Goal: Transaction & Acquisition: Book appointment/travel/reservation

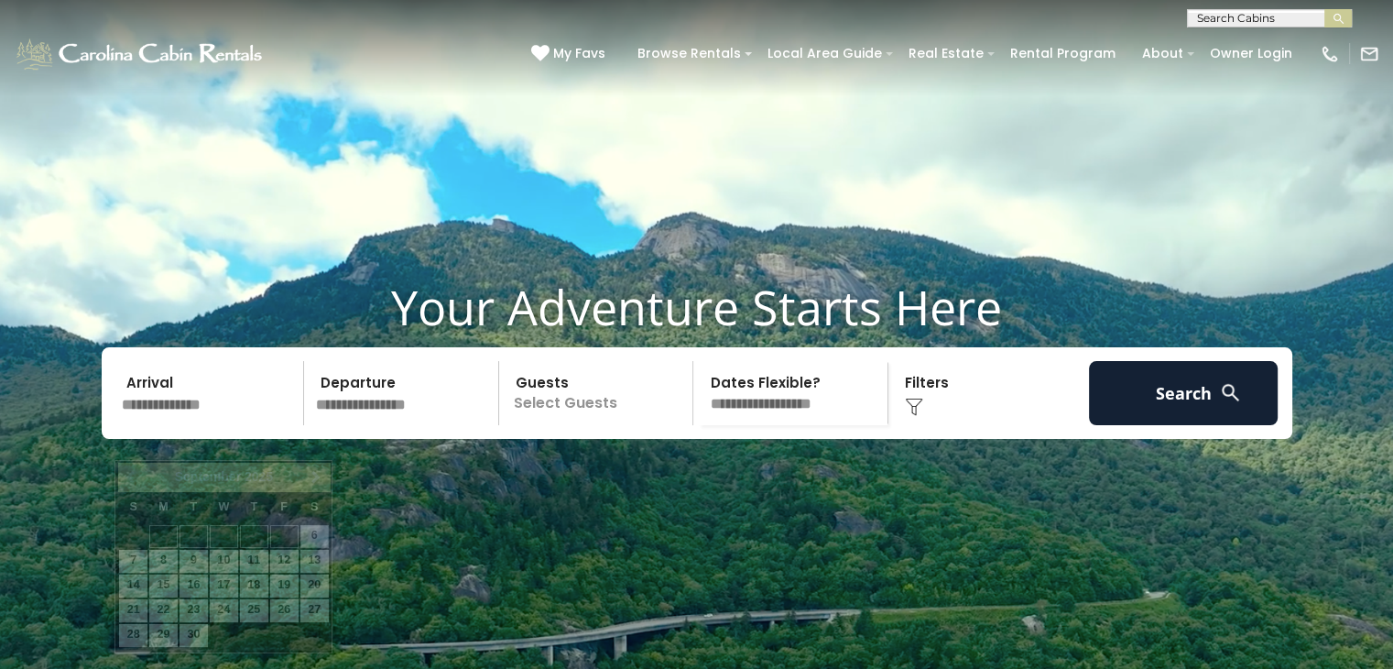
click at [257, 425] on input "text" at bounding box center [210, 393] width 190 height 64
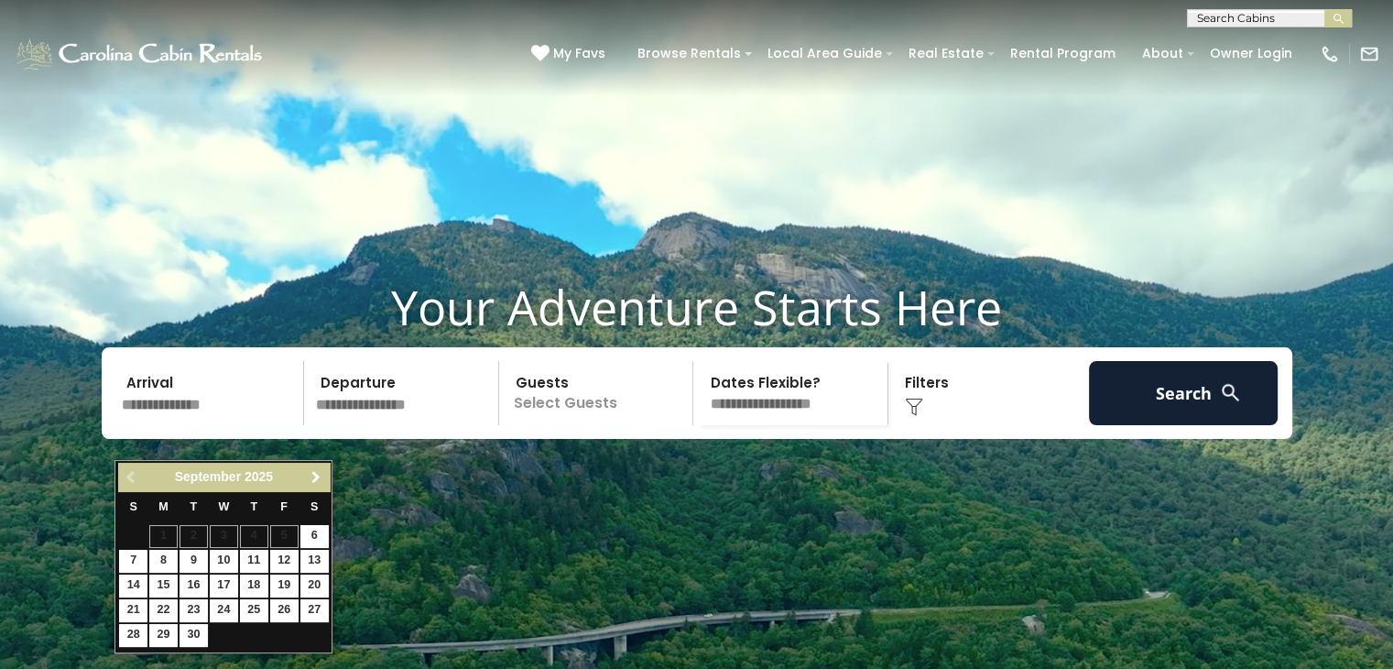
click at [321, 481] on span "Next" at bounding box center [316, 477] width 15 height 15
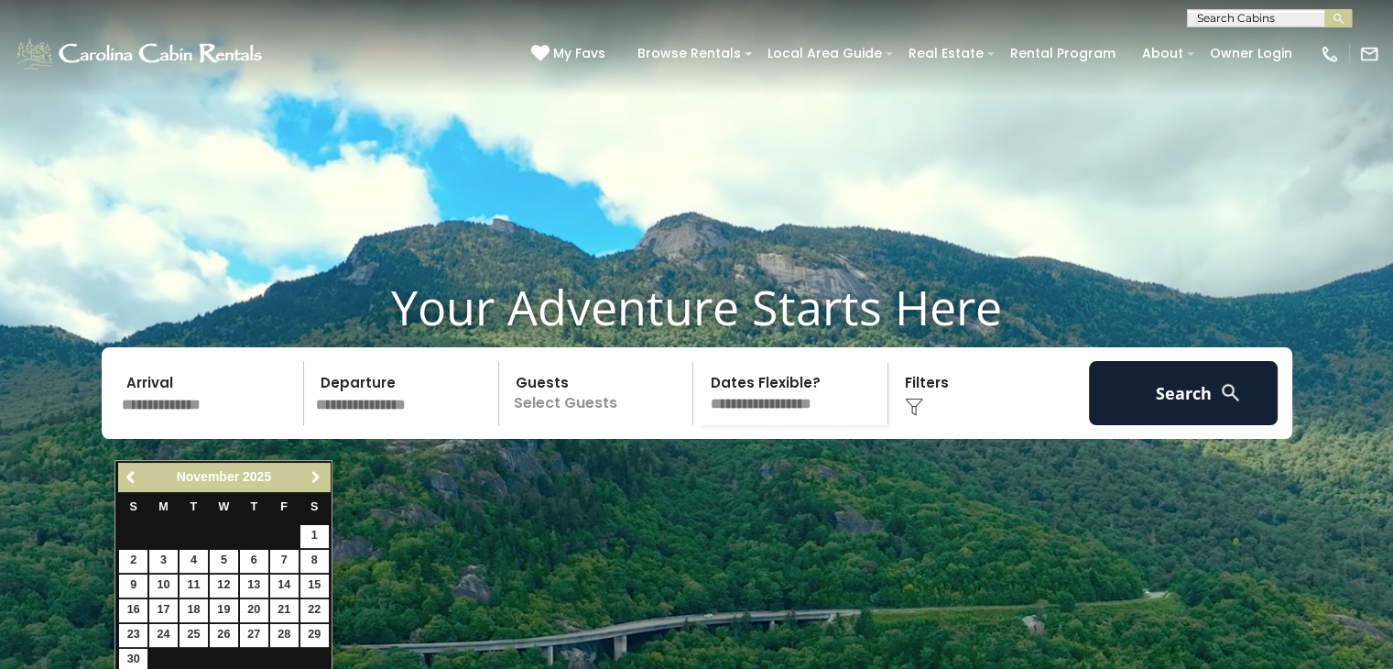
click at [321, 481] on span "Next" at bounding box center [316, 477] width 15 height 15
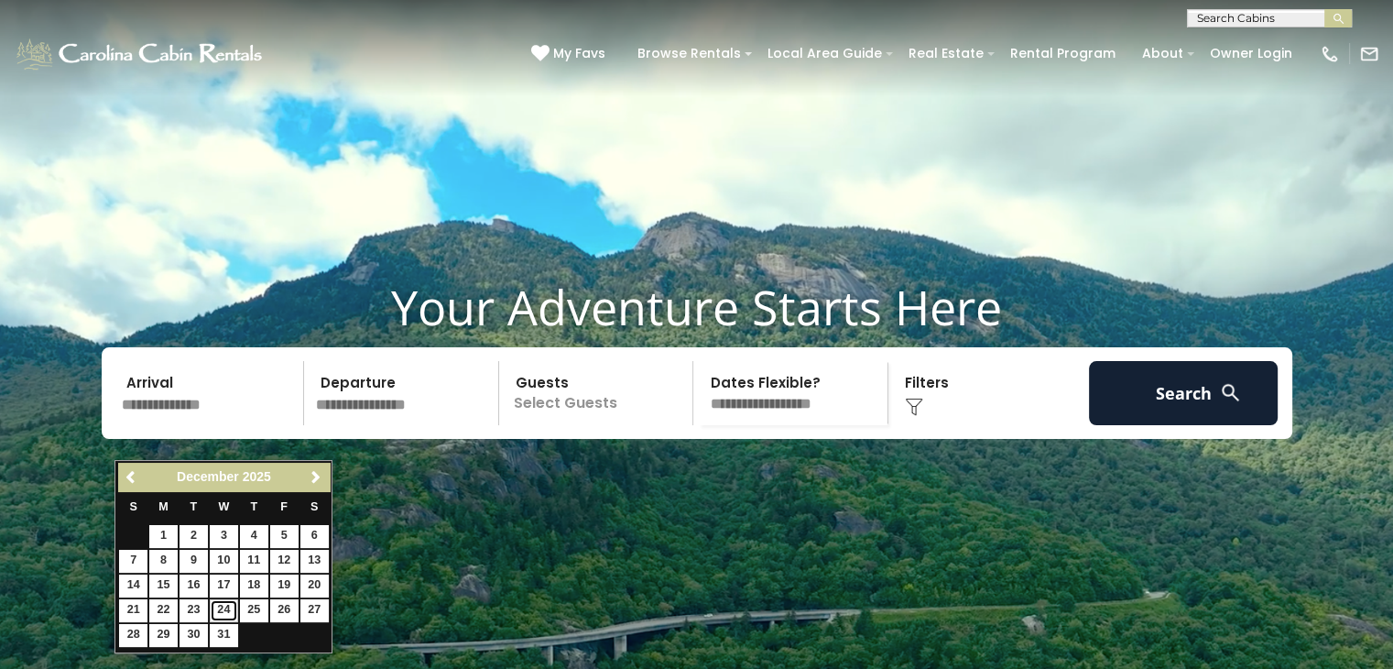
click at [217, 609] on link "24" at bounding box center [224, 610] width 28 height 23
type input "********"
click at [224, 425] on input "********" at bounding box center [210, 393] width 190 height 64
click at [215, 611] on link "24" at bounding box center [224, 610] width 28 height 23
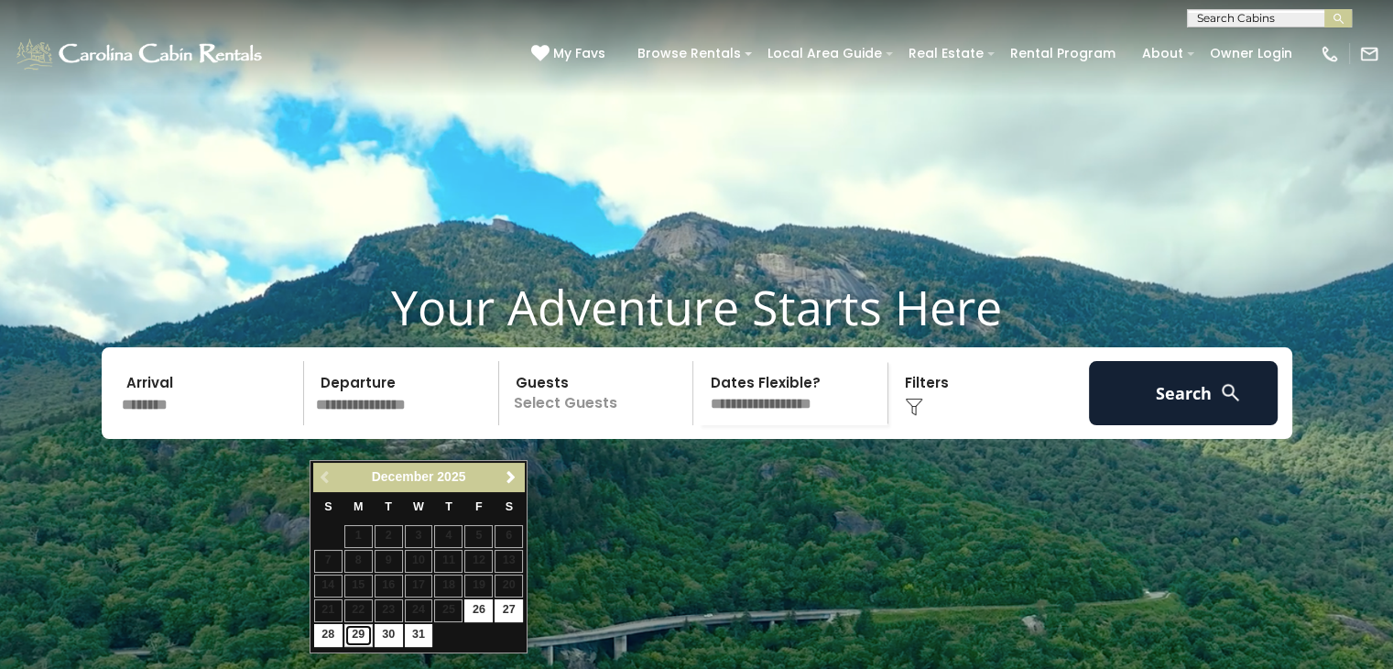
click at [355, 629] on link "29" at bounding box center [358, 635] width 28 height 23
type input "********"
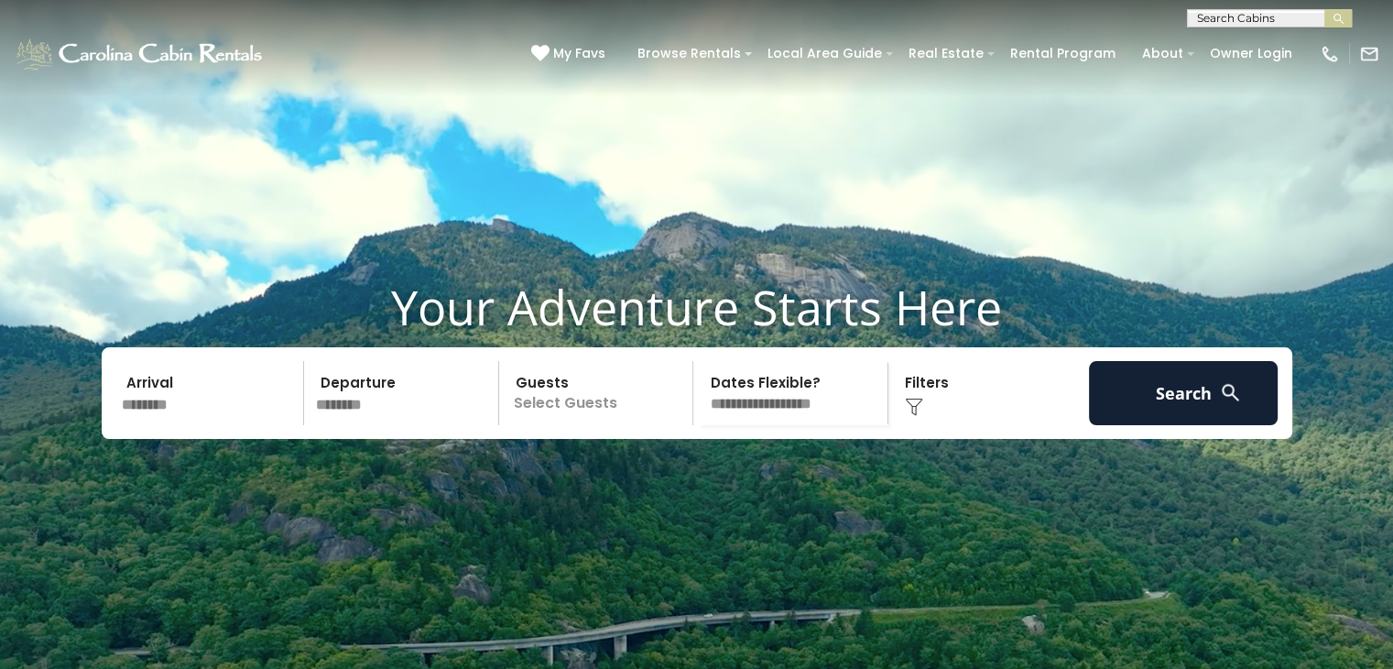
click at [578, 425] on p "Select Guests" at bounding box center [599, 393] width 189 height 64
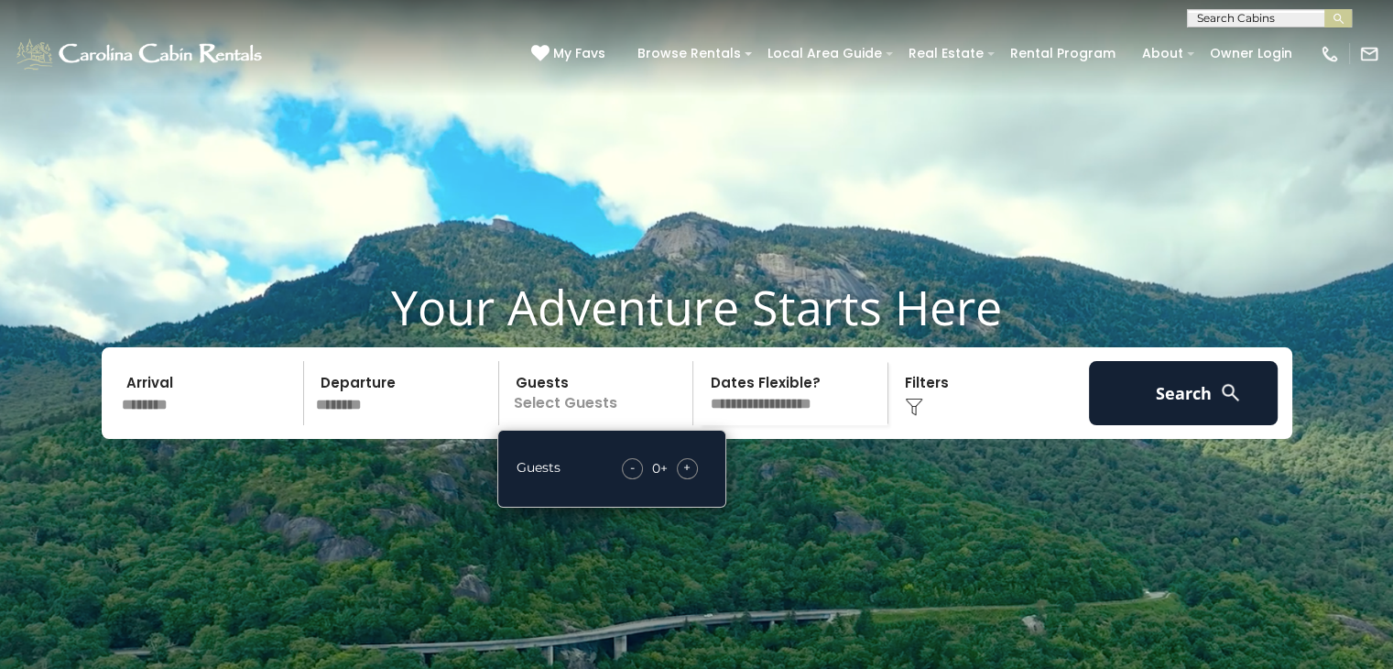
click at [685, 476] on span "+" at bounding box center [686, 467] width 7 height 18
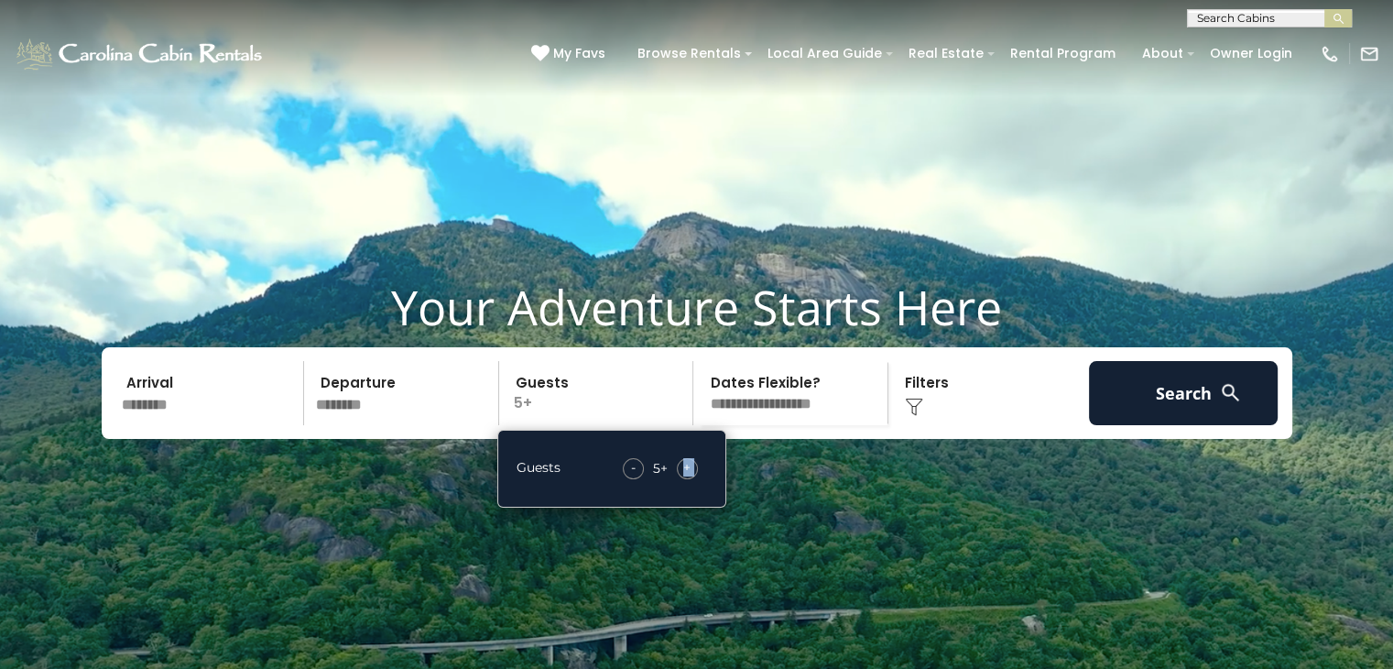
click at [685, 476] on span "+" at bounding box center [686, 467] width 7 height 18
click at [635, 479] on div "-" at bounding box center [632, 468] width 21 height 21
click at [840, 425] on select "**********" at bounding box center [793, 393] width 189 height 64
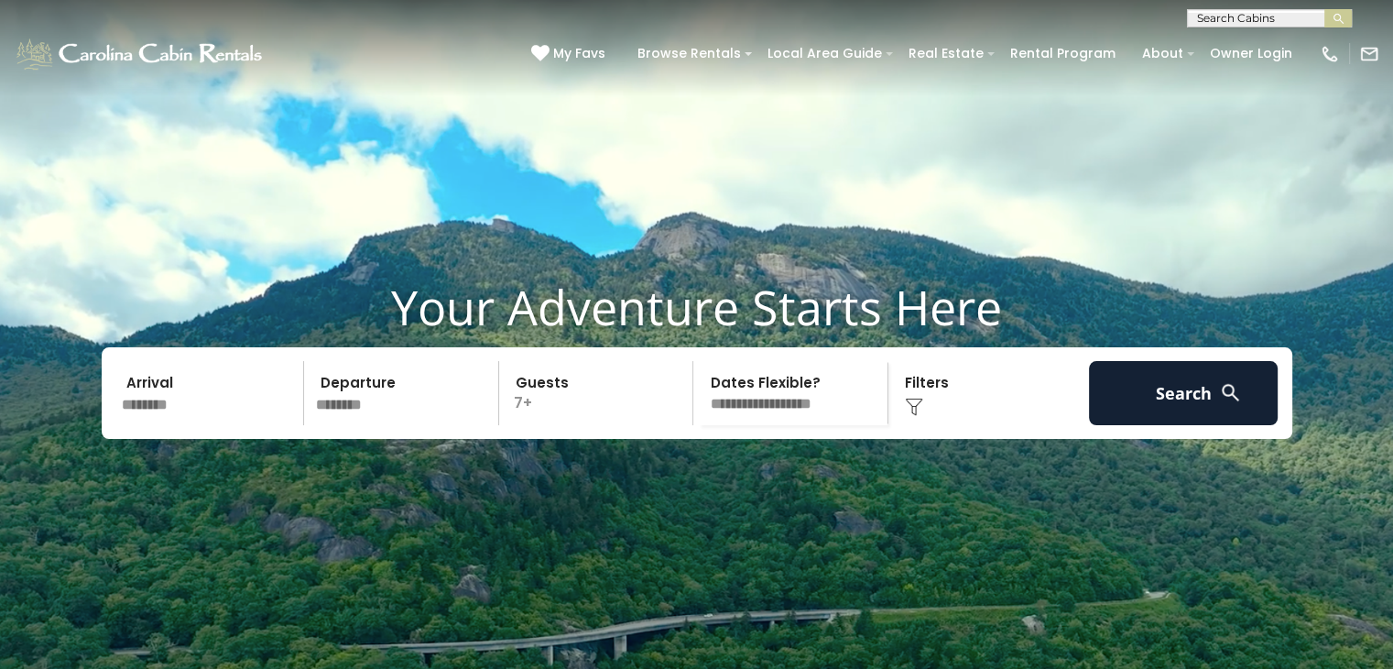
select select "*"
click at [699, 395] on select "**********" at bounding box center [793, 393] width 189 height 64
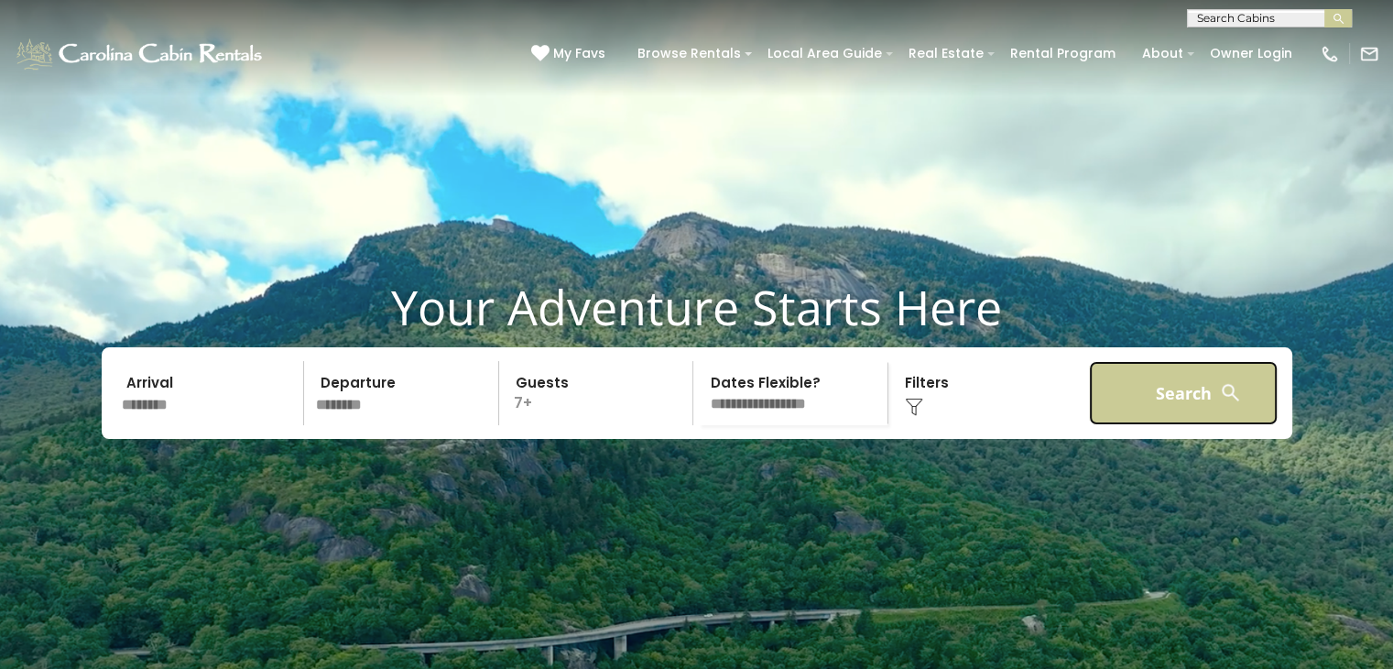
click at [1211, 425] on button "Search" at bounding box center [1184, 393] width 190 height 64
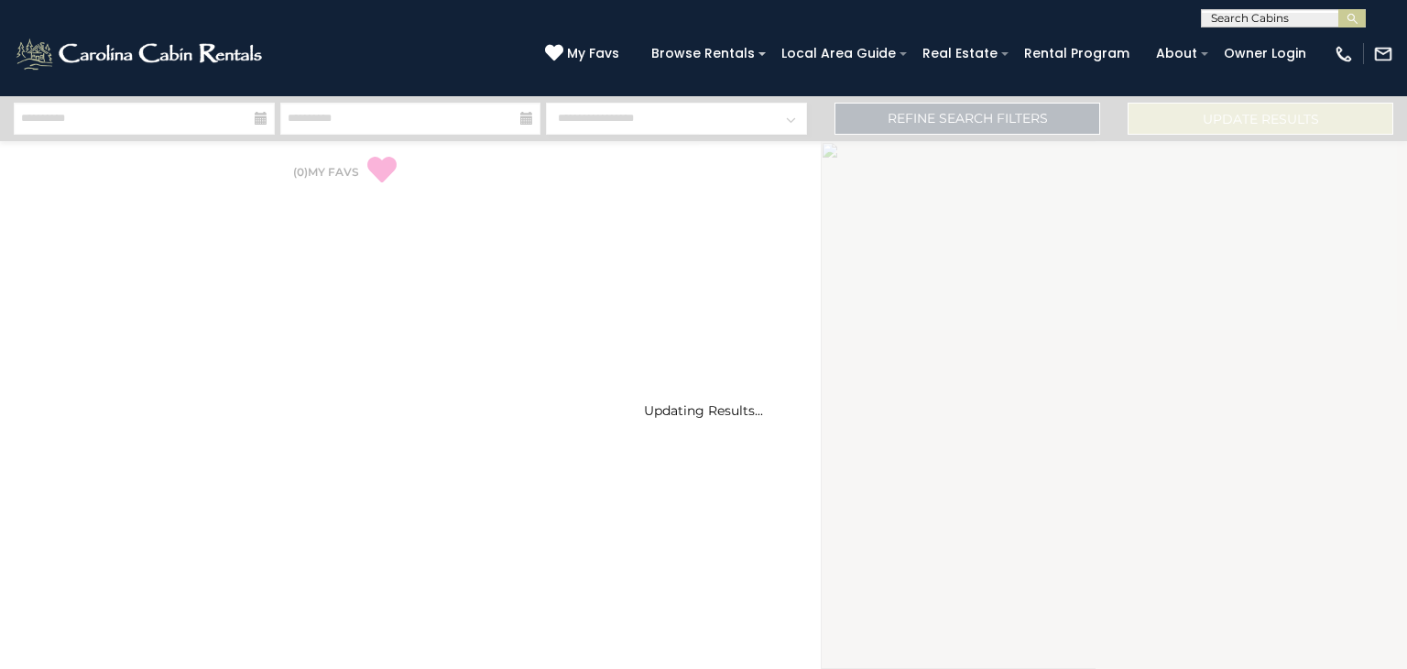
select select "*"
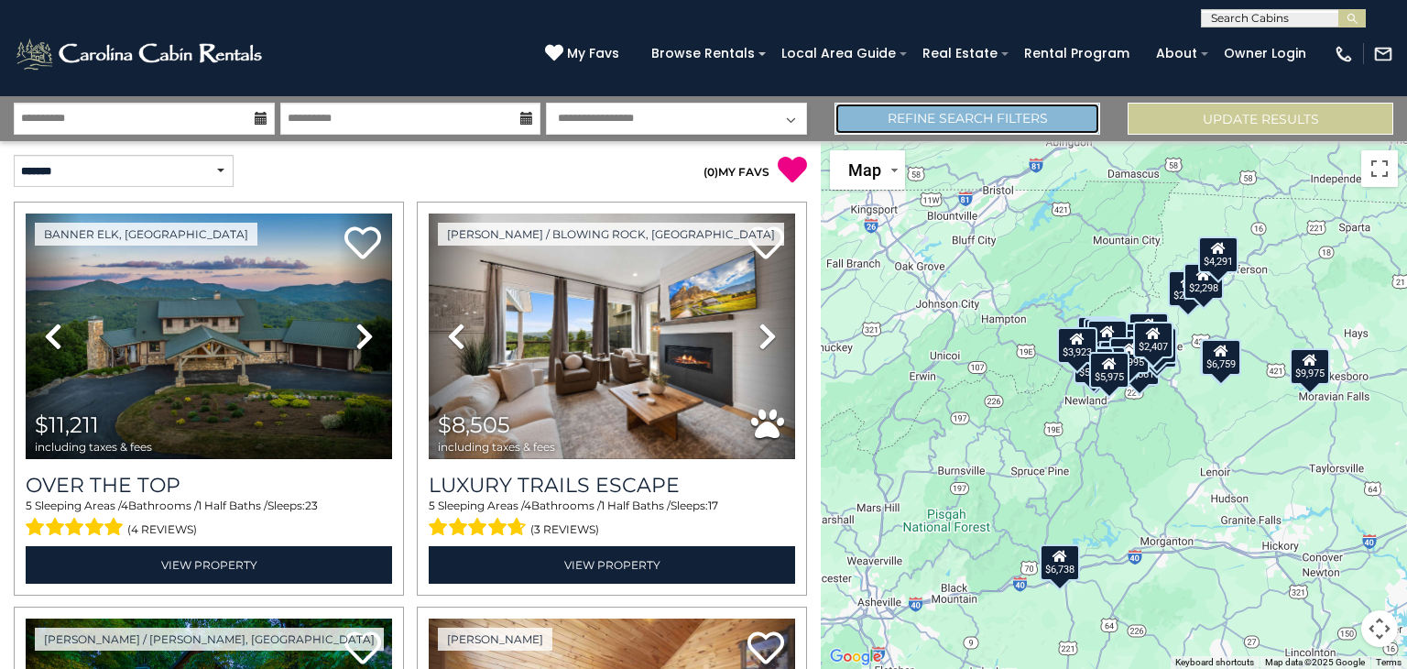
click at [998, 124] on link "Refine Search Filters" at bounding box center [968, 119] width 266 height 32
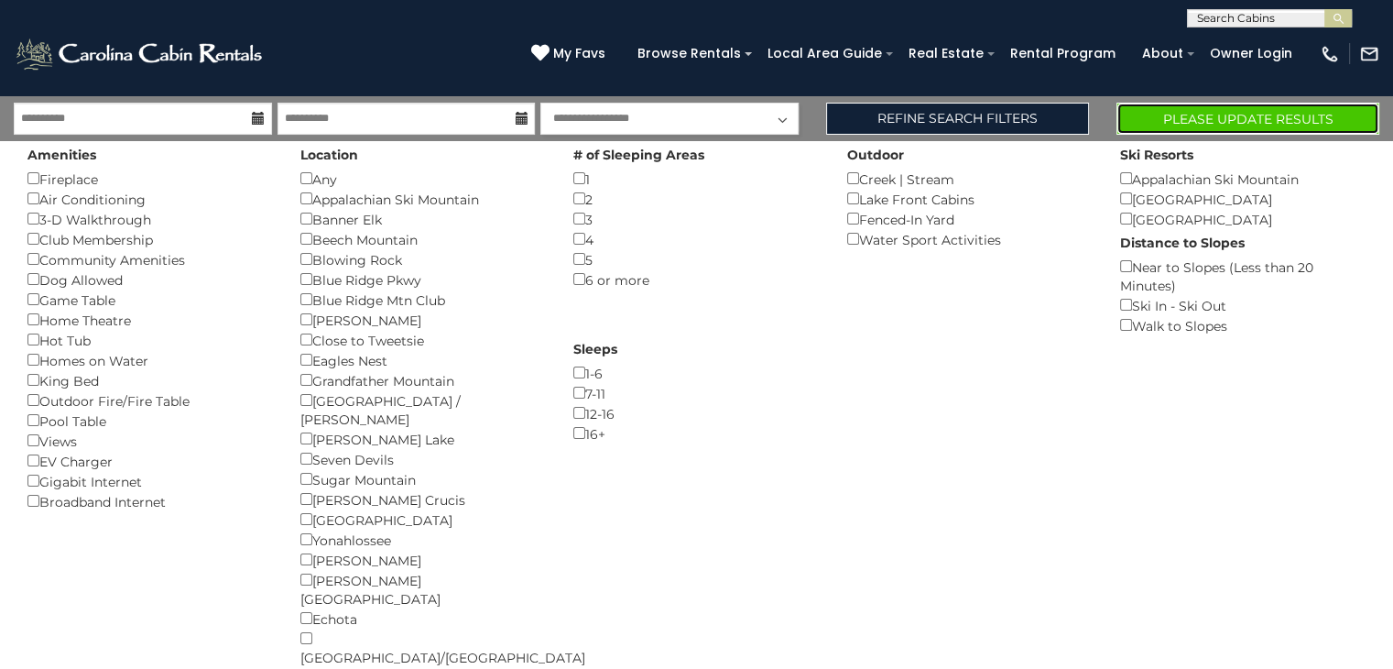
click at [1215, 116] on button "Please Update Results" at bounding box center [1248, 119] width 263 height 32
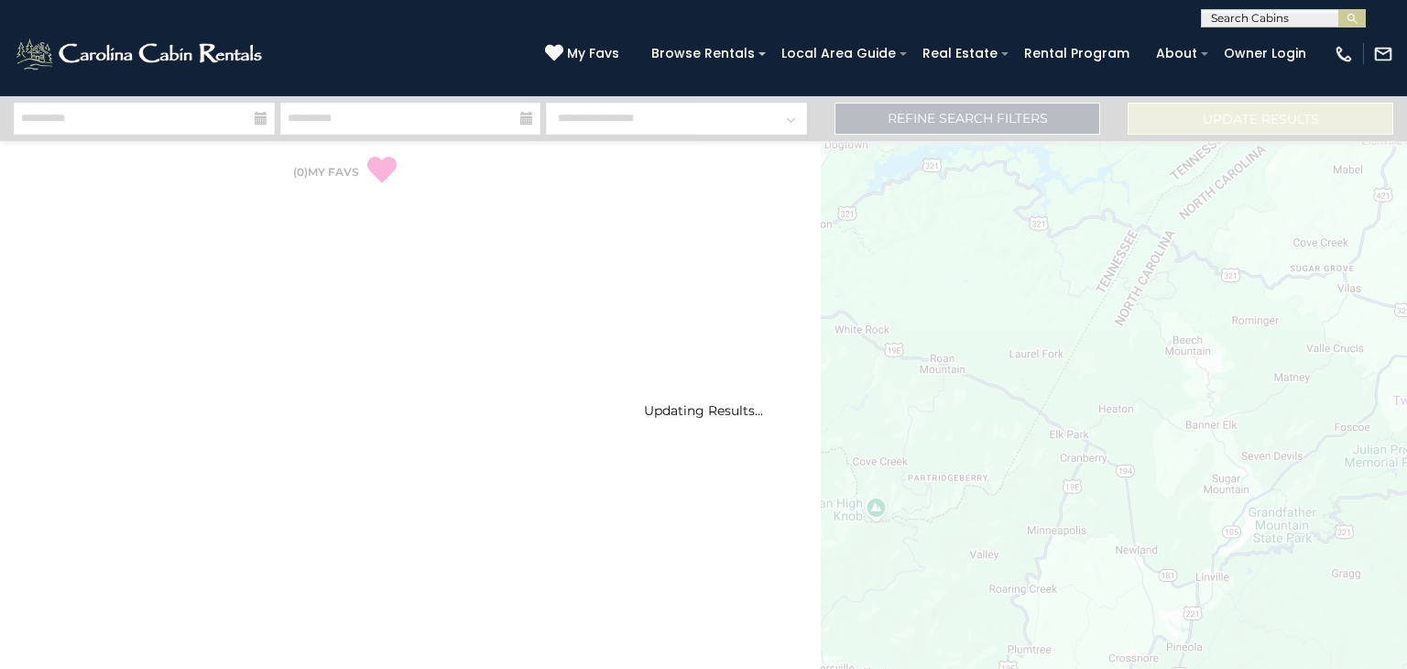
select select "*"
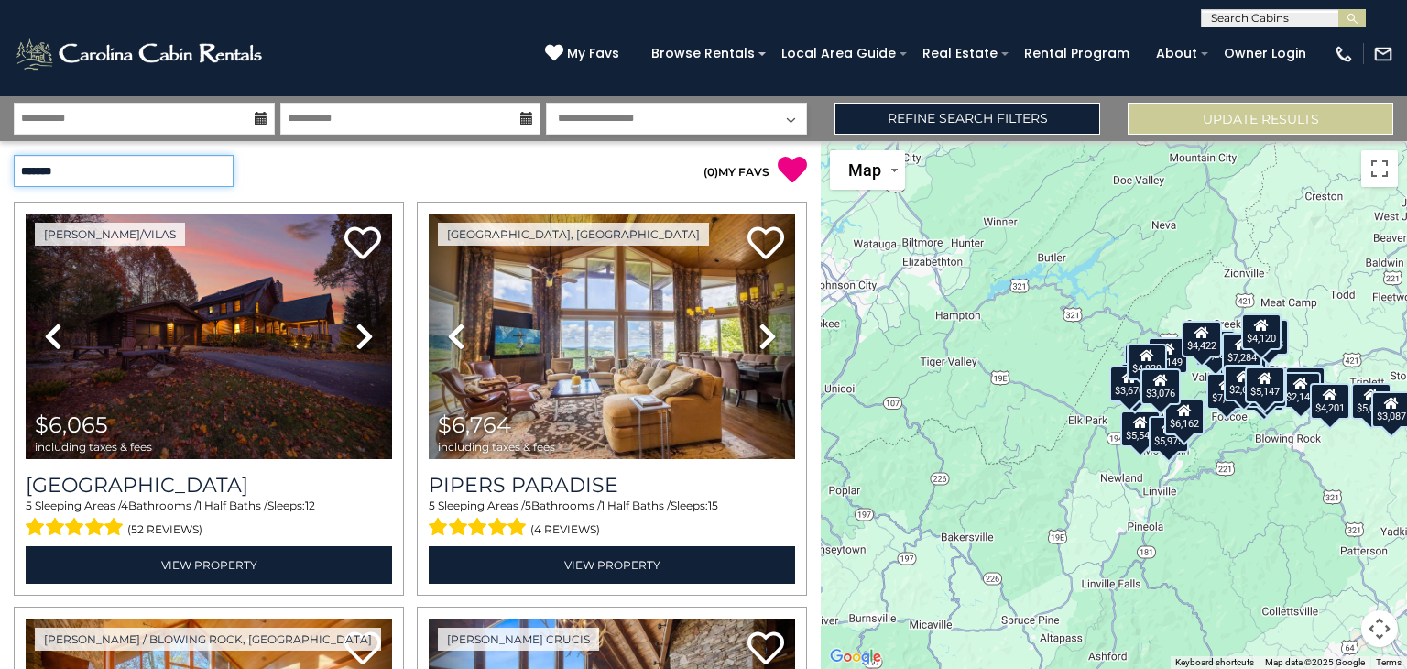
click at [222, 169] on select "**********" at bounding box center [124, 171] width 220 height 32
select select "*********"
click at [14, 155] on select "**********" at bounding box center [124, 171] width 220 height 32
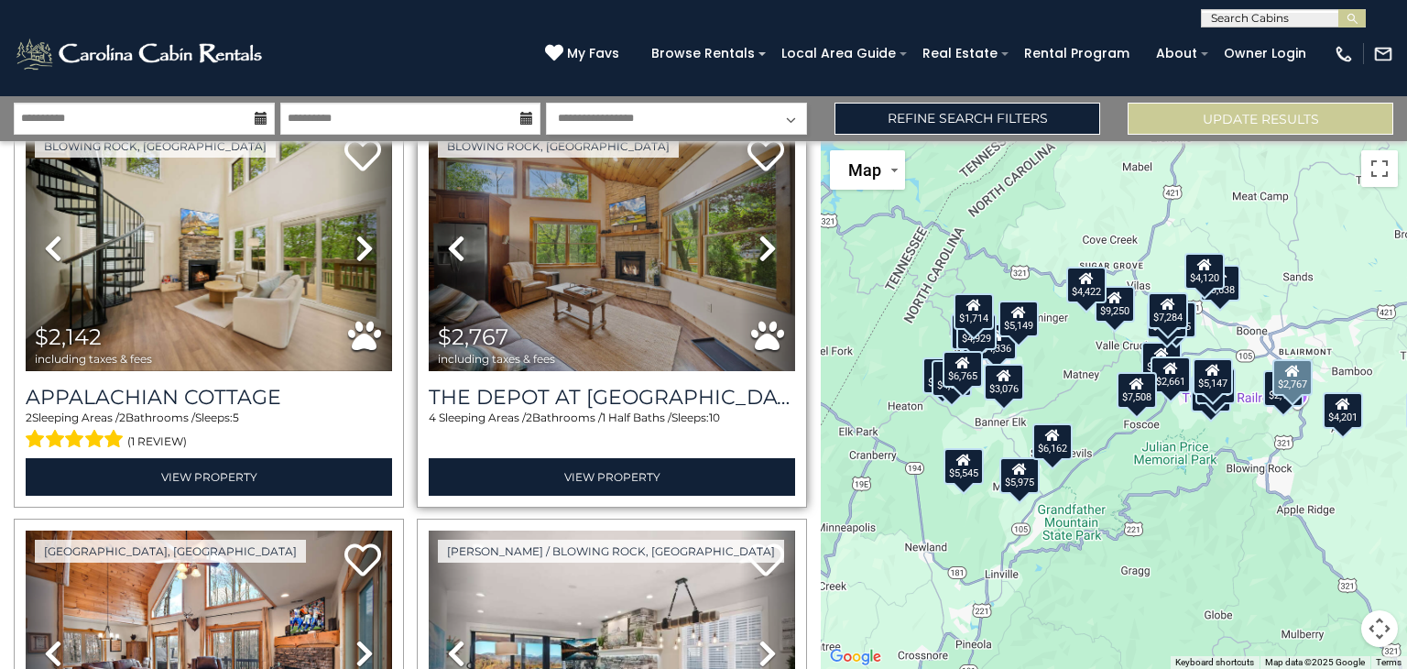
scroll to position [73, 0]
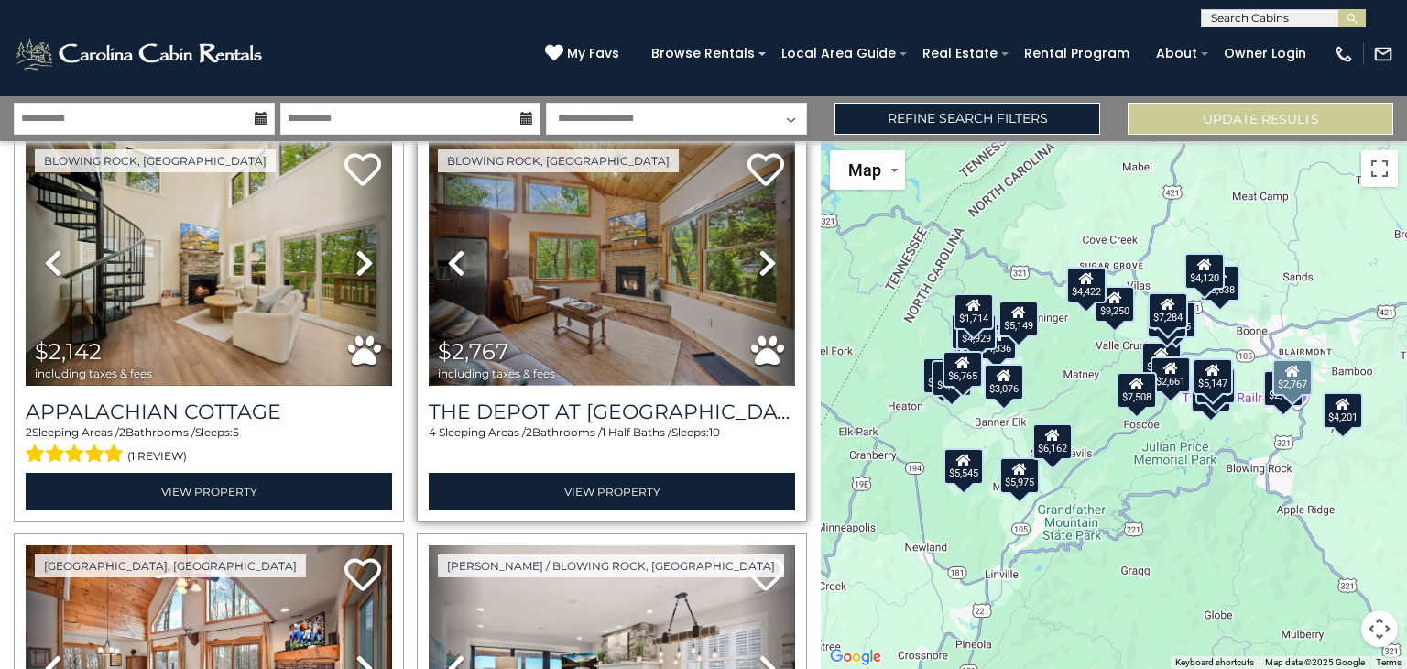
click at [609, 314] on img at bounding box center [612, 263] width 366 height 246
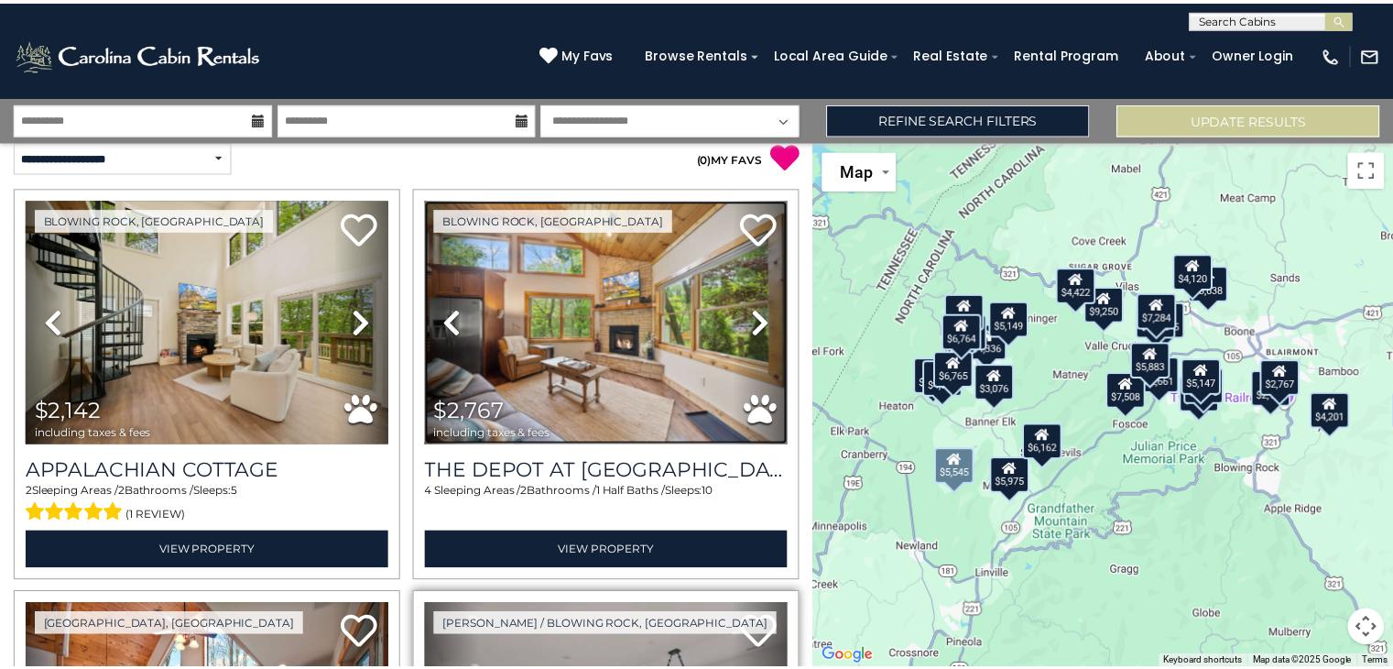
scroll to position [0, 0]
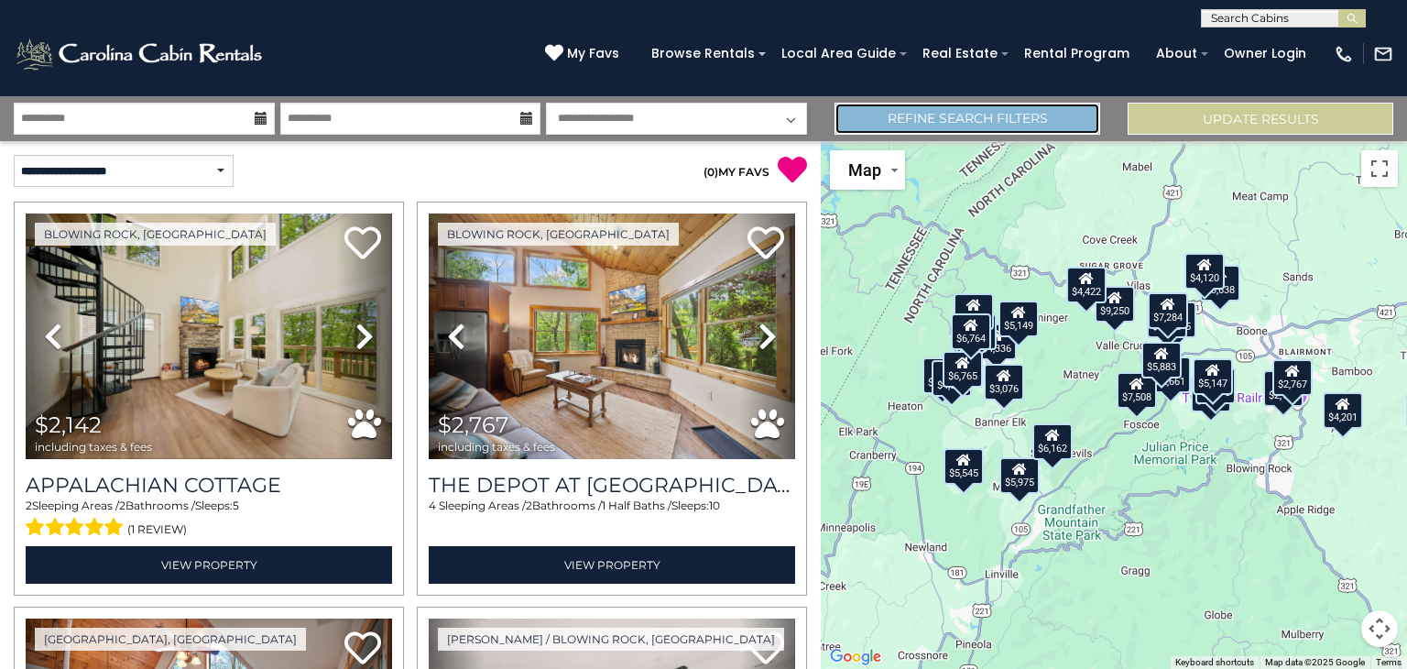
click at [1022, 112] on link "Refine Search Filters" at bounding box center [968, 119] width 266 height 32
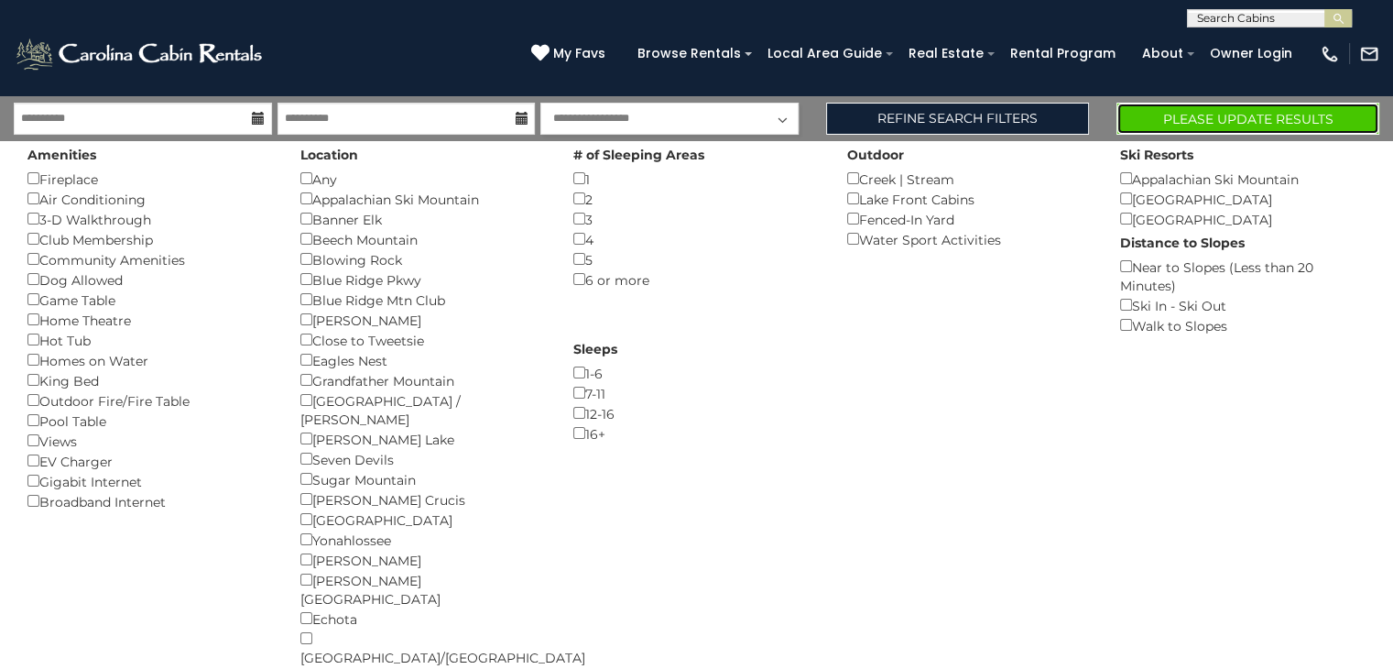
click at [1274, 123] on button "Please Update Results" at bounding box center [1248, 119] width 263 height 32
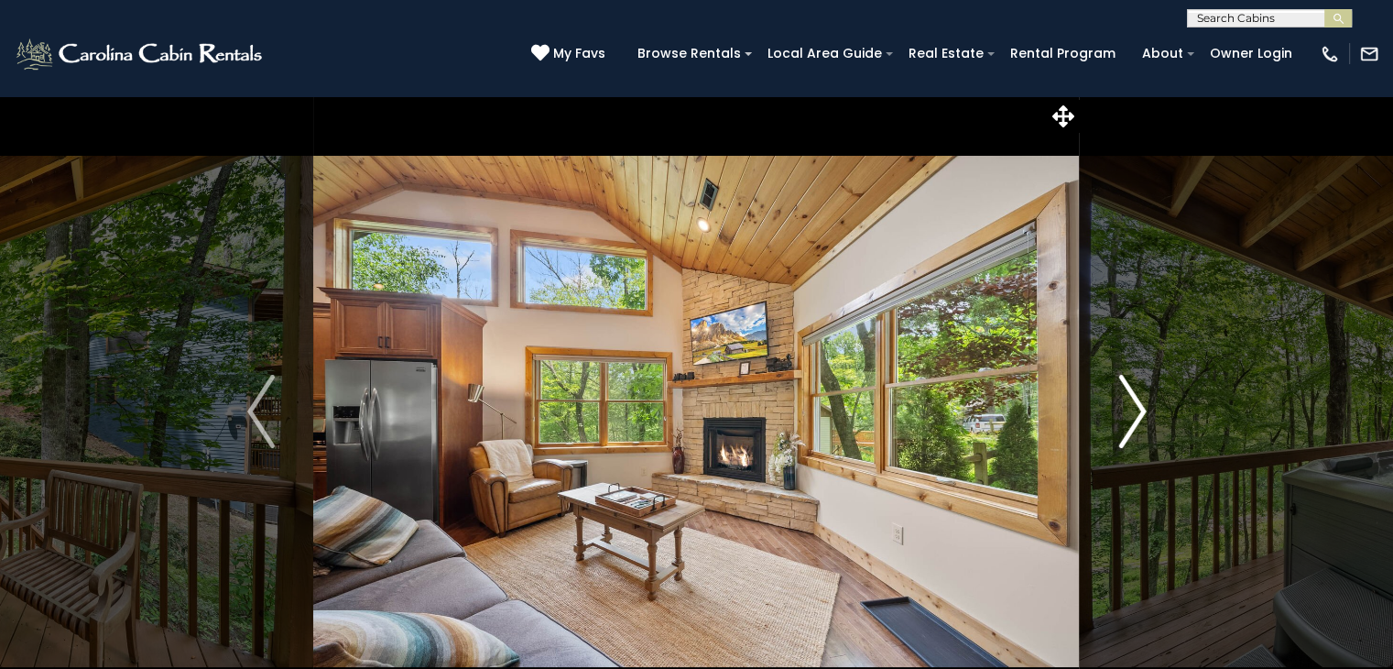
click at [1137, 419] on img "Next" at bounding box center [1132, 411] width 27 height 73
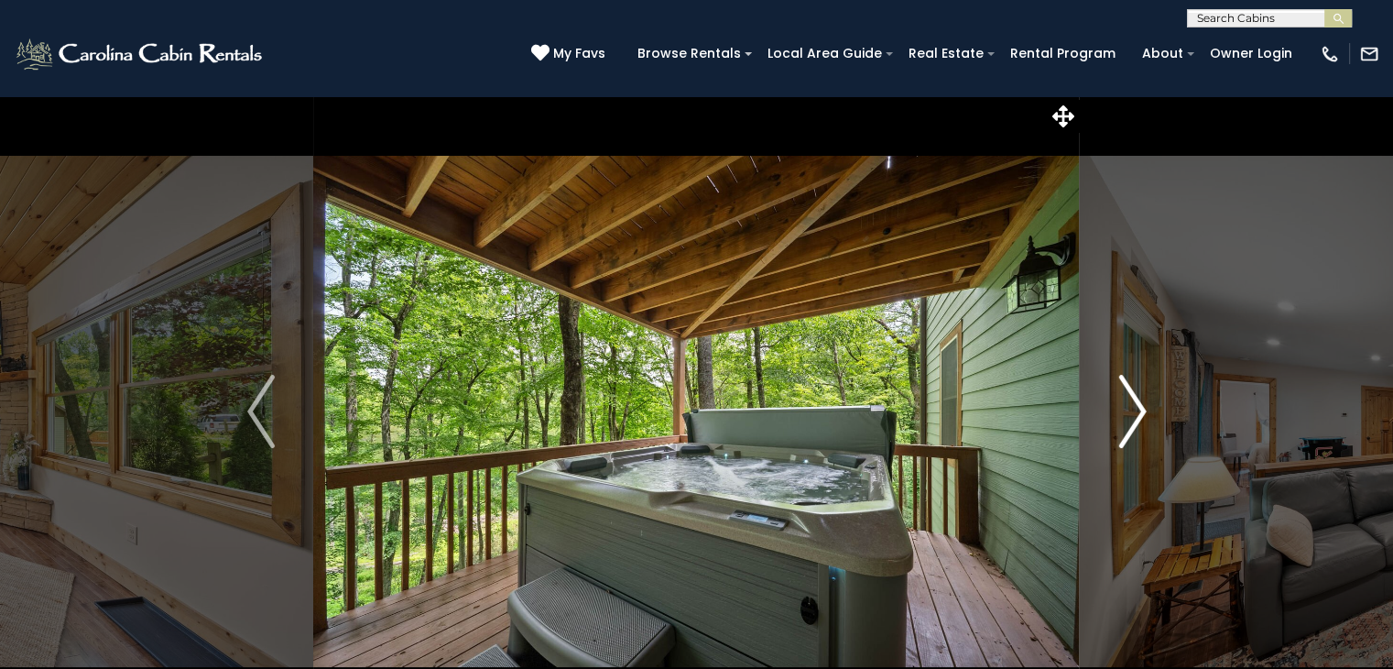
click at [1137, 419] on img "Next" at bounding box center [1132, 411] width 27 height 73
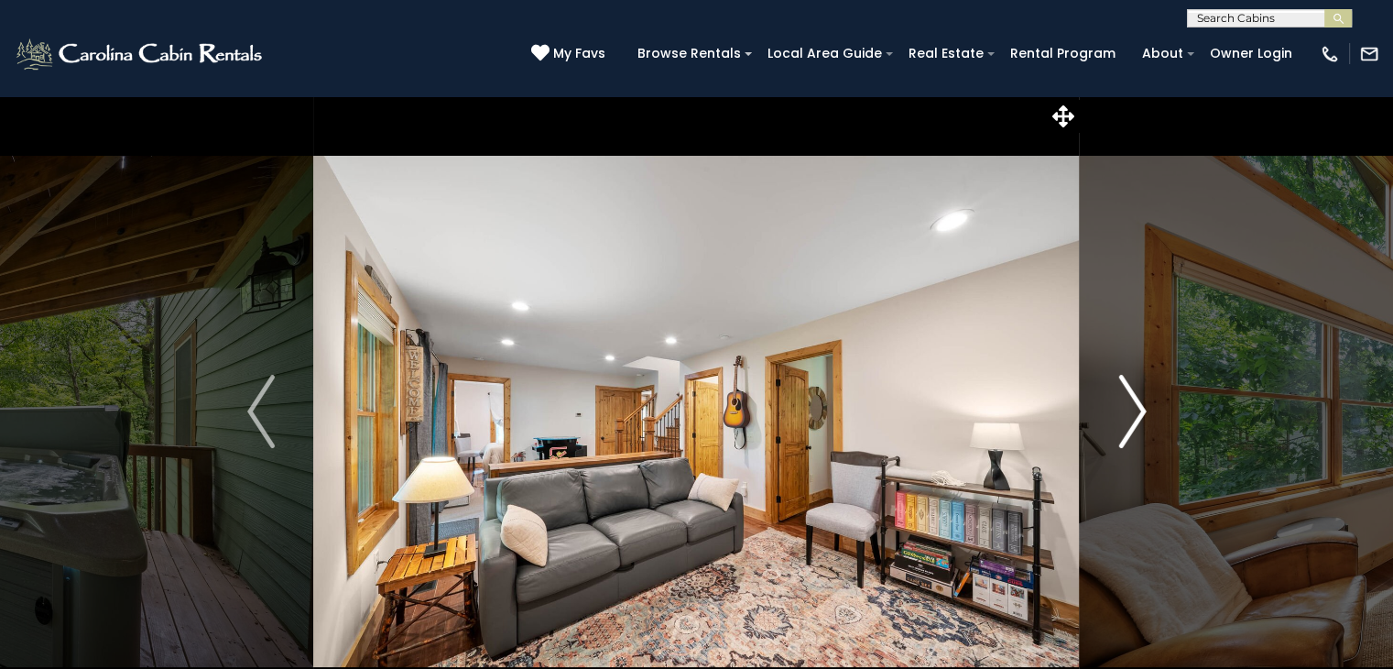
click at [1137, 419] on img "Next" at bounding box center [1132, 411] width 27 height 73
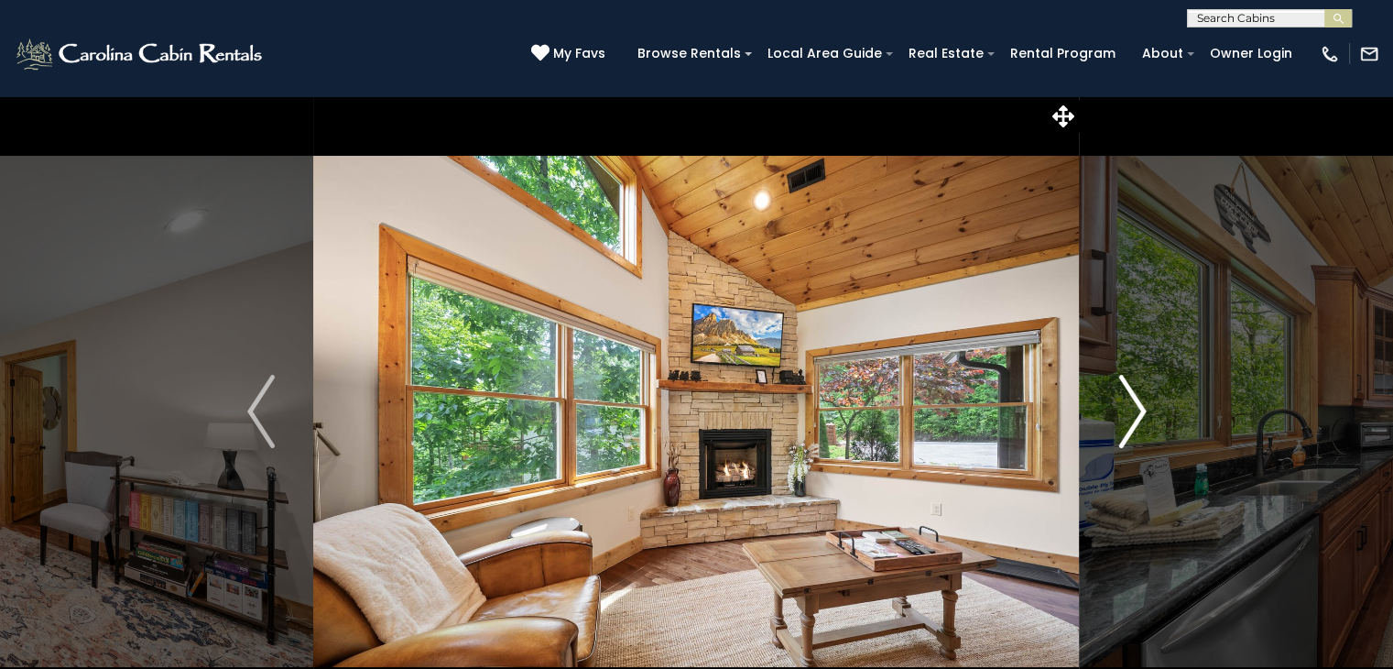
click at [1137, 419] on img "Next" at bounding box center [1132, 411] width 27 height 73
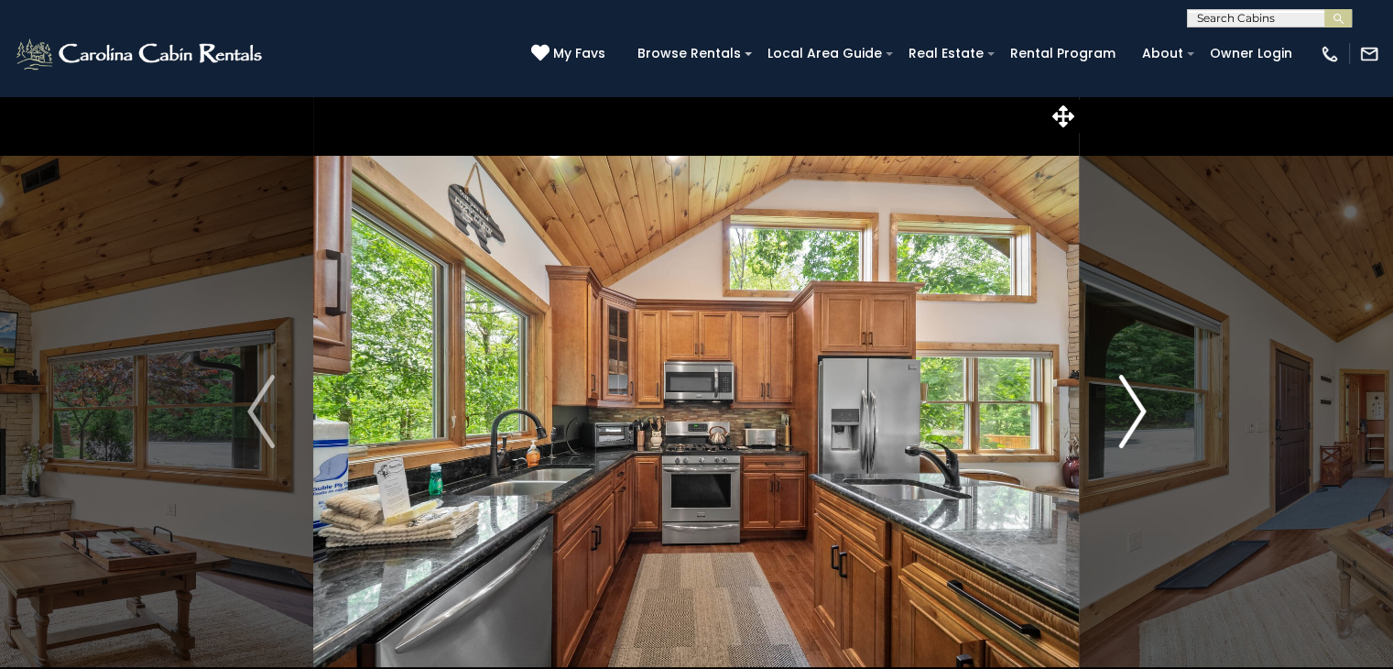
click at [1137, 419] on img "Next" at bounding box center [1132, 411] width 27 height 73
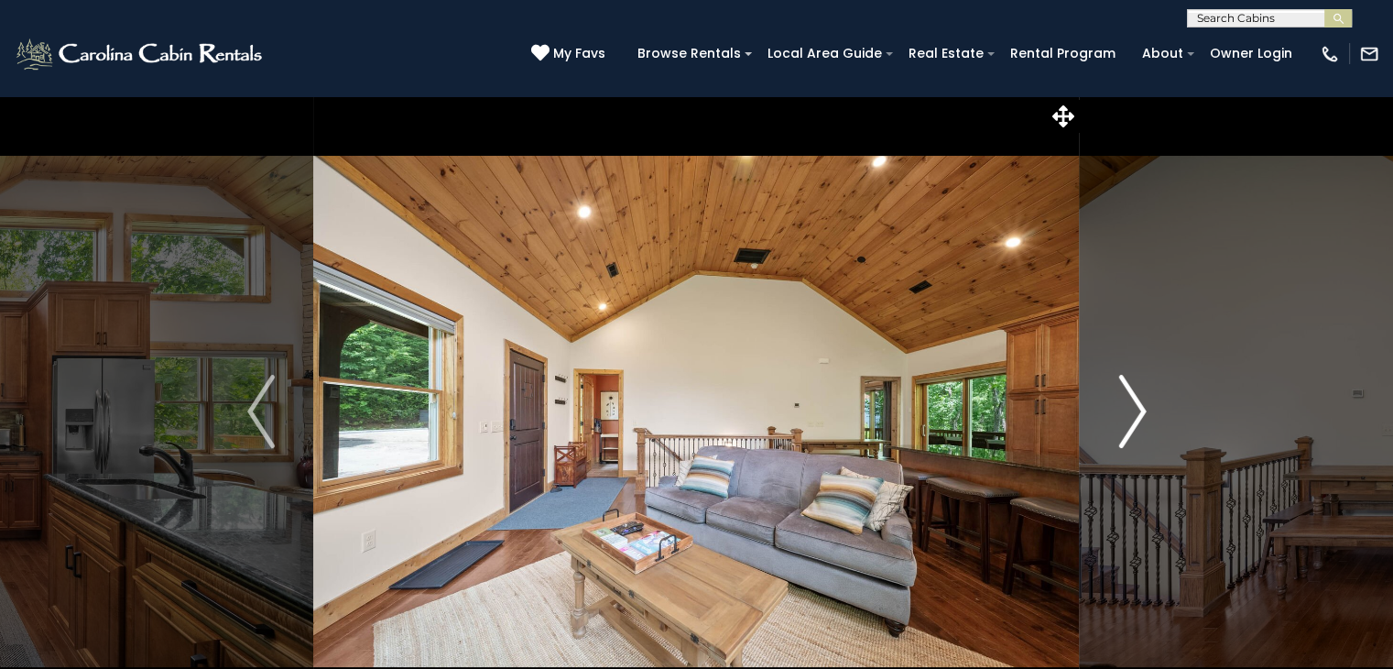
click at [1137, 419] on img "Next" at bounding box center [1132, 411] width 27 height 73
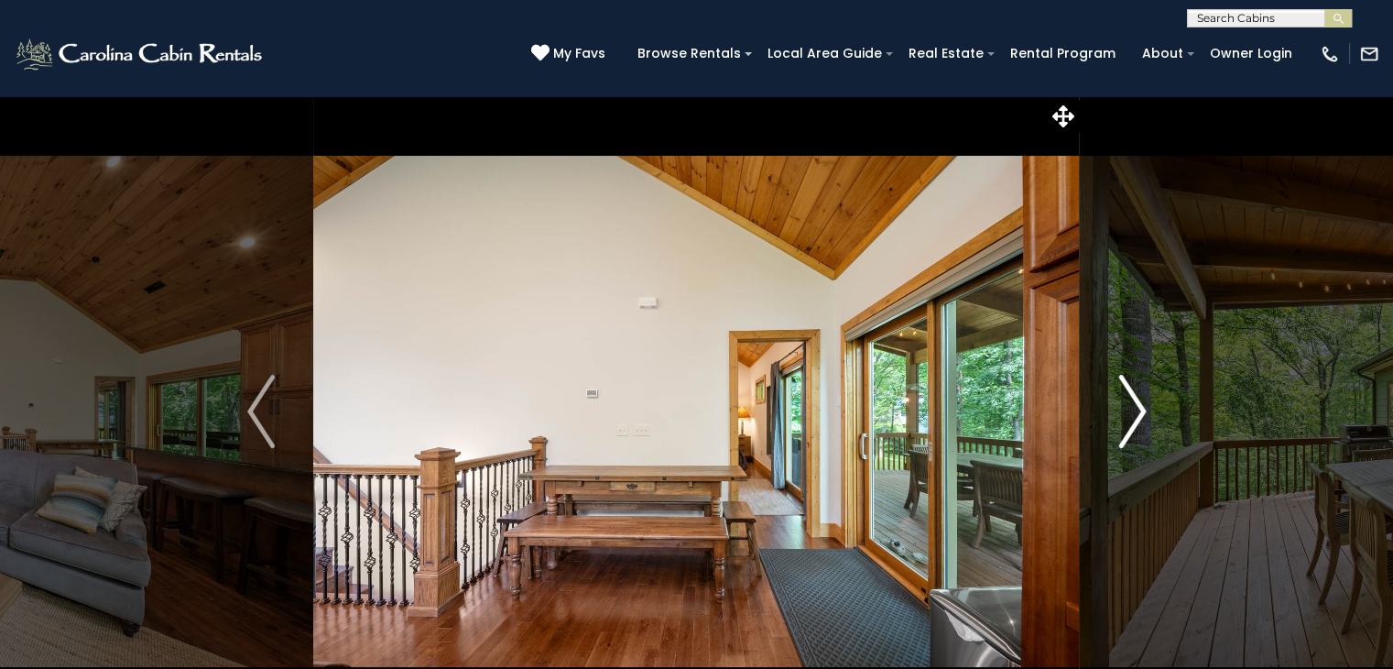
click at [1137, 419] on img "Next" at bounding box center [1132, 411] width 27 height 73
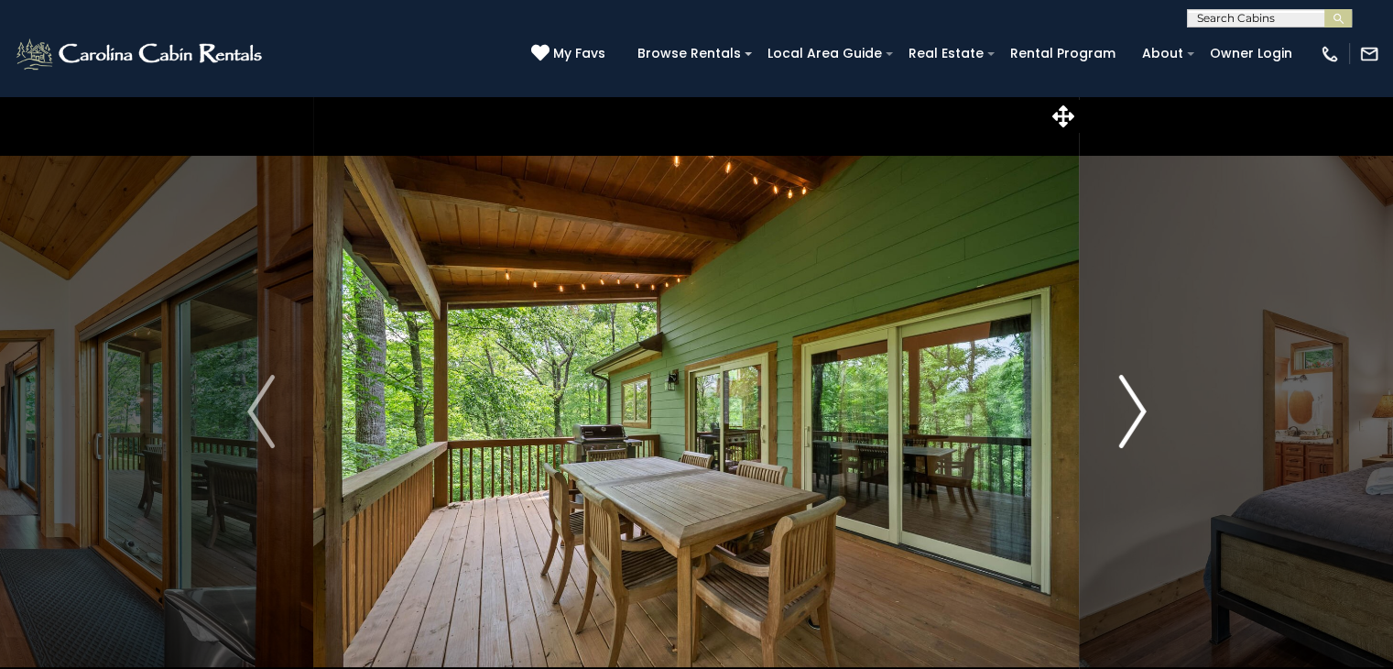
click at [1137, 419] on img "Next" at bounding box center [1132, 411] width 27 height 73
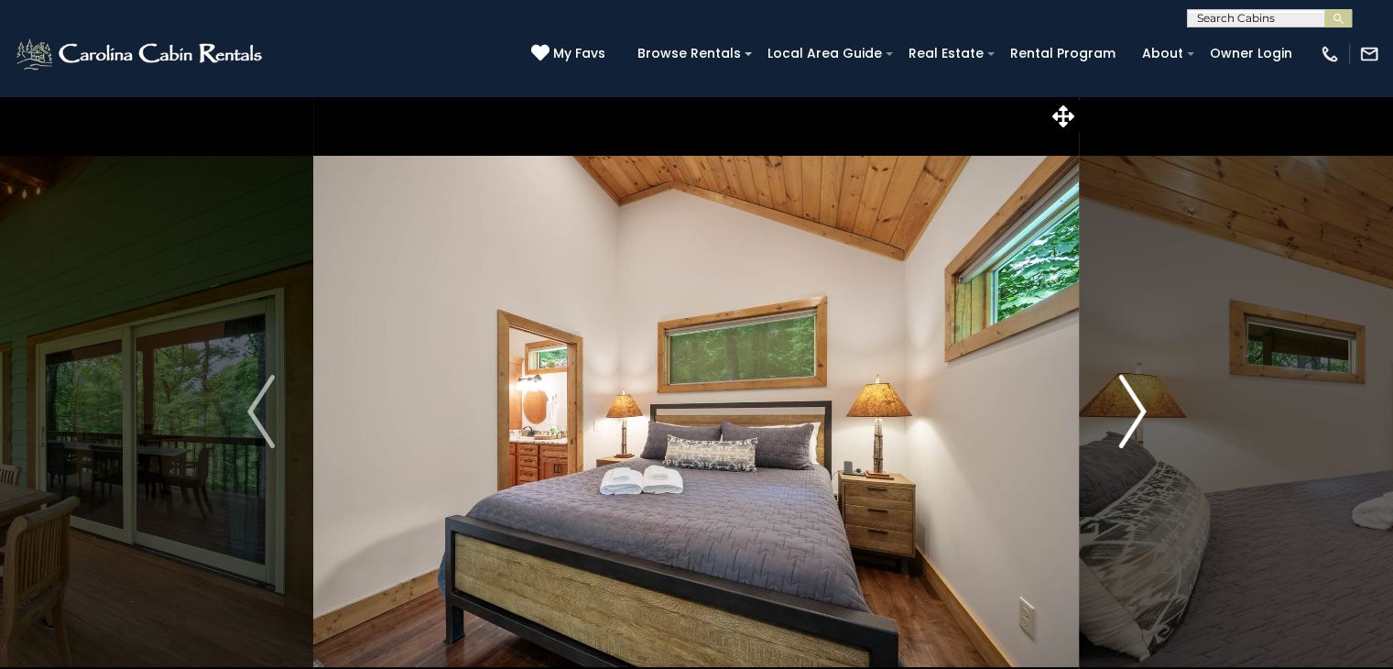
click at [1137, 419] on img "Next" at bounding box center [1132, 411] width 27 height 73
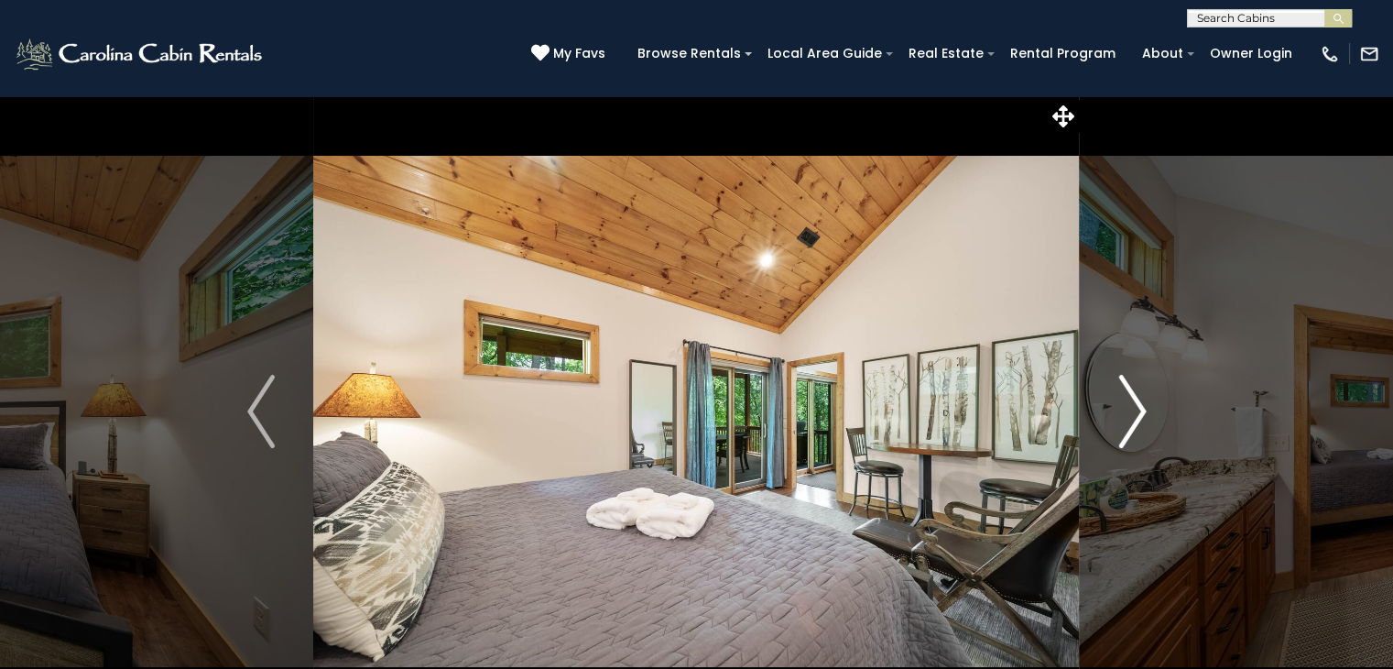
click at [1137, 419] on img "Next" at bounding box center [1132, 411] width 27 height 73
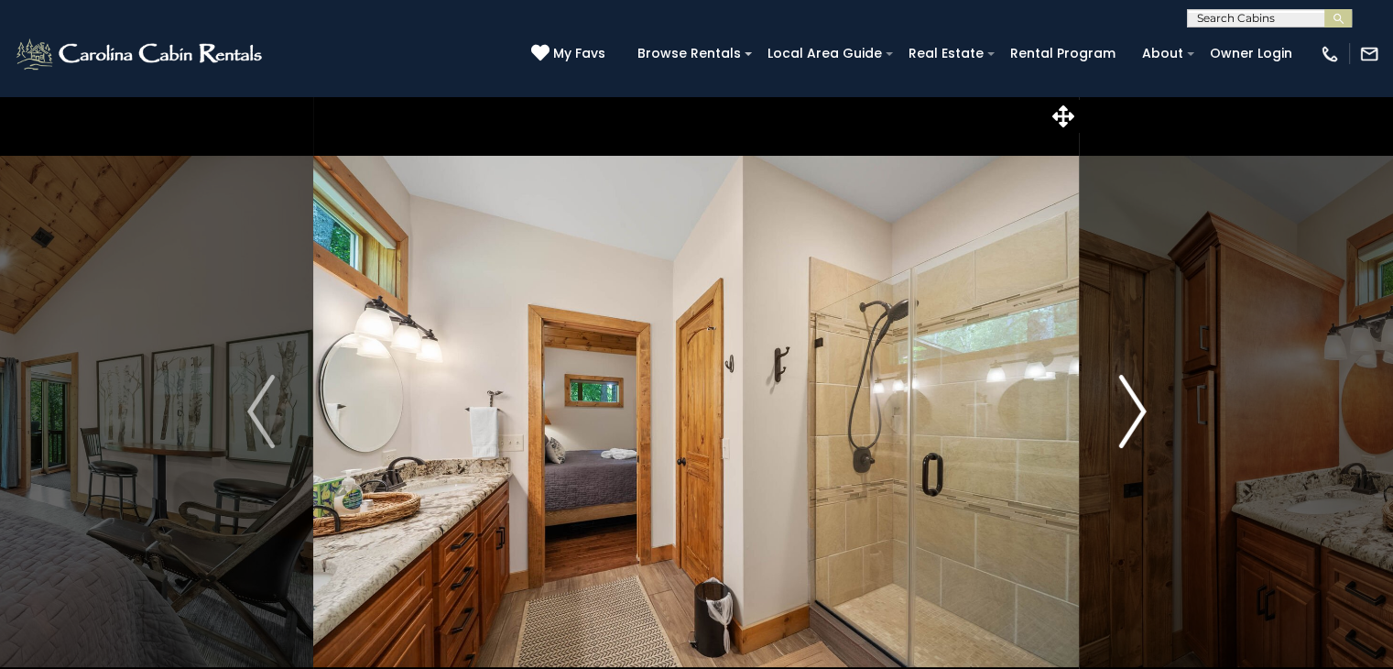
click at [1137, 419] on img "Next" at bounding box center [1132, 411] width 27 height 73
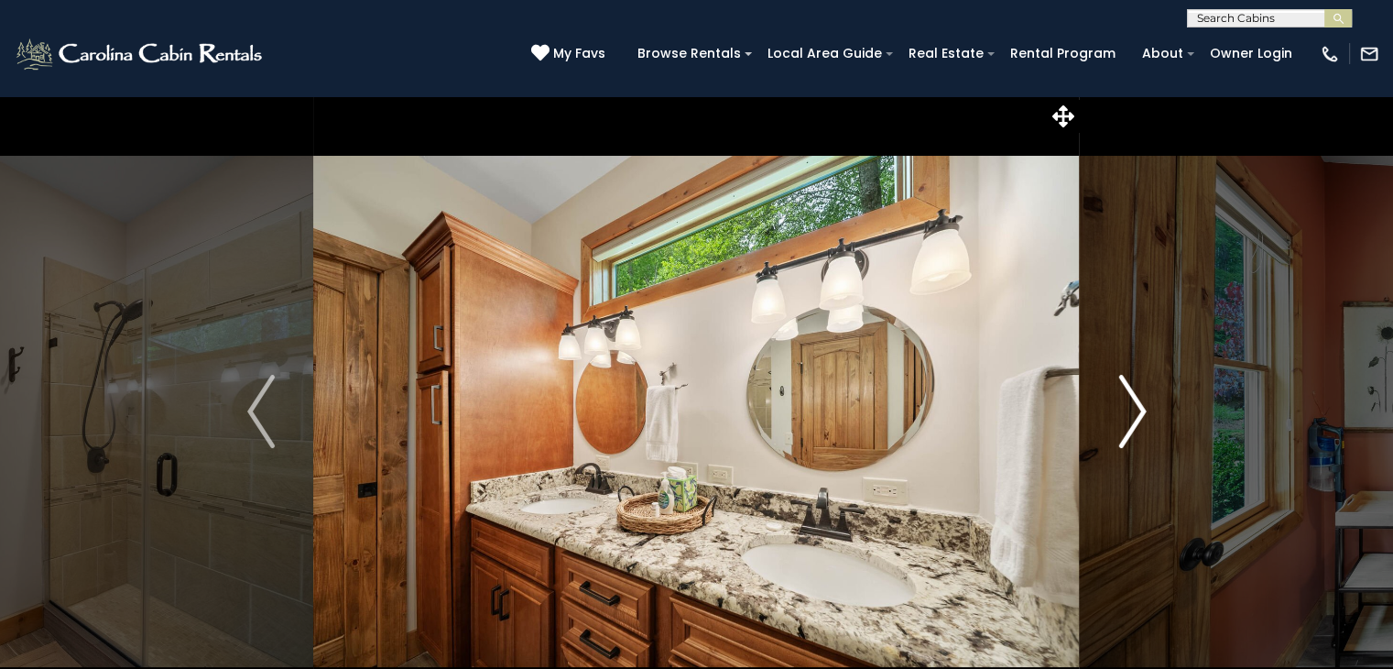
click at [1137, 419] on img "Next" at bounding box center [1132, 411] width 27 height 73
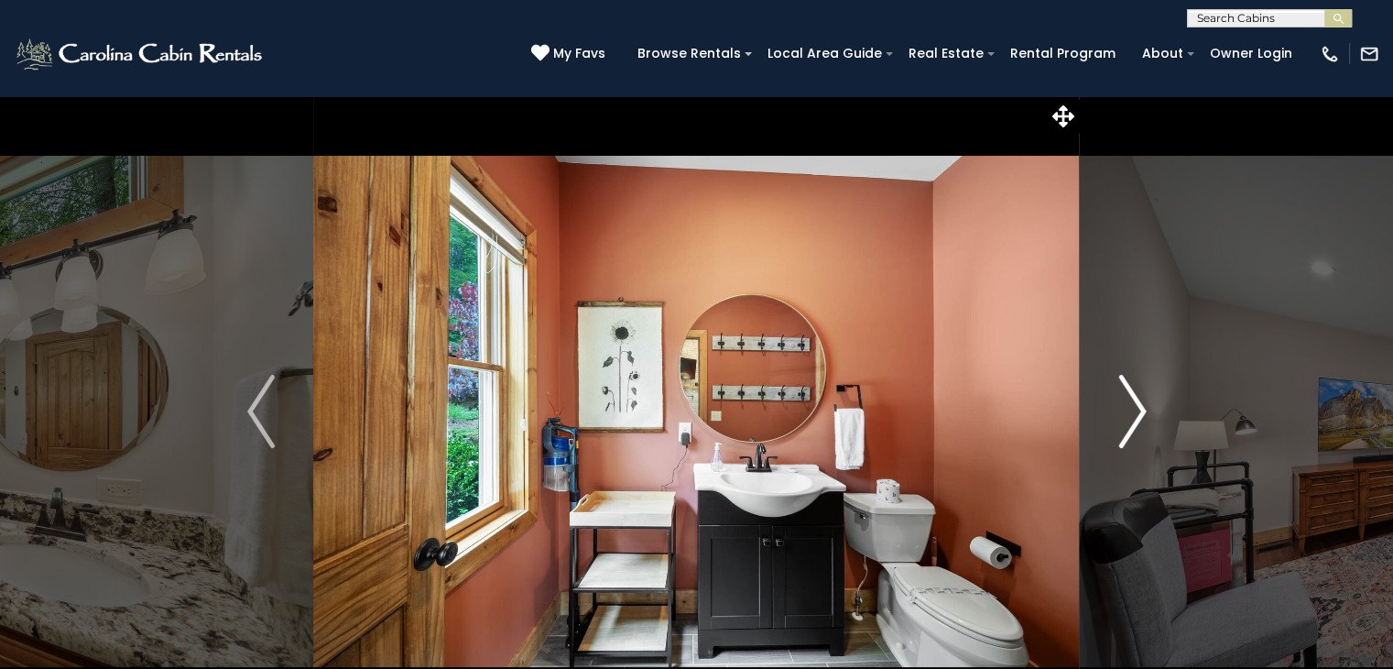
click at [1137, 419] on img "Next" at bounding box center [1132, 411] width 27 height 73
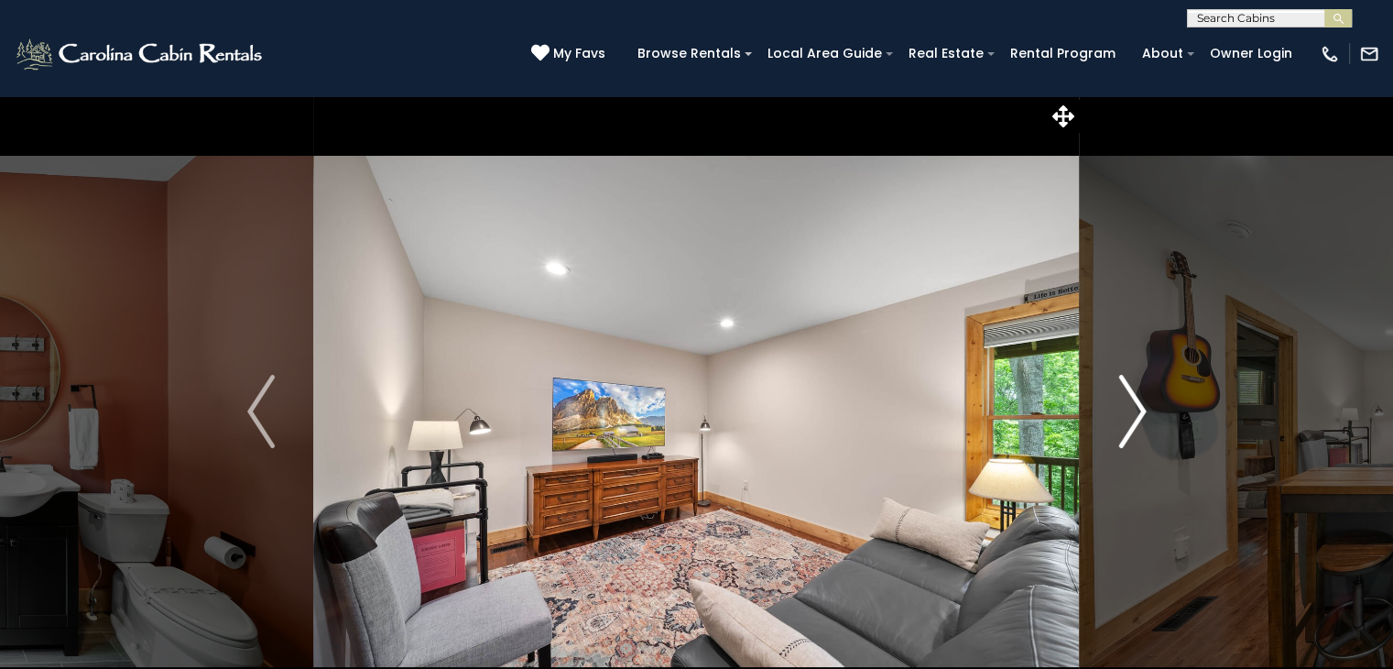
click at [1137, 419] on img "Next" at bounding box center [1132, 411] width 27 height 73
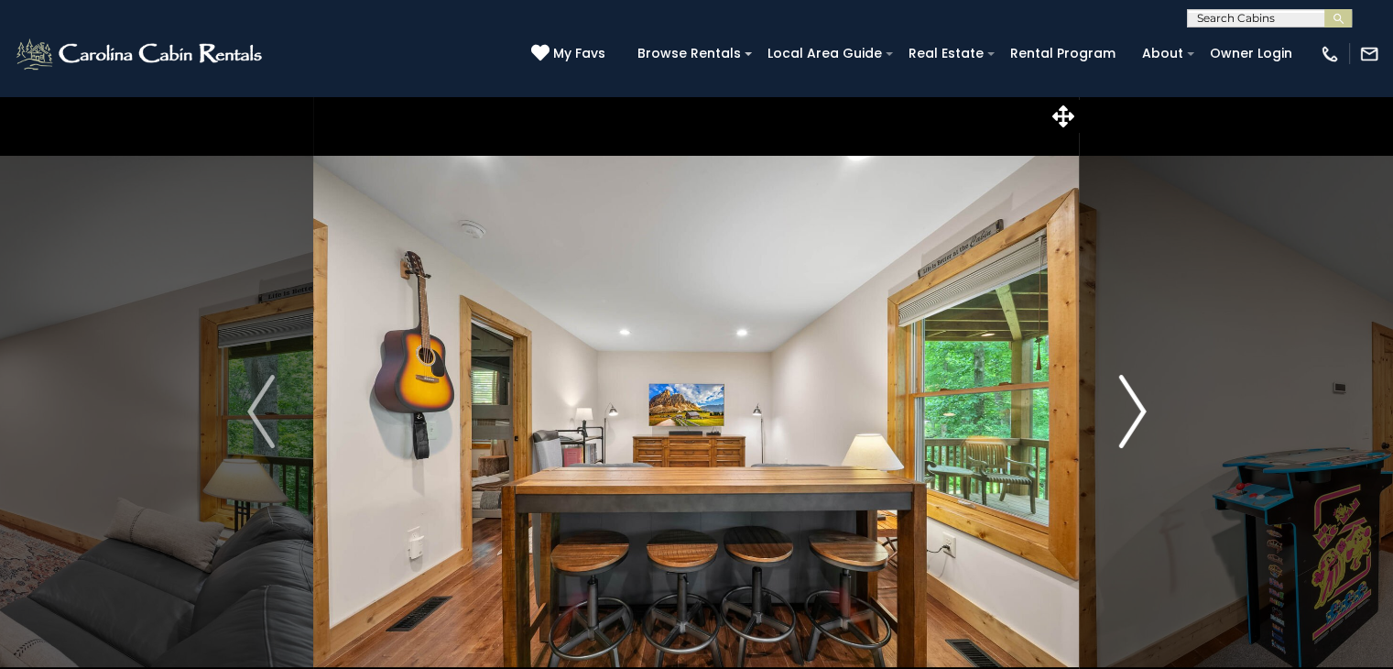
click at [1137, 419] on img "Next" at bounding box center [1132, 411] width 27 height 73
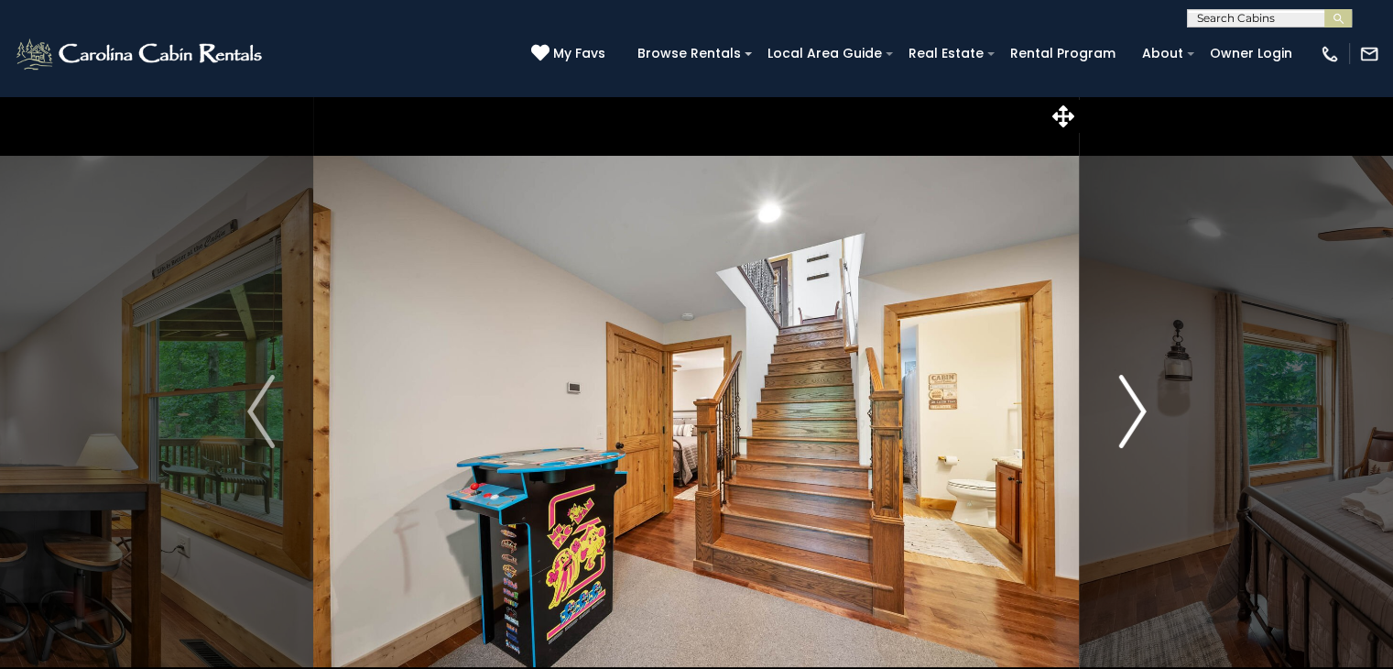
click at [1137, 419] on img "Next" at bounding box center [1132, 411] width 27 height 73
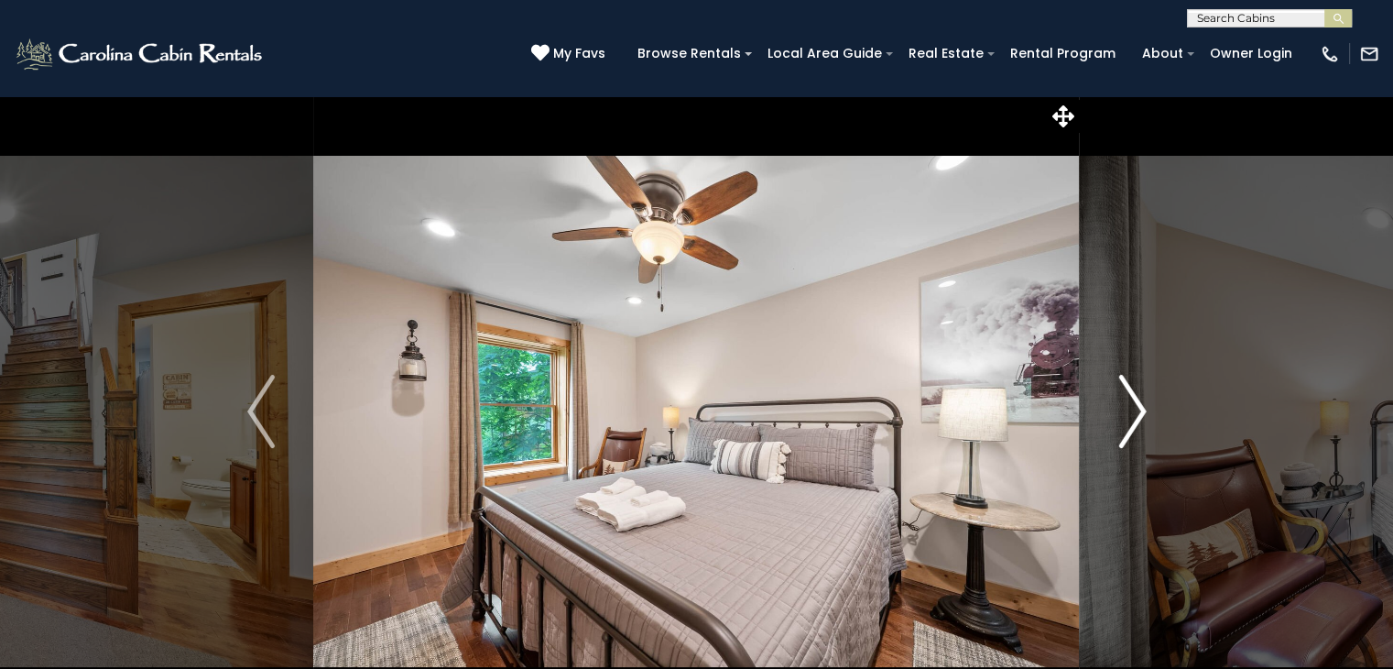
click at [1137, 419] on img "Next" at bounding box center [1132, 411] width 27 height 73
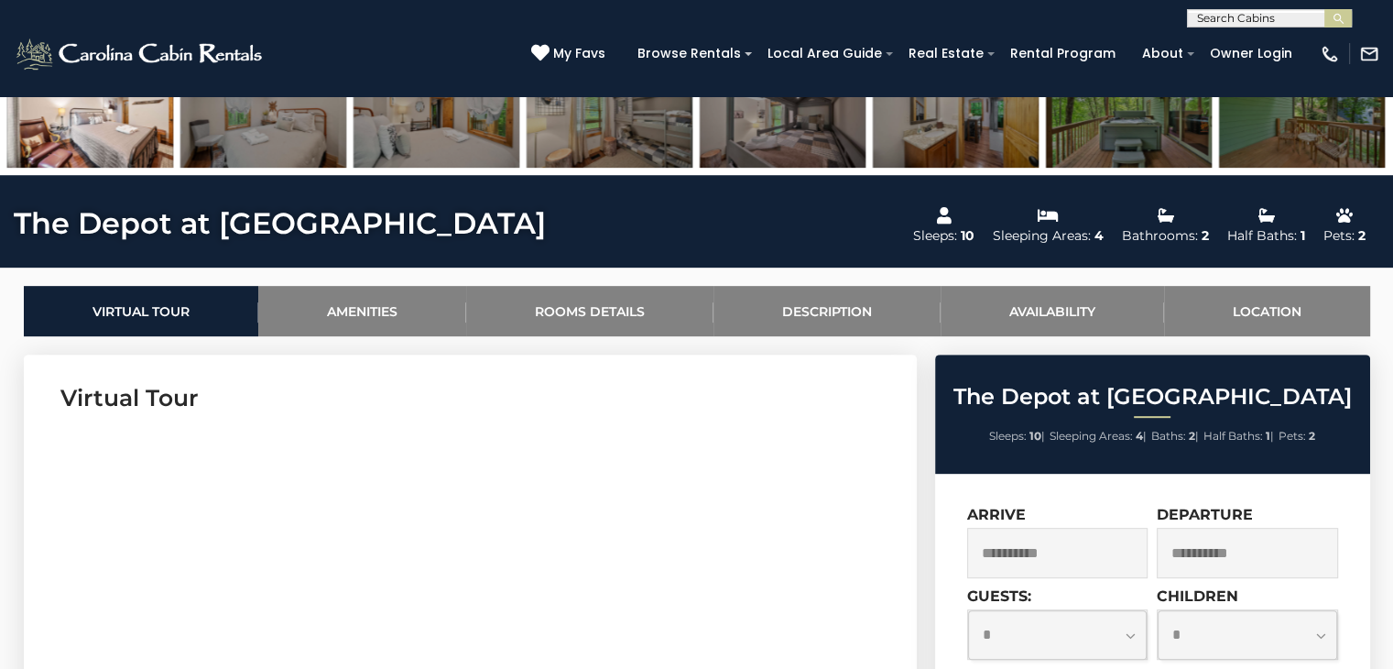
scroll to position [677, 0]
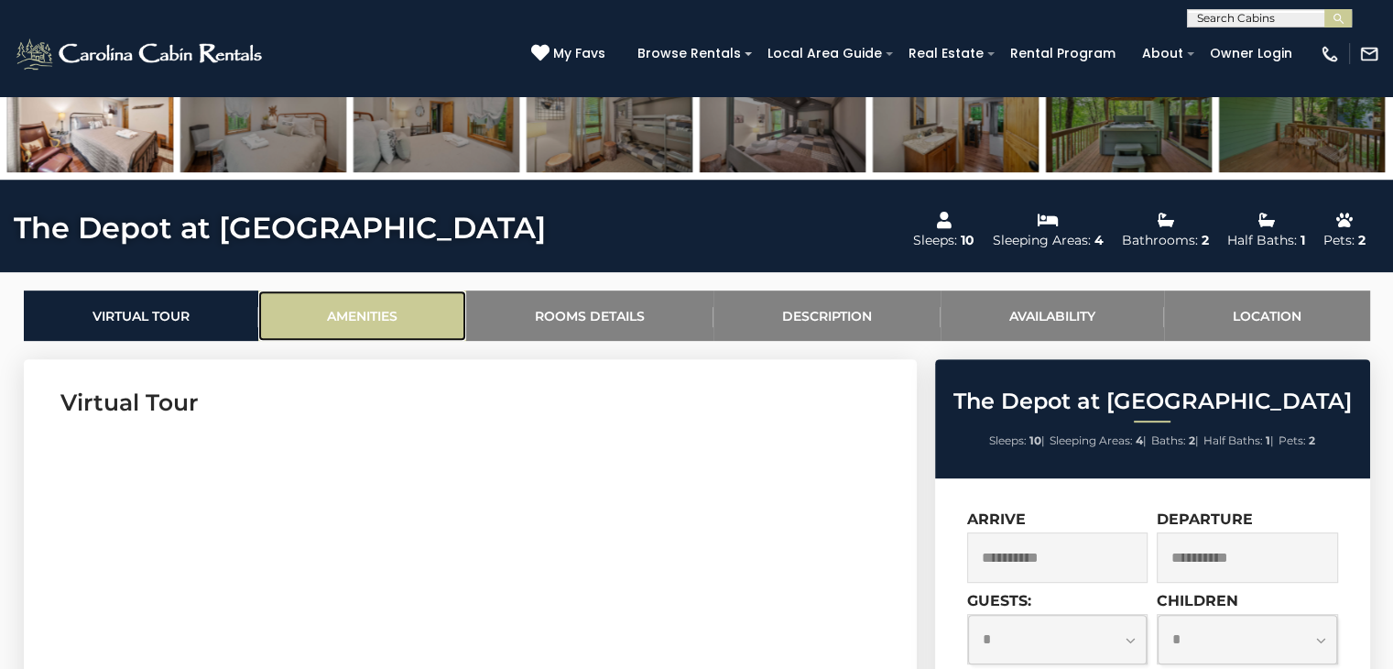
click at [369, 322] on link "Amenities" at bounding box center [362, 315] width 208 height 50
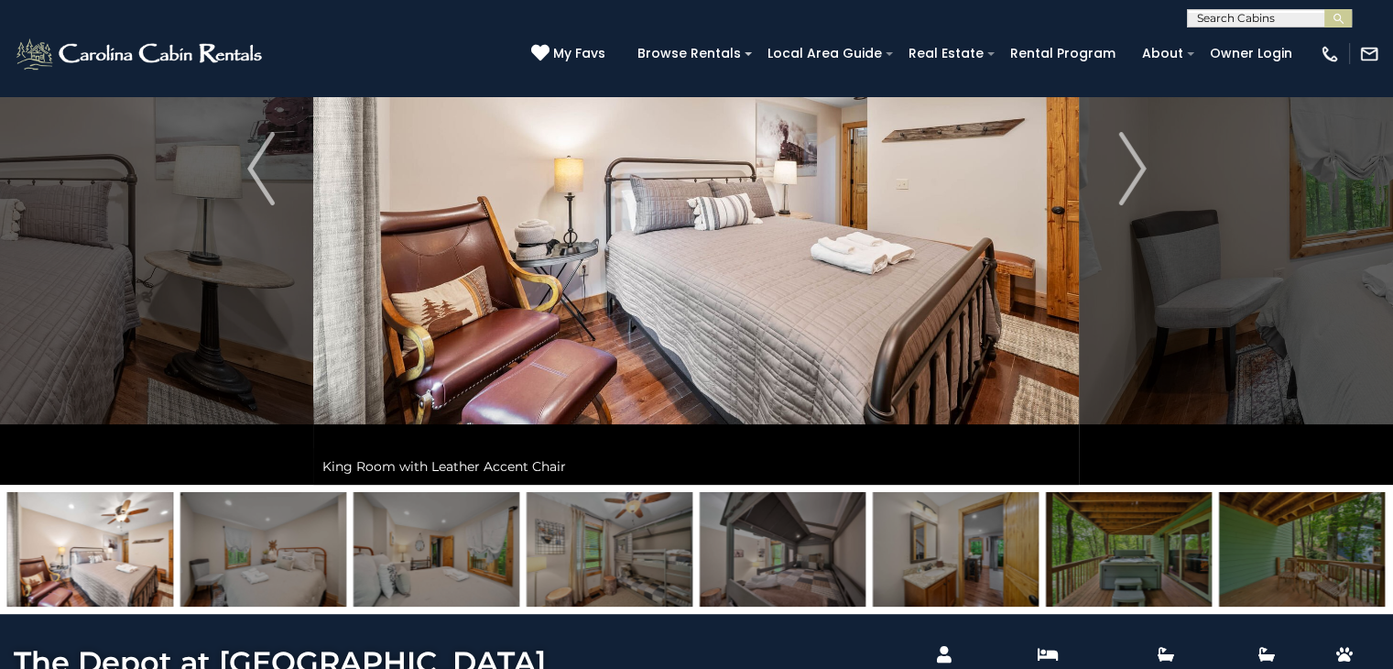
scroll to position [0, 0]
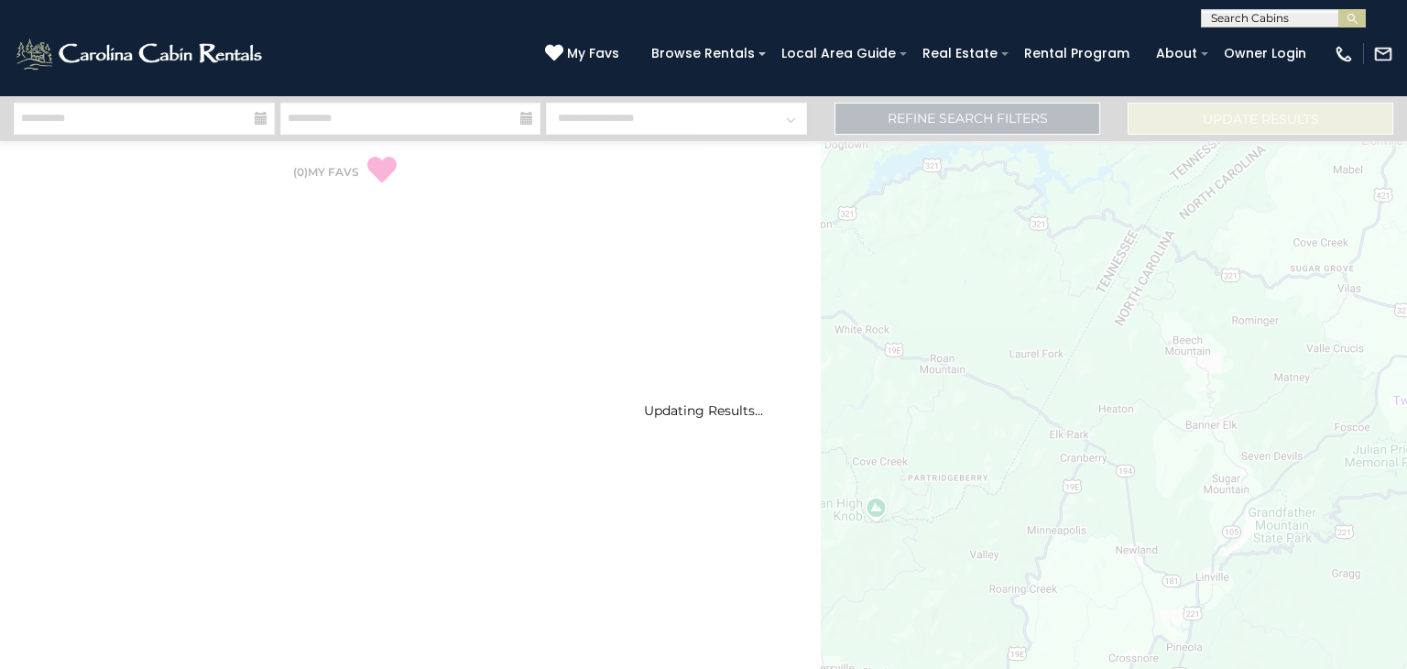
select select "*"
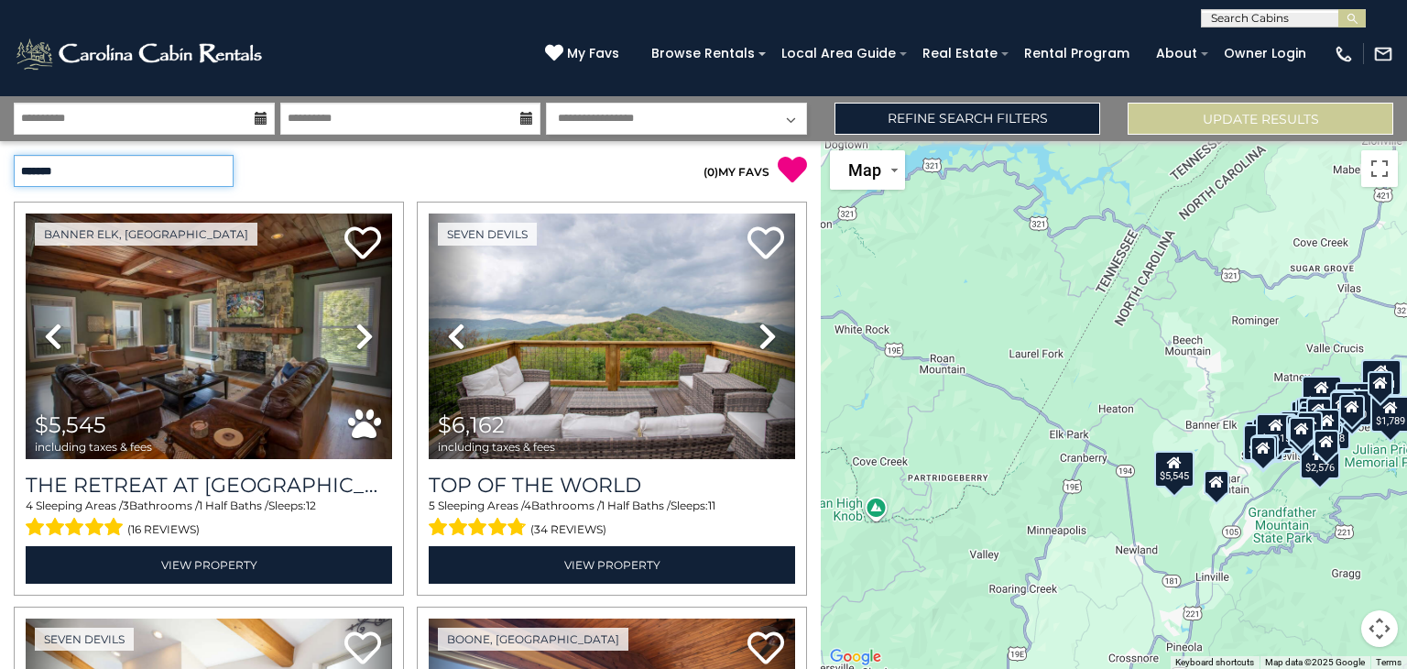
click at [220, 167] on select "**********" at bounding box center [124, 171] width 220 height 32
select select "*********"
click at [14, 155] on select "**********" at bounding box center [124, 171] width 220 height 32
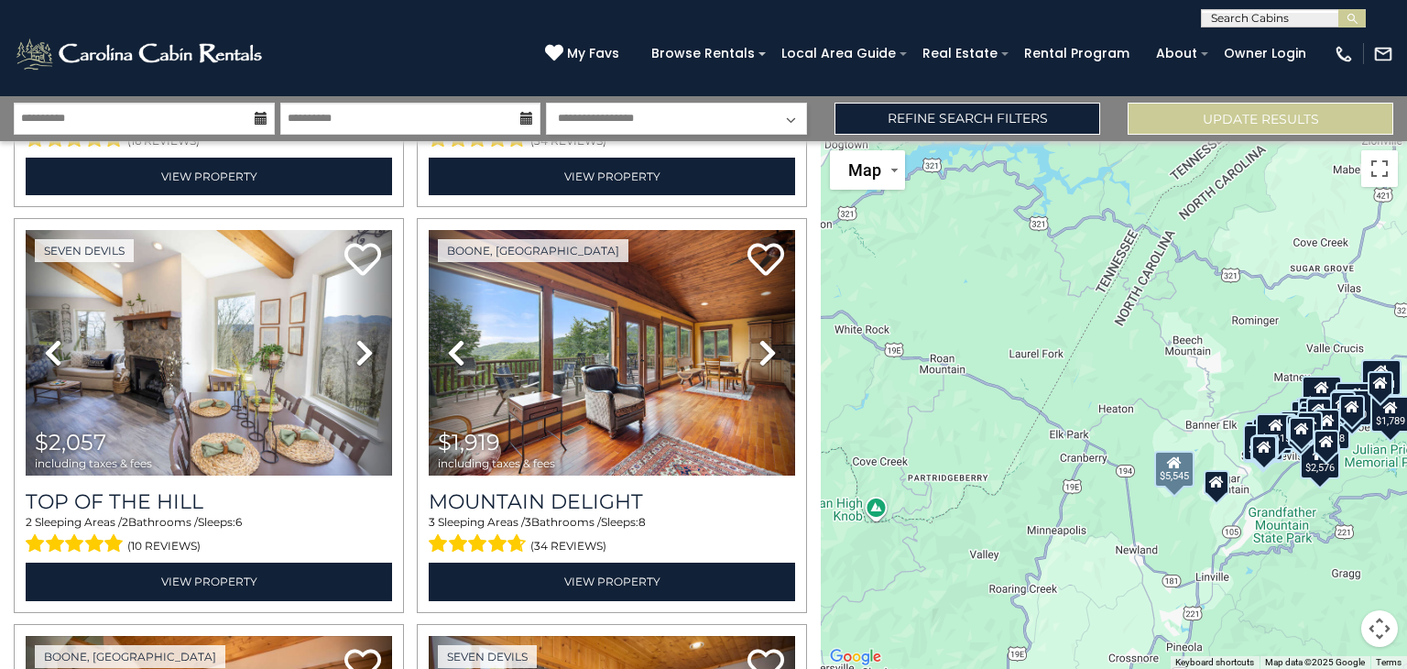
scroll to position [391, 0]
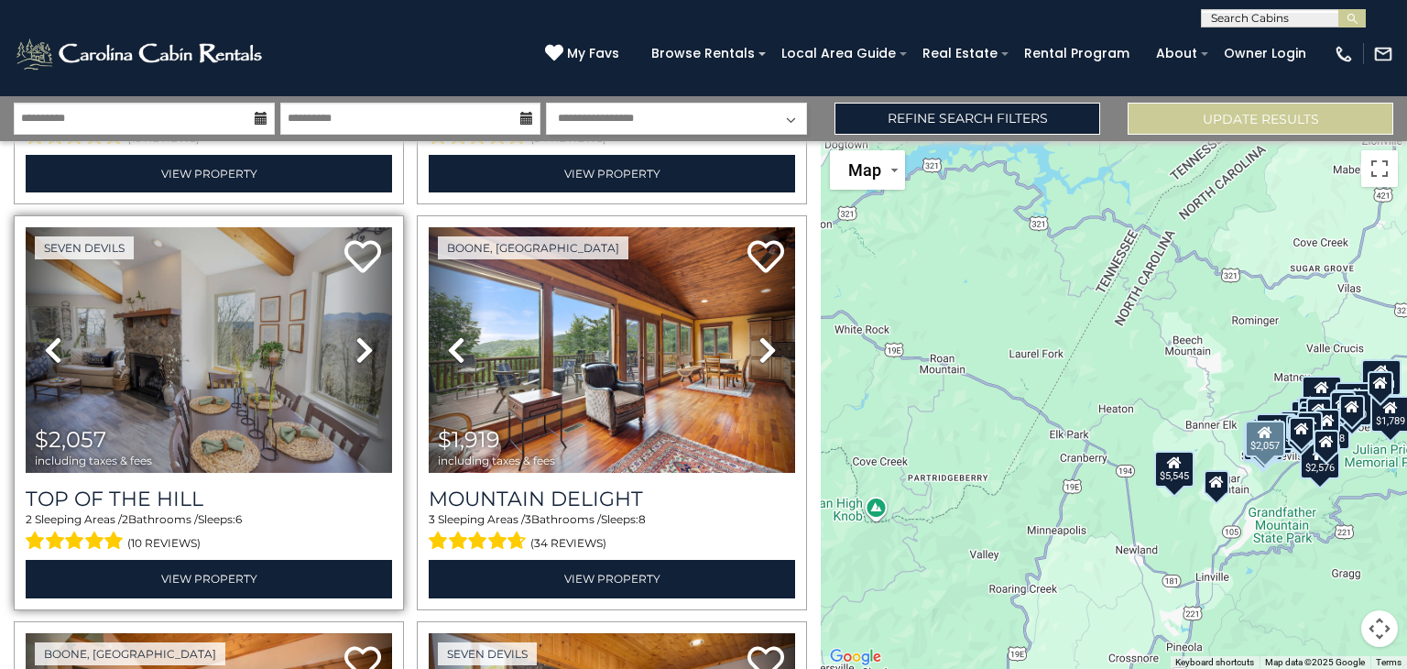
click at [360, 348] on icon at bounding box center [364, 349] width 18 height 29
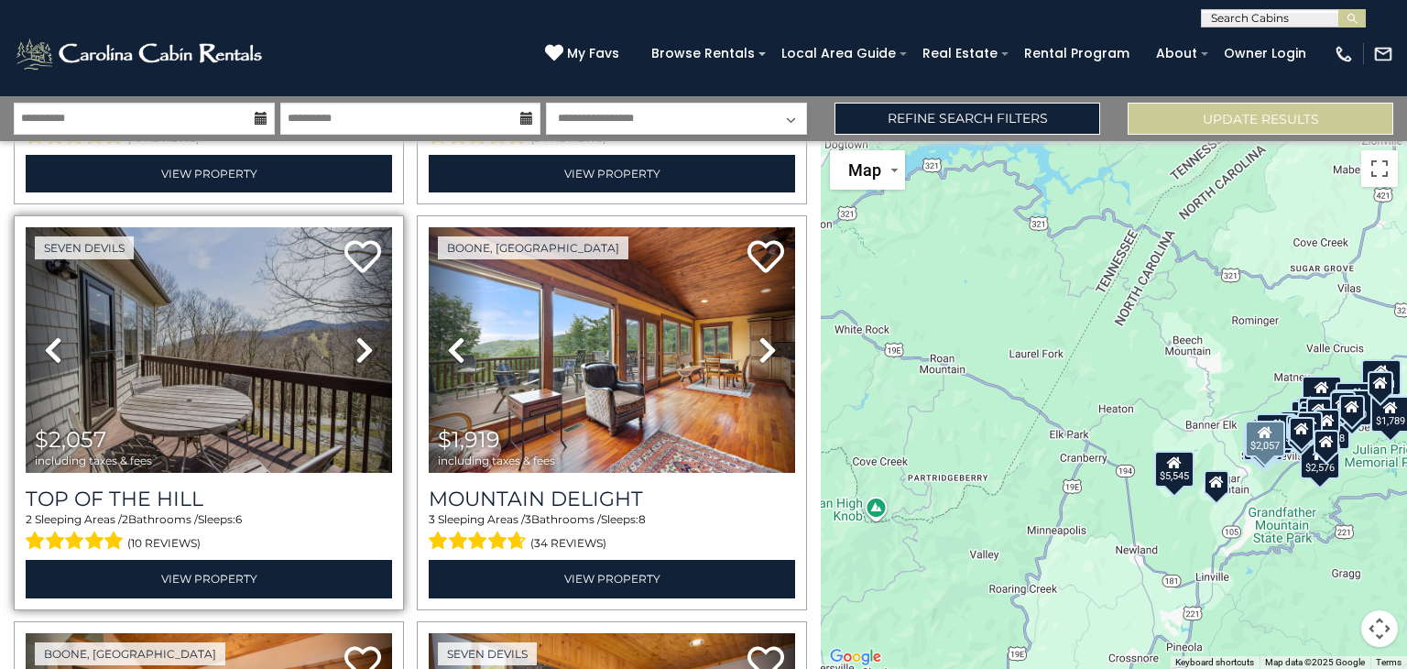
click at [360, 348] on icon at bounding box center [364, 349] width 18 height 29
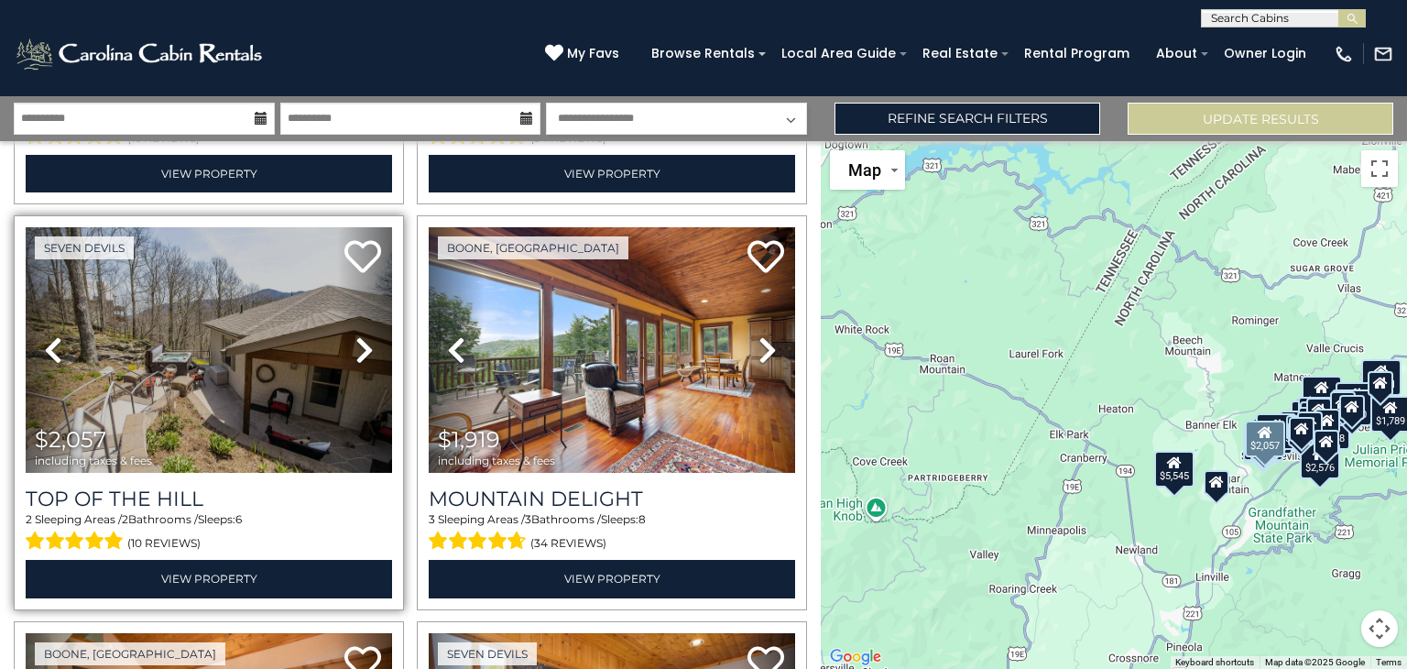
click at [360, 348] on icon at bounding box center [364, 349] width 18 height 29
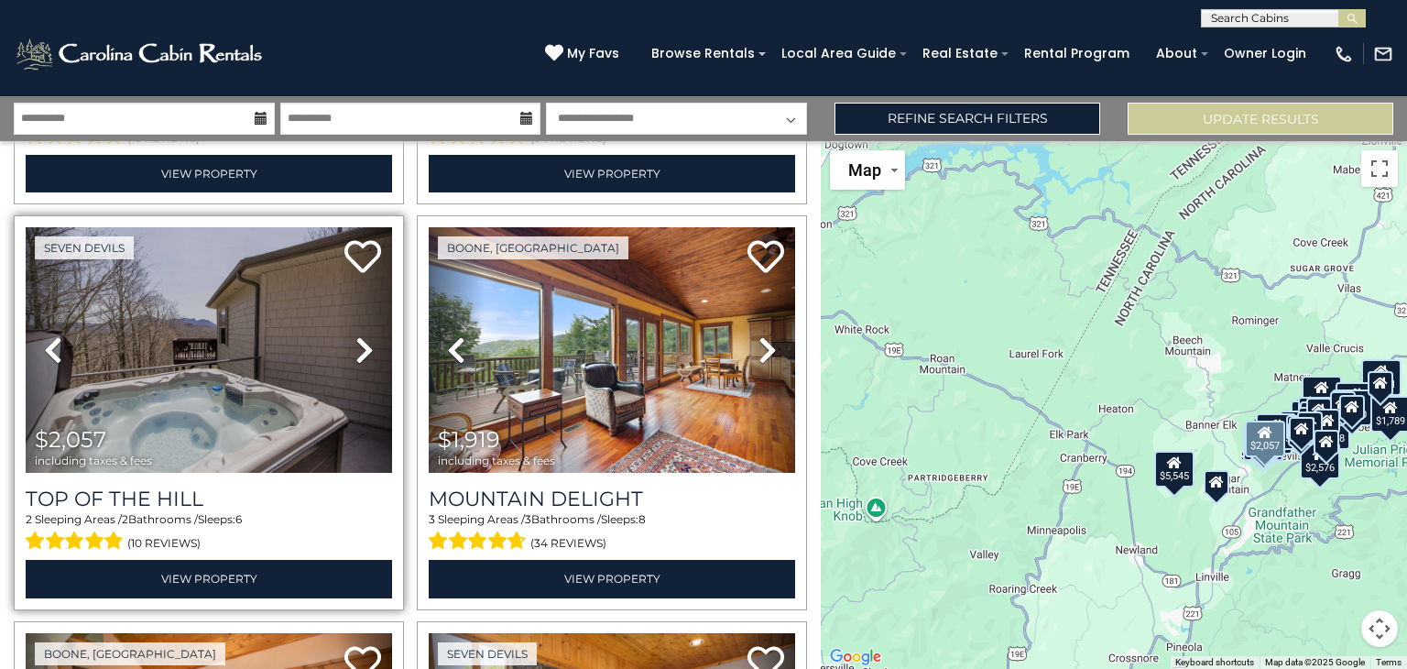
click at [360, 348] on icon at bounding box center [364, 349] width 18 height 29
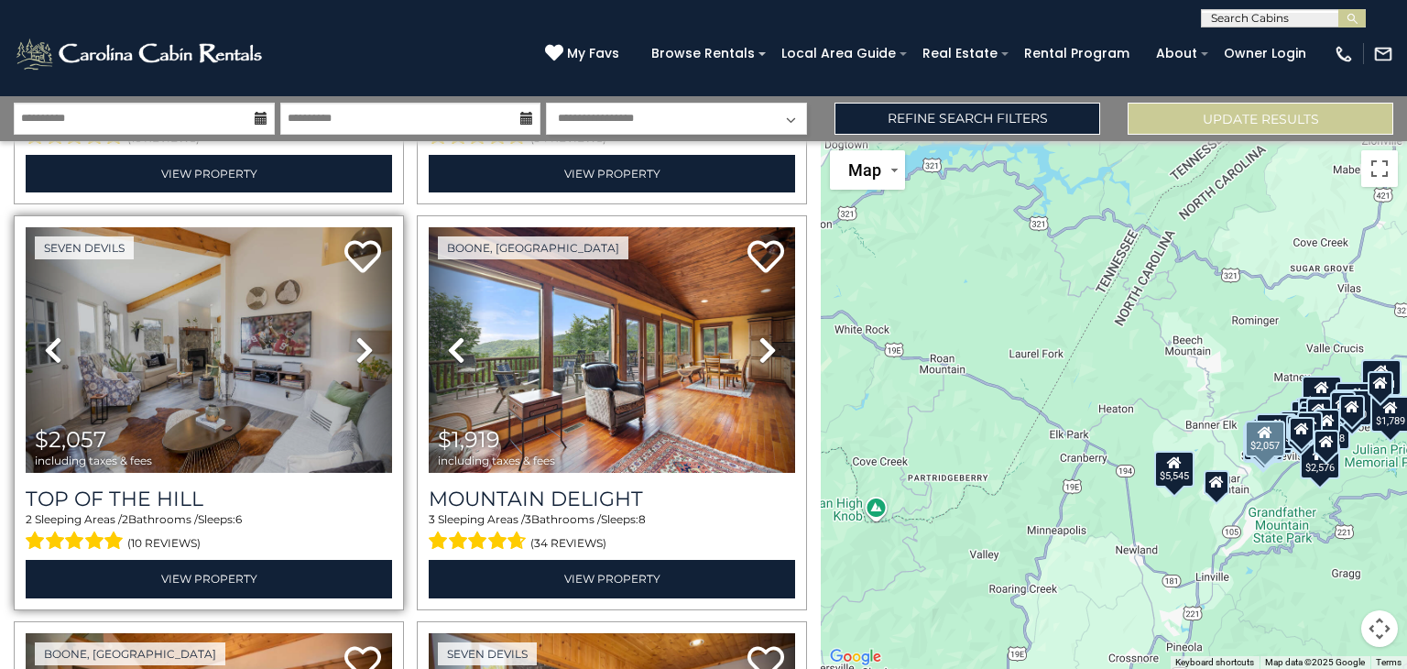
click at [360, 348] on icon at bounding box center [364, 349] width 18 height 29
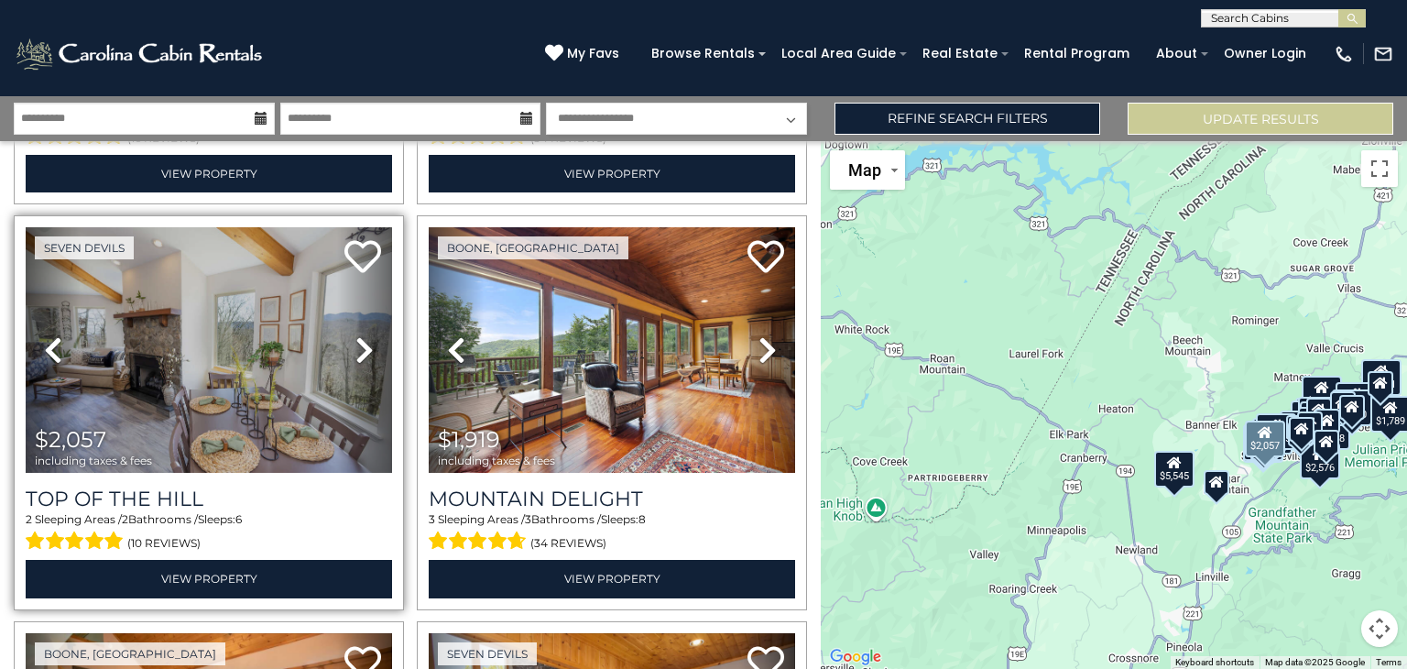
click at [360, 348] on icon at bounding box center [364, 349] width 18 height 29
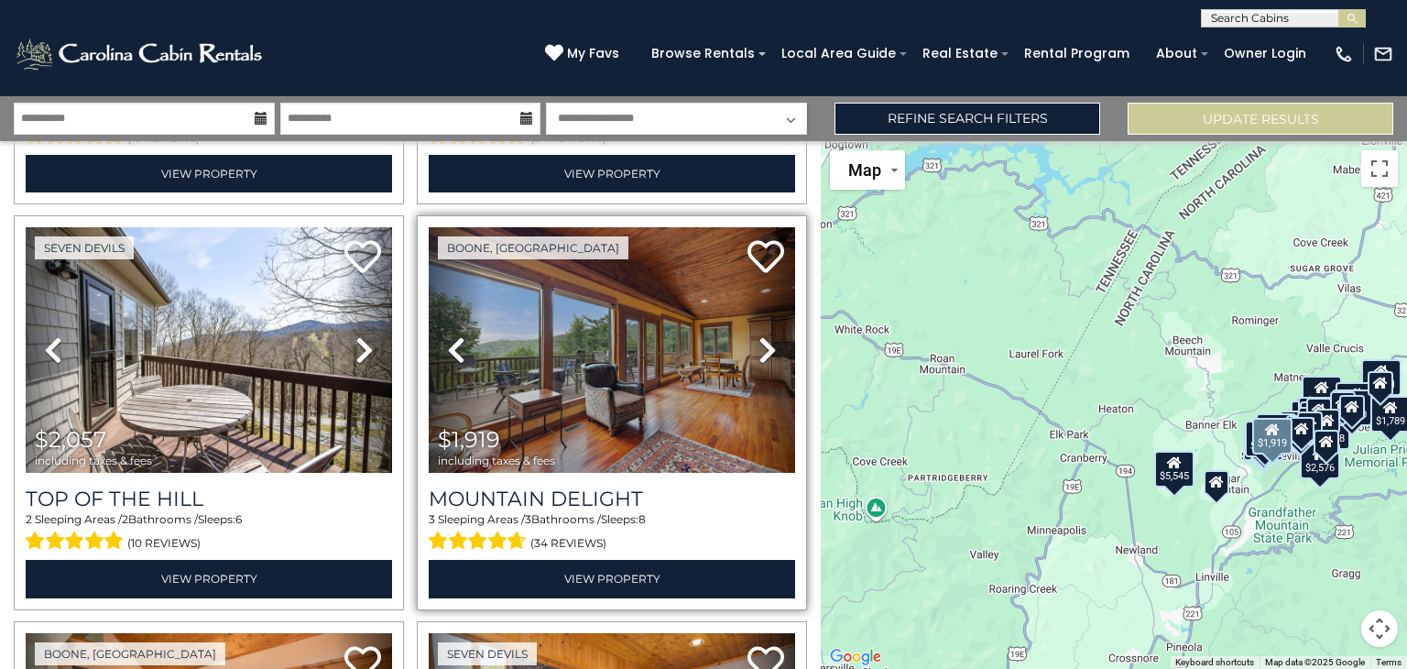
click at [759, 346] on icon at bounding box center [768, 349] width 18 height 29
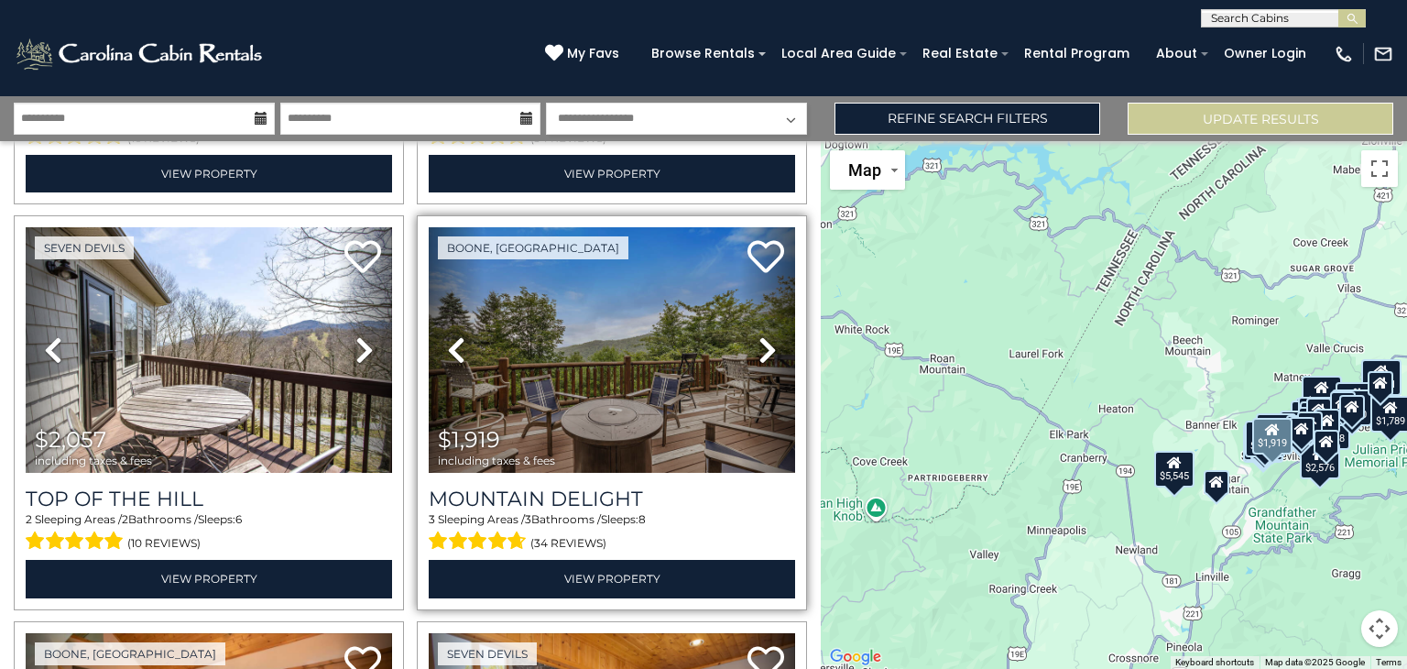
click at [759, 346] on icon at bounding box center [768, 349] width 18 height 29
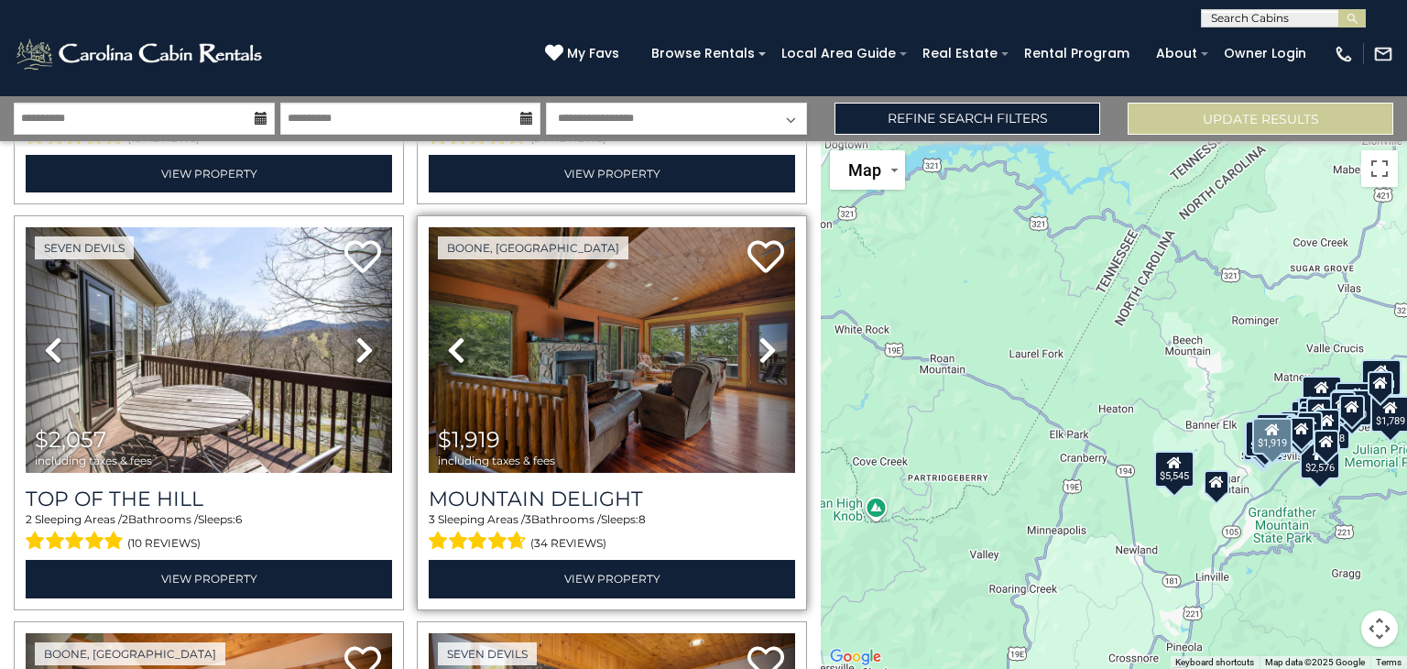
click at [759, 346] on icon at bounding box center [768, 349] width 18 height 29
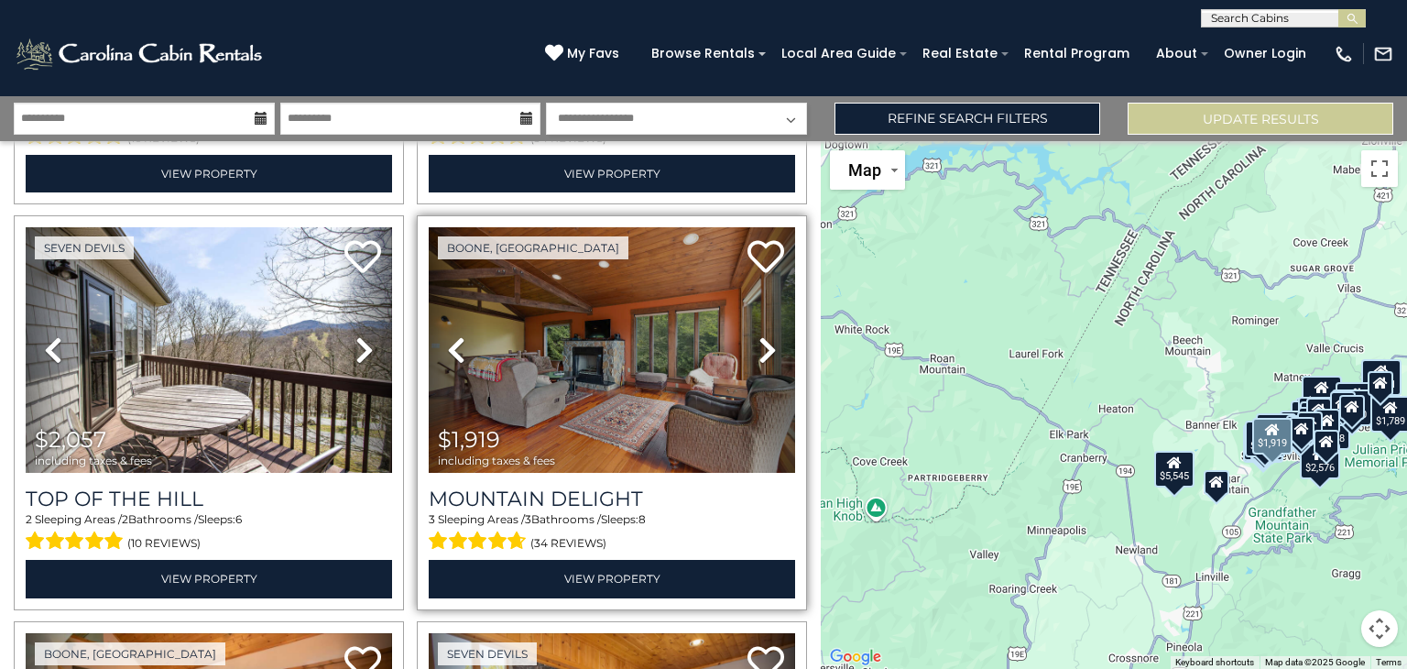
click at [759, 346] on icon at bounding box center [768, 349] width 18 height 29
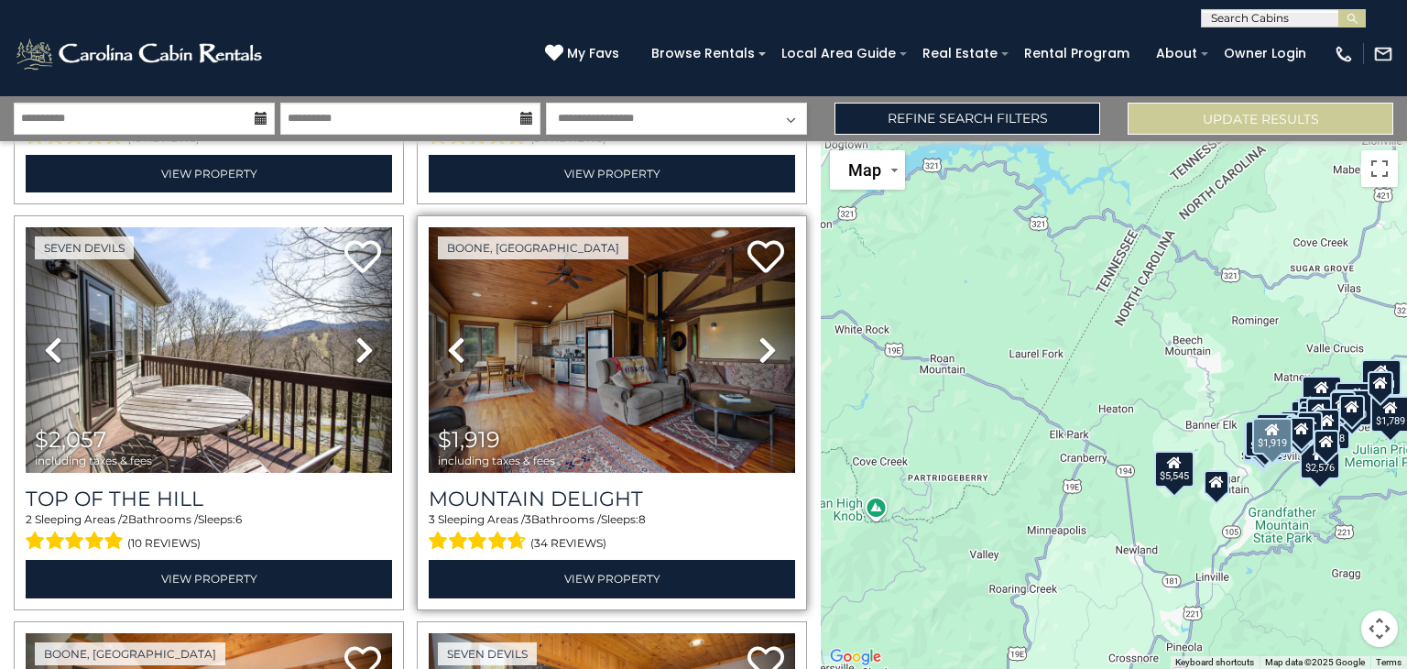
click at [759, 346] on icon at bounding box center [768, 349] width 18 height 29
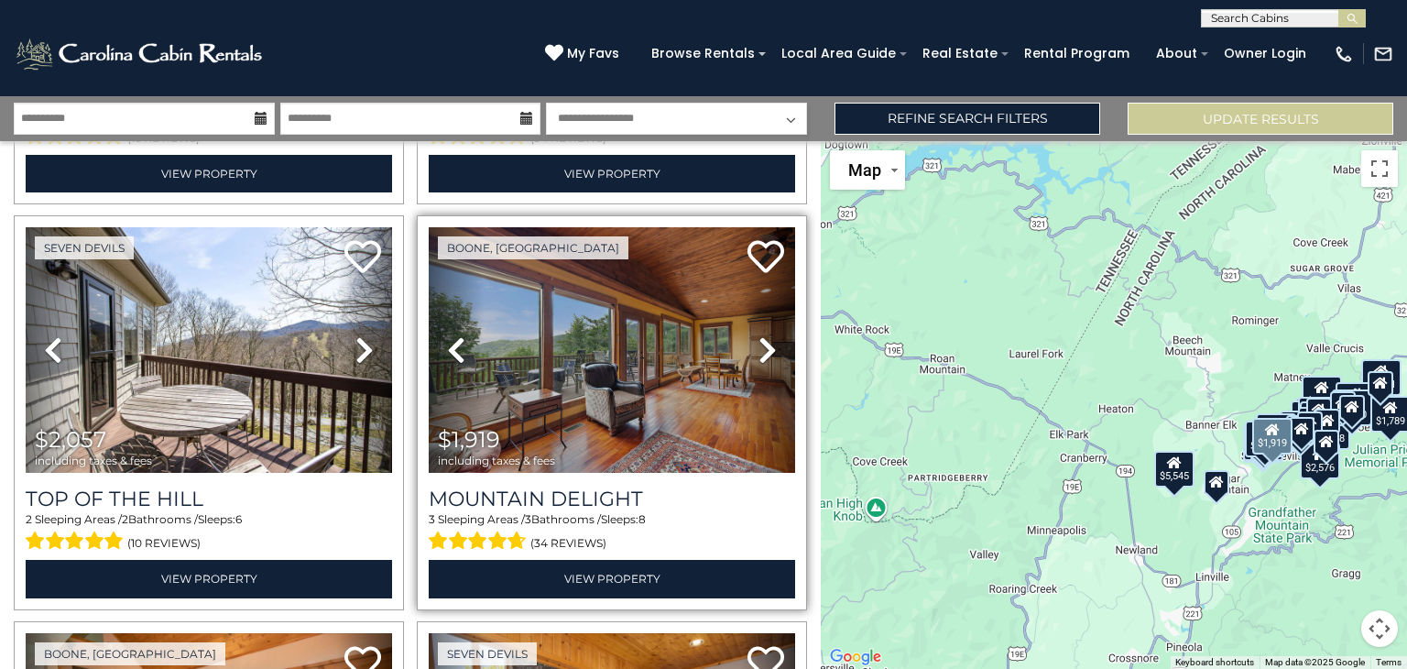
click at [759, 346] on icon at bounding box center [768, 349] width 18 height 29
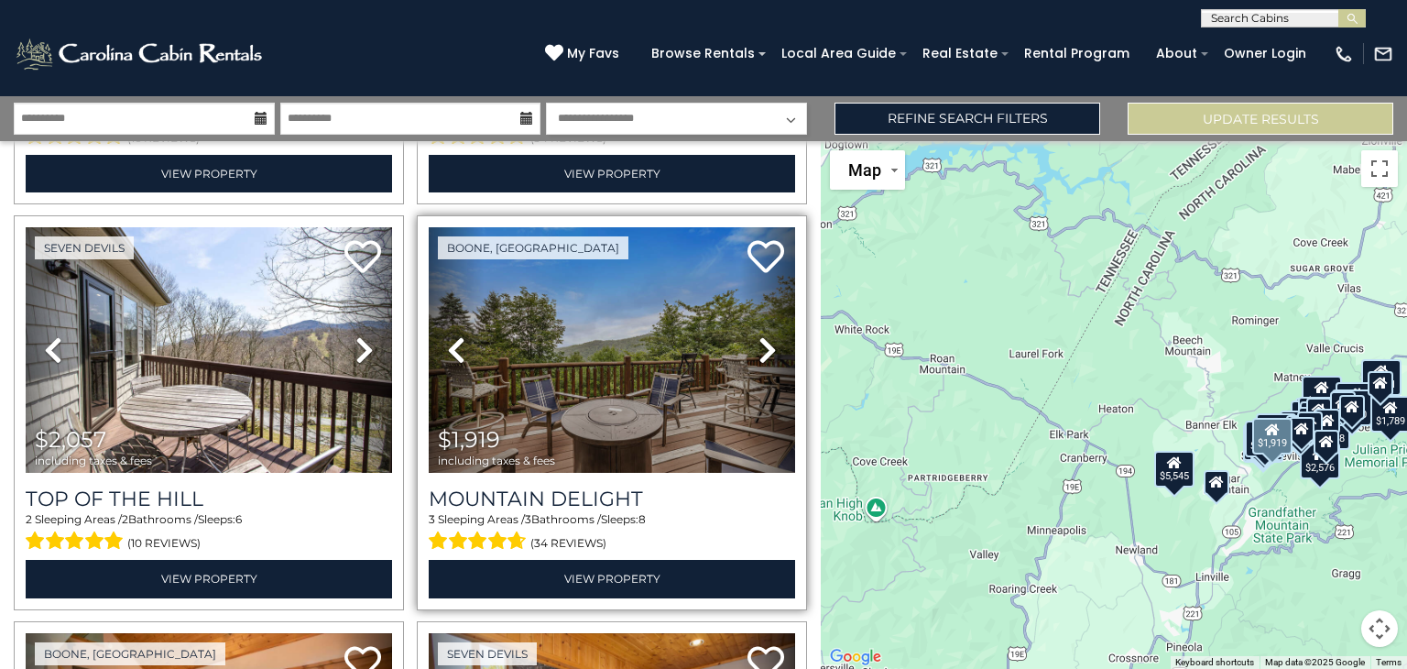
click at [759, 346] on icon at bounding box center [768, 349] width 18 height 29
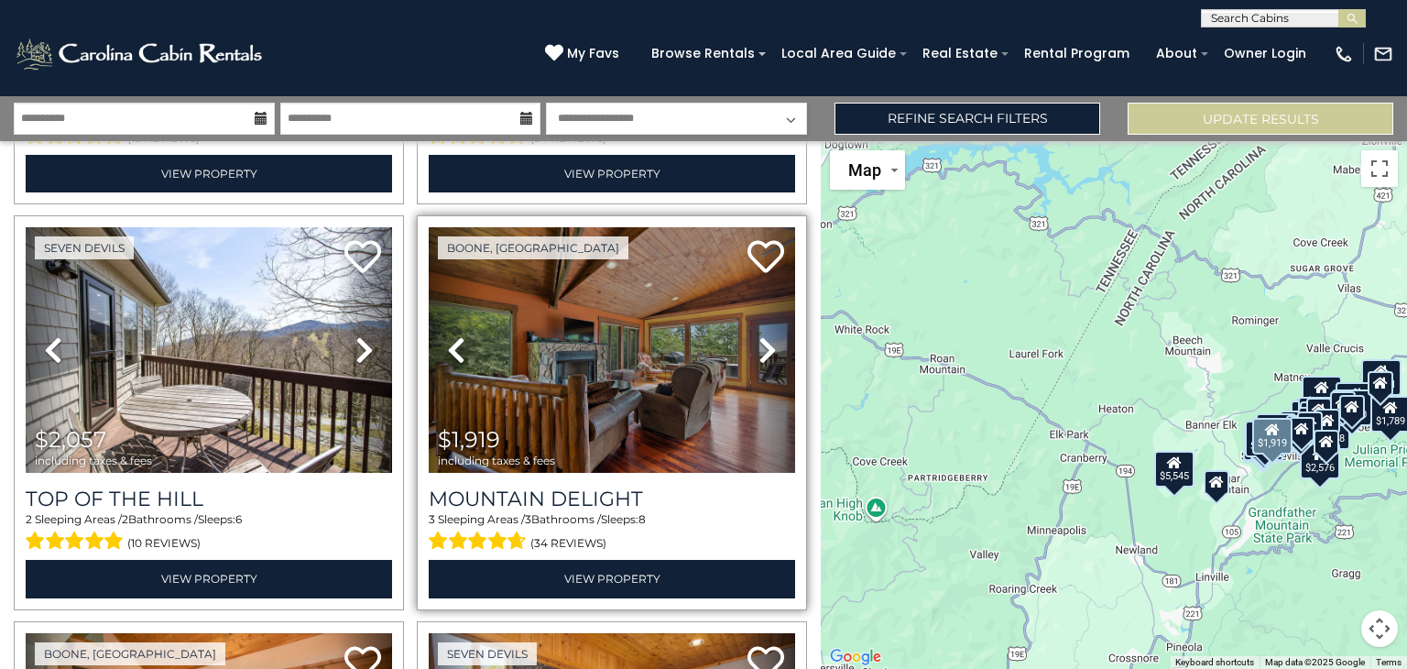
click at [759, 346] on icon at bounding box center [768, 349] width 18 height 29
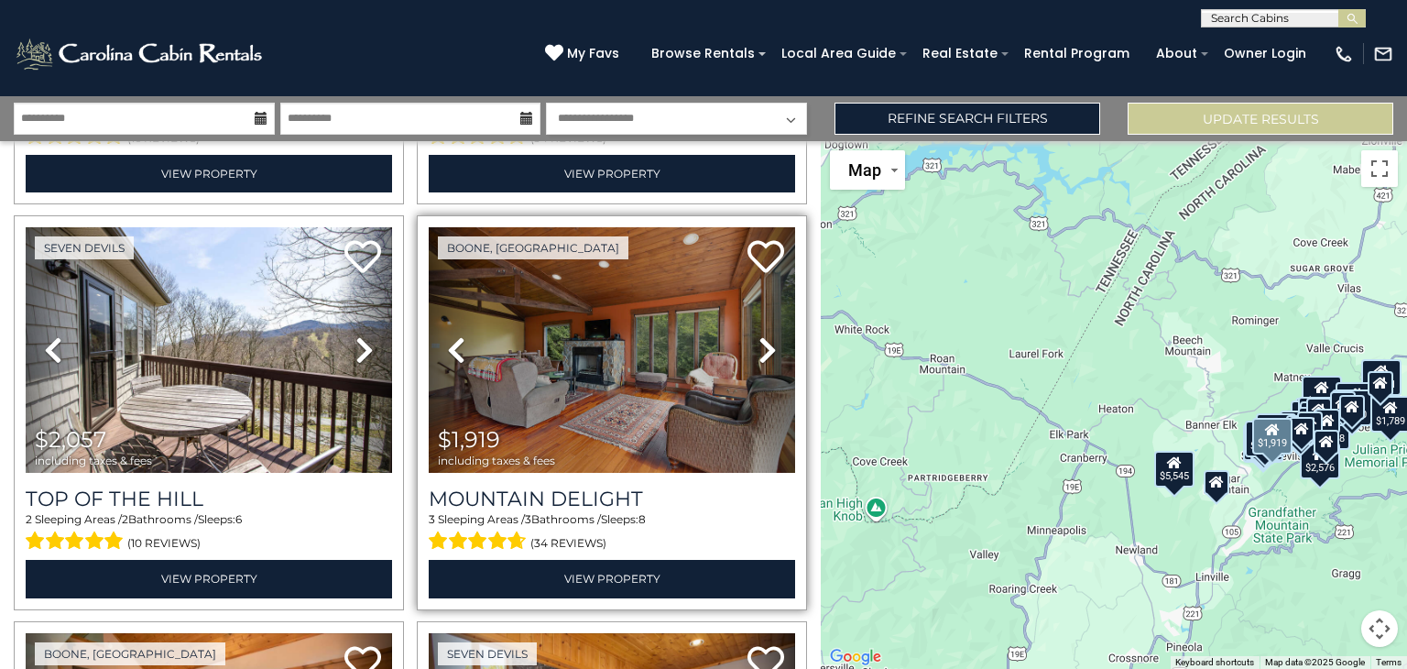
click at [759, 346] on icon at bounding box center [768, 349] width 18 height 29
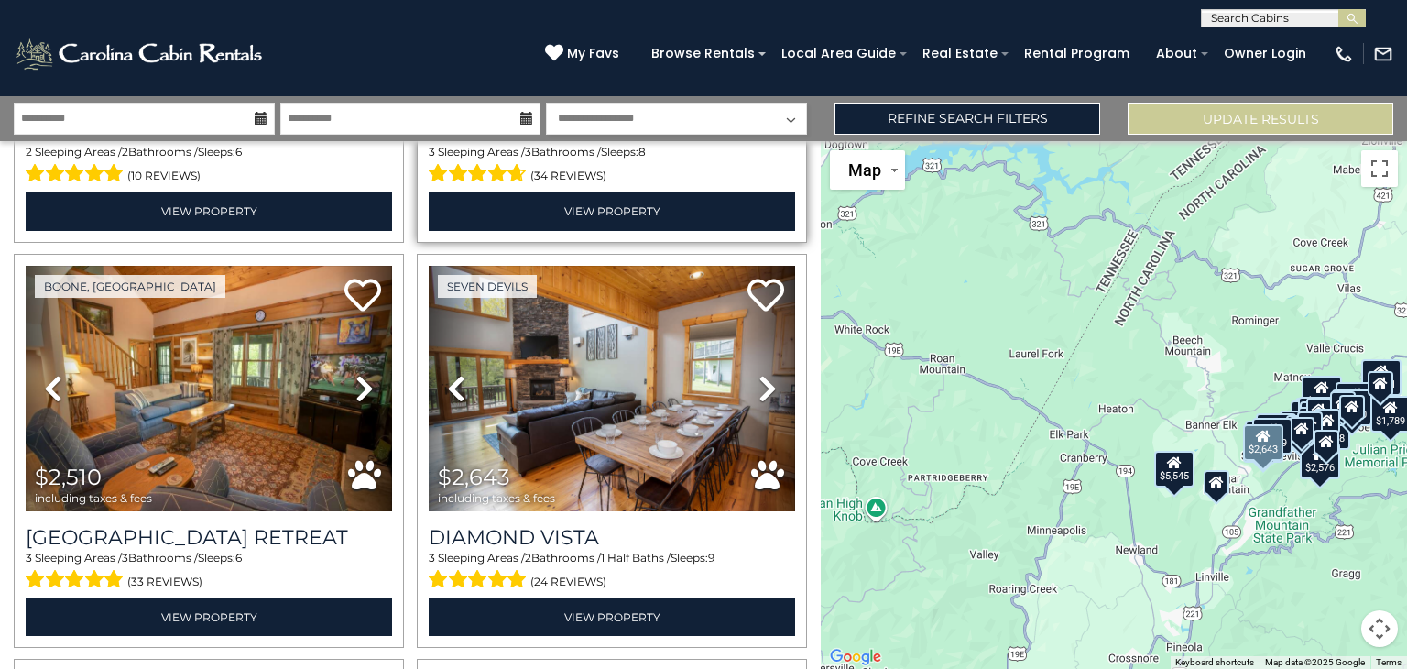
scroll to position [762, 0]
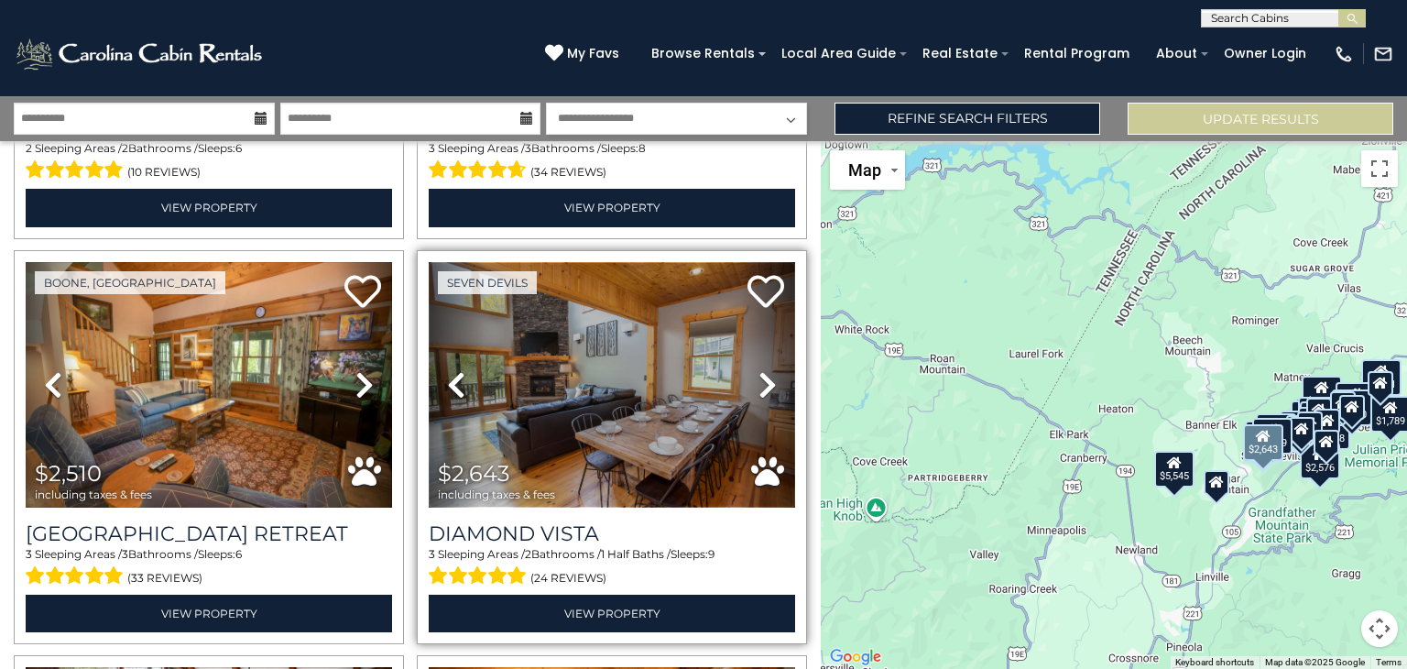
click at [607, 442] on img at bounding box center [612, 385] width 366 height 246
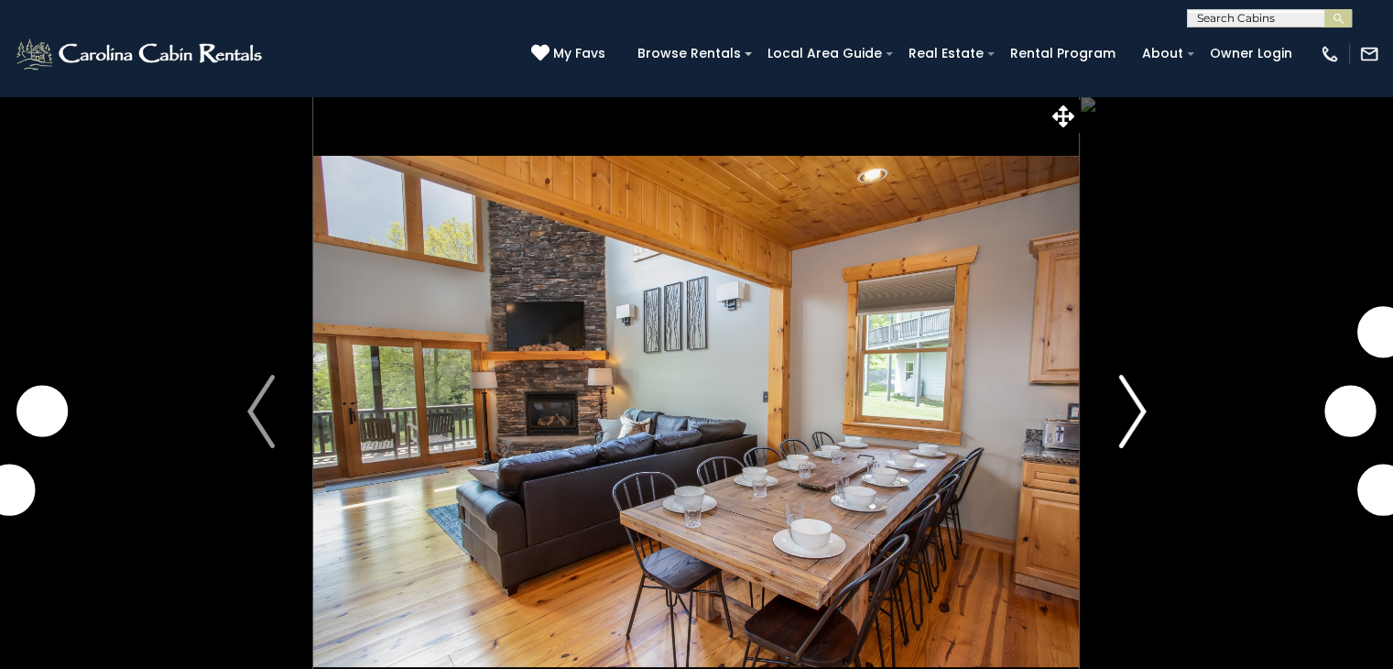
click at [1110, 417] on button "Next" at bounding box center [1132, 411] width 105 height 632
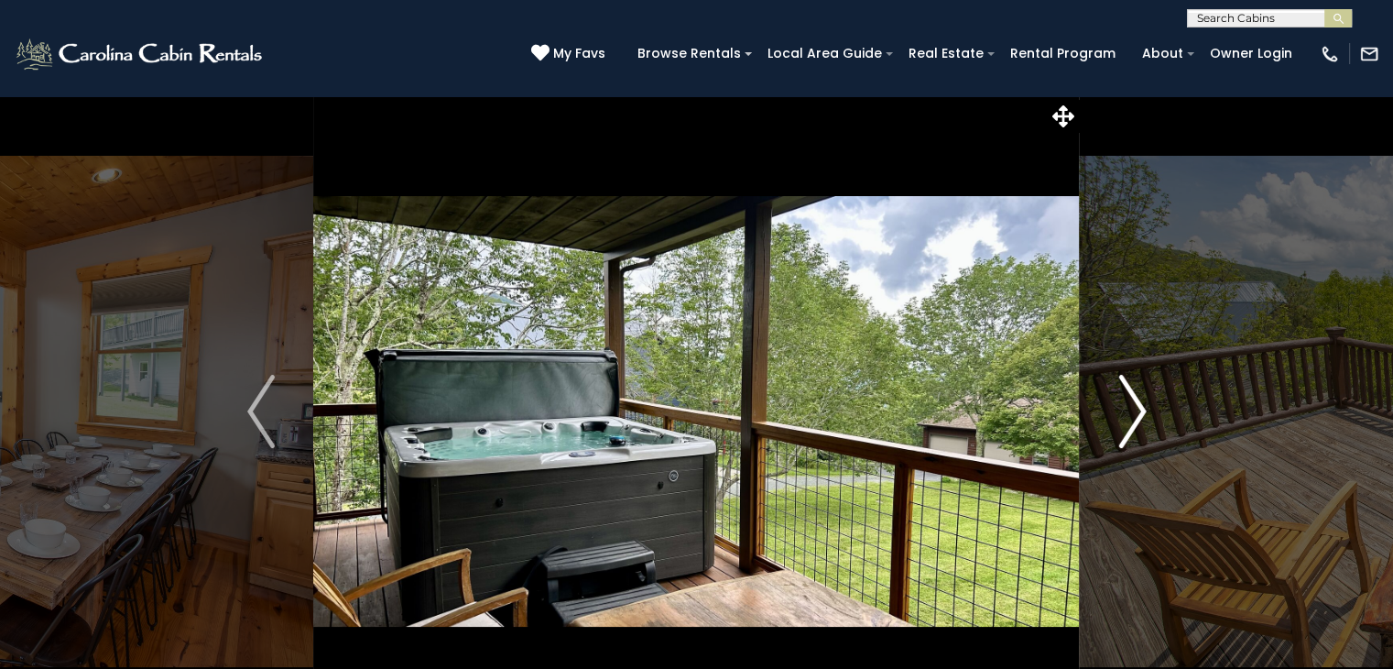
click at [1110, 417] on button "Next" at bounding box center [1132, 411] width 105 height 632
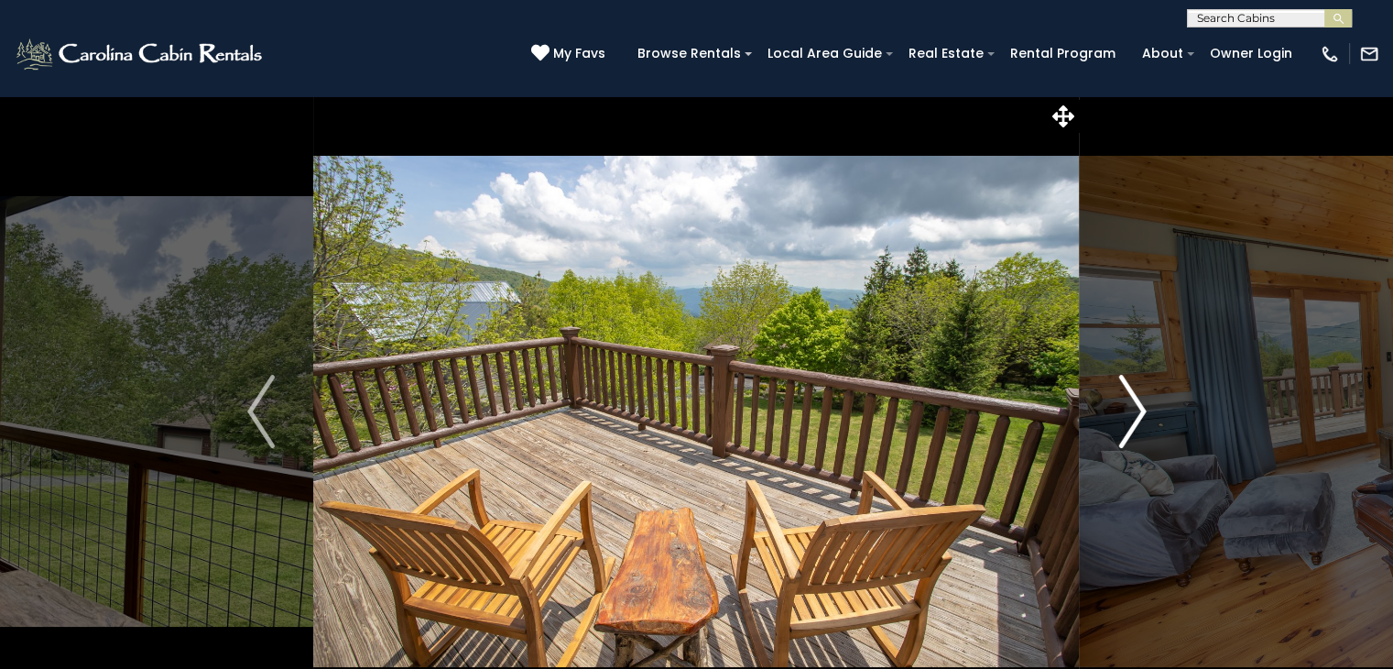
click at [1110, 417] on button "Next" at bounding box center [1132, 411] width 105 height 632
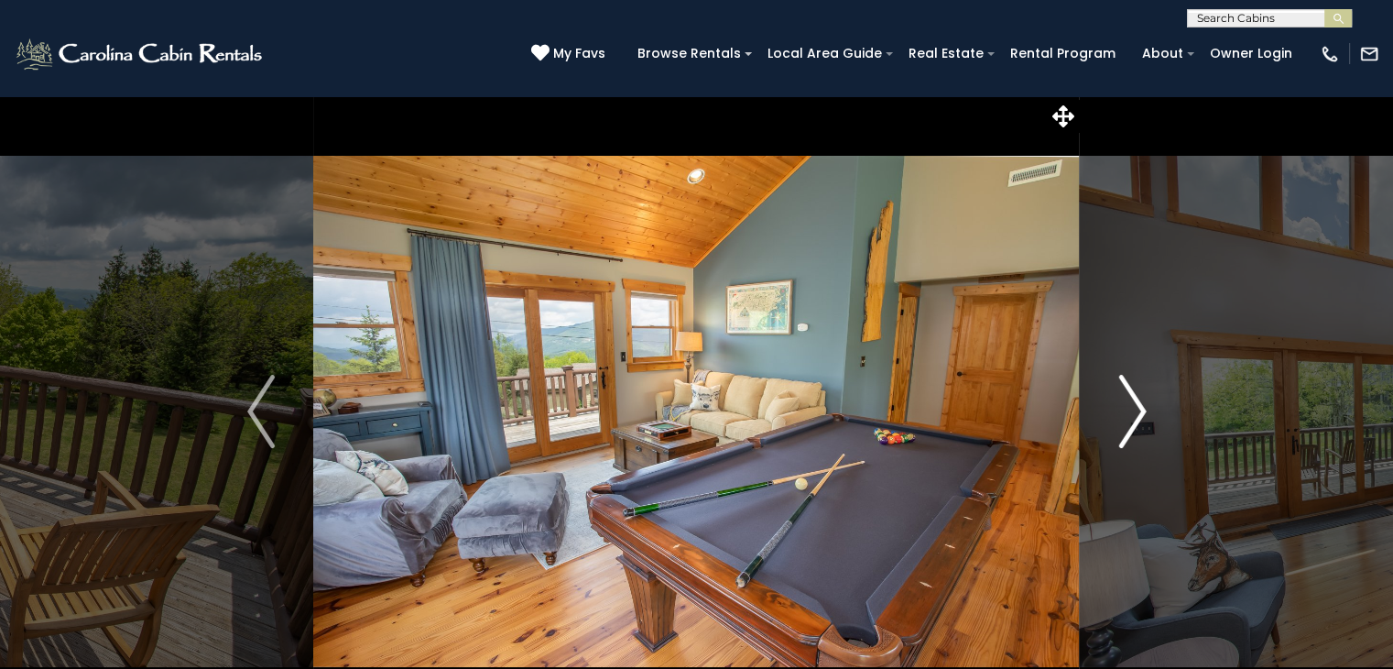
click at [1110, 417] on button "Next" at bounding box center [1132, 411] width 105 height 632
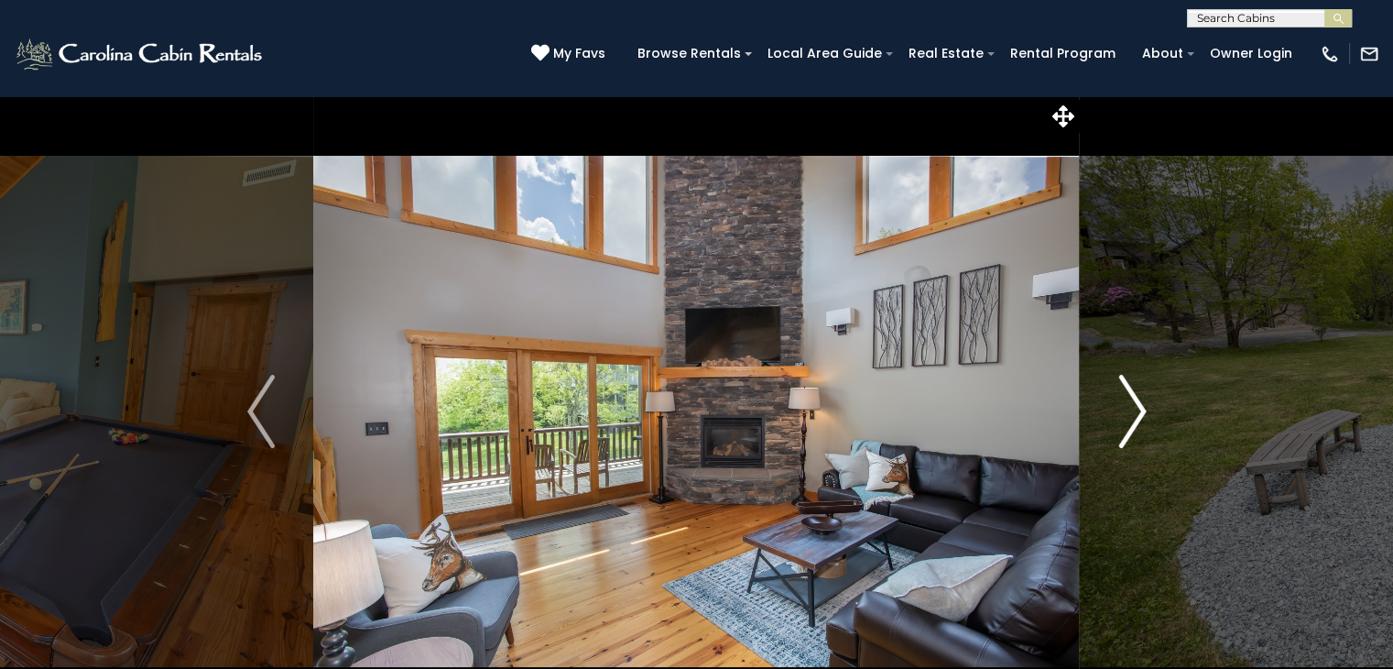
click at [1110, 417] on button "Next" at bounding box center [1132, 411] width 105 height 632
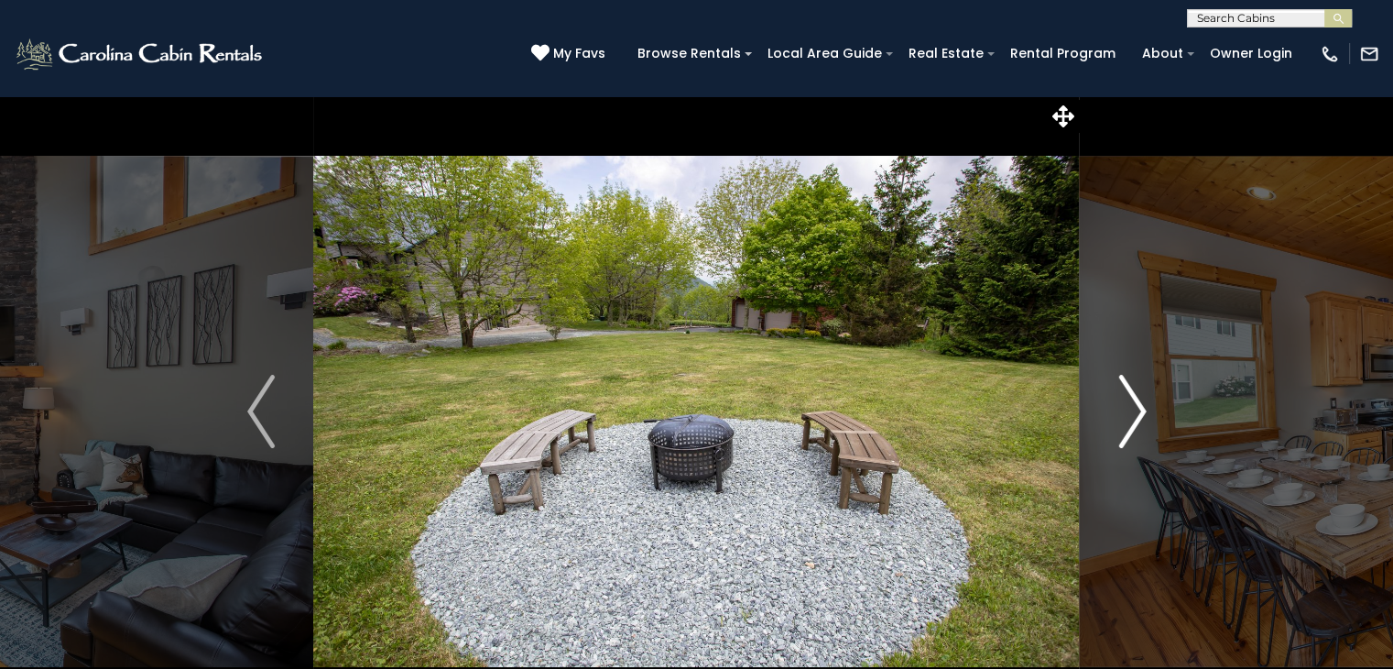
click at [1110, 417] on button "Next" at bounding box center [1132, 411] width 105 height 632
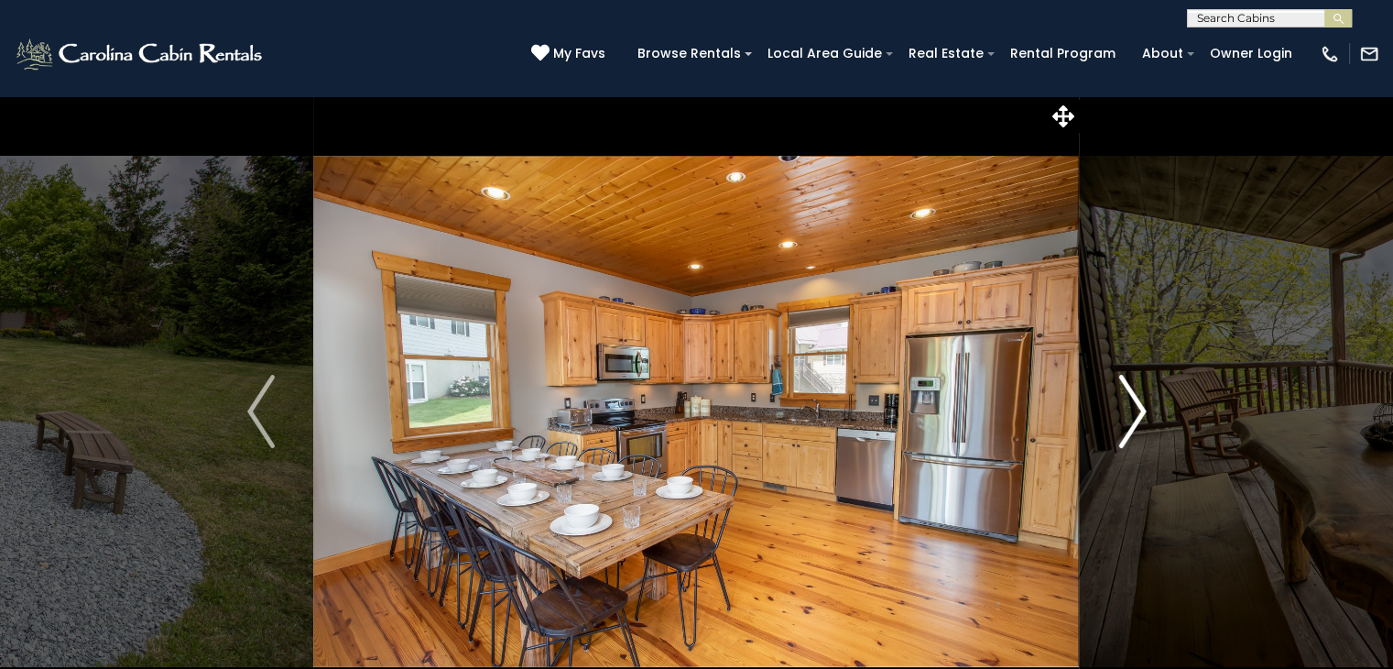
click at [1110, 417] on button "Next" at bounding box center [1132, 411] width 105 height 632
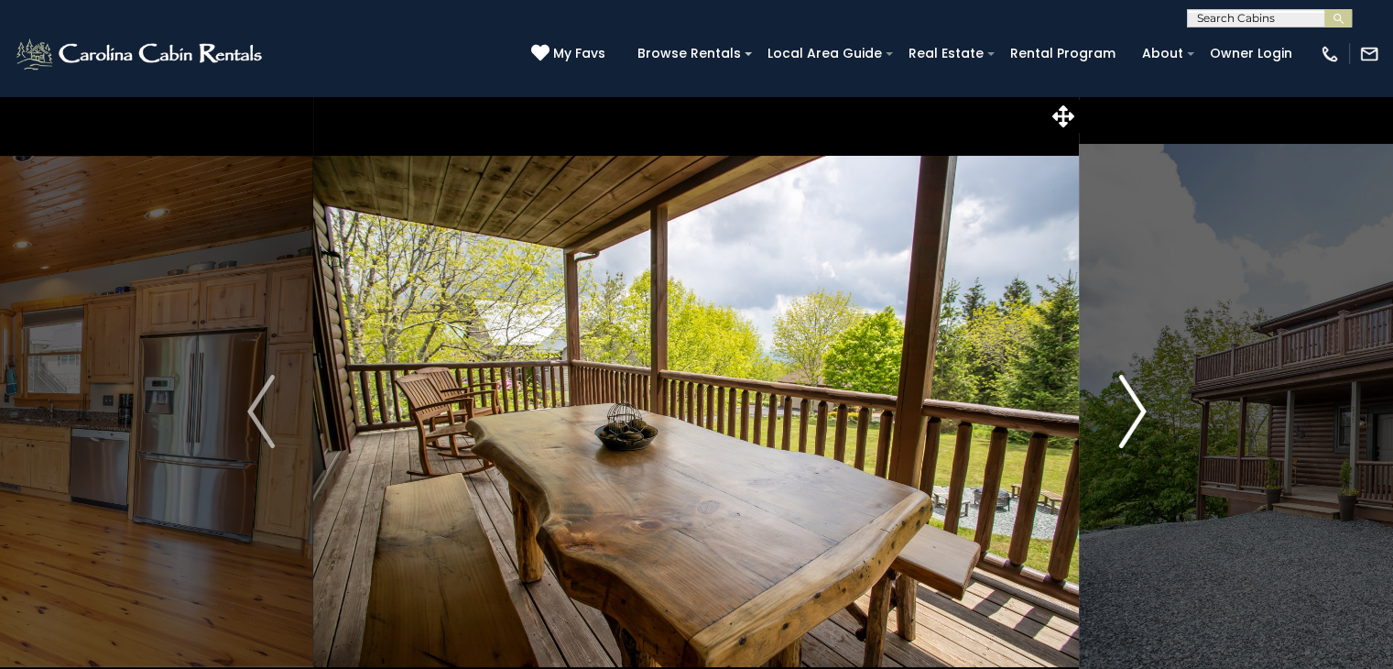
click at [1110, 417] on button "Next" at bounding box center [1132, 411] width 105 height 632
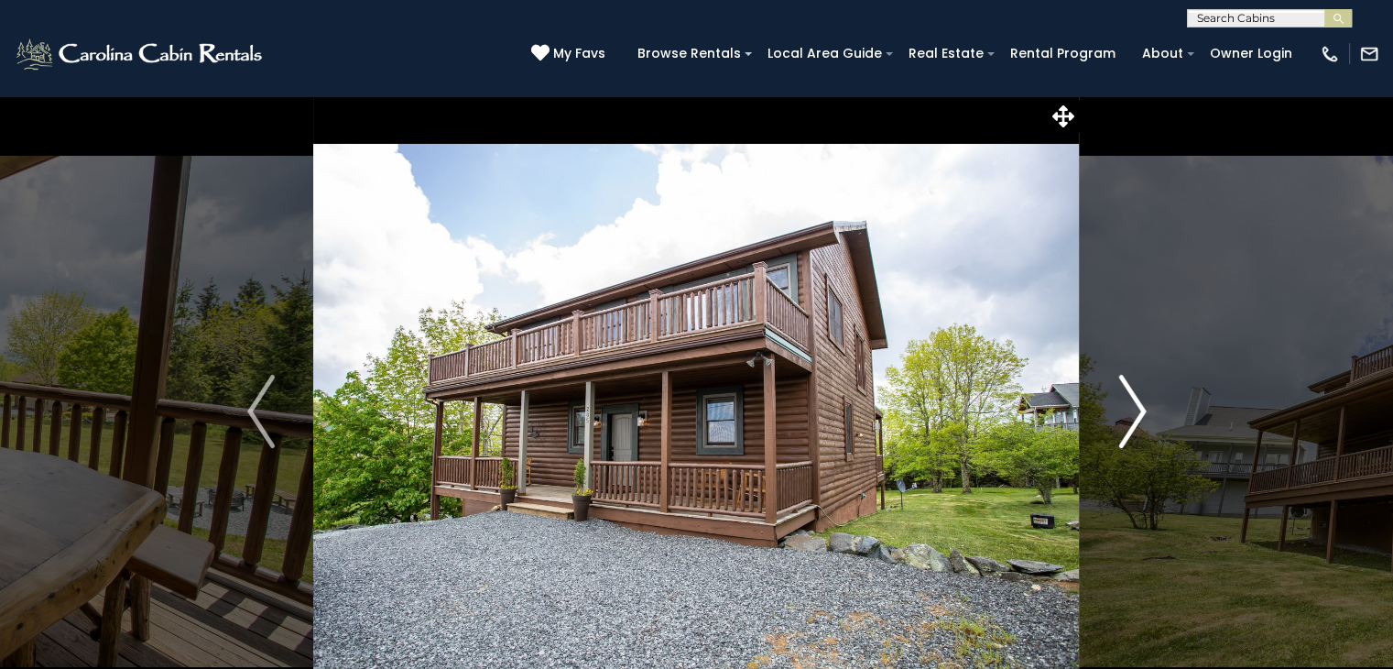
click at [1110, 417] on button "Next" at bounding box center [1132, 411] width 105 height 632
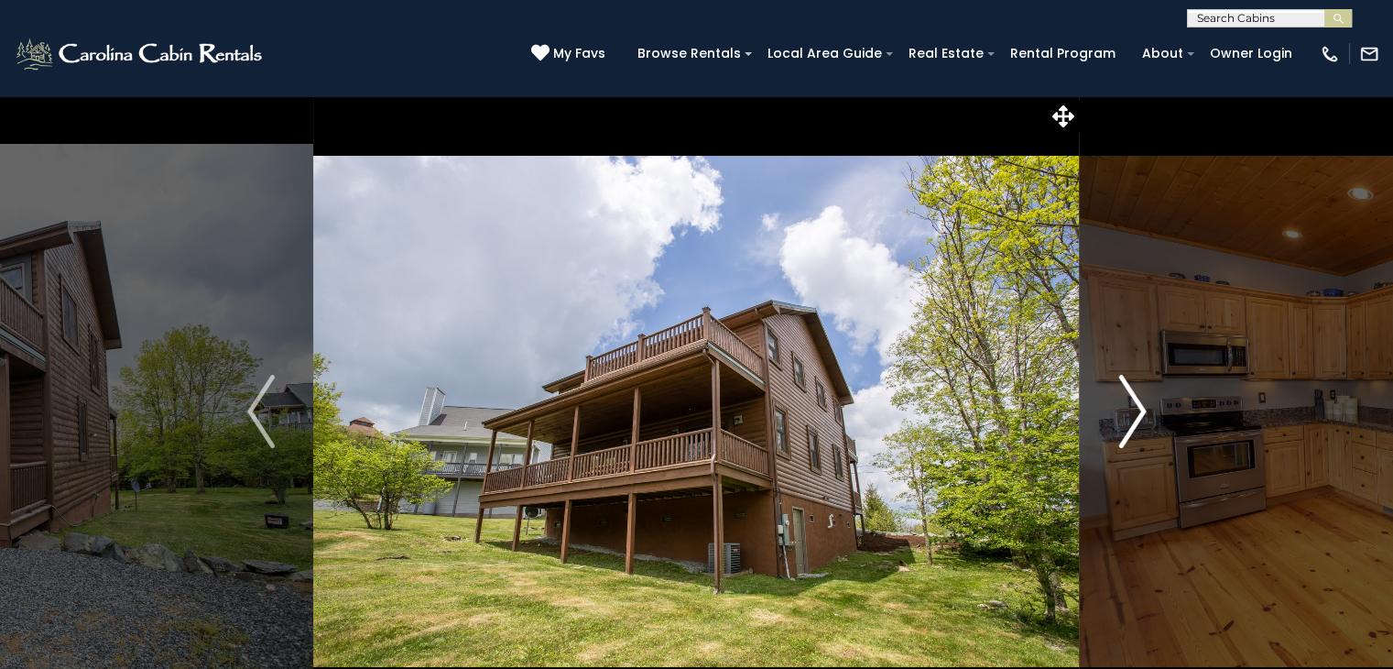
click at [1110, 417] on button "Next" at bounding box center [1132, 411] width 105 height 632
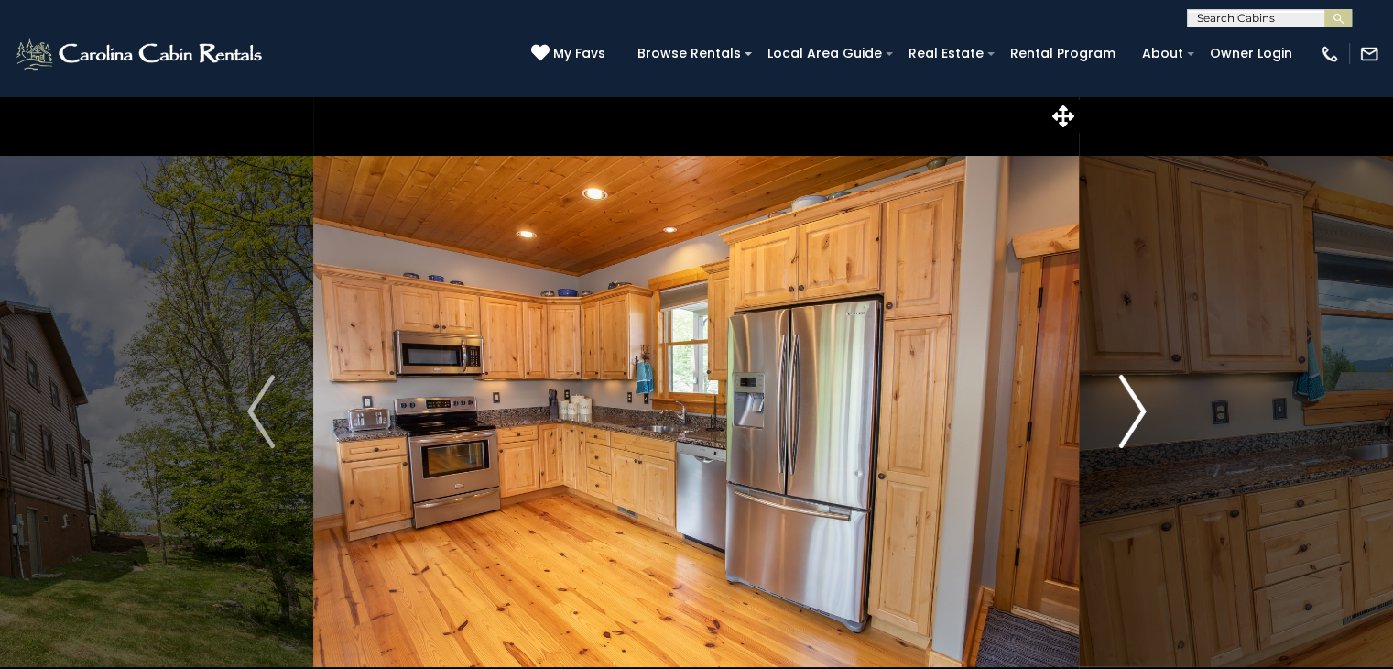
click at [1110, 417] on button "Next" at bounding box center [1132, 411] width 105 height 632
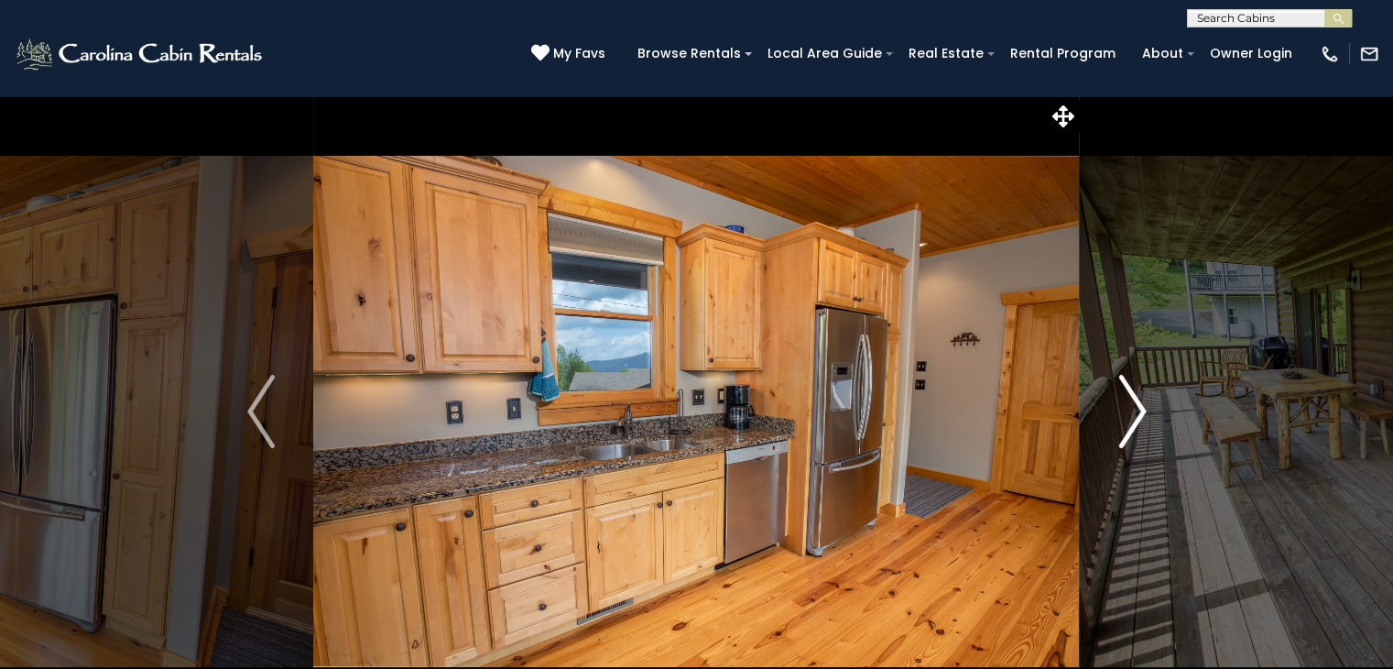
click at [1110, 417] on button "Next" at bounding box center [1132, 411] width 105 height 632
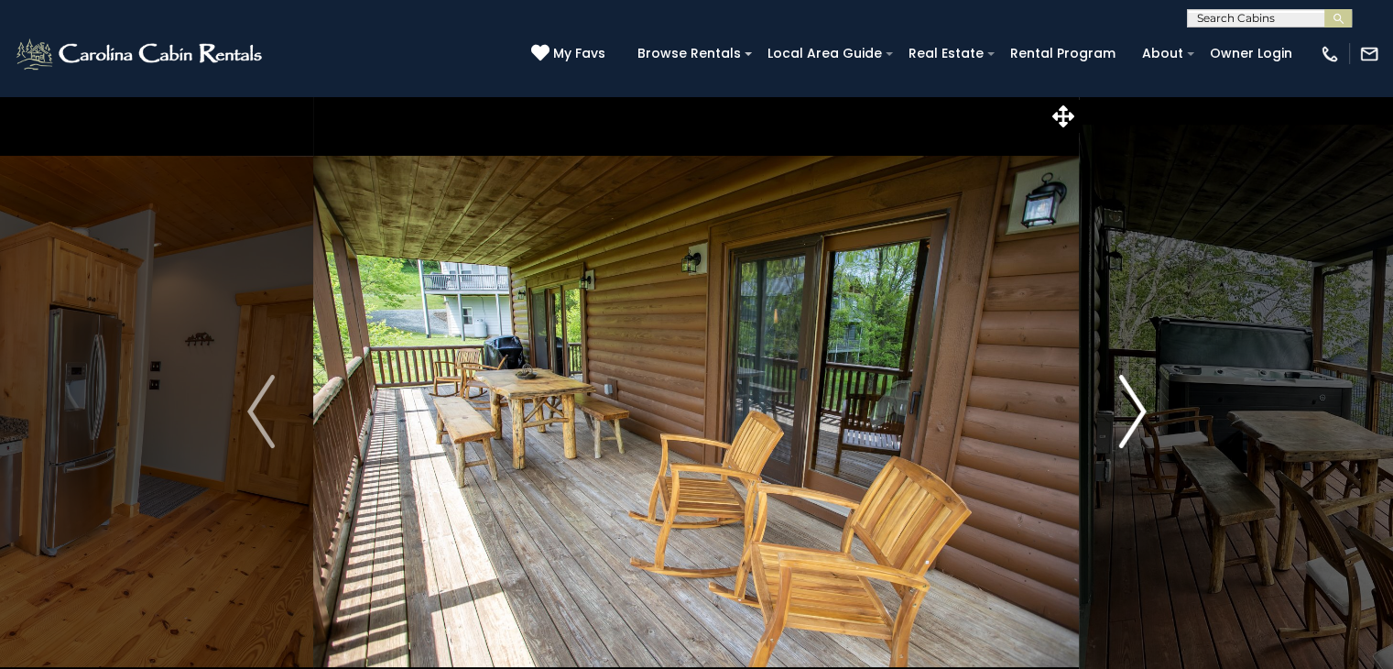
click at [1110, 417] on button "Next" at bounding box center [1132, 411] width 105 height 632
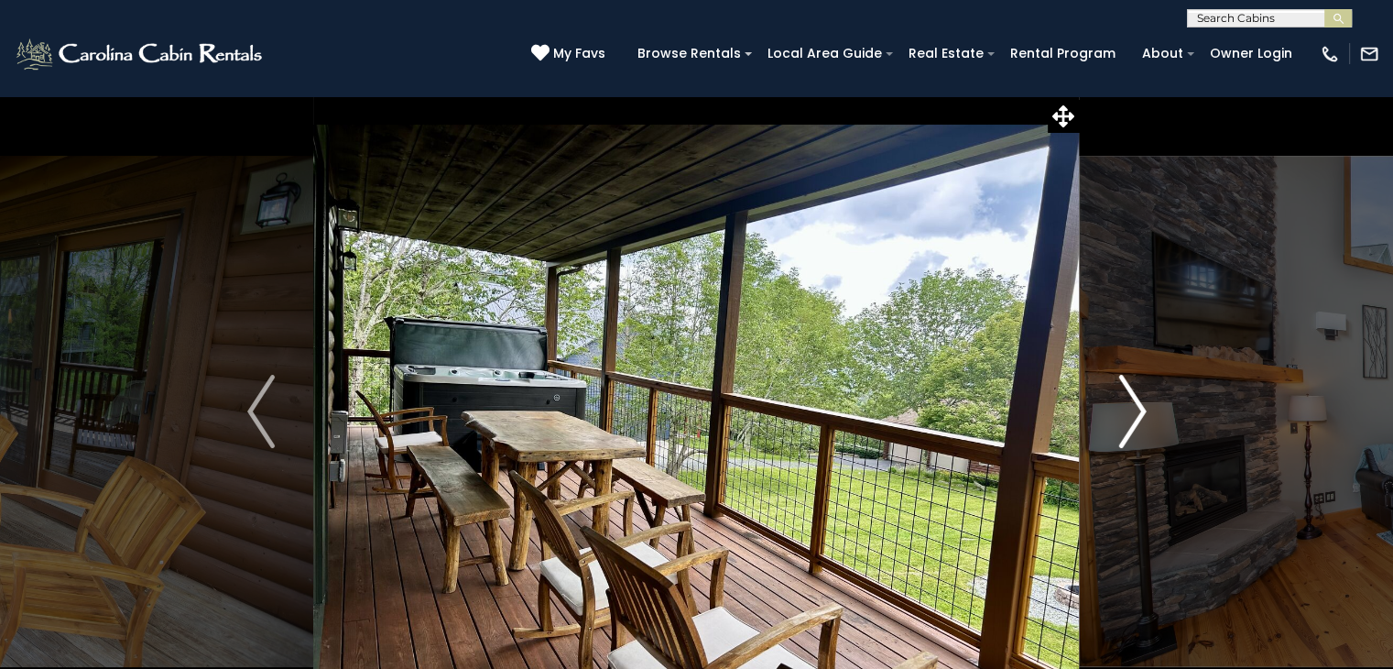
click at [1110, 417] on button "Next" at bounding box center [1132, 411] width 105 height 632
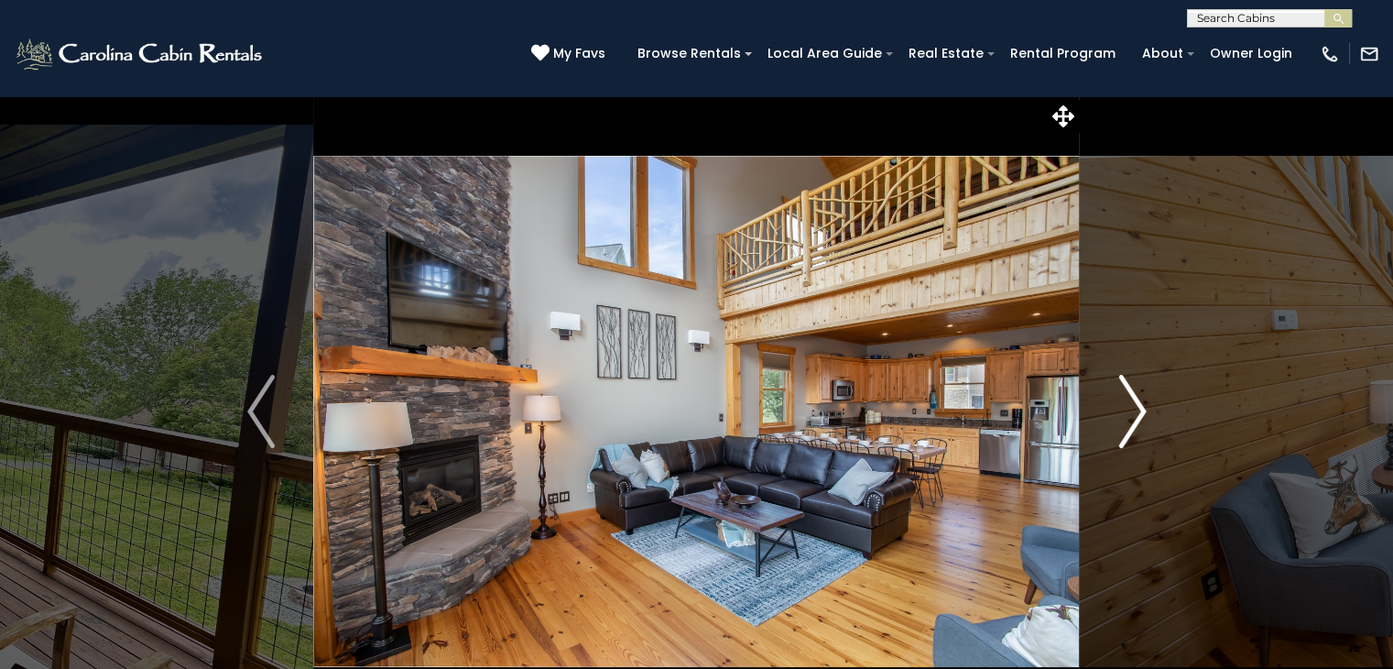
click at [1110, 417] on button "Next" at bounding box center [1132, 411] width 105 height 632
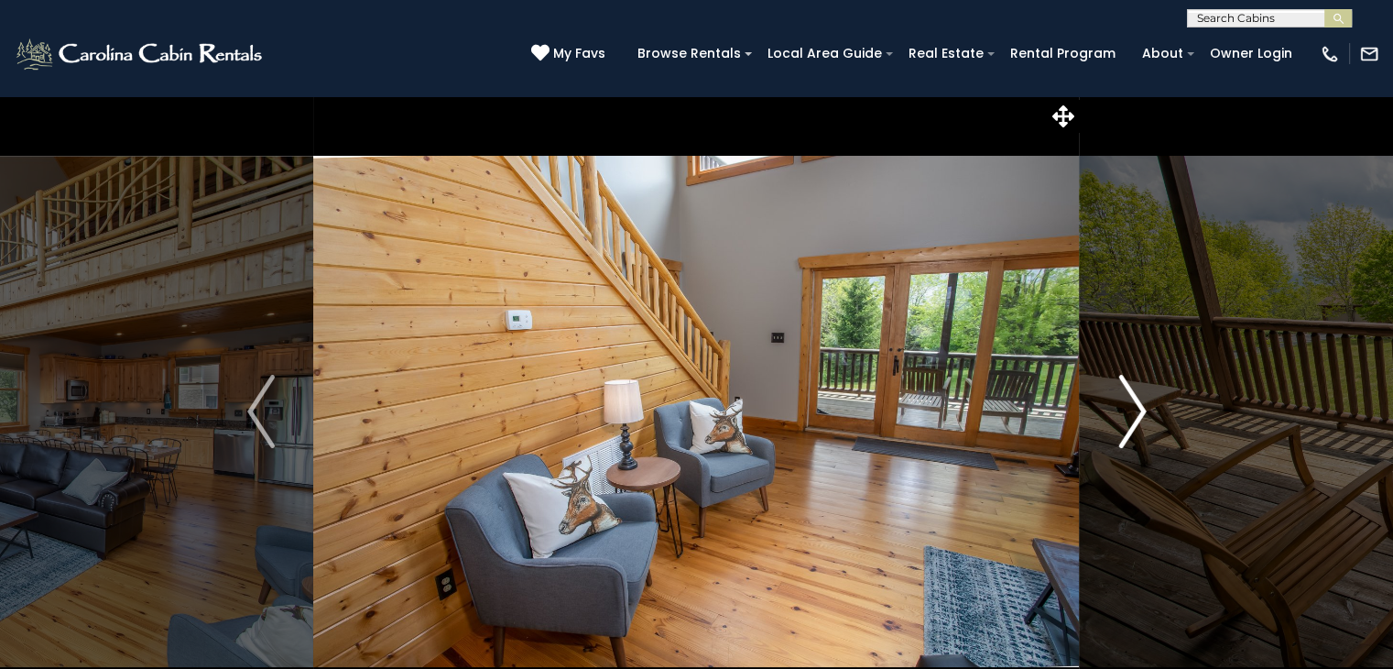
click at [1110, 417] on button "Next" at bounding box center [1132, 411] width 105 height 632
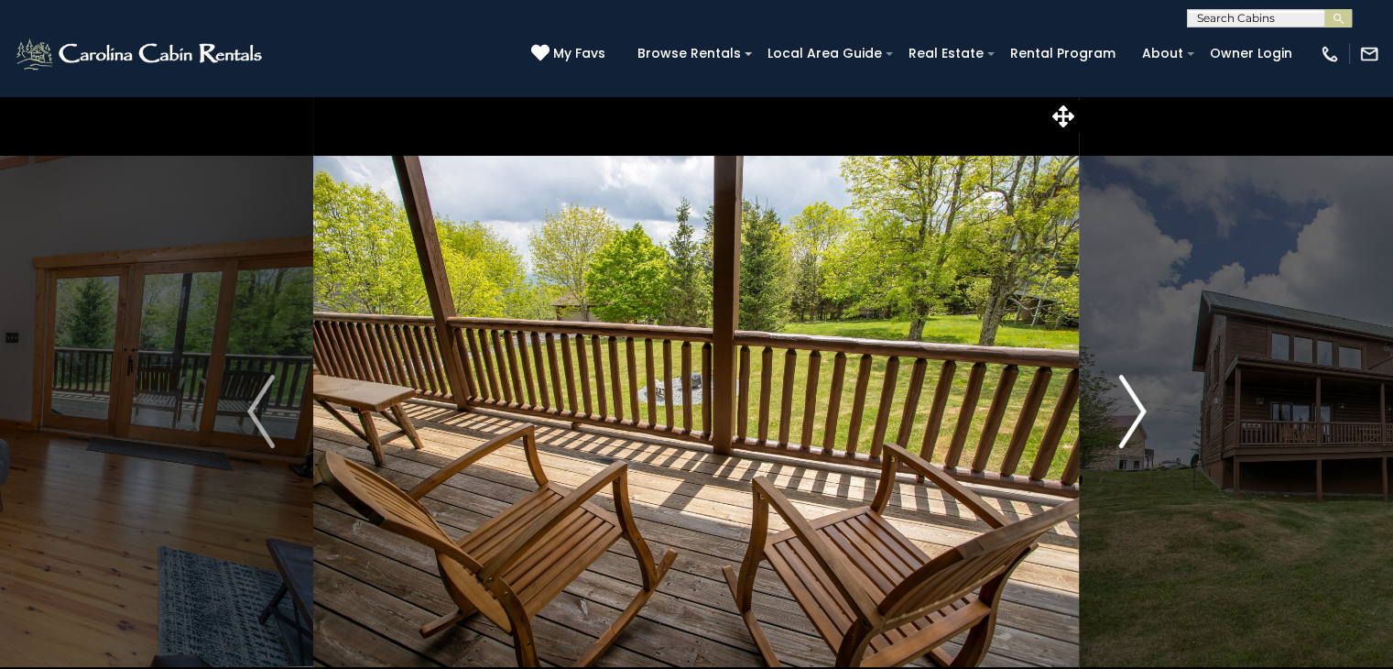
click at [1110, 417] on button "Next" at bounding box center [1132, 411] width 105 height 632
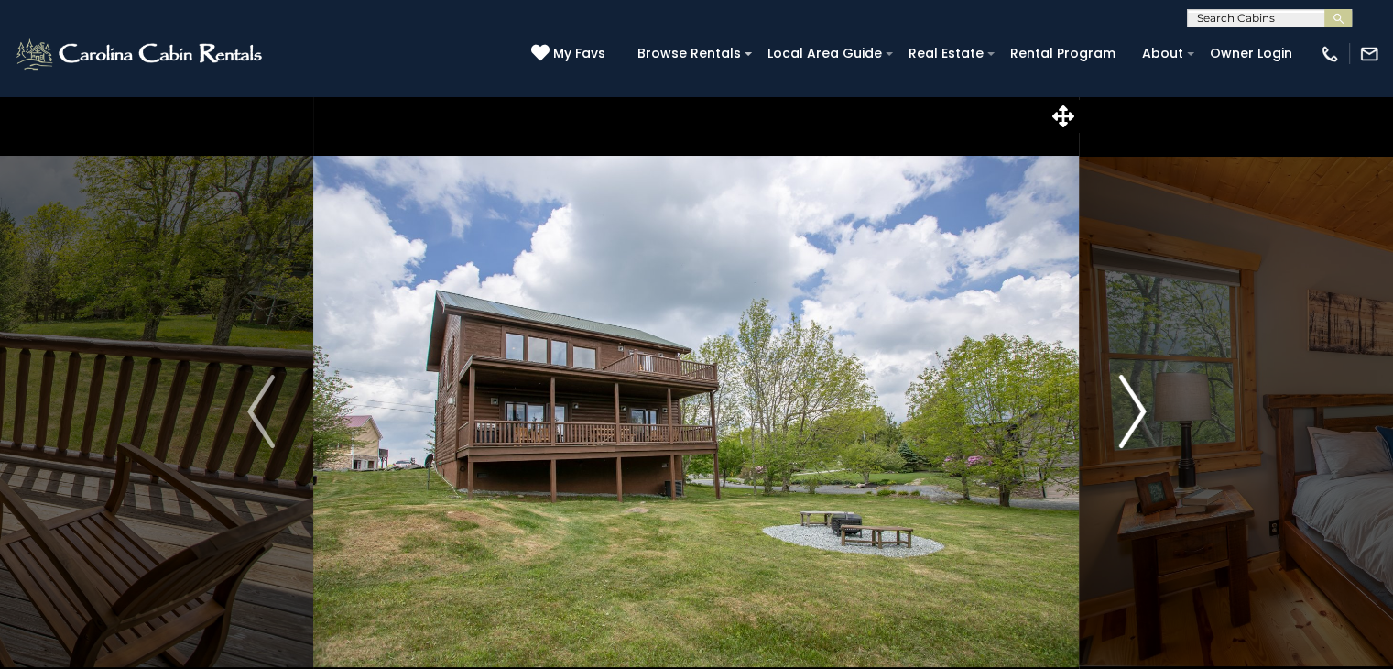
click at [1110, 417] on button "Next" at bounding box center [1132, 411] width 105 height 632
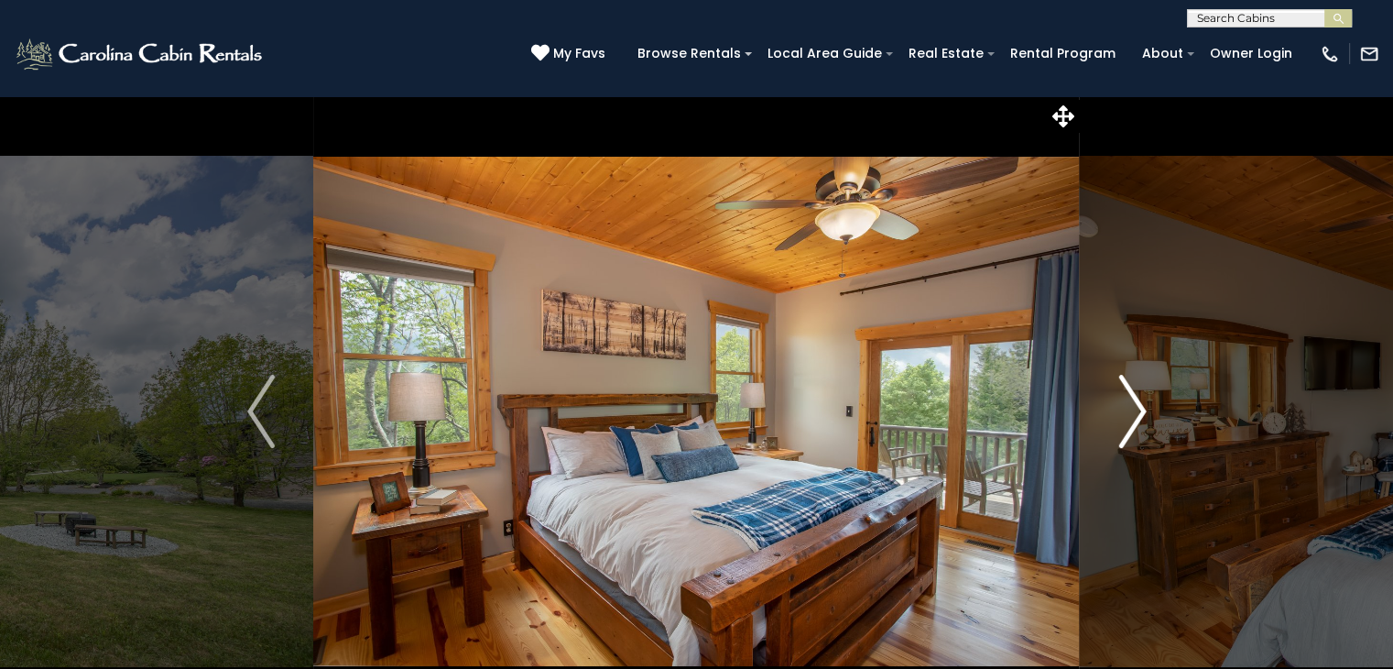
click at [1110, 417] on button "Next" at bounding box center [1132, 411] width 105 height 632
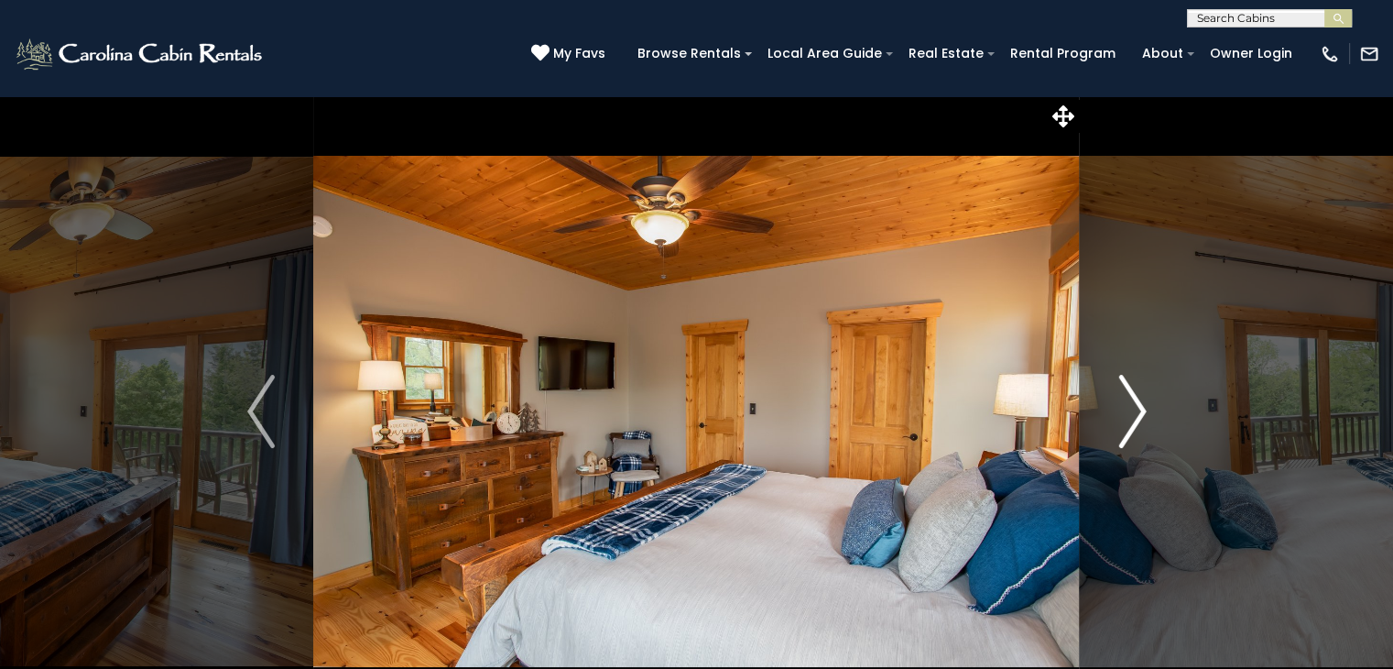
click at [1110, 417] on button "Next" at bounding box center [1132, 411] width 105 height 632
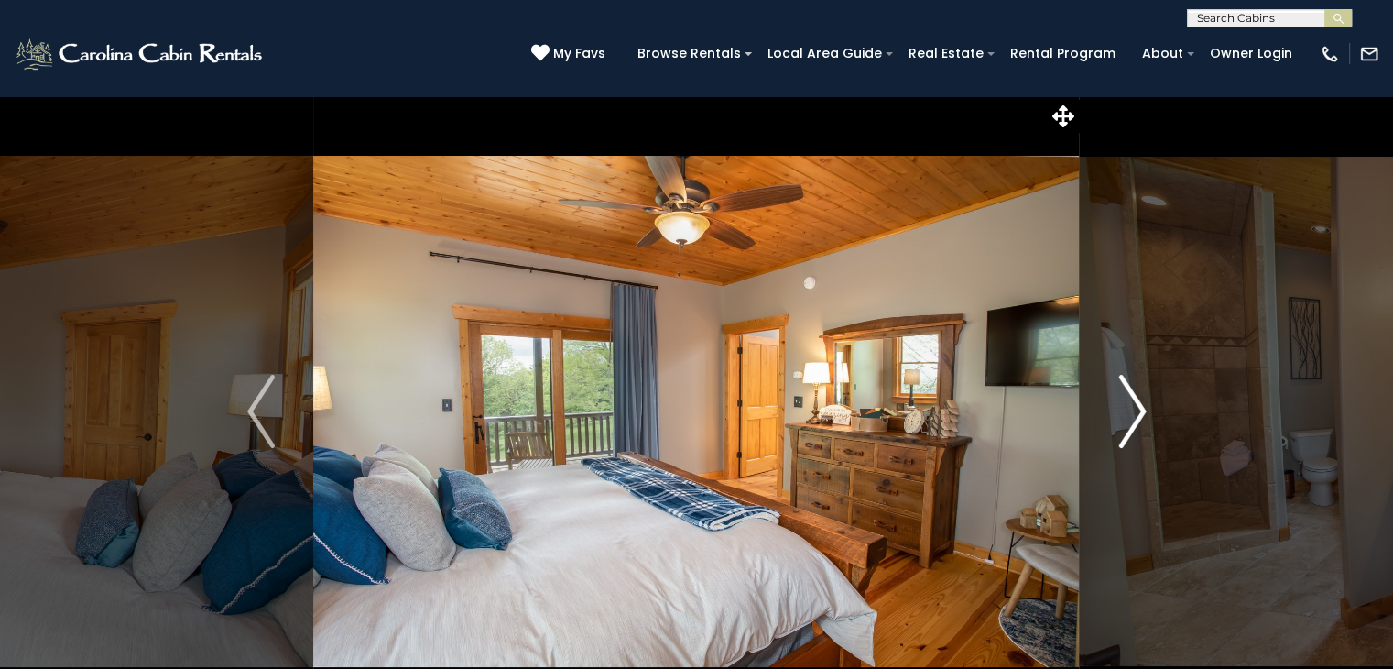
click at [1110, 417] on button "Next" at bounding box center [1132, 411] width 105 height 632
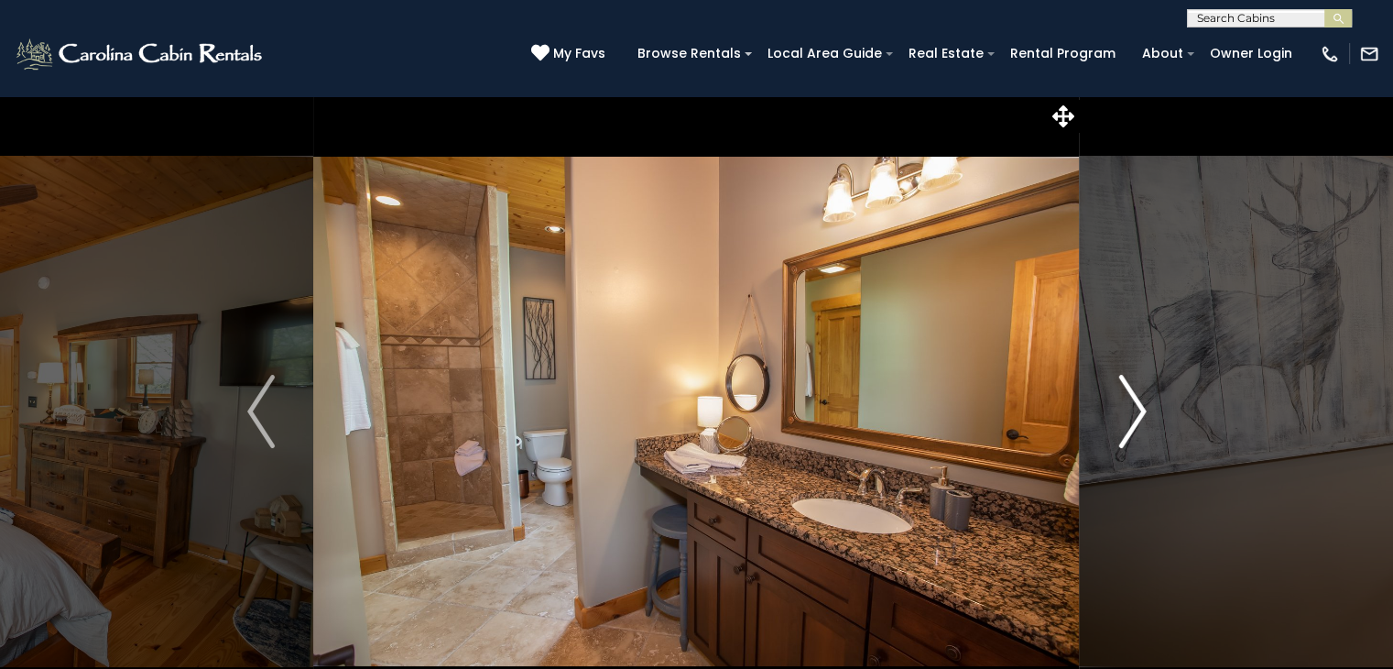
click at [1110, 417] on button "Next" at bounding box center [1132, 411] width 105 height 632
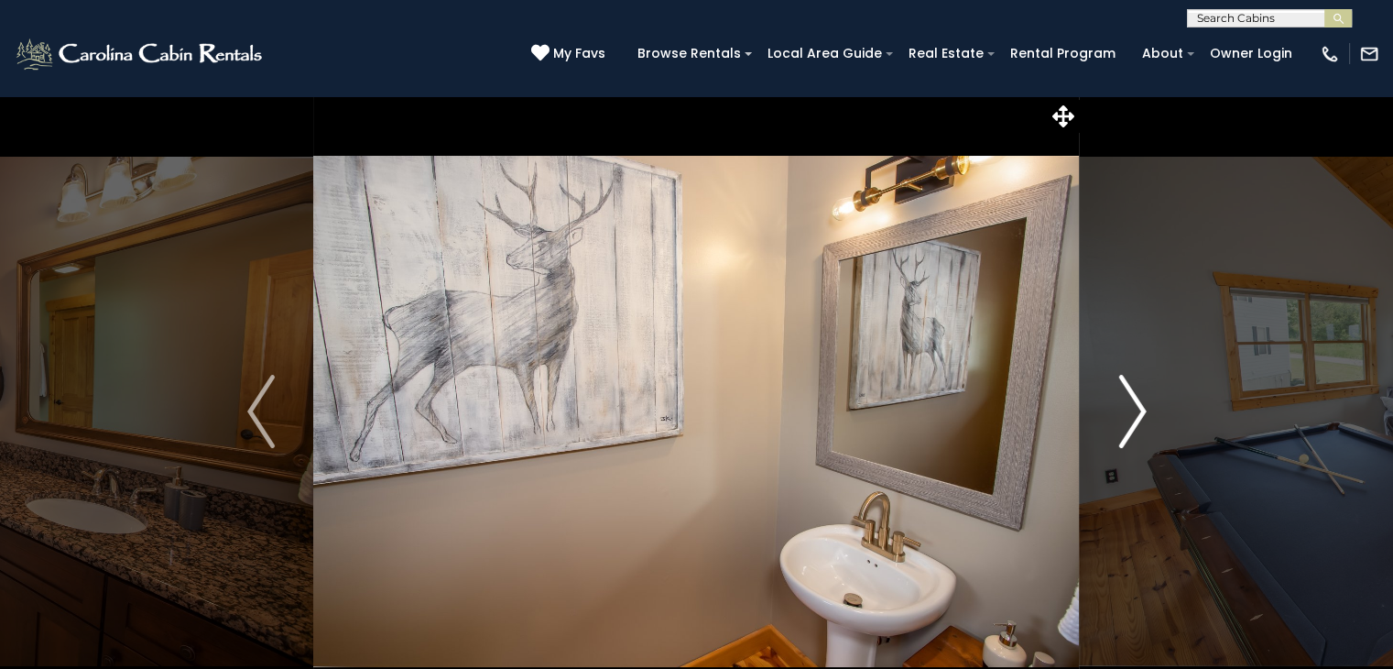
click at [1110, 417] on button "Next" at bounding box center [1132, 411] width 105 height 632
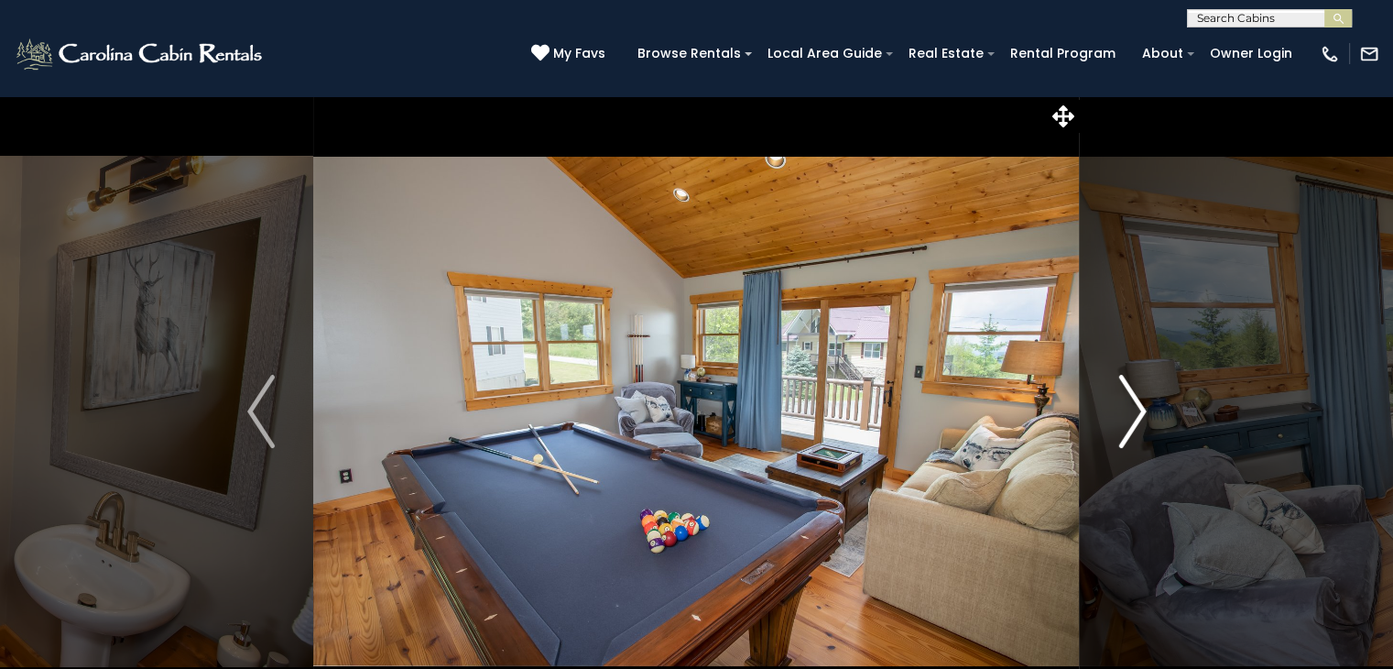
click at [1110, 417] on button "Next" at bounding box center [1132, 411] width 105 height 632
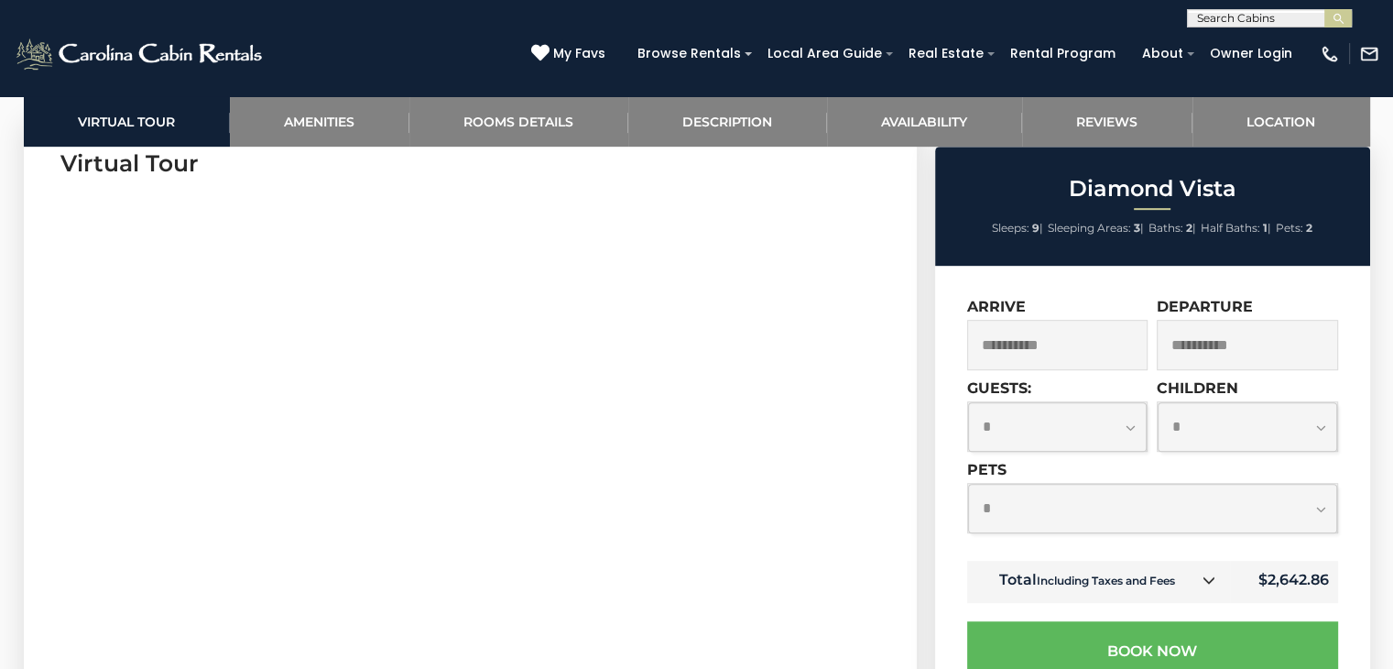
scroll to position [920, 0]
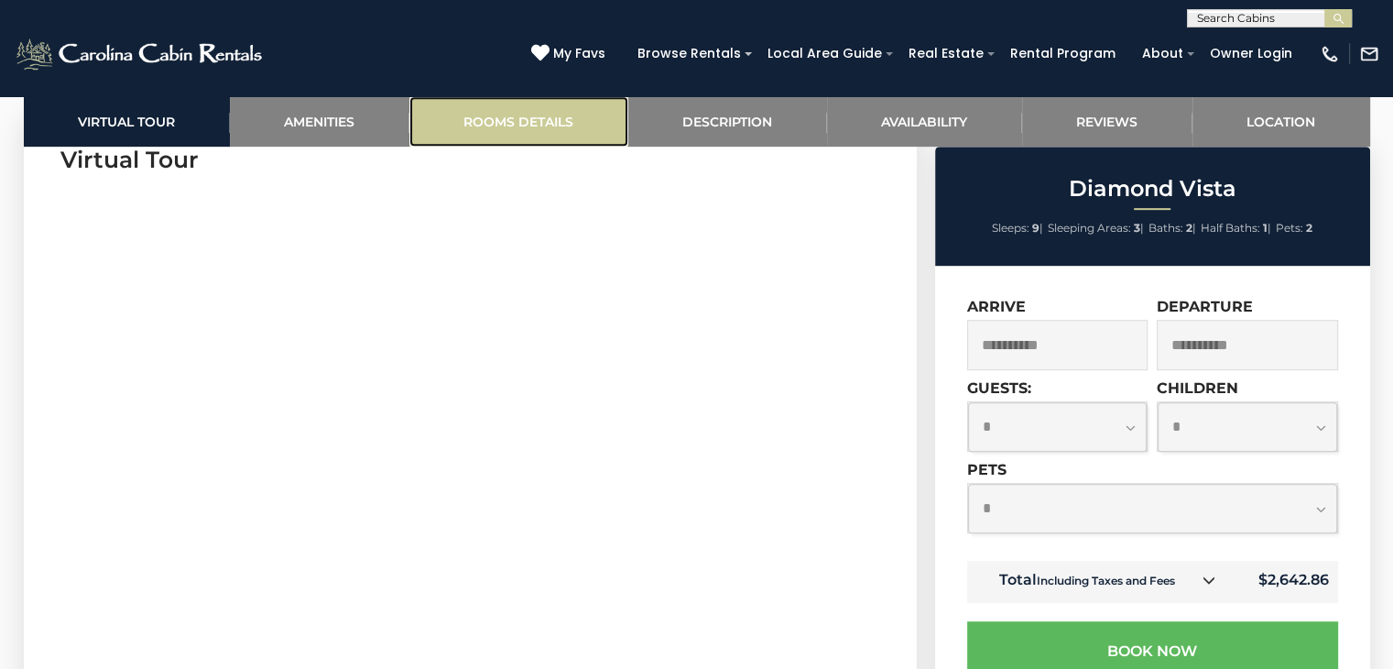
click at [522, 126] on link "Rooms Details" at bounding box center [518, 121] width 219 height 50
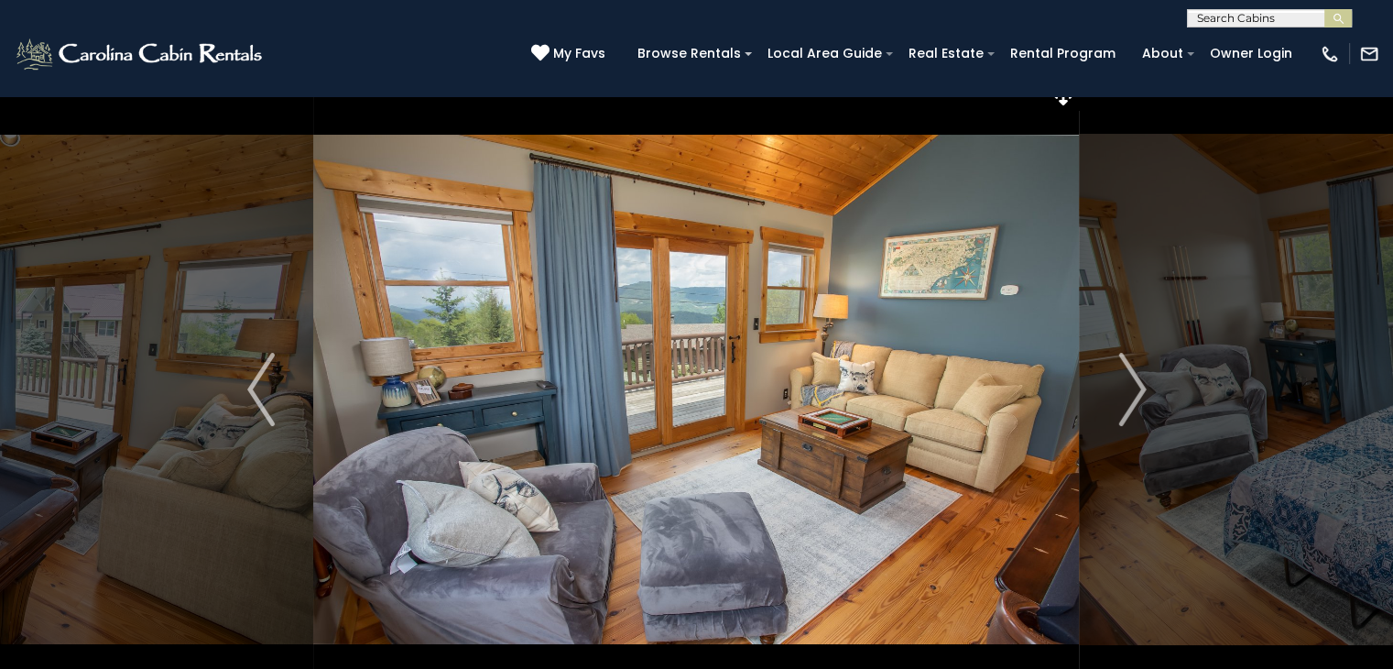
scroll to position [21, 0]
click at [252, 387] on img "Previous" at bounding box center [260, 390] width 27 height 73
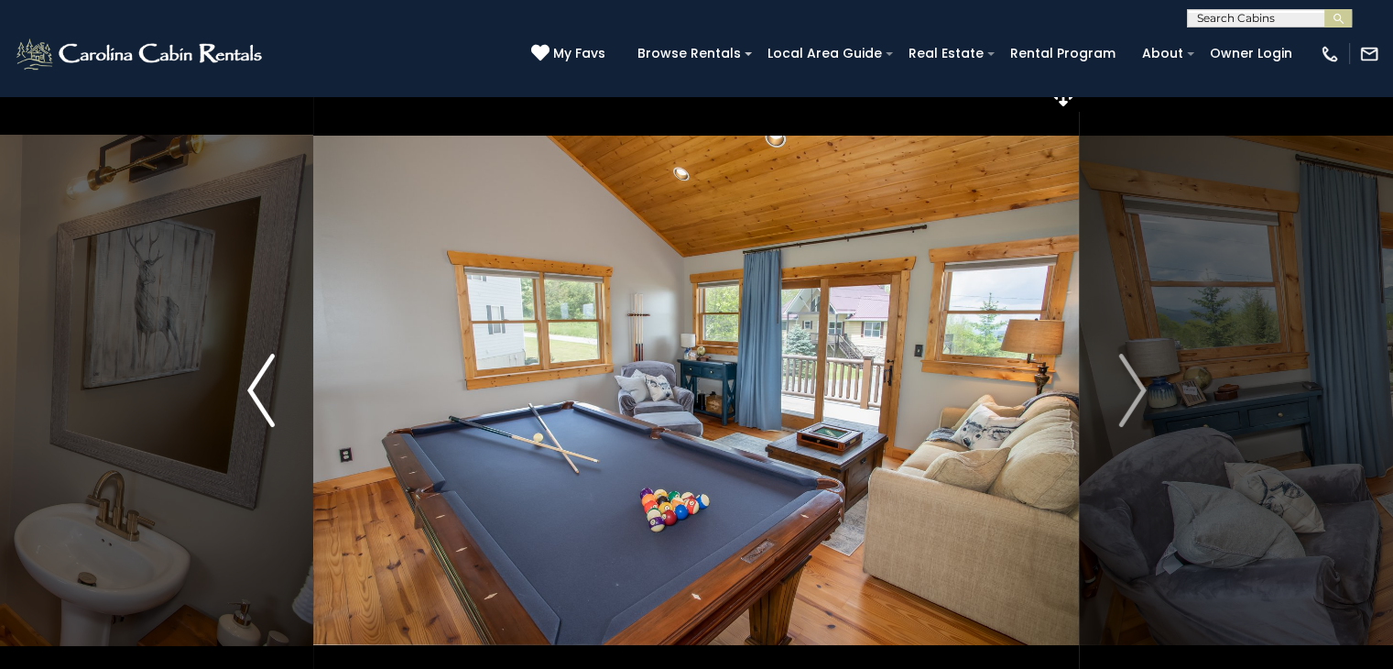
click at [252, 387] on img "Previous" at bounding box center [260, 390] width 27 height 73
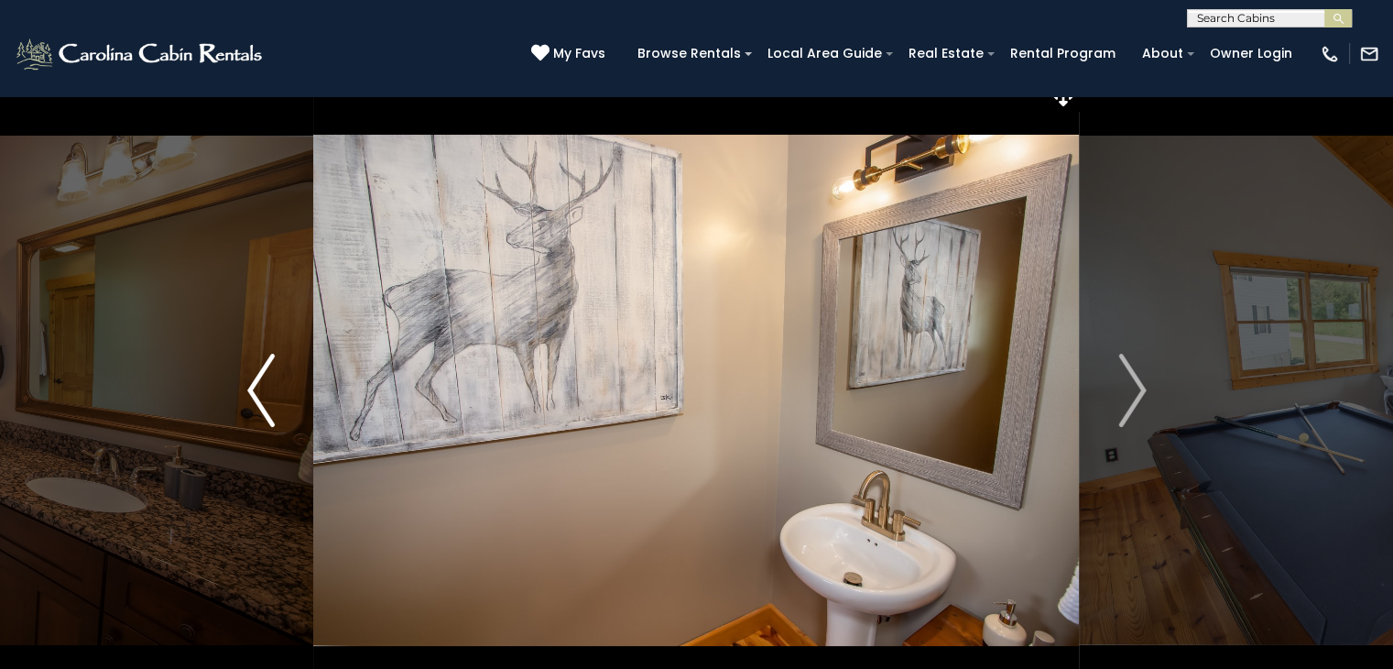
click at [252, 387] on img "Previous" at bounding box center [260, 390] width 27 height 73
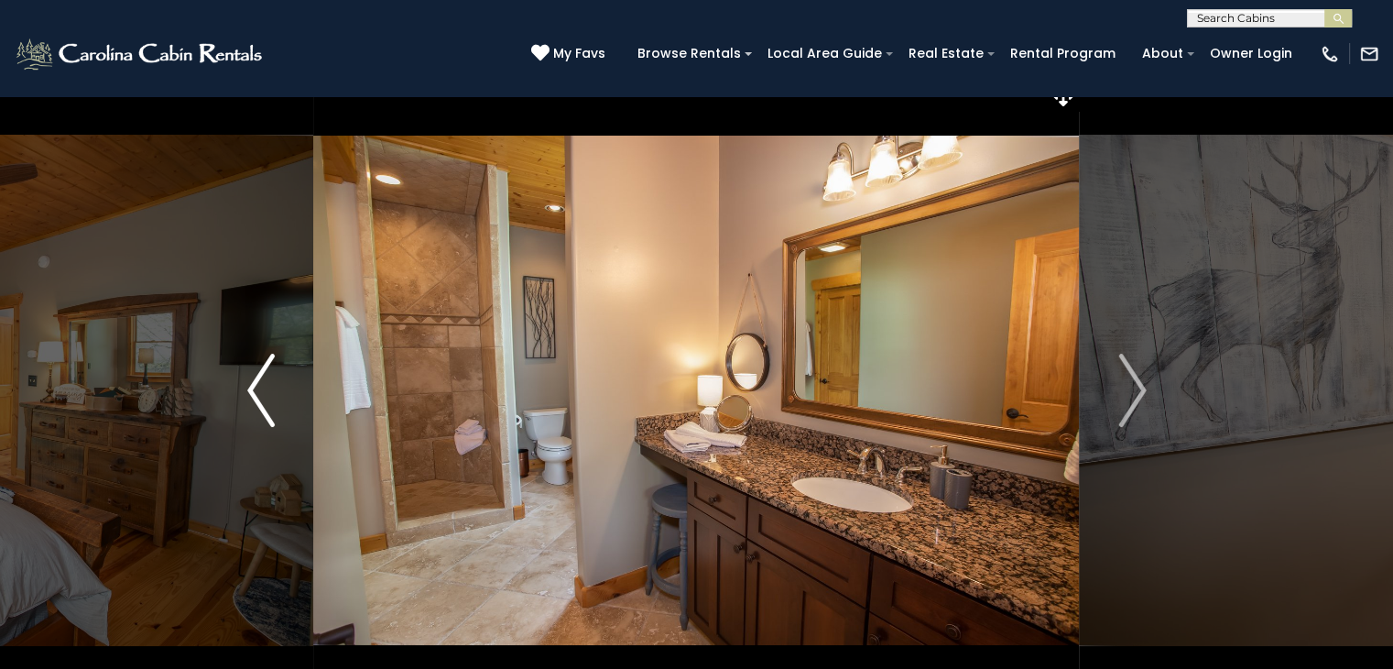
click at [252, 387] on img "Previous" at bounding box center [260, 390] width 27 height 73
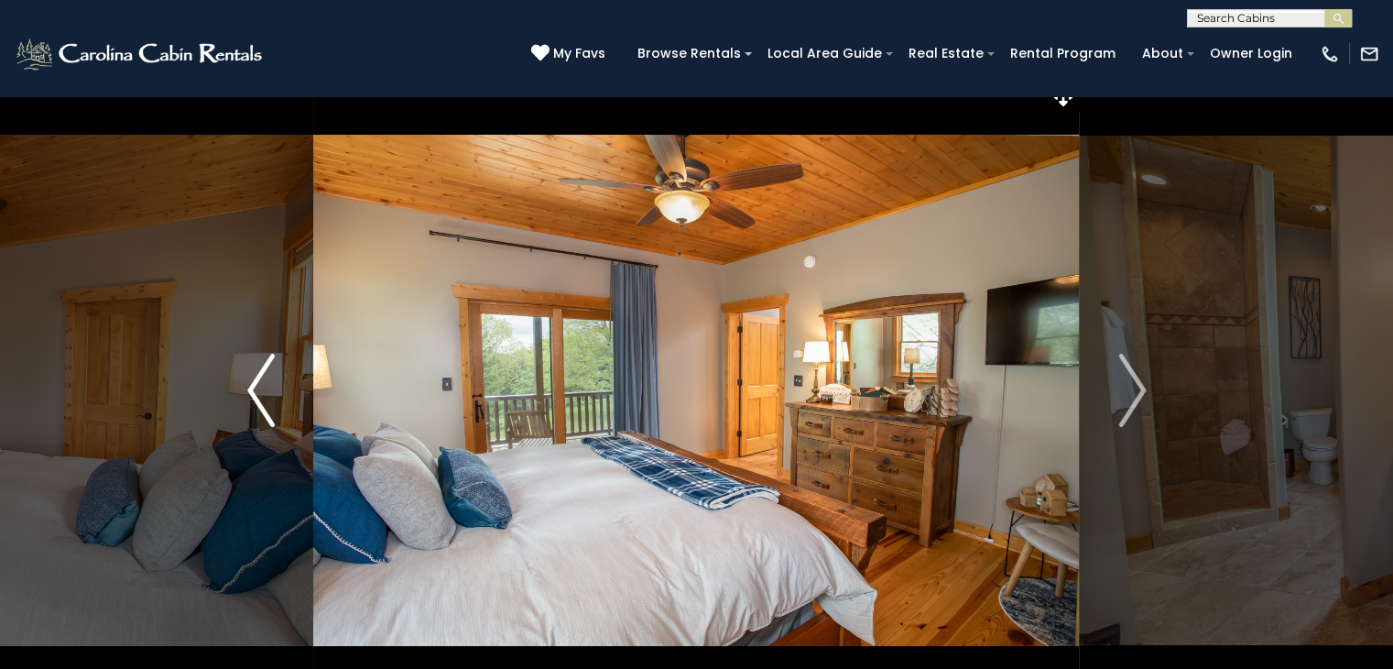
click at [252, 387] on img "Previous" at bounding box center [260, 390] width 27 height 73
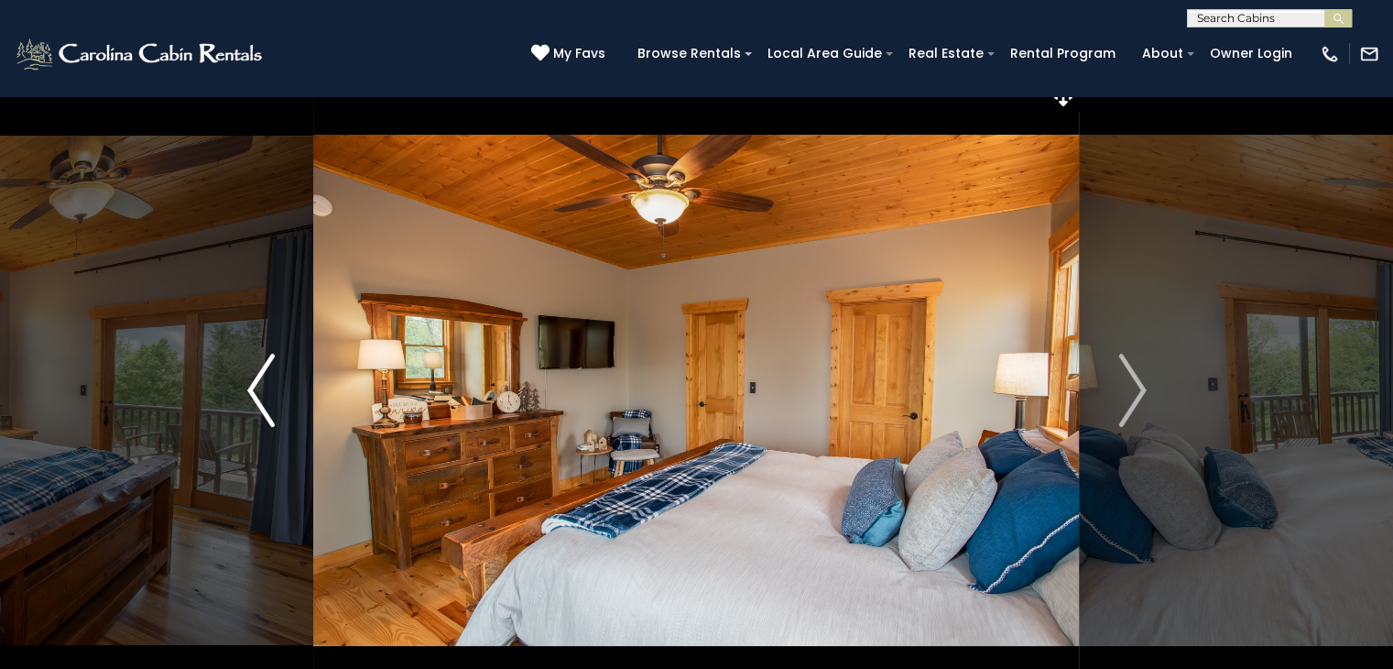
click at [252, 387] on img "Previous" at bounding box center [260, 390] width 27 height 73
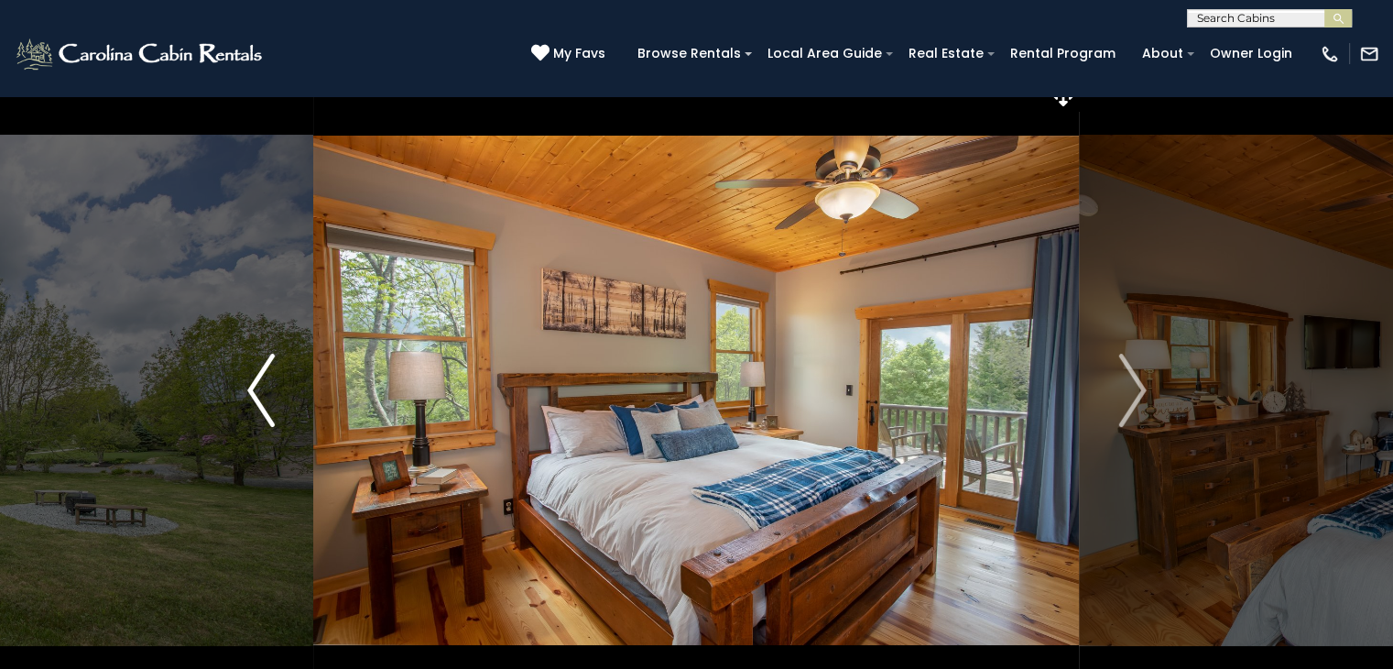
click at [252, 387] on img "Previous" at bounding box center [260, 390] width 27 height 73
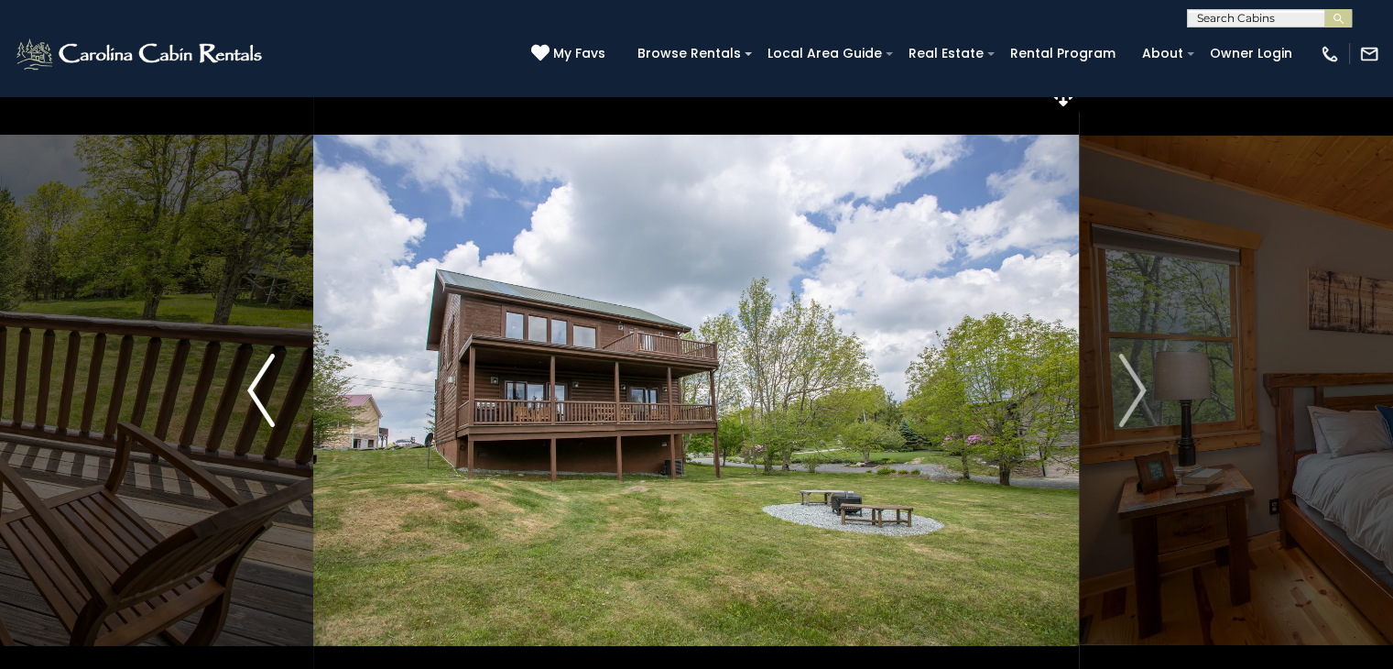
click at [252, 387] on img "Previous" at bounding box center [260, 390] width 27 height 73
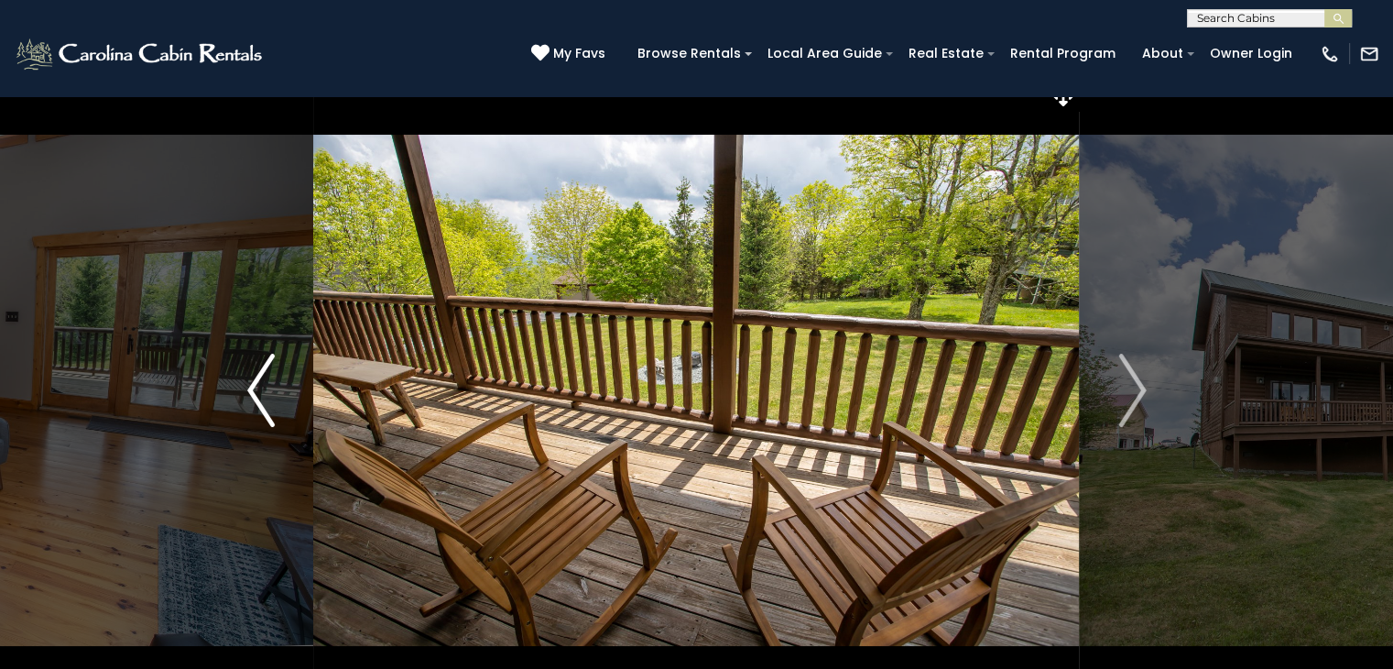
click at [252, 387] on img "Previous" at bounding box center [260, 390] width 27 height 73
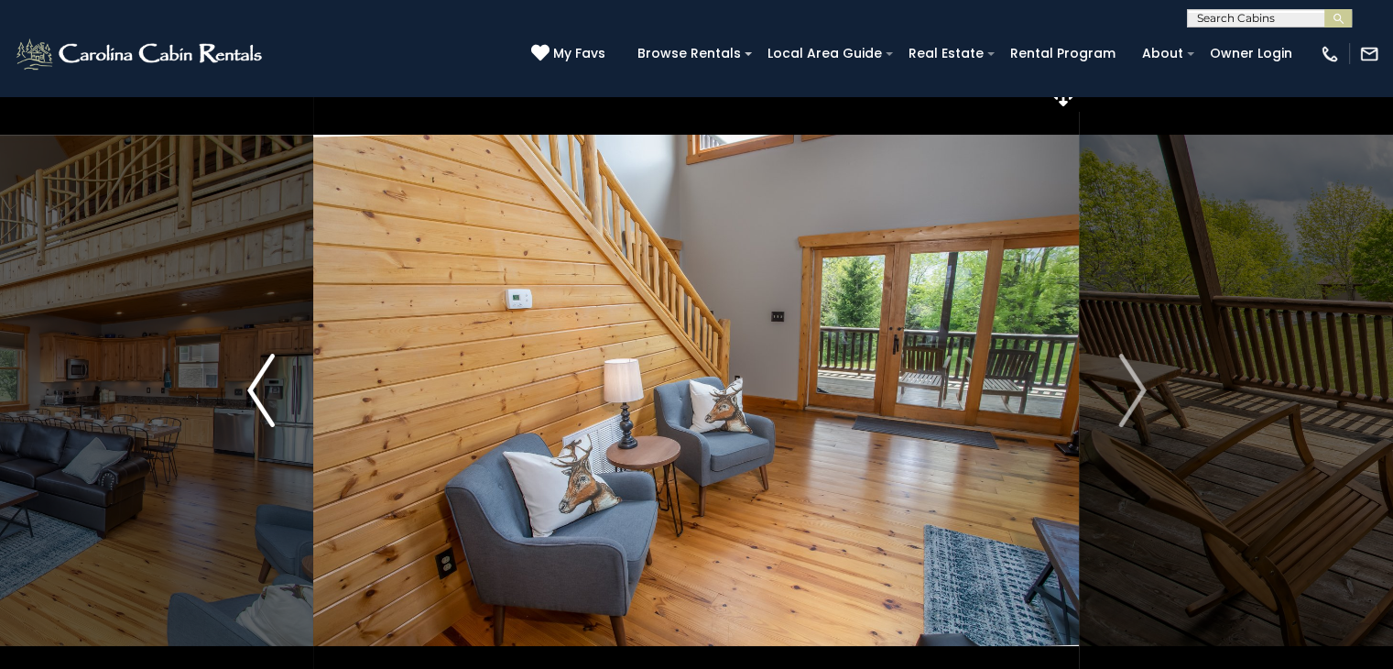
click at [252, 387] on img "Previous" at bounding box center [260, 390] width 27 height 73
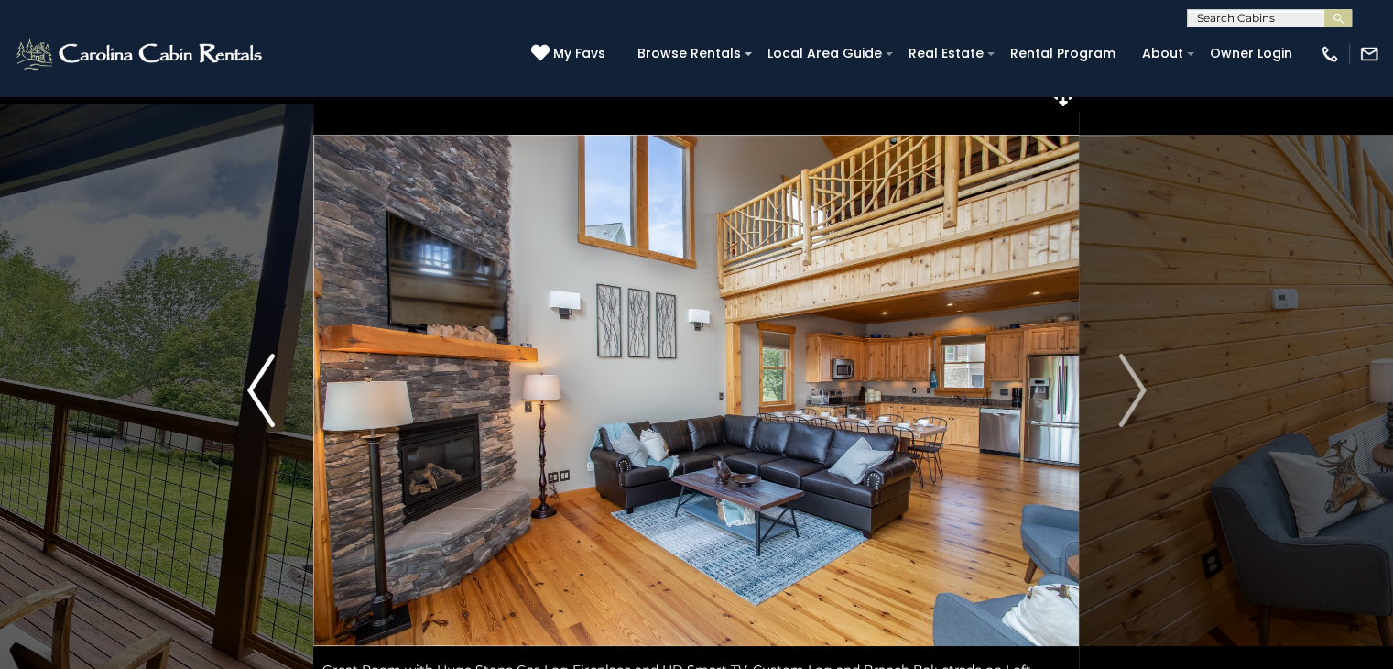
click at [252, 387] on img "Previous" at bounding box center [260, 390] width 27 height 73
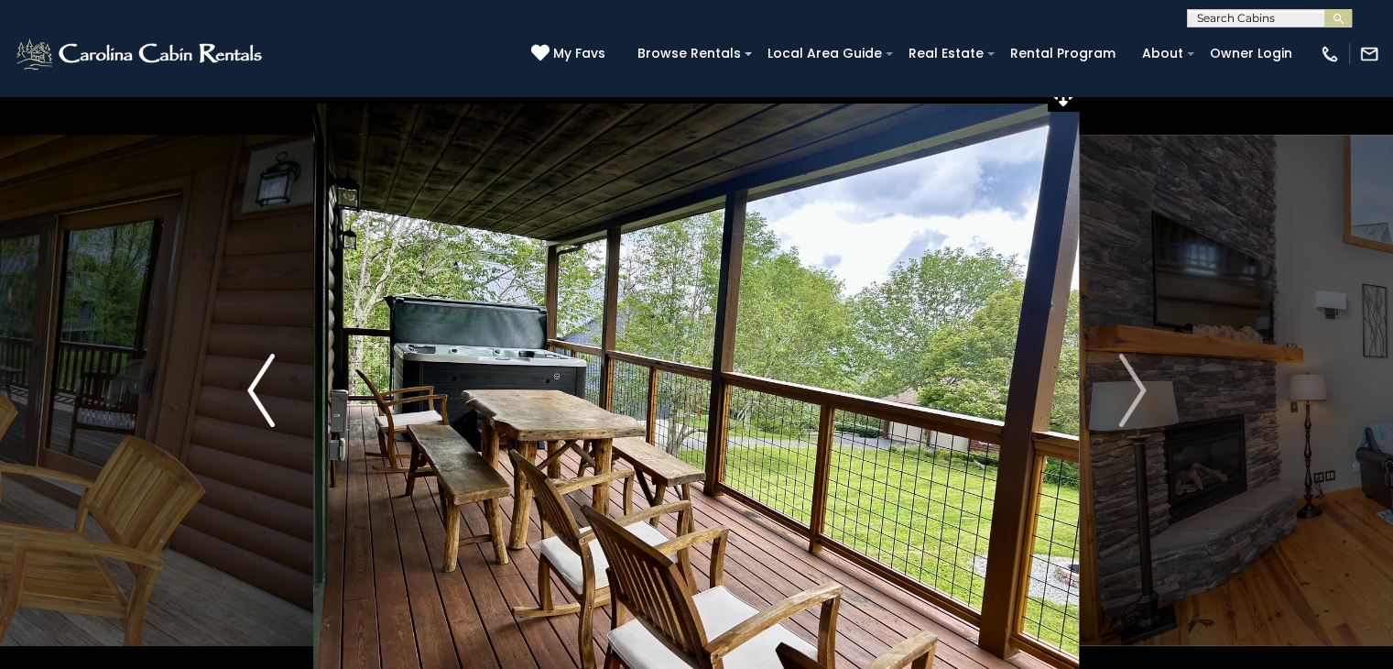
click at [252, 387] on img "Previous" at bounding box center [260, 390] width 27 height 73
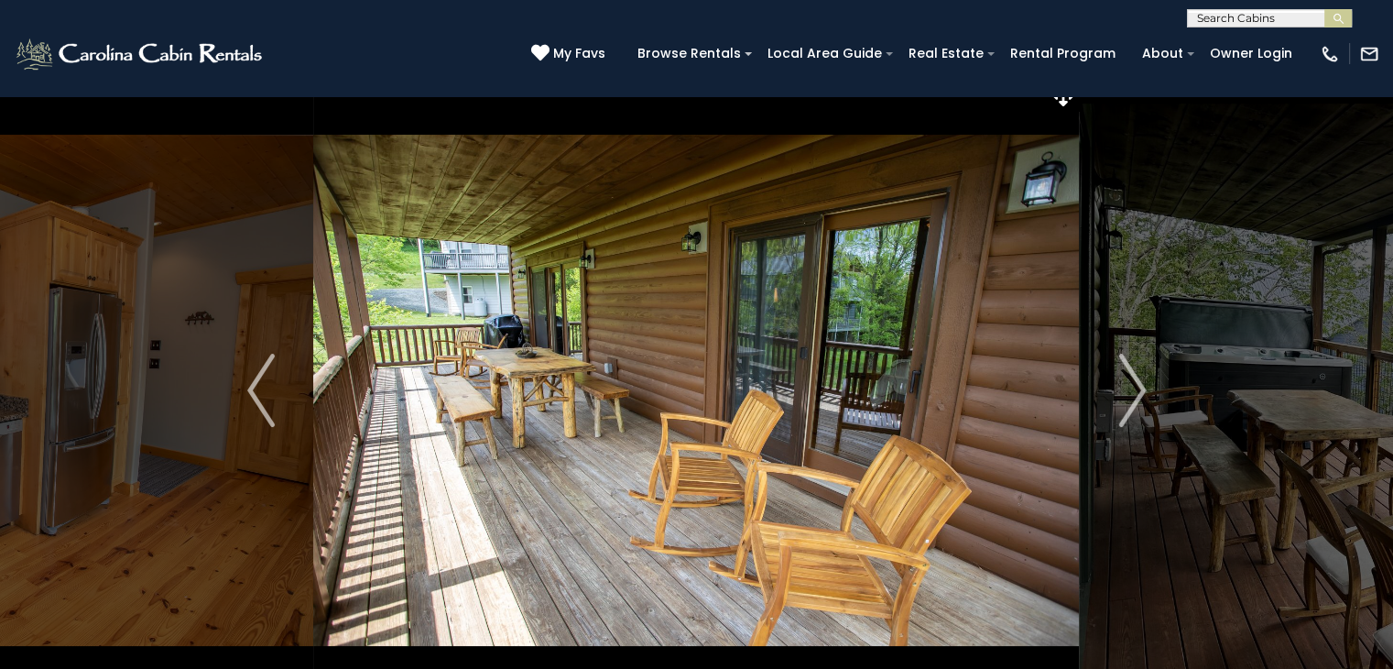
click at [464, 315] on img at bounding box center [696, 390] width 766 height 632
click at [264, 385] on img "Previous" at bounding box center [260, 390] width 27 height 73
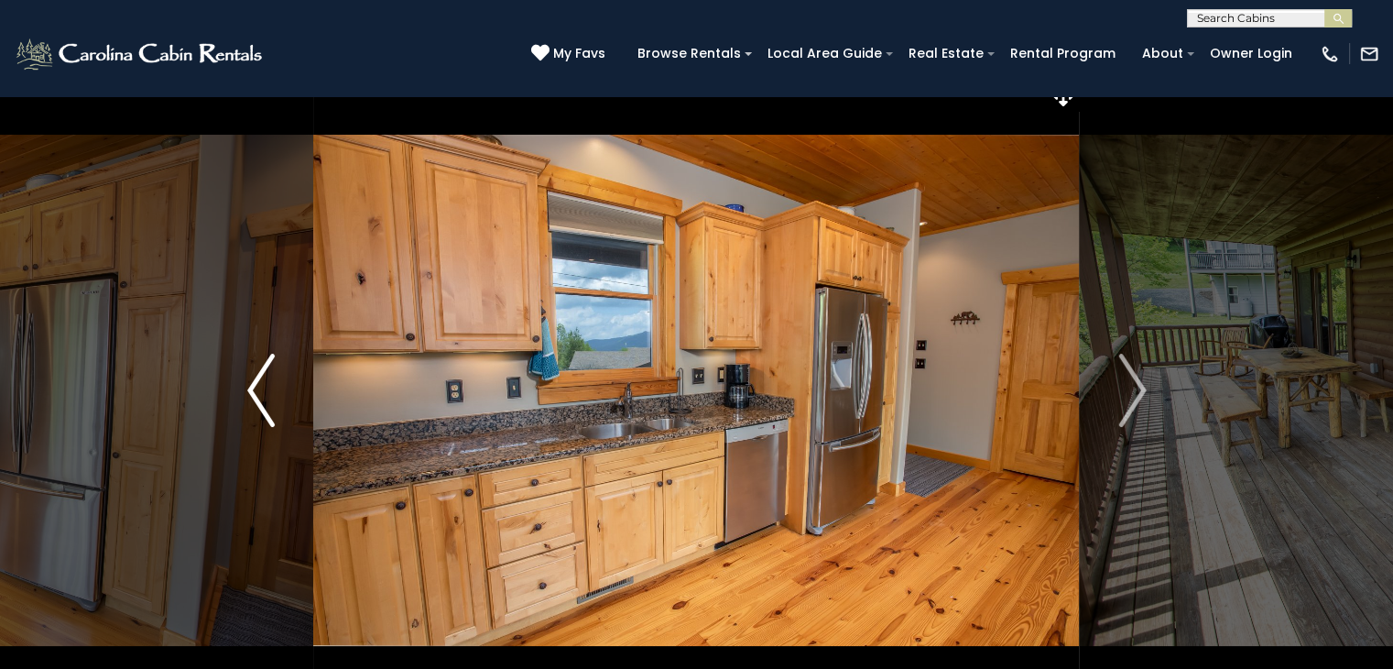
click at [264, 385] on img "Previous" at bounding box center [260, 390] width 27 height 73
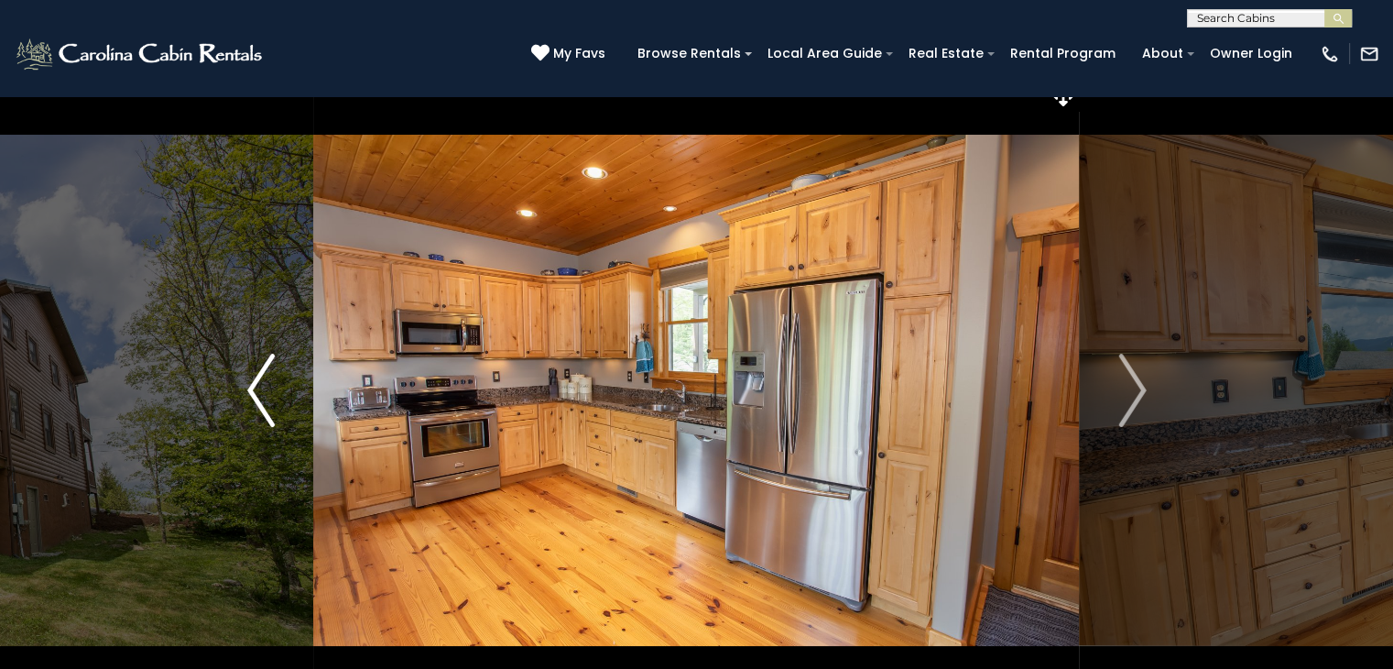
click at [264, 385] on img "Previous" at bounding box center [260, 390] width 27 height 73
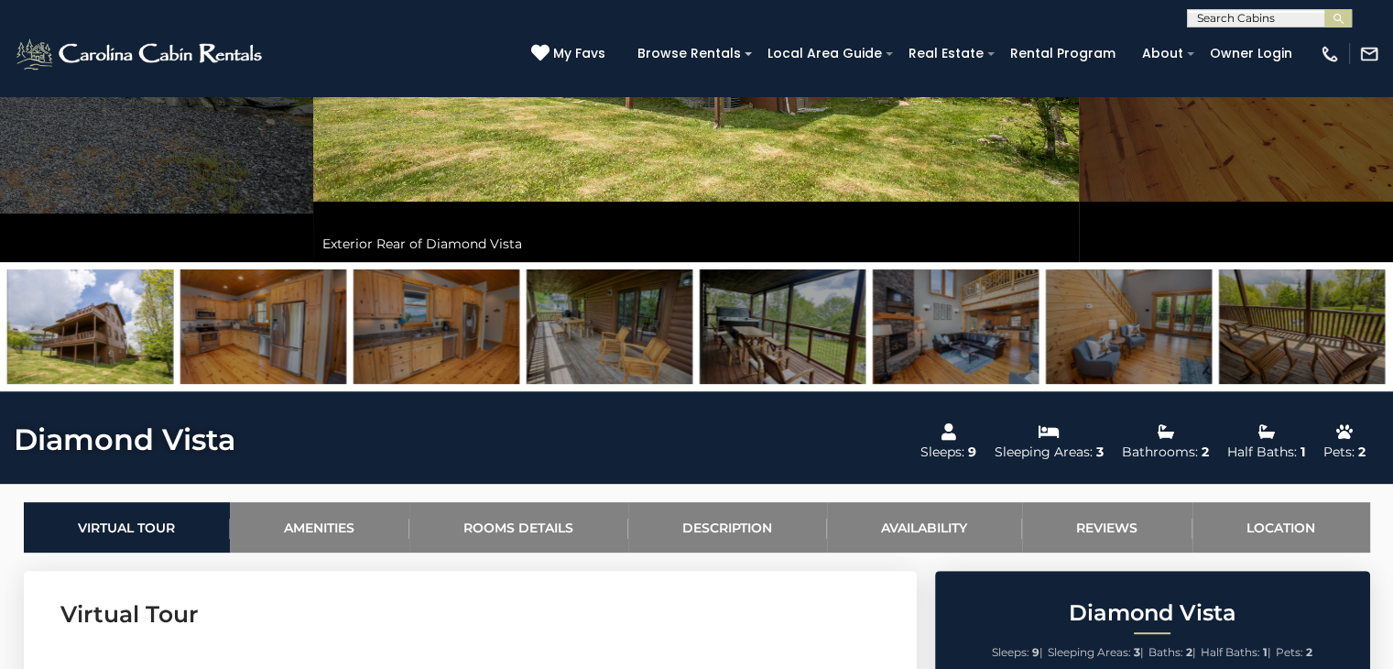
scroll to position [465, 0]
click at [607, 323] on img at bounding box center [610, 326] width 166 height 115
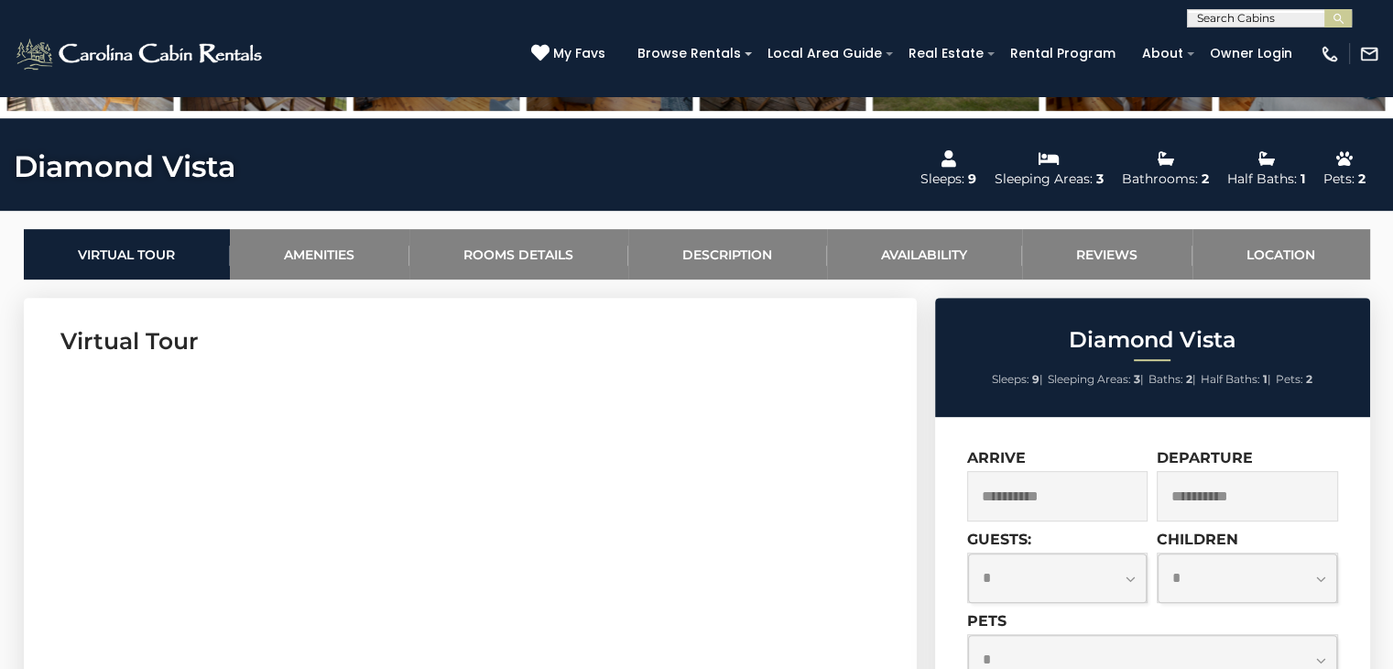
scroll to position [739, 0]
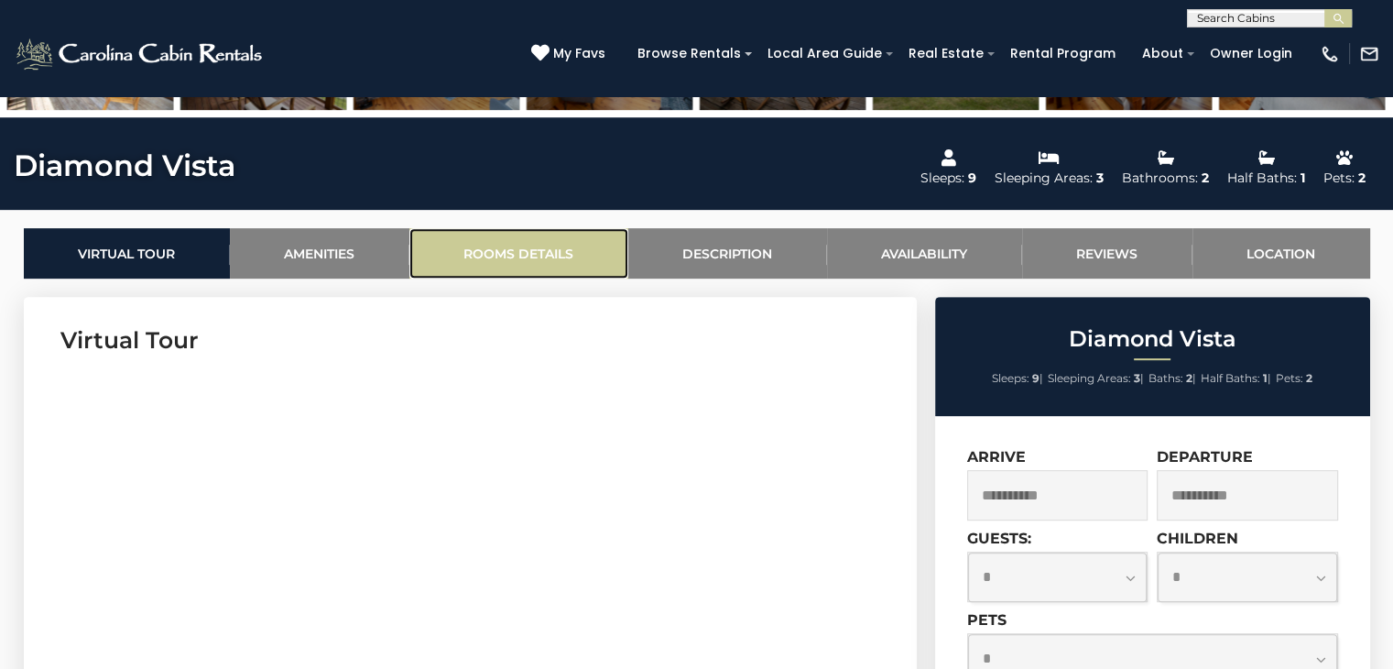
click at [540, 257] on link "Rooms Details" at bounding box center [518, 253] width 219 height 50
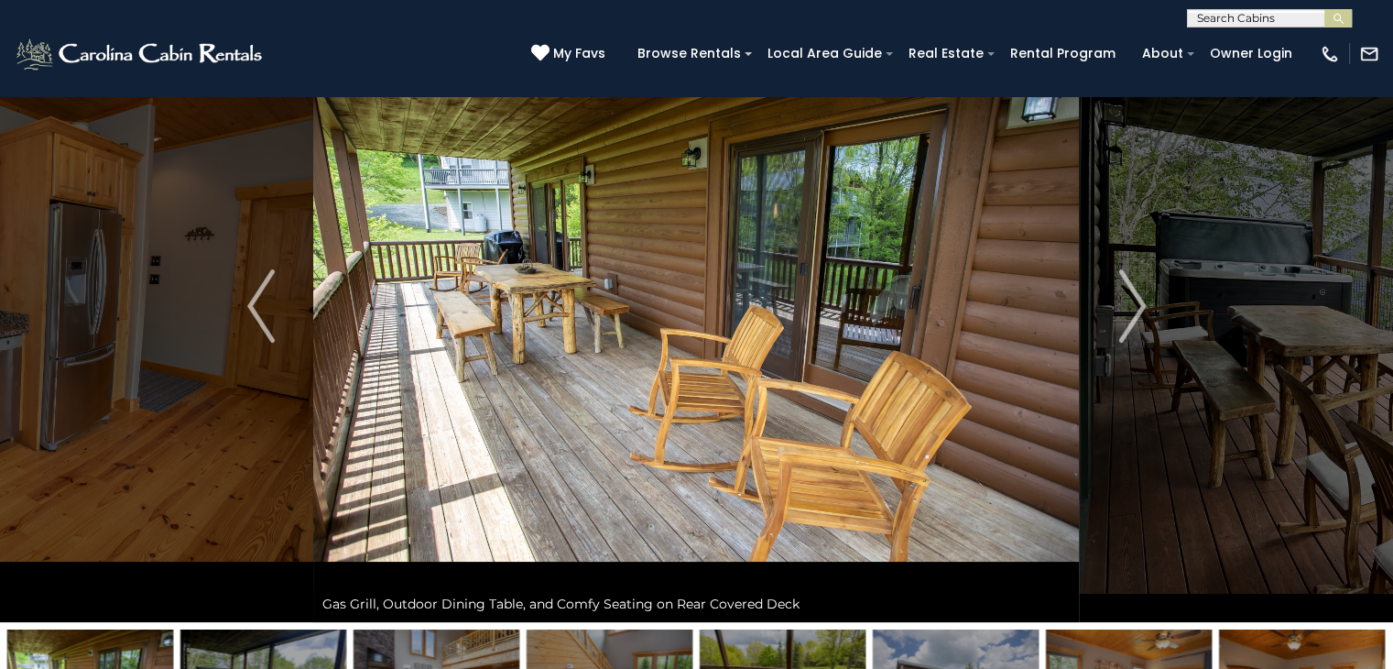
scroll to position [0, 0]
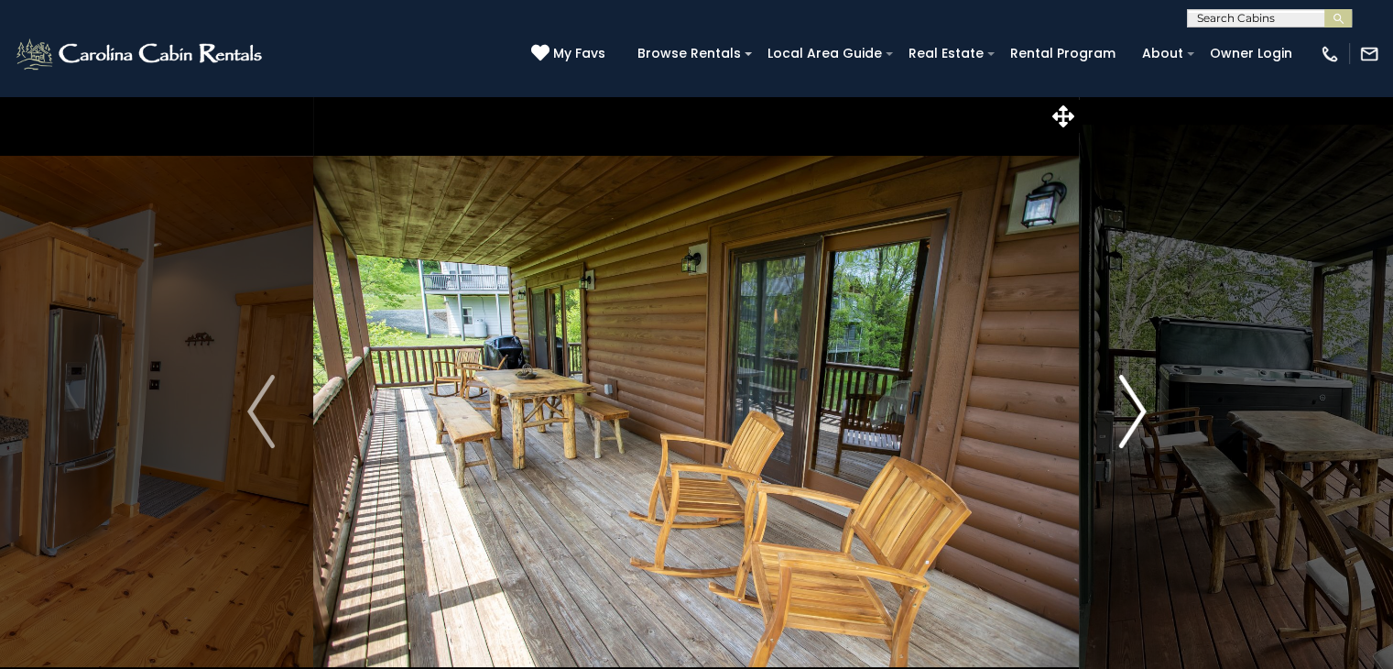
click at [1132, 431] on img "Next" at bounding box center [1132, 411] width 27 height 73
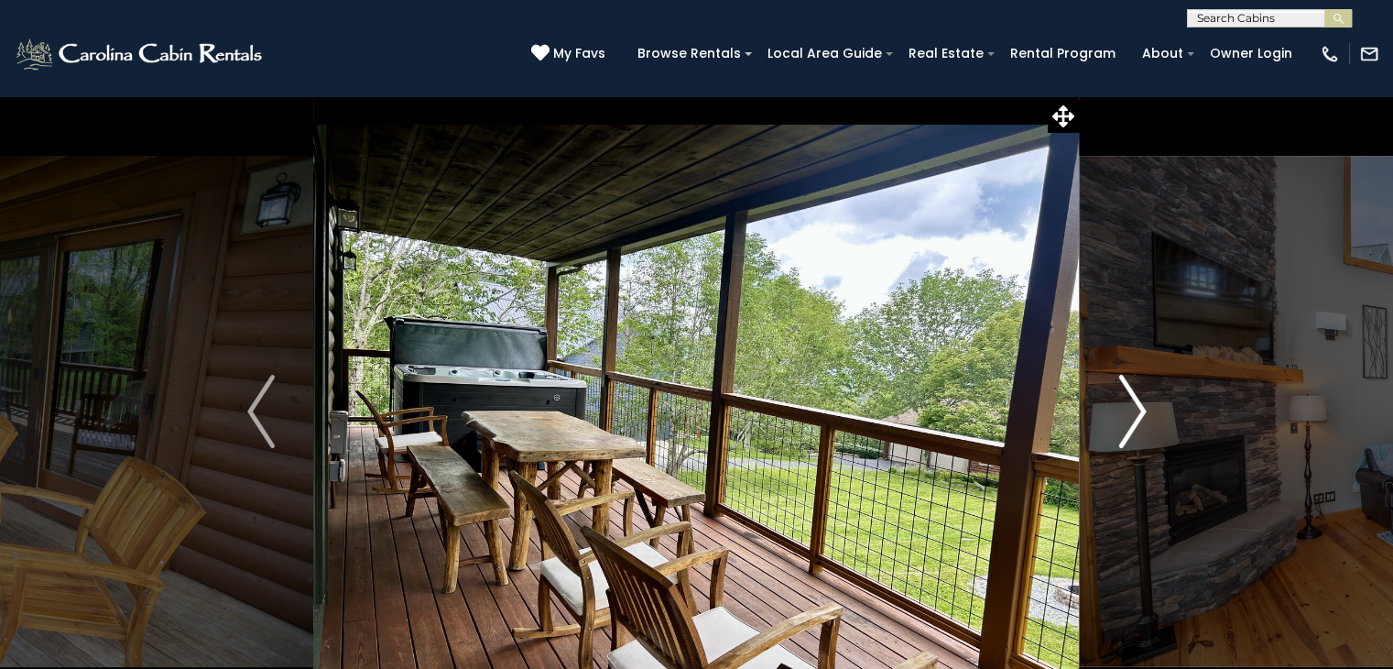
click at [1132, 431] on img "Next" at bounding box center [1132, 411] width 27 height 73
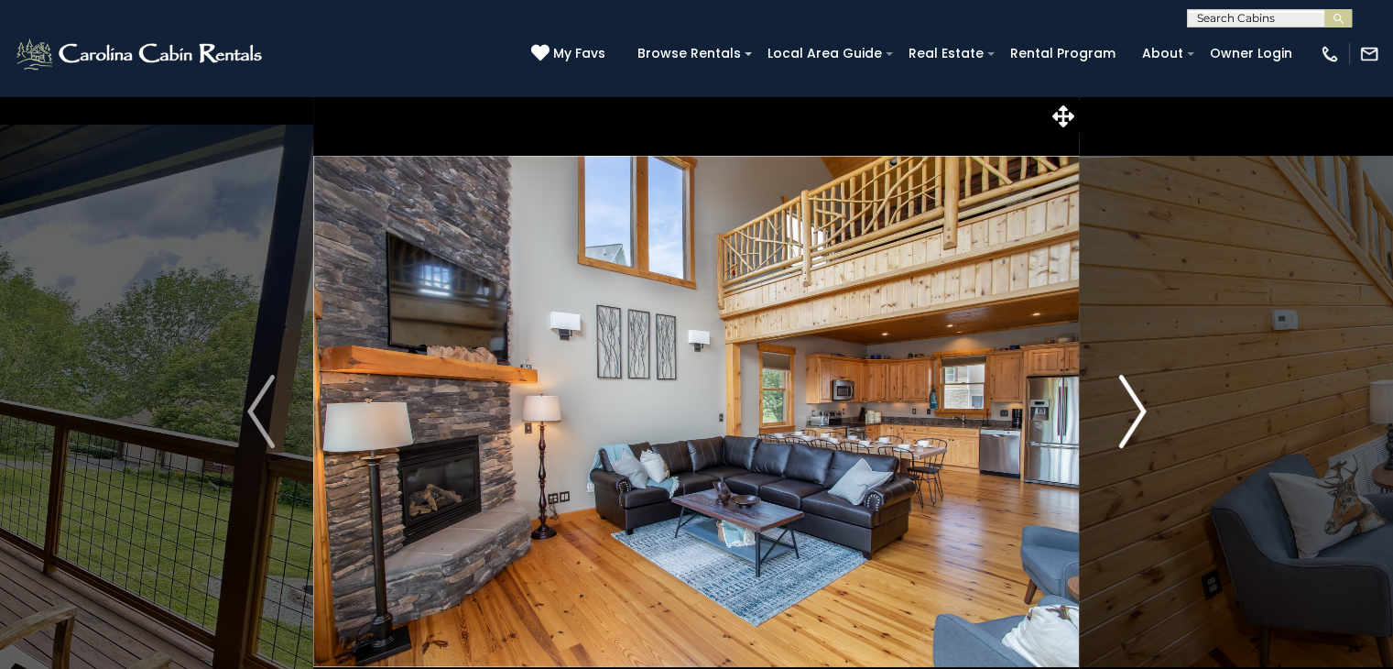
click at [1132, 431] on img "Next" at bounding box center [1132, 411] width 27 height 73
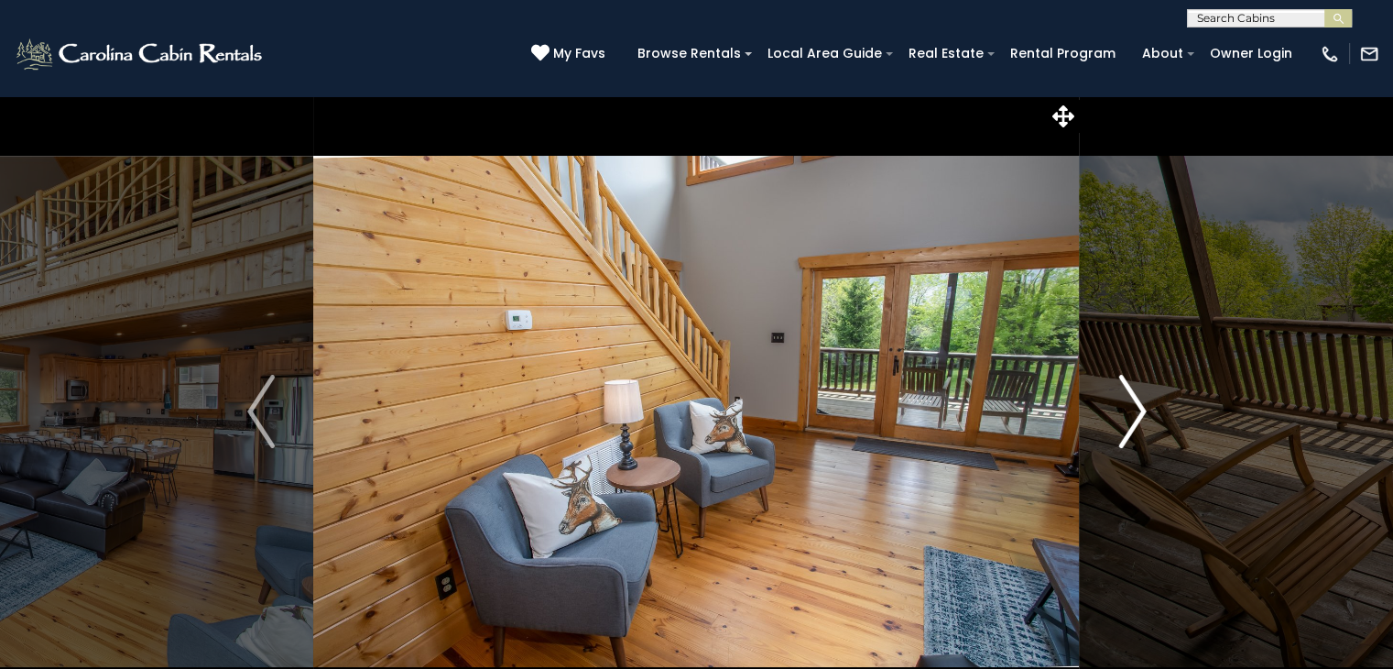
click at [1132, 431] on img "Next" at bounding box center [1132, 411] width 27 height 73
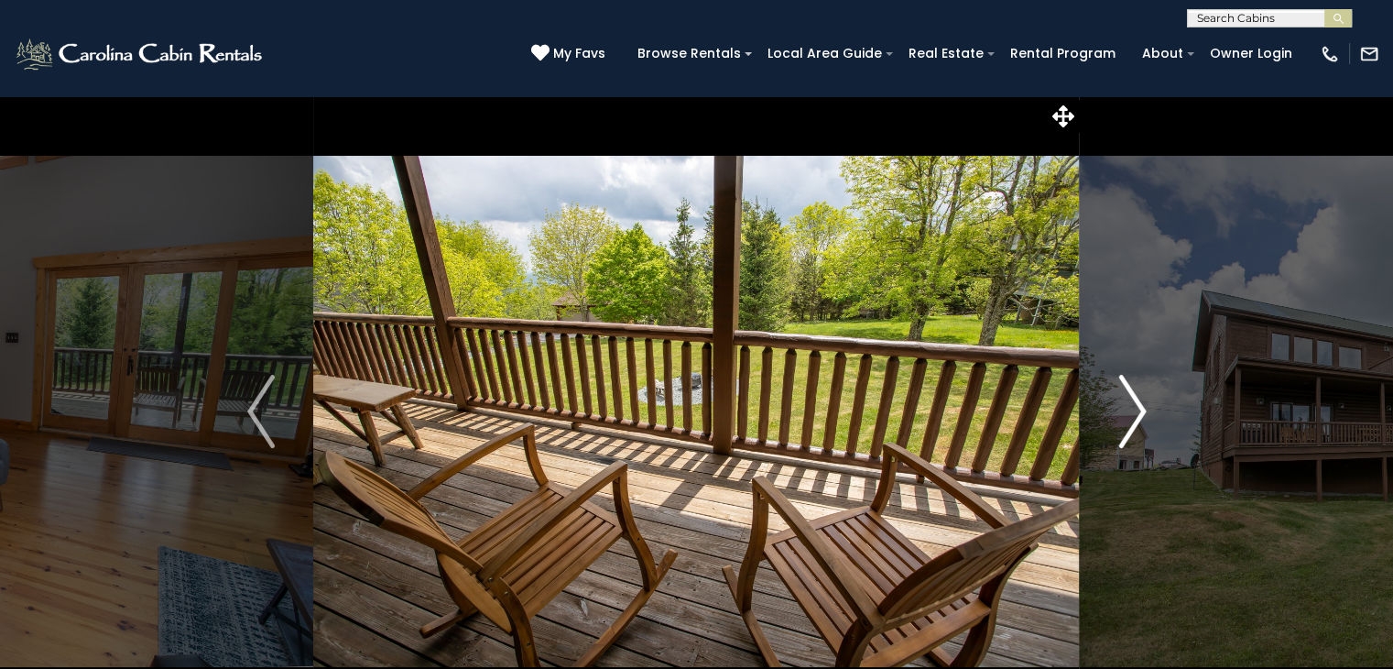
click at [1132, 431] on img "Next" at bounding box center [1132, 411] width 27 height 73
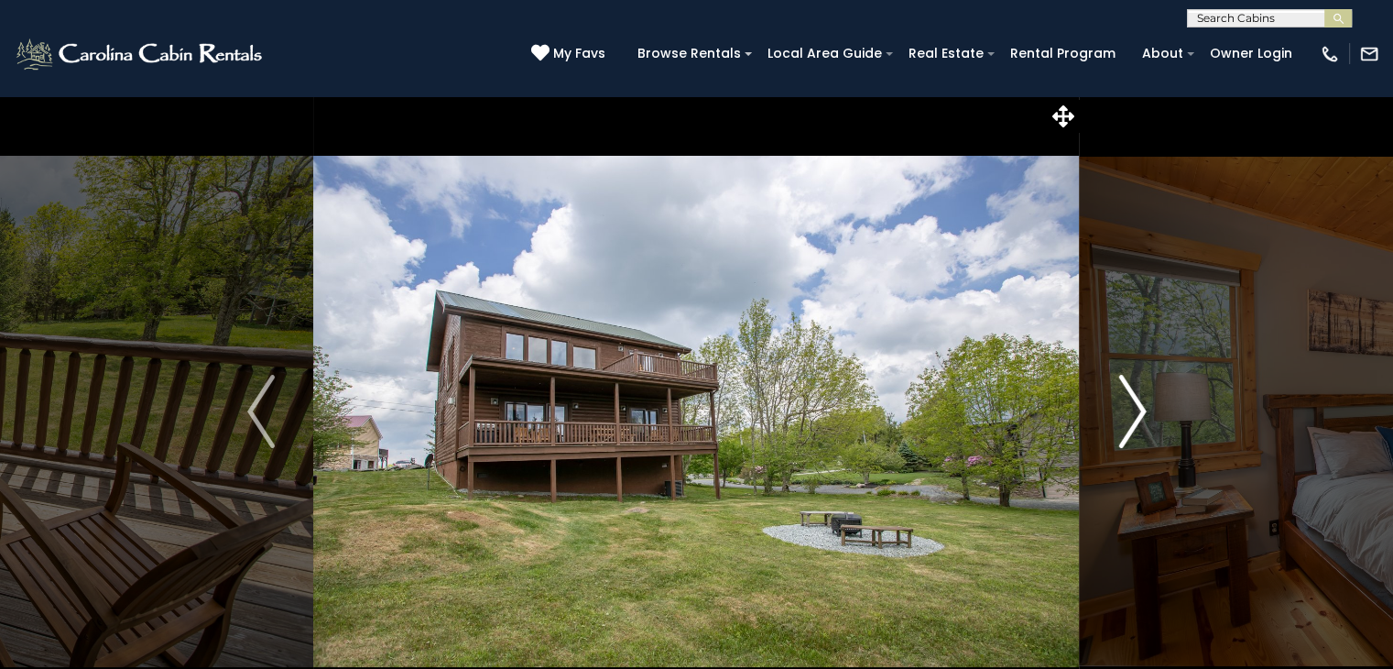
click at [1132, 431] on img "Next" at bounding box center [1132, 411] width 27 height 73
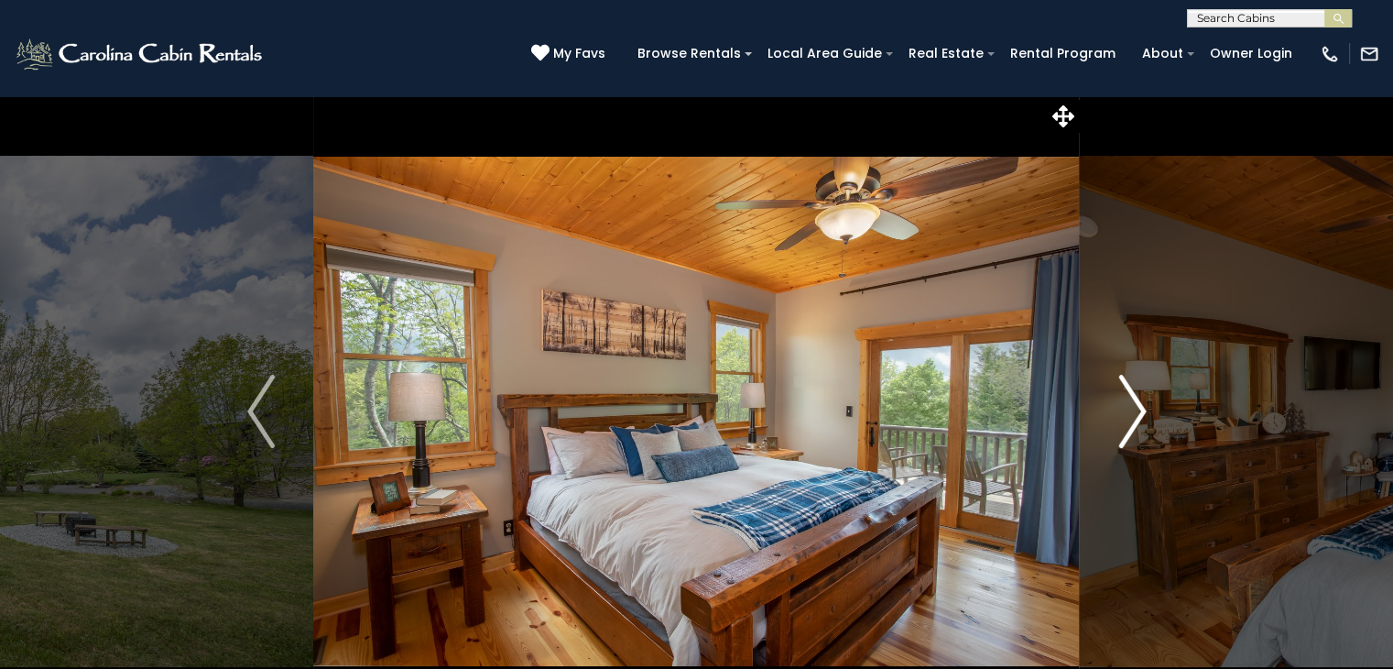
click at [1132, 431] on img "Next" at bounding box center [1132, 411] width 27 height 73
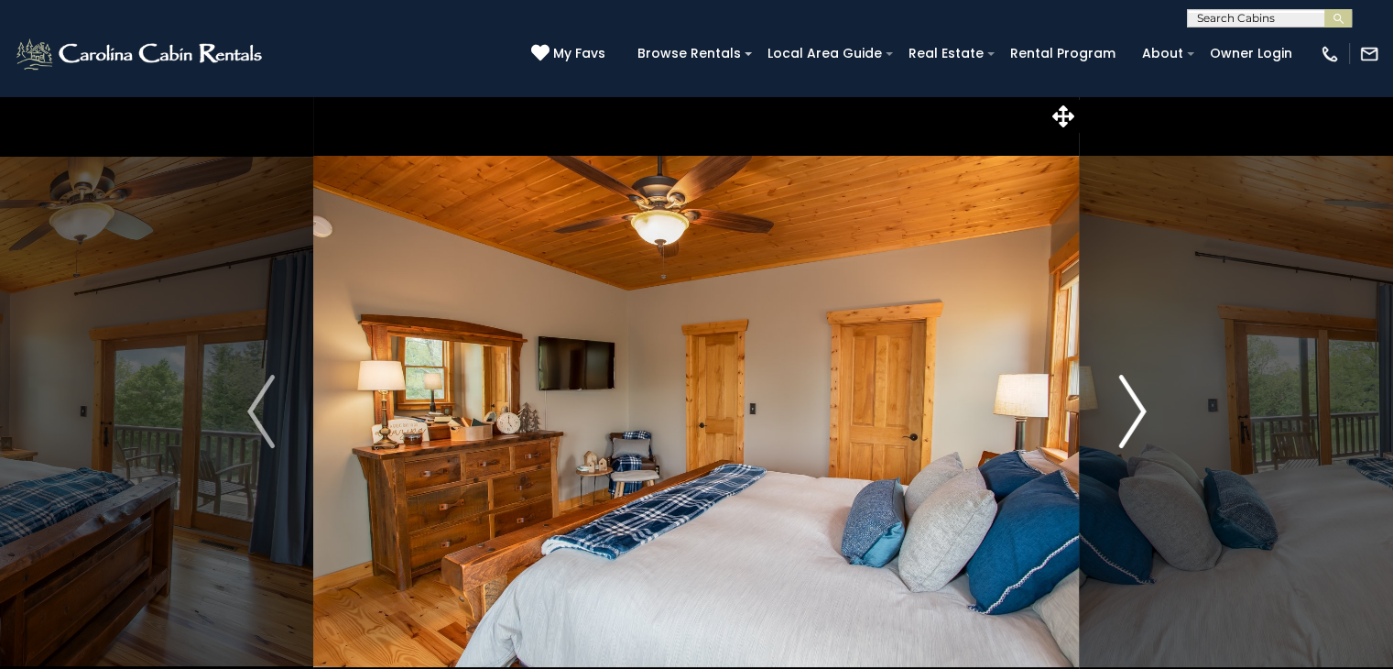
click at [1132, 431] on img "Next" at bounding box center [1132, 411] width 27 height 73
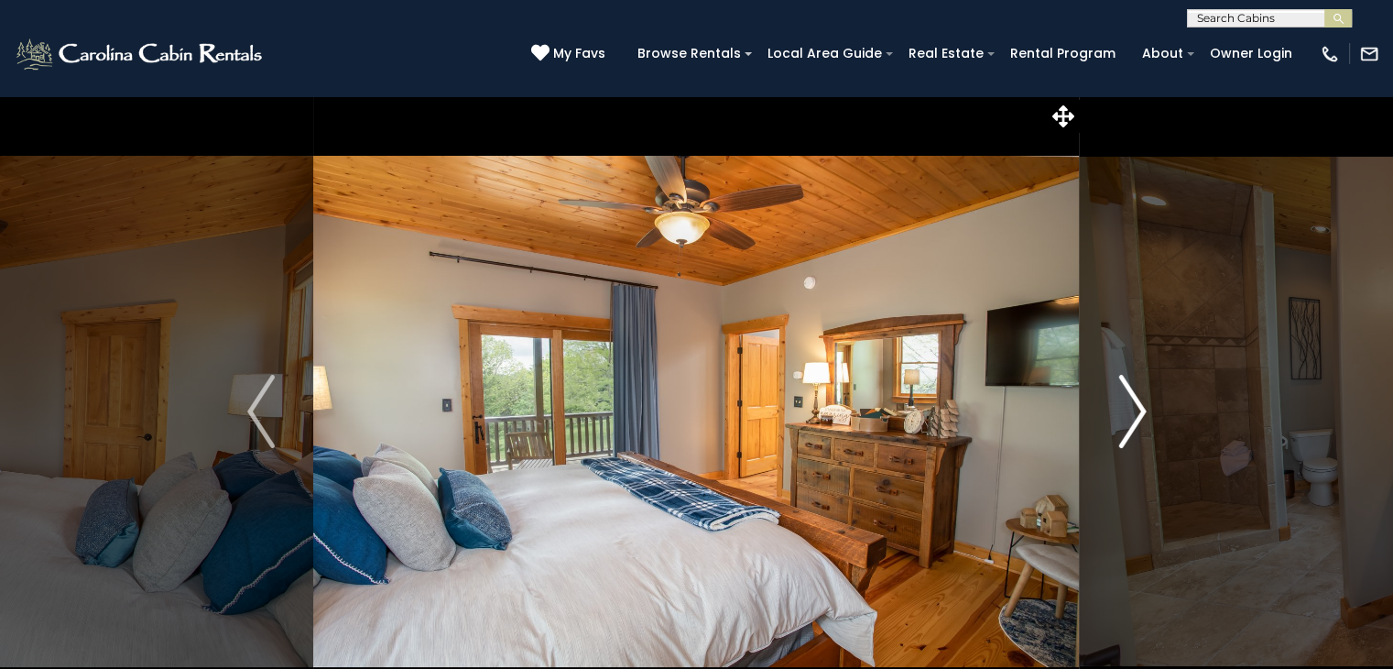
click at [1132, 431] on img "Next" at bounding box center [1132, 411] width 27 height 73
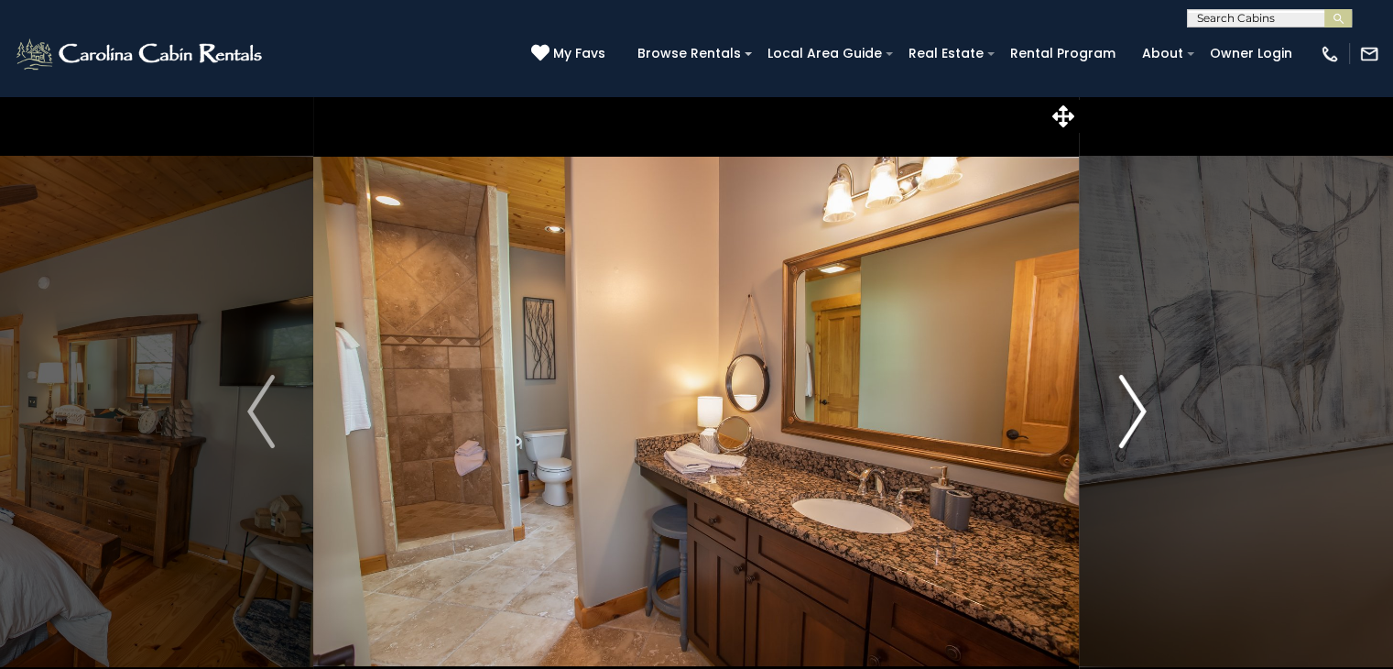
click at [1132, 431] on img "Next" at bounding box center [1132, 411] width 27 height 73
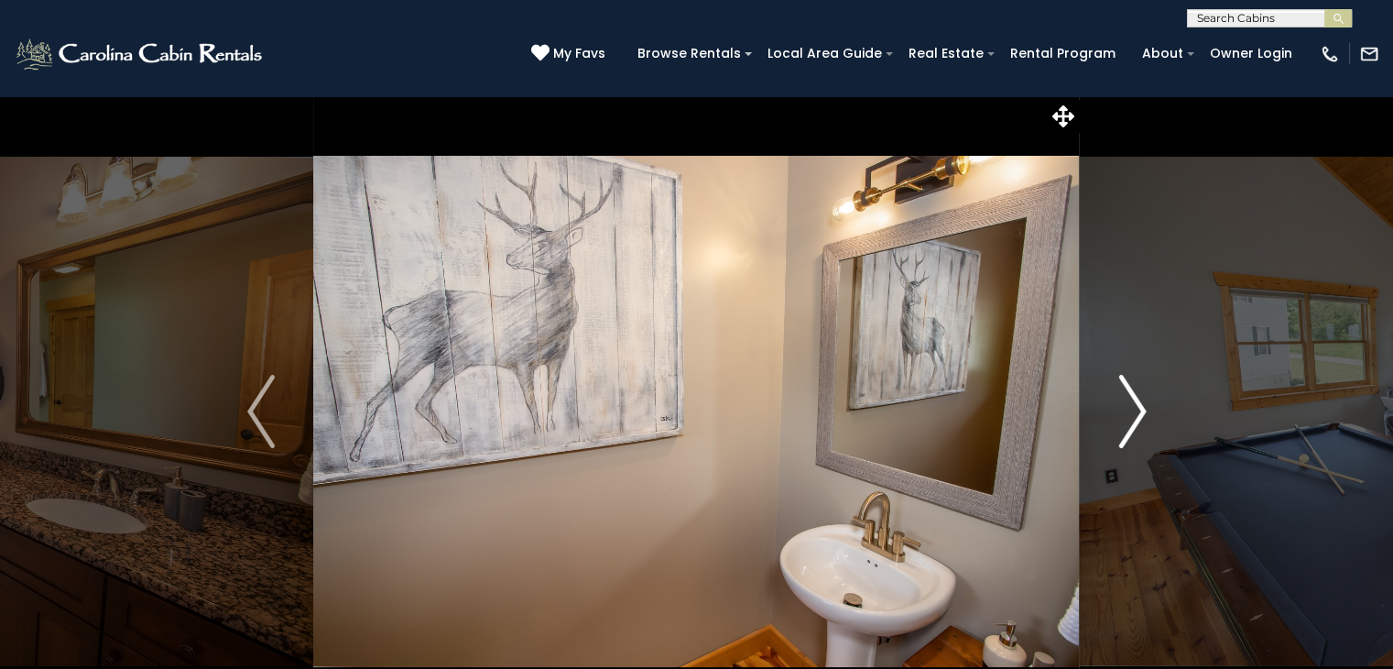
click at [1132, 431] on img "Next" at bounding box center [1132, 411] width 27 height 73
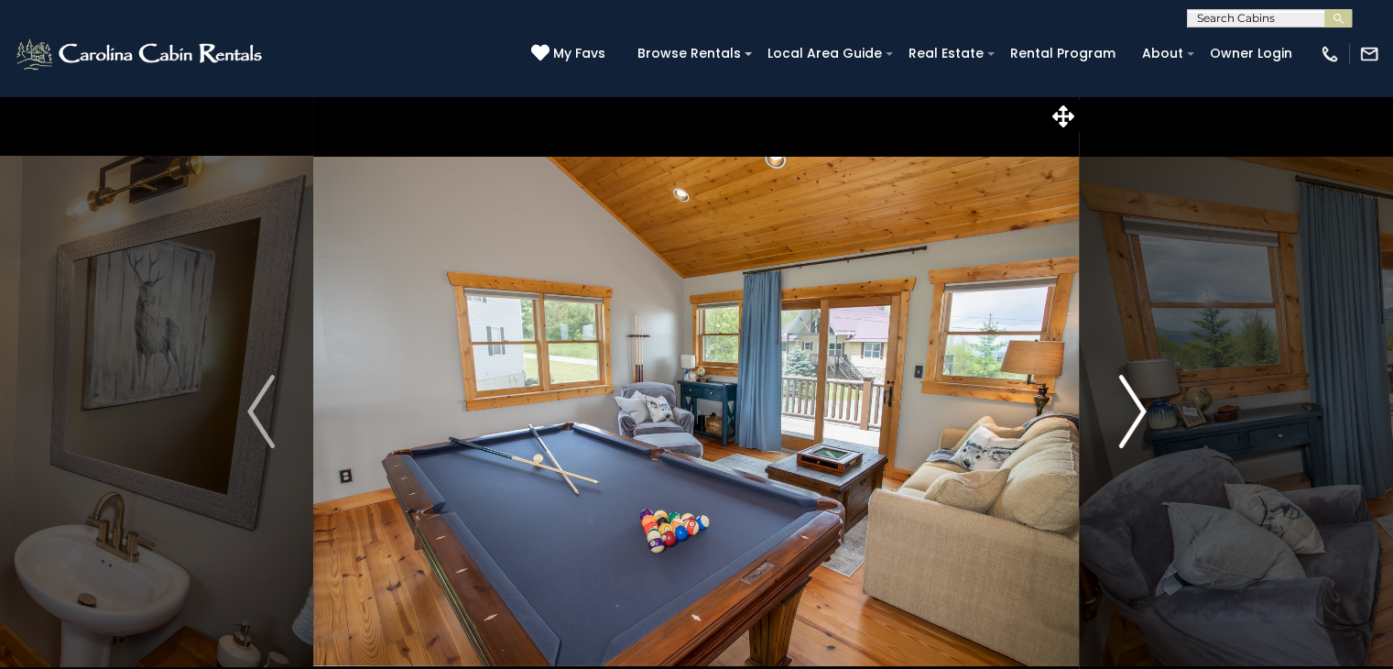
click at [1132, 431] on img "Next" at bounding box center [1132, 411] width 27 height 73
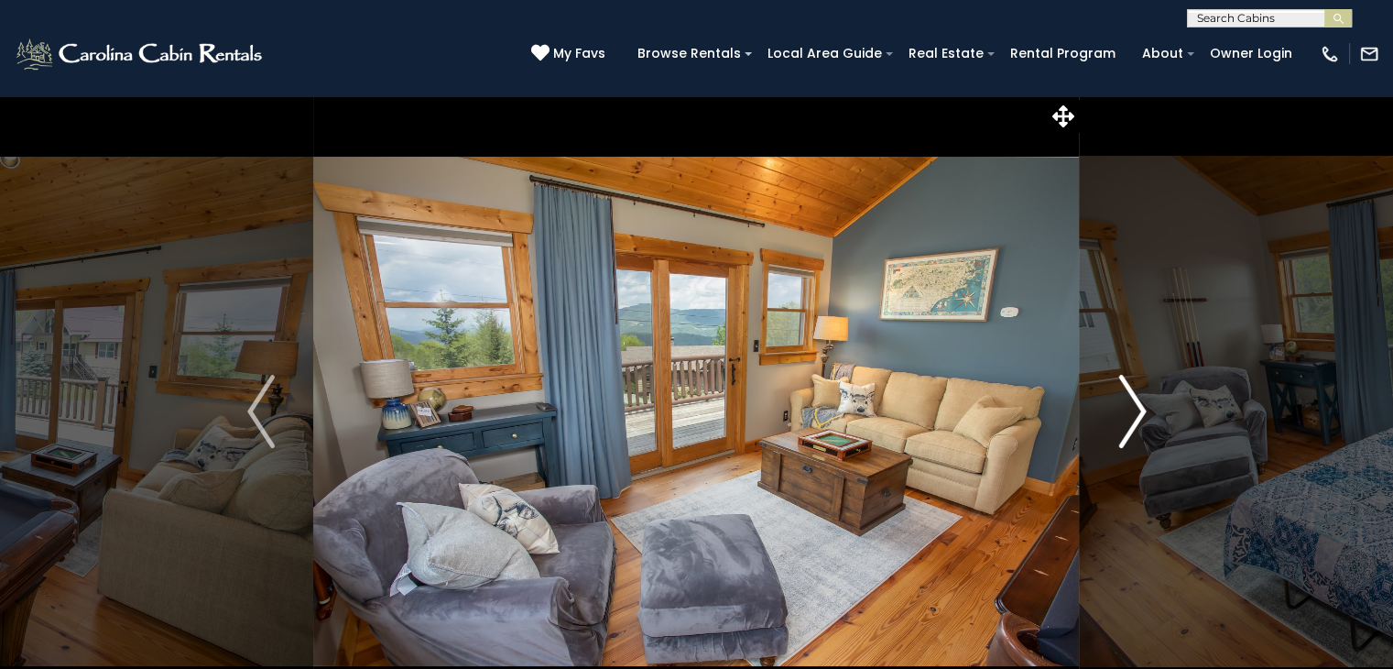
click at [1132, 431] on img "Next" at bounding box center [1132, 411] width 27 height 73
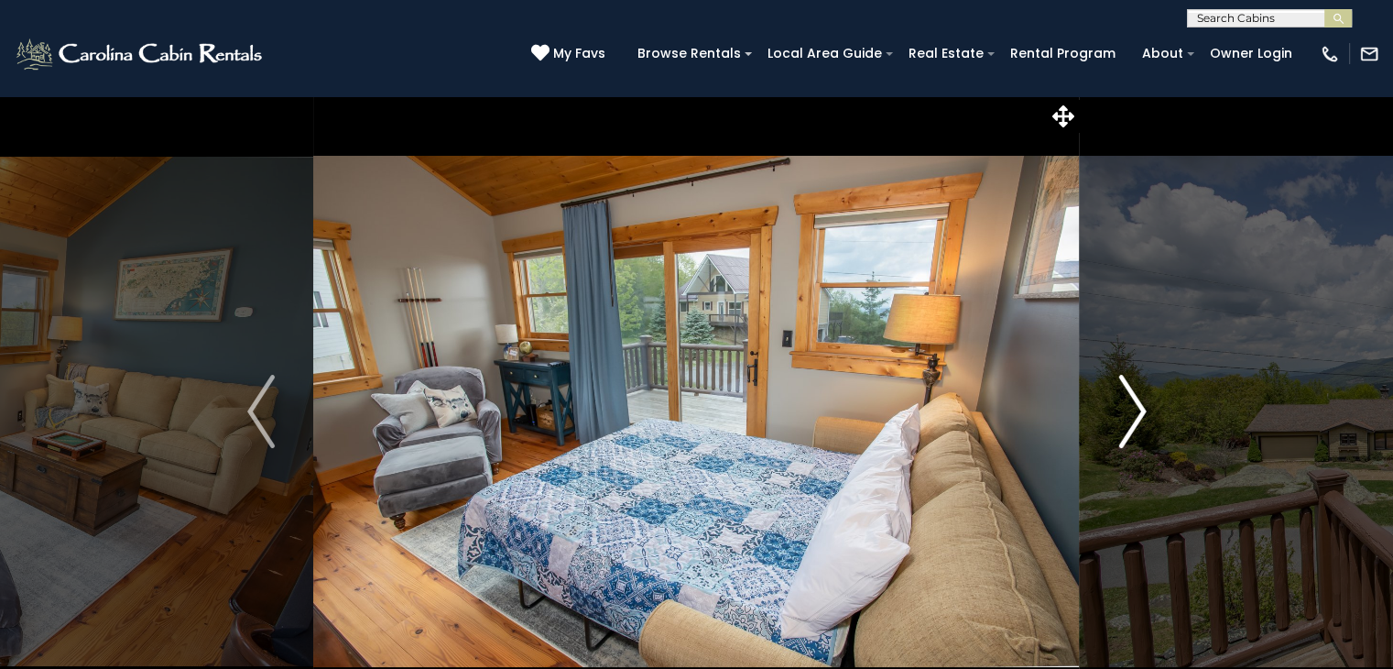
click at [1132, 431] on img "Next" at bounding box center [1132, 411] width 27 height 73
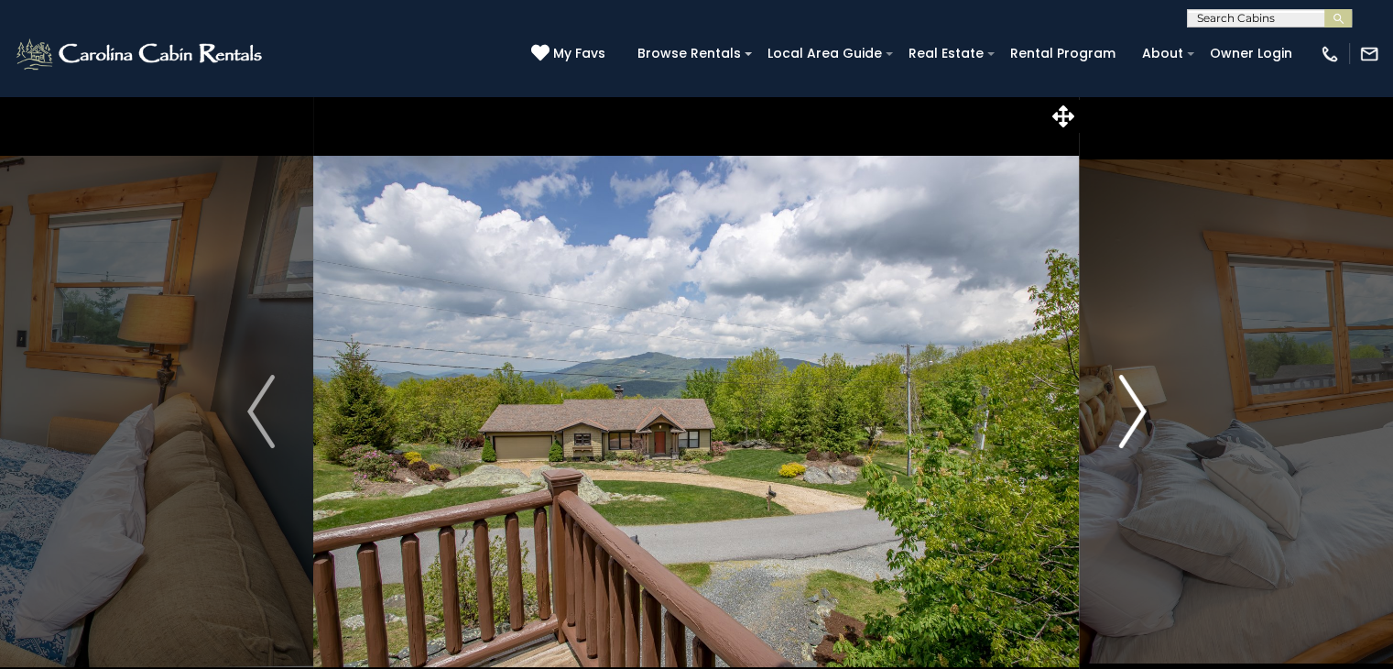
click at [1132, 431] on img "Next" at bounding box center [1132, 411] width 27 height 73
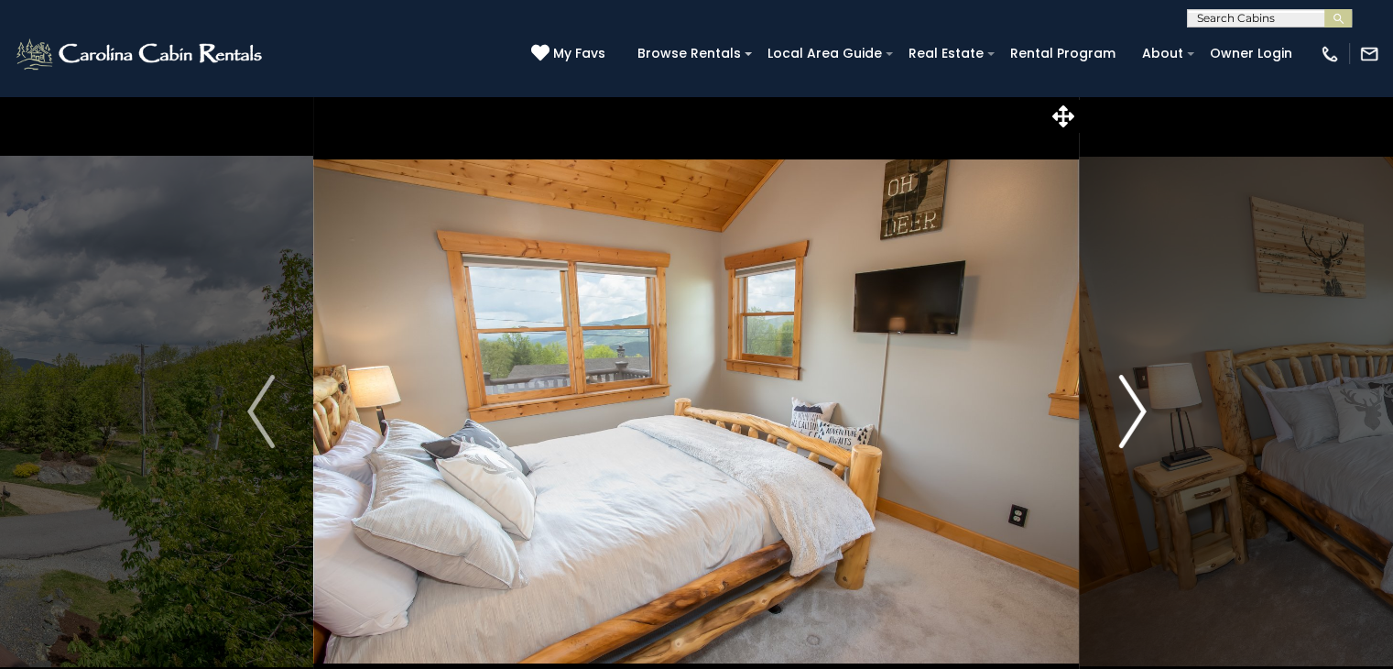
click at [1132, 431] on img "Next" at bounding box center [1132, 411] width 27 height 73
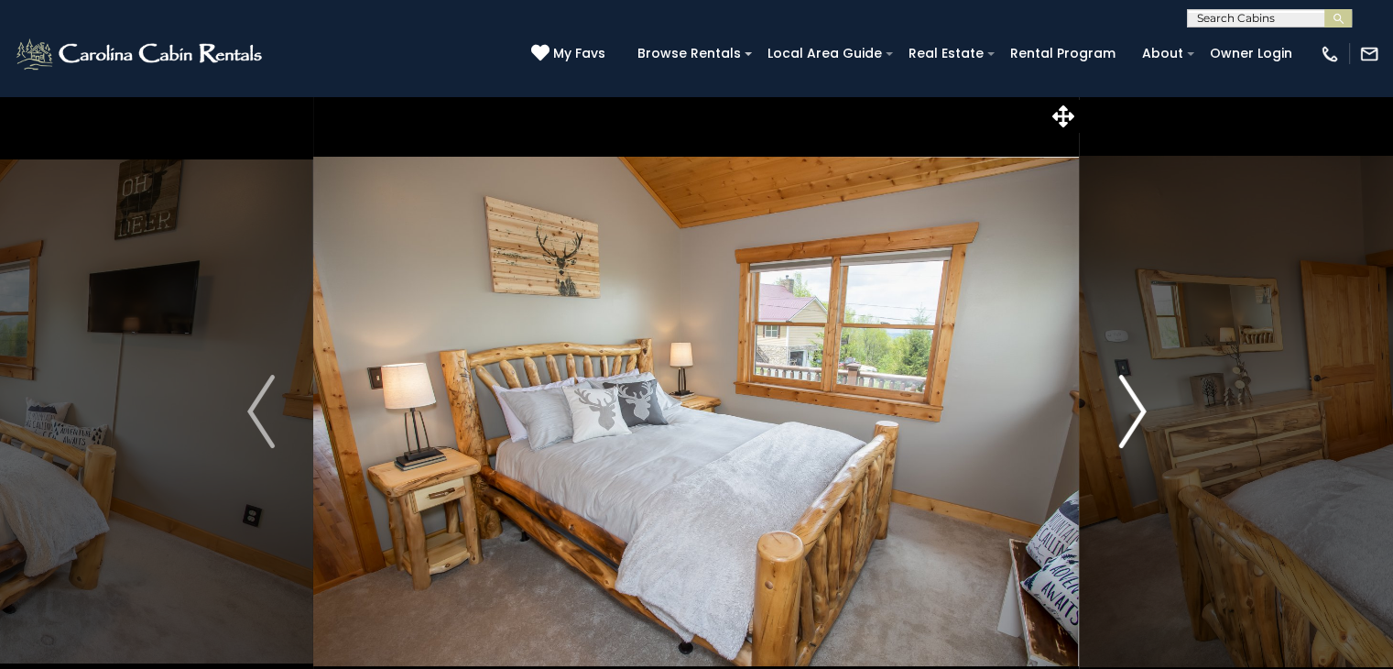
click at [1132, 431] on img "Next" at bounding box center [1132, 411] width 27 height 73
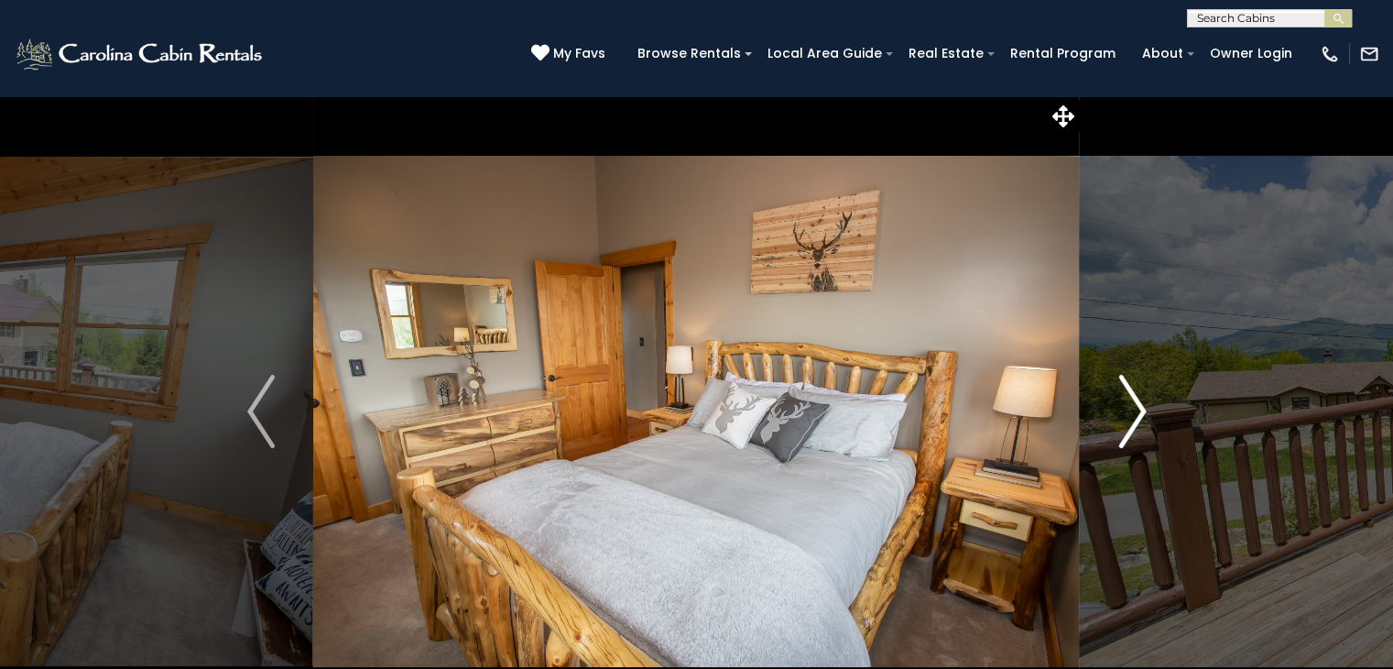
click at [1132, 431] on img "Next" at bounding box center [1132, 411] width 27 height 73
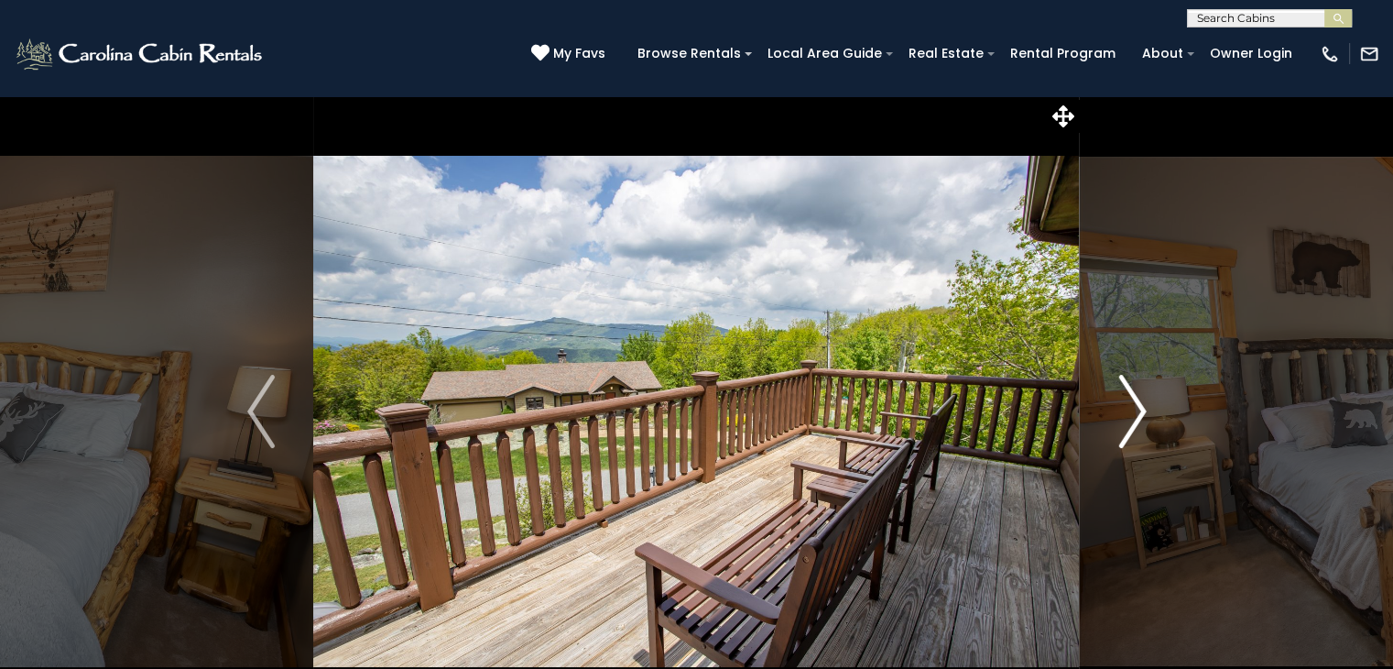
click at [1132, 431] on img "Next" at bounding box center [1132, 411] width 27 height 73
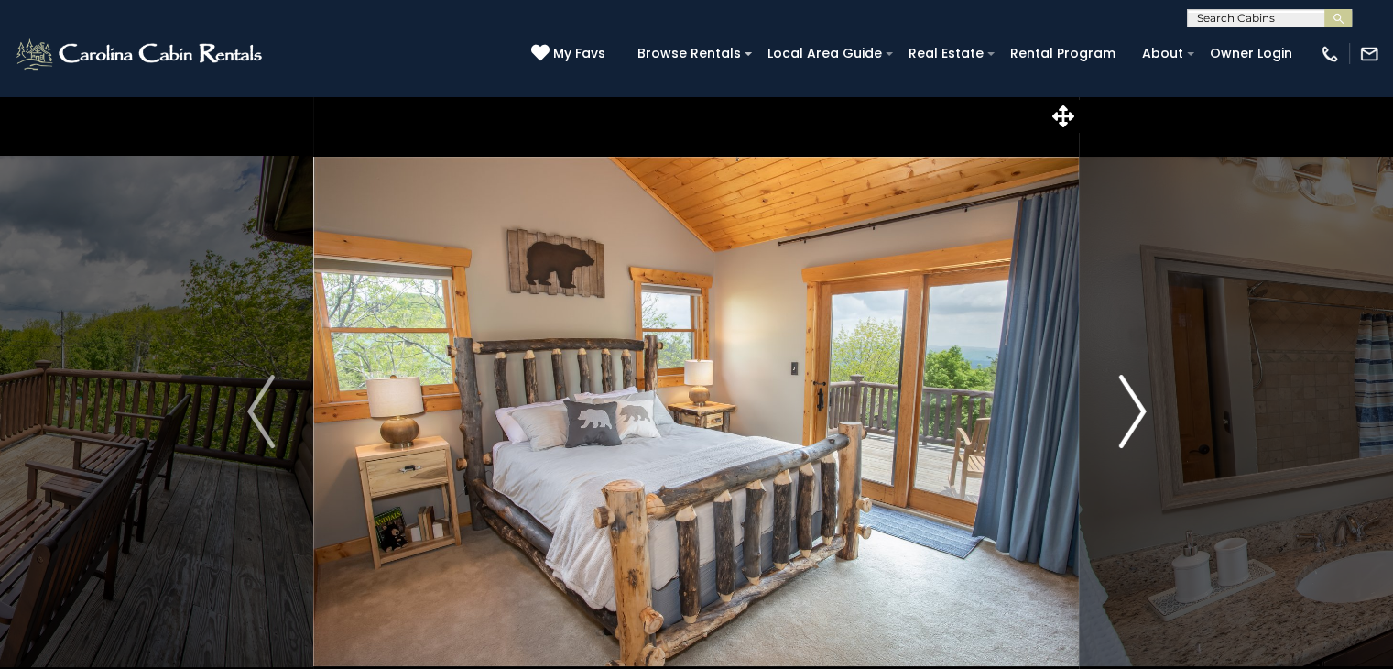
click at [1132, 431] on img "Next" at bounding box center [1132, 411] width 27 height 73
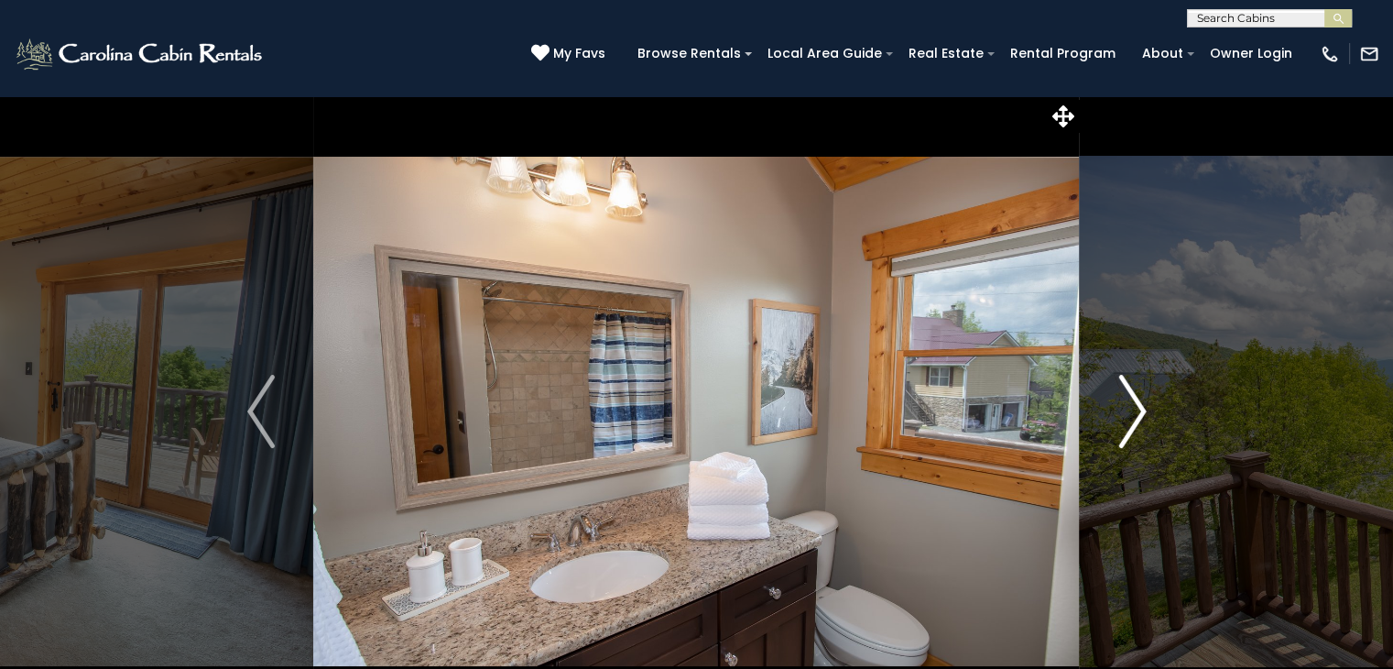
click at [1132, 431] on img "Next" at bounding box center [1132, 411] width 27 height 73
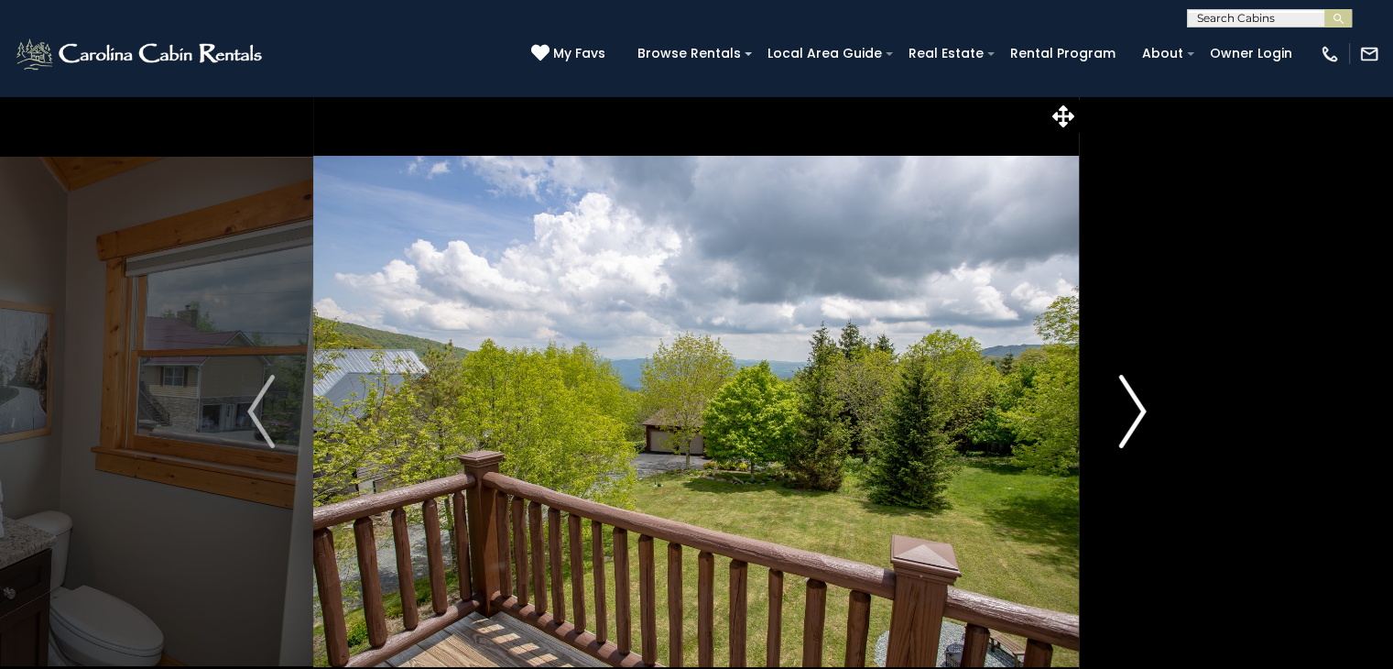
click at [1132, 431] on img "Next" at bounding box center [1132, 411] width 27 height 73
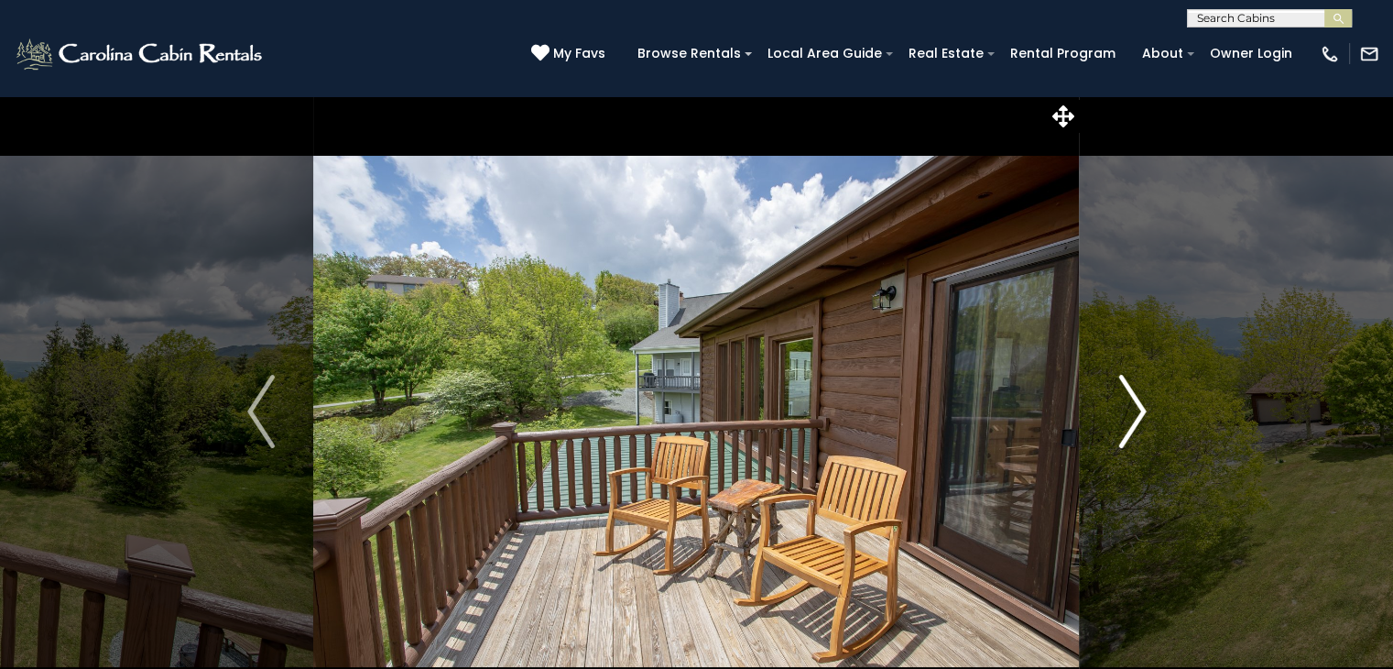
click at [1132, 431] on img "Next" at bounding box center [1132, 411] width 27 height 73
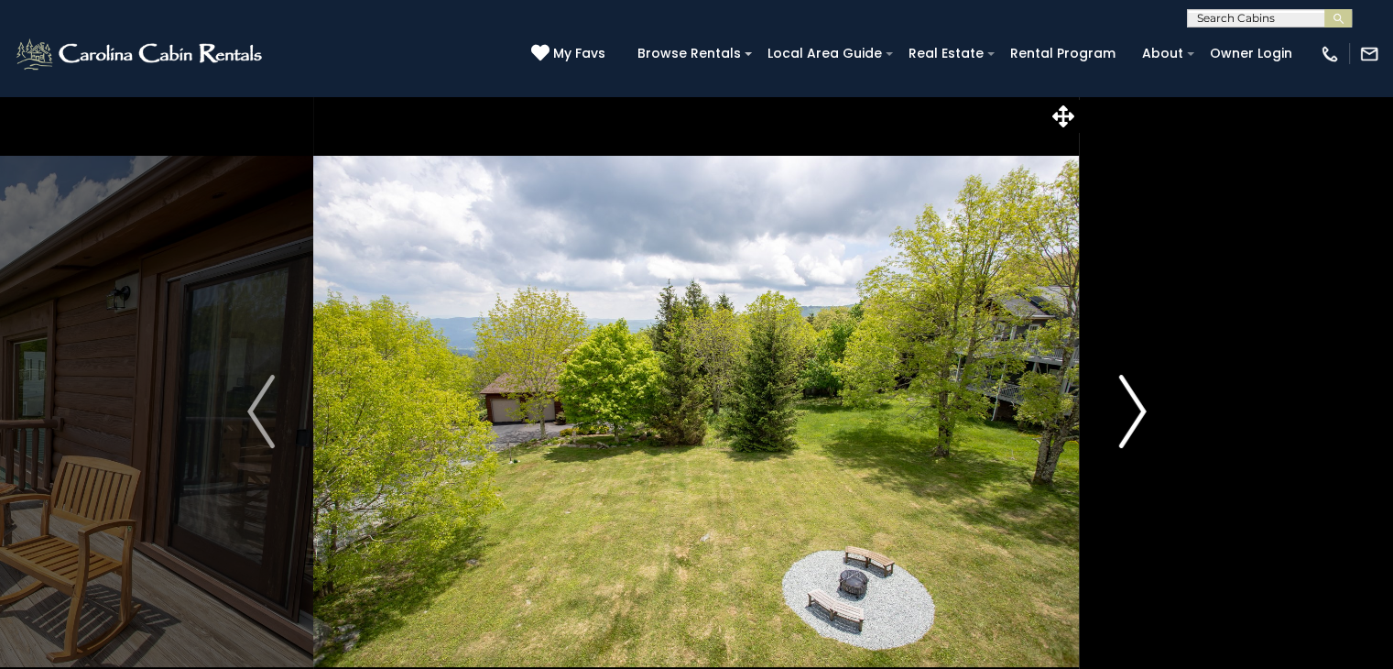
click at [1132, 431] on img "Next" at bounding box center [1132, 411] width 27 height 73
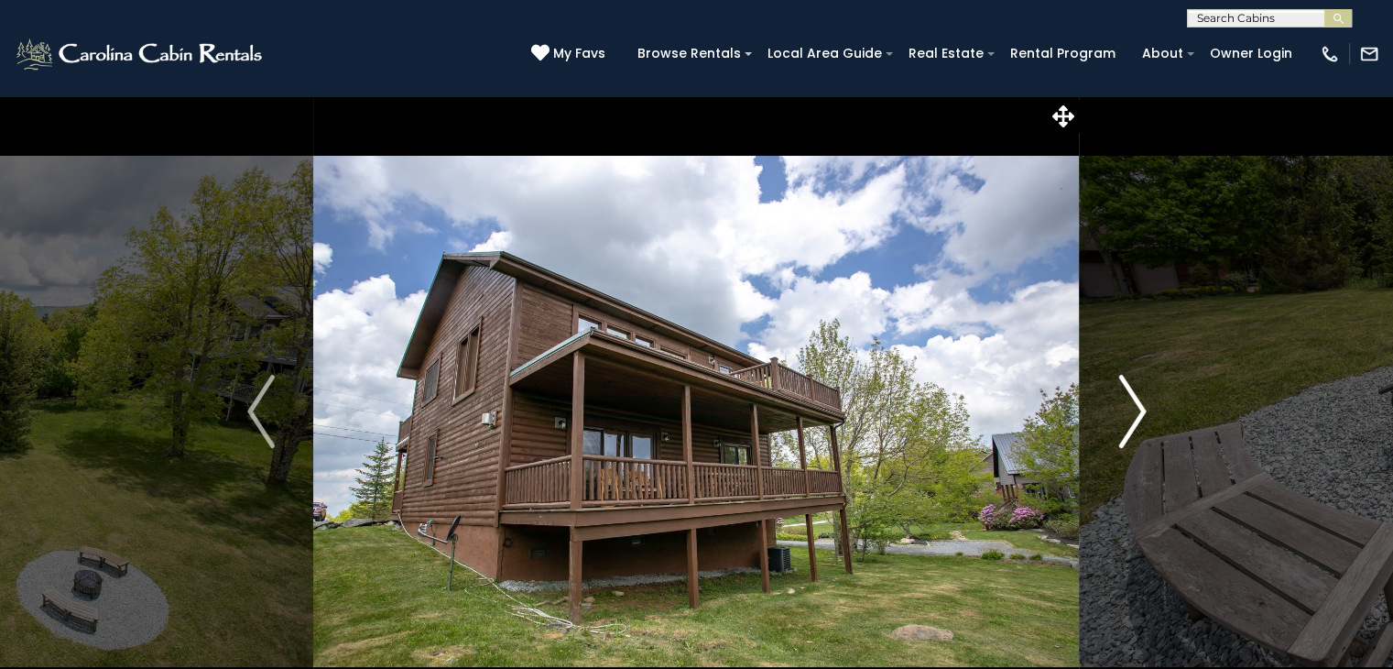
click at [1132, 431] on img "Next" at bounding box center [1132, 411] width 27 height 73
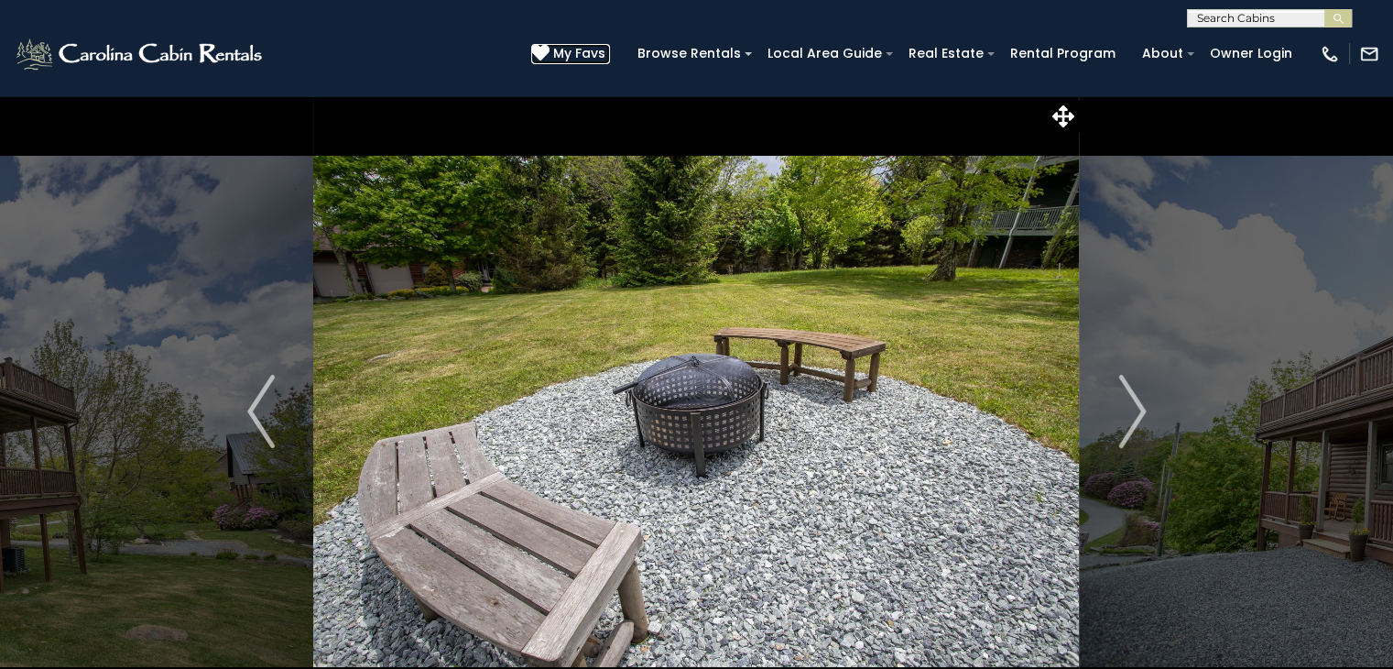
click at [550, 49] on icon at bounding box center [540, 53] width 18 height 18
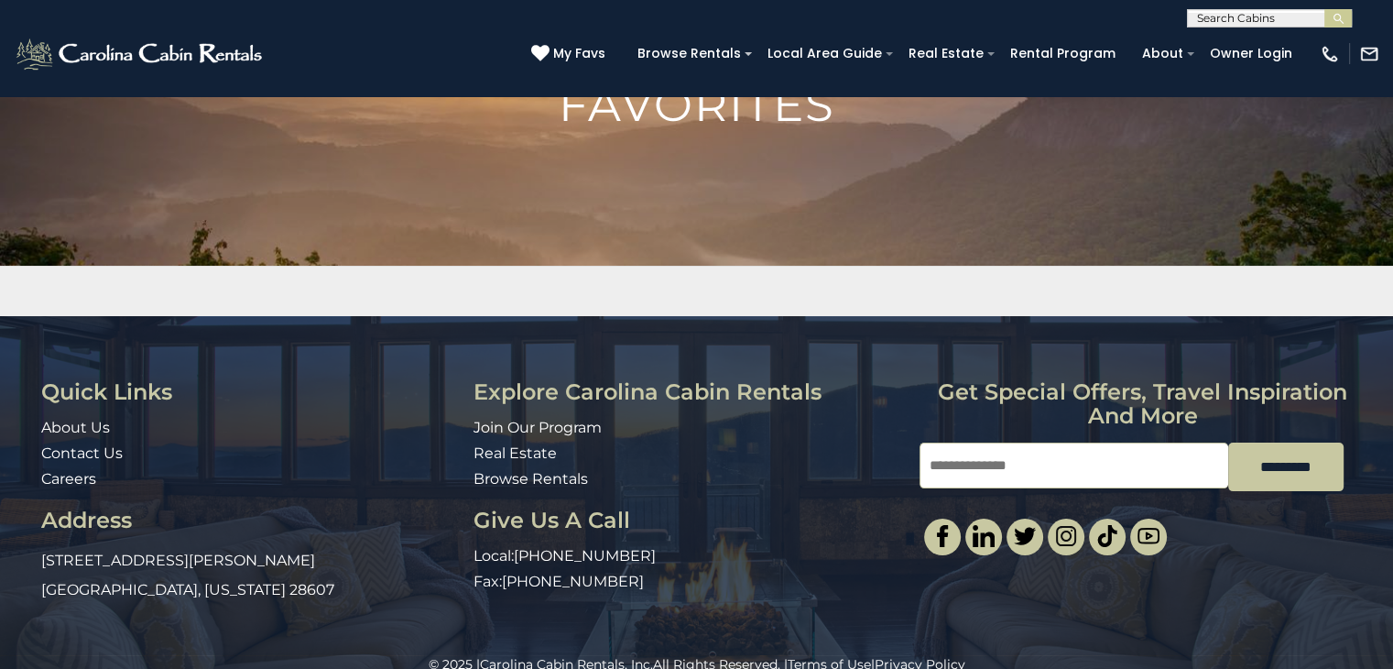
scroll to position [183, 0]
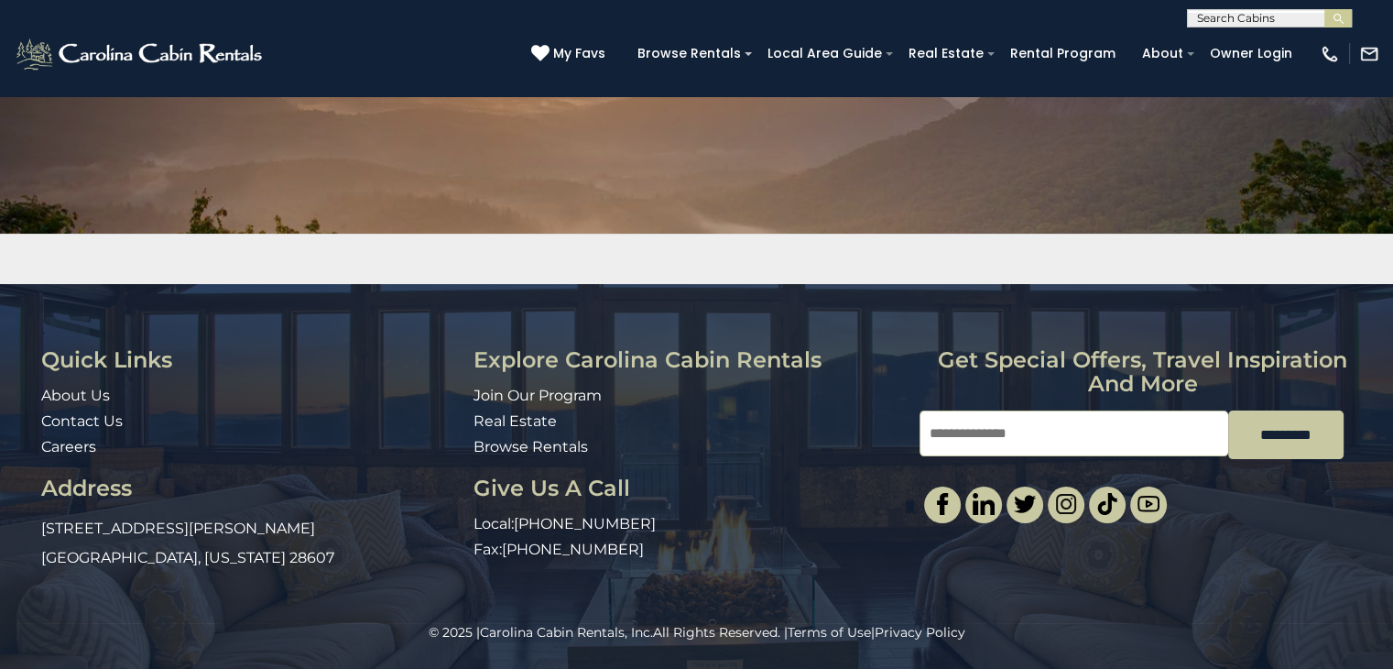
click at [944, 441] on input "Email" at bounding box center [1074, 433] width 309 height 46
type input "*"
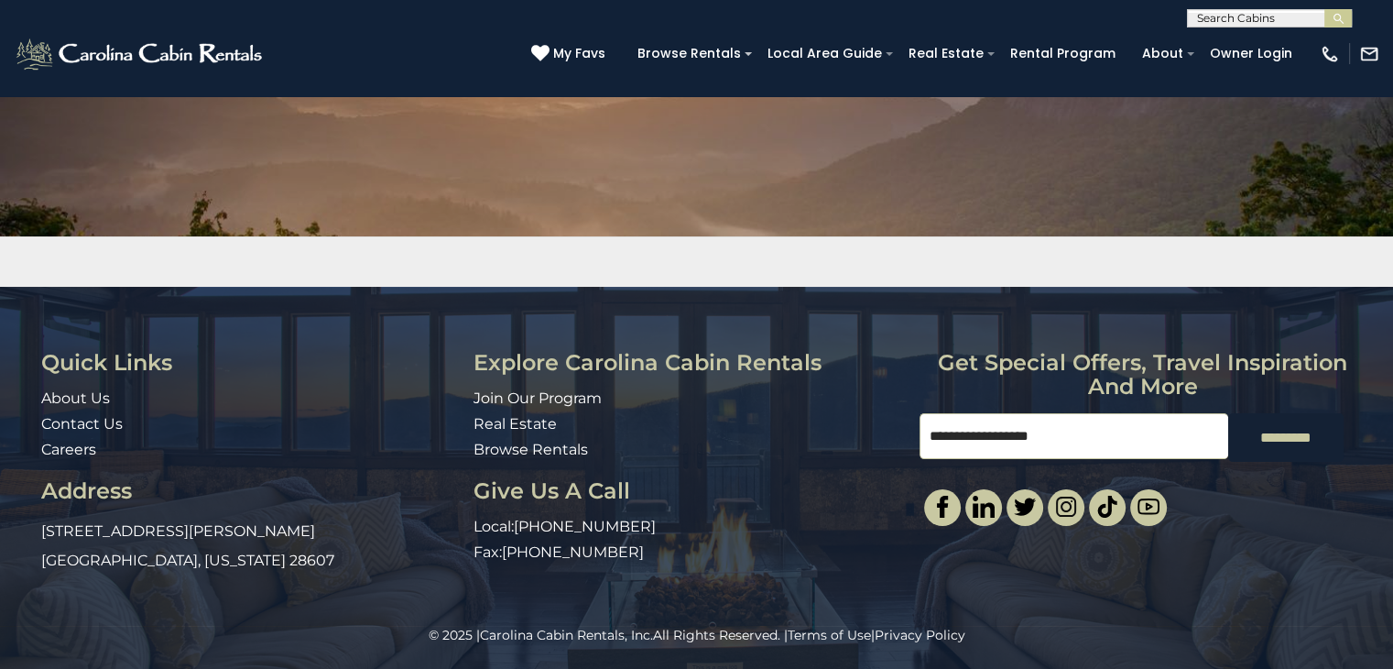
type input "**********"
click at [1293, 445] on input "*********" at bounding box center [1285, 437] width 115 height 49
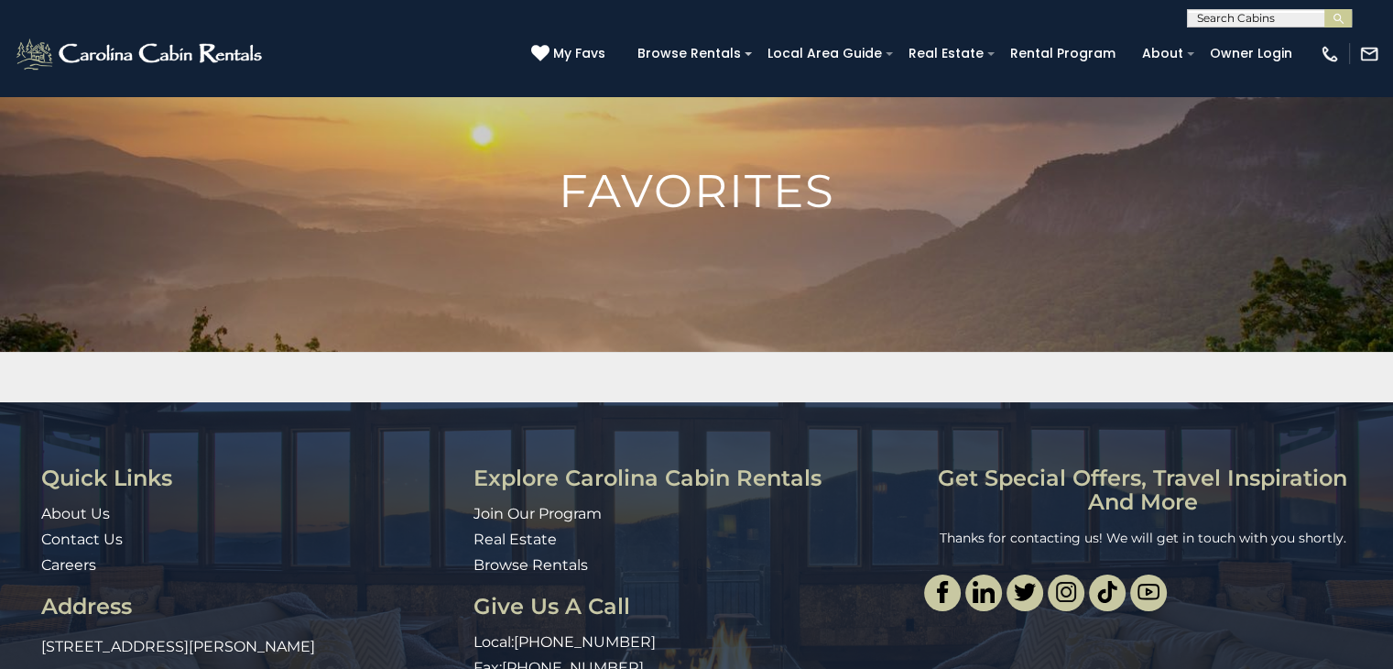
scroll to position [0, 0]
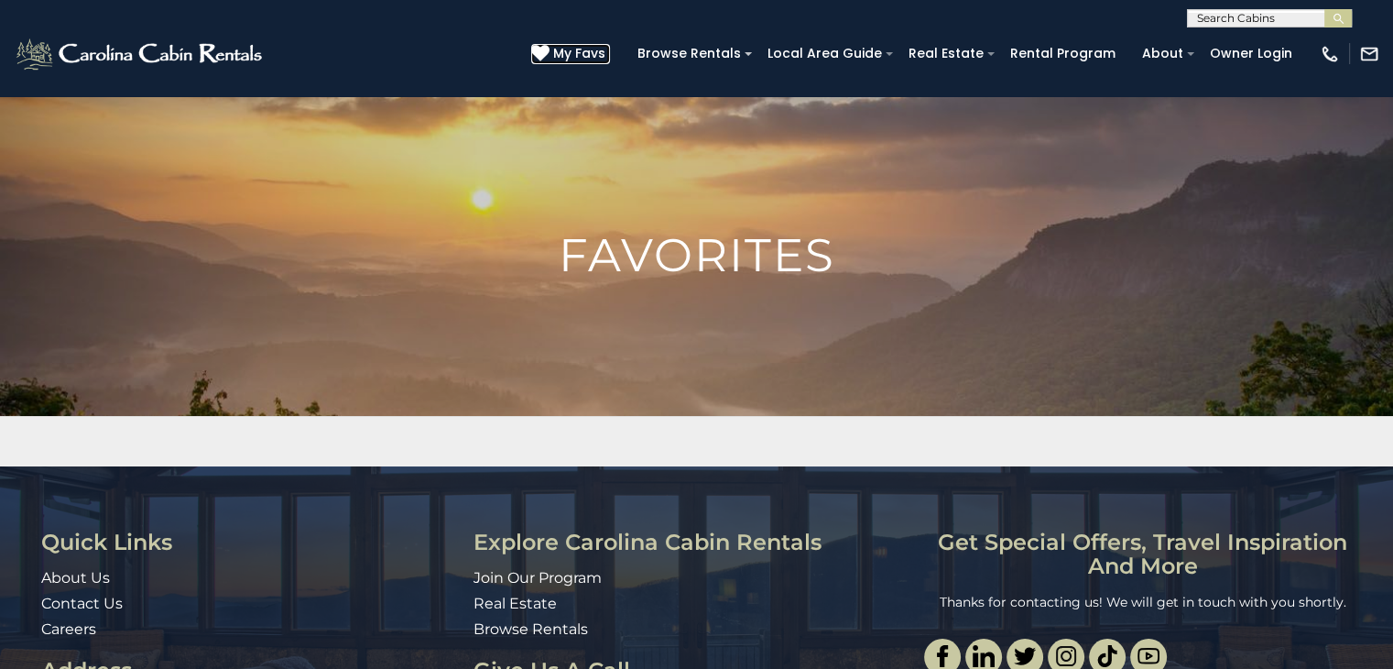
click at [595, 55] on span "My Favs" at bounding box center [579, 53] width 52 height 19
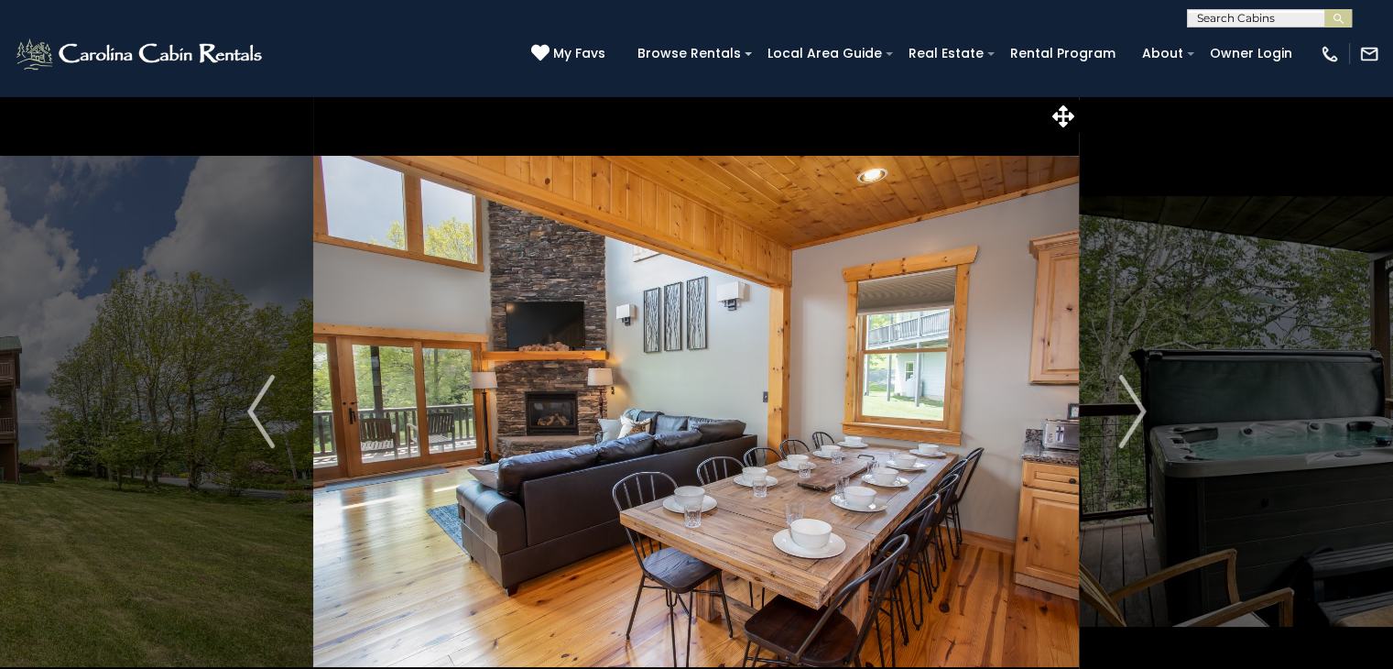
drag, startPoint x: 1406, startPoint y: 0, endPoint x: 958, endPoint y: 15, distance: 448.2
click at [958, 15] on div "**********" at bounding box center [696, 13] width 1393 height 27
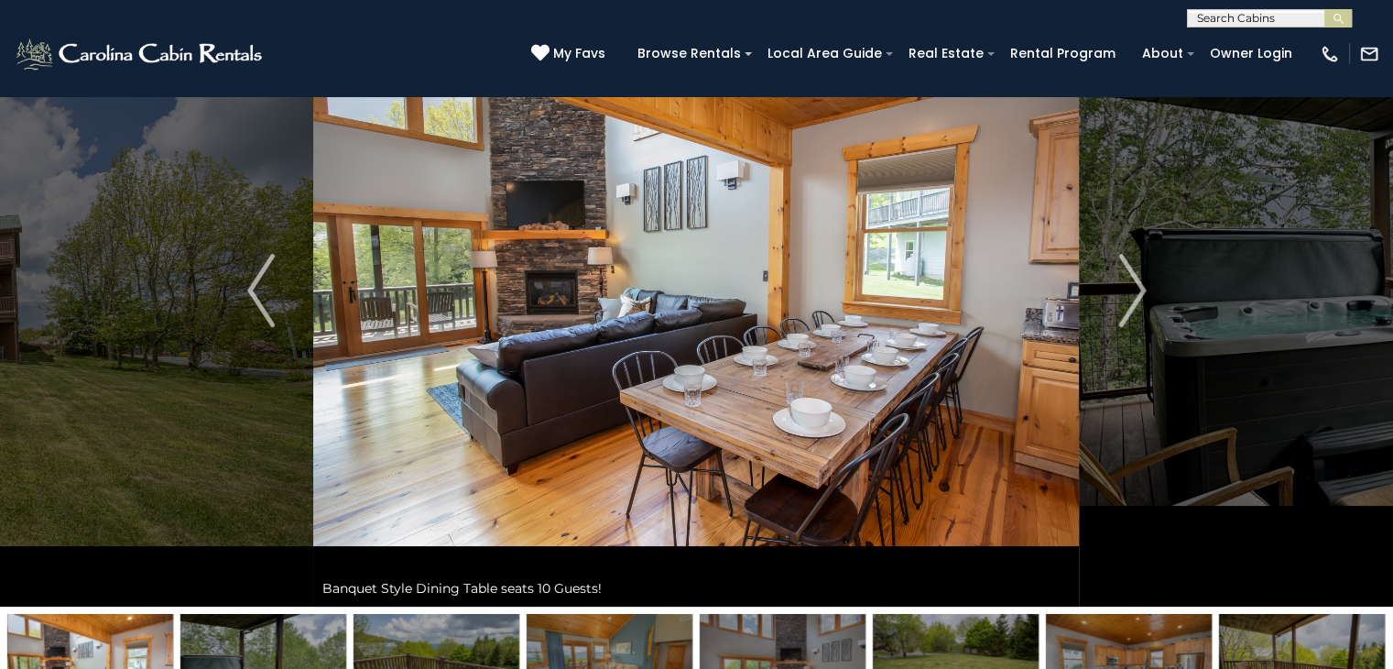
scroll to position [116, 0]
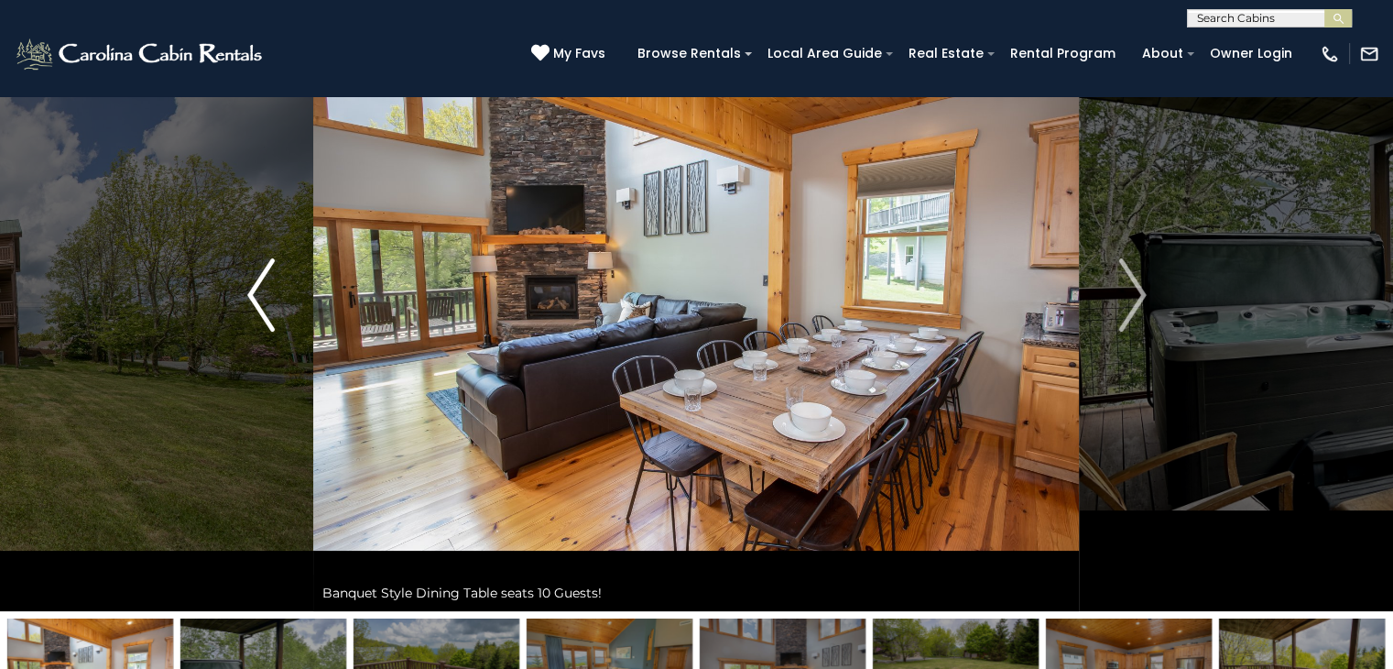
click at [257, 285] on img "Previous" at bounding box center [260, 294] width 27 height 73
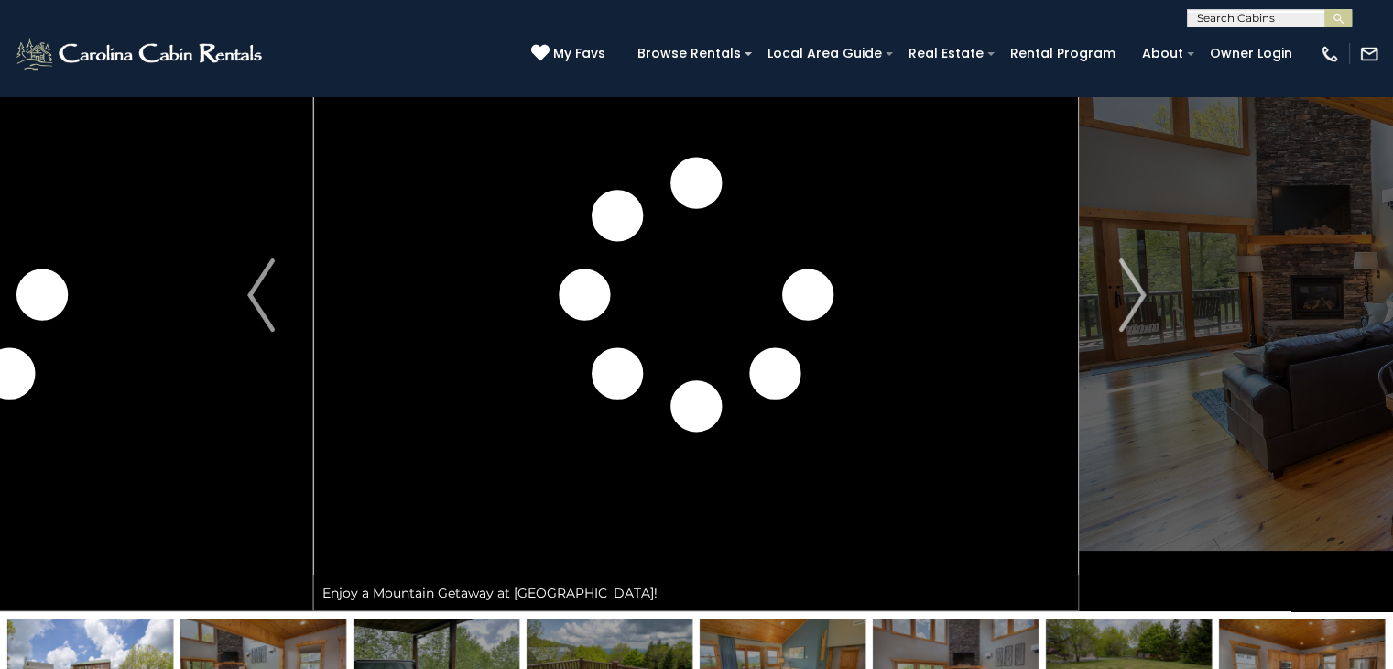
scroll to position [0, 0]
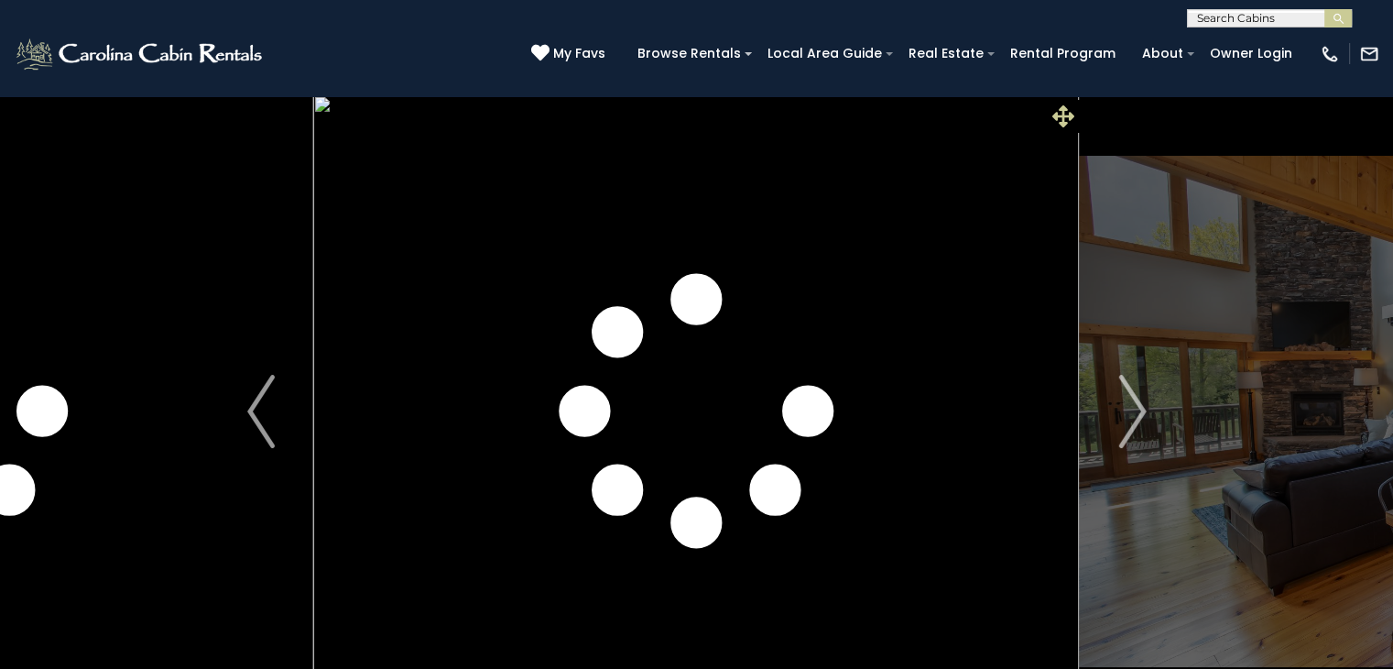
click at [1064, 112] on icon at bounding box center [1064, 116] width 22 height 22
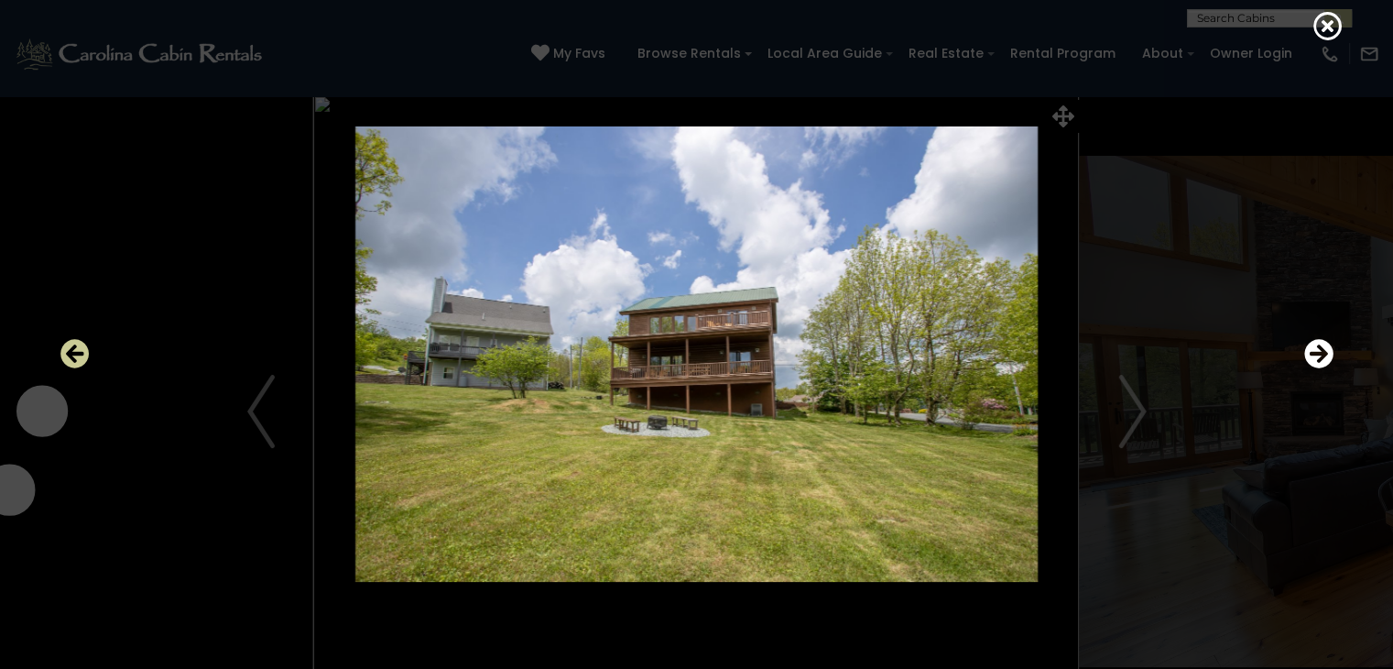
click at [77, 361] on icon "Previous" at bounding box center [74, 353] width 29 height 29
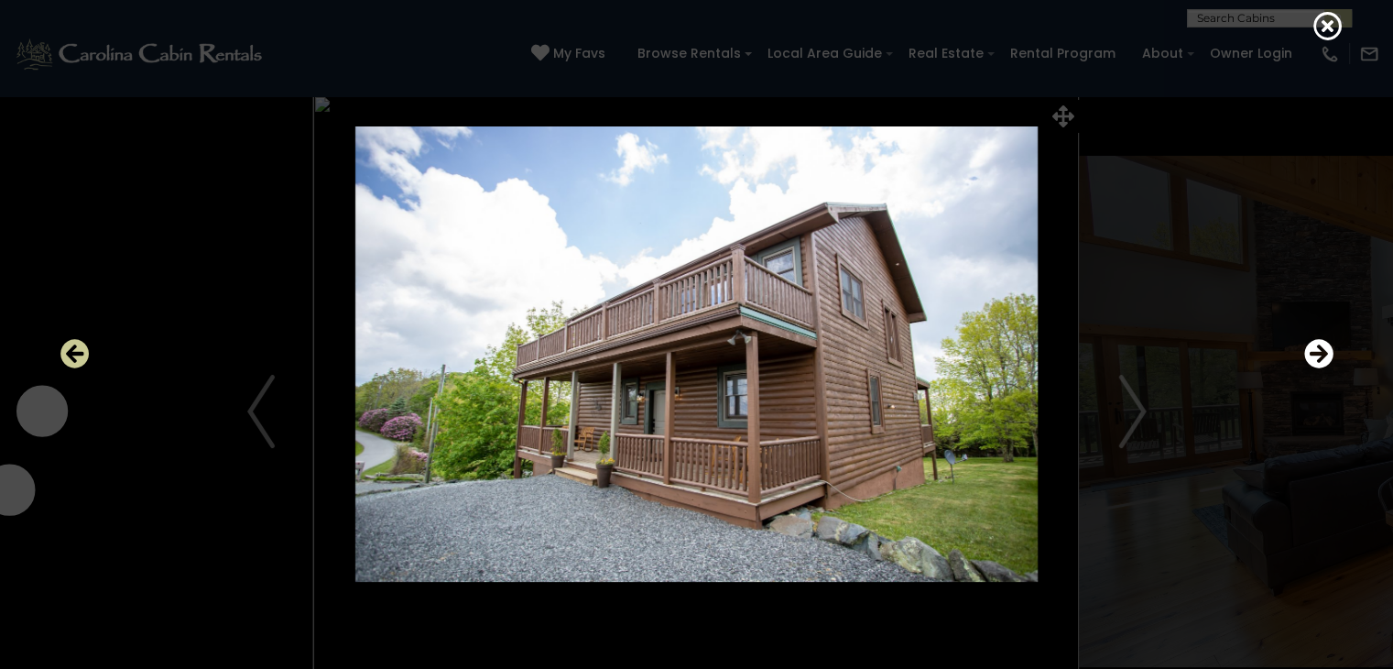
click at [77, 361] on icon "Previous" at bounding box center [74, 353] width 29 height 29
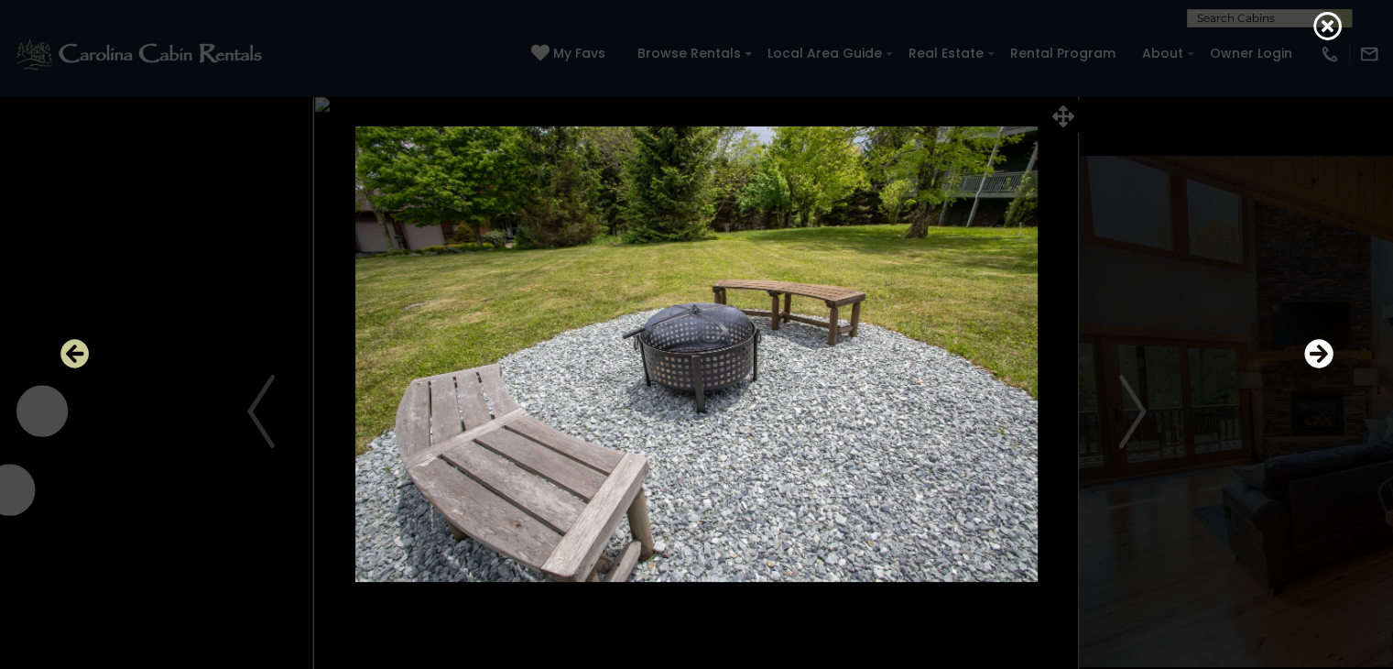
click at [77, 361] on icon "Previous" at bounding box center [74, 353] width 29 height 29
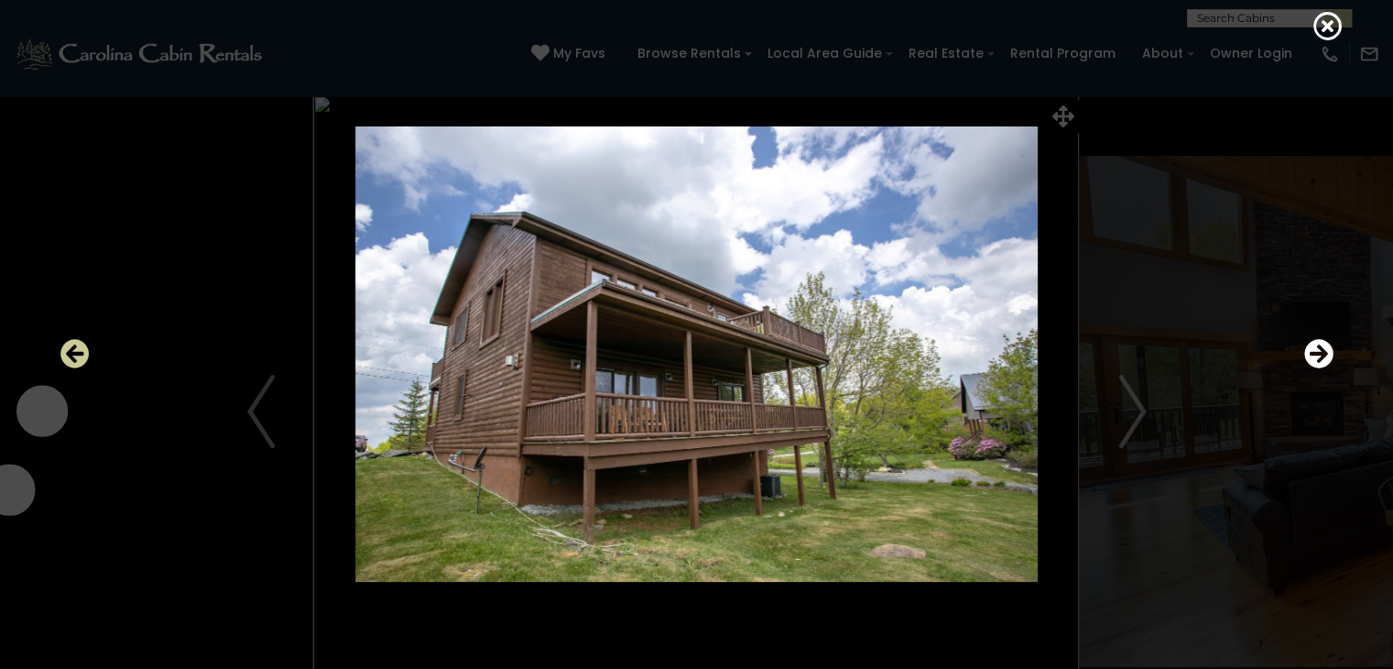
click at [77, 361] on icon "Previous" at bounding box center [74, 353] width 29 height 29
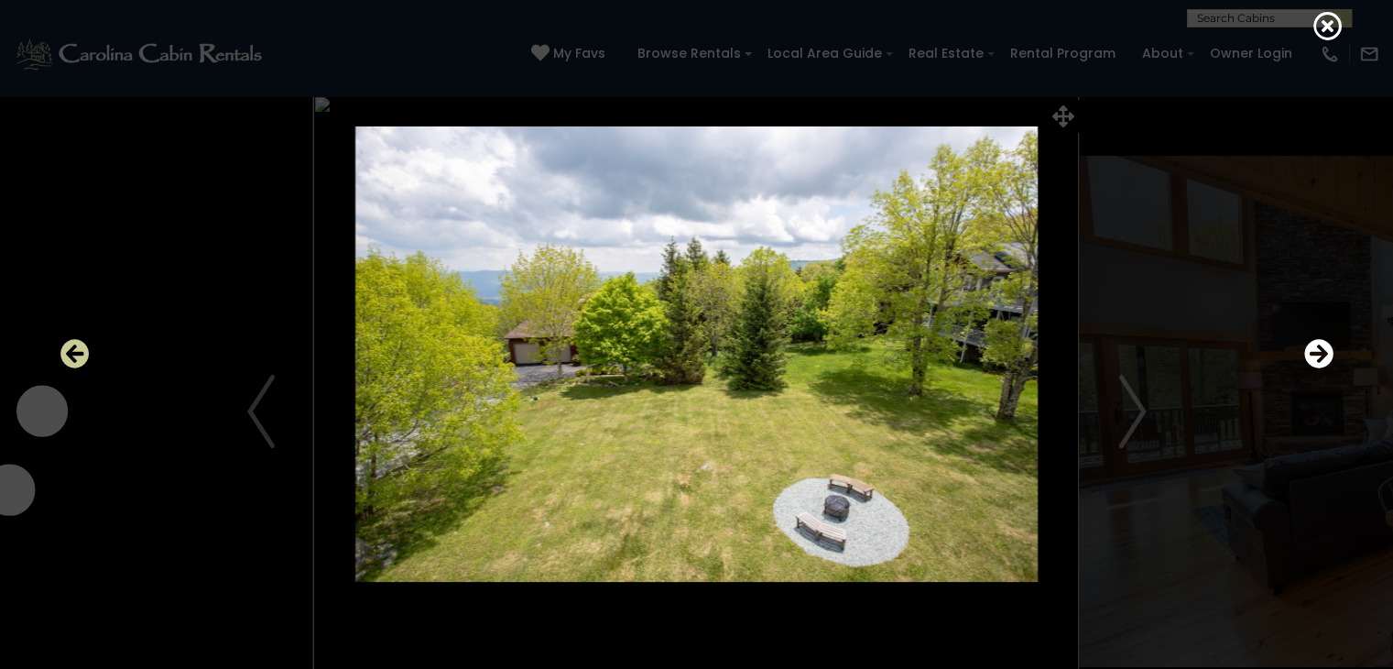
click at [77, 361] on icon "Previous" at bounding box center [74, 353] width 29 height 29
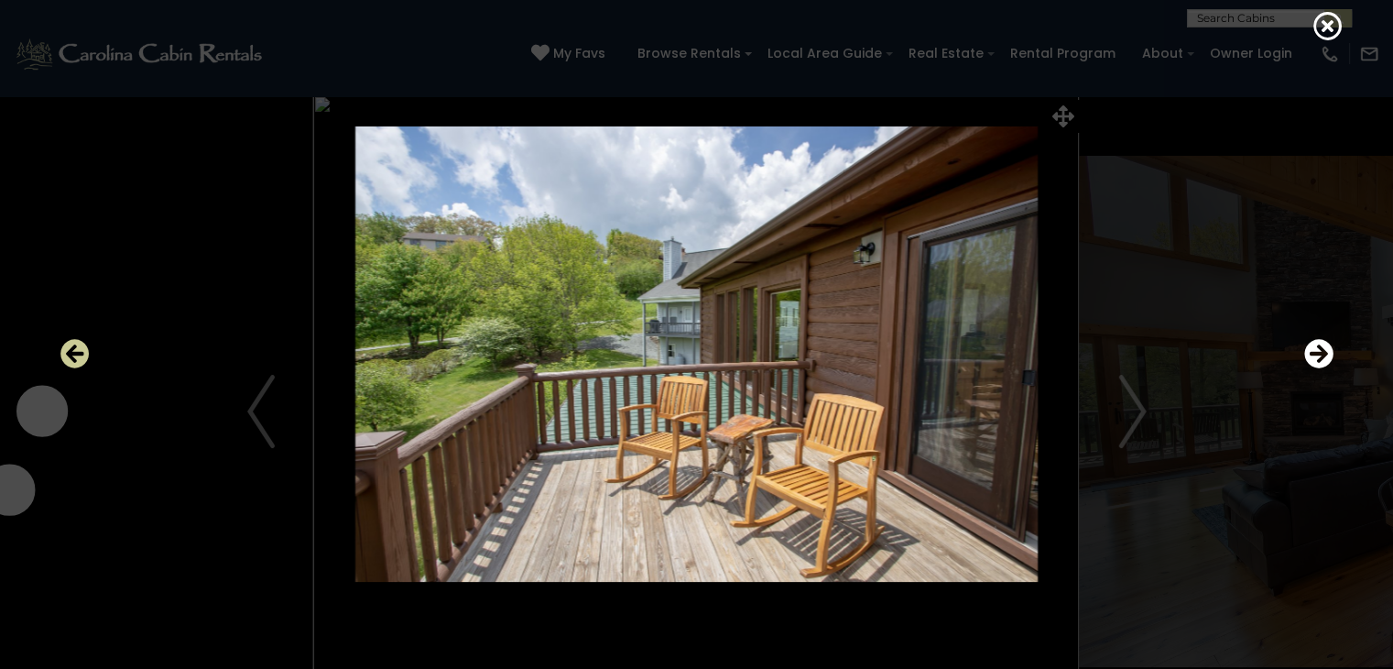
click at [77, 361] on icon "Previous" at bounding box center [74, 353] width 29 height 29
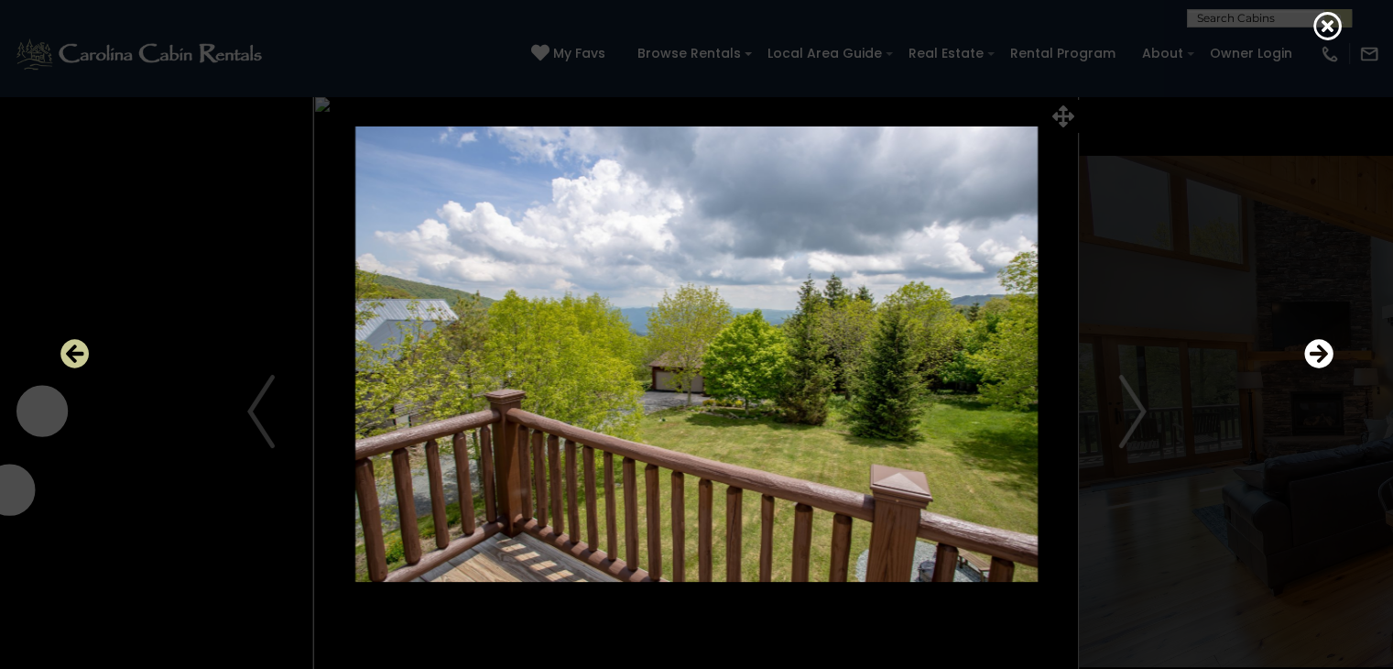
click at [77, 361] on icon "Previous" at bounding box center [74, 353] width 29 height 29
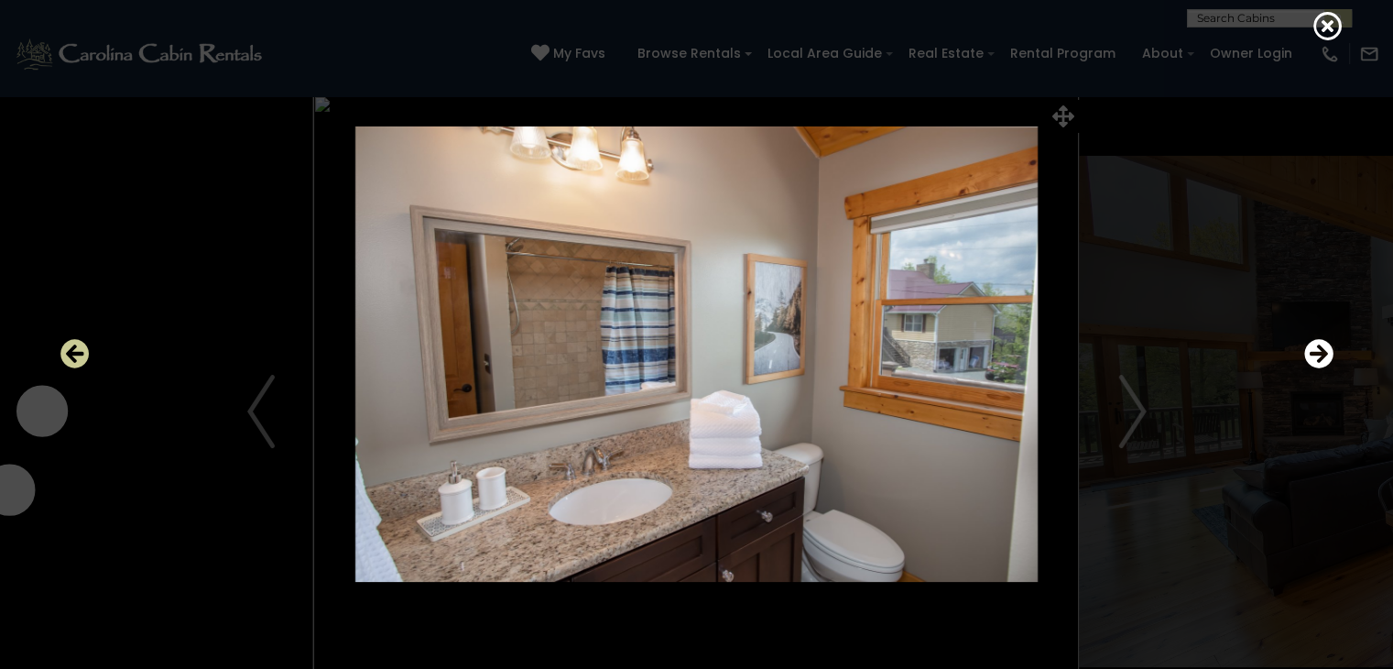
click at [77, 361] on icon "Previous" at bounding box center [74, 353] width 29 height 29
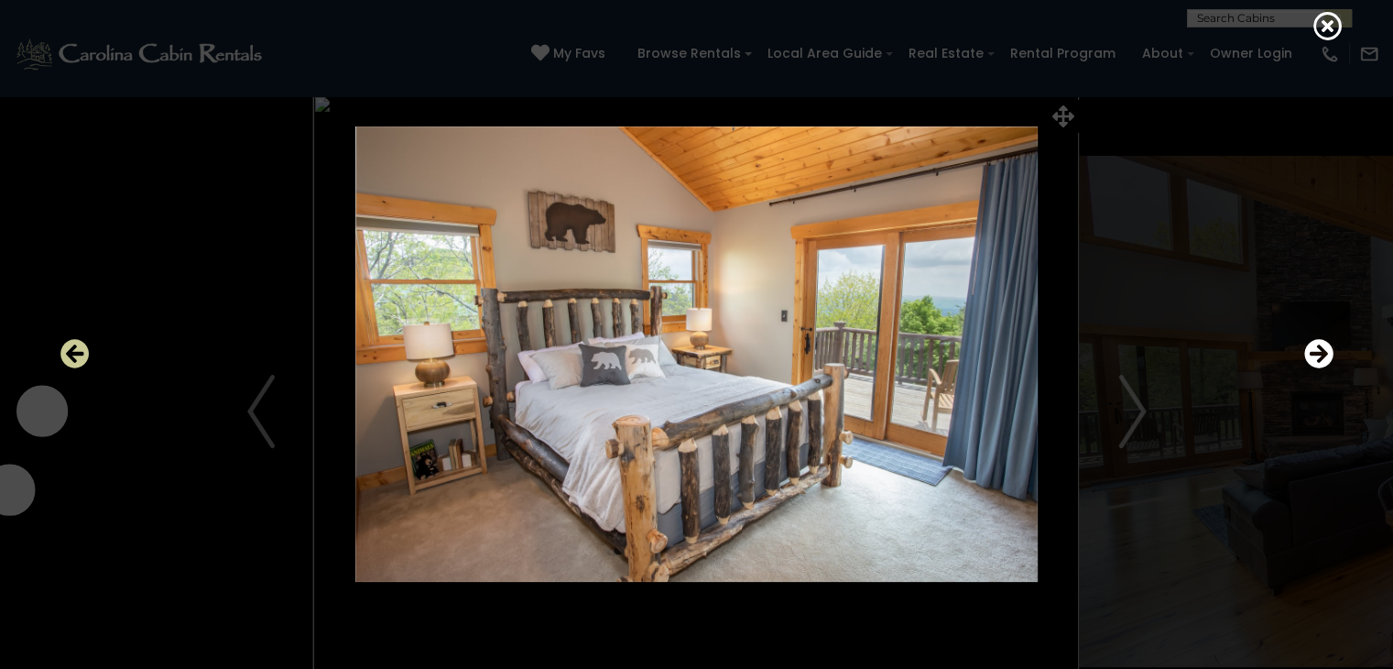
click at [77, 361] on icon "Previous" at bounding box center [74, 353] width 29 height 29
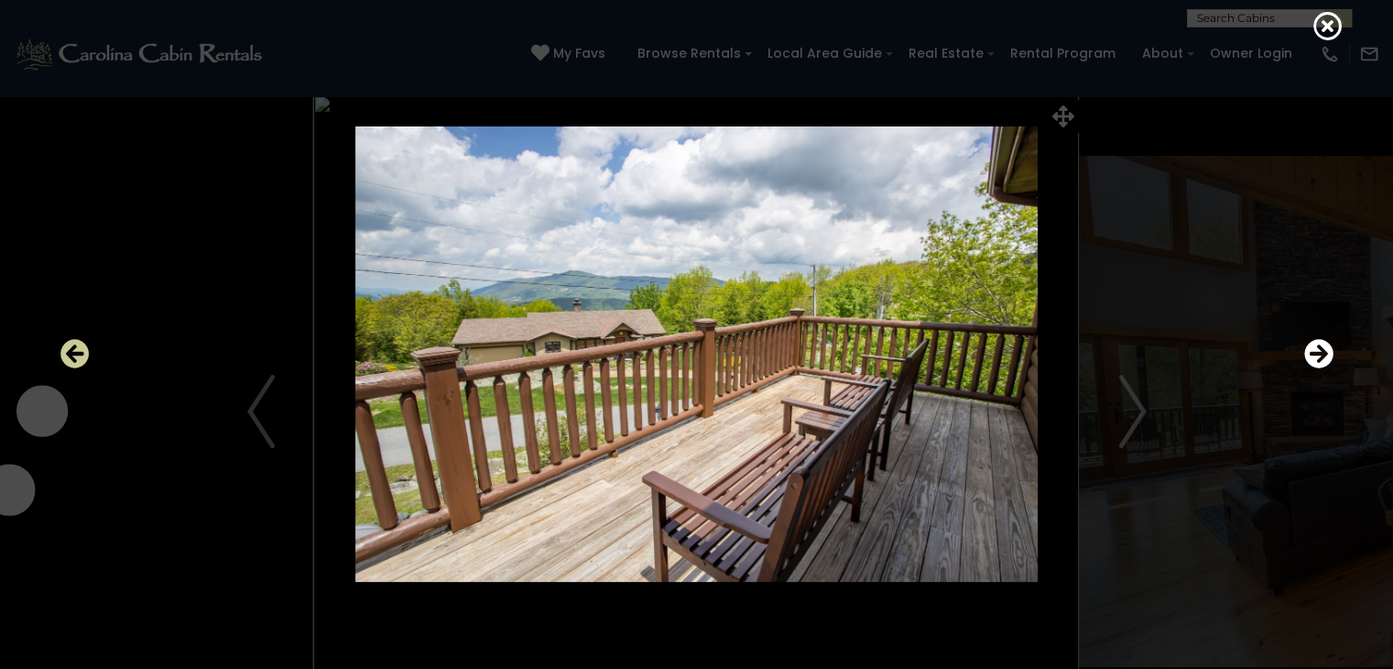
click at [77, 361] on icon "Previous" at bounding box center [74, 353] width 29 height 29
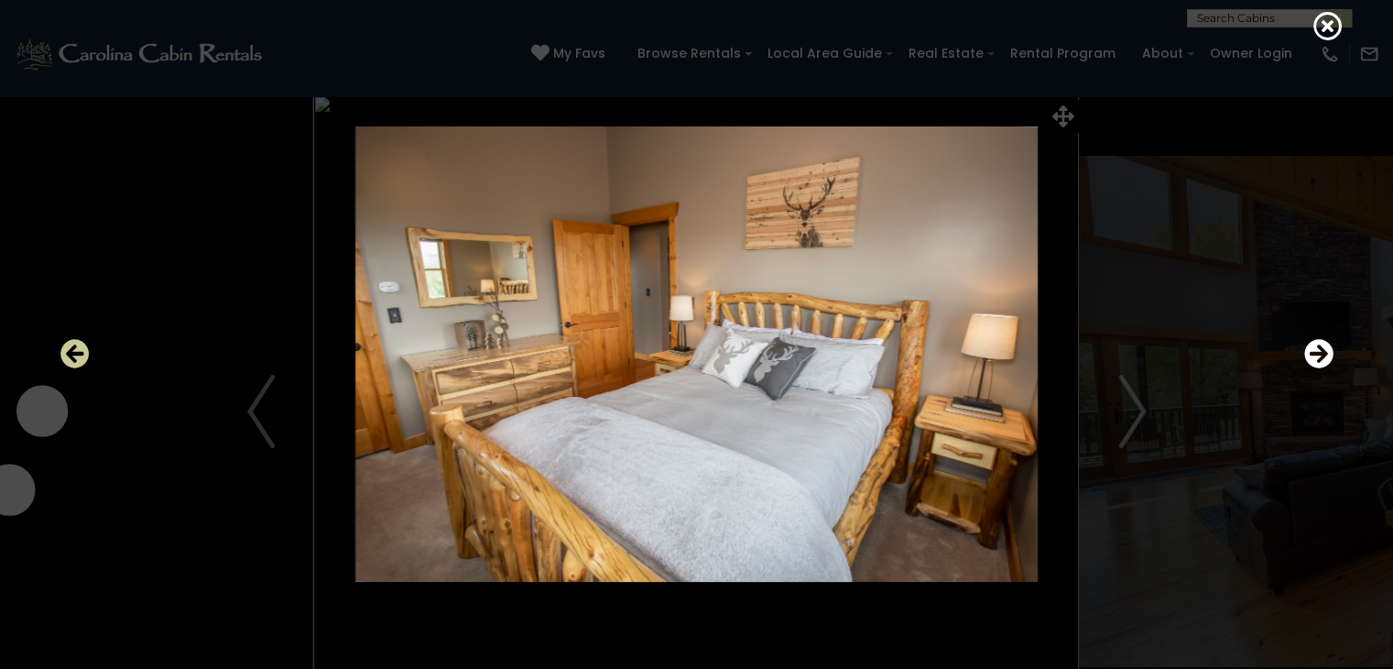
click at [77, 361] on icon "Previous" at bounding box center [74, 353] width 29 height 29
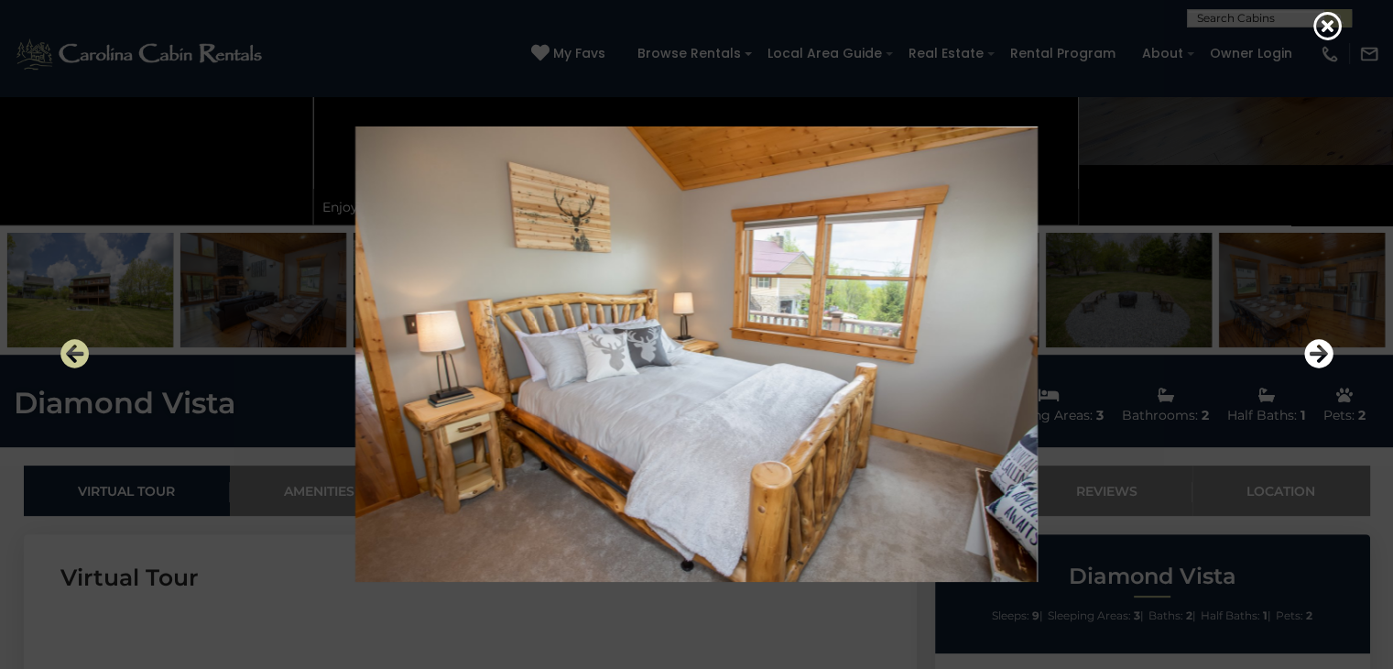
scroll to position [513, 0]
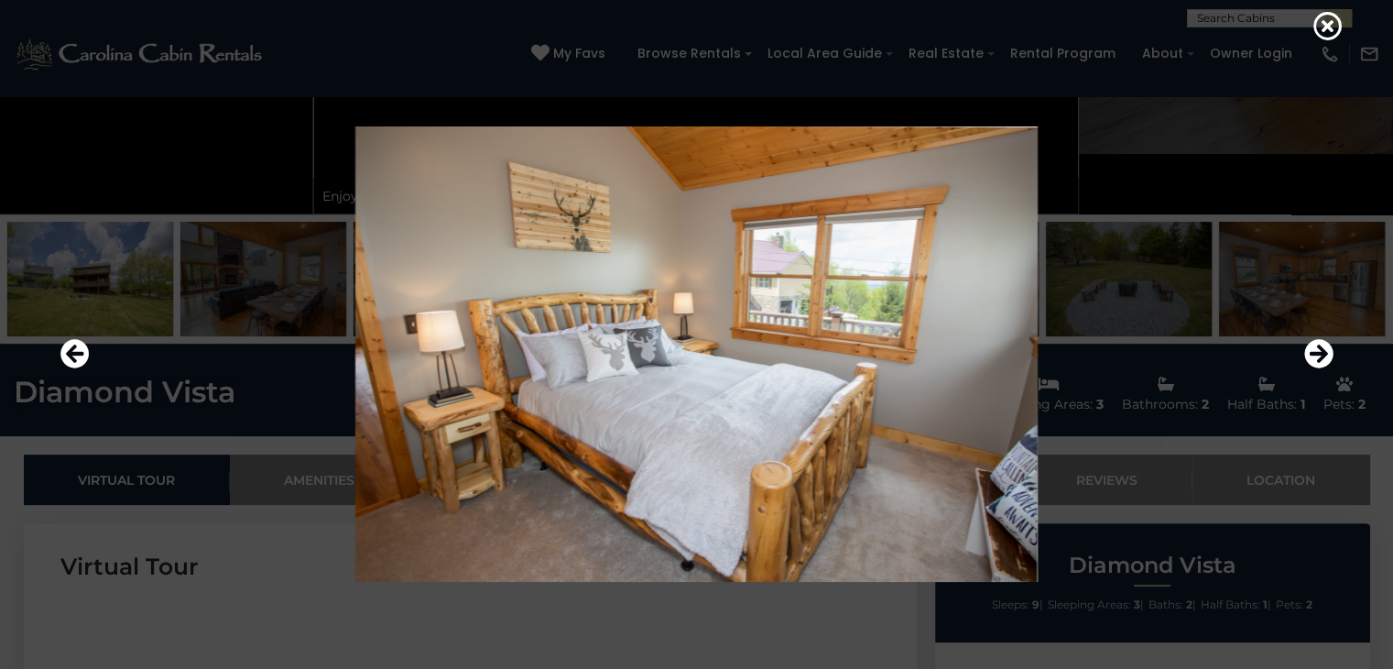
click at [347, 111] on div at bounding box center [697, 354] width 1292 height 602
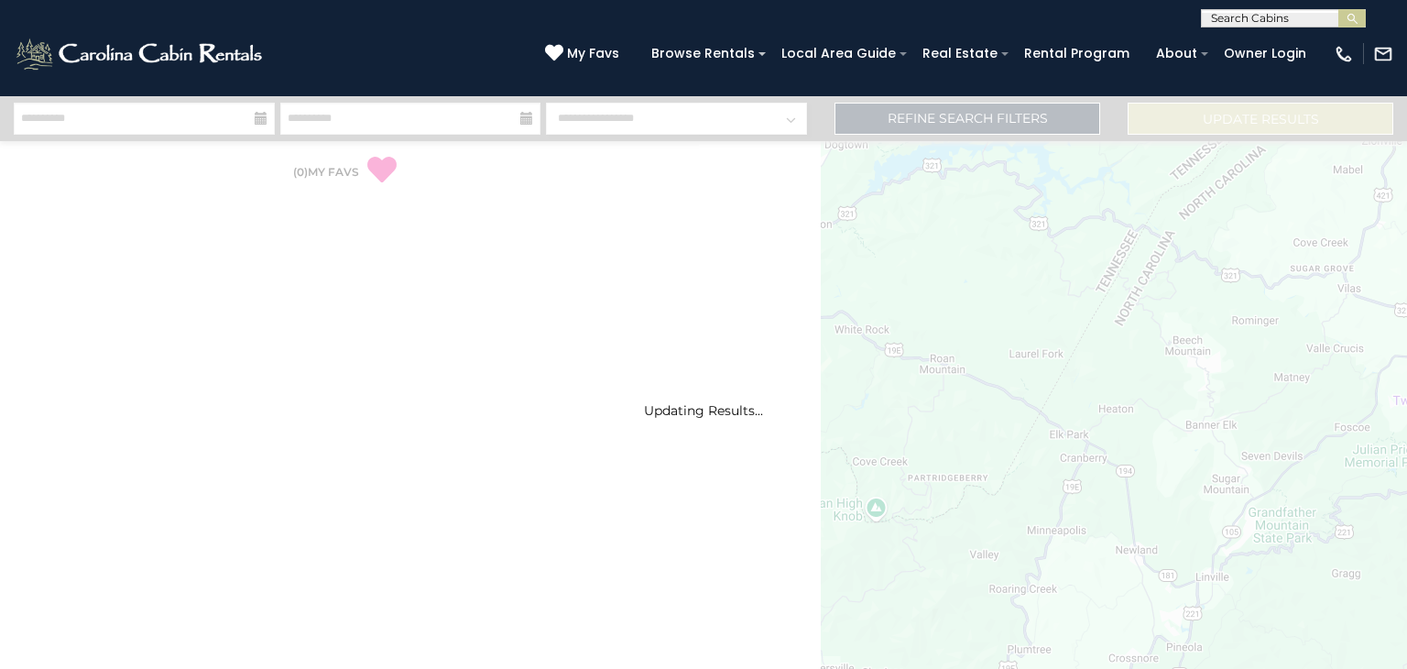
select select "*"
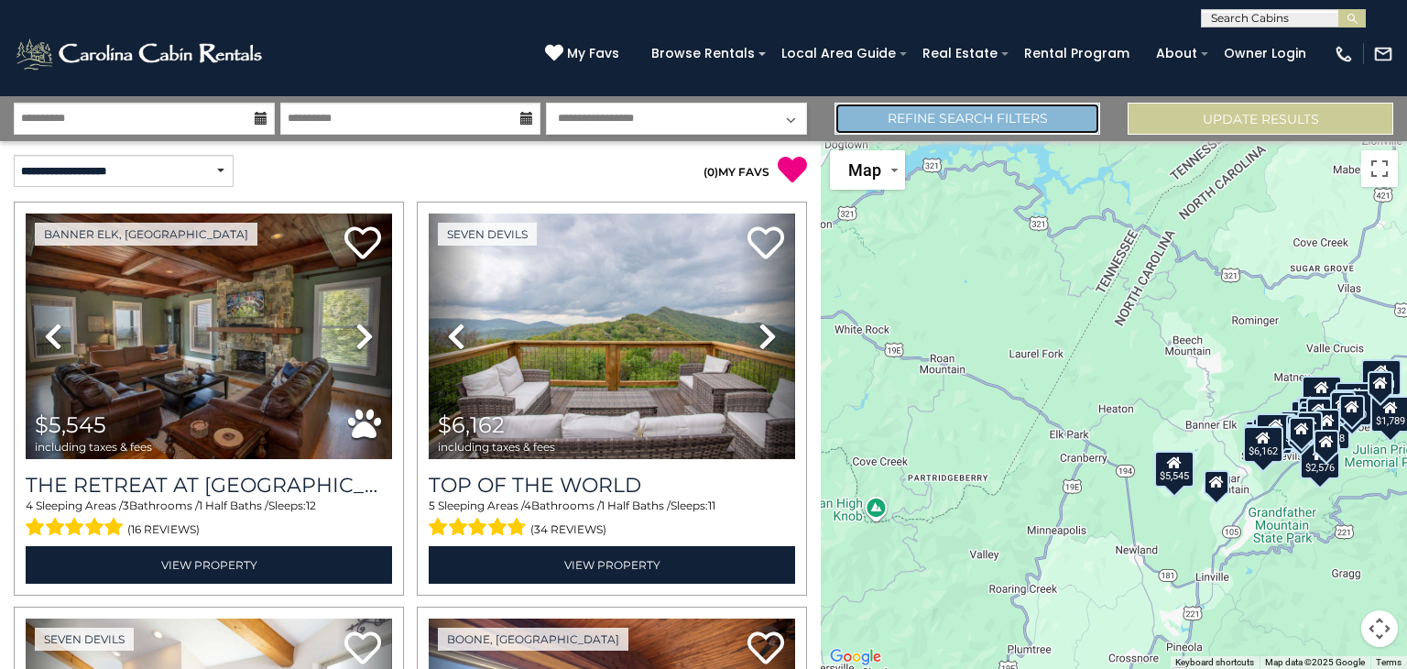
click at [978, 119] on link "Refine Search Filters" at bounding box center [968, 119] width 266 height 32
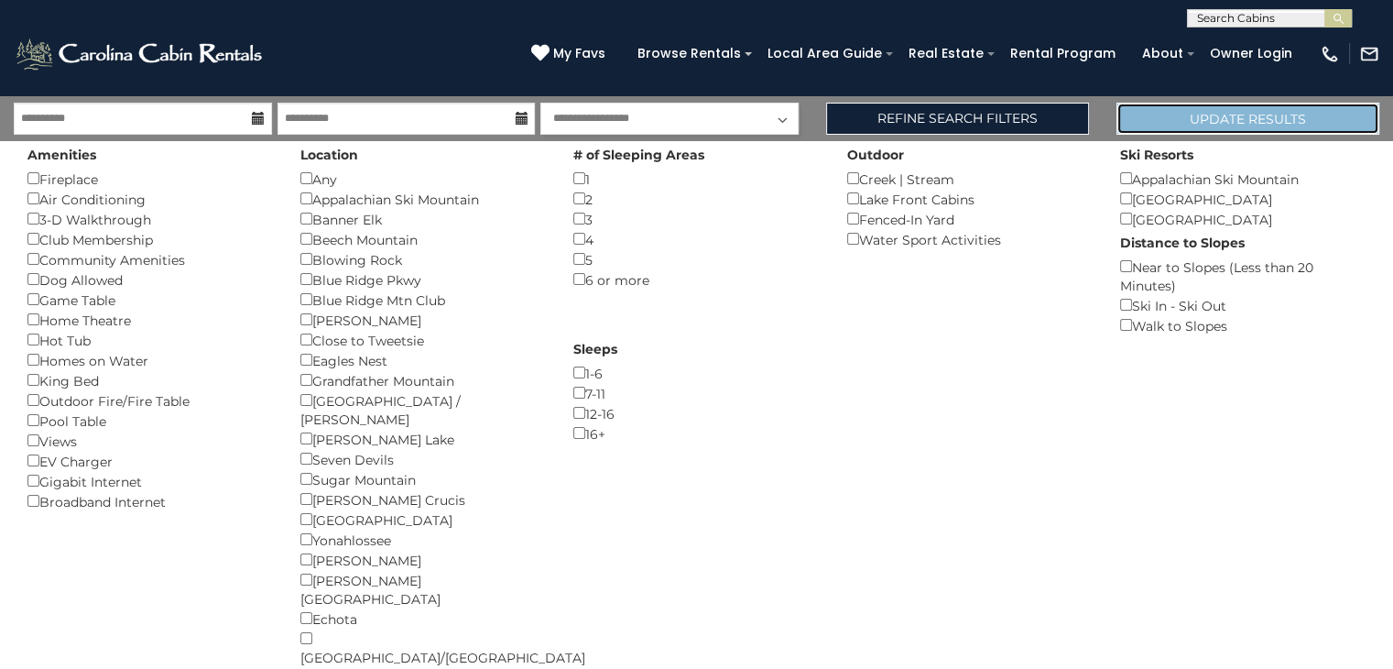
click at [1185, 126] on button "Update Results" at bounding box center [1248, 119] width 263 height 32
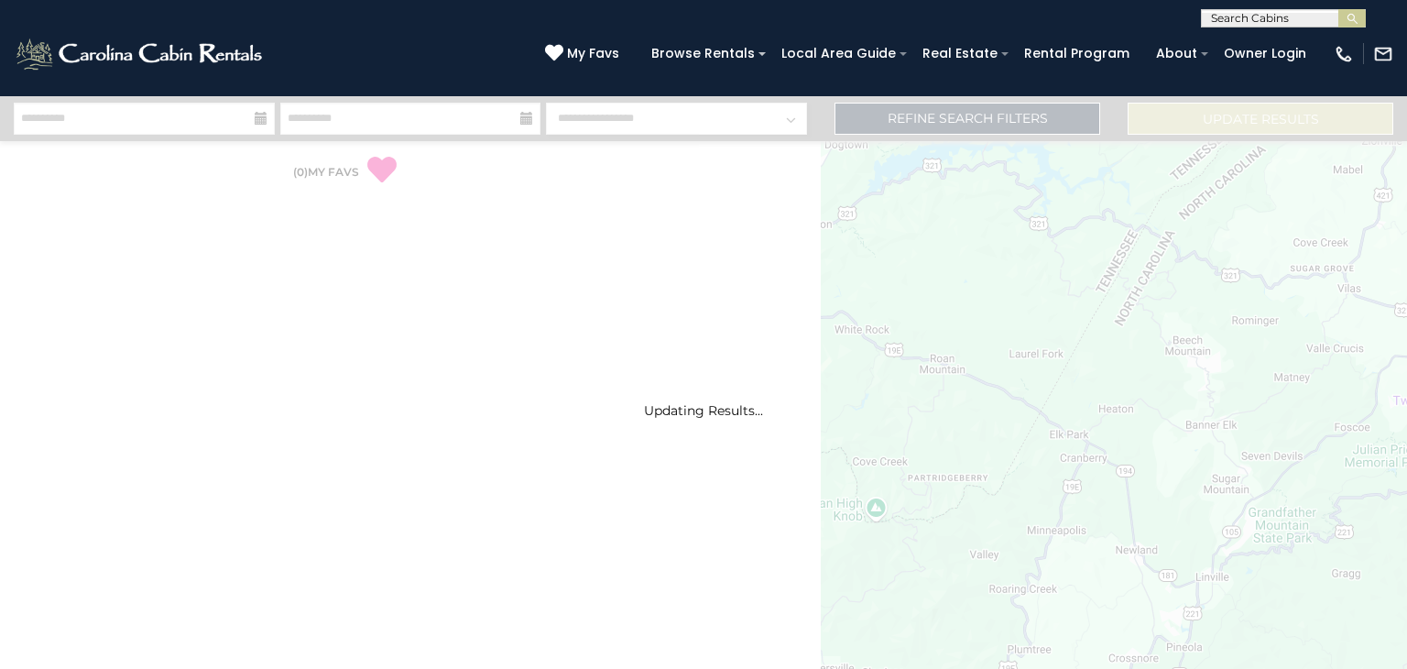
select select "*"
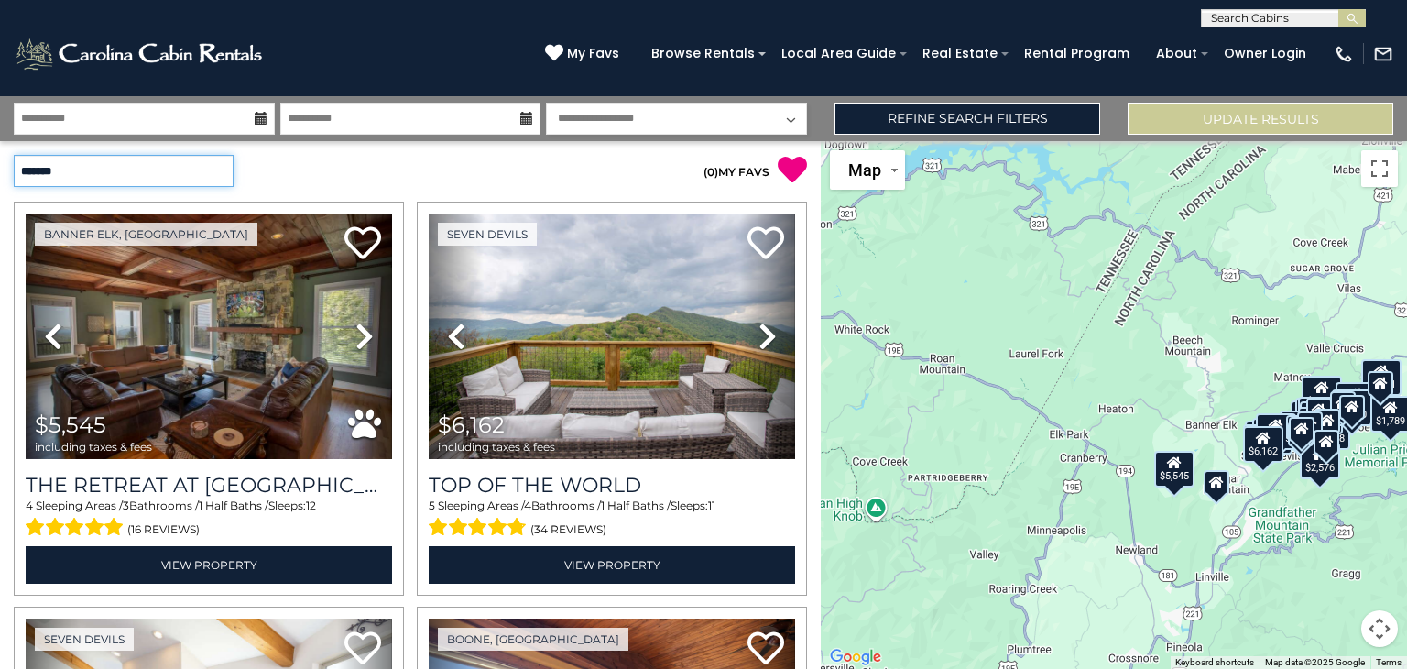
click at [219, 169] on select "**********" at bounding box center [124, 171] width 220 height 32
select select "*********"
click at [14, 155] on select "**********" at bounding box center [124, 171] width 220 height 32
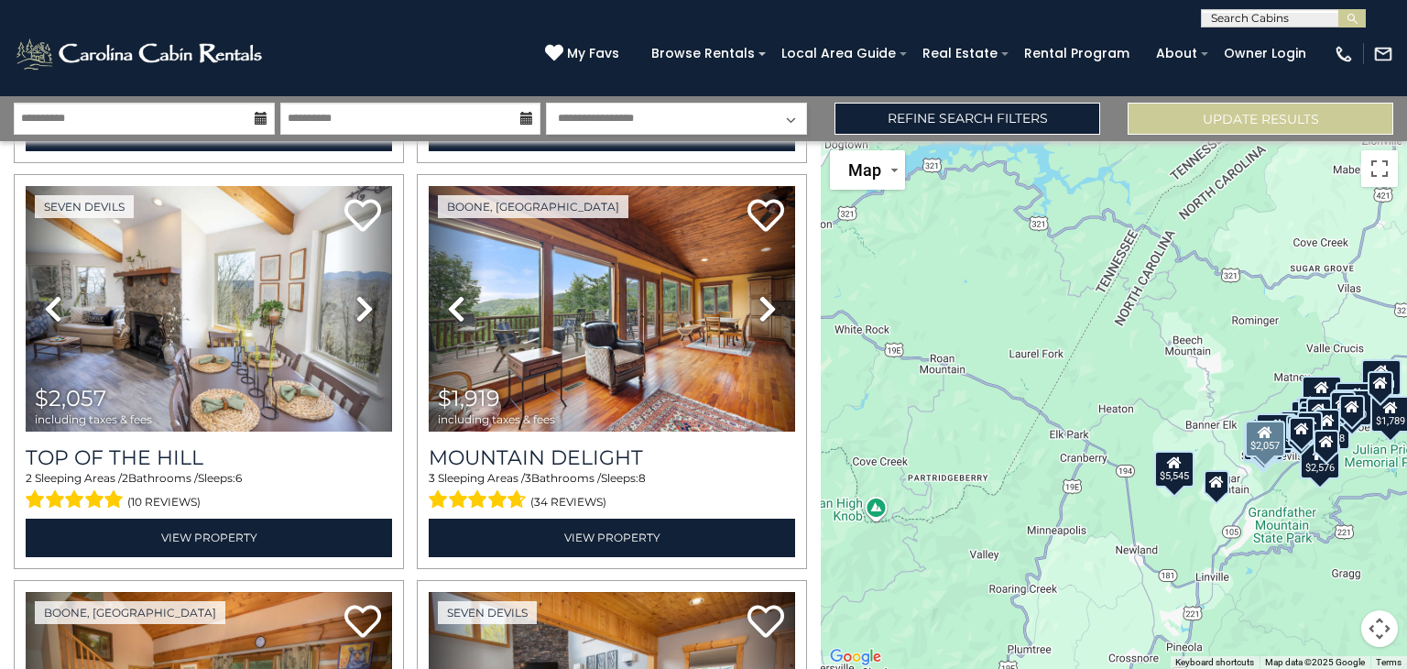
scroll to position [450, 0]
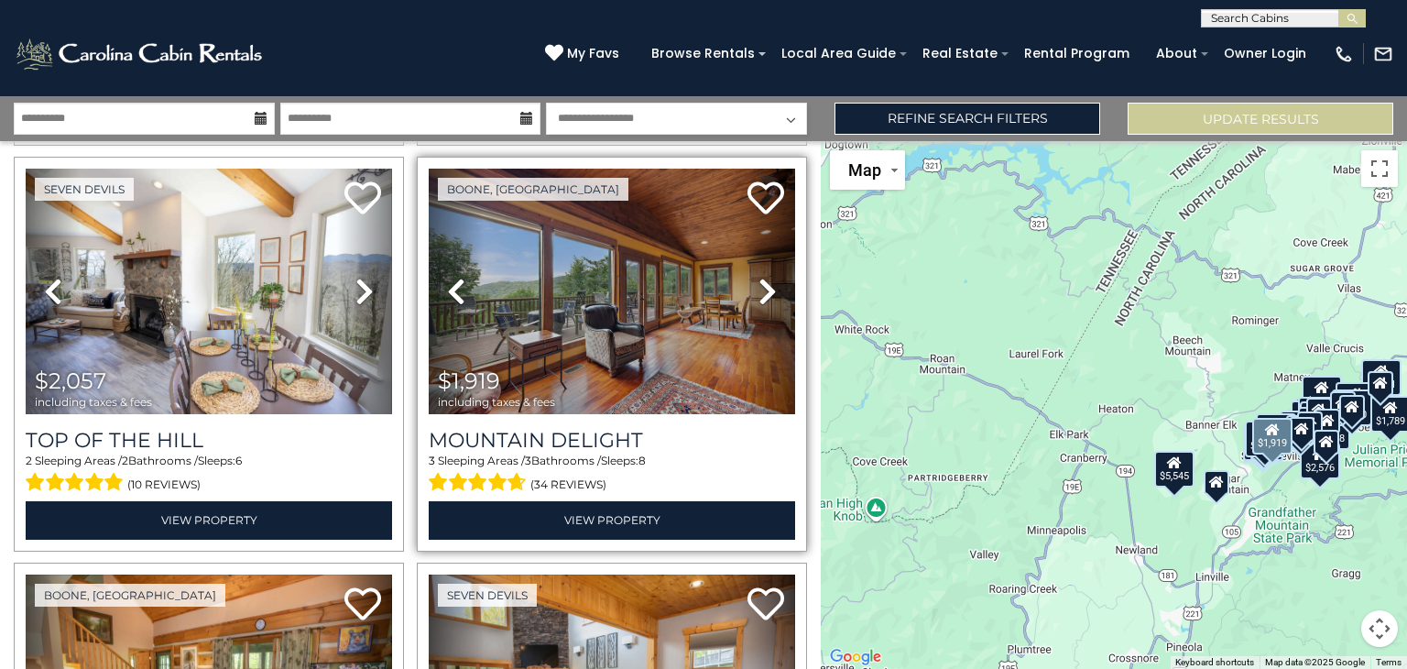
click at [766, 283] on icon at bounding box center [768, 291] width 18 height 29
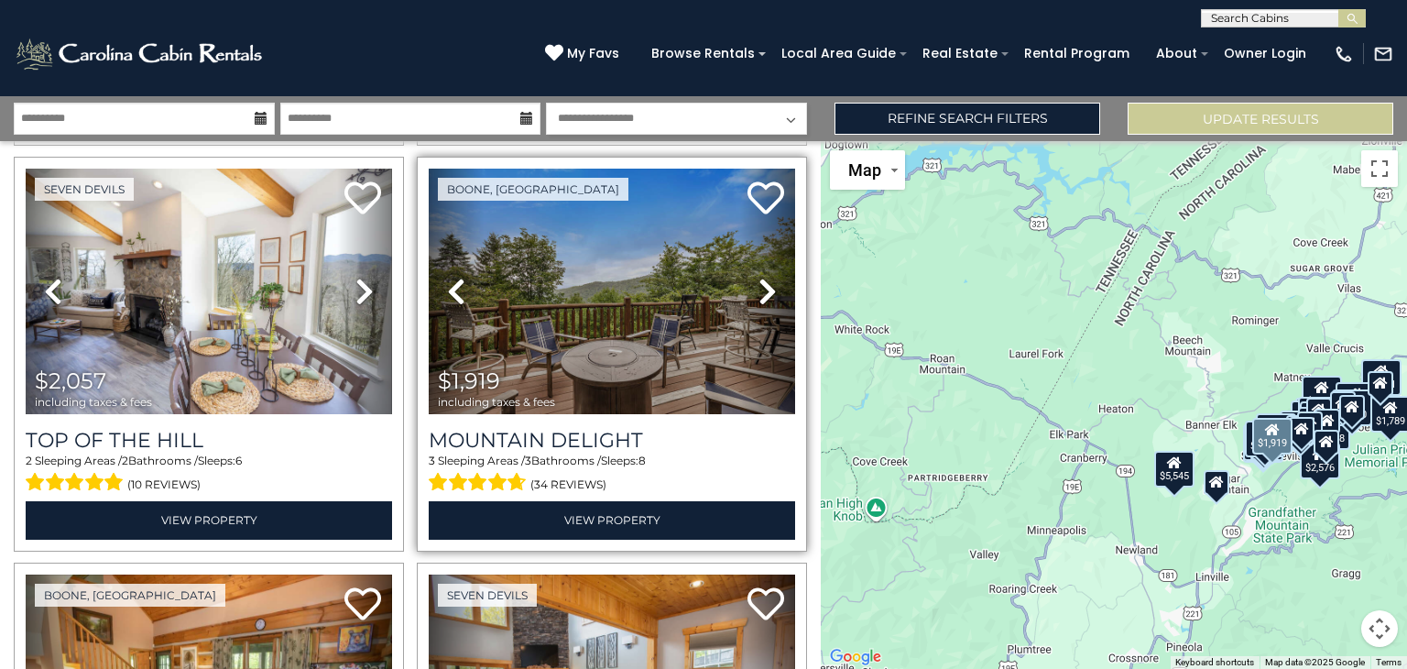
click at [766, 283] on icon at bounding box center [768, 291] width 18 height 29
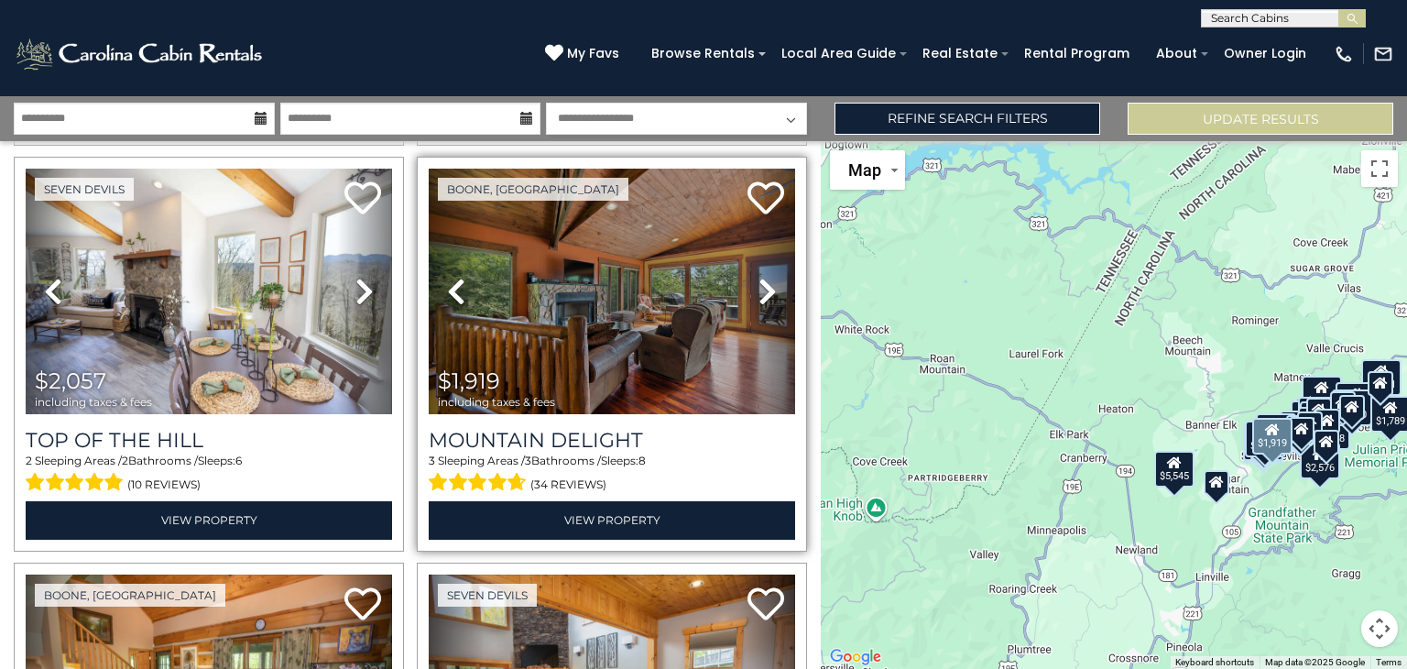
click at [766, 283] on icon at bounding box center [768, 291] width 18 height 29
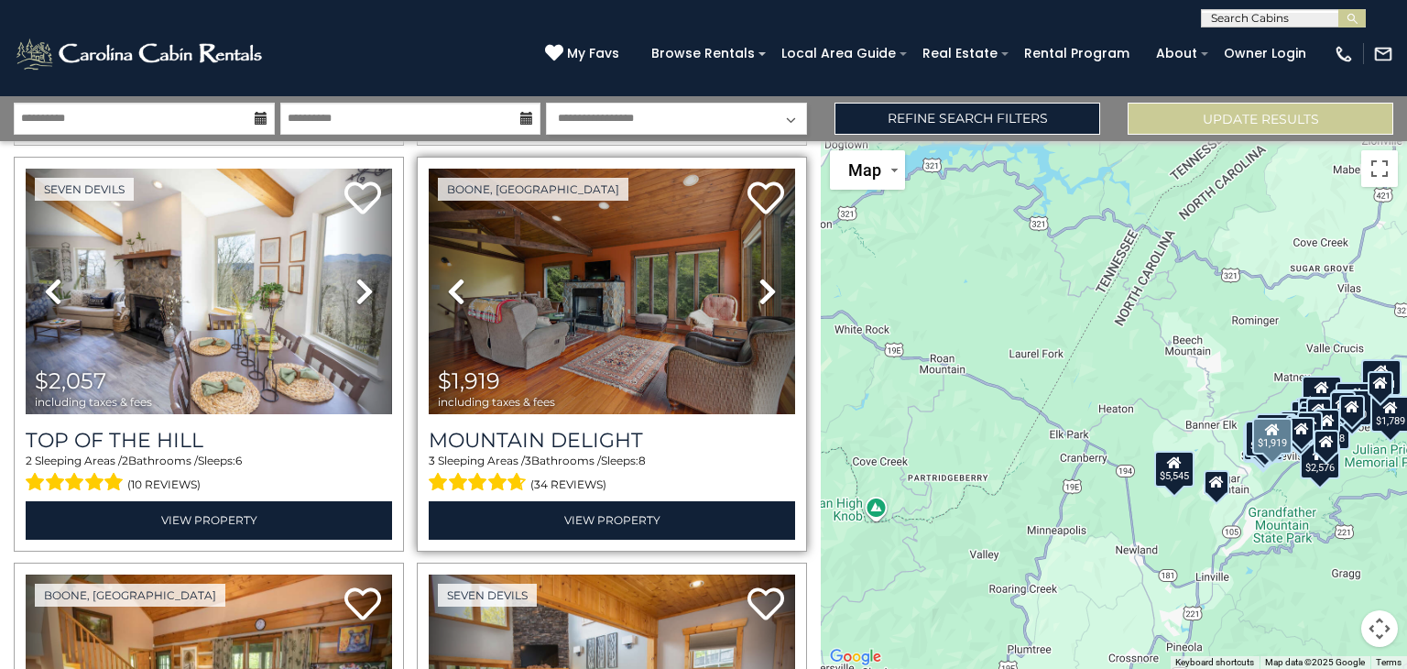
click at [766, 283] on icon at bounding box center [768, 291] width 18 height 29
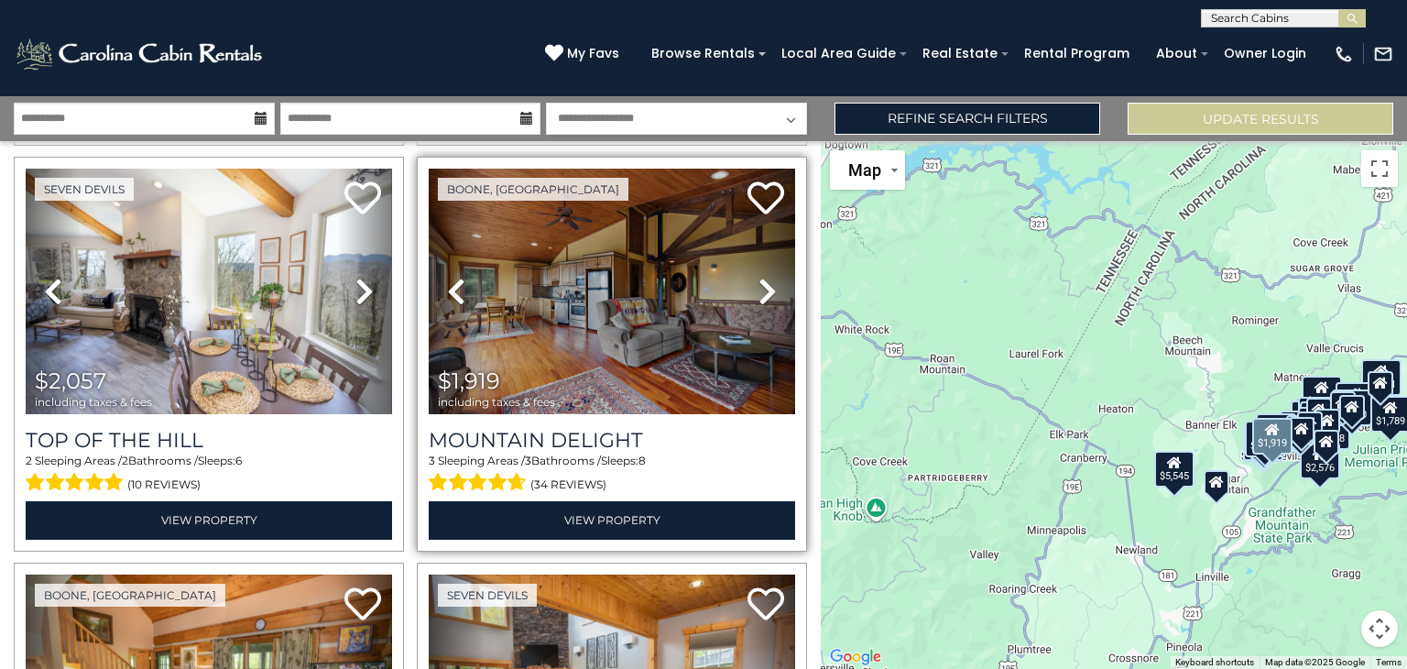
click at [766, 283] on icon at bounding box center [768, 291] width 18 height 29
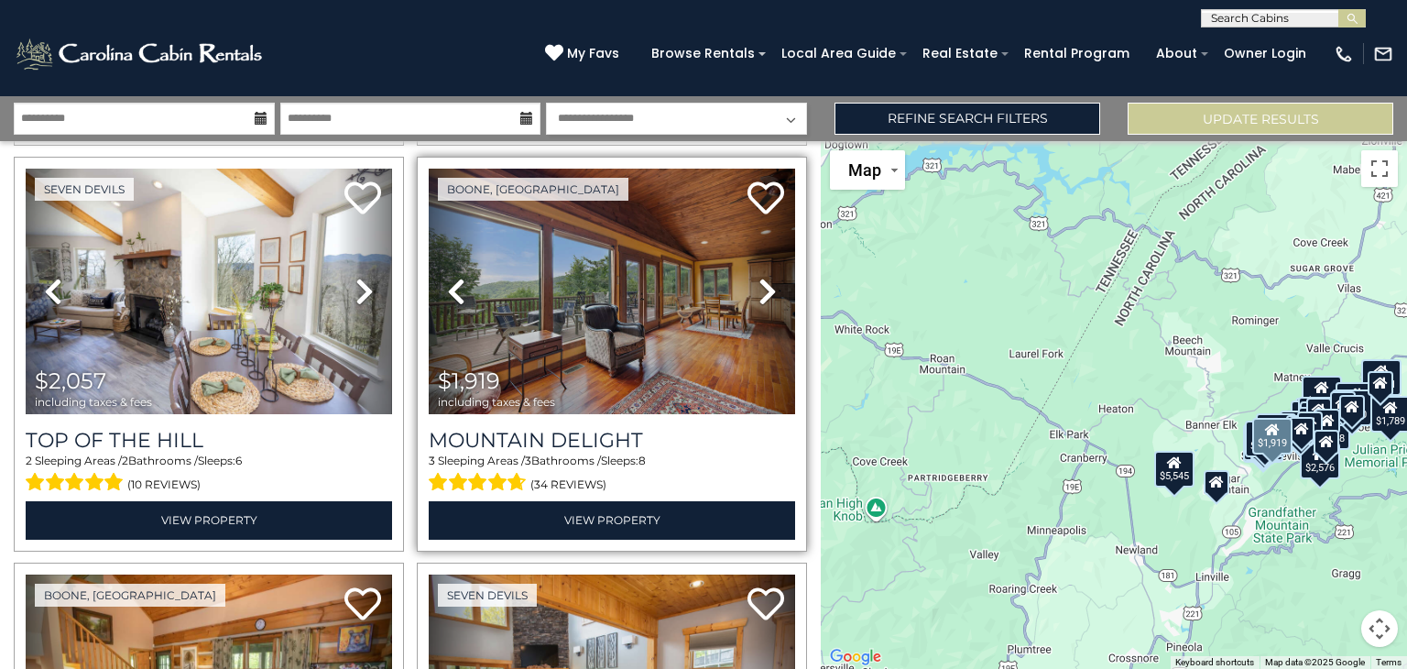
click at [766, 283] on icon at bounding box center [768, 291] width 18 height 29
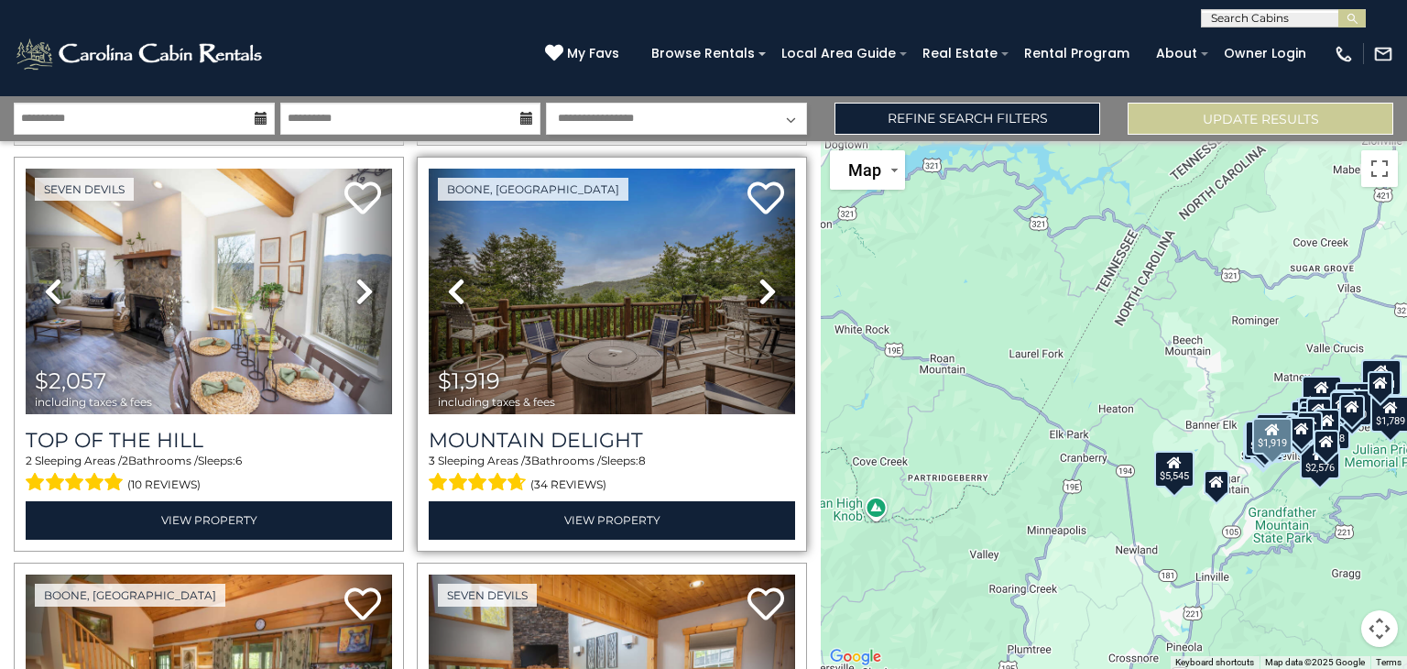
click at [766, 283] on icon at bounding box center [768, 291] width 18 height 29
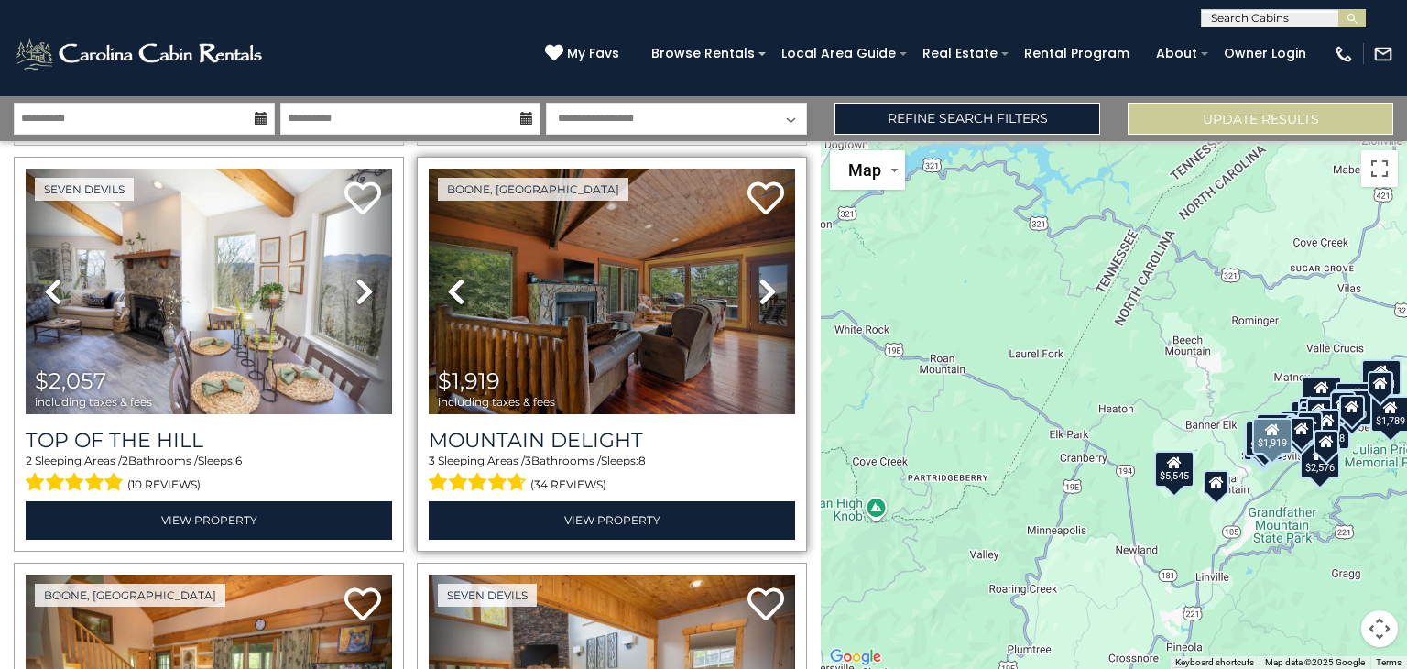
click at [766, 283] on icon at bounding box center [768, 291] width 18 height 29
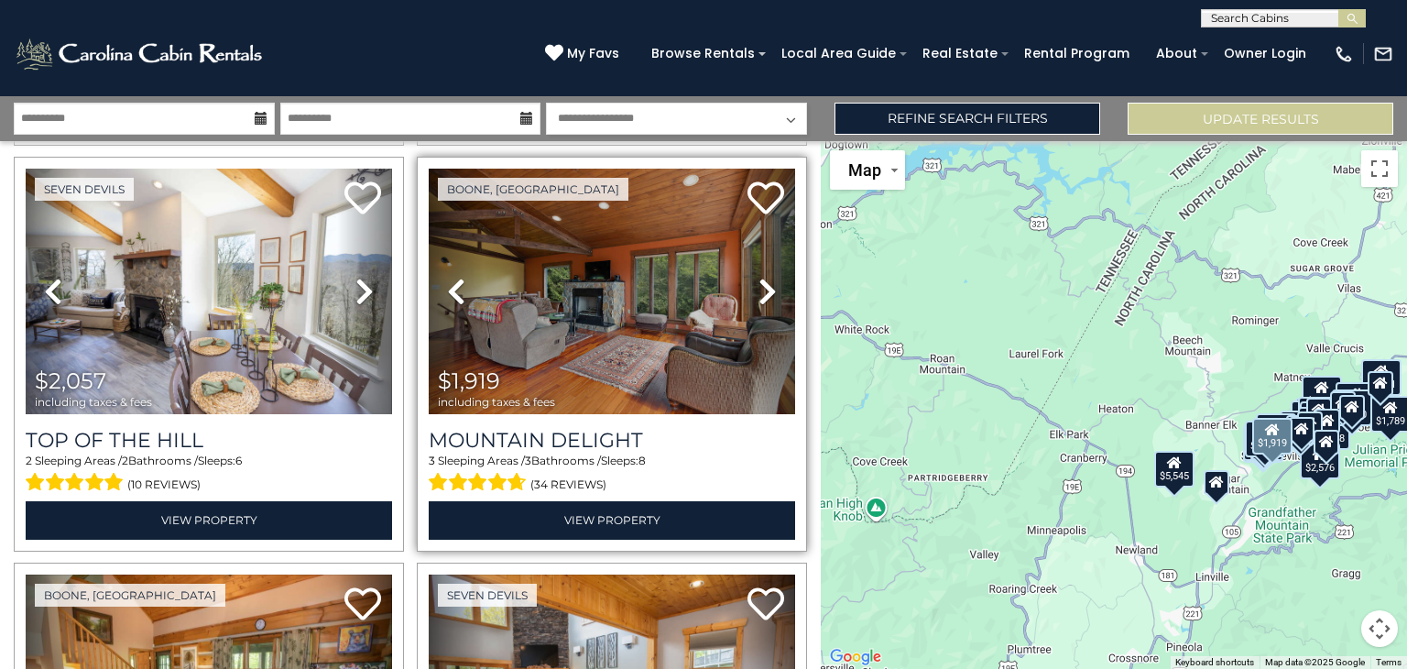
click at [766, 283] on icon at bounding box center [768, 291] width 18 height 29
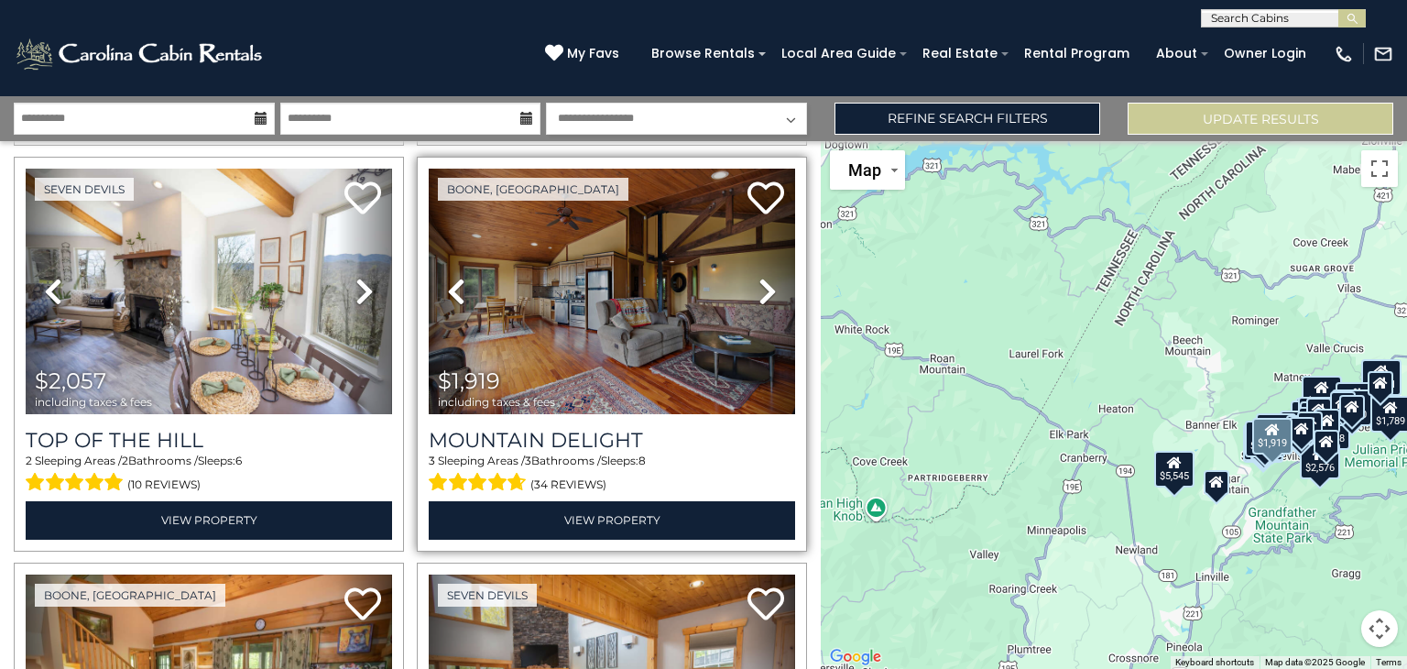
click at [766, 283] on icon at bounding box center [768, 291] width 18 height 29
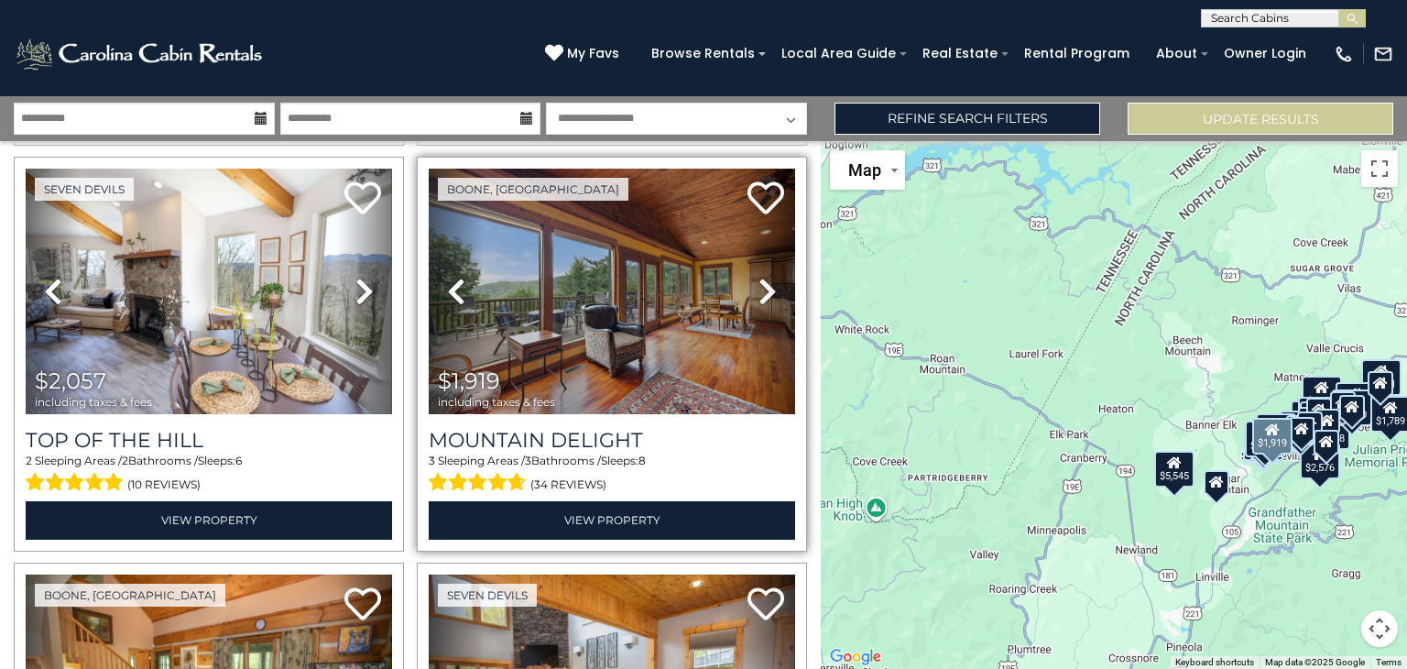
click at [766, 283] on icon at bounding box center [768, 291] width 18 height 29
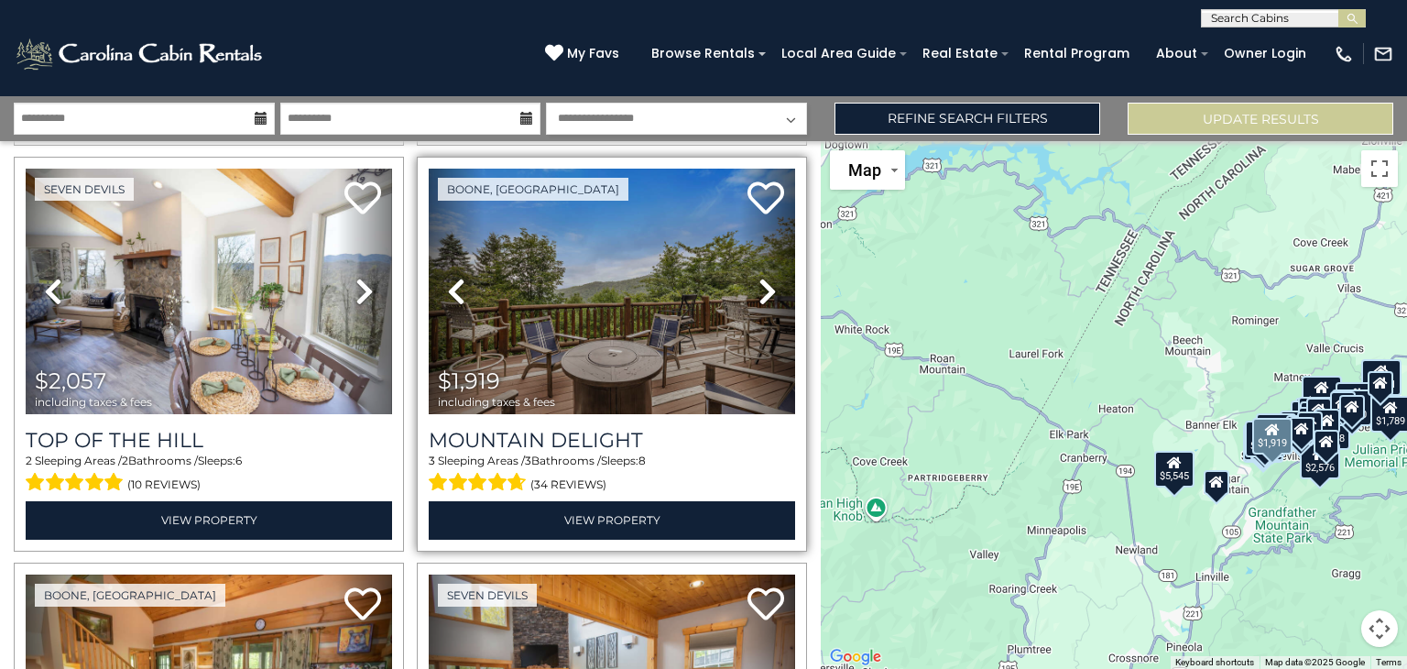
click at [766, 283] on icon at bounding box center [768, 291] width 18 height 29
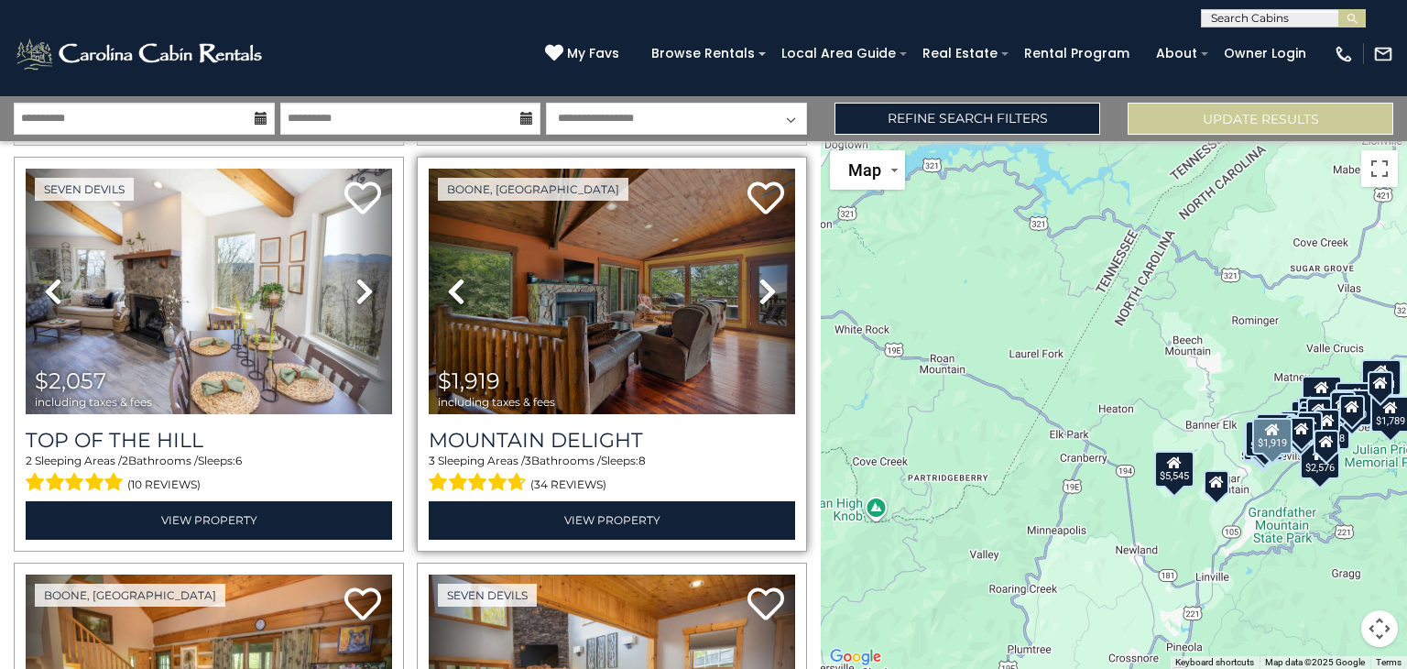
click at [766, 283] on icon at bounding box center [768, 291] width 18 height 29
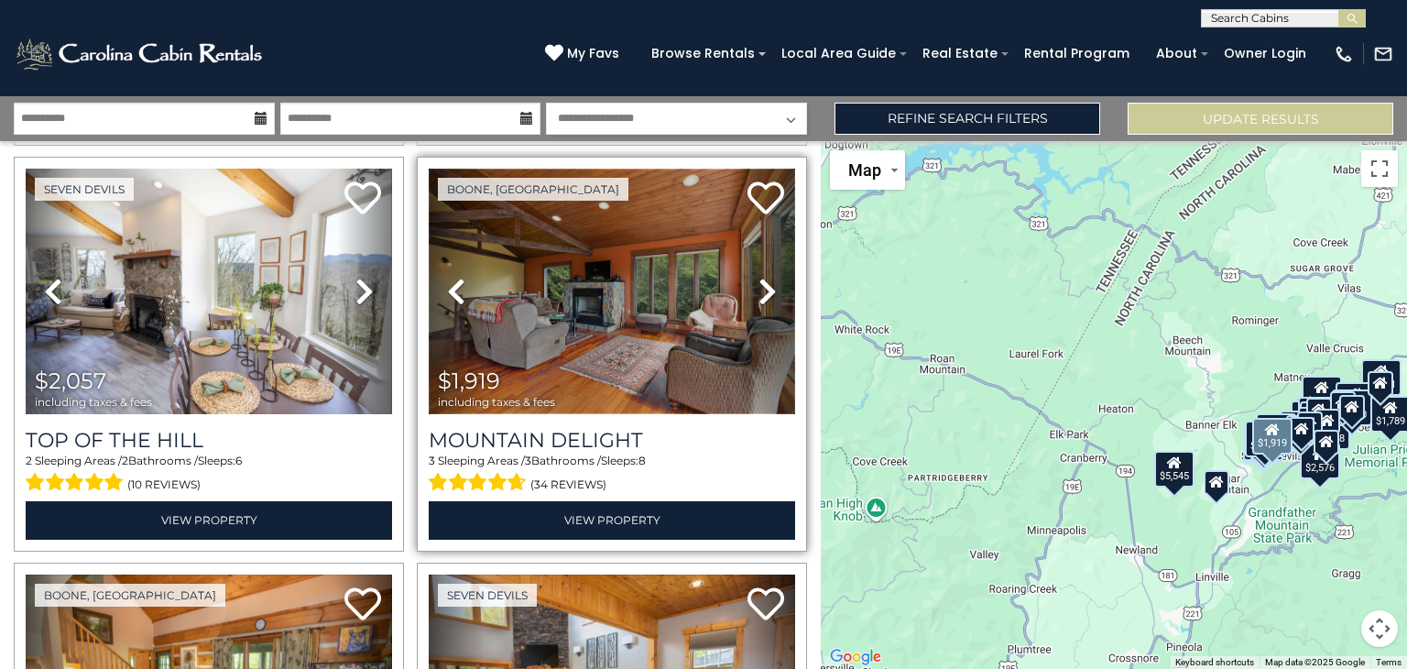
click at [670, 309] on img at bounding box center [612, 292] width 366 height 246
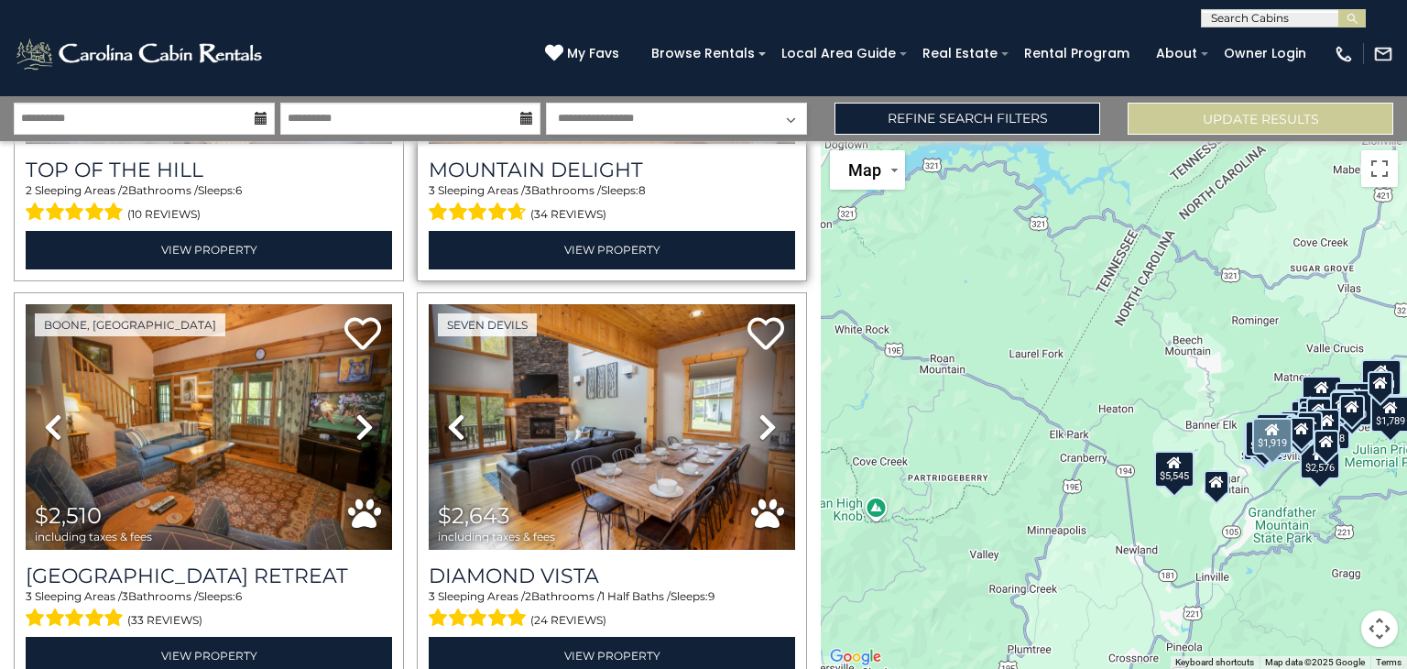
scroll to position [721, 0]
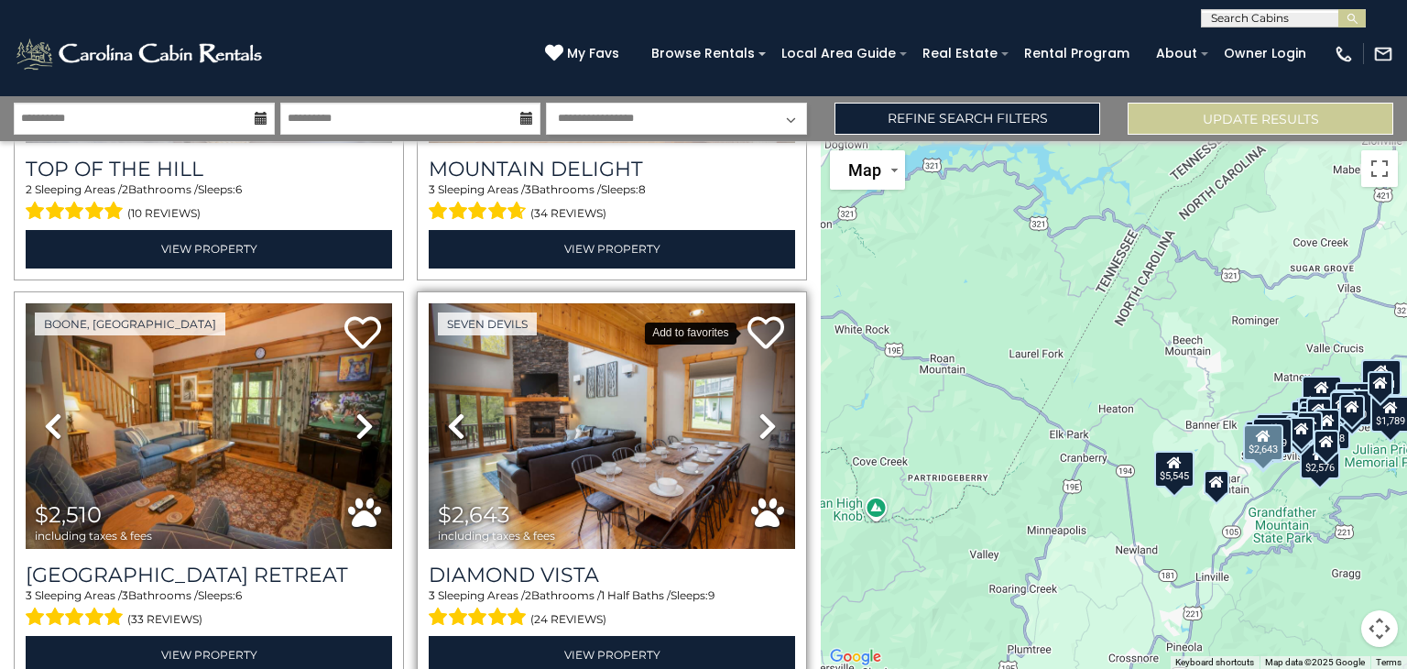
click at [753, 323] on icon at bounding box center [766, 332] width 37 height 37
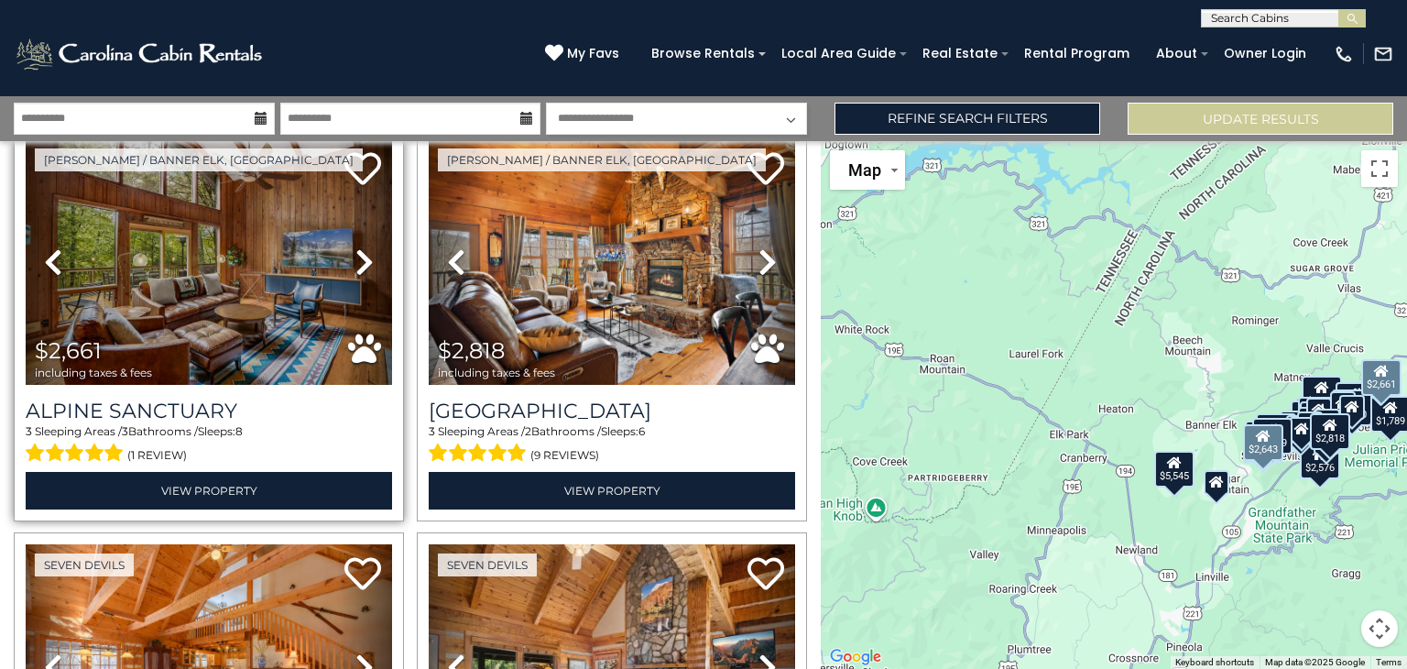
scroll to position [1240, 0]
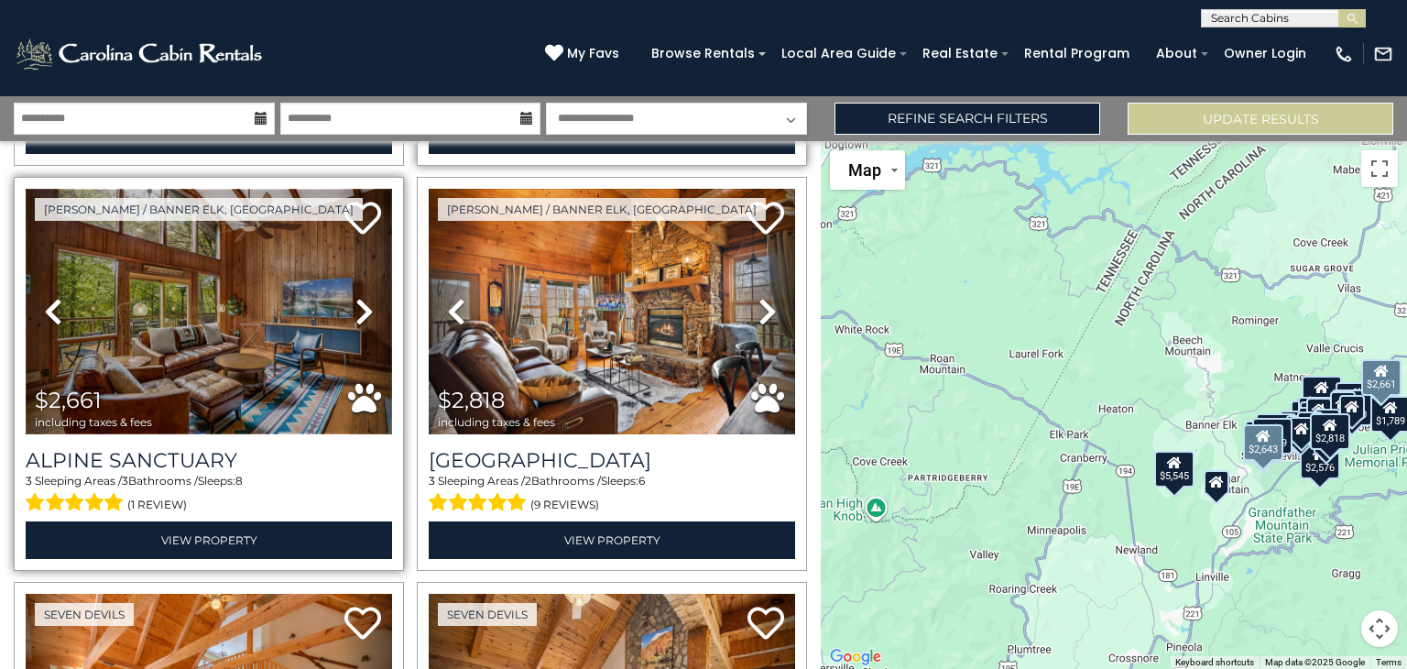
click at [236, 362] on img at bounding box center [209, 312] width 366 height 246
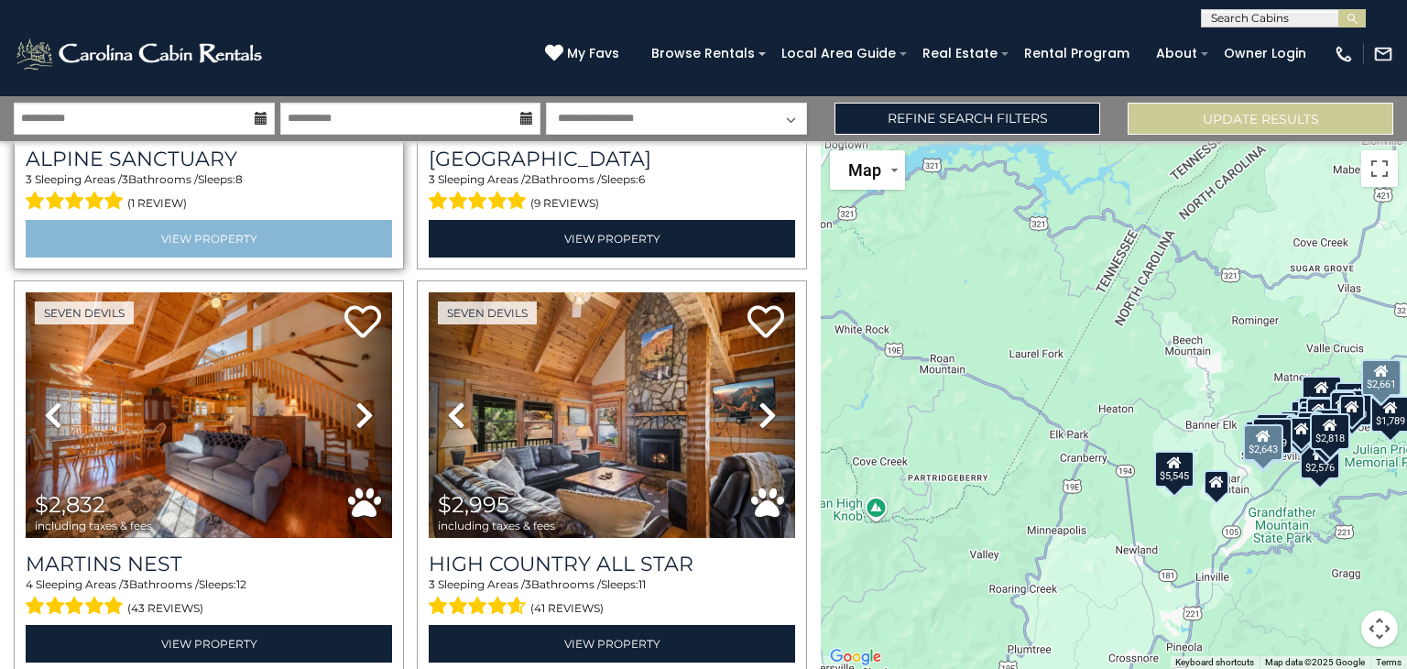
scroll to position [1543, 0]
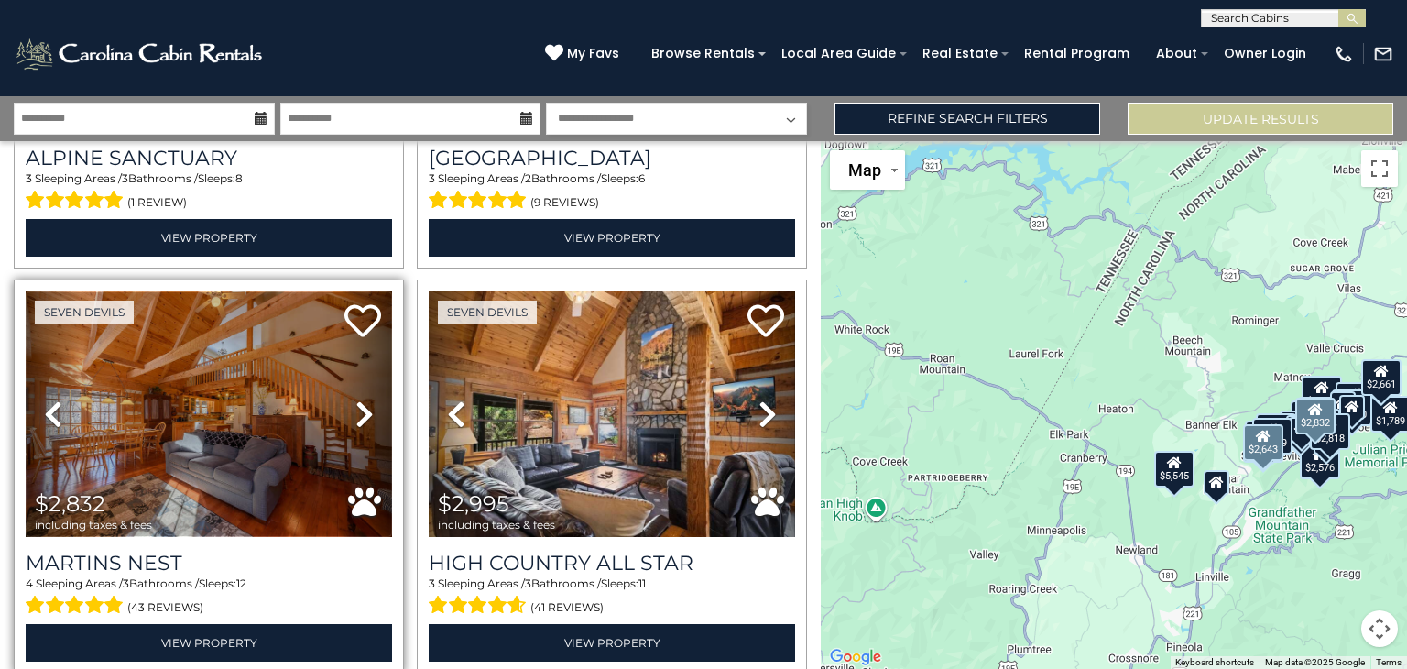
click at [191, 425] on img at bounding box center [209, 414] width 366 height 246
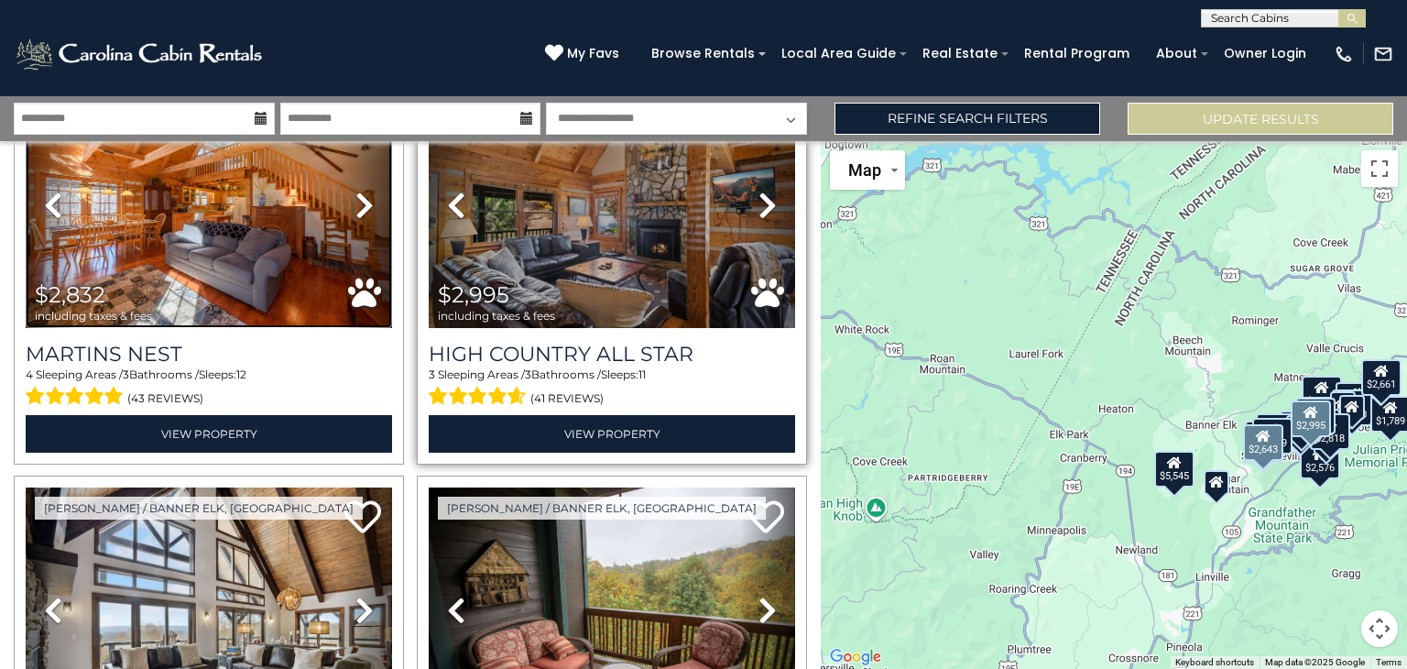
scroll to position [1753, 0]
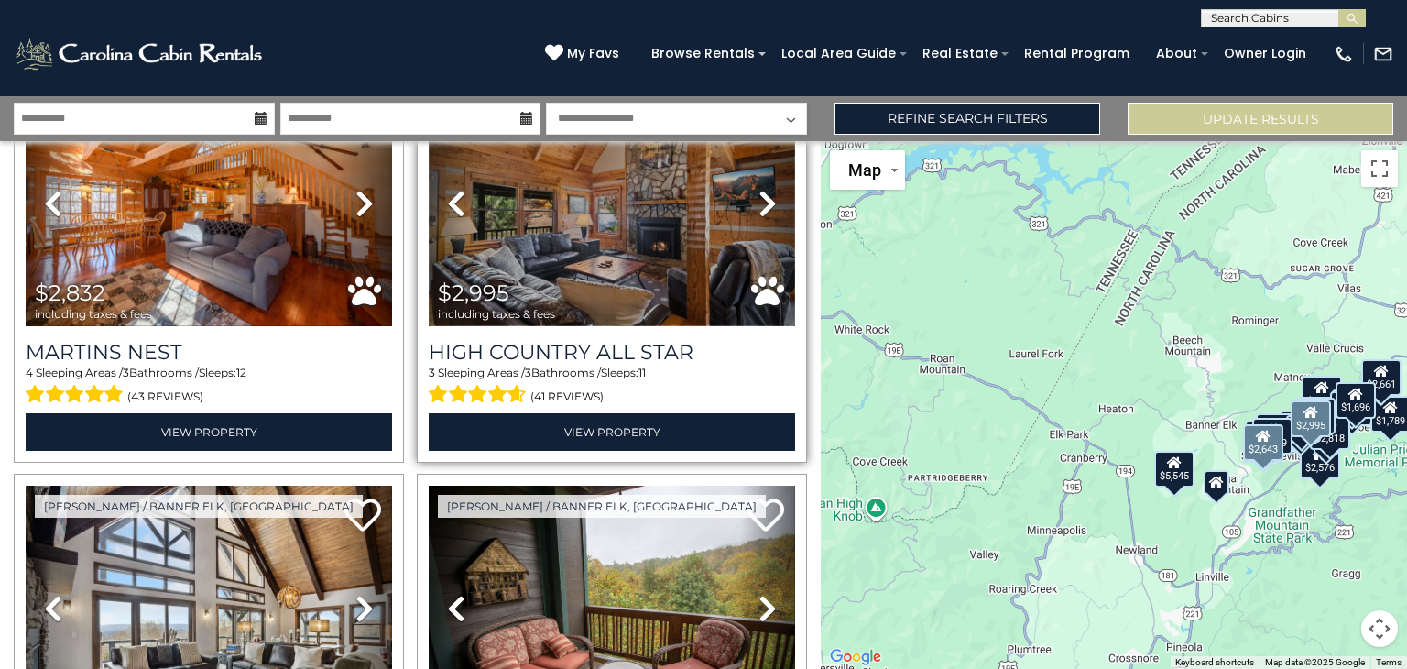
click at [583, 243] on img at bounding box center [612, 204] width 366 height 246
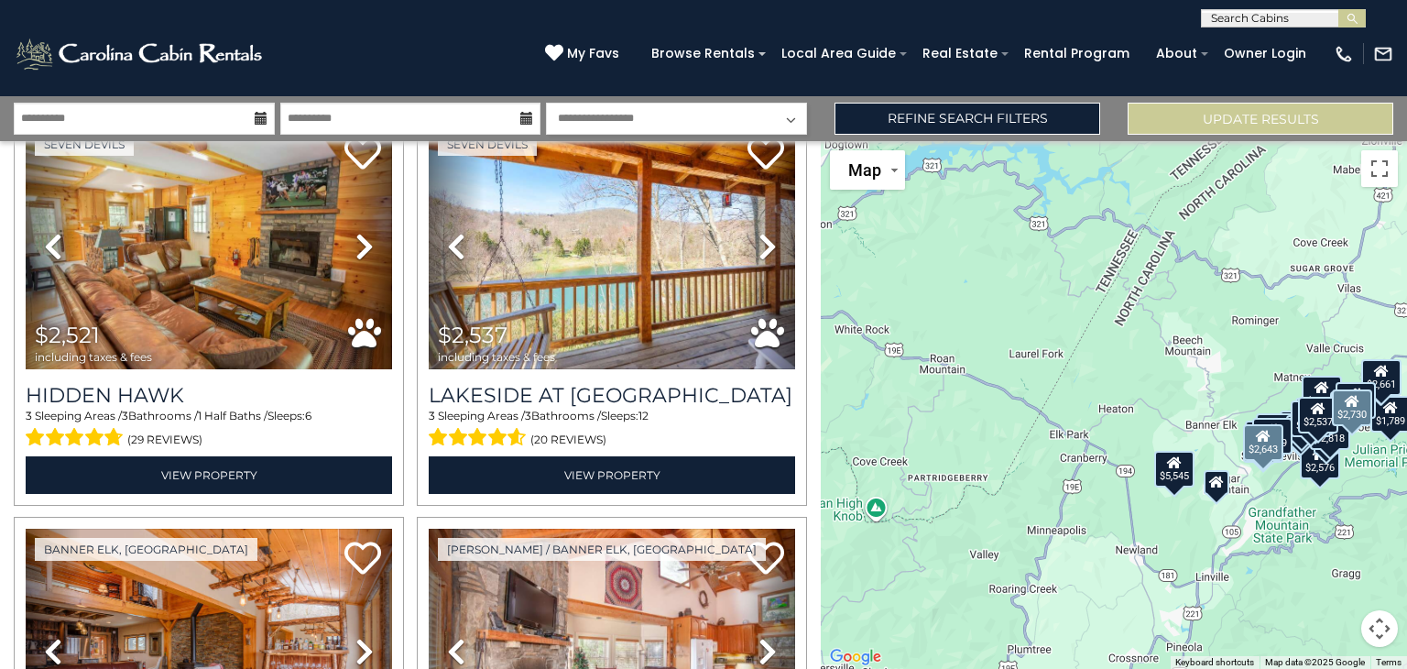
scroll to position [2505, 0]
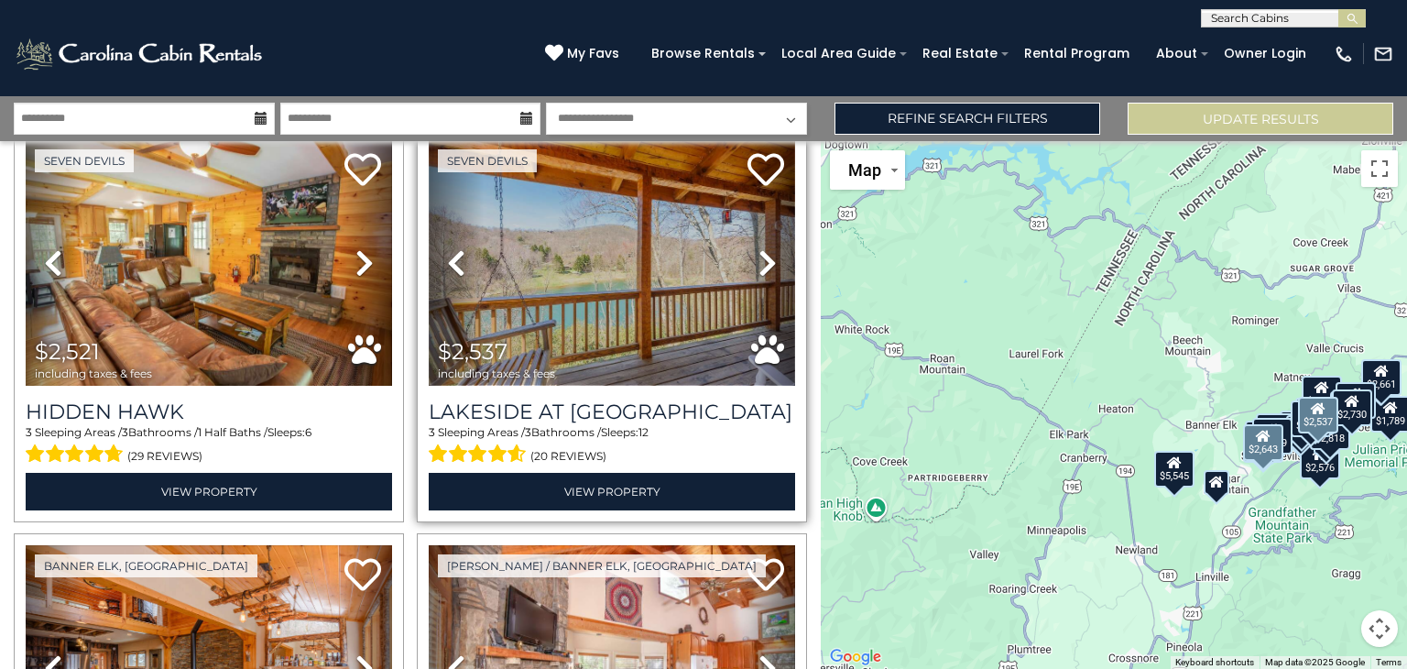
click at [592, 289] on img at bounding box center [612, 263] width 366 height 246
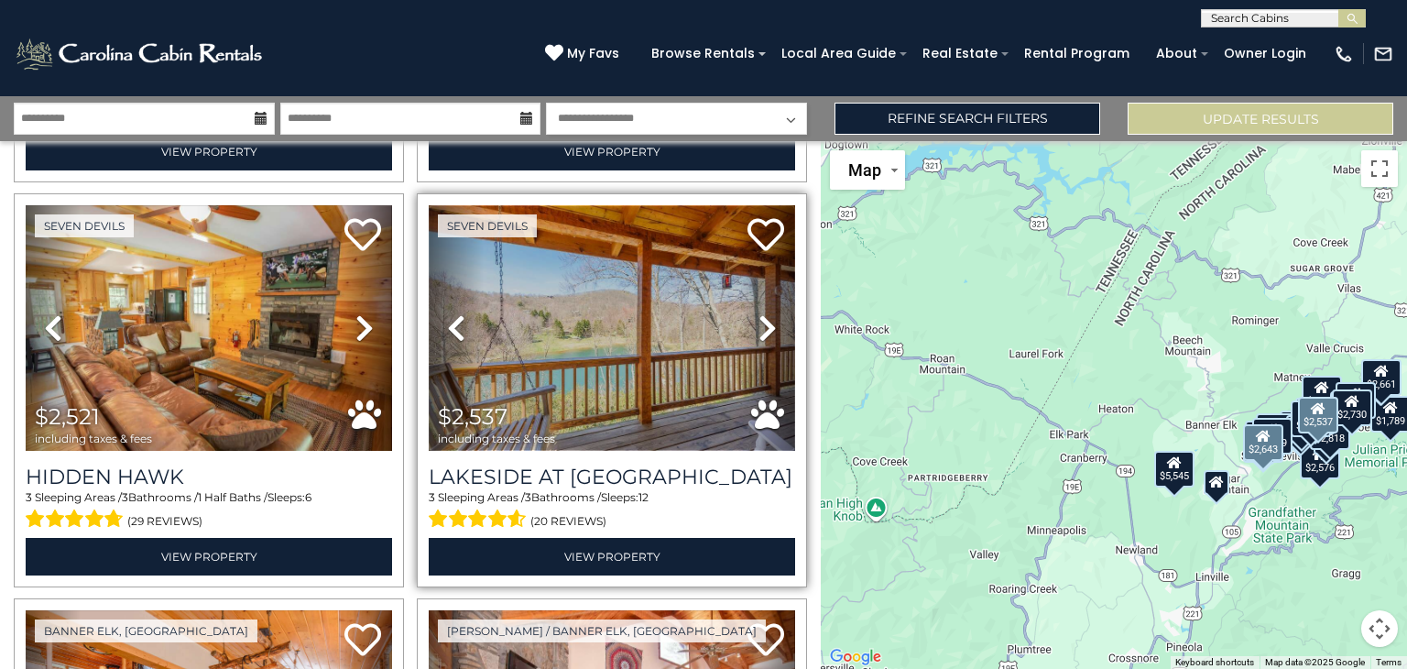
scroll to position [2433, 0]
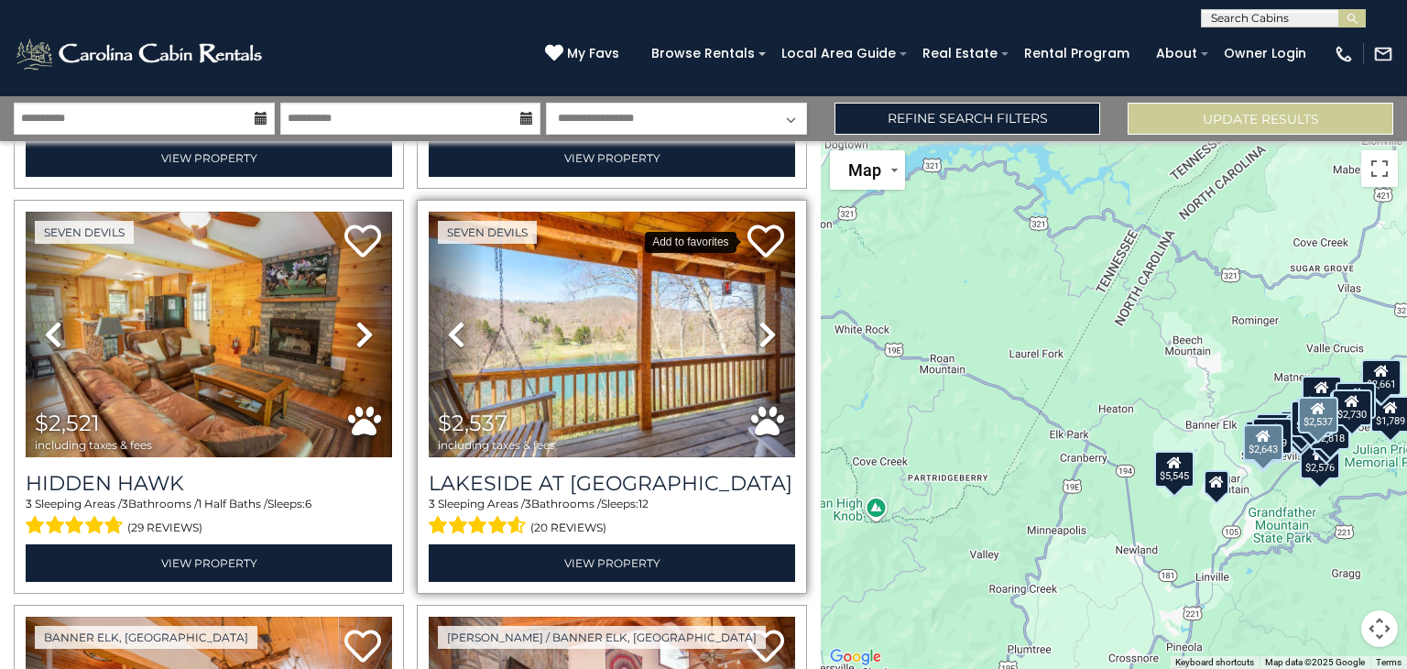
click at [751, 223] on icon at bounding box center [766, 241] width 37 height 37
click at [509, 511] on span at bounding box center [474, 525] width 90 height 28
click at [552, 516] on span "(20 reviews)" at bounding box center [568, 528] width 76 height 24
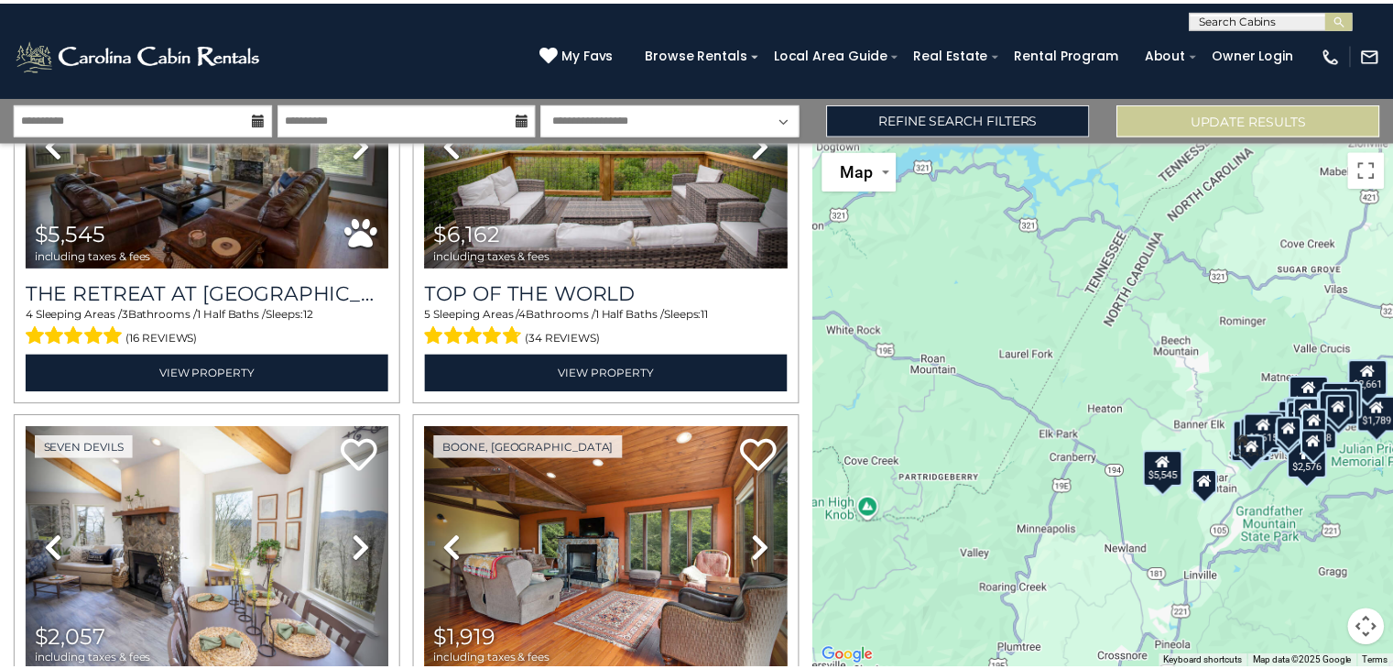
scroll to position [0, 0]
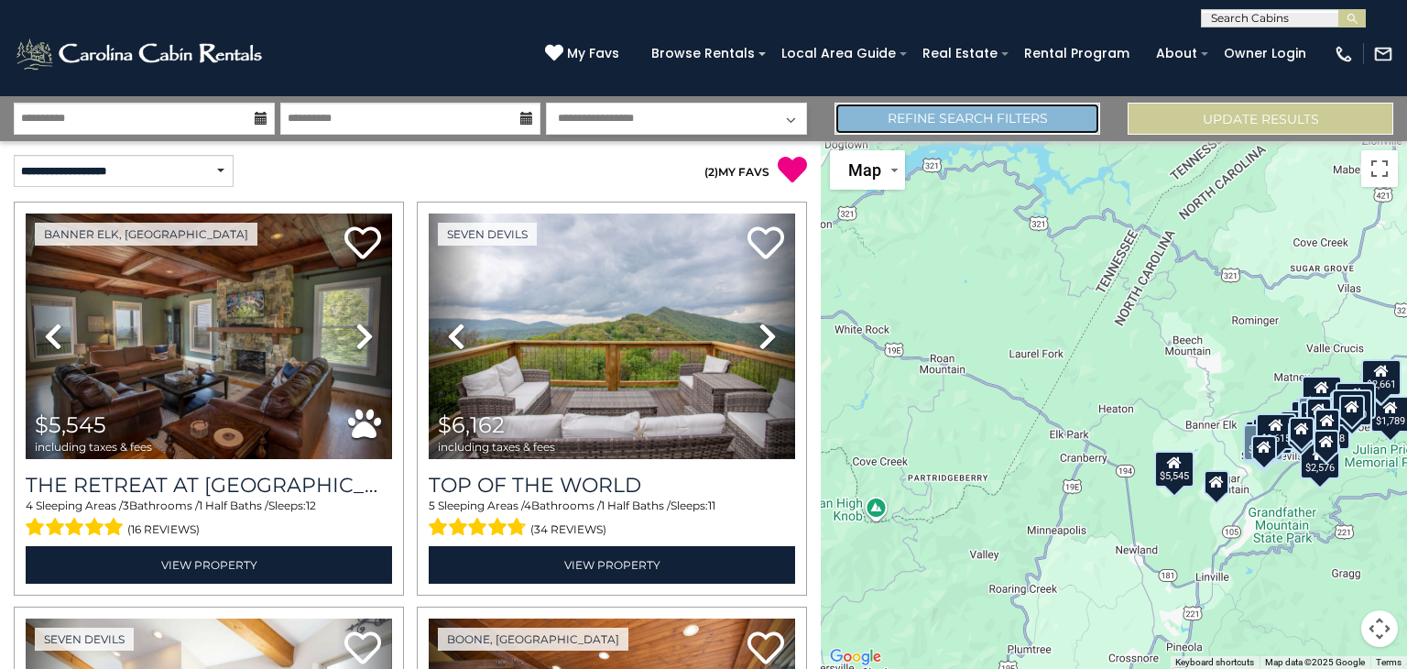
click at [993, 125] on link "Refine Search Filters" at bounding box center [968, 119] width 266 height 32
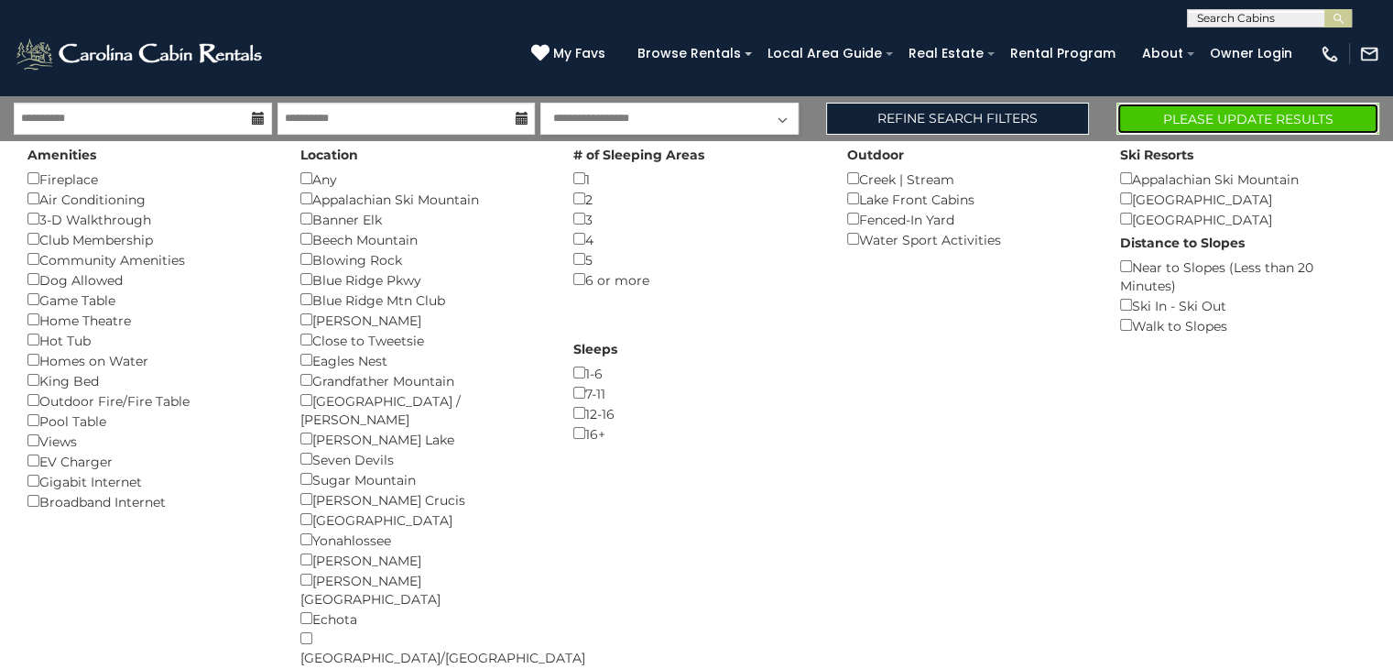
click at [1200, 115] on button "Please Update Results" at bounding box center [1248, 119] width 263 height 32
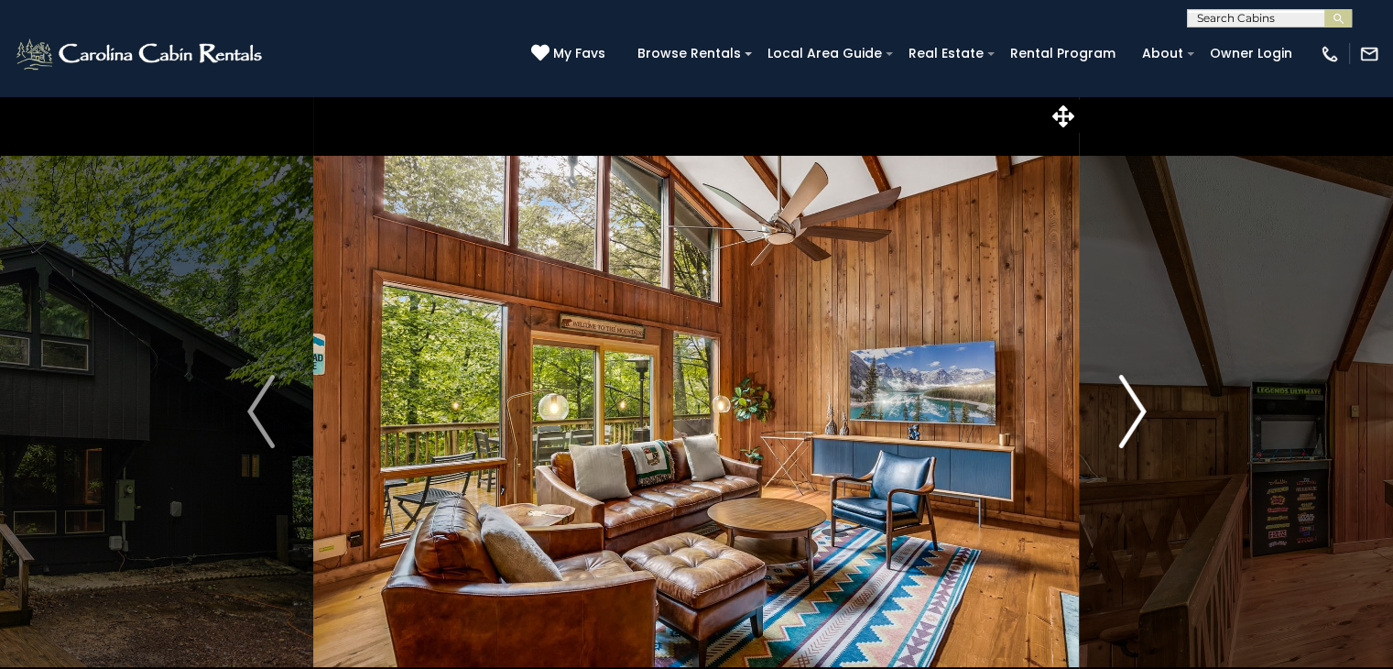
click at [1132, 421] on img "Next" at bounding box center [1132, 411] width 27 height 73
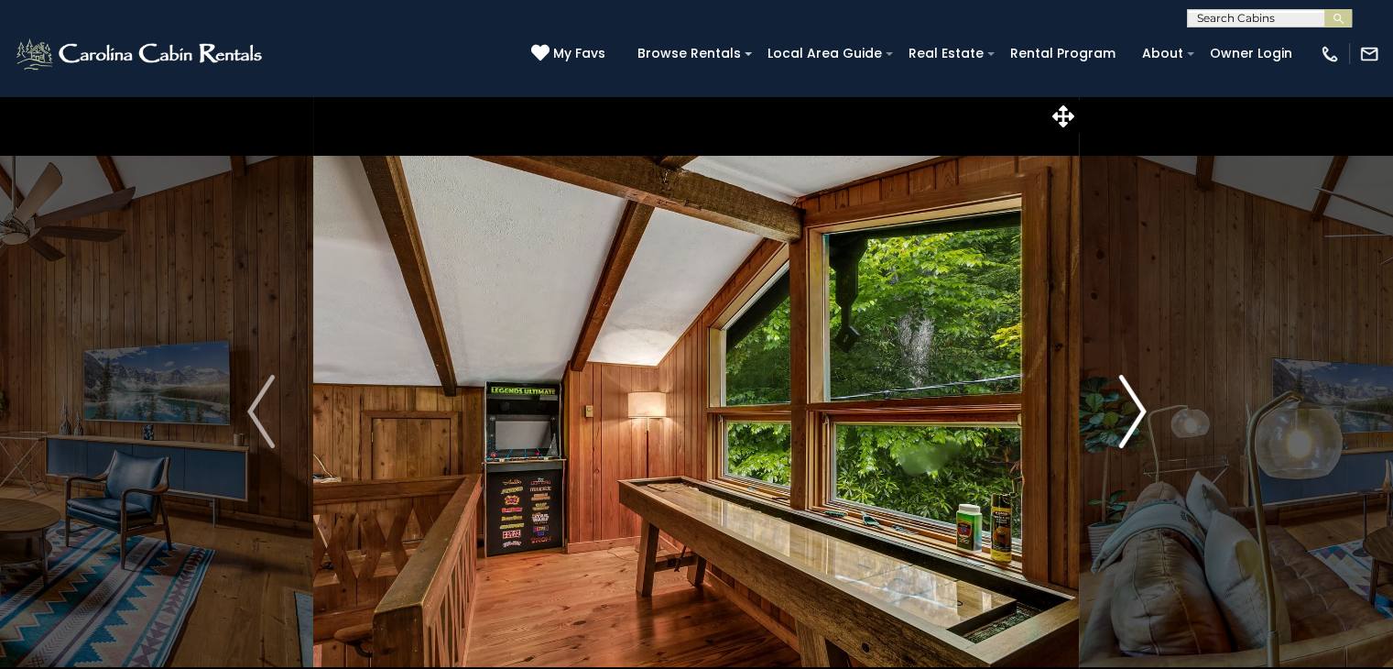
click at [1132, 421] on img "Next" at bounding box center [1132, 411] width 27 height 73
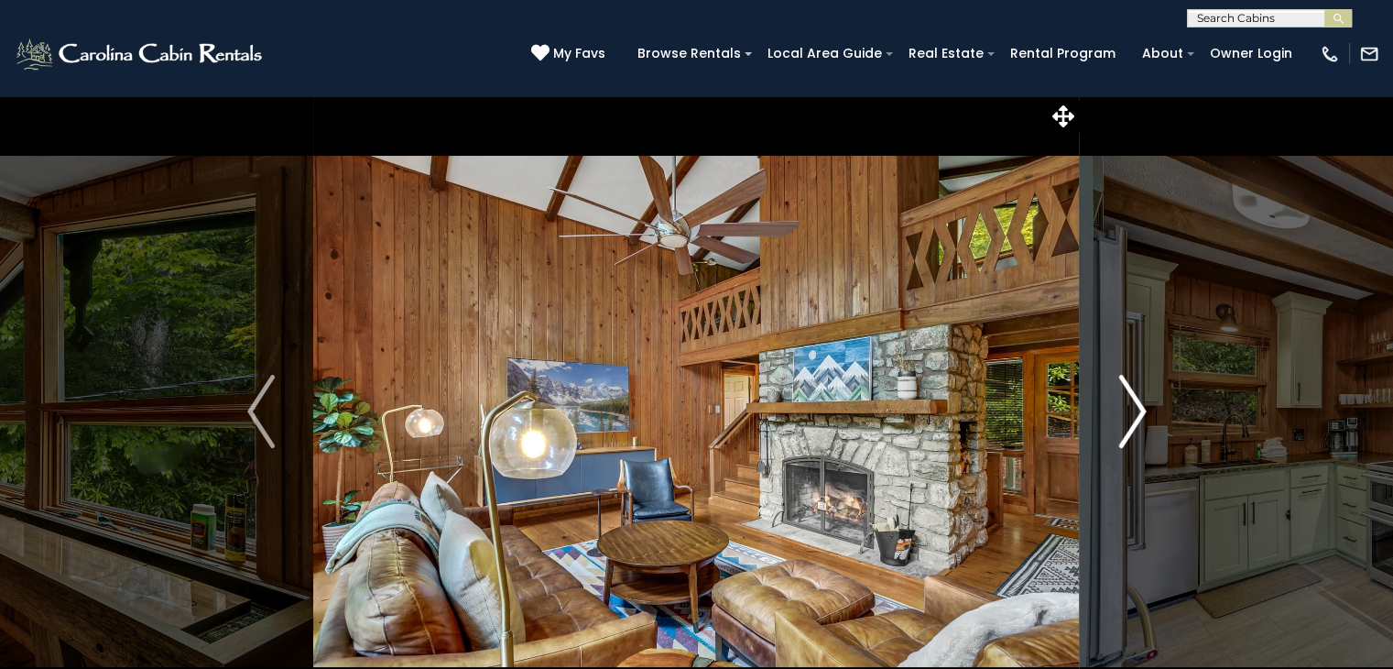
click at [1132, 421] on img "Next" at bounding box center [1132, 411] width 27 height 73
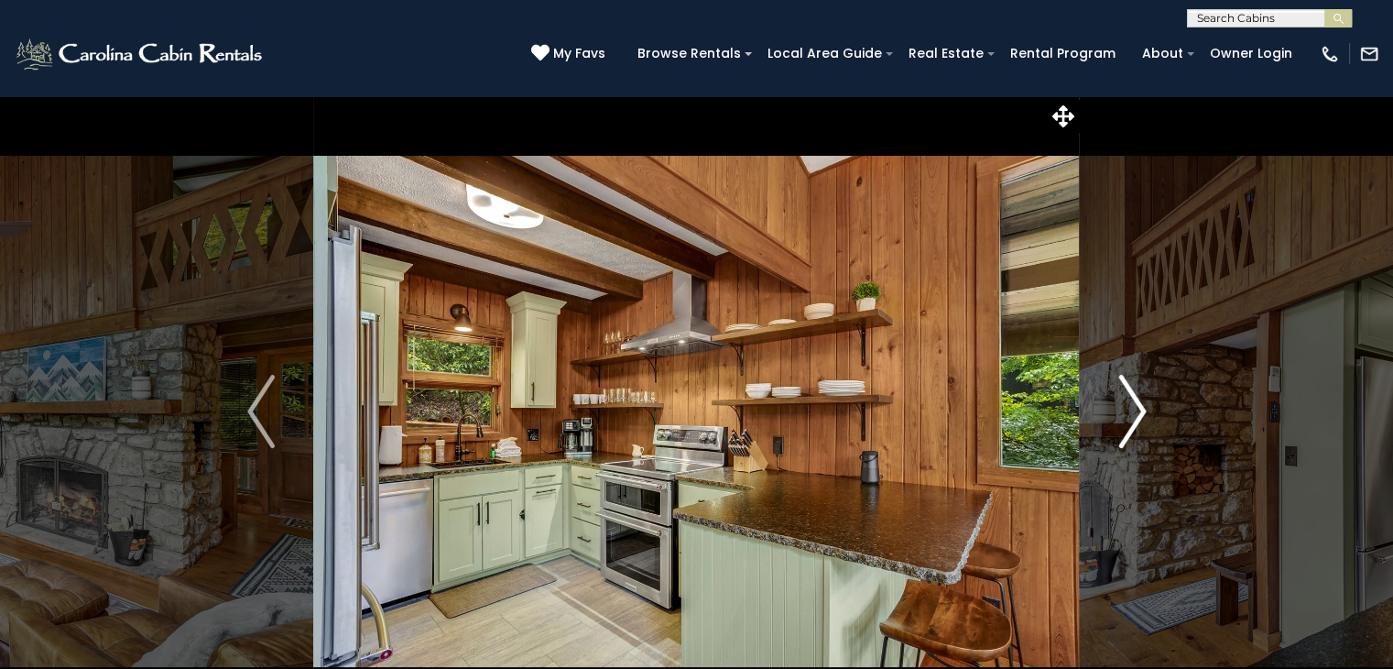
click at [1132, 421] on img "Next" at bounding box center [1132, 411] width 27 height 73
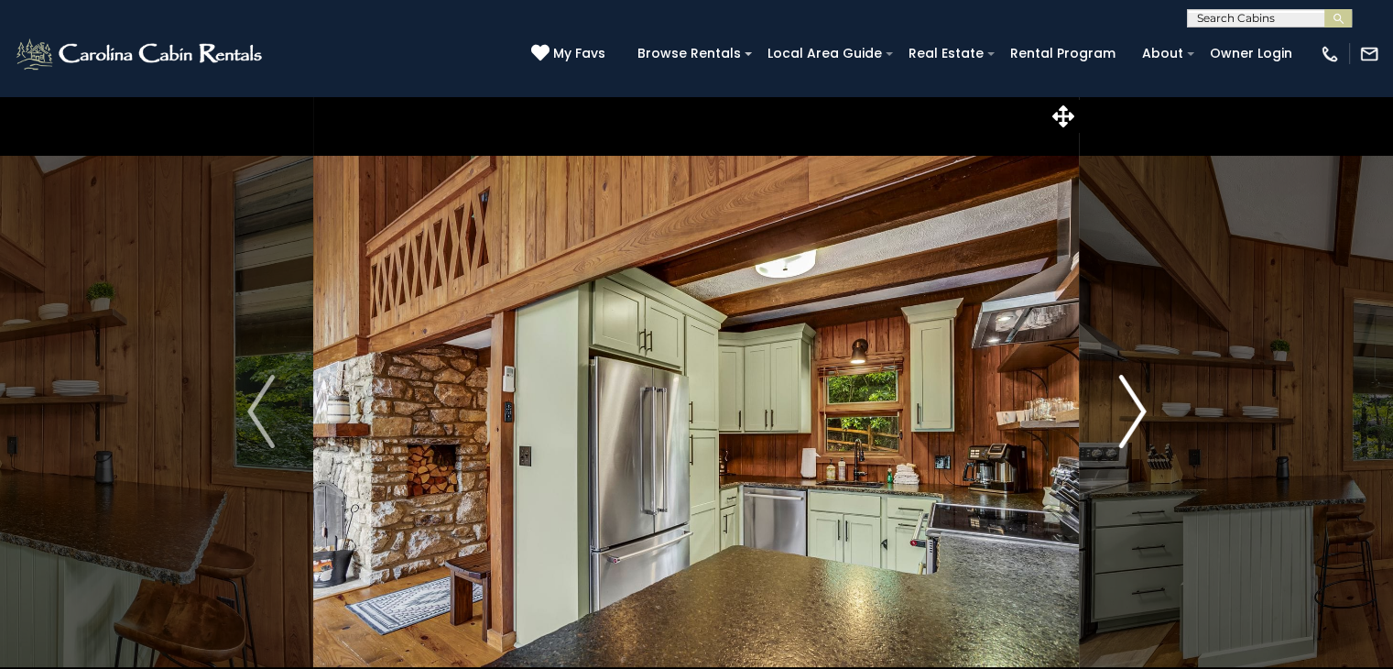
click at [1132, 421] on img "Next" at bounding box center [1132, 411] width 27 height 73
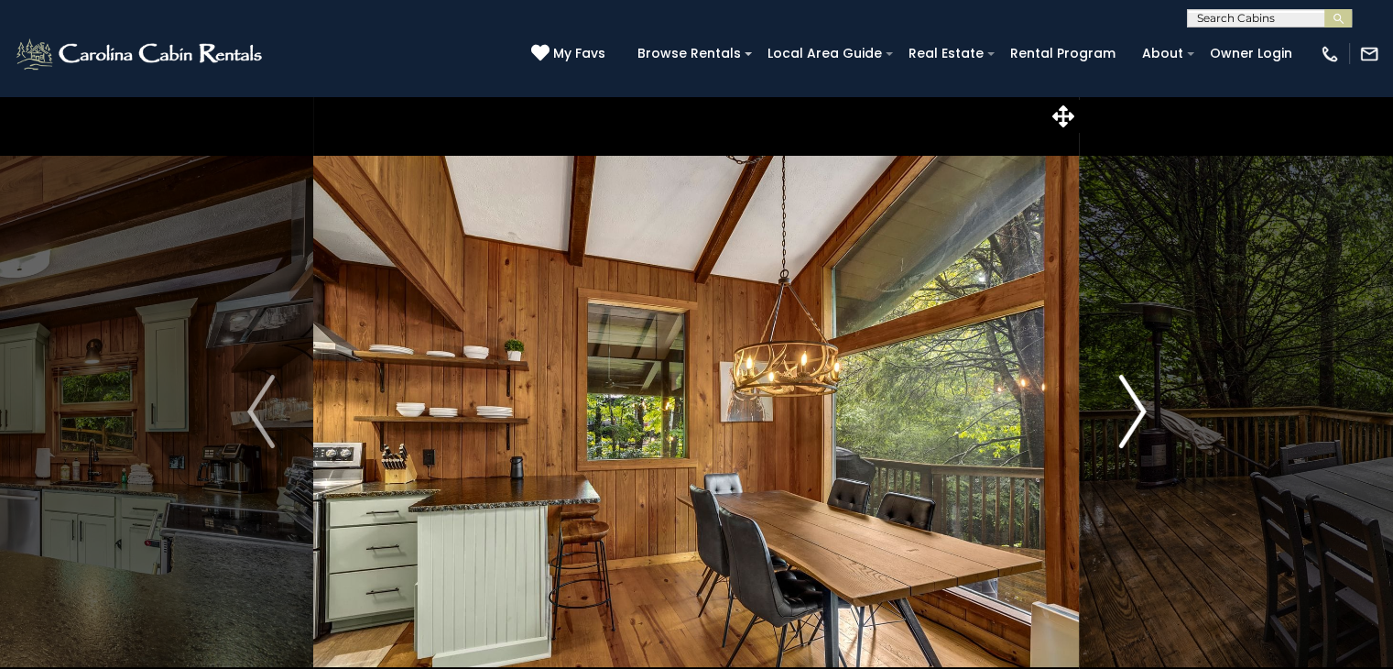
click at [1132, 421] on img "Next" at bounding box center [1132, 411] width 27 height 73
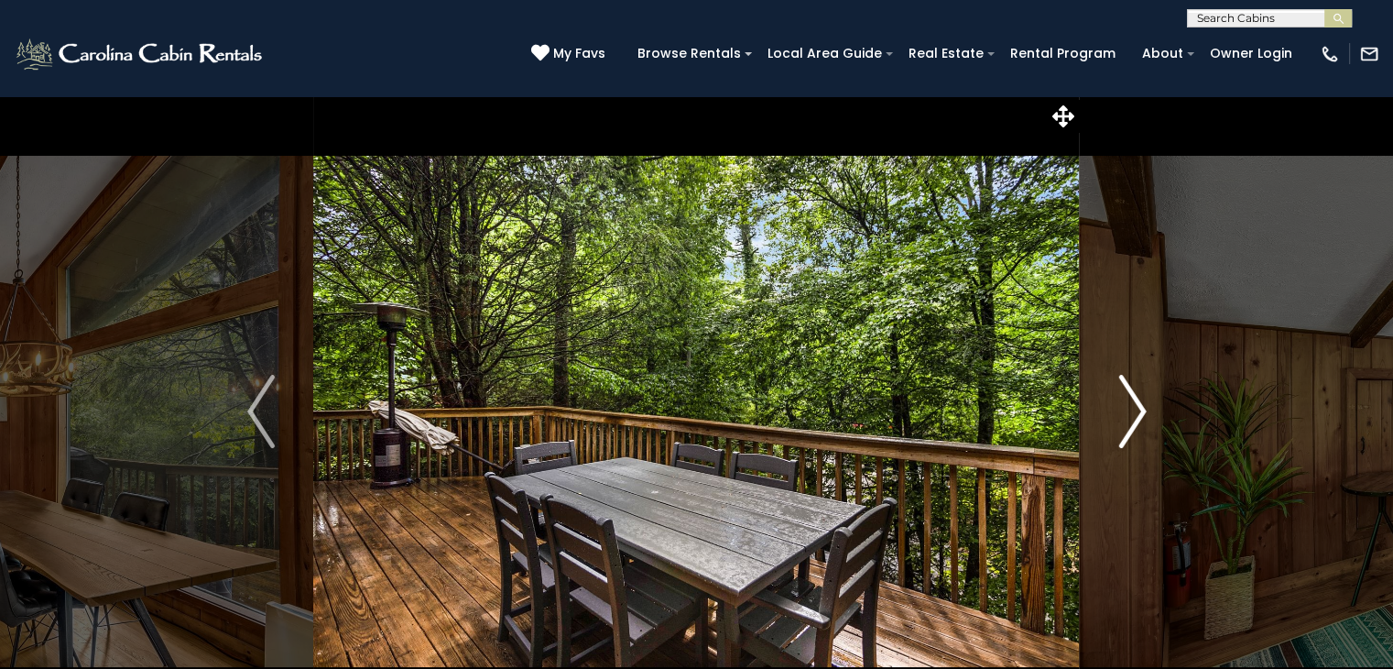
click at [1132, 421] on img "Next" at bounding box center [1132, 411] width 27 height 73
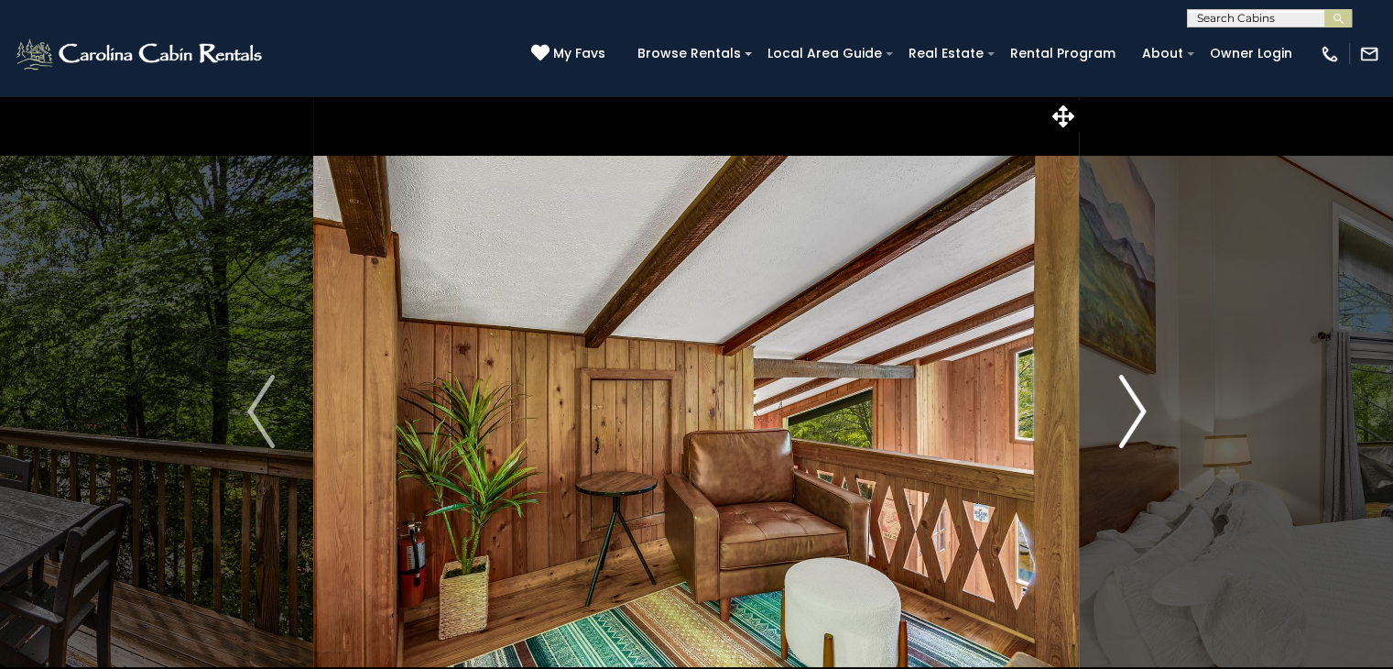
click at [1132, 421] on img "Next" at bounding box center [1132, 411] width 27 height 73
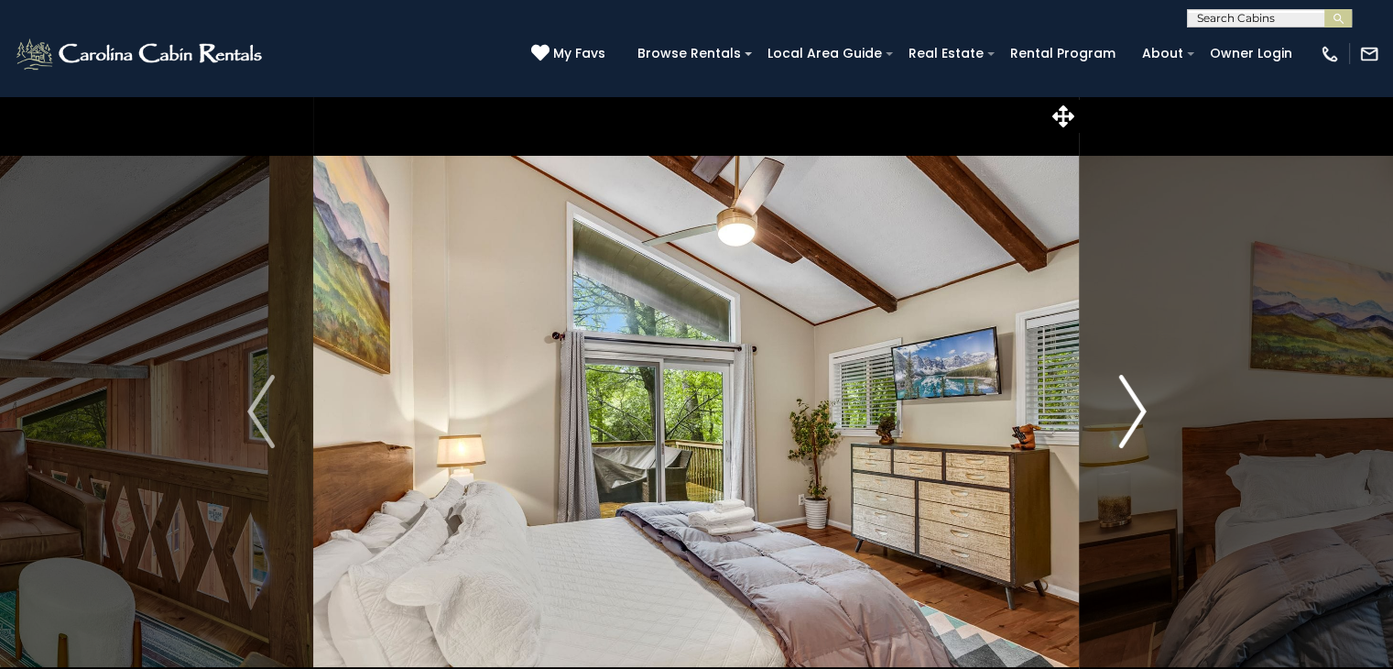
click at [1132, 421] on img "Next" at bounding box center [1132, 411] width 27 height 73
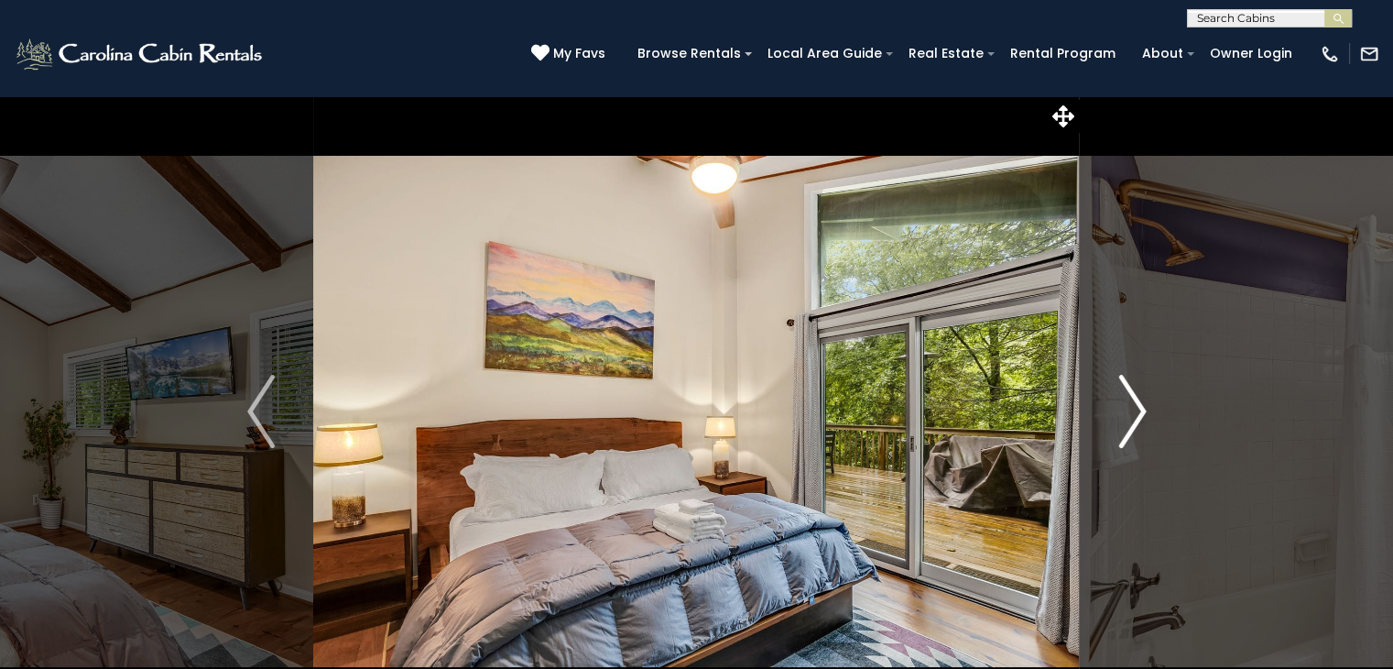
click at [1132, 421] on img "Next" at bounding box center [1132, 411] width 27 height 73
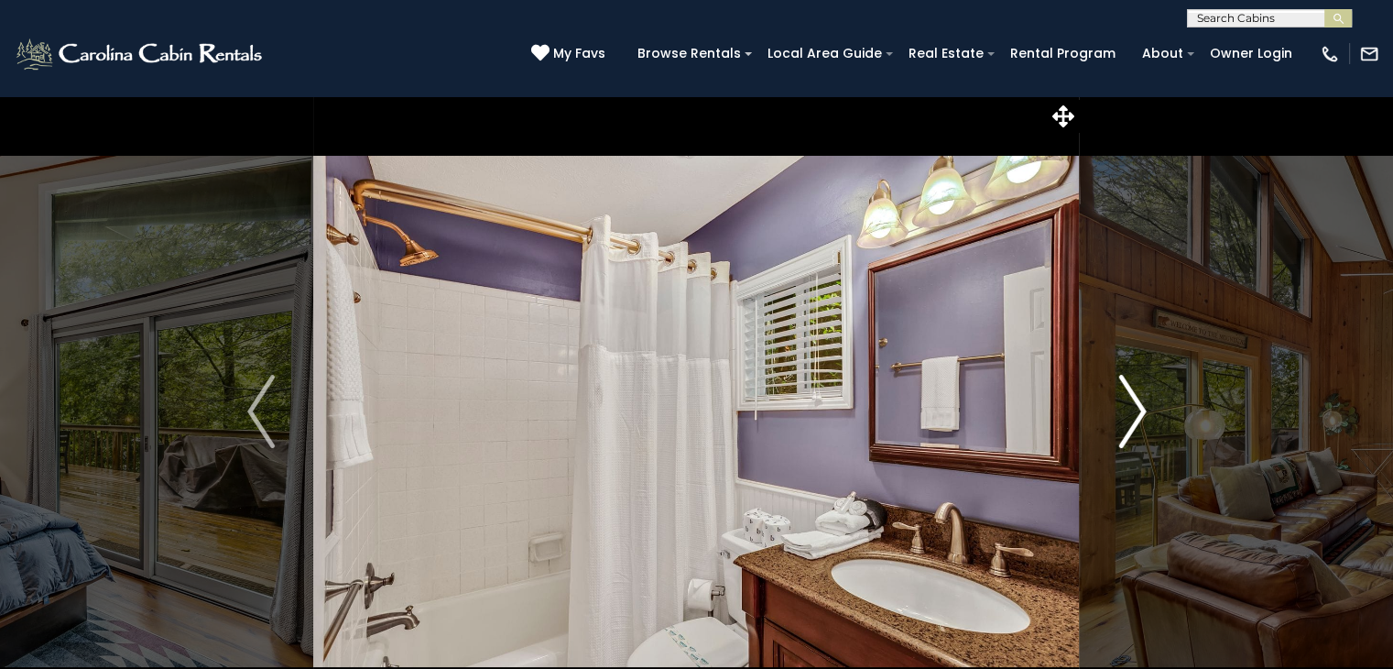
click at [1132, 421] on img "Next" at bounding box center [1132, 411] width 27 height 73
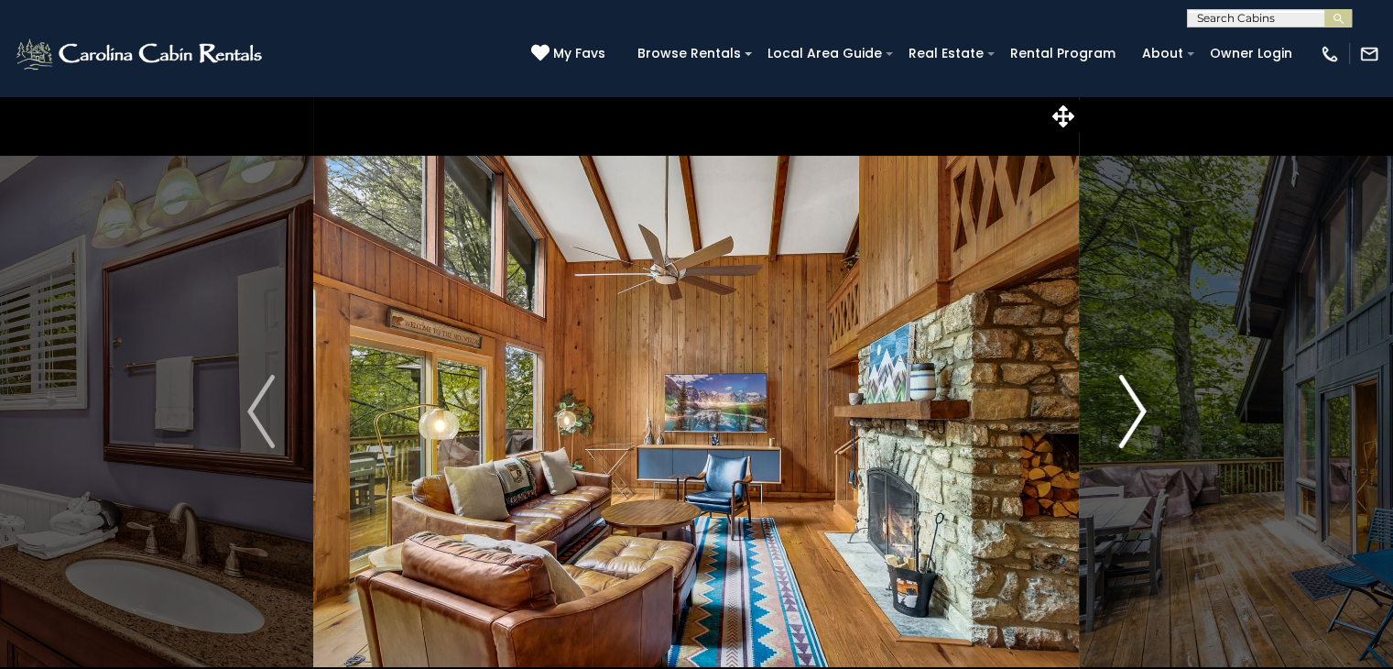
click at [1132, 421] on img "Next" at bounding box center [1132, 411] width 27 height 73
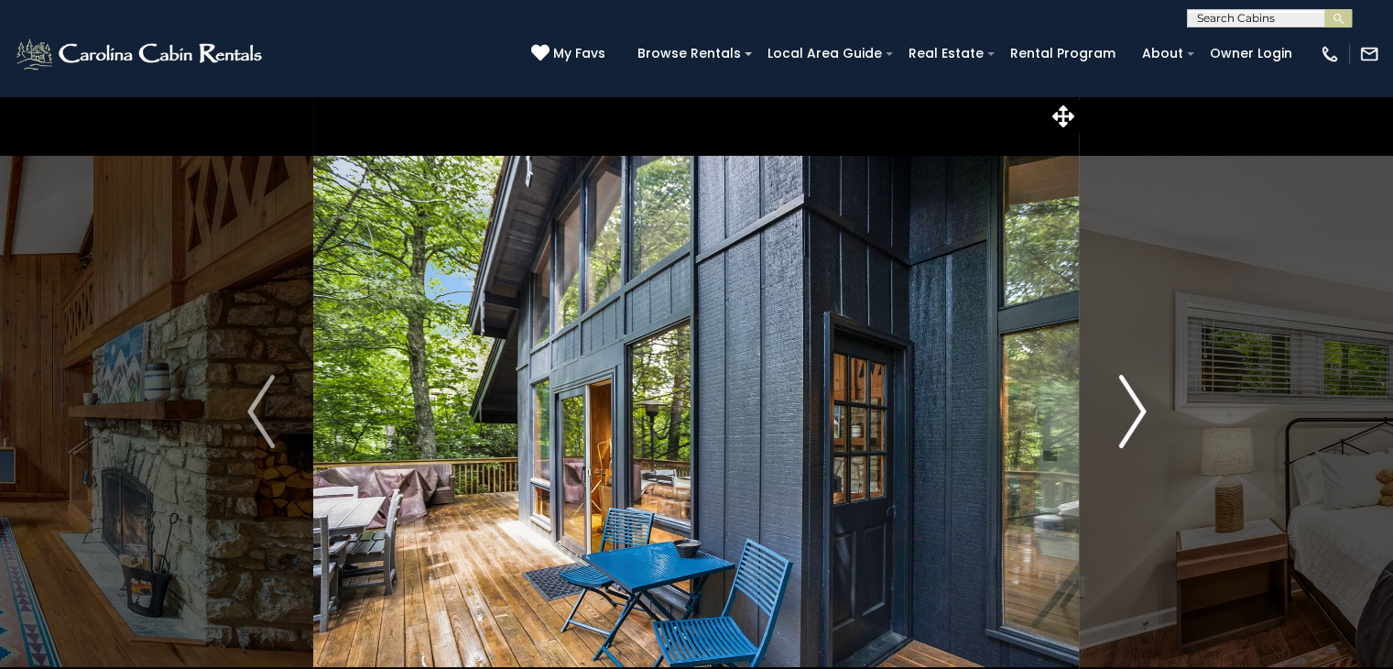
click at [1132, 421] on img "Next" at bounding box center [1132, 411] width 27 height 73
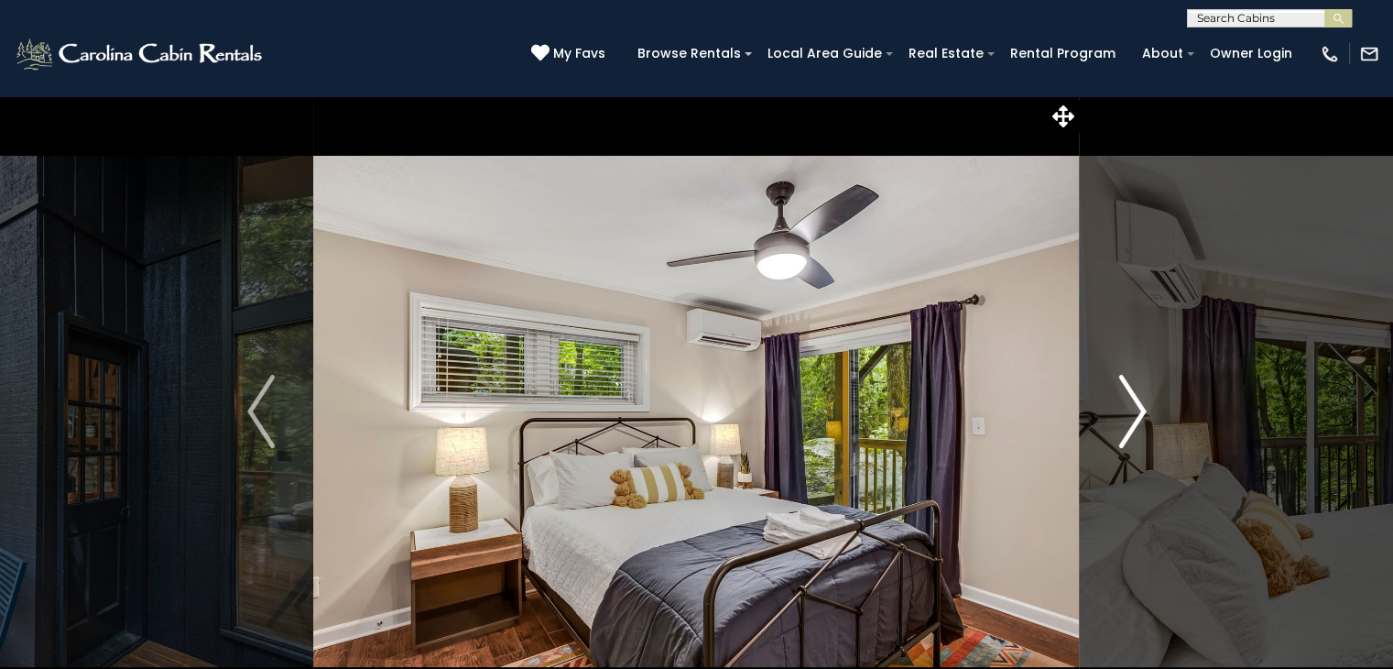
click at [1132, 421] on img "Next" at bounding box center [1132, 411] width 27 height 73
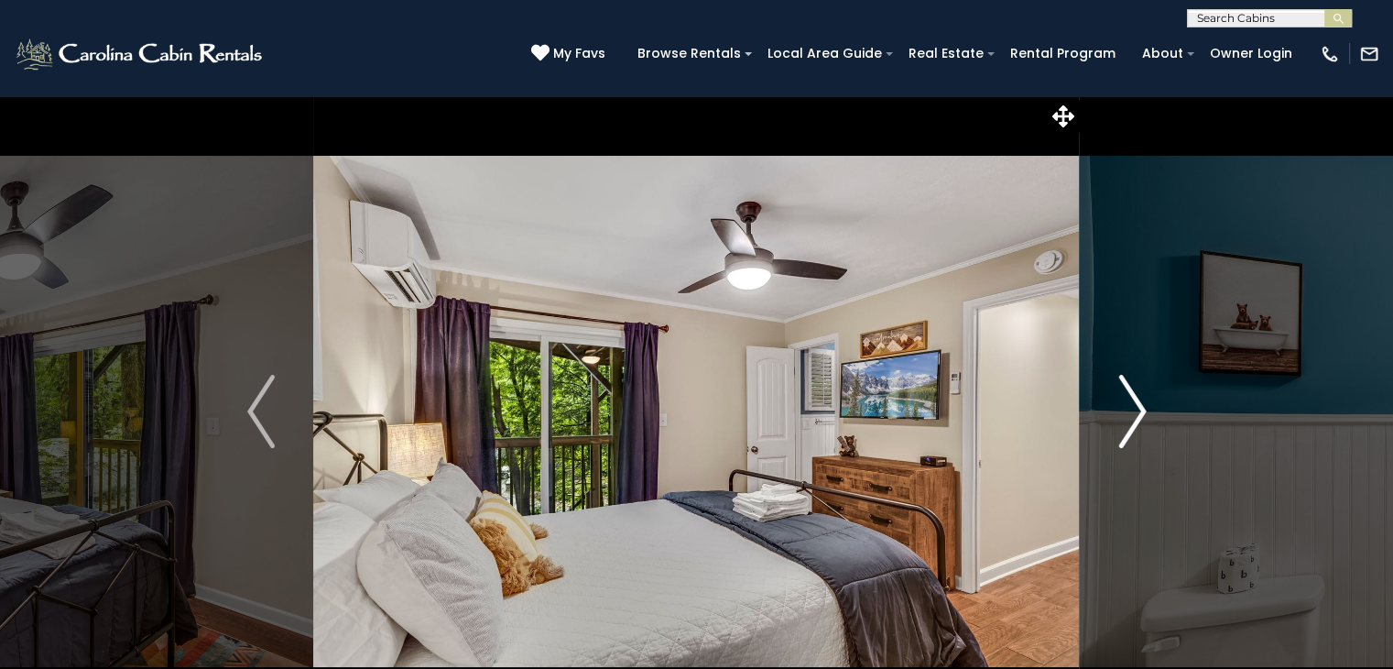
click at [1132, 421] on img "Next" at bounding box center [1132, 411] width 27 height 73
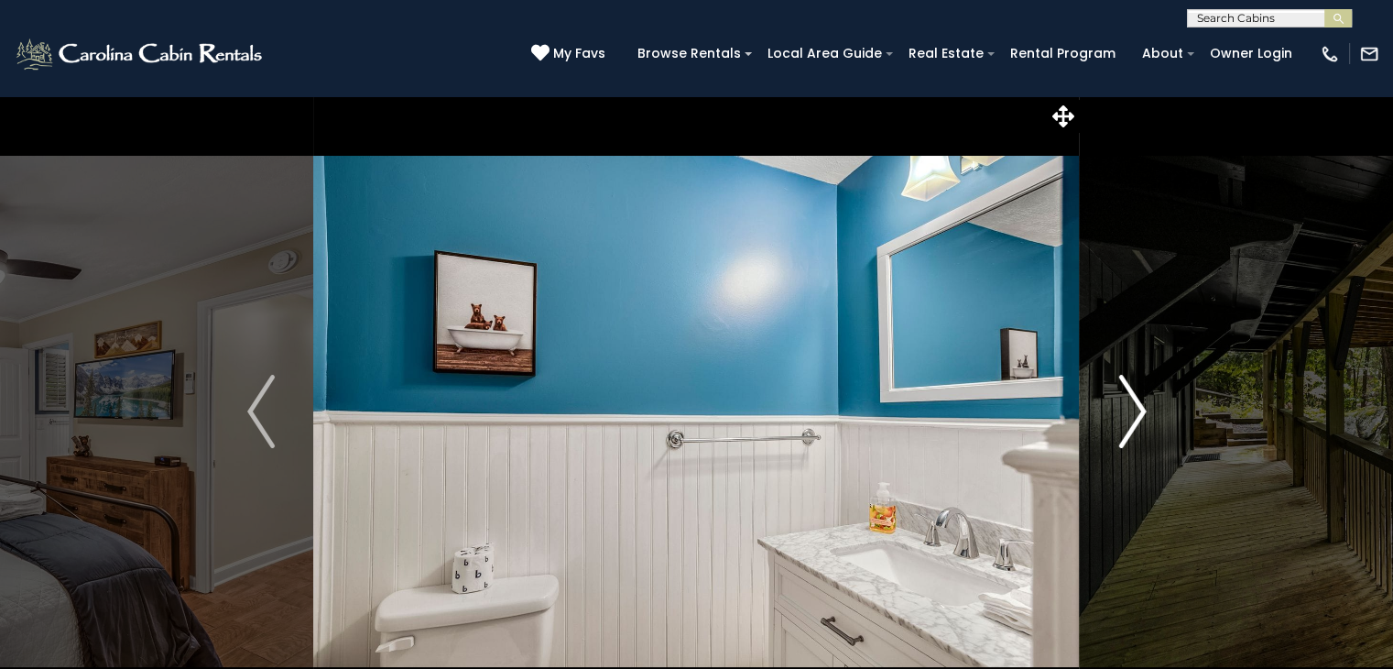
click at [1132, 421] on img "Next" at bounding box center [1132, 411] width 27 height 73
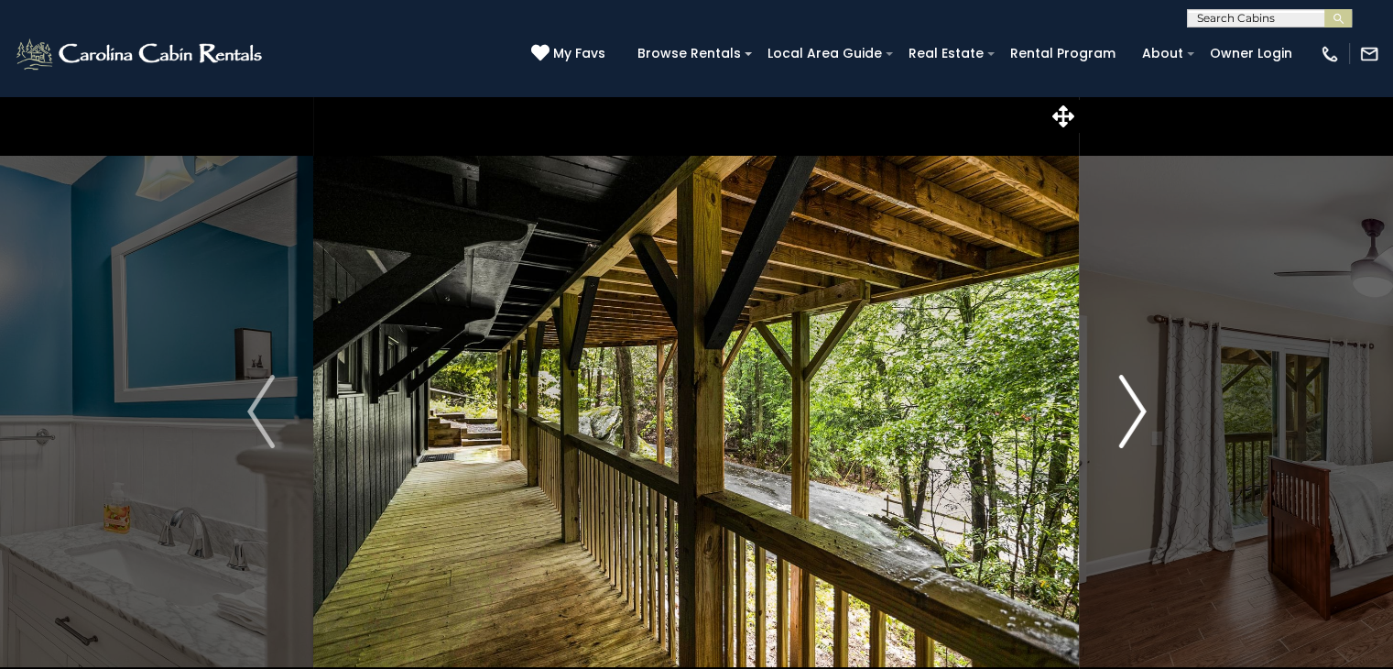
click at [1132, 421] on img "Next" at bounding box center [1132, 411] width 27 height 73
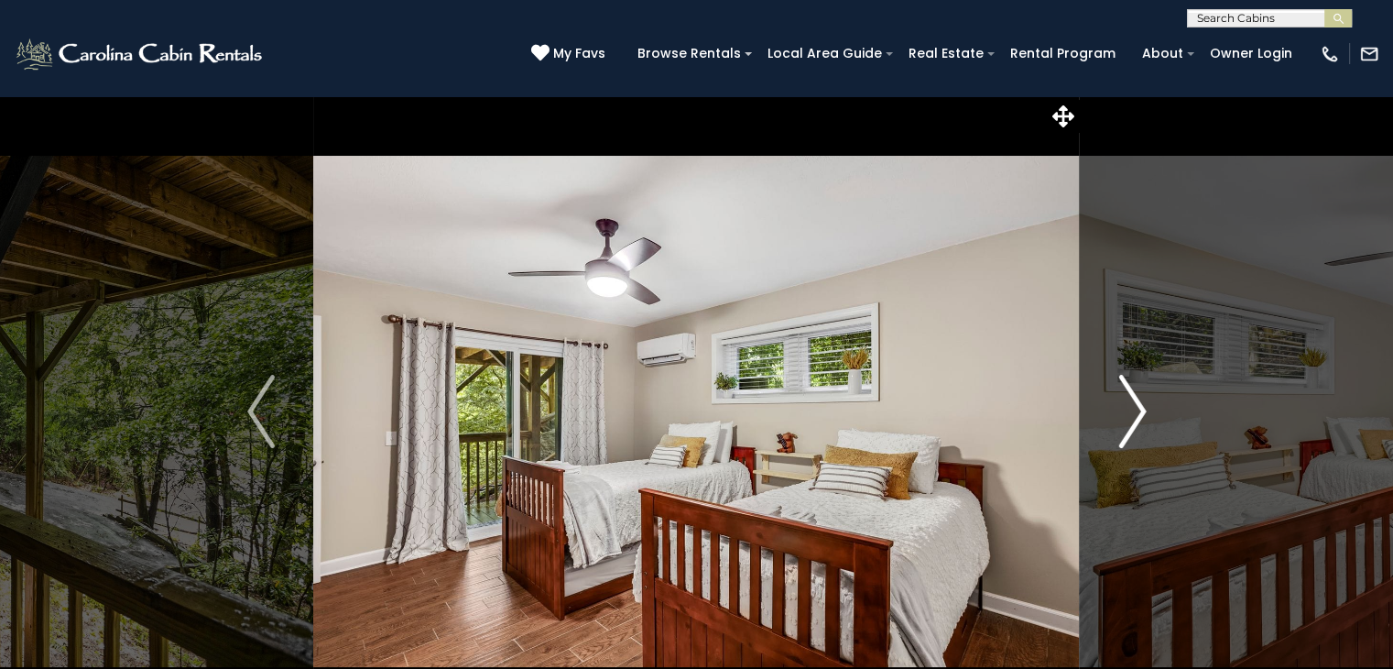
click at [1132, 421] on img "Next" at bounding box center [1132, 411] width 27 height 73
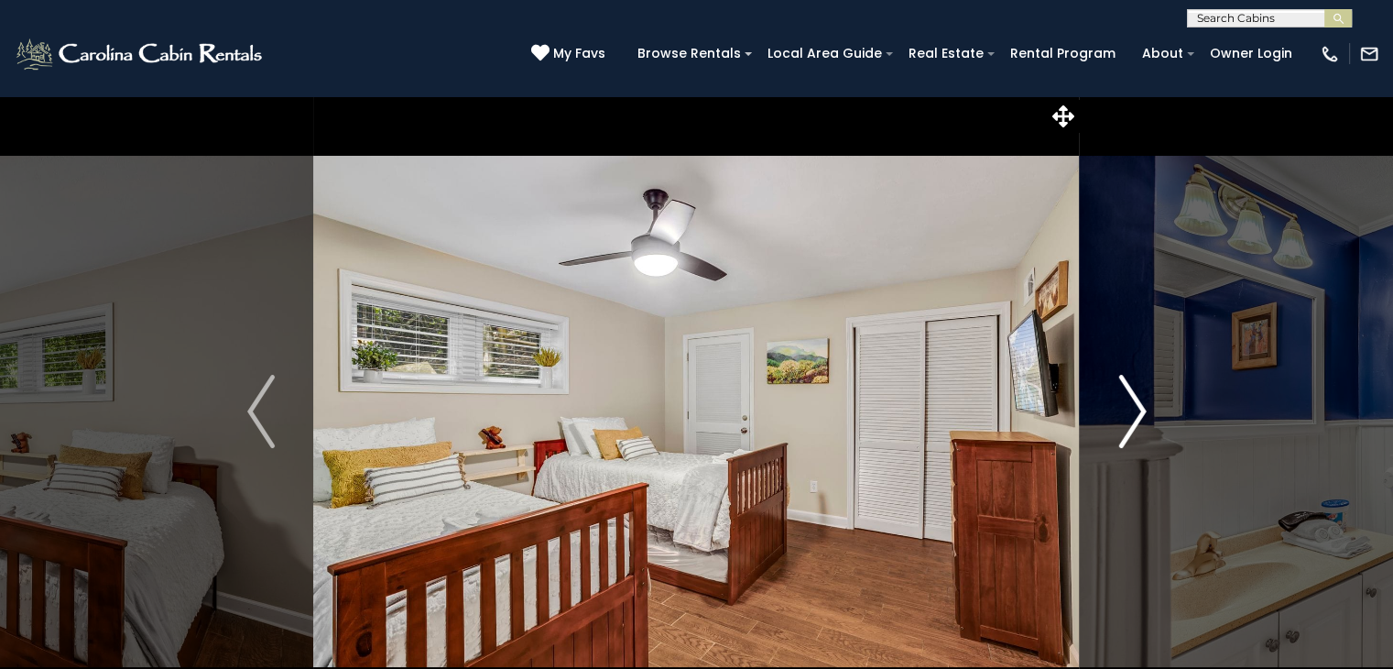
click at [1132, 421] on img "Next" at bounding box center [1132, 411] width 27 height 73
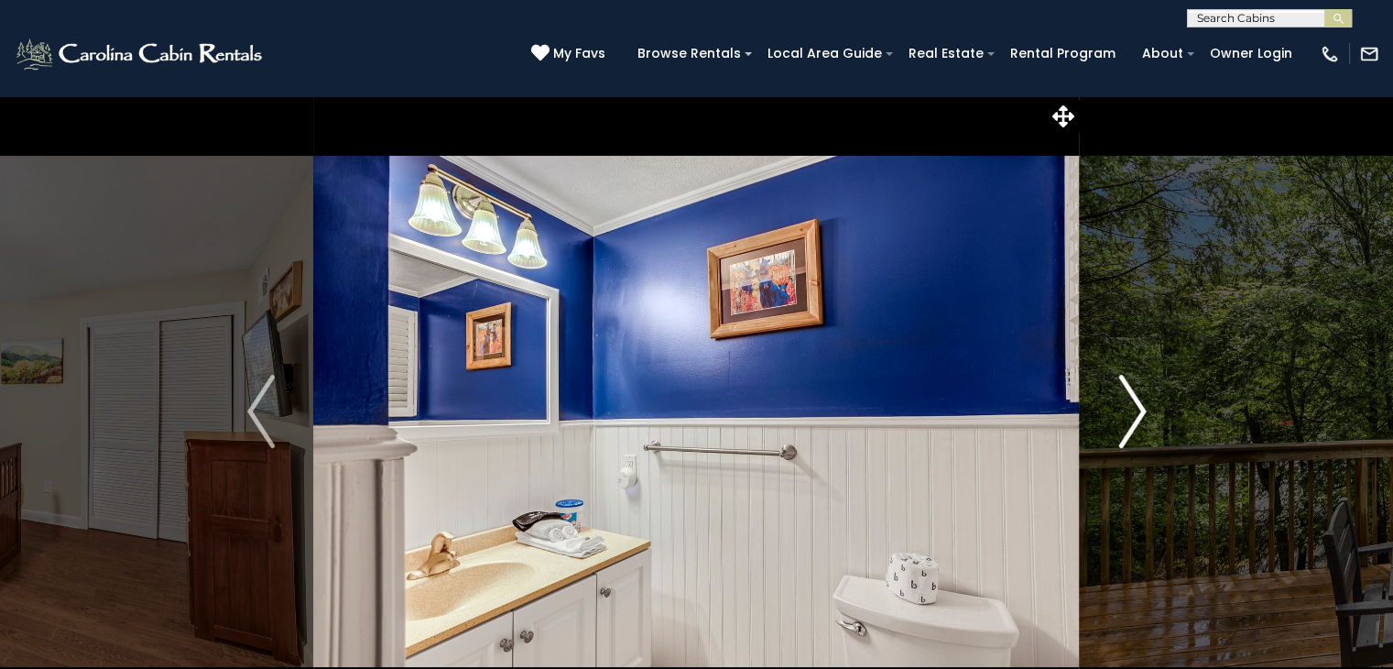
click at [1132, 421] on img "Next" at bounding box center [1132, 411] width 27 height 73
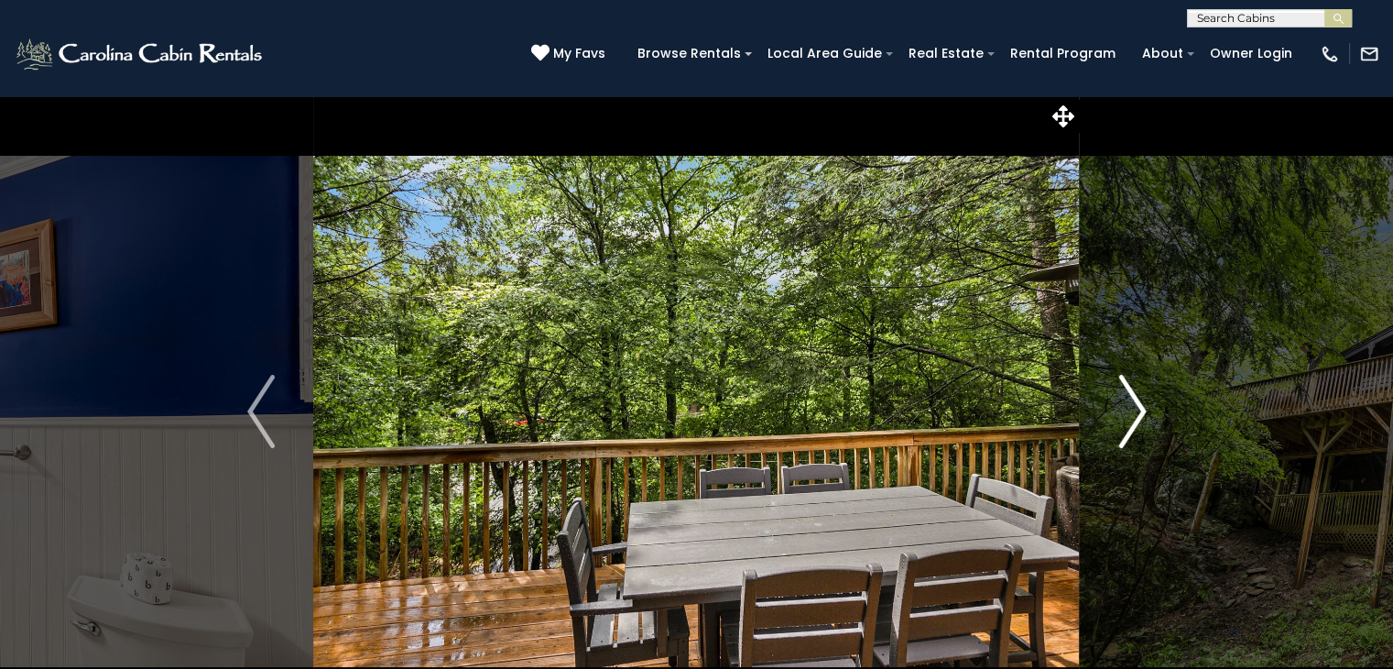
click at [1132, 421] on img "Next" at bounding box center [1132, 411] width 27 height 73
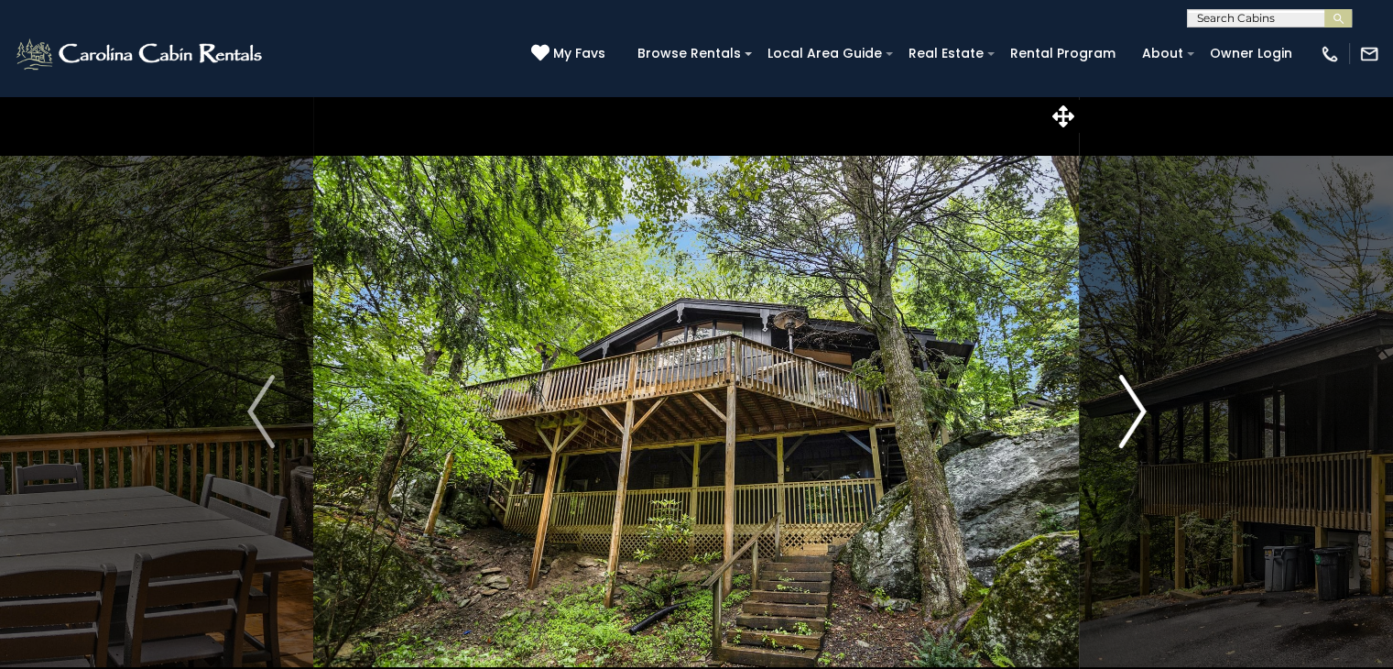
click at [1132, 421] on img "Next" at bounding box center [1132, 411] width 27 height 73
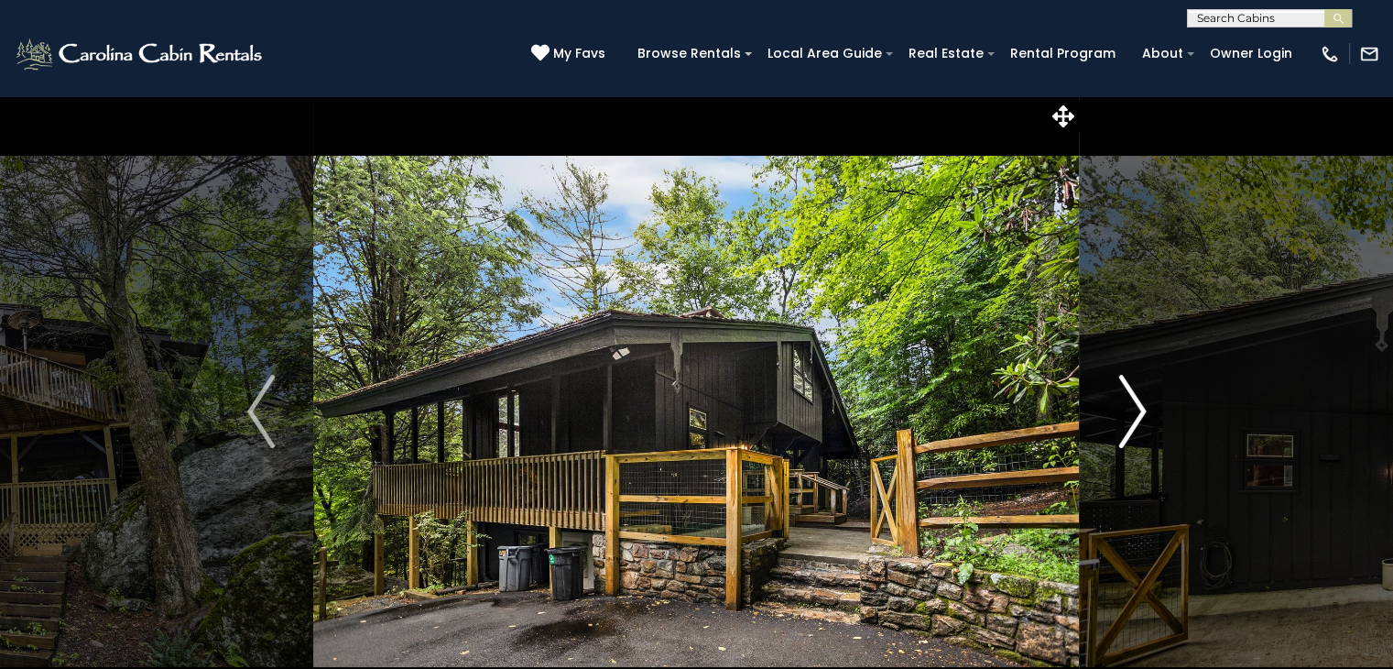
click at [1132, 421] on img "Next" at bounding box center [1132, 411] width 27 height 73
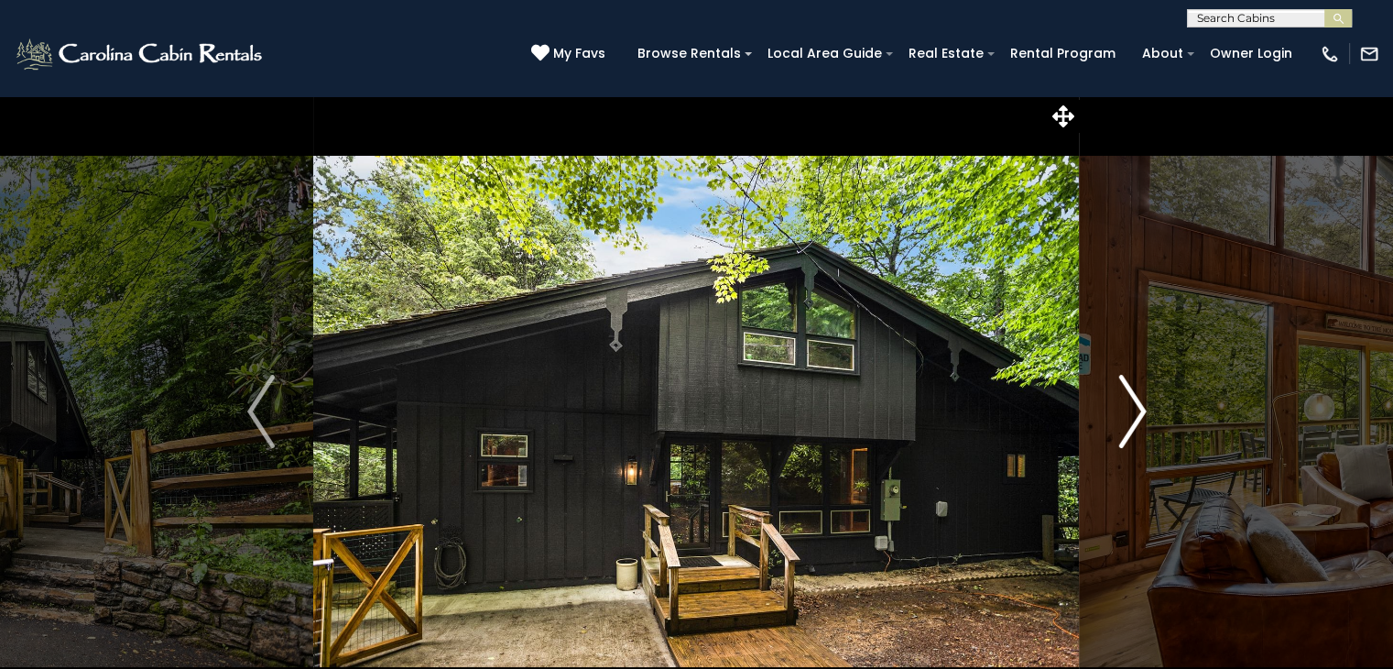
click at [1132, 421] on img "Next" at bounding box center [1132, 411] width 27 height 73
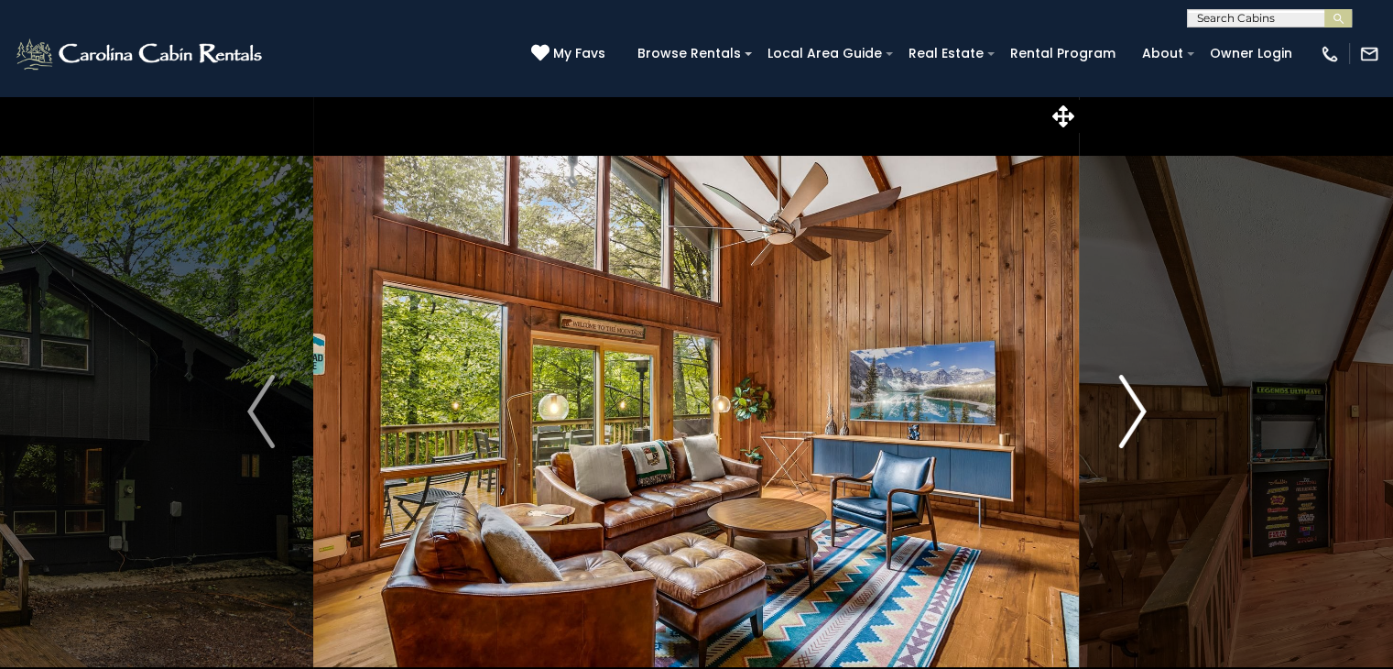
click at [1132, 421] on img "Next" at bounding box center [1132, 411] width 27 height 73
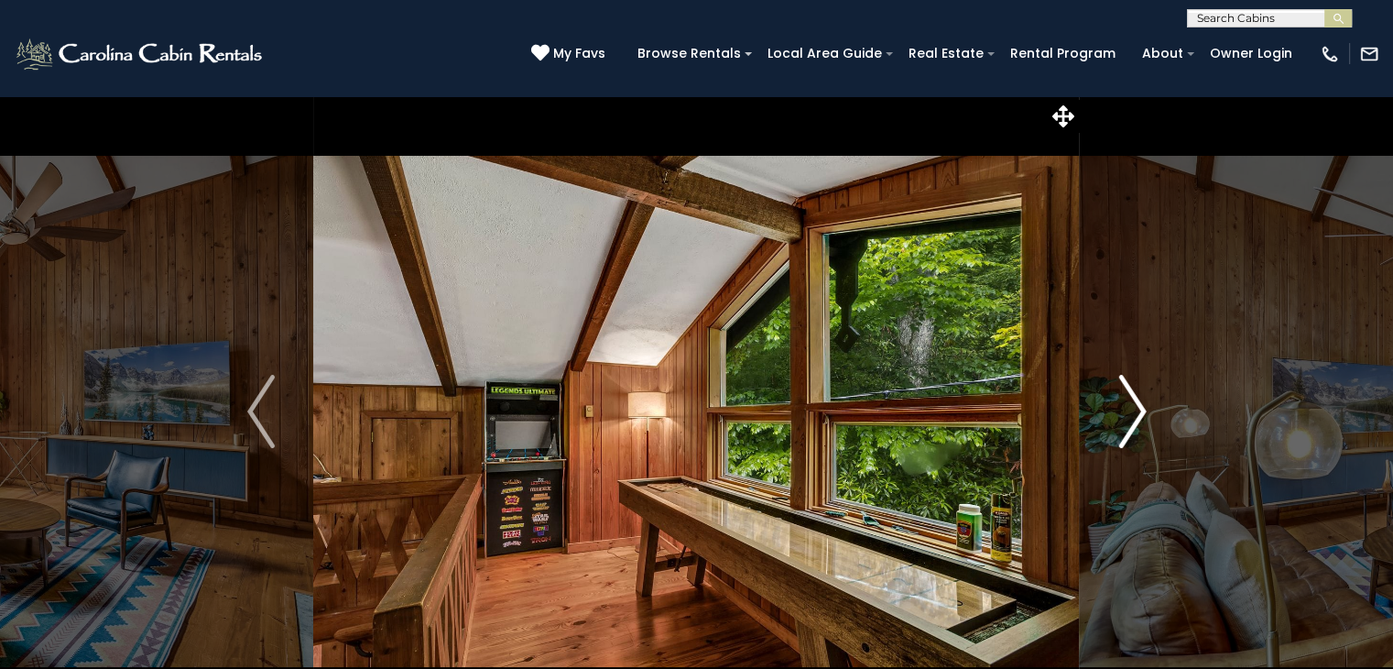
click at [1132, 421] on img "Next" at bounding box center [1132, 411] width 27 height 73
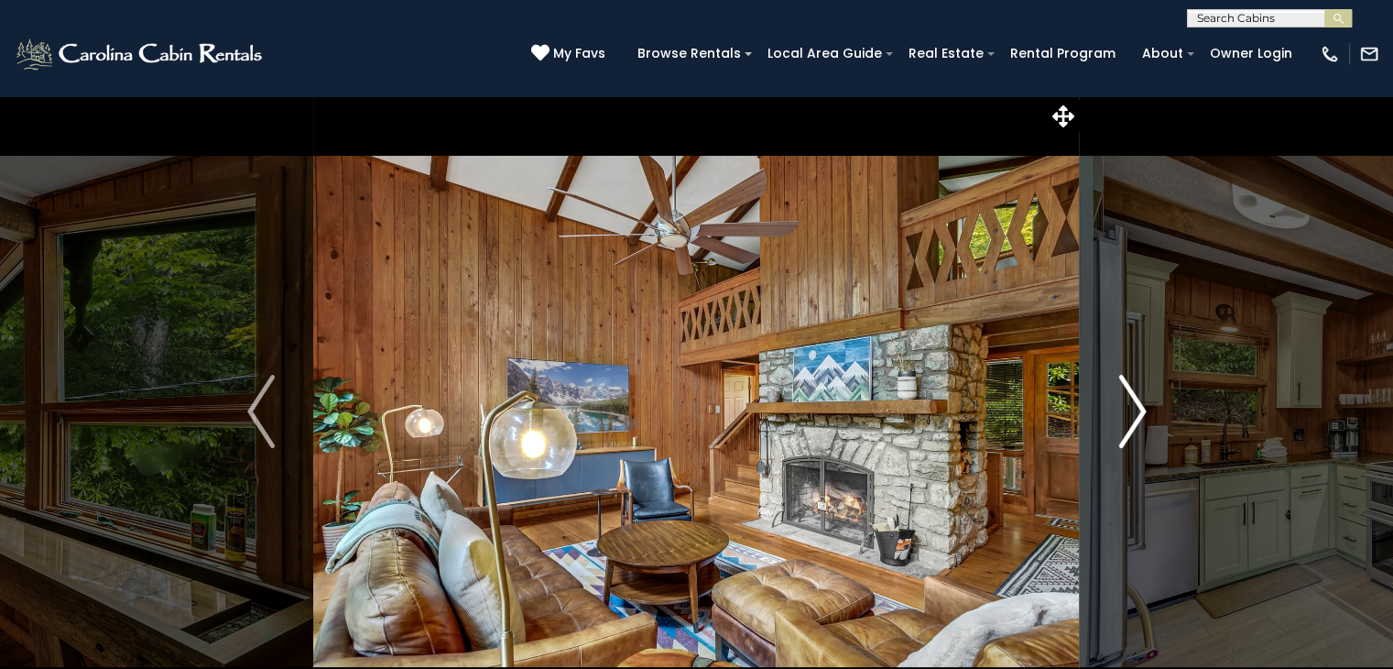
click at [1132, 421] on img "Next" at bounding box center [1132, 411] width 27 height 73
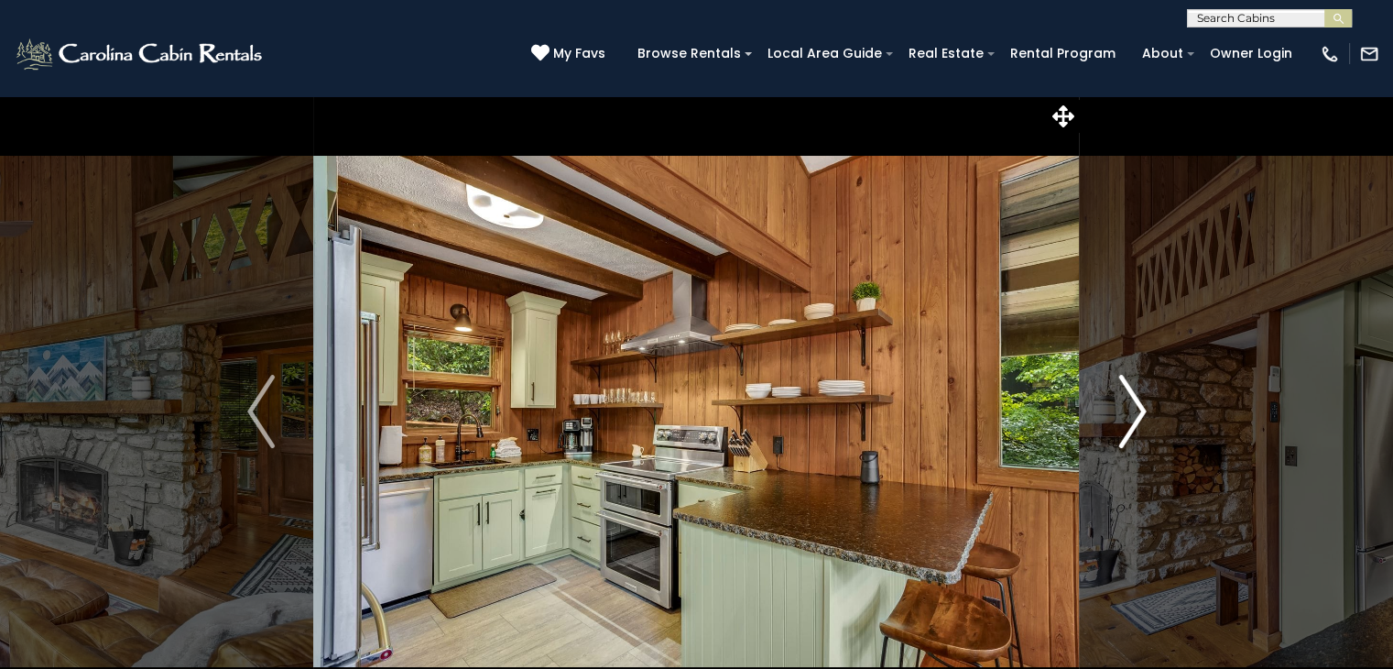
click at [1132, 421] on img "Next" at bounding box center [1132, 411] width 27 height 73
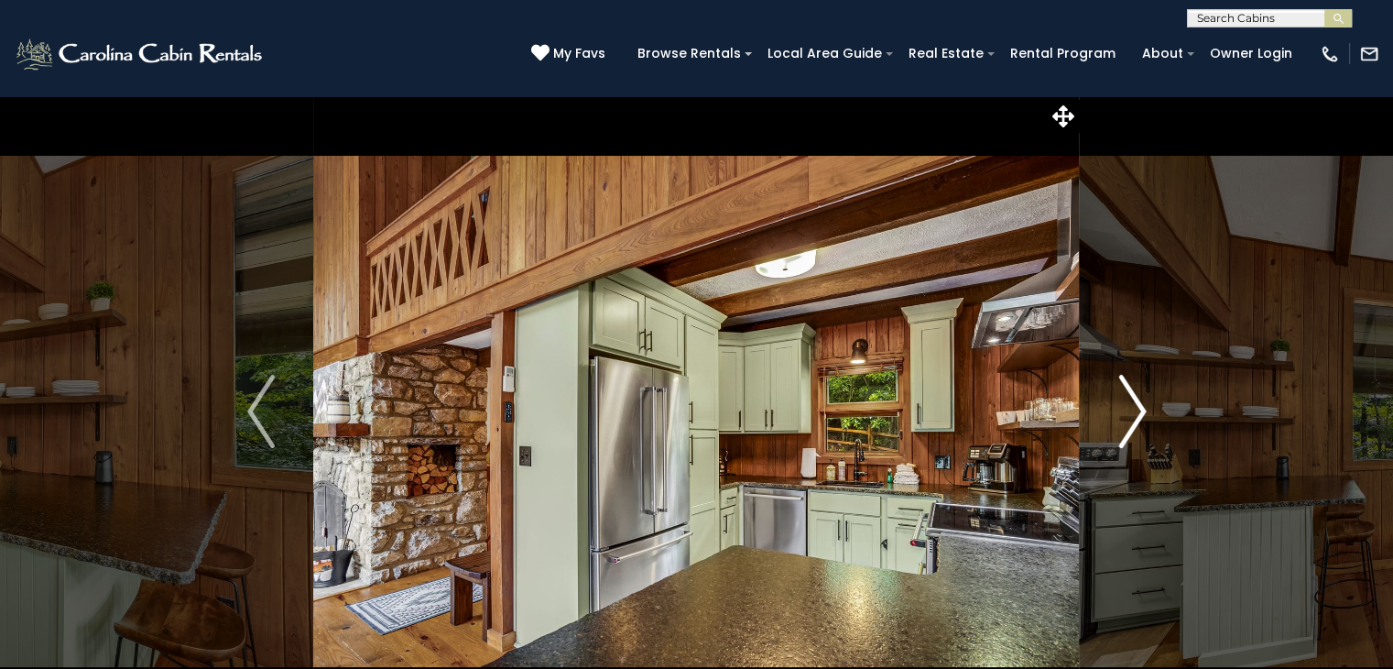
click at [1132, 421] on img "Next" at bounding box center [1132, 411] width 27 height 73
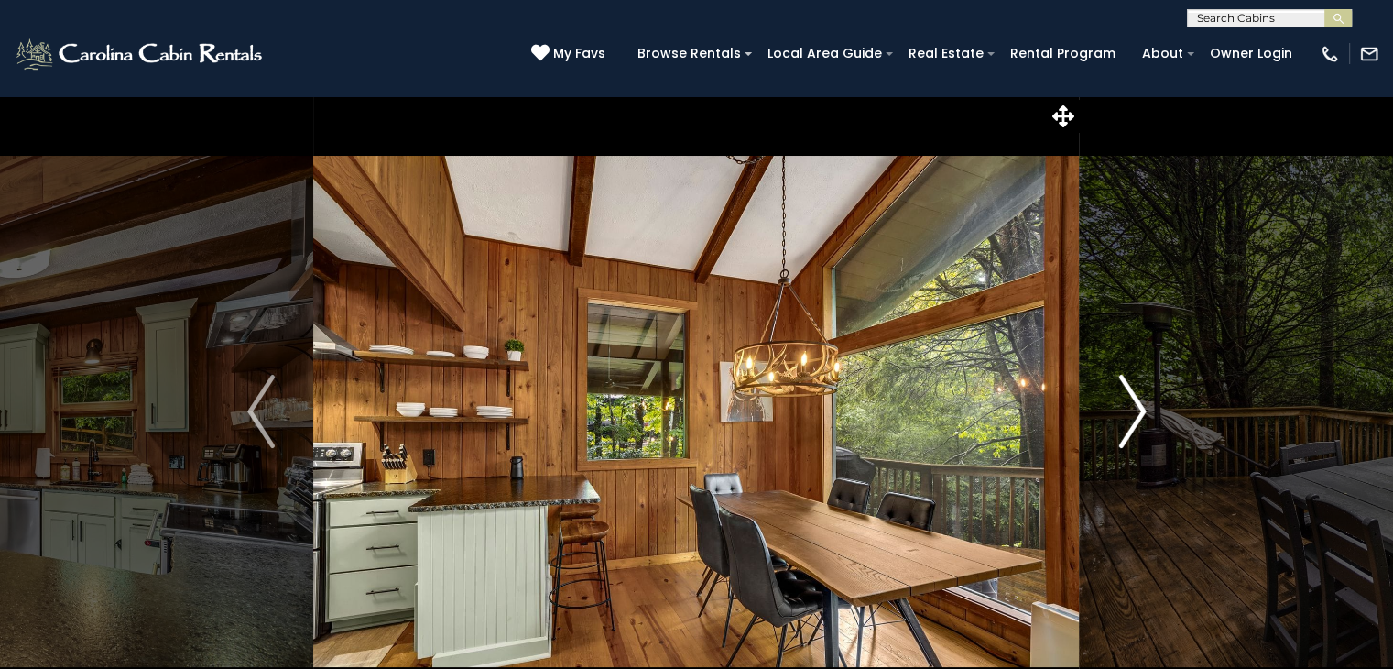
click at [1132, 421] on img "Next" at bounding box center [1132, 411] width 27 height 73
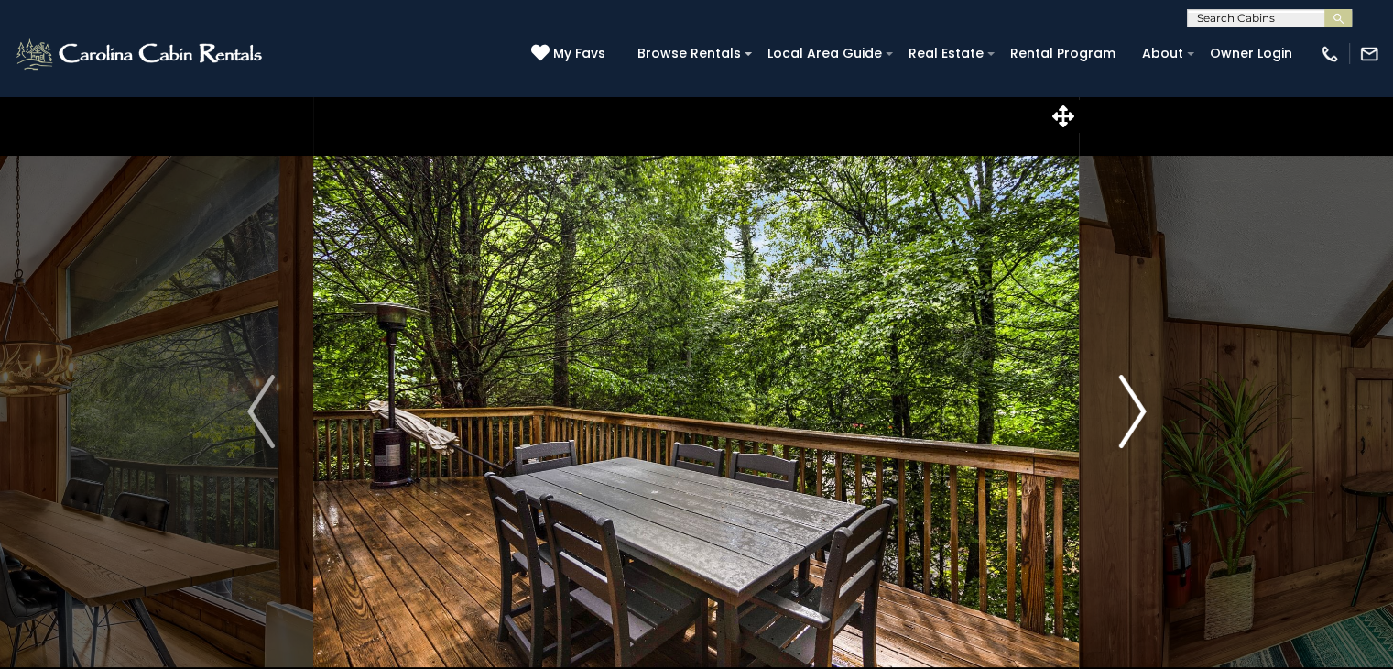
click at [1132, 421] on img "Next" at bounding box center [1132, 411] width 27 height 73
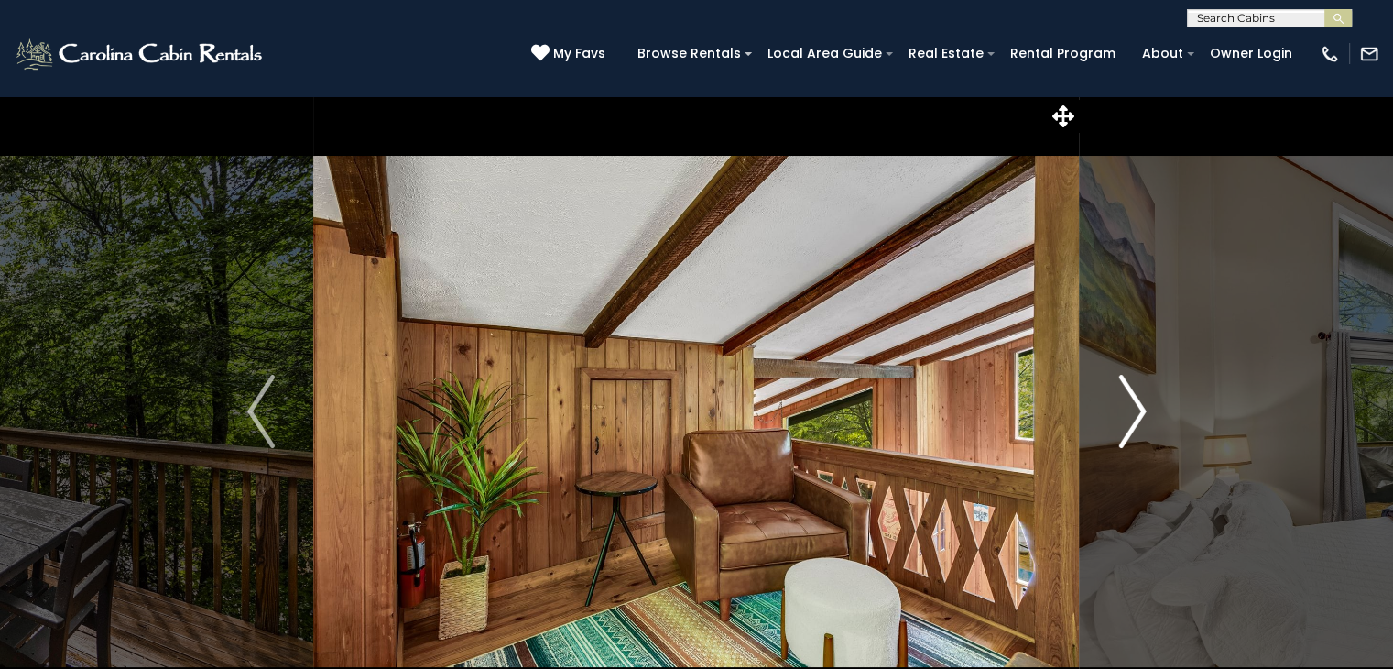
click at [1132, 421] on img "Next" at bounding box center [1132, 411] width 27 height 73
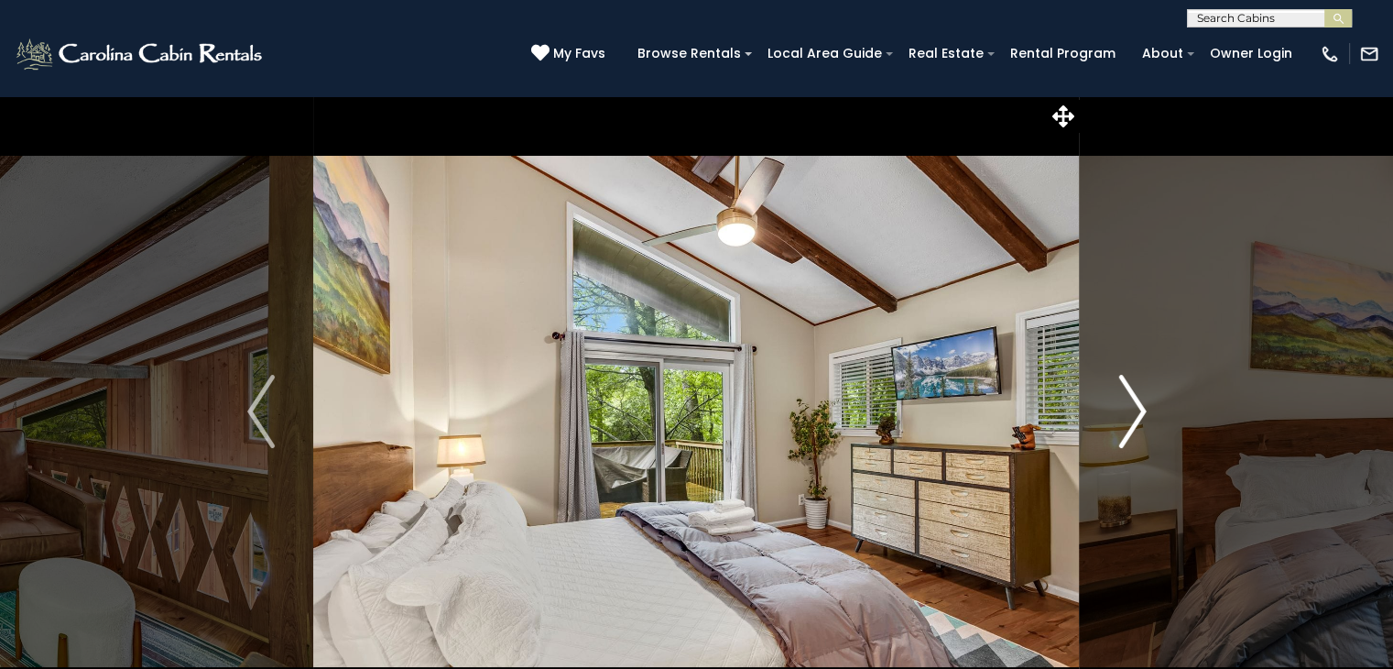
click at [1132, 421] on img "Next" at bounding box center [1132, 411] width 27 height 73
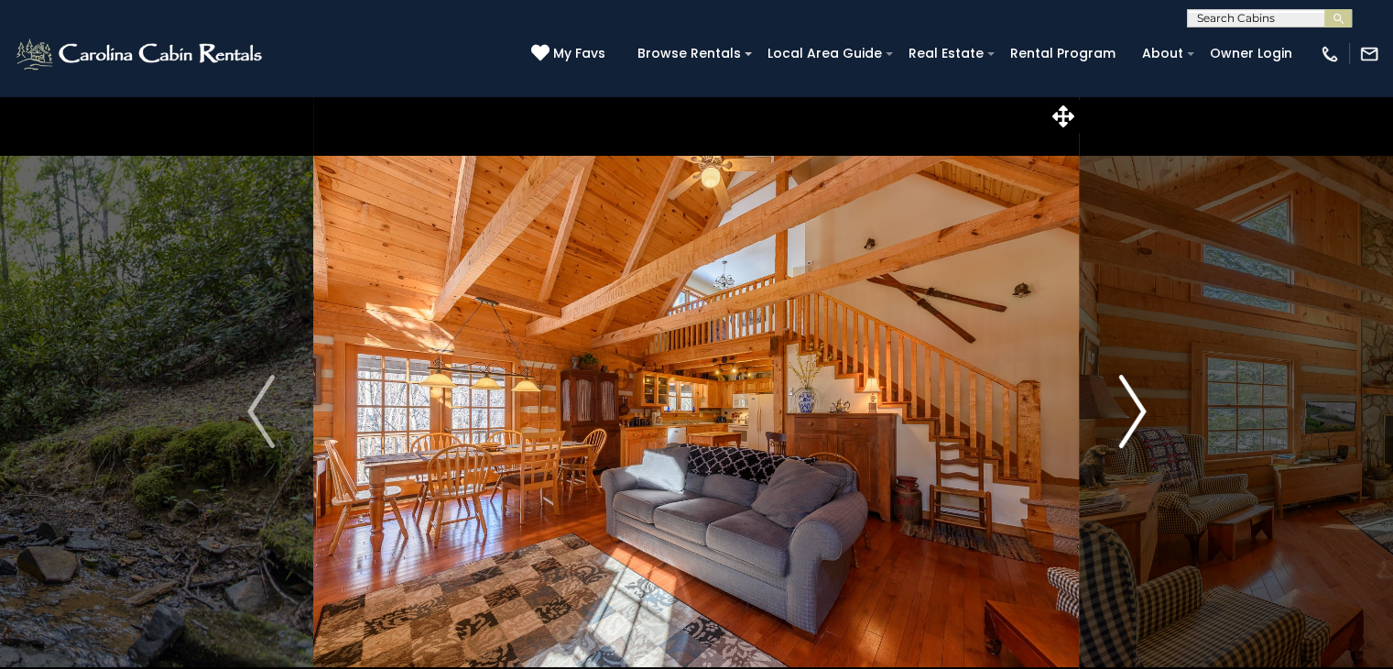
click at [1127, 404] on img "Next" at bounding box center [1132, 411] width 27 height 73
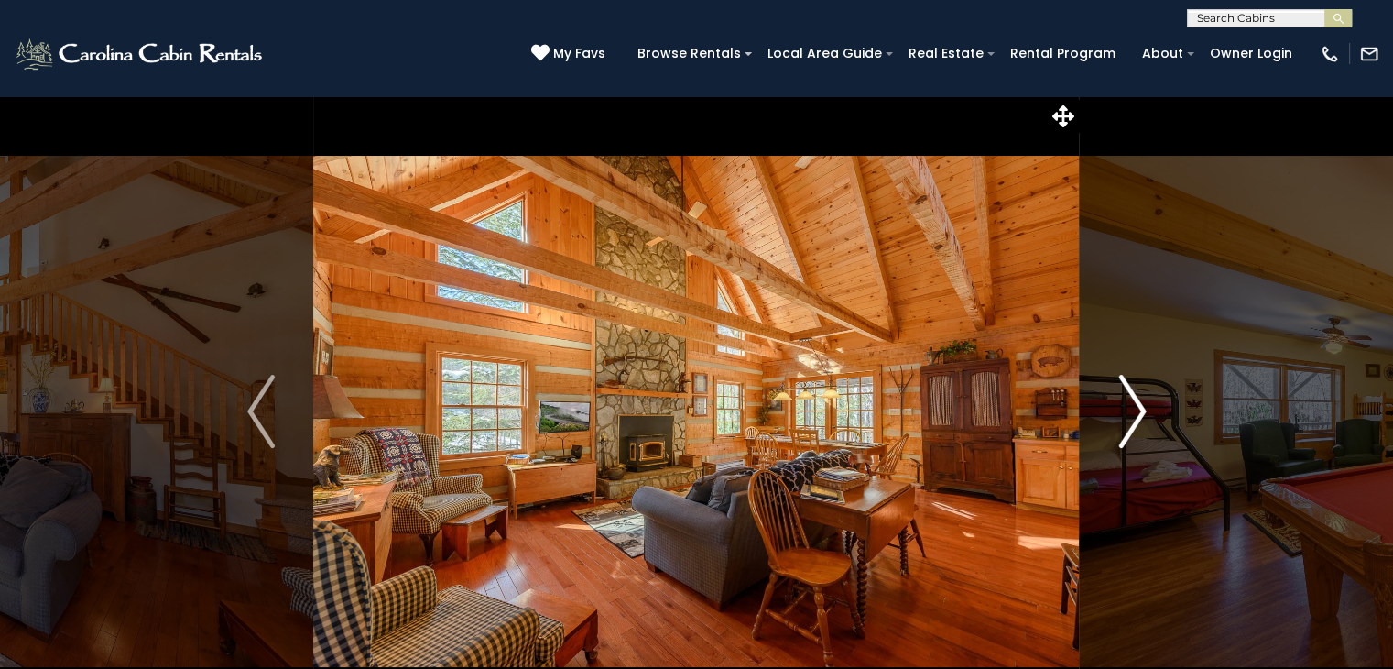
click at [1127, 404] on img "Next" at bounding box center [1132, 411] width 27 height 73
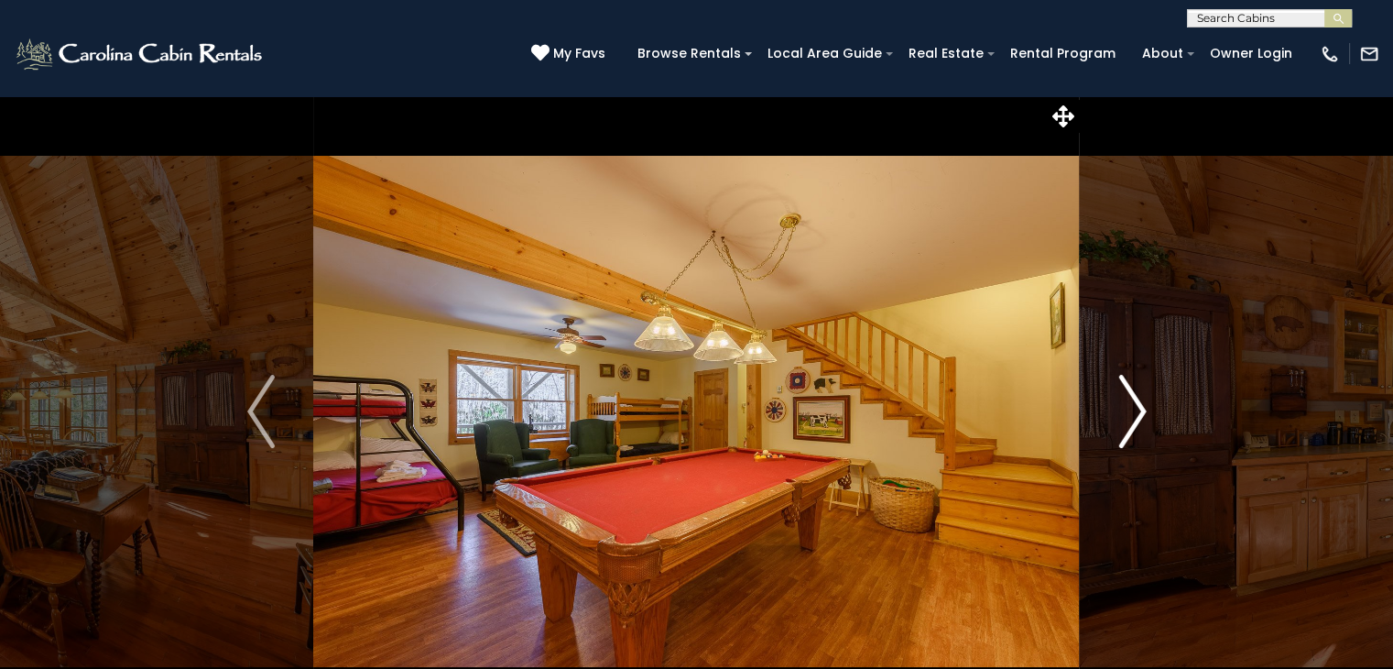
click at [1127, 404] on img "Next" at bounding box center [1132, 411] width 27 height 73
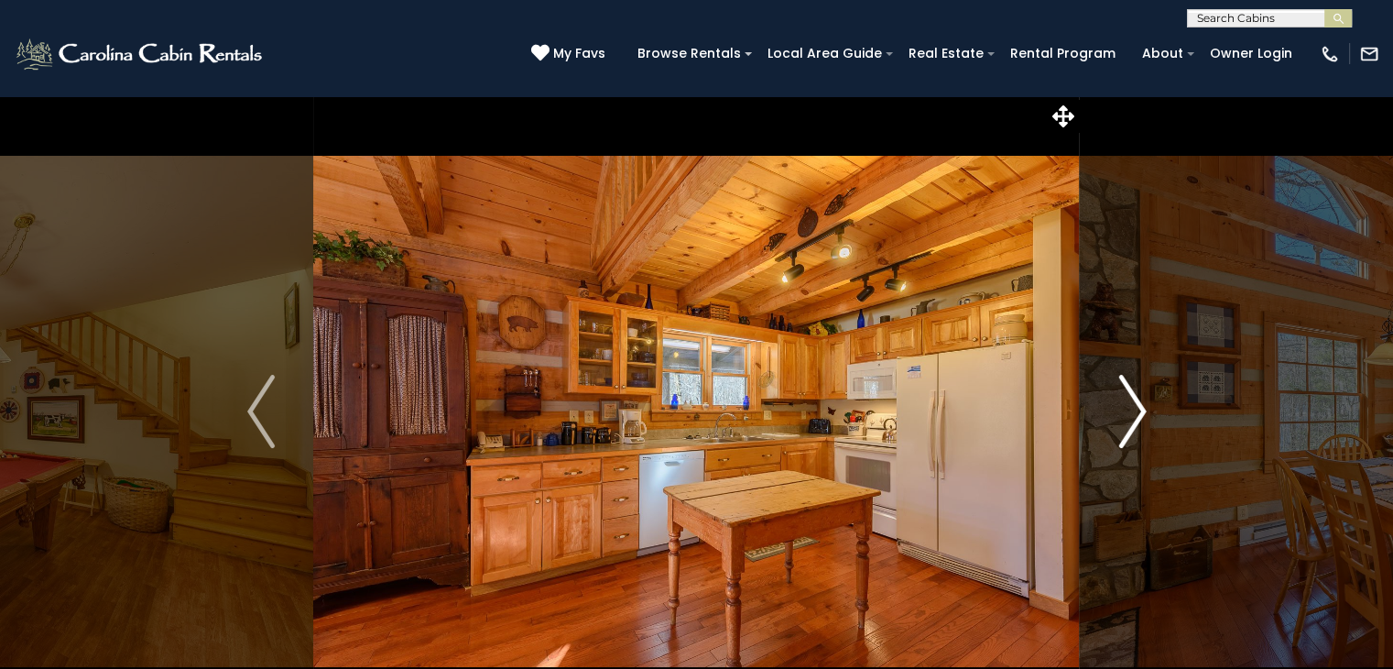
click at [1127, 404] on img "Next" at bounding box center [1132, 411] width 27 height 73
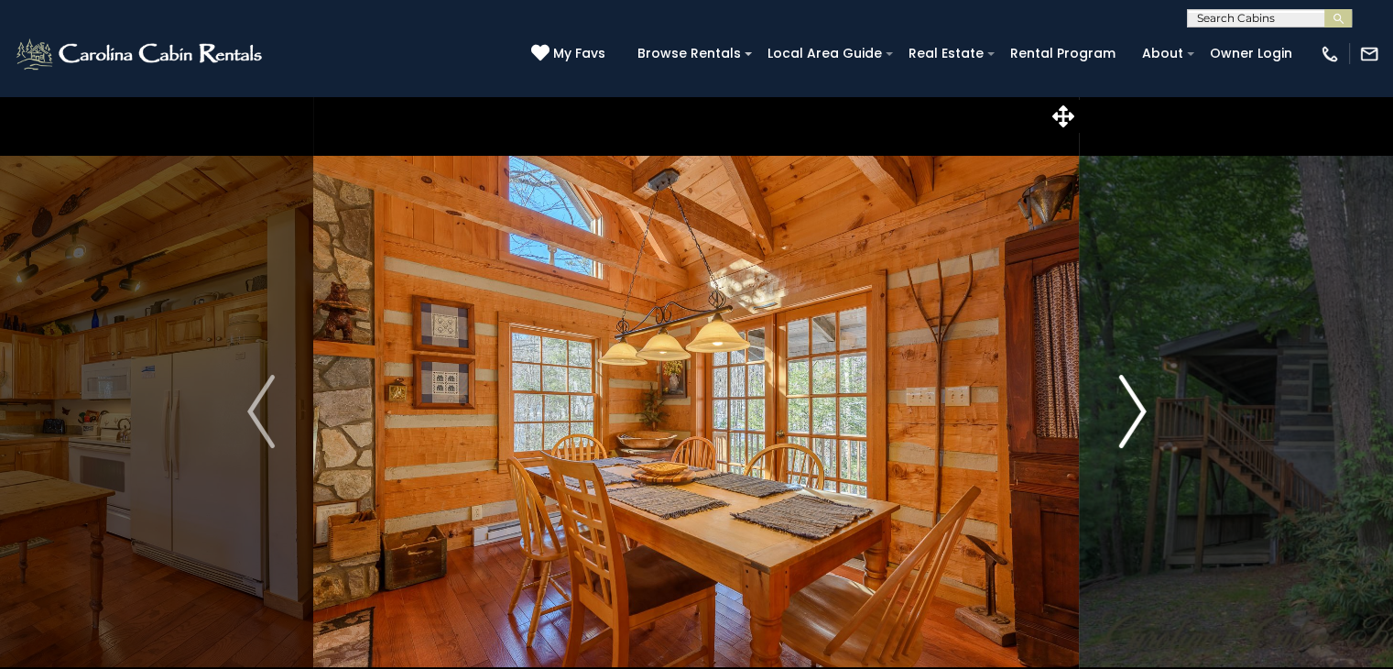
click at [1127, 404] on img "Next" at bounding box center [1132, 411] width 27 height 73
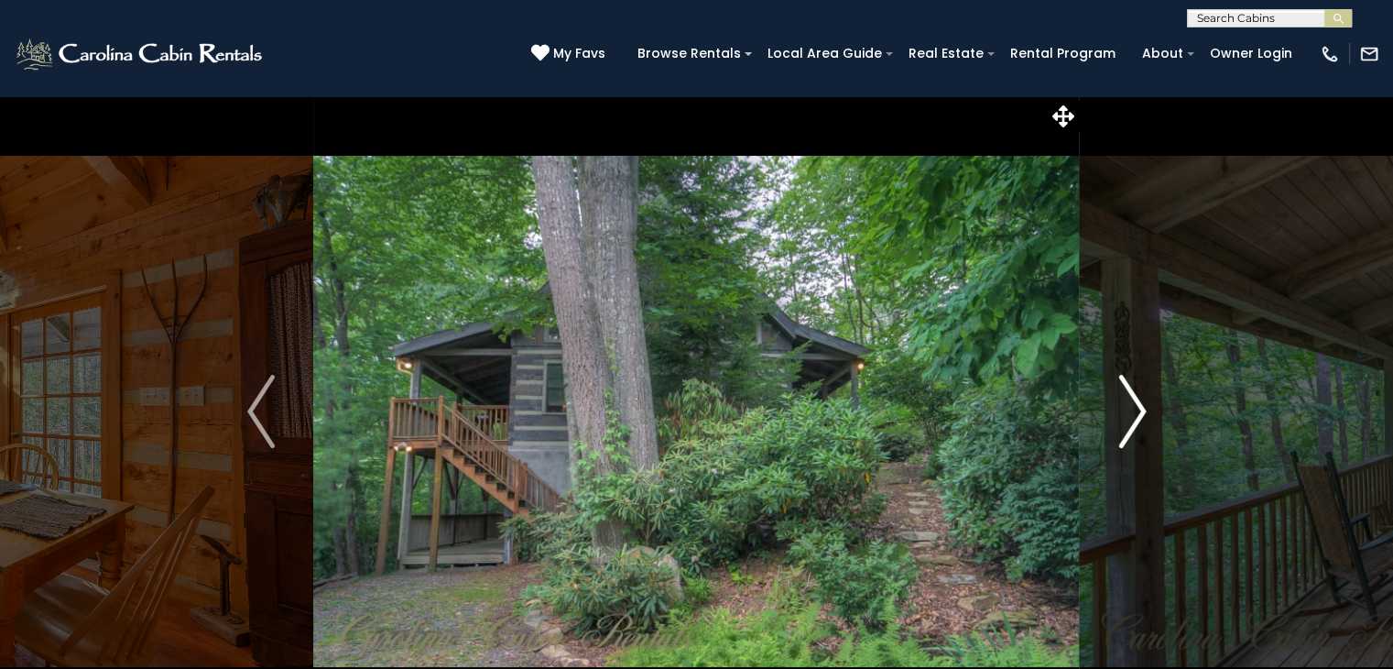
click at [1127, 404] on img "Next" at bounding box center [1132, 411] width 27 height 73
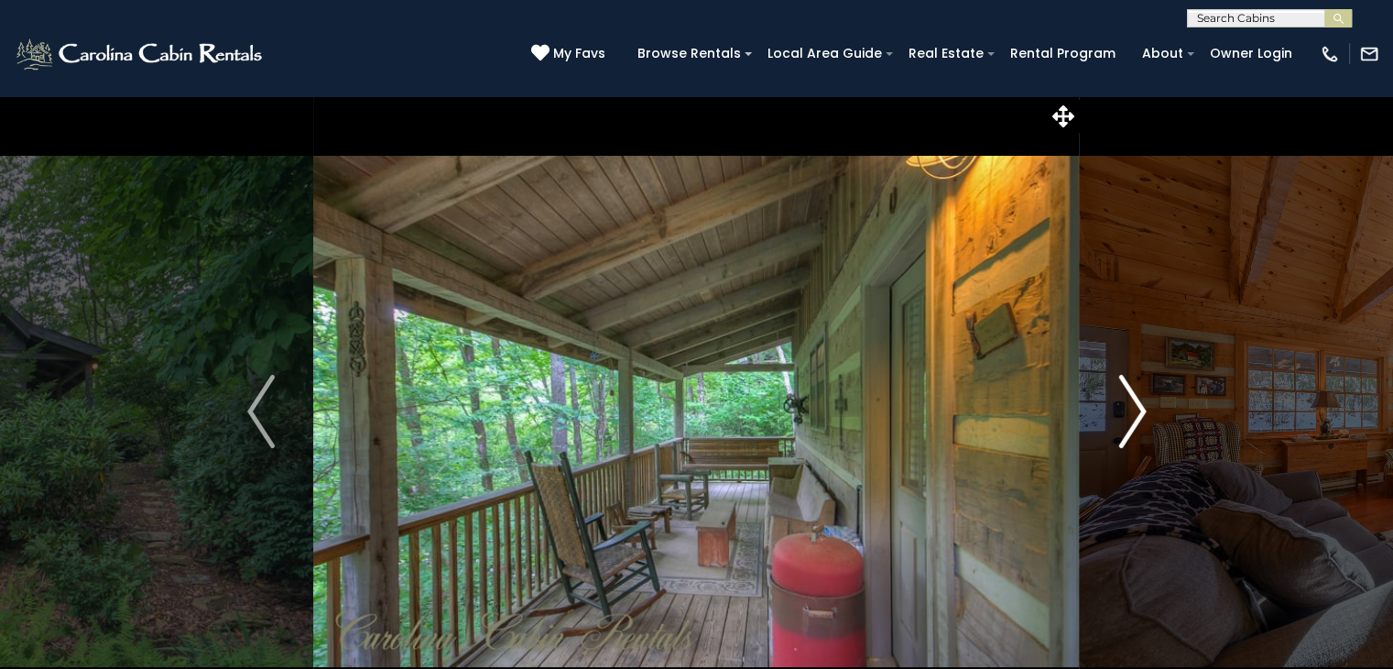
click at [1127, 404] on img "Next" at bounding box center [1132, 411] width 27 height 73
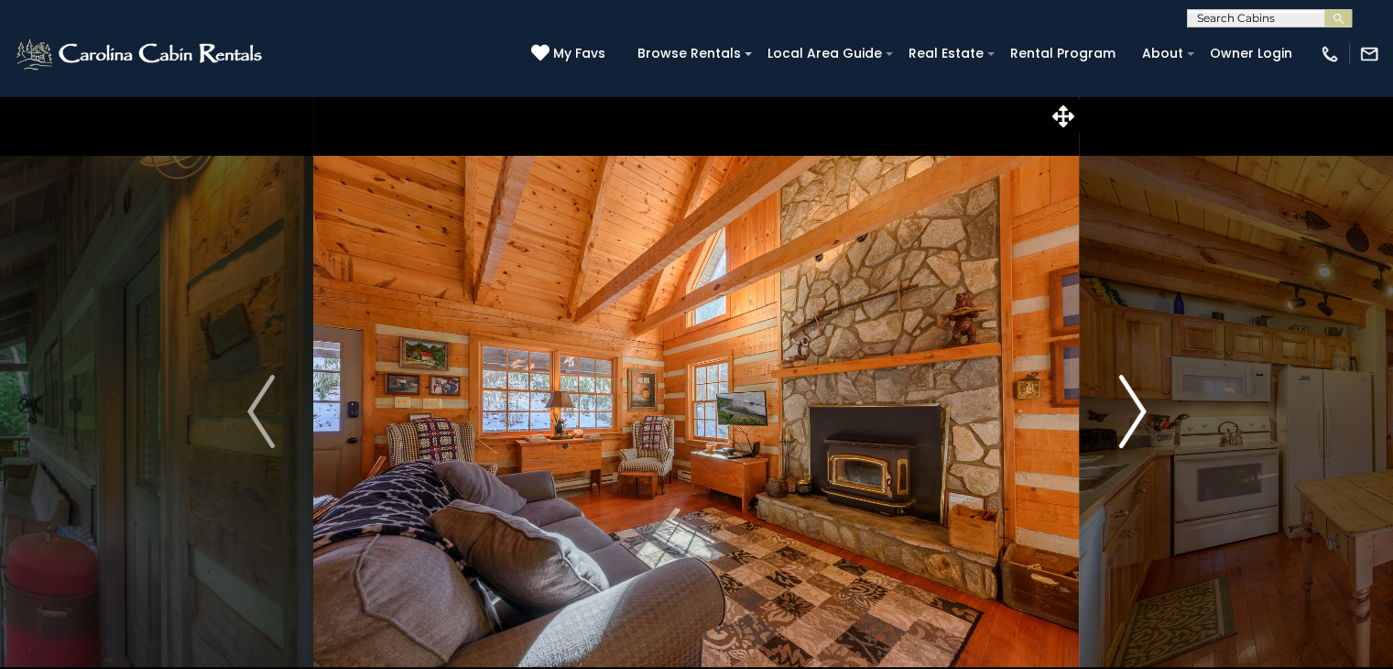
click at [1127, 404] on img "Next" at bounding box center [1132, 411] width 27 height 73
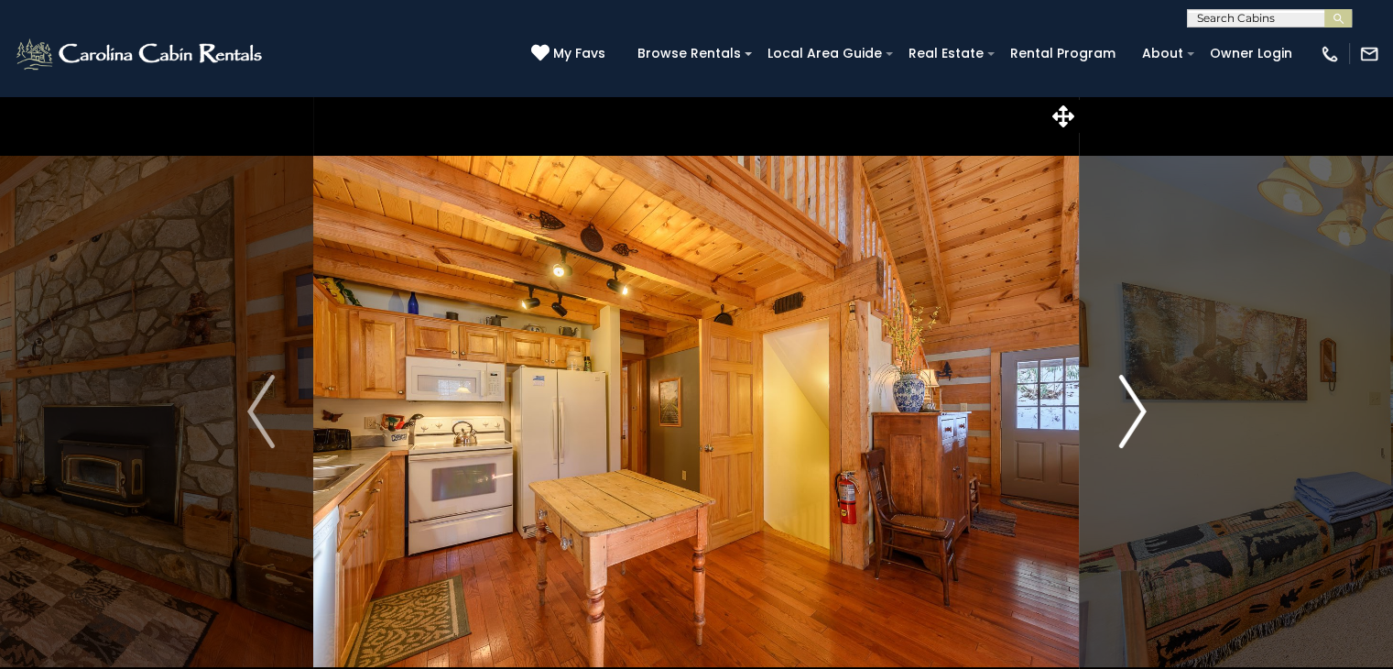
click at [1127, 404] on img "Next" at bounding box center [1132, 411] width 27 height 73
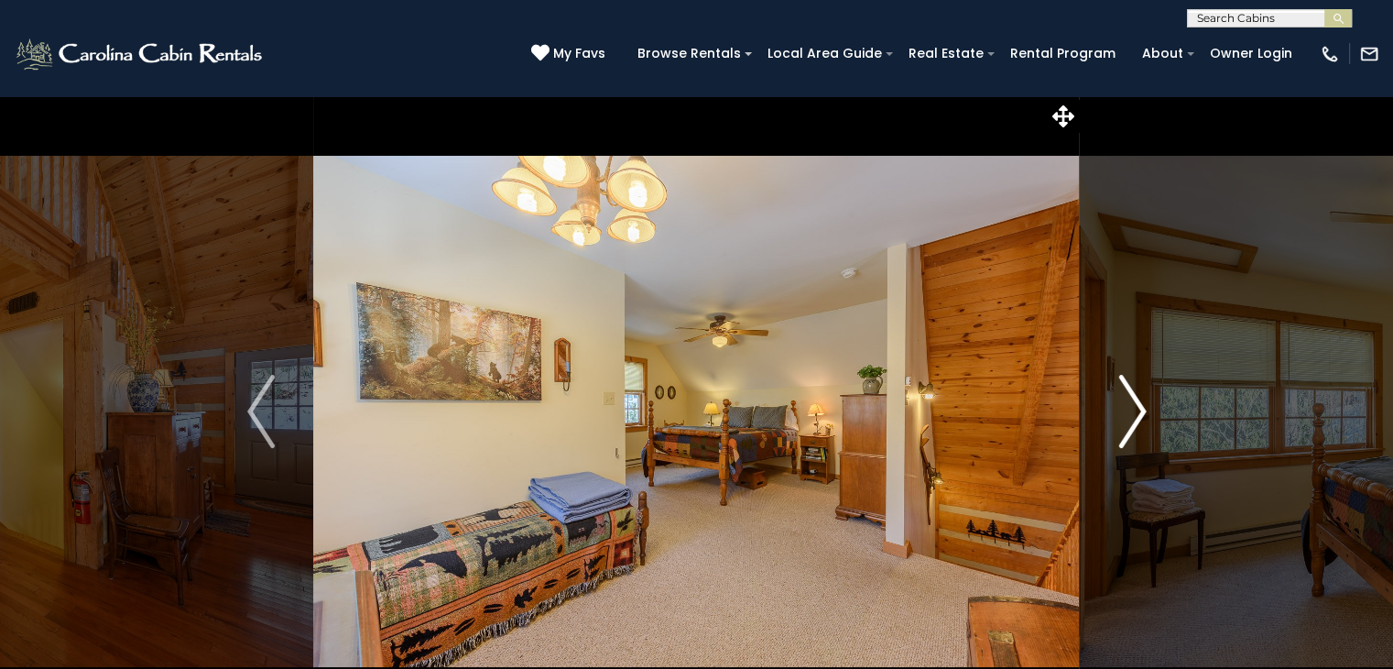
click at [1127, 404] on img "Next" at bounding box center [1132, 411] width 27 height 73
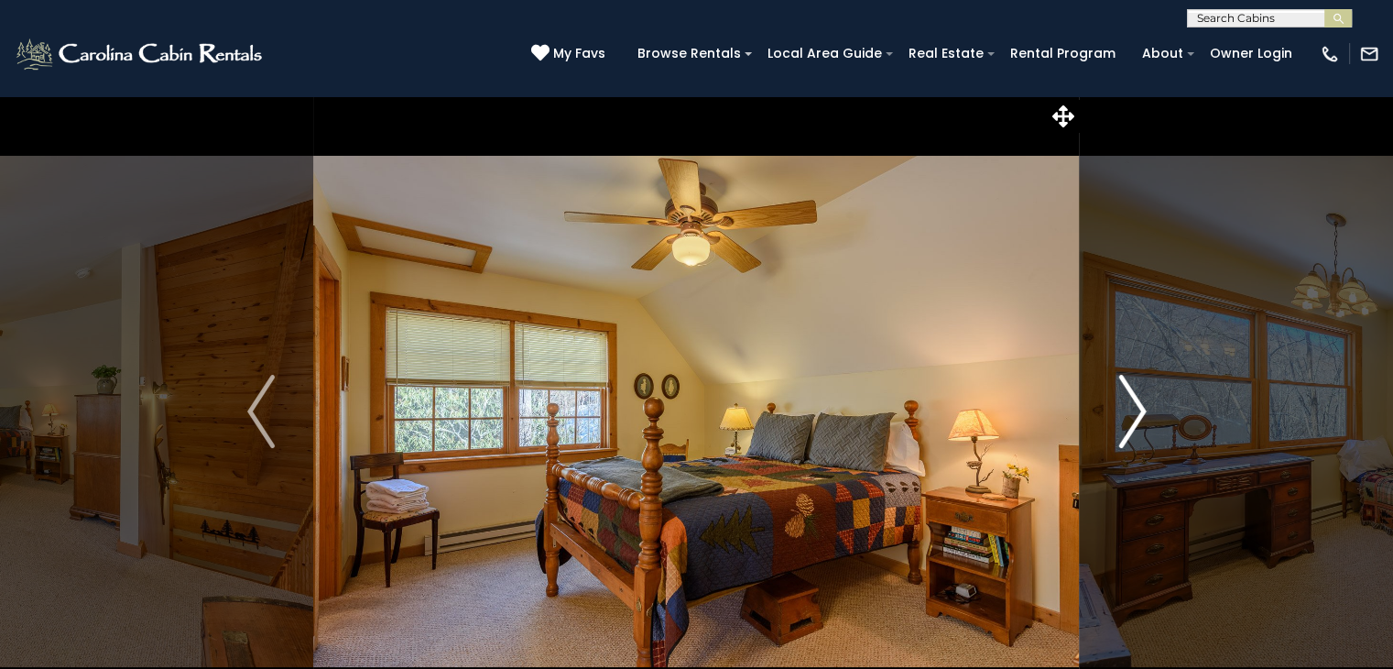
click at [1127, 404] on img "Next" at bounding box center [1132, 411] width 27 height 73
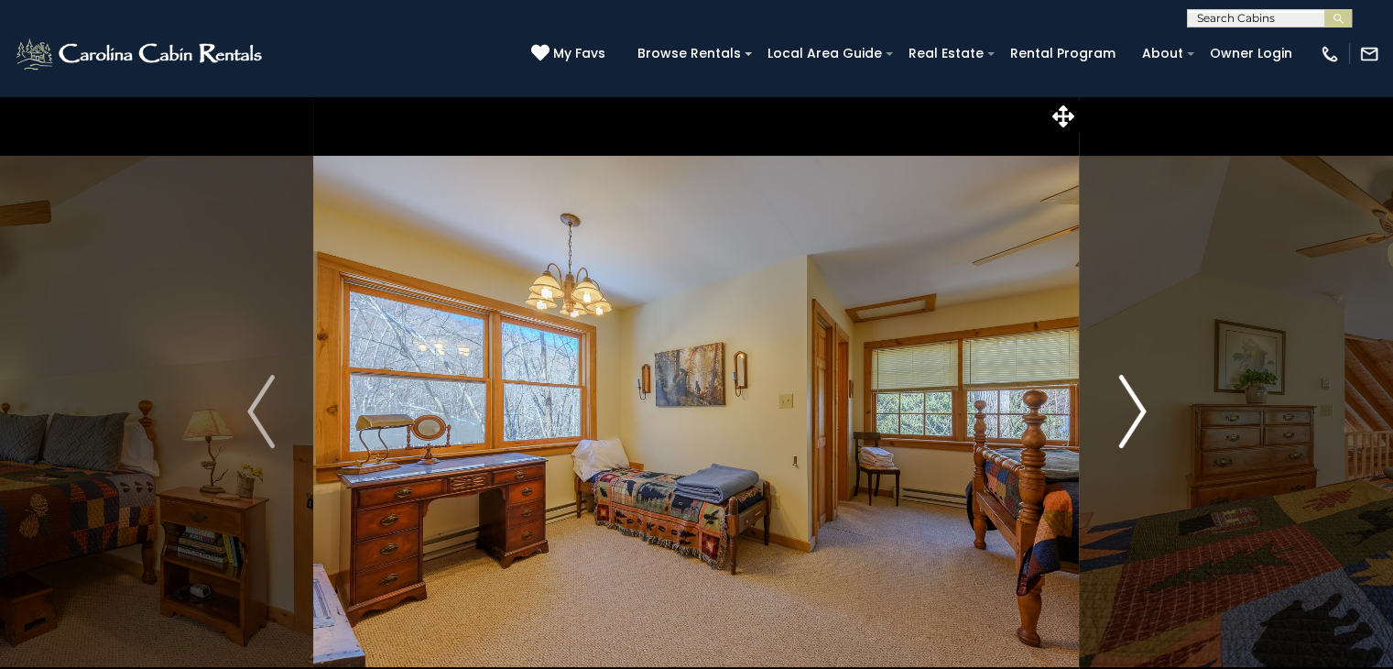
click at [1127, 404] on img "Next" at bounding box center [1132, 411] width 27 height 73
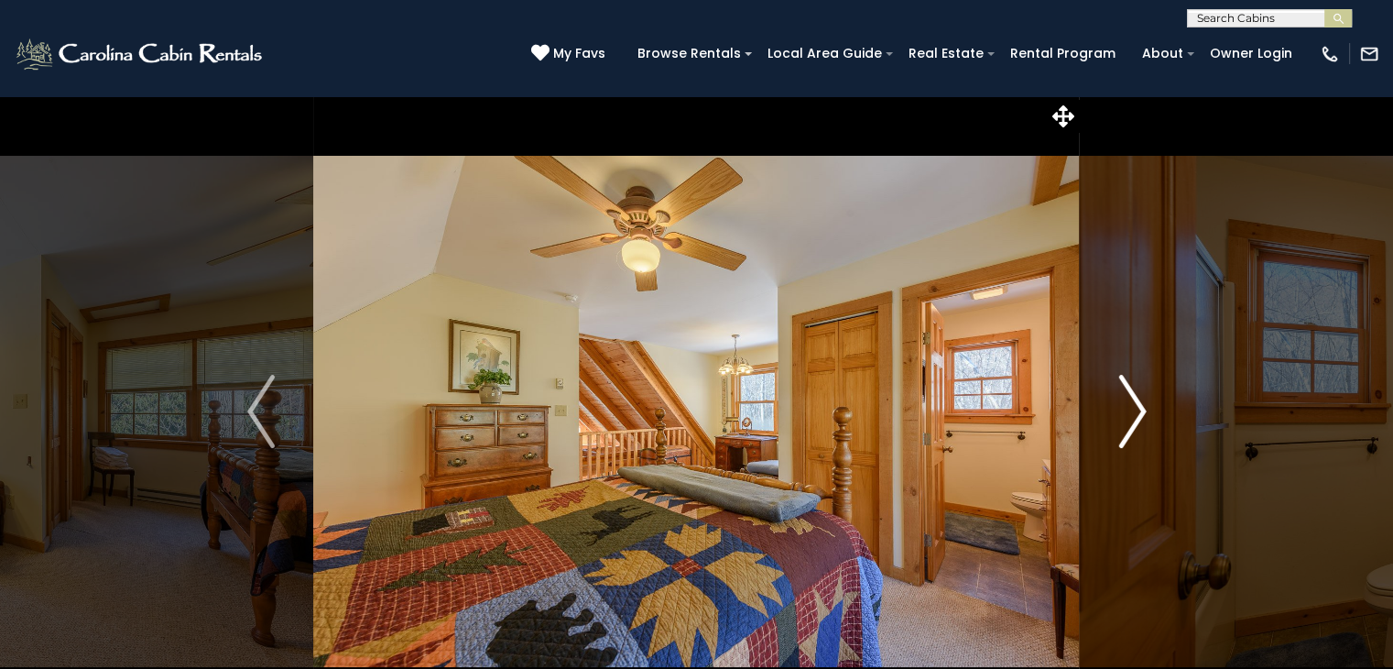
click at [1127, 404] on img "Next" at bounding box center [1132, 411] width 27 height 73
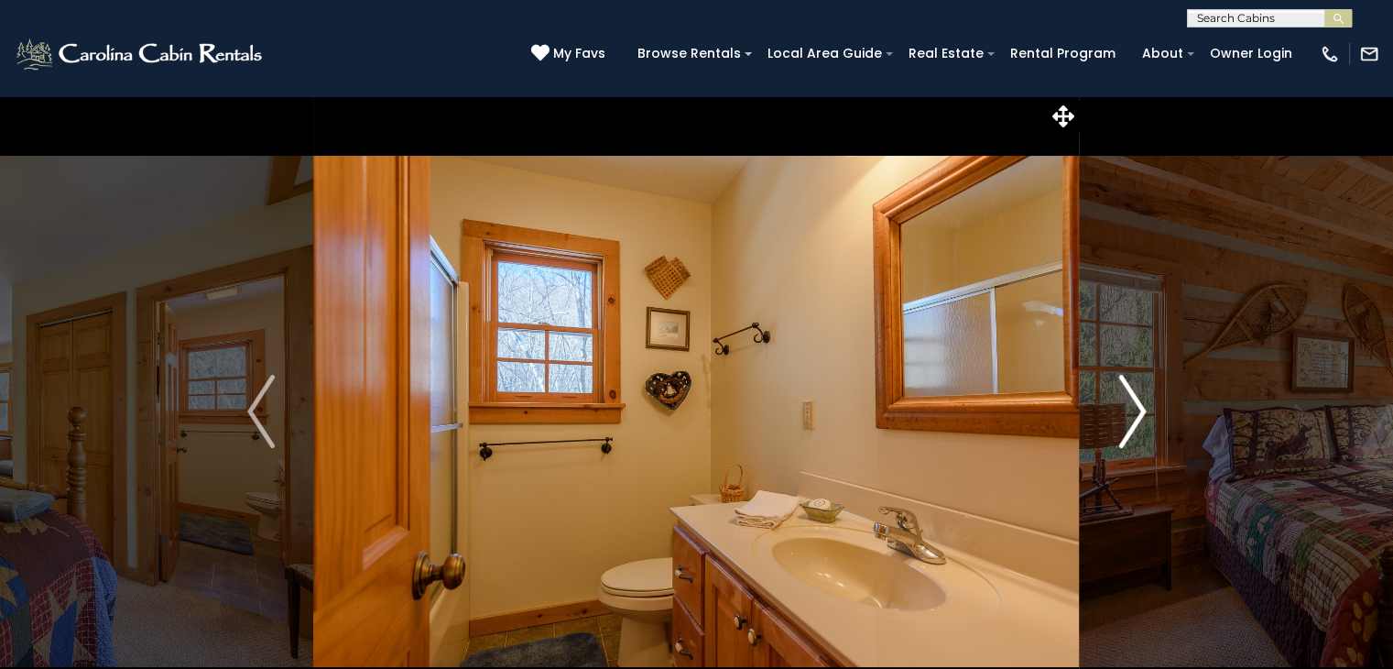
click at [1127, 404] on img "Next" at bounding box center [1132, 411] width 27 height 73
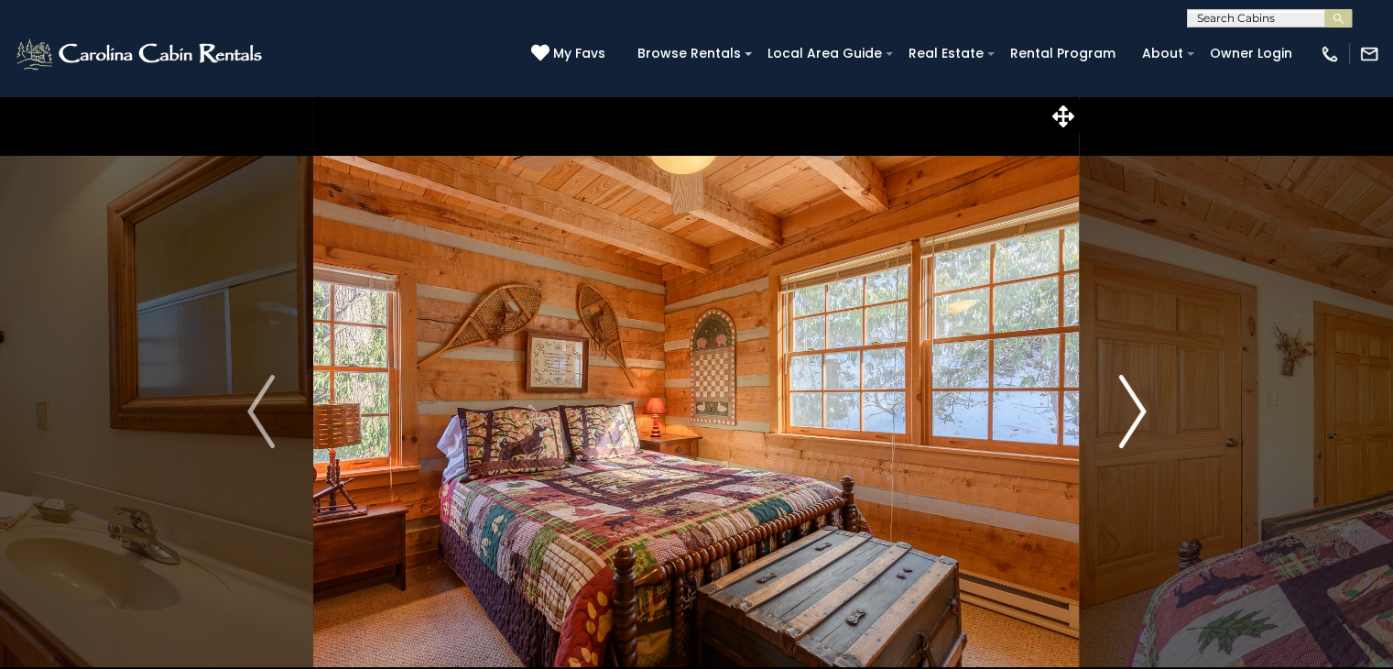
click at [1127, 404] on img "Next" at bounding box center [1132, 411] width 27 height 73
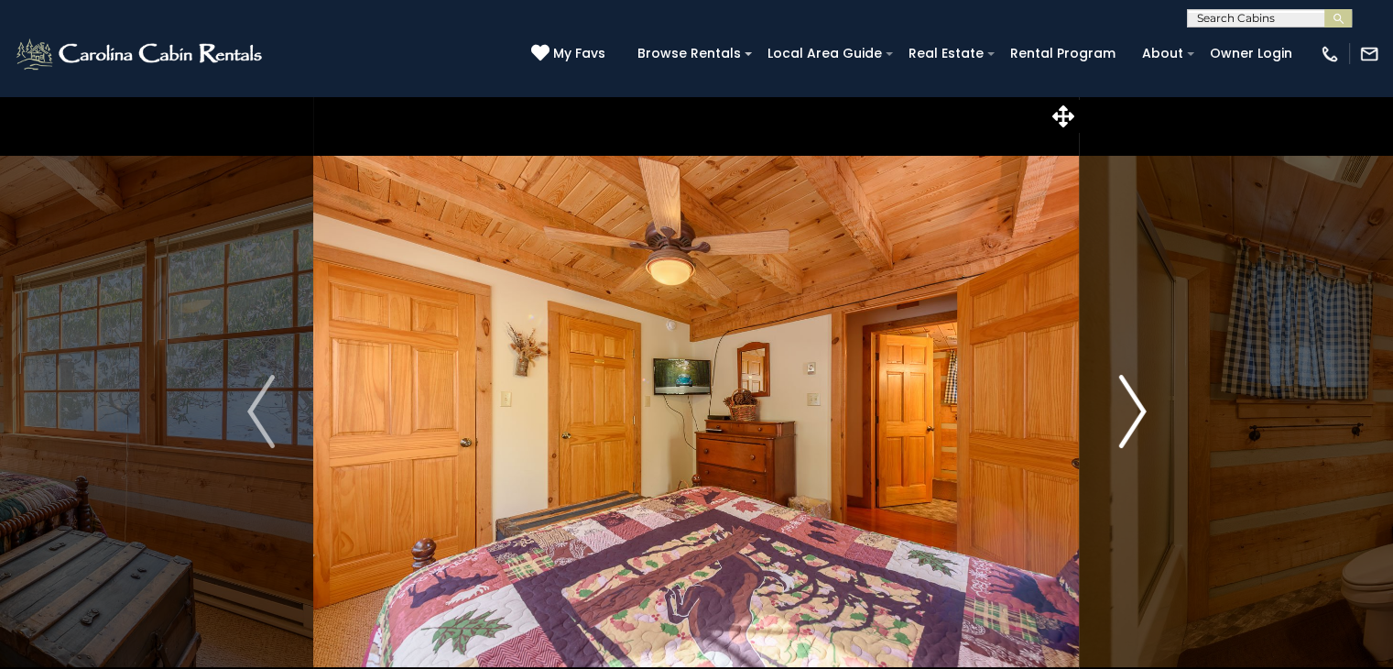
click at [1127, 404] on img "Next" at bounding box center [1132, 411] width 27 height 73
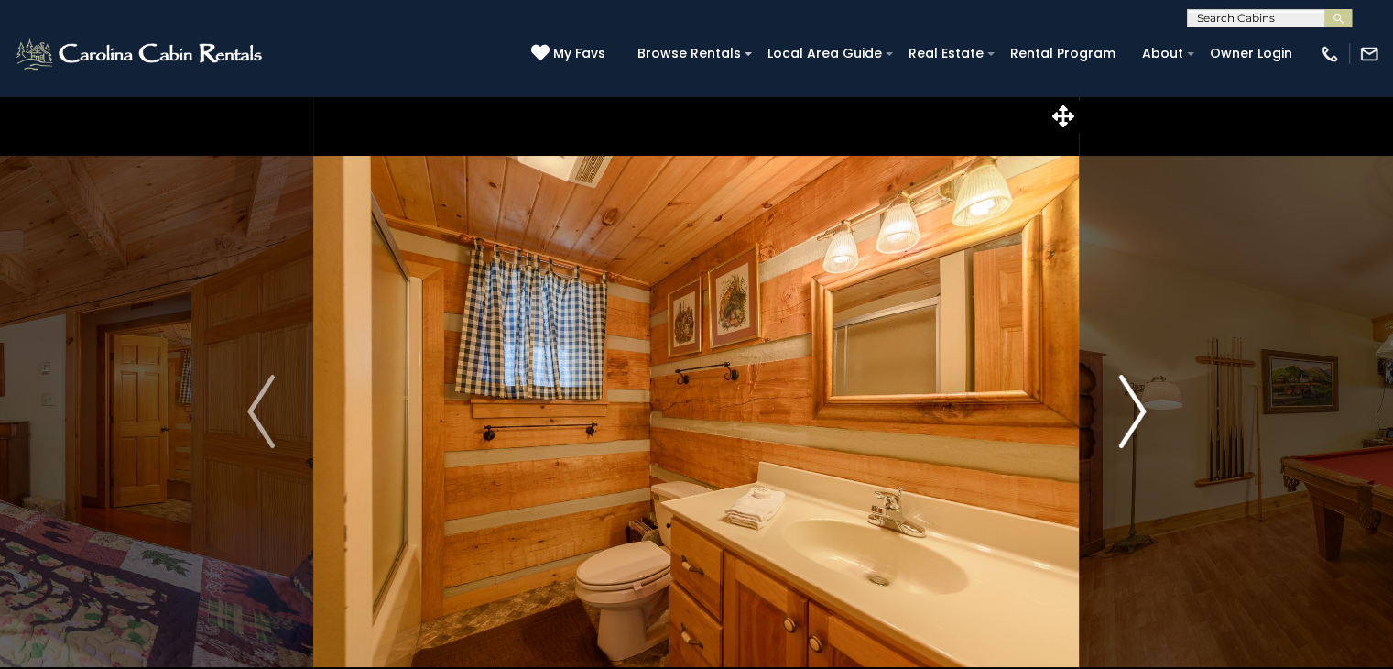
click at [1127, 404] on img "Next" at bounding box center [1132, 411] width 27 height 73
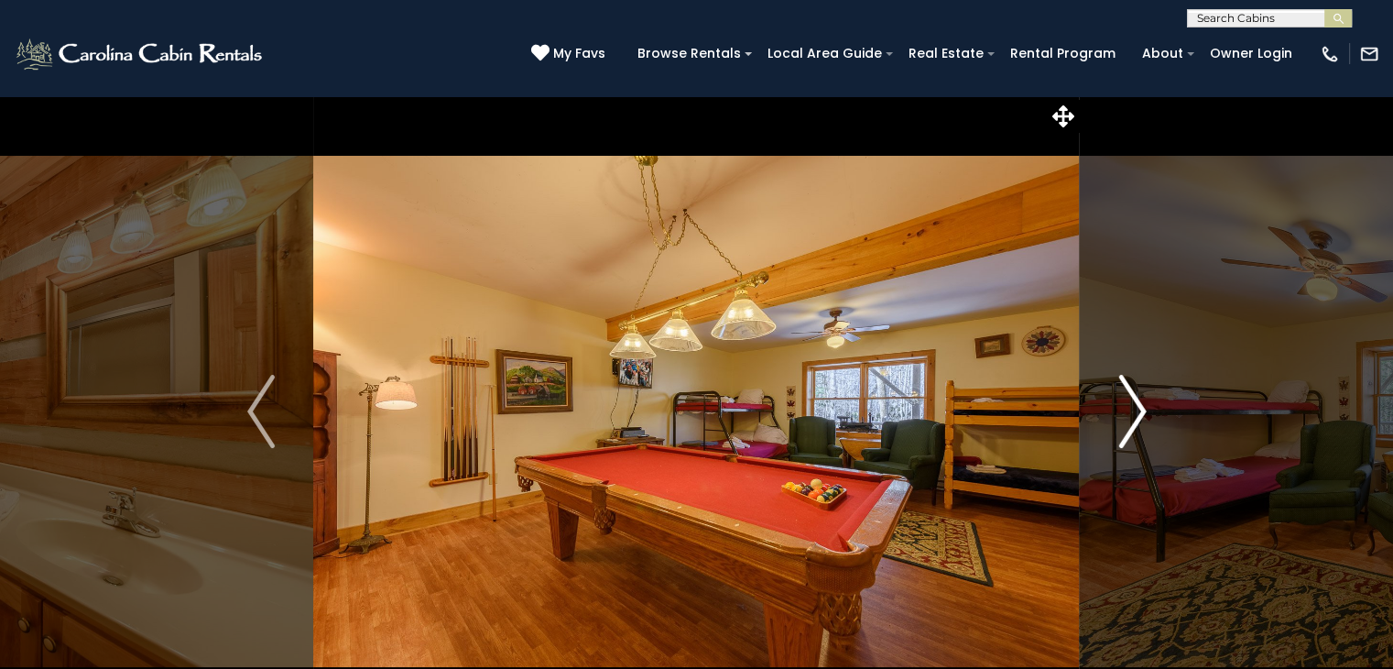
click at [1127, 404] on img "Next" at bounding box center [1132, 411] width 27 height 73
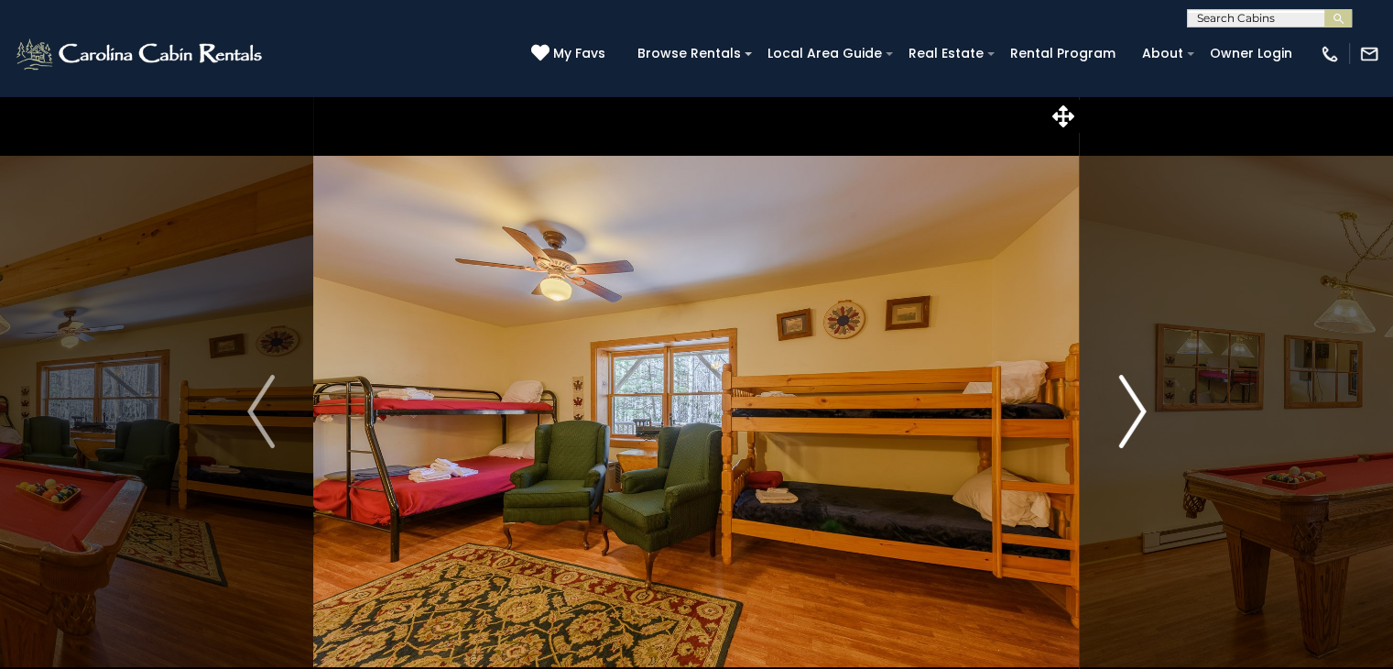
click at [1127, 404] on img "Next" at bounding box center [1132, 411] width 27 height 73
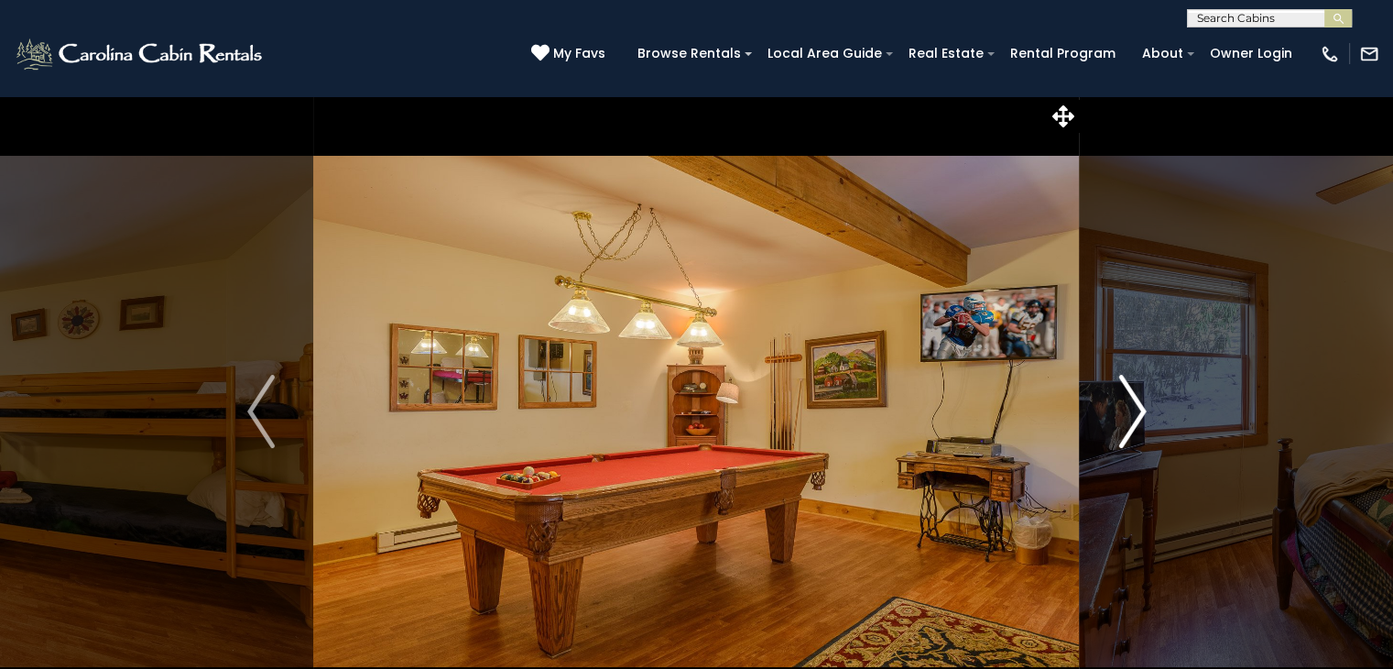
click at [1127, 404] on img "Next" at bounding box center [1132, 411] width 27 height 73
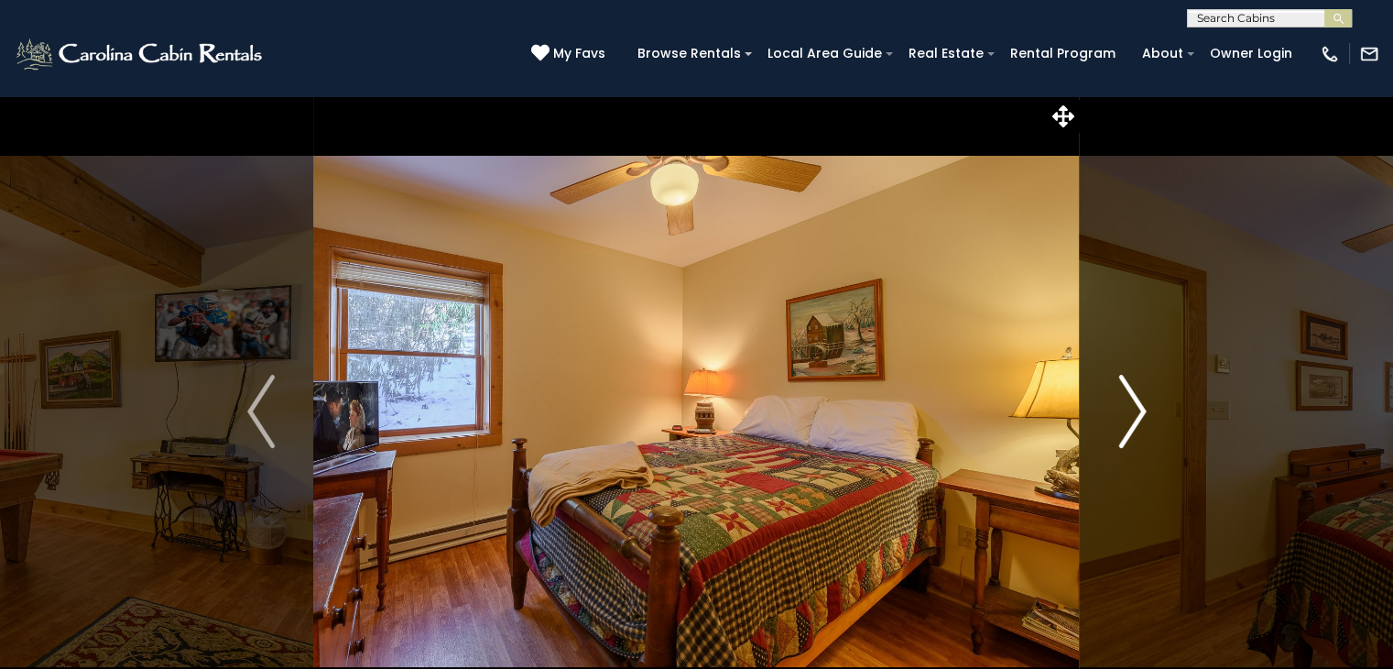
click at [1127, 404] on img "Next" at bounding box center [1132, 411] width 27 height 73
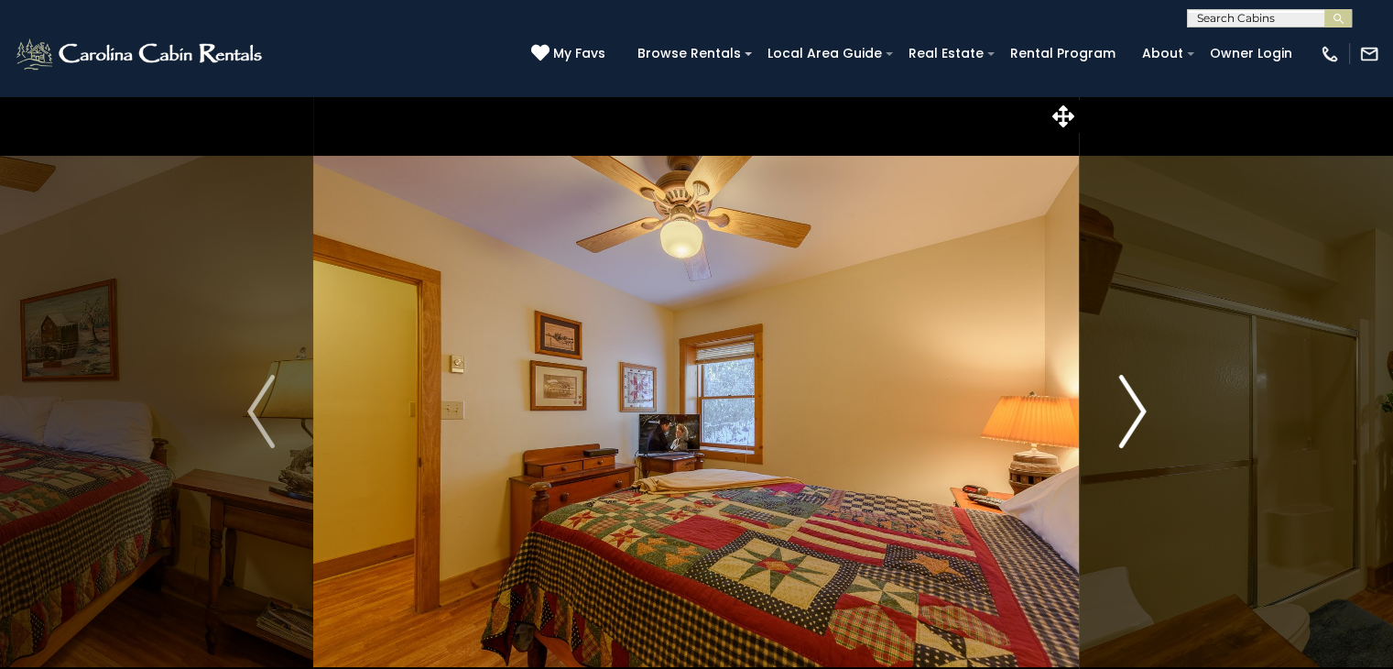
click at [1127, 404] on img "Next" at bounding box center [1132, 411] width 27 height 73
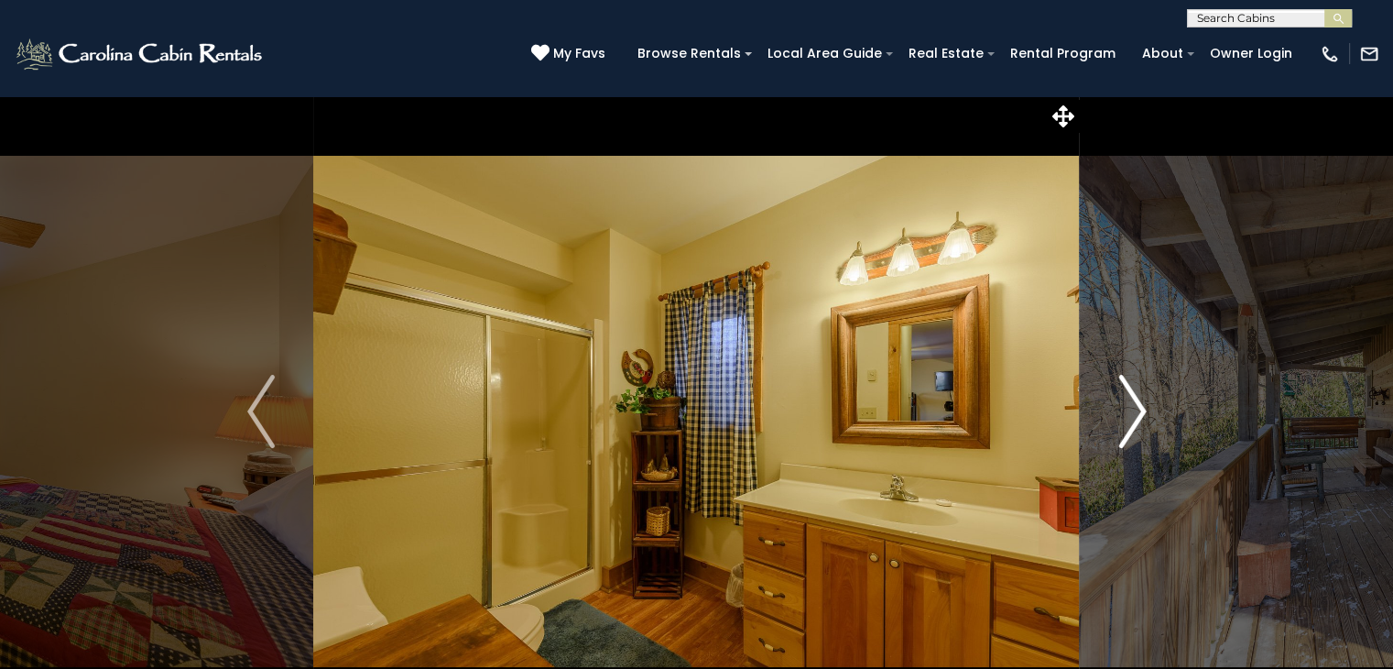
click at [1127, 404] on img "Next" at bounding box center [1132, 411] width 27 height 73
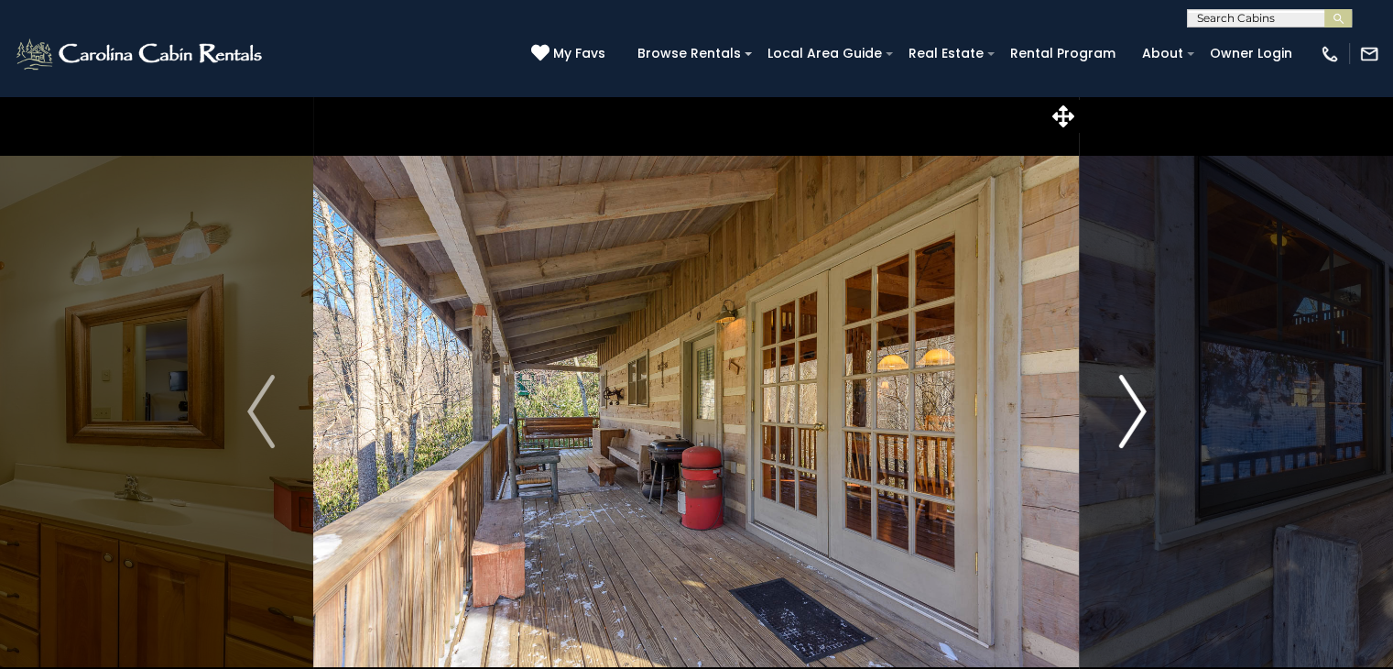
click at [1127, 404] on img "Next" at bounding box center [1132, 411] width 27 height 73
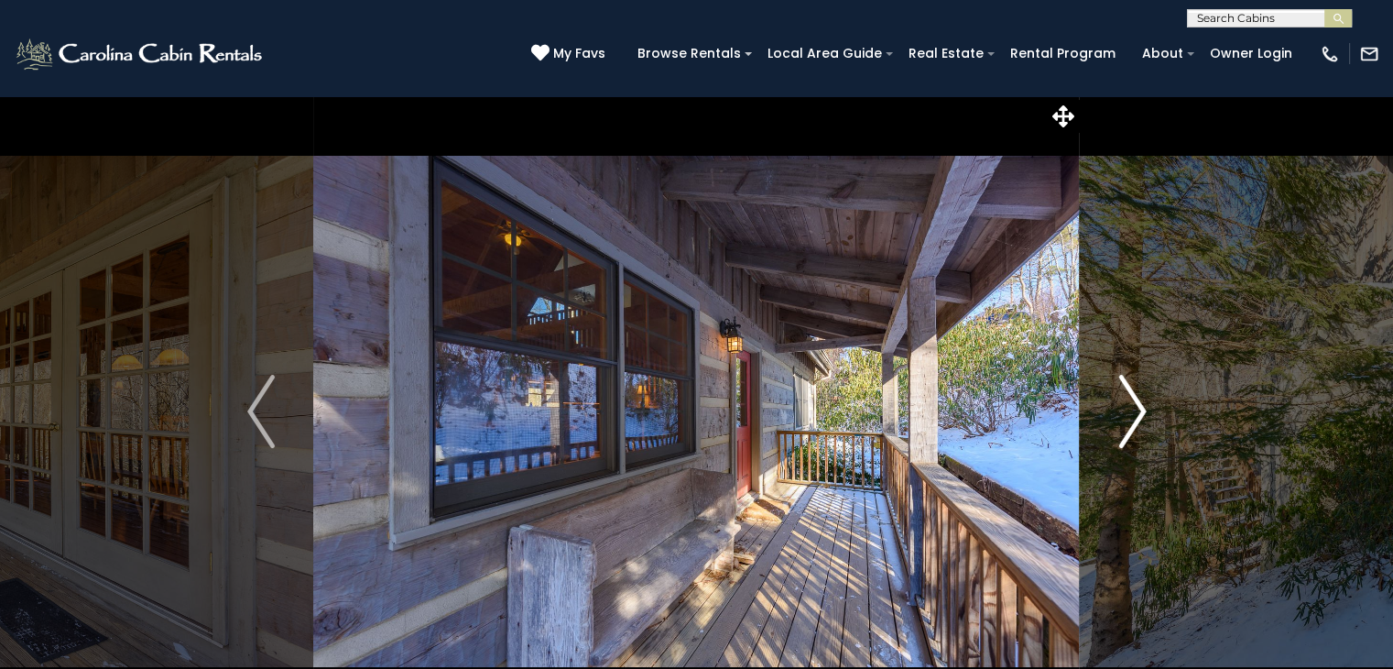
click at [1127, 404] on img "Next" at bounding box center [1132, 411] width 27 height 73
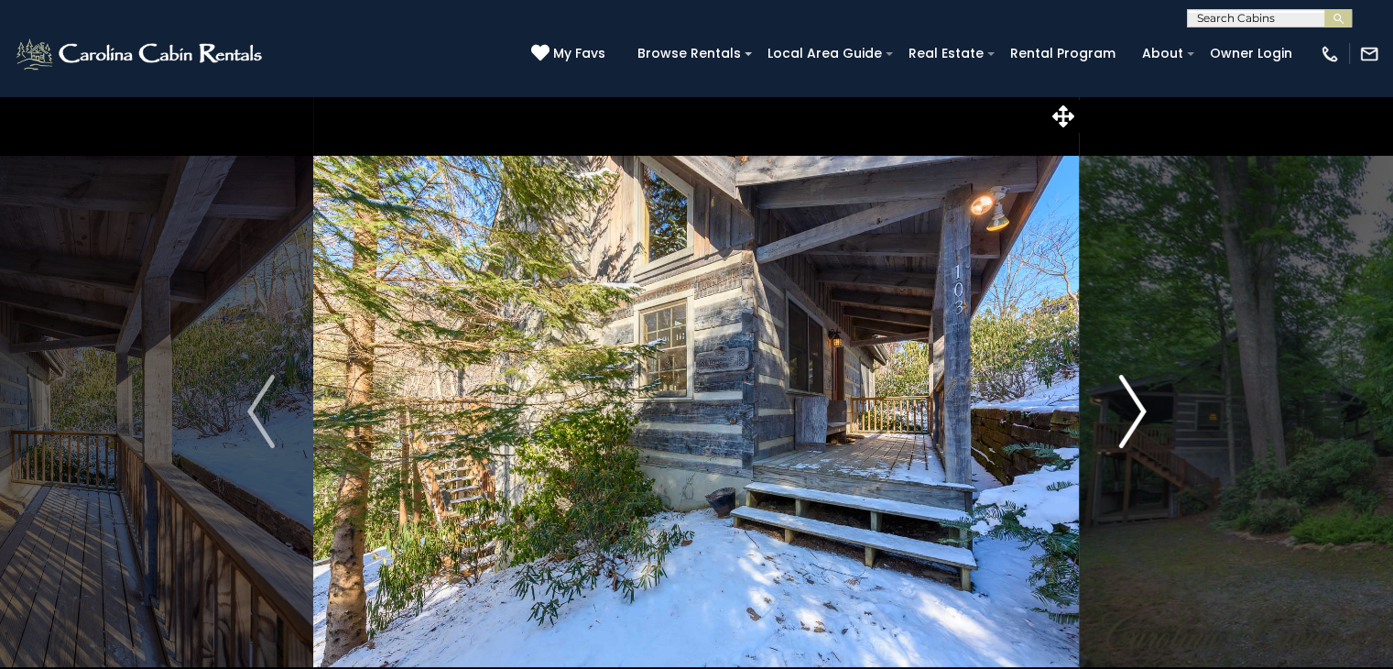
click at [1127, 404] on img "Next" at bounding box center [1132, 411] width 27 height 73
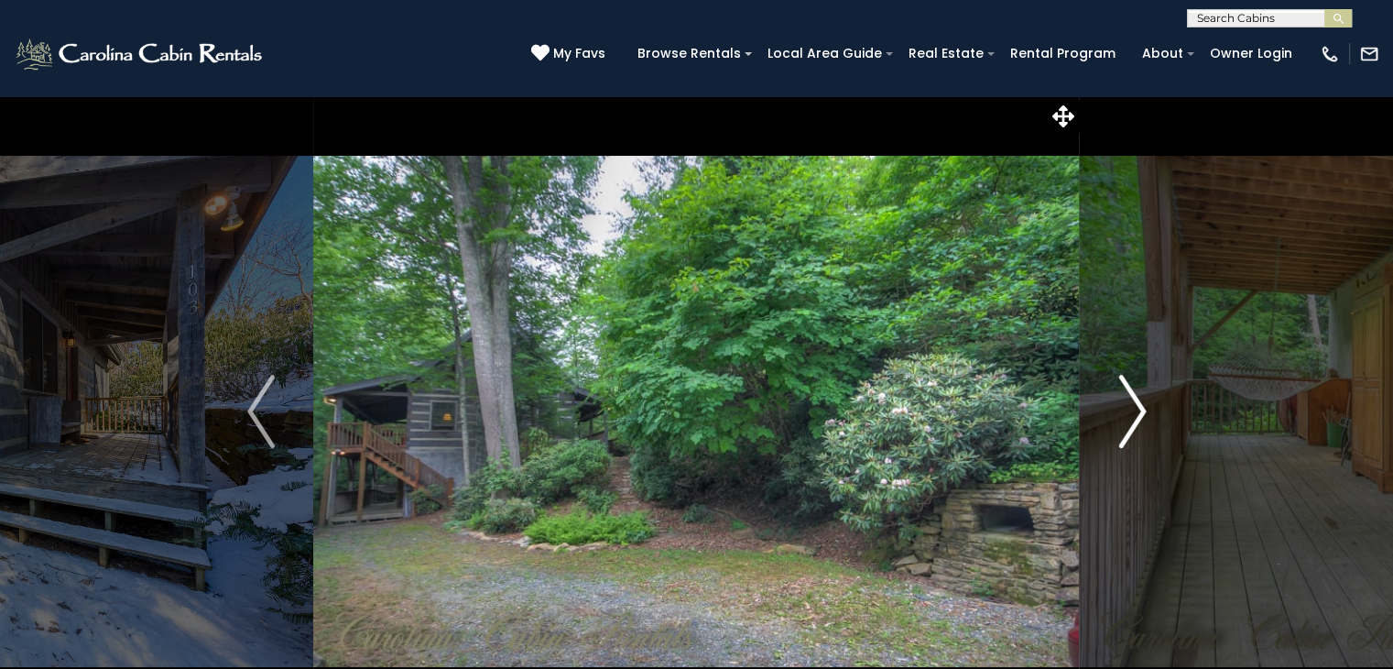
click at [1127, 404] on img "Next" at bounding box center [1132, 411] width 27 height 73
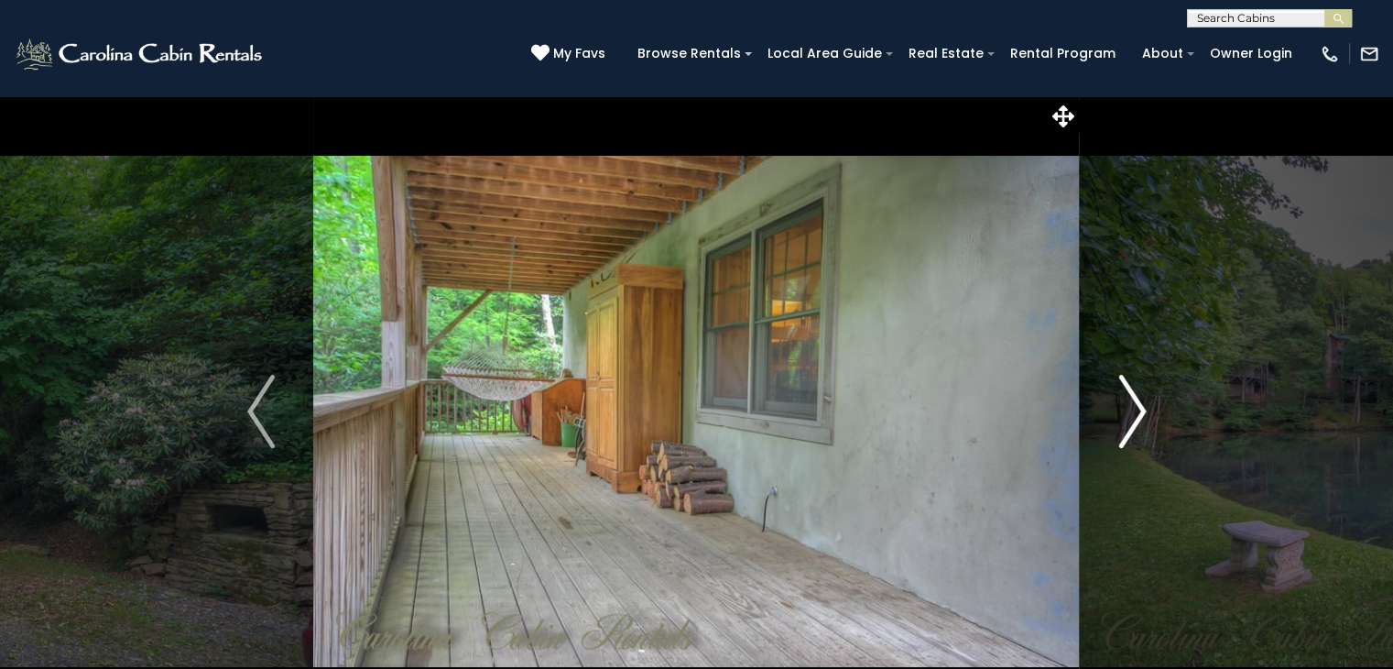
click at [1127, 404] on img "Next" at bounding box center [1132, 411] width 27 height 73
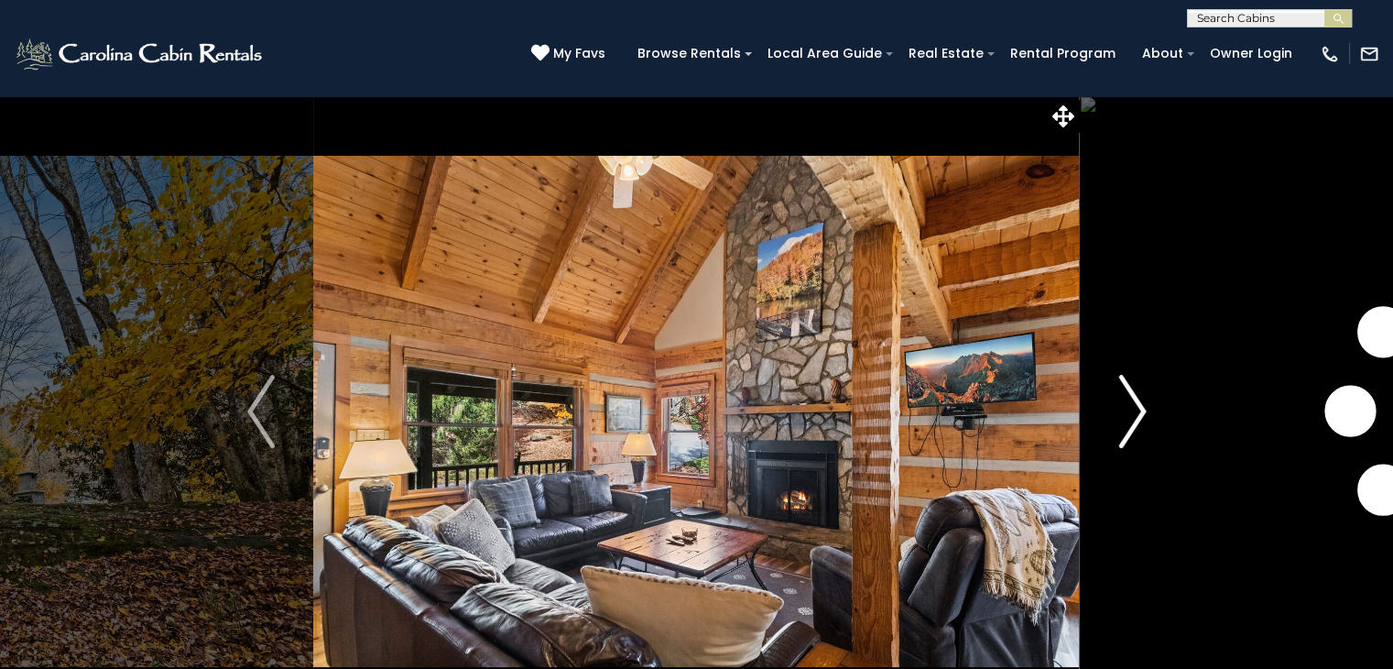
click at [1137, 426] on img "Next" at bounding box center [1132, 411] width 27 height 73
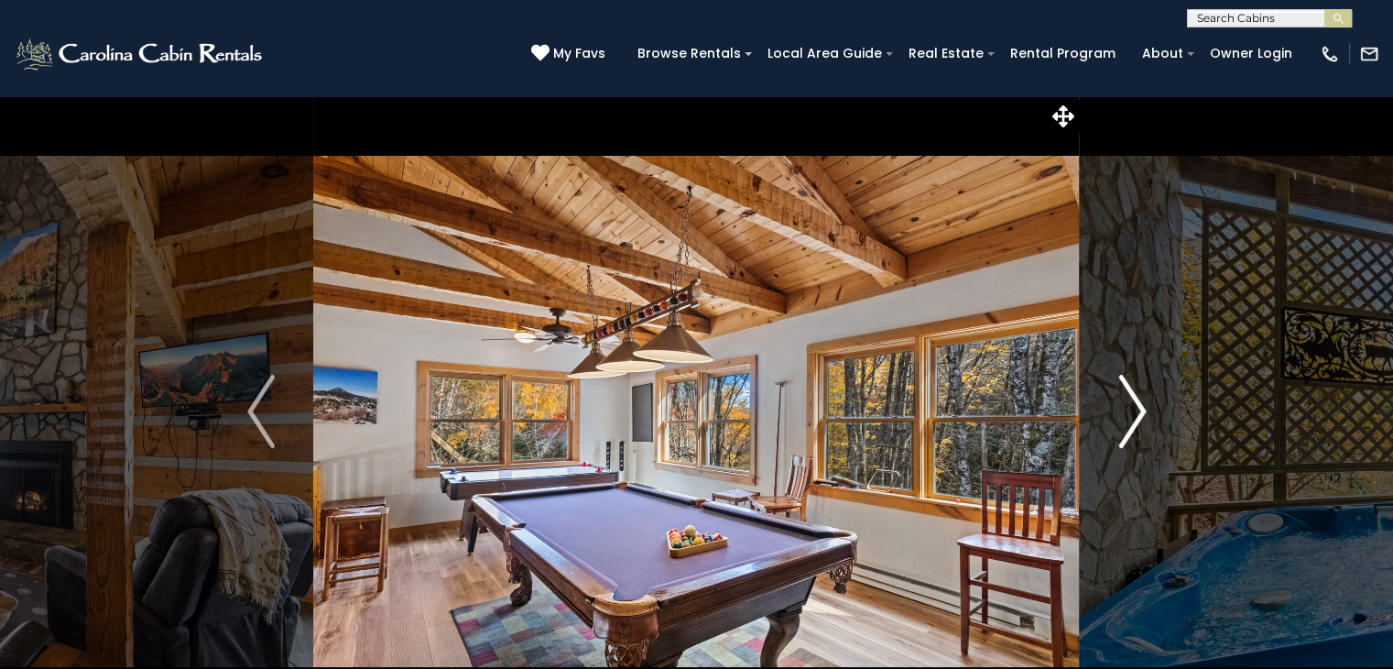
click at [1137, 426] on img "Next" at bounding box center [1132, 411] width 27 height 73
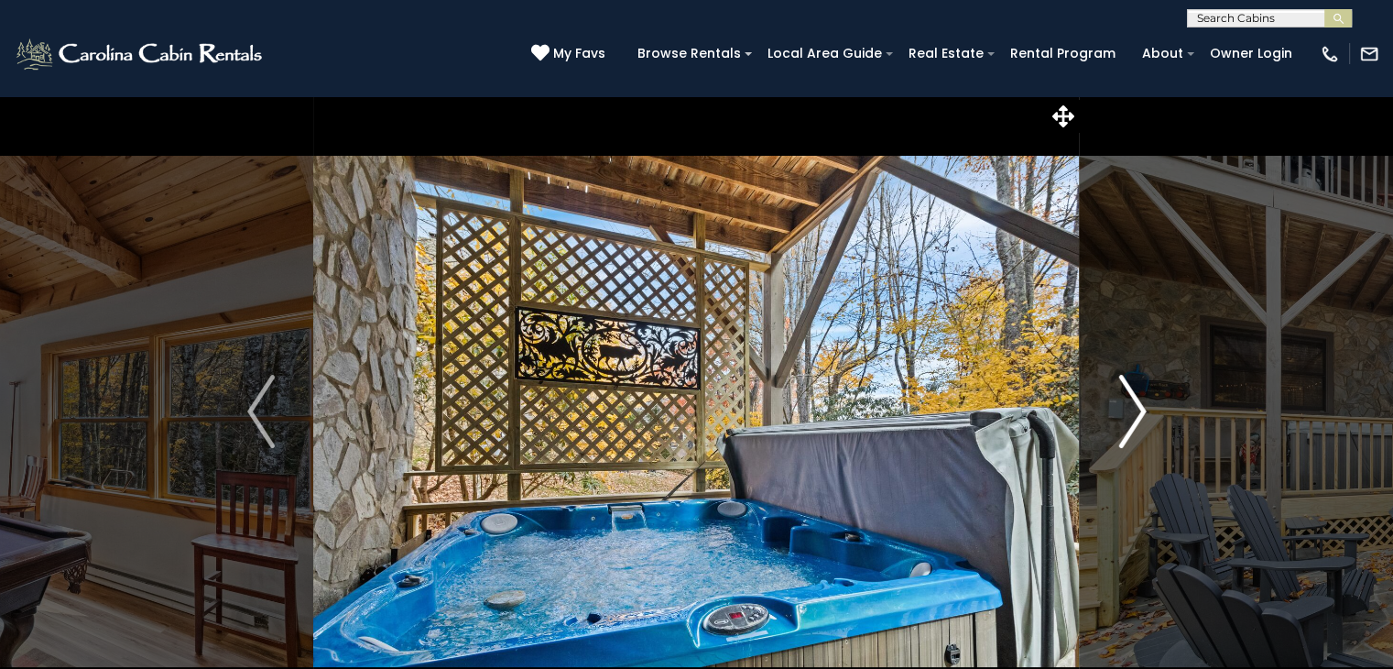
click at [1137, 426] on img "Next" at bounding box center [1132, 411] width 27 height 73
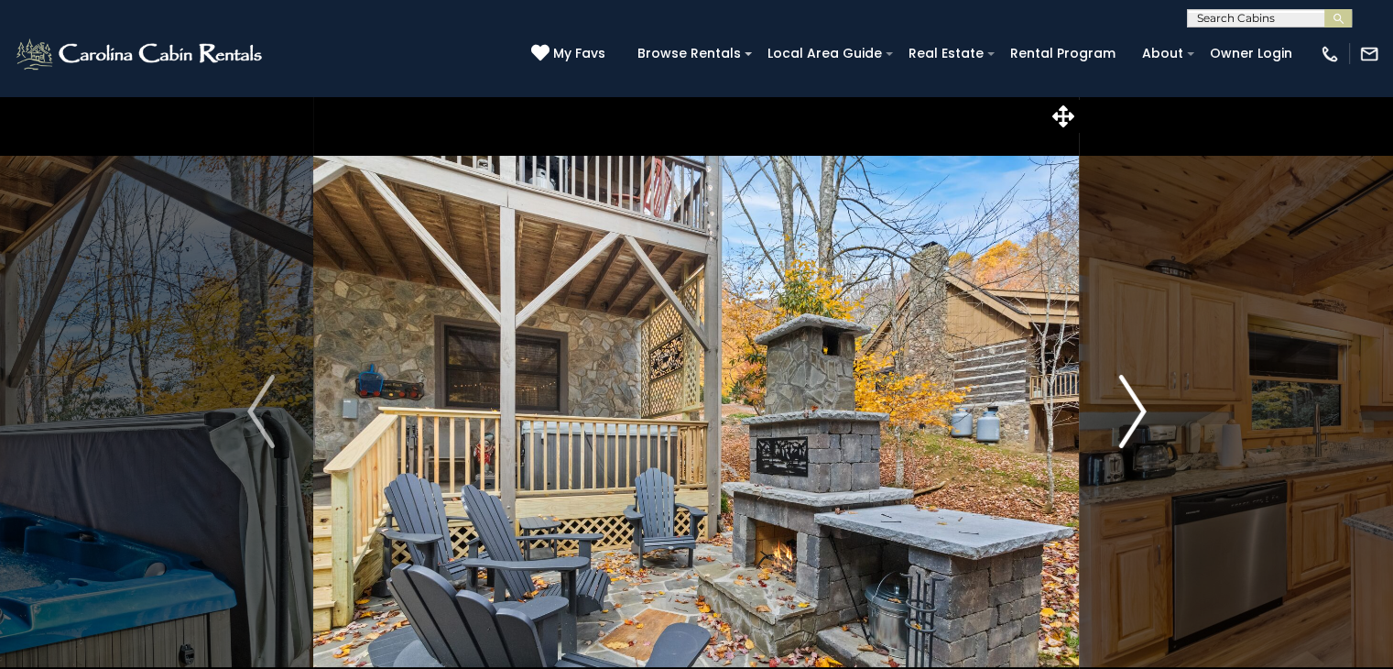
click at [1137, 426] on img "Next" at bounding box center [1132, 411] width 27 height 73
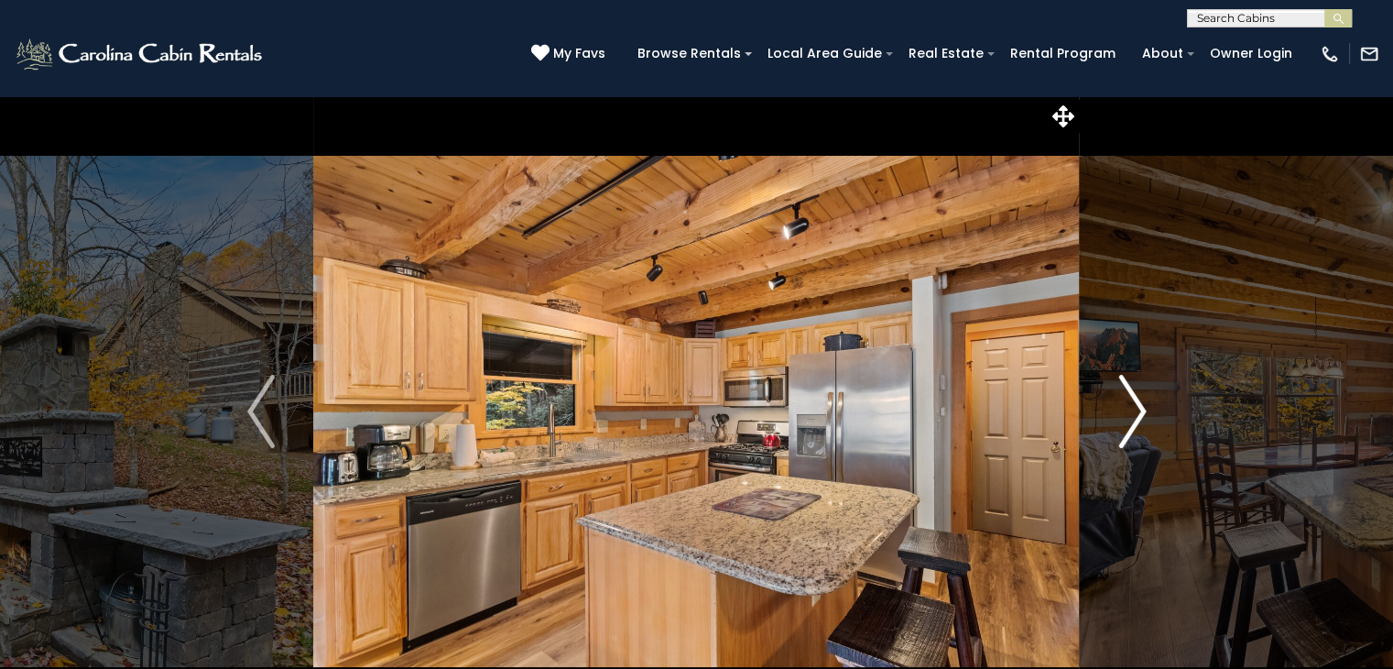
click at [1137, 426] on img "Next" at bounding box center [1132, 411] width 27 height 73
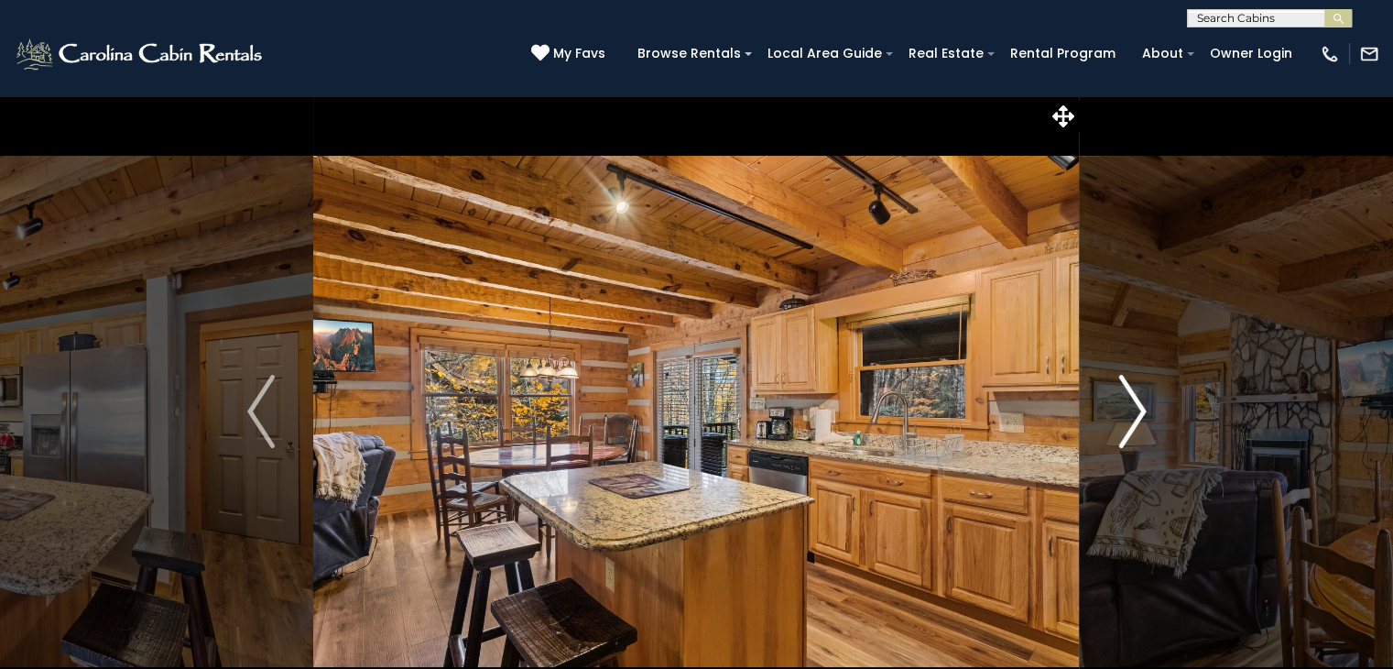
click at [1137, 426] on img "Next" at bounding box center [1132, 411] width 27 height 73
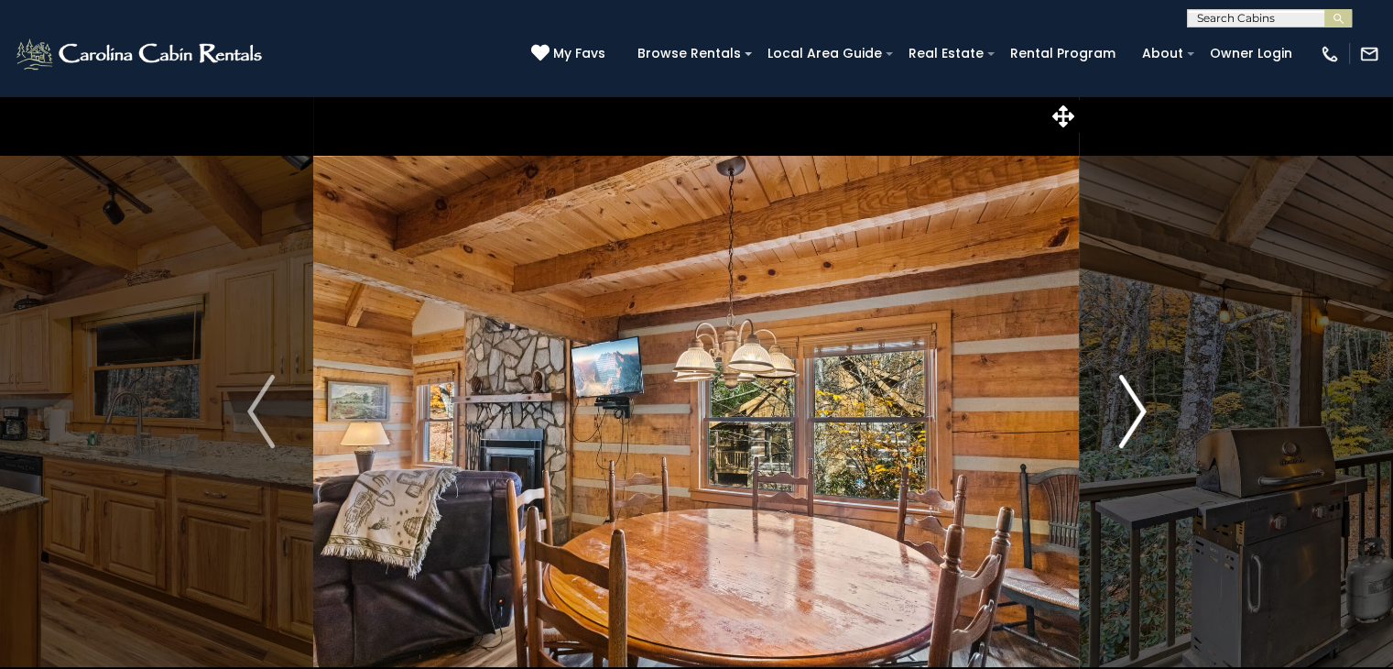
click at [1137, 426] on img "Next" at bounding box center [1132, 411] width 27 height 73
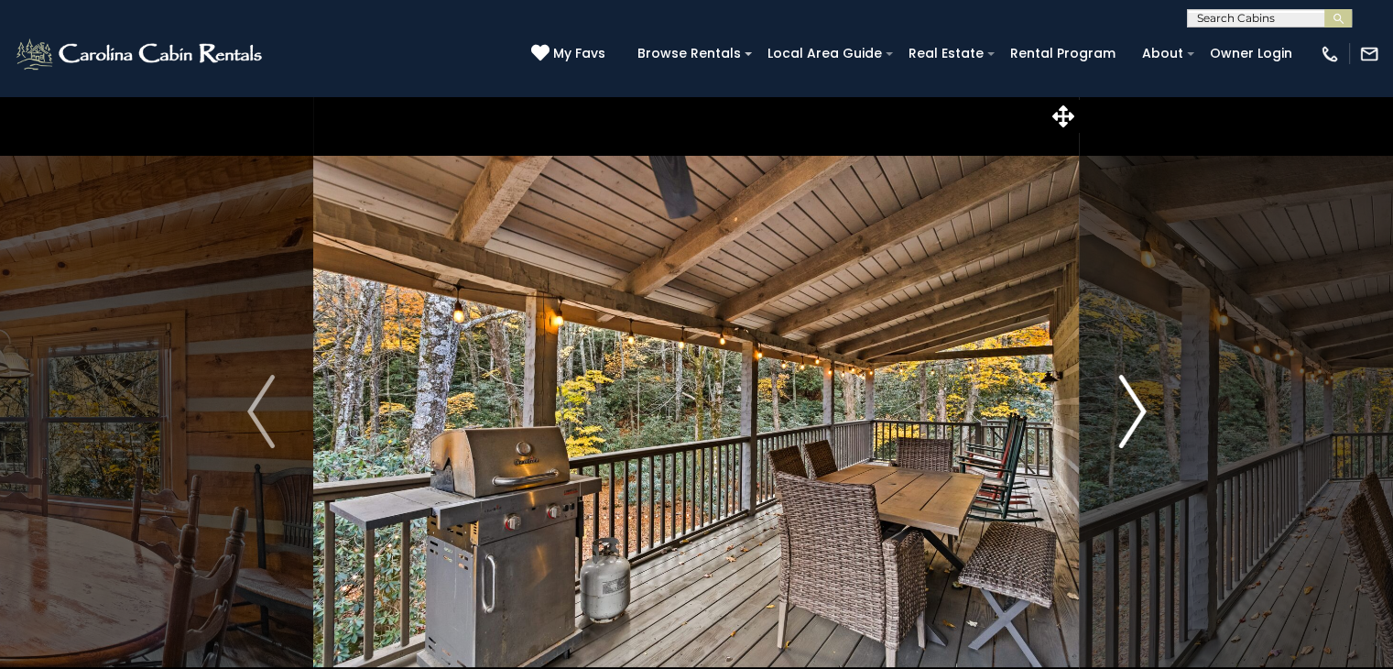
click at [1137, 426] on img "Next" at bounding box center [1132, 411] width 27 height 73
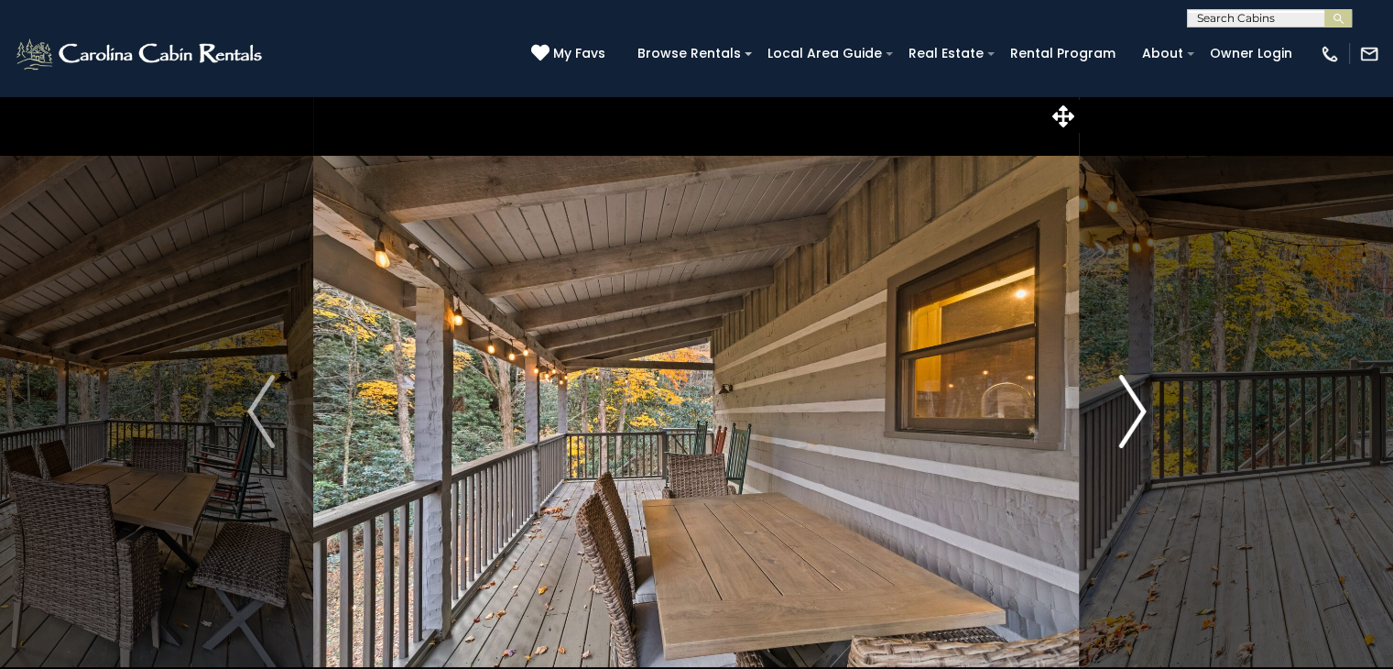
click at [1137, 426] on img "Next" at bounding box center [1132, 411] width 27 height 73
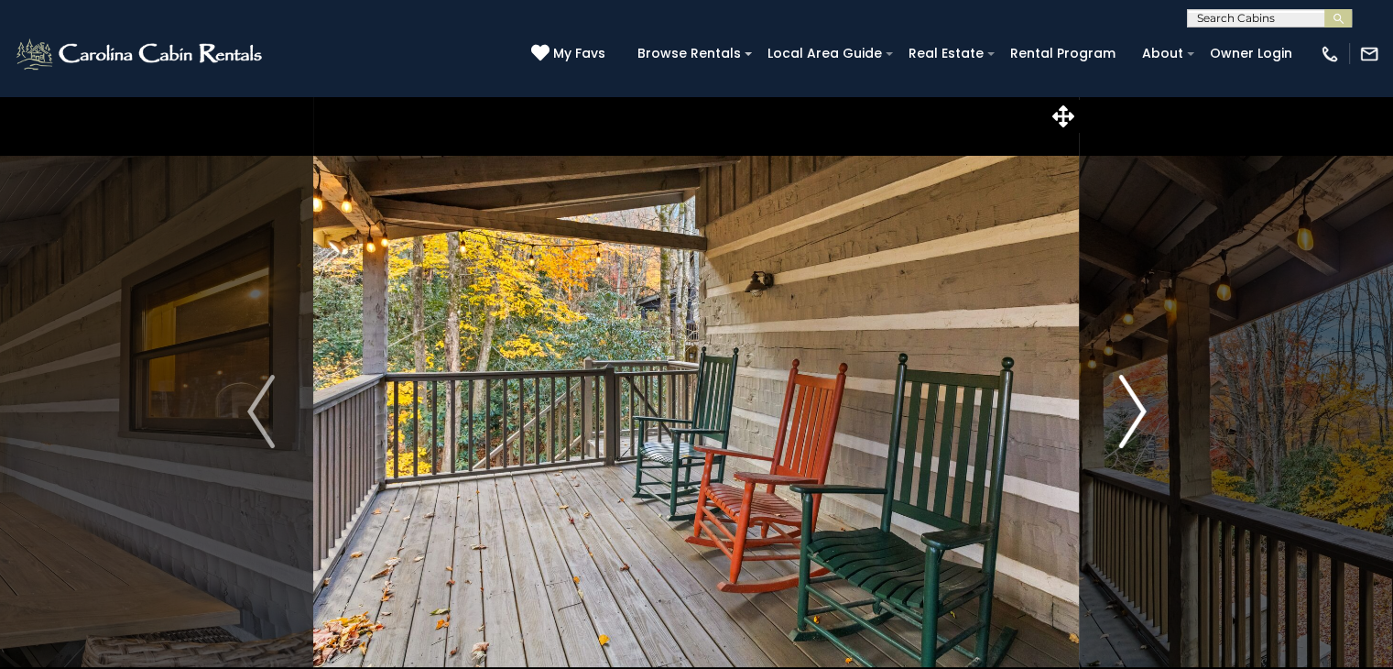
click at [1137, 426] on img "Next" at bounding box center [1132, 411] width 27 height 73
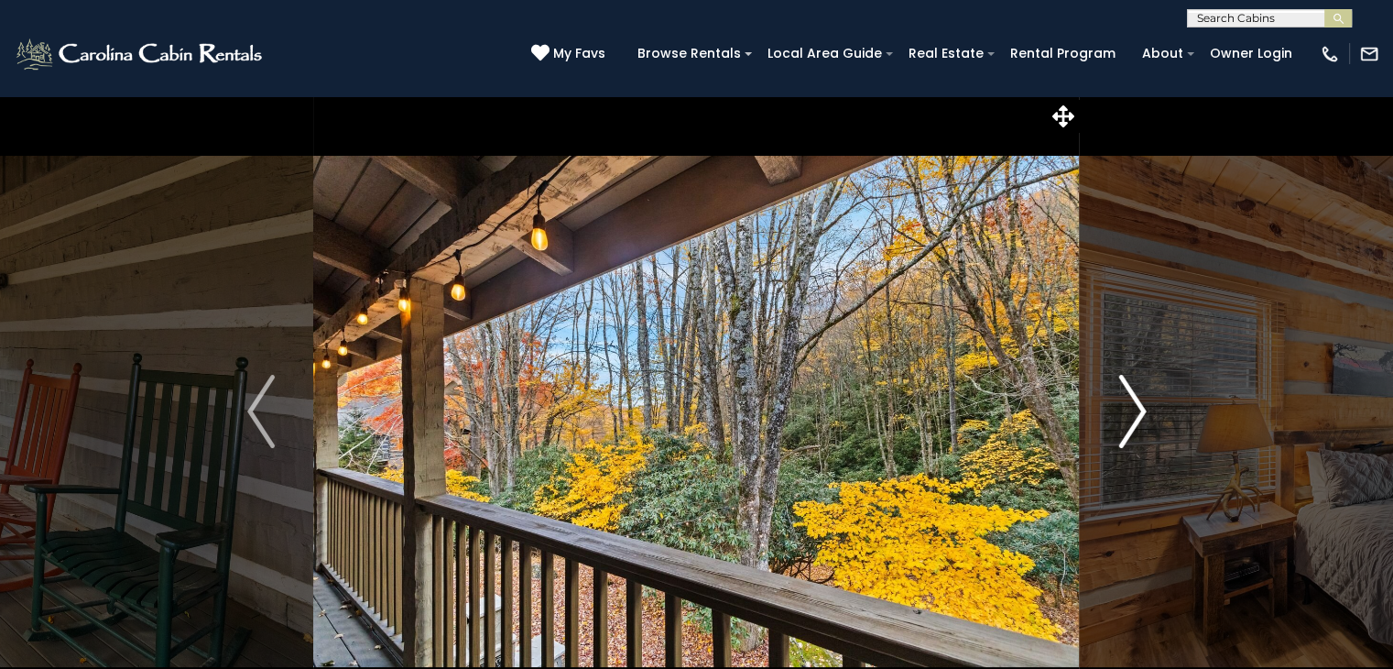
click at [1137, 426] on img "Next" at bounding box center [1132, 411] width 27 height 73
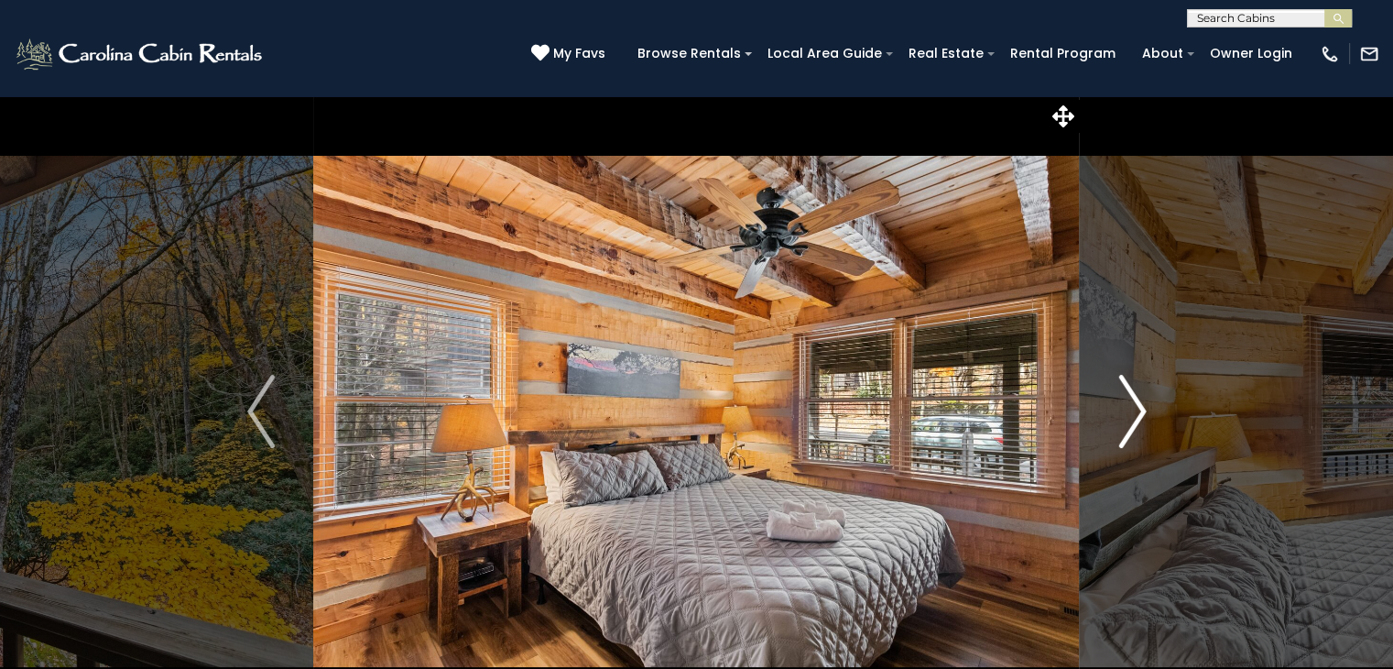
click at [1137, 426] on img "Next" at bounding box center [1132, 411] width 27 height 73
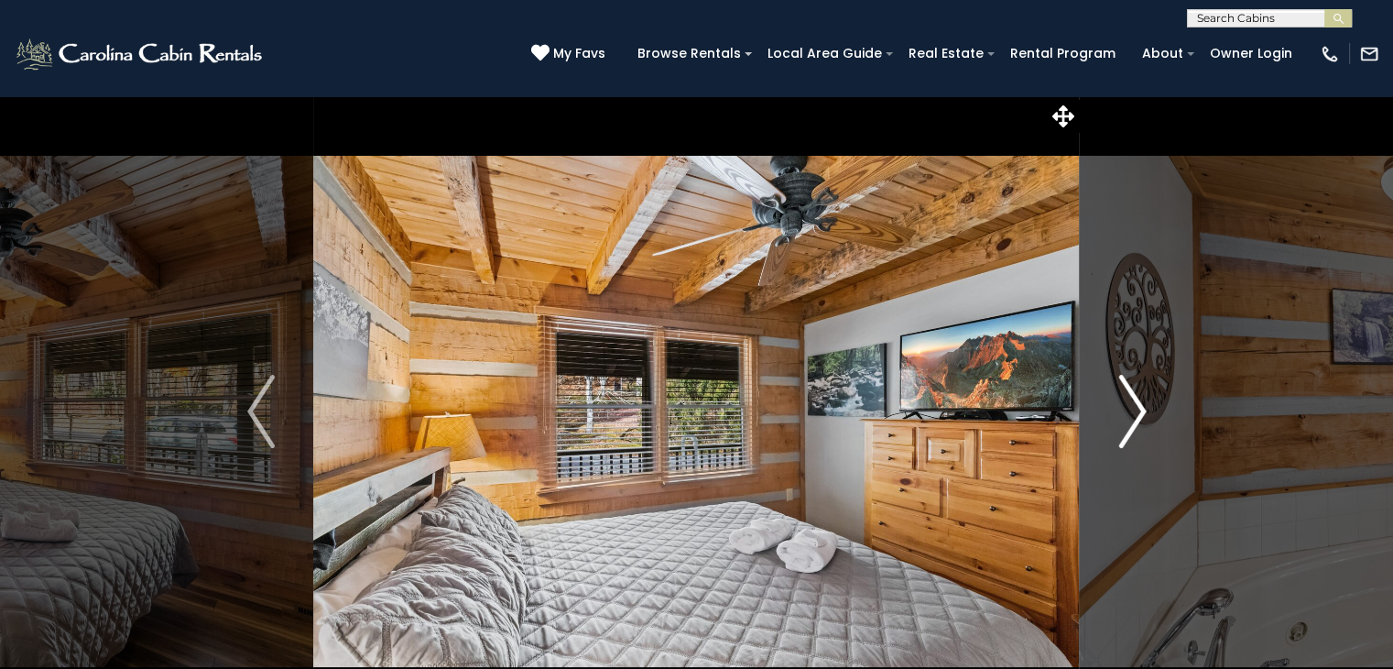
click at [1137, 426] on img "Next" at bounding box center [1132, 411] width 27 height 73
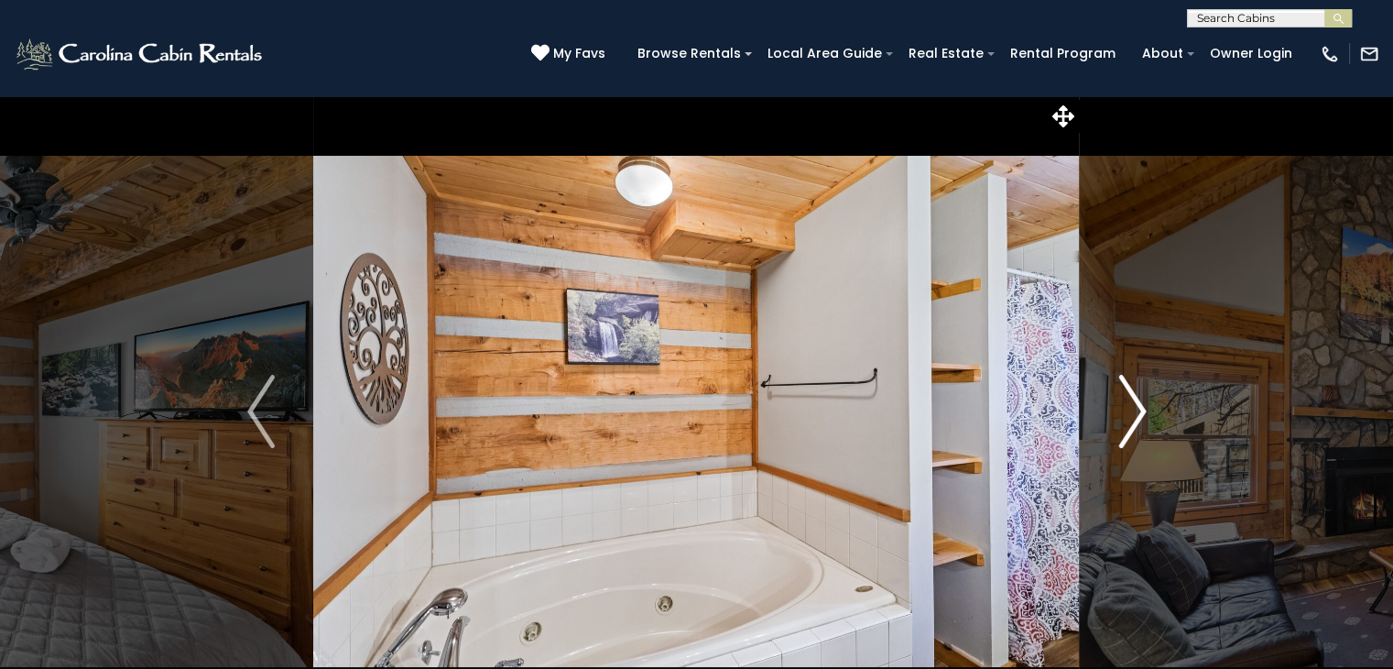
click at [1137, 426] on img "Next" at bounding box center [1132, 411] width 27 height 73
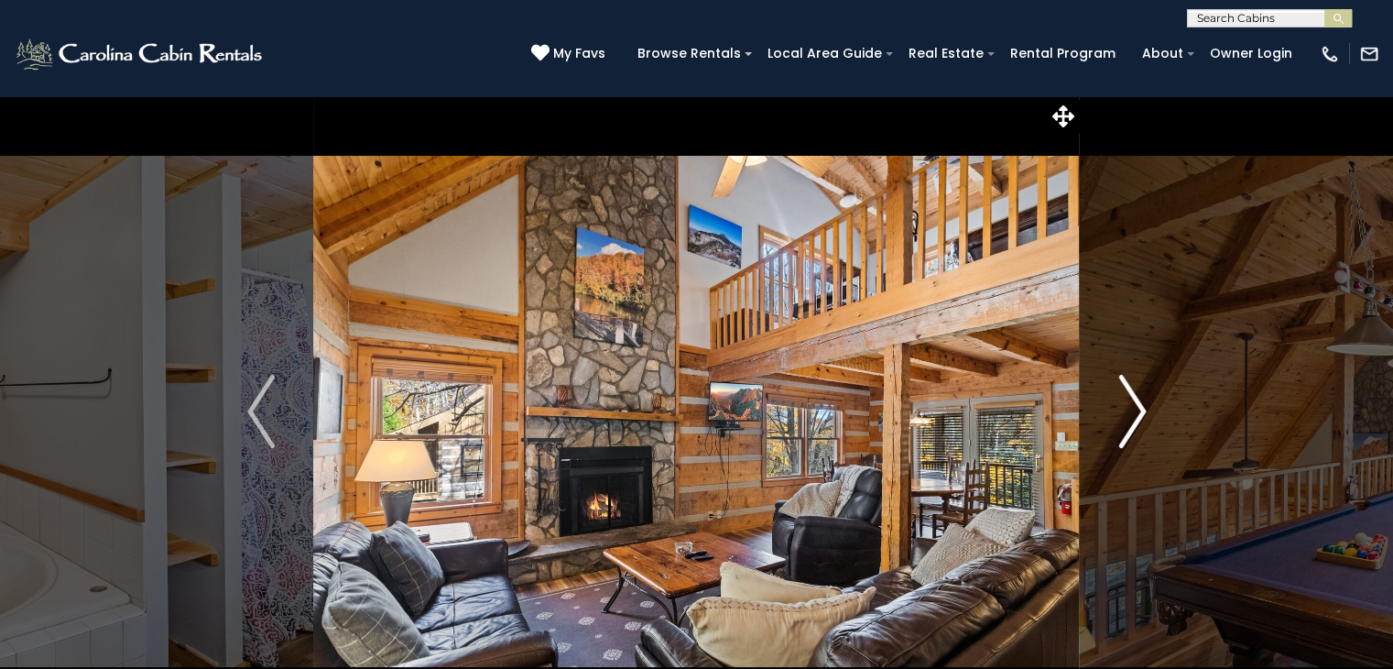
click at [1137, 426] on img "Next" at bounding box center [1132, 411] width 27 height 73
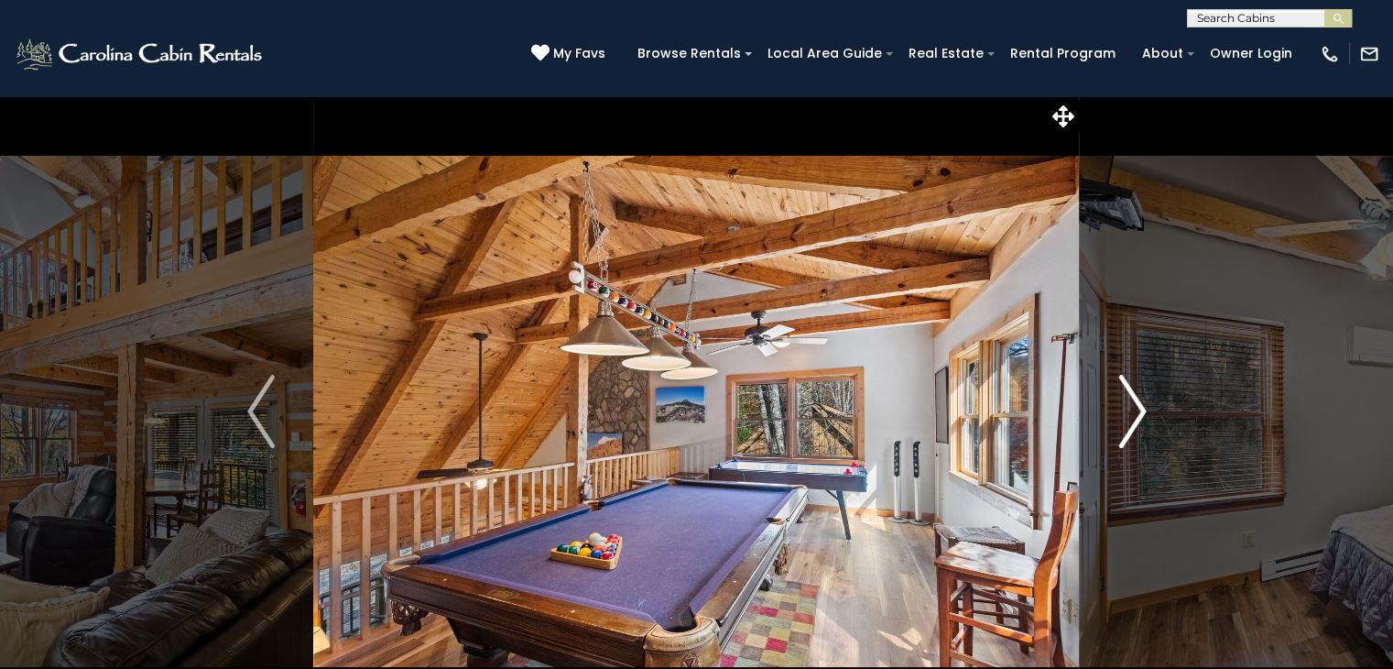
click at [1137, 426] on img "Next" at bounding box center [1132, 411] width 27 height 73
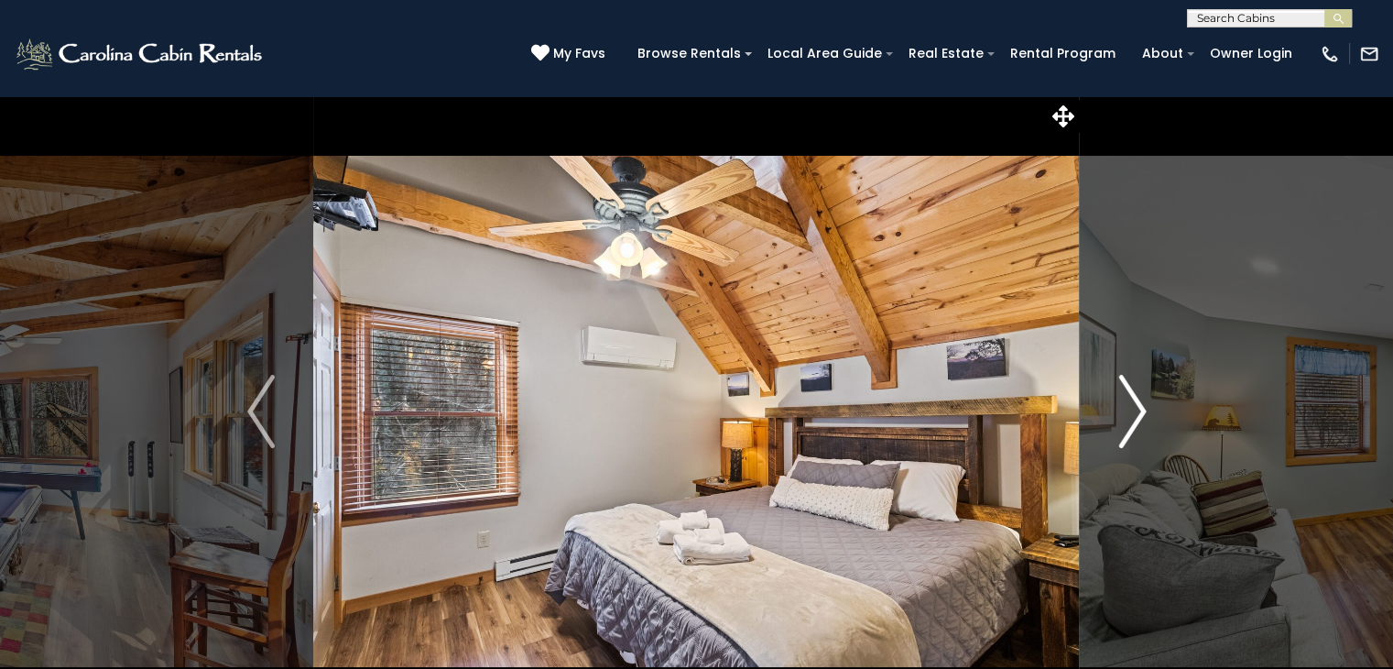
click at [1137, 426] on img "Next" at bounding box center [1132, 411] width 27 height 73
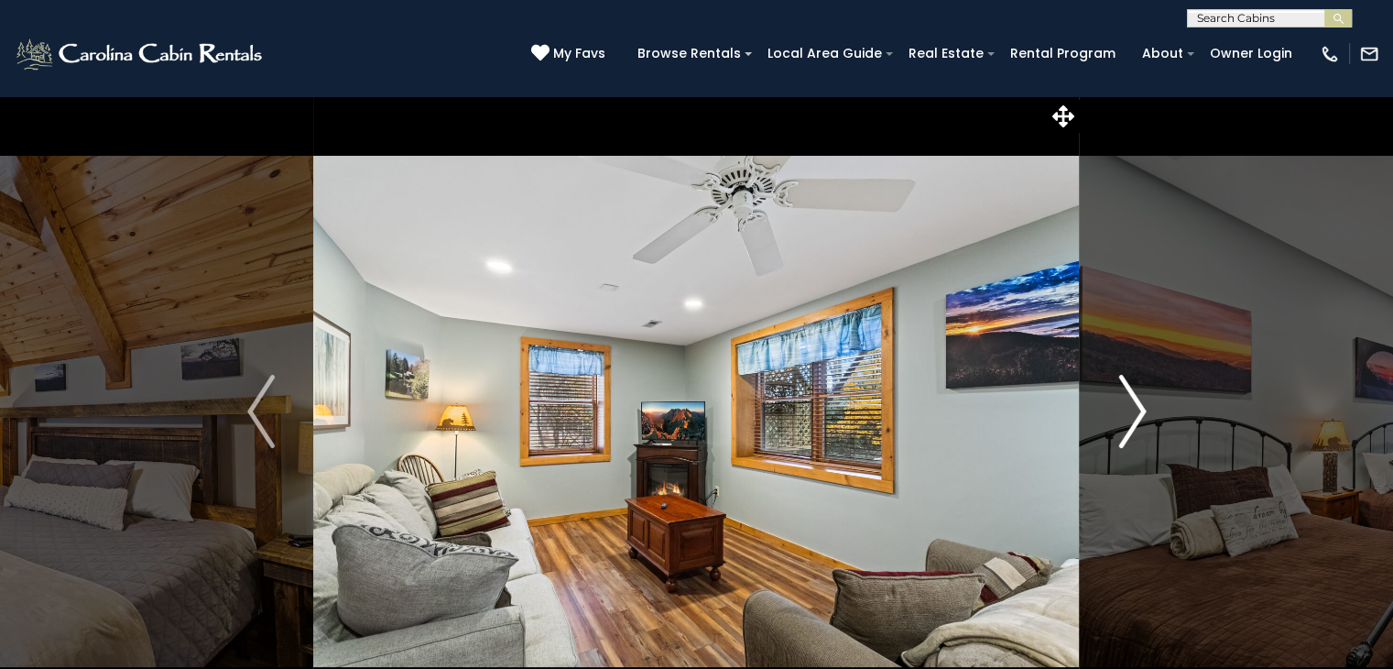
click at [1137, 426] on img "Next" at bounding box center [1132, 411] width 27 height 73
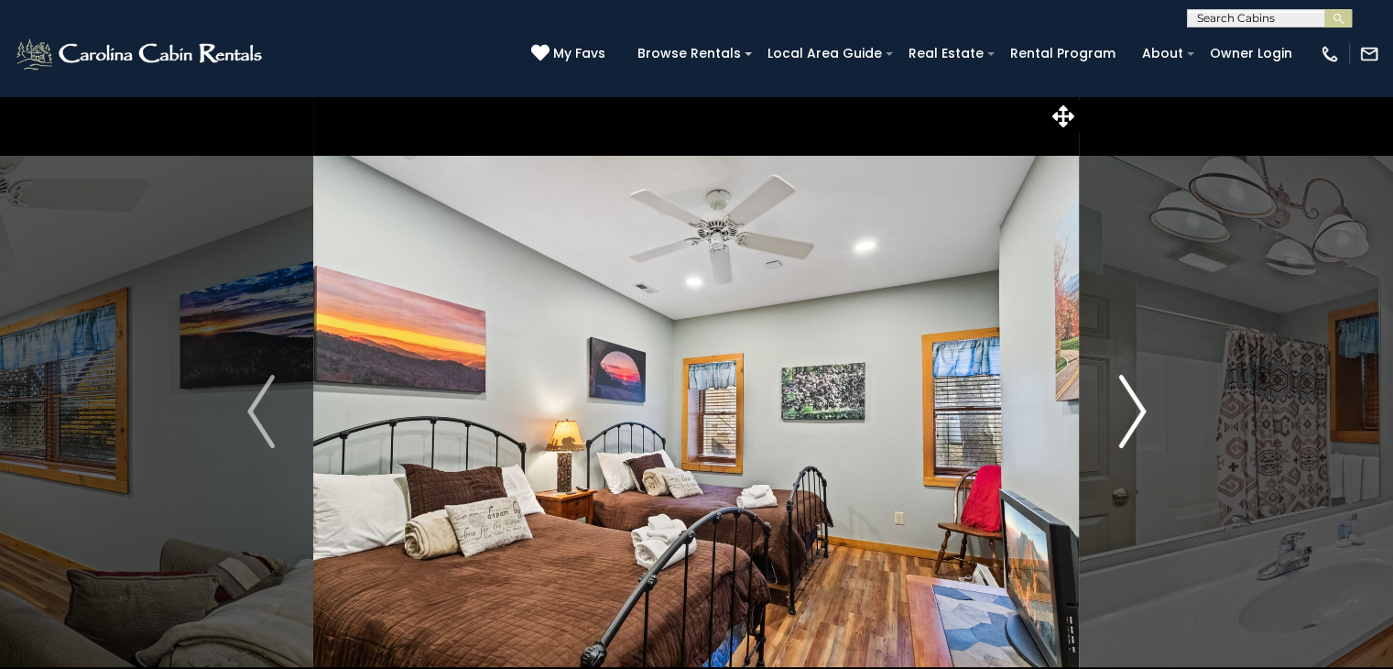
click at [1137, 426] on img "Next" at bounding box center [1132, 411] width 27 height 73
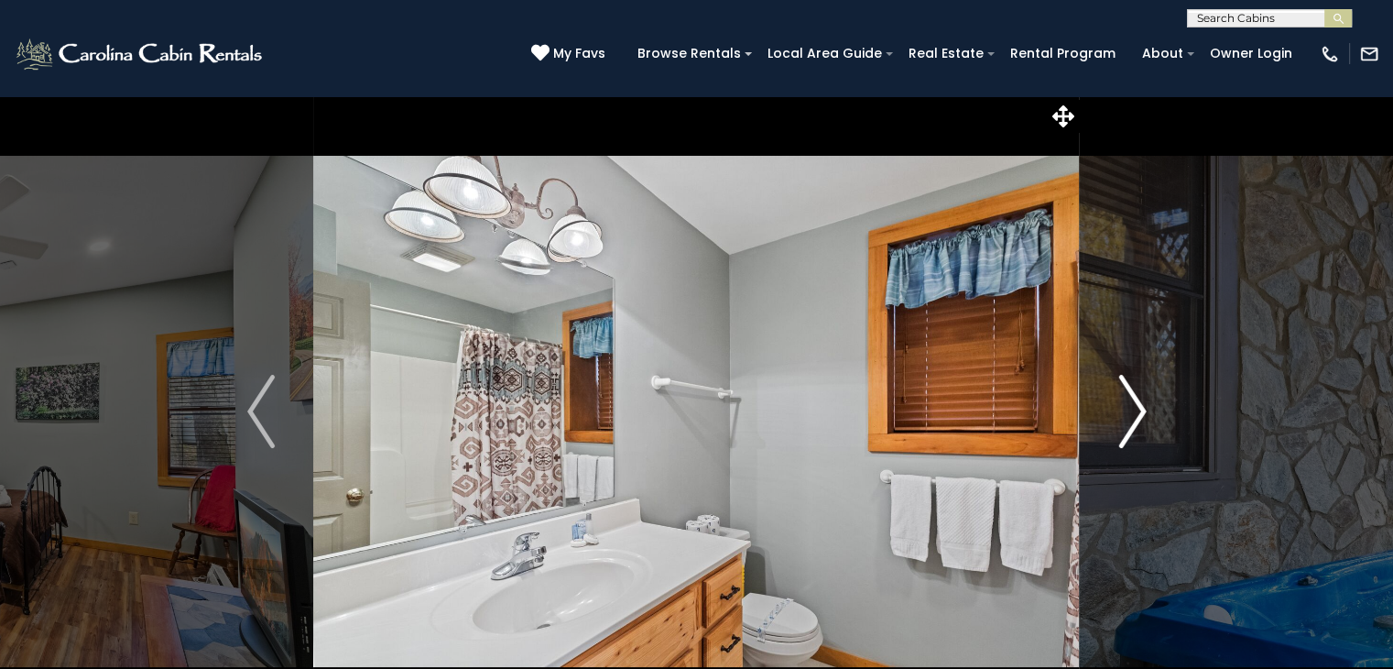
click at [1137, 426] on img "Next" at bounding box center [1132, 411] width 27 height 73
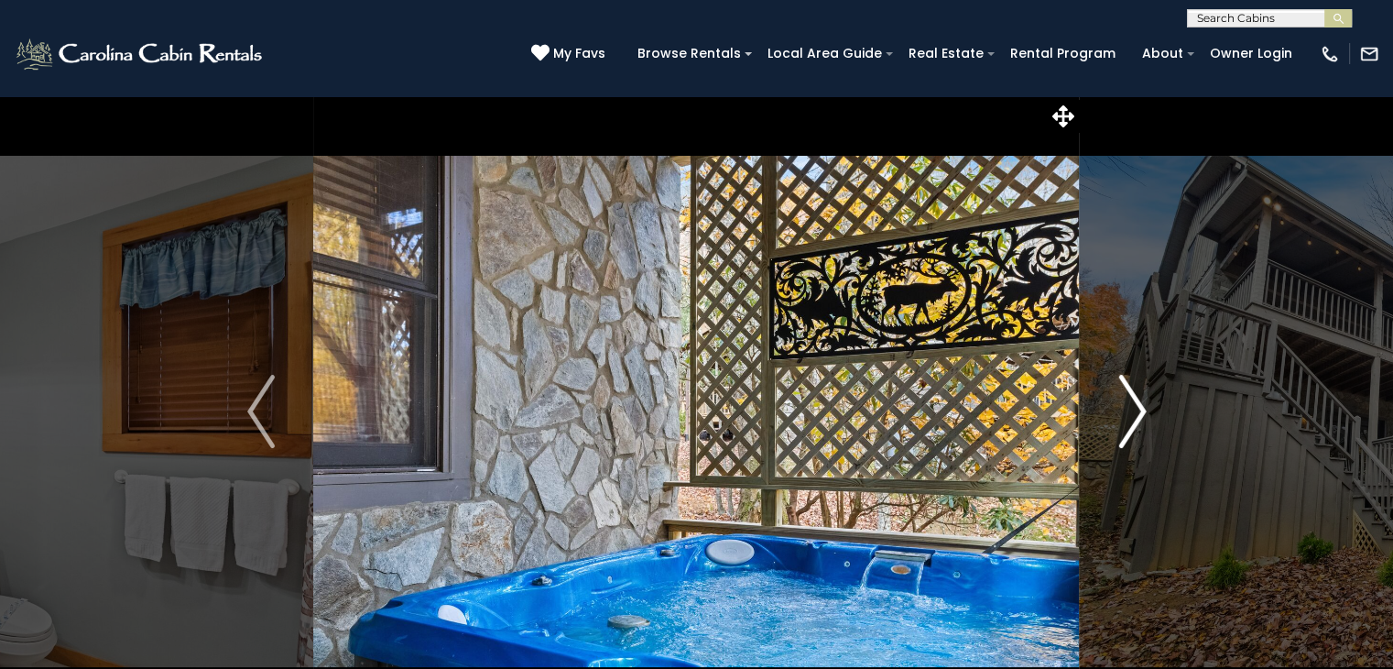
click at [1137, 426] on img "Next" at bounding box center [1132, 411] width 27 height 73
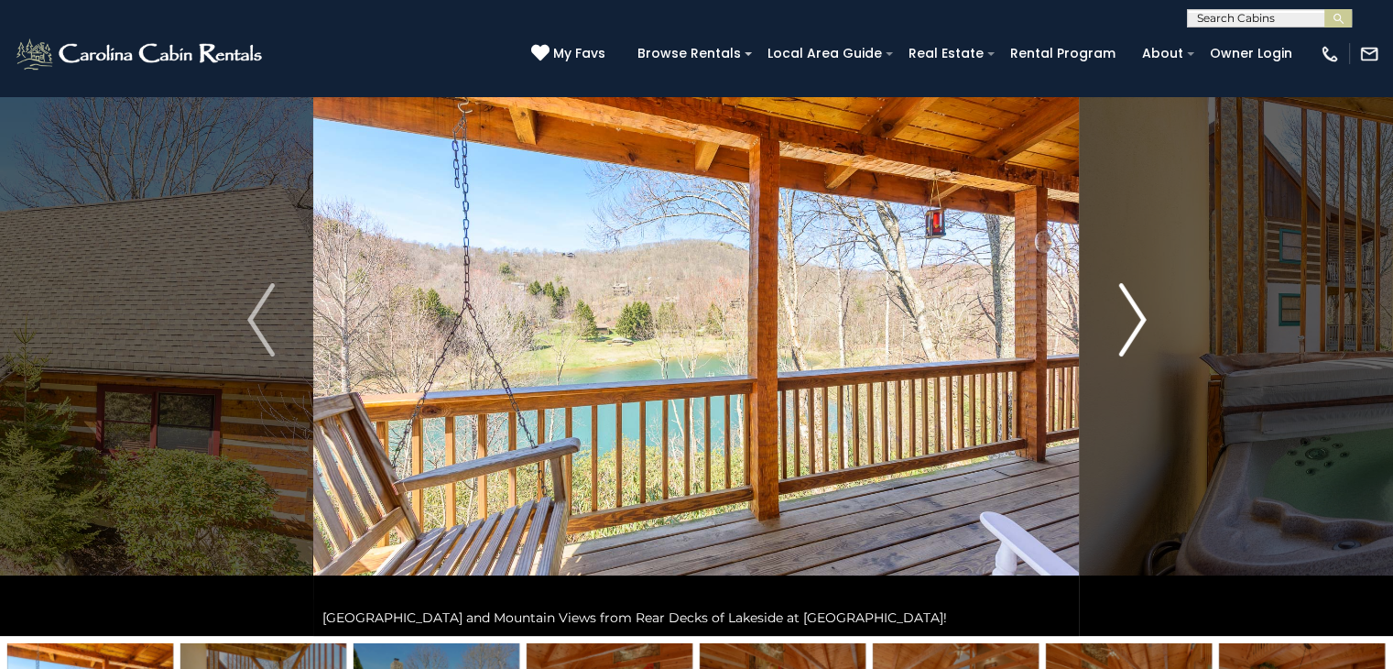
scroll to position [92, 0]
click at [1140, 334] on img "Next" at bounding box center [1132, 319] width 27 height 73
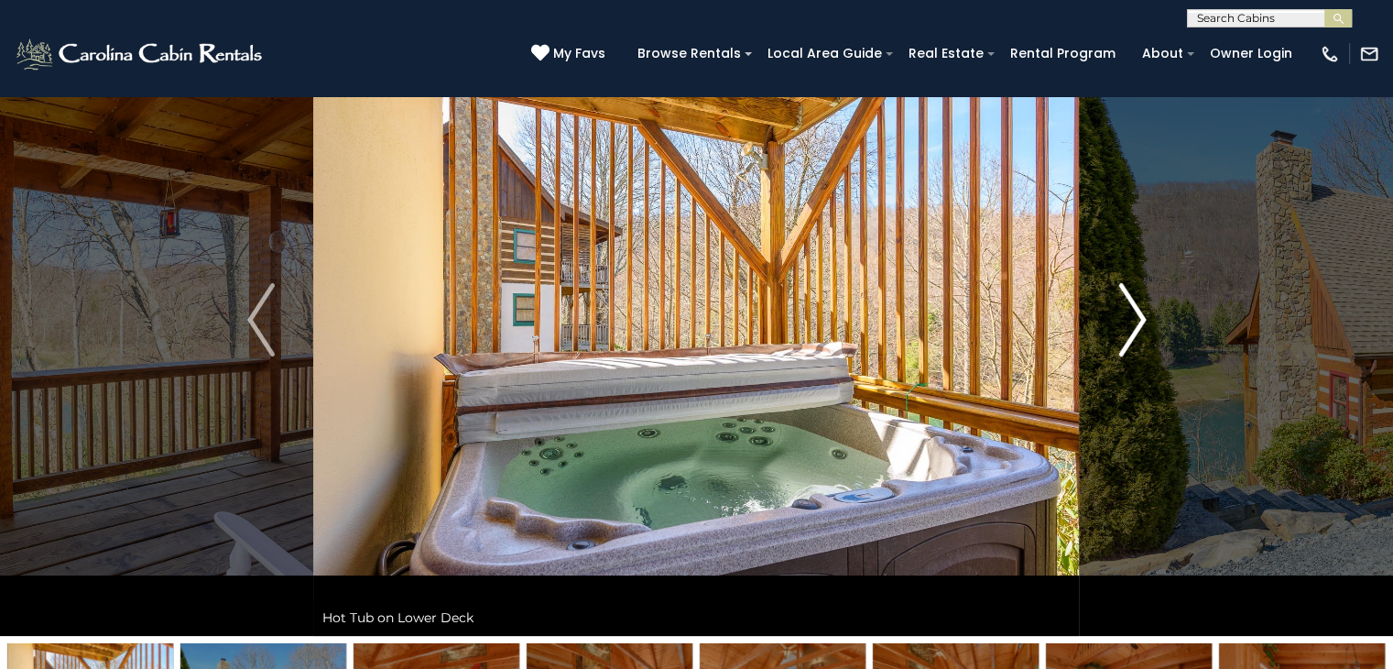
click at [1140, 334] on img "Next" at bounding box center [1132, 319] width 27 height 73
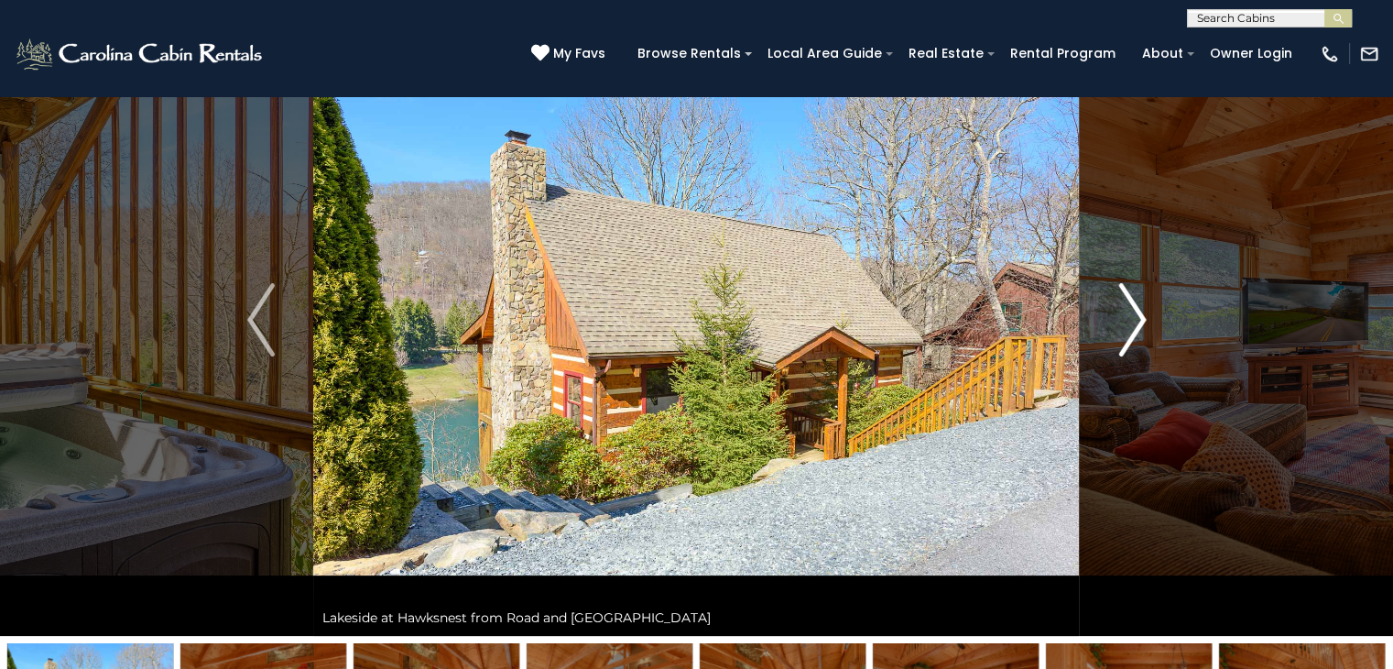
click at [1140, 334] on img "Next" at bounding box center [1132, 319] width 27 height 73
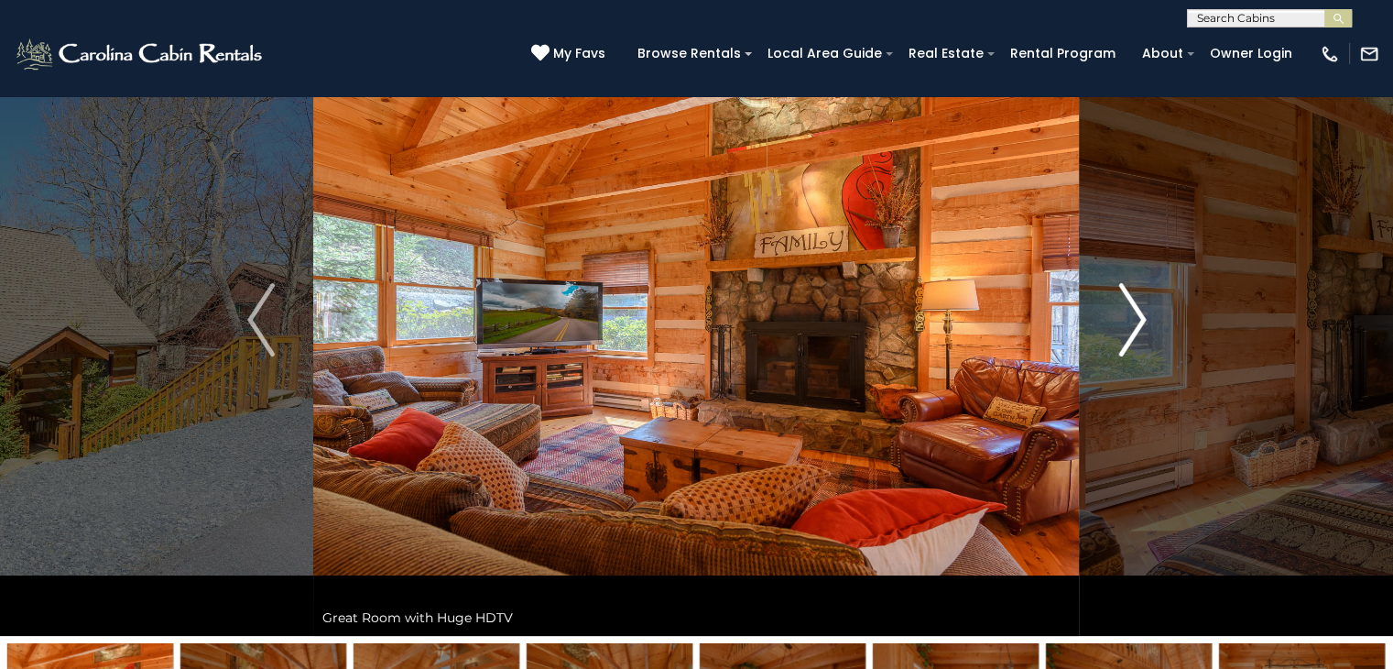
click at [1136, 336] on img "Next" at bounding box center [1132, 319] width 27 height 73
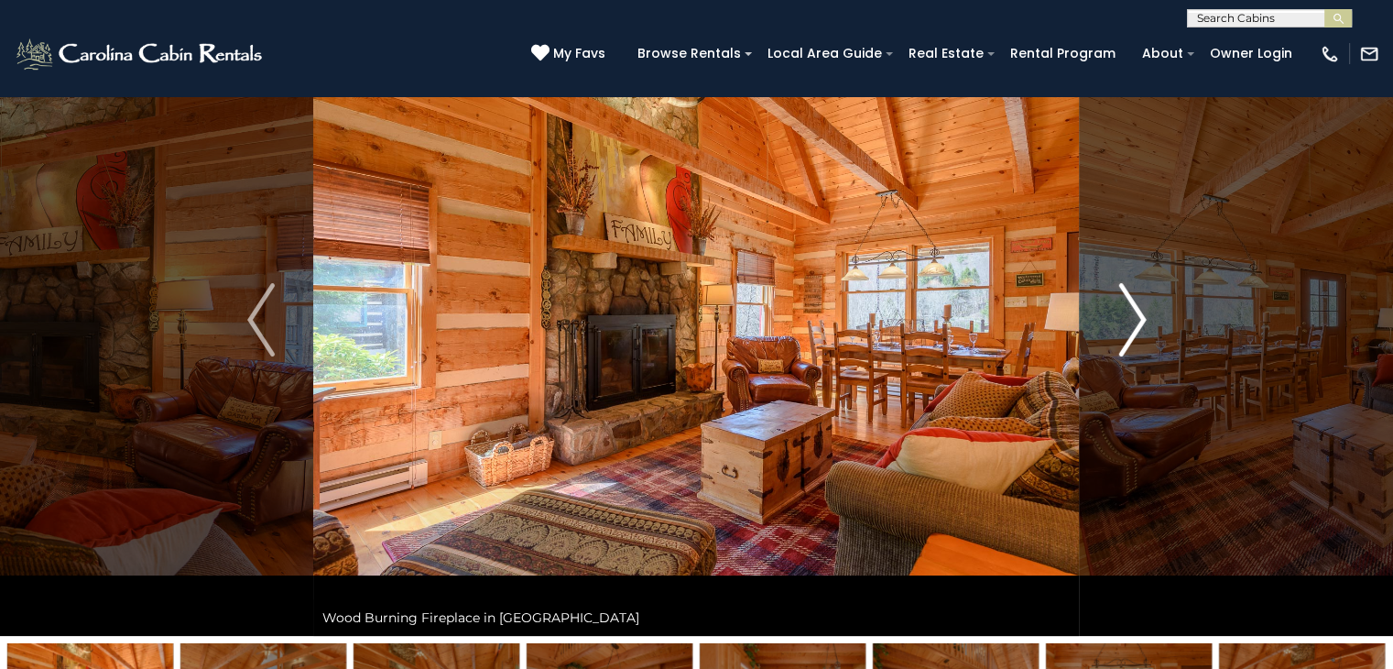
click at [1136, 336] on img "Next" at bounding box center [1132, 319] width 27 height 73
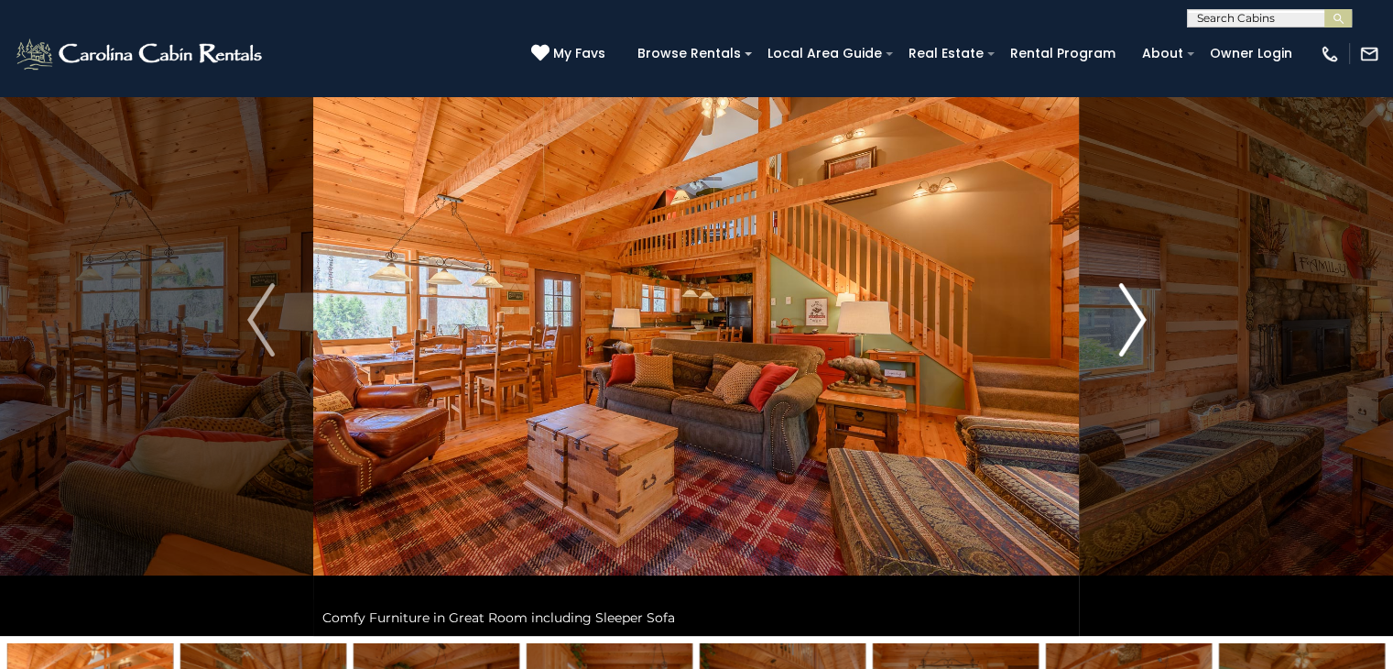
click at [1136, 336] on img "Next" at bounding box center [1132, 319] width 27 height 73
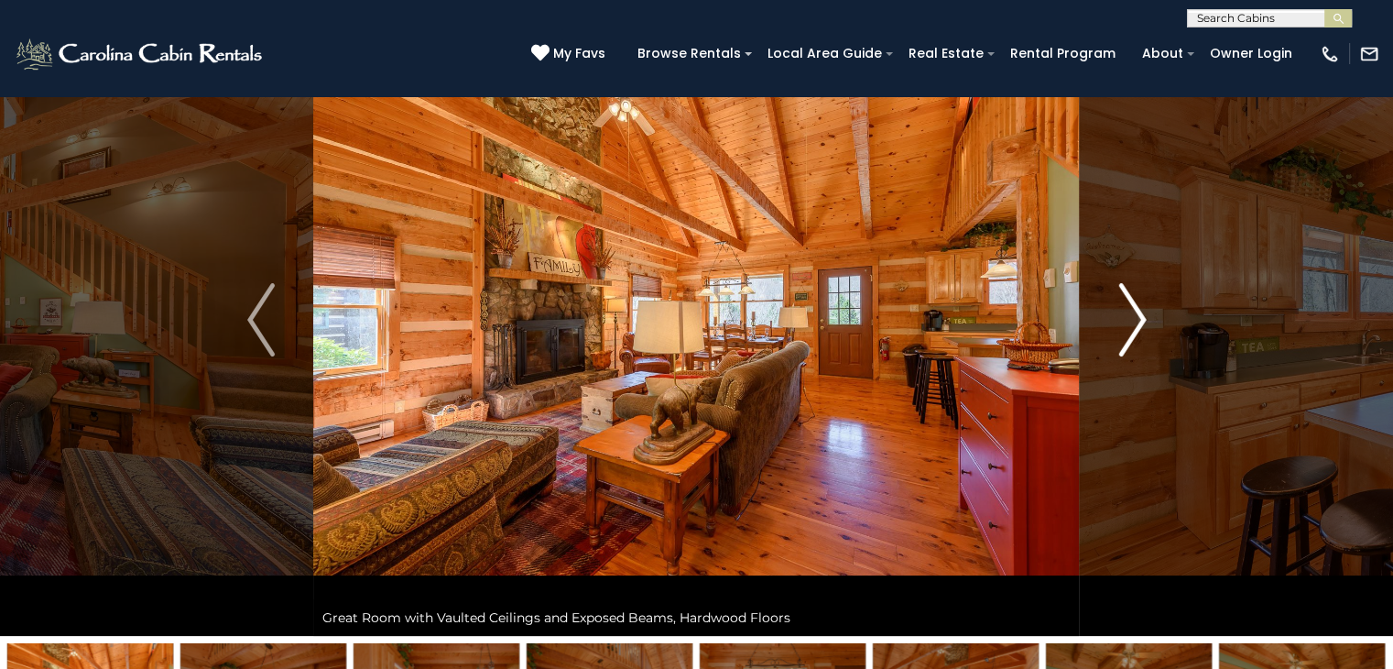
click at [1136, 336] on img "Next" at bounding box center [1132, 319] width 27 height 73
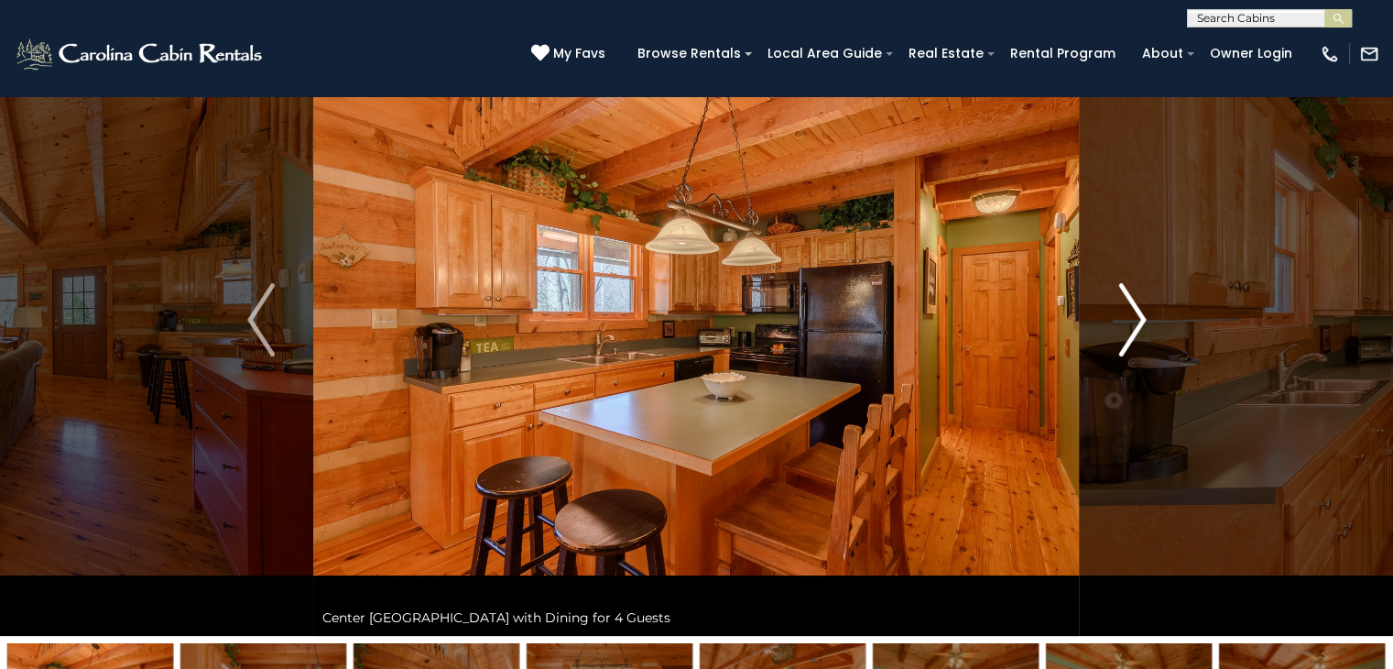
click at [1136, 336] on img "Next" at bounding box center [1132, 319] width 27 height 73
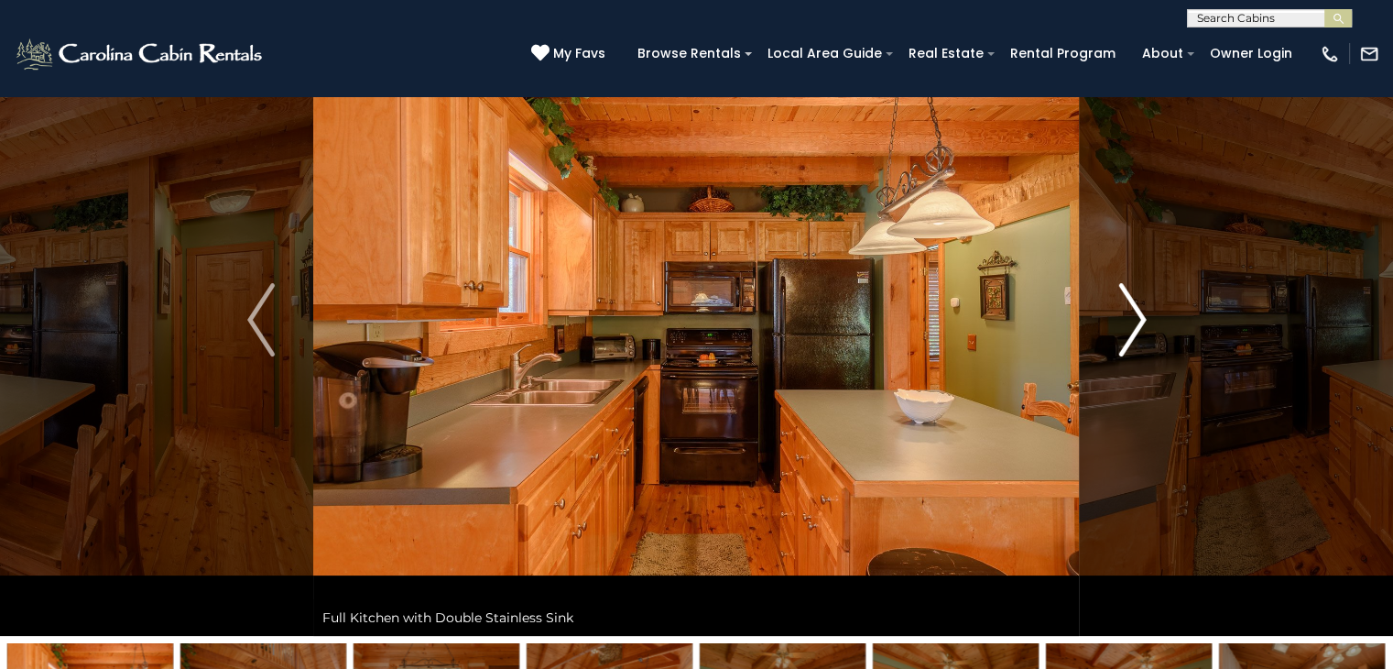
click at [1136, 336] on img "Next" at bounding box center [1132, 319] width 27 height 73
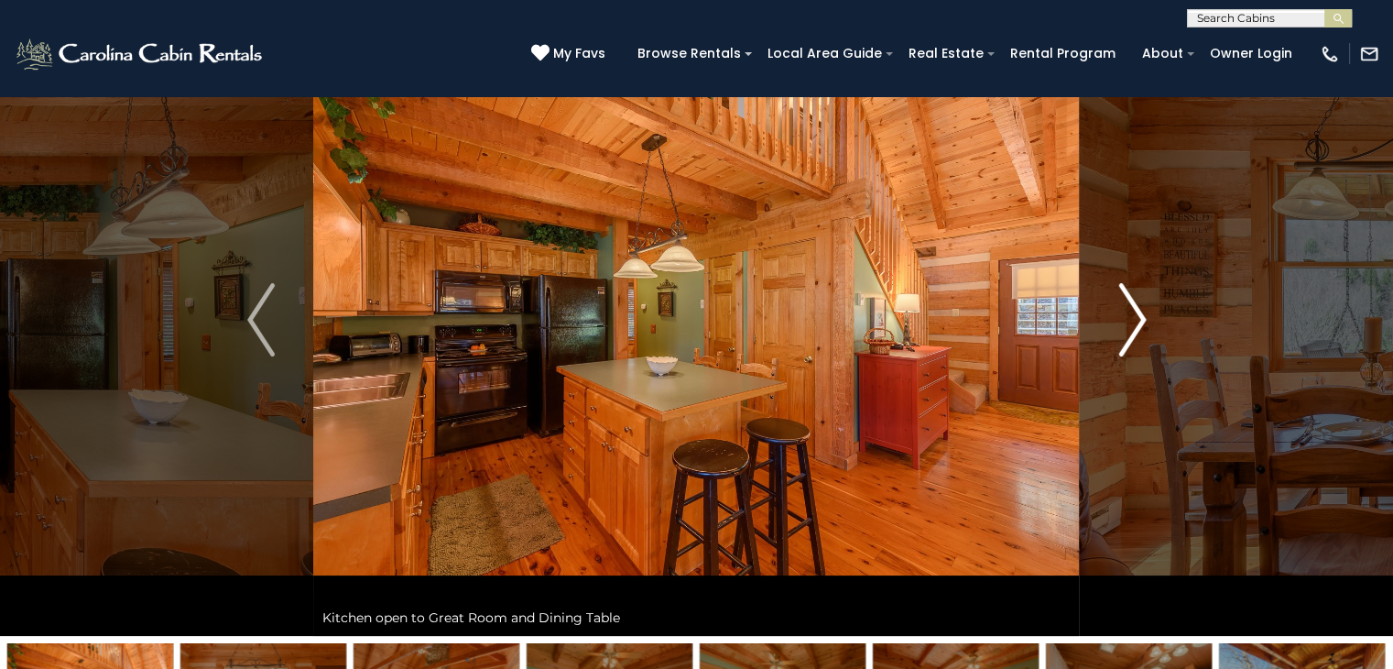
click at [1136, 336] on img "Next" at bounding box center [1132, 319] width 27 height 73
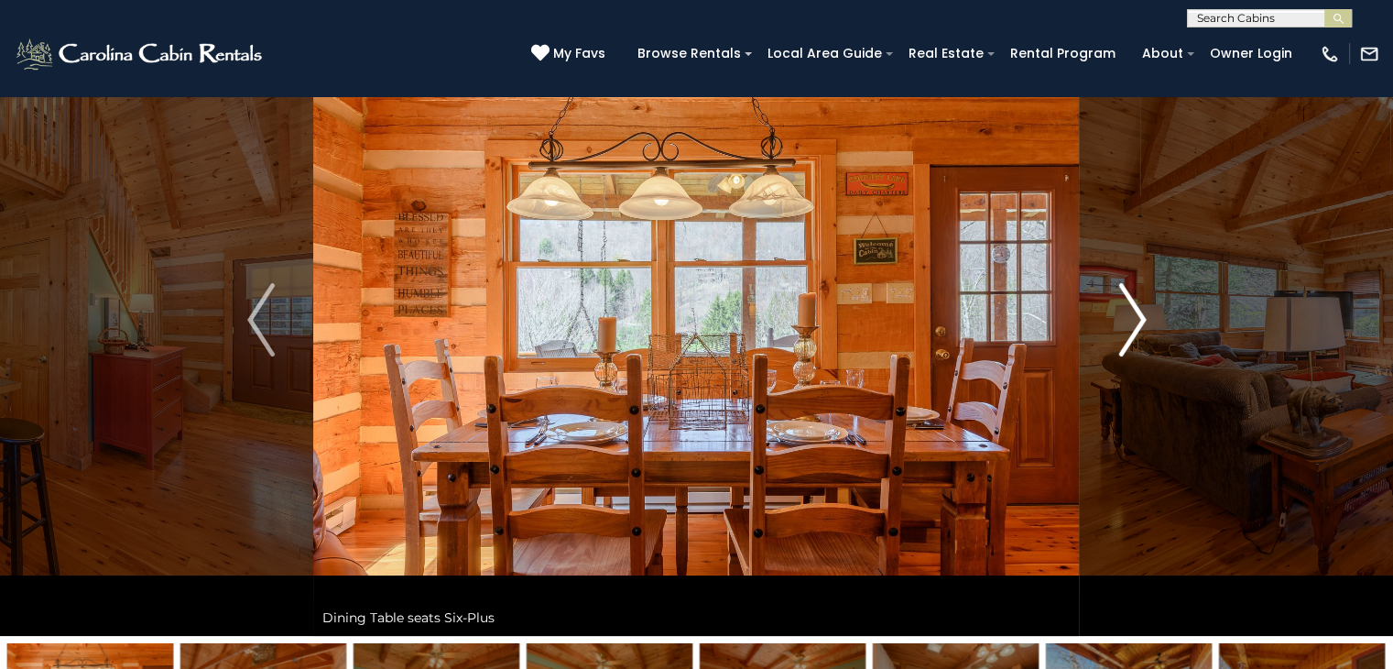
click at [1136, 336] on img "Next" at bounding box center [1132, 319] width 27 height 73
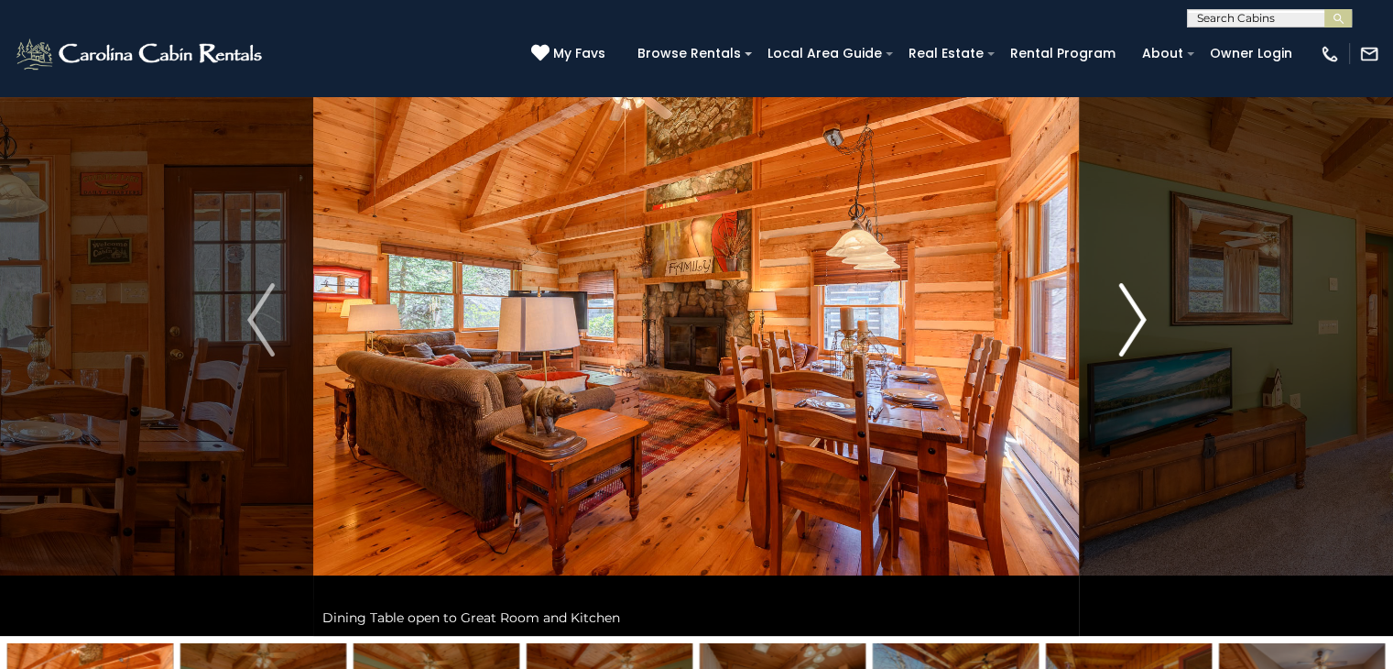
click at [1136, 336] on img "Next" at bounding box center [1132, 319] width 27 height 73
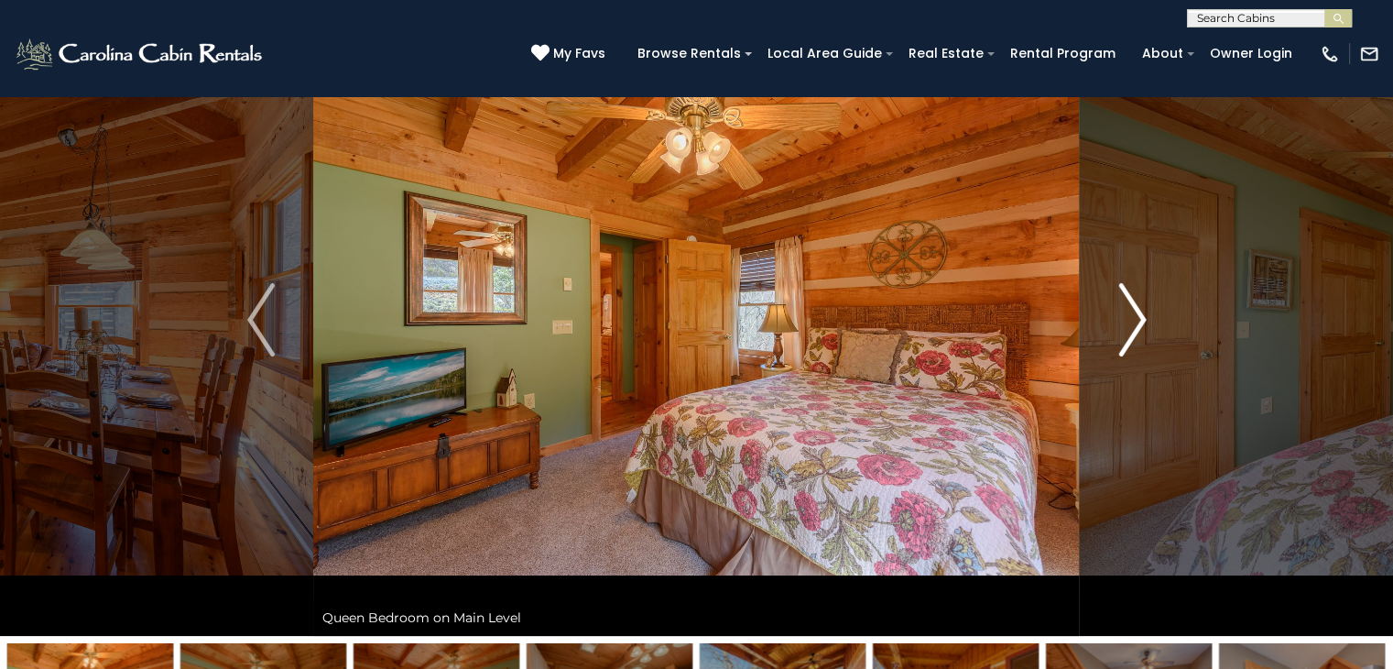
click at [1136, 336] on img "Next" at bounding box center [1132, 319] width 27 height 73
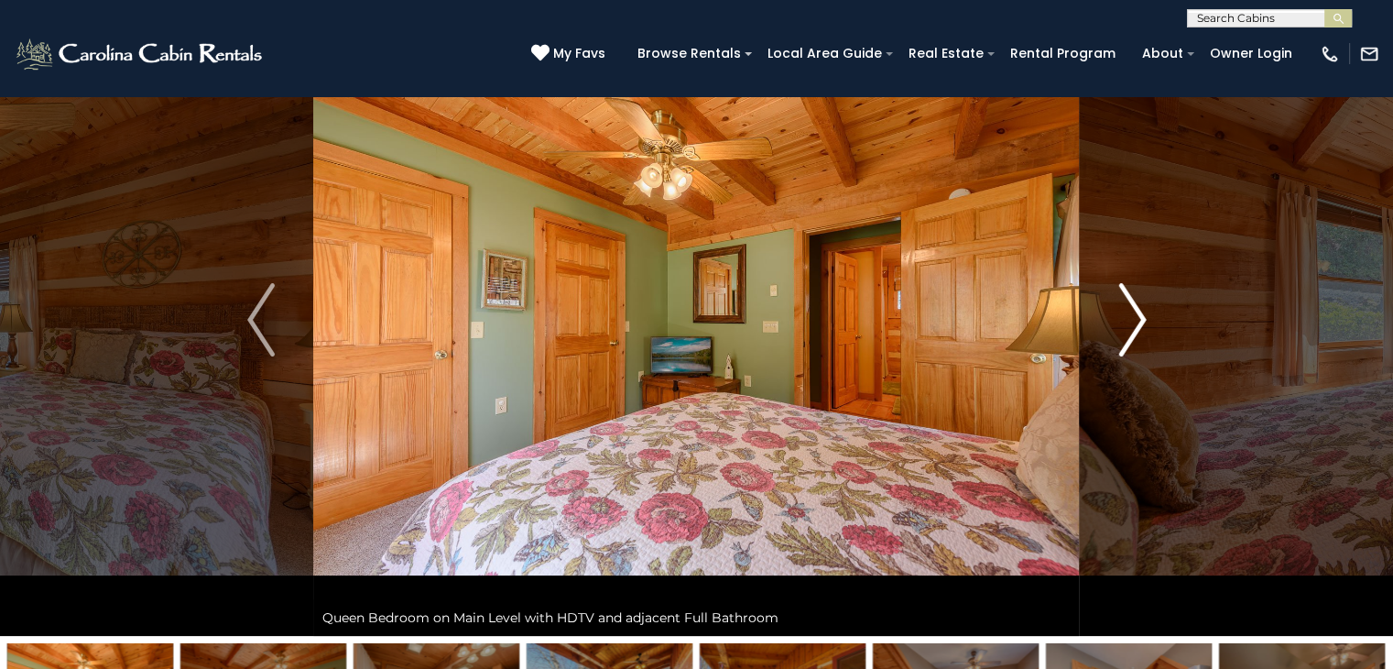
click at [1136, 336] on img "Next" at bounding box center [1132, 319] width 27 height 73
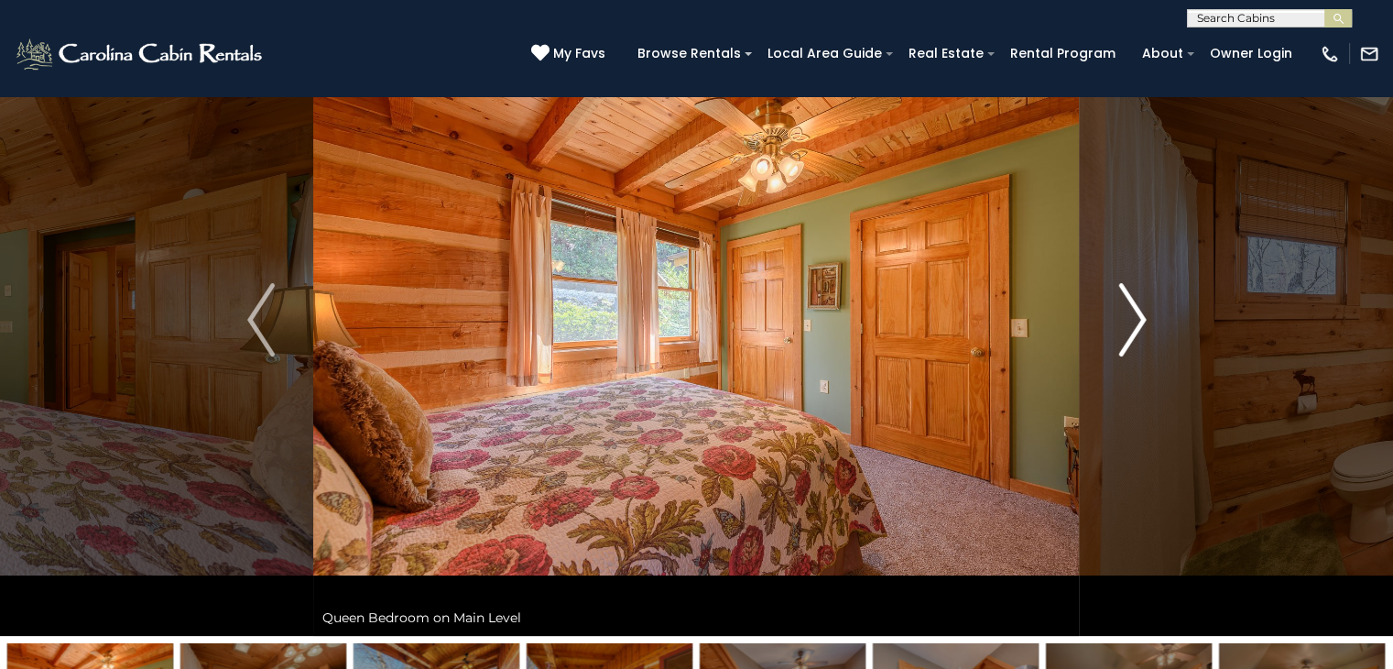
click at [1136, 336] on img "Next" at bounding box center [1132, 319] width 27 height 73
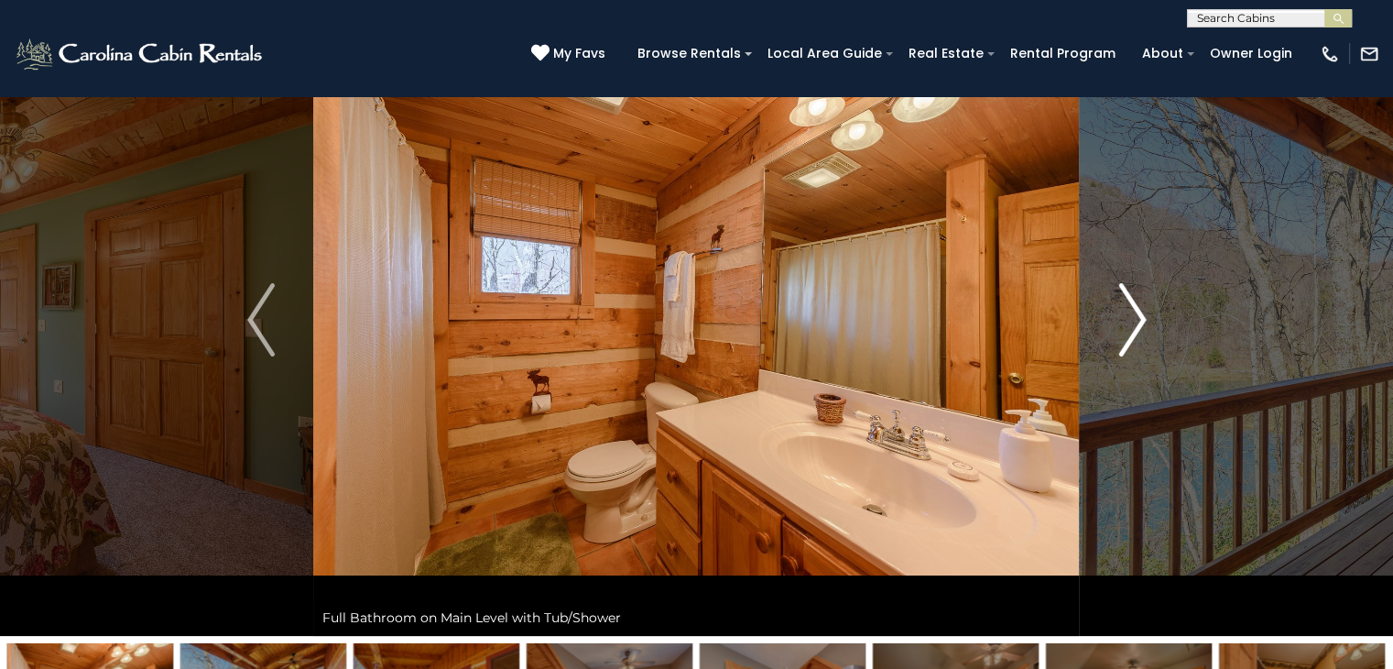
click at [1136, 336] on img "Next" at bounding box center [1132, 319] width 27 height 73
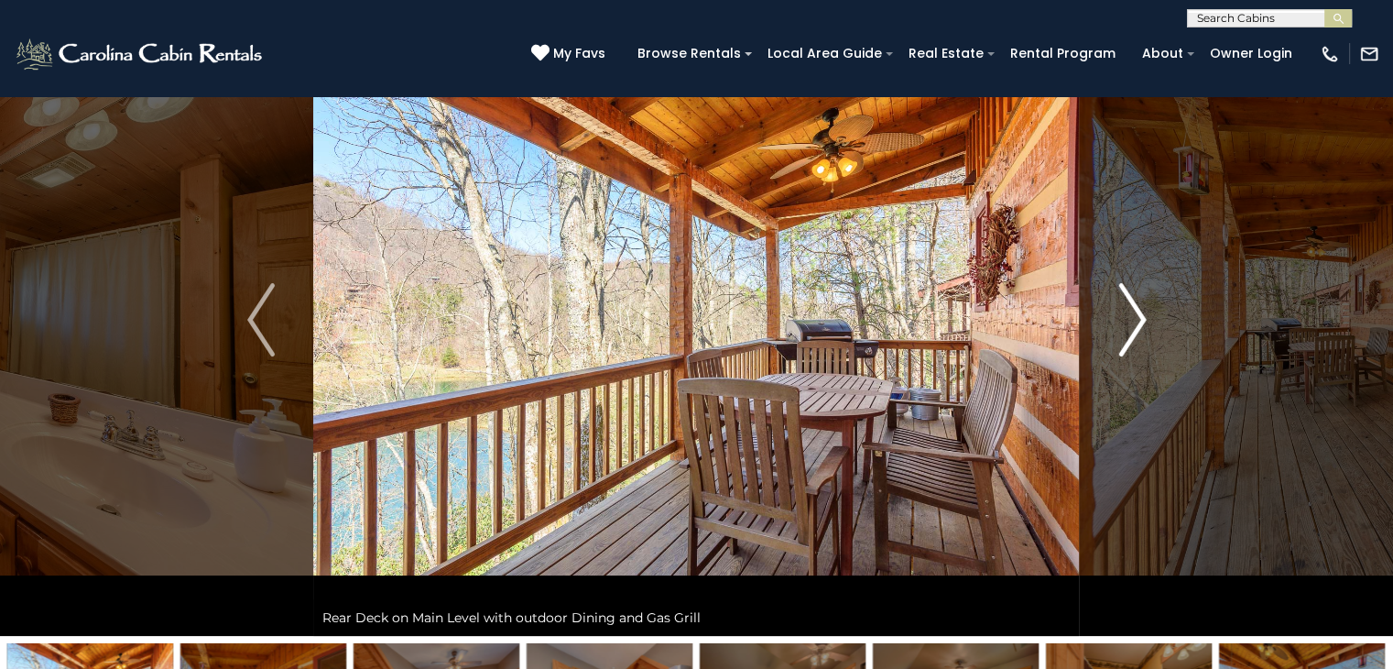
click at [1136, 336] on img "Next" at bounding box center [1132, 319] width 27 height 73
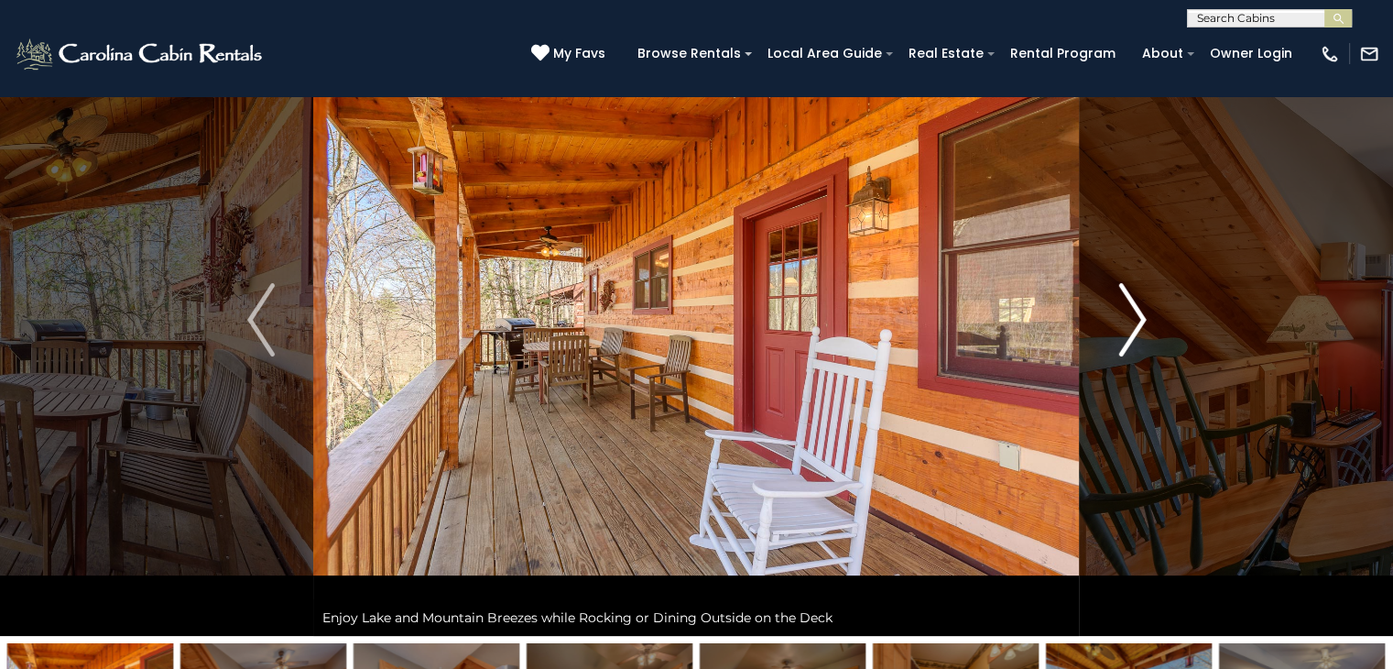
click at [1136, 336] on img "Next" at bounding box center [1132, 319] width 27 height 73
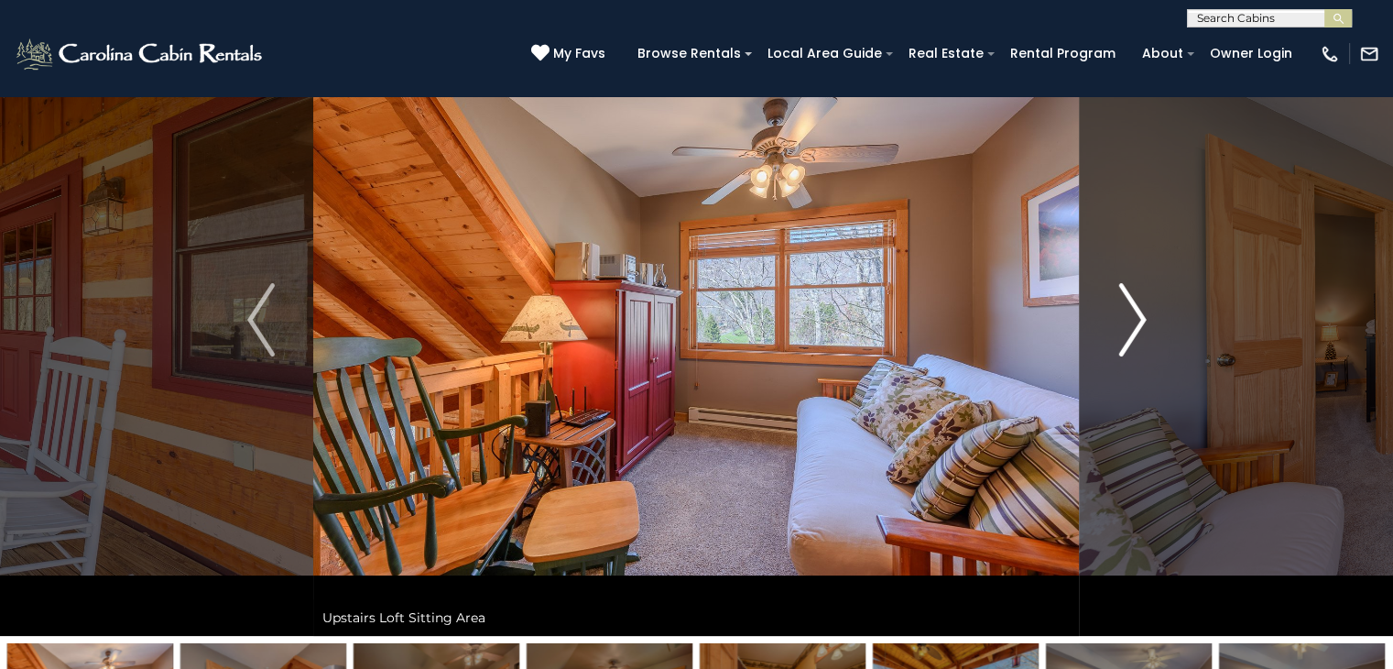
click at [1136, 336] on img "Next" at bounding box center [1132, 319] width 27 height 73
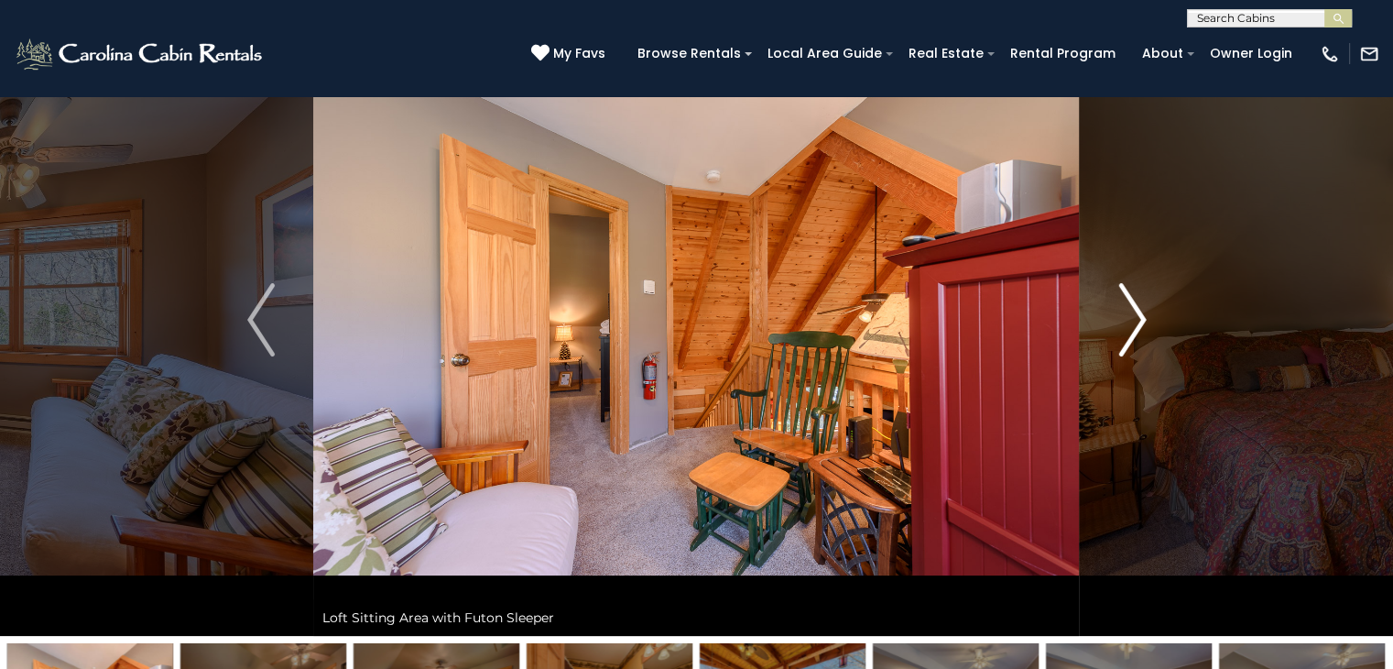
click at [1136, 336] on img "Next" at bounding box center [1132, 319] width 27 height 73
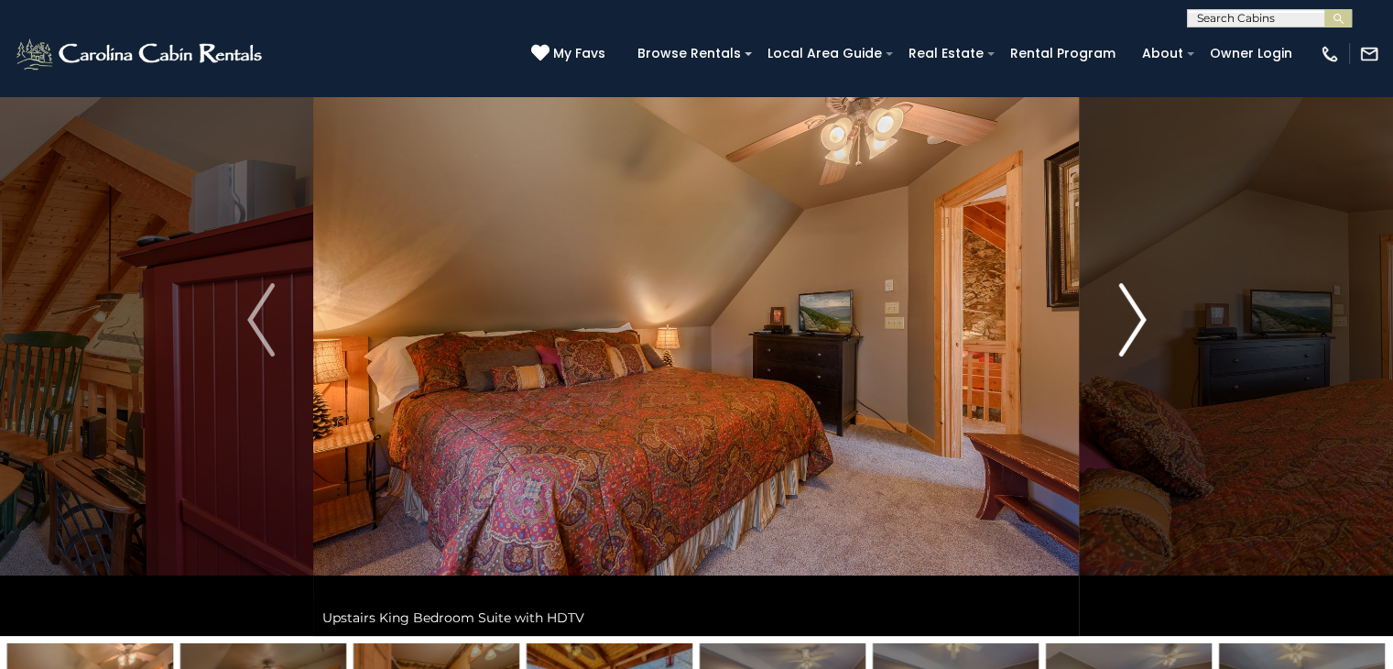
click at [1136, 336] on img "Next" at bounding box center [1132, 319] width 27 height 73
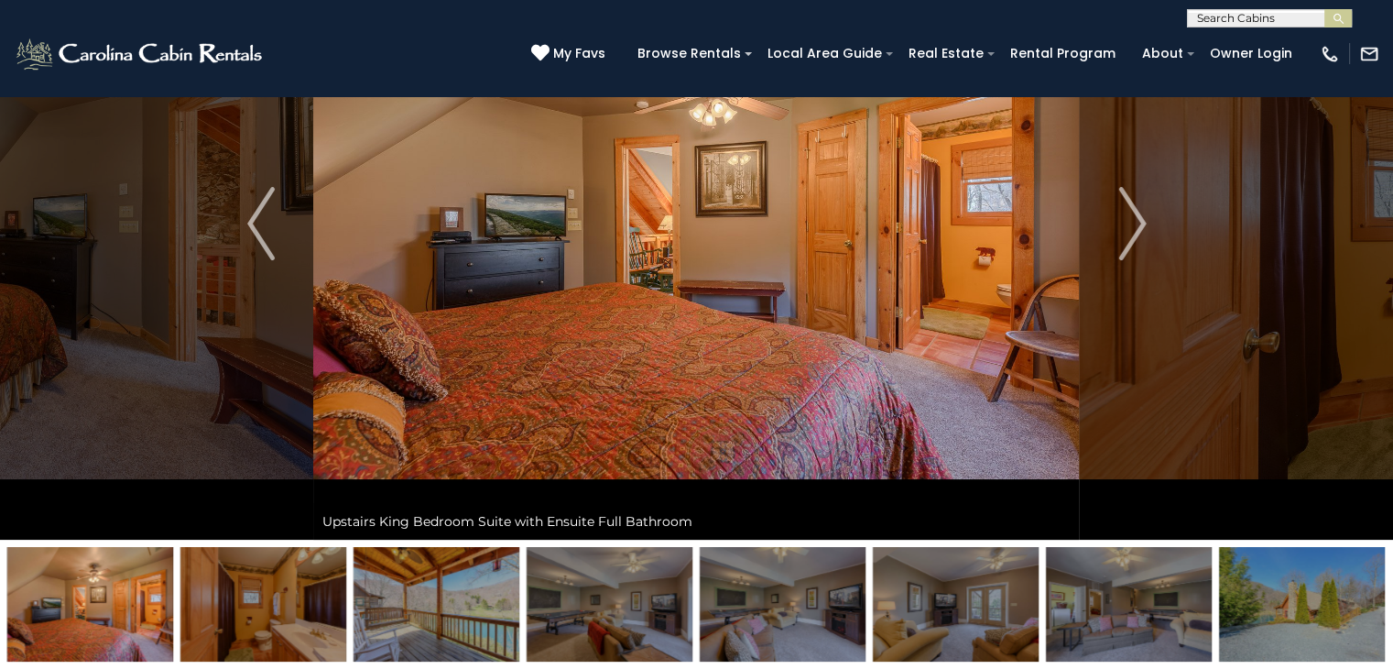
scroll to position [187, 0]
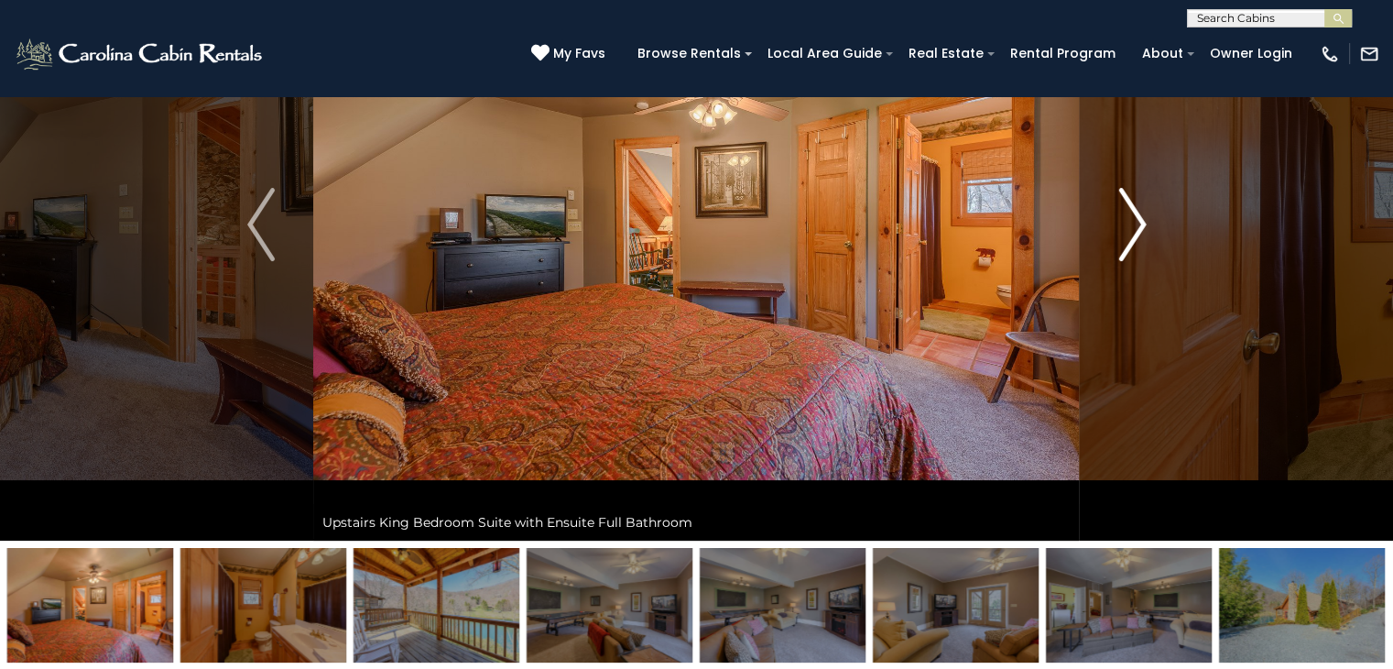
click at [1120, 239] on img "Next" at bounding box center [1132, 224] width 27 height 73
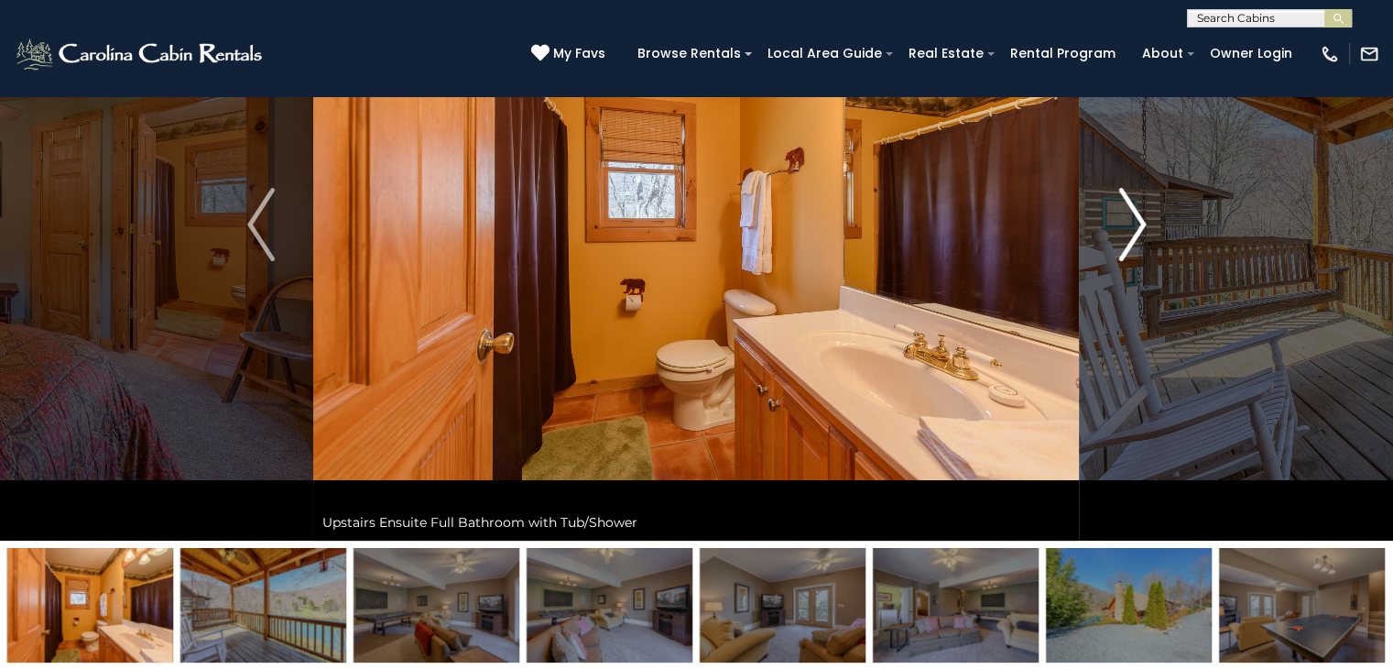
click at [1120, 239] on img "Next" at bounding box center [1132, 224] width 27 height 73
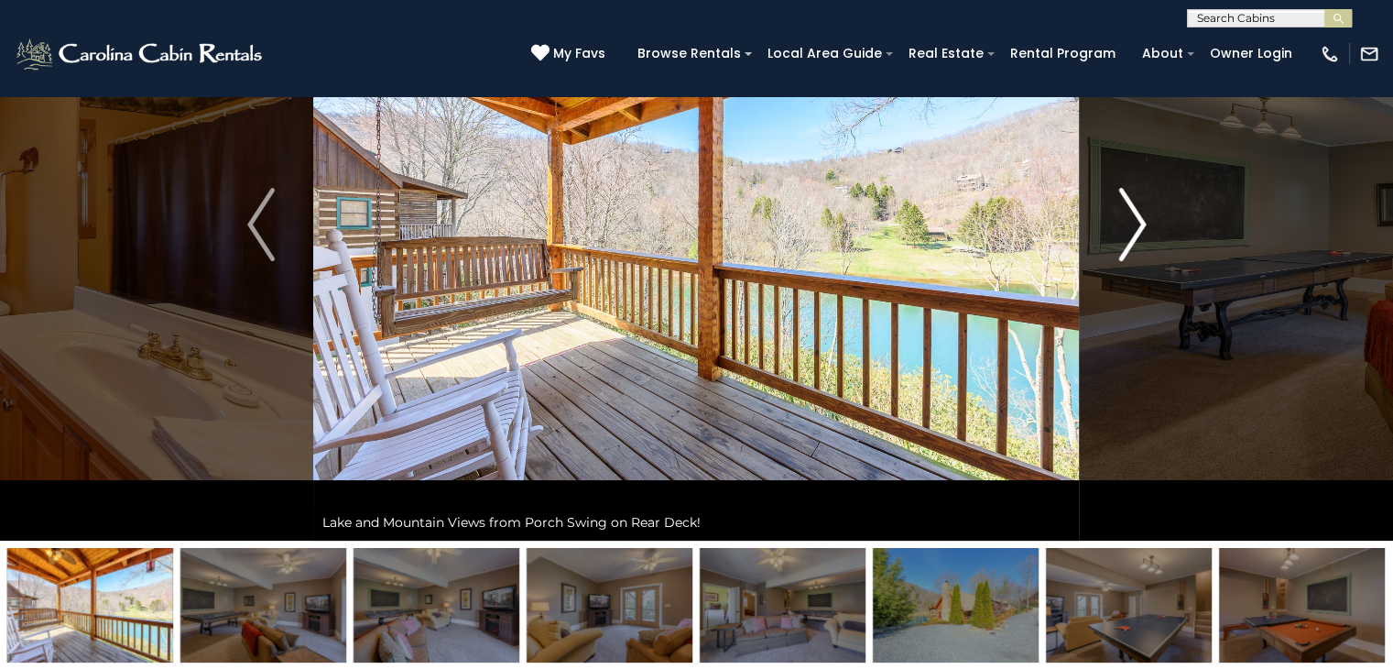
click at [1120, 239] on img "Next" at bounding box center [1132, 224] width 27 height 73
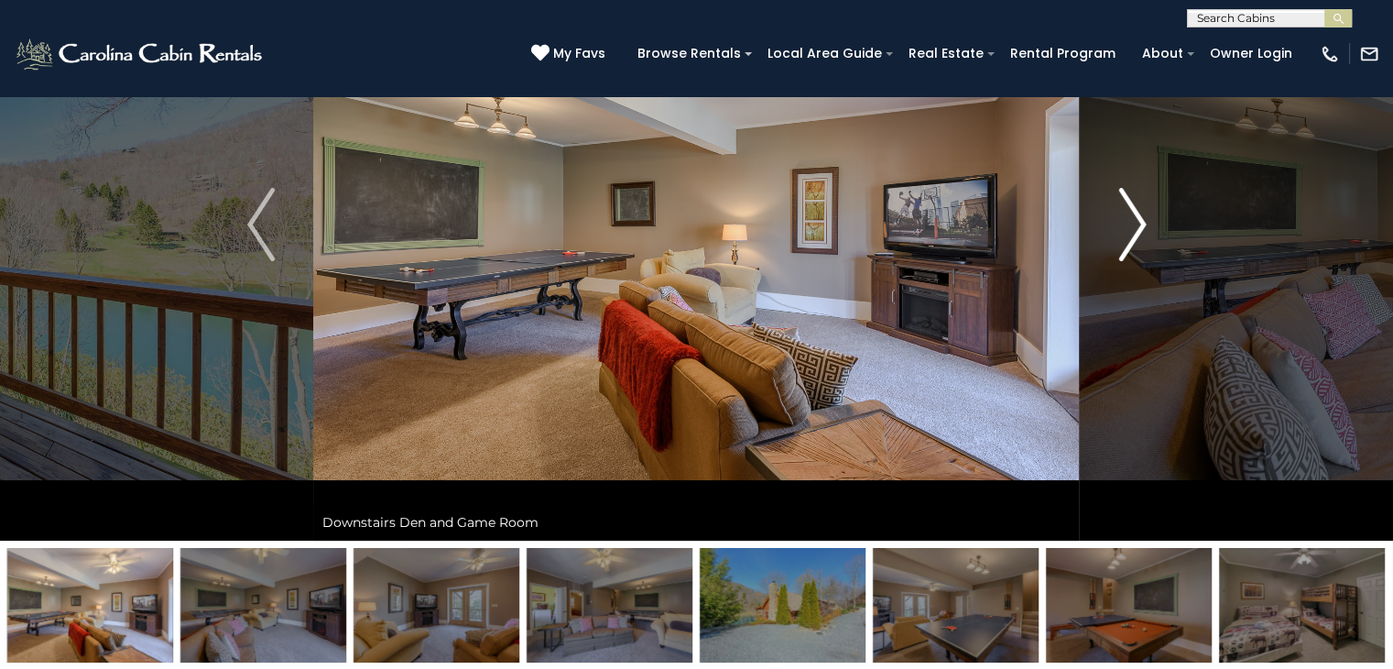
click at [1120, 239] on img "Next" at bounding box center [1132, 224] width 27 height 73
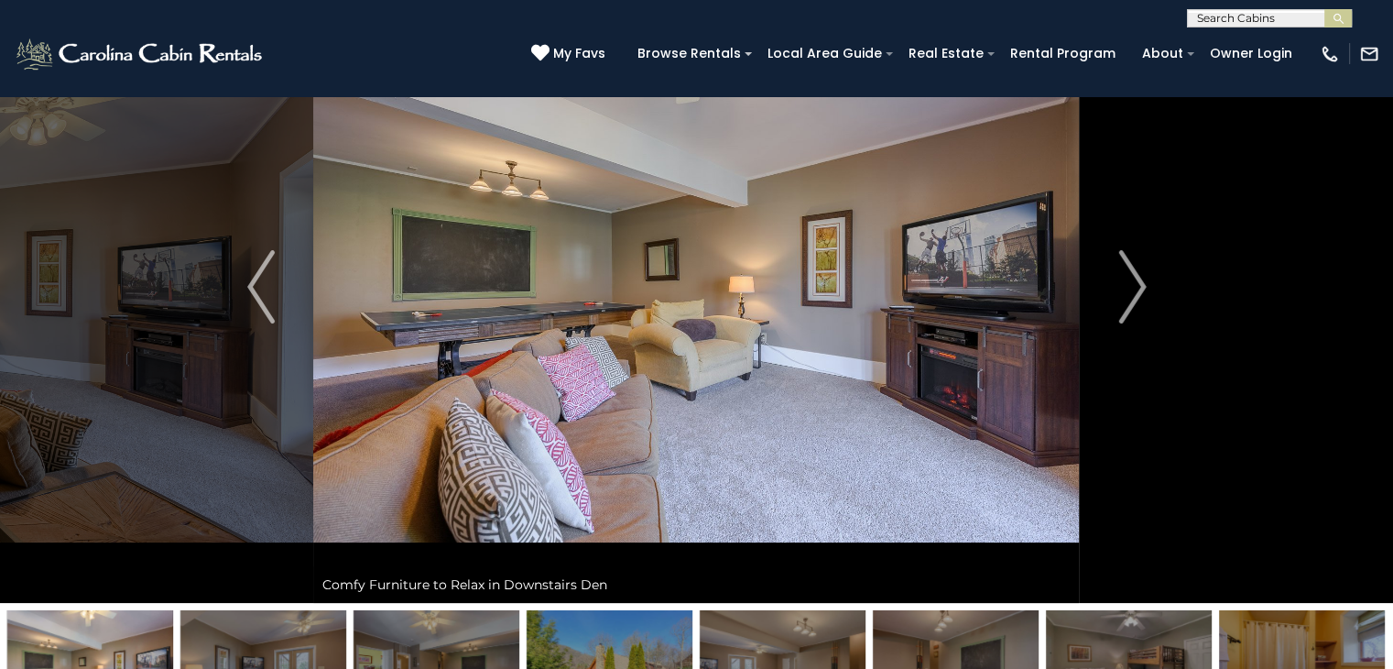
scroll to position [118, 0]
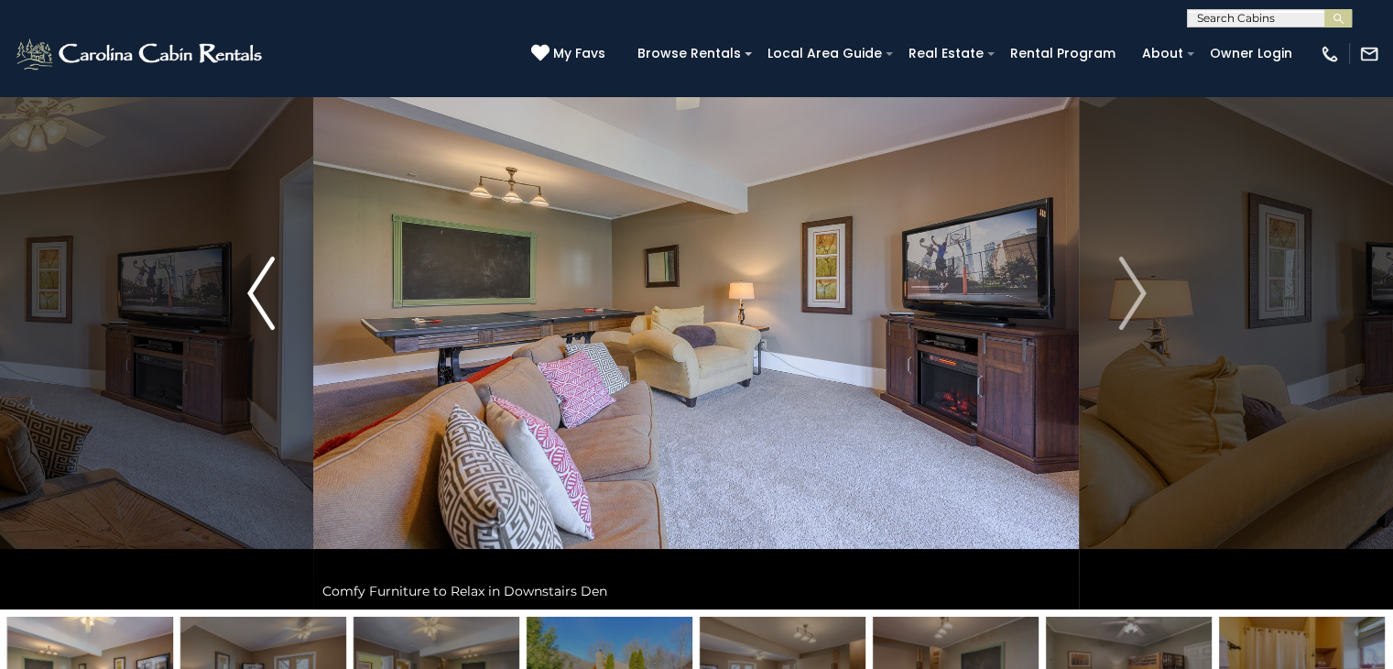
click at [255, 283] on img "Previous" at bounding box center [260, 293] width 27 height 73
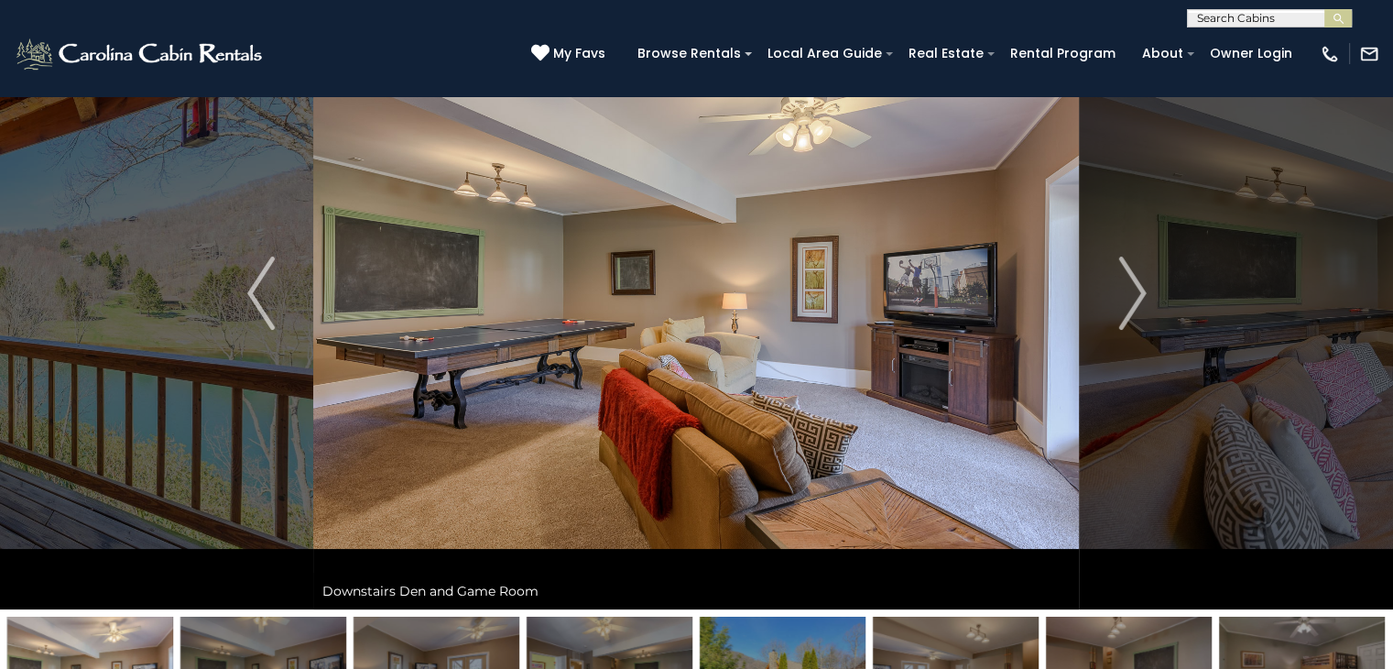
click at [403, 260] on img at bounding box center [696, 293] width 766 height 632
click at [1141, 311] on img "Next" at bounding box center [1132, 293] width 27 height 73
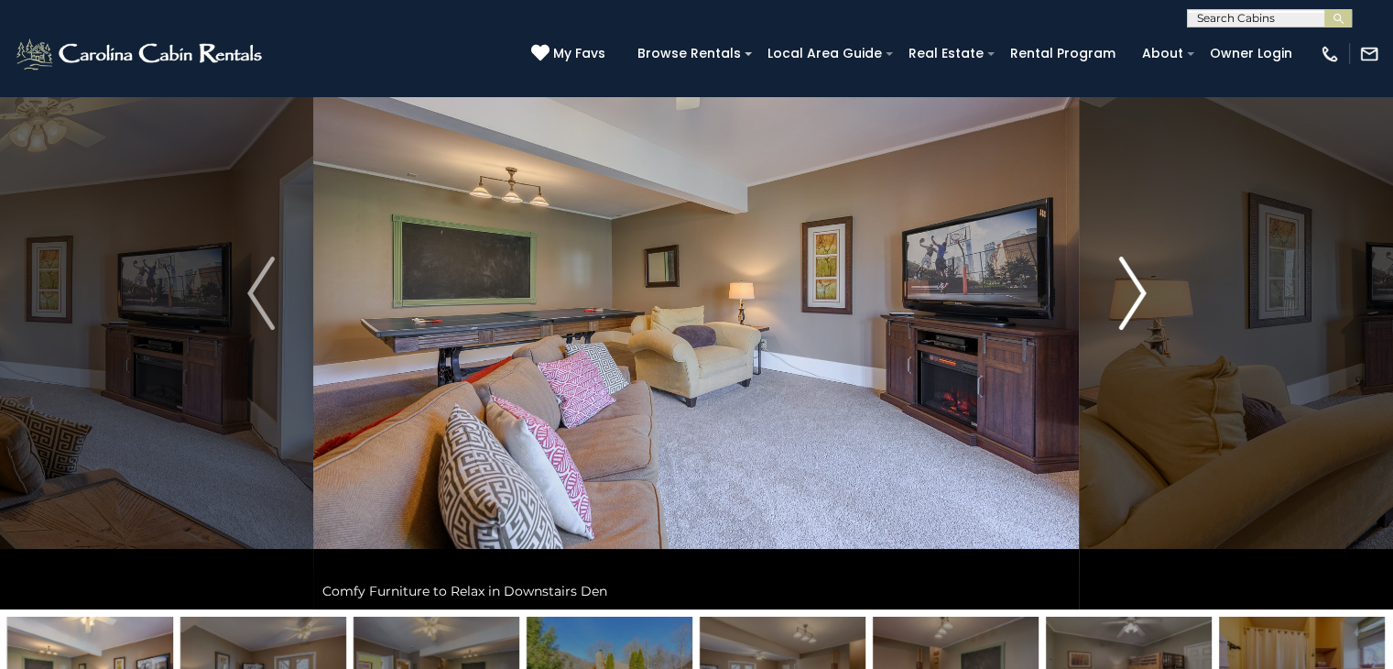
click at [1141, 311] on img "Next" at bounding box center [1132, 293] width 27 height 73
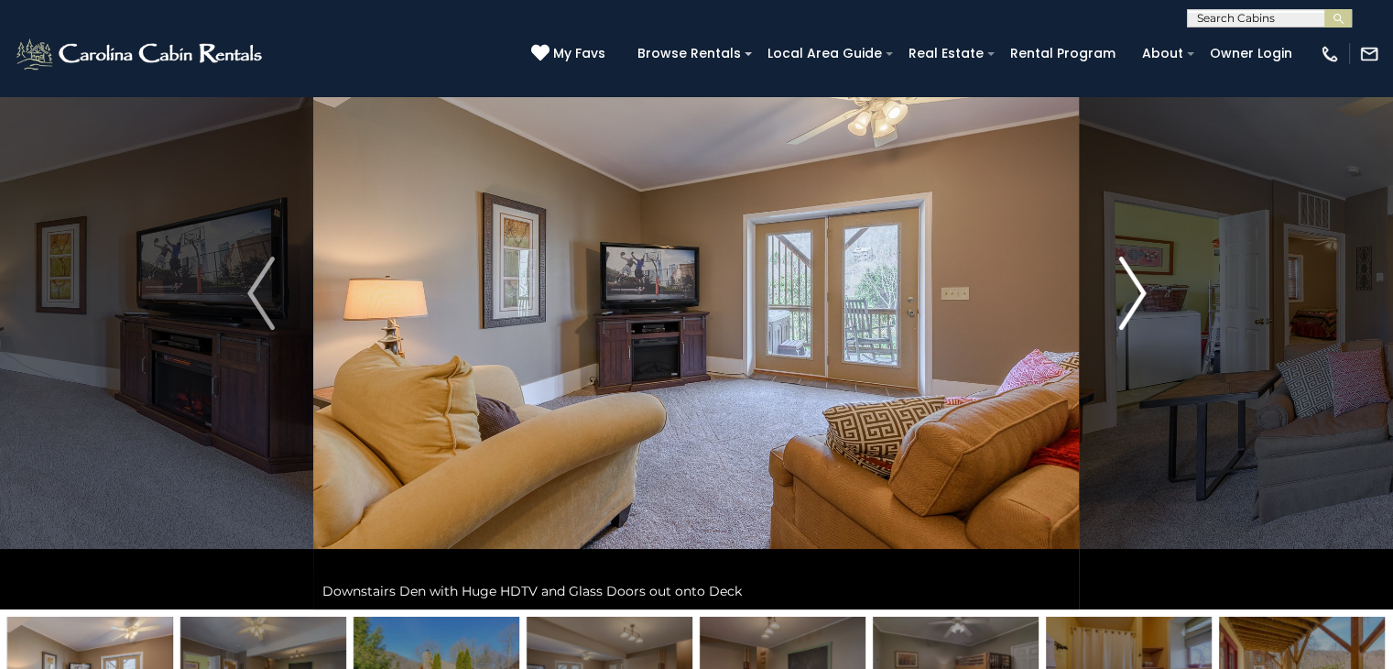
click at [1141, 311] on img "Next" at bounding box center [1132, 293] width 27 height 73
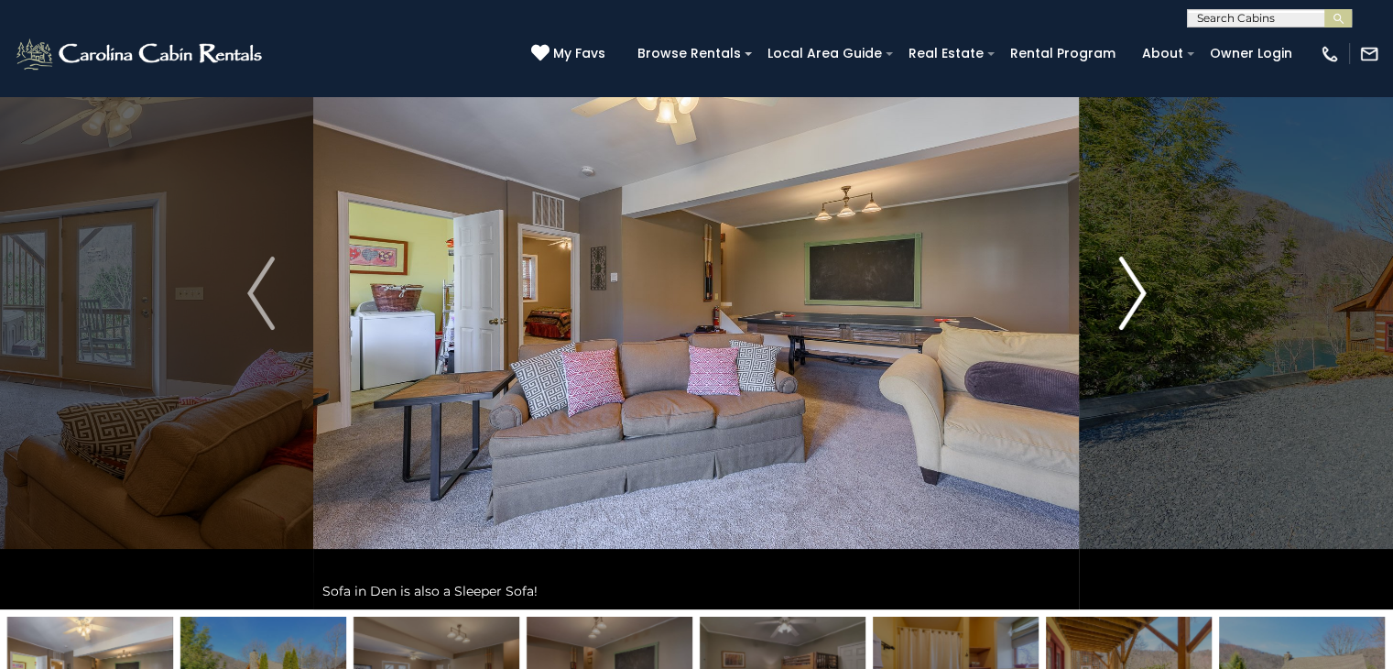
click at [1141, 311] on img "Next" at bounding box center [1132, 293] width 27 height 73
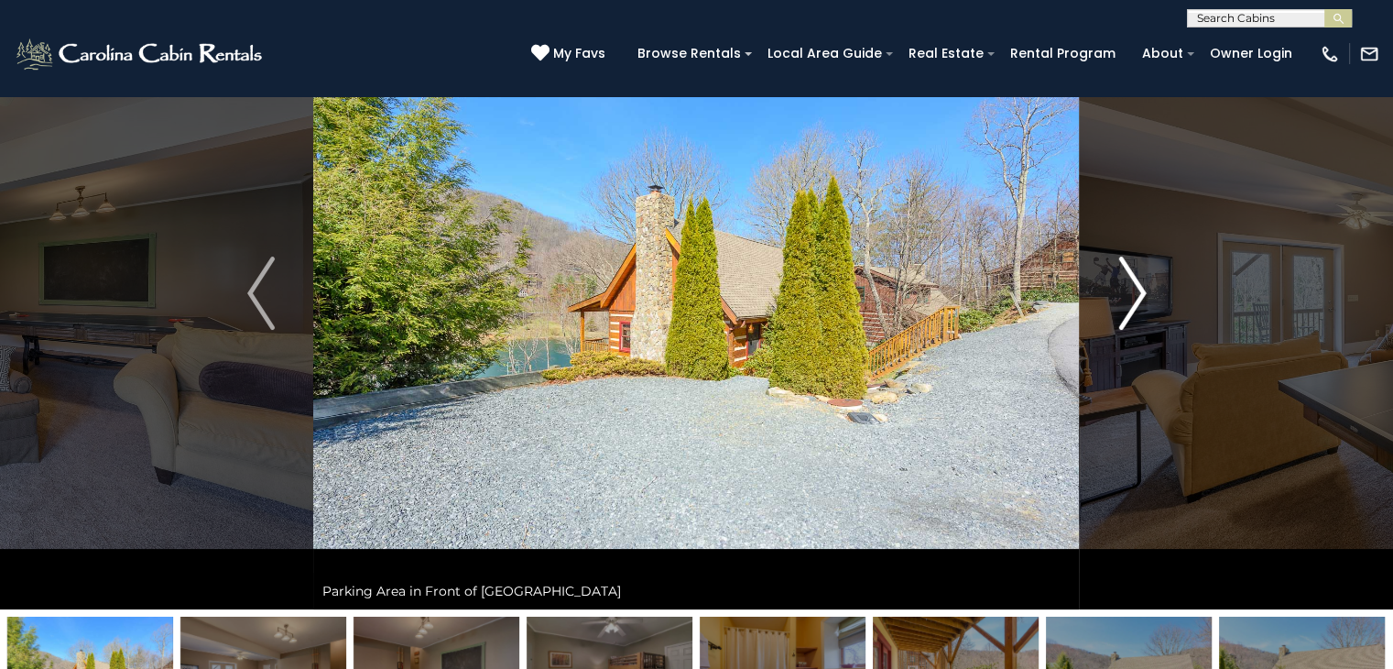
click at [1141, 311] on img "Next" at bounding box center [1132, 293] width 27 height 73
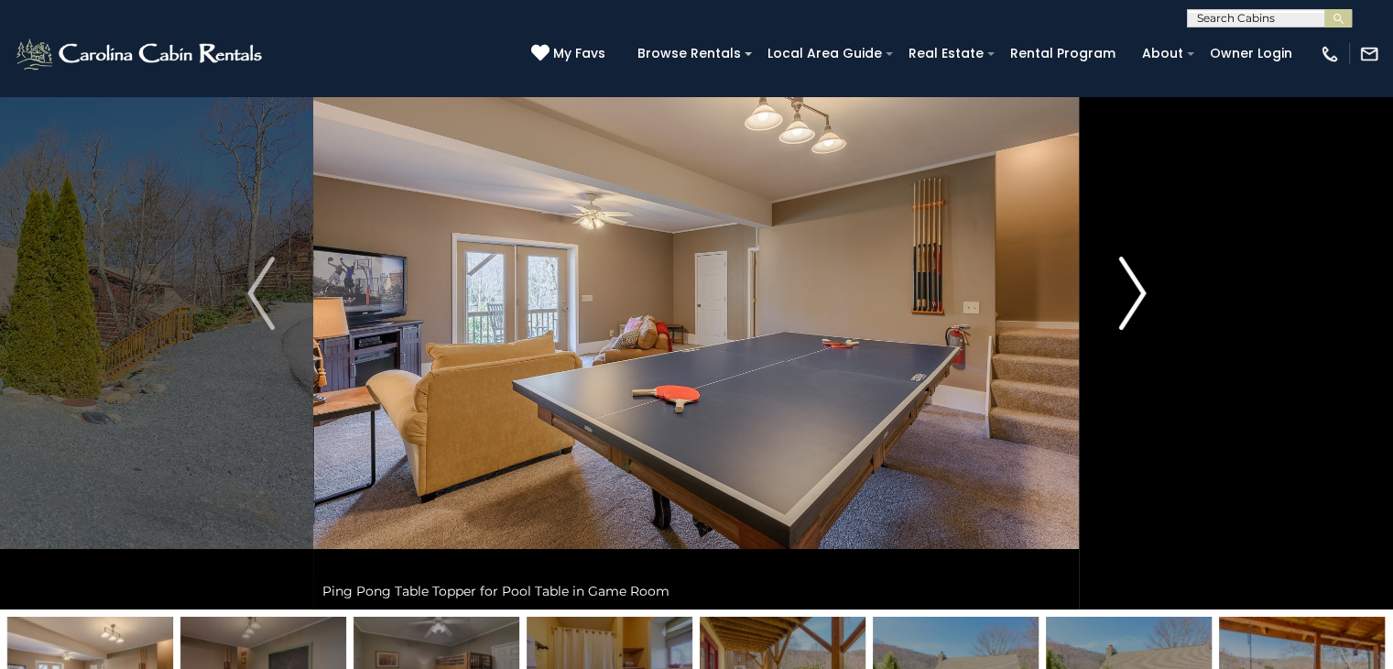
click at [1141, 311] on img "Next" at bounding box center [1132, 293] width 27 height 73
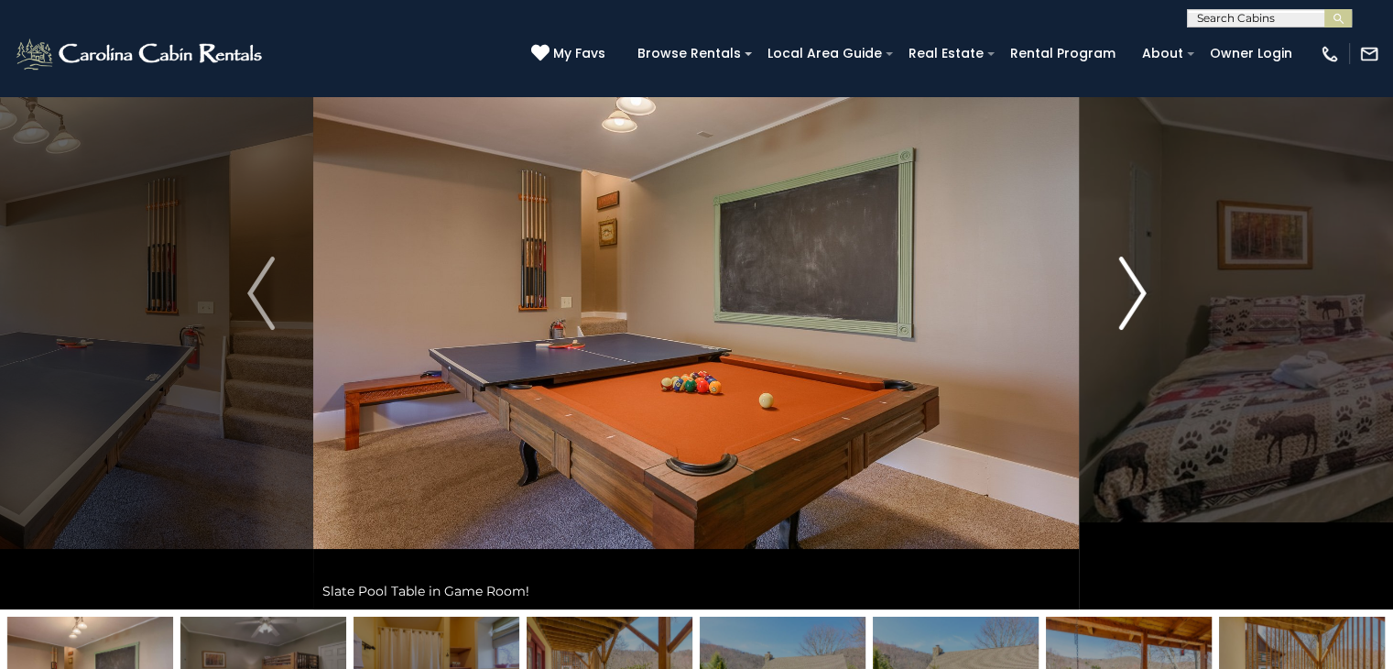
click at [1141, 311] on img "Next" at bounding box center [1132, 293] width 27 height 73
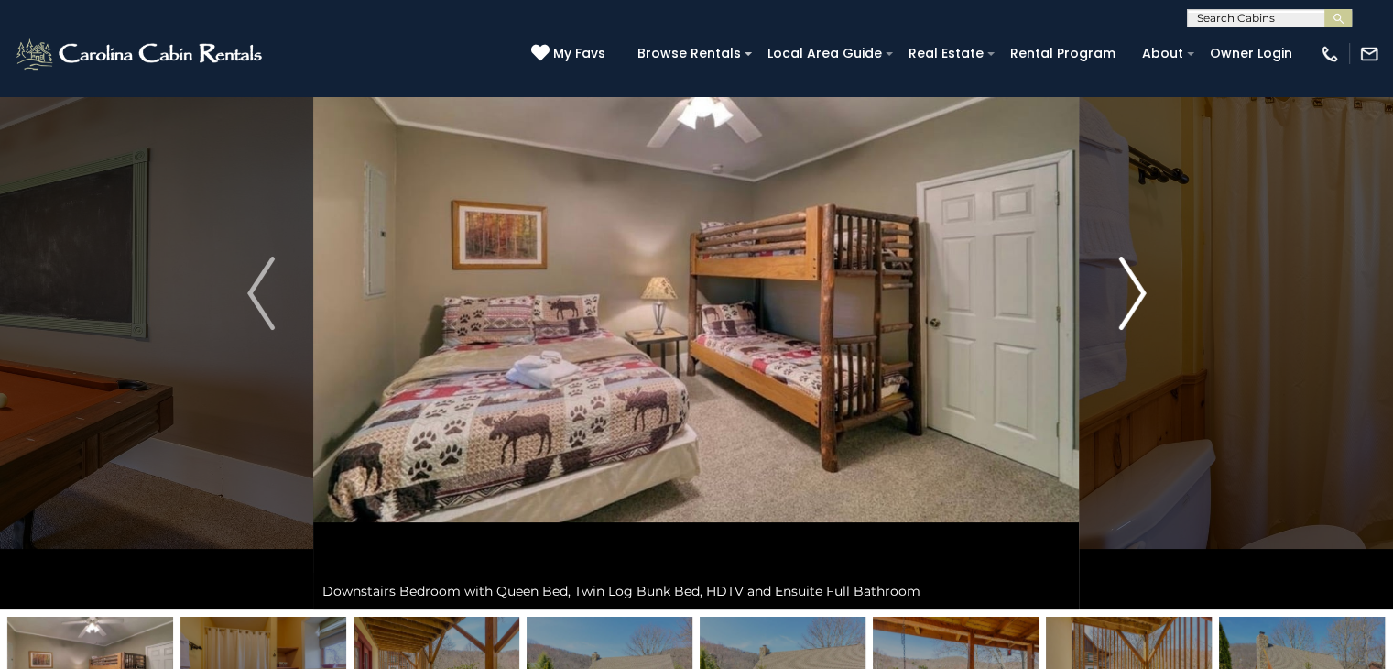
click at [1141, 311] on img "Next" at bounding box center [1132, 293] width 27 height 73
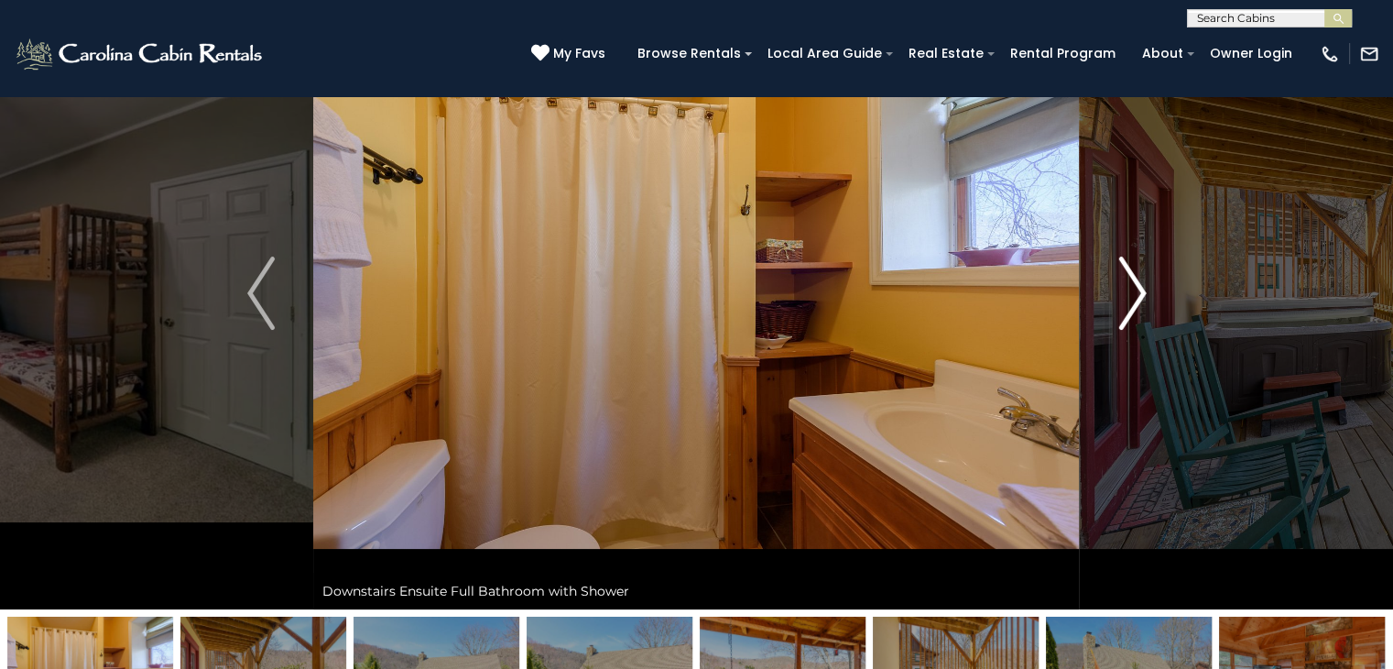
click at [1141, 311] on img "Next" at bounding box center [1132, 293] width 27 height 73
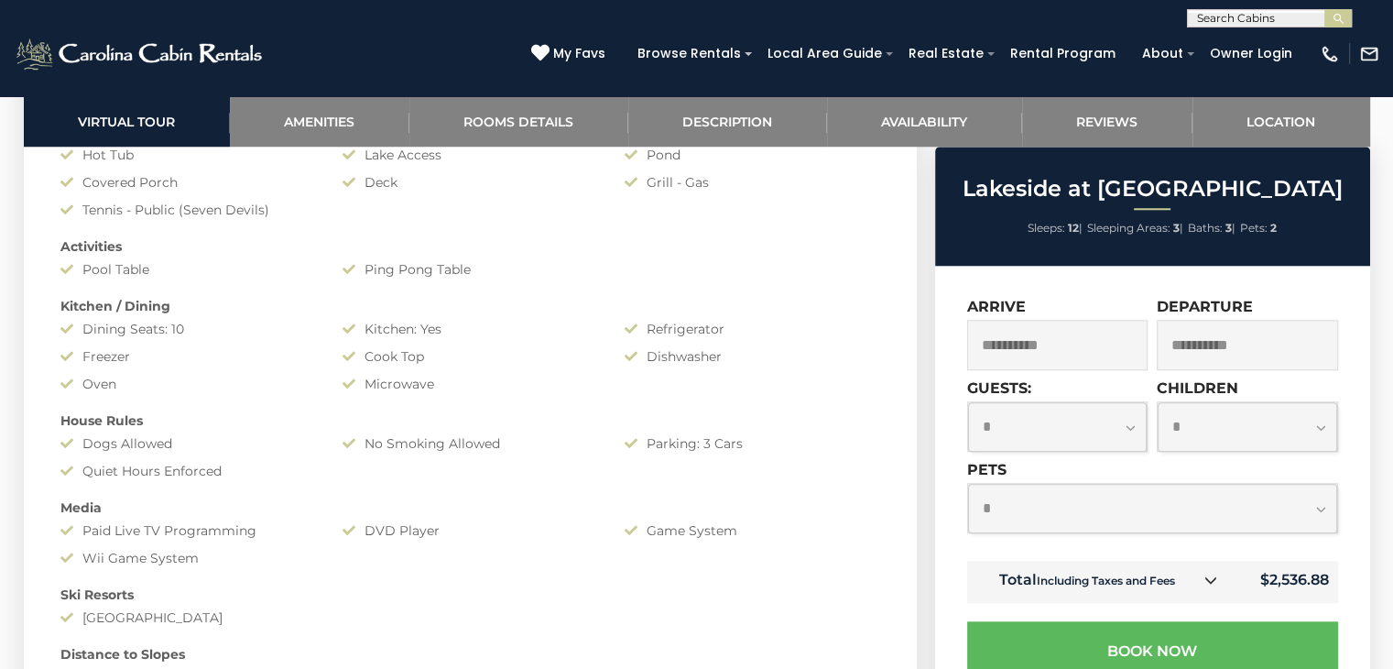
scroll to position [1700, 0]
click at [507, 122] on link "Rooms Details" at bounding box center [518, 121] width 219 height 50
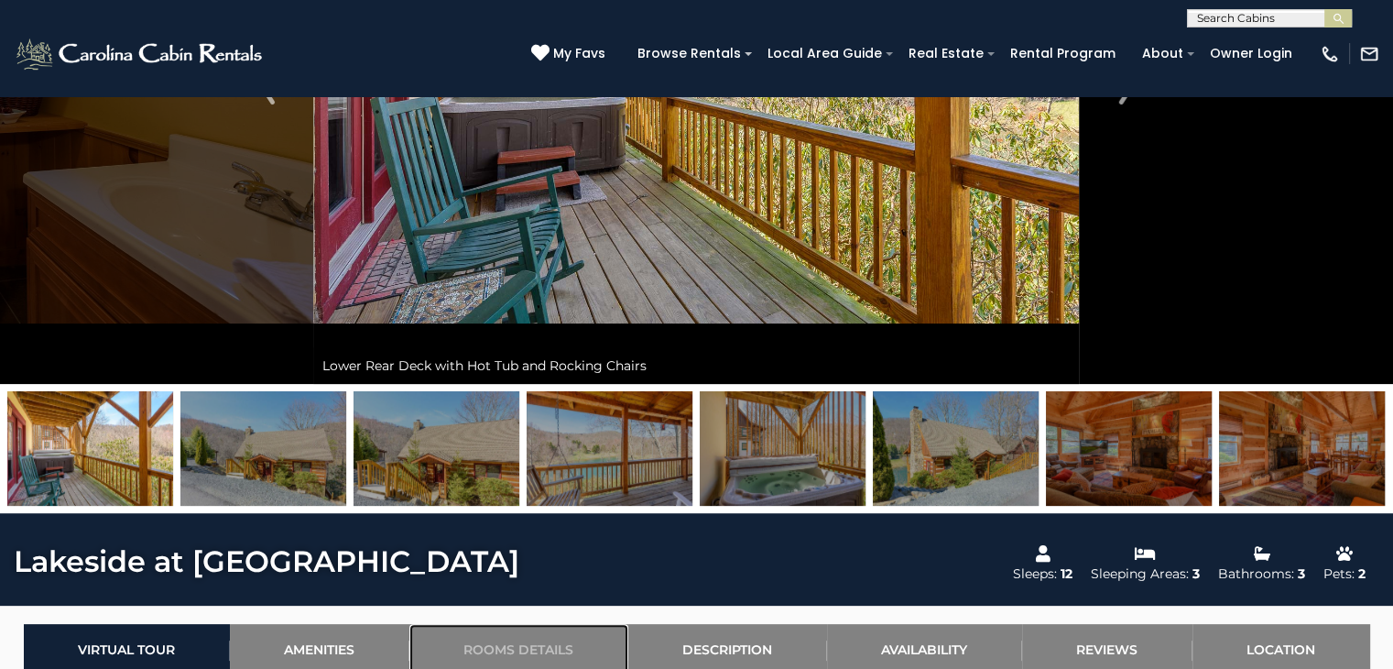
scroll to position [0, 0]
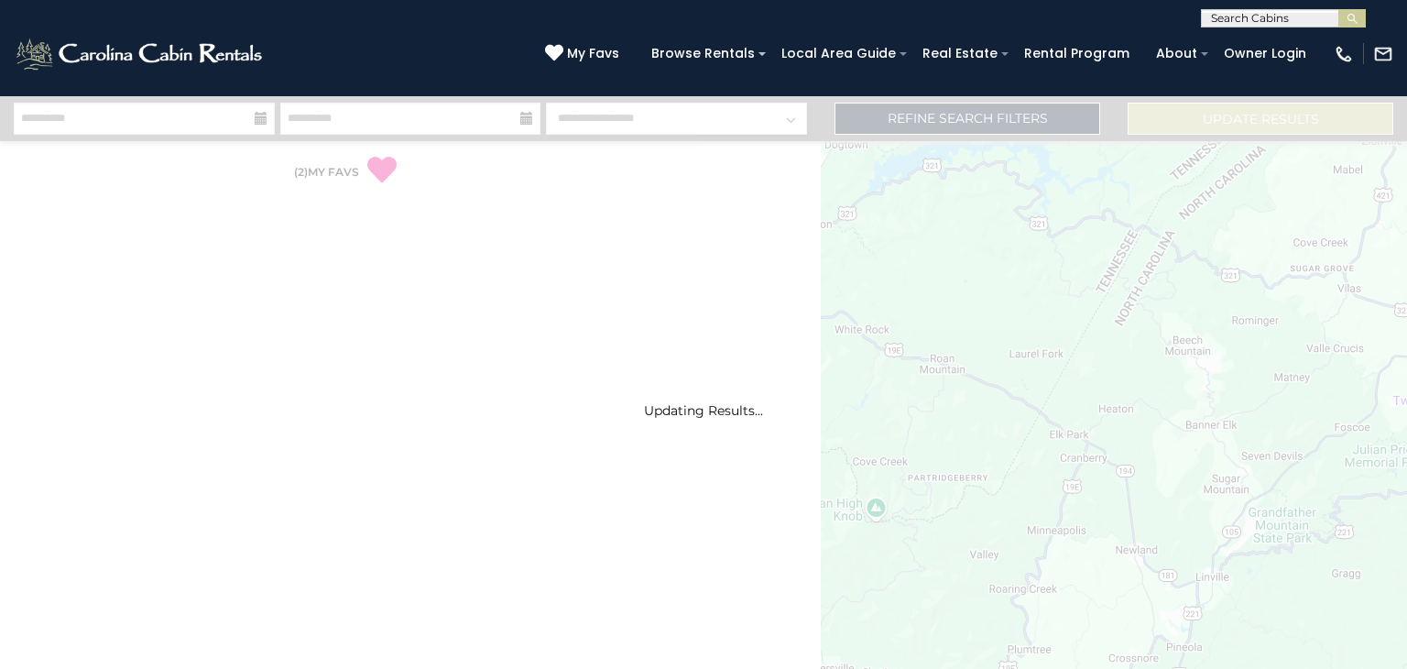
select select "*"
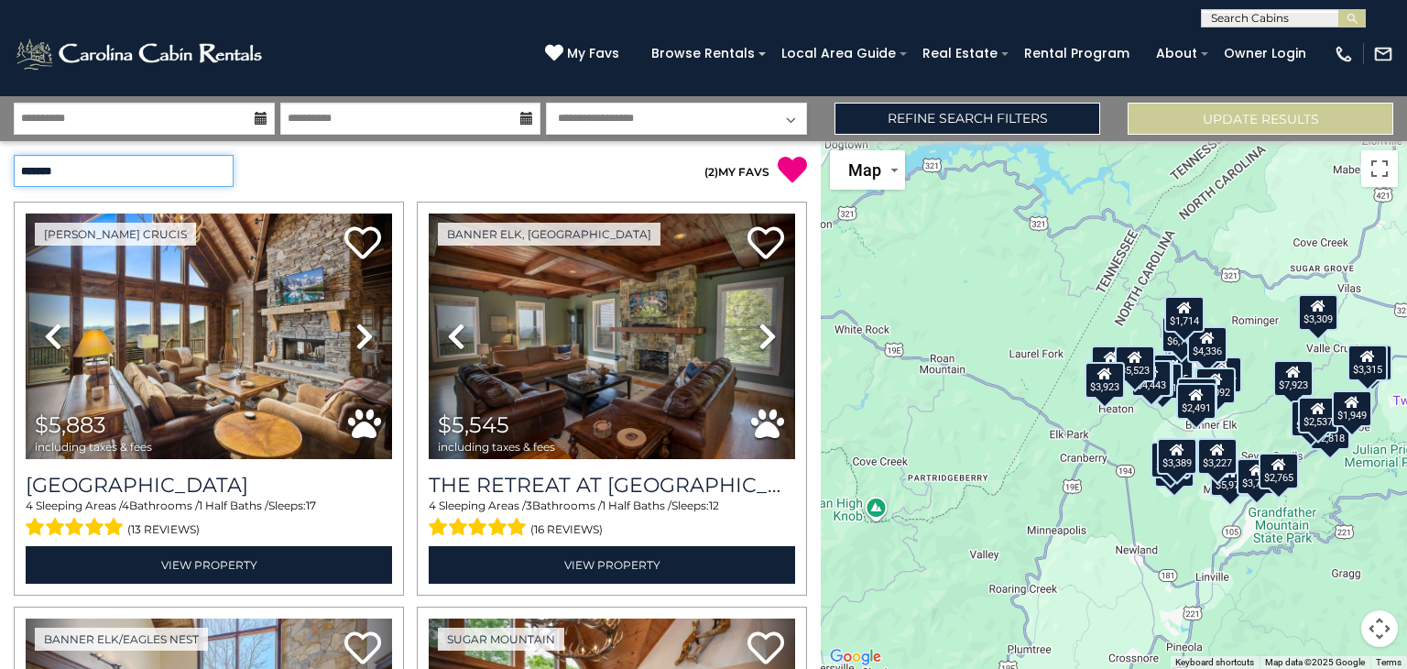
click at [223, 169] on select "**********" at bounding box center [124, 171] width 220 height 32
select select "*********"
click at [14, 155] on select "**********" at bounding box center [124, 171] width 220 height 32
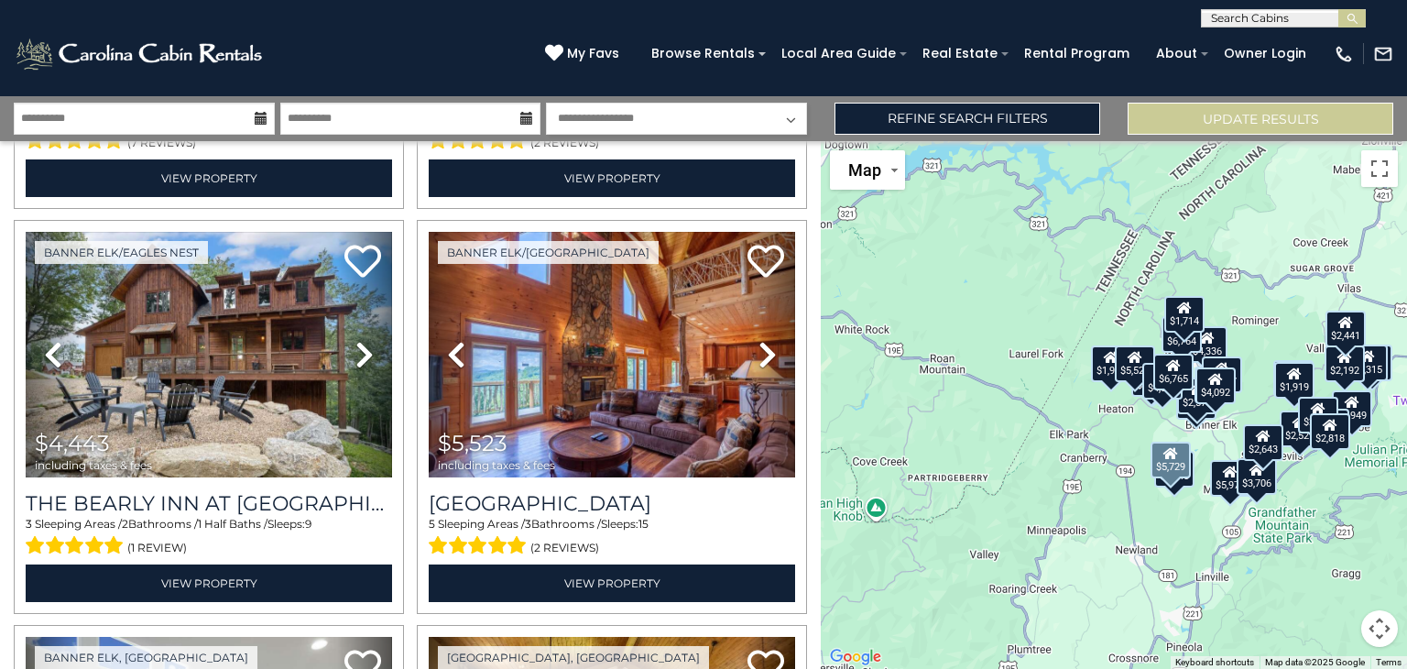
scroll to position [2816, 0]
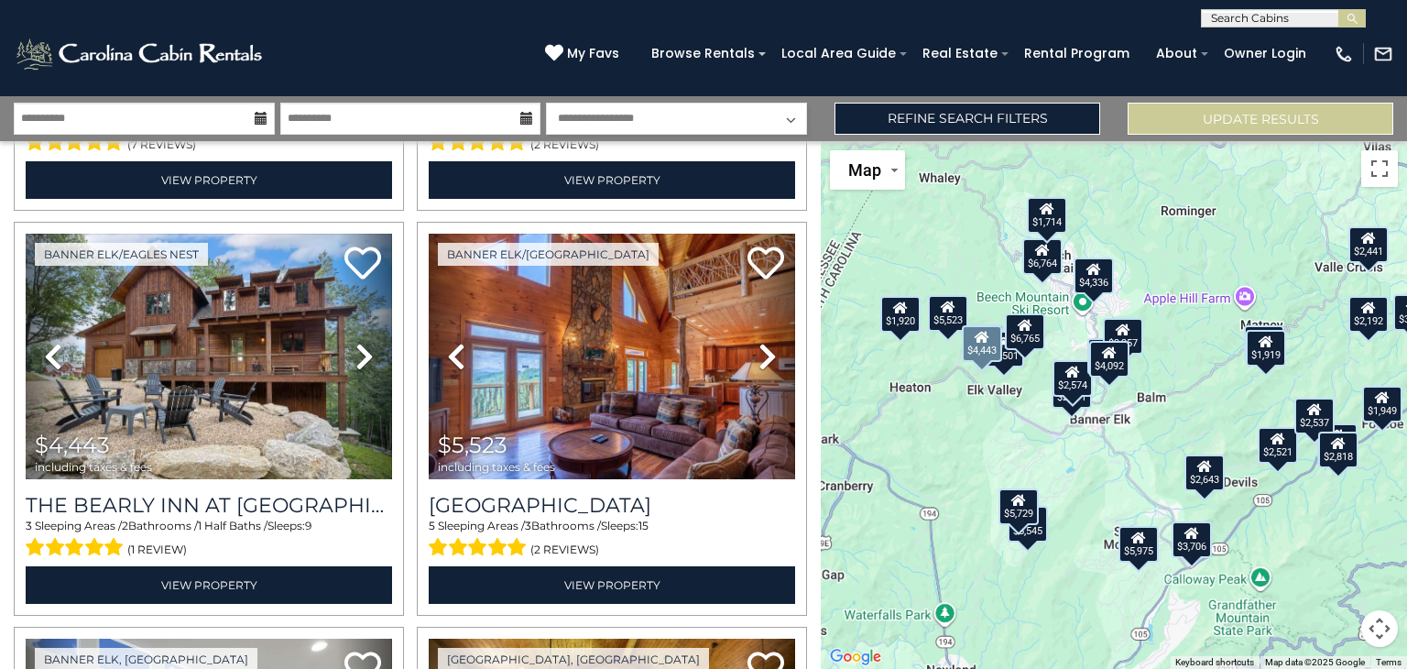
click at [1216, 365] on div "$5,545 $5,883 $3,076 $3,670 $4,501 $5,975 $6,765 $1,920 $2,818 $3,315 $3,357 $3…" at bounding box center [1114, 405] width 586 height 528
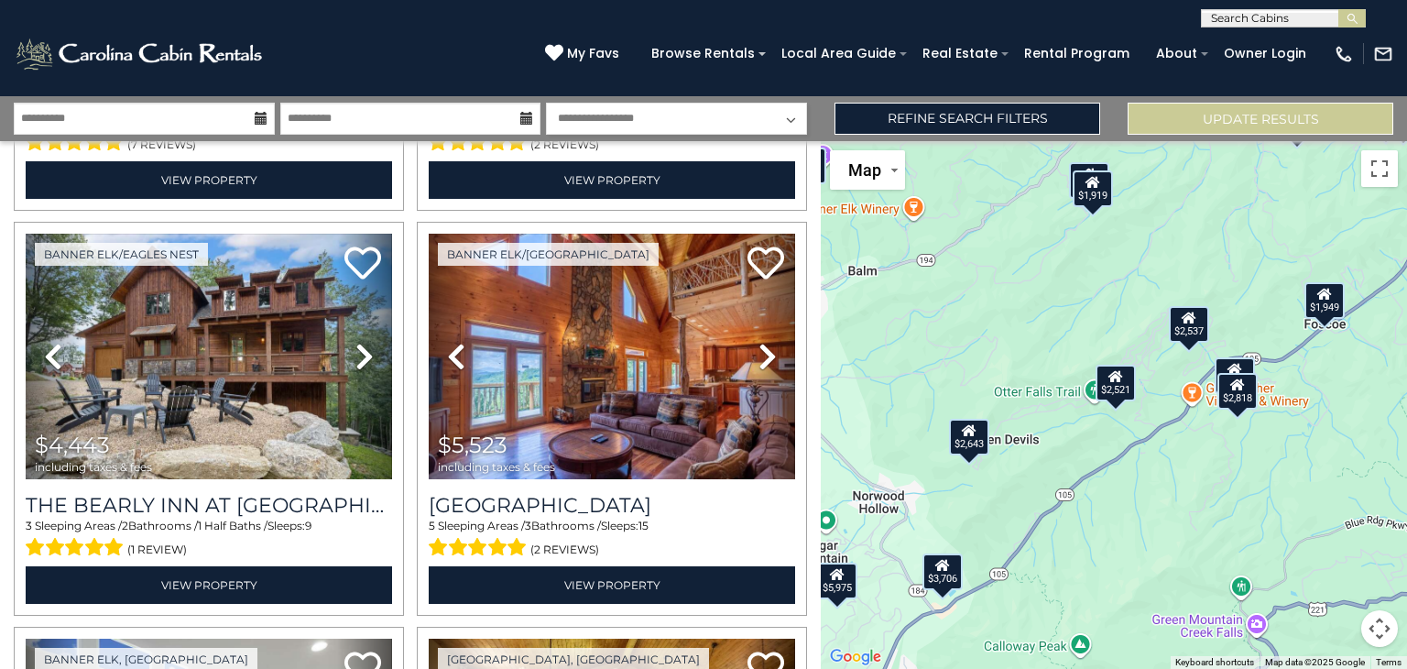
click at [1117, 377] on icon at bounding box center [1115, 376] width 15 height 13
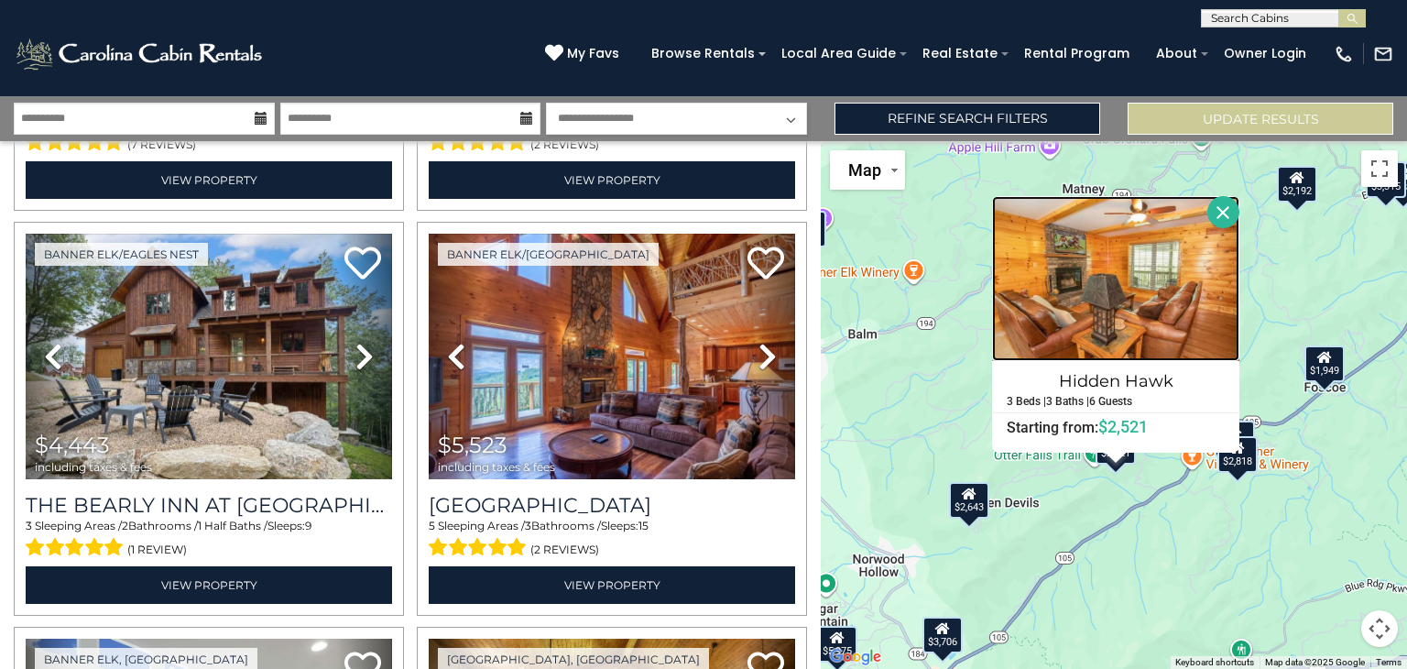
click at [1152, 315] on img at bounding box center [1115, 278] width 247 height 165
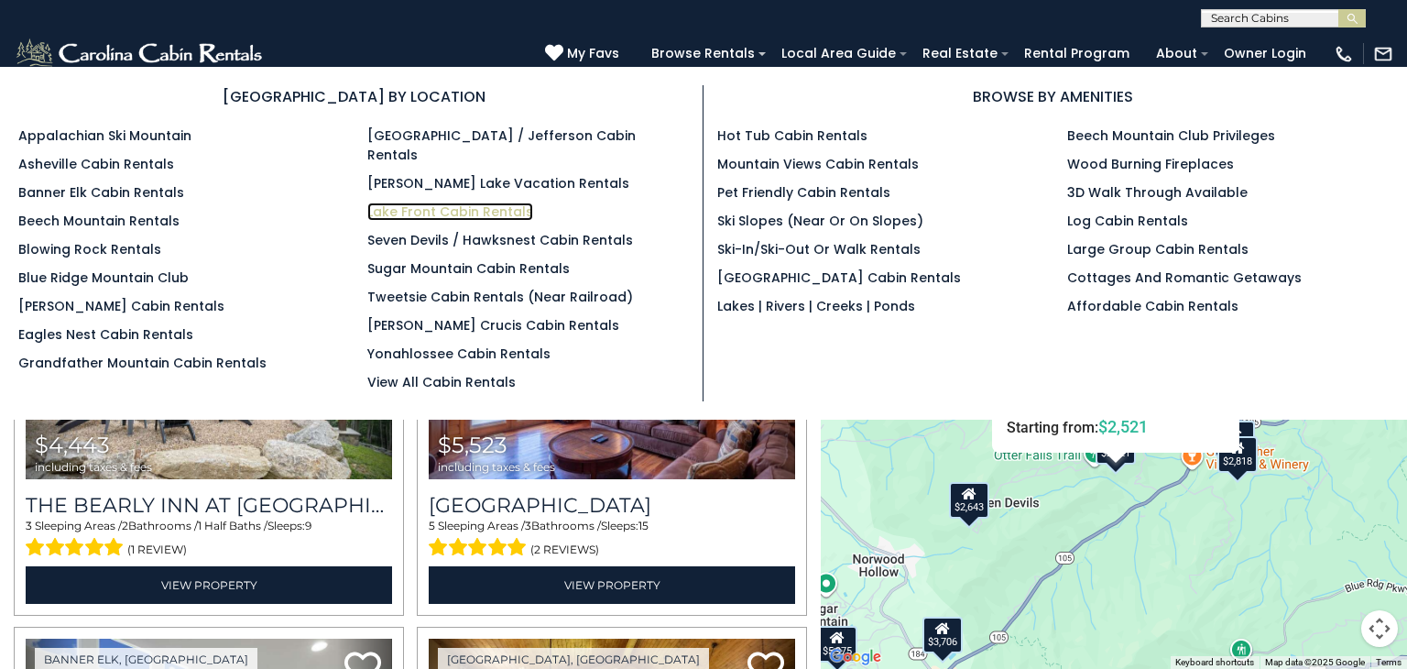
click at [451, 202] on link "Lake Front Cabin Rentals" at bounding box center [450, 211] width 166 height 18
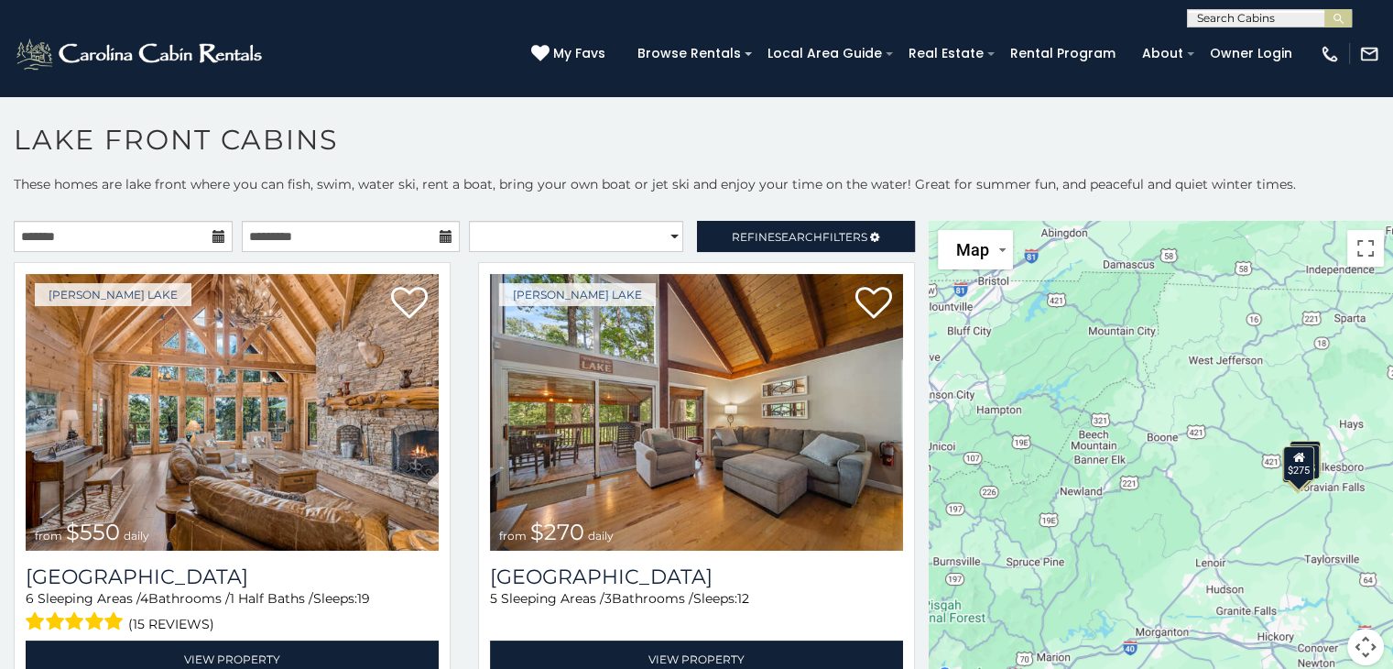
click at [216, 233] on icon at bounding box center [219, 236] width 13 height 13
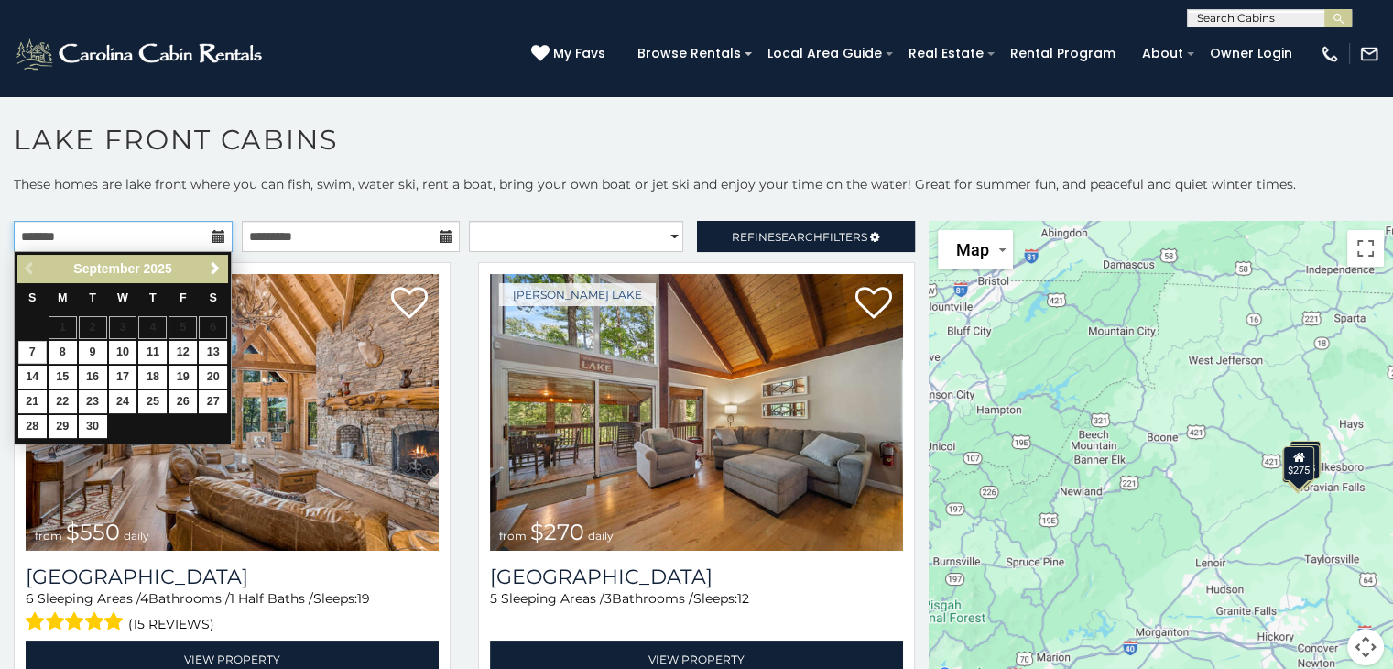
click at [191, 230] on input "text" at bounding box center [123, 236] width 219 height 31
click at [216, 272] on span "Next" at bounding box center [215, 268] width 15 height 15
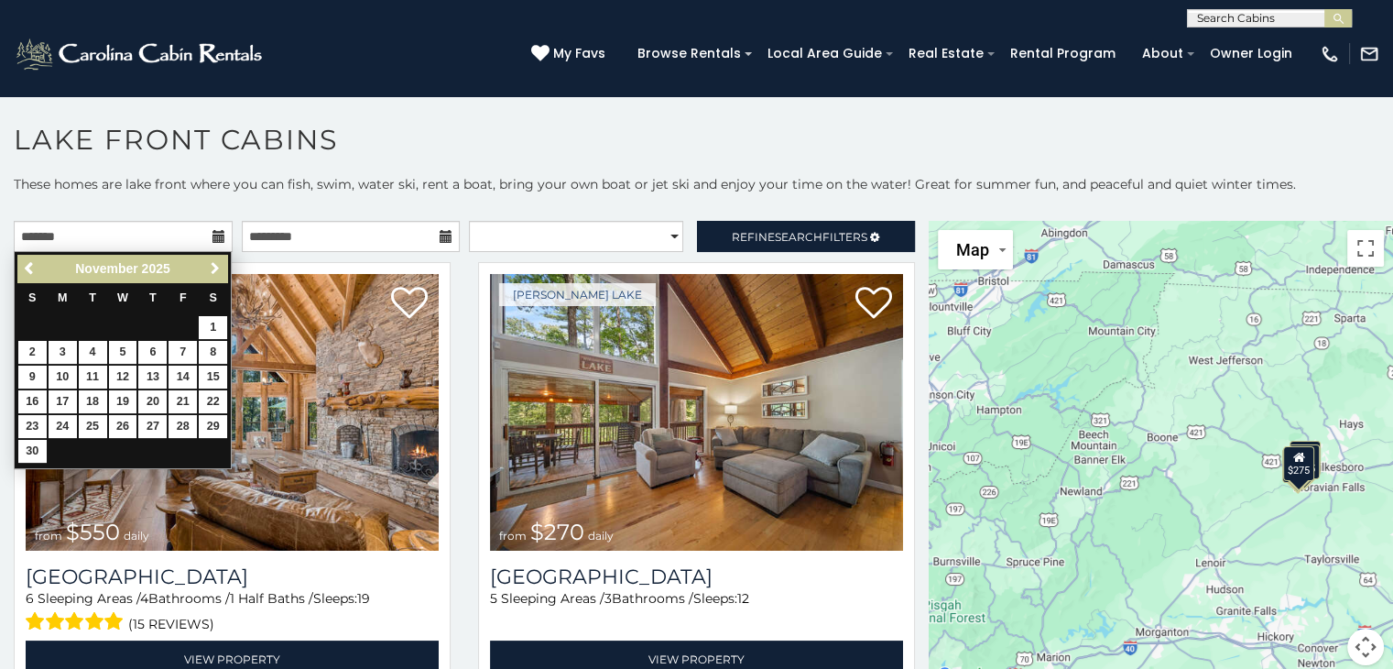
click at [216, 272] on span "Next" at bounding box center [215, 268] width 15 height 15
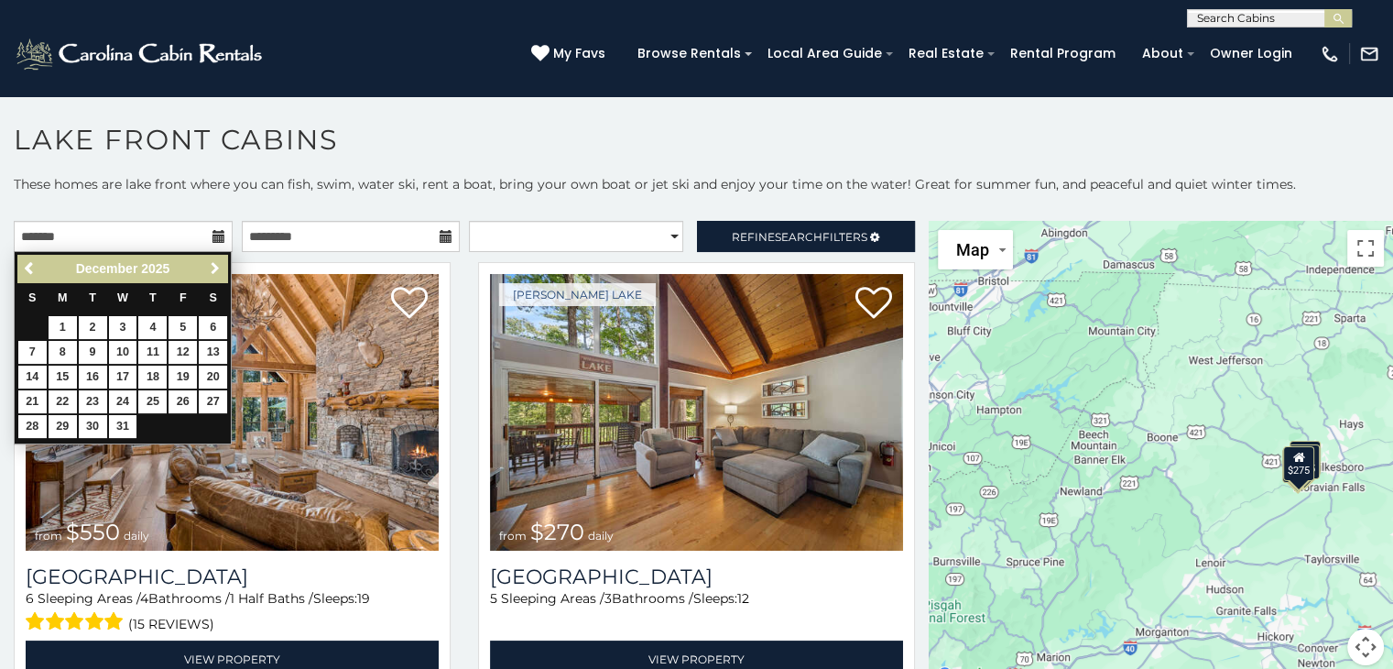
click at [216, 272] on span "Next" at bounding box center [215, 268] width 15 height 15
click at [28, 265] on span "Previous" at bounding box center [30, 268] width 15 height 15
click at [124, 396] on link "24" at bounding box center [123, 401] width 28 height 23
type input "**********"
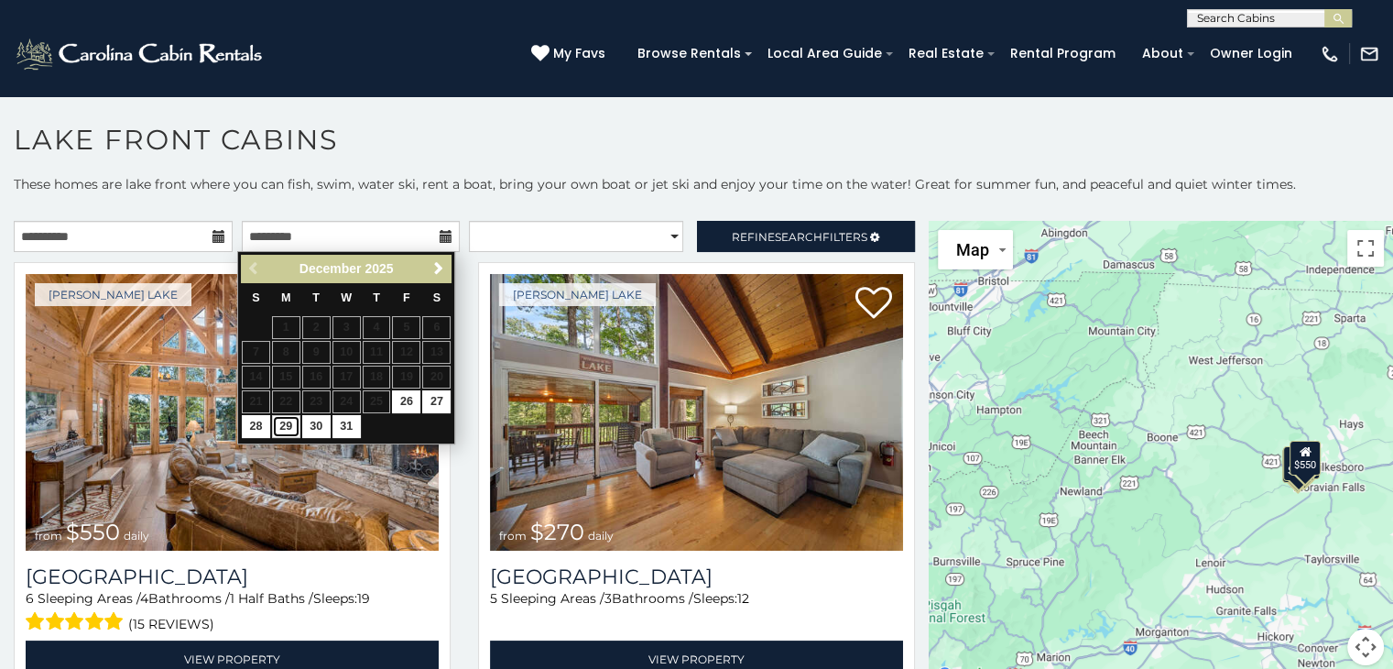
click at [291, 423] on link "29" at bounding box center [286, 426] width 28 height 23
type input "**********"
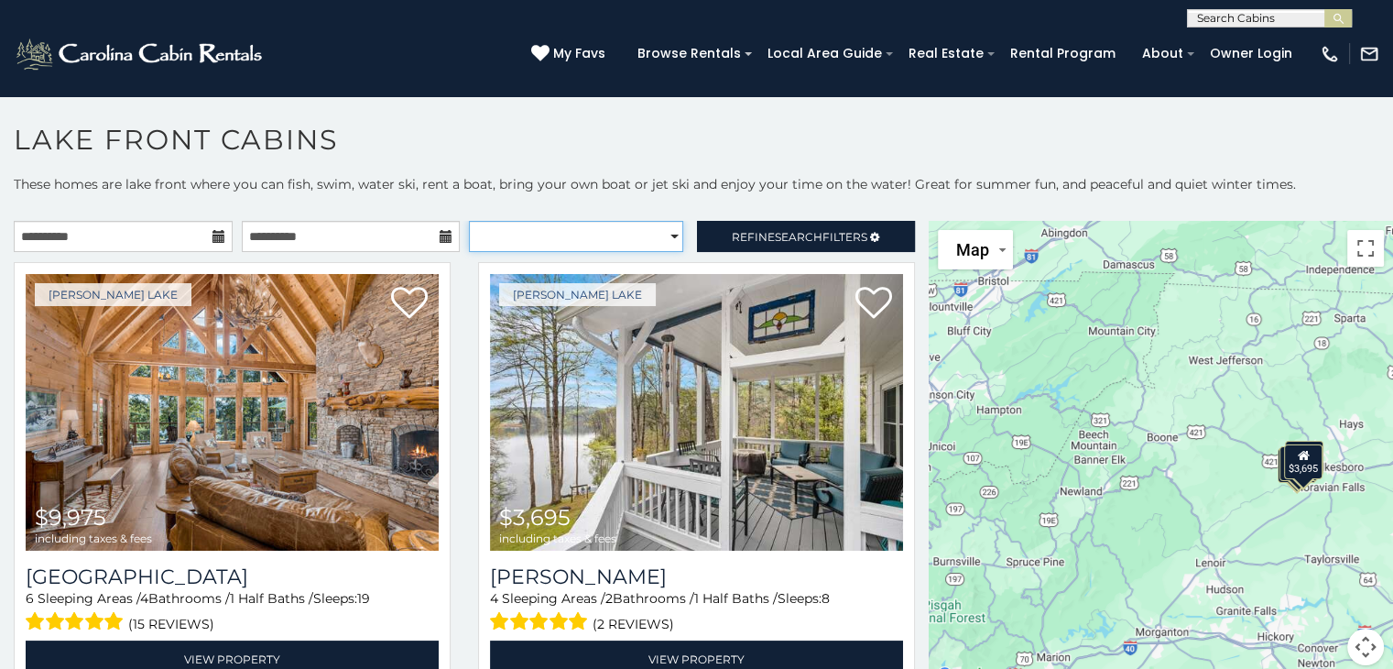
click at [664, 235] on select "**********" at bounding box center [576, 236] width 214 height 31
select select "*********"
click at [469, 221] on select "**********" at bounding box center [576, 236] width 214 height 31
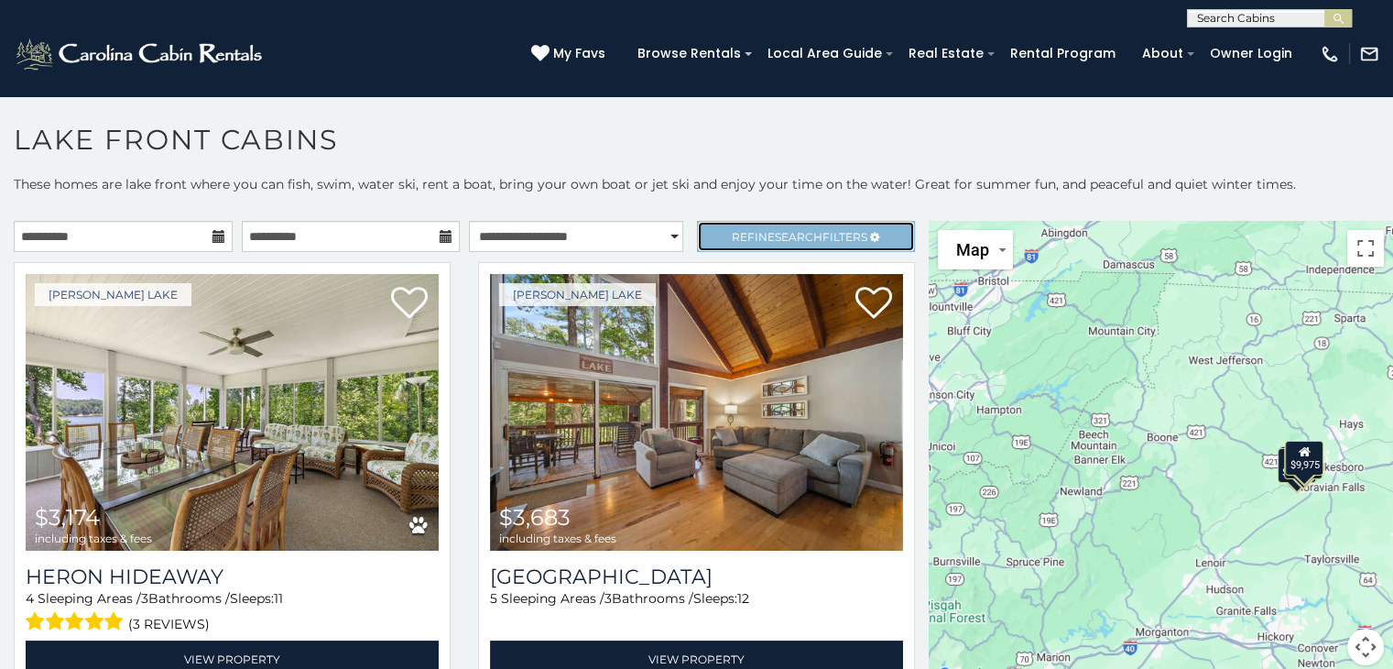
click at [805, 235] on span "Search" at bounding box center [799, 237] width 48 height 14
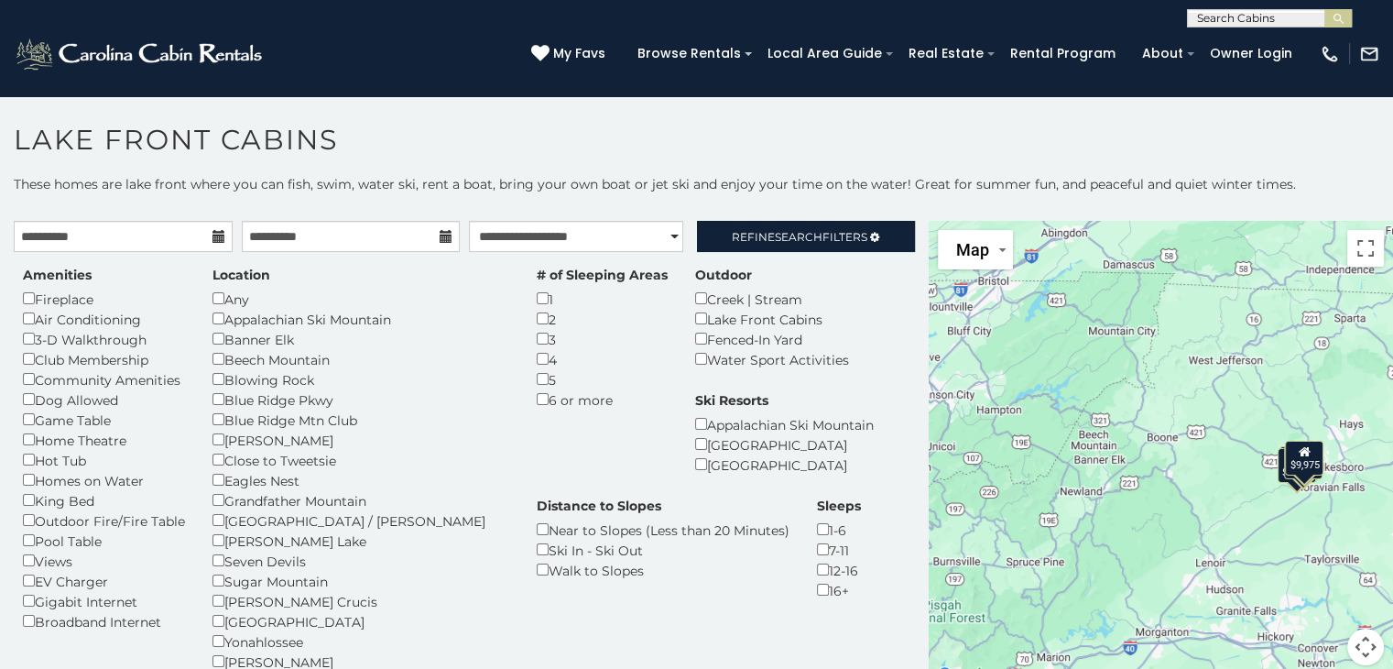
click at [768, 115] on section "**********" at bounding box center [696, 387] width 1393 height 584
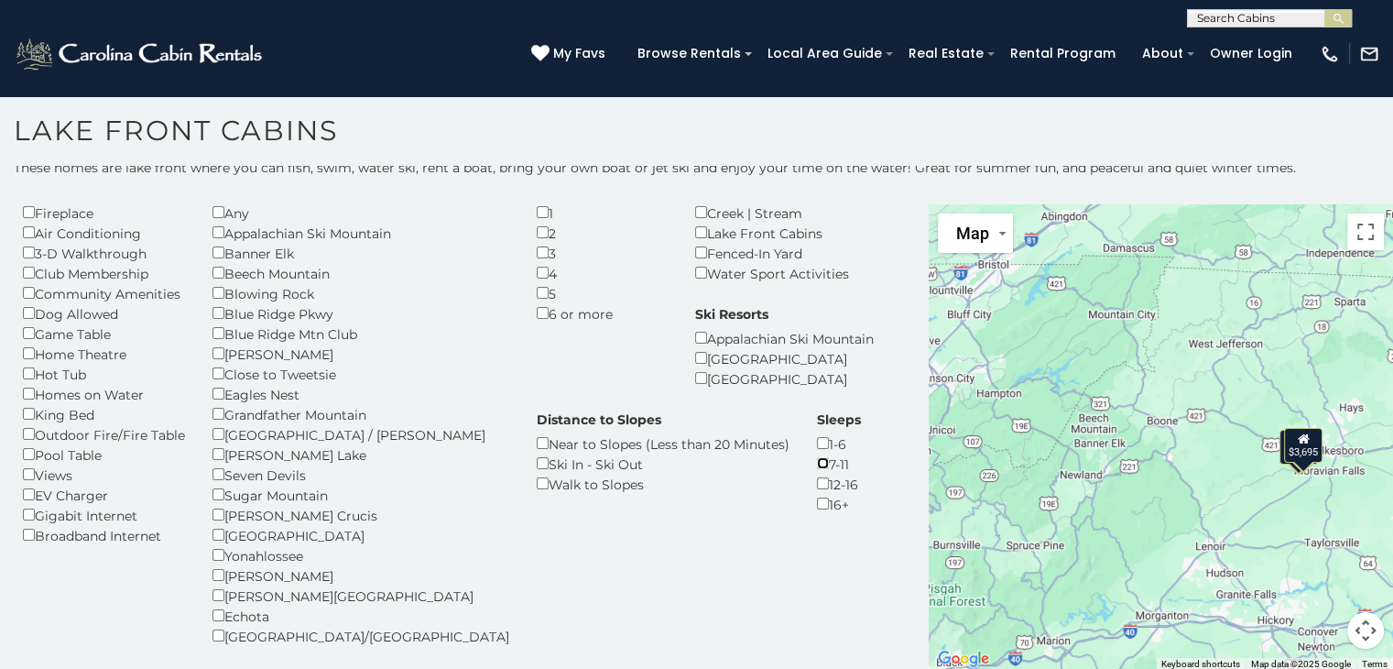
scroll to position [71, 0]
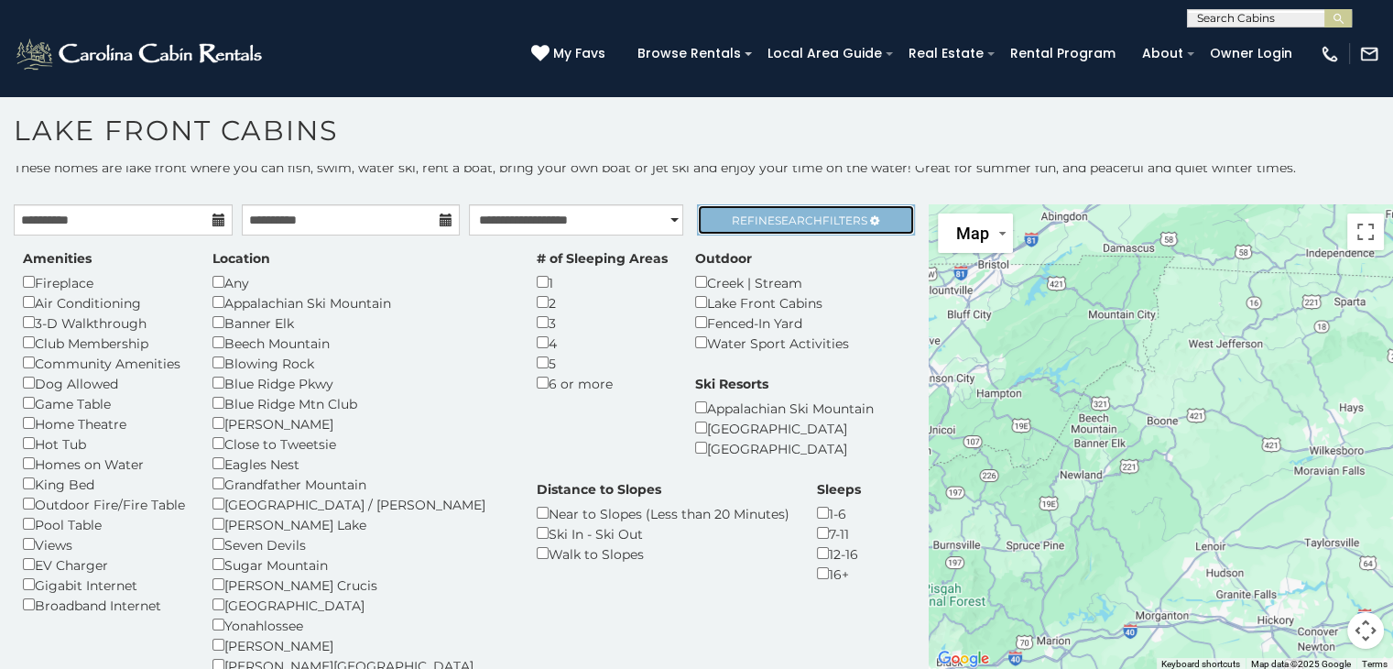
click at [824, 220] on span "Refine Search Filters" at bounding box center [800, 220] width 136 height 14
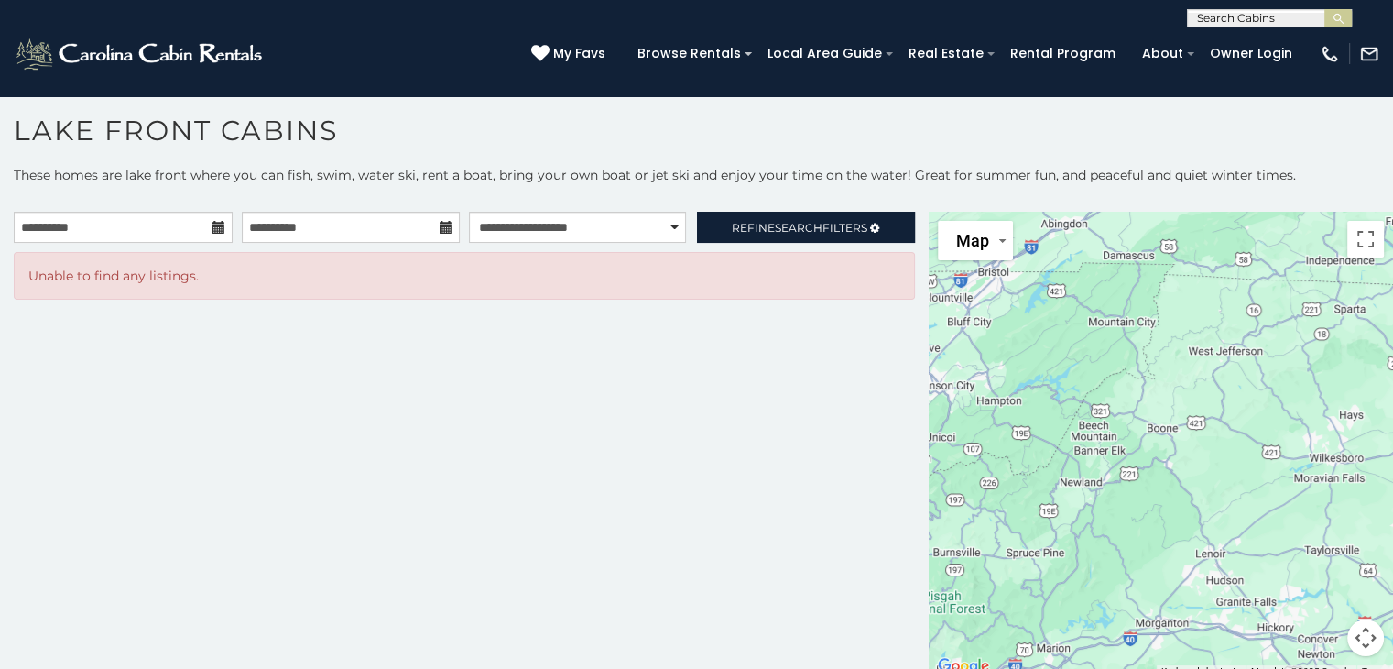
click at [1232, 15] on input "text" at bounding box center [1268, 22] width 160 height 18
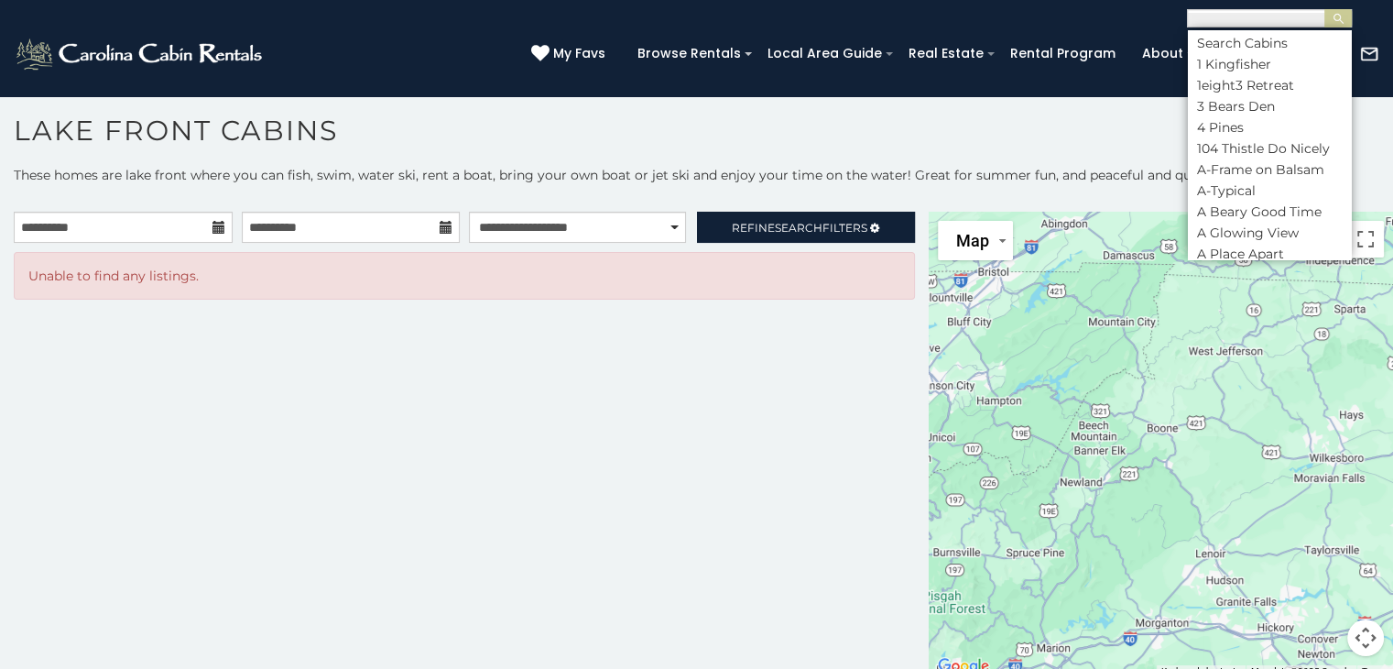
click at [1107, 9] on div "**********" at bounding box center [696, 13] width 1393 height 27
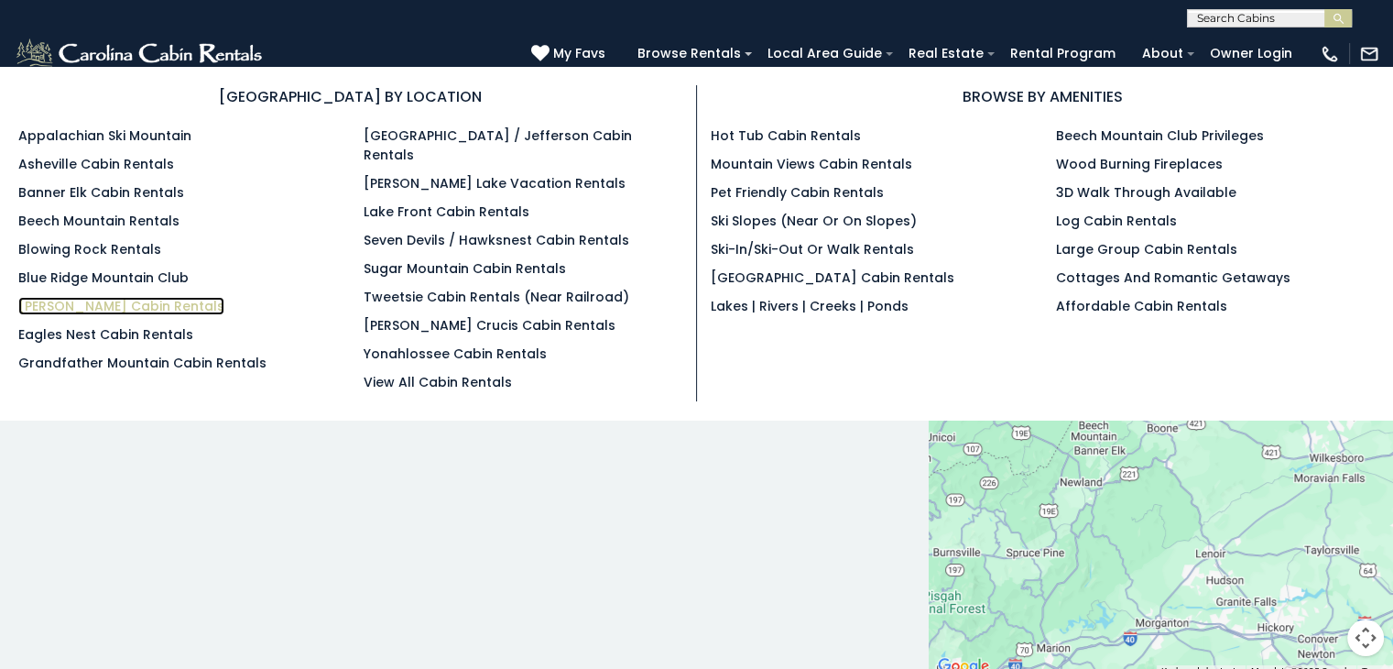
click at [62, 308] on link "[PERSON_NAME] Cabin Rentals" at bounding box center [121, 306] width 206 height 18
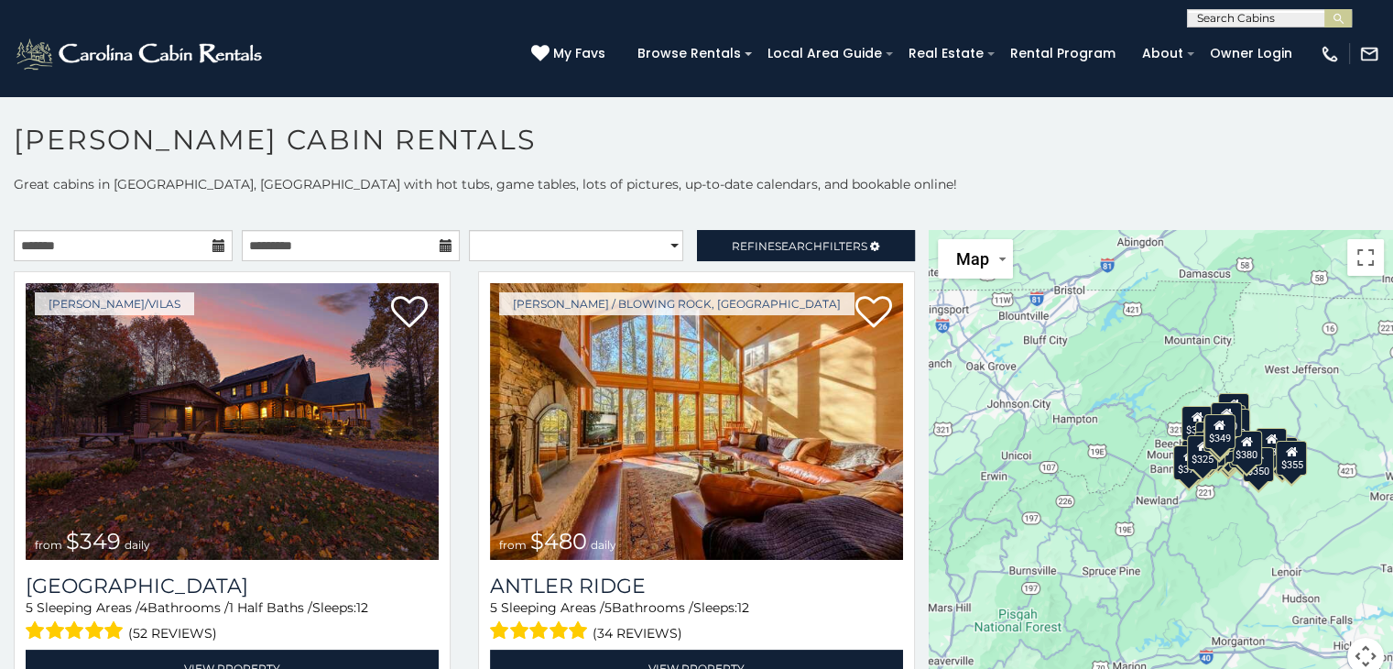
click at [213, 243] on icon at bounding box center [219, 245] width 13 height 13
click at [213, 239] on icon at bounding box center [219, 245] width 13 height 13
click at [184, 238] on input "text" at bounding box center [123, 245] width 219 height 31
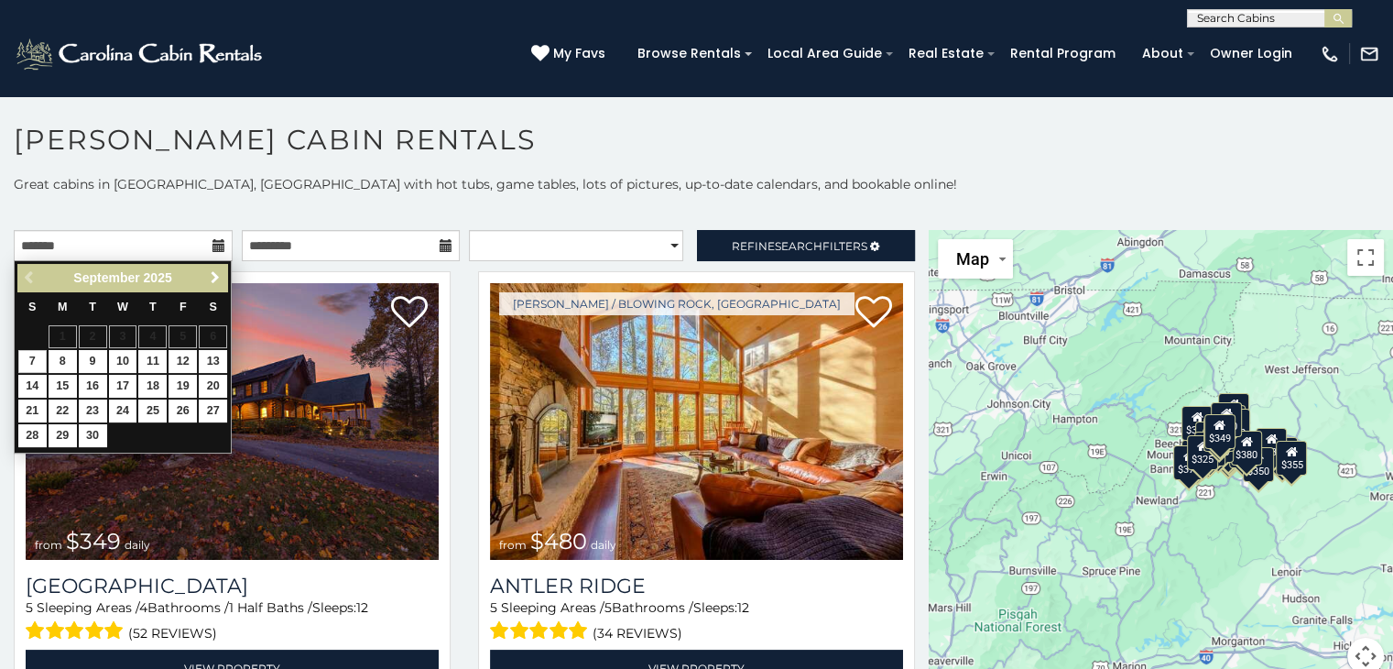
click at [213, 277] on span "Next" at bounding box center [215, 277] width 15 height 15
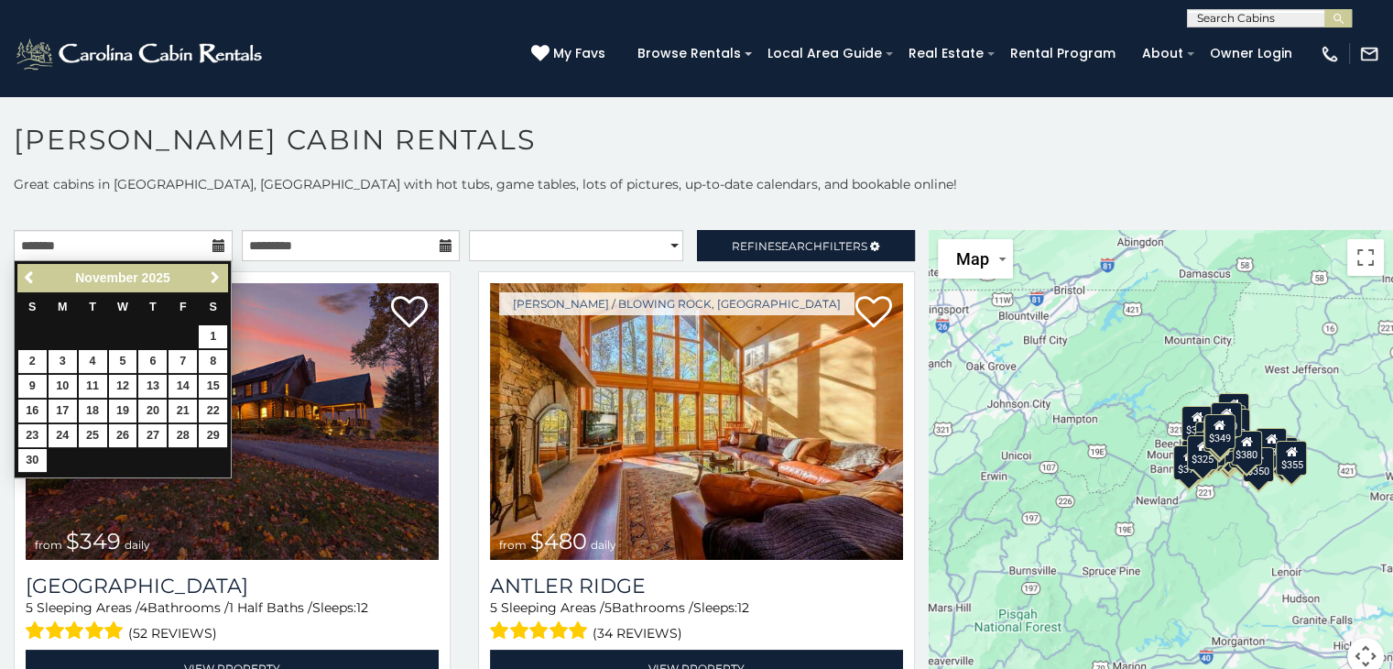
click at [213, 277] on span "Next" at bounding box center [215, 277] width 15 height 15
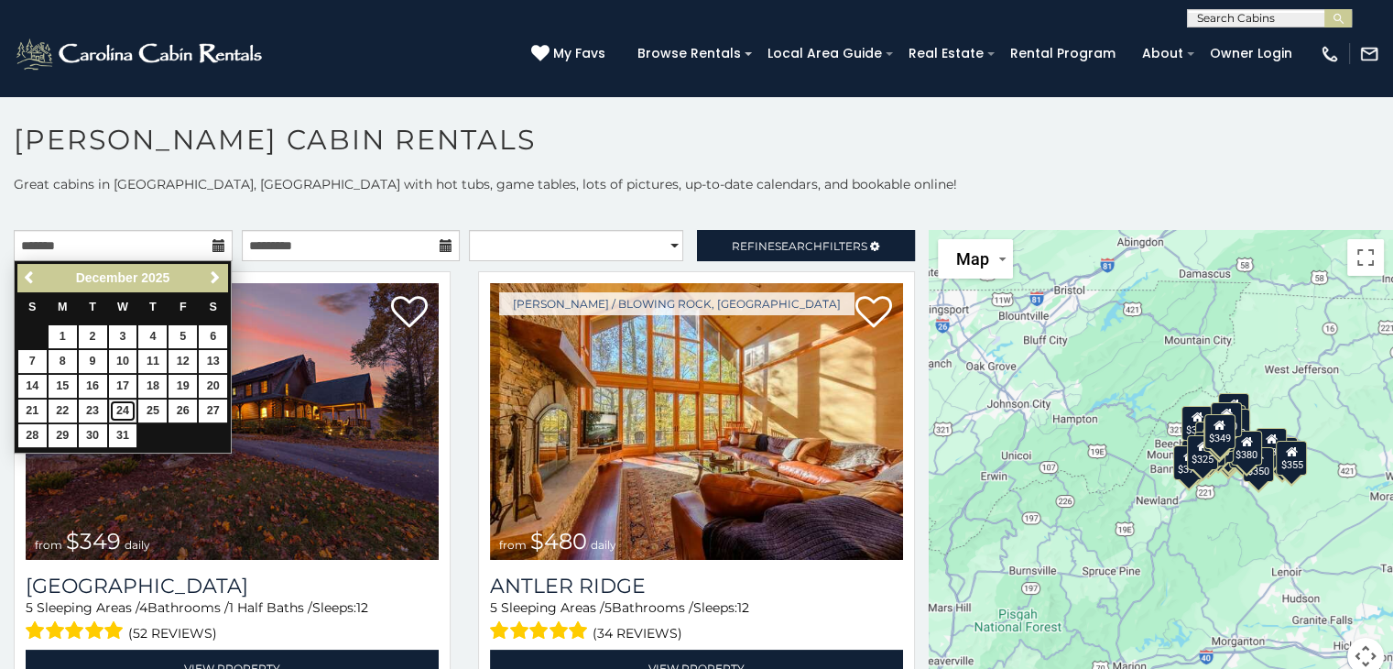
click at [125, 409] on link "24" at bounding box center [123, 410] width 28 height 23
type input "**********"
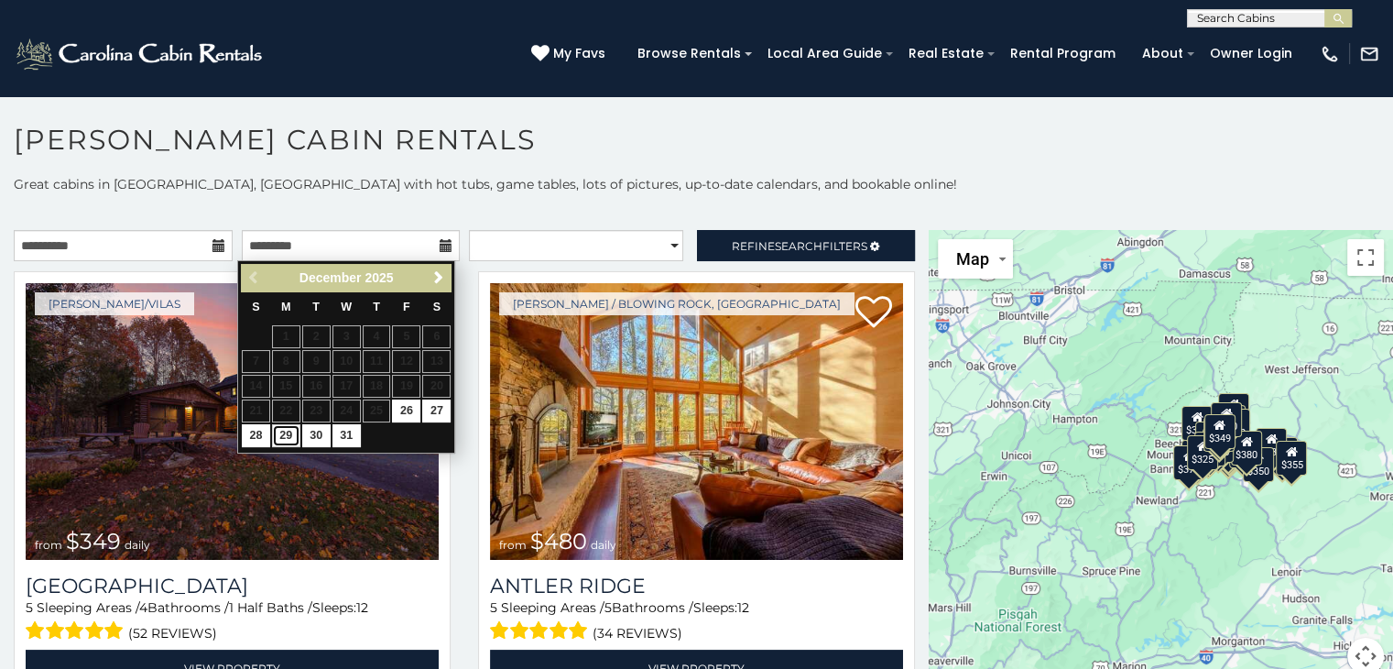
click at [292, 433] on link "29" at bounding box center [286, 435] width 28 height 23
type input "**********"
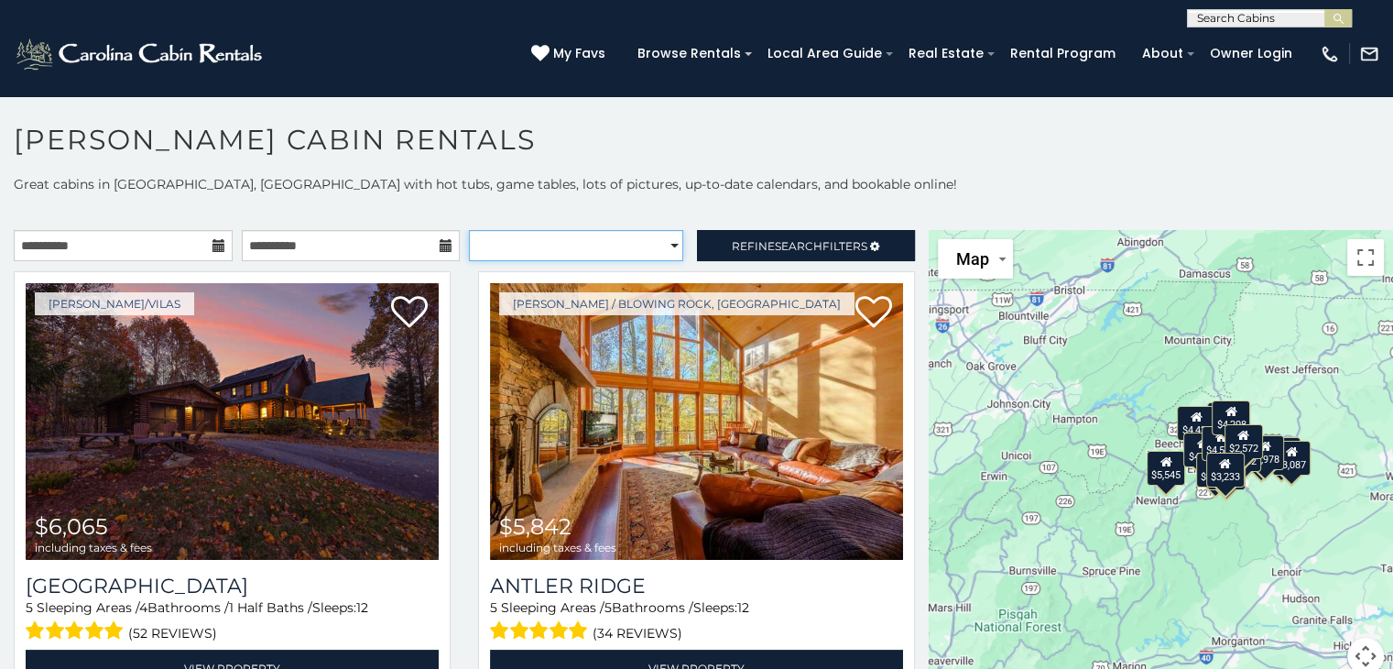
click at [663, 248] on select "**********" at bounding box center [576, 245] width 214 height 31
select select "*********"
click at [469, 230] on select "**********" at bounding box center [576, 245] width 214 height 31
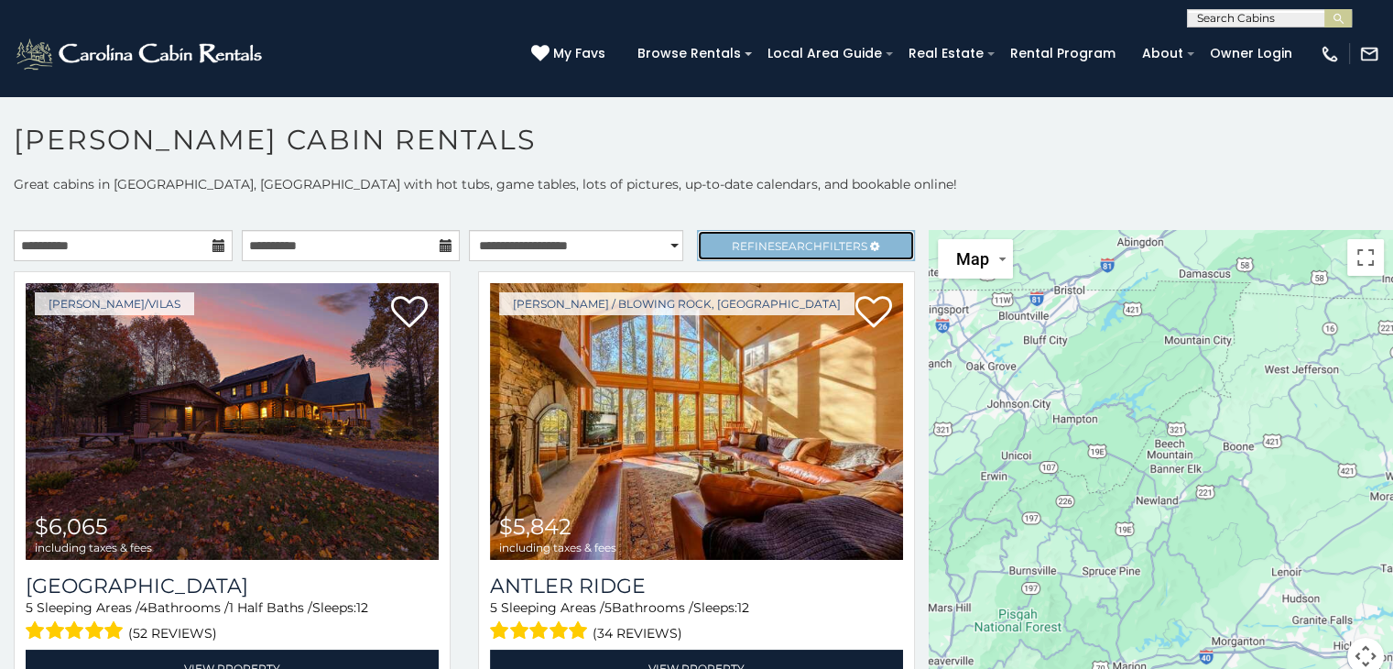
click at [784, 246] on span "Search" at bounding box center [799, 246] width 48 height 14
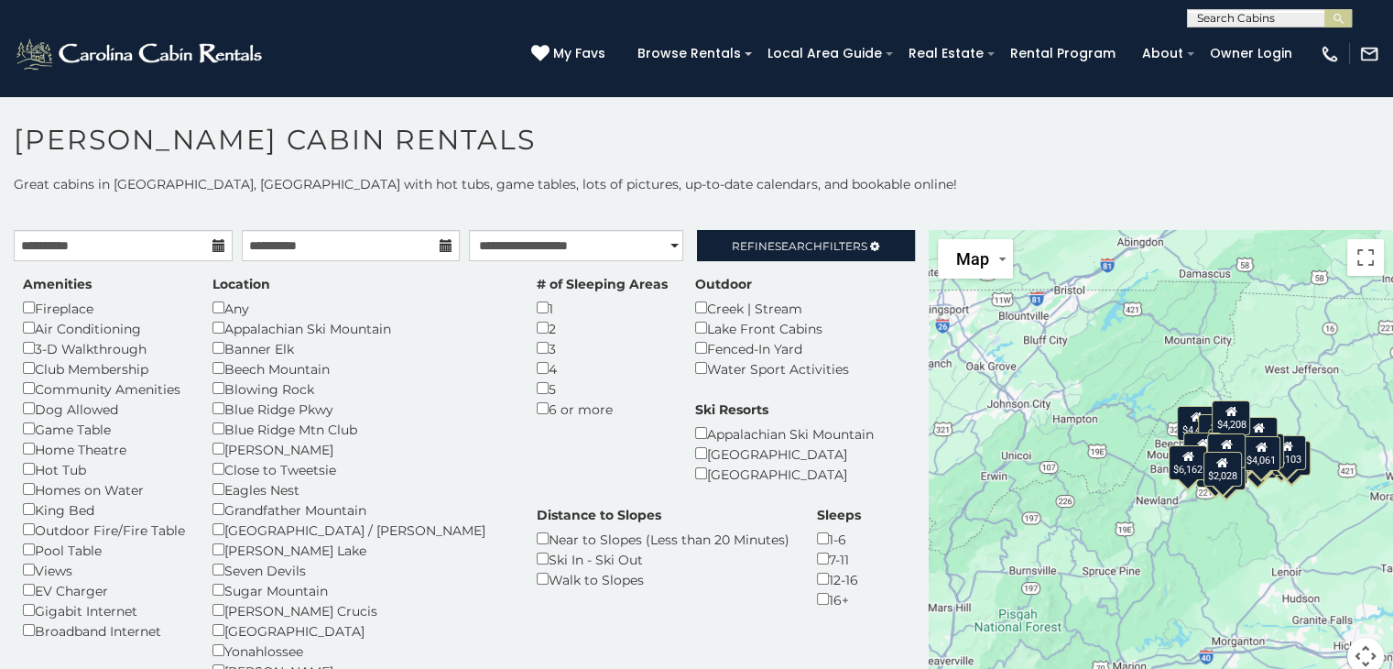
click at [844, 129] on h1 "[PERSON_NAME] Cabin Rentals" at bounding box center [696, 149] width 1393 height 52
click at [791, 117] on section "**********" at bounding box center [696, 387] width 1393 height 584
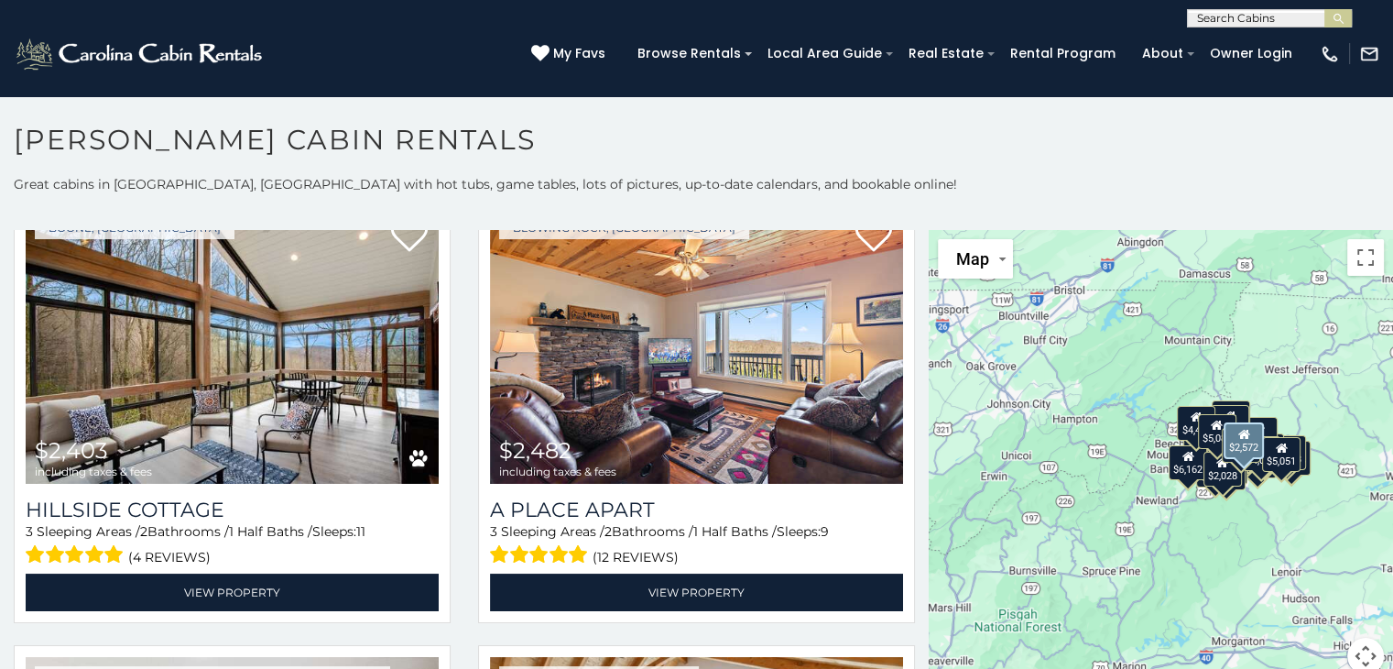
scroll to position [2403, 0]
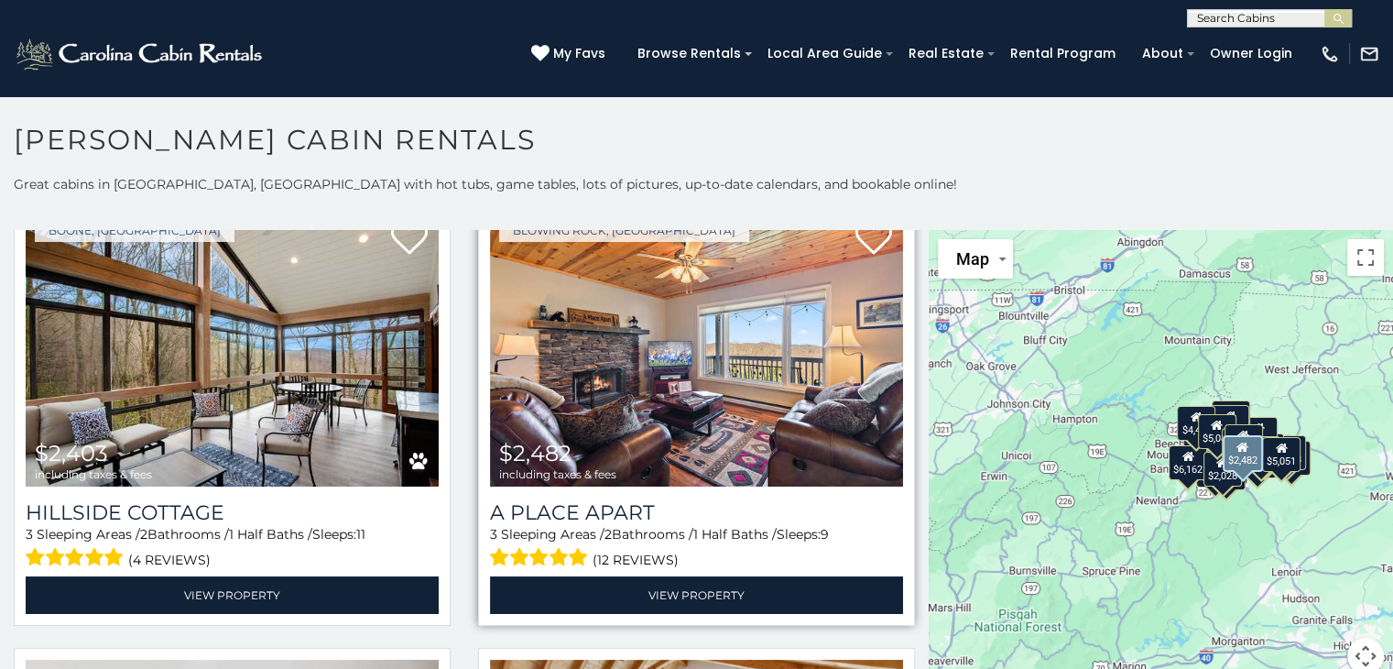
click at [693, 356] on img at bounding box center [696, 348] width 413 height 277
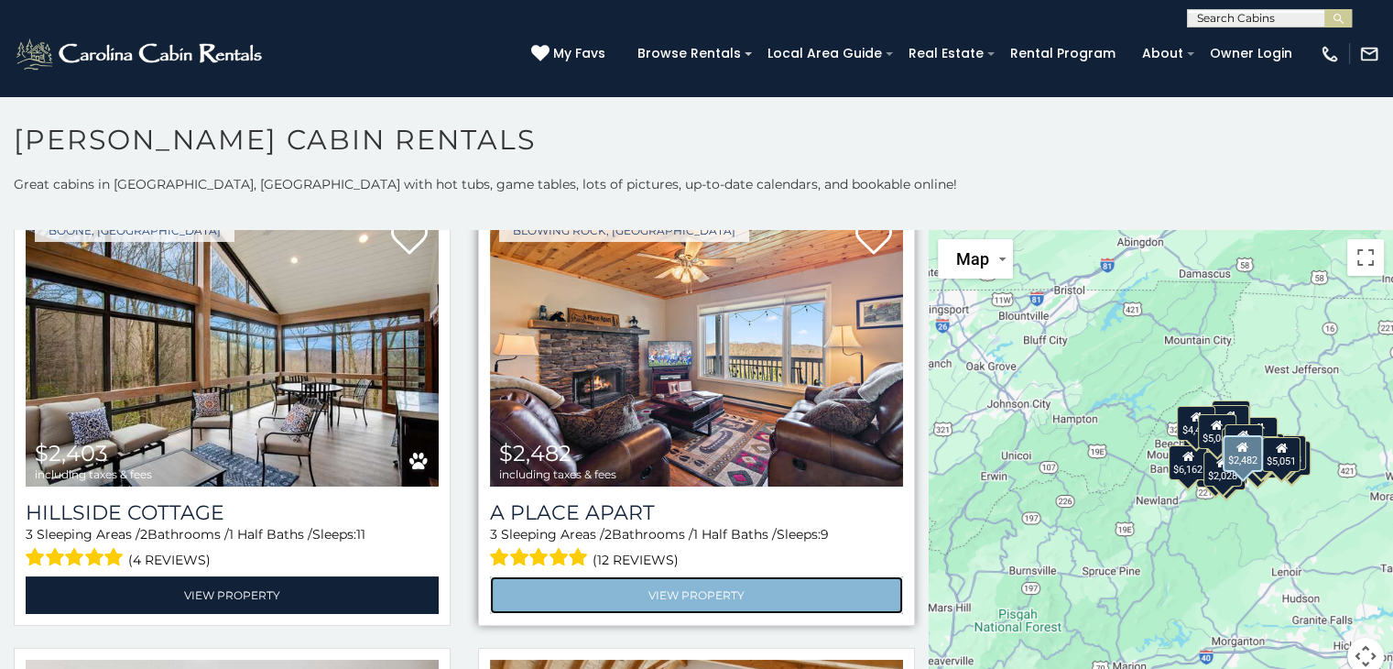
click at [670, 576] on link "View Property" at bounding box center [696, 595] width 413 height 38
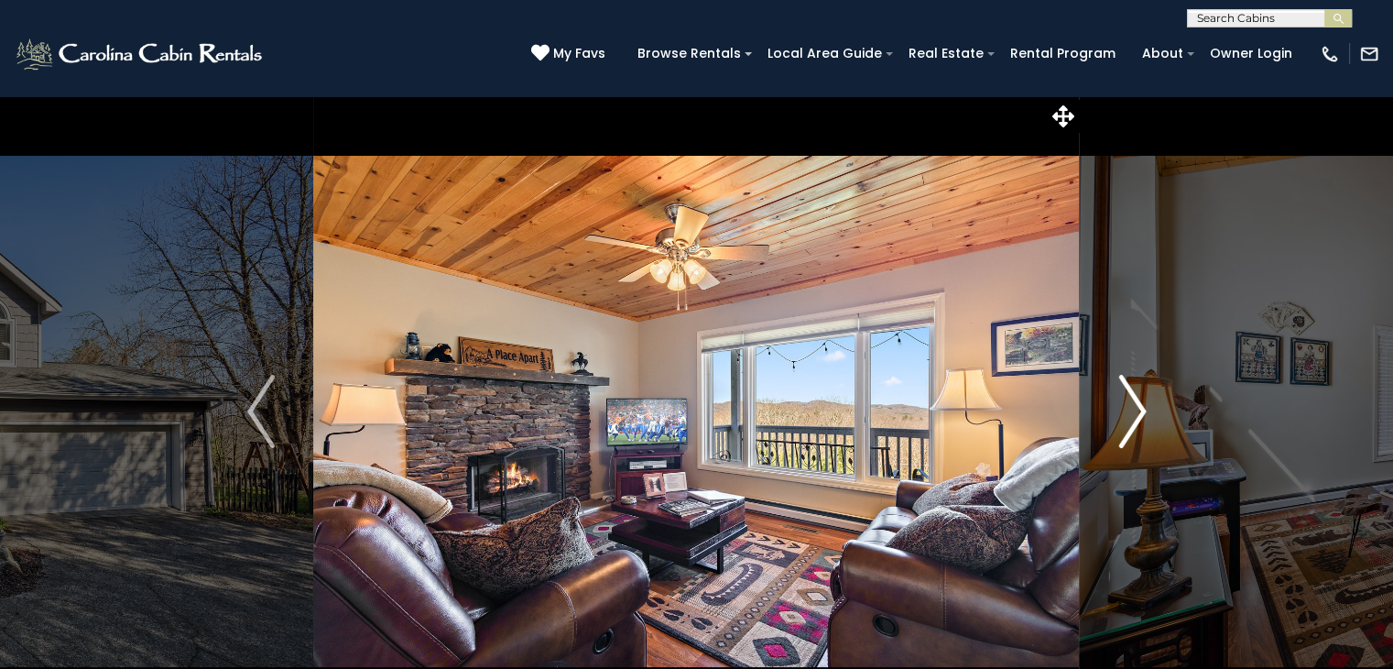
click at [1126, 416] on img "Next" at bounding box center [1132, 411] width 27 height 73
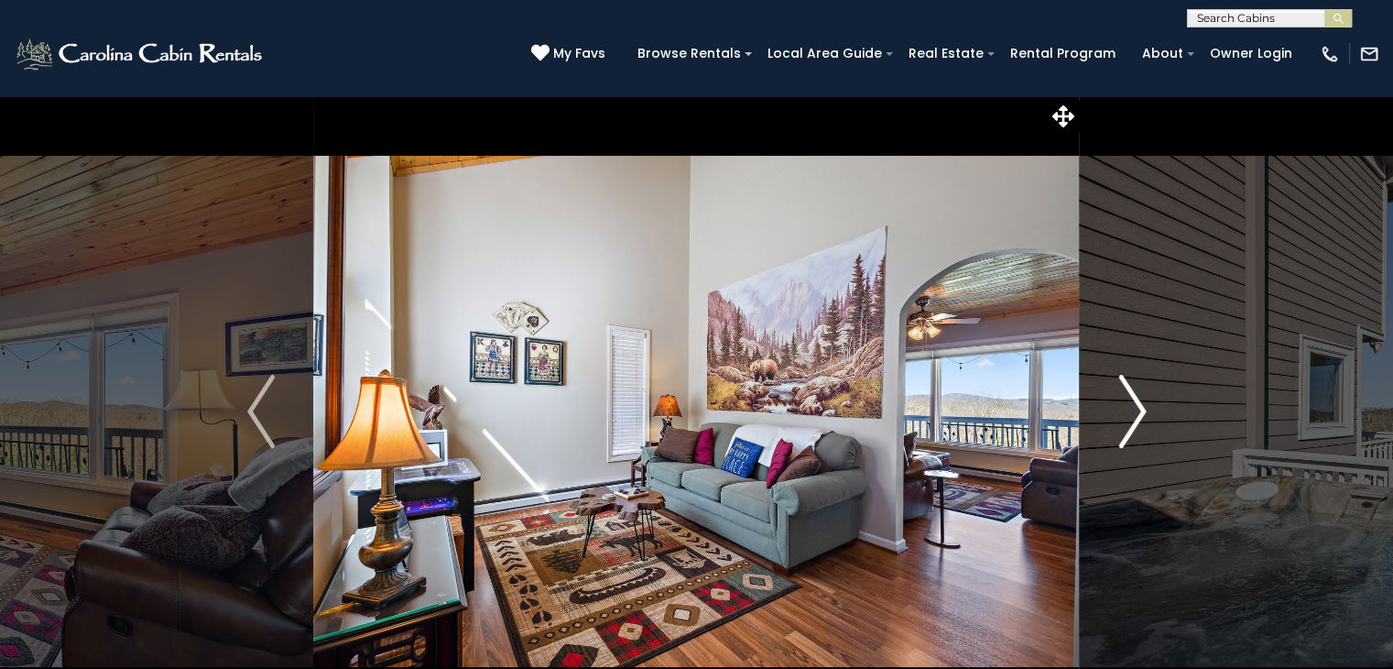
click at [1126, 416] on img "Next" at bounding box center [1132, 411] width 27 height 73
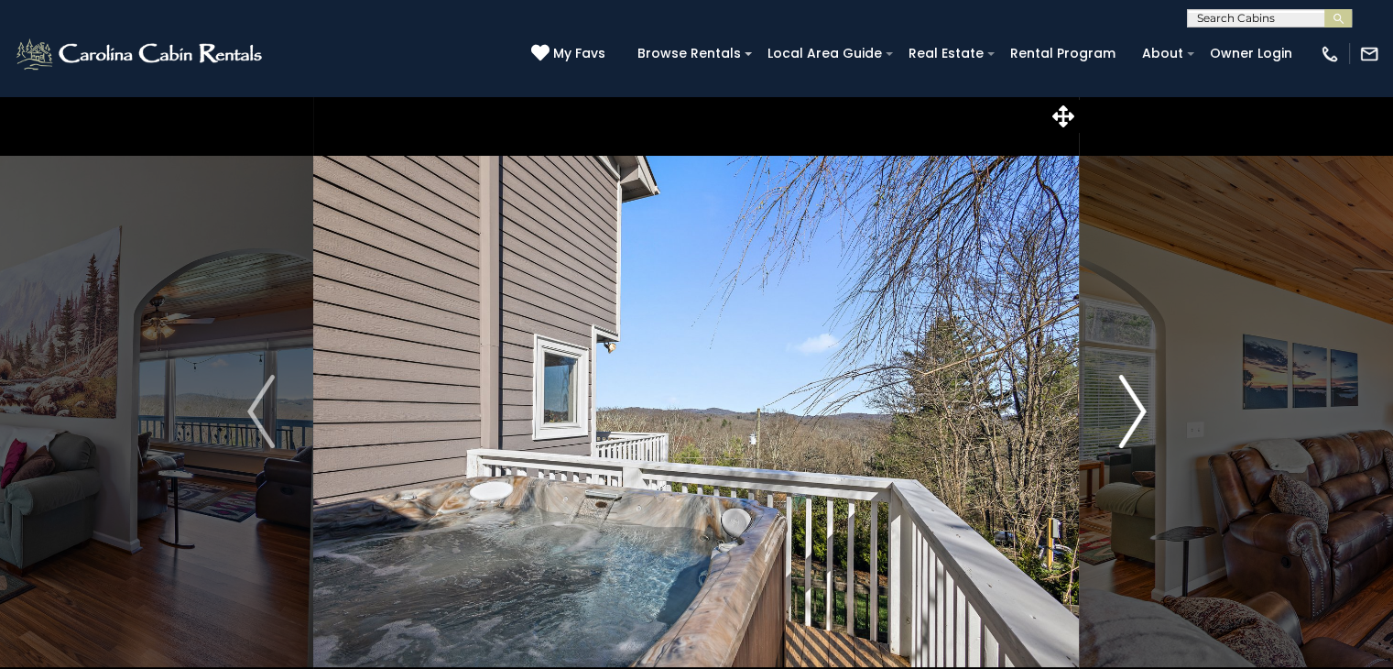
click at [1126, 416] on img "Next" at bounding box center [1132, 411] width 27 height 73
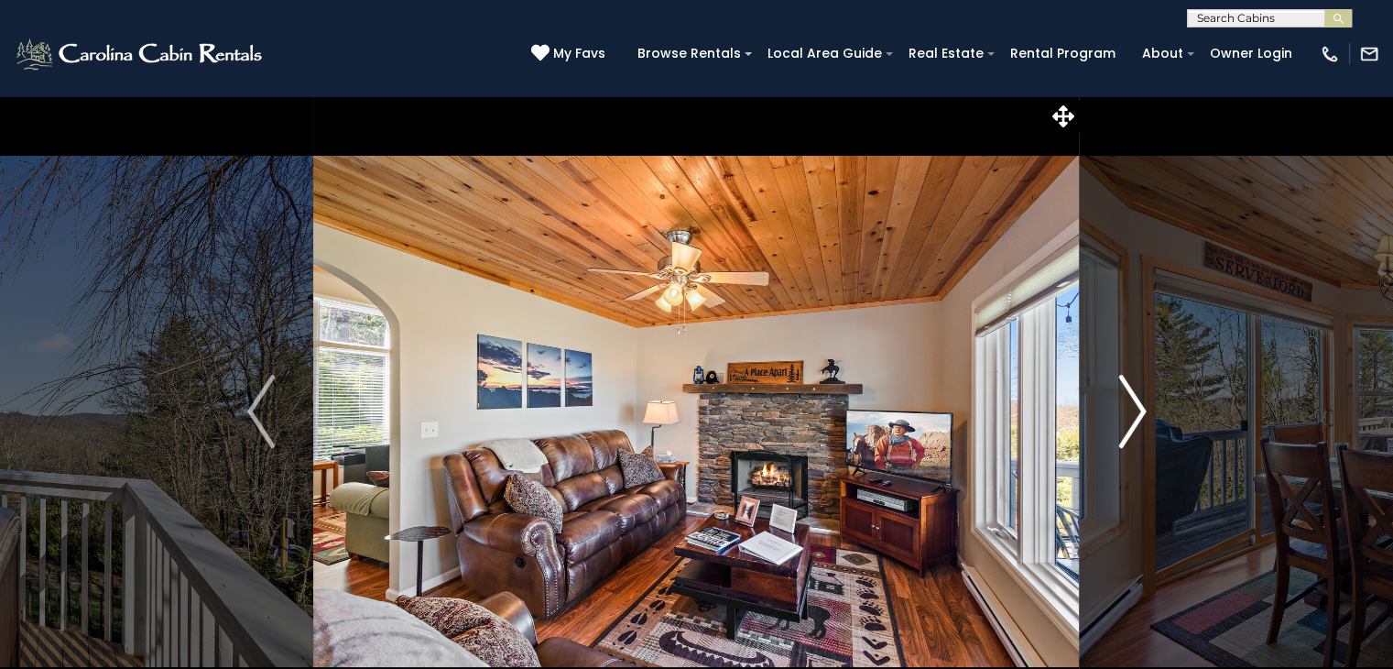
click at [1126, 416] on img "Next" at bounding box center [1132, 411] width 27 height 73
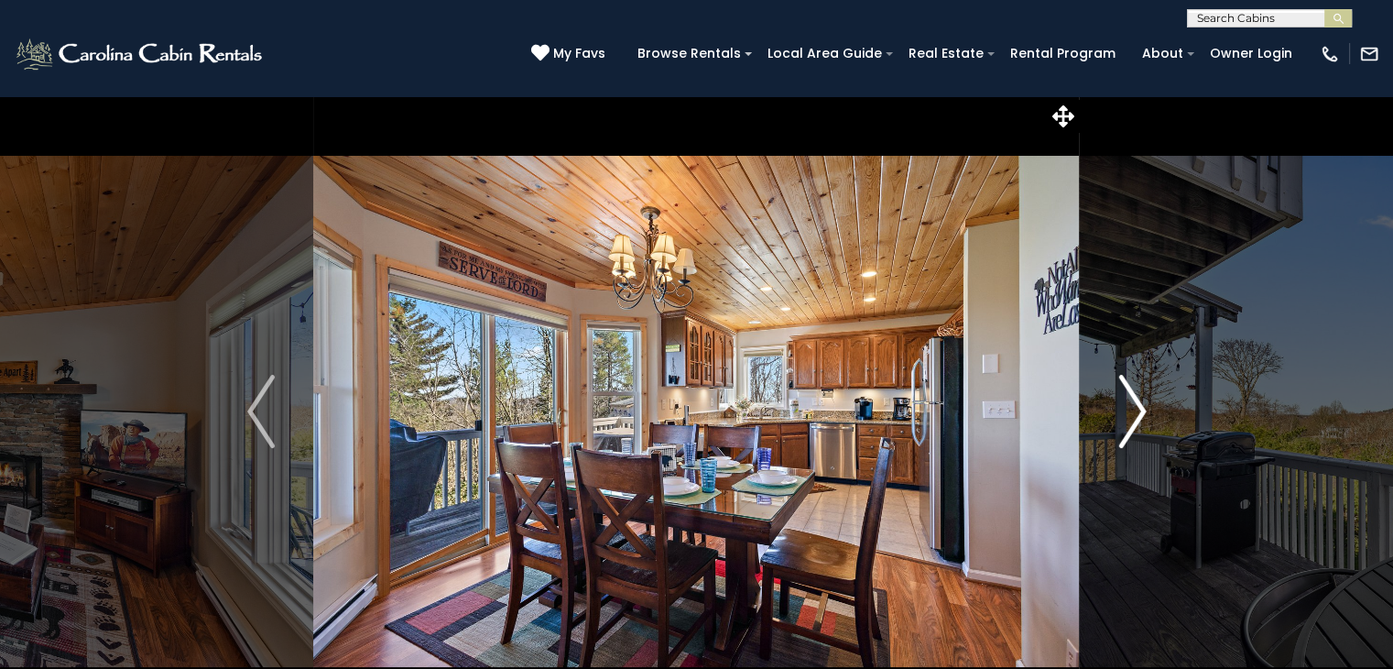
click at [1126, 416] on img "Next" at bounding box center [1132, 411] width 27 height 73
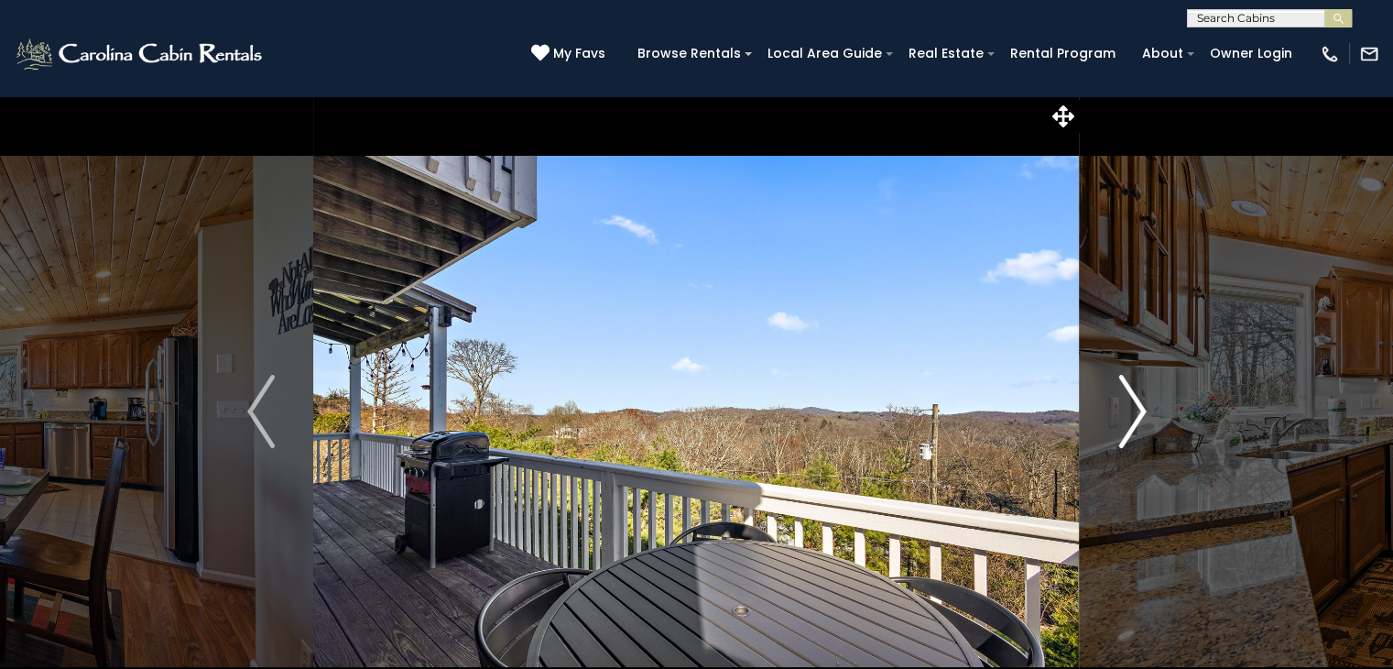
click at [1126, 416] on img "Next" at bounding box center [1132, 411] width 27 height 73
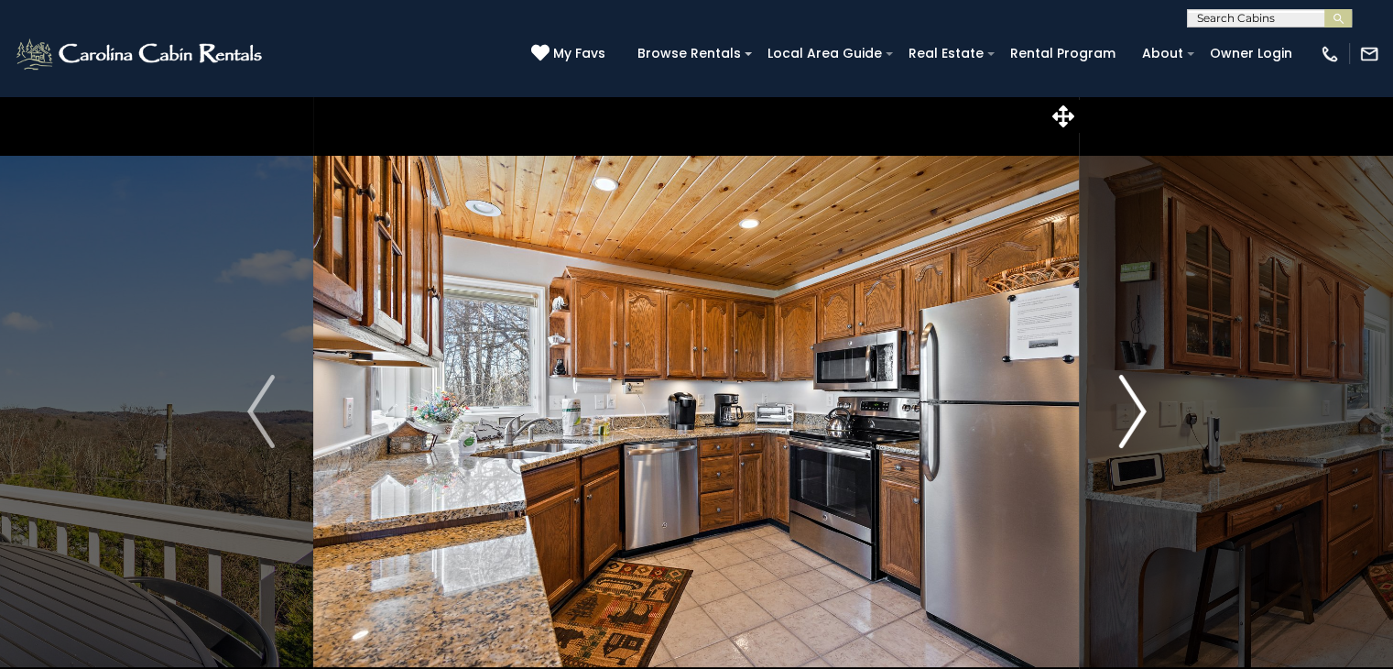
click at [1126, 416] on img "Next" at bounding box center [1132, 411] width 27 height 73
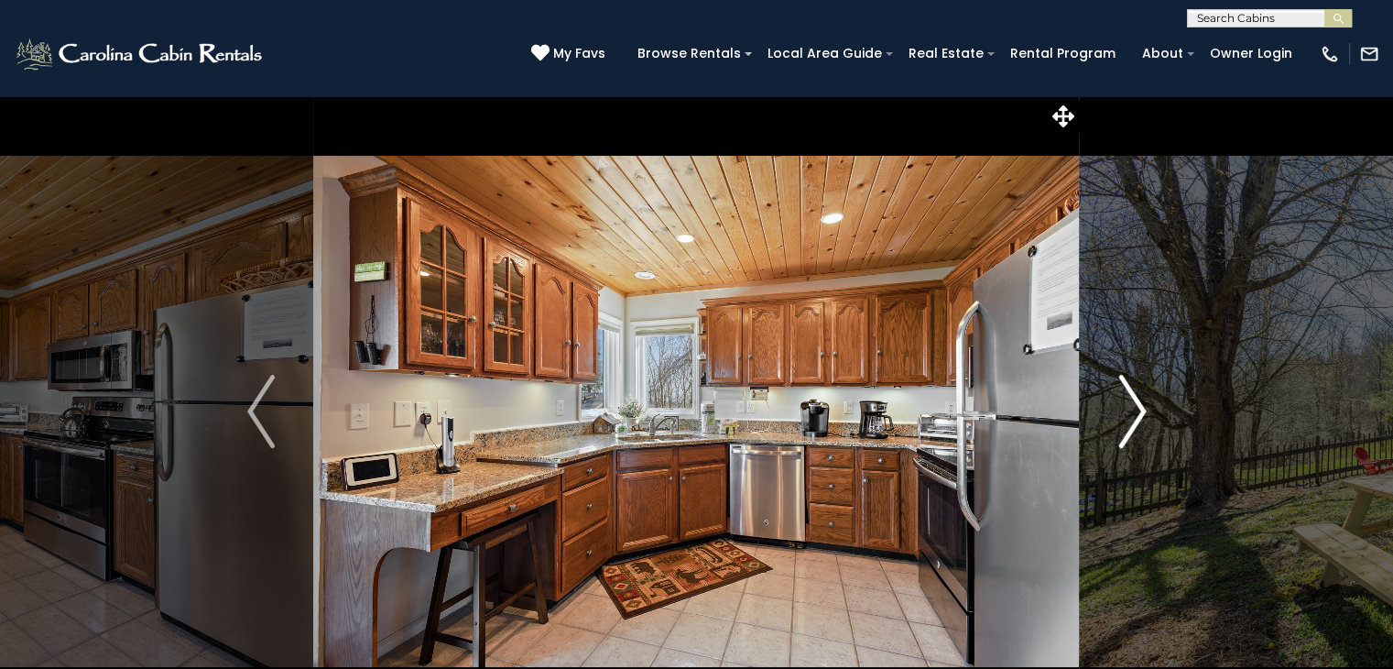
click at [1126, 416] on img "Next" at bounding box center [1132, 411] width 27 height 73
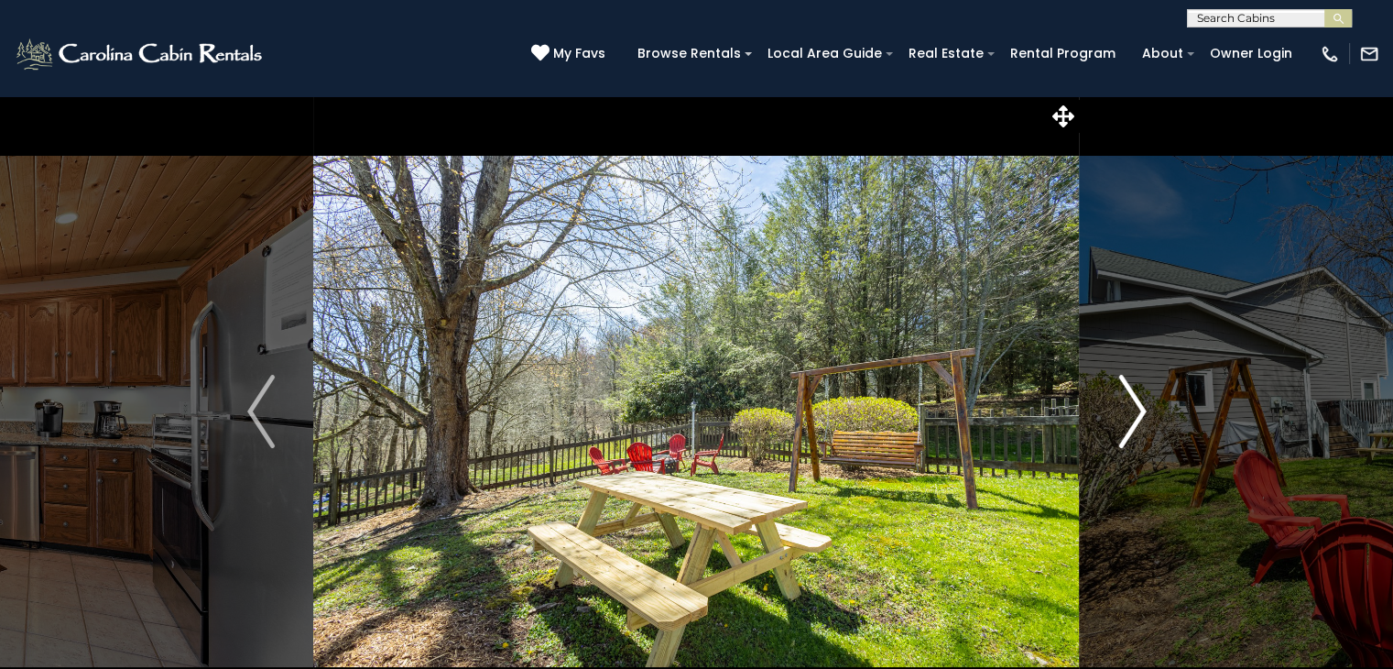
click at [1126, 416] on img "Next" at bounding box center [1132, 411] width 27 height 73
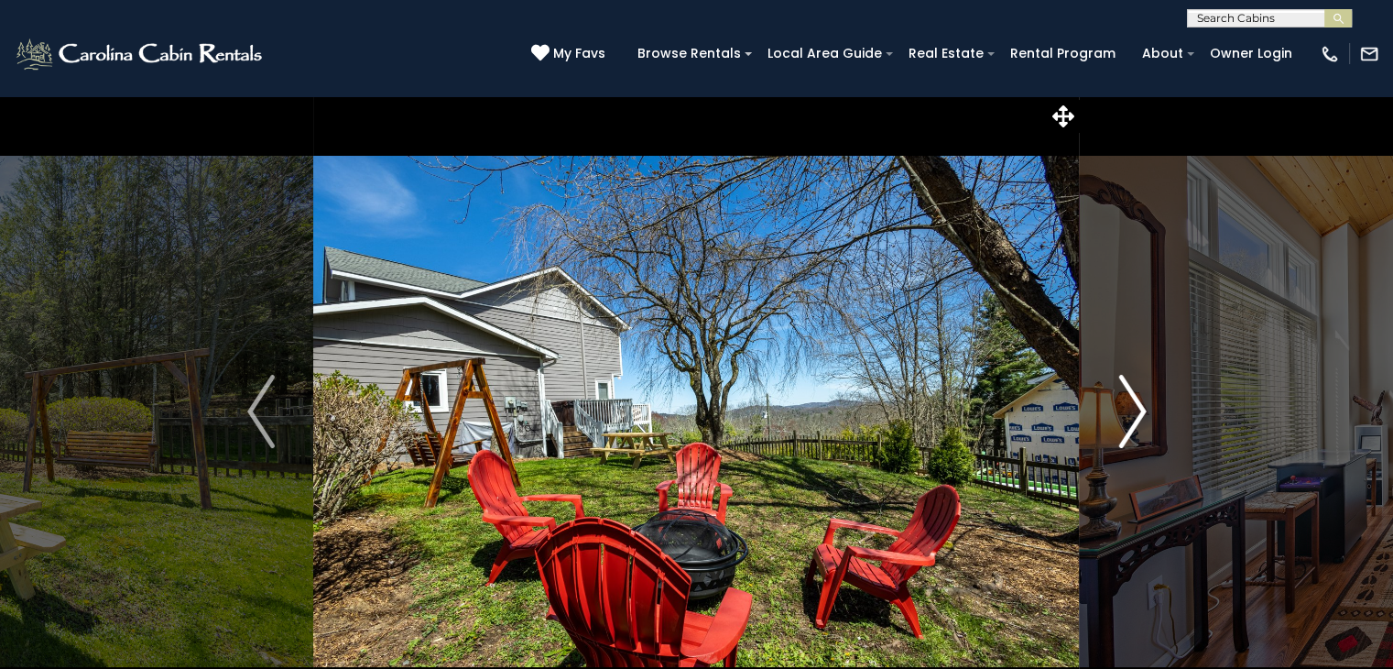
click at [1126, 416] on img "Next" at bounding box center [1132, 411] width 27 height 73
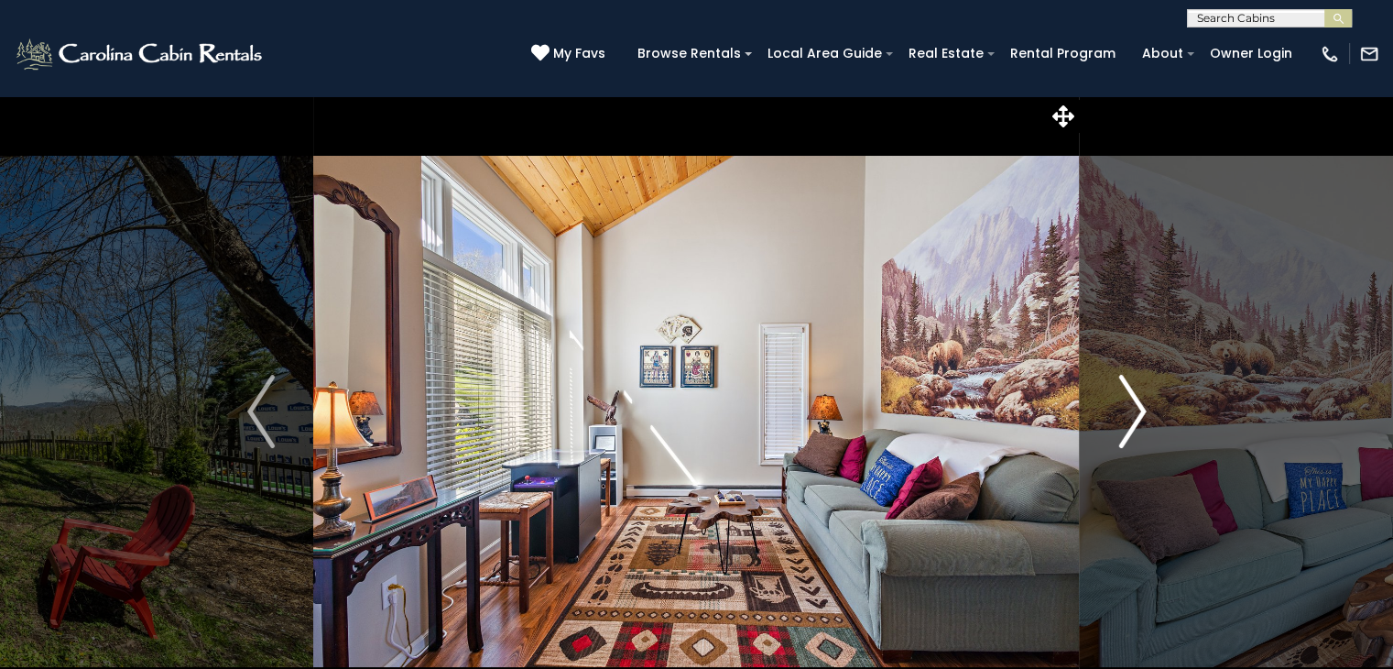
click at [1126, 416] on img "Next" at bounding box center [1132, 411] width 27 height 73
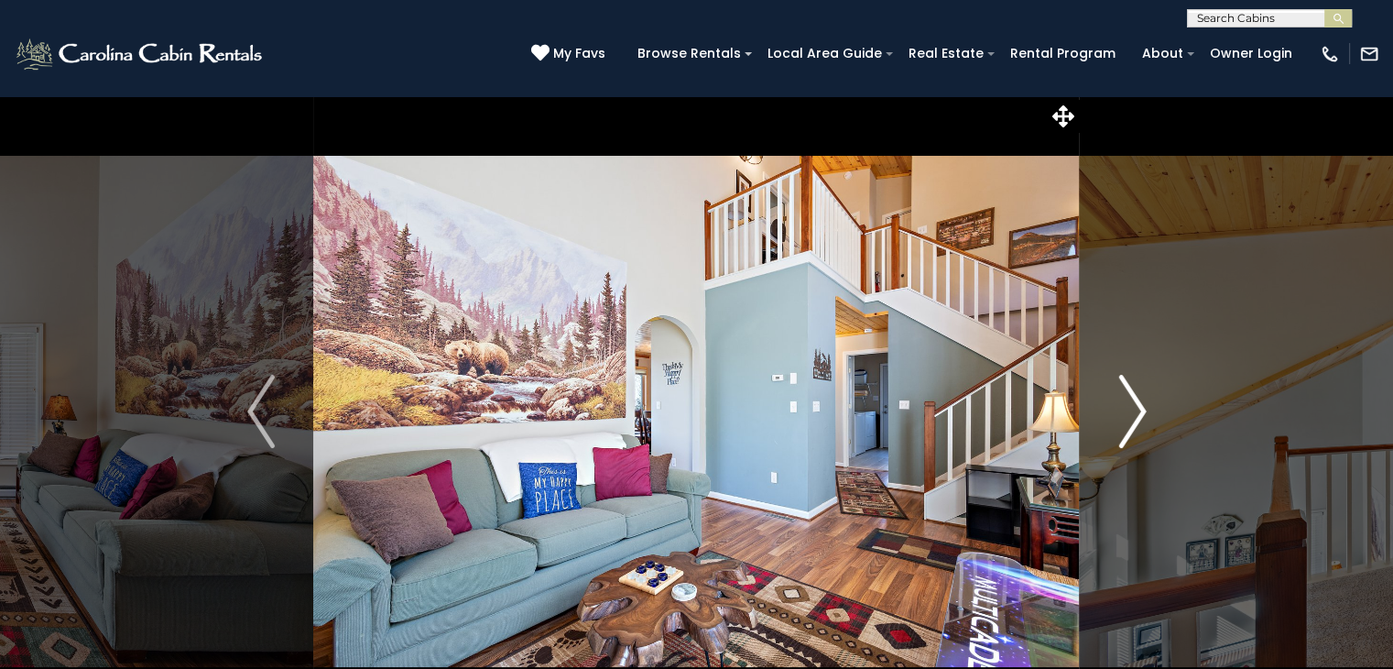
click at [1126, 416] on img "Next" at bounding box center [1132, 411] width 27 height 73
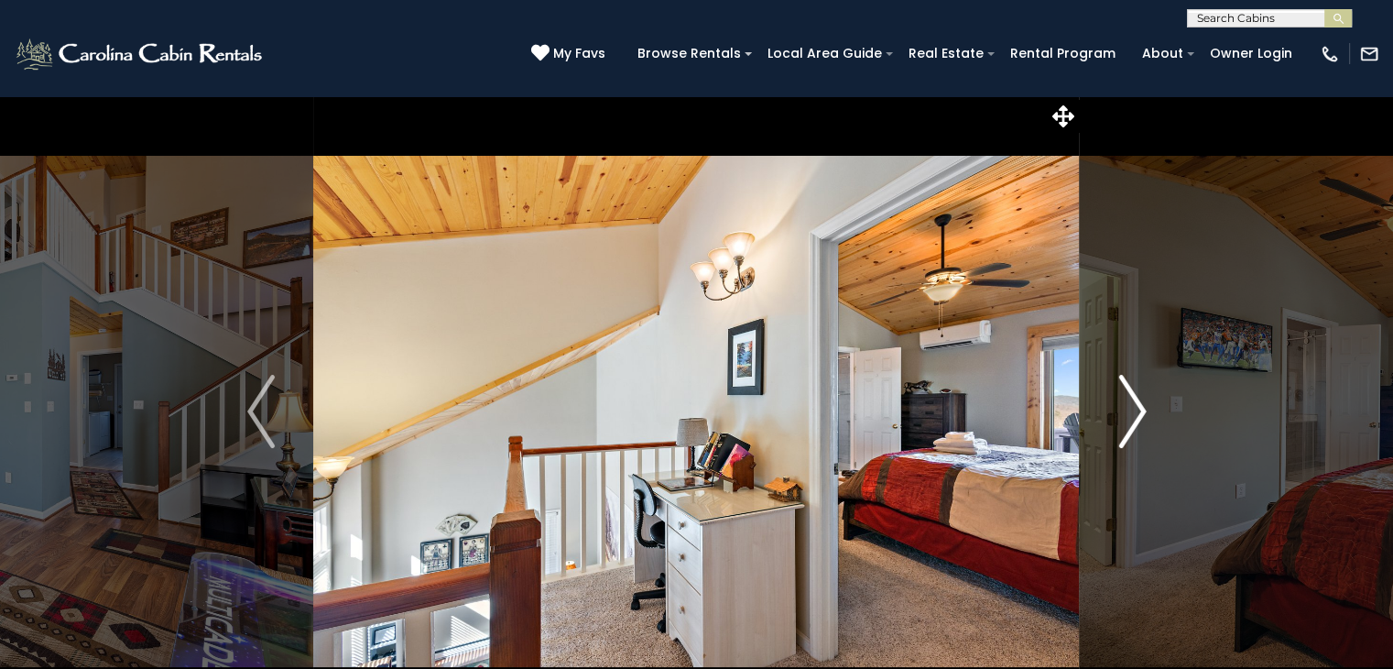
click at [1126, 416] on img "Next" at bounding box center [1132, 411] width 27 height 73
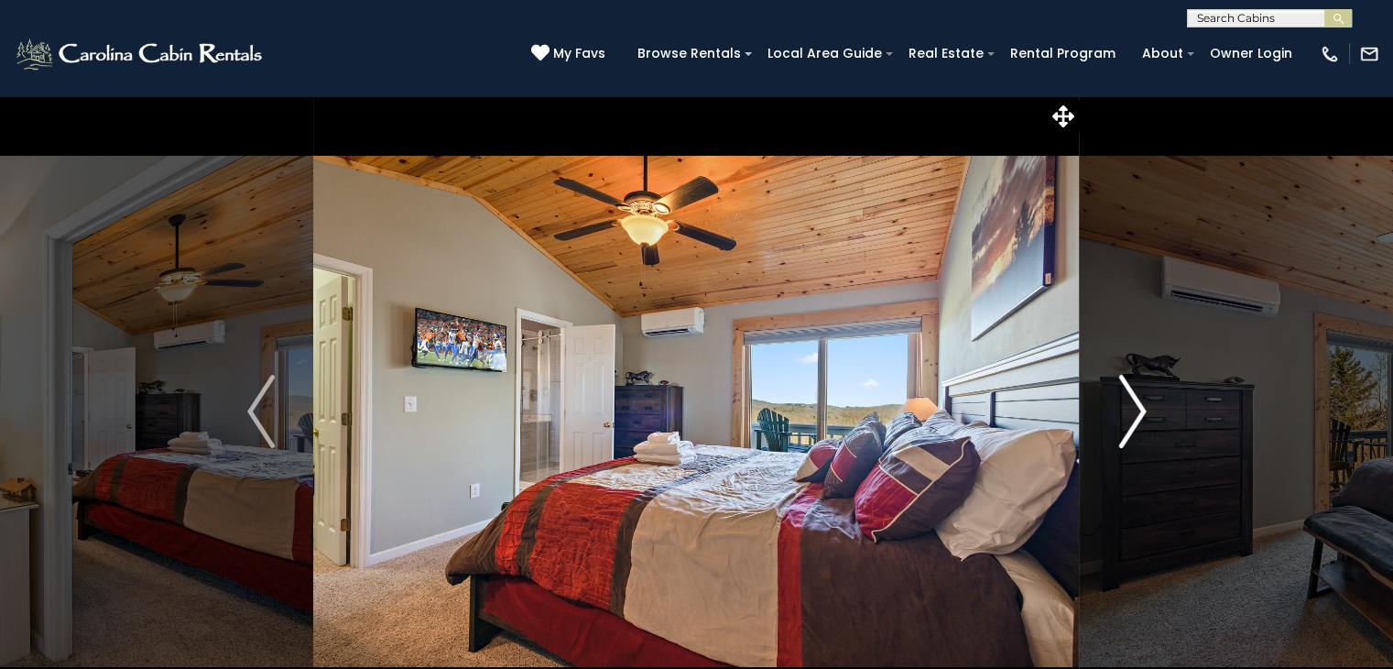
click at [1126, 416] on img "Next" at bounding box center [1132, 411] width 27 height 73
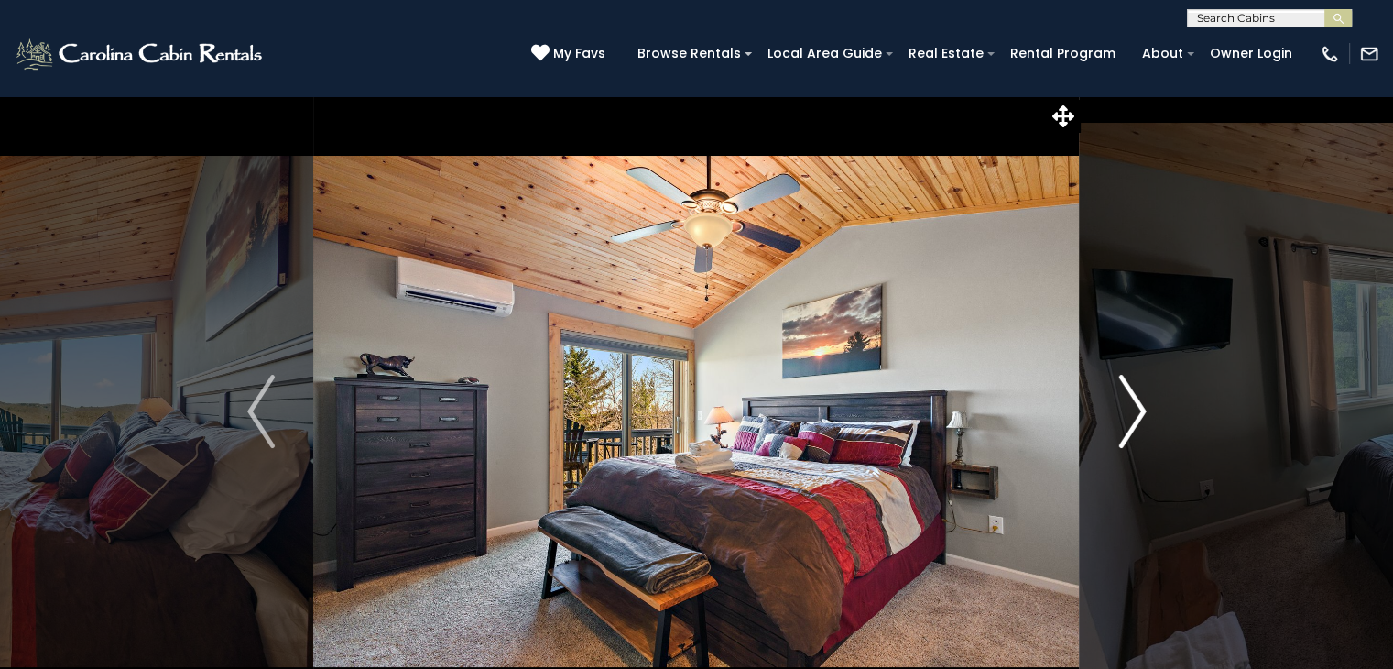
click at [1126, 416] on img "Next" at bounding box center [1132, 411] width 27 height 73
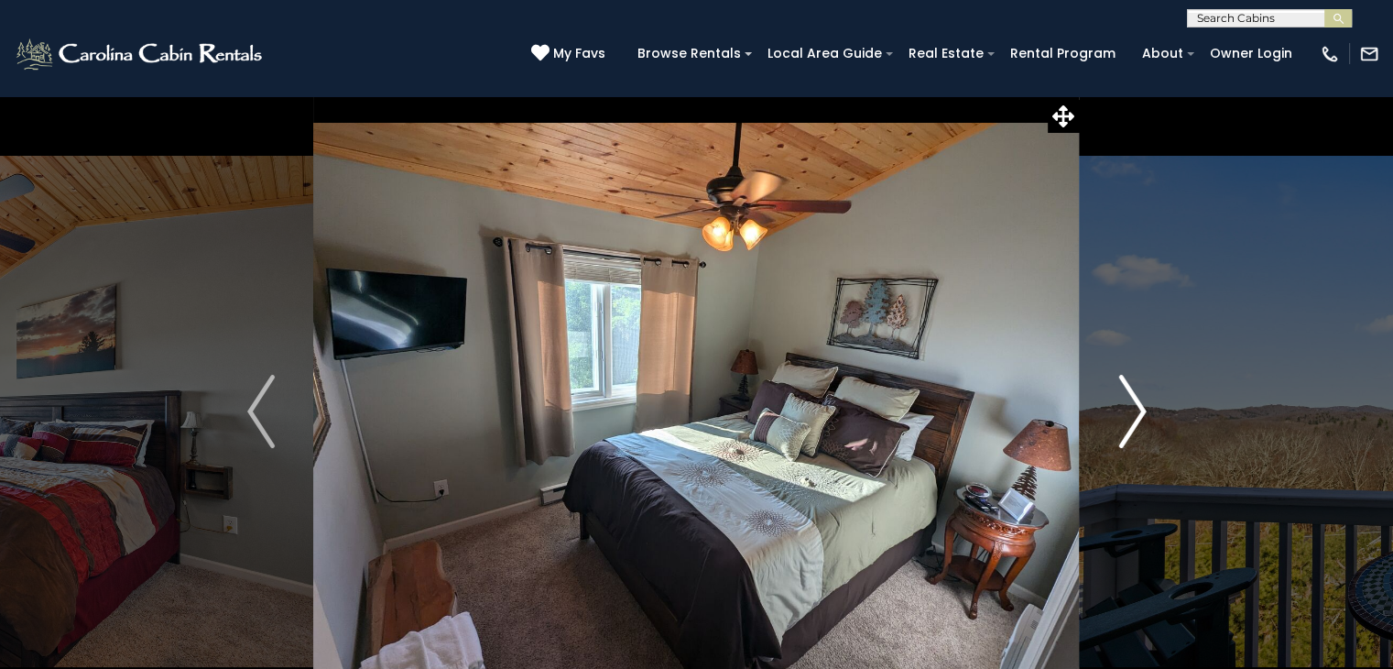
click at [1126, 416] on img "Next" at bounding box center [1132, 411] width 27 height 73
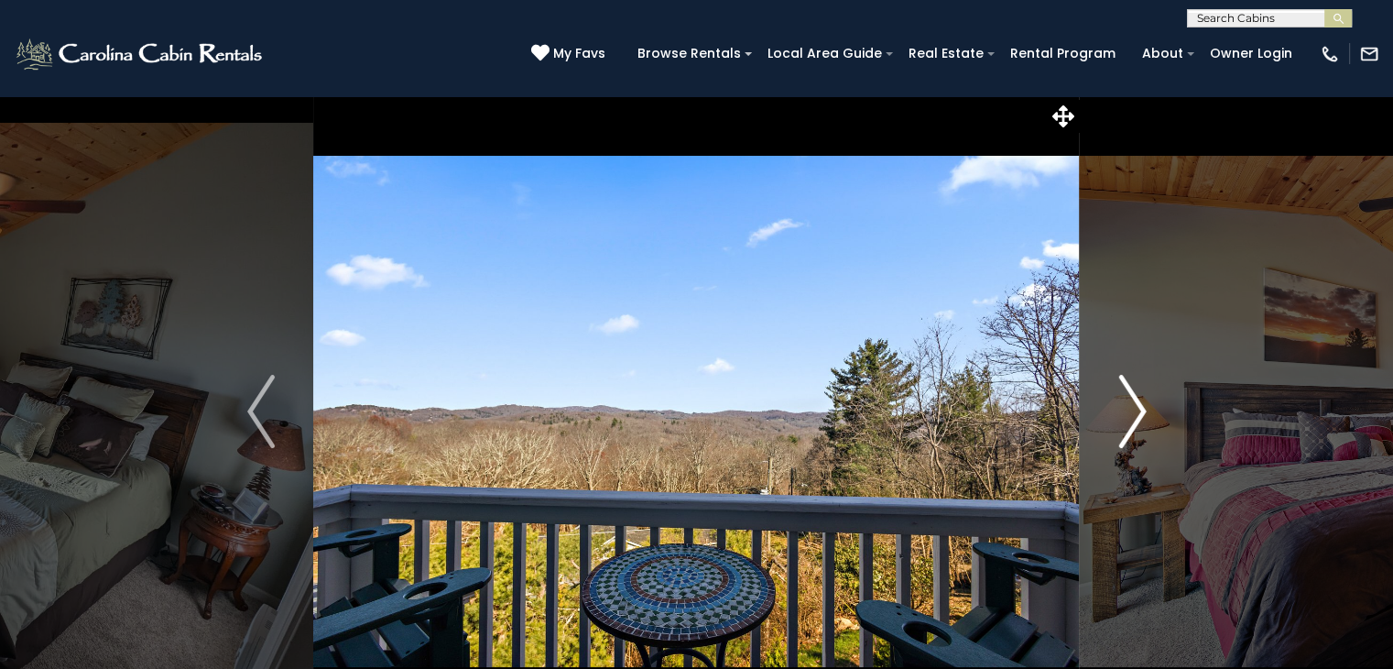
click at [1126, 416] on img "Next" at bounding box center [1132, 411] width 27 height 73
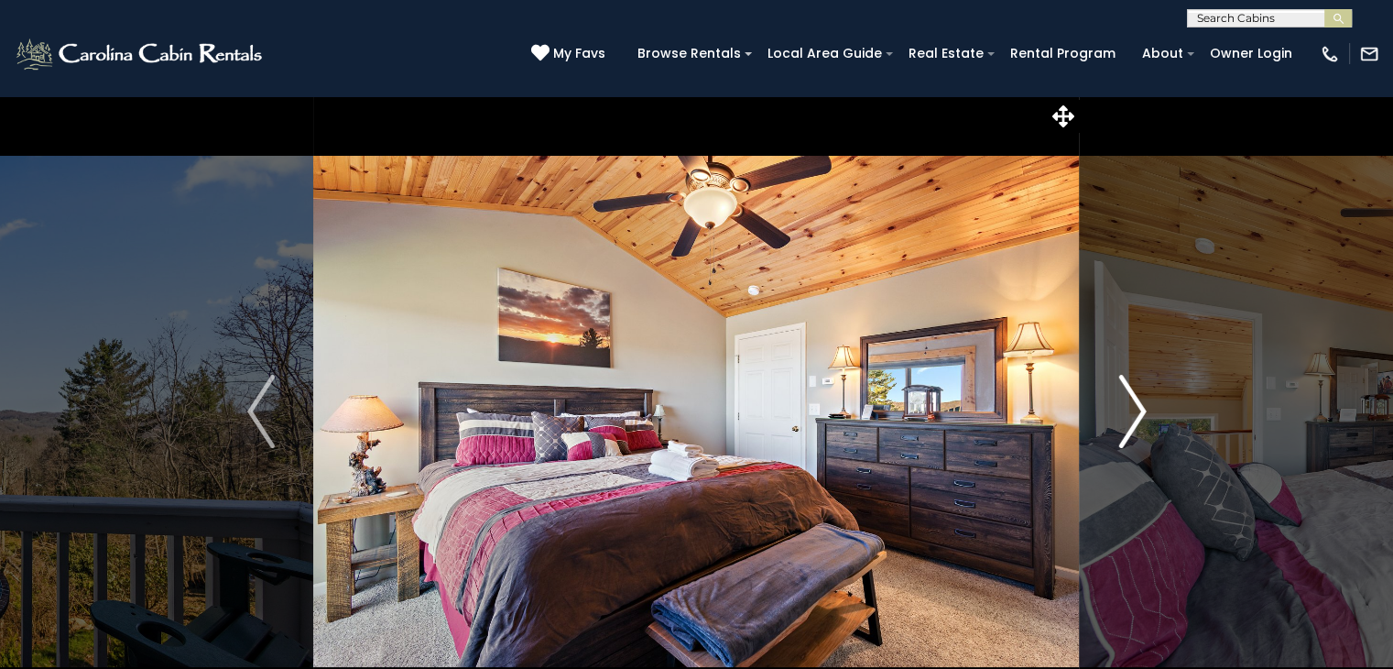
click at [1126, 416] on img "Next" at bounding box center [1132, 411] width 27 height 73
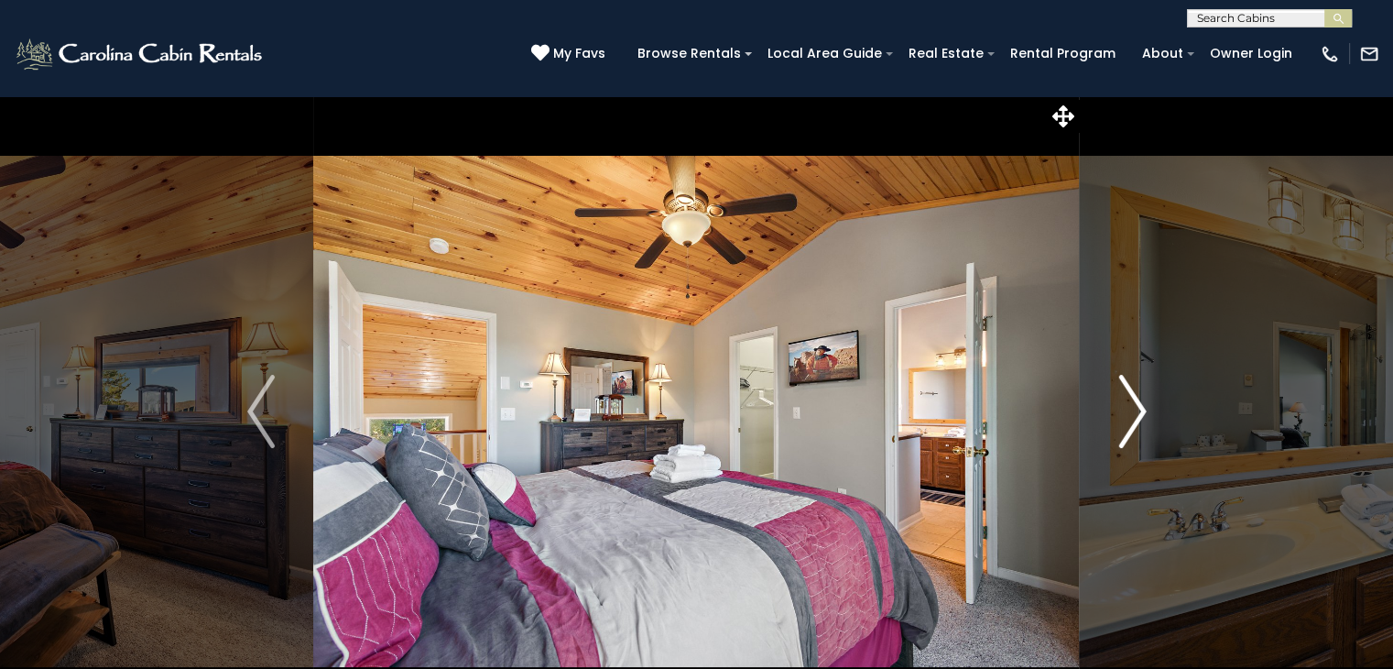
click at [1126, 416] on img "Next" at bounding box center [1132, 411] width 27 height 73
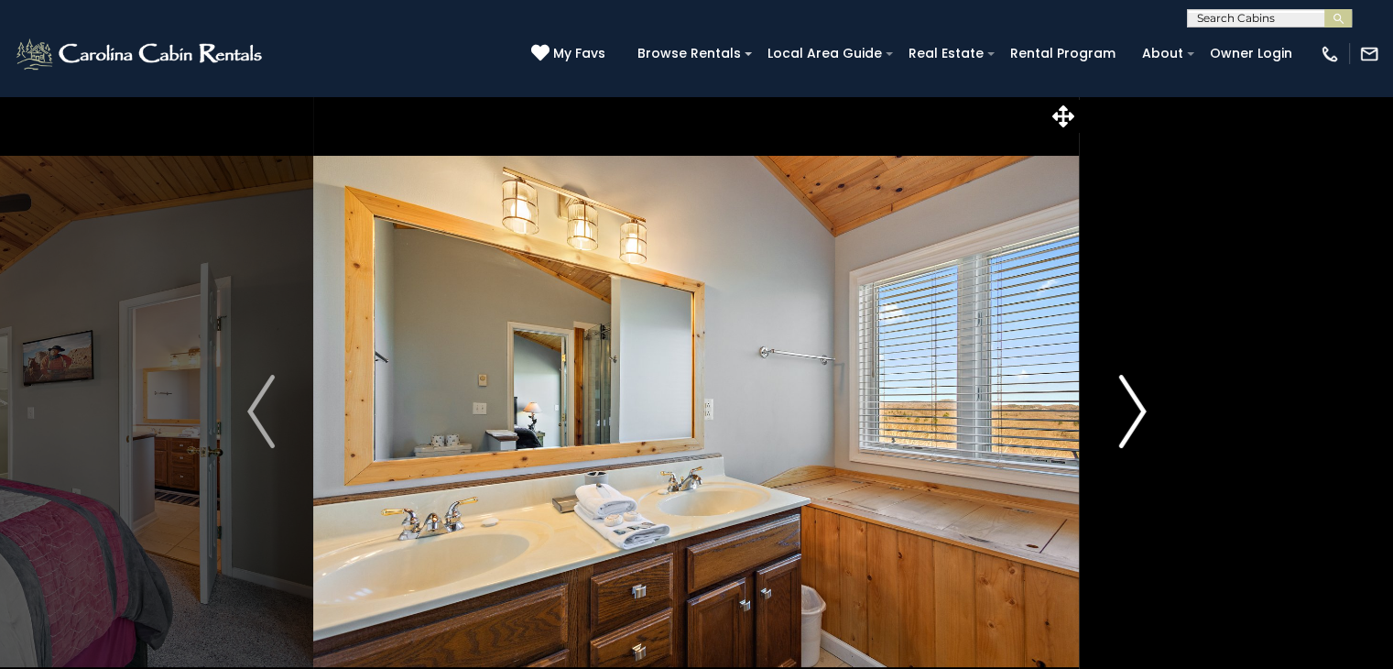
click at [1126, 416] on img "Next" at bounding box center [1132, 411] width 27 height 73
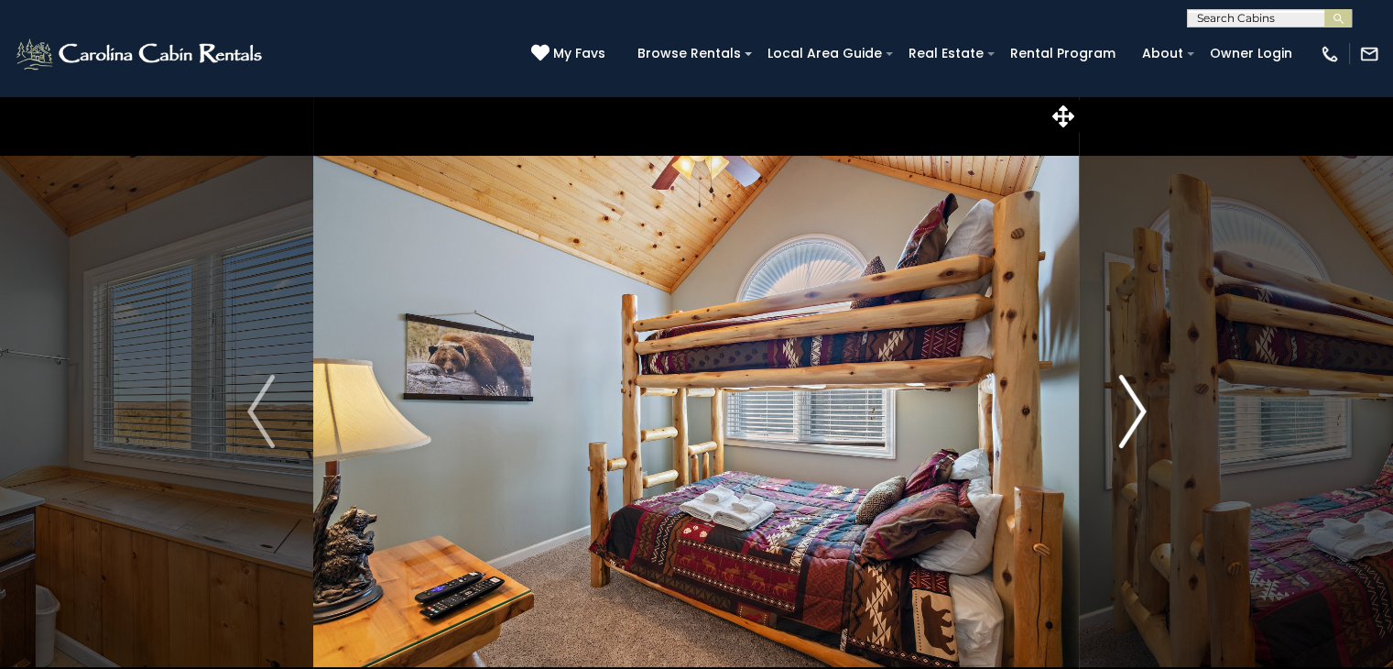
click at [1126, 416] on img "Next" at bounding box center [1132, 411] width 27 height 73
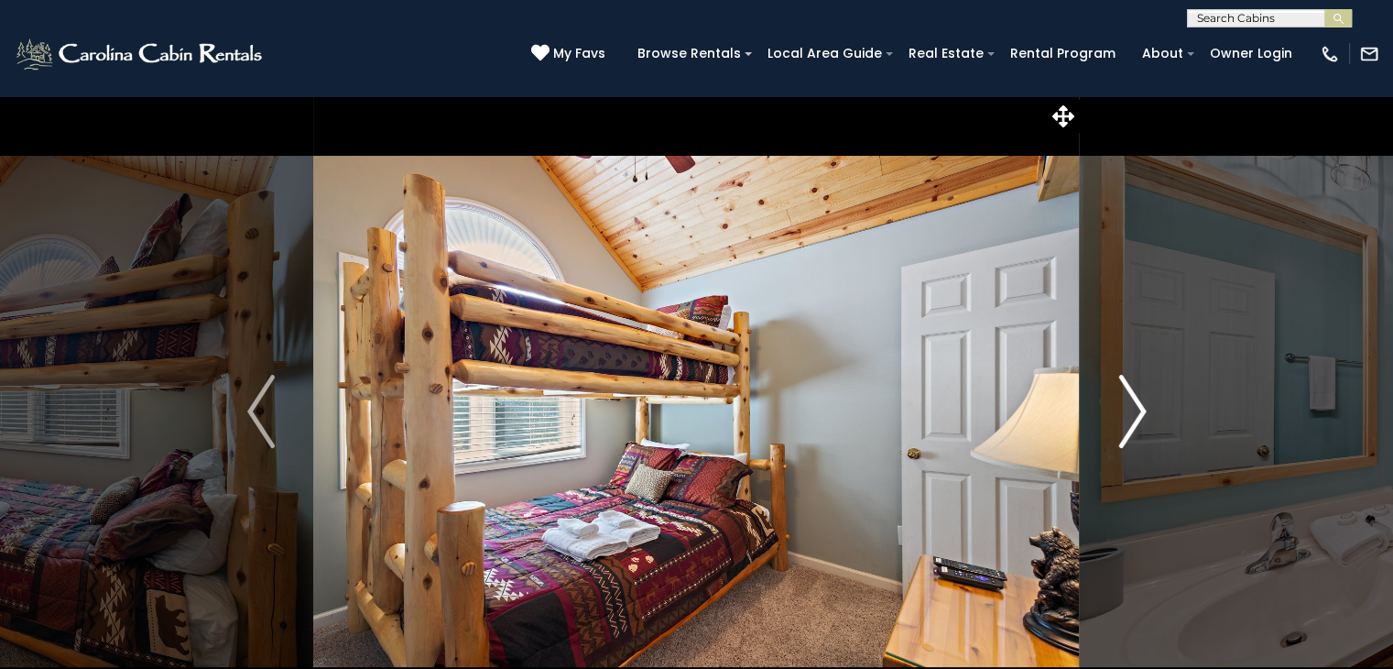
click at [1126, 416] on img "Next" at bounding box center [1132, 411] width 27 height 73
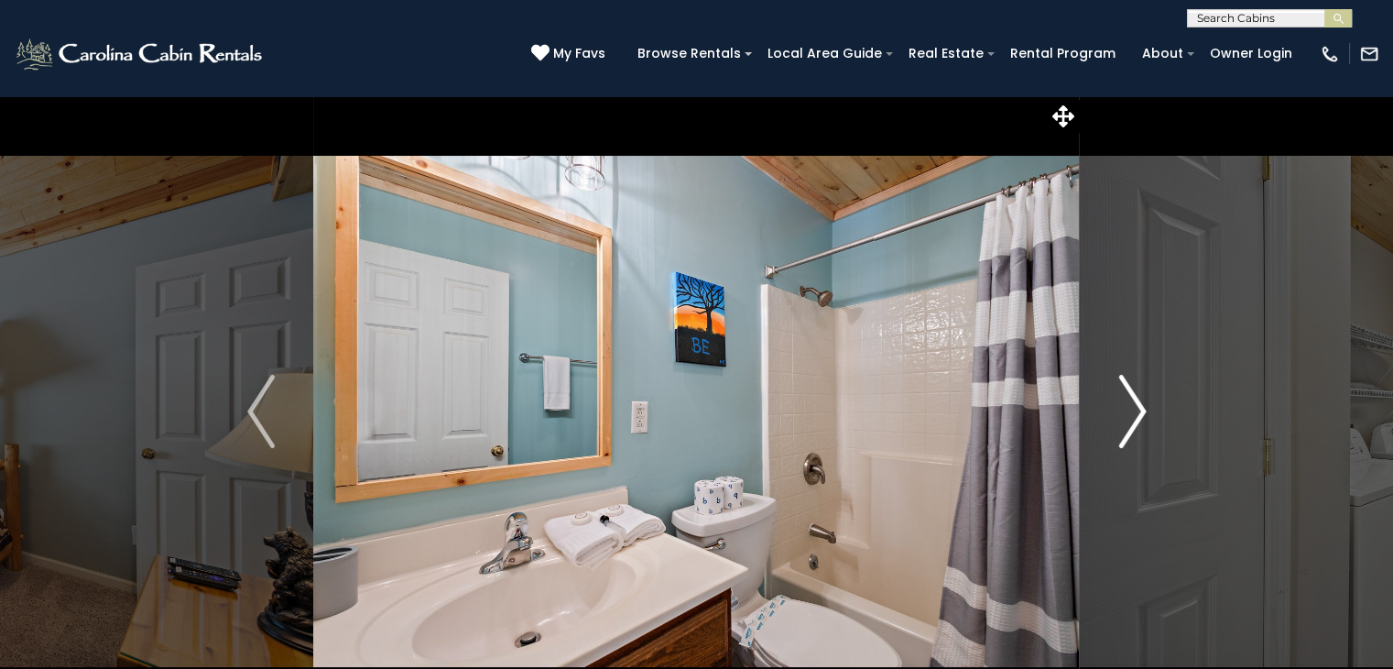
click at [1126, 416] on img "Next" at bounding box center [1132, 411] width 27 height 73
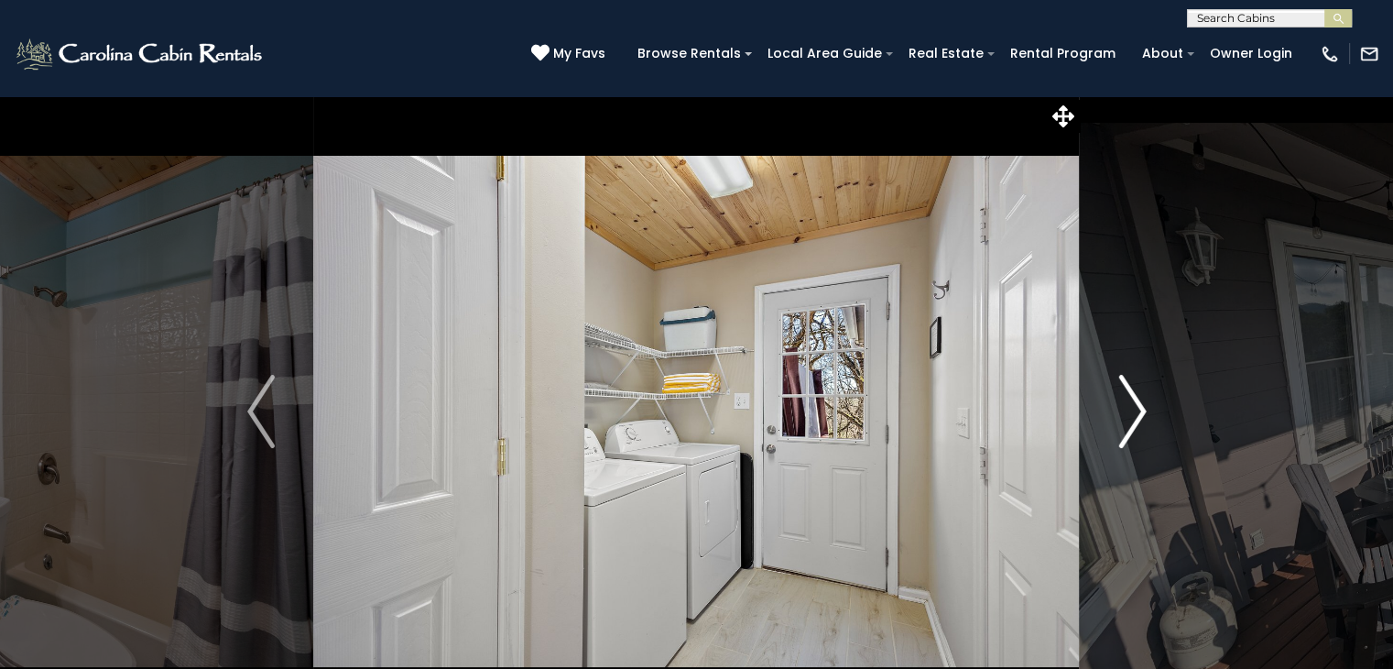
click at [1126, 416] on img "Next" at bounding box center [1132, 411] width 27 height 73
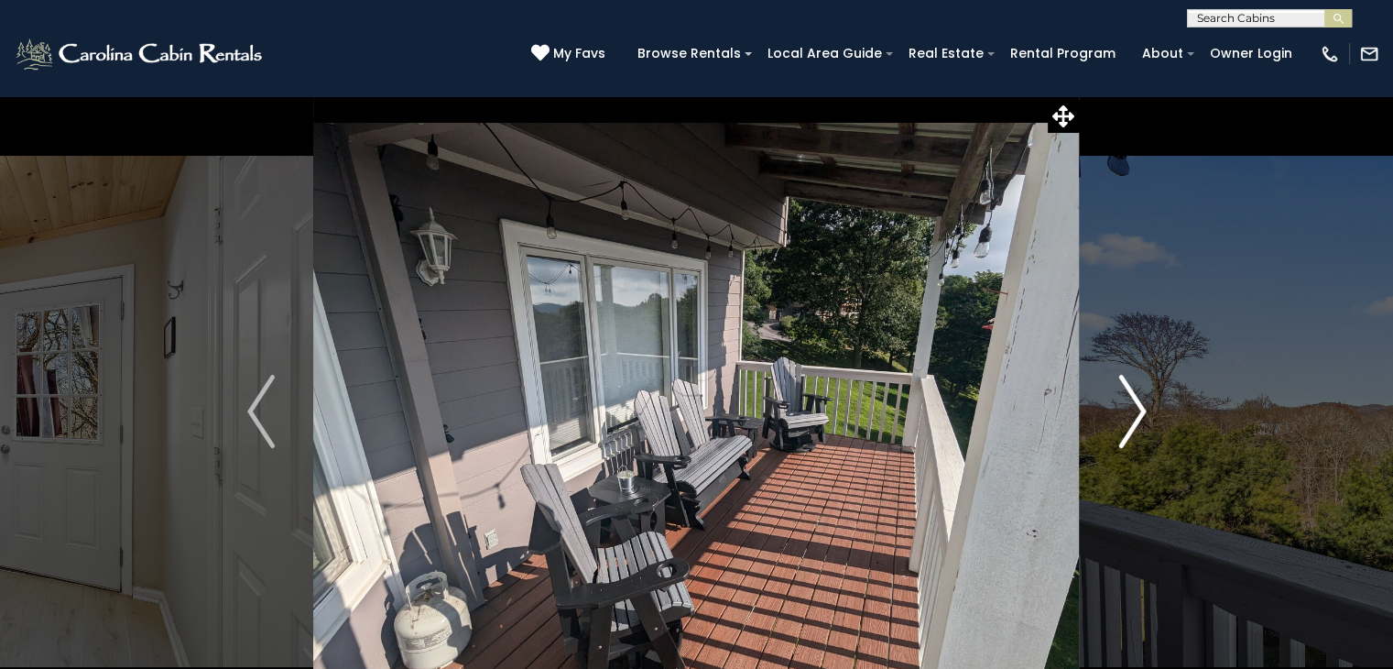
click at [1126, 416] on img "Next" at bounding box center [1132, 411] width 27 height 73
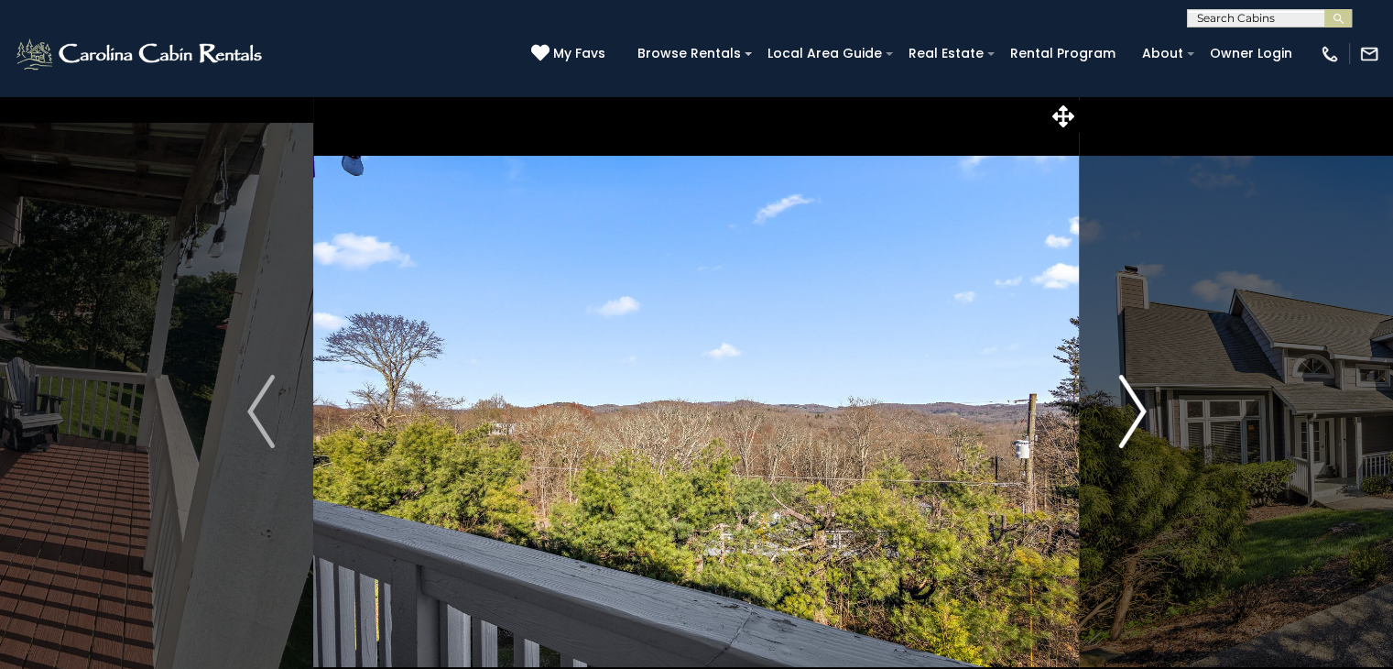
click at [1126, 416] on img "Next" at bounding box center [1132, 411] width 27 height 73
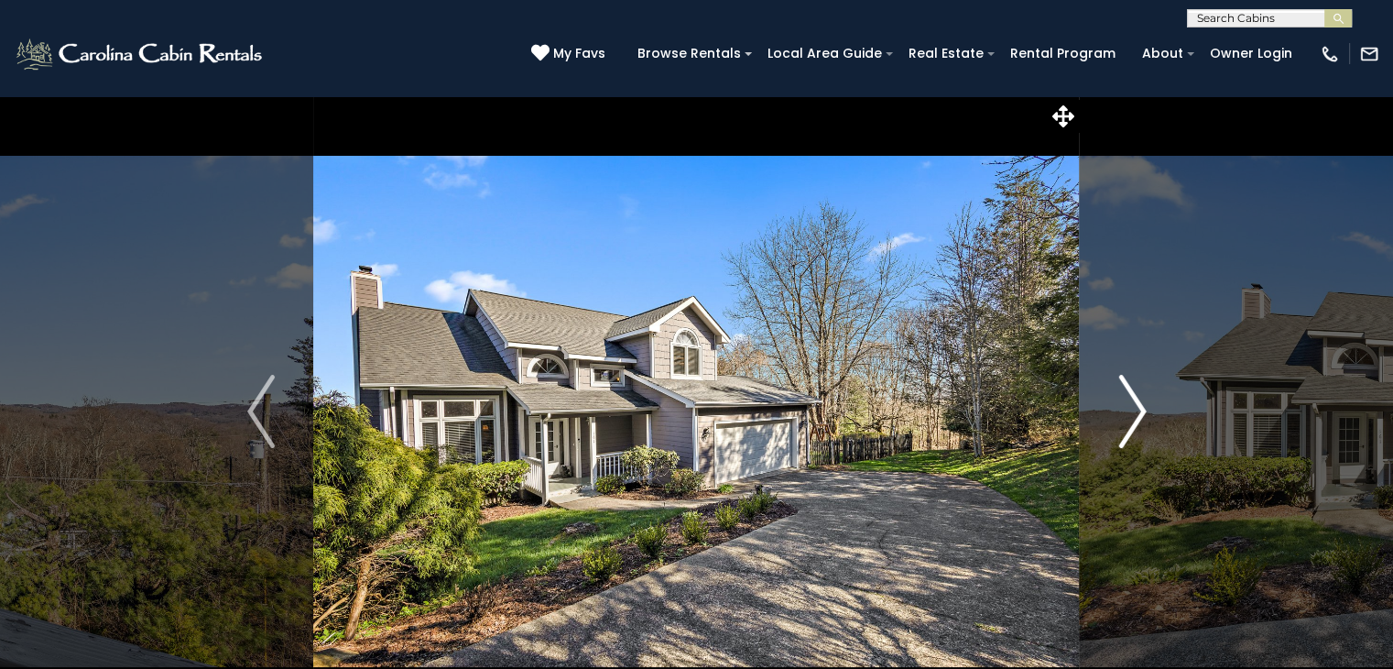
click at [1126, 416] on img "Next" at bounding box center [1132, 411] width 27 height 73
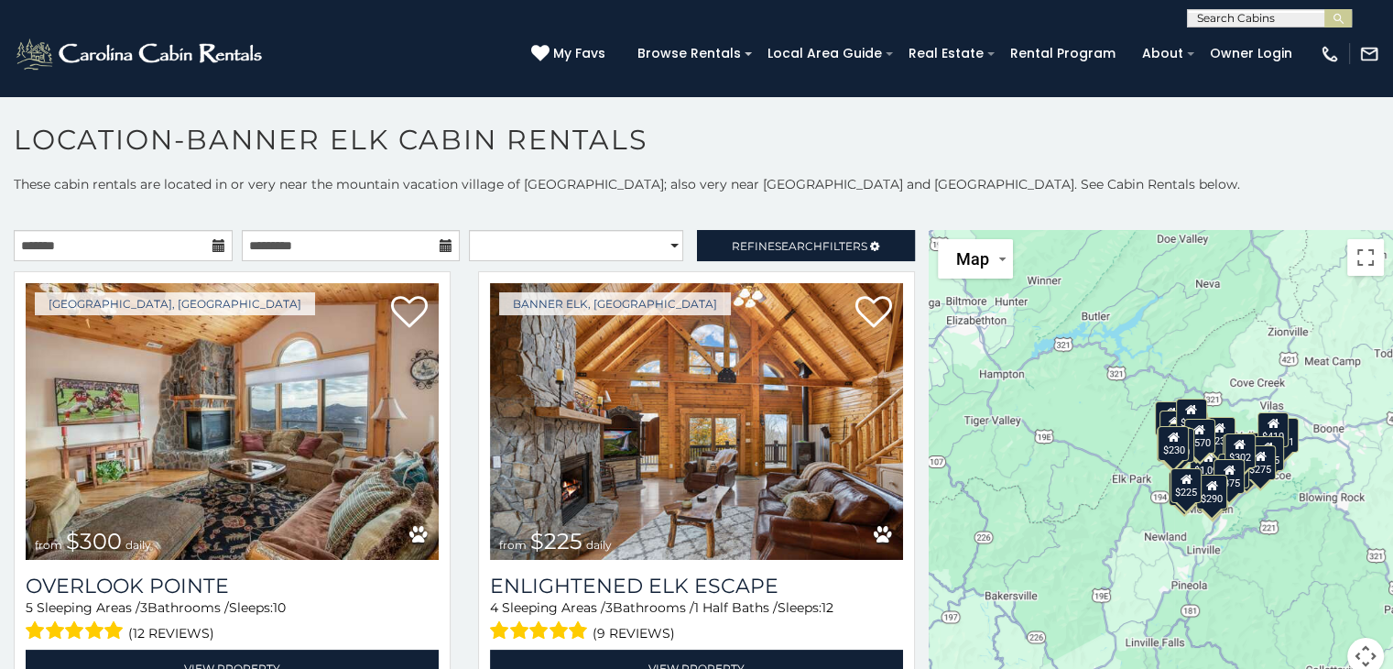
click at [218, 240] on icon at bounding box center [219, 245] width 13 height 13
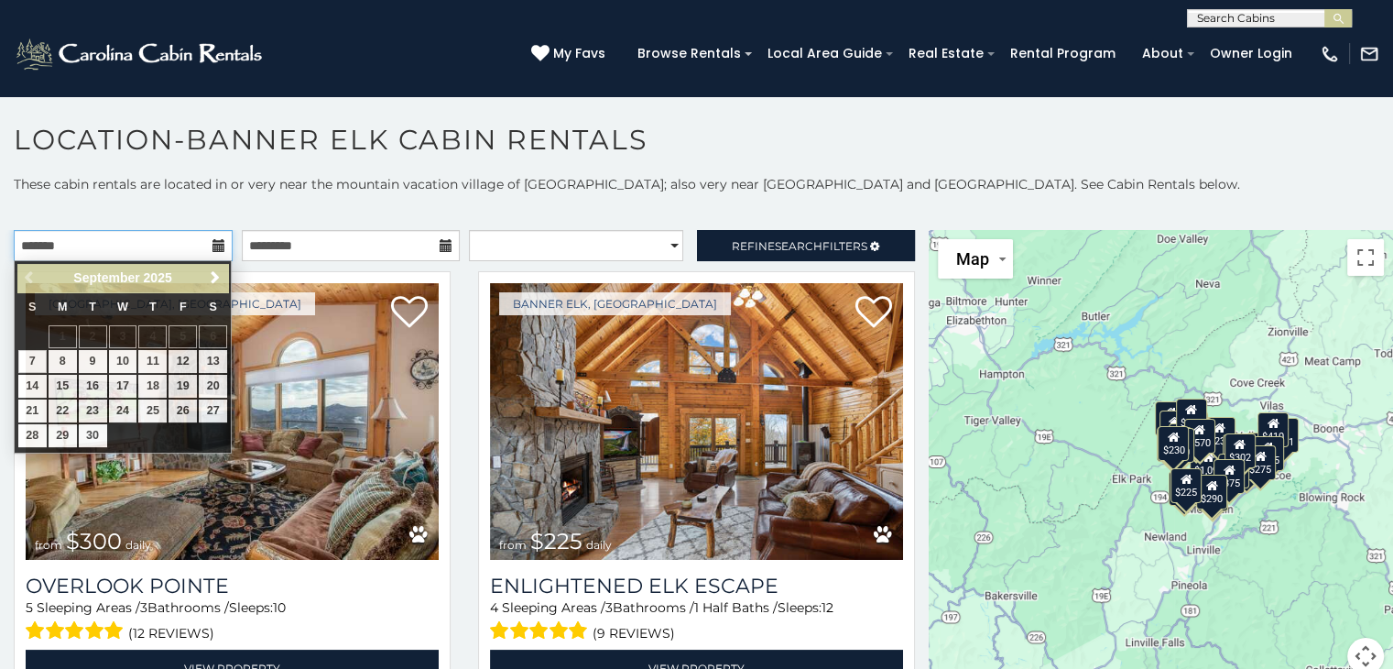
click at [176, 243] on input "text" at bounding box center [123, 245] width 219 height 31
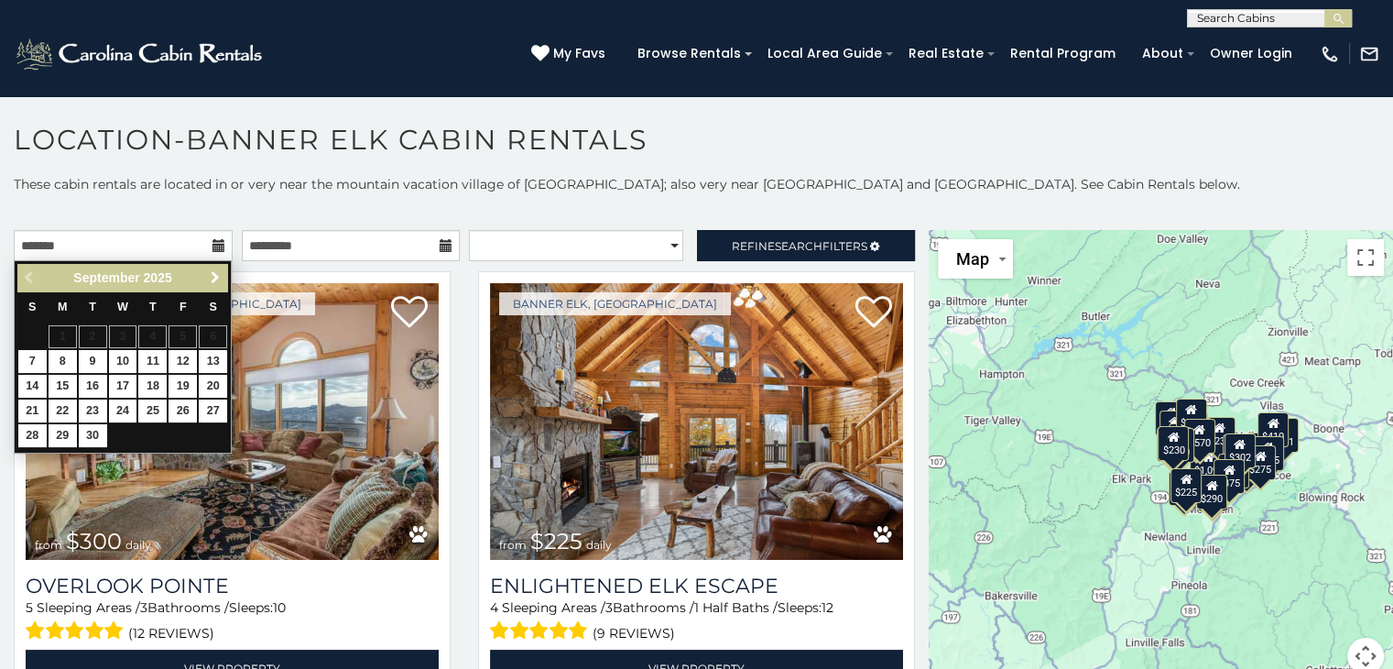
click at [218, 276] on span "Next" at bounding box center [215, 277] width 15 height 15
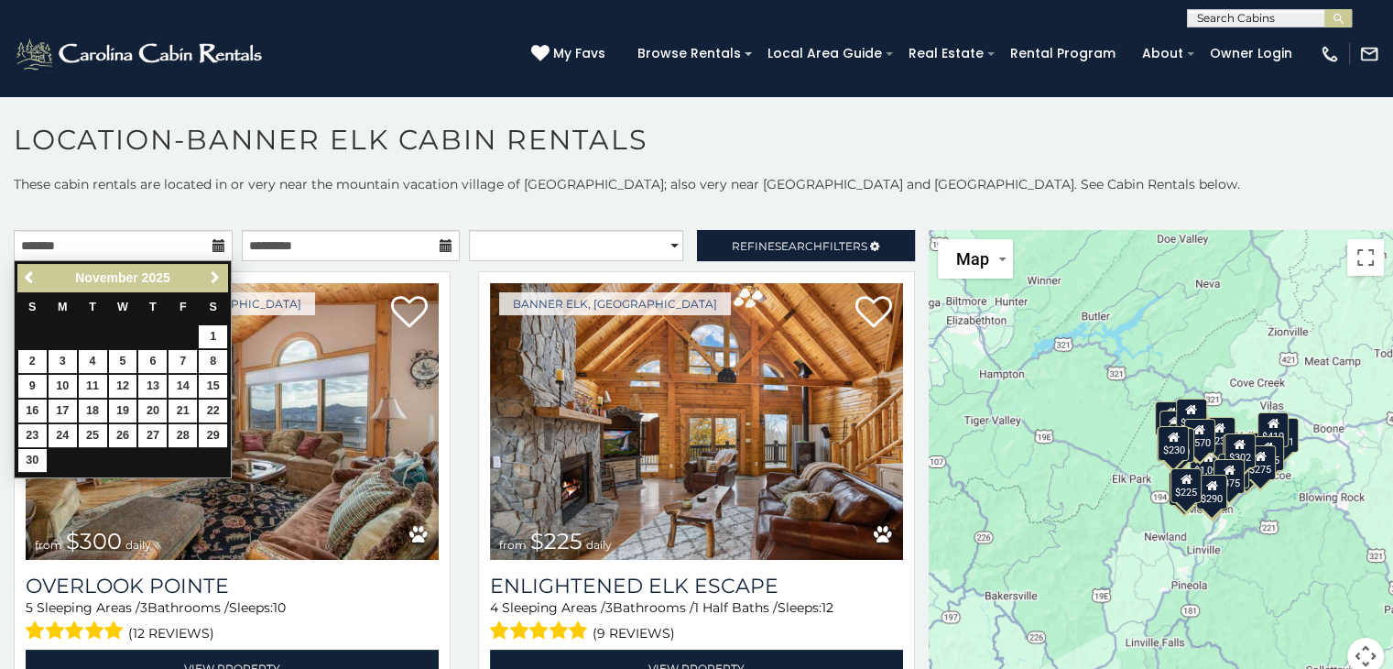
click at [218, 276] on span "Next" at bounding box center [215, 277] width 15 height 15
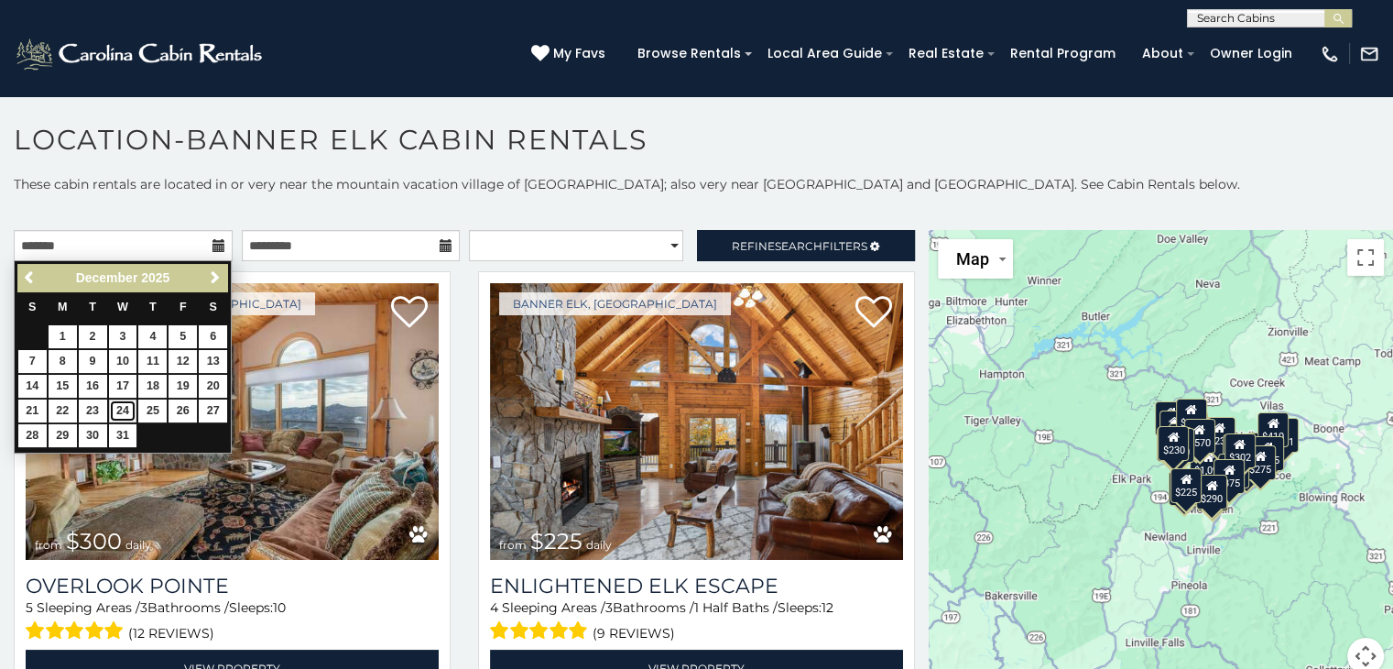
click at [121, 407] on link "24" at bounding box center [123, 410] width 28 height 23
type input "**********"
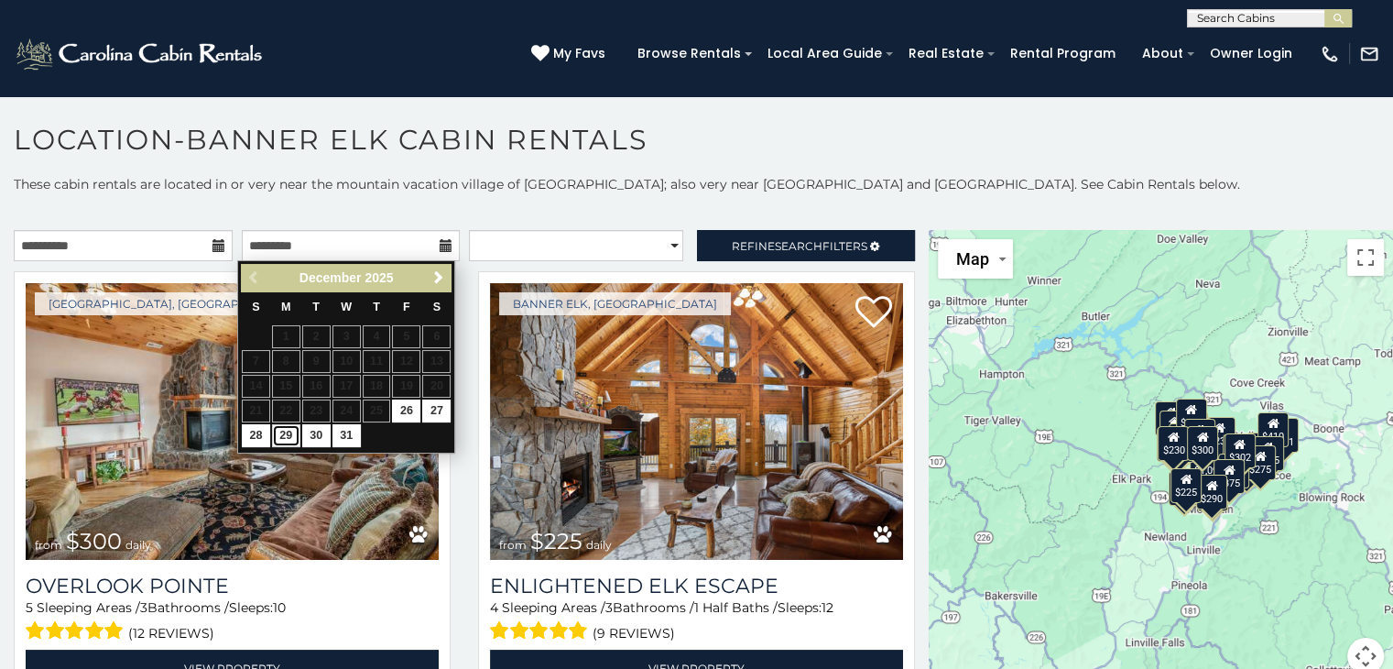
click at [292, 437] on link "29" at bounding box center [286, 435] width 28 height 23
type input "**********"
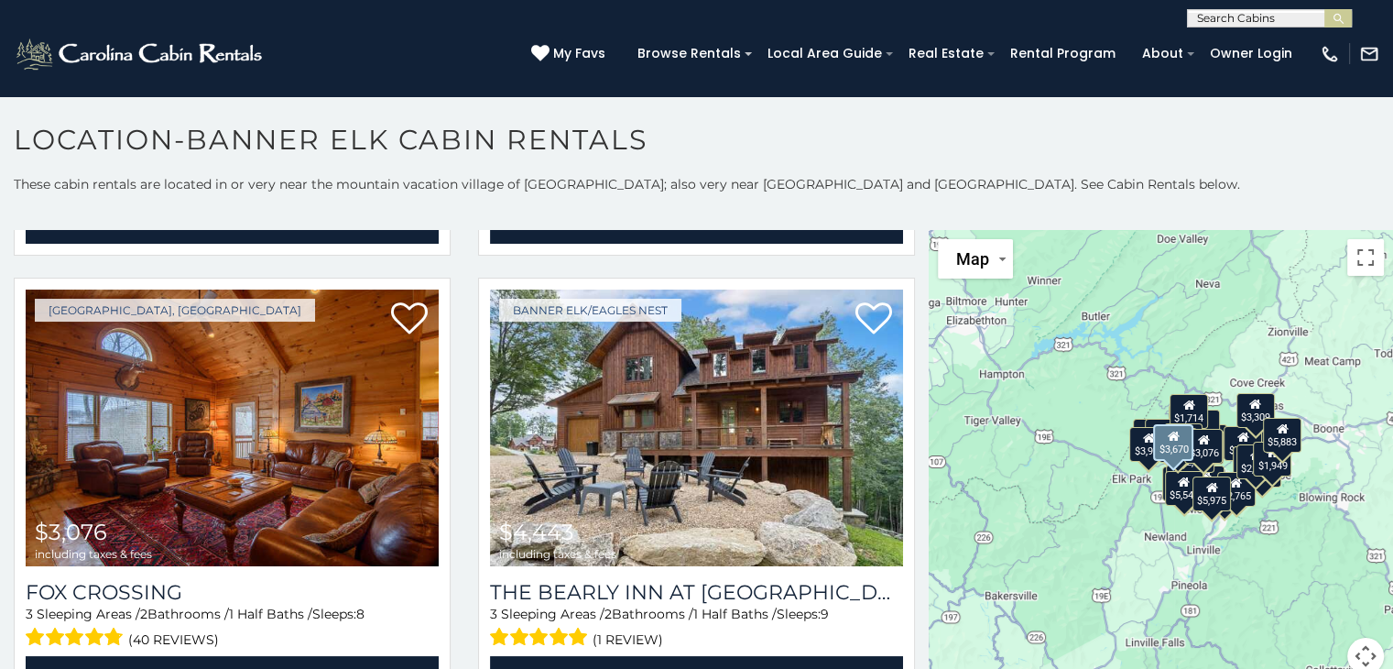
scroll to position [1345, 0]
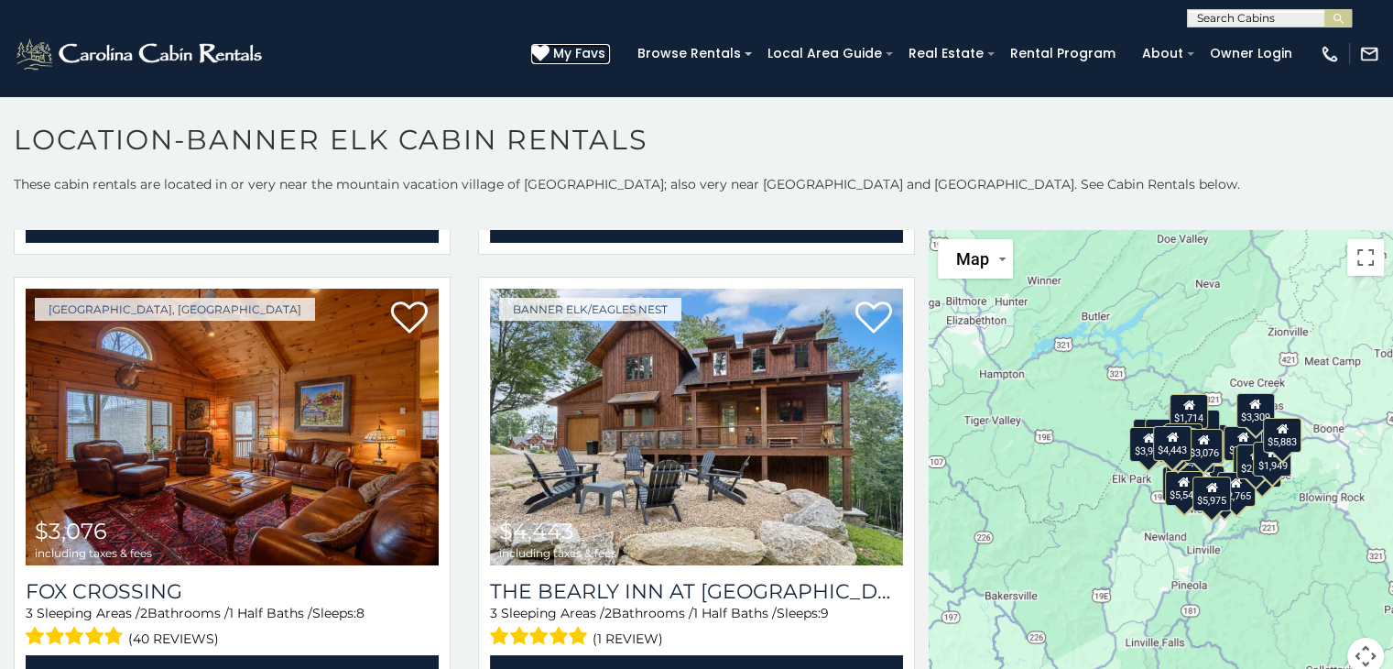
click at [550, 49] on icon at bounding box center [540, 53] width 18 height 18
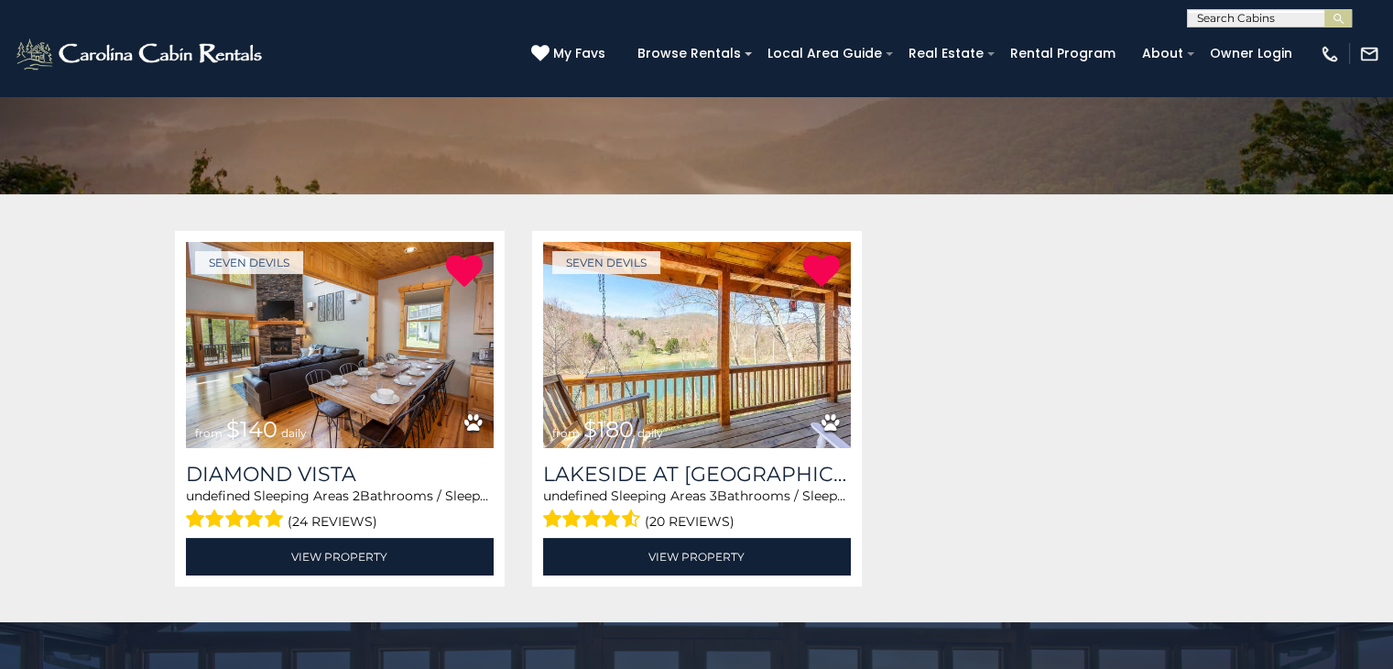
scroll to position [238, 0]
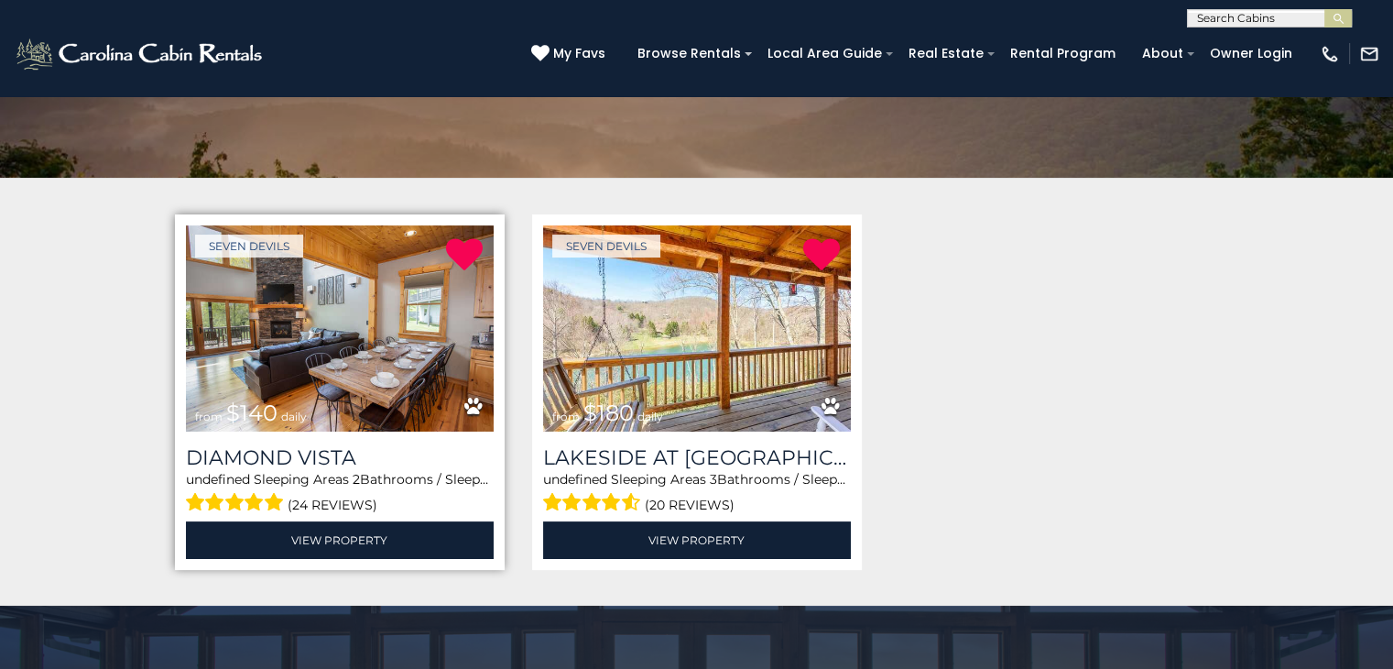
click at [367, 362] on img at bounding box center [340, 328] width 308 height 206
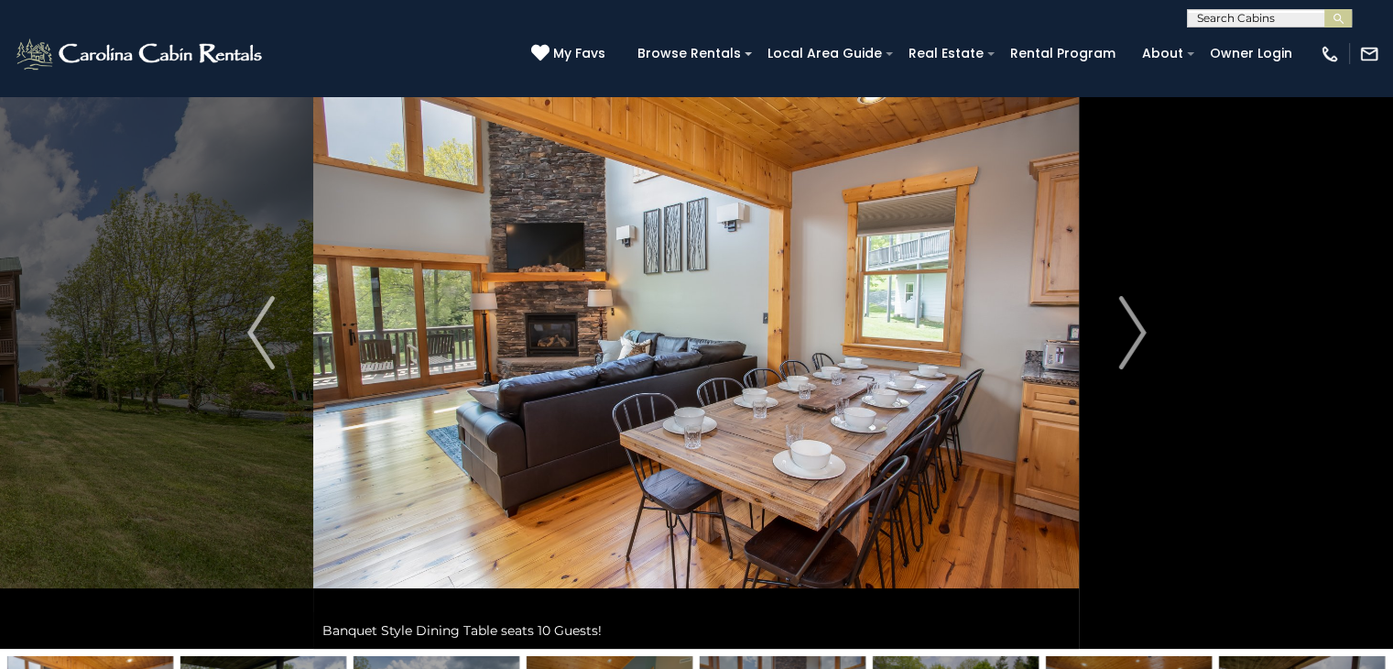
scroll to position [77, 0]
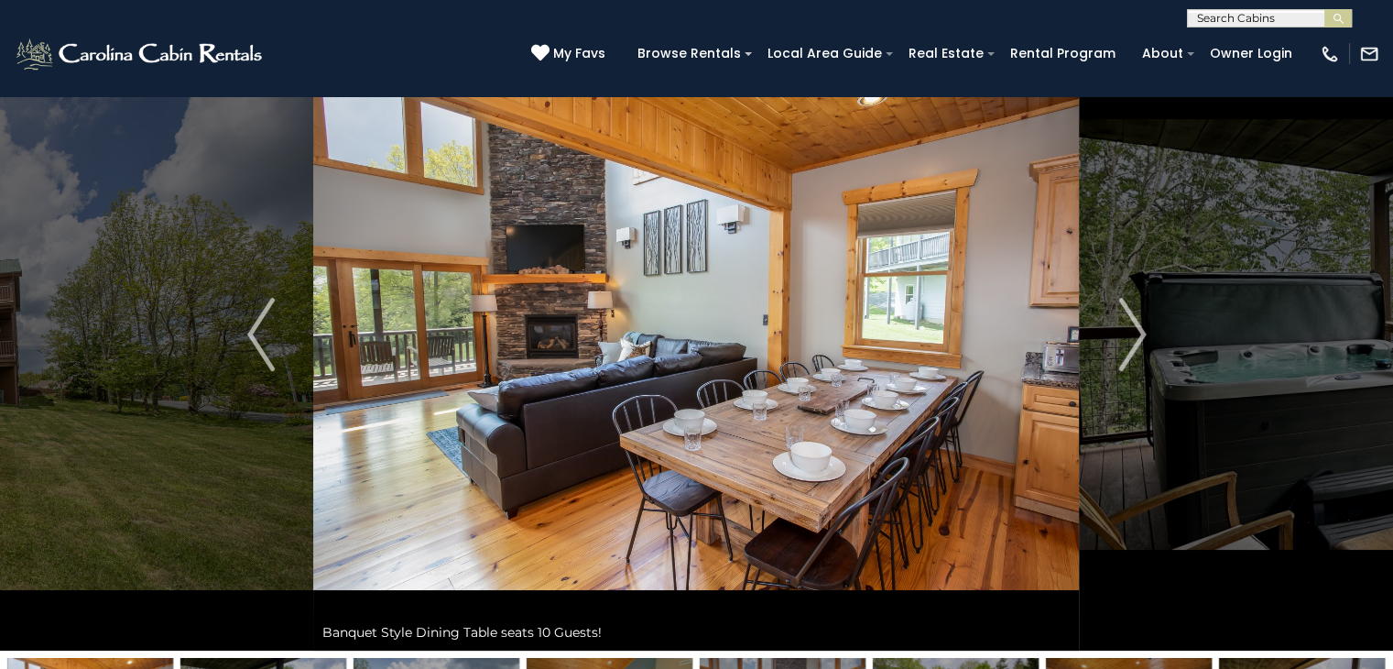
click at [599, 351] on img at bounding box center [696, 334] width 766 height 632
click at [1144, 323] on img "Next" at bounding box center [1132, 334] width 27 height 73
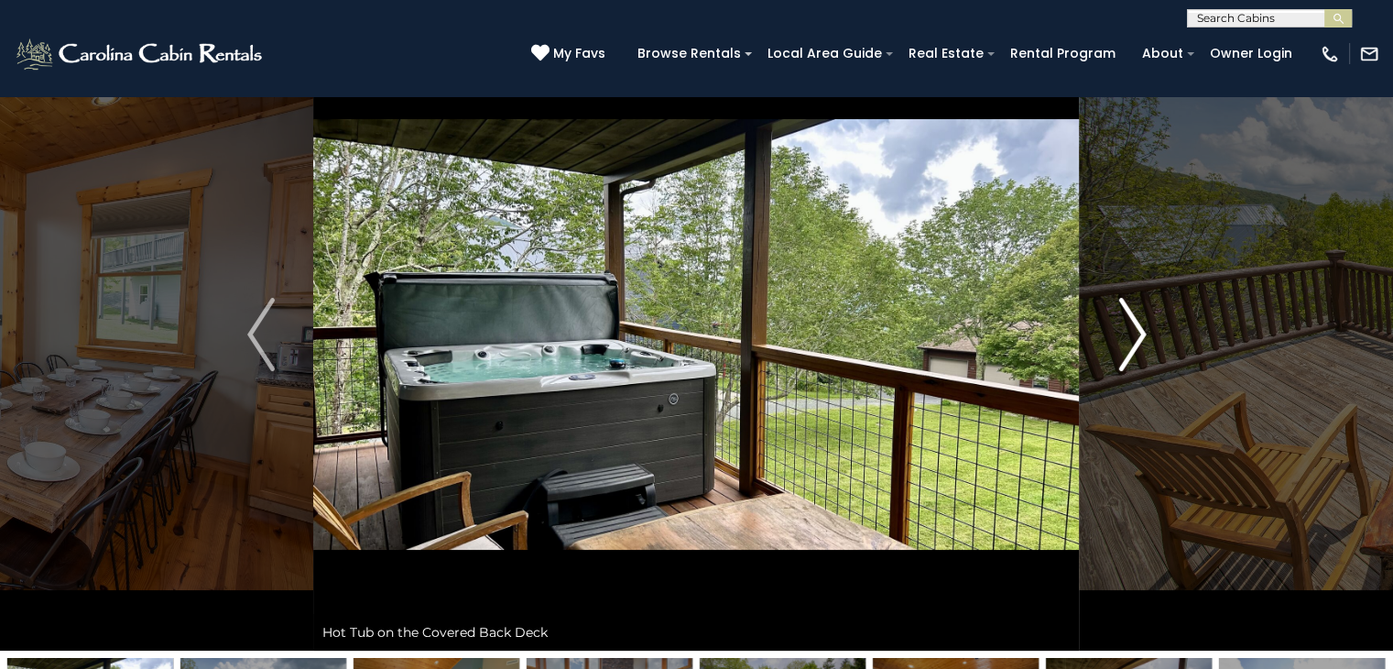
click at [1119, 344] on img "Next" at bounding box center [1132, 334] width 27 height 73
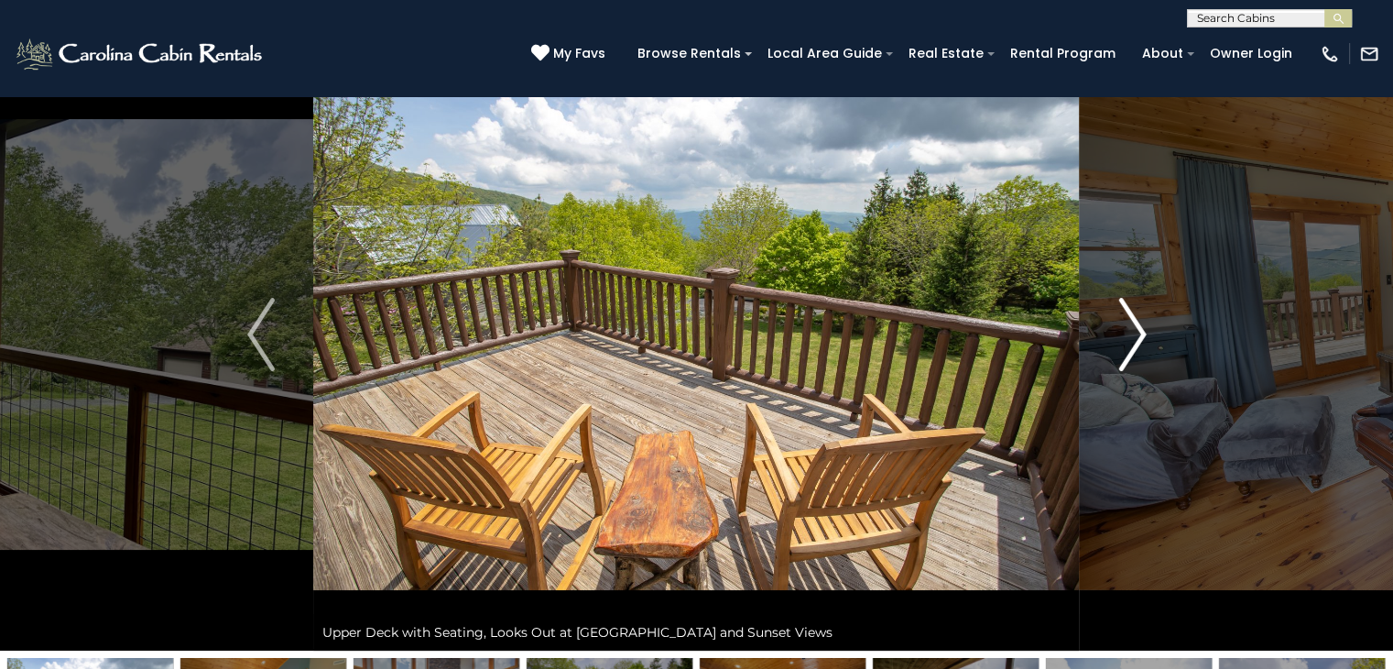
click at [1119, 344] on img "Next" at bounding box center [1132, 334] width 27 height 73
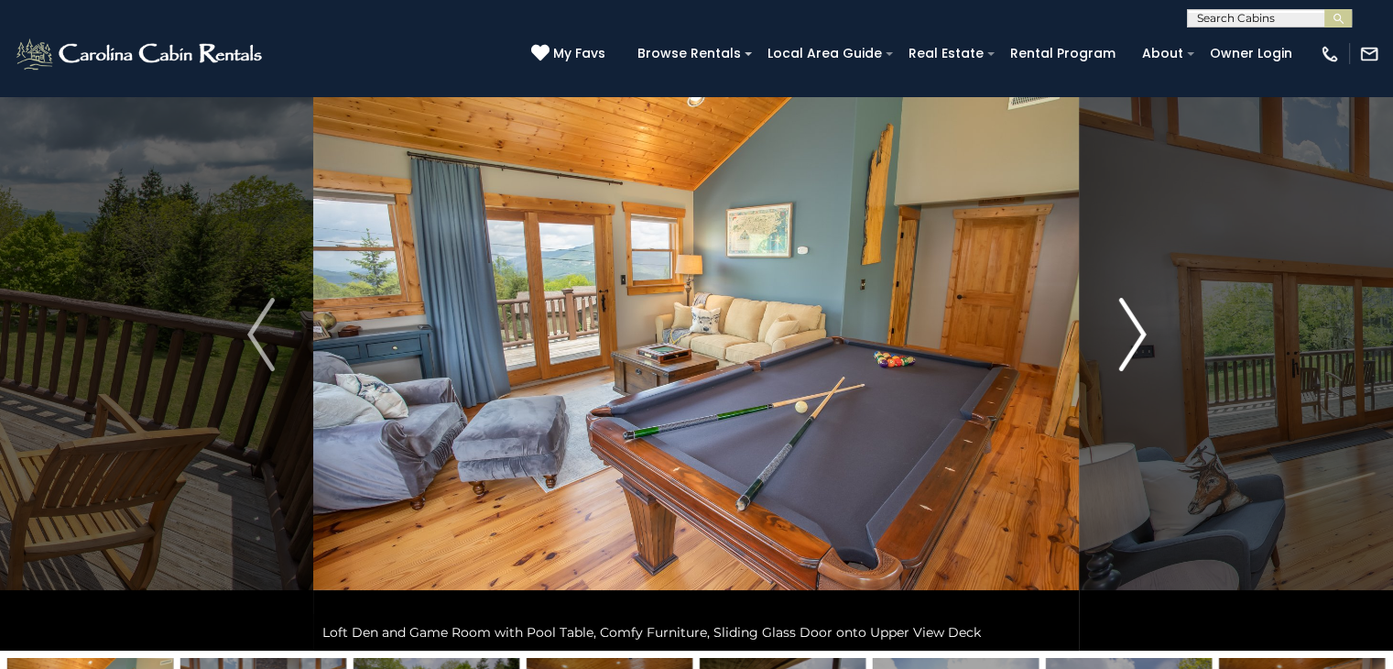
click at [1119, 344] on img "Next" at bounding box center [1132, 334] width 27 height 73
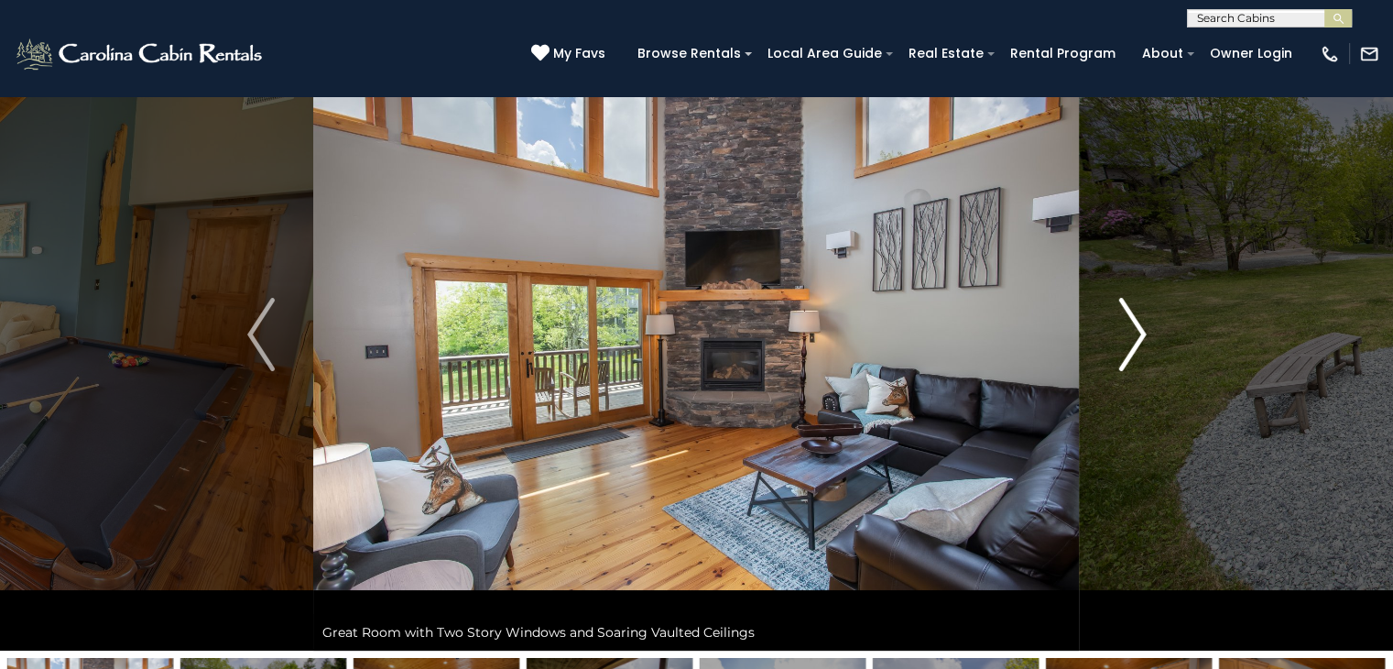
click at [1119, 344] on img "Next" at bounding box center [1132, 334] width 27 height 73
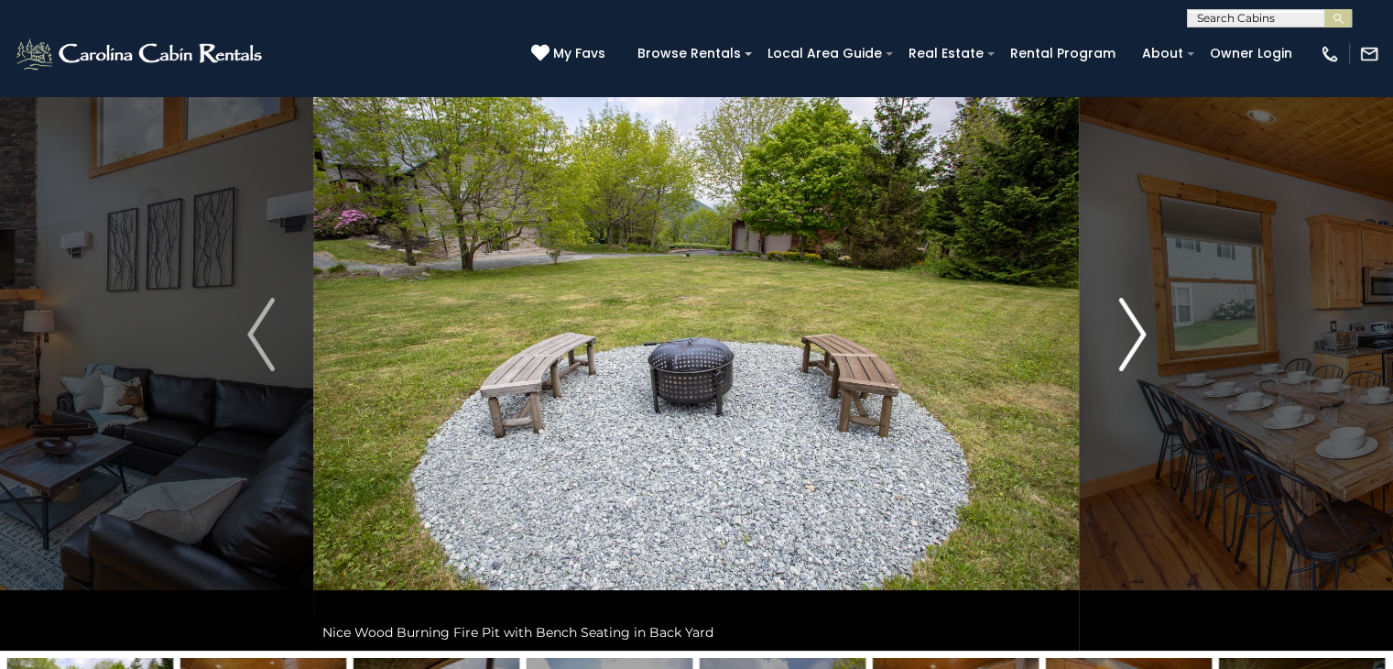
click at [1119, 344] on img "Next" at bounding box center [1132, 334] width 27 height 73
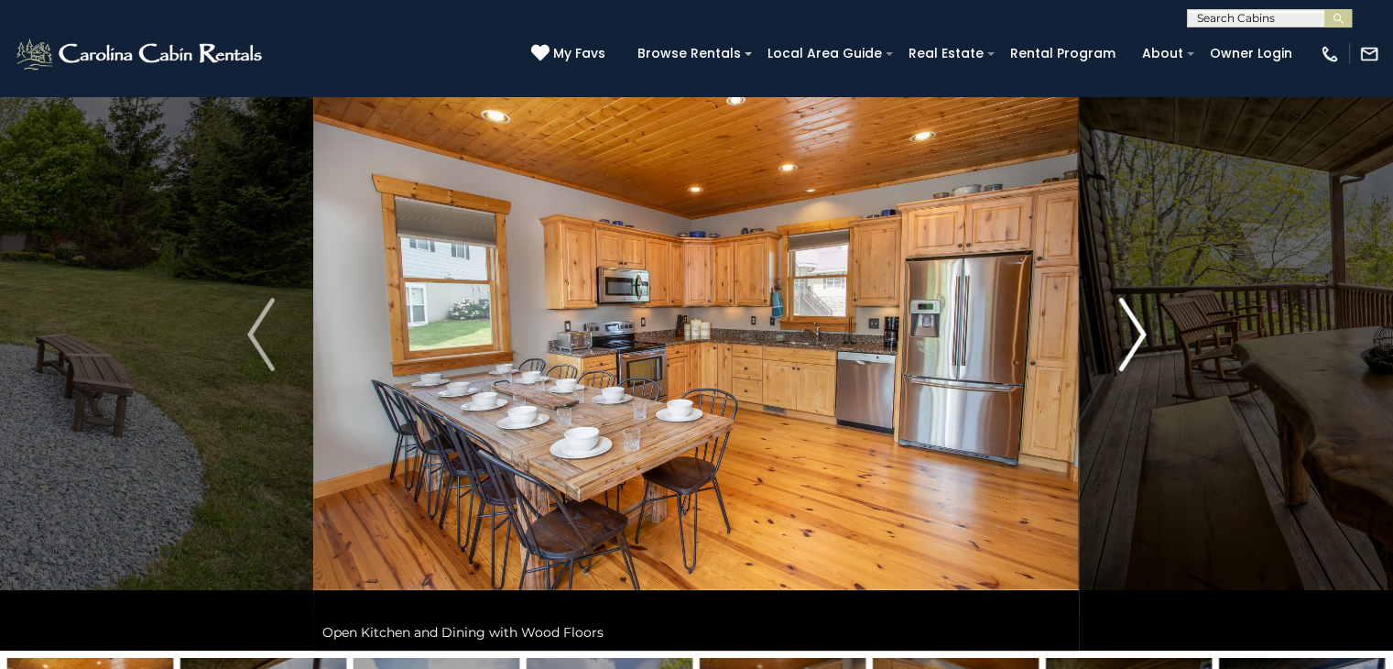
click at [1119, 344] on img "Next" at bounding box center [1132, 334] width 27 height 73
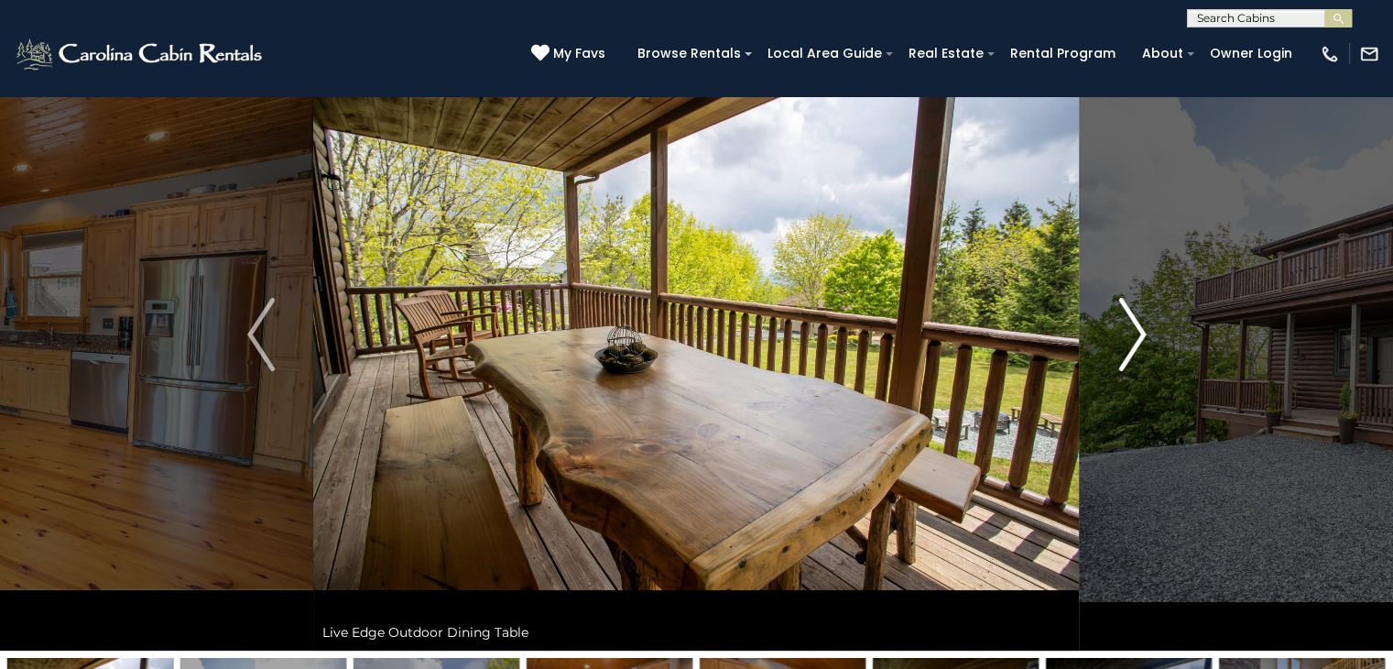
click at [1119, 344] on img "Next" at bounding box center [1132, 334] width 27 height 73
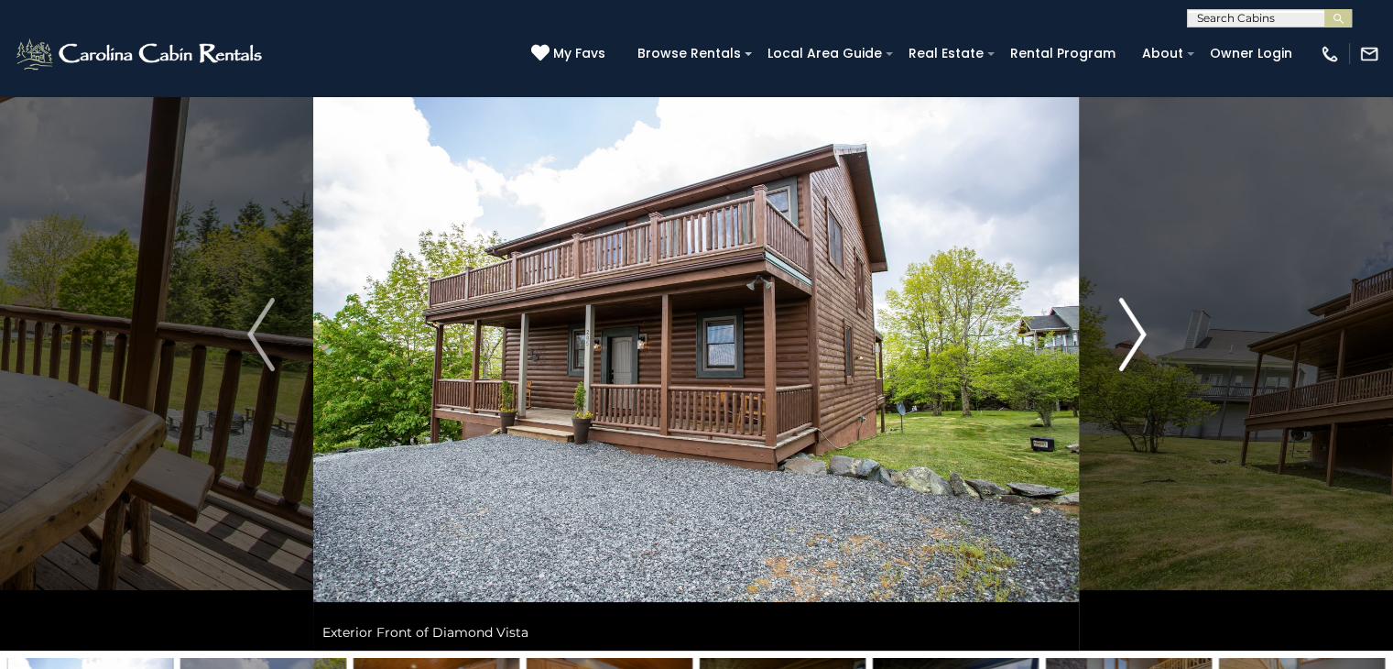
click at [1119, 344] on img "Next" at bounding box center [1132, 334] width 27 height 73
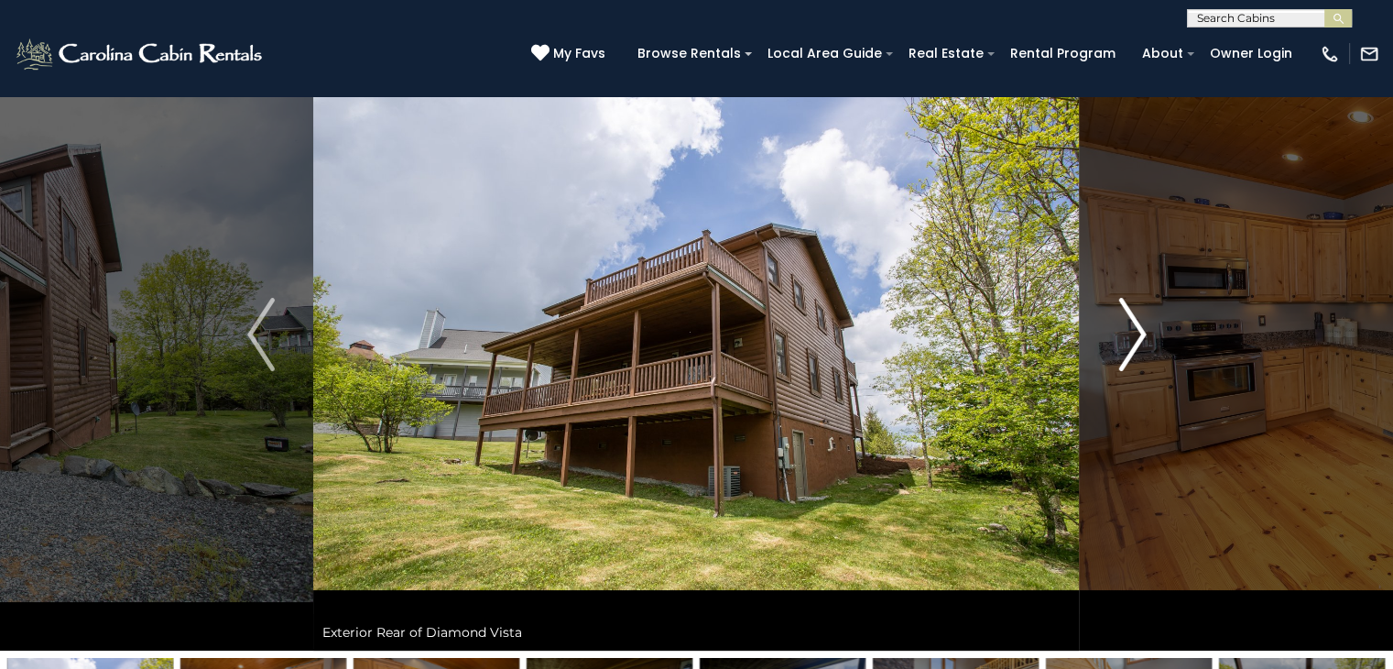
click at [1119, 344] on img "Next" at bounding box center [1132, 334] width 27 height 73
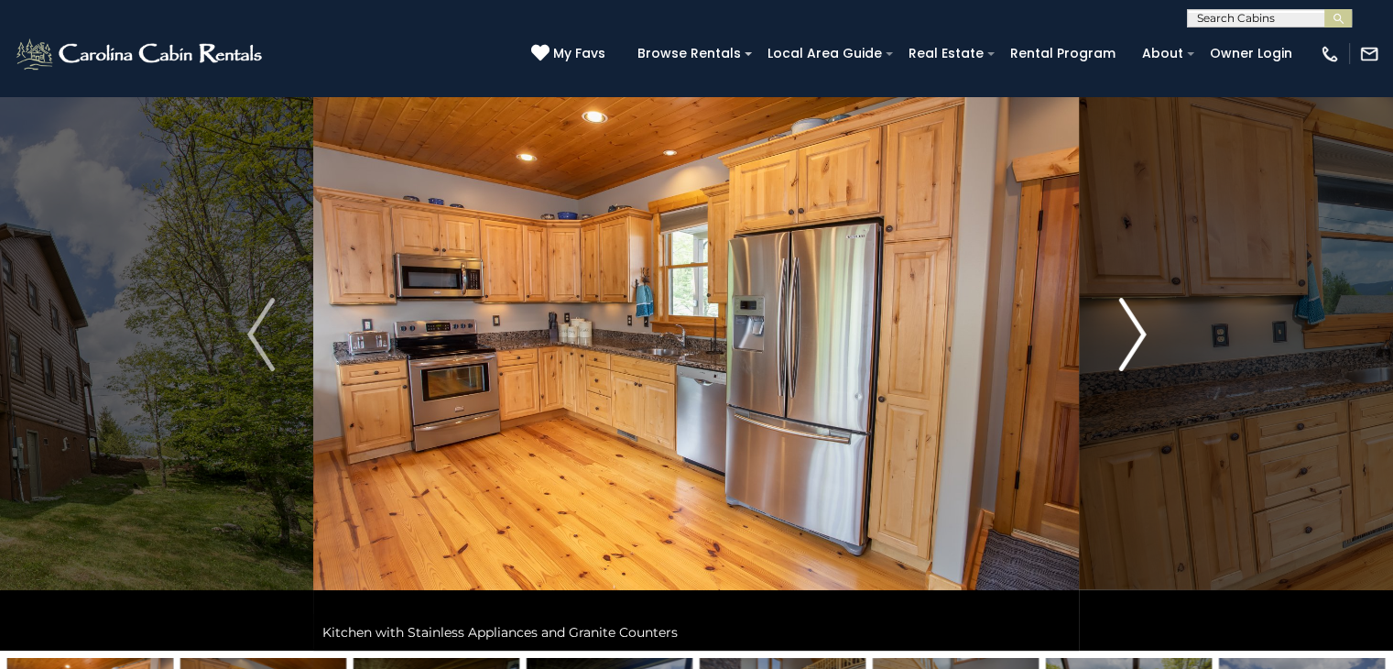
click at [1119, 344] on img "Next" at bounding box center [1132, 334] width 27 height 73
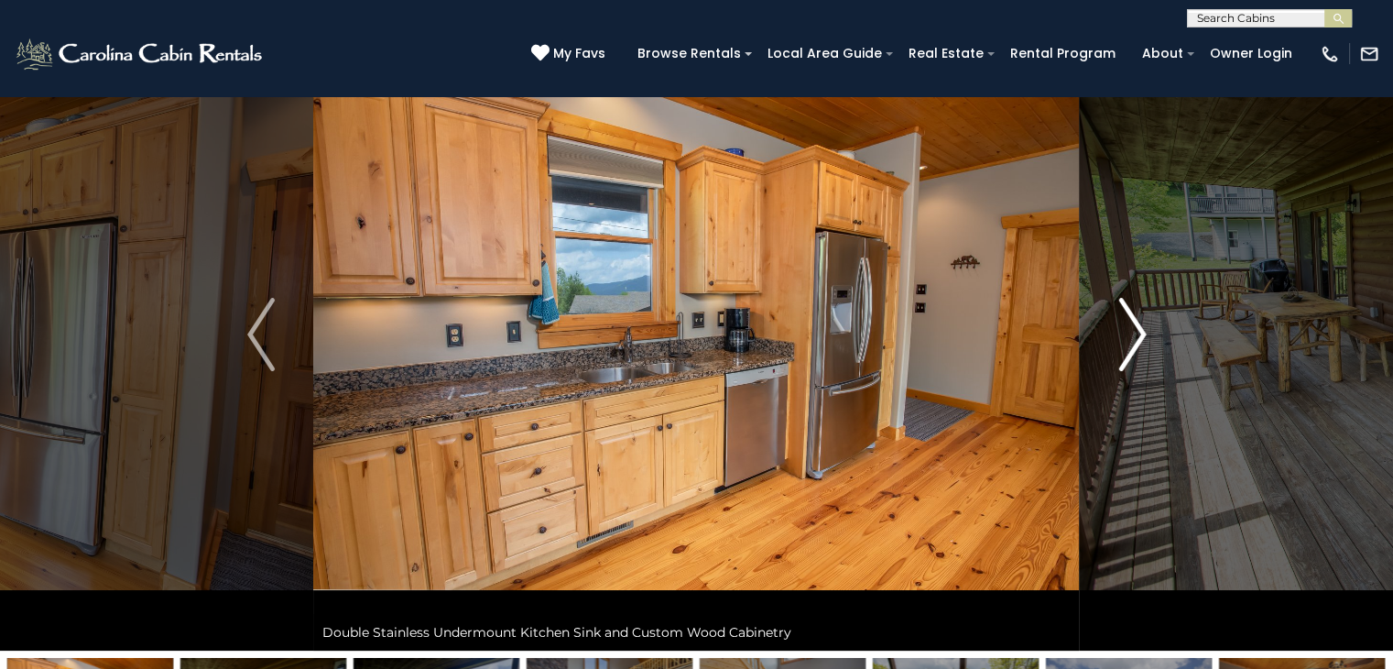
click at [1119, 344] on img "Next" at bounding box center [1132, 334] width 27 height 73
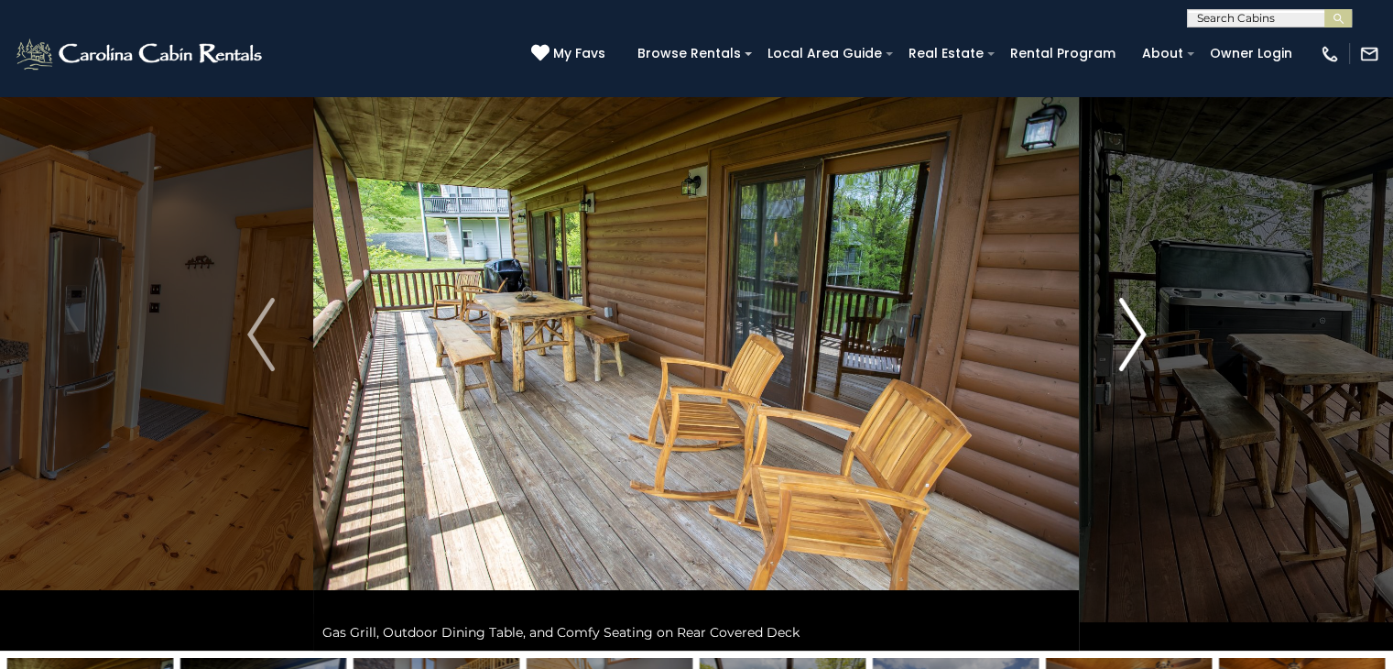
click at [1119, 344] on img "Next" at bounding box center [1132, 334] width 27 height 73
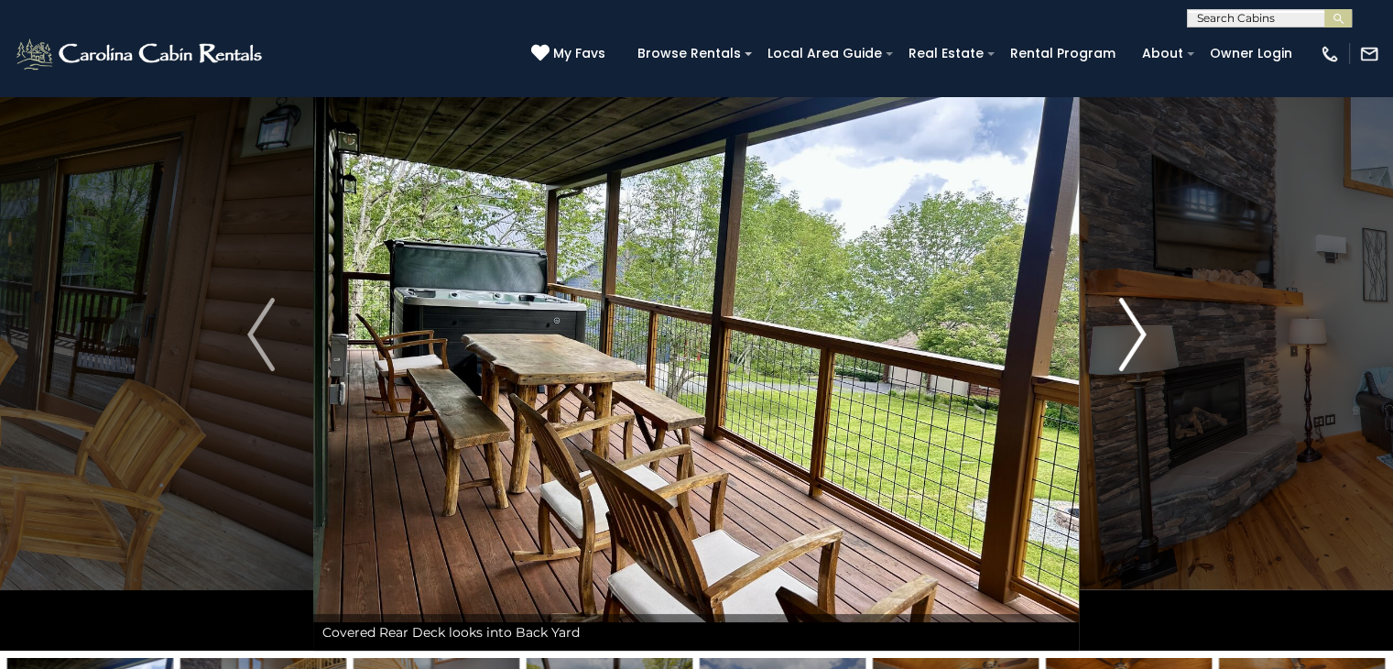
click at [1119, 344] on img "Next" at bounding box center [1132, 334] width 27 height 73
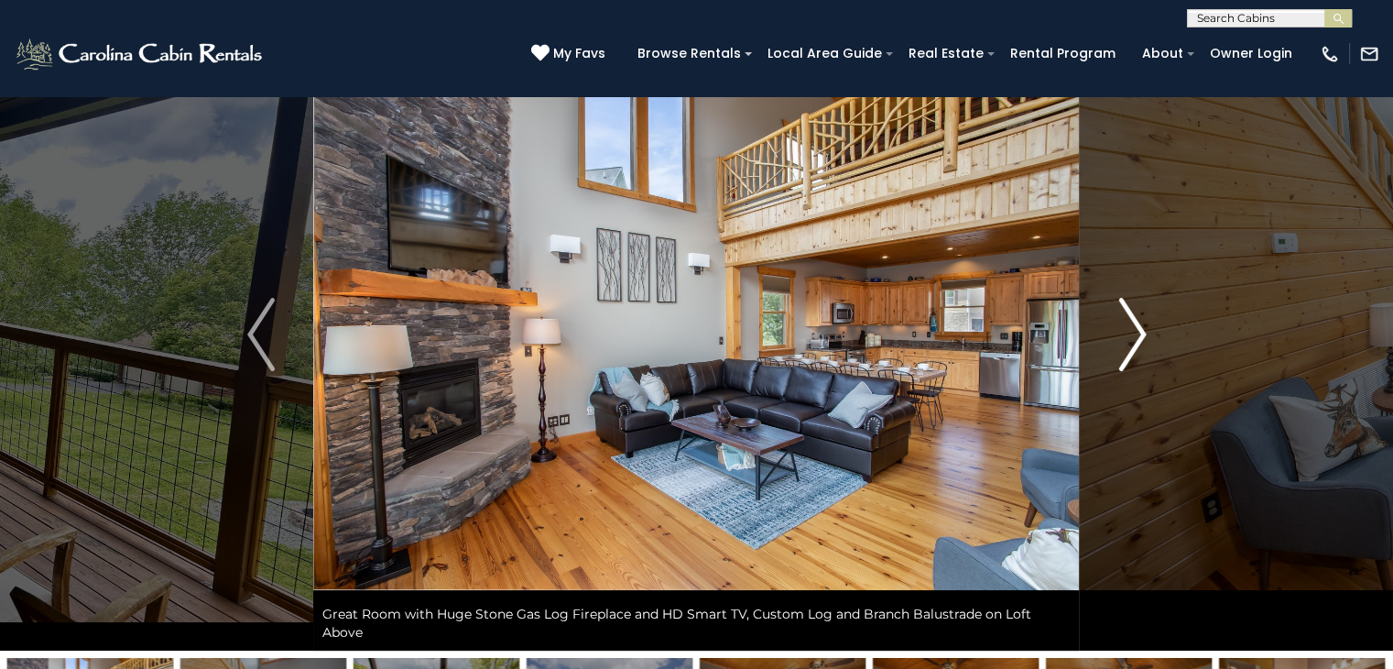
click at [1119, 344] on img "Next" at bounding box center [1132, 334] width 27 height 73
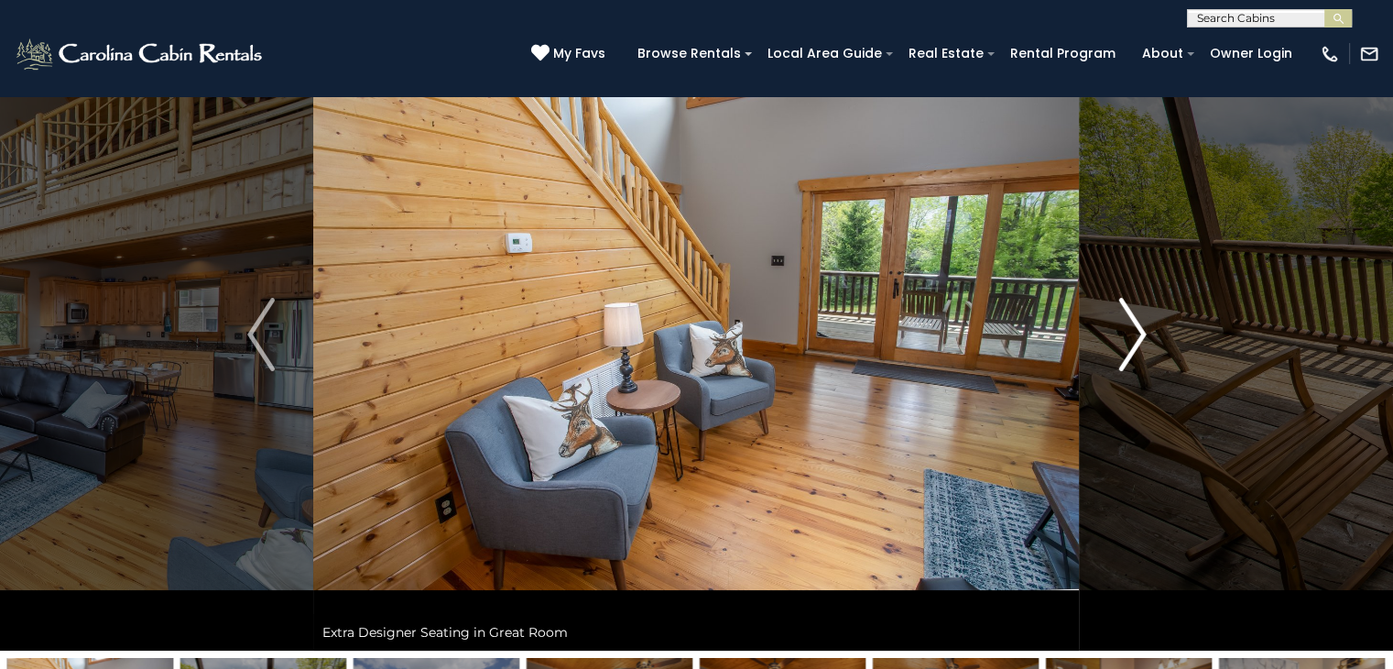
click at [1119, 344] on img "Next" at bounding box center [1132, 334] width 27 height 73
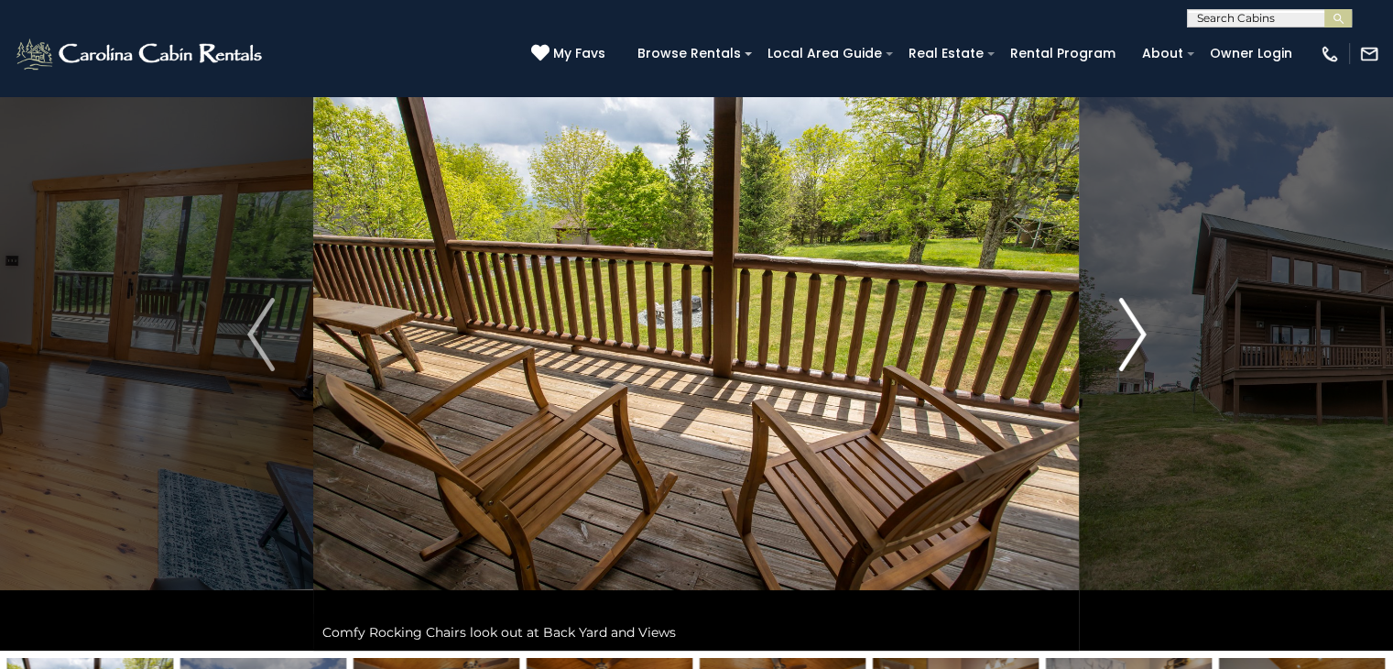
click at [1119, 344] on img "Next" at bounding box center [1132, 334] width 27 height 73
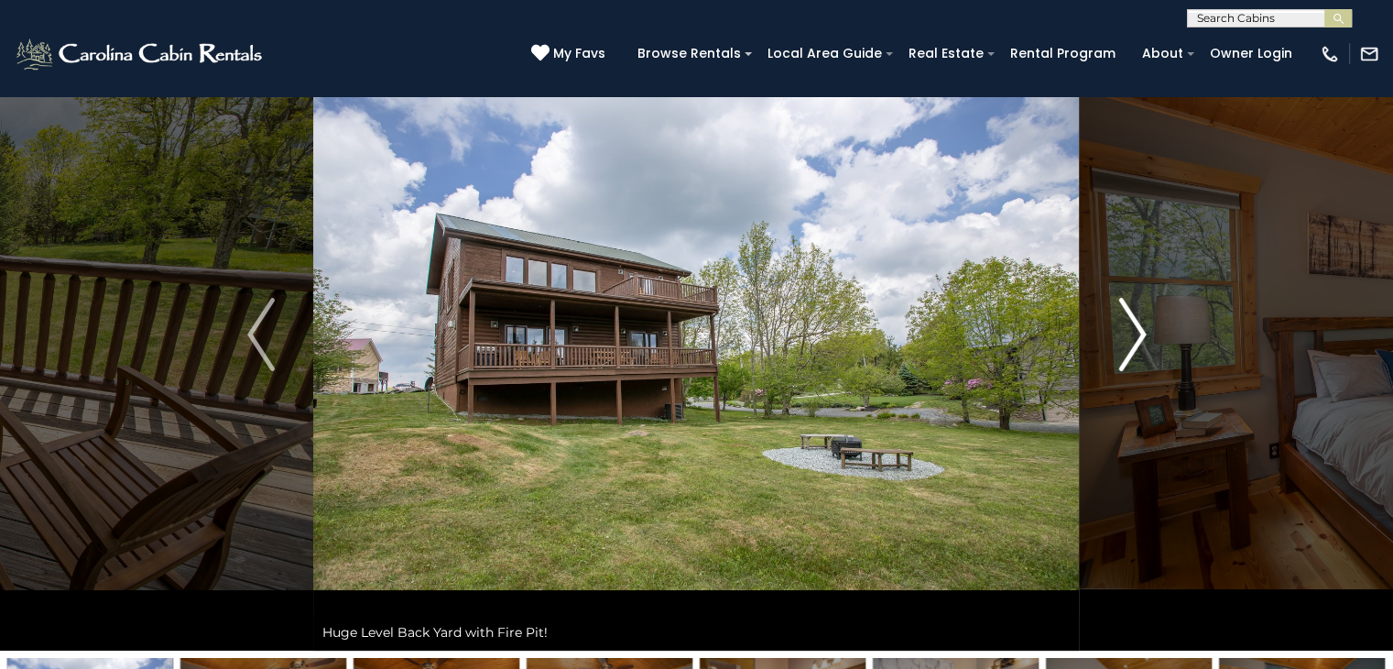
click at [1119, 344] on img "Next" at bounding box center [1132, 334] width 27 height 73
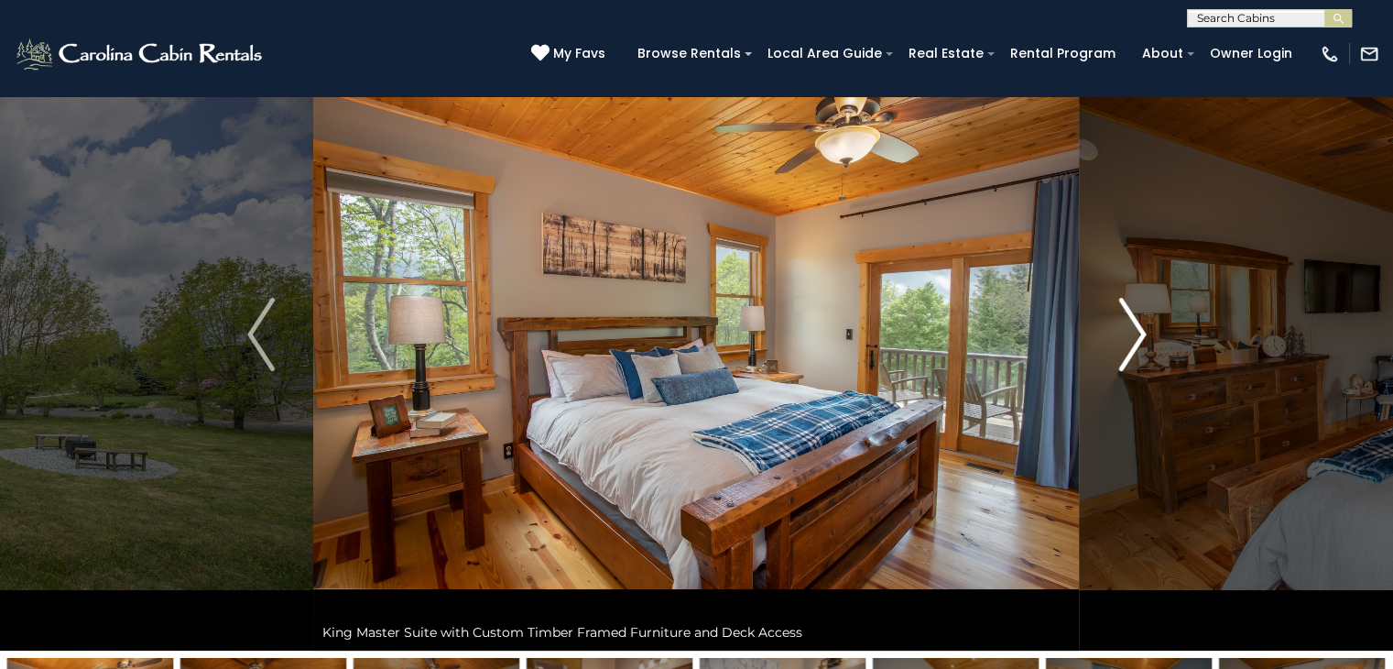
click at [1119, 344] on img "Next" at bounding box center [1132, 334] width 27 height 73
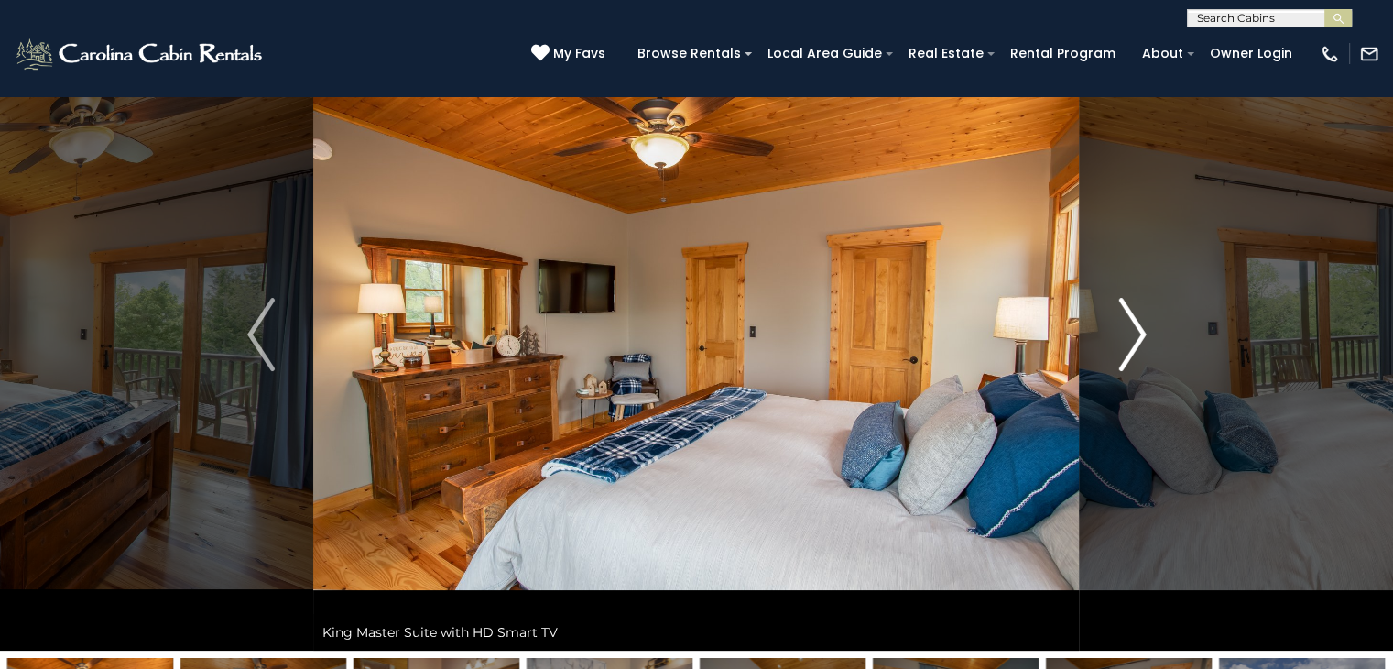
click at [1119, 344] on img "Next" at bounding box center [1132, 334] width 27 height 73
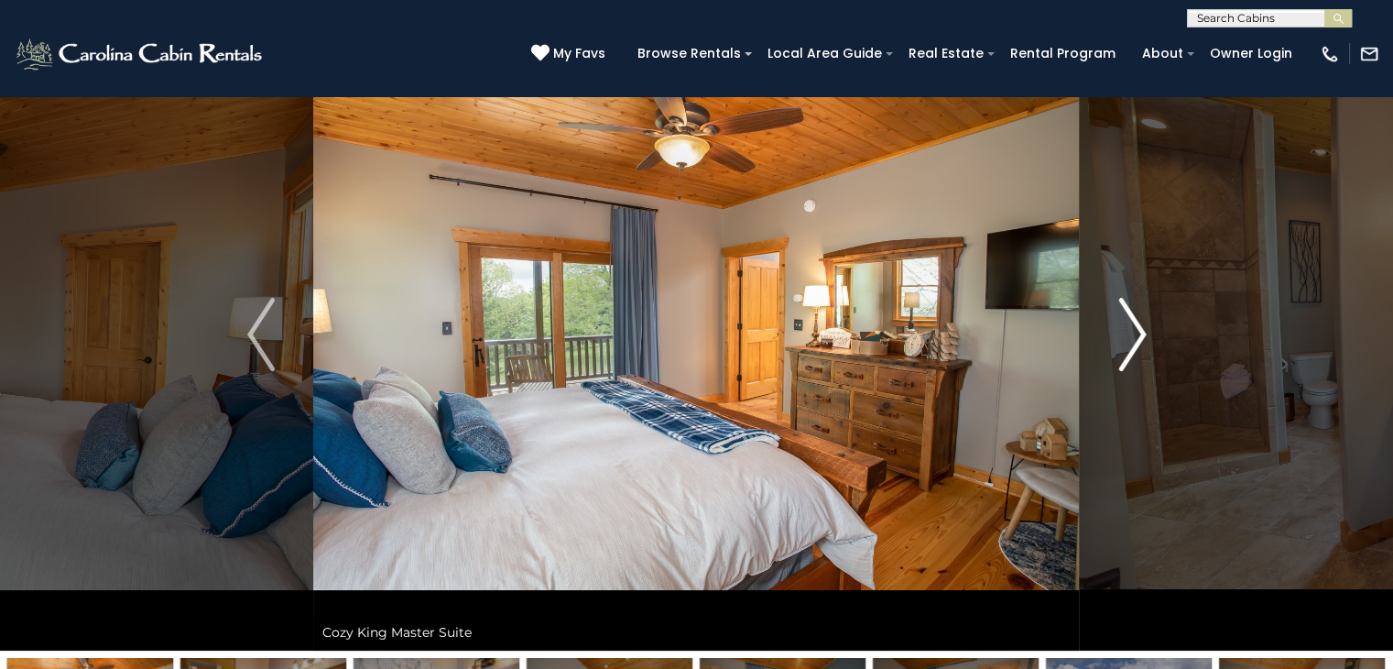
click at [1119, 344] on img "Next" at bounding box center [1132, 334] width 27 height 73
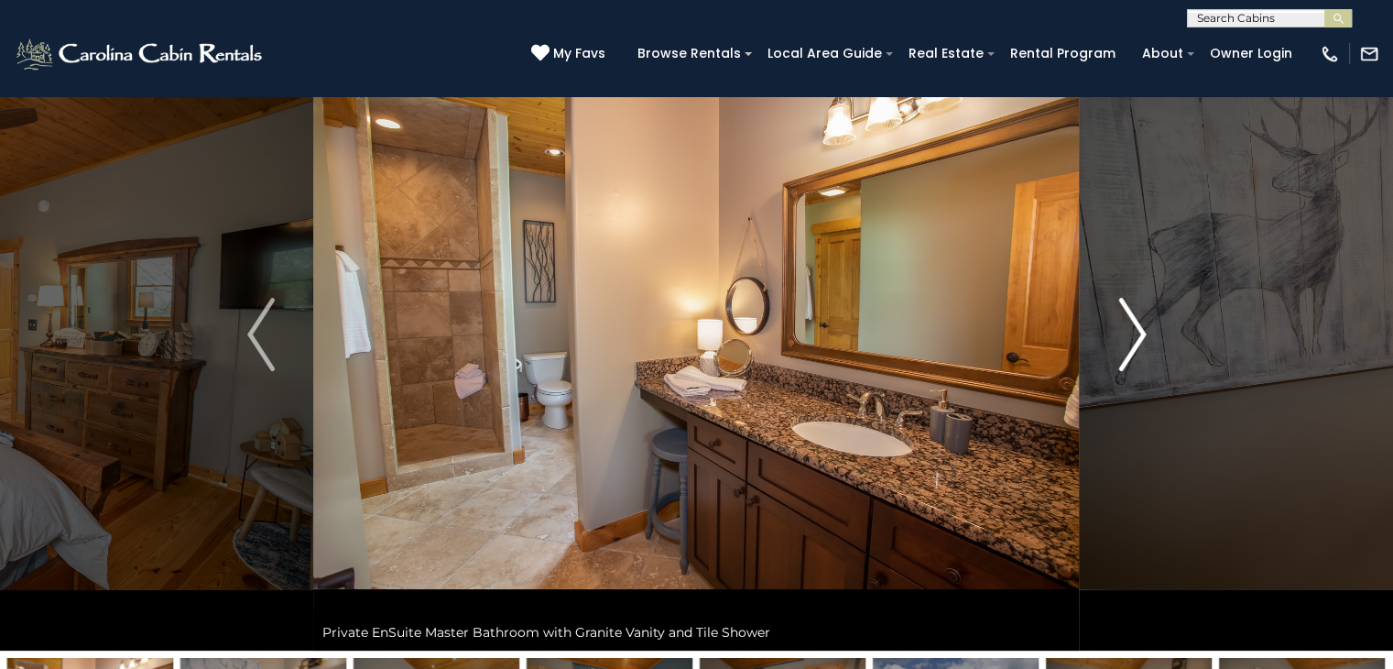
click at [1119, 344] on img "Next" at bounding box center [1132, 334] width 27 height 73
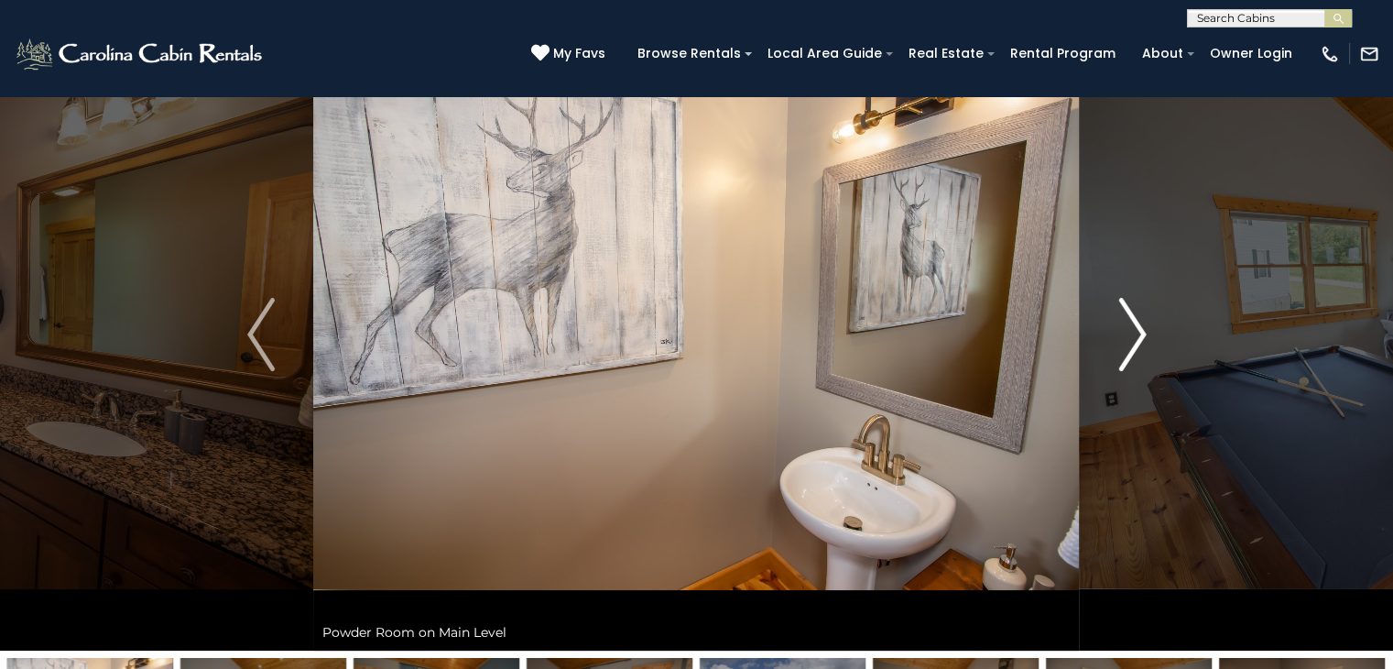
click at [1119, 344] on img "Next" at bounding box center [1132, 334] width 27 height 73
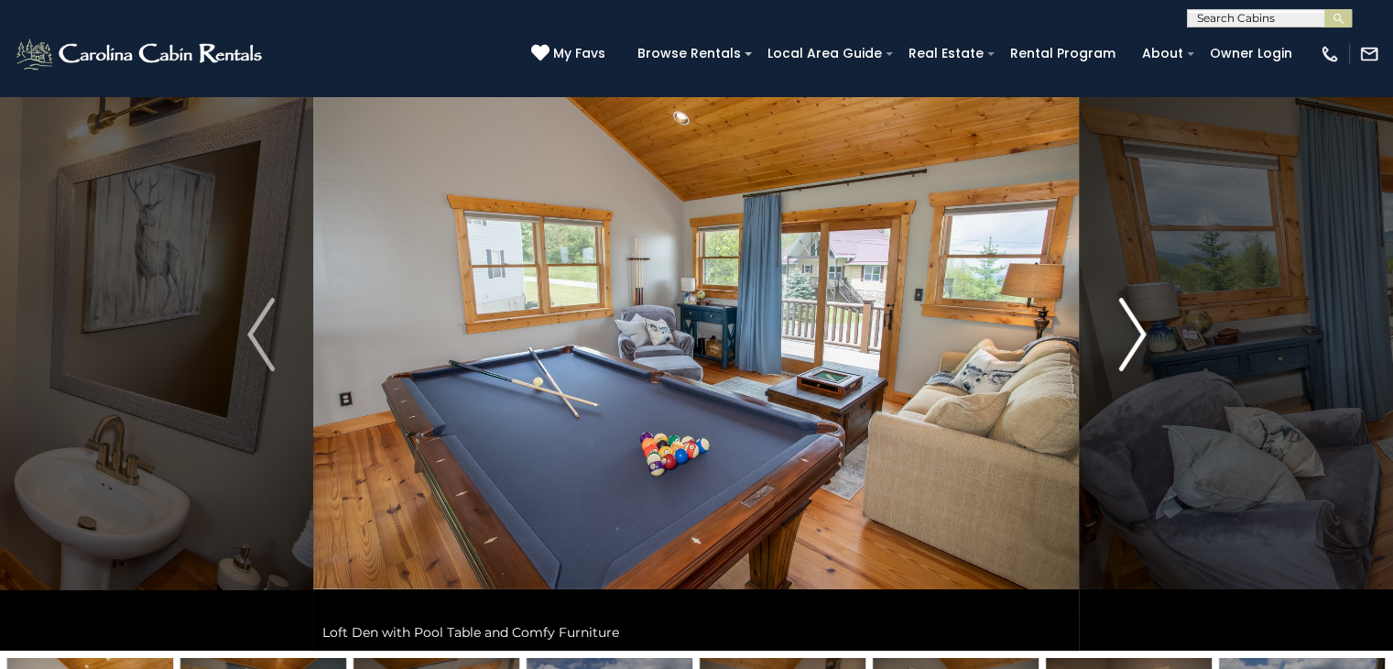
click at [1119, 344] on img "Next" at bounding box center [1132, 334] width 27 height 73
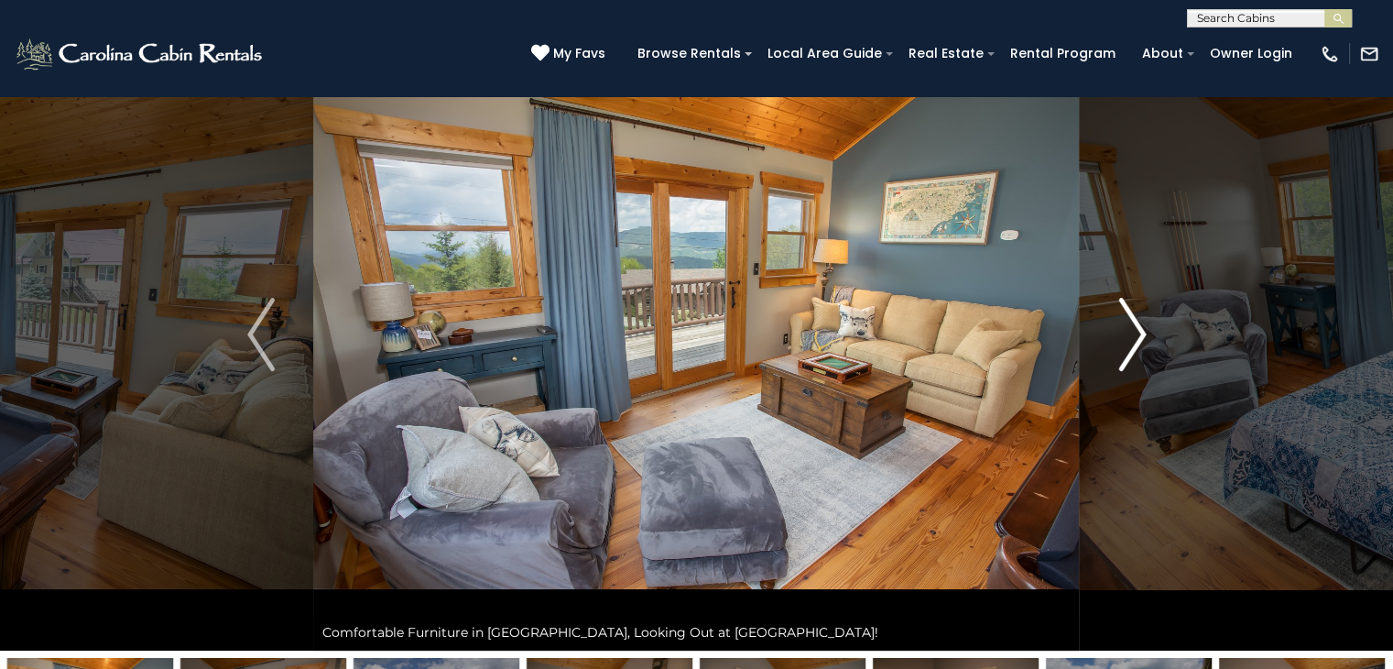
click at [1119, 344] on img "Next" at bounding box center [1132, 334] width 27 height 73
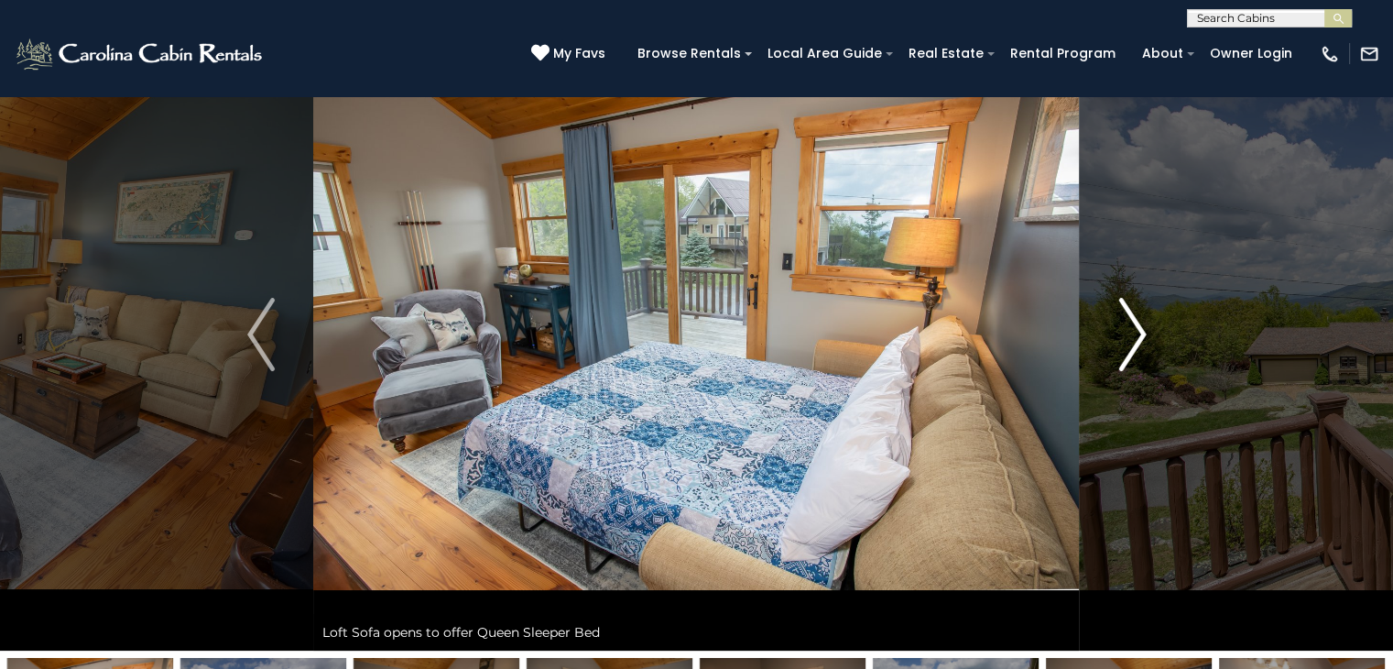
click at [1119, 344] on img "Next" at bounding box center [1132, 334] width 27 height 73
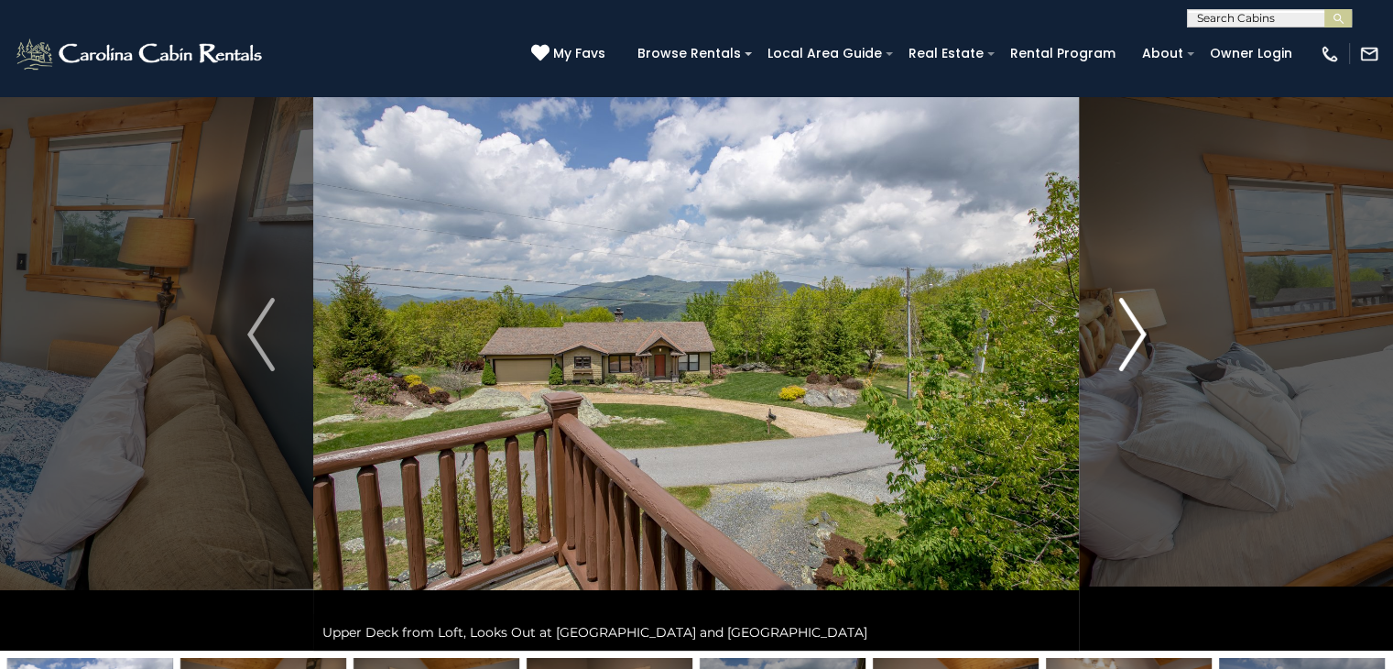
click at [1119, 344] on img "Next" at bounding box center [1132, 334] width 27 height 73
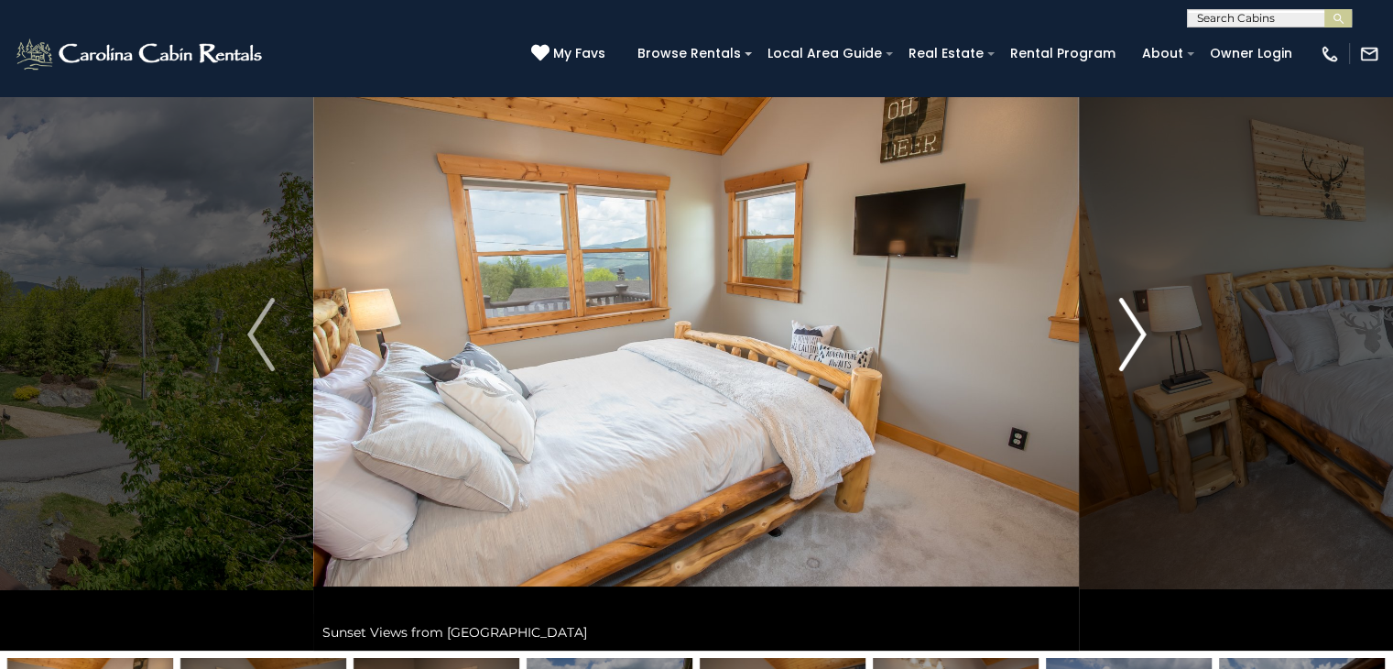
click at [1119, 344] on img "Next" at bounding box center [1132, 334] width 27 height 73
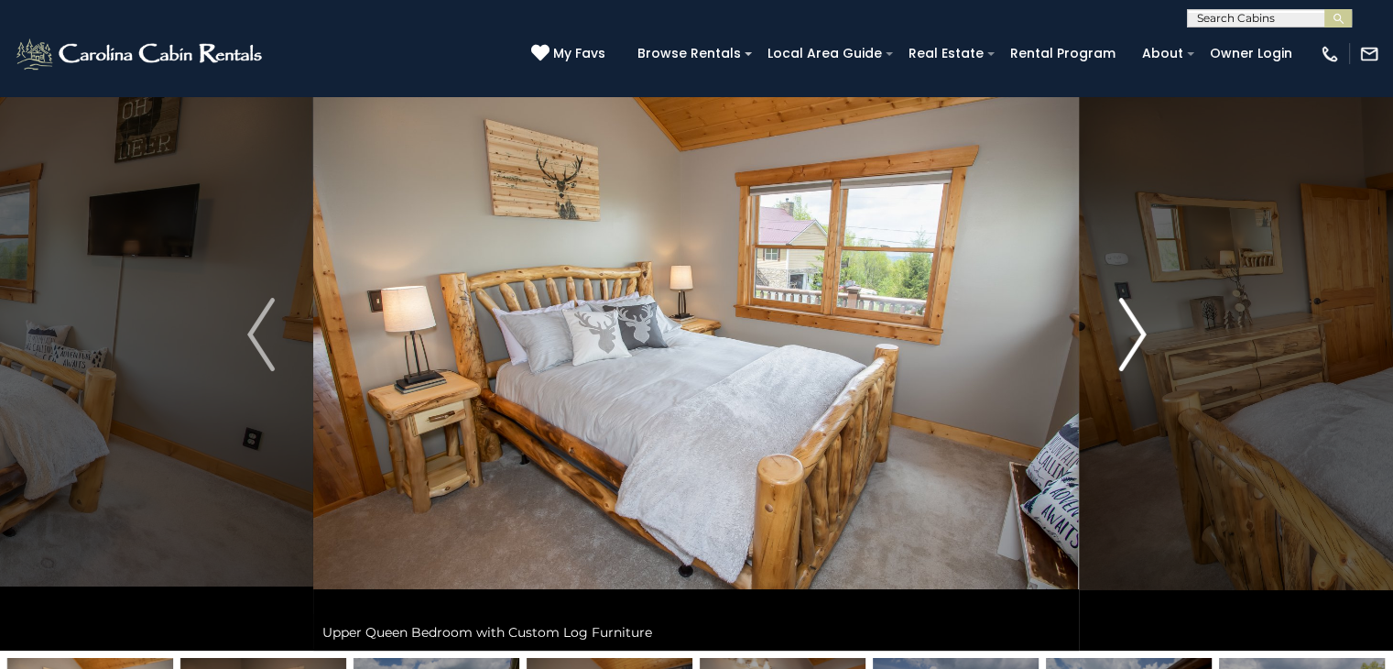
click at [1119, 344] on img "Next" at bounding box center [1132, 334] width 27 height 73
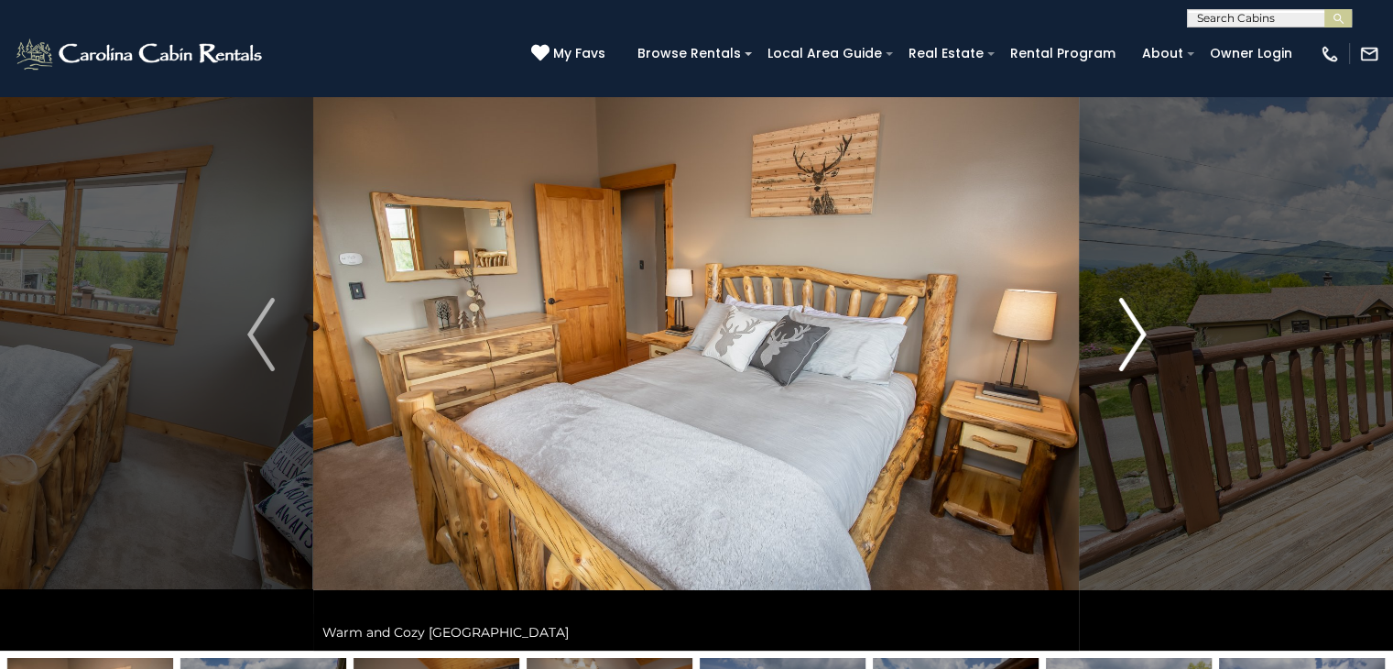
click at [1119, 344] on img "Next" at bounding box center [1132, 334] width 27 height 73
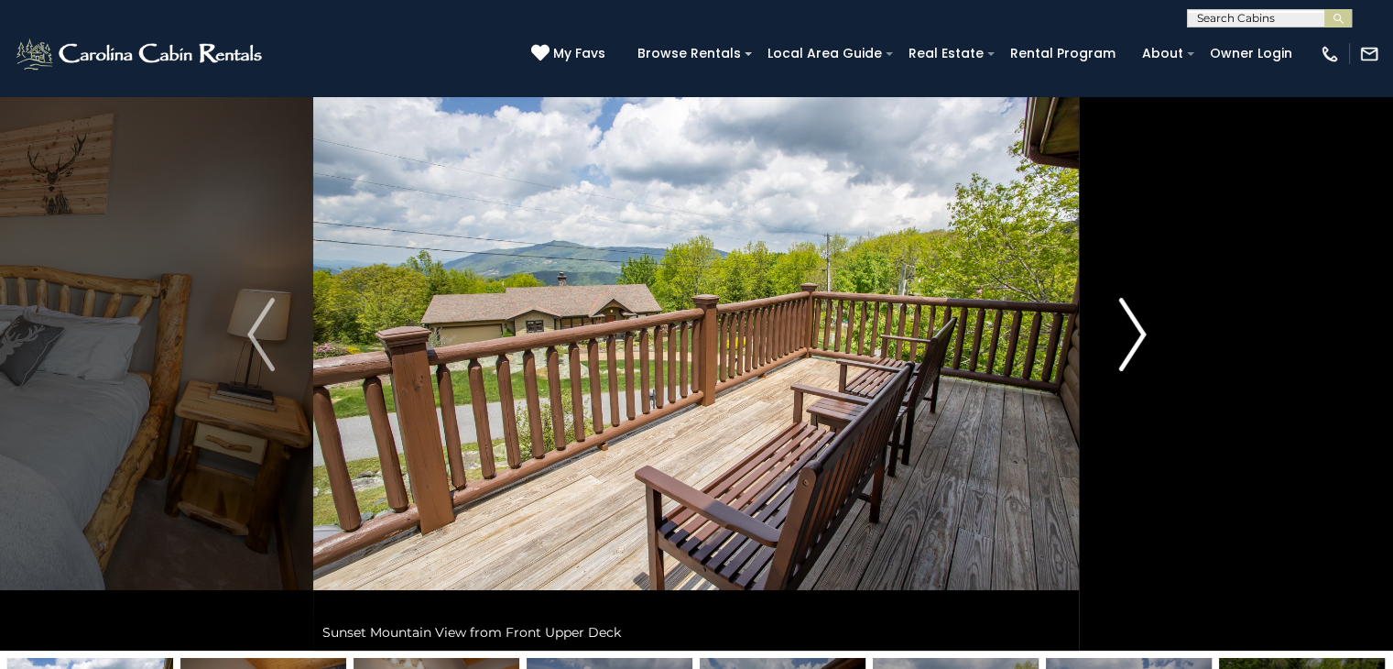
click at [1119, 344] on img "Next" at bounding box center [1132, 334] width 27 height 73
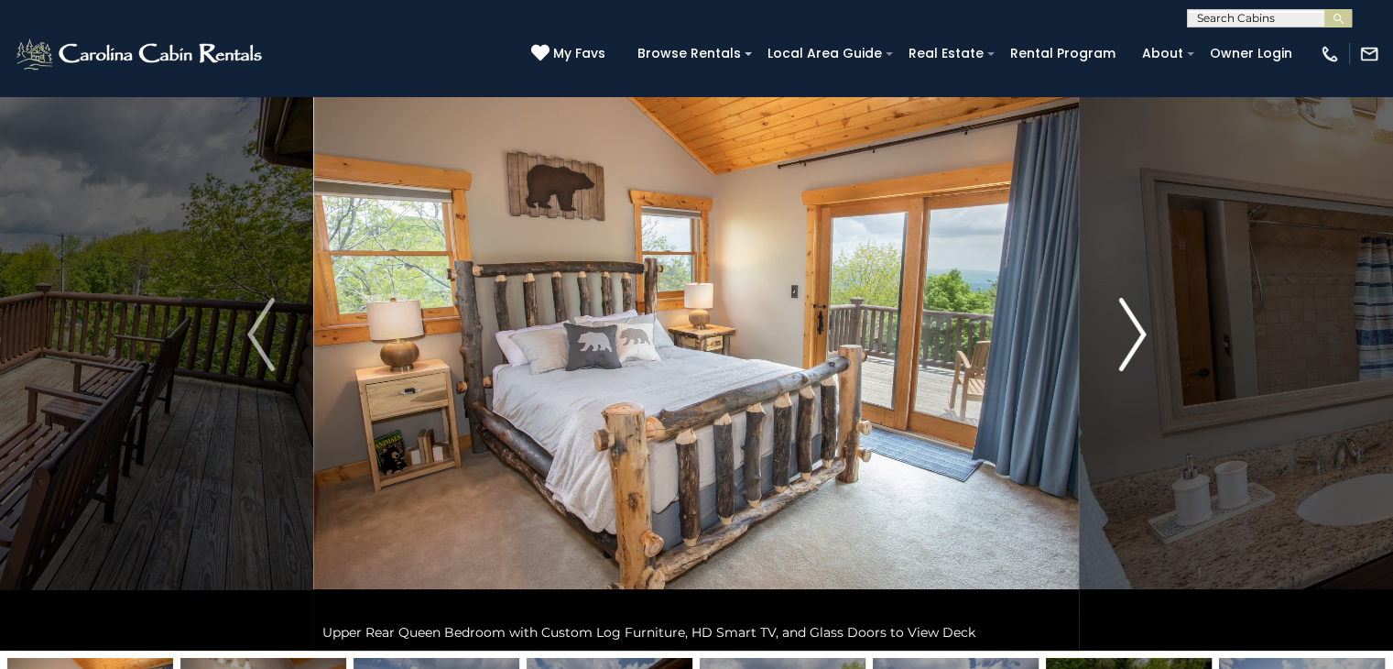
click at [1119, 344] on img "Next" at bounding box center [1132, 334] width 27 height 73
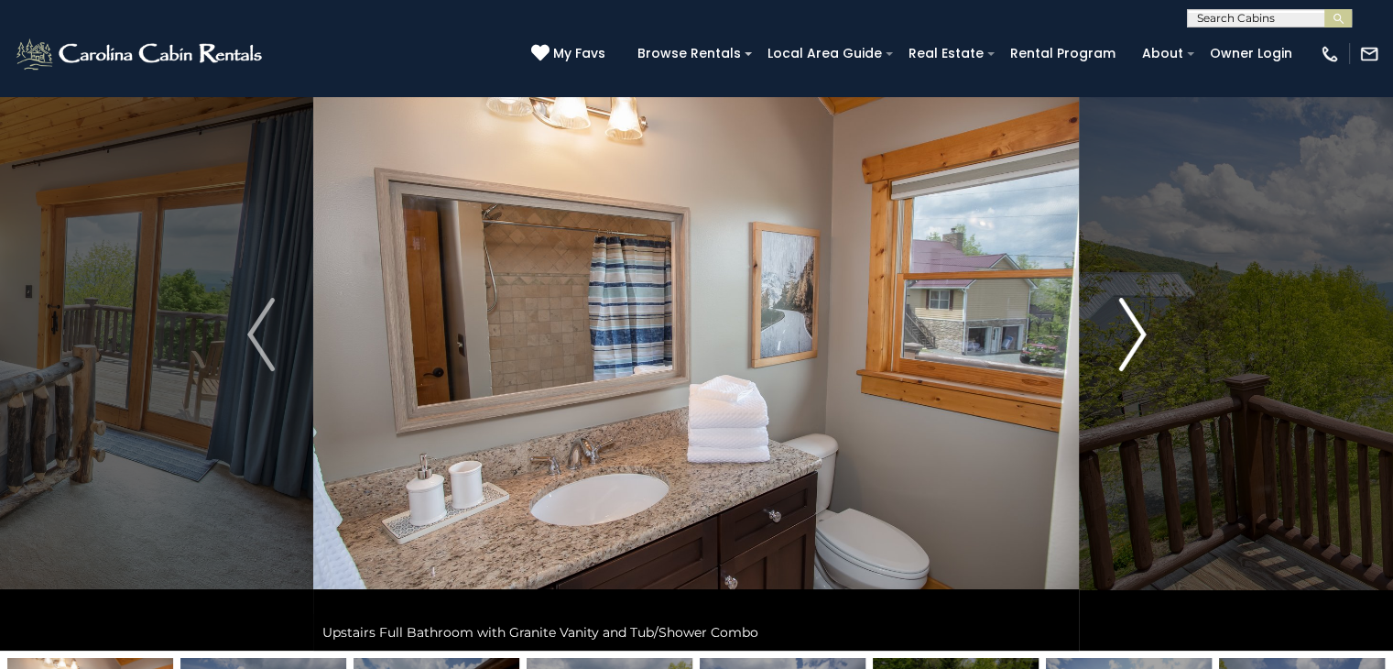
click at [1119, 344] on img "Next" at bounding box center [1132, 334] width 27 height 73
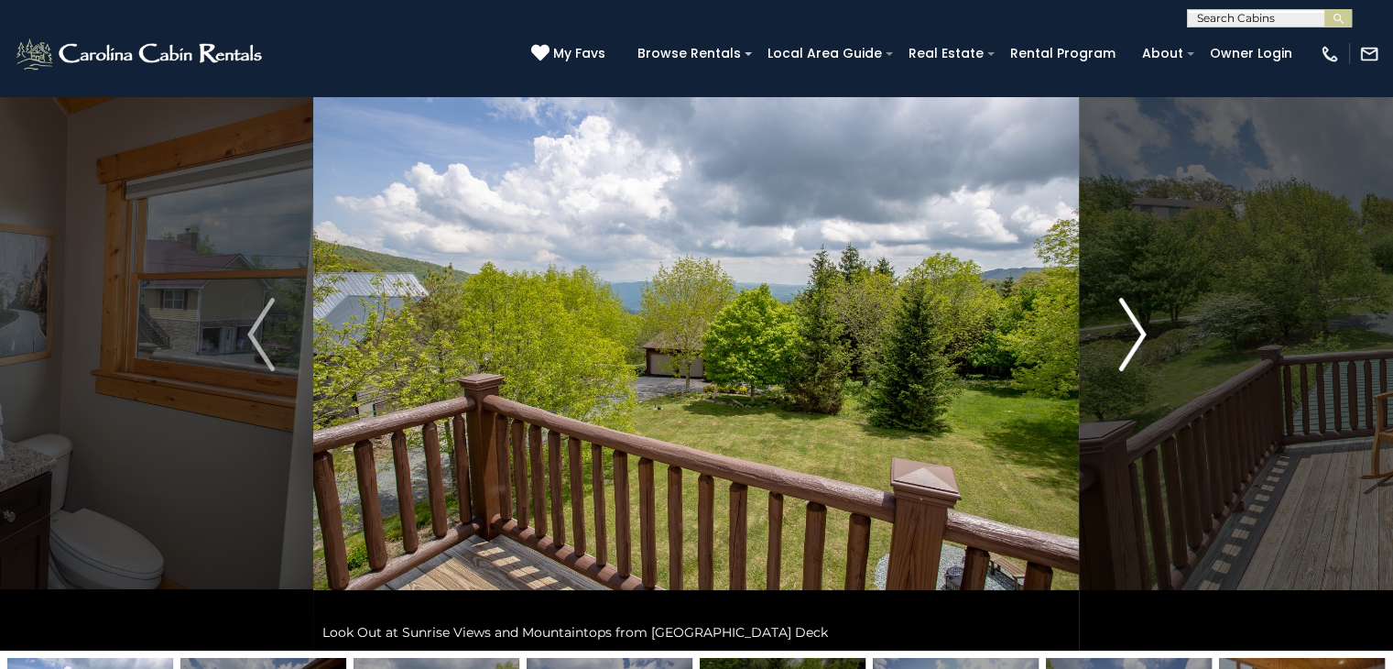
click at [1119, 344] on img "Next" at bounding box center [1132, 334] width 27 height 73
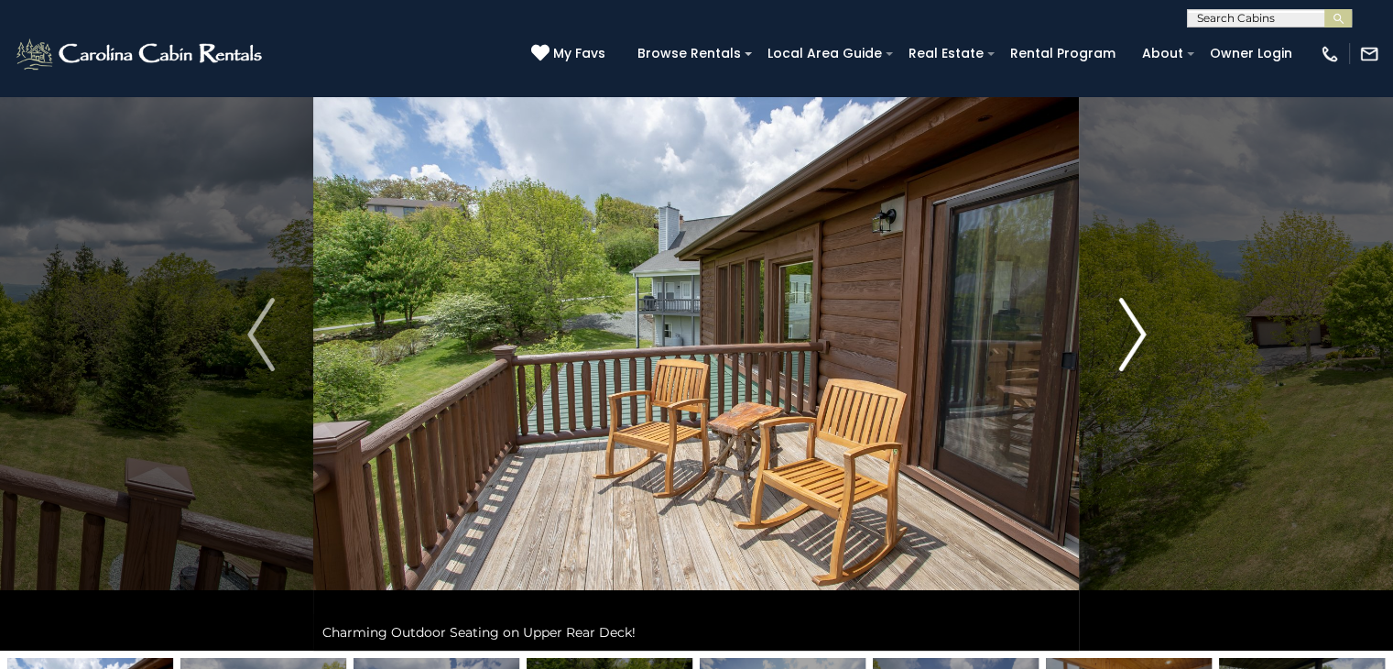
click at [1119, 344] on img "Next" at bounding box center [1132, 334] width 27 height 73
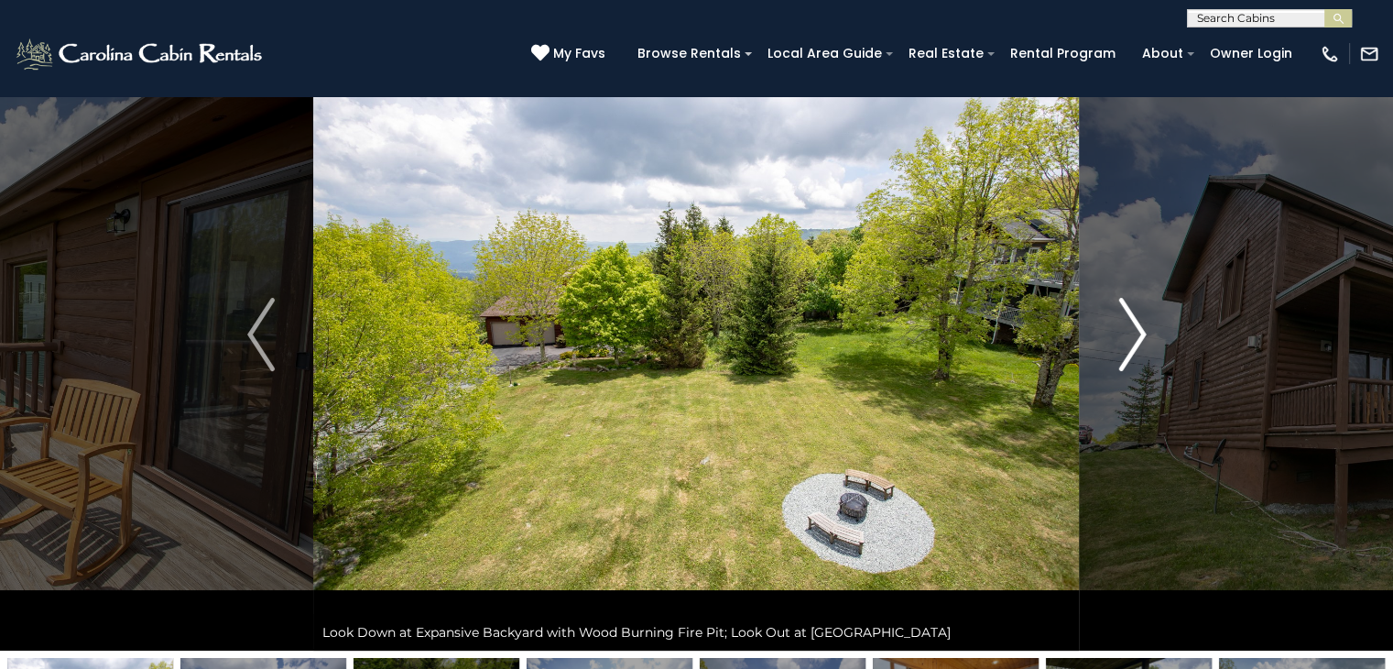
click at [1119, 344] on img "Next" at bounding box center [1132, 334] width 27 height 73
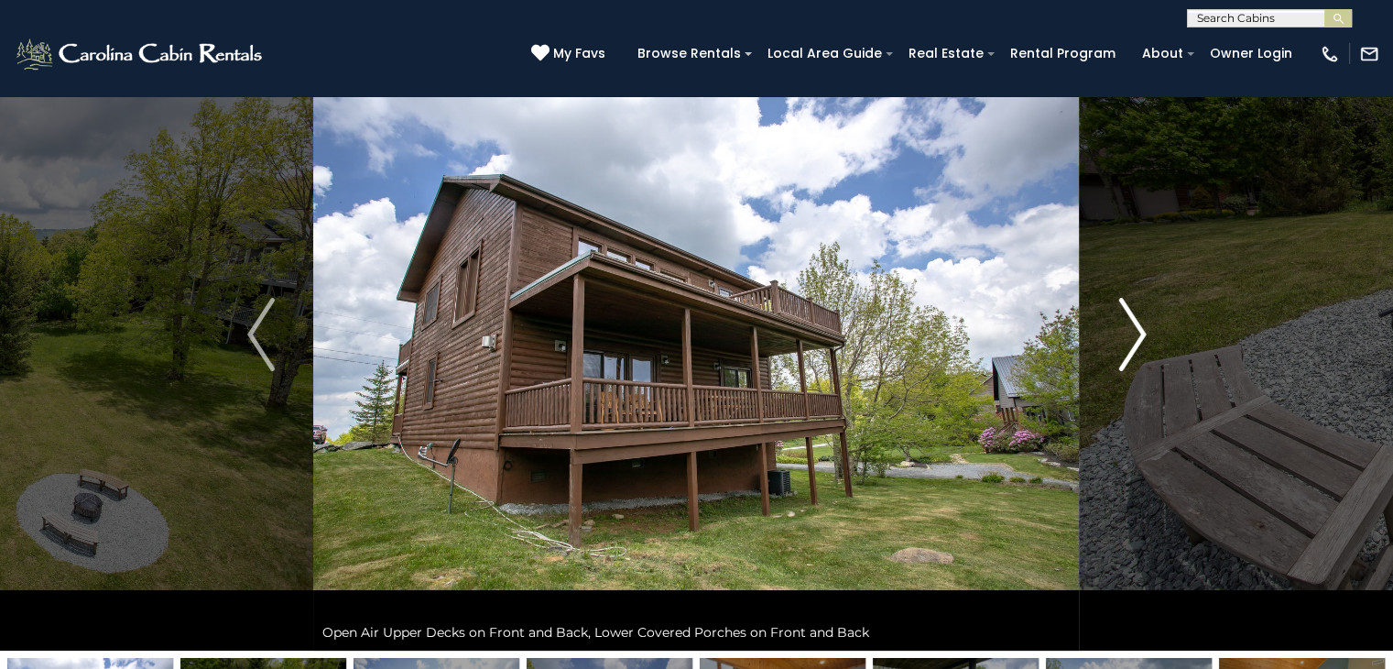
click at [1119, 344] on img "Next" at bounding box center [1132, 334] width 27 height 73
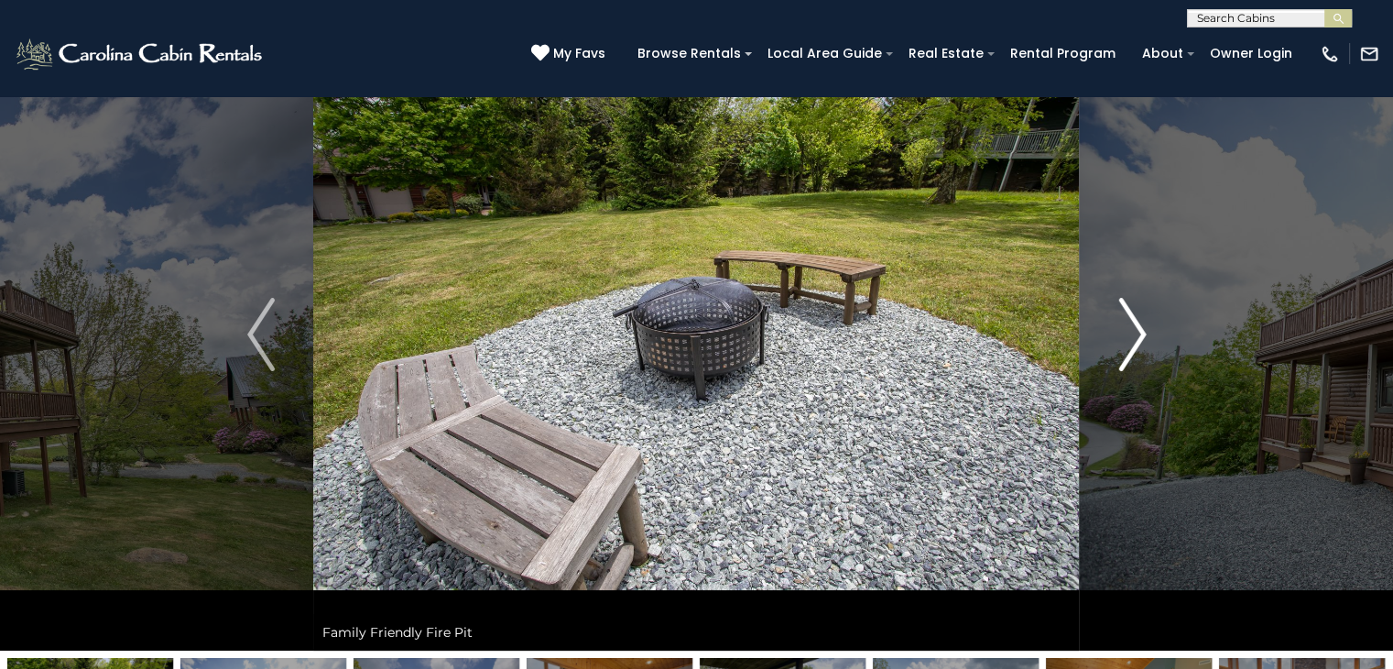
click at [1119, 344] on img "Next" at bounding box center [1132, 334] width 27 height 73
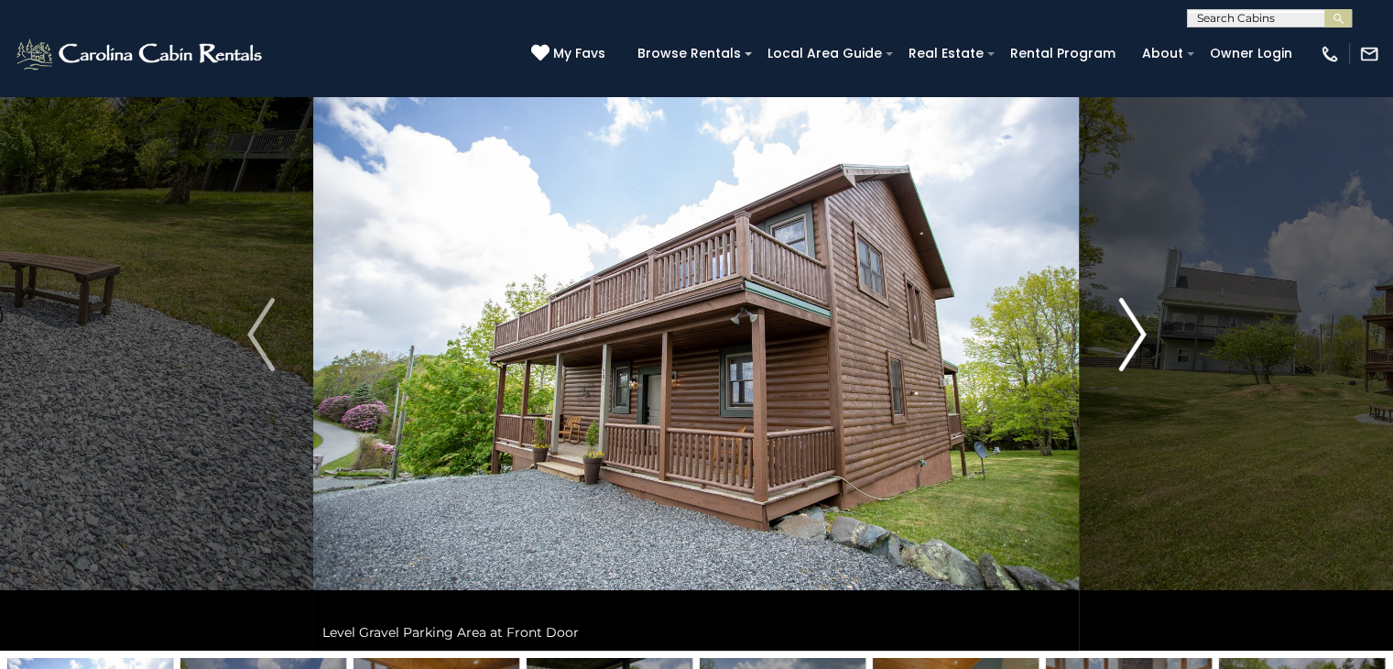
click at [1119, 344] on img "Next" at bounding box center [1132, 334] width 27 height 73
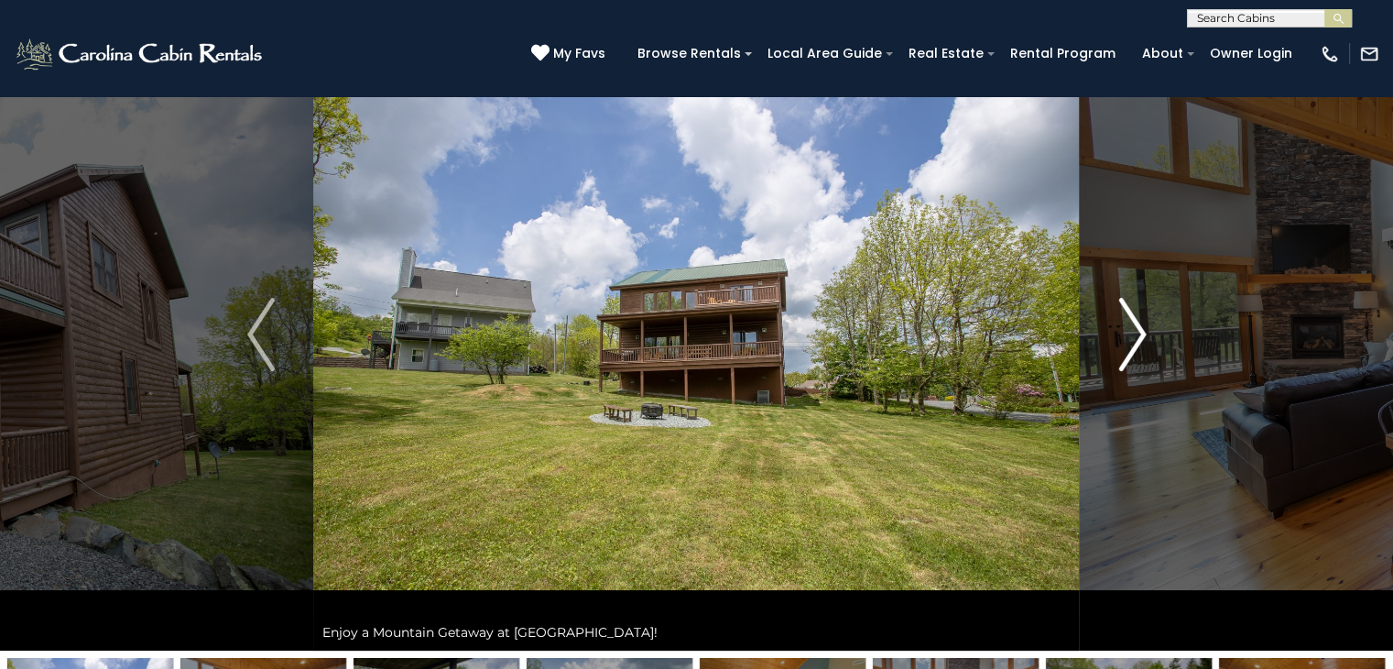
click at [1119, 344] on img "Next" at bounding box center [1132, 334] width 27 height 73
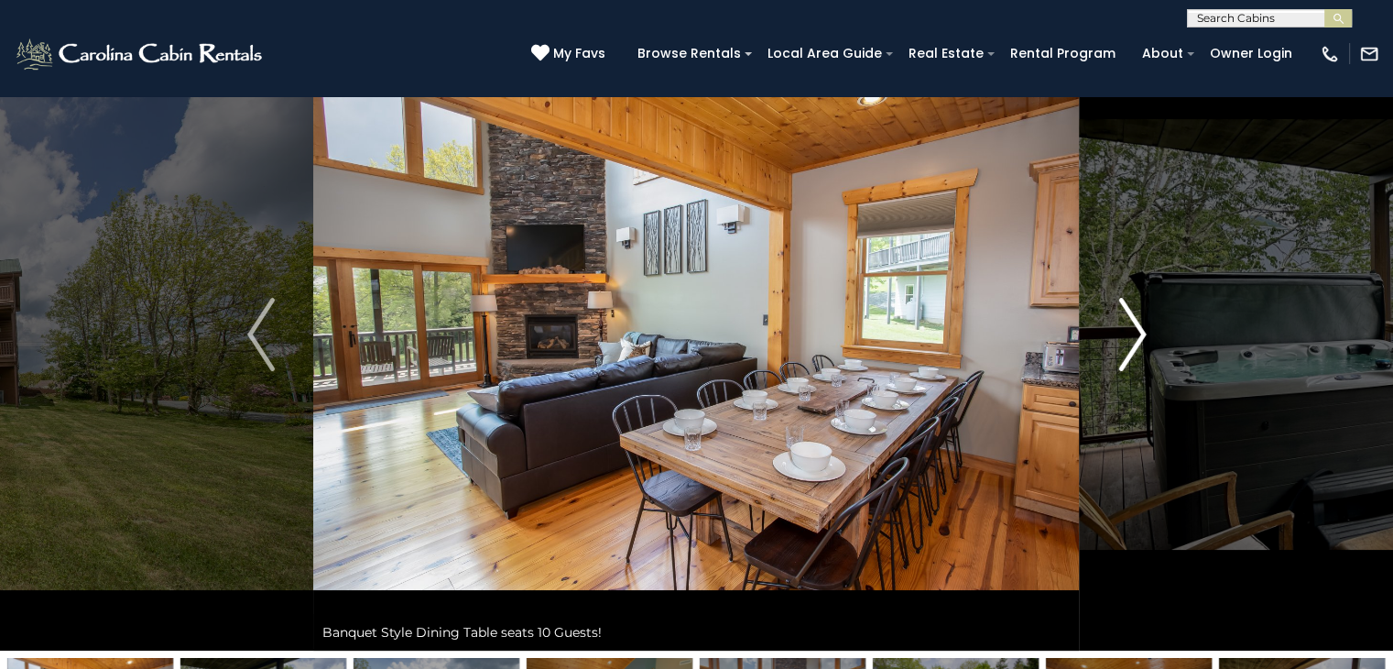
click at [1119, 344] on img "Next" at bounding box center [1132, 334] width 27 height 73
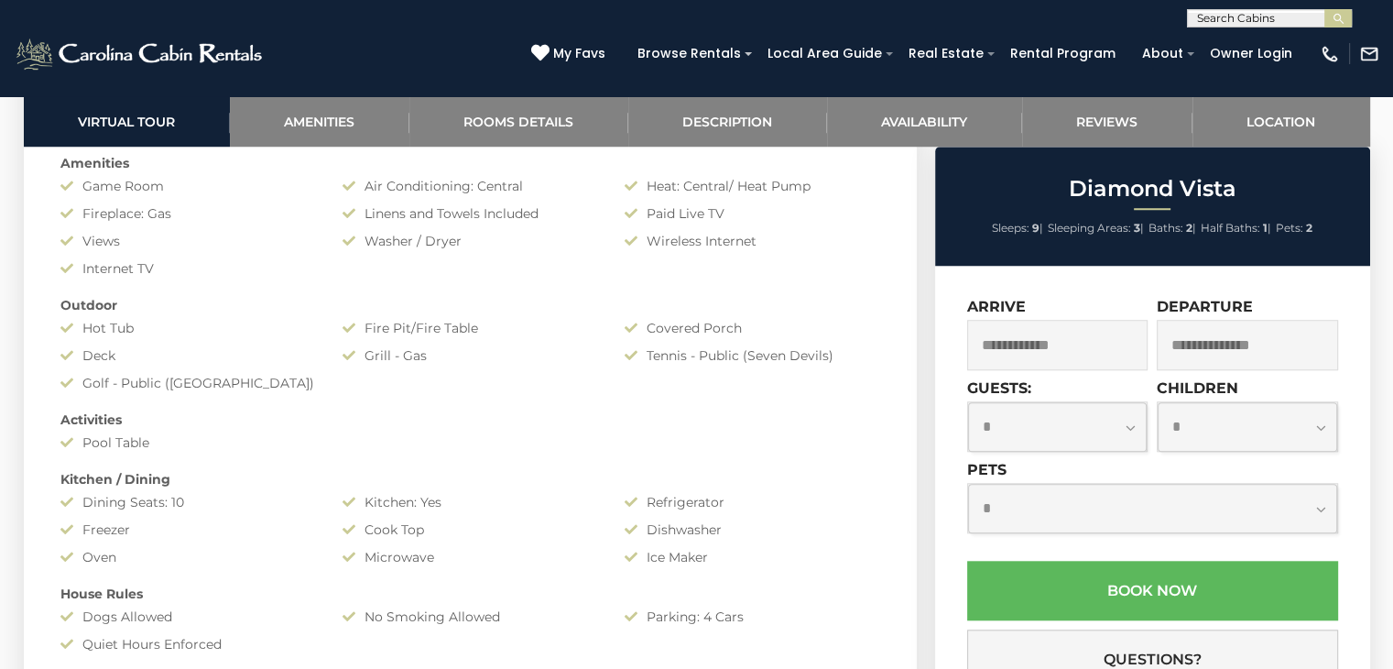
scroll to position [1528, 0]
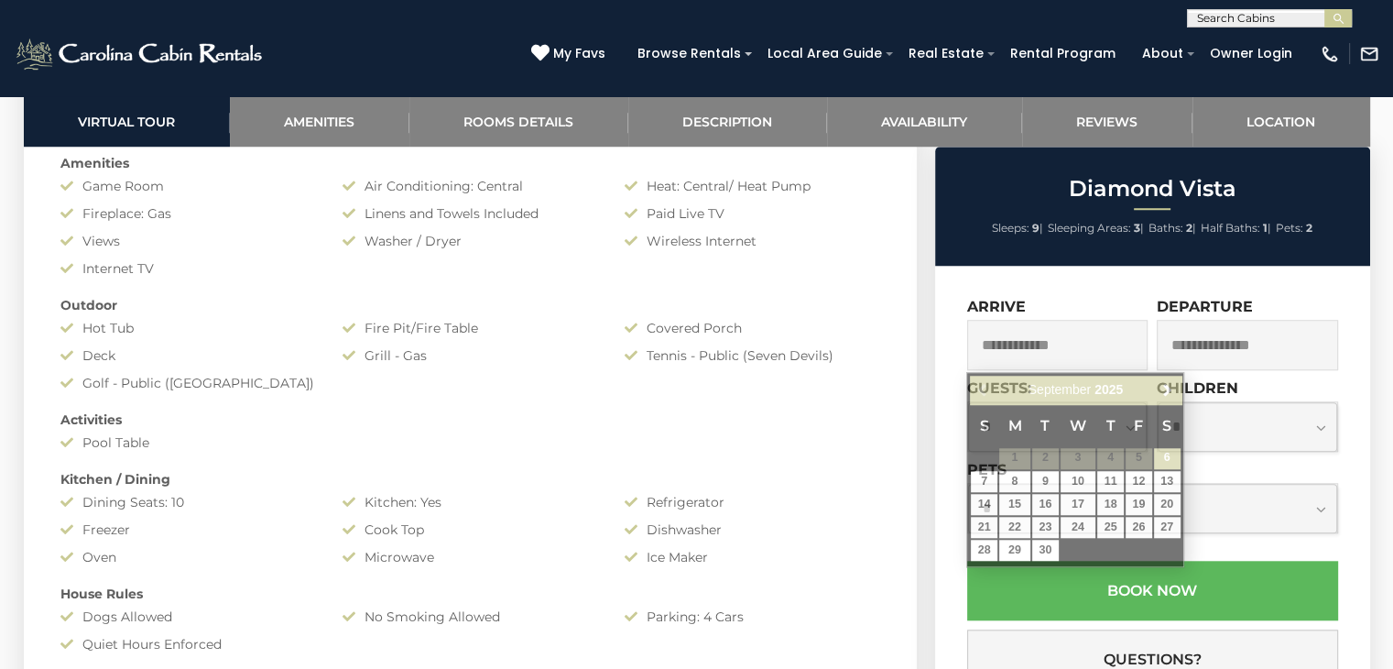
click at [1043, 345] on input "text" at bounding box center [1057, 345] width 181 height 50
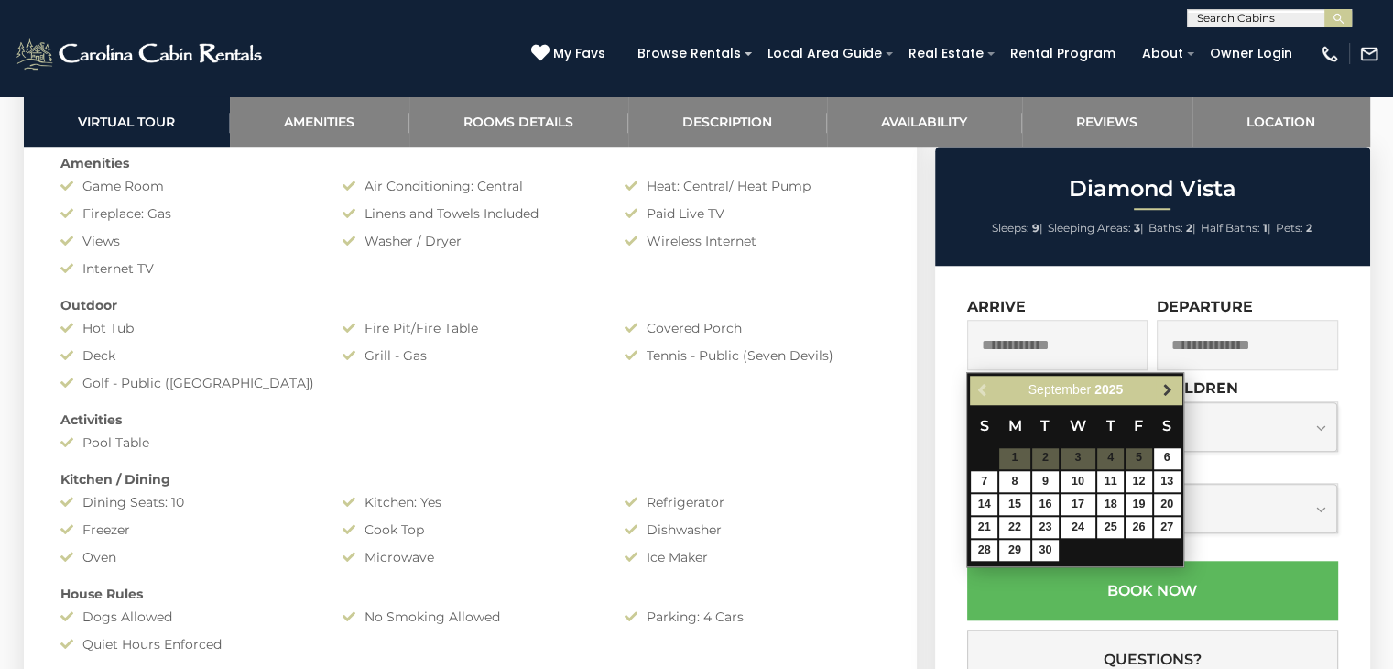
click at [1173, 392] on span "Next" at bounding box center [1168, 389] width 15 height 15
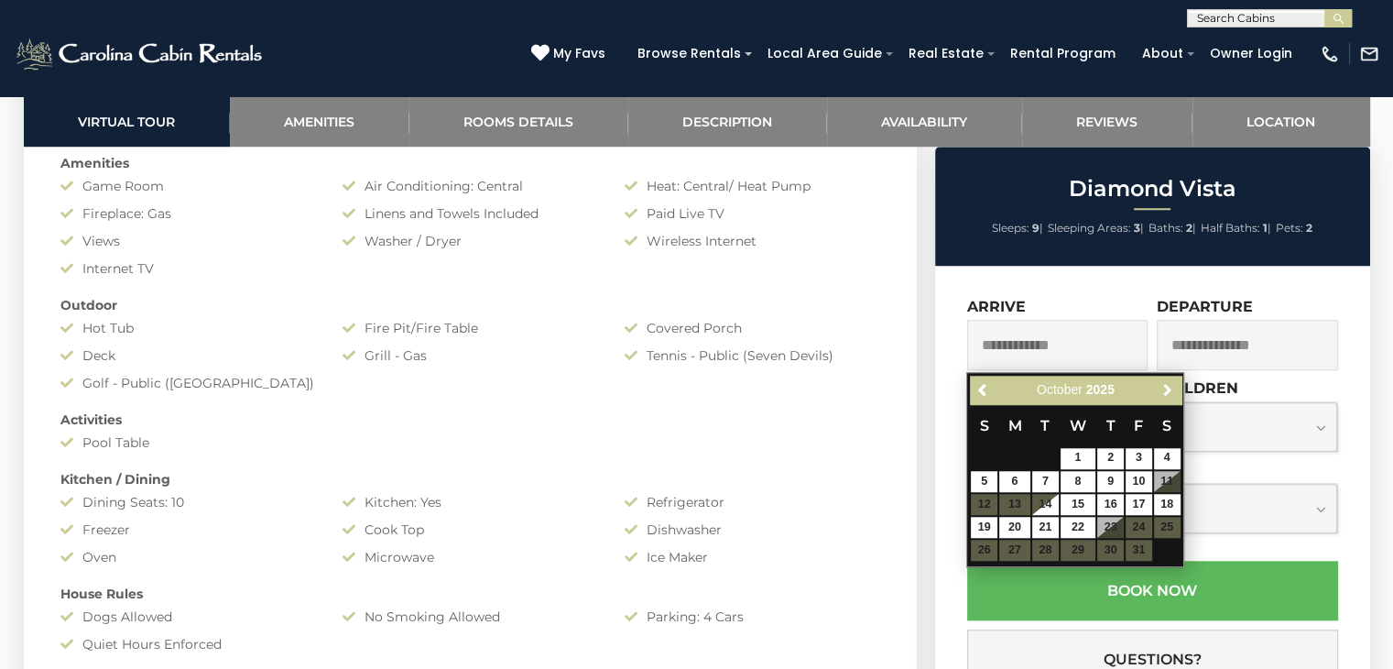
click at [1173, 392] on span "Next" at bounding box center [1168, 389] width 15 height 15
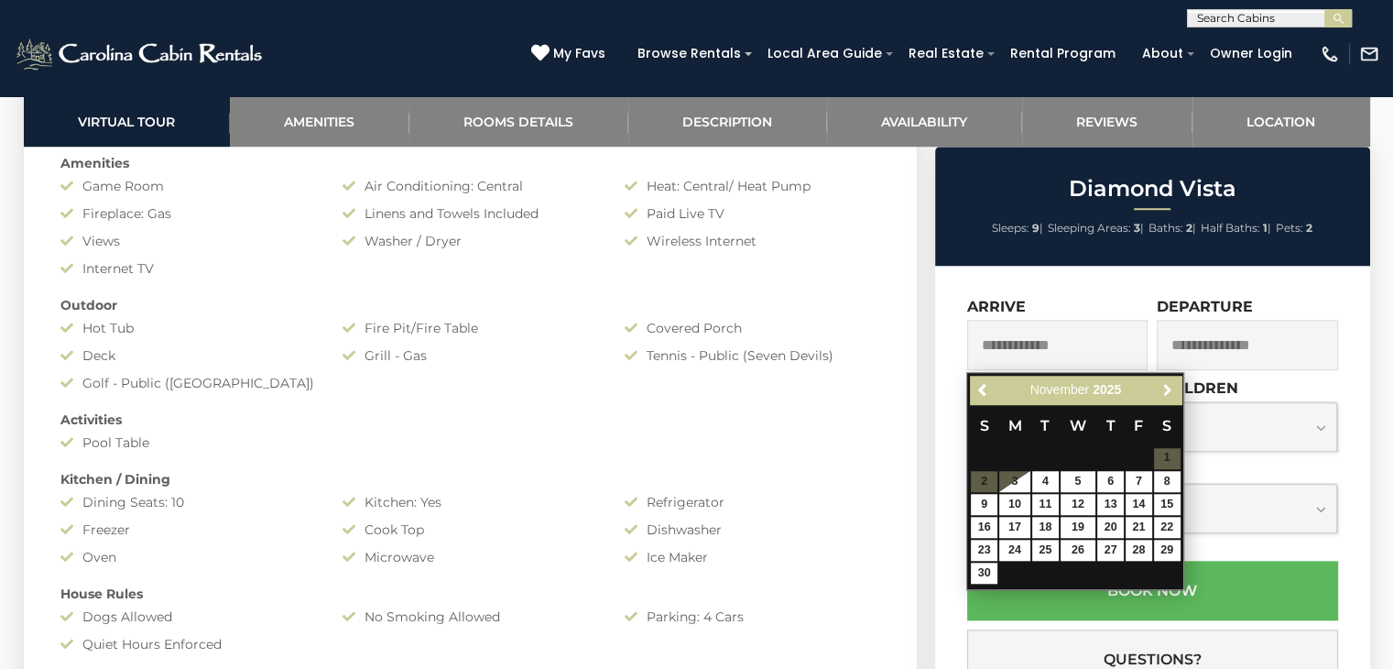
click at [1173, 392] on span "Next" at bounding box center [1168, 389] width 15 height 15
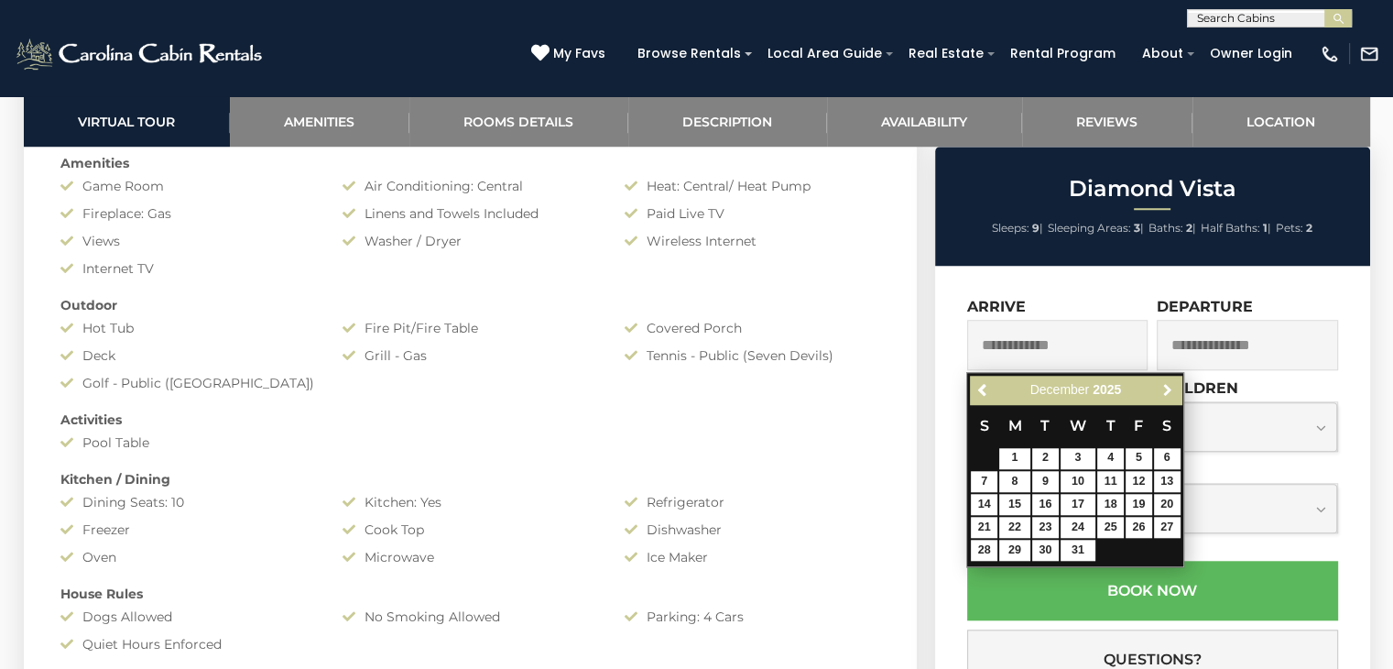
click at [1173, 392] on span "Next" at bounding box center [1168, 389] width 15 height 15
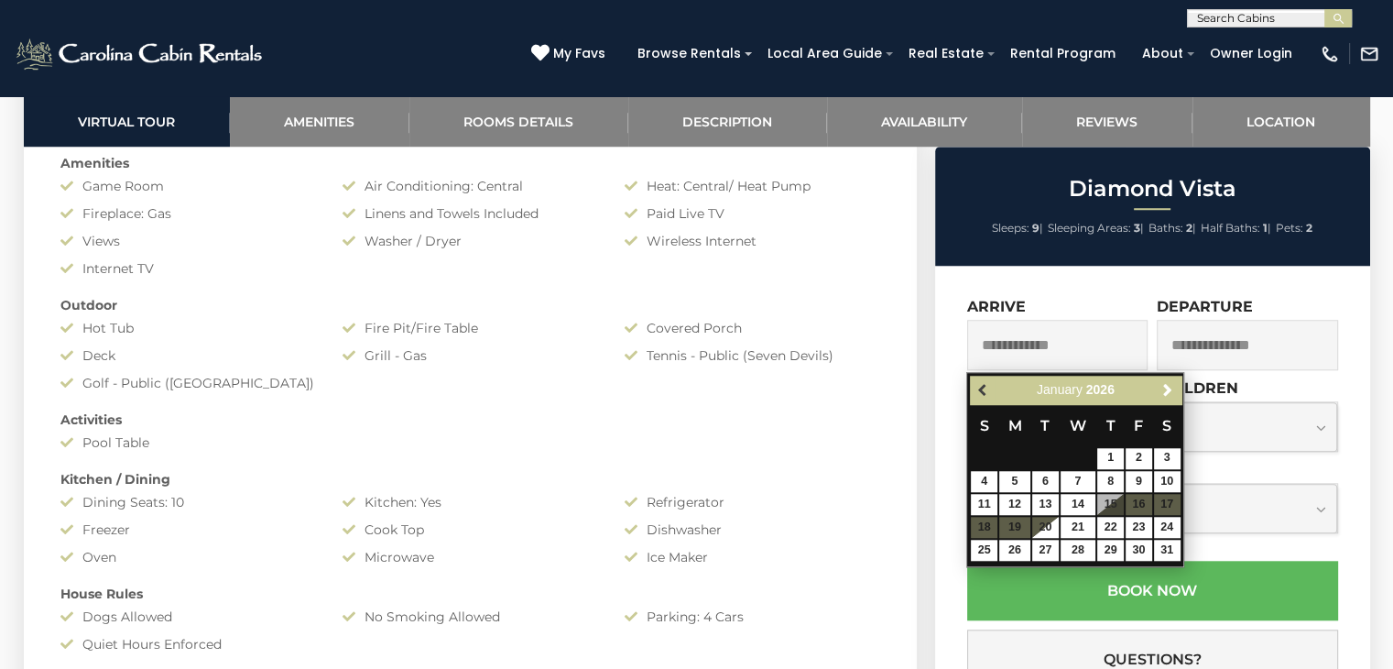
click at [981, 386] on span "Previous" at bounding box center [984, 389] width 15 height 15
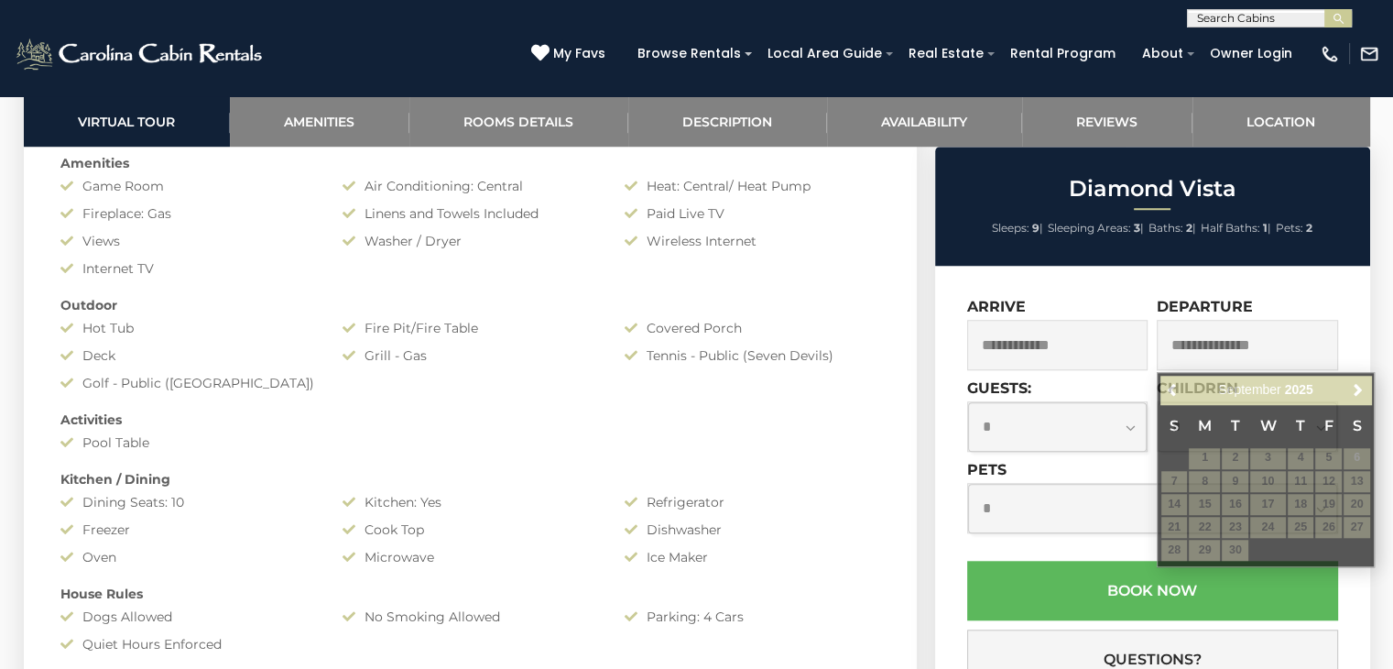
click at [1077, 526] on span at bounding box center [1079, 529] width 15 height 7
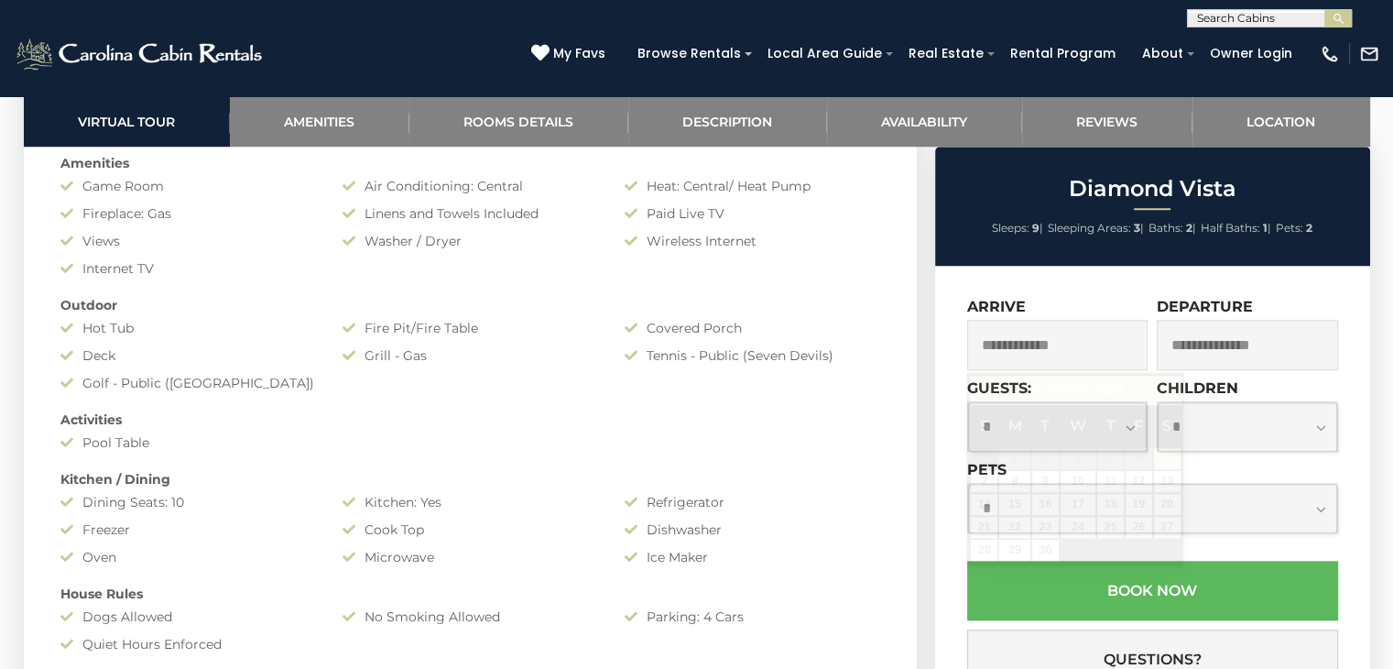
click at [1090, 355] on input "text" at bounding box center [1057, 345] width 181 height 50
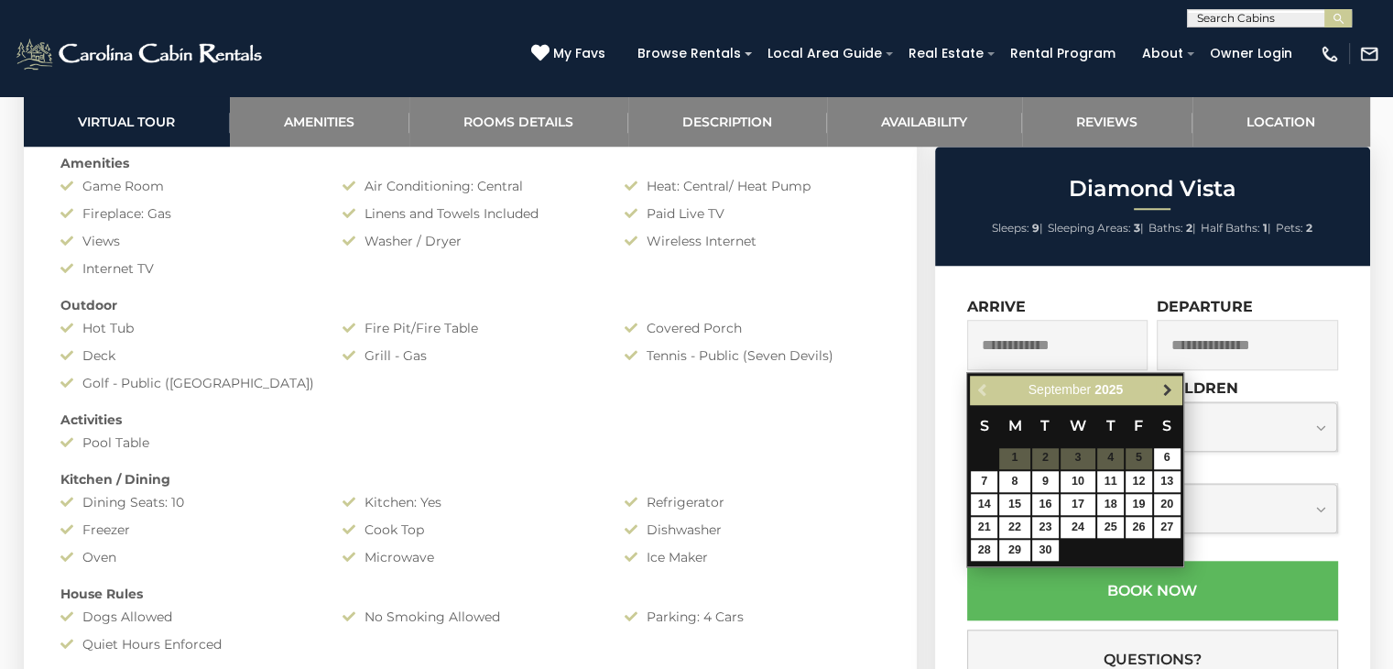
click at [1173, 389] on span "Next" at bounding box center [1168, 389] width 15 height 15
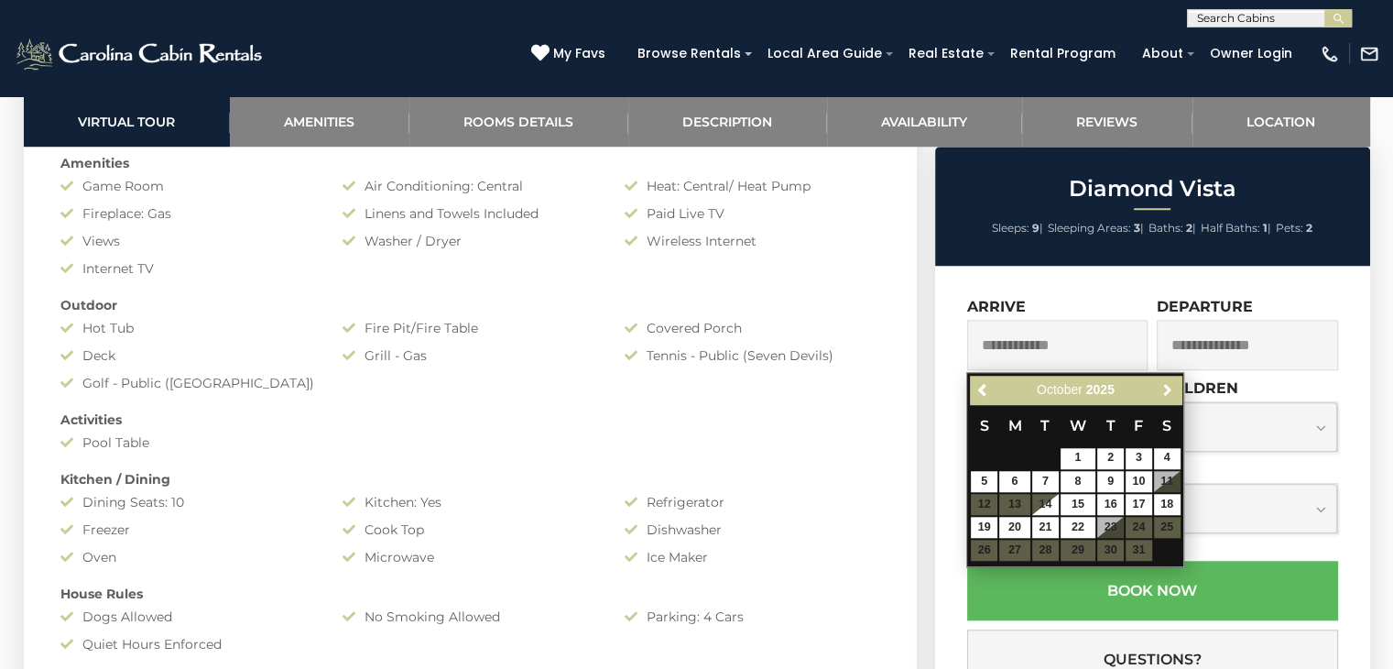
click at [1173, 389] on span "Next" at bounding box center [1168, 389] width 15 height 15
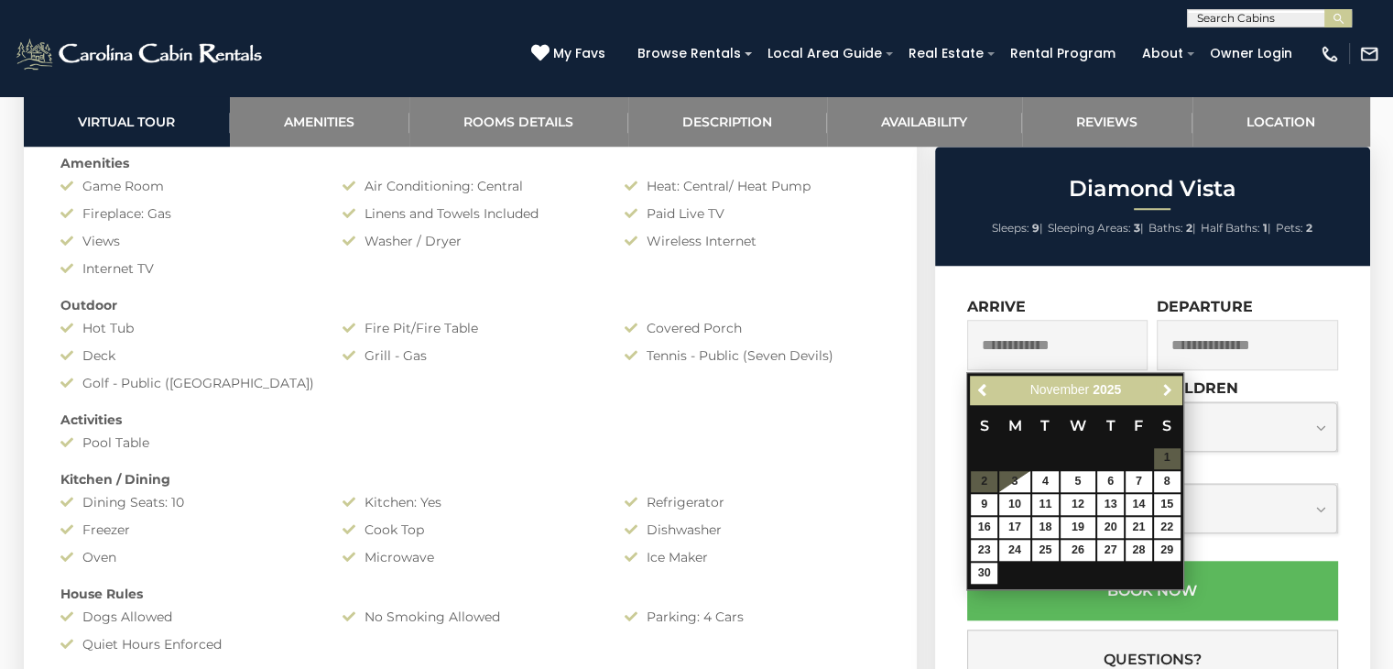
click at [1173, 389] on span "Next" at bounding box center [1168, 389] width 15 height 15
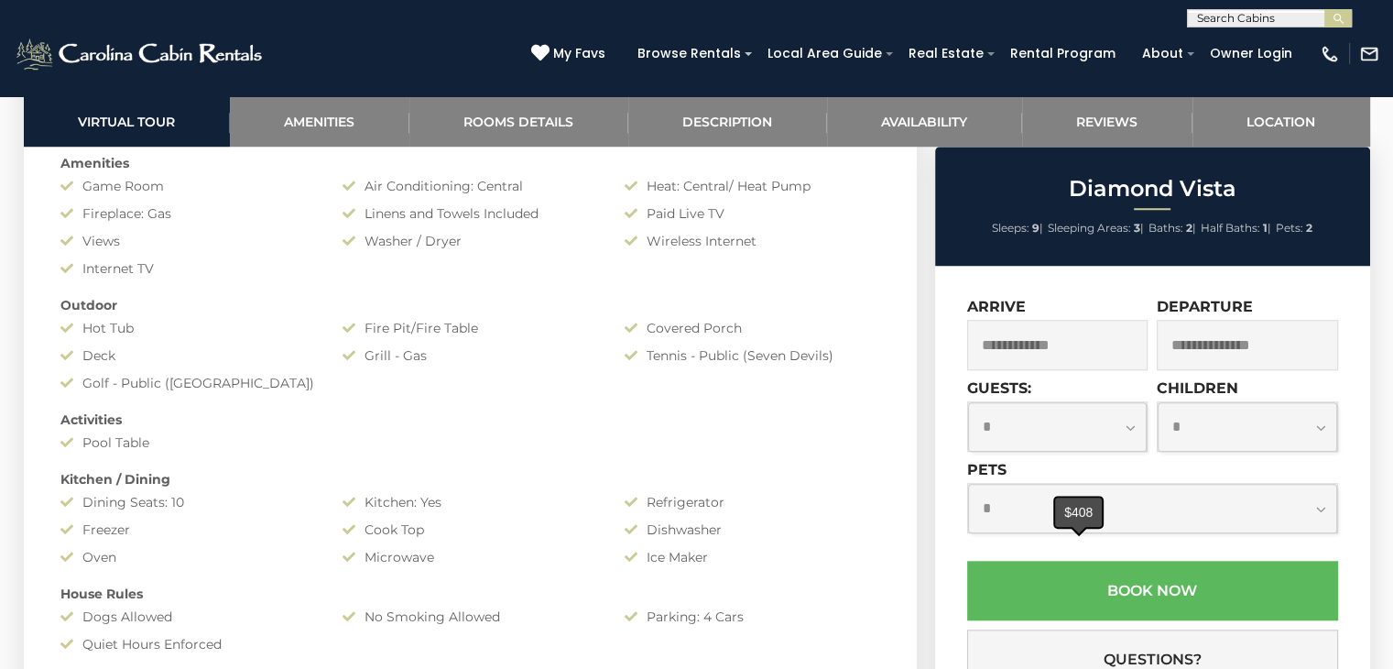
click at [1071, 525] on div "$408" at bounding box center [1078, 511] width 47 height 29
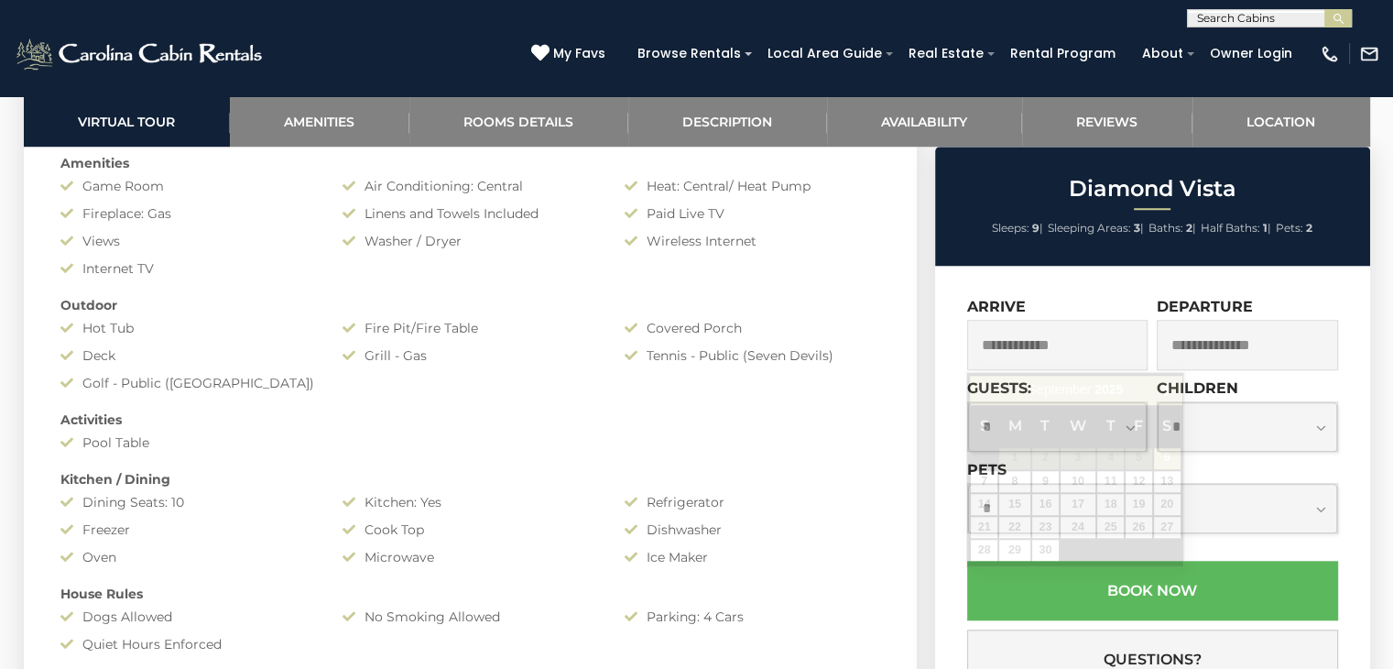
click at [1067, 342] on input "text" at bounding box center [1057, 345] width 181 height 50
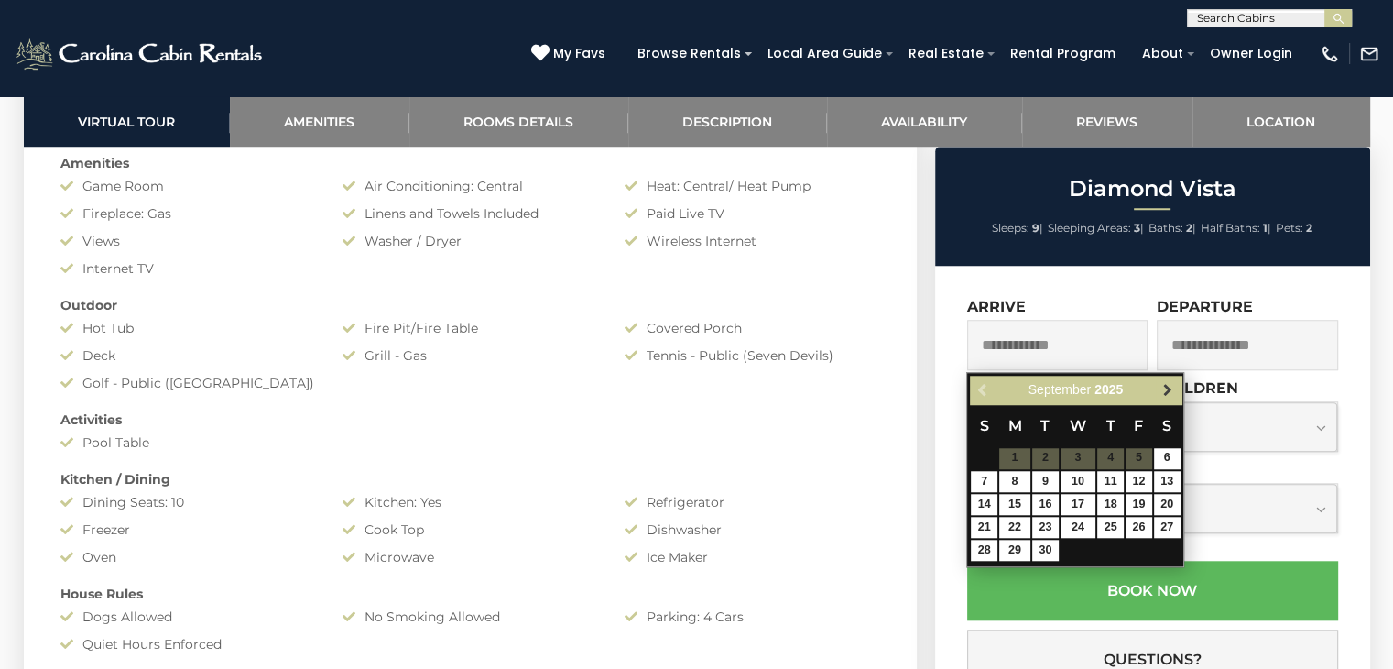
click at [1169, 386] on span "Next" at bounding box center [1168, 389] width 15 height 15
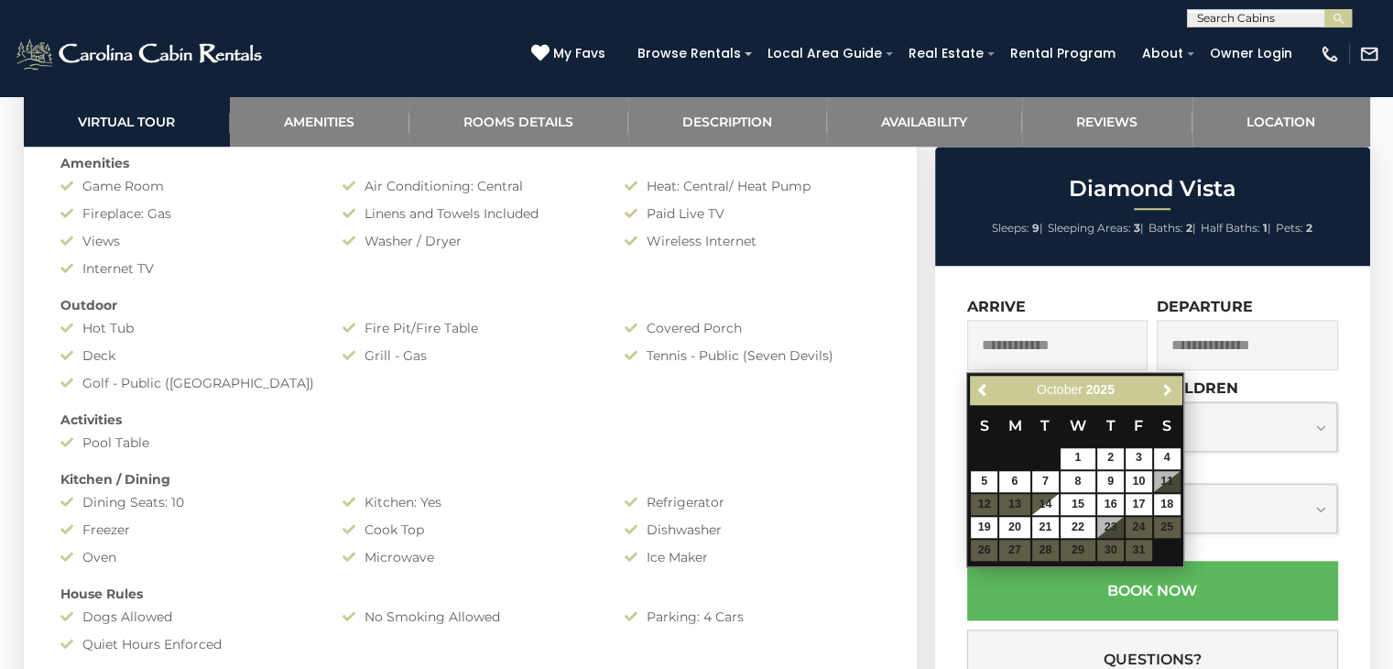
click at [1169, 386] on span "Next" at bounding box center [1168, 389] width 15 height 15
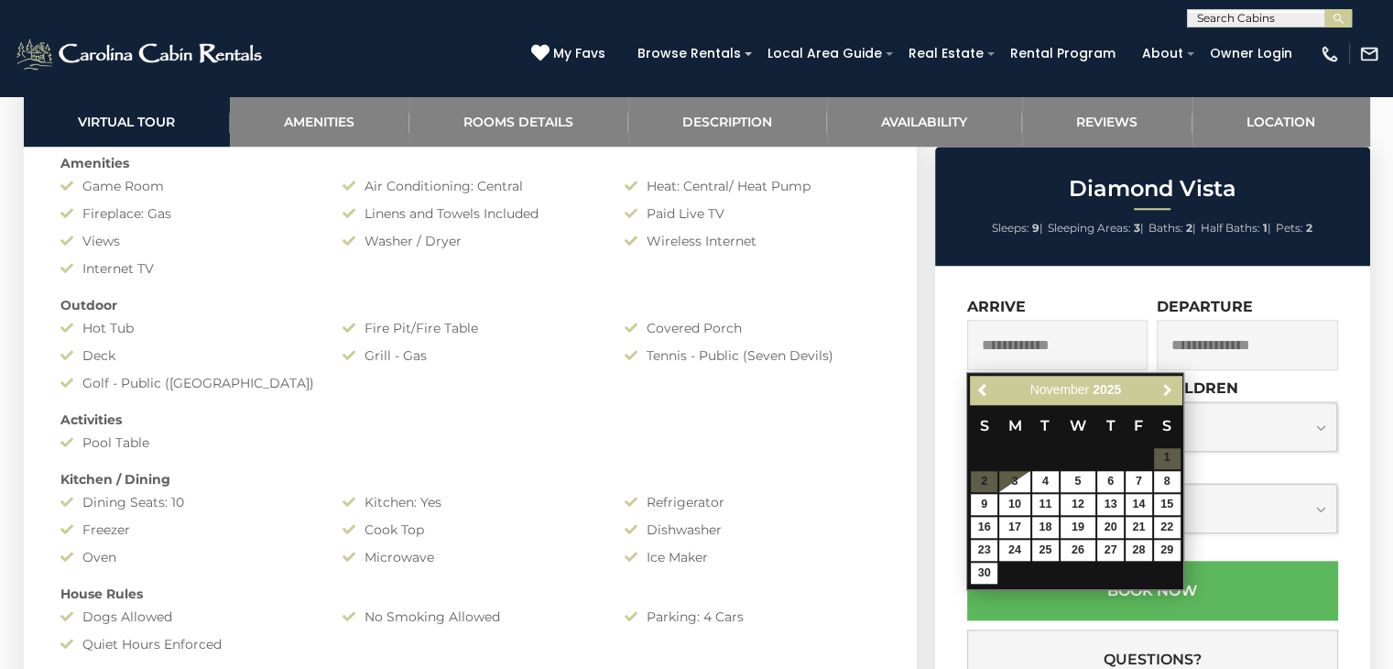
click at [1169, 386] on span "Next" at bounding box center [1168, 389] width 15 height 15
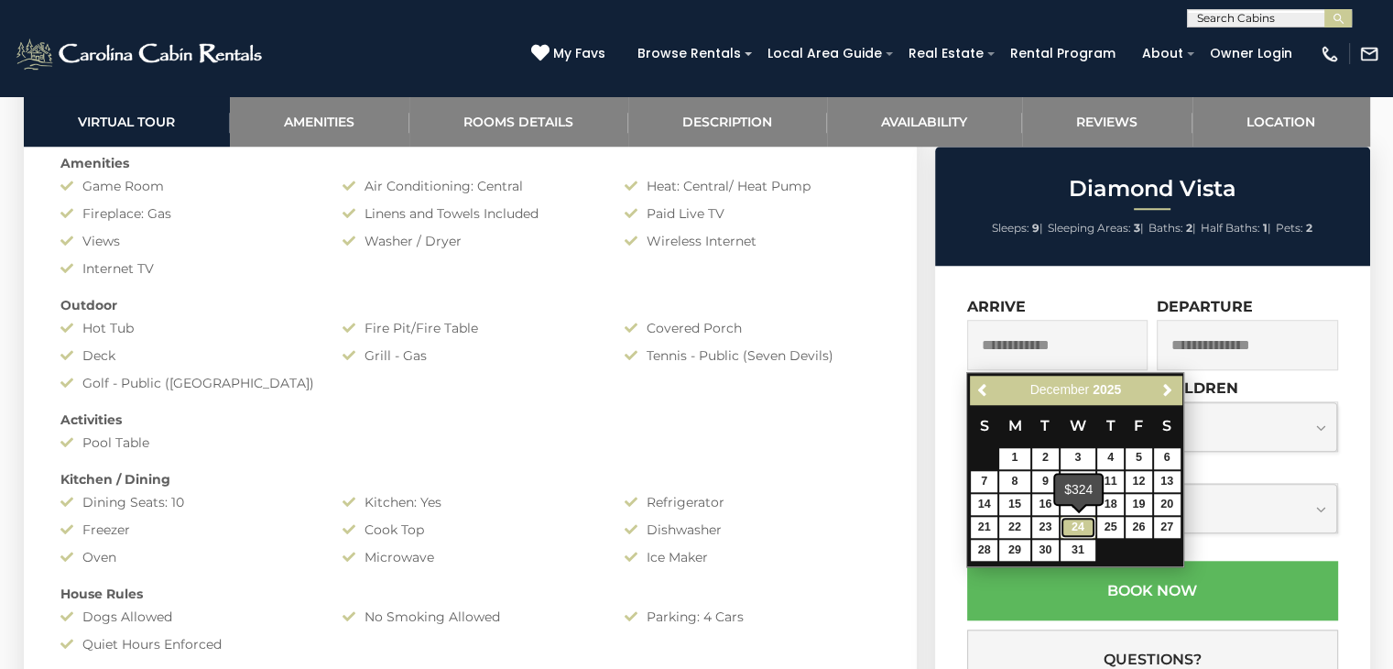
click at [1091, 533] on link "24" at bounding box center [1078, 527] width 35 height 21
type input "**********"
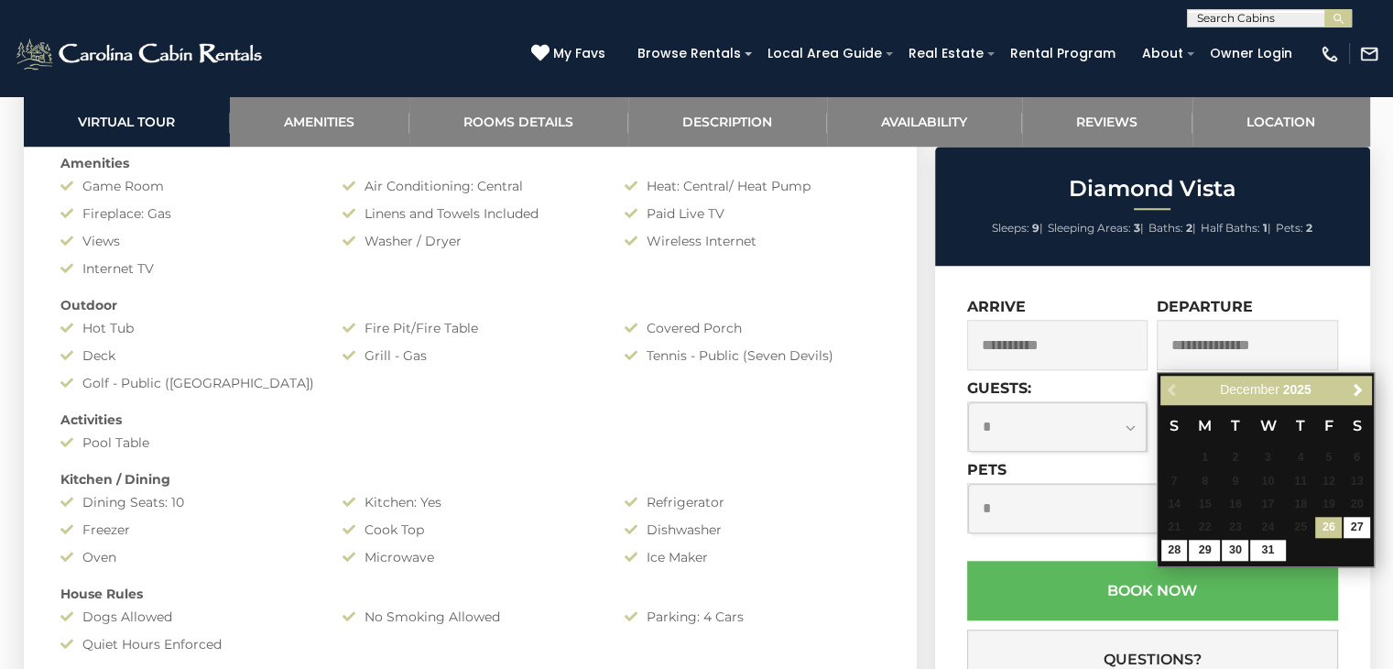
click at [1209, 340] on input "text" at bounding box center [1247, 345] width 181 height 50
click at [1206, 554] on link "29" at bounding box center [1204, 550] width 31 height 21
type input "**********"
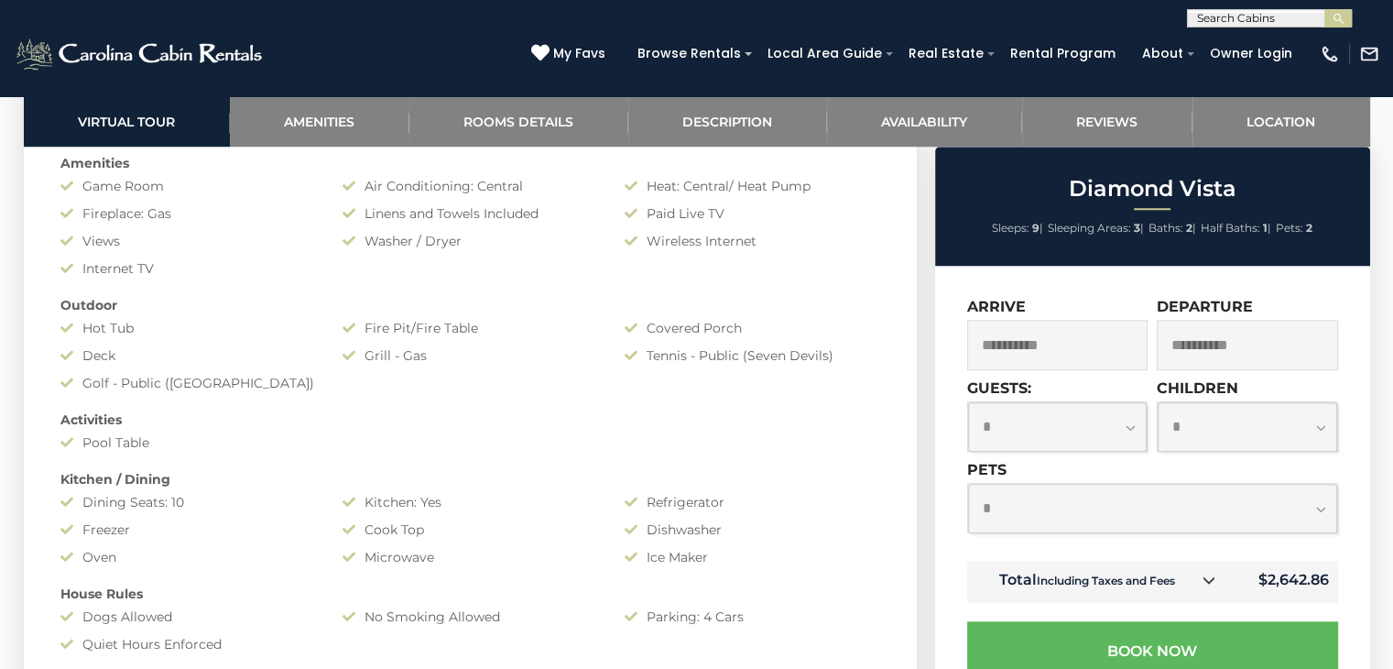
click at [1132, 429] on select "**********" at bounding box center [1058, 426] width 180 height 49
select select "*"
click at [968, 403] on select "**********" at bounding box center [1058, 426] width 180 height 49
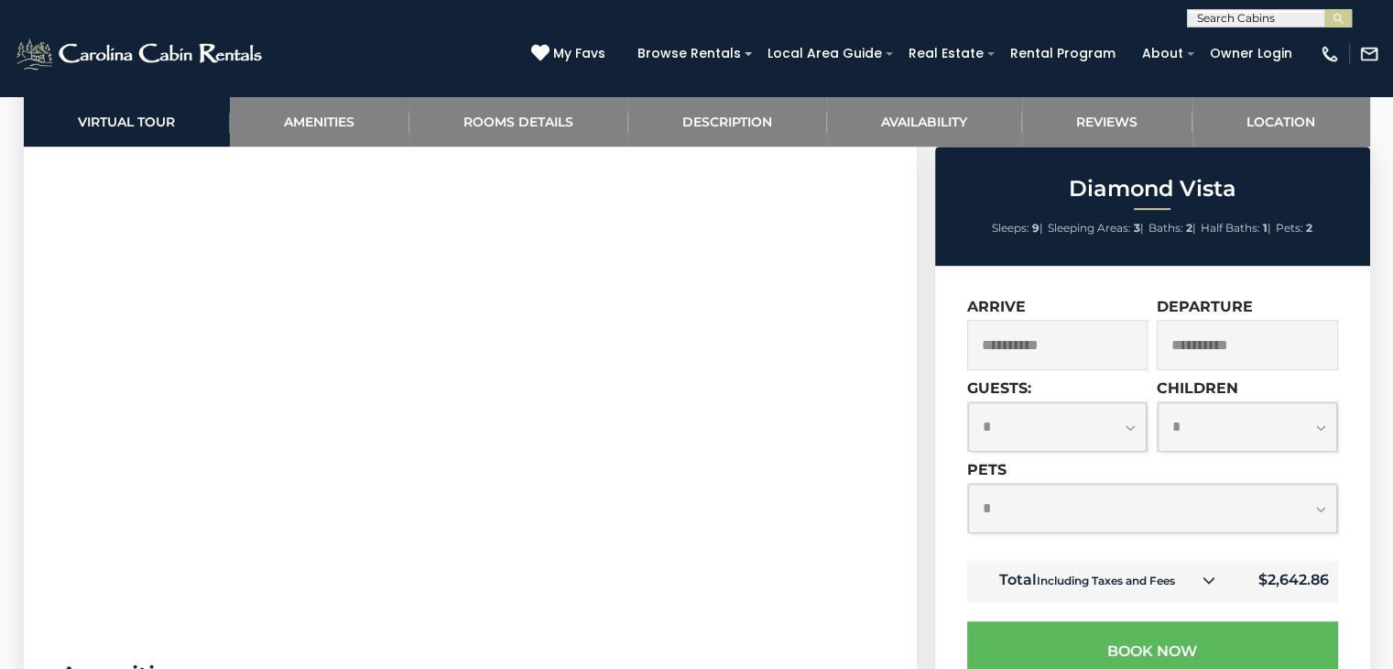
scroll to position [937, 0]
click at [605, 52] on span "My Favs" at bounding box center [579, 53] width 52 height 19
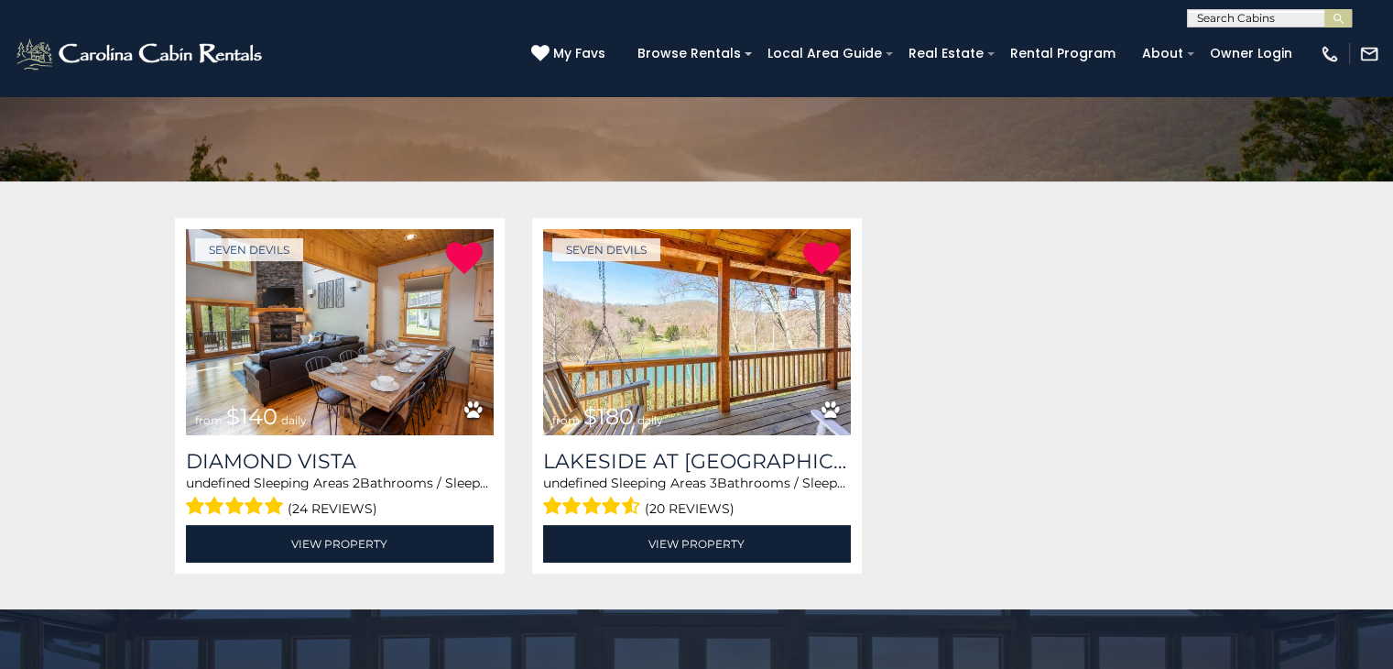
scroll to position [271, 0]
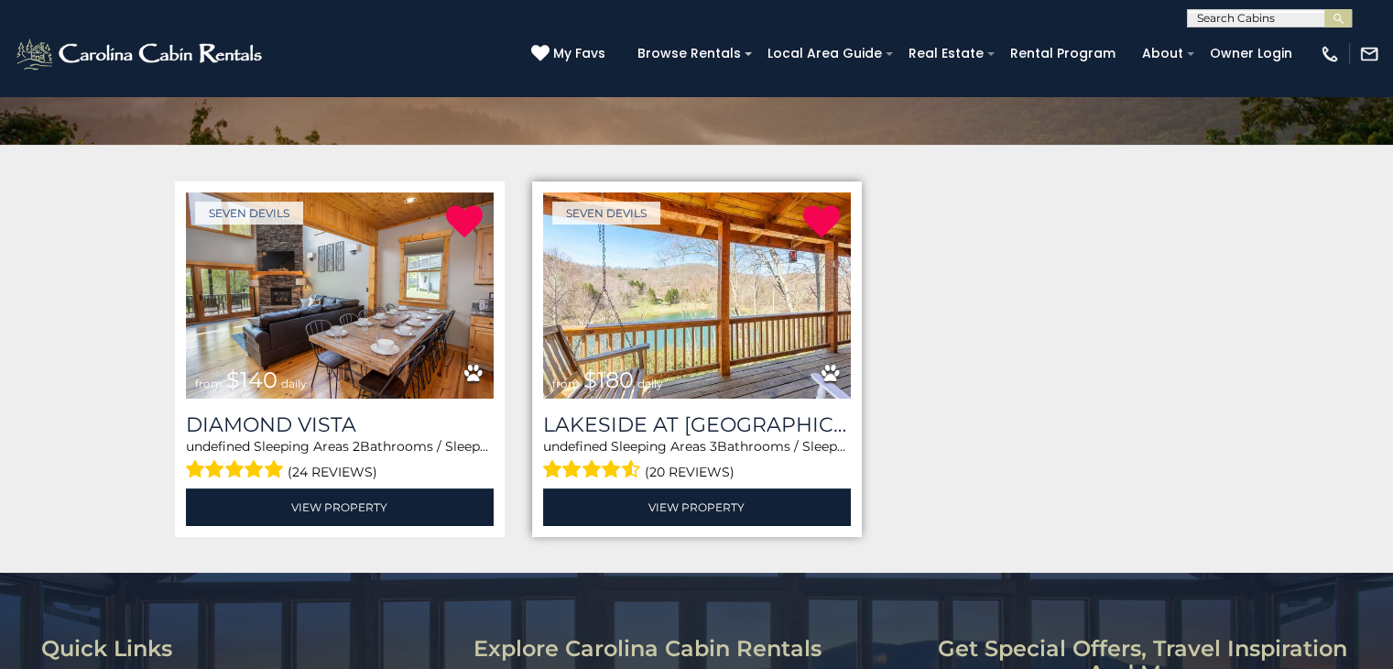
click at [744, 350] on img at bounding box center [697, 295] width 308 height 206
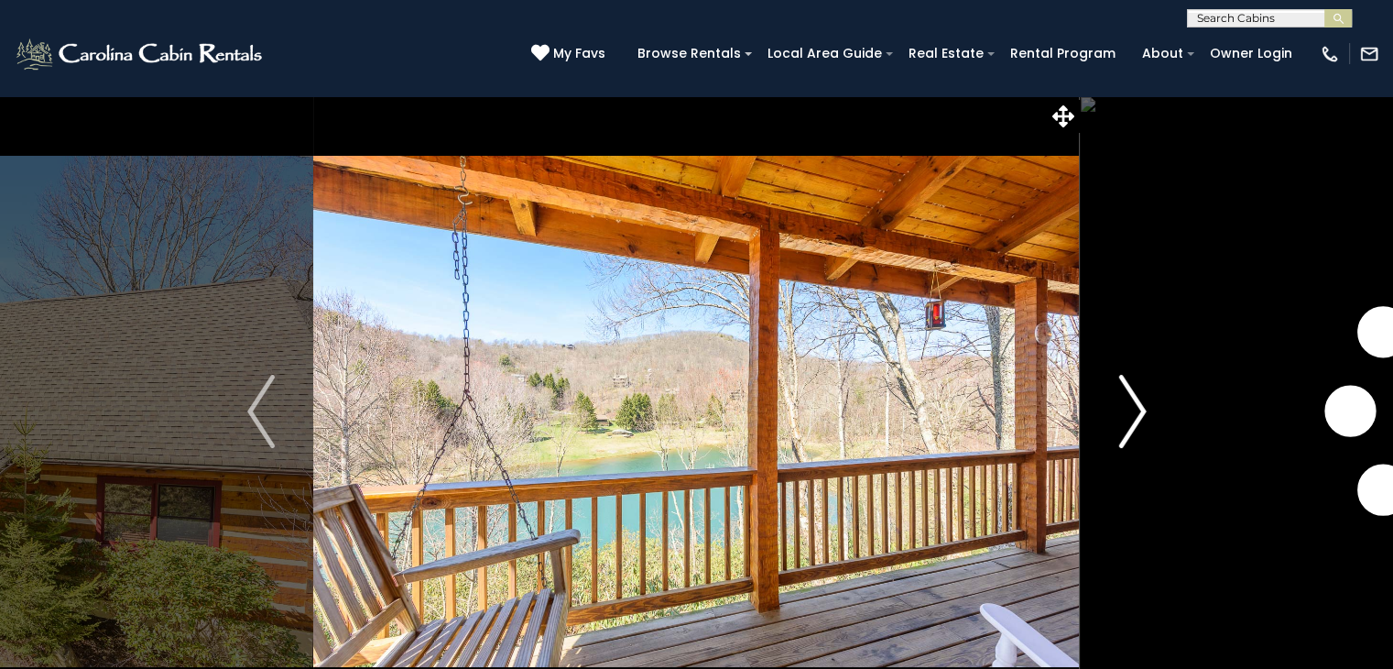
click at [1136, 422] on img "Next" at bounding box center [1132, 411] width 27 height 73
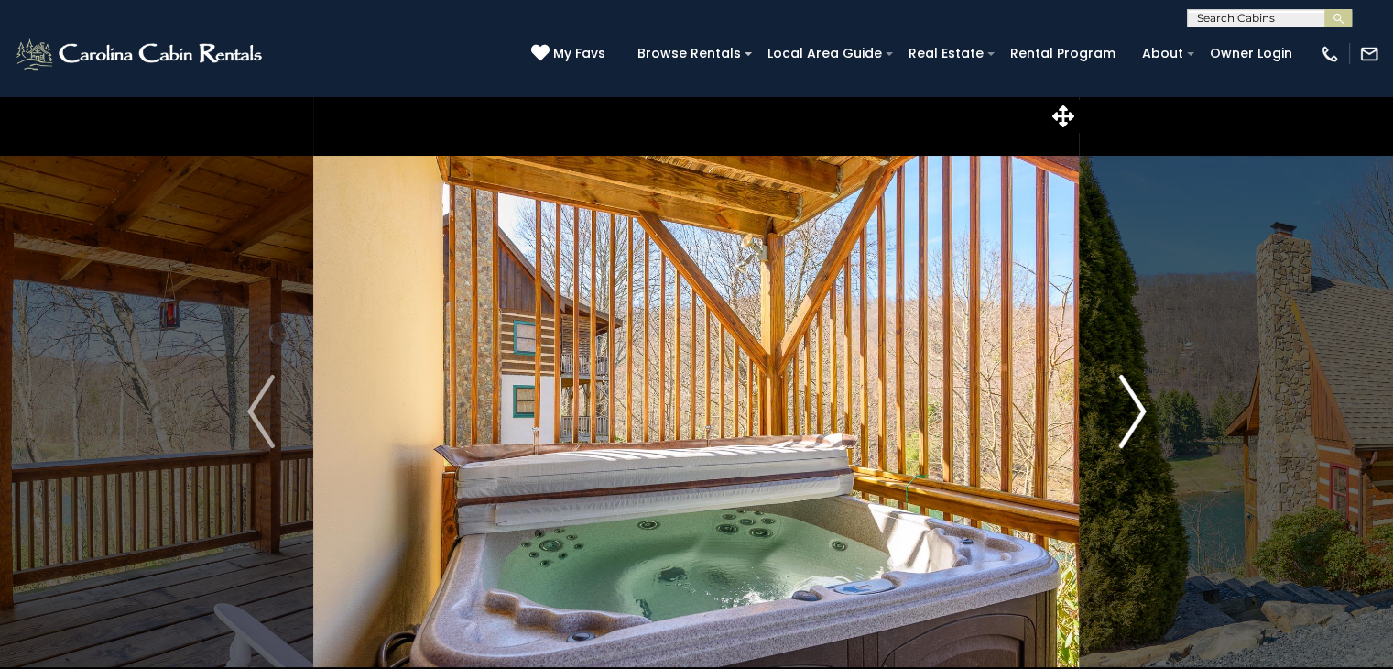
click at [1136, 422] on img "Next" at bounding box center [1132, 411] width 27 height 73
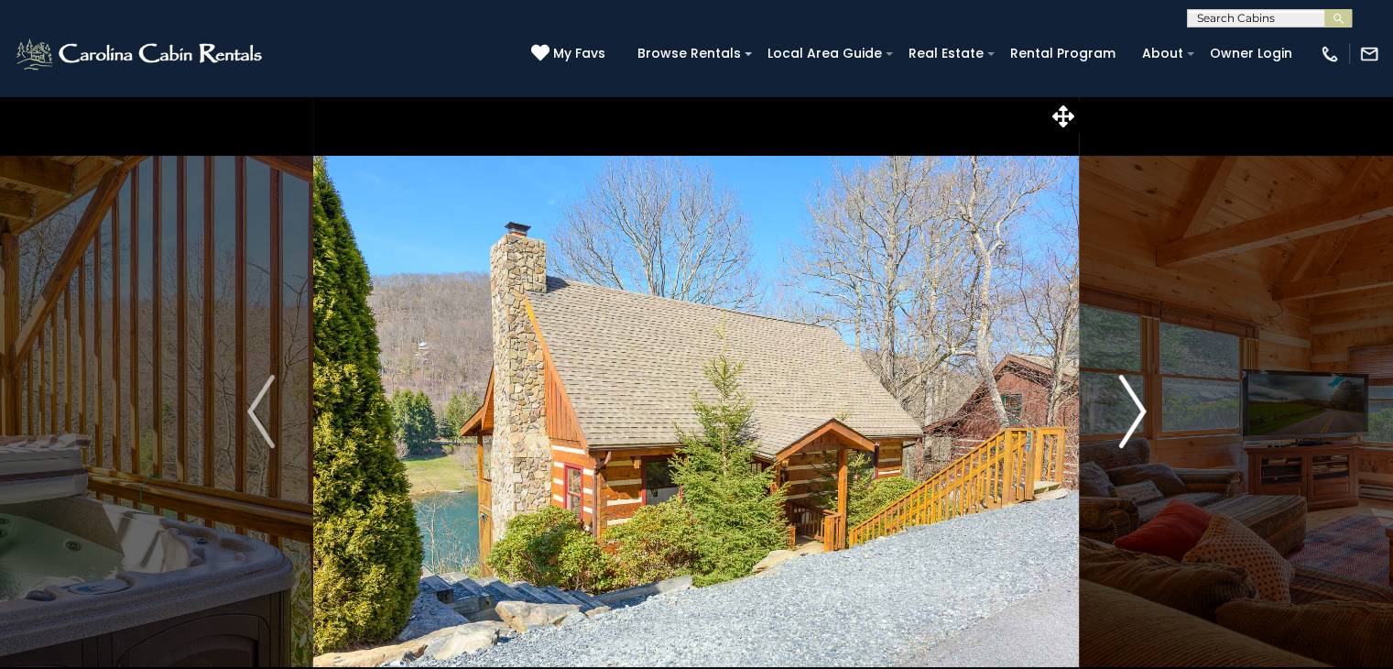
click at [1136, 422] on img "Next" at bounding box center [1132, 411] width 27 height 73
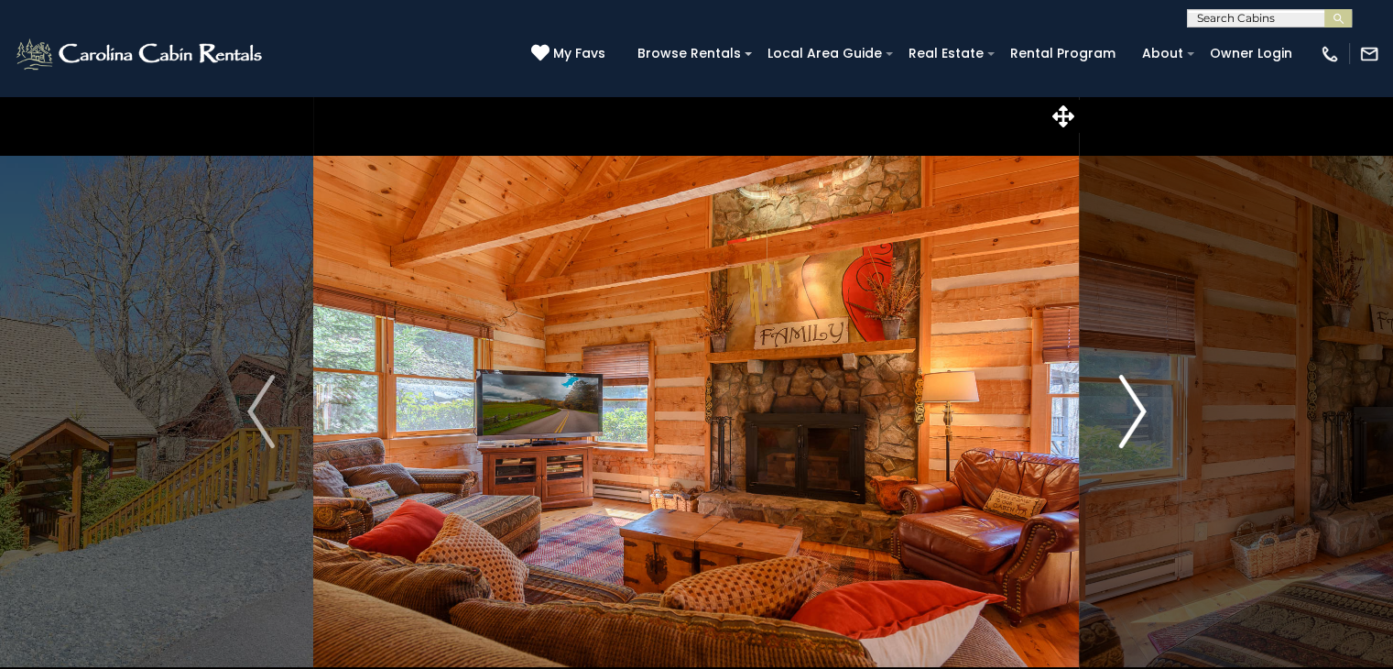
click at [1136, 422] on img "Next" at bounding box center [1132, 411] width 27 height 73
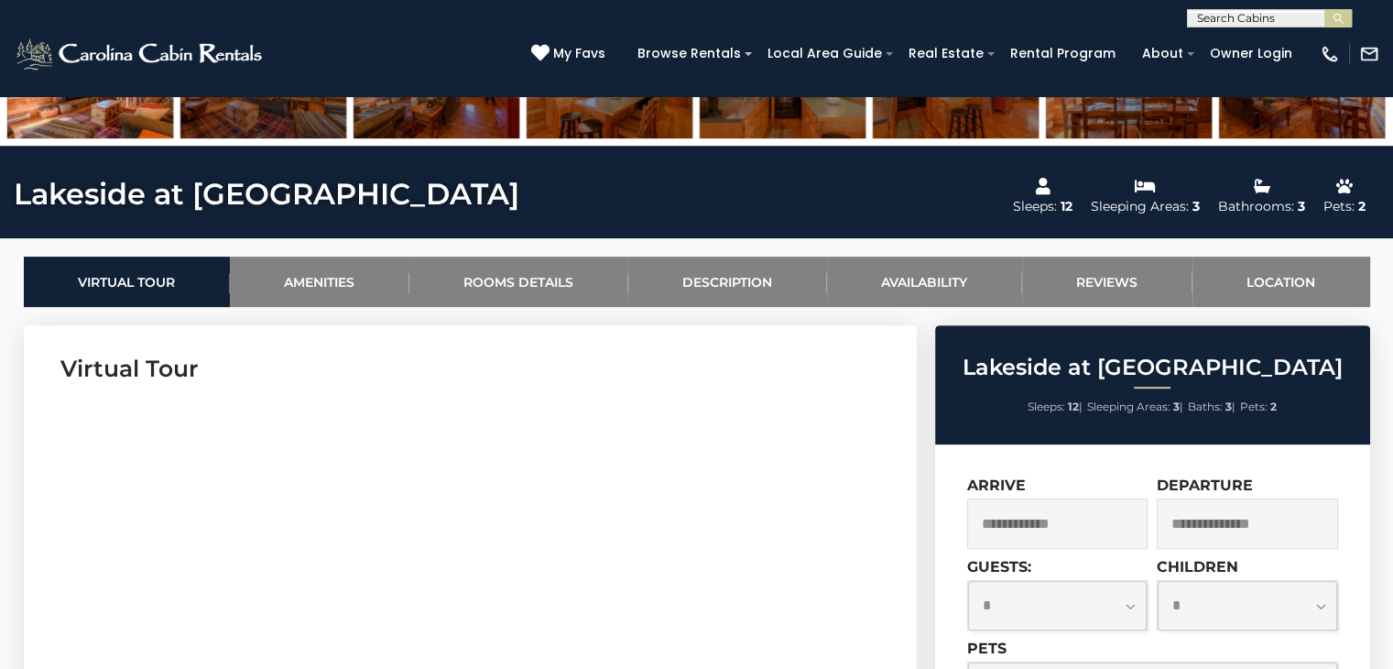
scroll to position [861, 0]
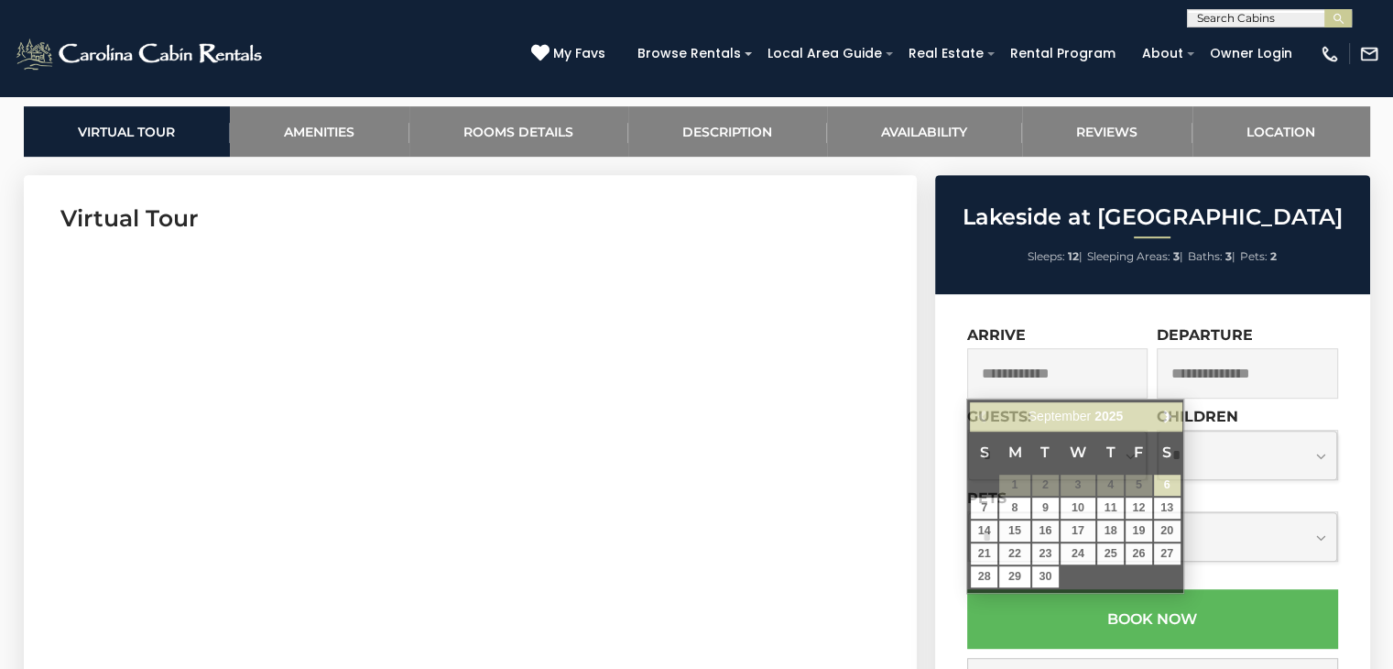
click at [1075, 382] on input "text" at bounding box center [1057, 373] width 181 height 50
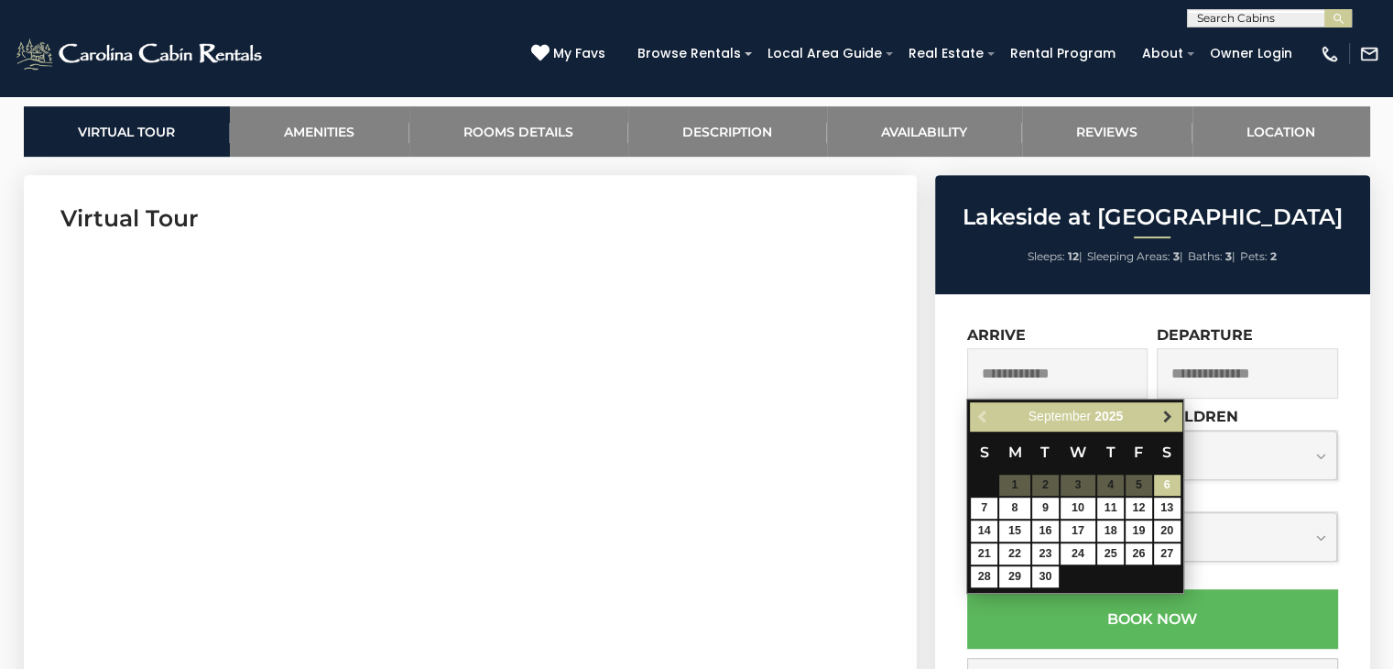
click at [1172, 409] on span "Next" at bounding box center [1168, 416] width 15 height 15
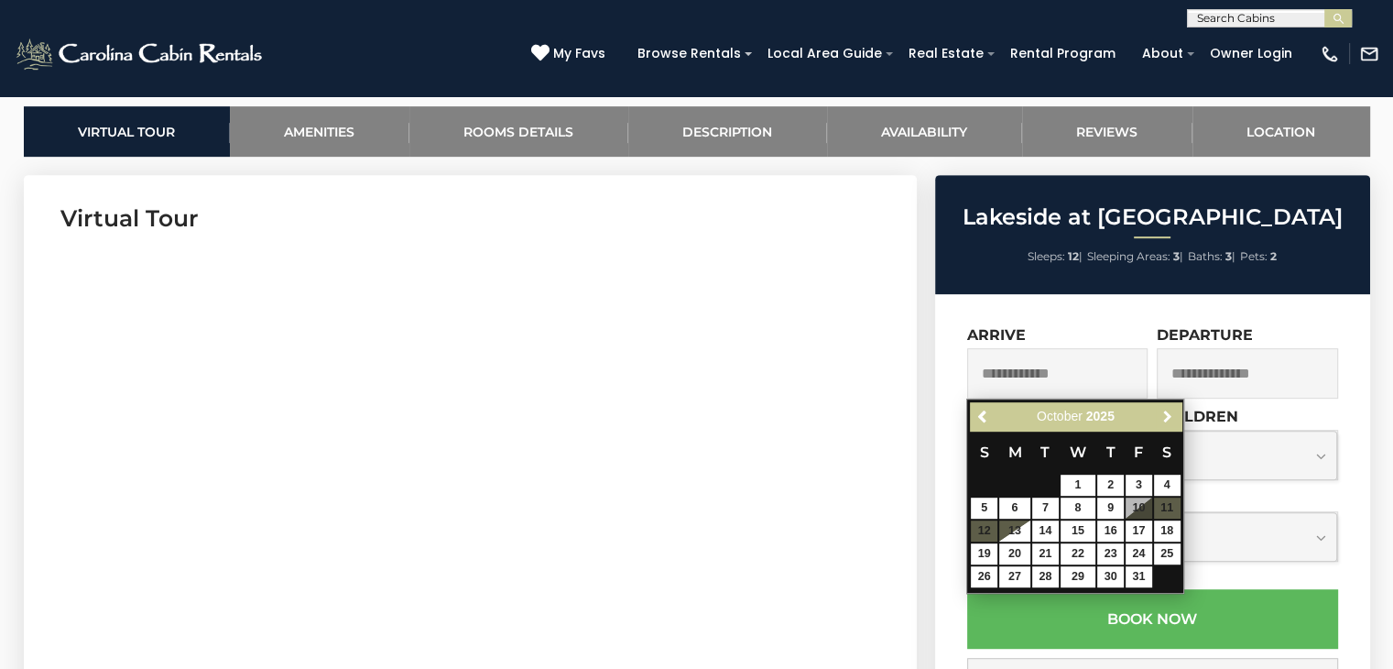
click at [1172, 409] on span "Next" at bounding box center [1168, 416] width 15 height 15
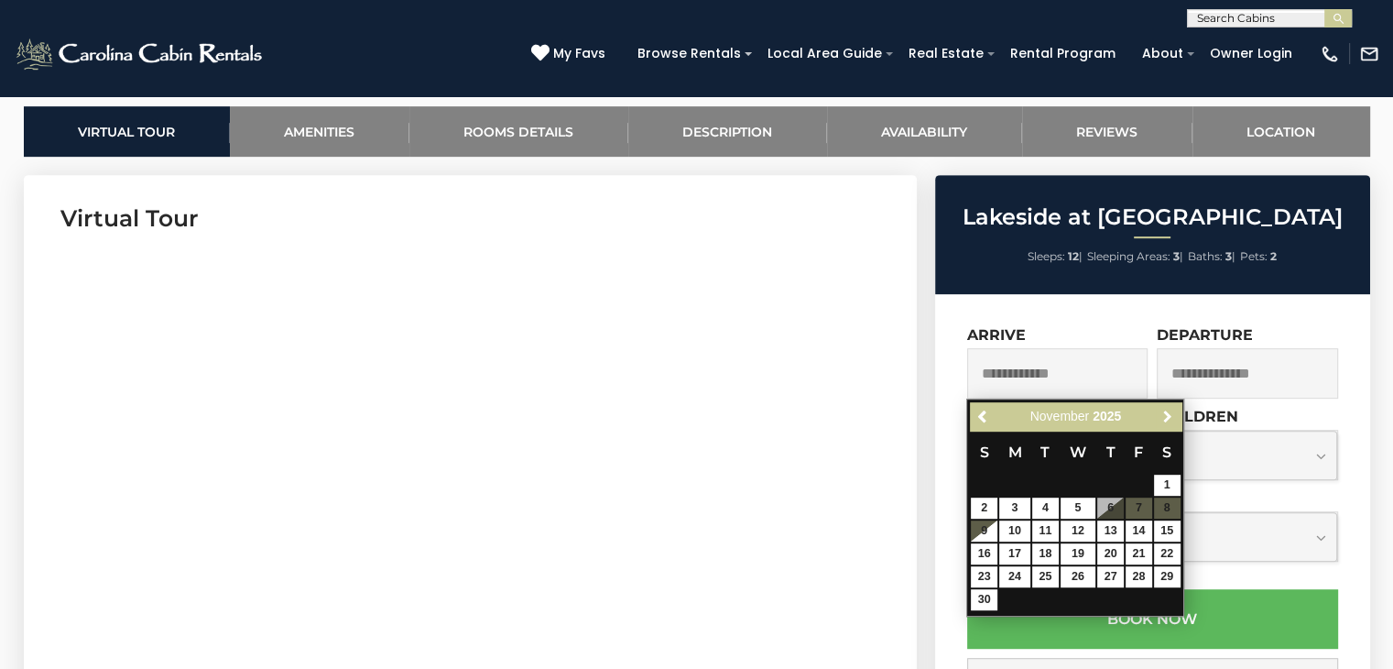
click at [1172, 409] on span "Next" at bounding box center [1168, 416] width 15 height 15
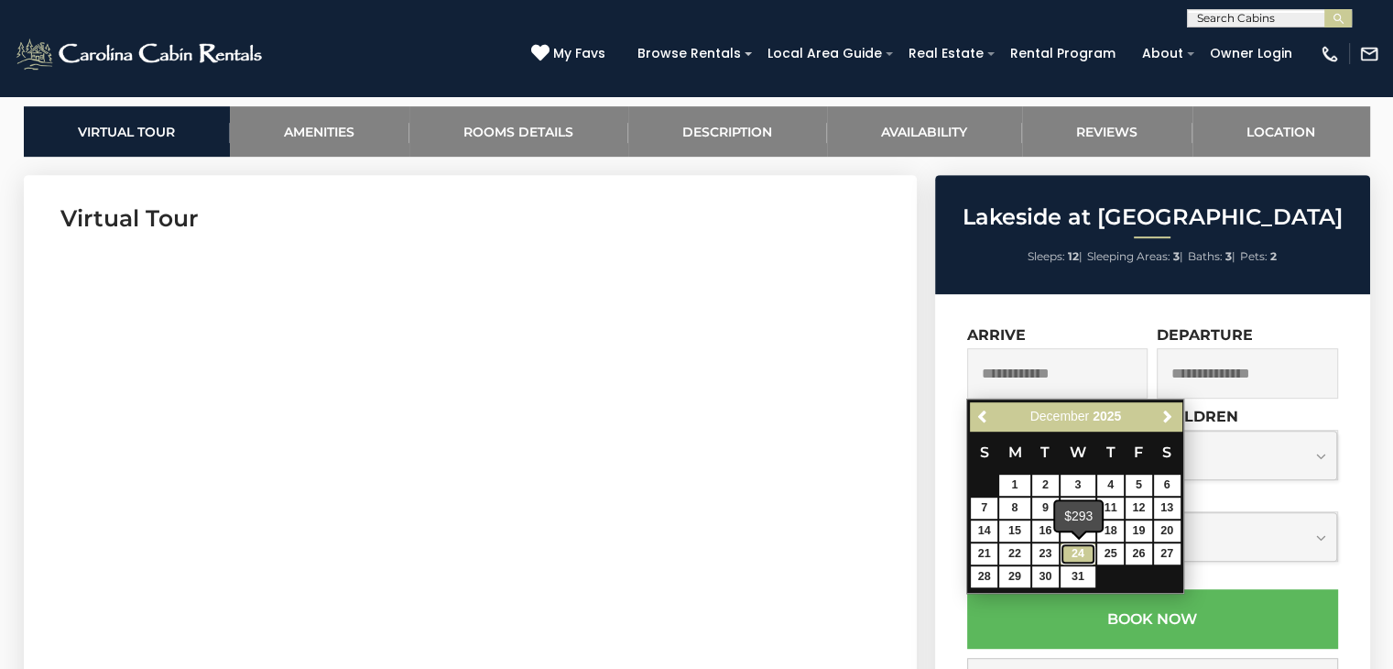
click at [1075, 556] on link "24" at bounding box center [1078, 553] width 35 height 21
type input "**********"
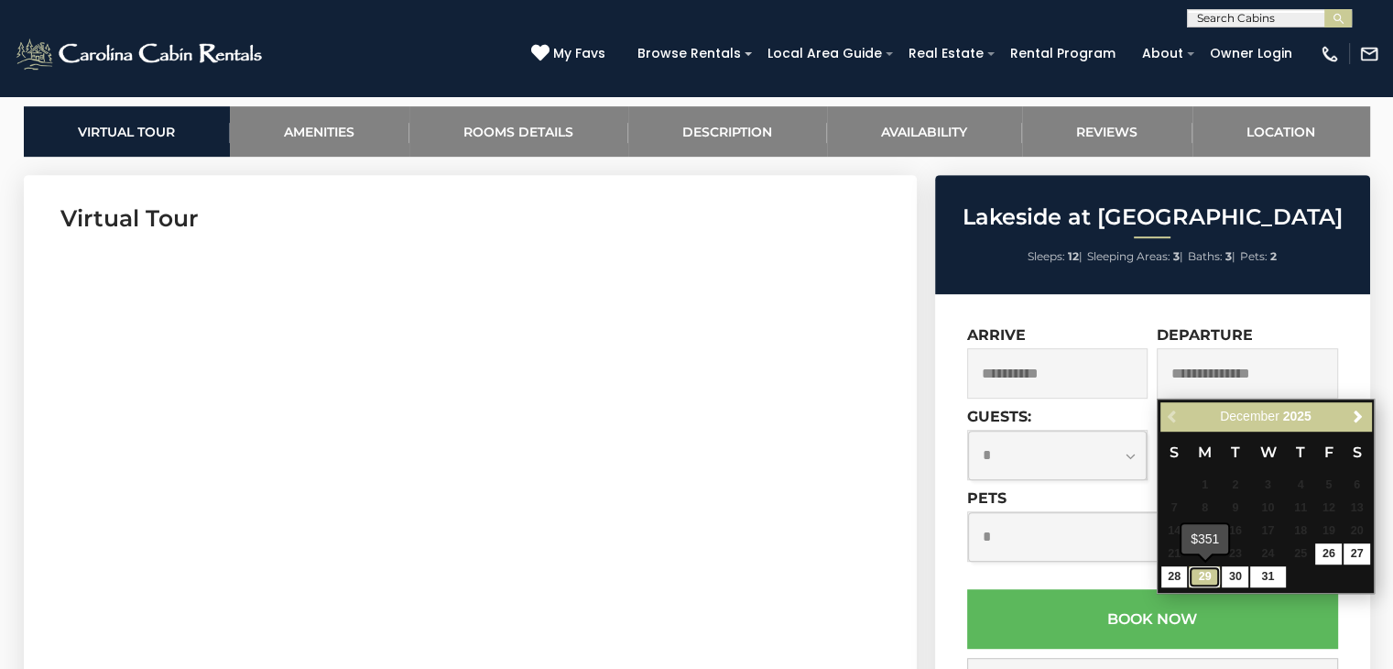
click at [1211, 575] on link "29" at bounding box center [1204, 576] width 31 height 21
type input "**********"
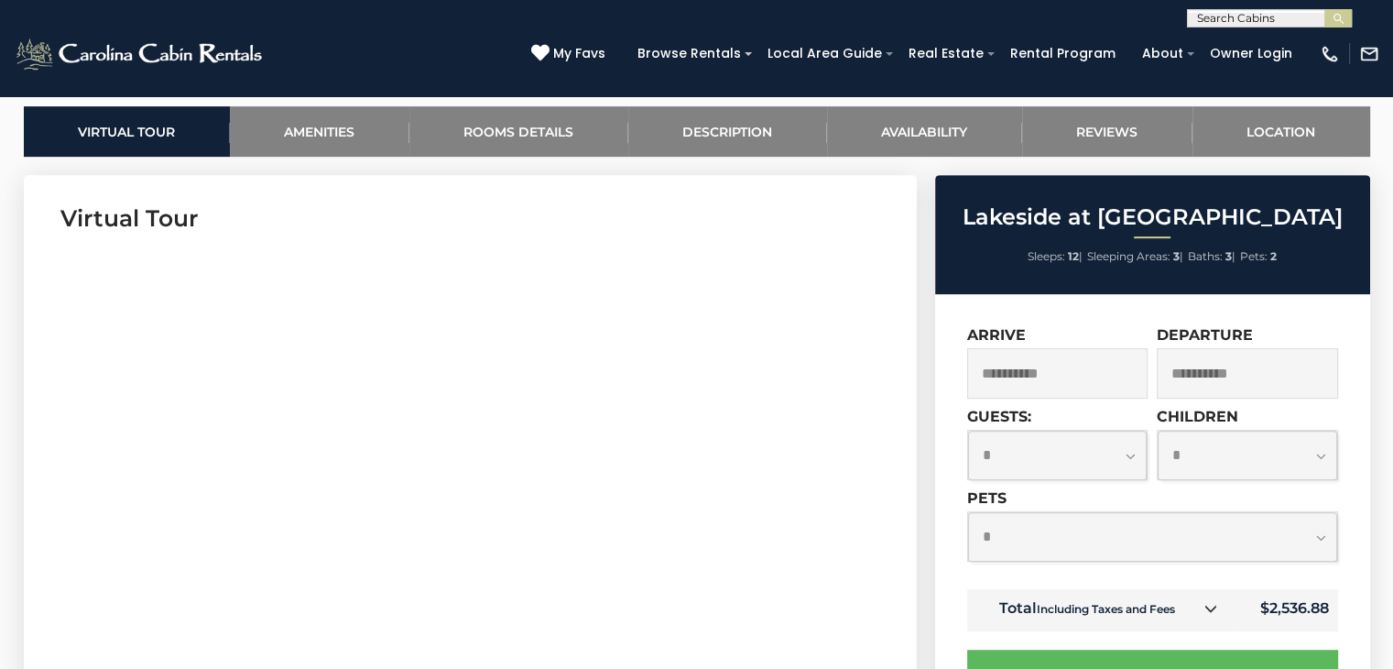
click at [1134, 457] on select "**********" at bounding box center [1058, 455] width 180 height 49
select select "*"
click at [968, 431] on select "**********" at bounding box center [1058, 455] width 180 height 49
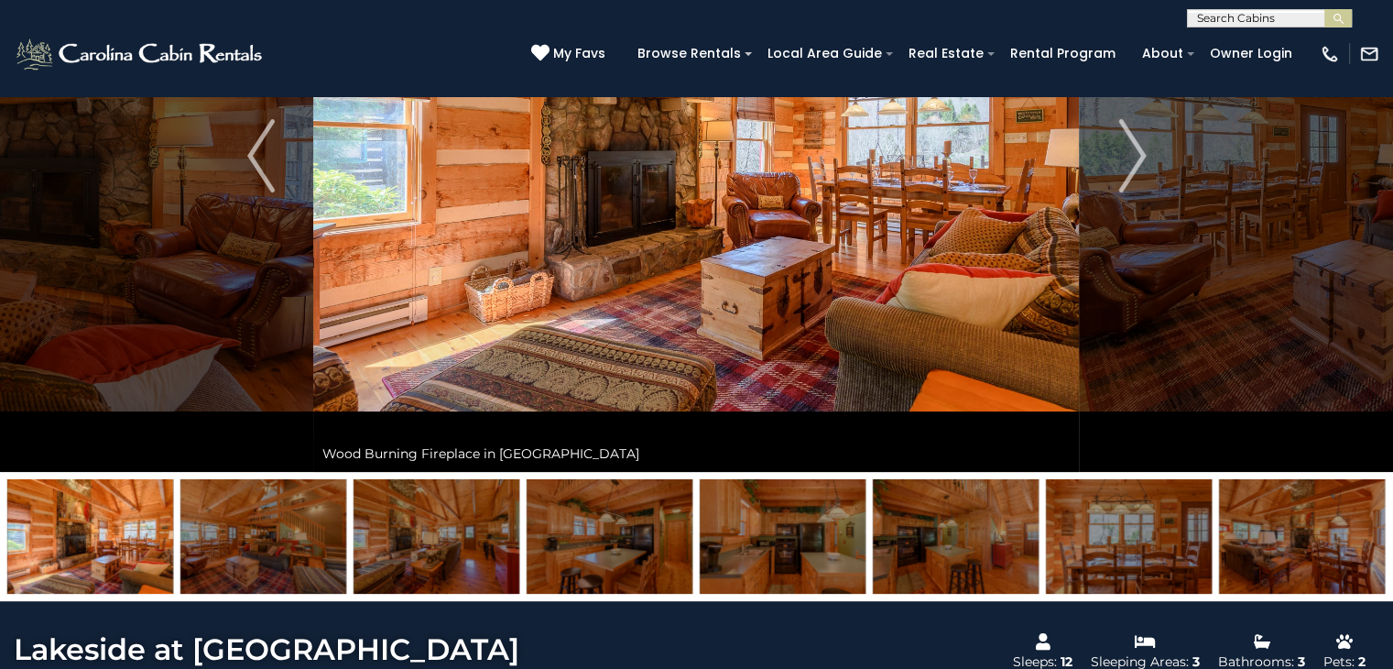
scroll to position [0, 0]
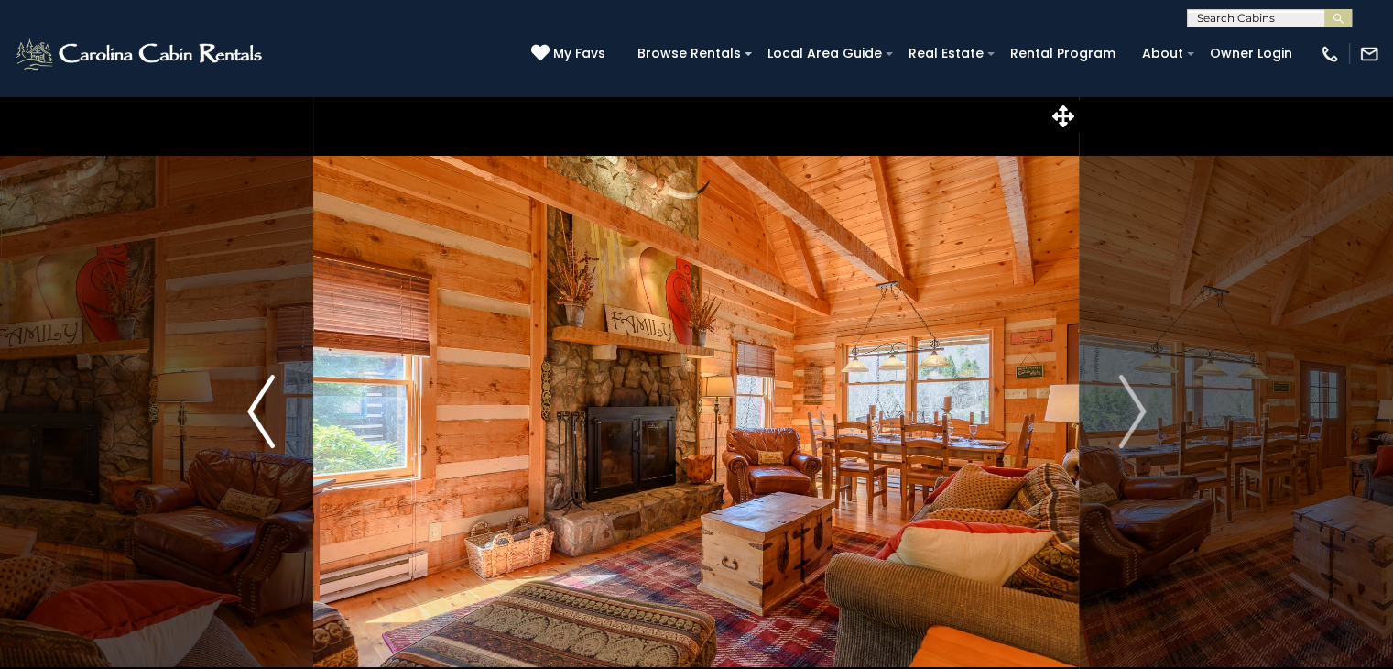
click at [249, 422] on img "Previous" at bounding box center [260, 411] width 27 height 73
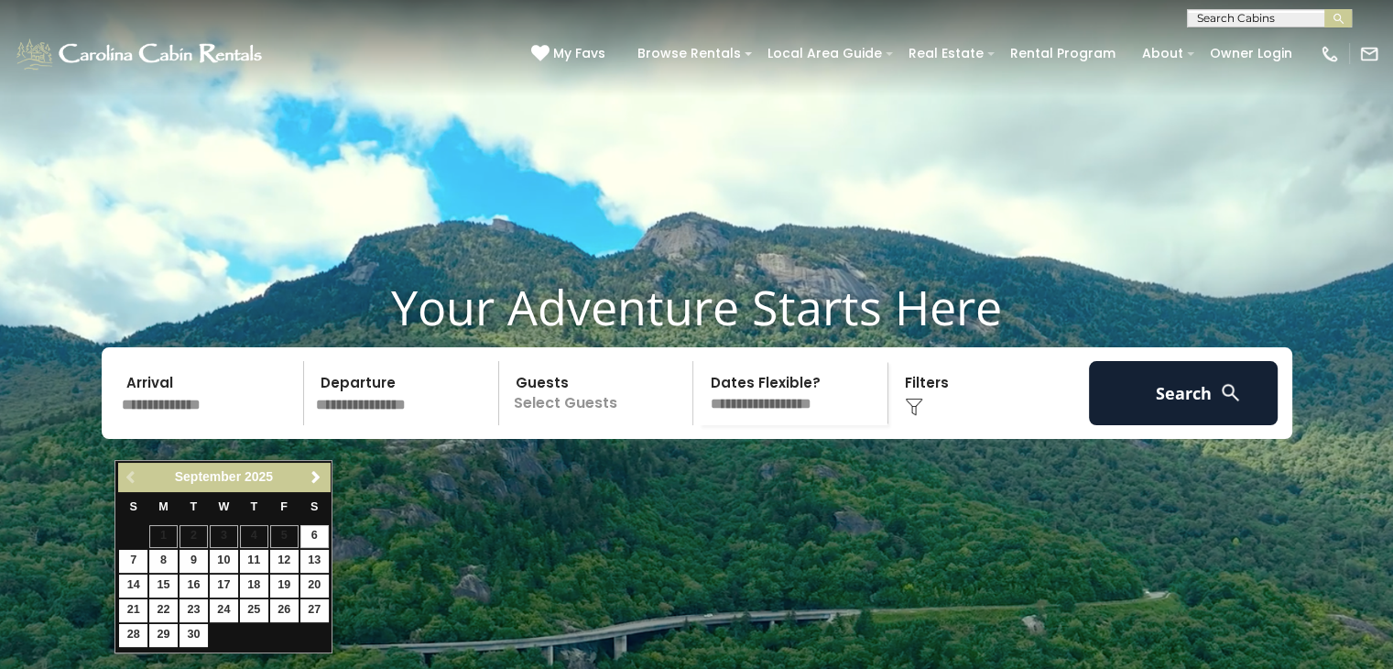
click at [193, 414] on input "text" at bounding box center [210, 393] width 190 height 64
click at [224, 605] on link "24" at bounding box center [224, 610] width 28 height 23
type input "*******"
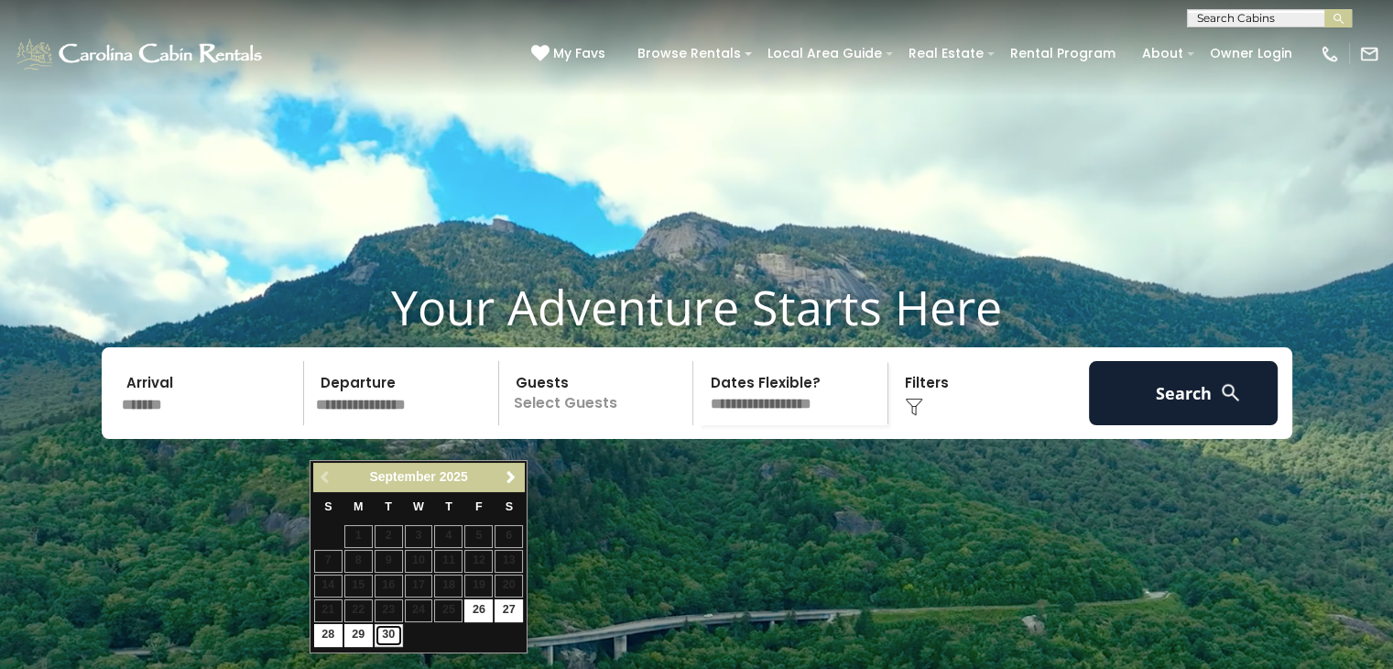
click at [389, 639] on link "30" at bounding box center [389, 635] width 28 height 23
type input "*******"
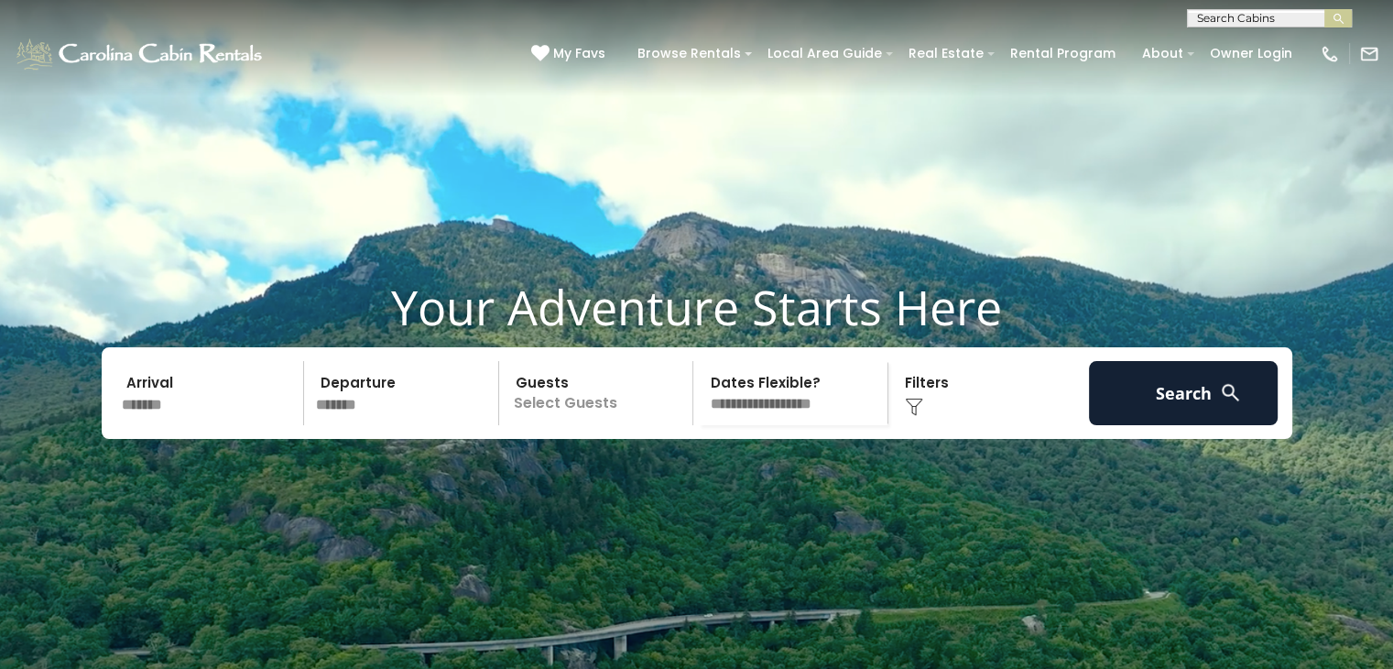
click at [604, 425] on p "Select Guests" at bounding box center [599, 393] width 189 height 64
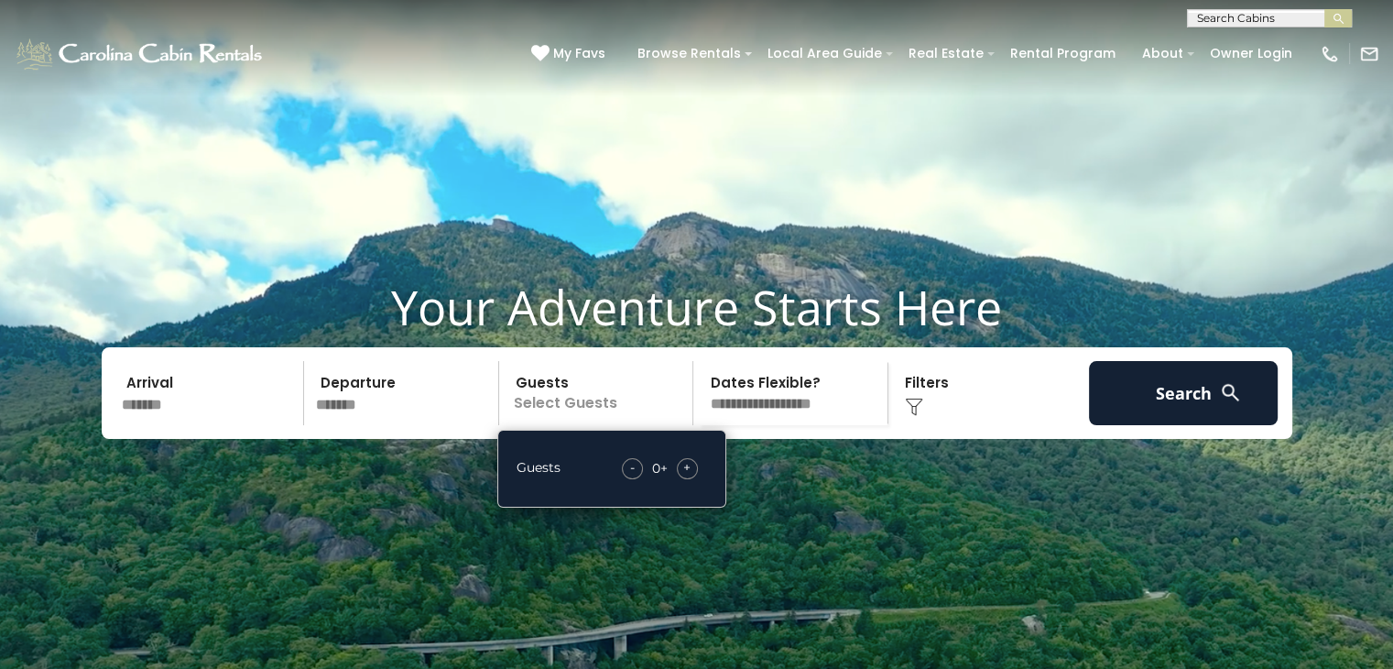
click at [689, 476] on span "+" at bounding box center [686, 467] width 7 height 18
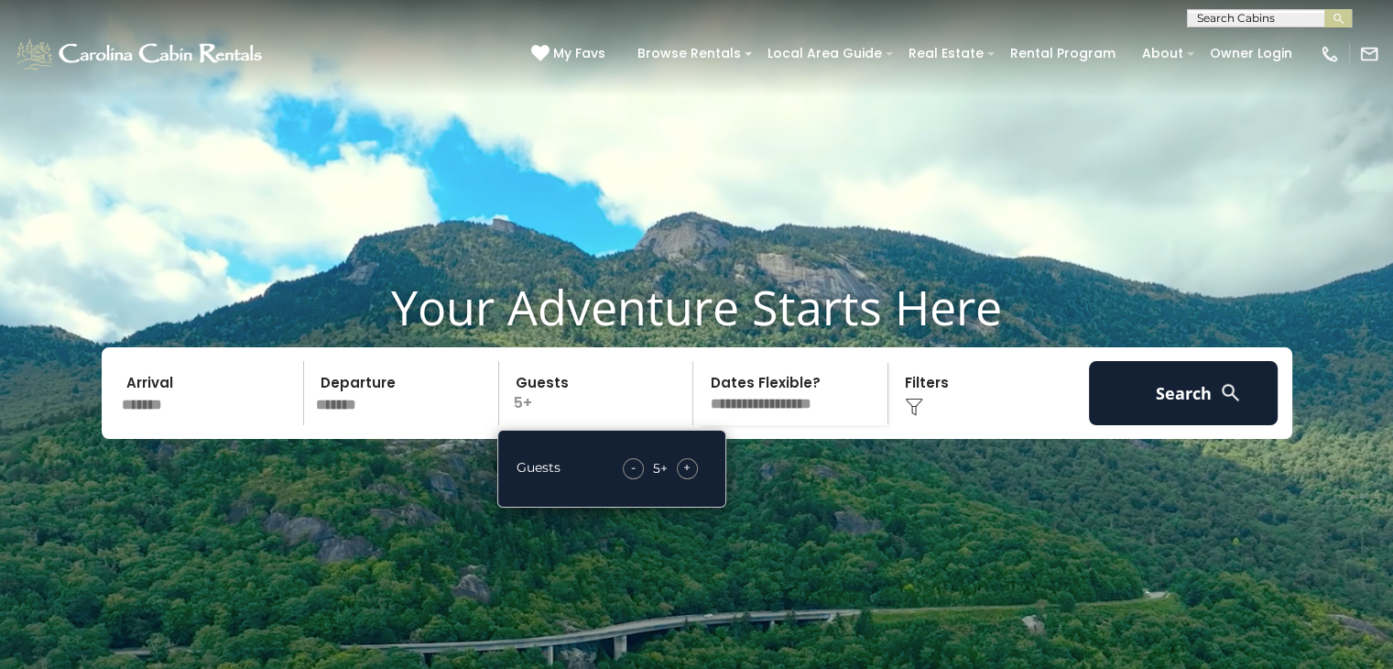
click at [689, 476] on span "+" at bounding box center [686, 467] width 7 height 18
click at [801, 421] on select "**********" at bounding box center [793, 393] width 189 height 64
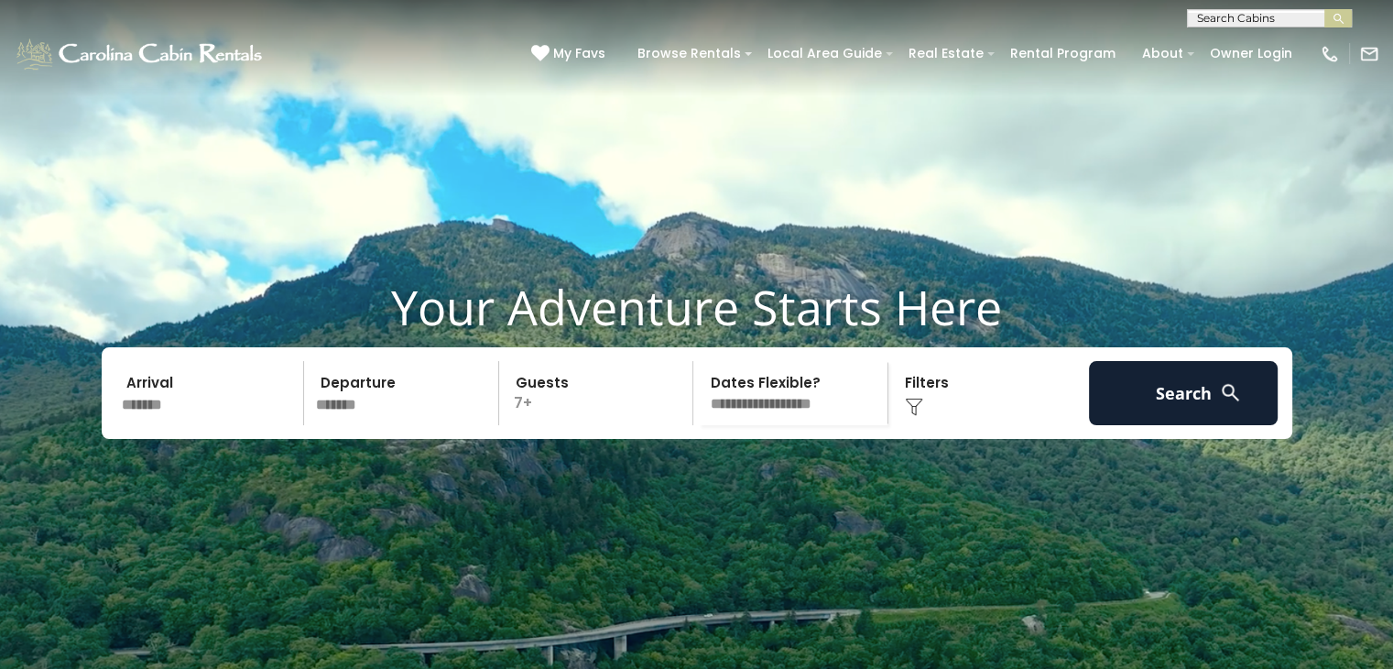
select select "*"
click at [699, 395] on select "**********" at bounding box center [793, 393] width 189 height 64
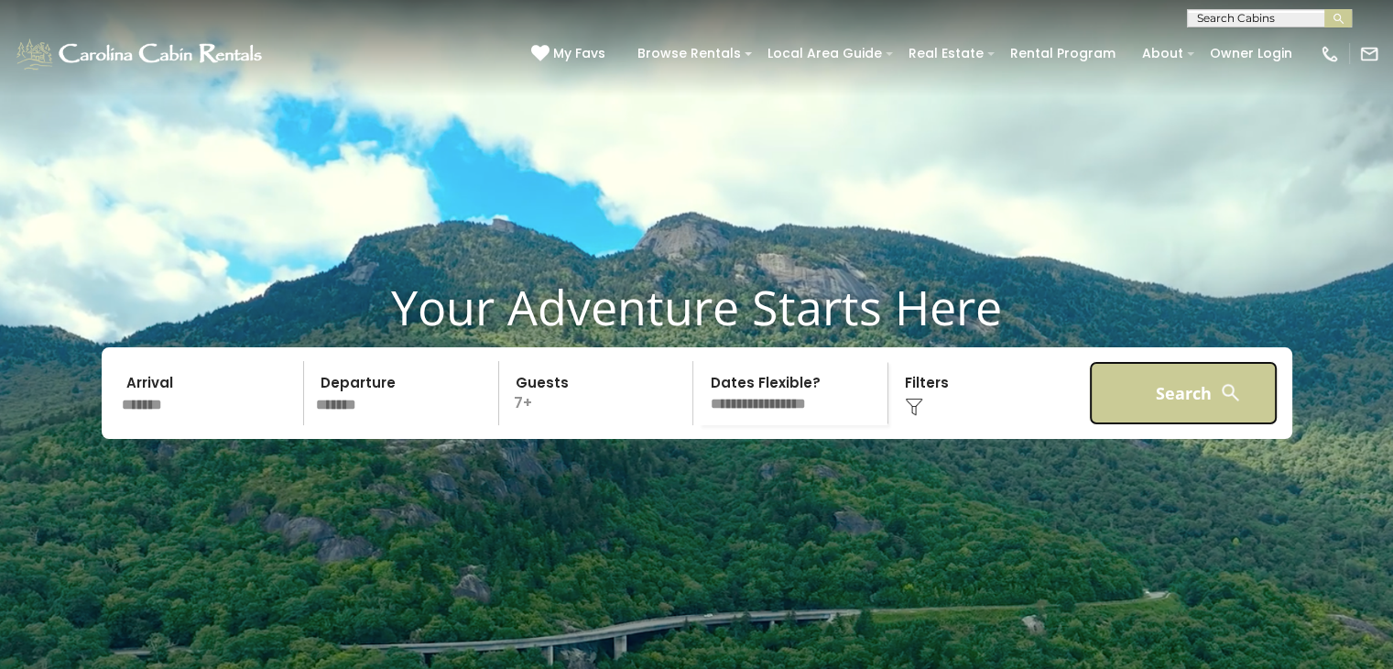
click at [1211, 414] on button "Search" at bounding box center [1184, 393] width 190 height 64
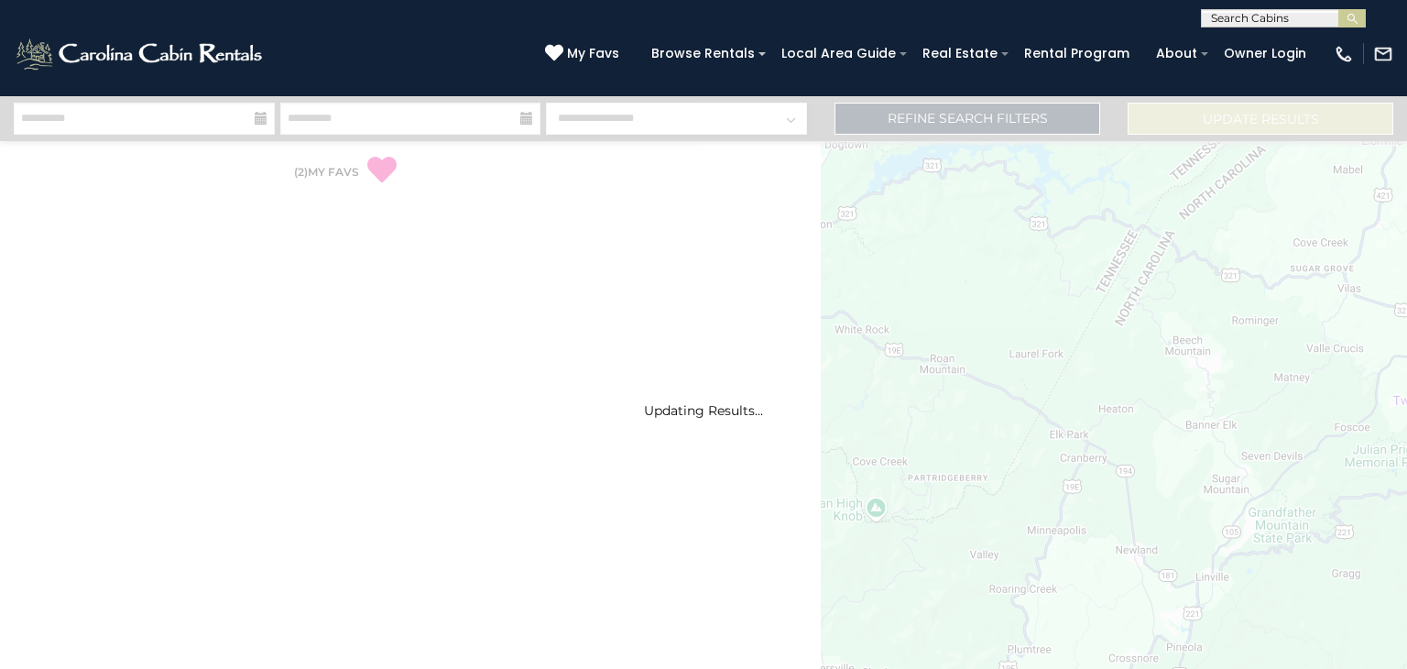
select select "*"
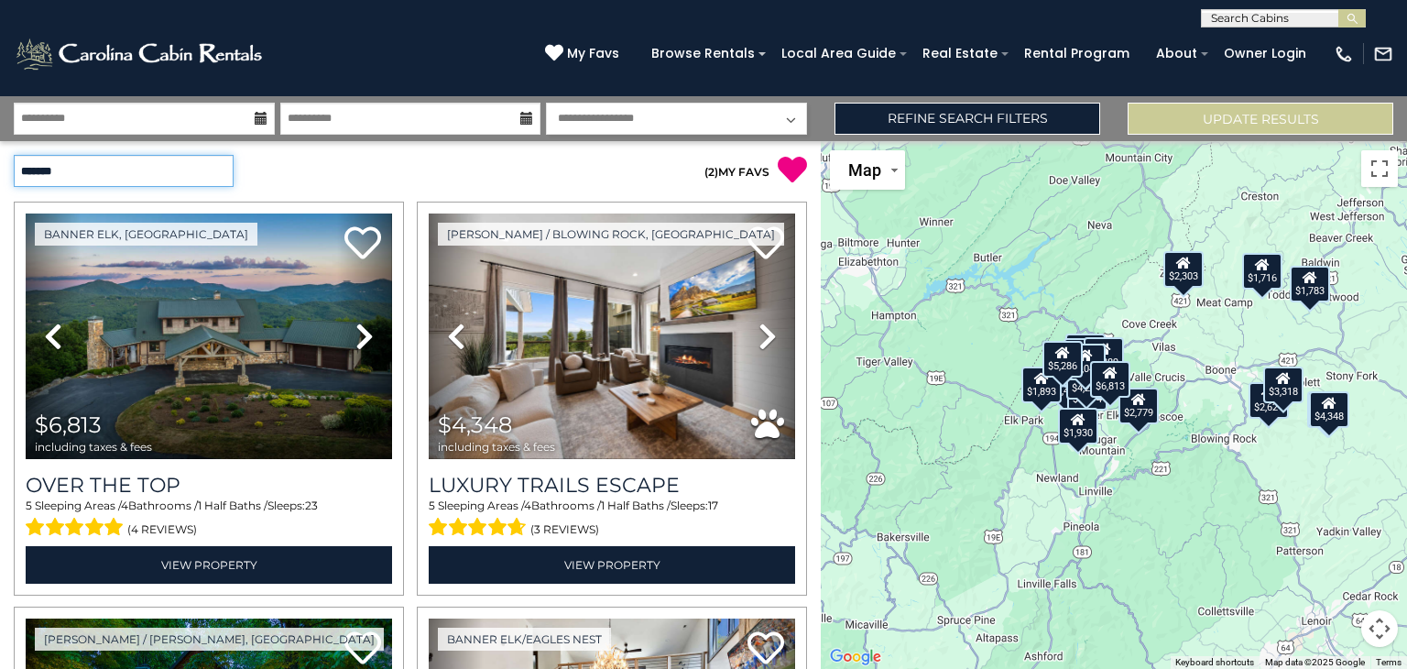
click at [220, 168] on select "**********" at bounding box center [124, 171] width 220 height 32
select select "*********"
click at [14, 155] on select "**********" at bounding box center [124, 171] width 220 height 32
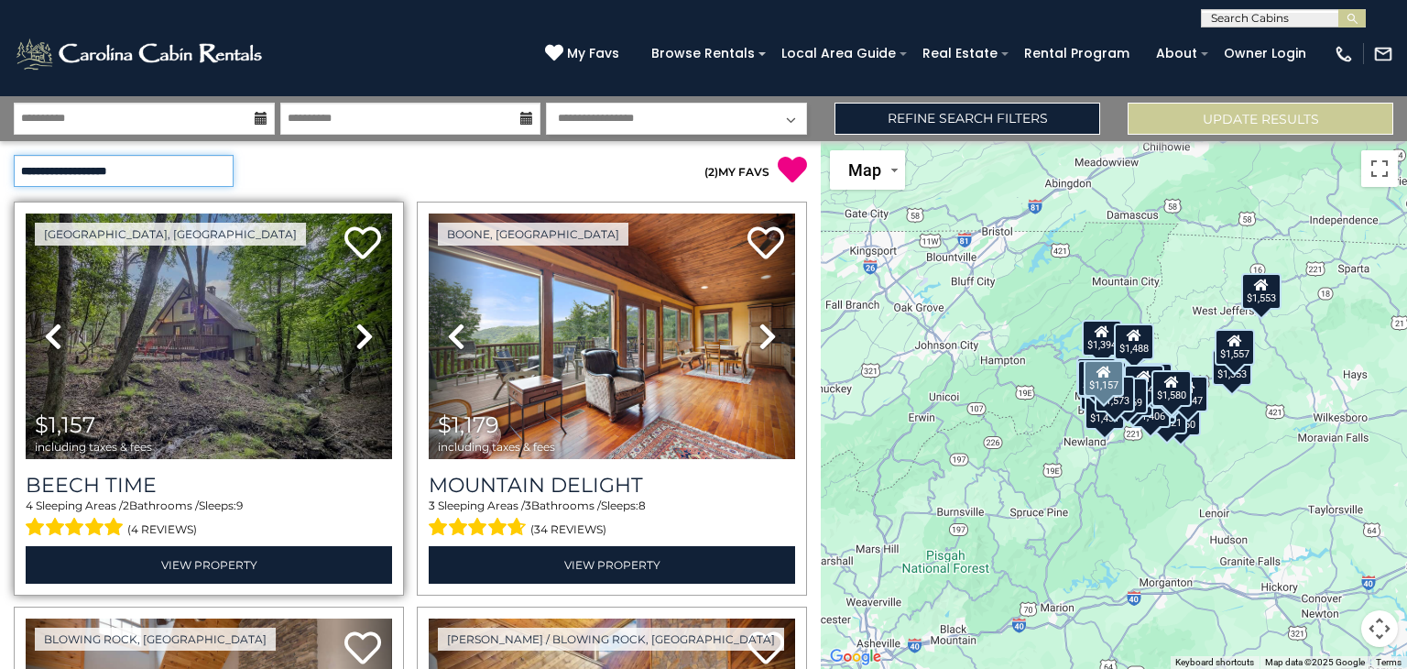
scroll to position [2, 0]
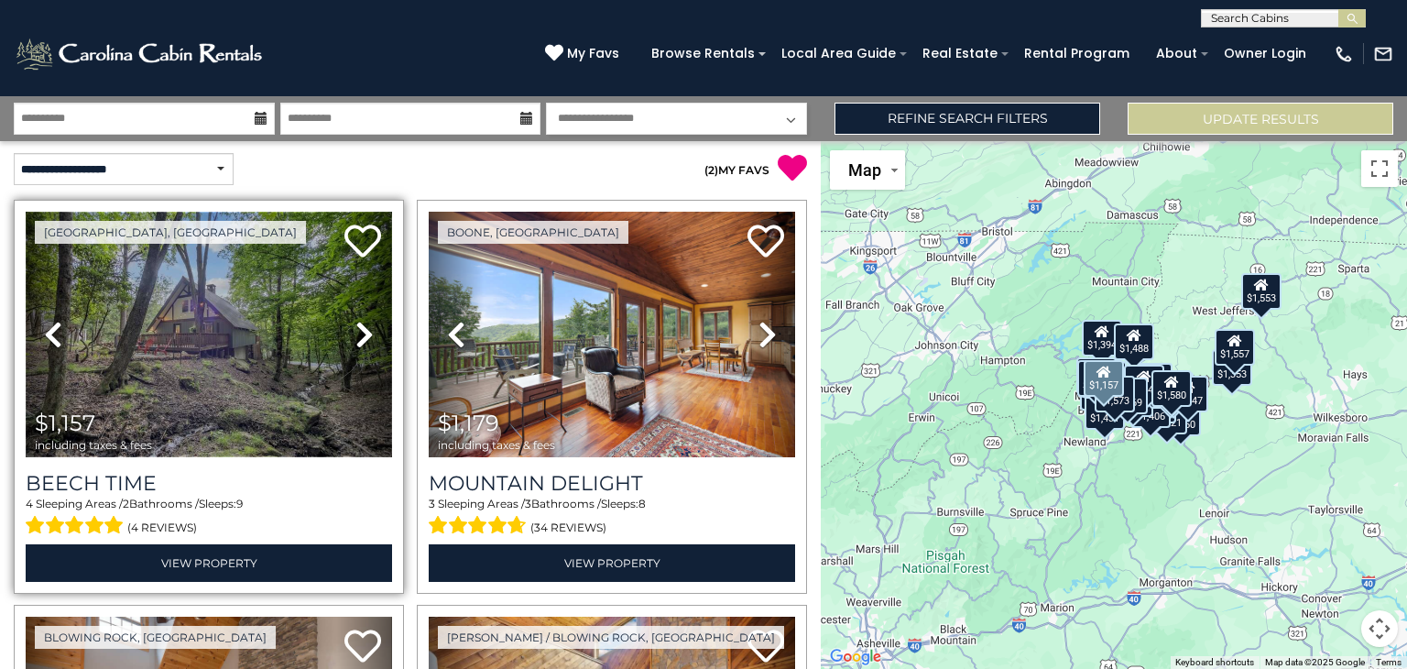
click at [245, 377] on img at bounding box center [209, 335] width 366 height 246
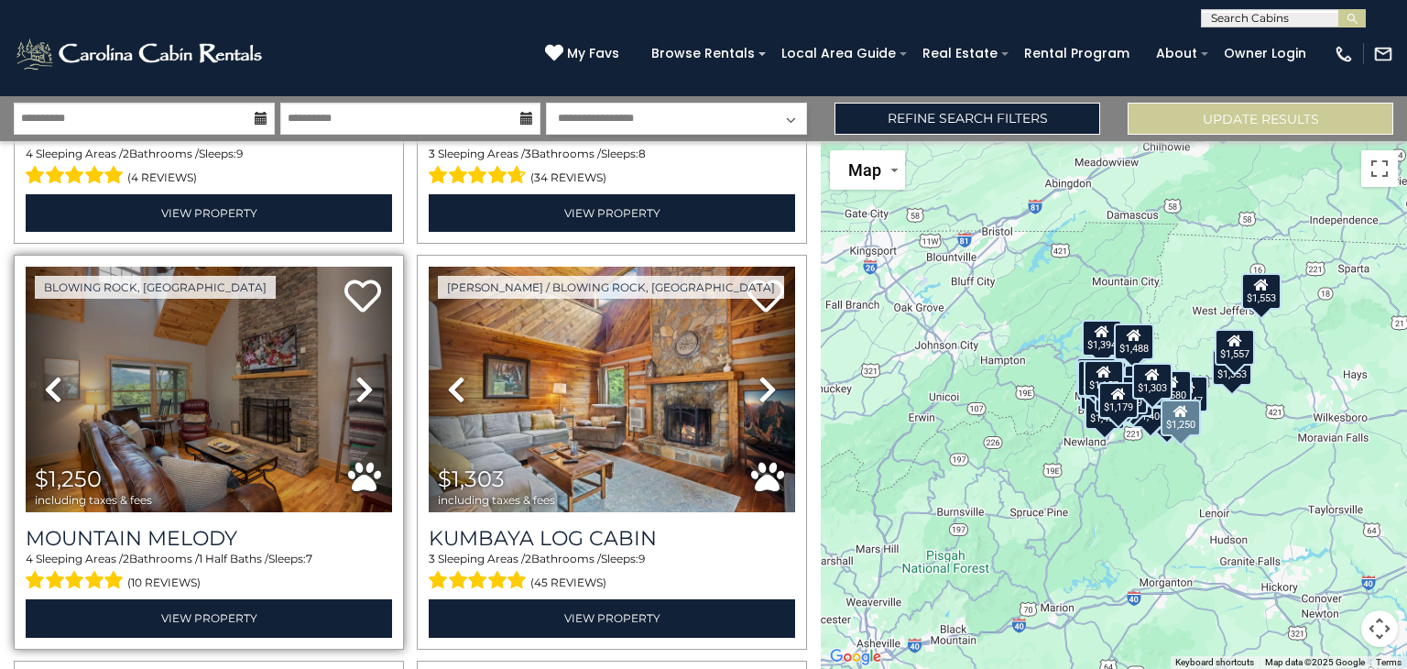
scroll to position [354, 0]
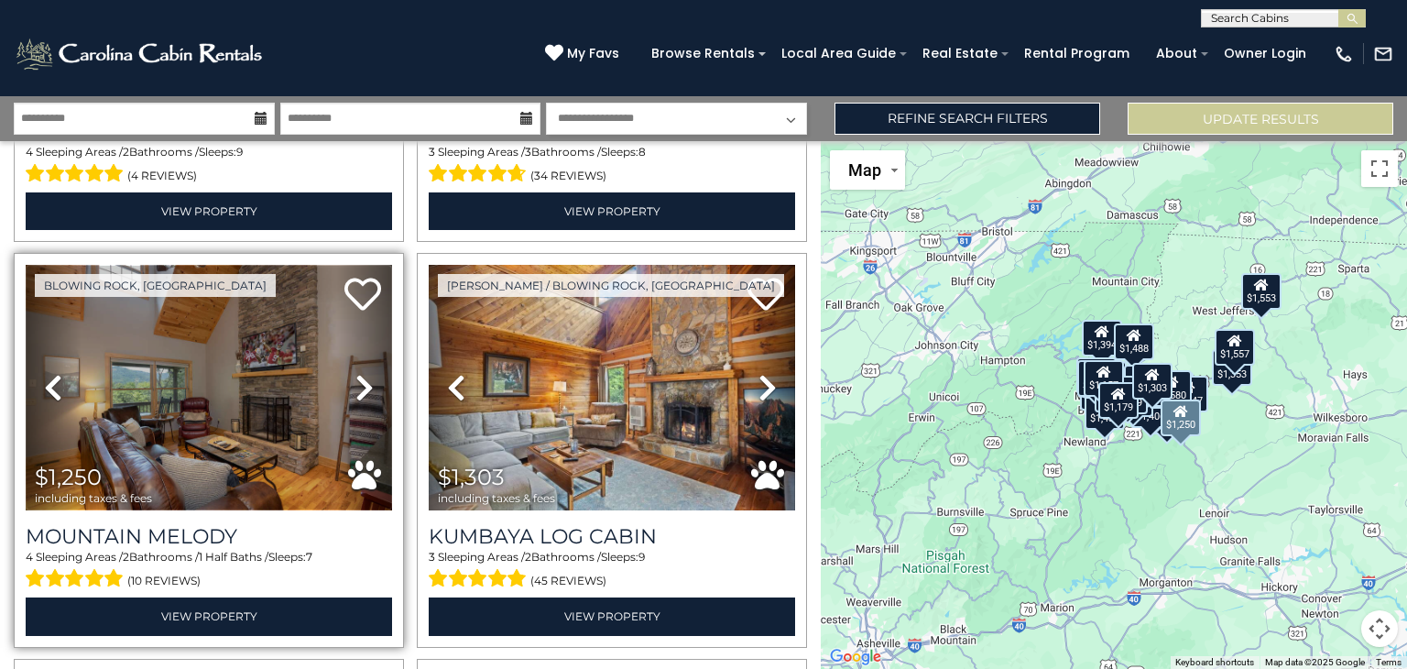
click at [241, 403] on img at bounding box center [209, 388] width 366 height 246
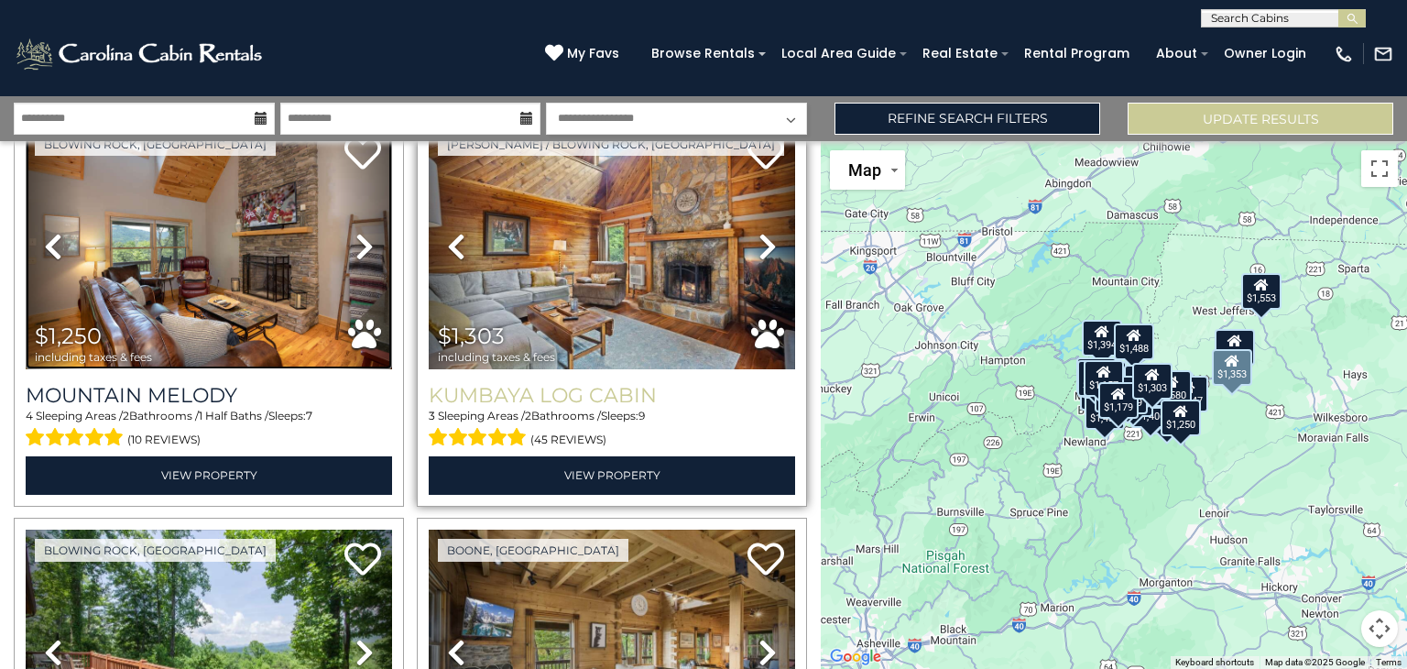
scroll to position [494, 0]
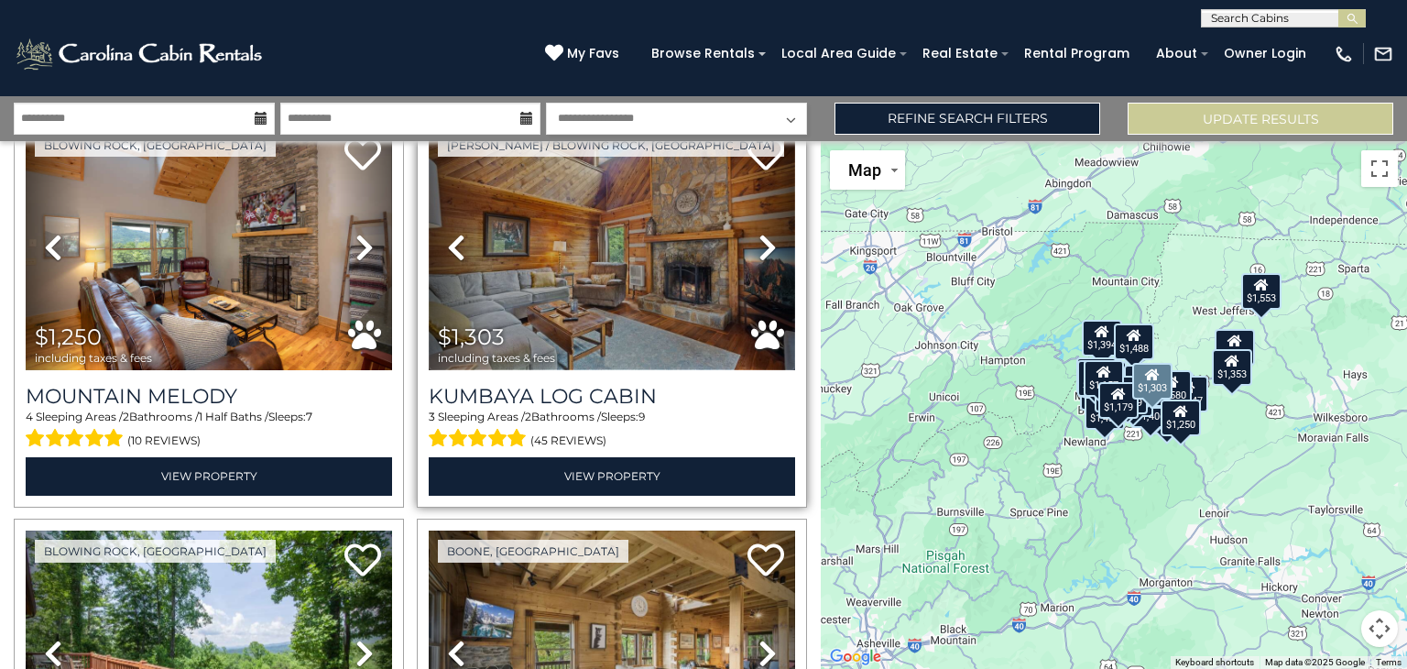
click at [676, 302] on img at bounding box center [612, 248] width 366 height 246
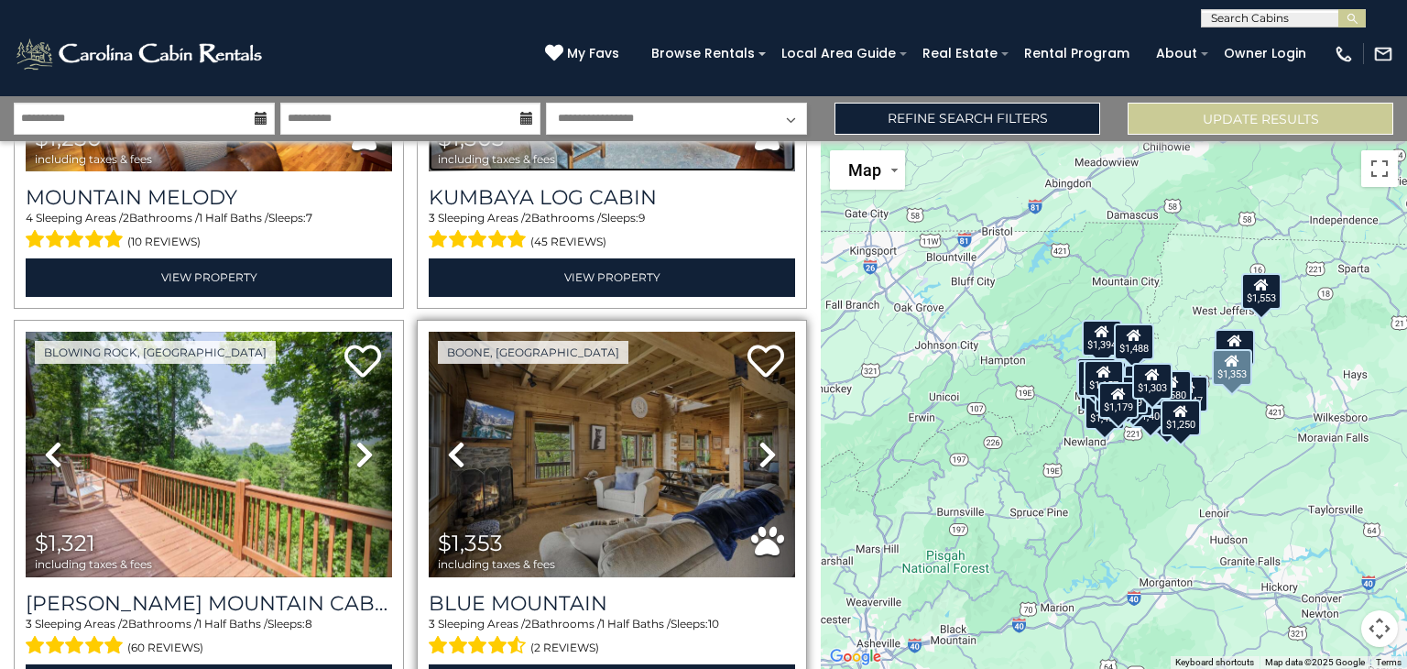
scroll to position [698, 0]
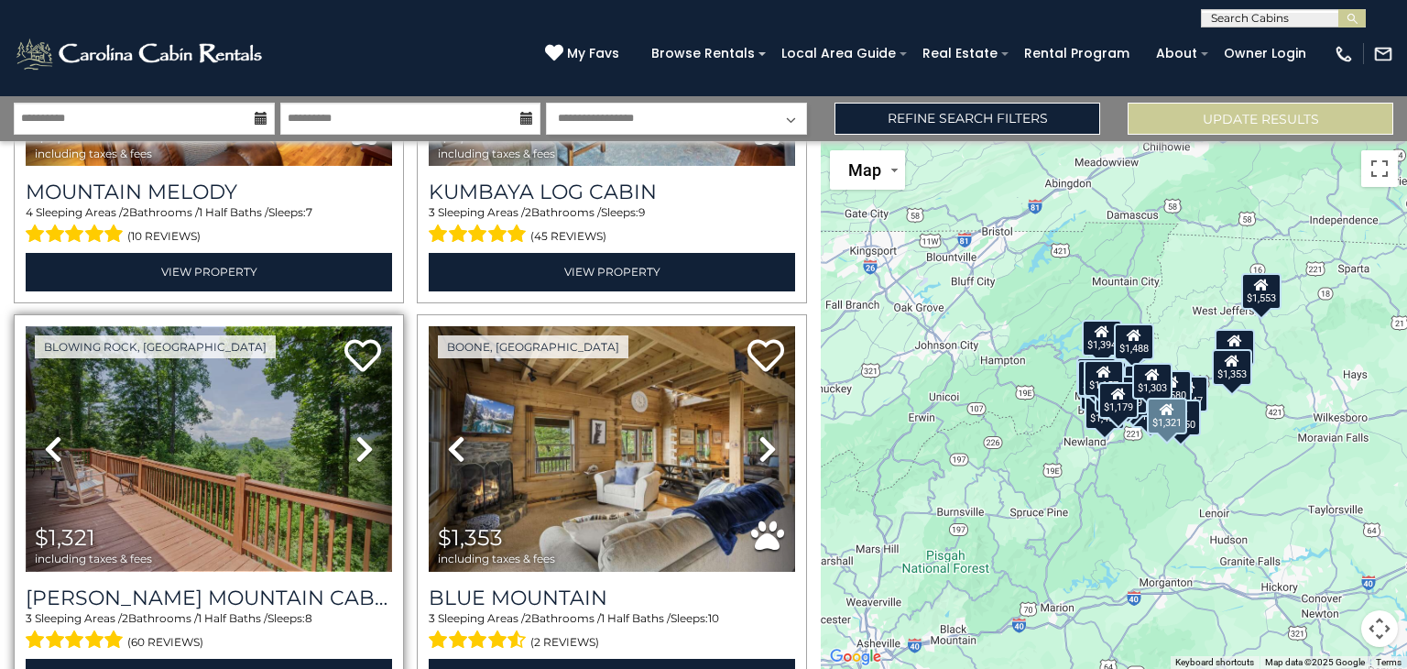
click at [247, 511] on img at bounding box center [209, 449] width 366 height 246
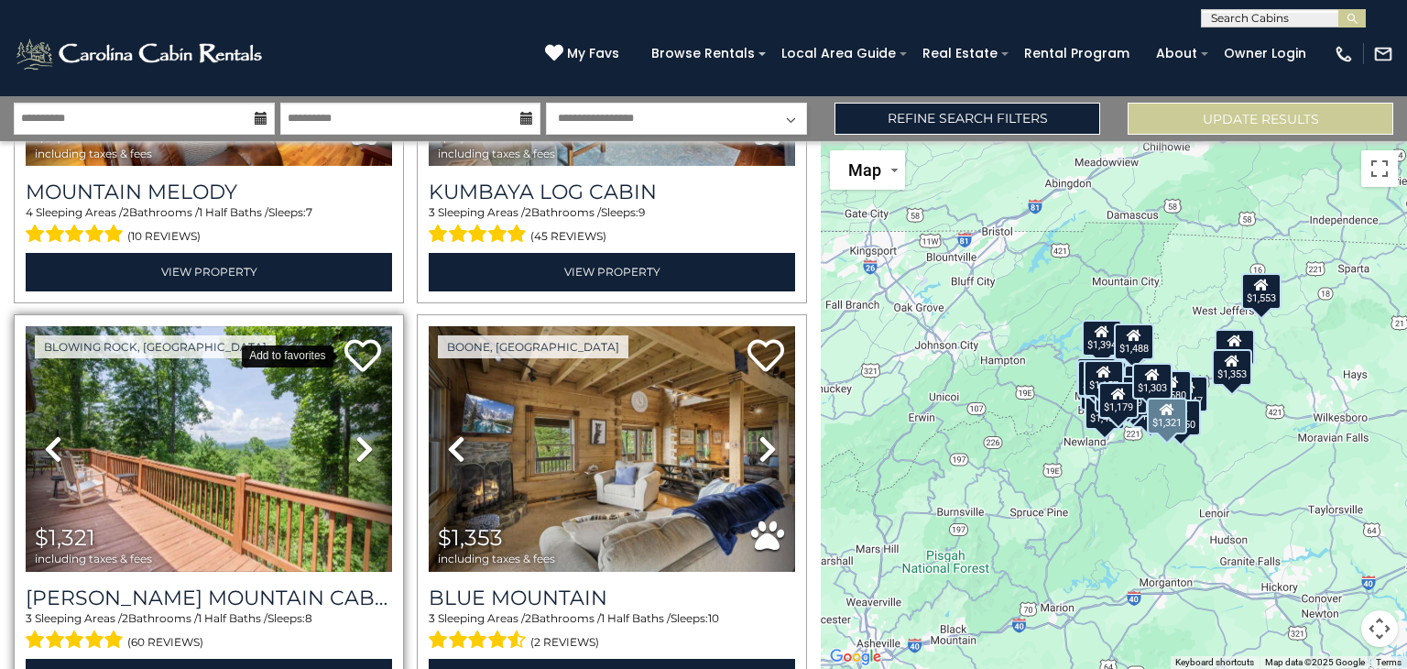
click at [355, 345] on icon at bounding box center [362, 355] width 37 height 37
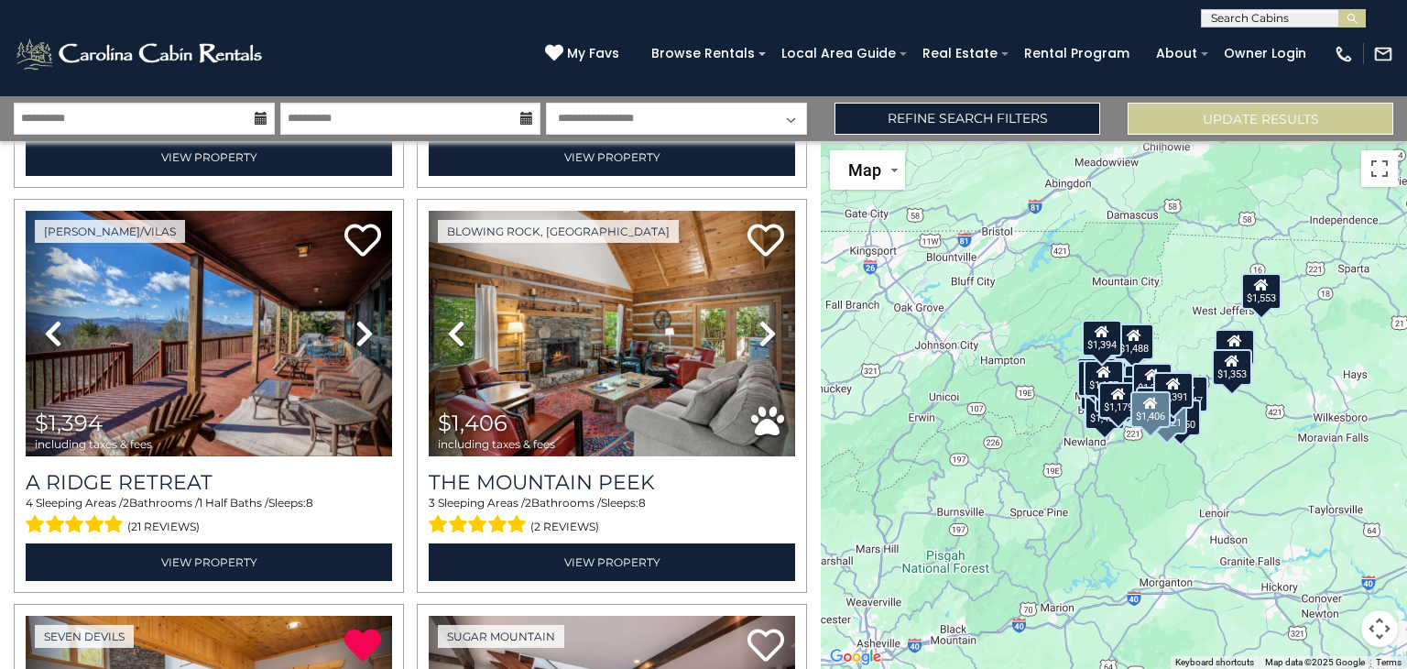
scroll to position [1626, 0]
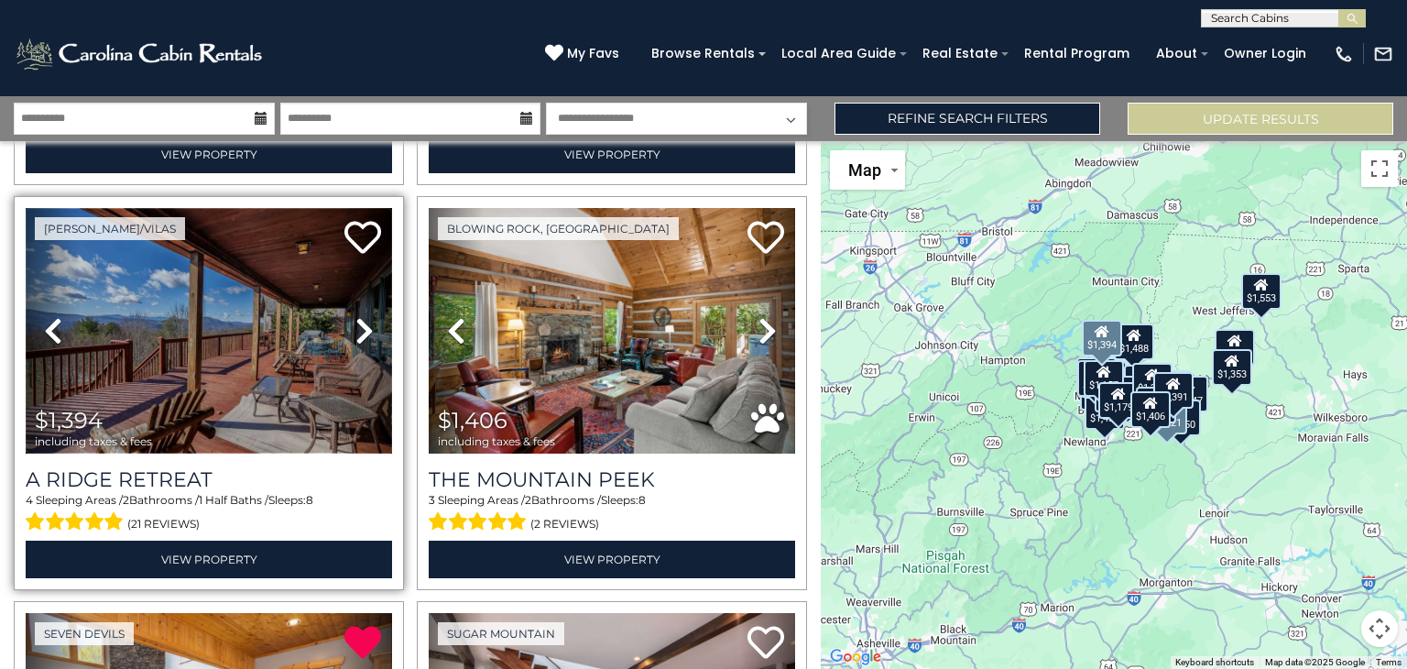
click at [275, 327] on img at bounding box center [209, 331] width 366 height 246
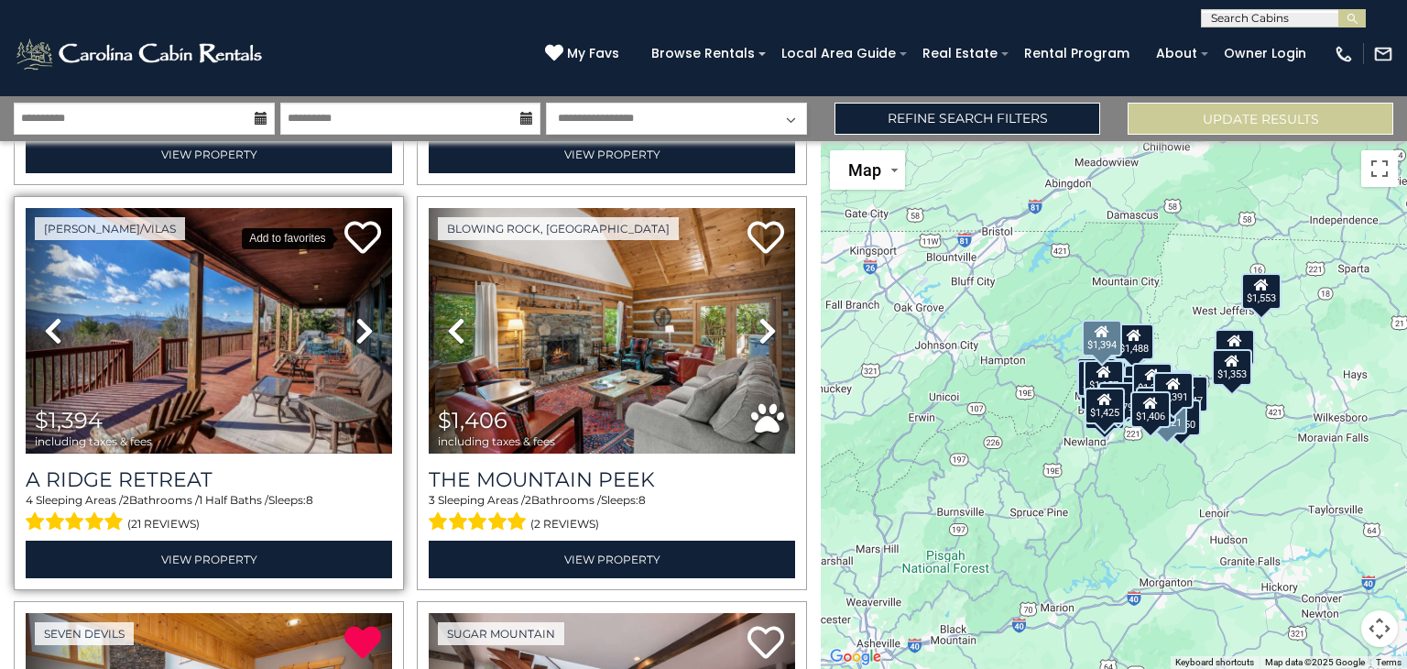
click at [353, 219] on icon at bounding box center [362, 237] width 37 height 37
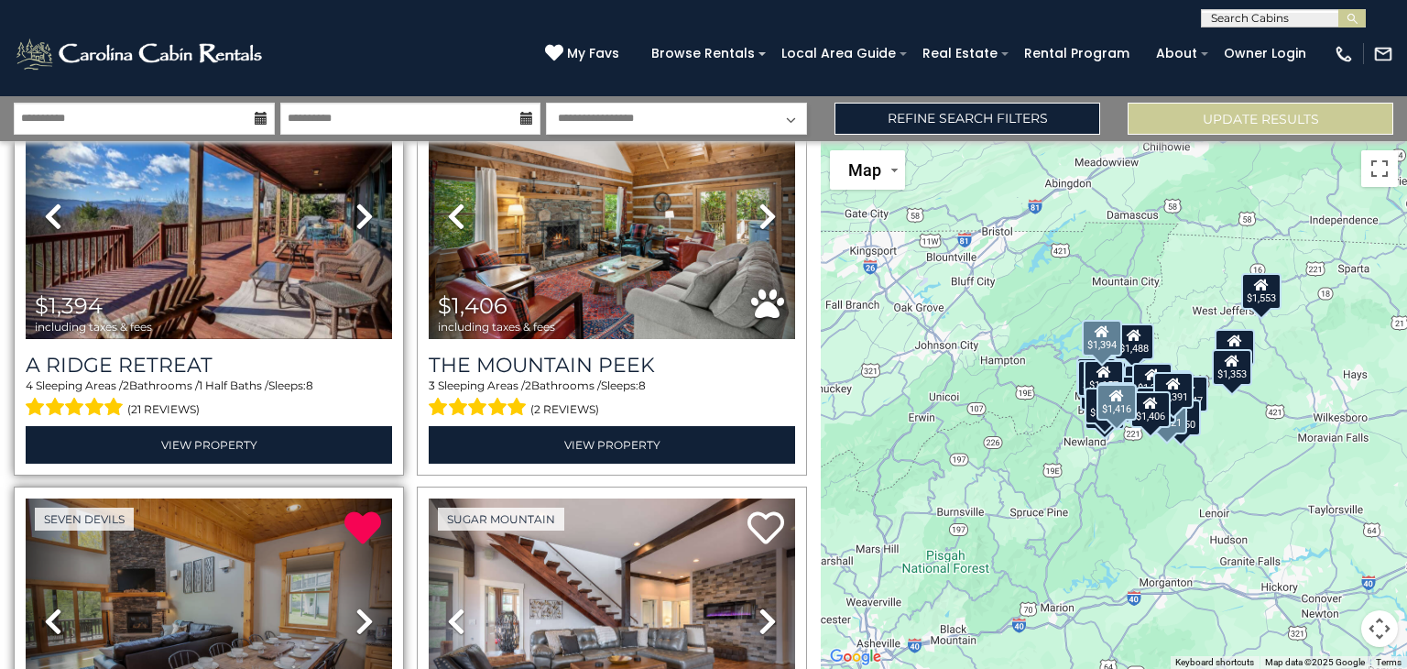
scroll to position [1739, 0]
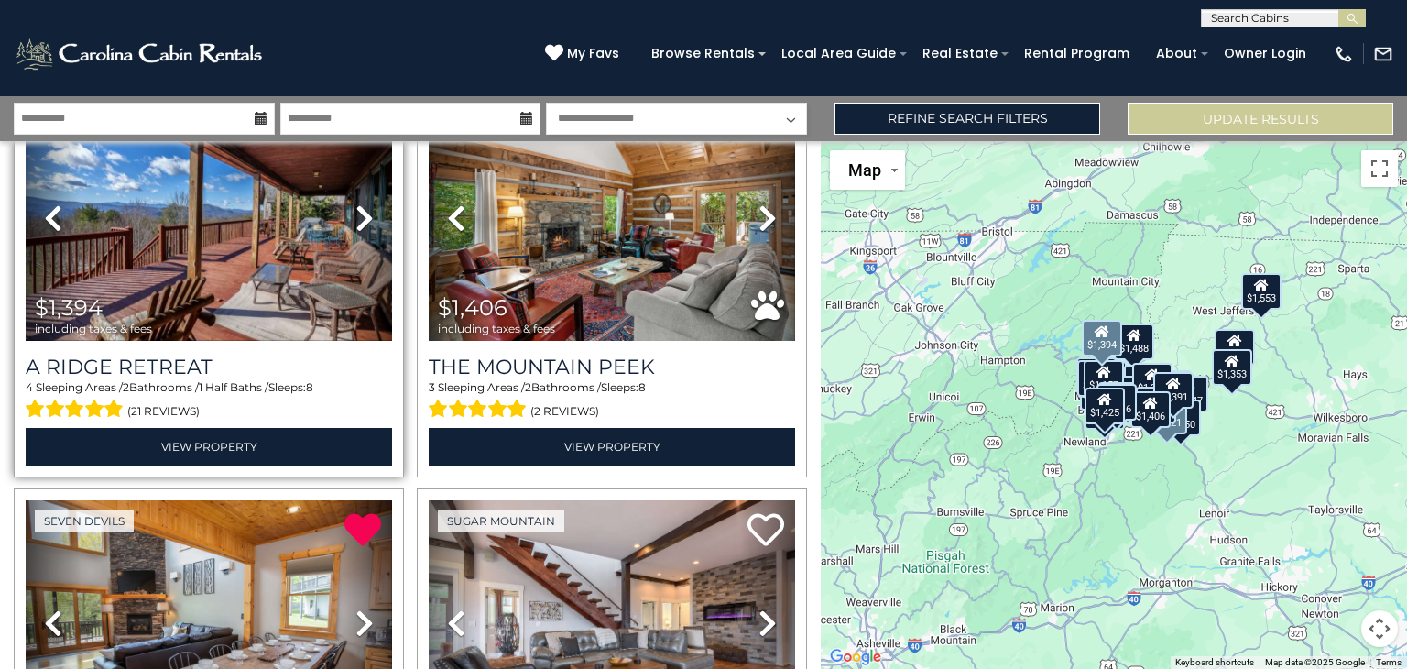
click at [257, 115] on icon at bounding box center [261, 118] width 13 height 13
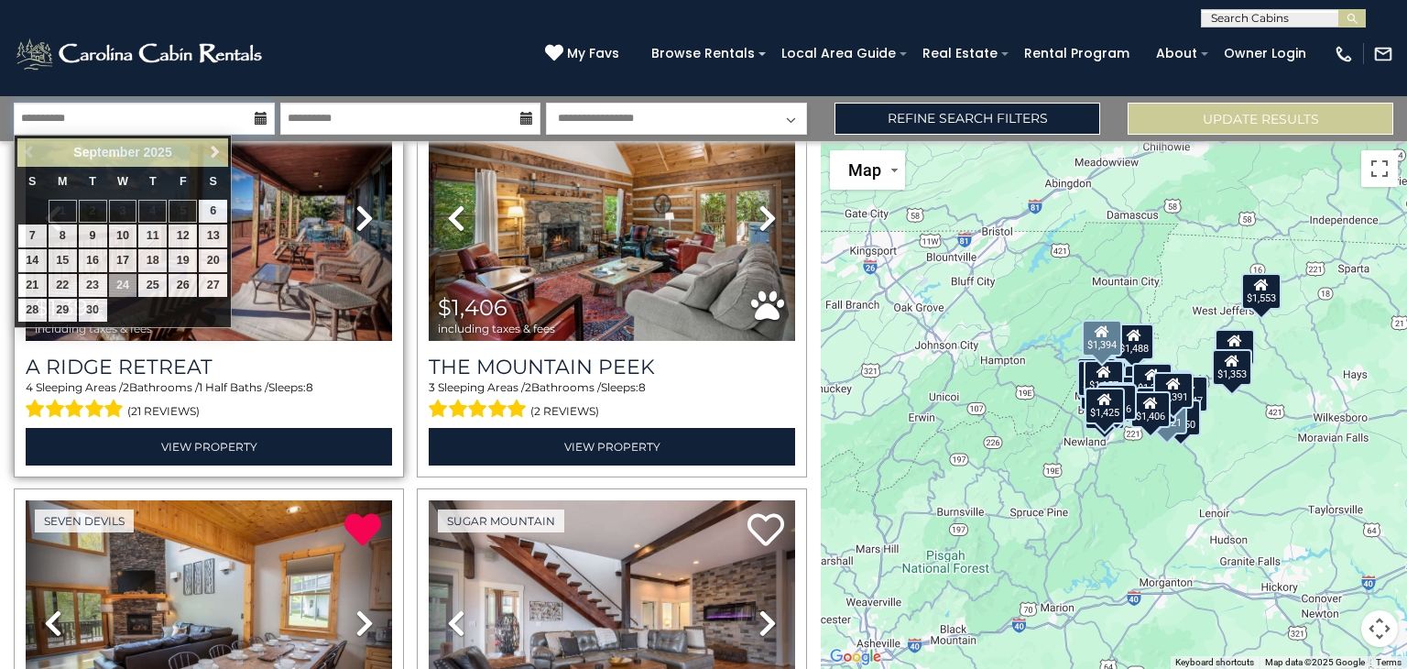
click at [240, 113] on input "**********" at bounding box center [144, 119] width 261 height 32
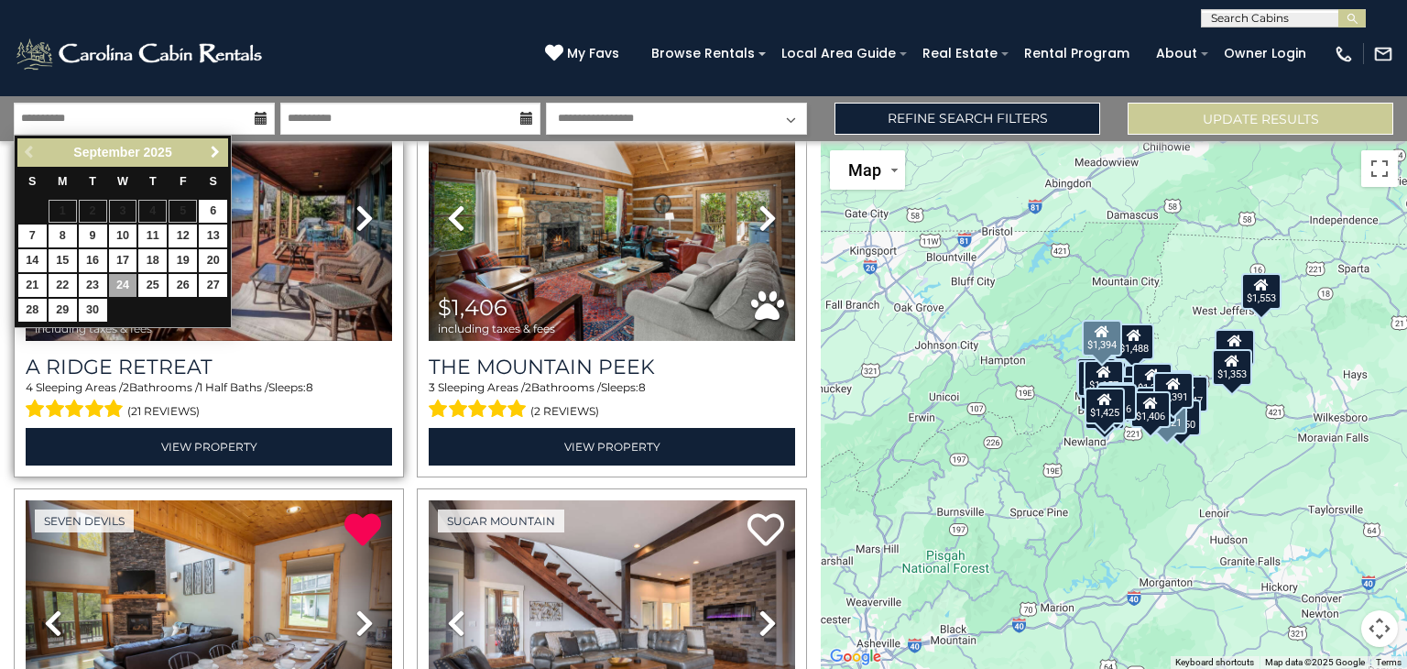
click at [216, 147] on span "Next" at bounding box center [215, 152] width 15 height 15
click at [213, 151] on span "Next" at bounding box center [215, 152] width 15 height 15
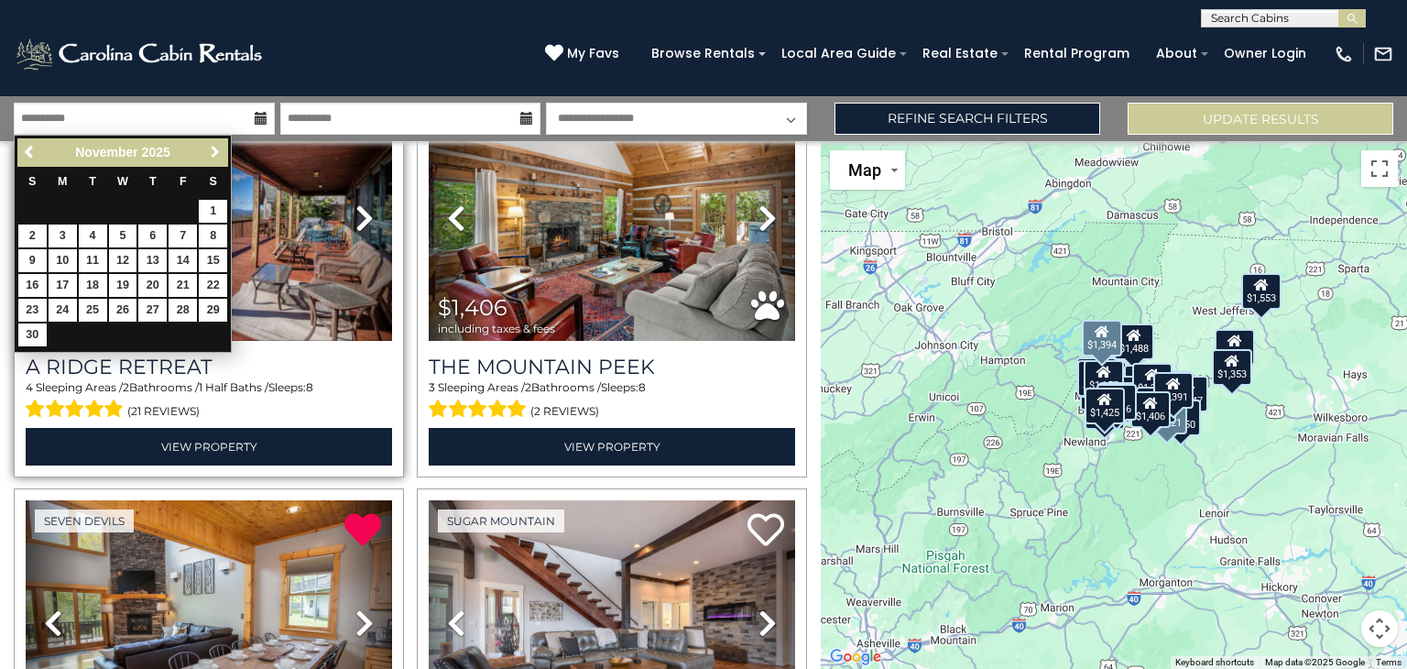
click at [213, 151] on span "Next" at bounding box center [215, 152] width 15 height 15
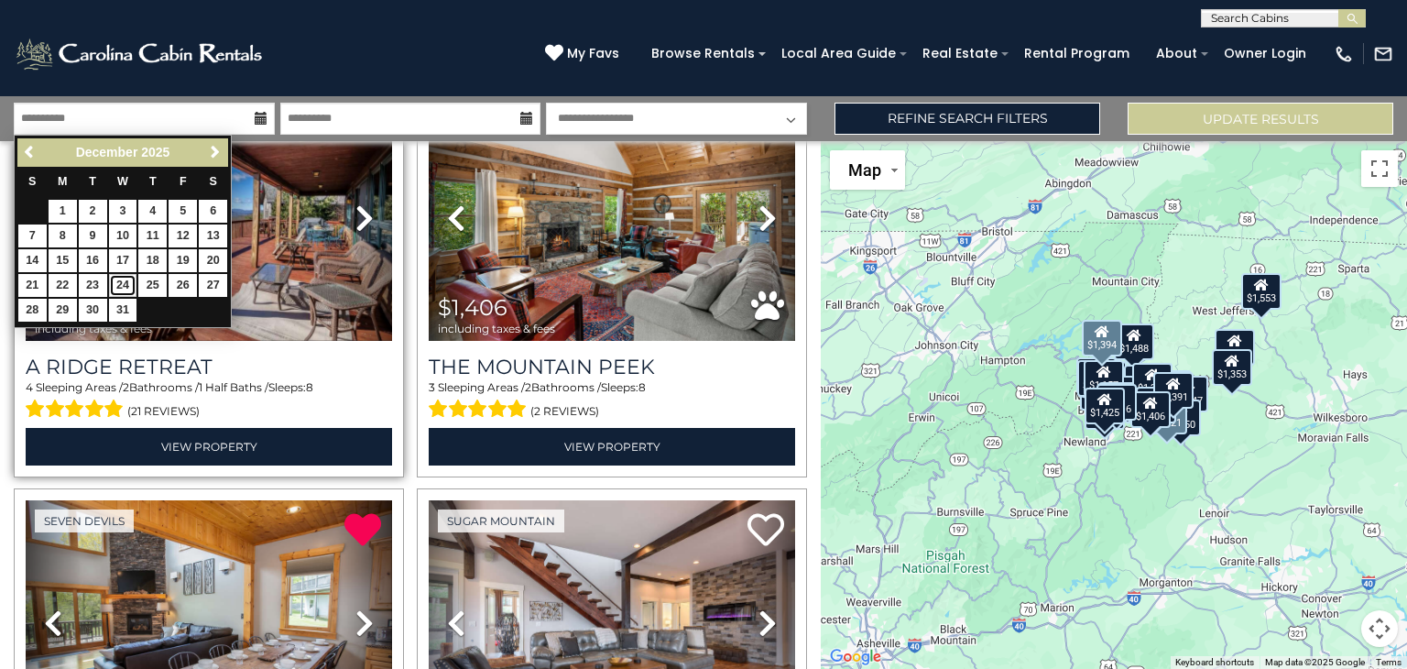
click at [115, 285] on link "24" at bounding box center [123, 285] width 28 height 23
type input "********"
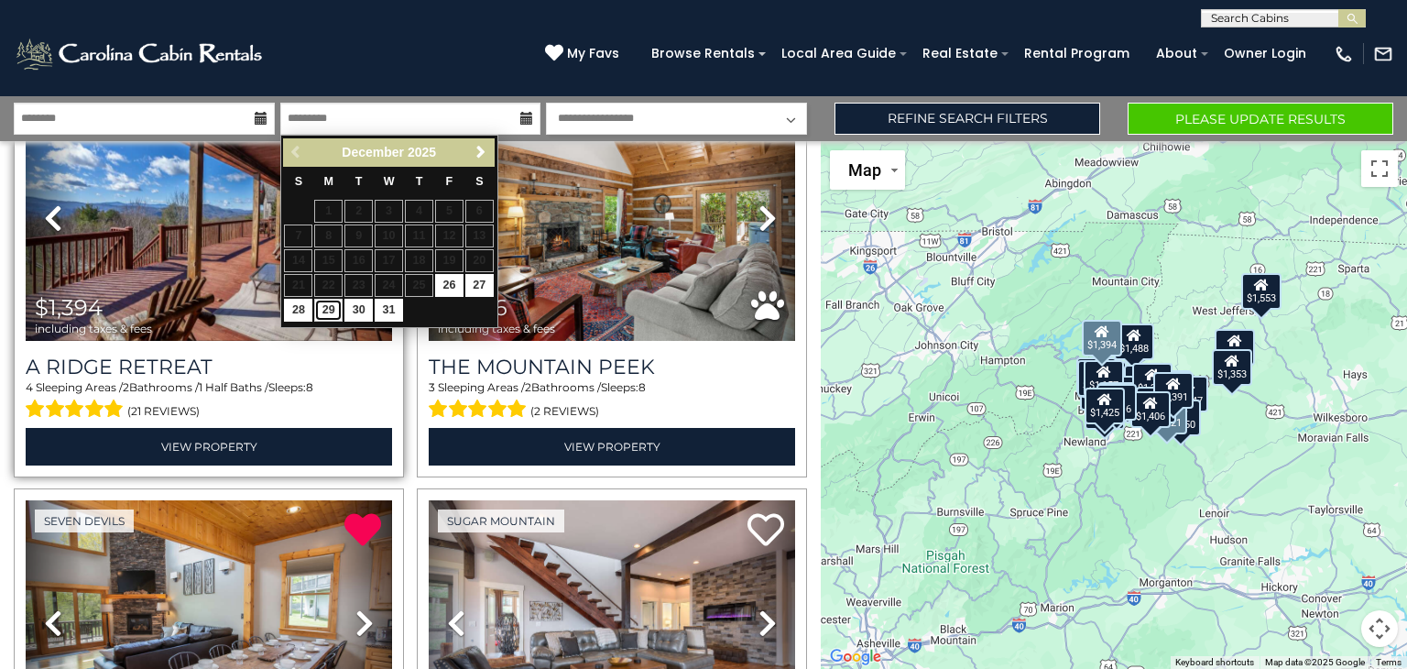
click at [333, 311] on link "29" at bounding box center [328, 310] width 28 height 23
type input "********"
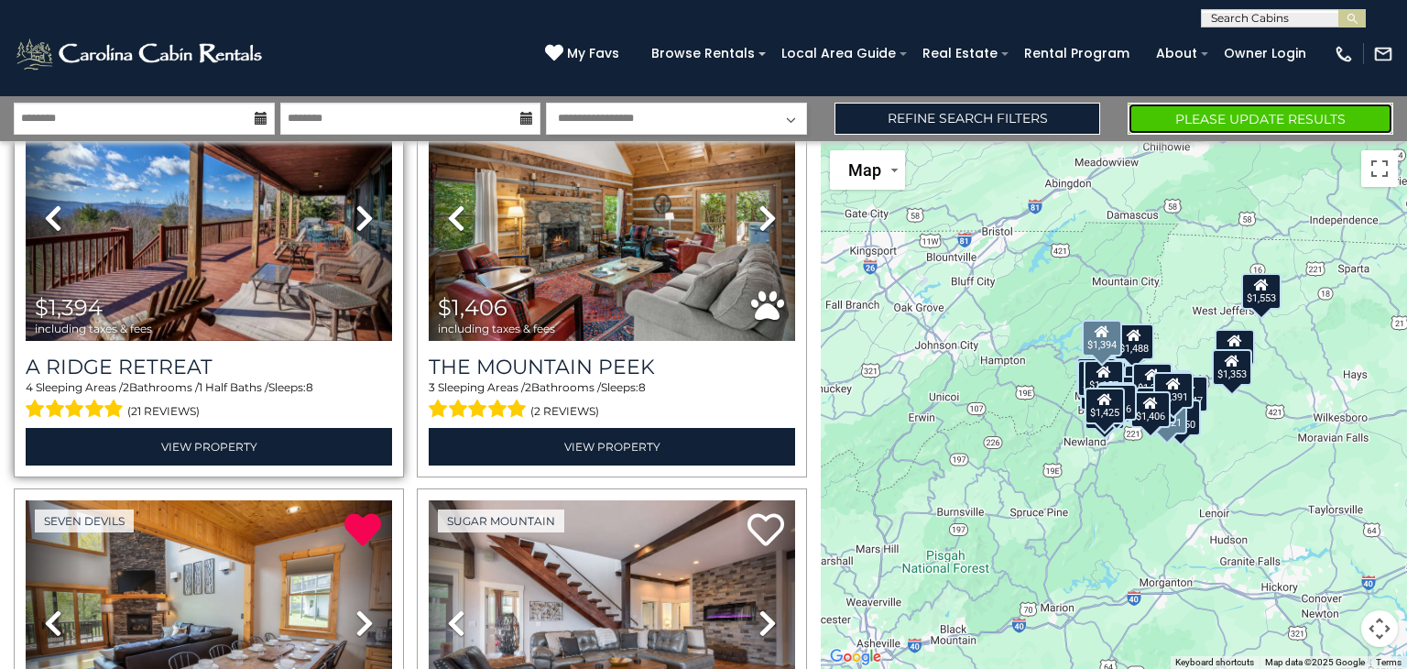
click at [1258, 110] on button "Please Update Results" at bounding box center [1261, 119] width 266 height 32
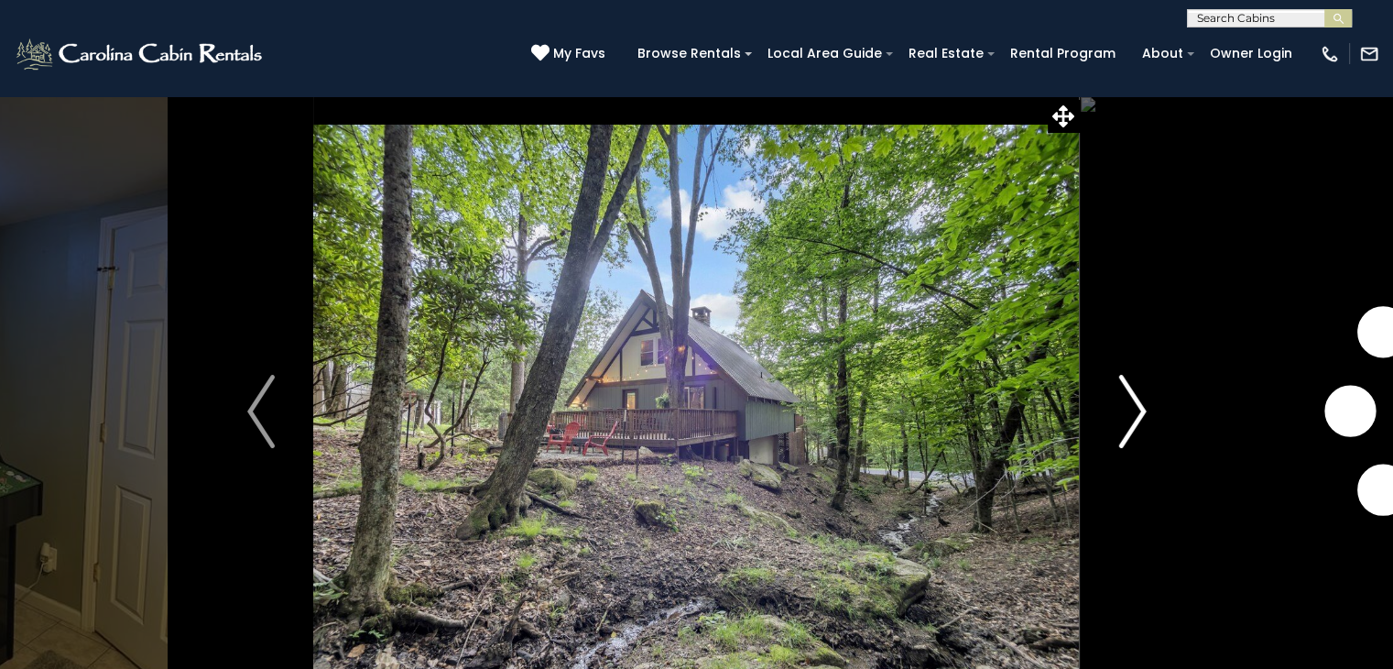
click at [1125, 429] on img "Next" at bounding box center [1132, 411] width 27 height 73
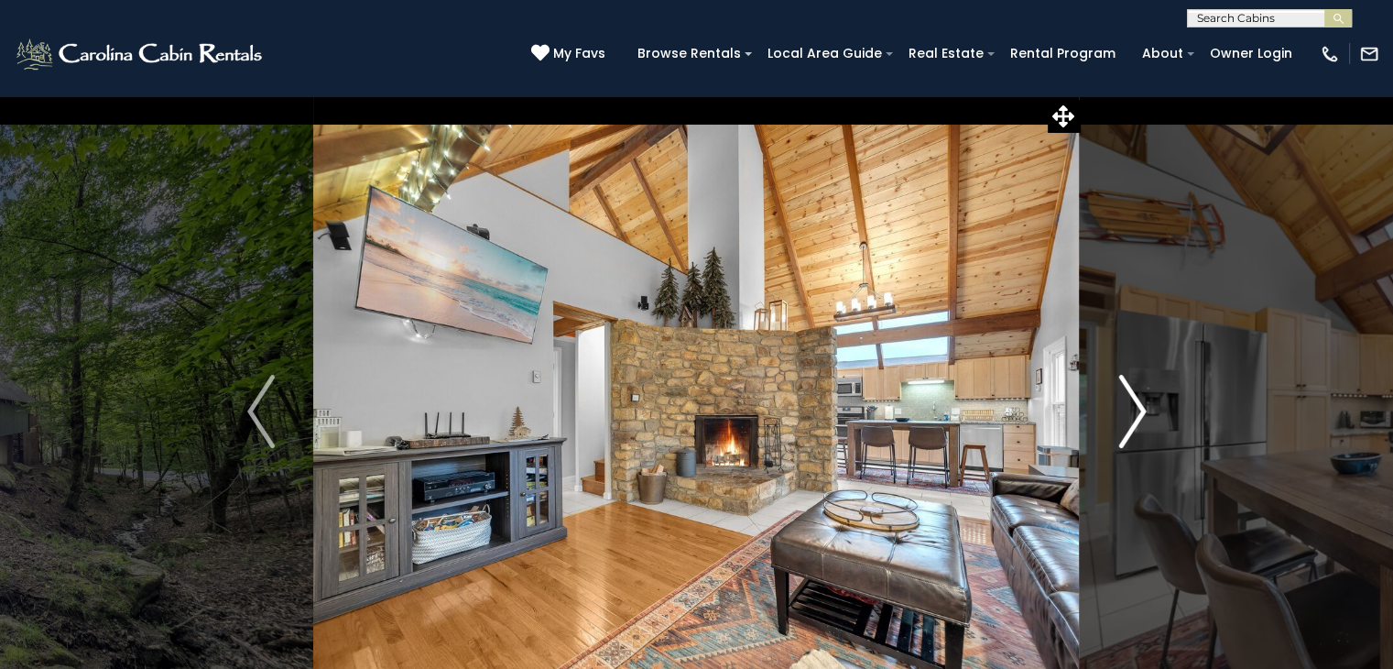
click at [1125, 429] on img "Next" at bounding box center [1132, 411] width 27 height 73
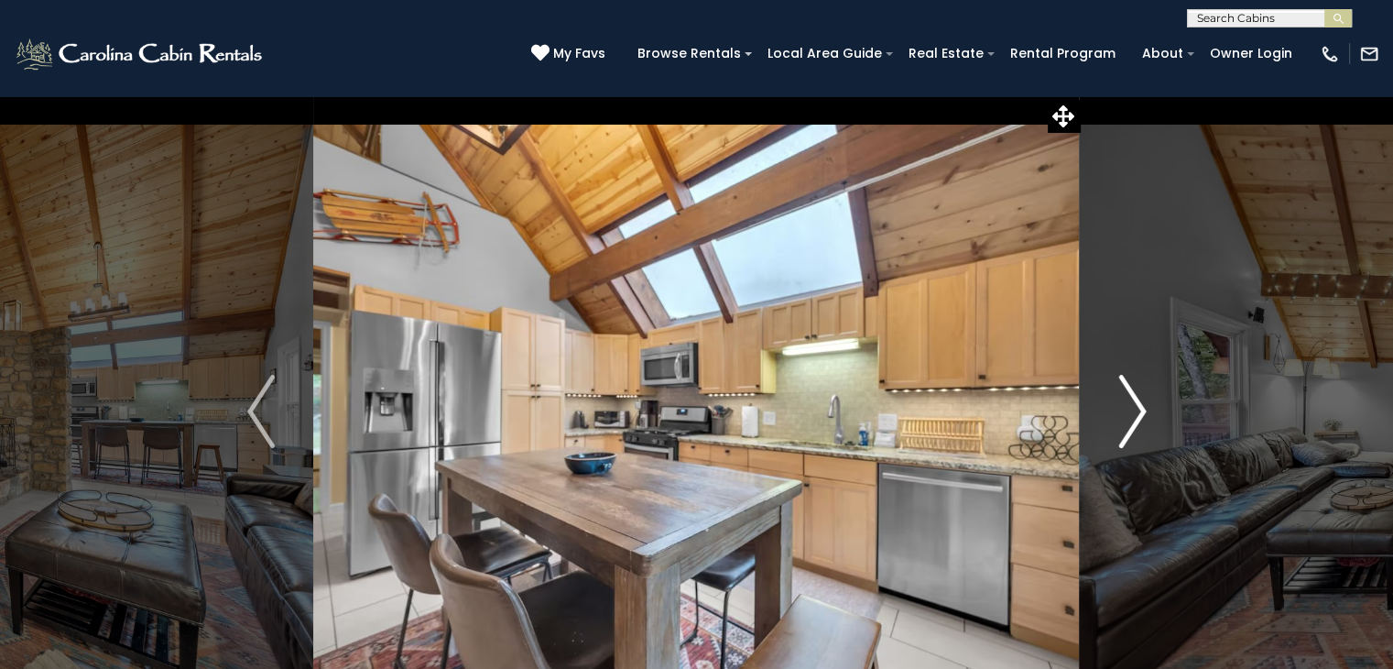
click at [1125, 429] on img "Next" at bounding box center [1132, 411] width 27 height 73
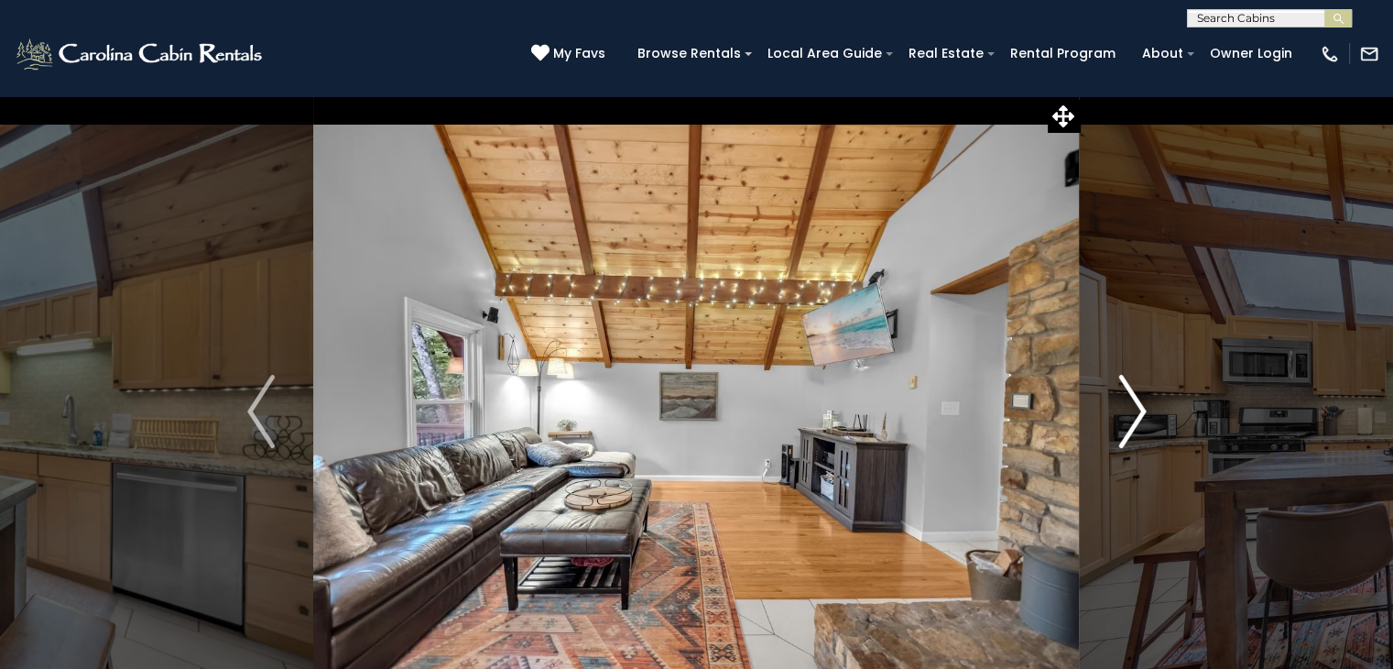
click at [1125, 429] on img "Next" at bounding box center [1132, 411] width 27 height 73
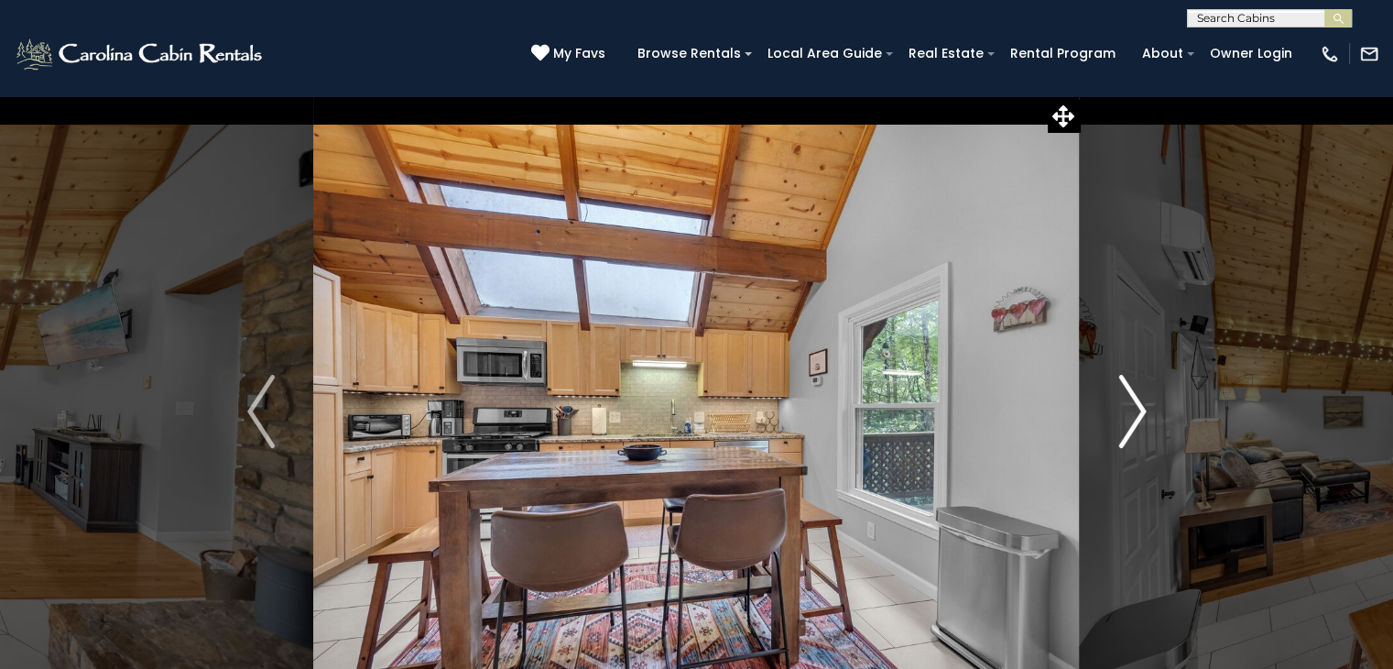
click at [1125, 429] on img "Next" at bounding box center [1132, 411] width 27 height 73
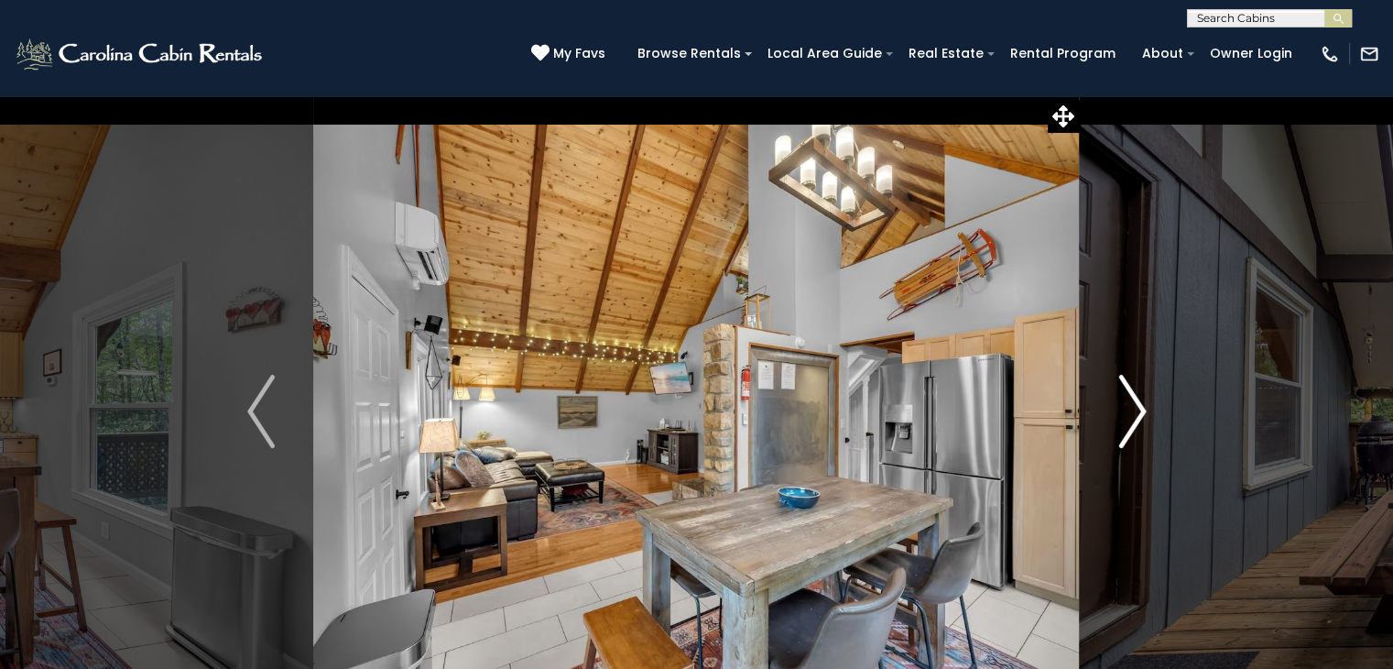
click at [1125, 429] on img "Next" at bounding box center [1132, 411] width 27 height 73
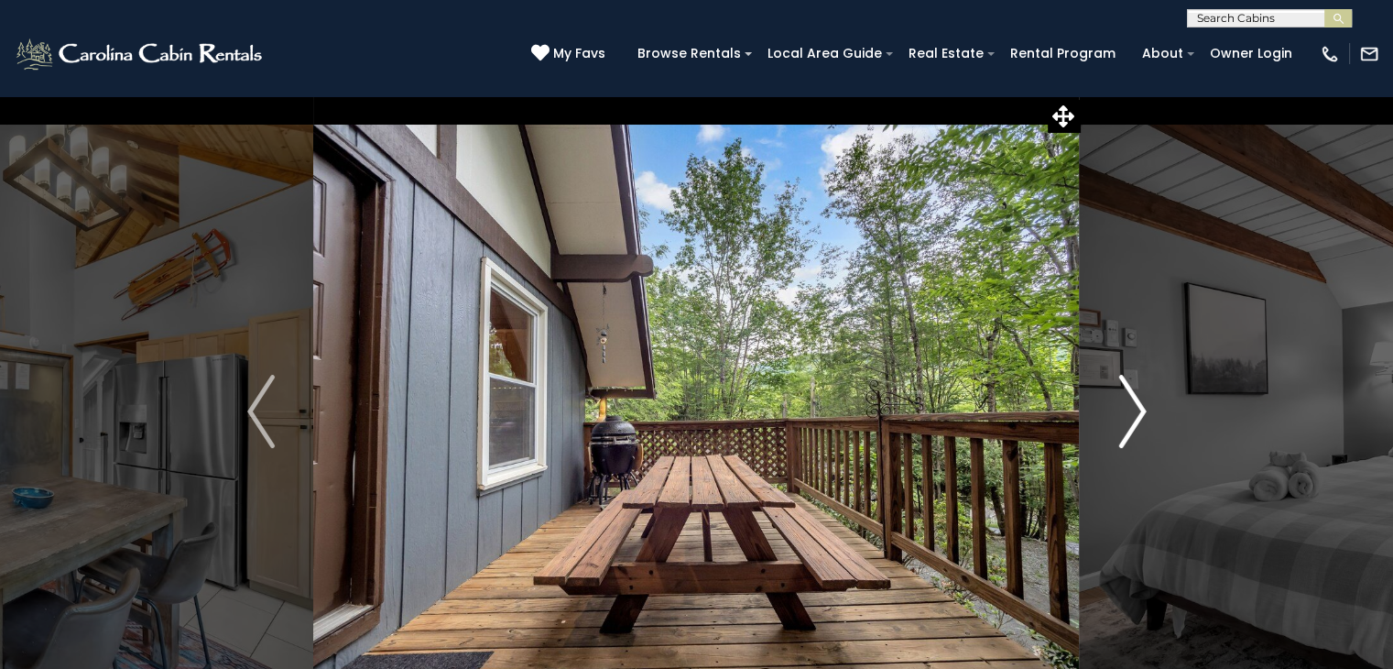
click at [1125, 429] on img "Next" at bounding box center [1132, 411] width 27 height 73
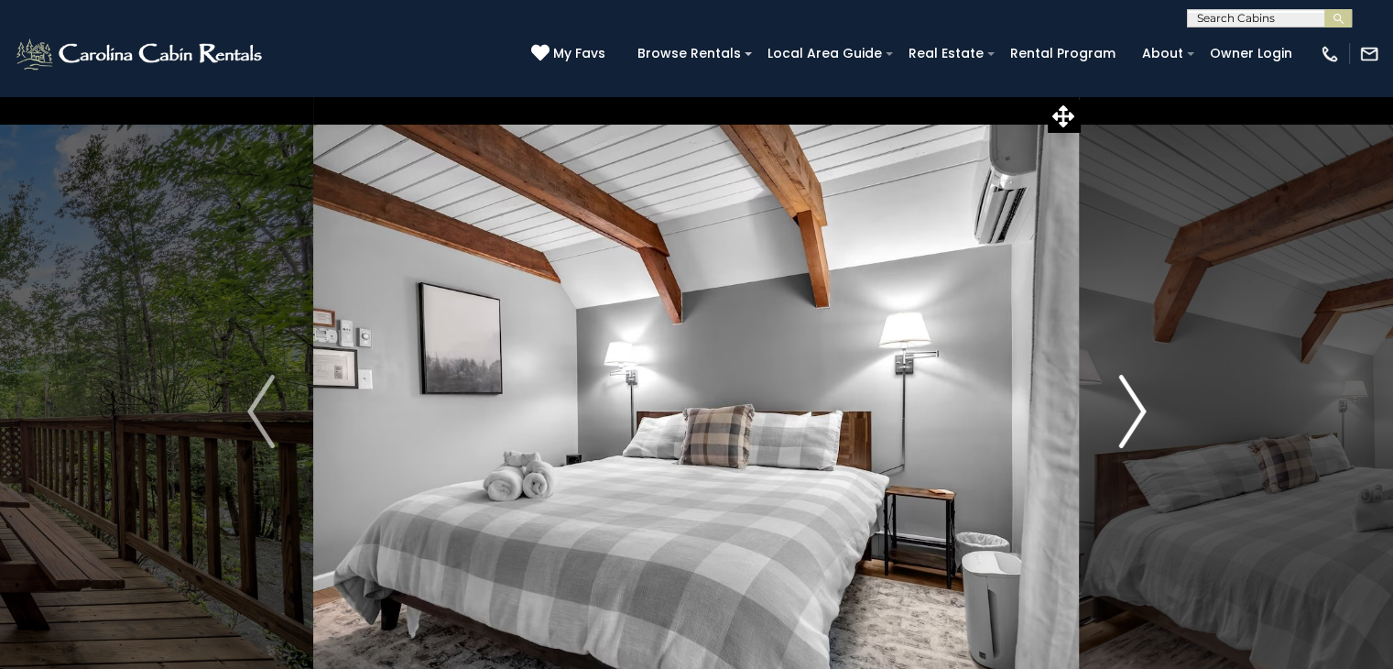
click at [1125, 429] on img "Next" at bounding box center [1132, 411] width 27 height 73
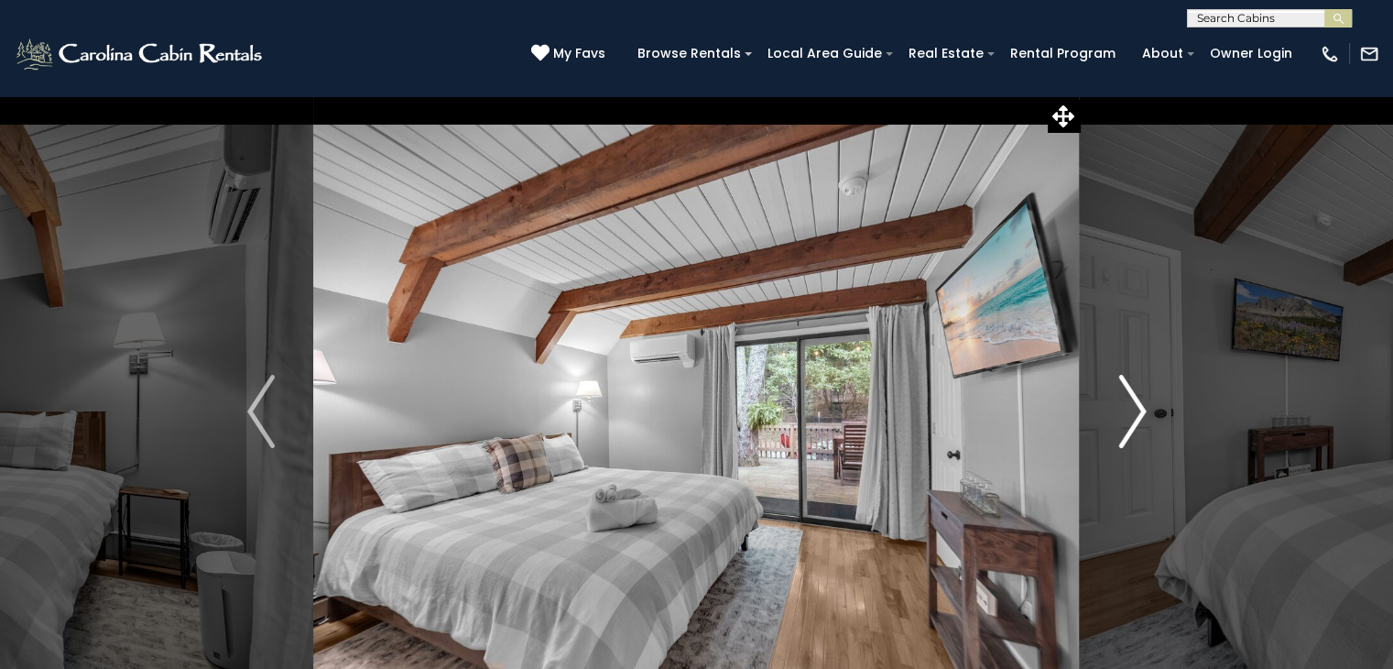
click at [1125, 429] on img "Next" at bounding box center [1132, 411] width 27 height 73
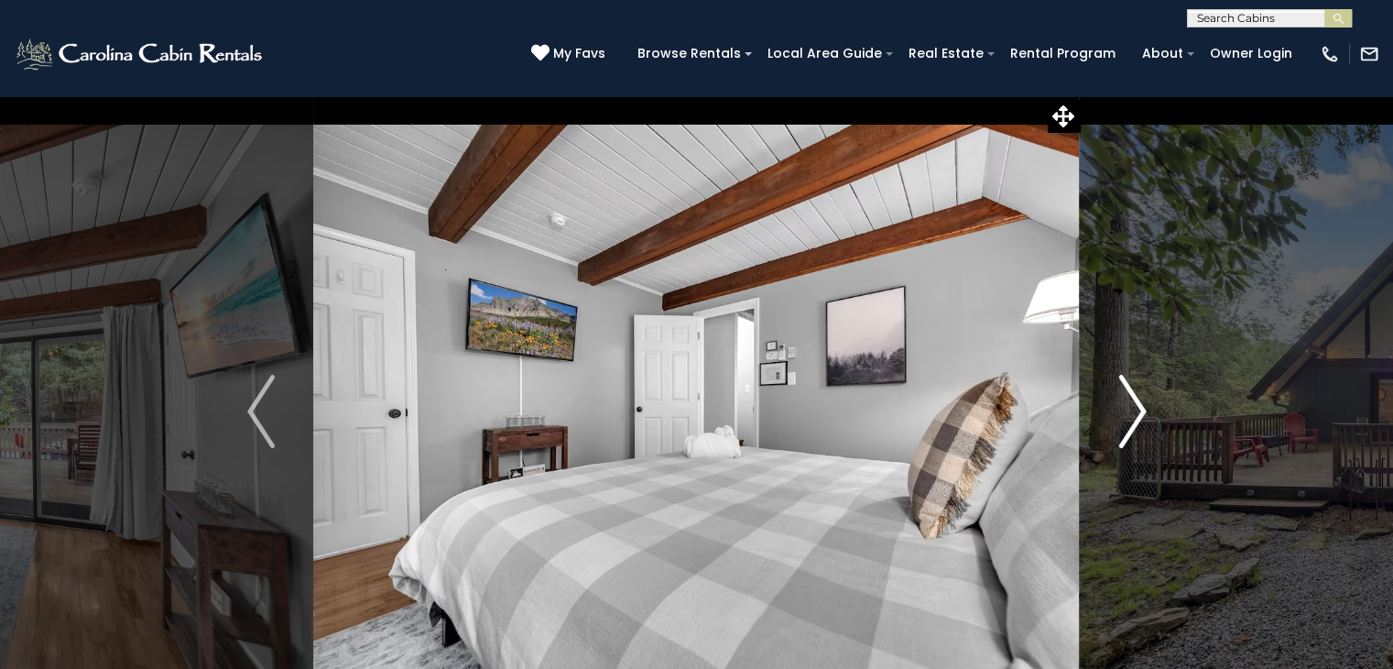
click at [1125, 429] on img "Next" at bounding box center [1132, 411] width 27 height 73
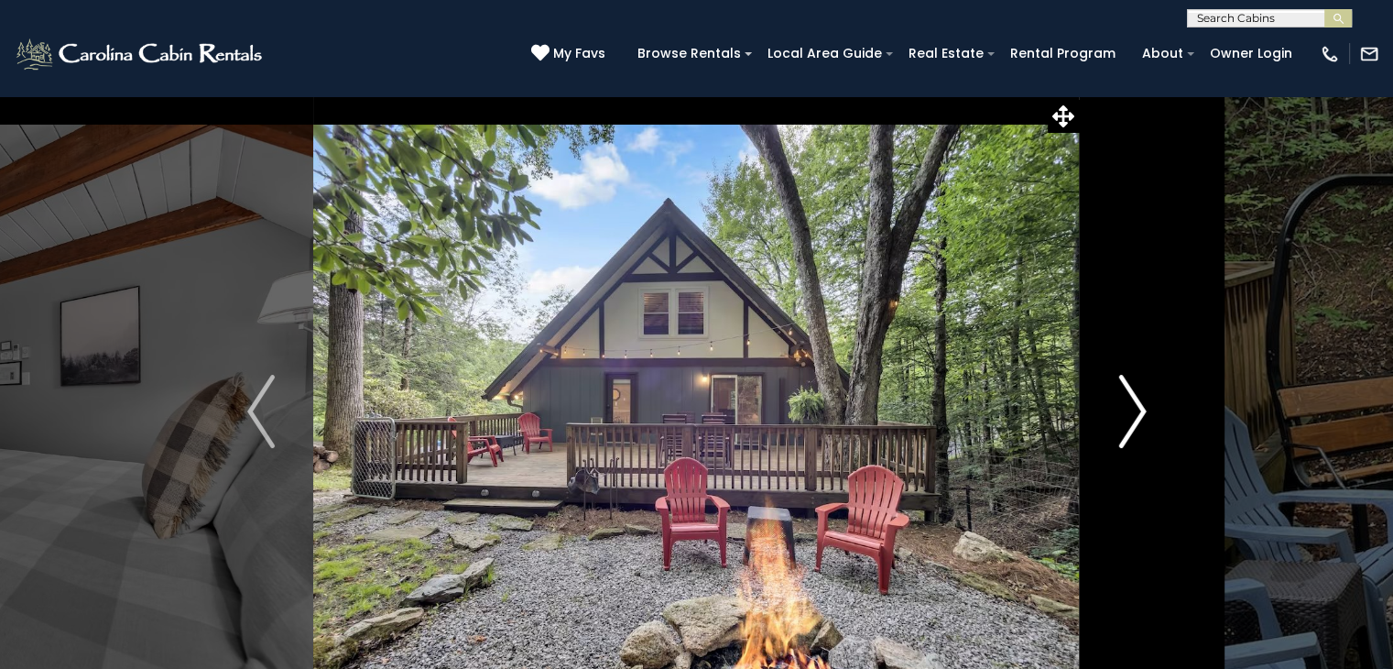
click at [1125, 429] on img "Next" at bounding box center [1132, 411] width 27 height 73
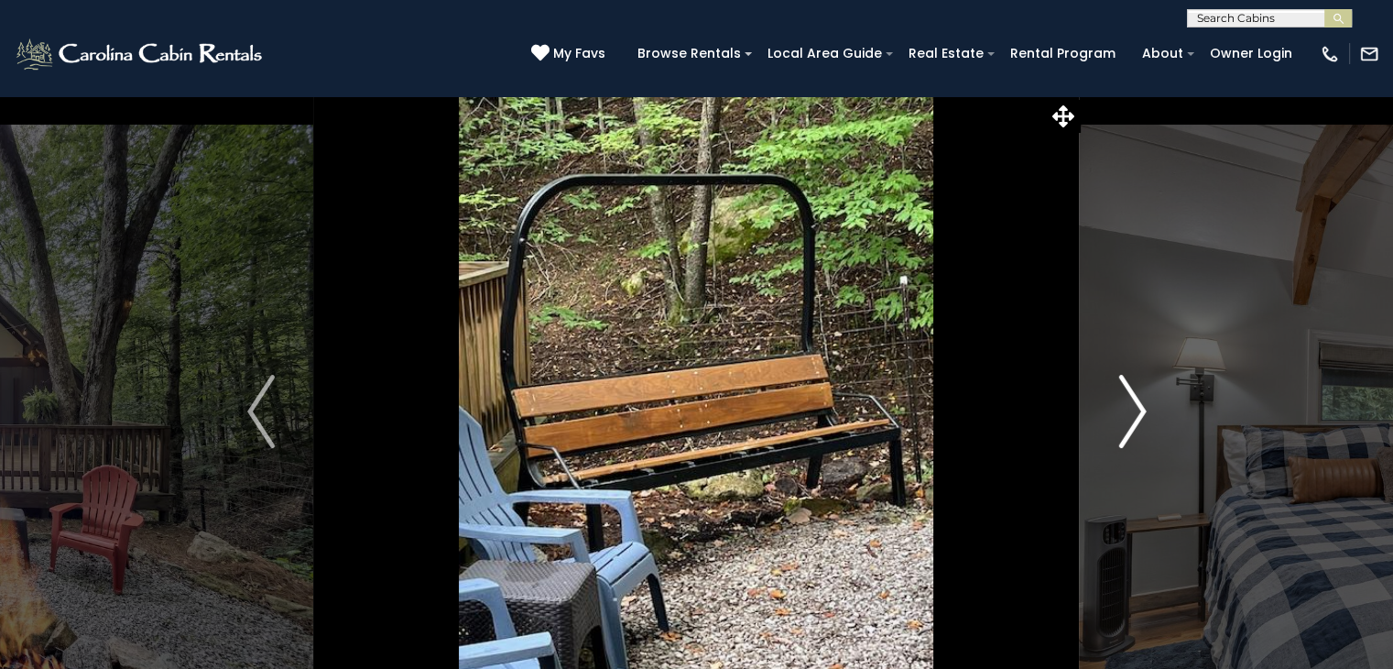
click at [1125, 429] on img "Next" at bounding box center [1132, 411] width 27 height 73
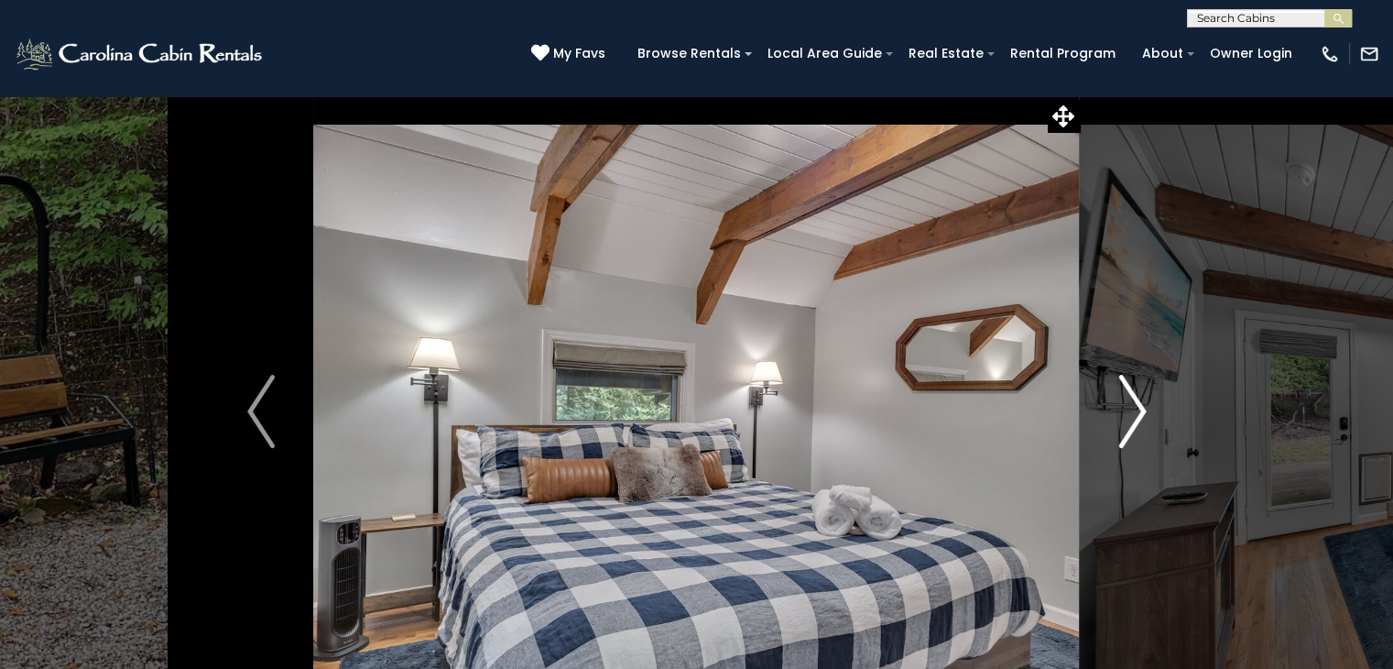
click at [1125, 429] on img "Next" at bounding box center [1132, 411] width 27 height 73
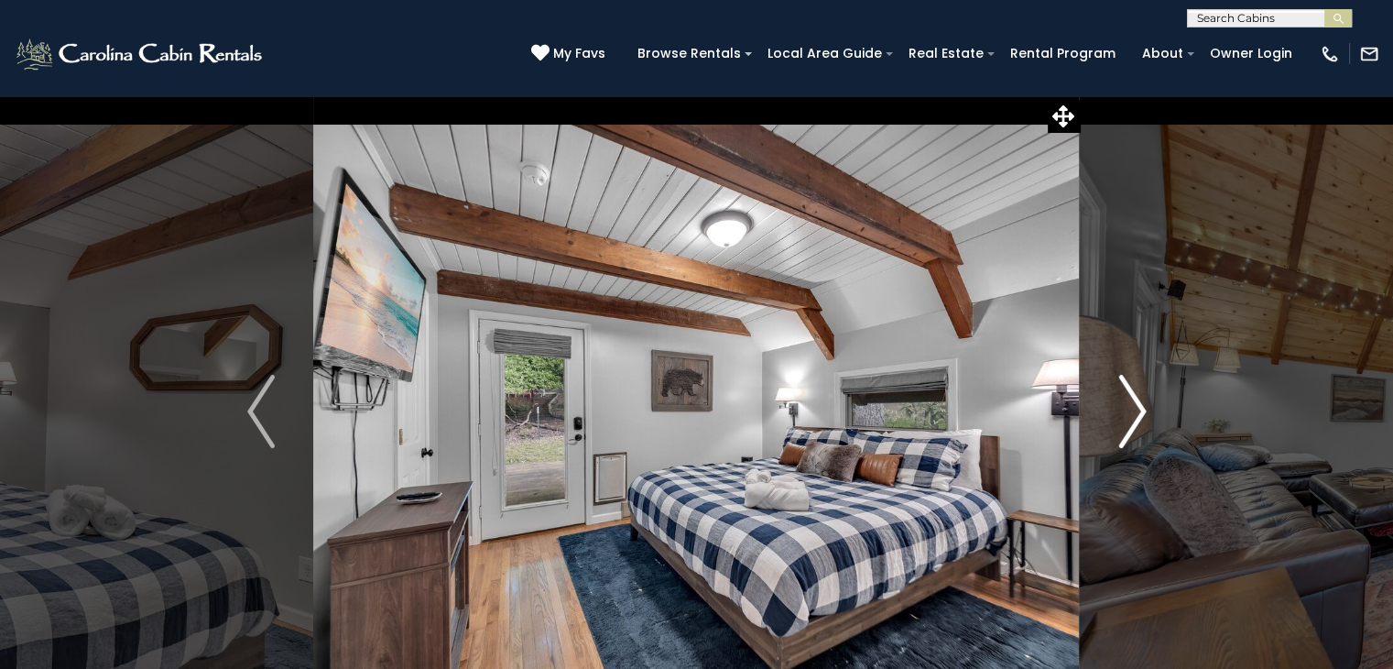
click at [1125, 429] on img "Next" at bounding box center [1132, 411] width 27 height 73
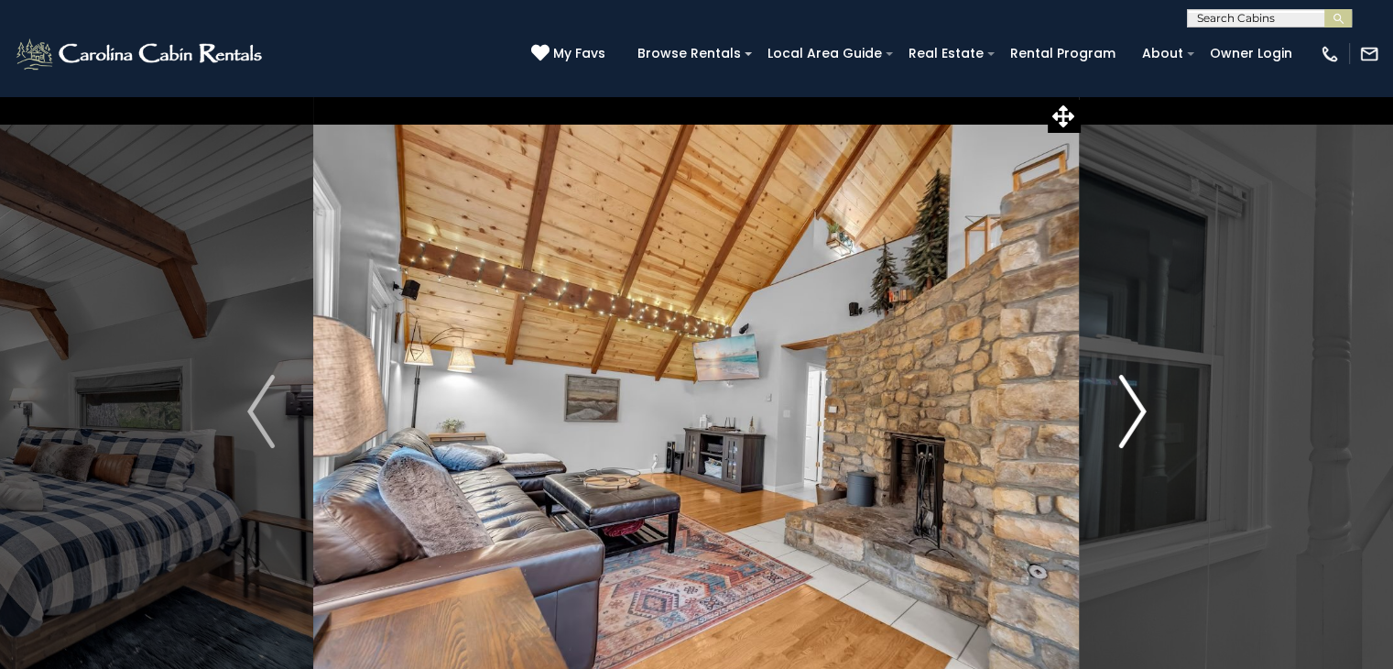
click at [1125, 429] on img "Next" at bounding box center [1132, 411] width 27 height 73
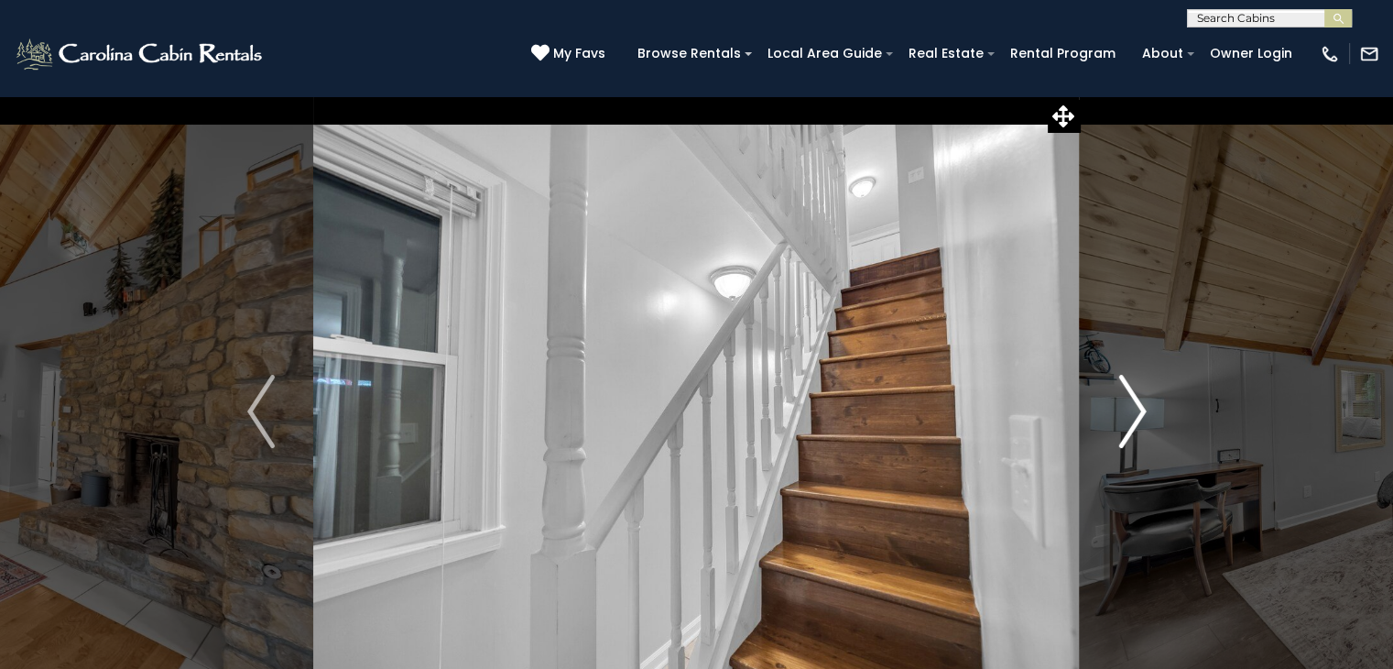
click at [1125, 429] on img "Next" at bounding box center [1132, 411] width 27 height 73
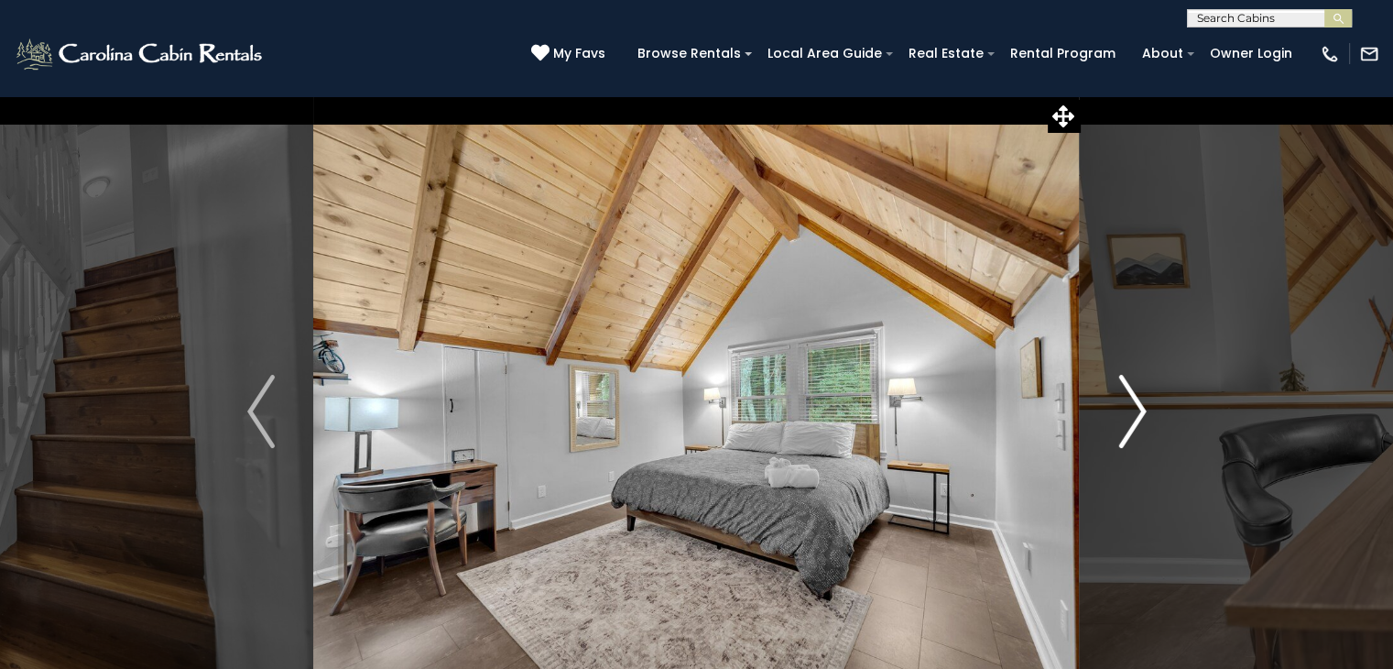
click at [1125, 429] on img "Next" at bounding box center [1132, 411] width 27 height 73
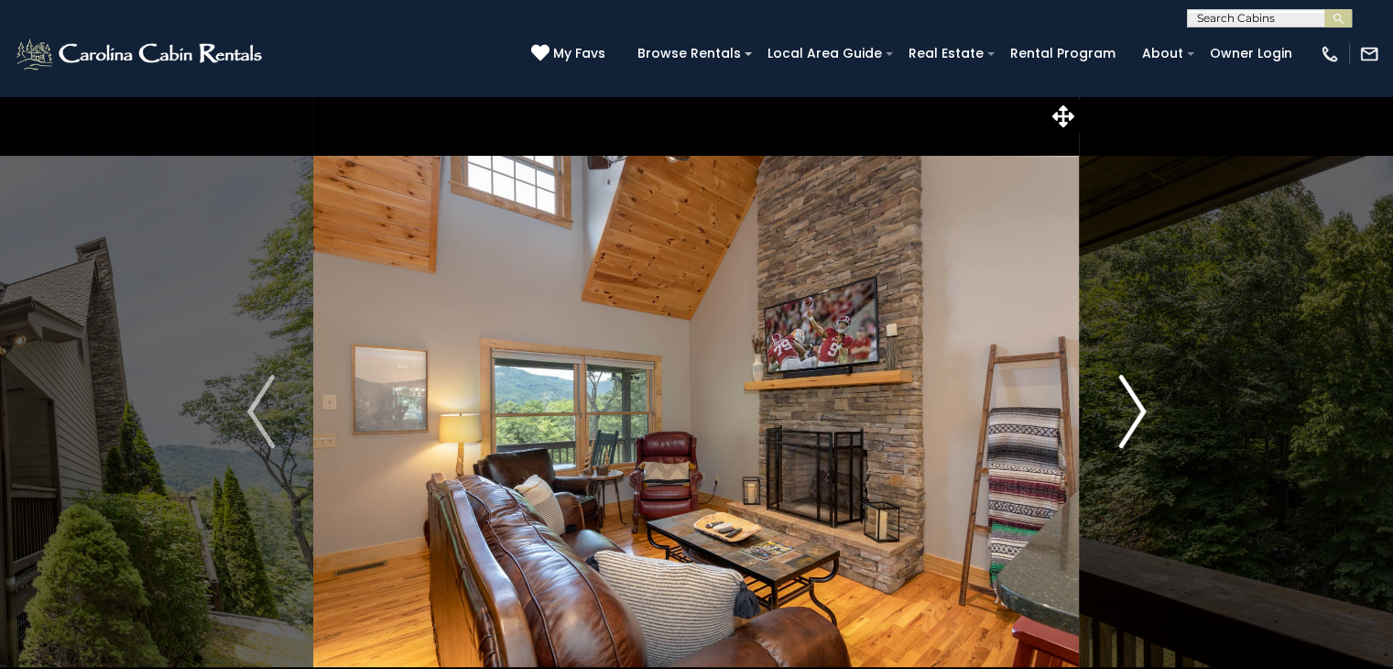
click at [1127, 419] on img "Next" at bounding box center [1132, 411] width 27 height 73
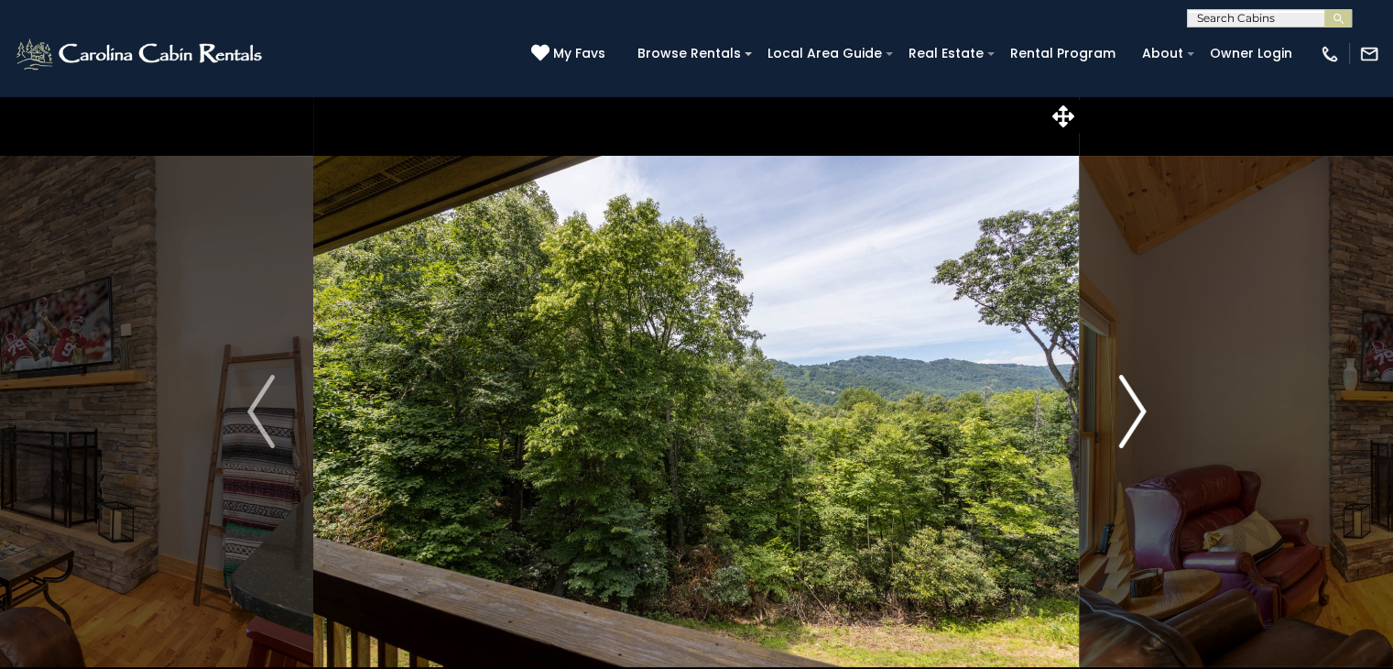
click at [1127, 419] on img "Next" at bounding box center [1132, 411] width 27 height 73
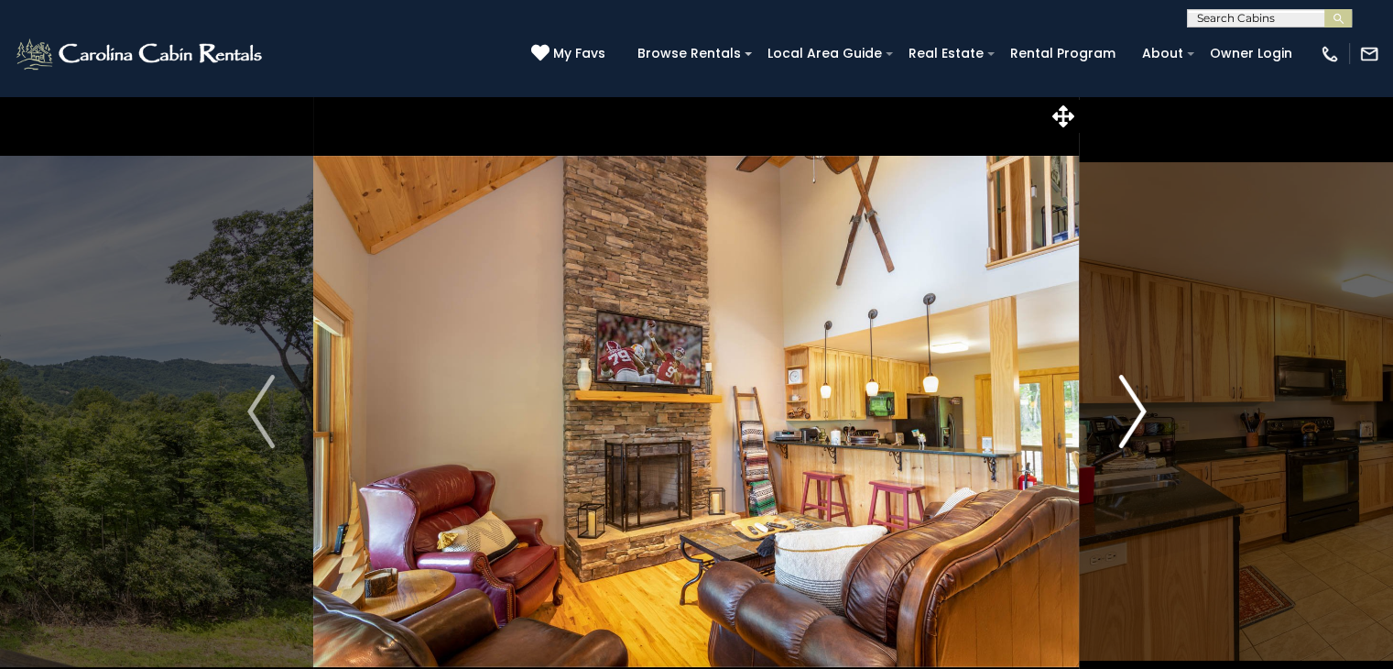
click at [1127, 419] on img "Next" at bounding box center [1132, 411] width 27 height 73
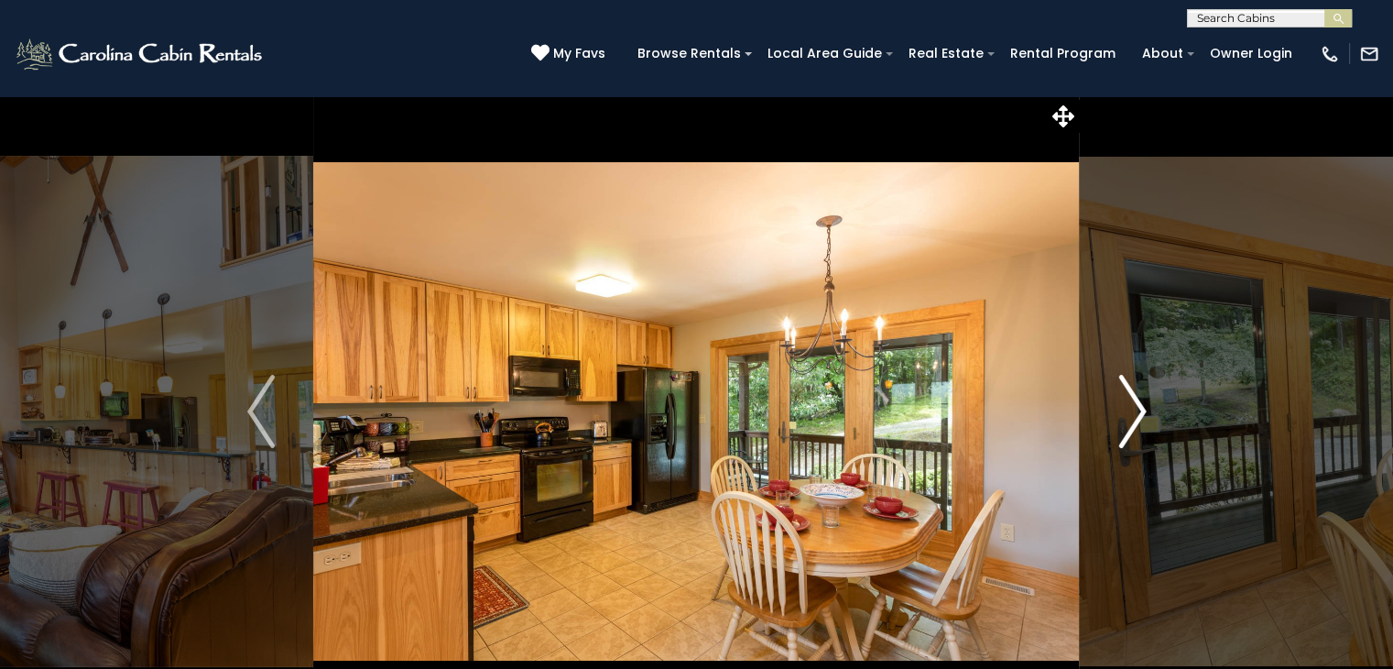
click at [1127, 419] on img "Next" at bounding box center [1132, 411] width 27 height 73
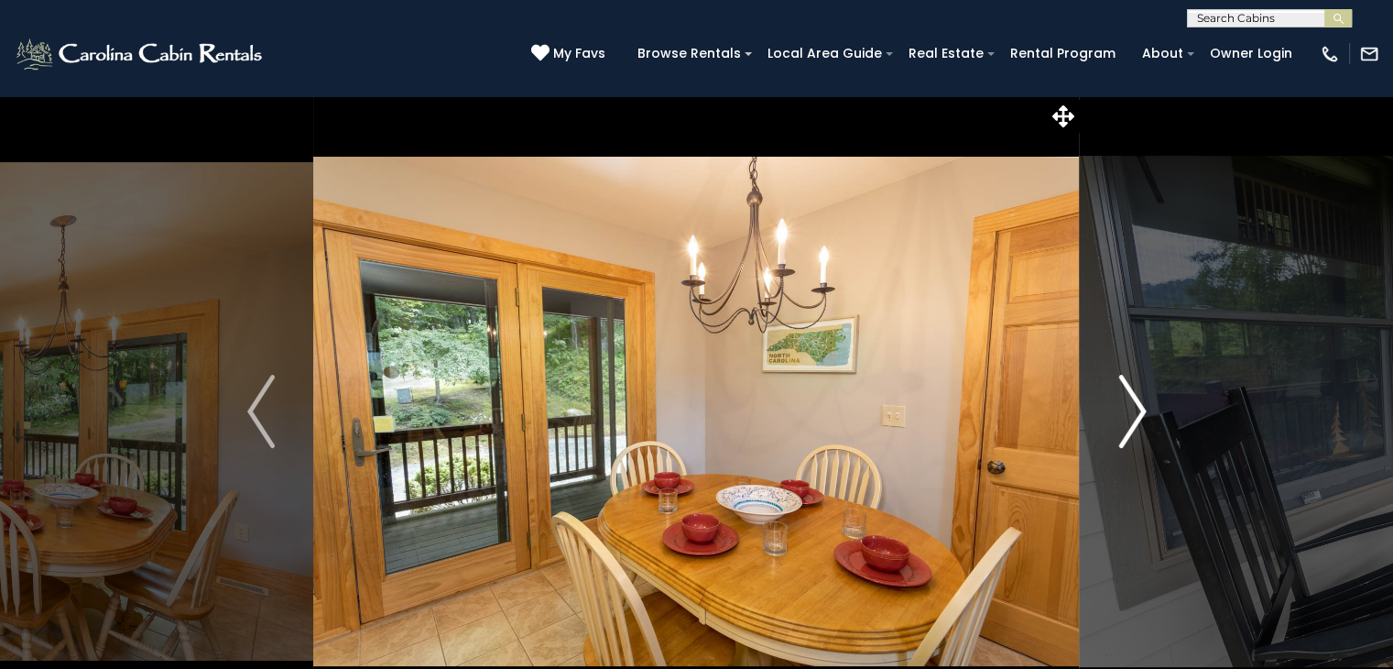
click at [1127, 419] on img "Next" at bounding box center [1132, 411] width 27 height 73
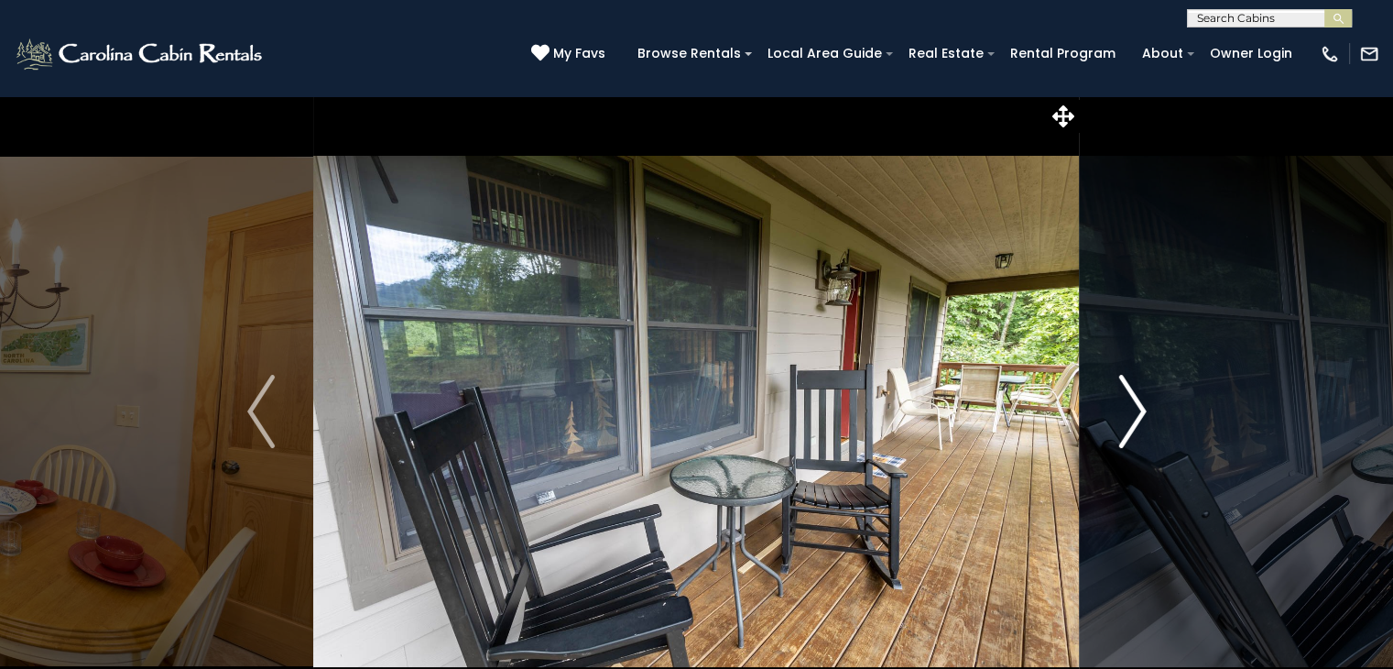
click at [1127, 419] on img "Next" at bounding box center [1132, 411] width 27 height 73
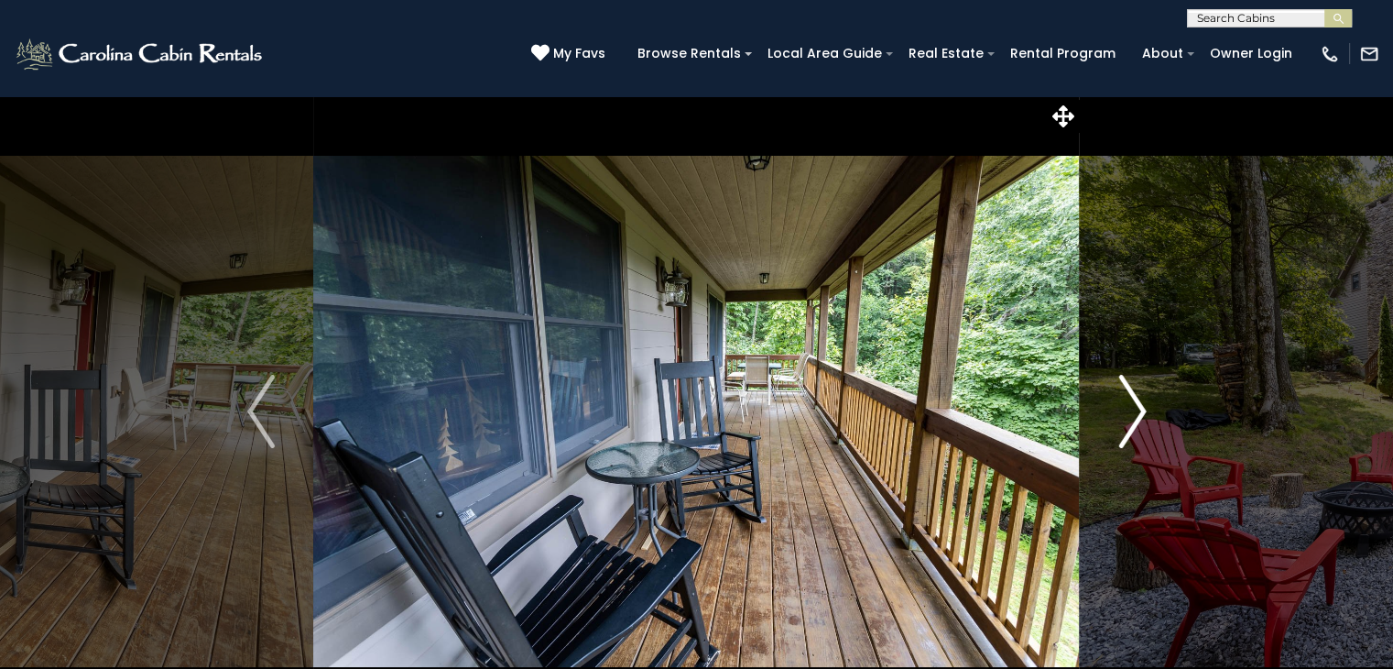
click at [1127, 419] on img "Next" at bounding box center [1132, 411] width 27 height 73
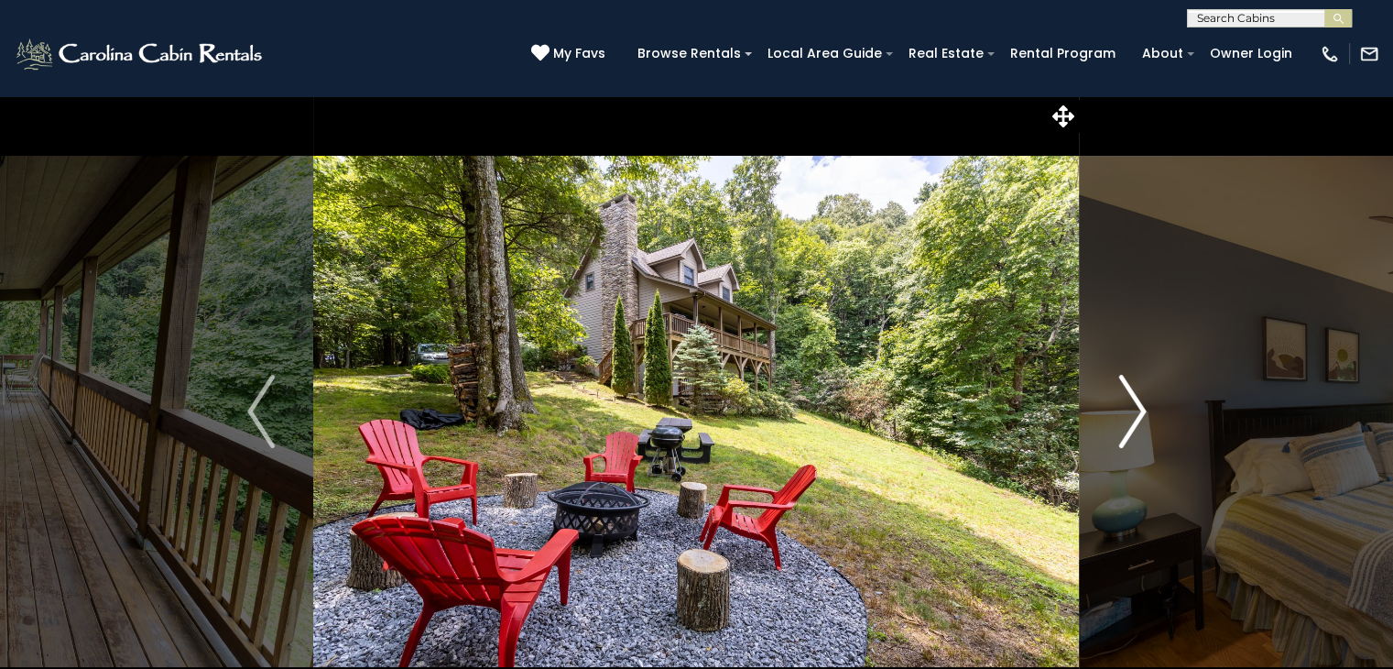
click at [1127, 419] on img "Next" at bounding box center [1132, 411] width 27 height 73
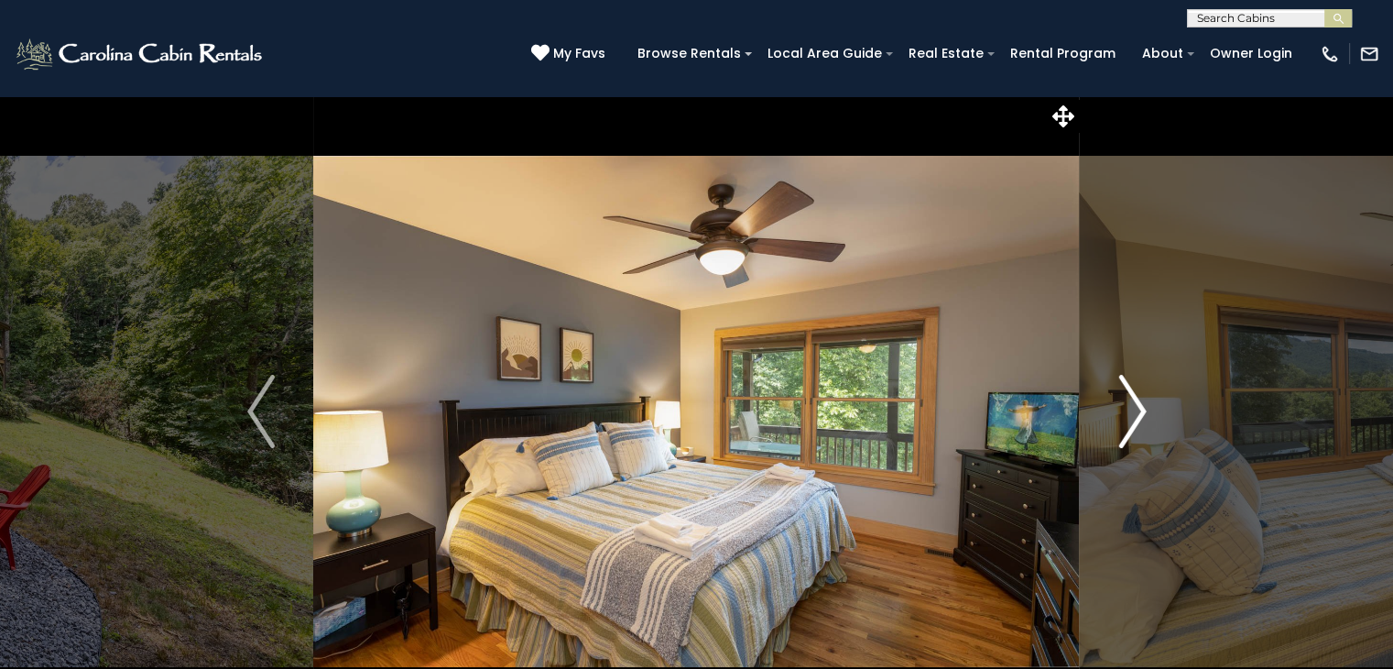
click at [1127, 419] on img "Next" at bounding box center [1132, 411] width 27 height 73
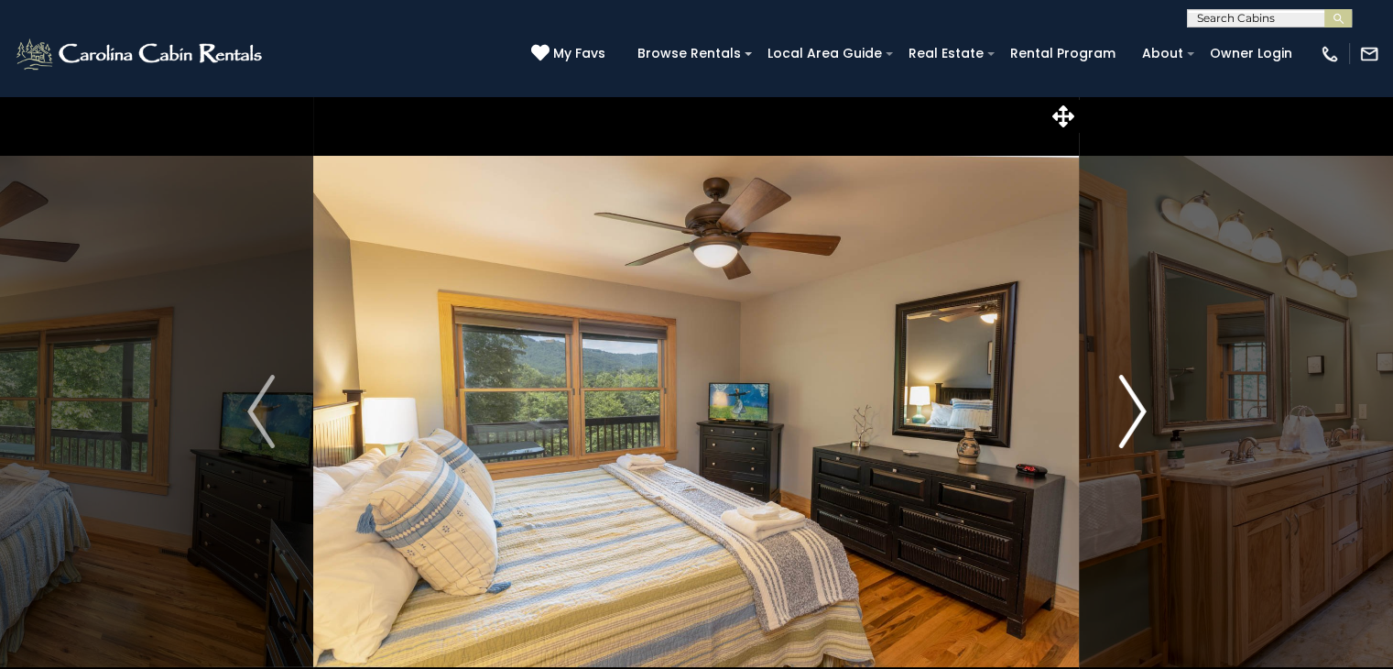
click at [1127, 419] on img "Next" at bounding box center [1132, 411] width 27 height 73
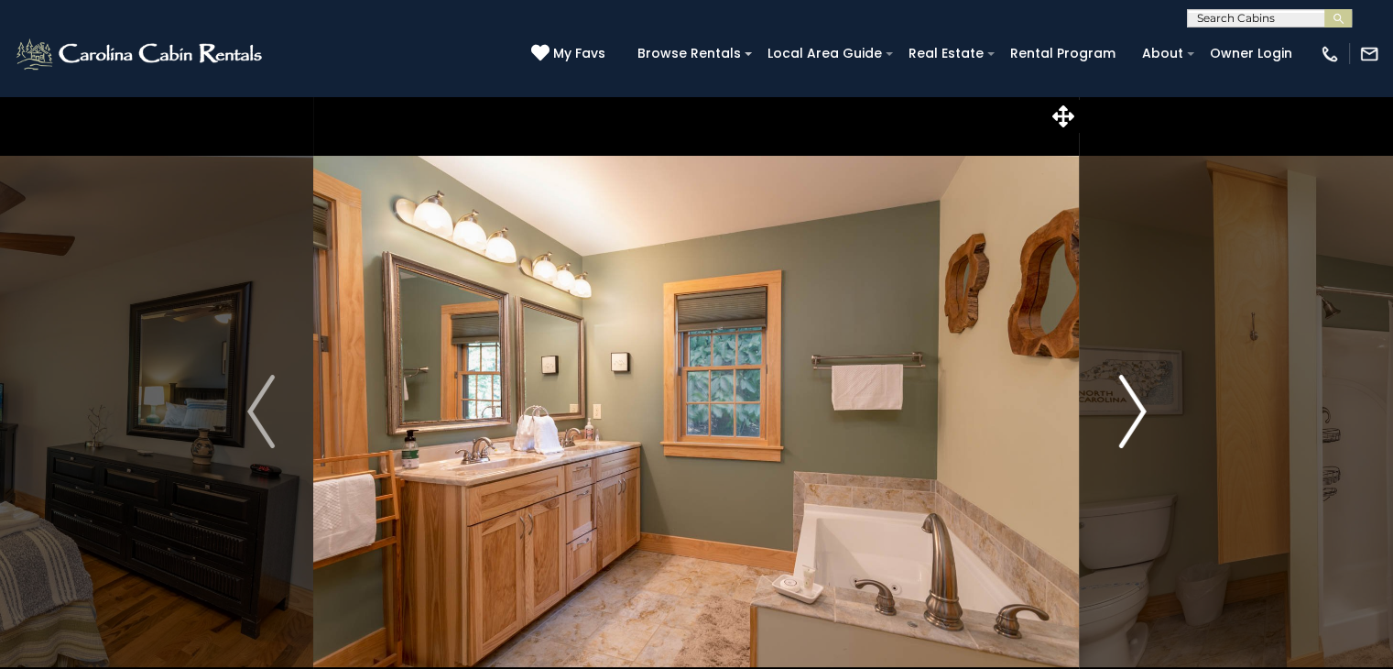
click at [1127, 419] on img "Next" at bounding box center [1132, 411] width 27 height 73
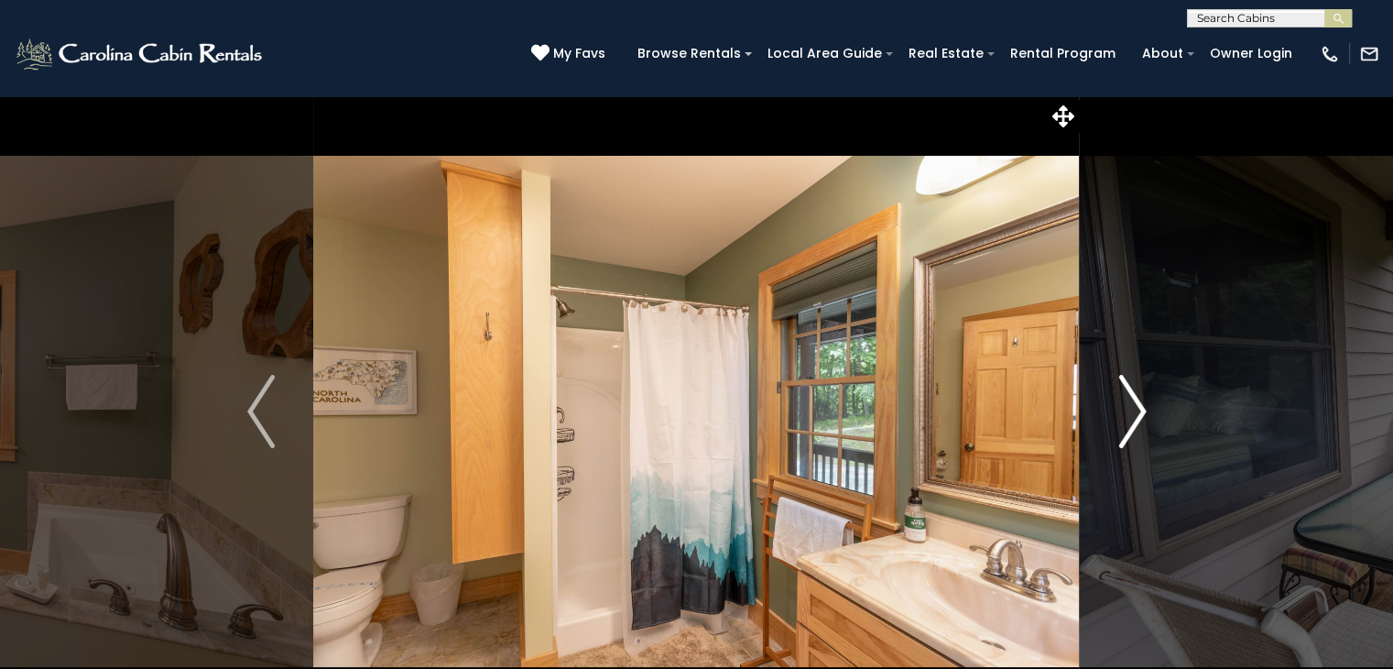
click at [1127, 419] on img "Next" at bounding box center [1132, 411] width 27 height 73
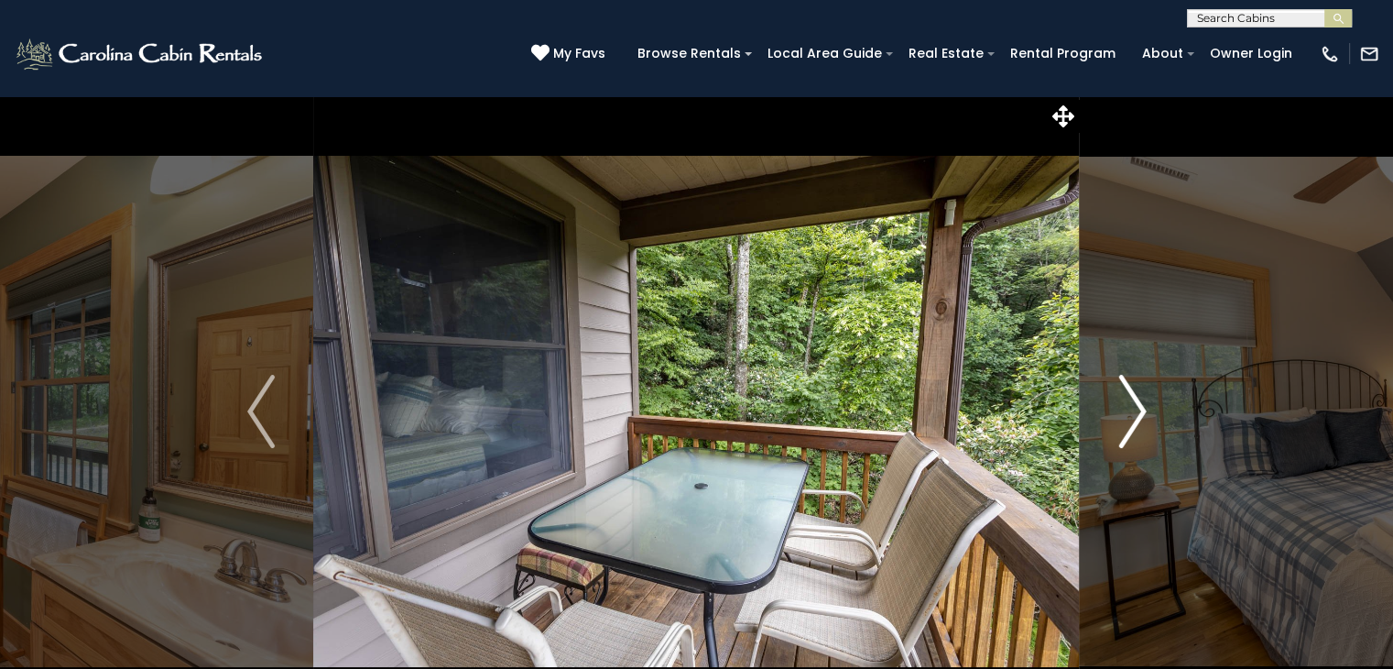
click at [1127, 419] on img "Next" at bounding box center [1132, 411] width 27 height 73
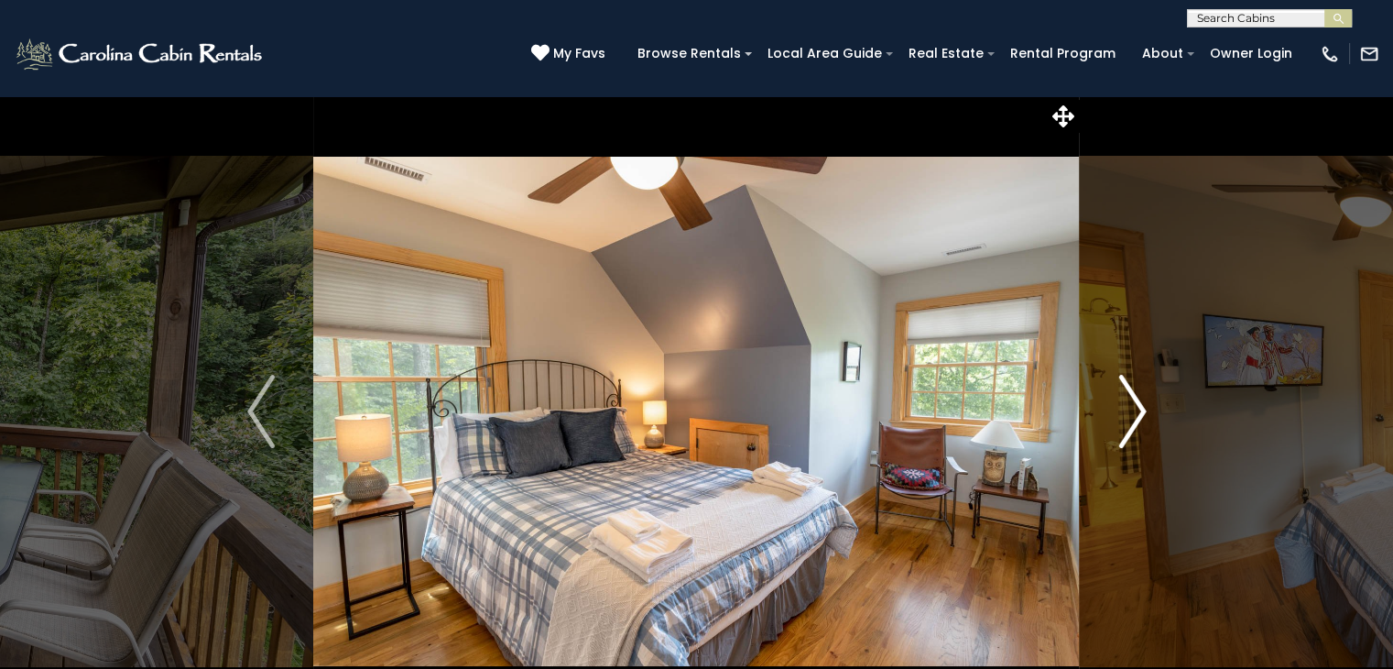
click at [1127, 419] on img "Next" at bounding box center [1132, 411] width 27 height 73
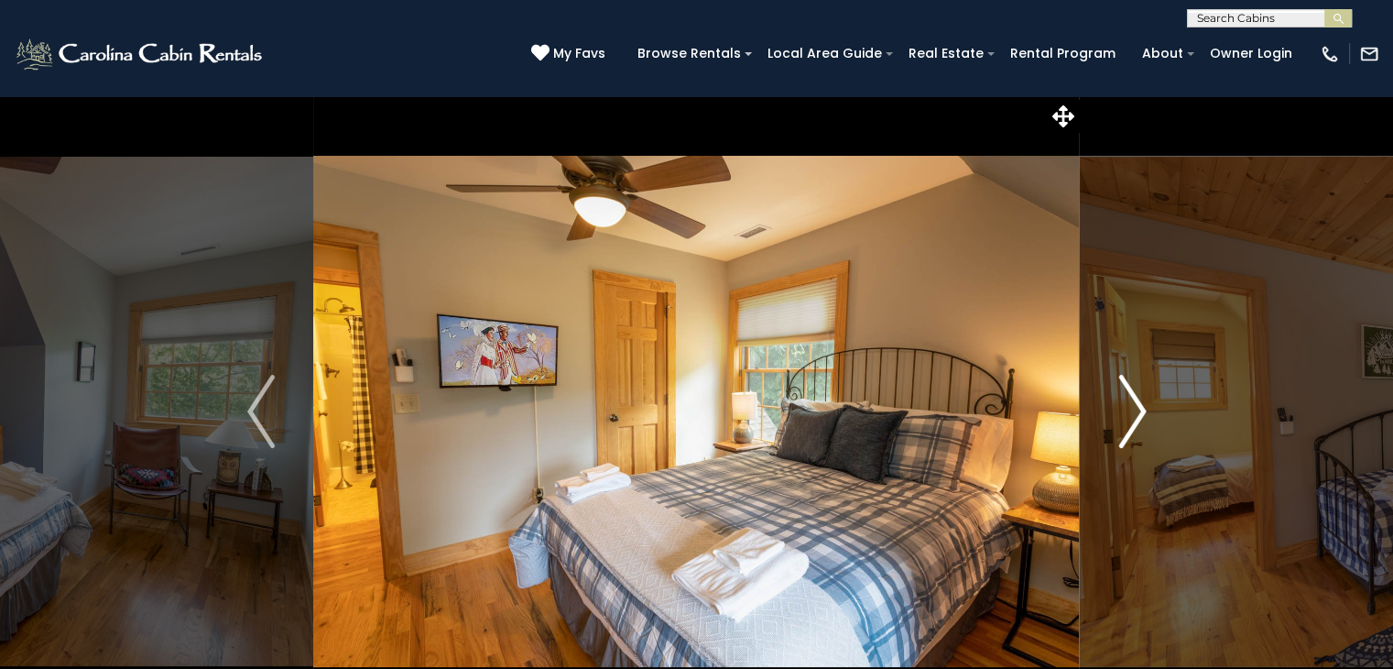
click at [1127, 419] on img "Next" at bounding box center [1132, 411] width 27 height 73
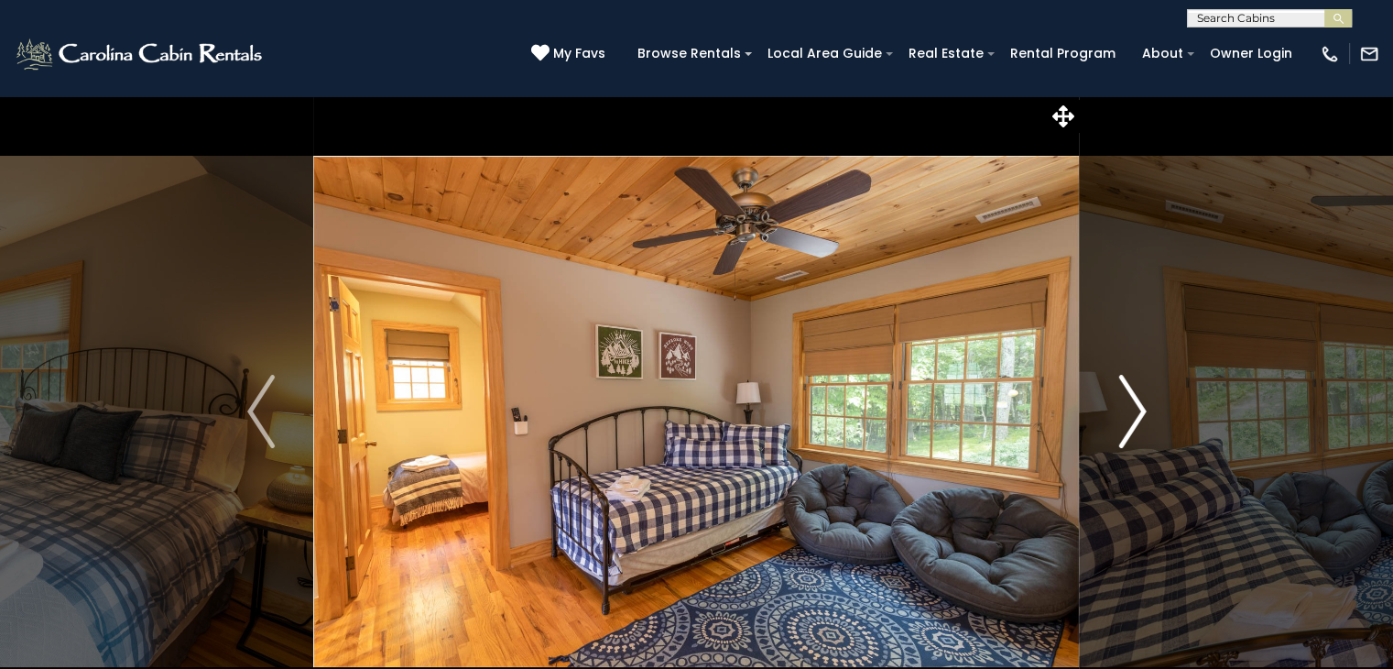
click at [1127, 419] on img "Next" at bounding box center [1132, 411] width 27 height 73
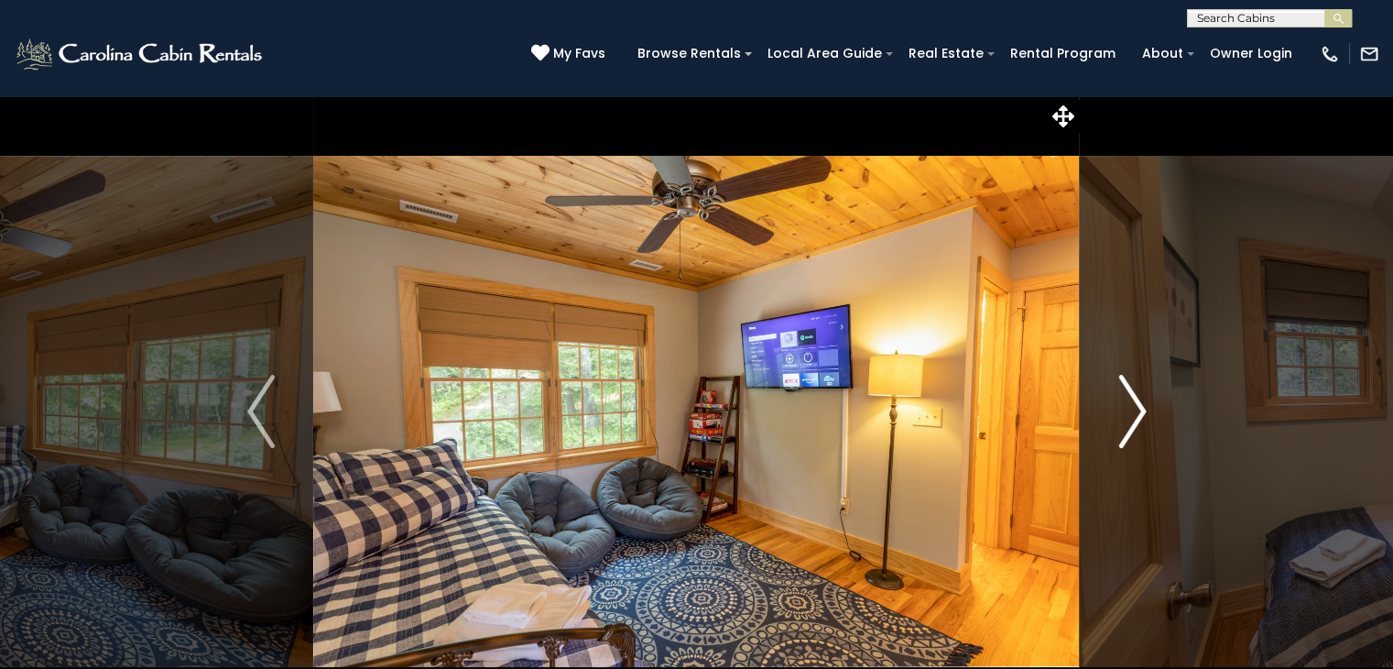
click at [1127, 419] on img "Next" at bounding box center [1132, 411] width 27 height 73
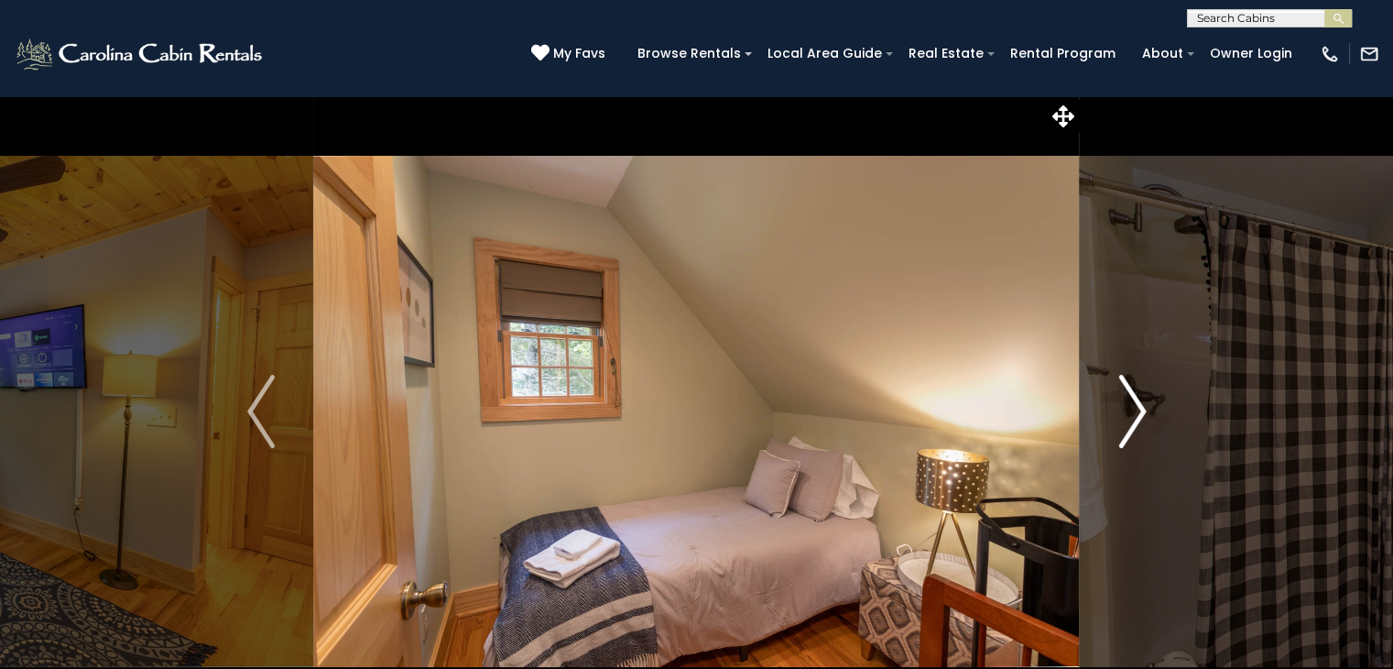
click at [1127, 419] on img "Next" at bounding box center [1132, 411] width 27 height 73
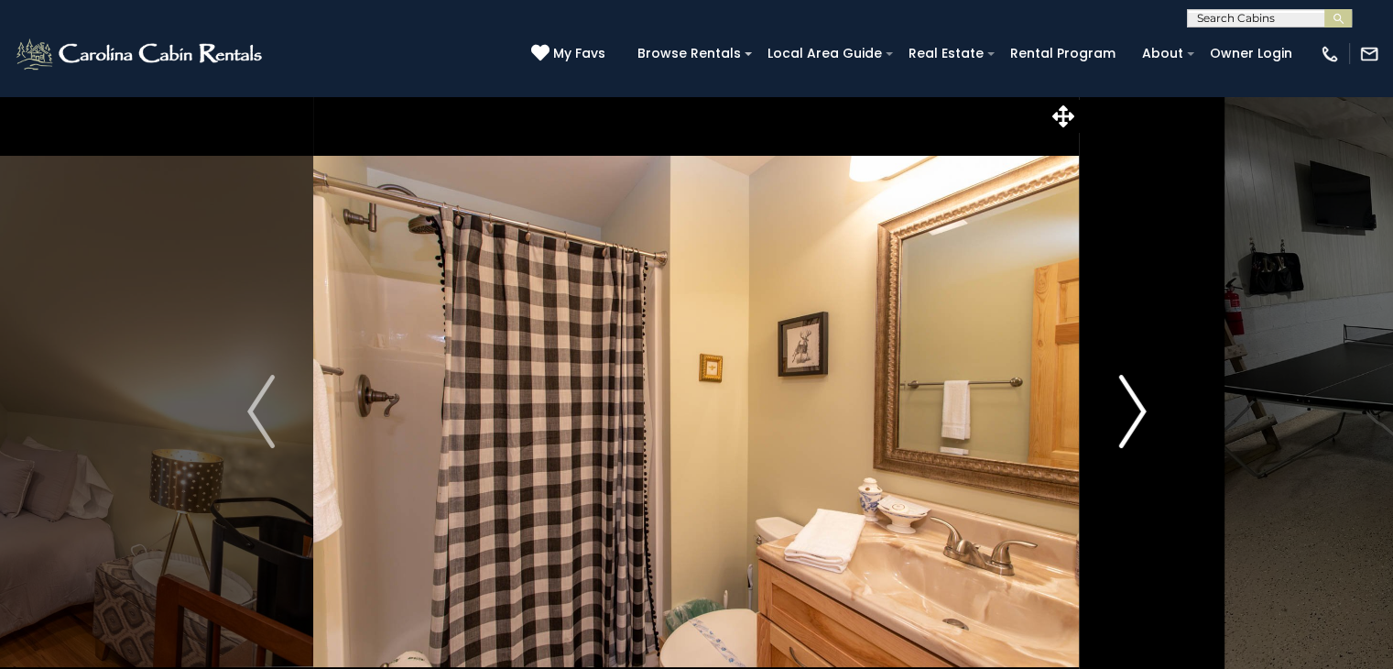
click at [1127, 419] on img "Next" at bounding box center [1132, 411] width 27 height 73
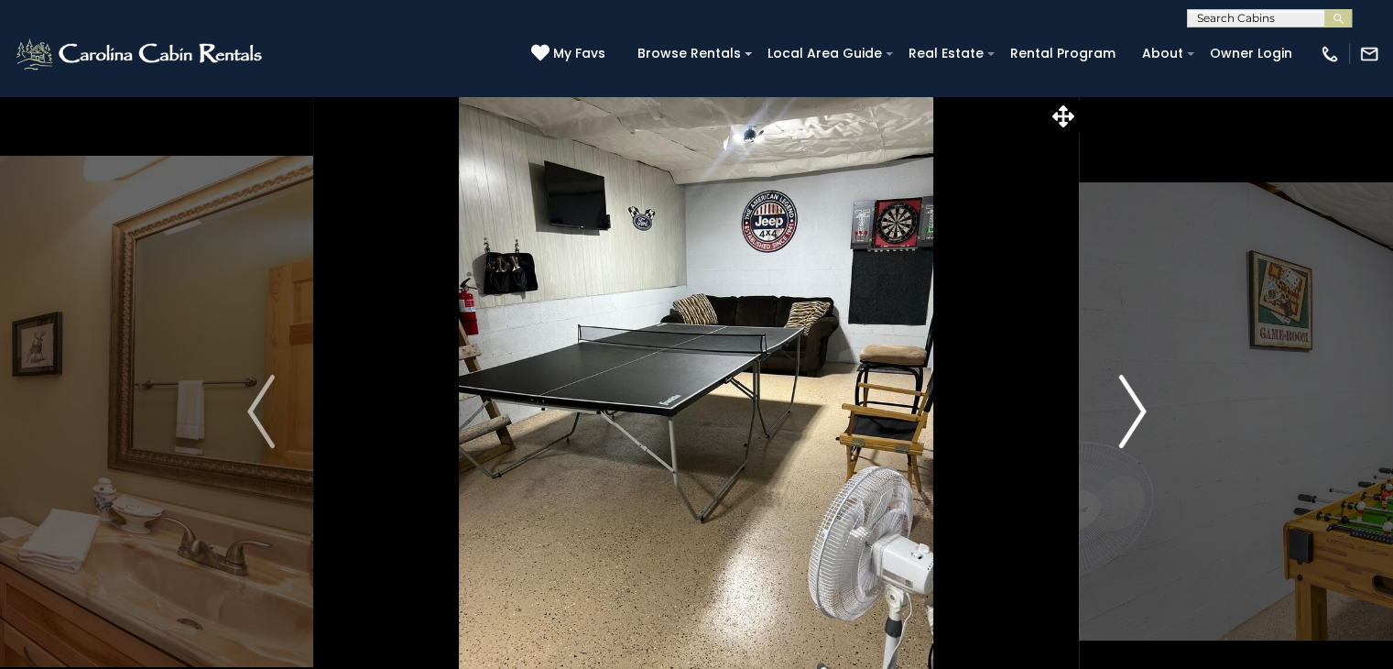
click at [1127, 419] on img "Next" at bounding box center [1132, 411] width 27 height 73
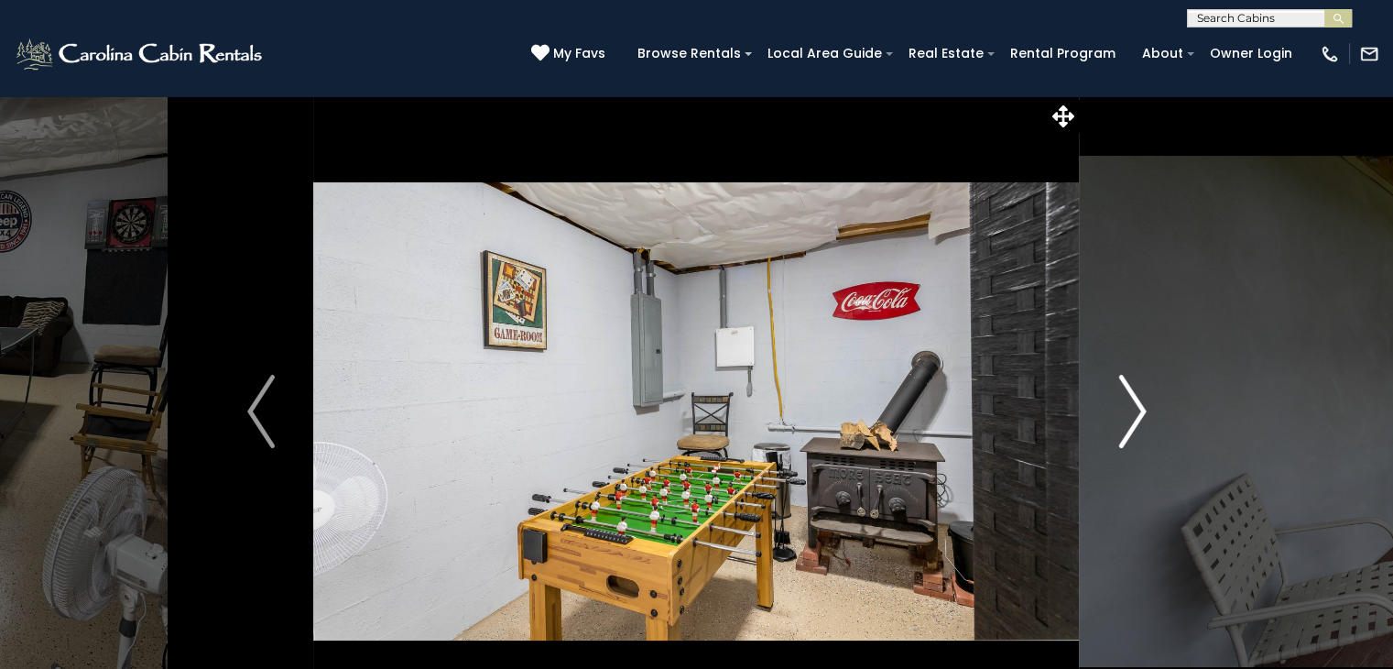
click at [1127, 419] on img "Next" at bounding box center [1132, 411] width 27 height 73
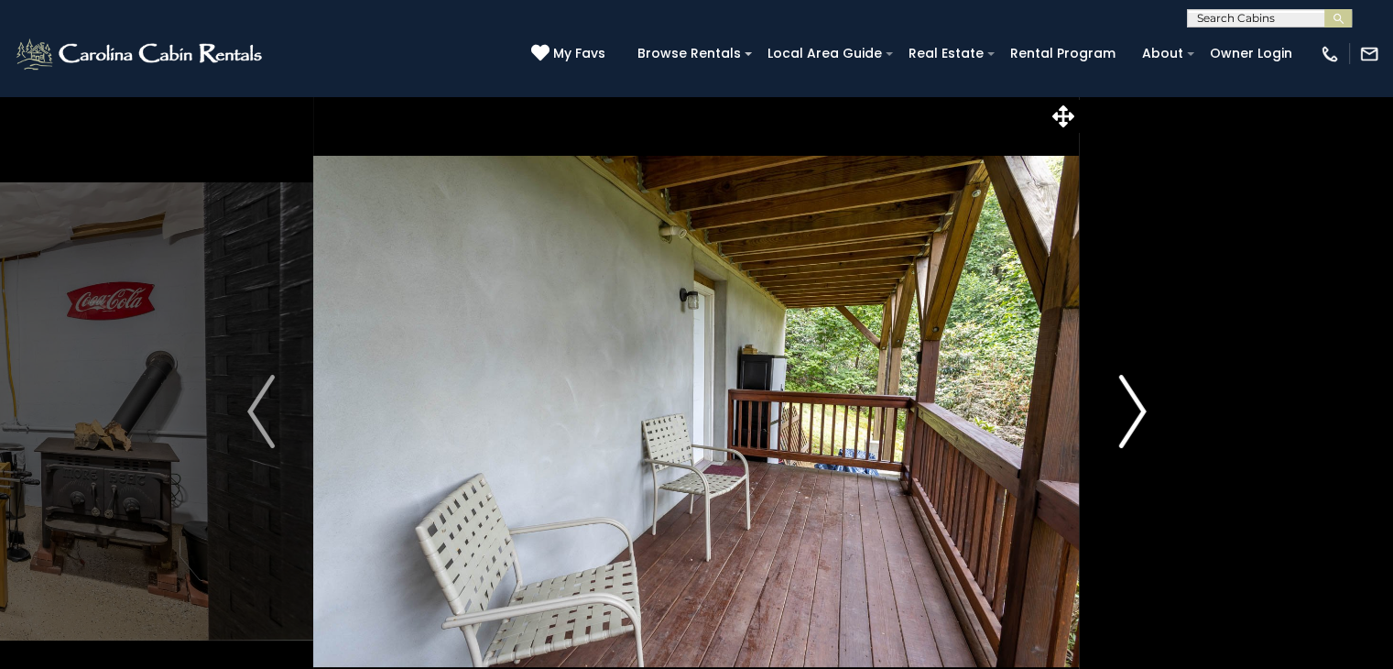
click at [1127, 419] on img "Next" at bounding box center [1132, 411] width 27 height 73
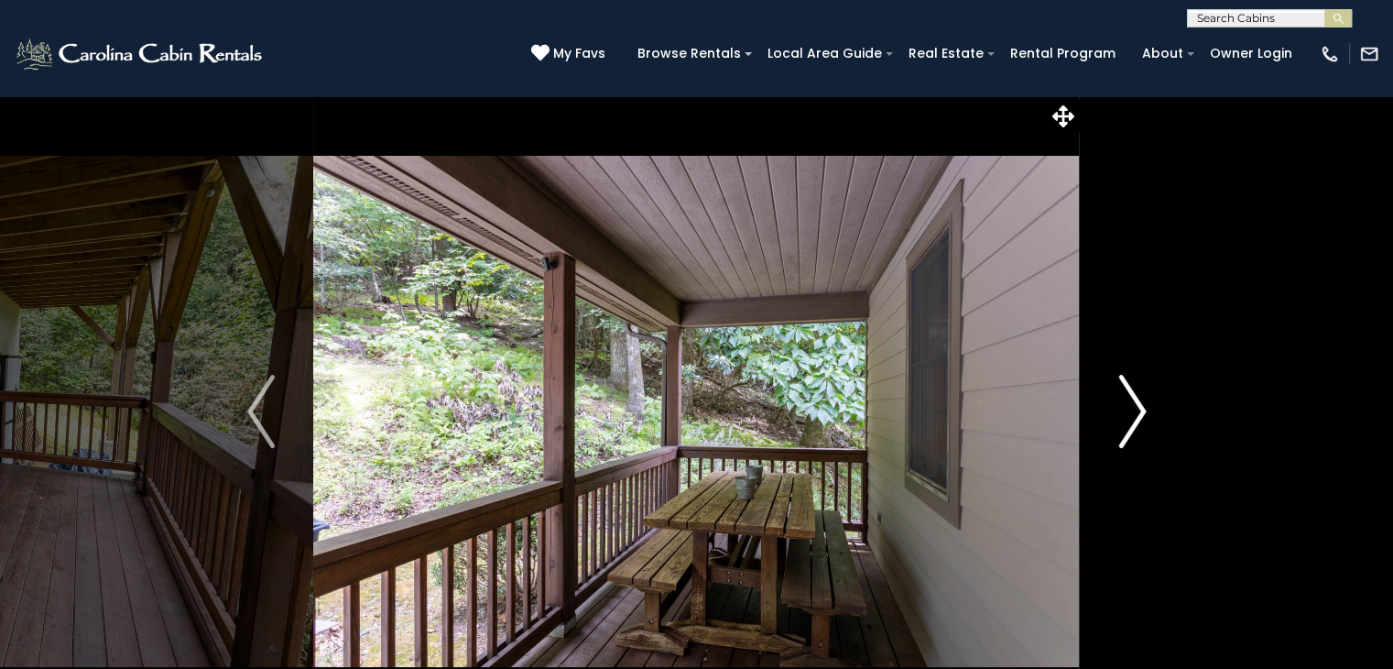
click at [1127, 419] on img "Next" at bounding box center [1132, 411] width 27 height 73
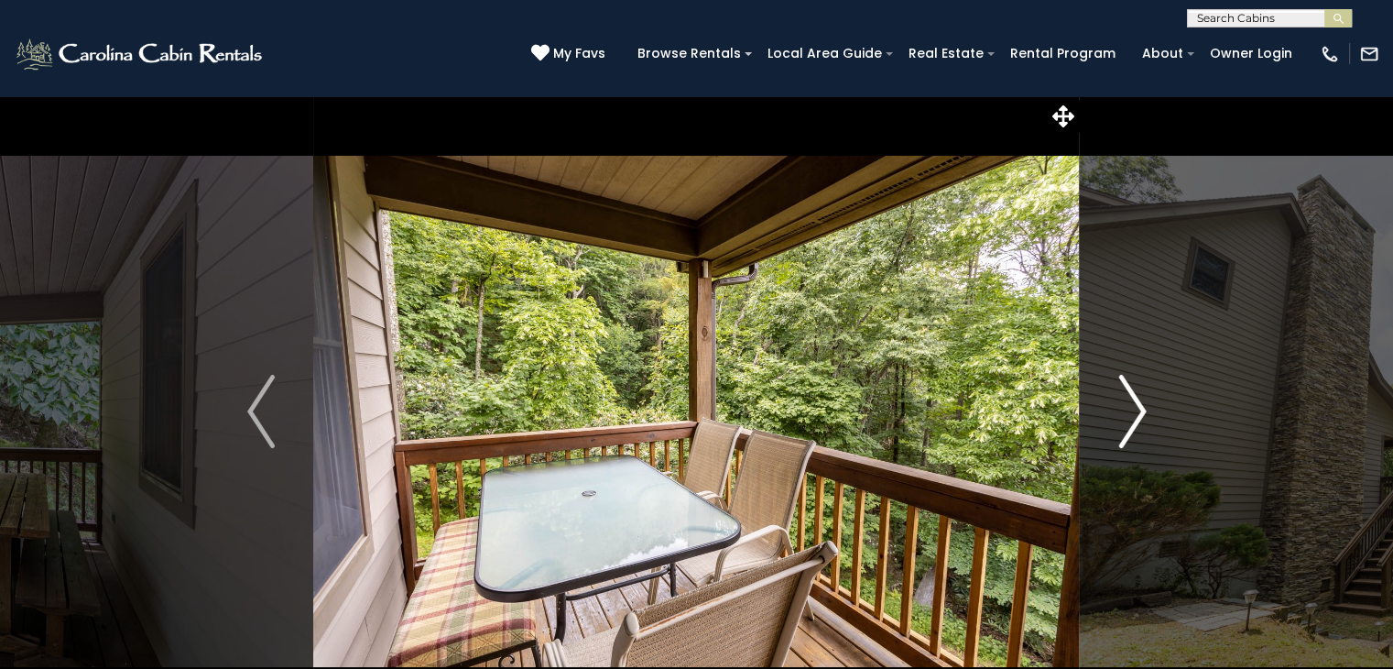
click at [1127, 419] on img "Next" at bounding box center [1132, 411] width 27 height 73
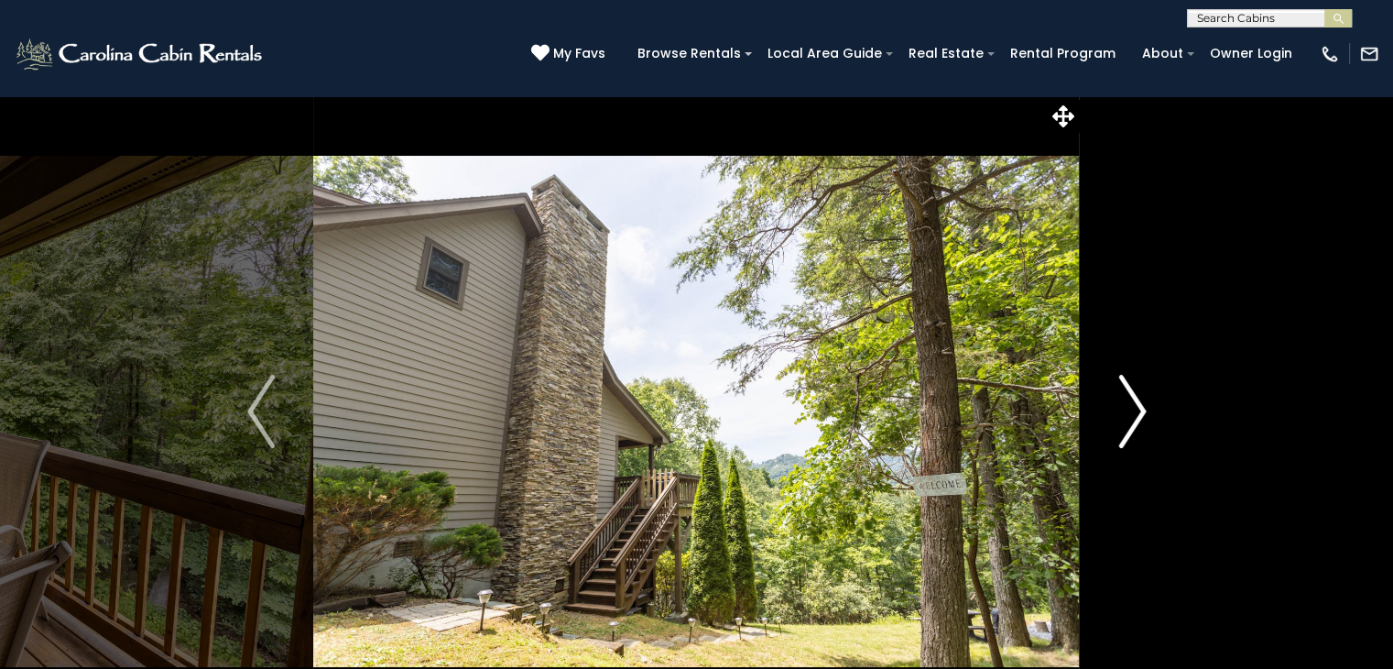
click at [1127, 419] on img "Next" at bounding box center [1132, 411] width 27 height 73
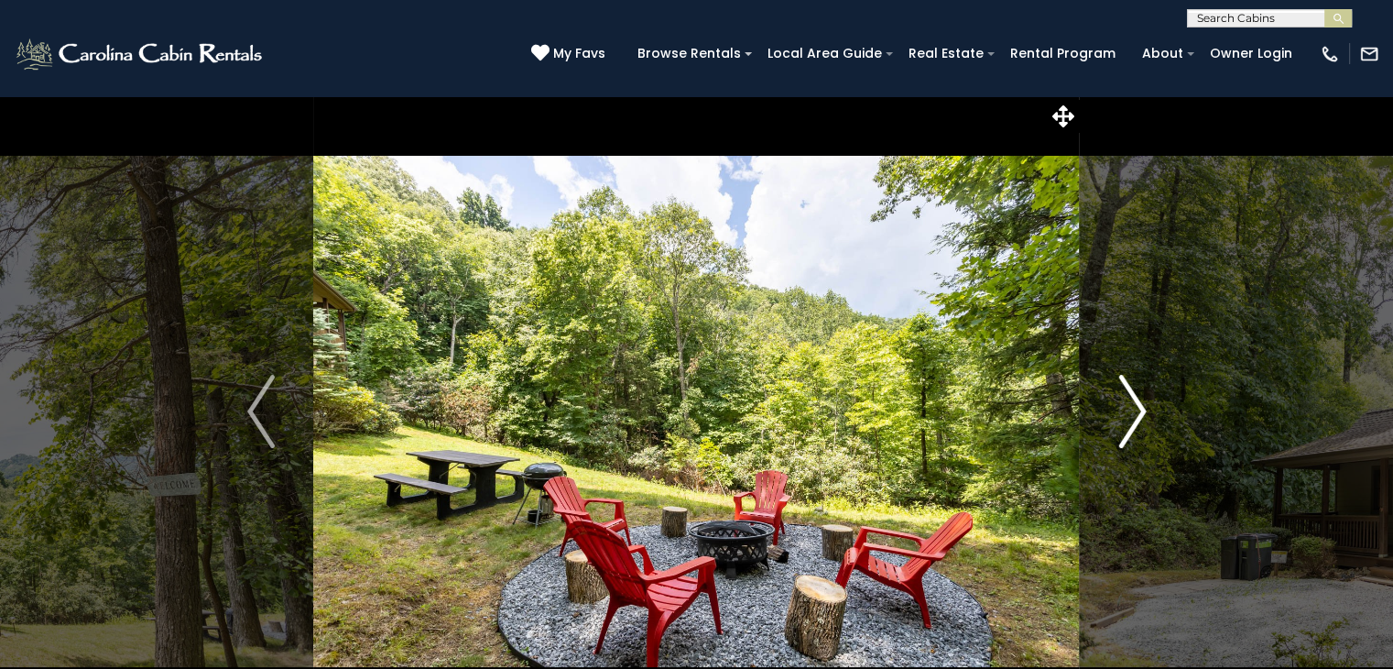
click at [1127, 419] on img "Next" at bounding box center [1132, 411] width 27 height 73
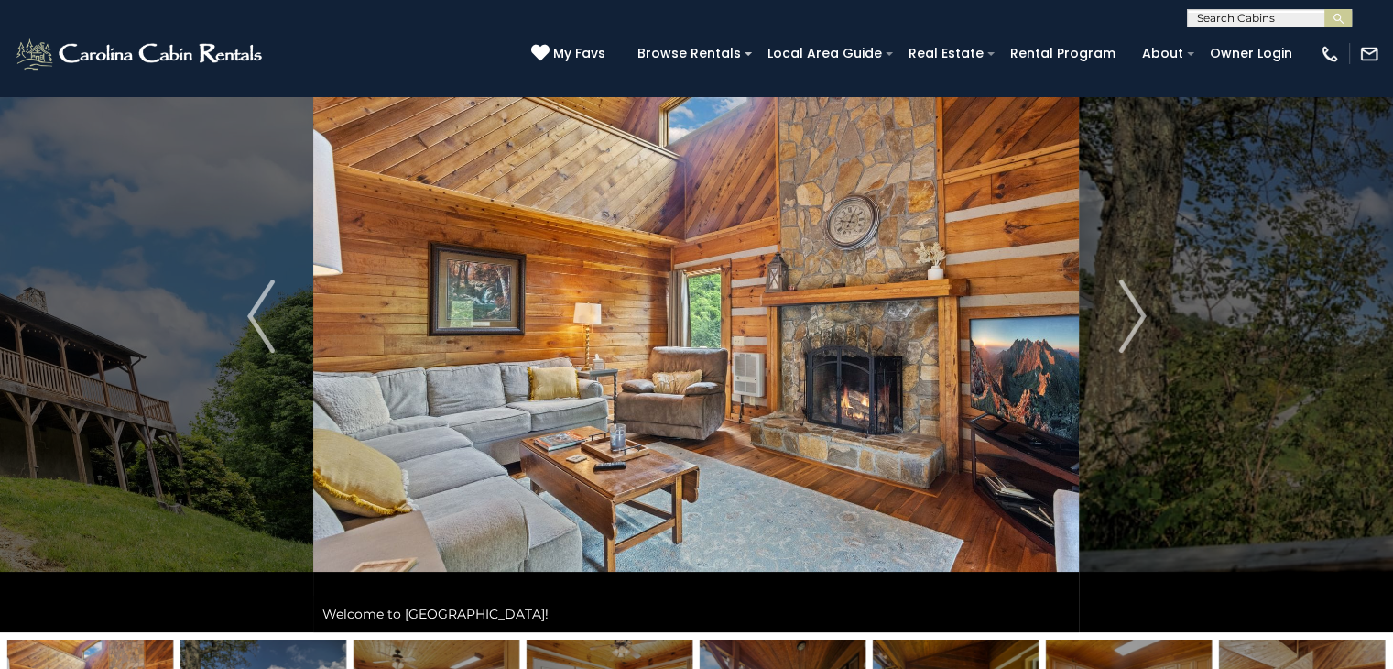
scroll to position [88, 0]
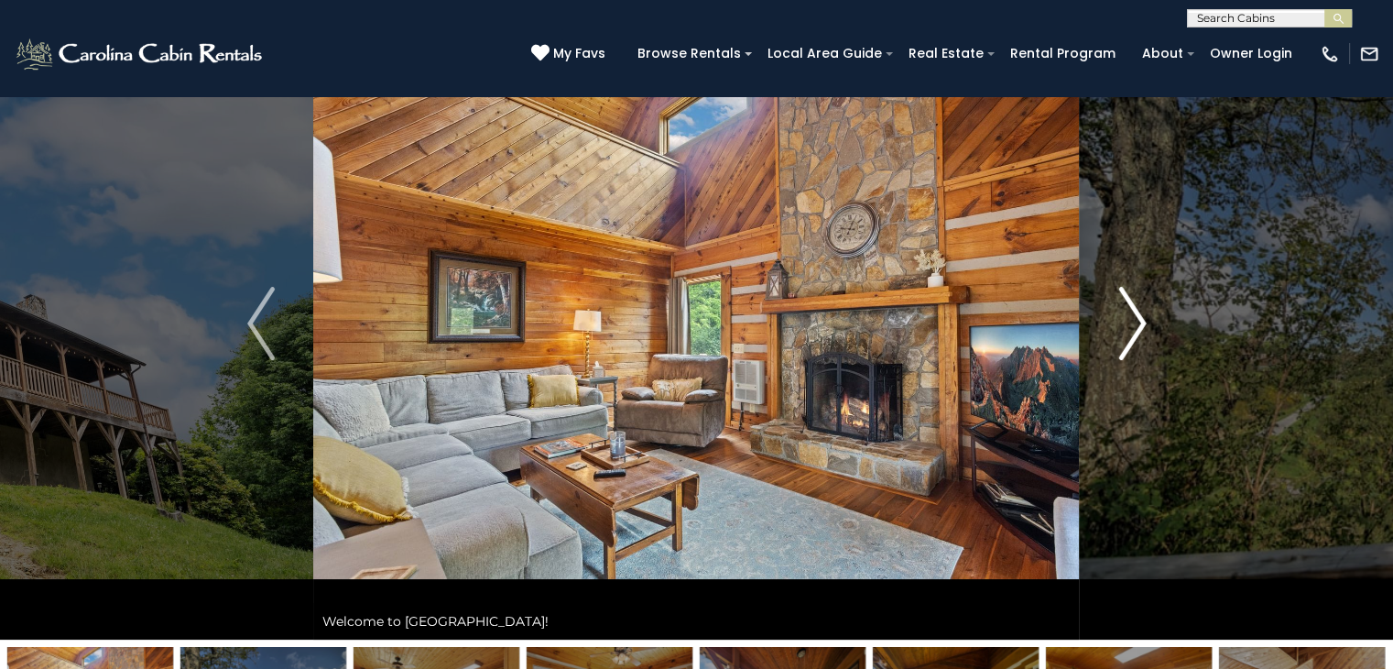
click at [1132, 329] on img "Next" at bounding box center [1132, 323] width 27 height 73
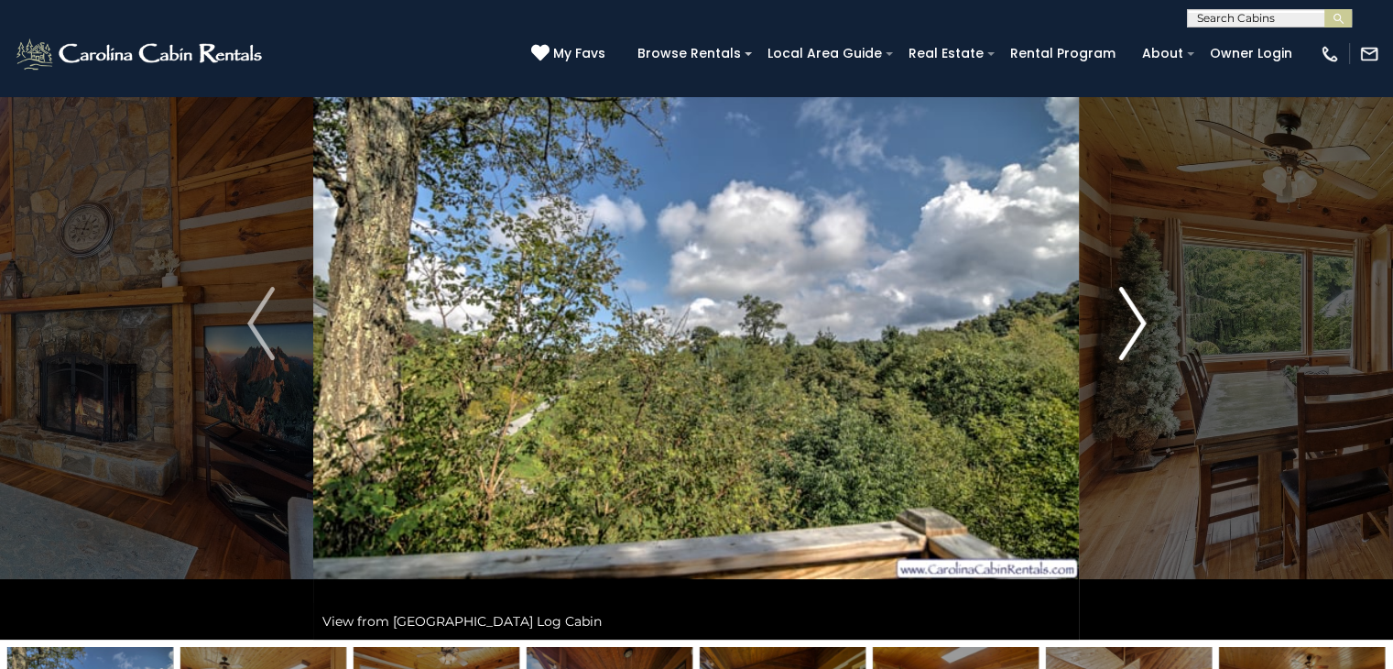
click at [1132, 329] on img "Next" at bounding box center [1132, 323] width 27 height 73
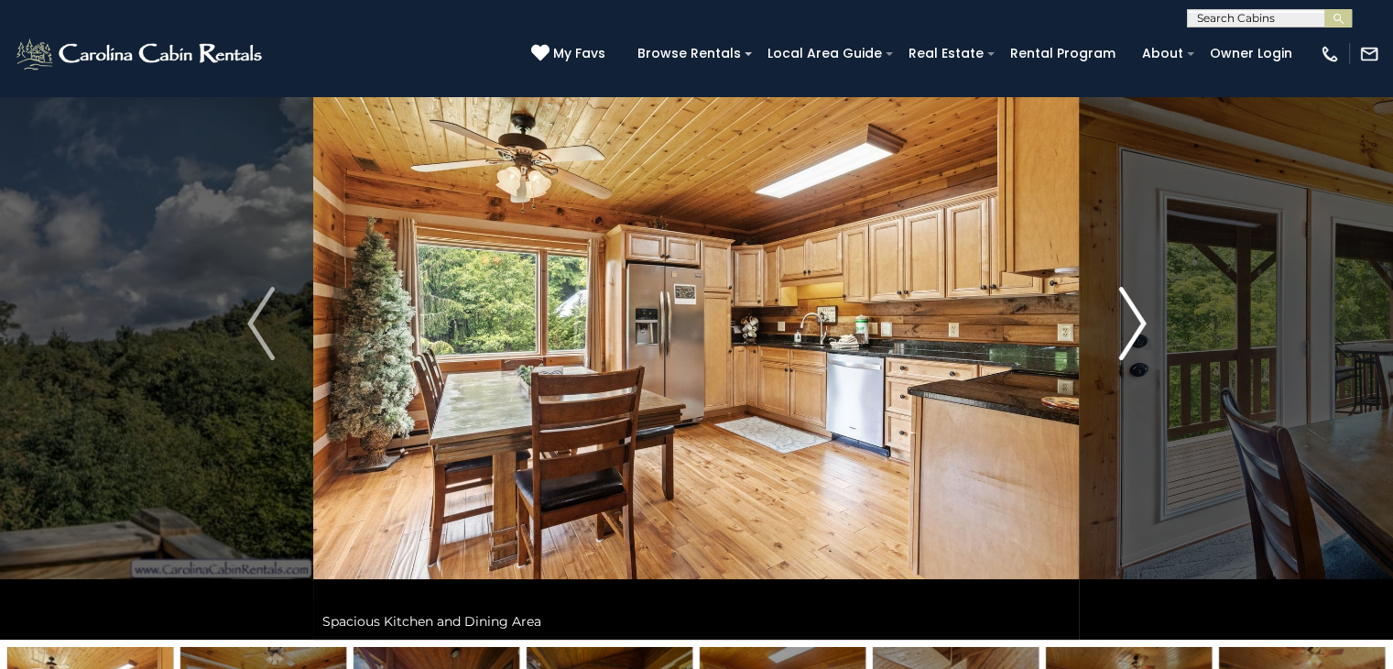
click at [1132, 329] on img "Next" at bounding box center [1132, 323] width 27 height 73
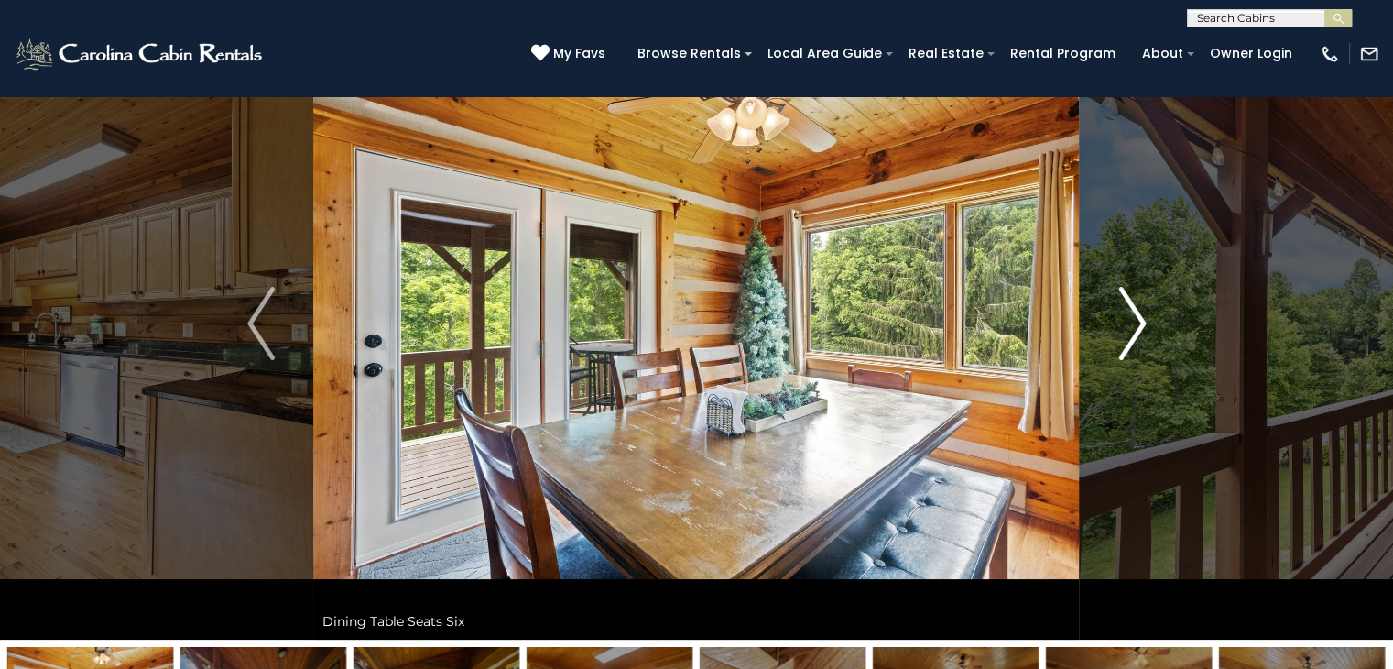
click at [1132, 329] on img "Next" at bounding box center [1132, 323] width 27 height 73
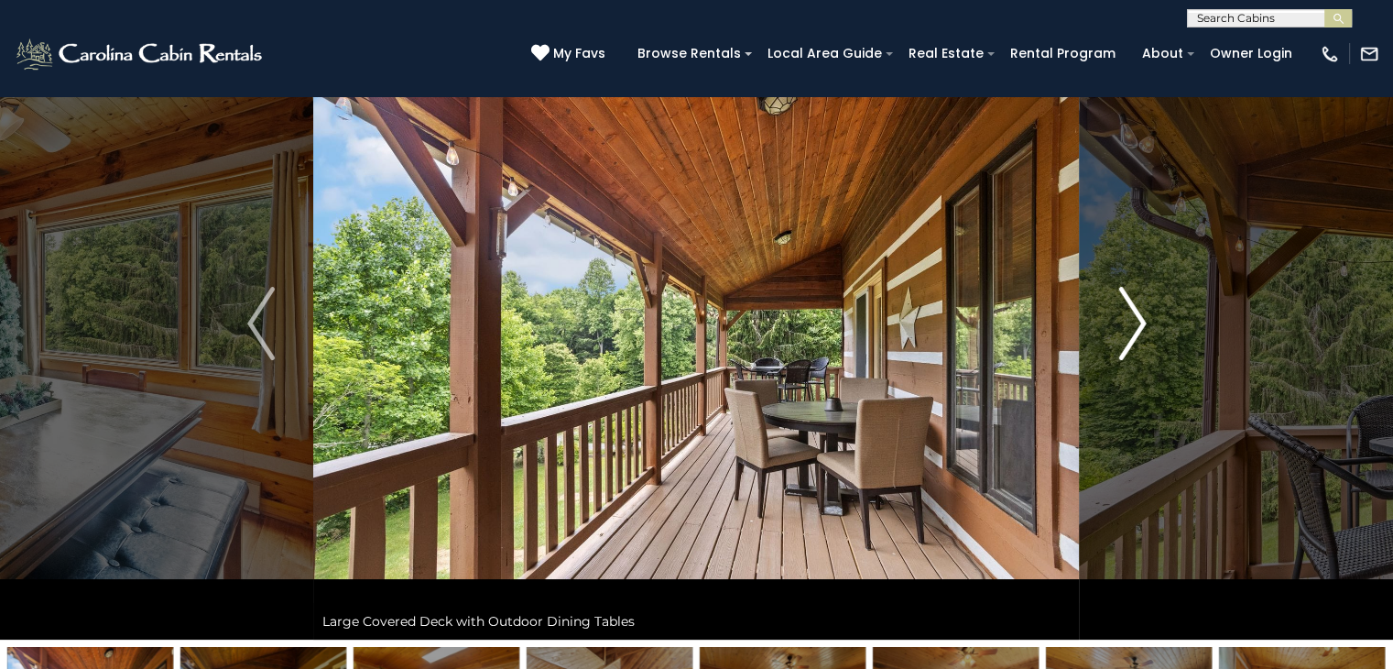
click at [1132, 329] on img "Next" at bounding box center [1132, 323] width 27 height 73
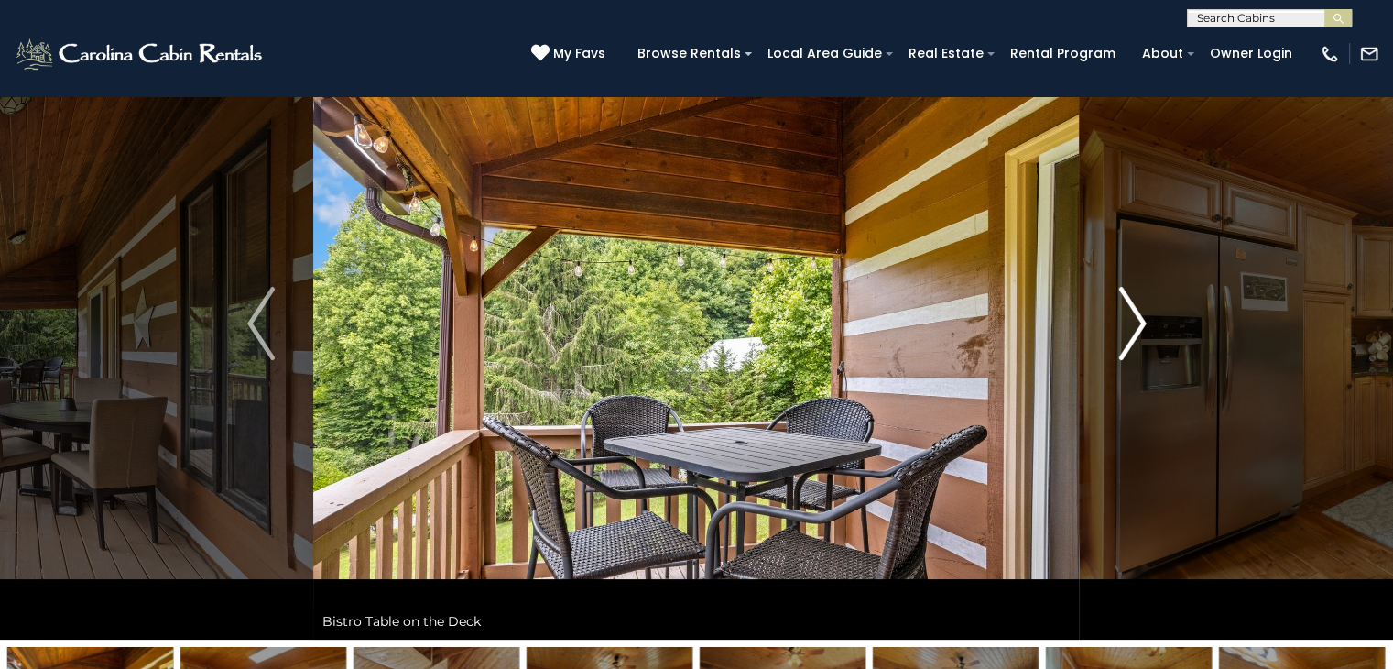
click at [1132, 329] on img "Next" at bounding box center [1132, 323] width 27 height 73
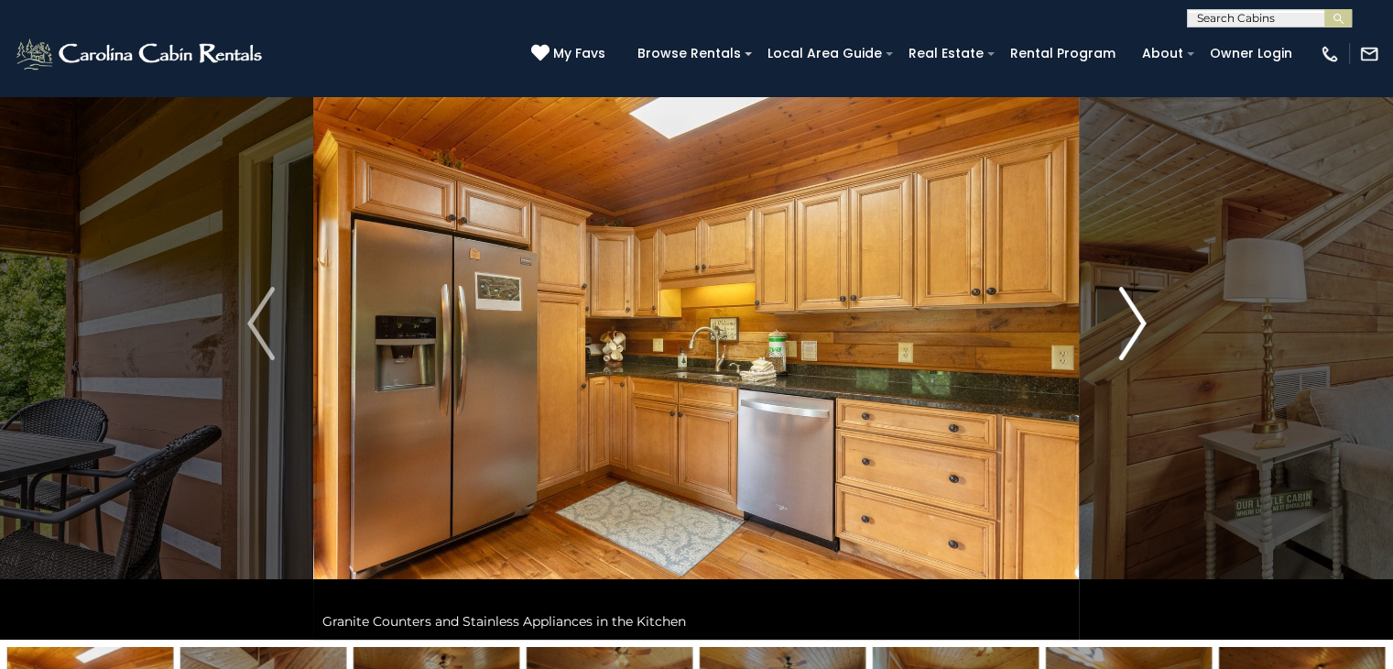
click at [1132, 329] on img "Next" at bounding box center [1132, 323] width 27 height 73
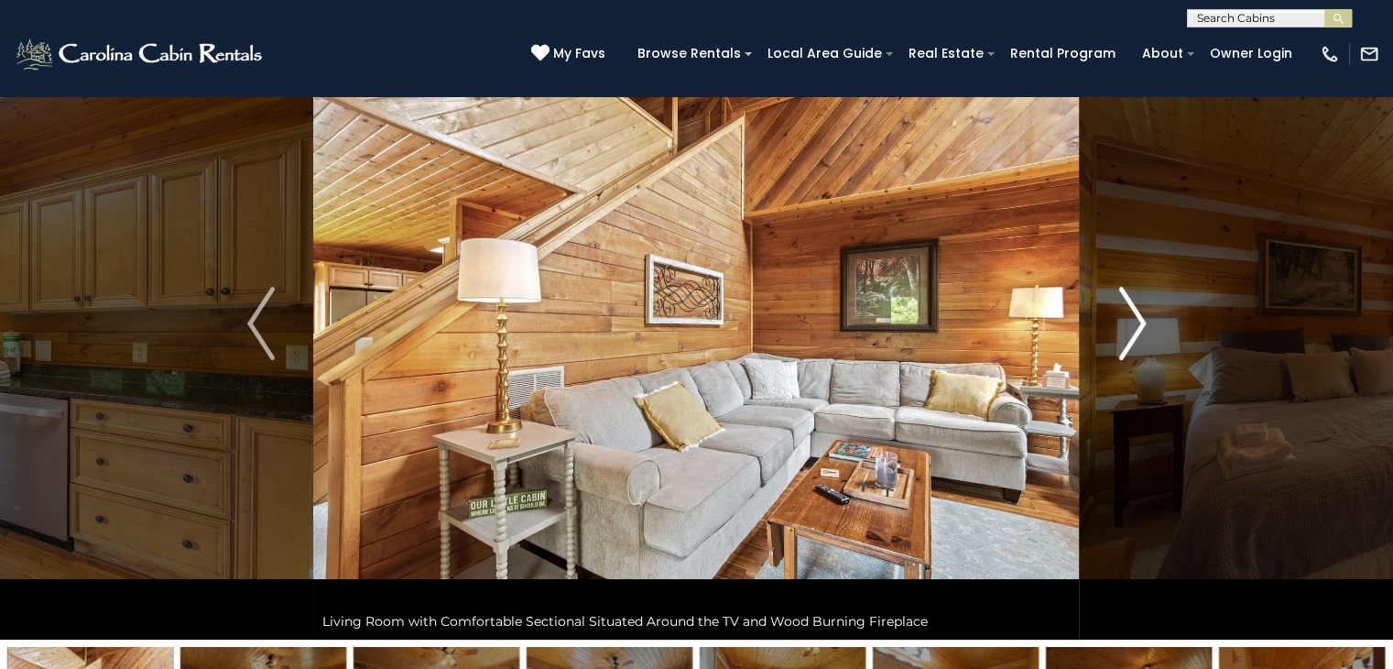
click at [1132, 329] on img "Next" at bounding box center [1132, 323] width 27 height 73
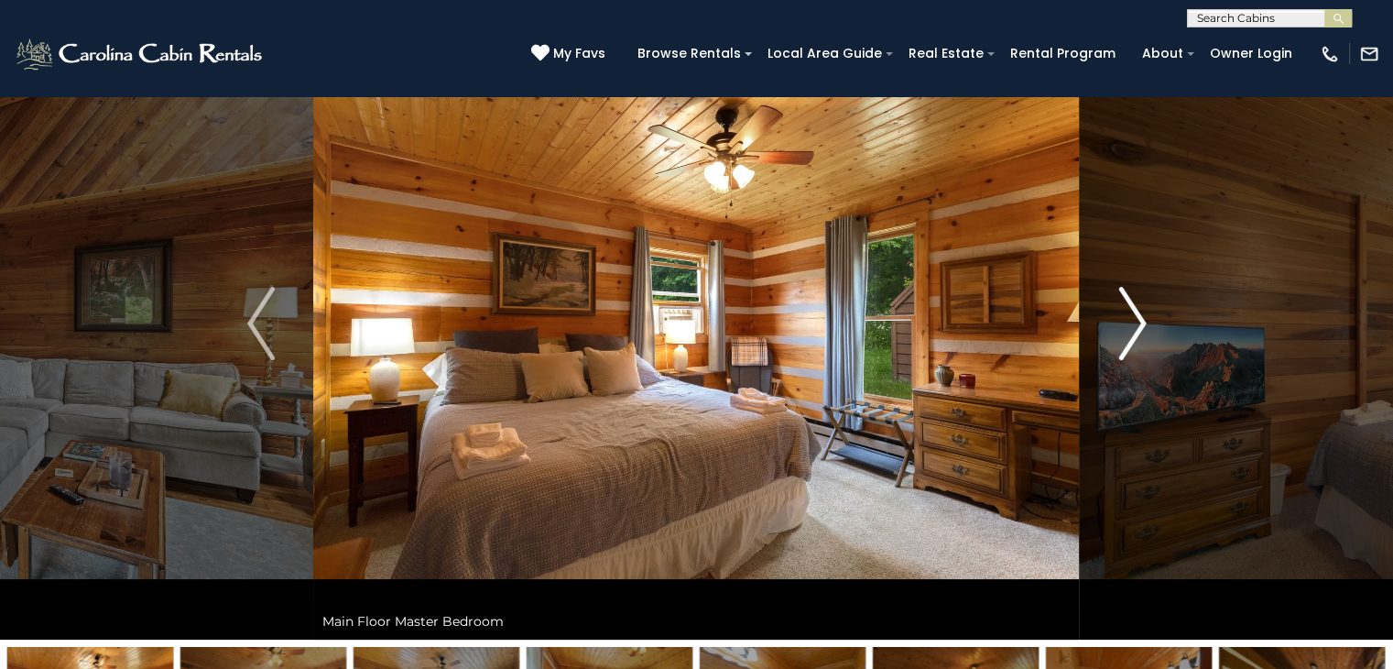
click at [1132, 329] on img "Next" at bounding box center [1132, 323] width 27 height 73
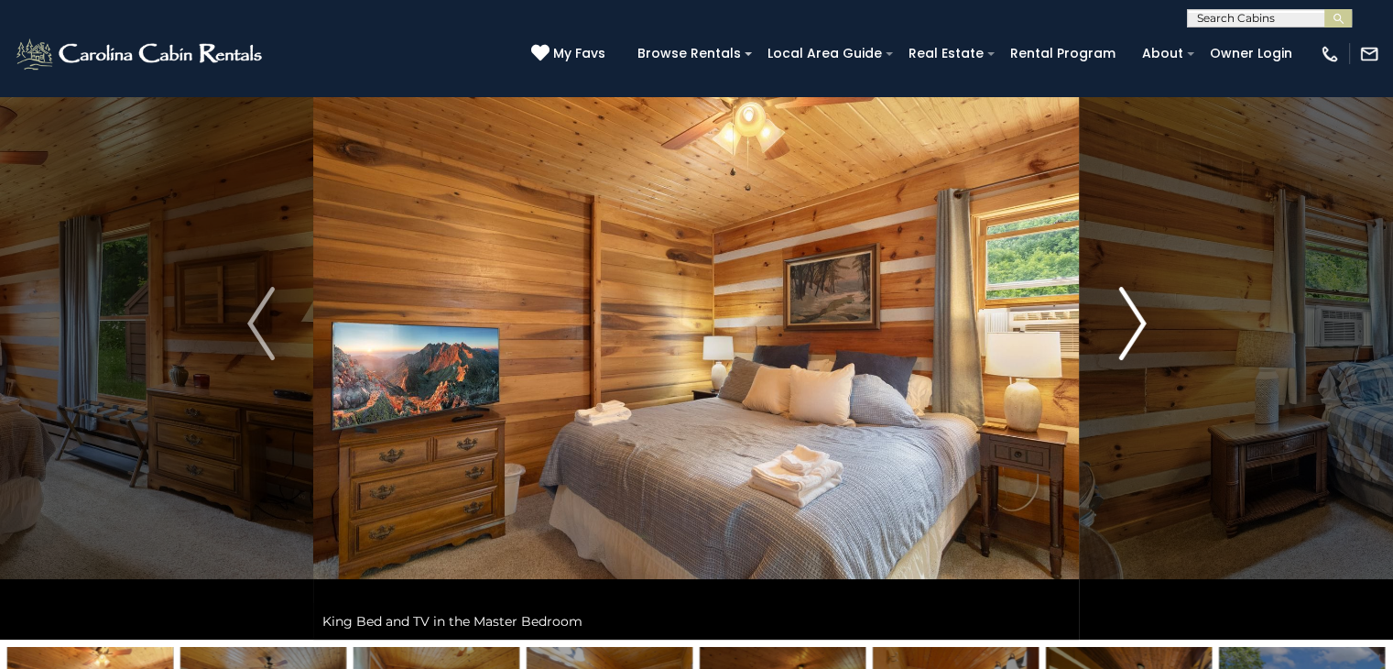
click at [1132, 329] on img "Next" at bounding box center [1132, 323] width 27 height 73
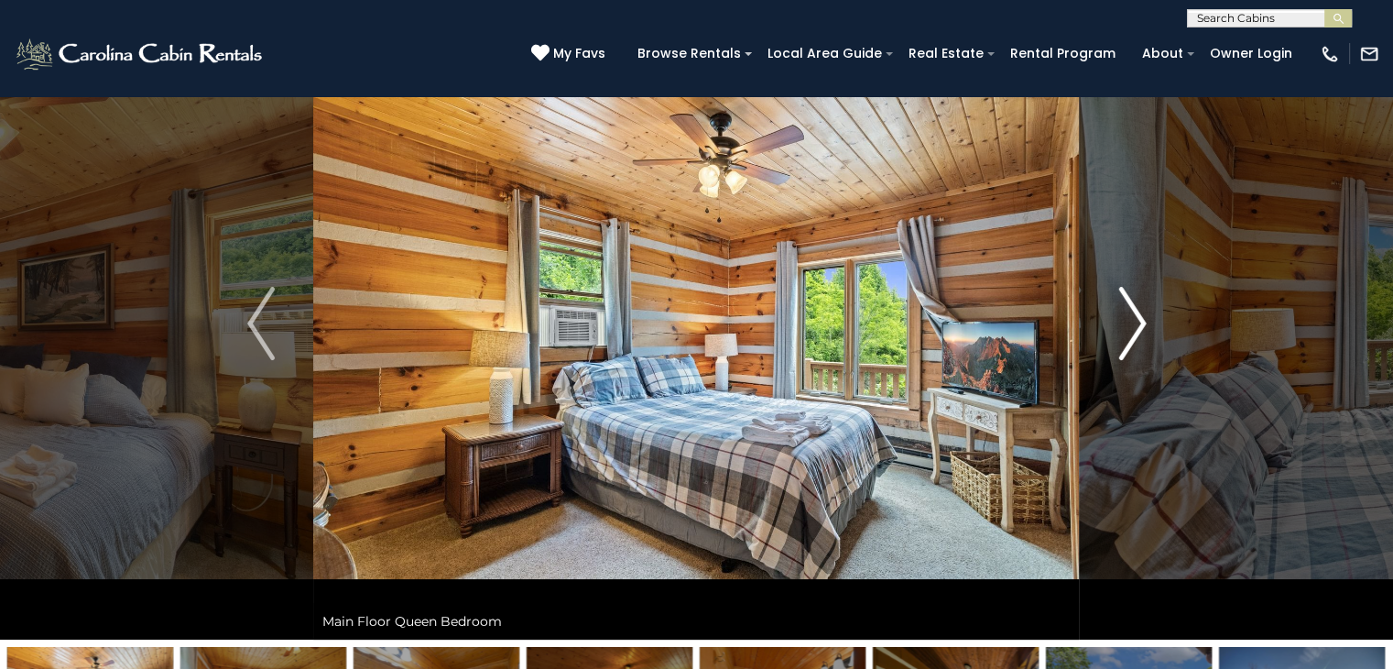
click at [1132, 329] on img "Next" at bounding box center [1132, 323] width 27 height 73
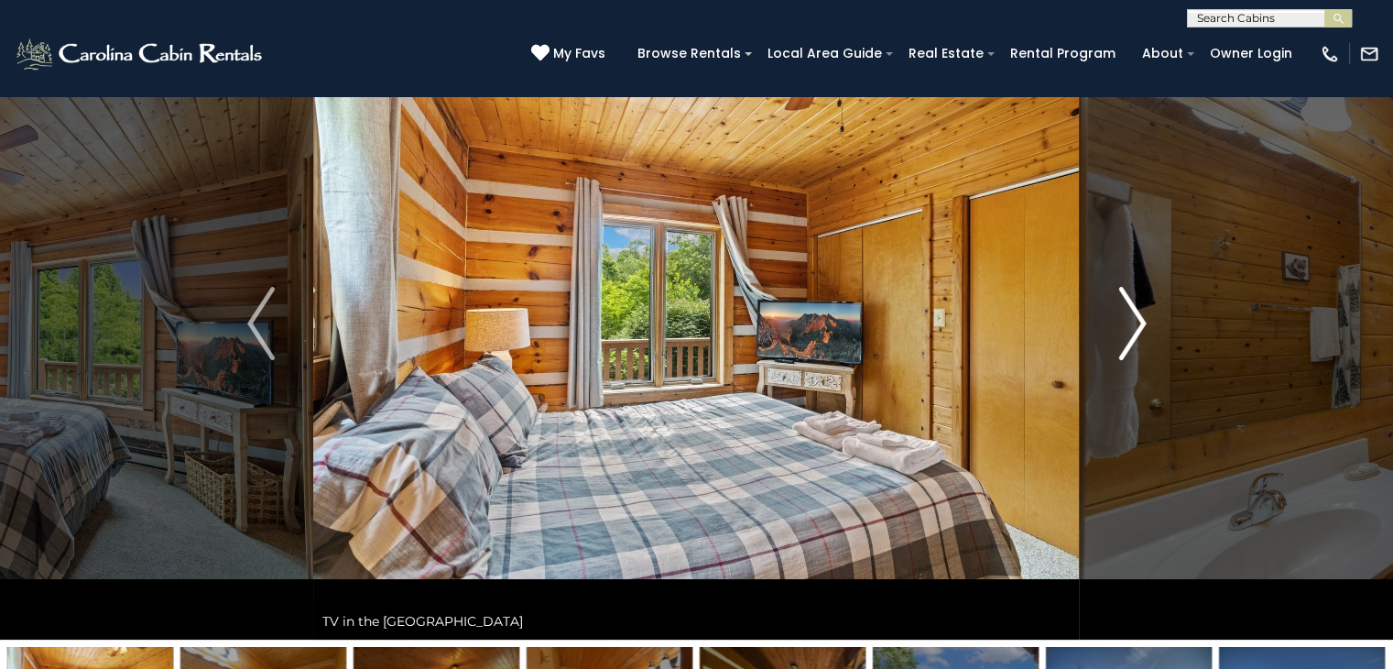
click at [1132, 329] on img "Next" at bounding box center [1132, 323] width 27 height 73
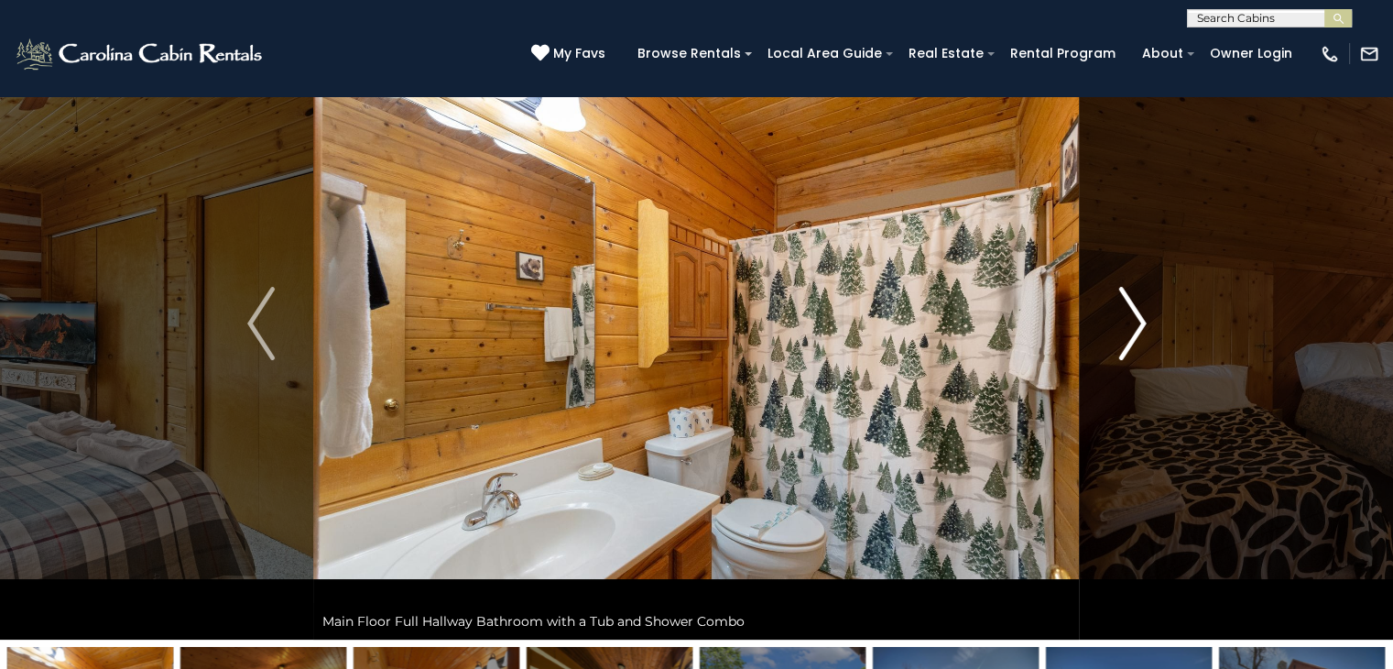
click at [1132, 329] on img "Next" at bounding box center [1132, 323] width 27 height 73
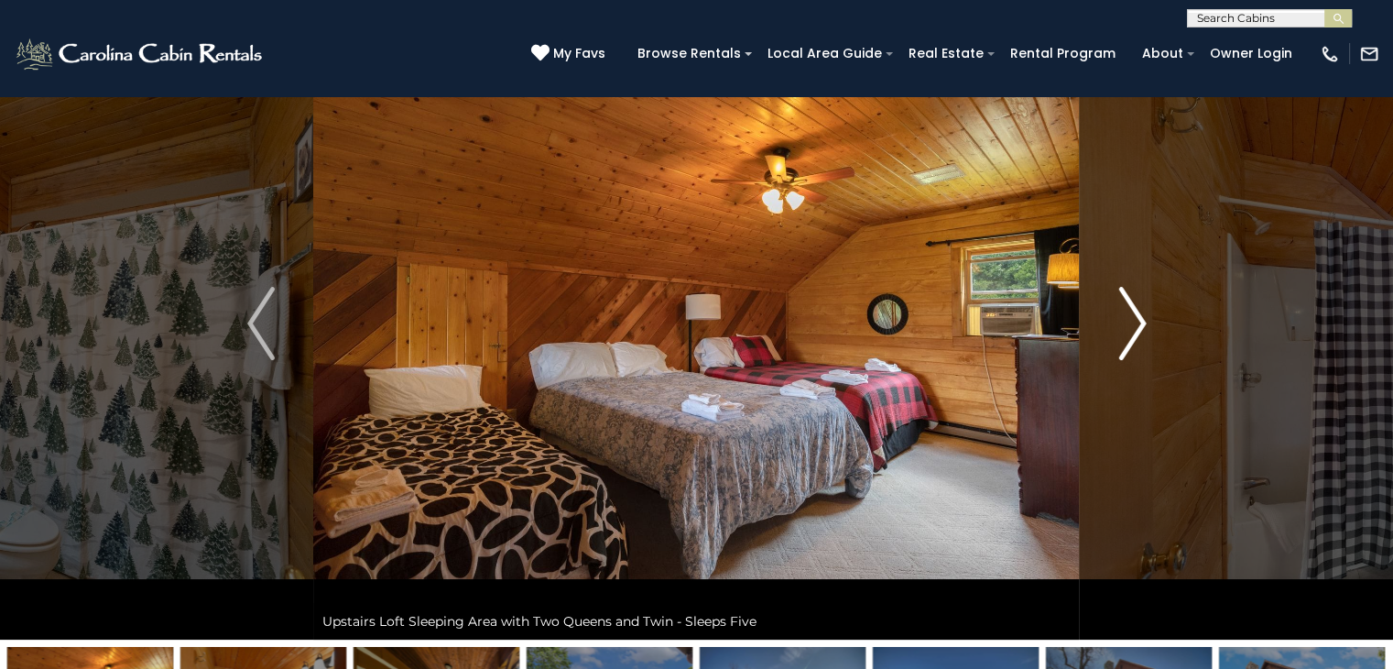
click at [1132, 329] on img "Next" at bounding box center [1132, 323] width 27 height 73
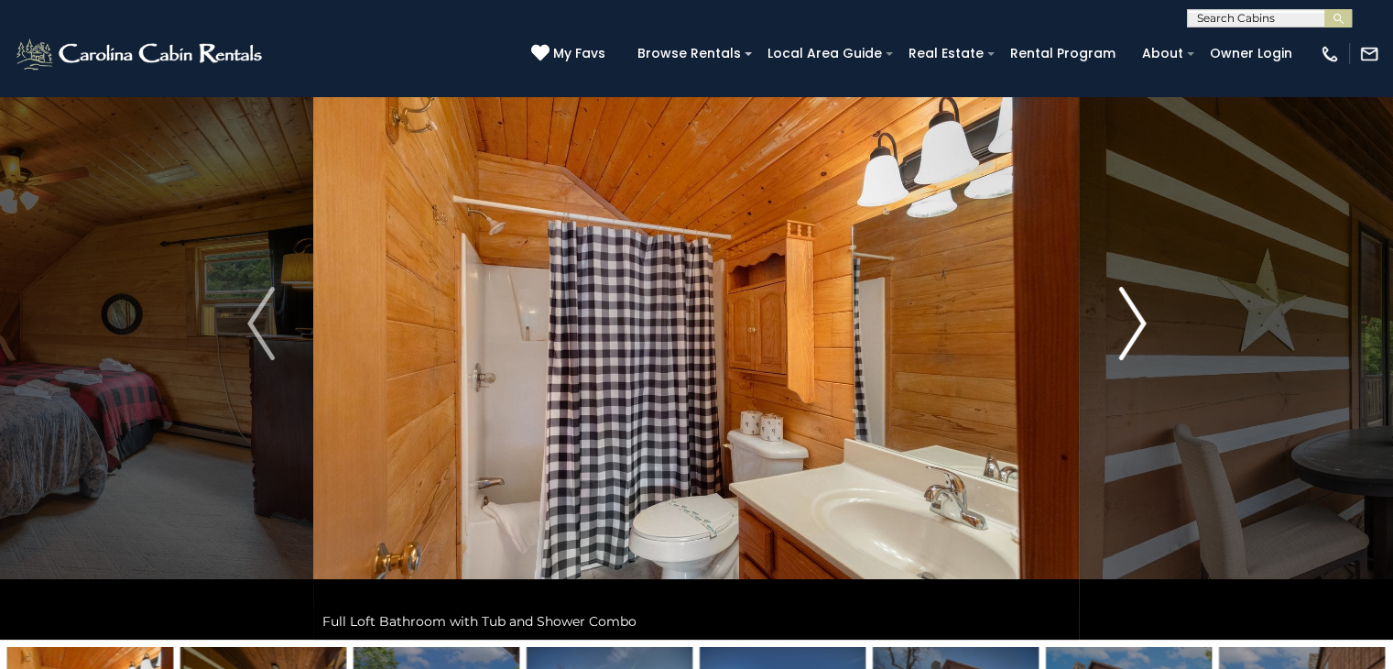
click at [1132, 329] on img "Next" at bounding box center [1132, 323] width 27 height 73
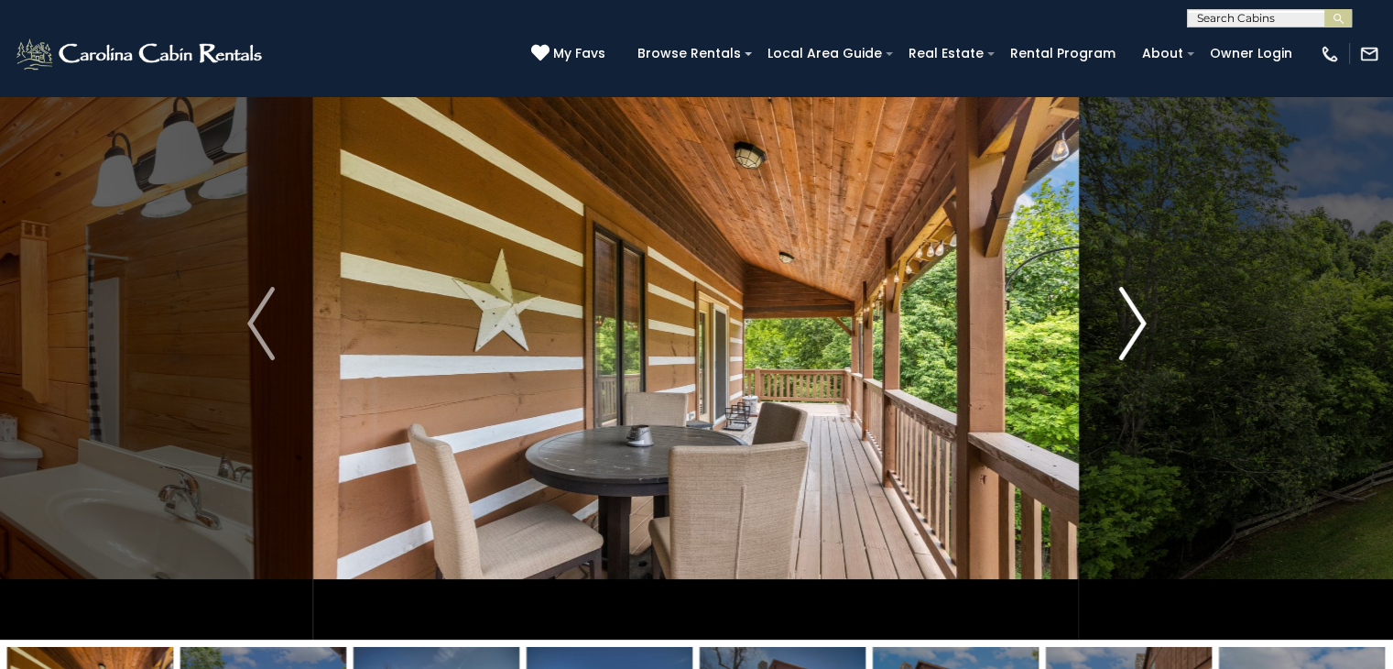
click at [1132, 329] on img "Next" at bounding box center [1132, 323] width 27 height 73
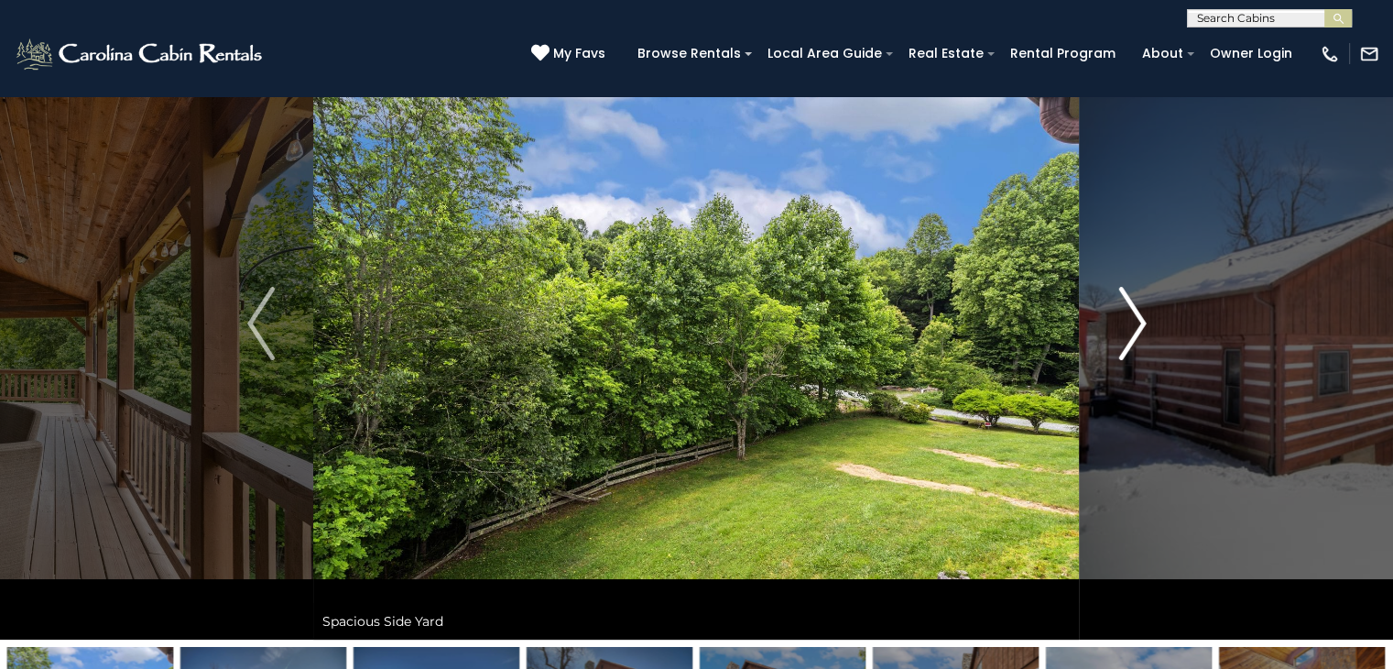
click at [1132, 329] on img "Next" at bounding box center [1132, 323] width 27 height 73
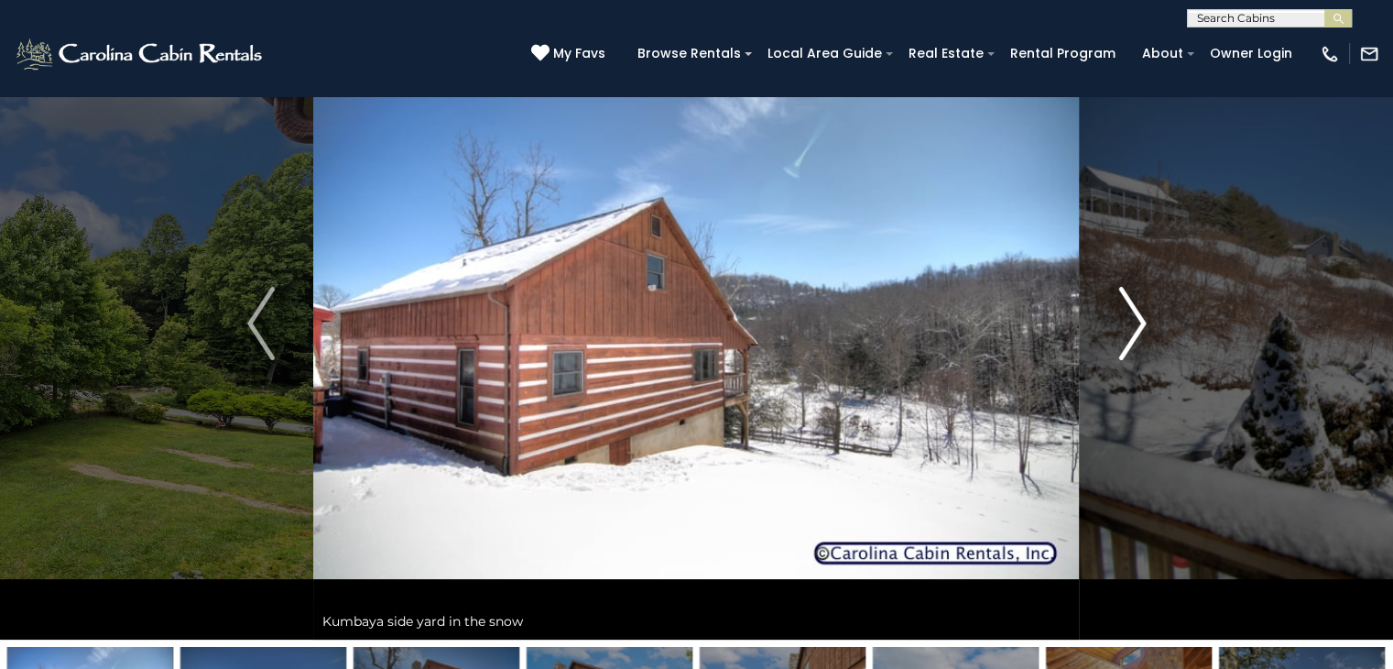
click at [1132, 329] on img "Next" at bounding box center [1132, 323] width 27 height 73
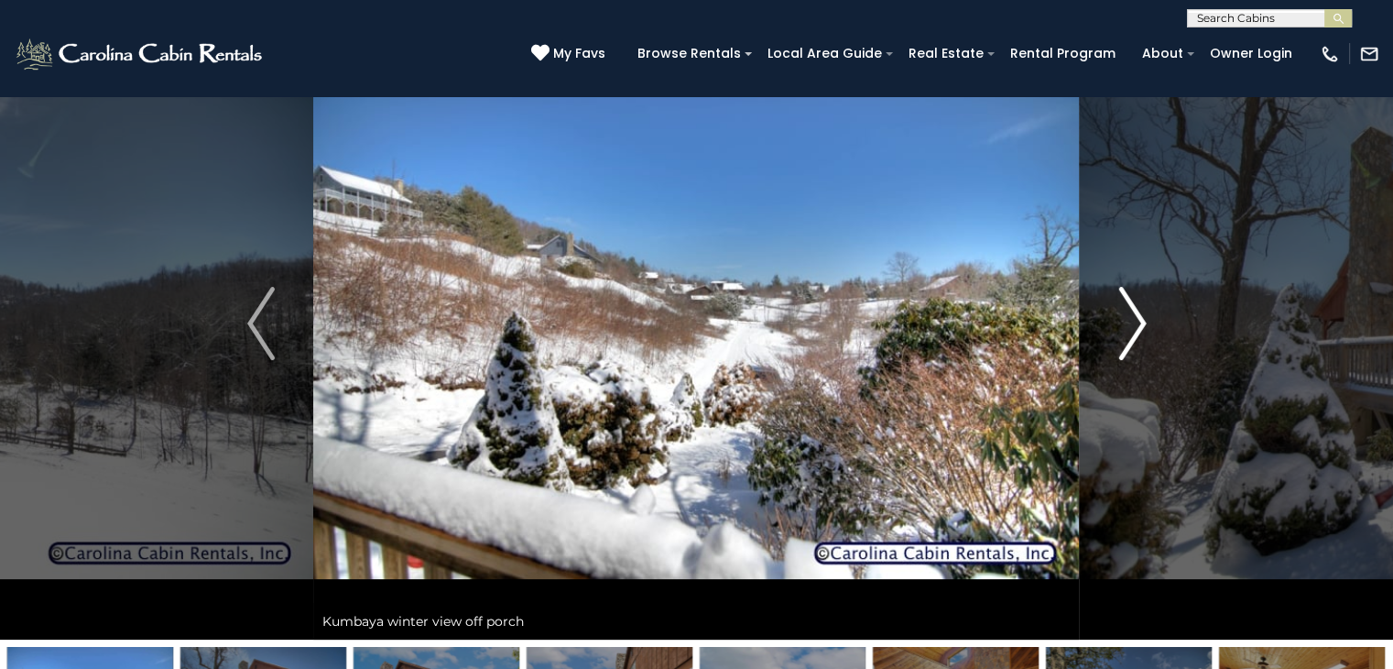
click at [1132, 329] on img "Next" at bounding box center [1132, 323] width 27 height 73
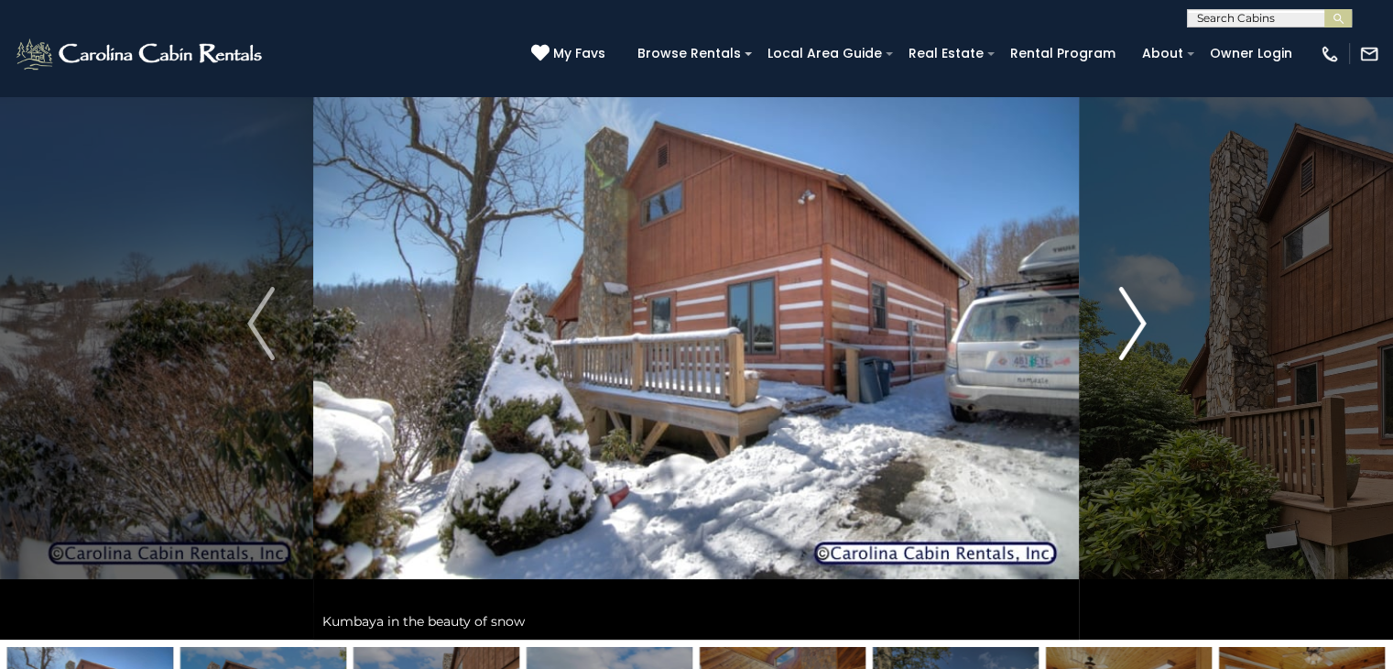
click at [1132, 329] on img "Next" at bounding box center [1132, 323] width 27 height 73
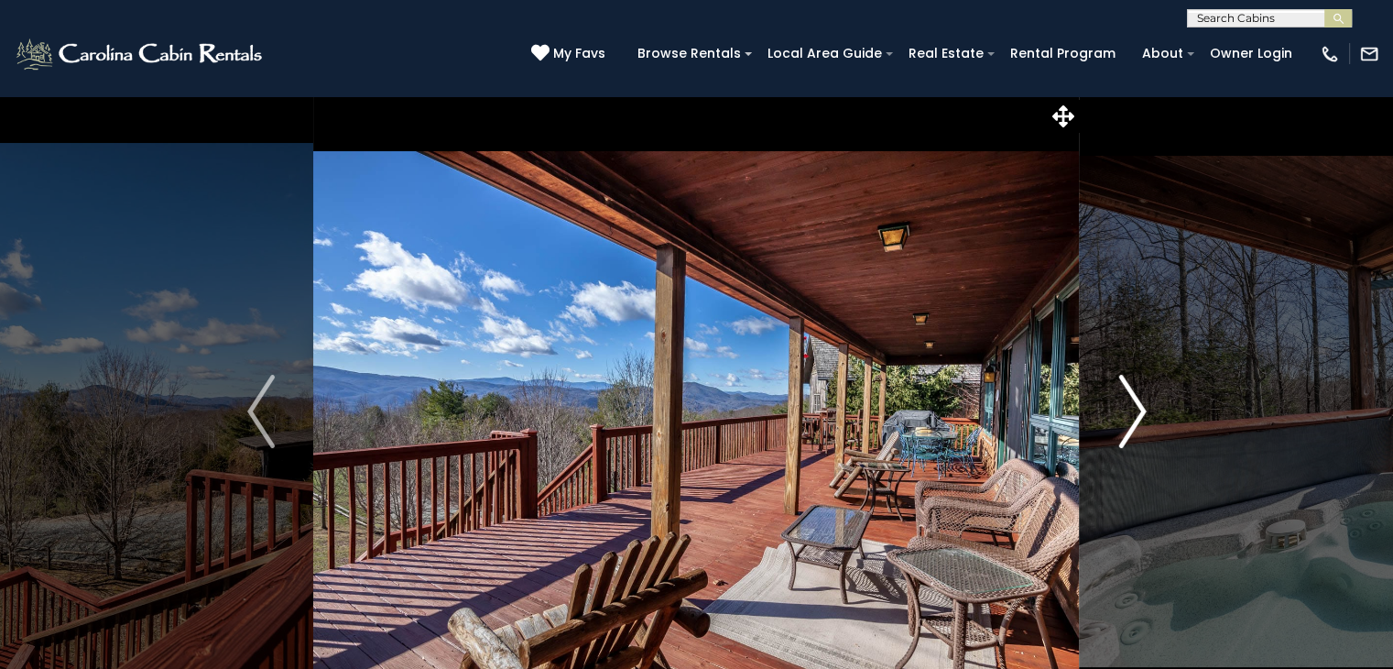
click at [1141, 415] on img "Next" at bounding box center [1132, 411] width 27 height 73
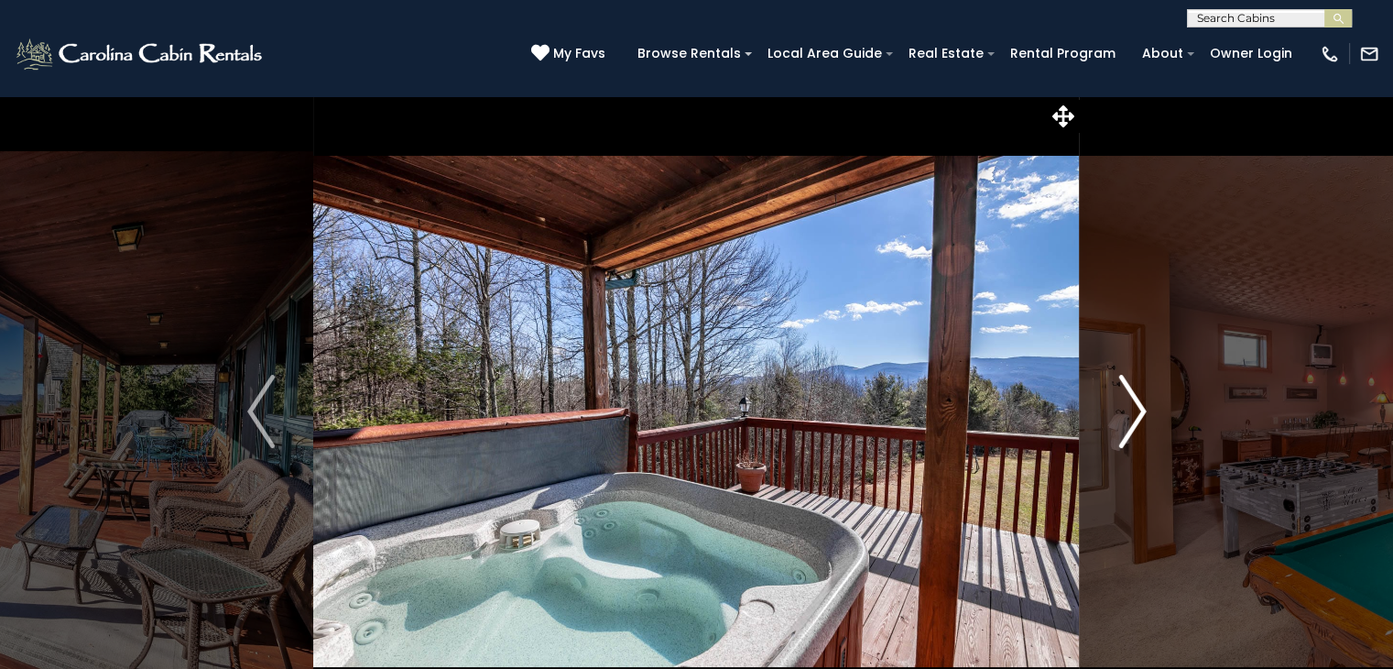
click at [1141, 415] on img "Next" at bounding box center [1132, 411] width 27 height 73
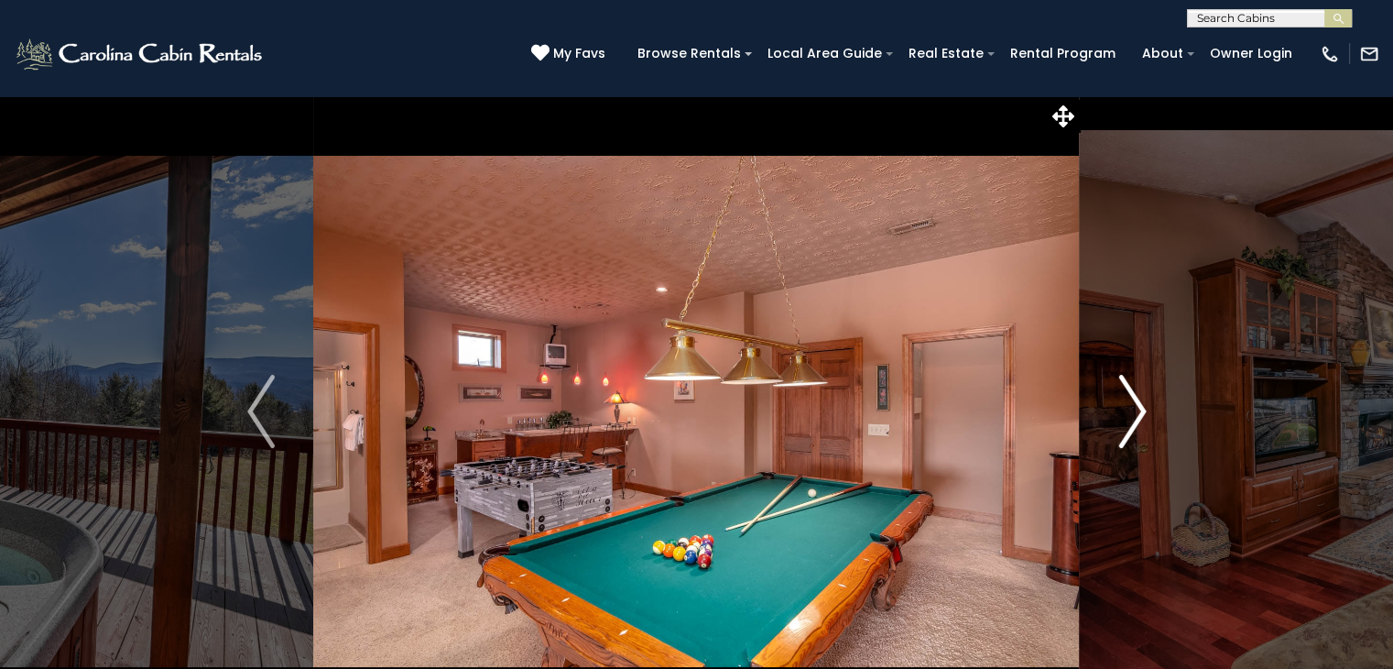
click at [1141, 415] on img "Next" at bounding box center [1132, 411] width 27 height 73
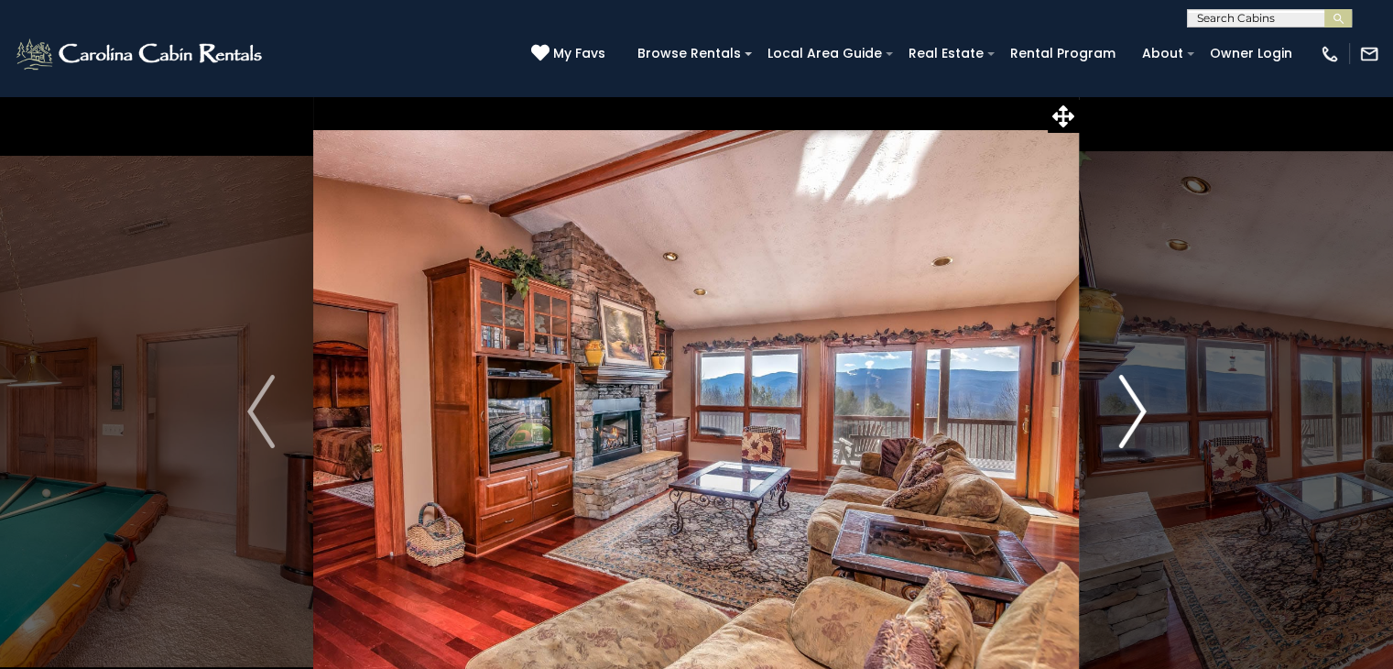
click at [1141, 415] on img "Next" at bounding box center [1132, 411] width 27 height 73
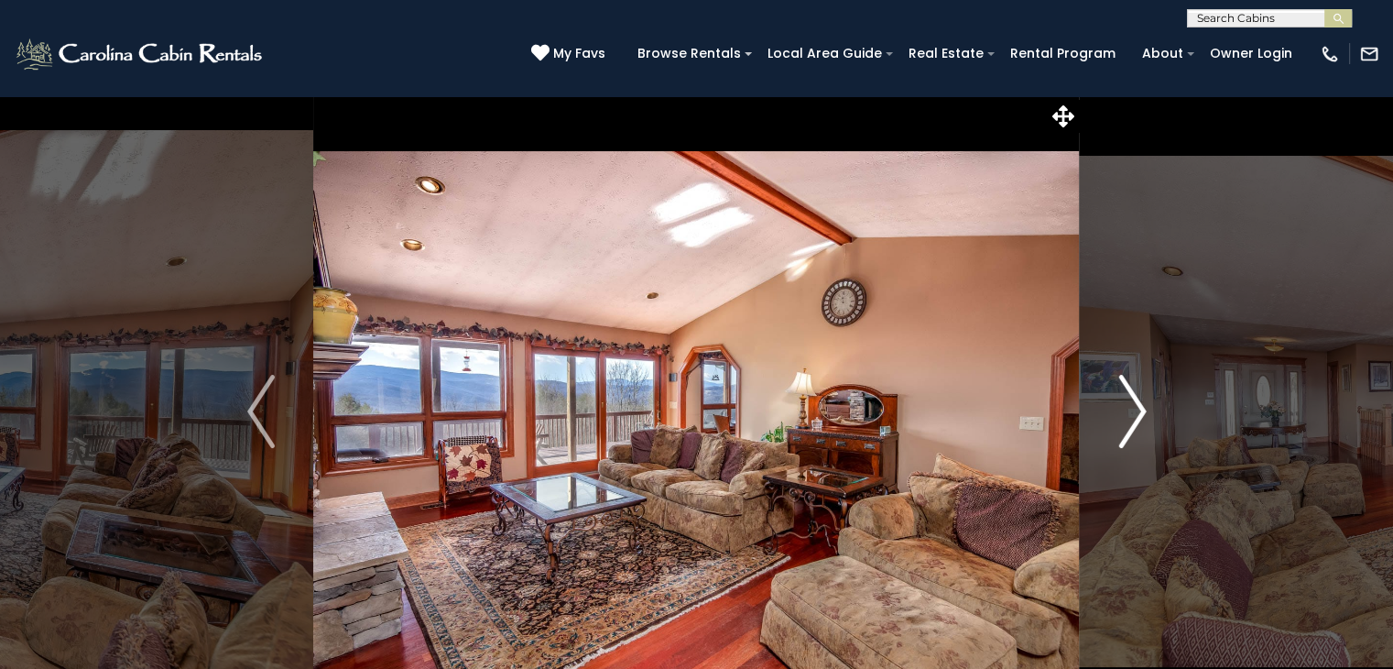
click at [1141, 415] on img "Next" at bounding box center [1132, 411] width 27 height 73
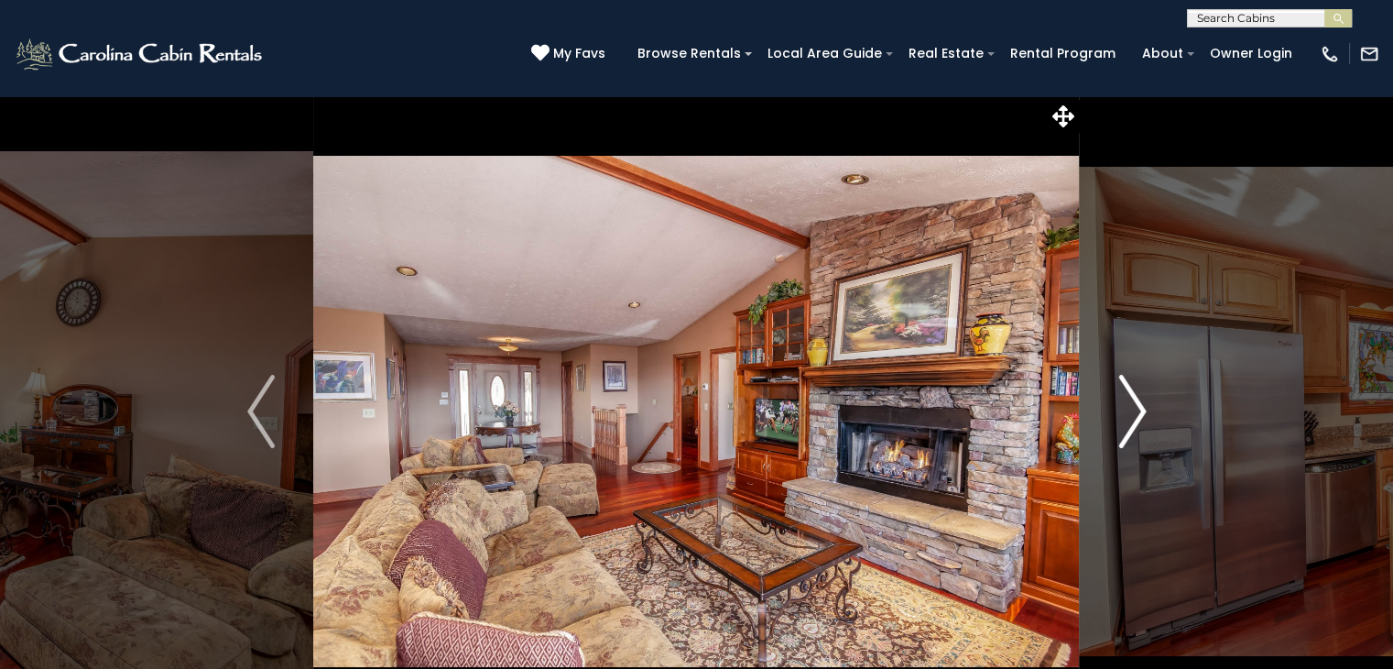
click at [1141, 415] on img "Next" at bounding box center [1132, 411] width 27 height 73
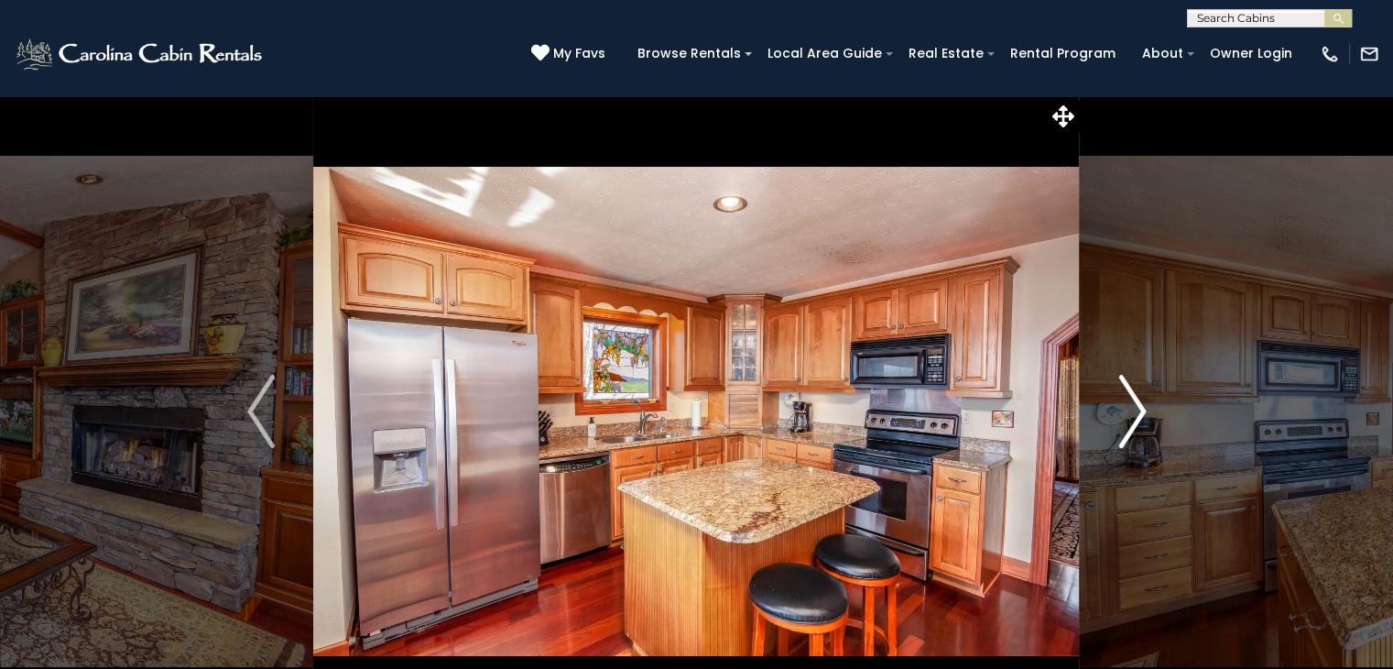
click at [1141, 415] on img "Next" at bounding box center [1132, 411] width 27 height 73
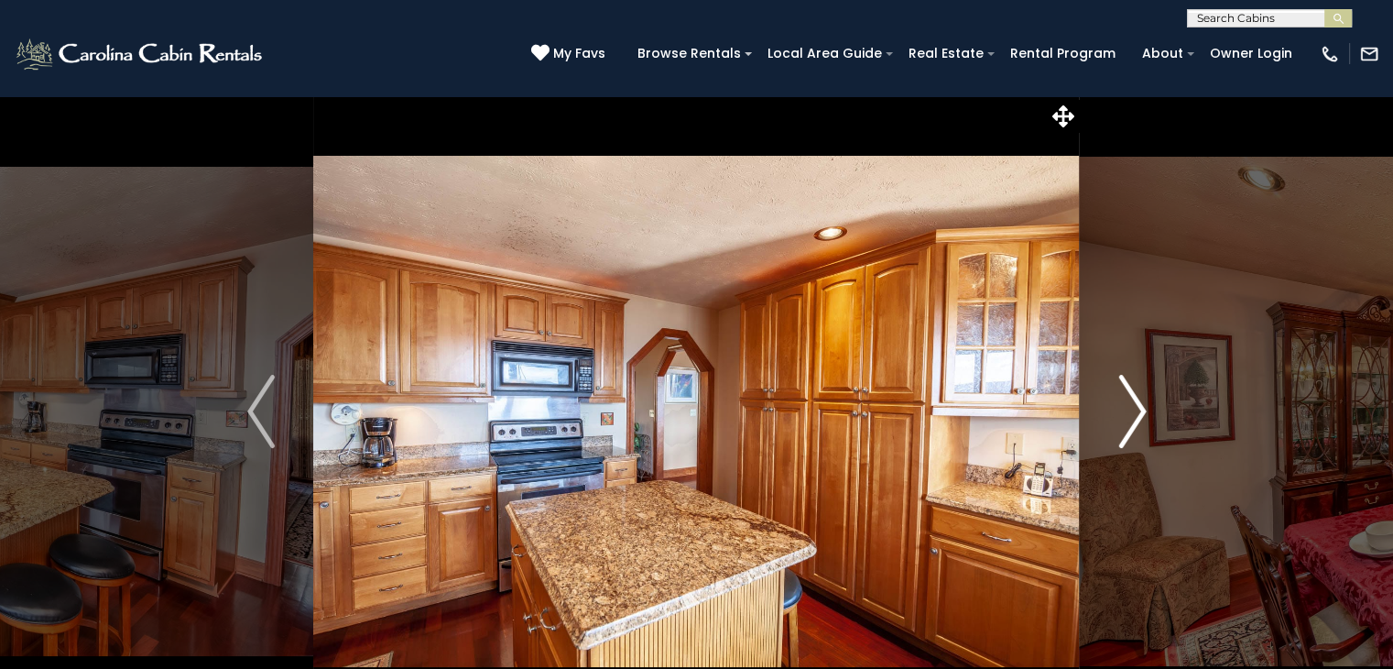
click at [1141, 415] on img "Next" at bounding box center [1132, 411] width 27 height 73
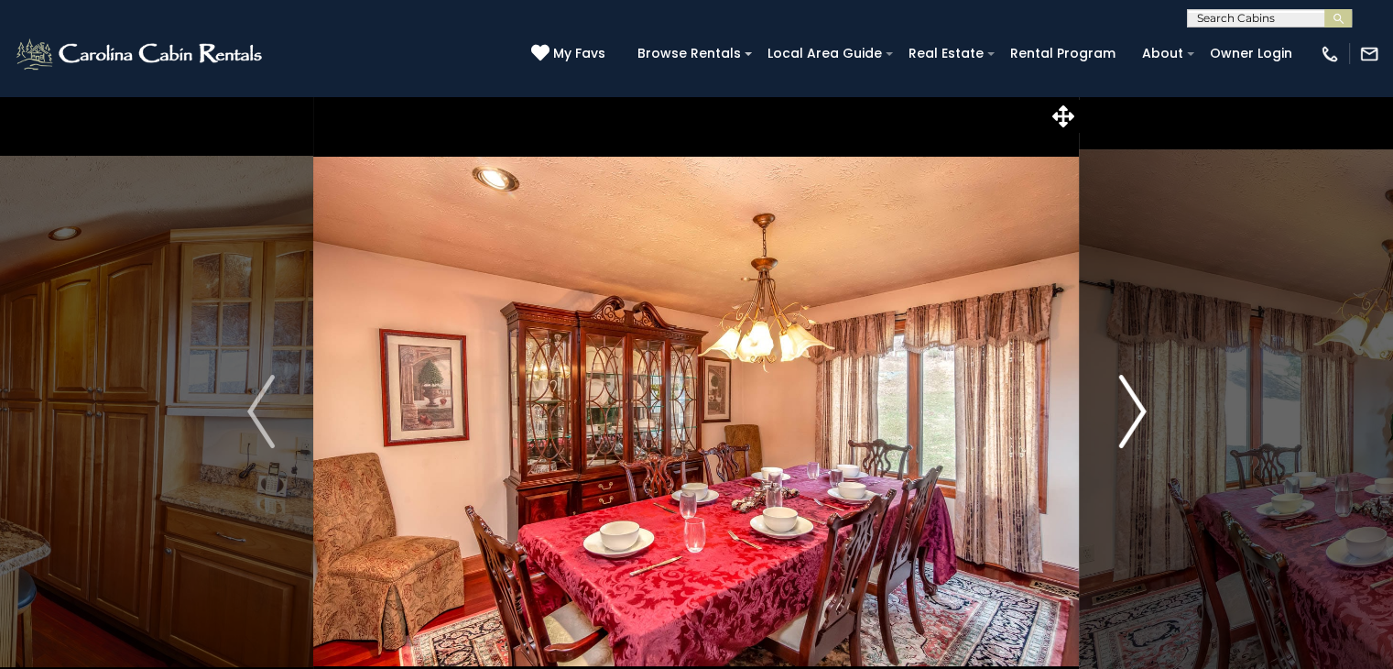
click at [1141, 415] on img "Next" at bounding box center [1132, 411] width 27 height 73
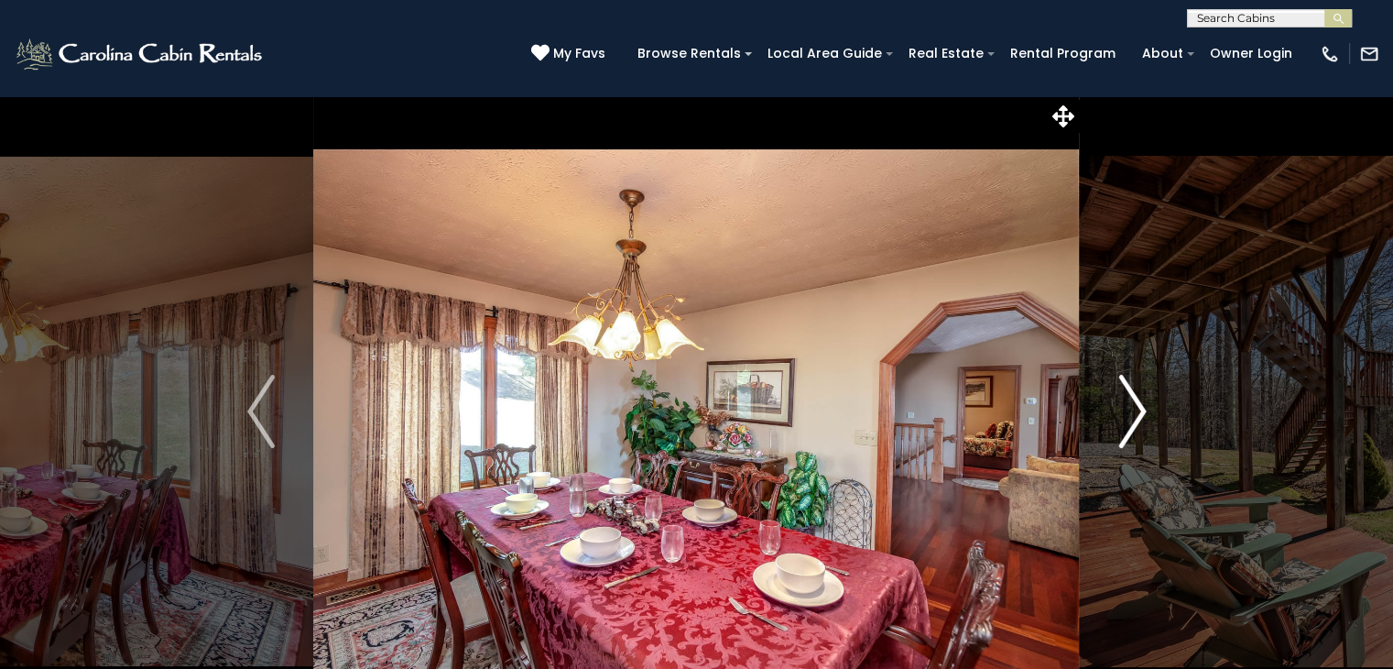
click at [1141, 415] on img "Next" at bounding box center [1132, 411] width 27 height 73
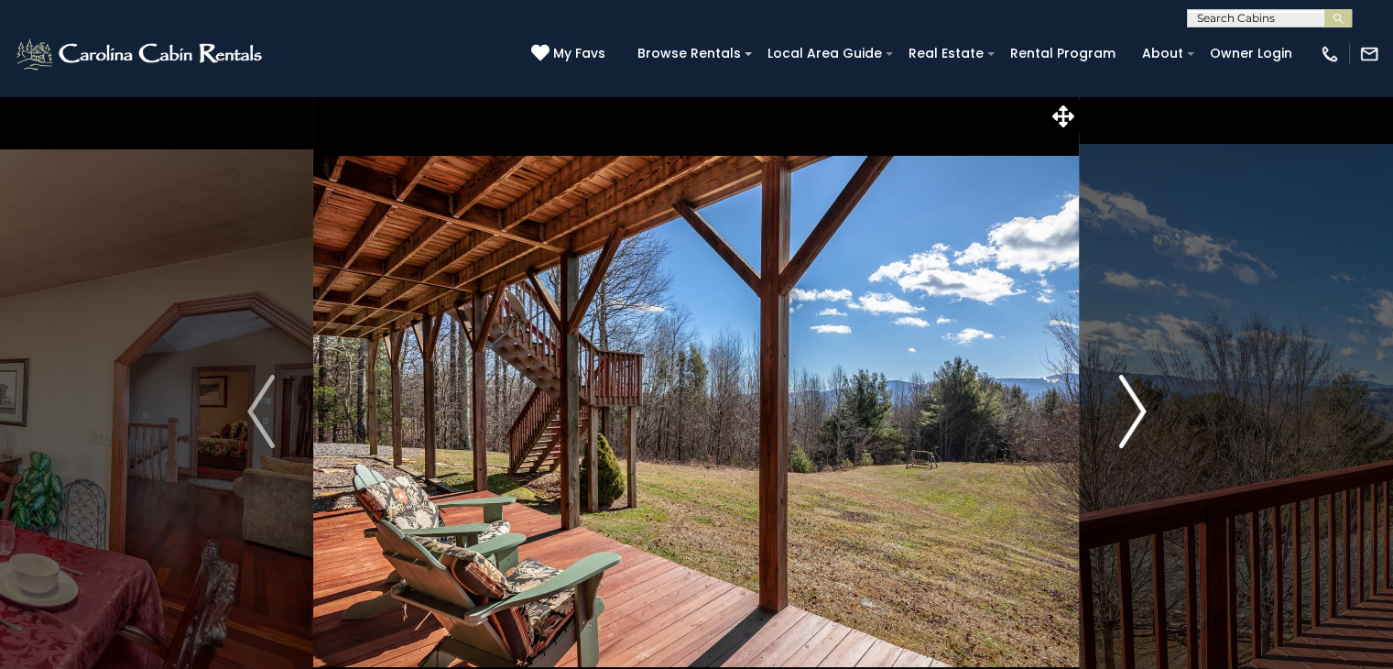
click at [1141, 415] on img "Next" at bounding box center [1132, 411] width 27 height 73
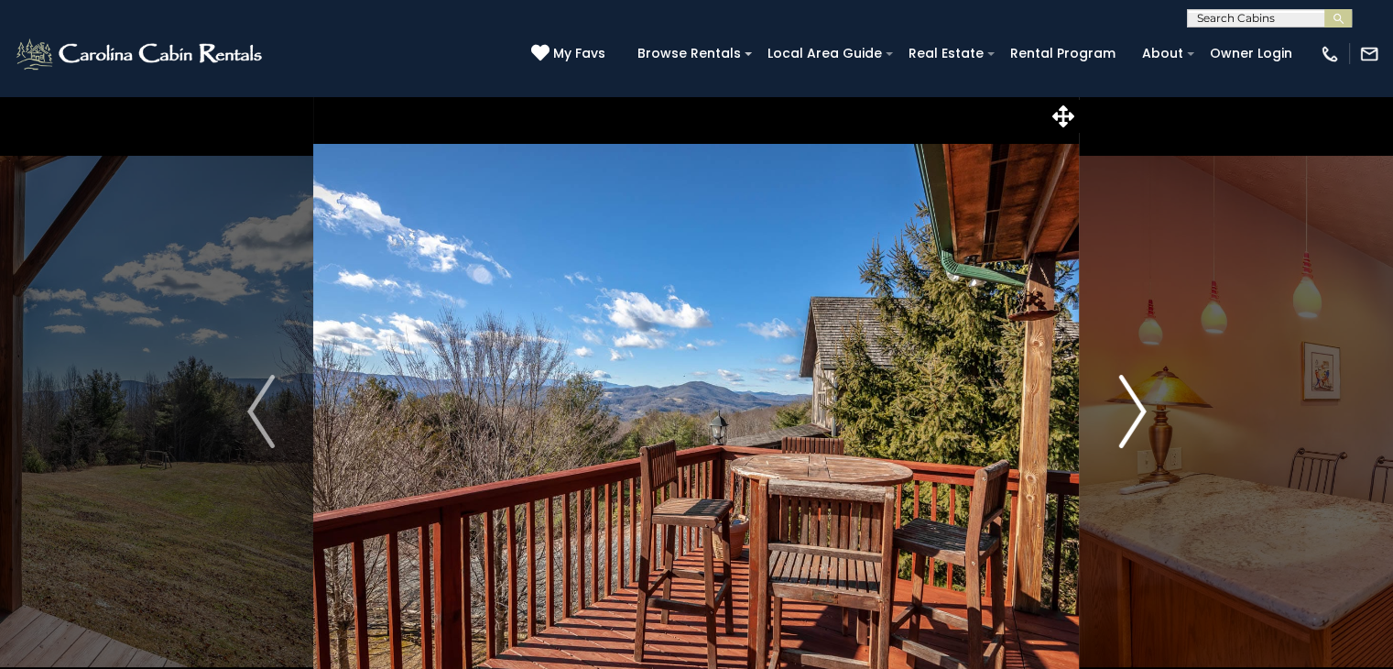
click at [1141, 415] on img "Next" at bounding box center [1132, 411] width 27 height 73
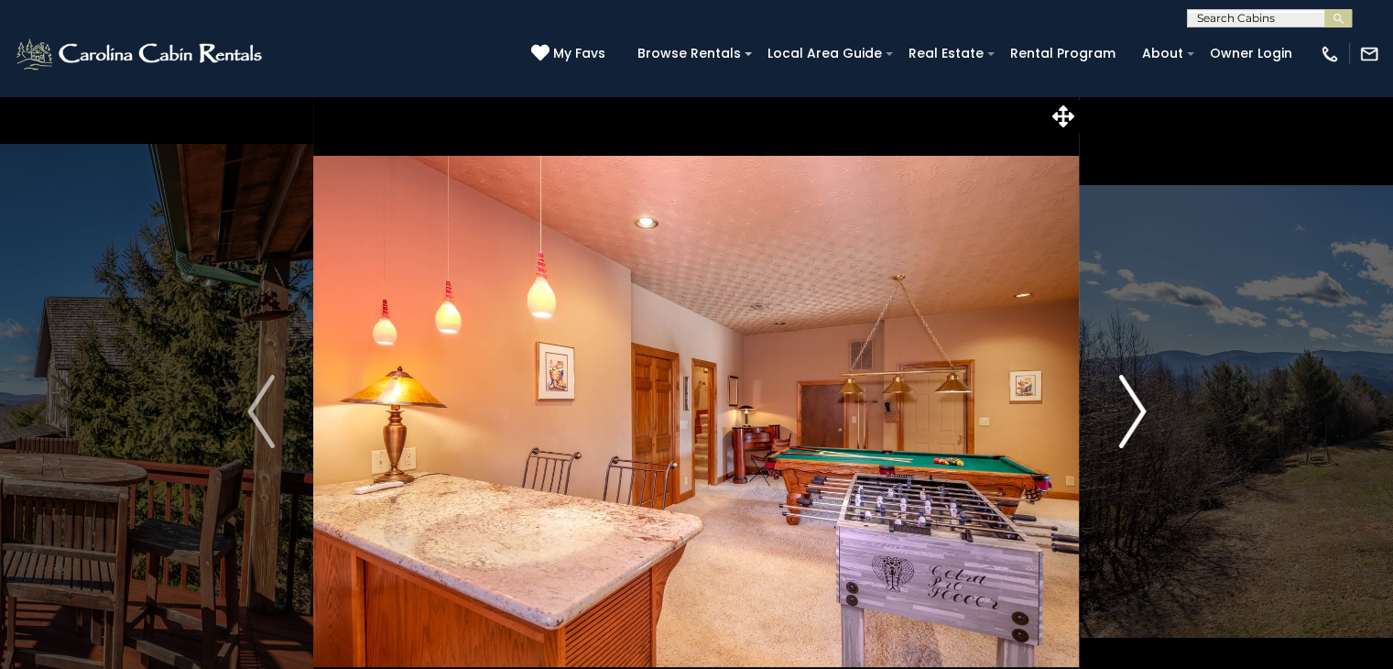
click at [1141, 415] on img "Next" at bounding box center [1132, 411] width 27 height 73
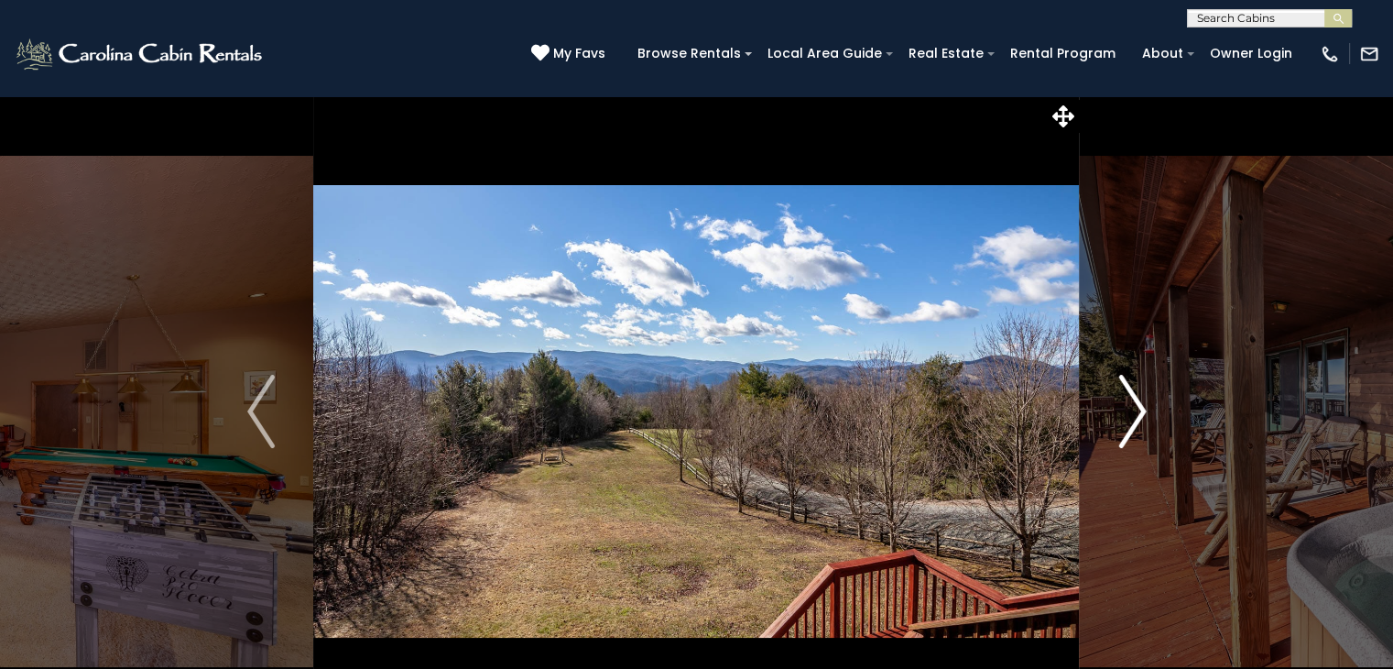
click at [1141, 415] on img "Next" at bounding box center [1132, 411] width 27 height 73
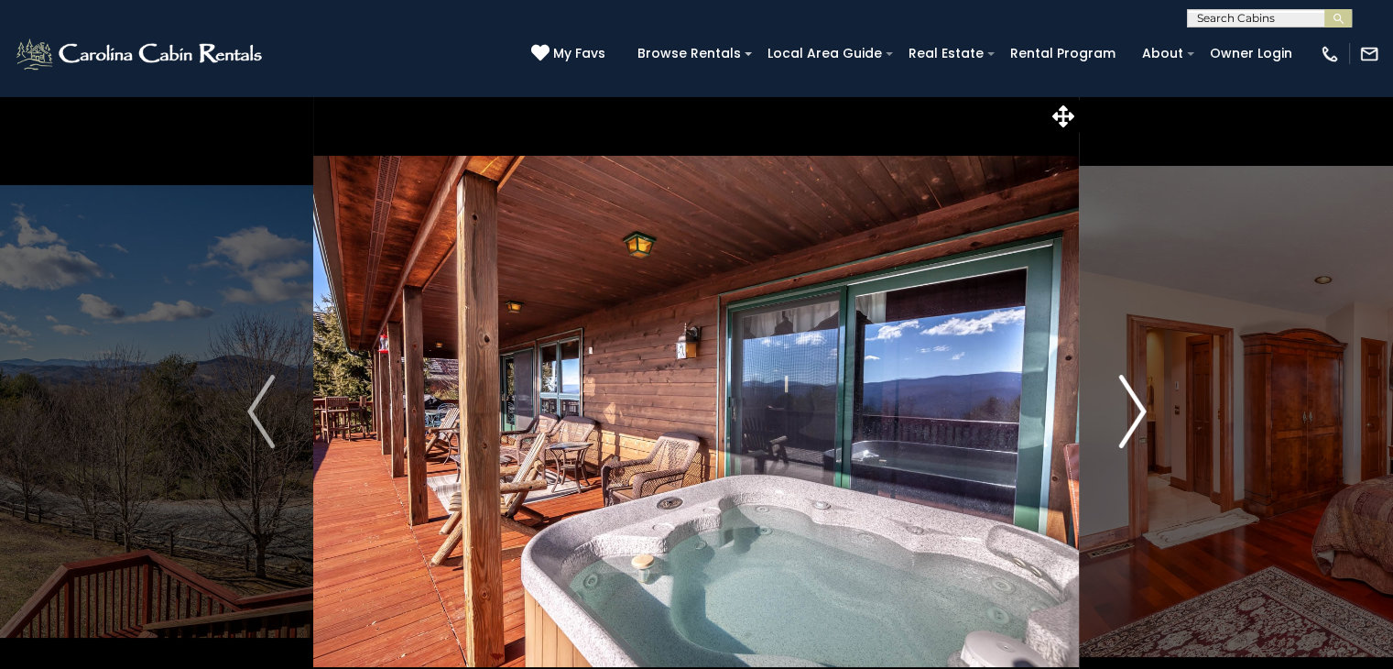
click at [1141, 415] on img "Next" at bounding box center [1132, 411] width 27 height 73
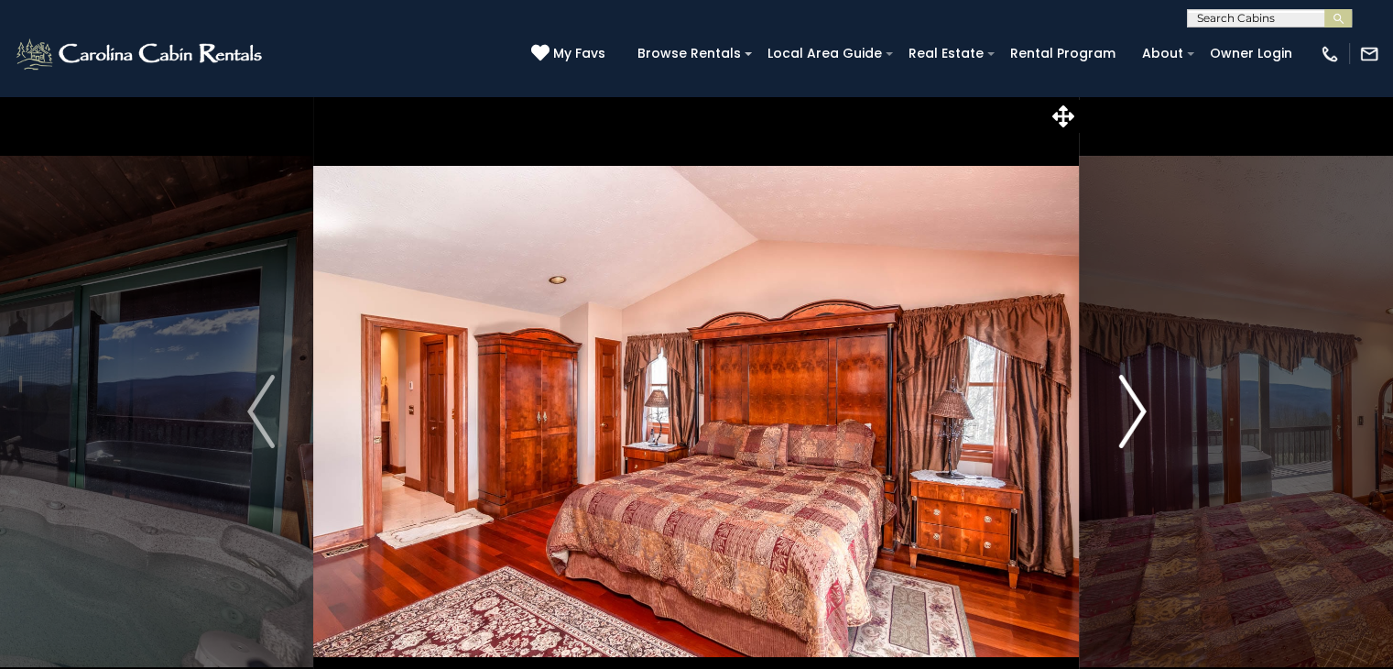
click at [1141, 415] on img "Next" at bounding box center [1132, 411] width 27 height 73
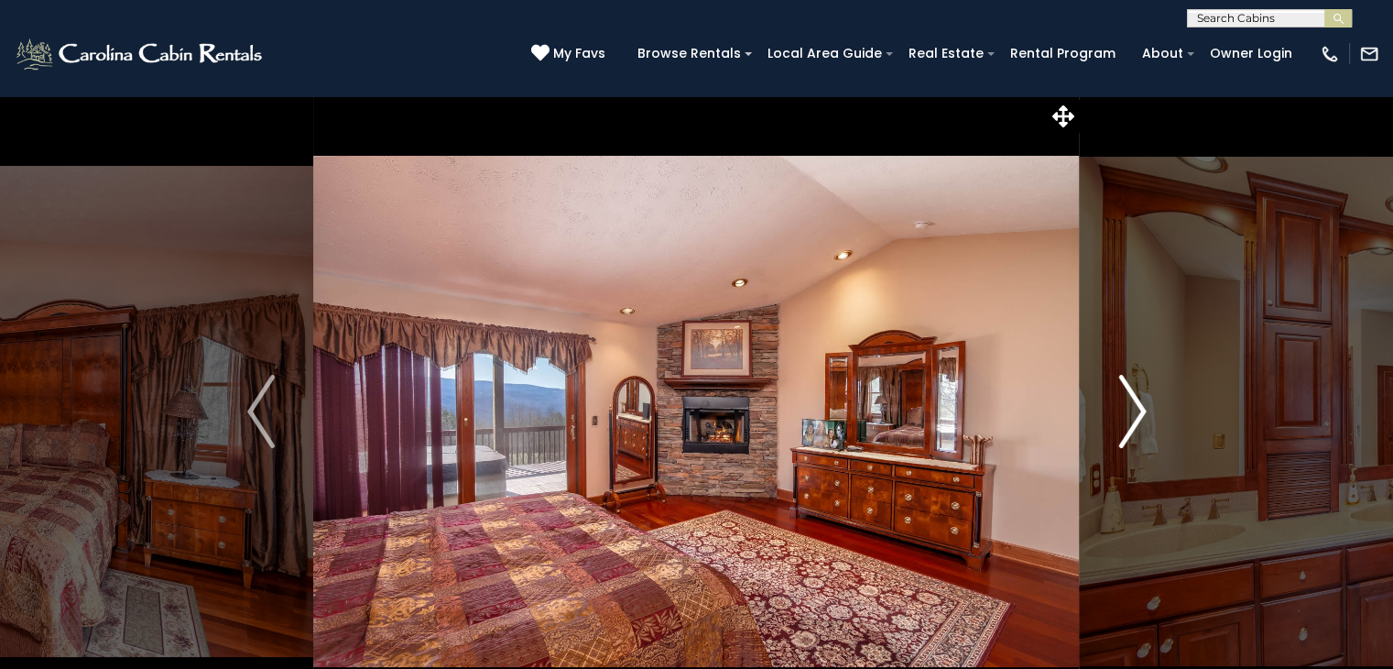
click at [1141, 415] on img "Next" at bounding box center [1132, 411] width 27 height 73
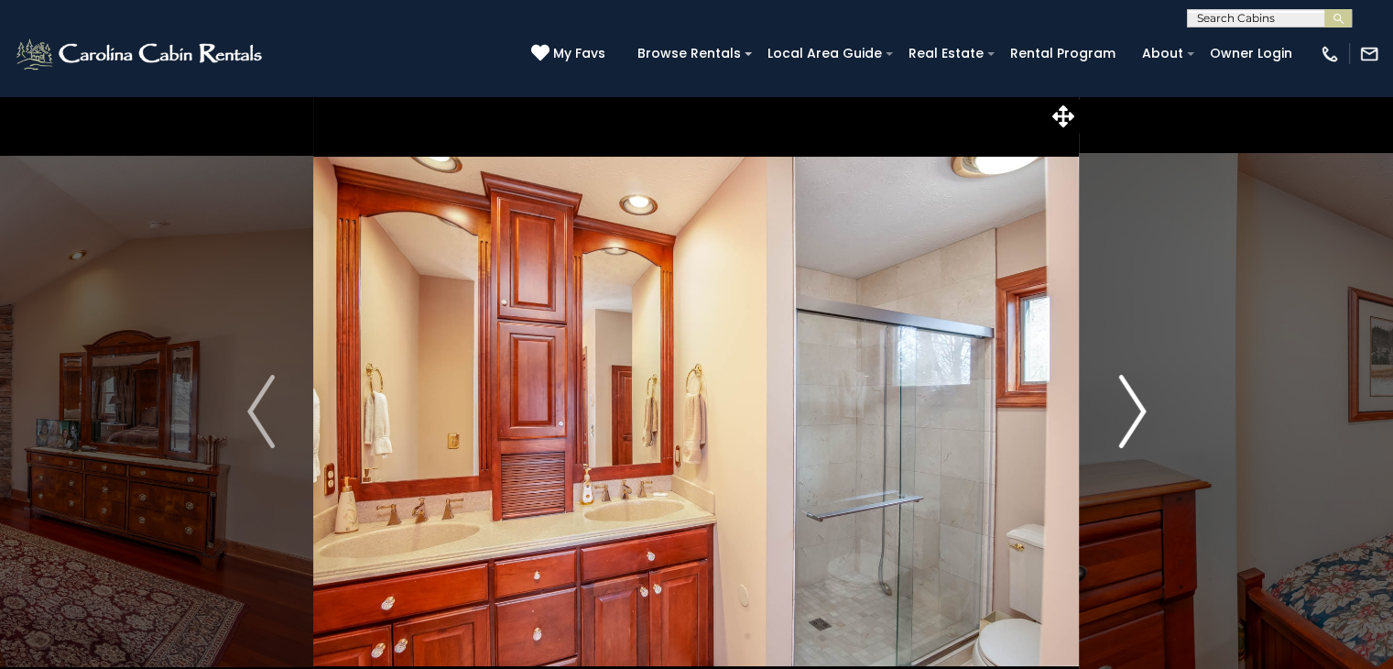
click at [1141, 415] on img "Next" at bounding box center [1132, 411] width 27 height 73
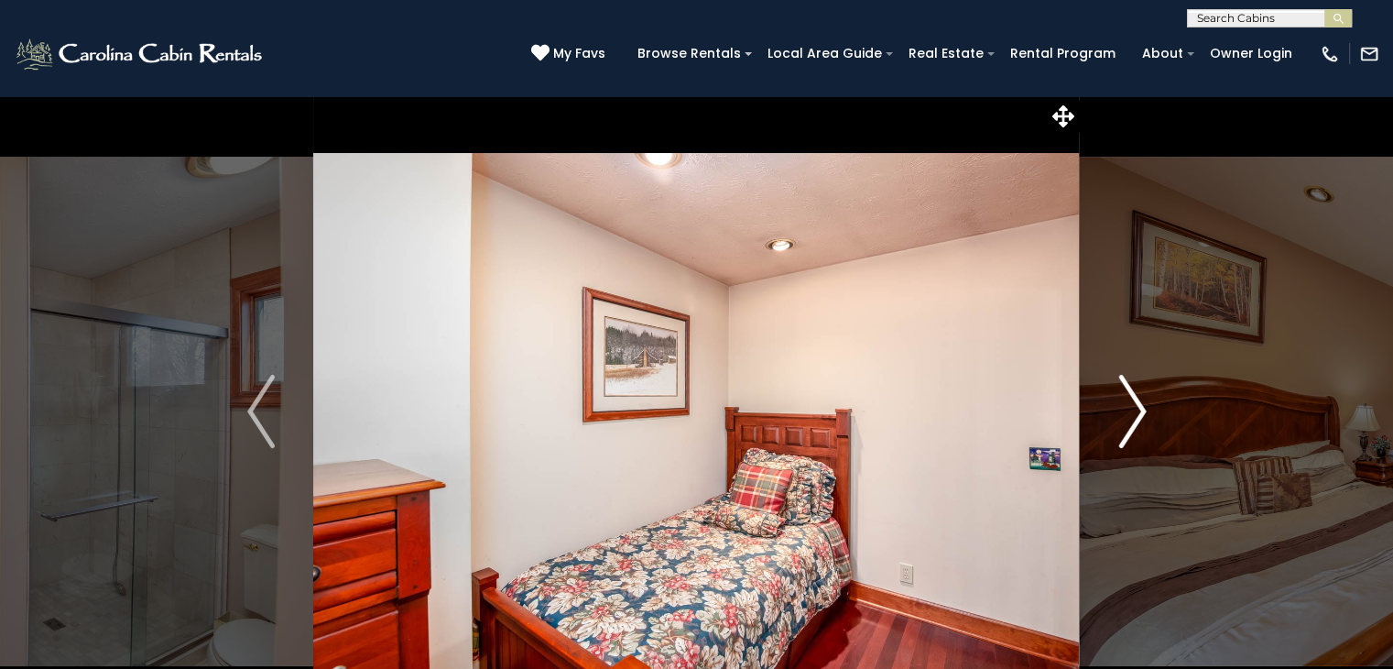
click at [1141, 415] on img "Next" at bounding box center [1132, 411] width 27 height 73
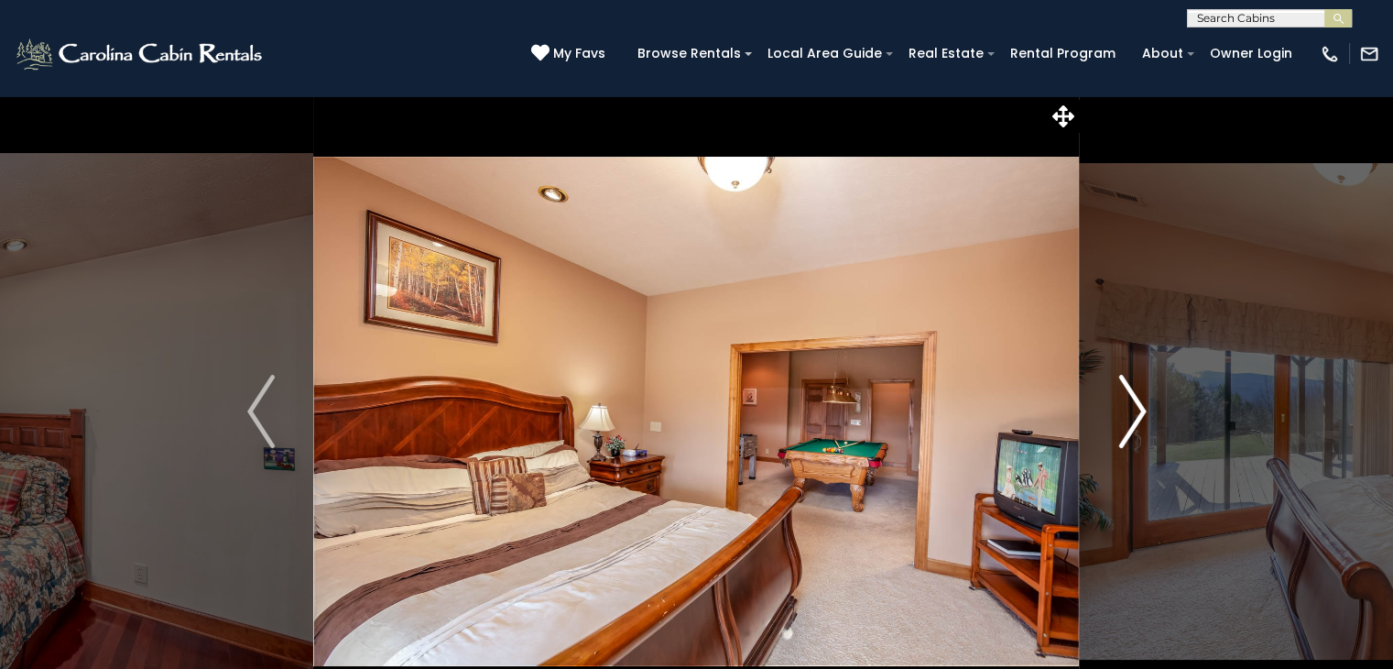
click at [1141, 415] on img "Next" at bounding box center [1132, 411] width 27 height 73
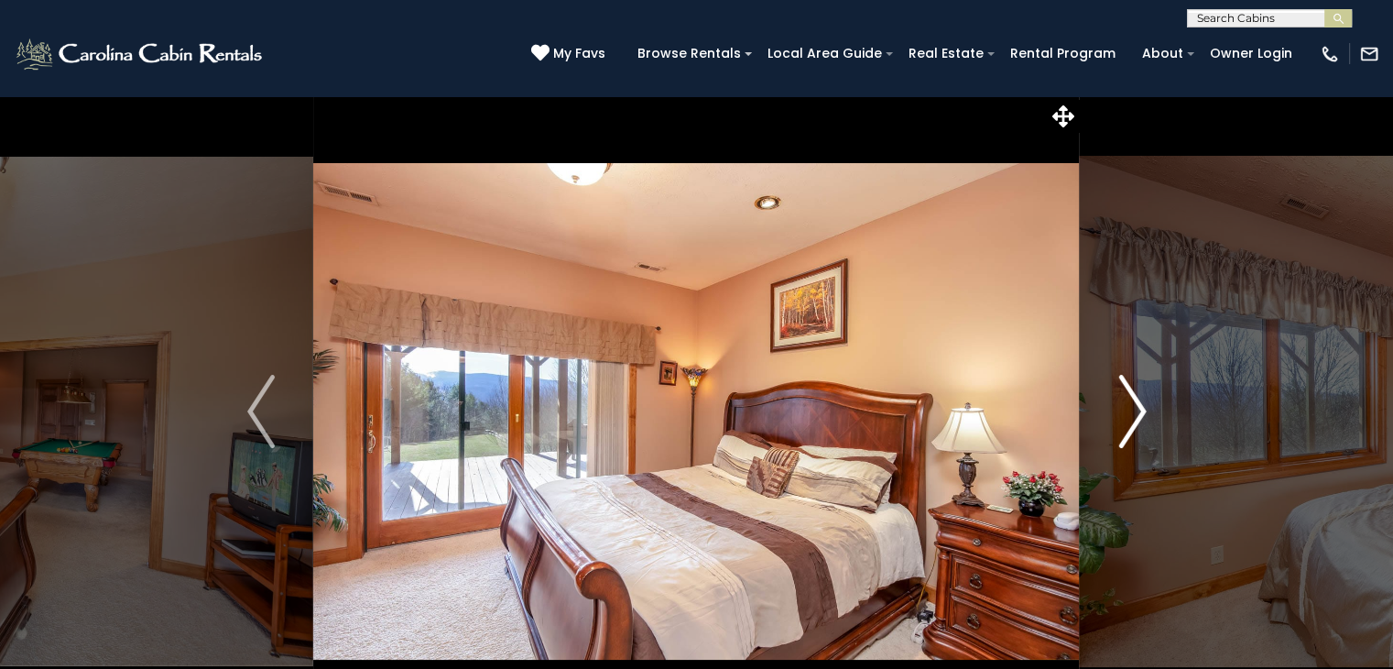
click at [1141, 415] on img "Next" at bounding box center [1132, 411] width 27 height 73
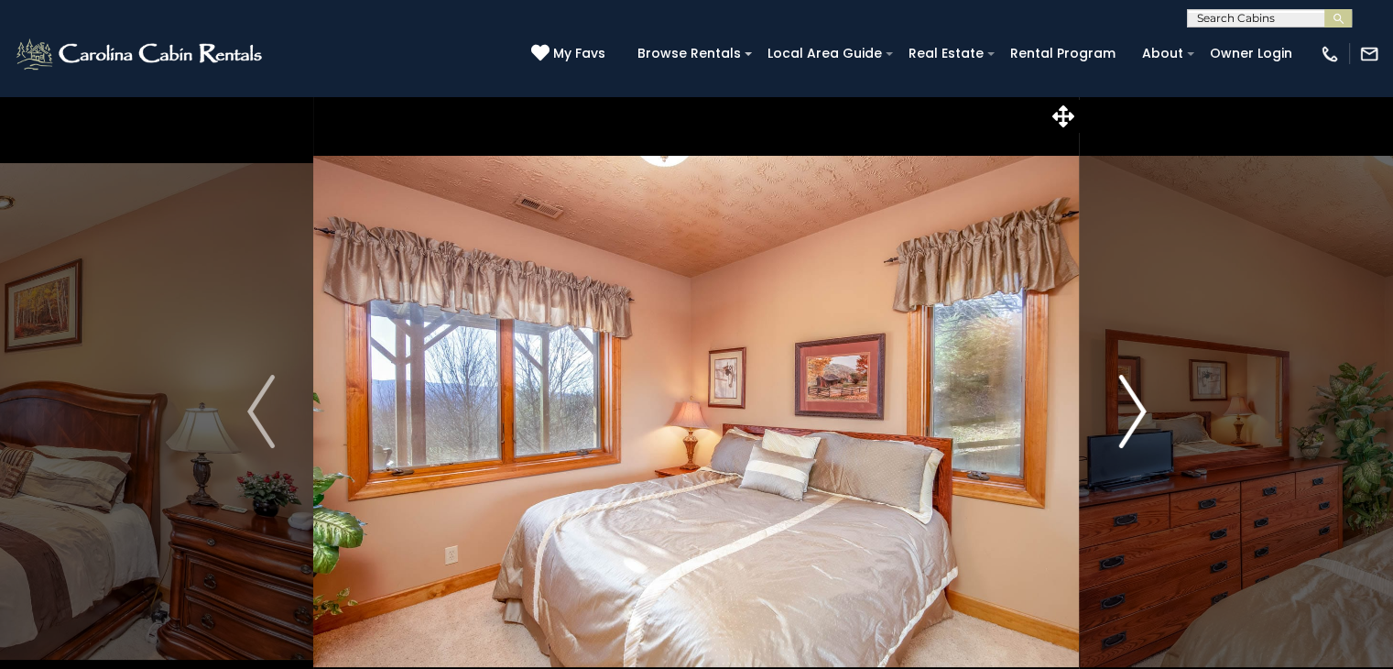
click at [1141, 415] on img "Next" at bounding box center [1132, 411] width 27 height 73
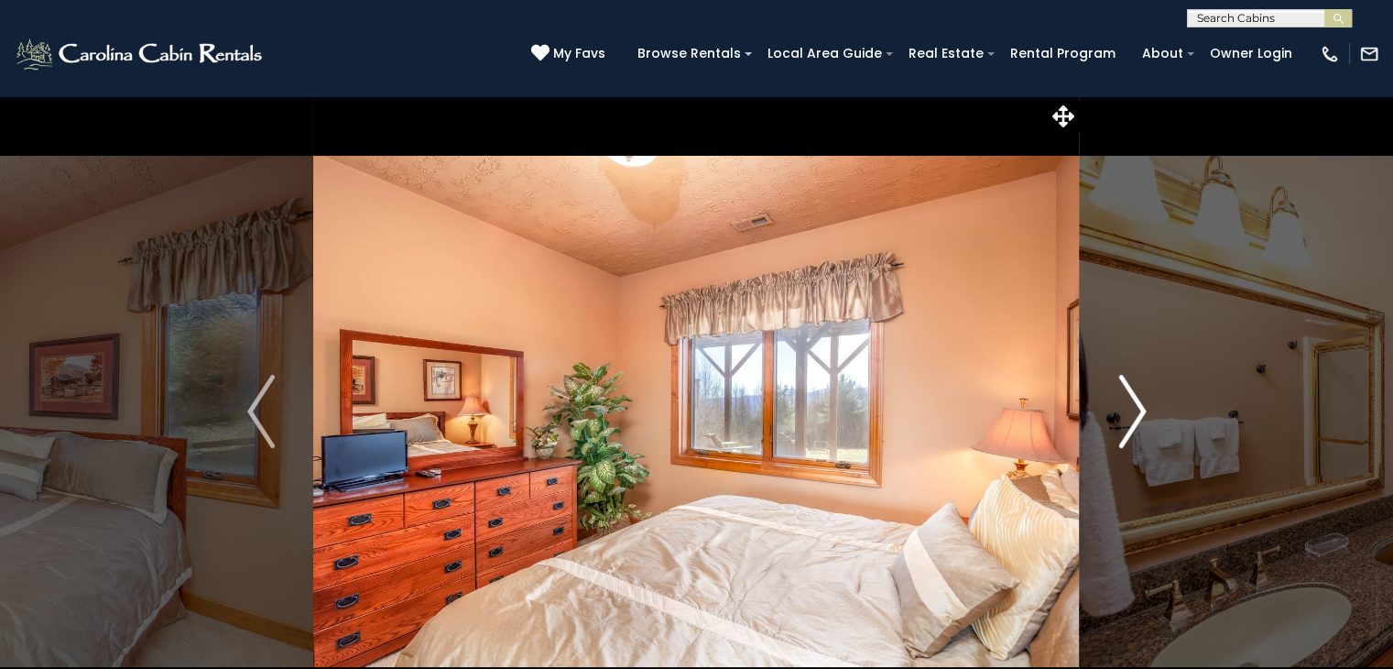
click at [1141, 415] on img "Next" at bounding box center [1132, 411] width 27 height 73
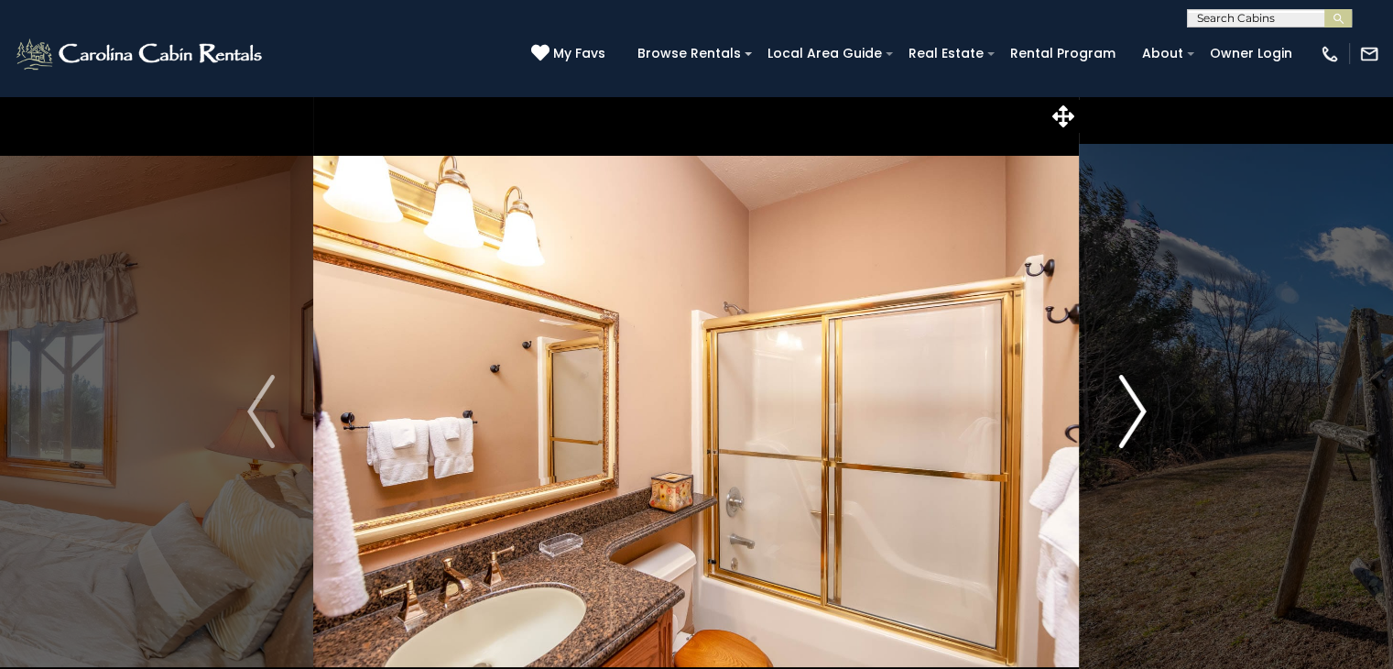
click at [1141, 415] on img "Next" at bounding box center [1132, 411] width 27 height 73
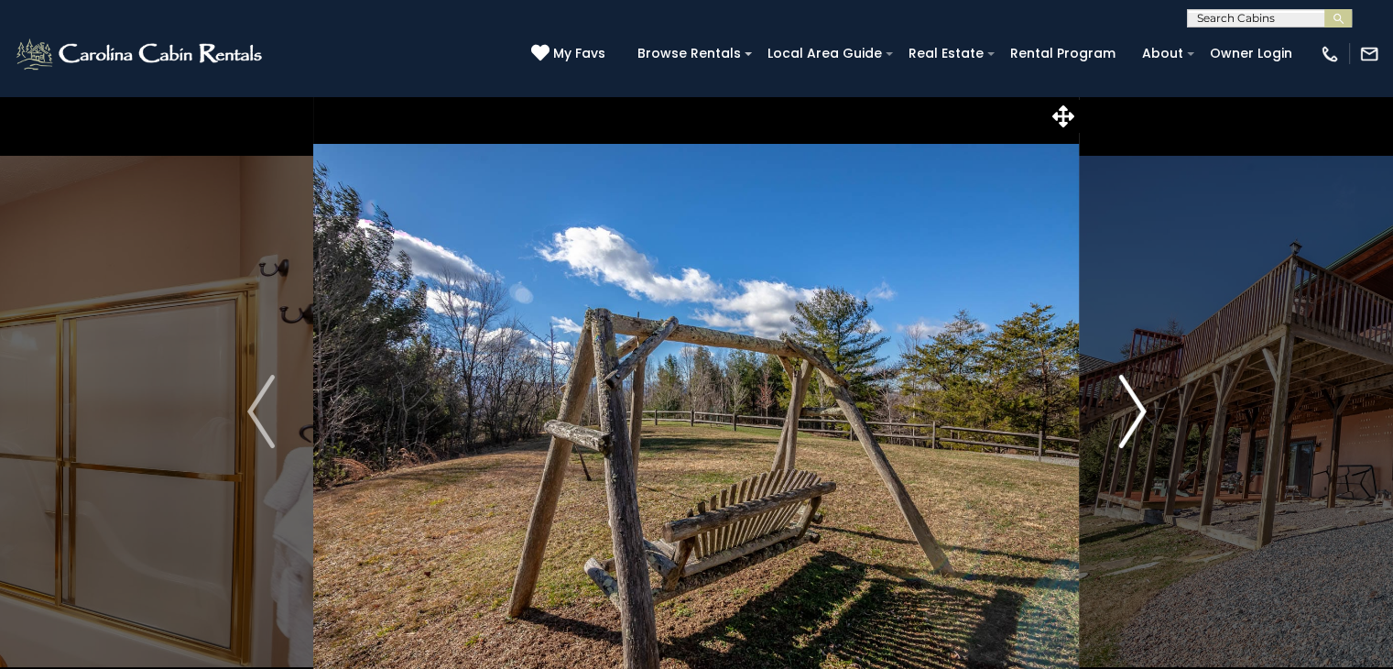
click at [1141, 415] on img "Next" at bounding box center [1132, 411] width 27 height 73
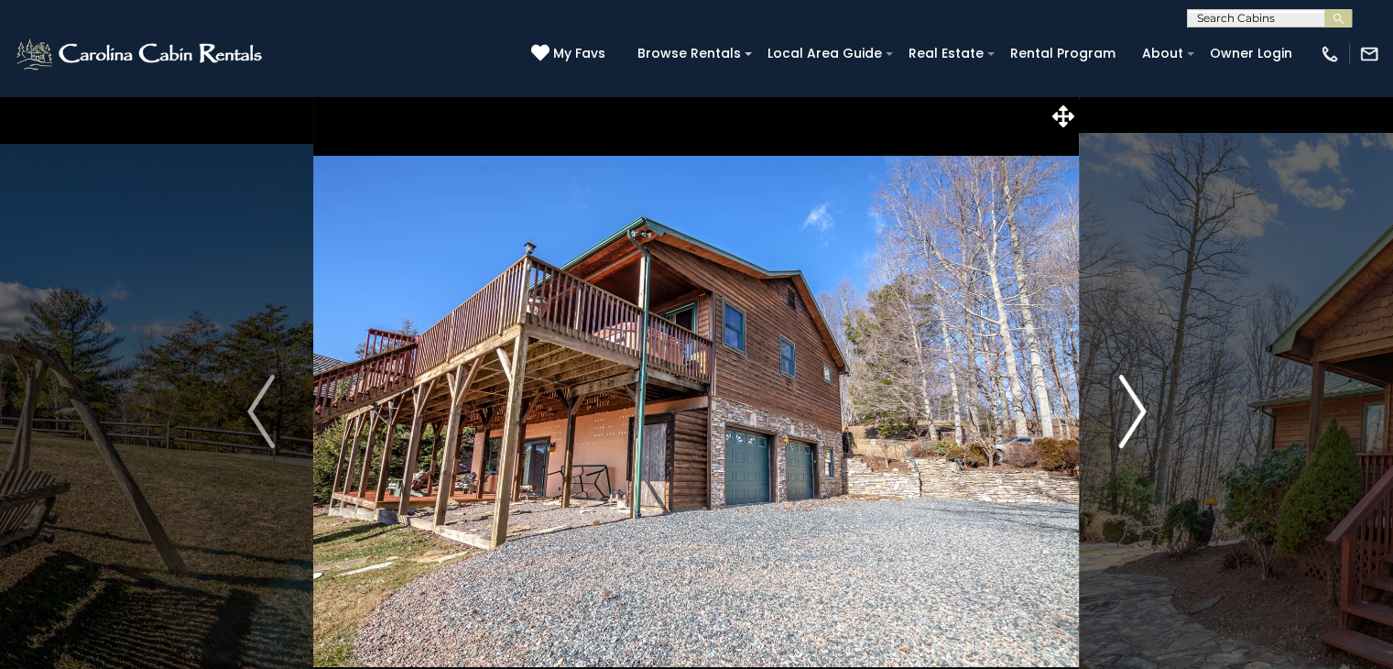
click at [1141, 415] on img "Next" at bounding box center [1132, 411] width 27 height 73
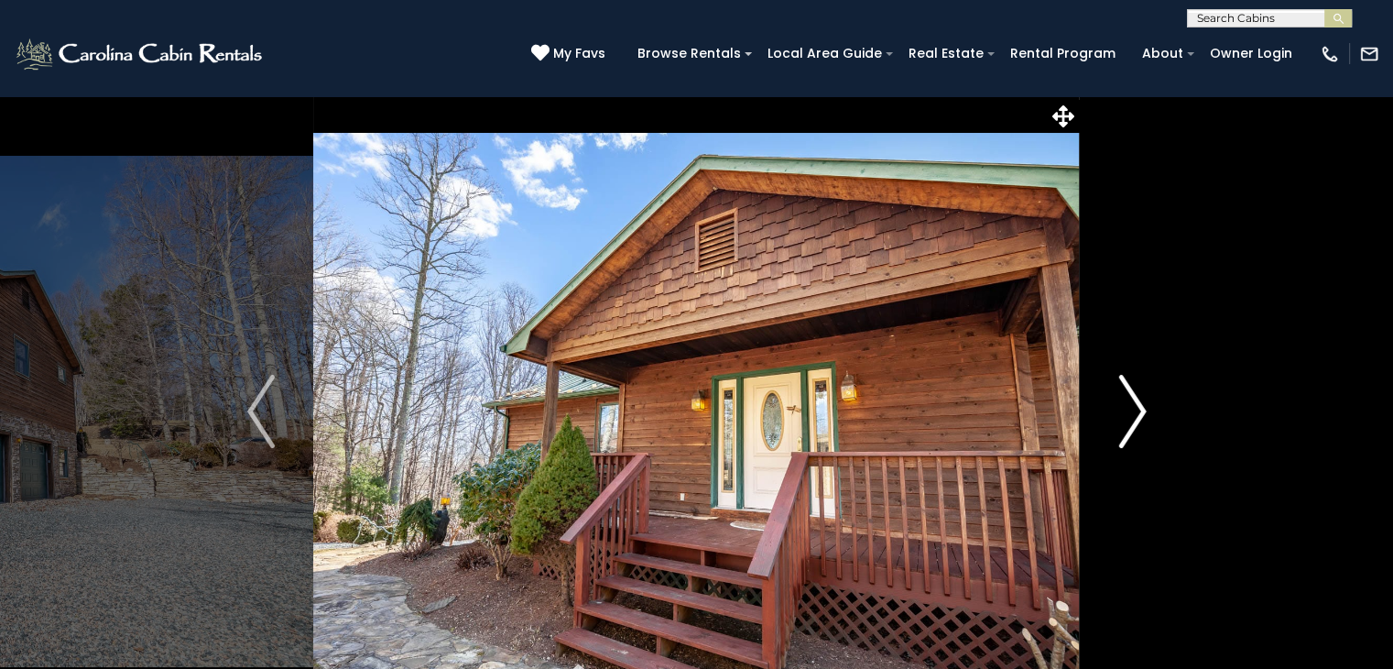
click at [1141, 415] on img "Next" at bounding box center [1132, 411] width 27 height 73
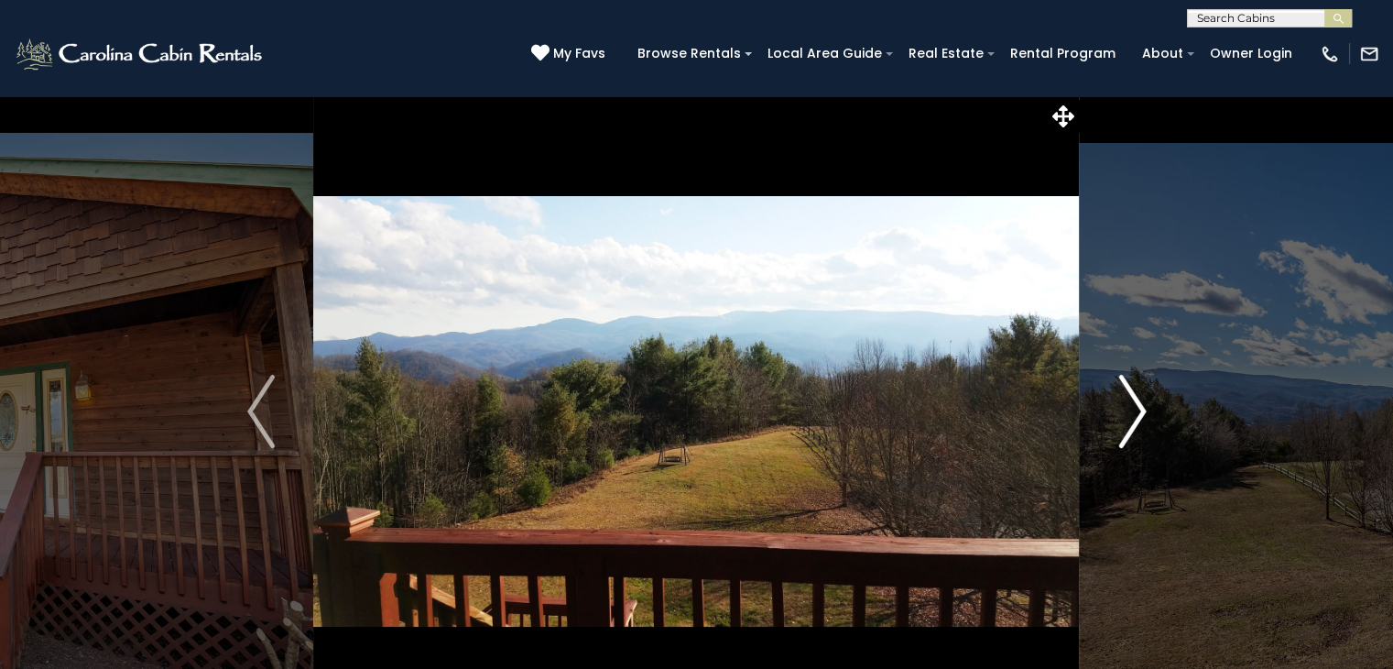
click at [1141, 415] on img "Next" at bounding box center [1132, 411] width 27 height 73
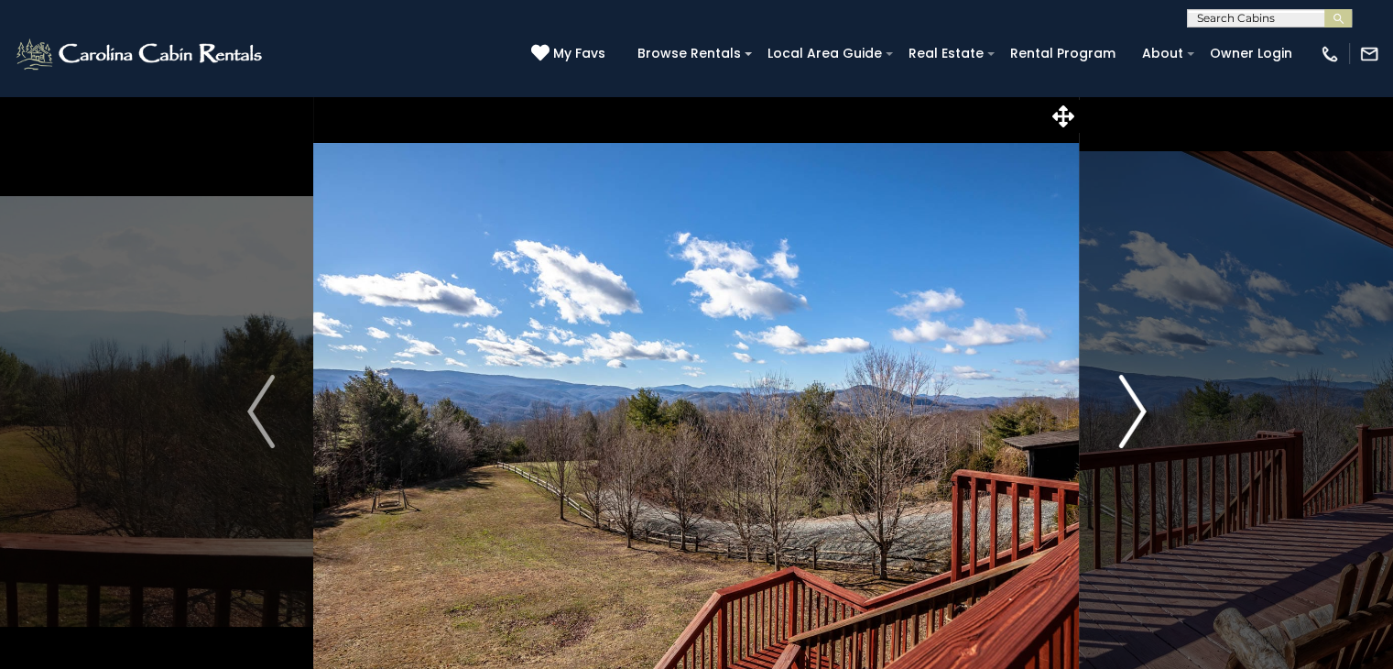
click at [1141, 415] on img "Next" at bounding box center [1132, 411] width 27 height 73
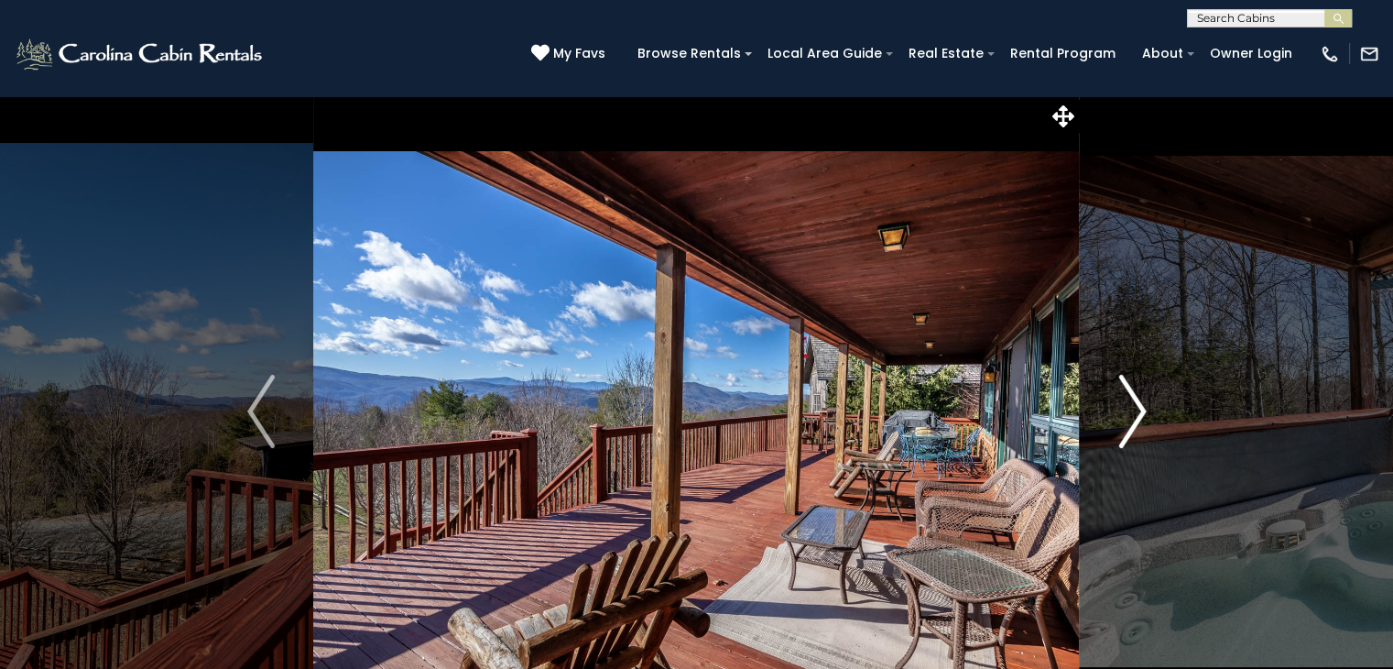
click at [1141, 415] on img "Next" at bounding box center [1132, 411] width 27 height 73
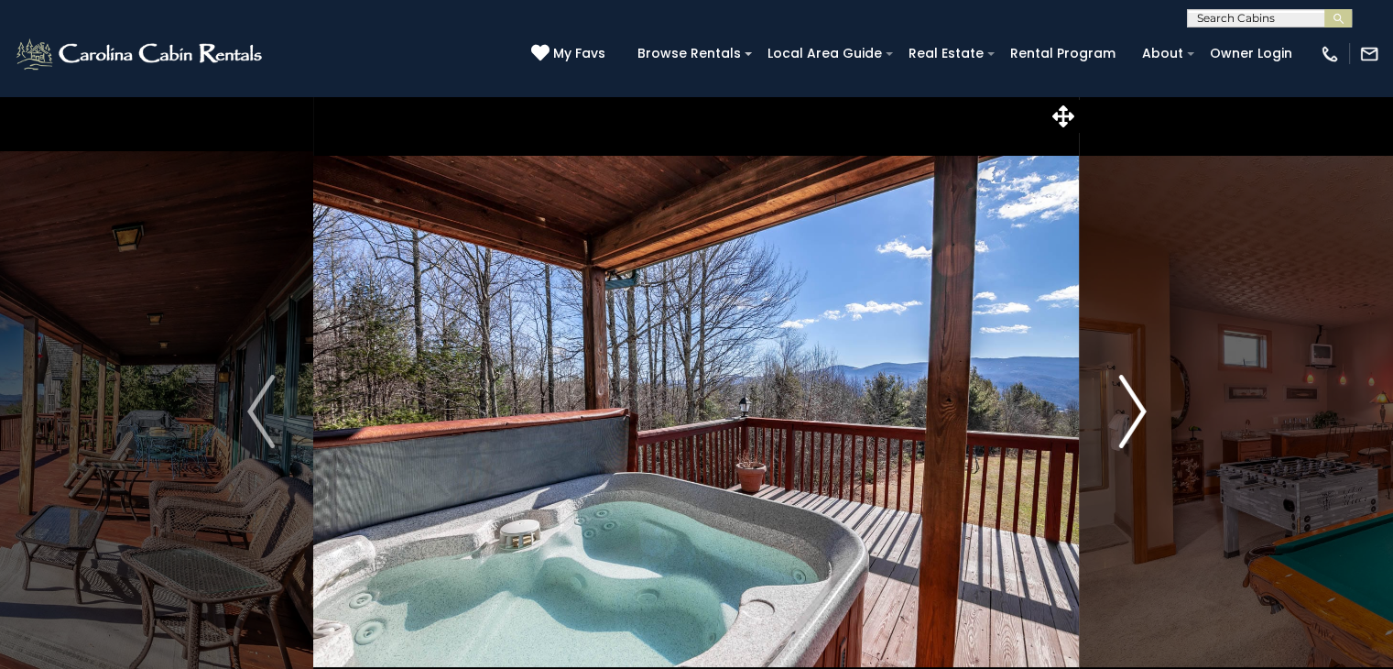
click at [1141, 415] on img "Next" at bounding box center [1132, 411] width 27 height 73
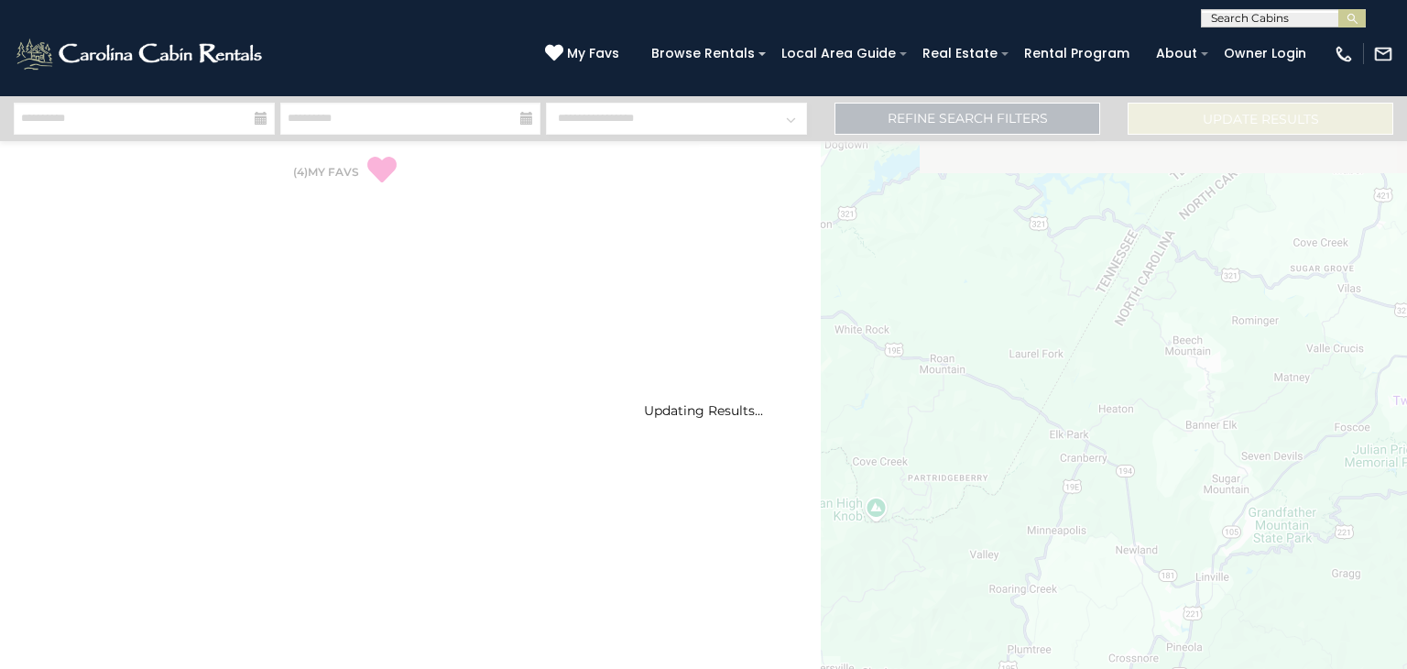
select select "*"
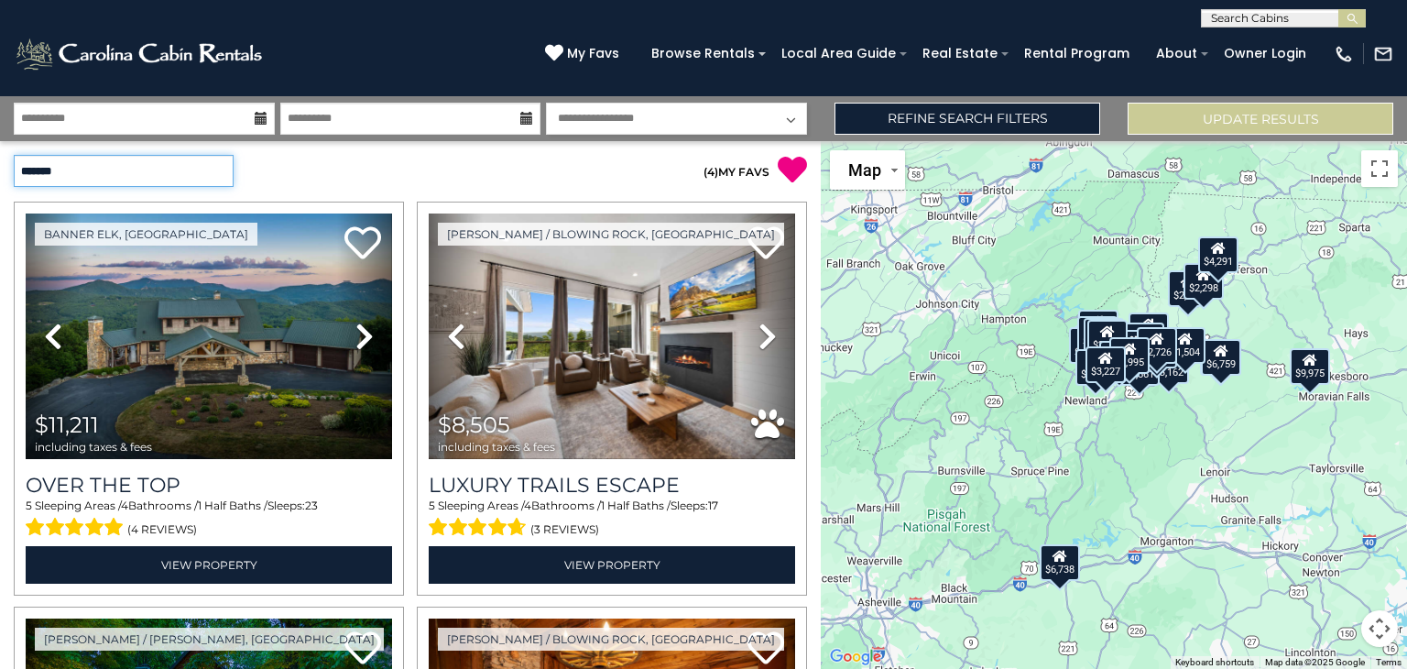
click at [216, 169] on select "**********" at bounding box center [124, 171] width 220 height 32
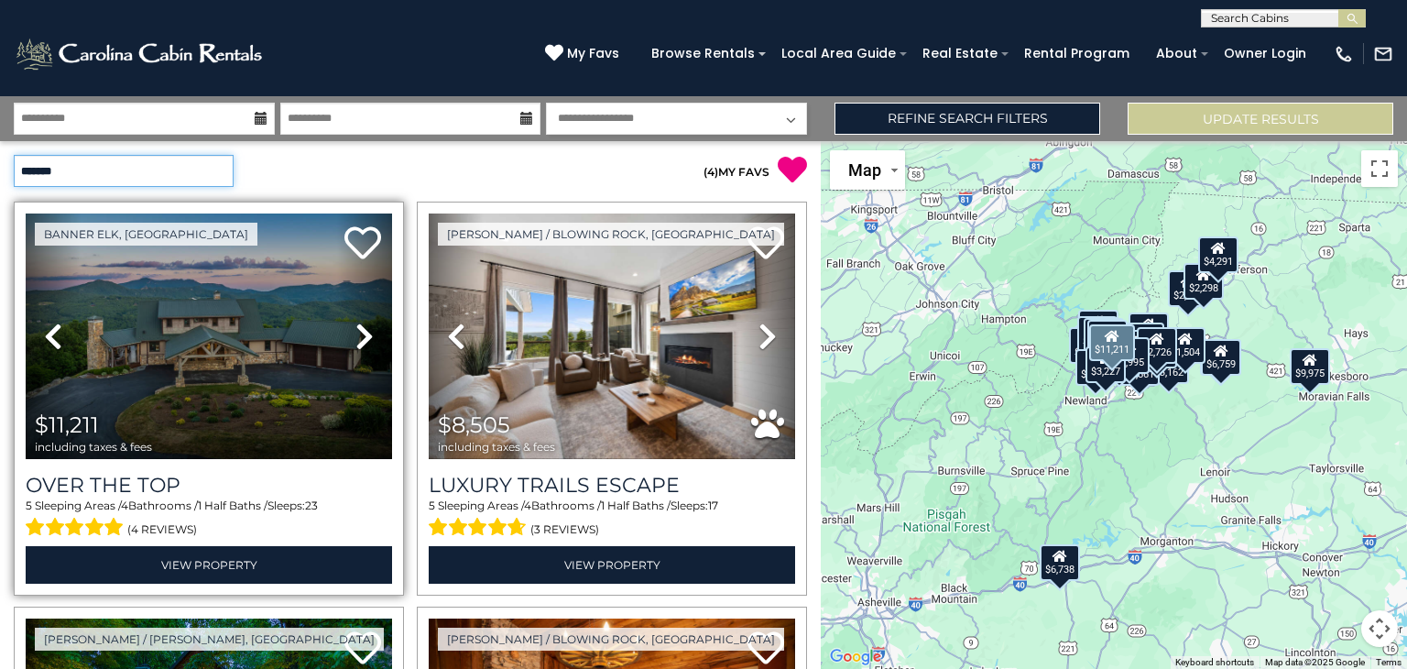
select select "*********"
click at [14, 155] on select "**********" at bounding box center [124, 171] width 220 height 32
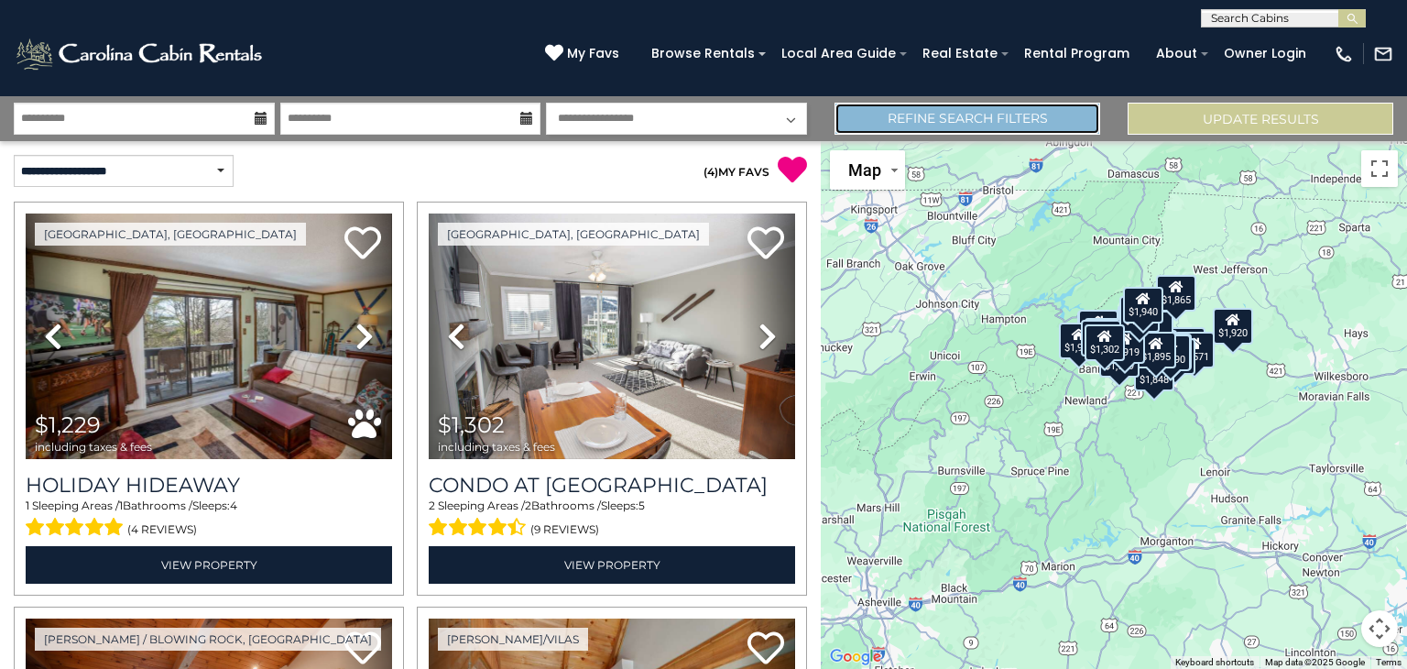
click at [988, 123] on link "Refine Search Filters" at bounding box center [968, 119] width 266 height 32
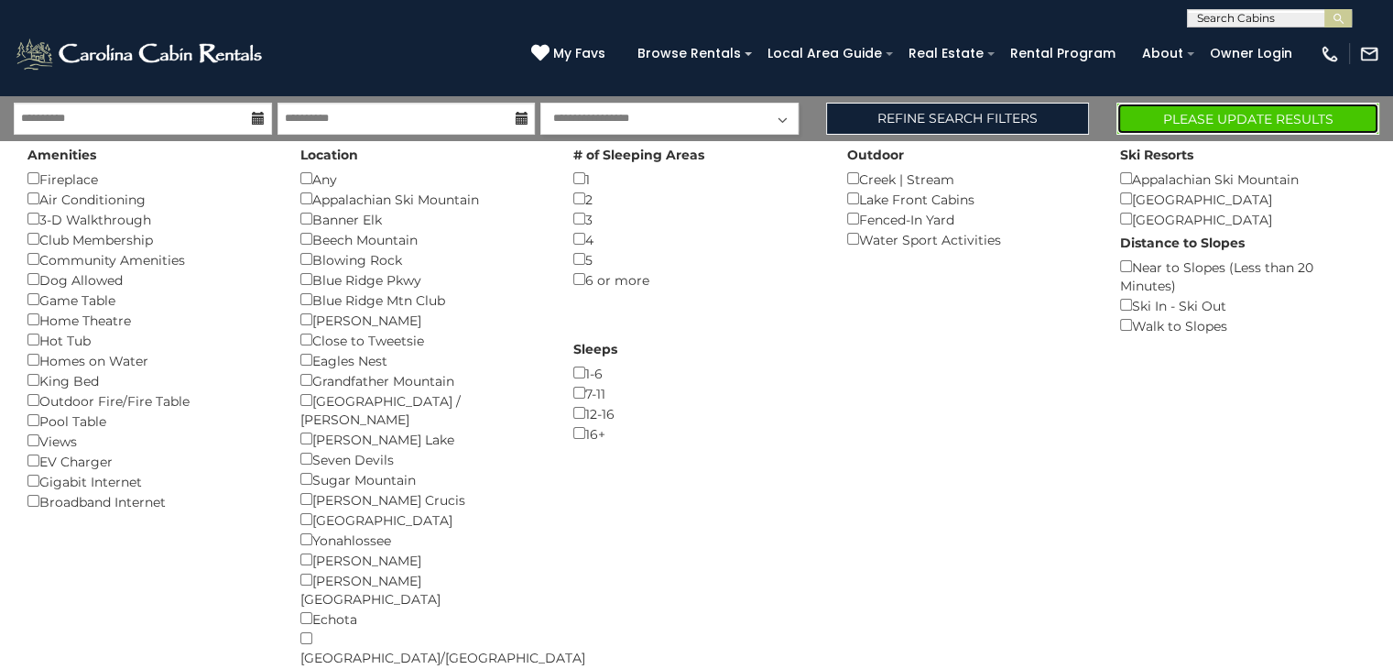
click at [1257, 123] on button "Please Update Results" at bounding box center [1248, 119] width 263 height 32
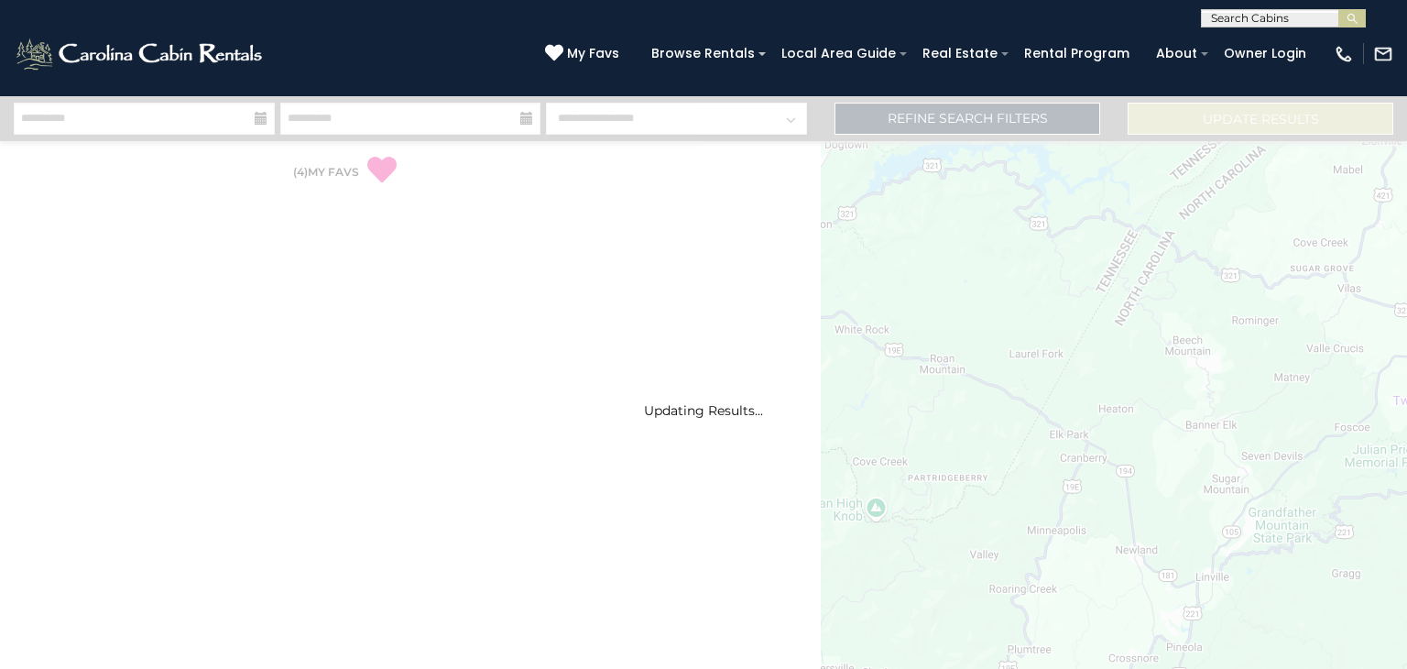
select select "*"
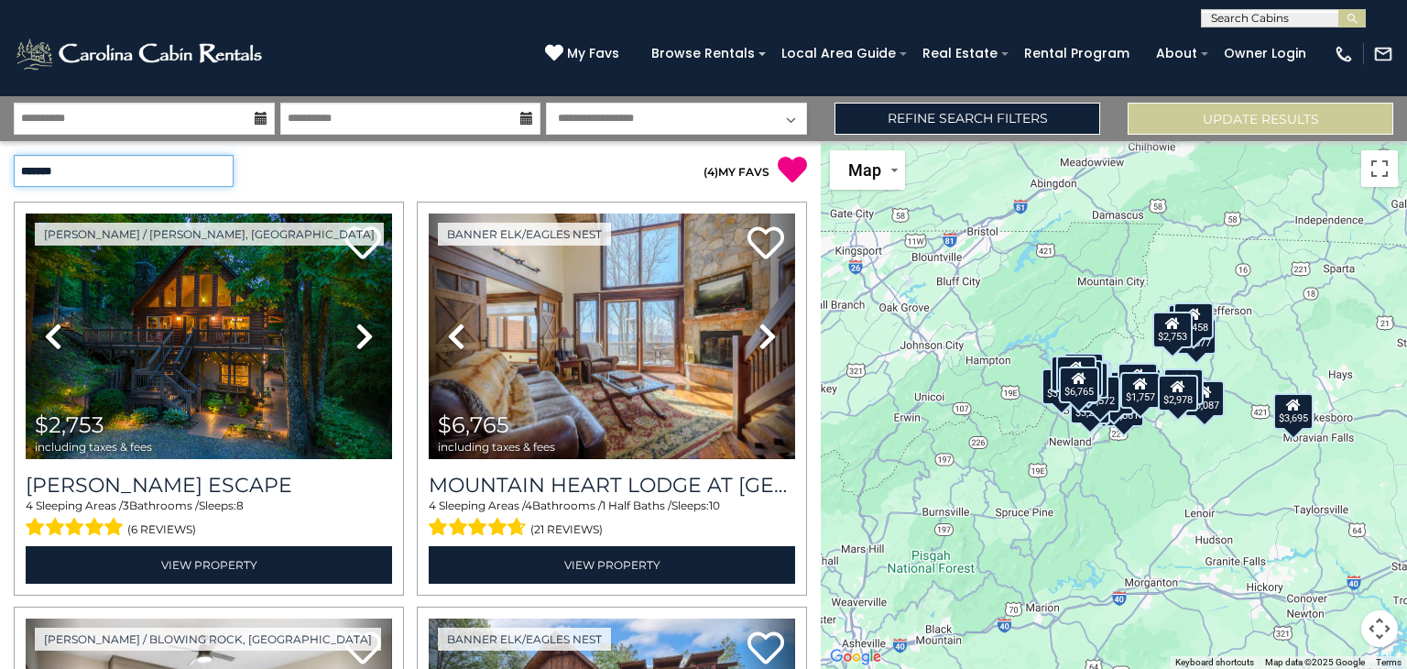
click at [222, 168] on select "**********" at bounding box center [124, 171] width 220 height 32
select select "*********"
click at [14, 155] on select "**********" at bounding box center [124, 171] width 220 height 32
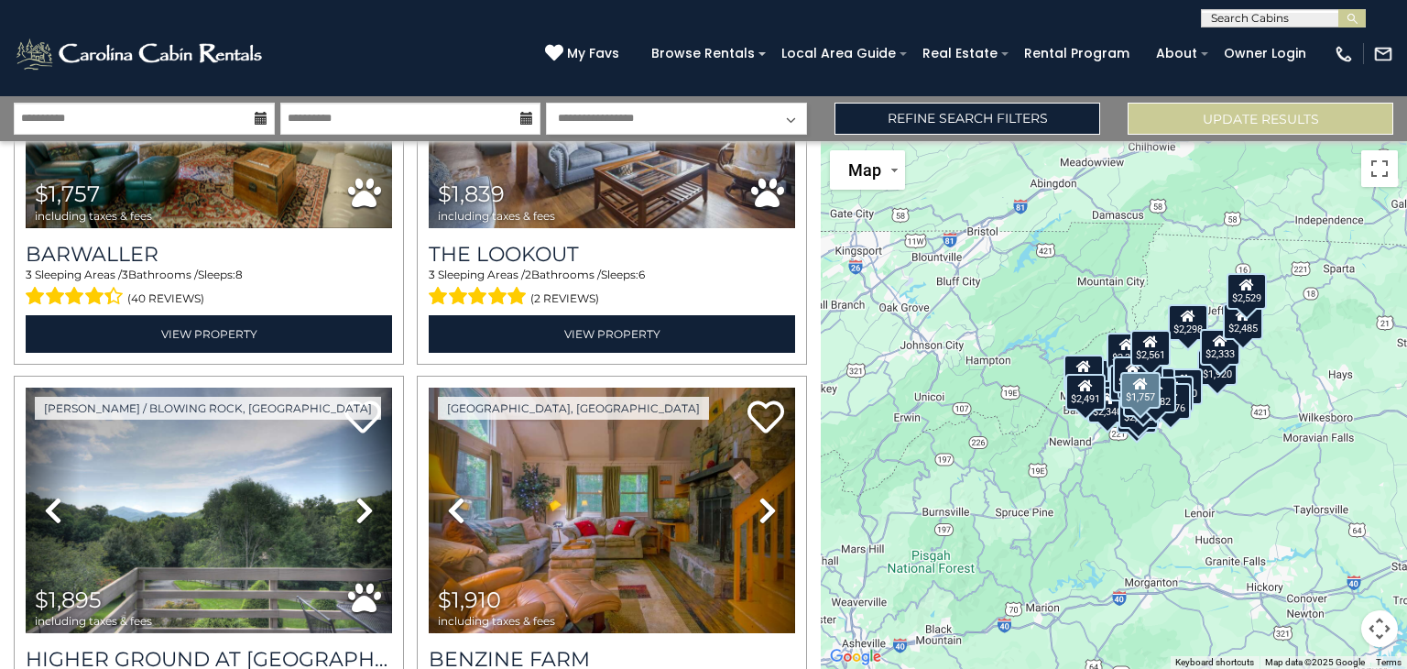
scroll to position [344, 0]
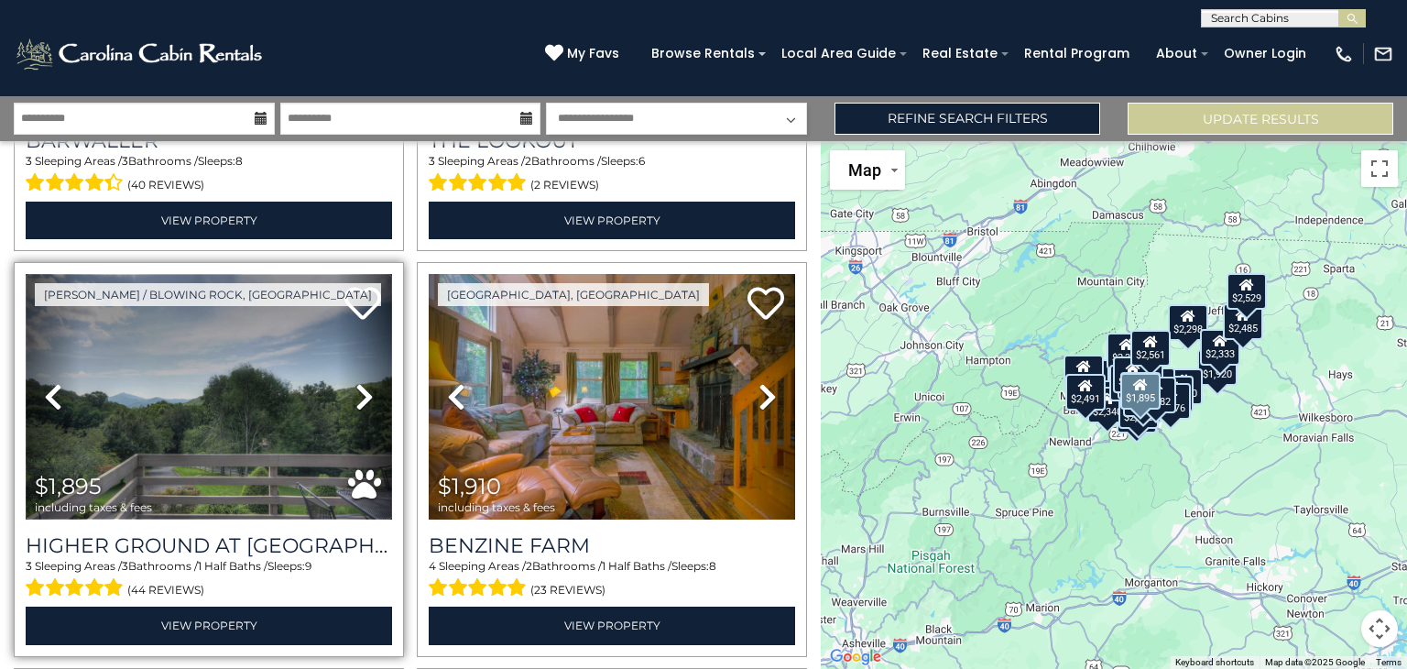
click at [252, 435] on img at bounding box center [209, 397] width 366 height 246
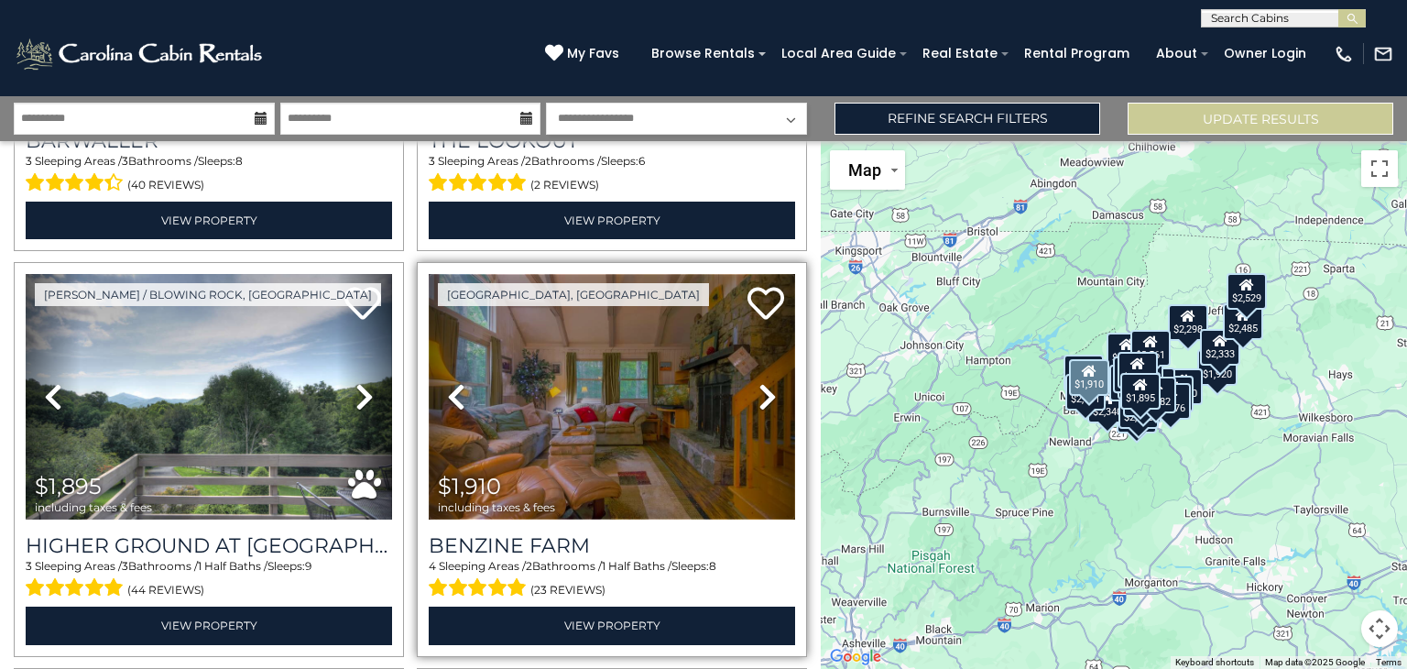
click at [568, 438] on img at bounding box center [612, 397] width 366 height 246
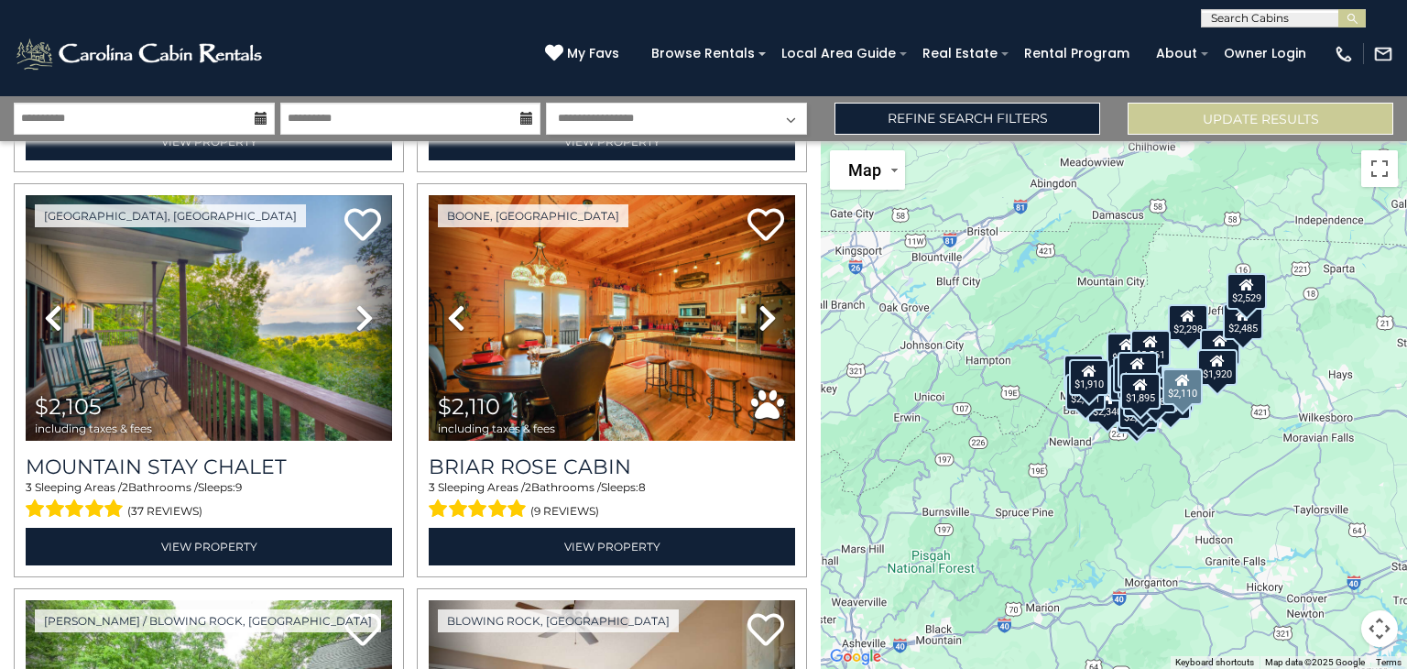
scroll to position [1244, 0]
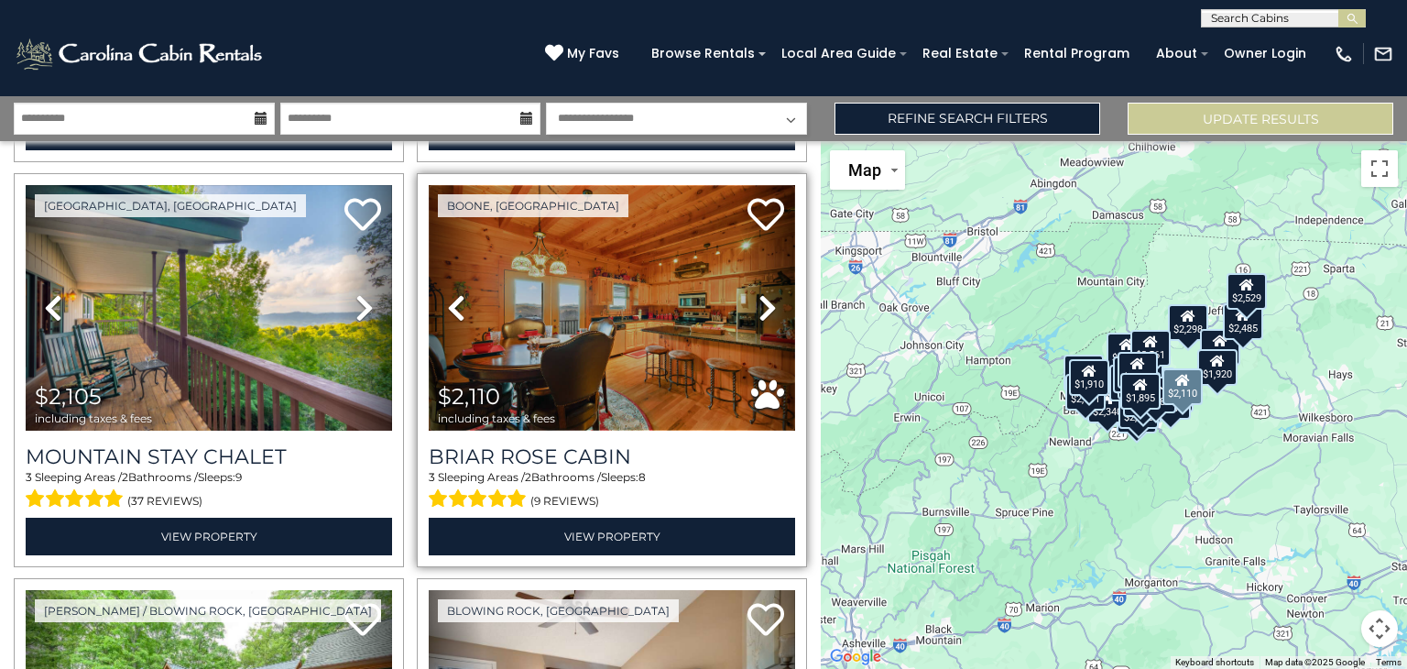
click at [591, 360] on img at bounding box center [612, 308] width 366 height 246
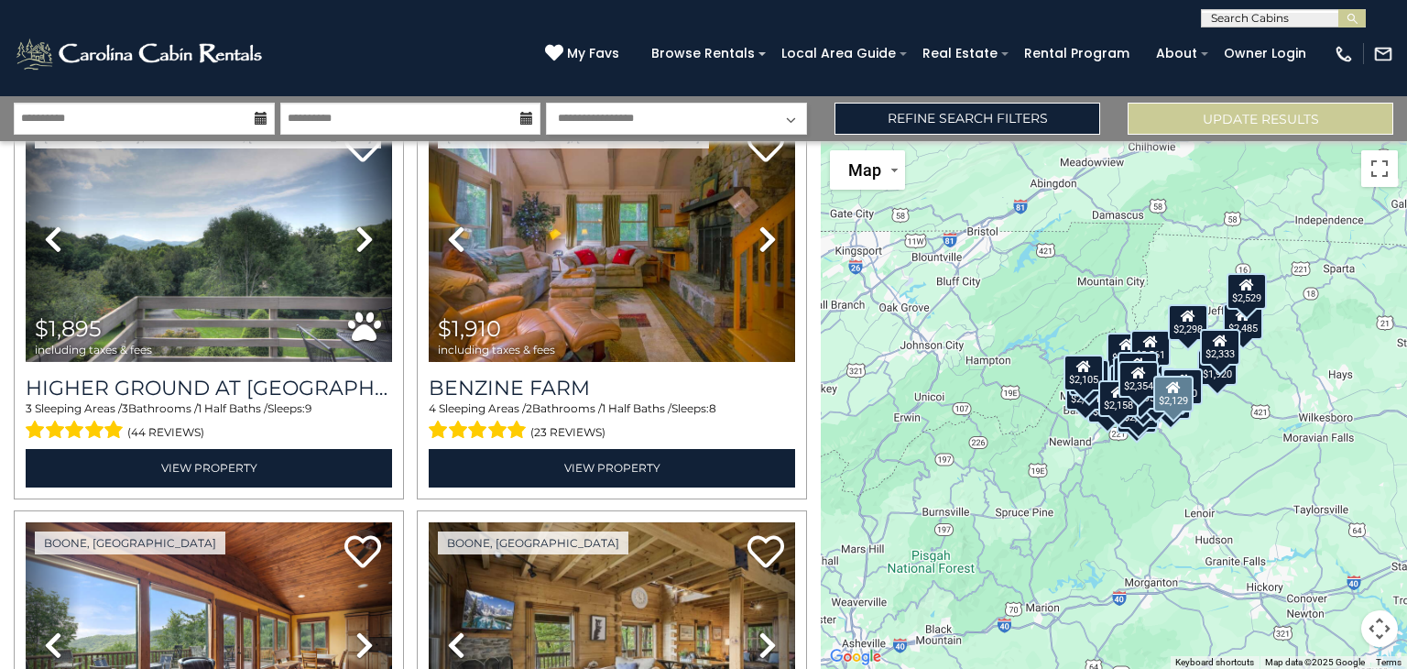
scroll to position [0, 0]
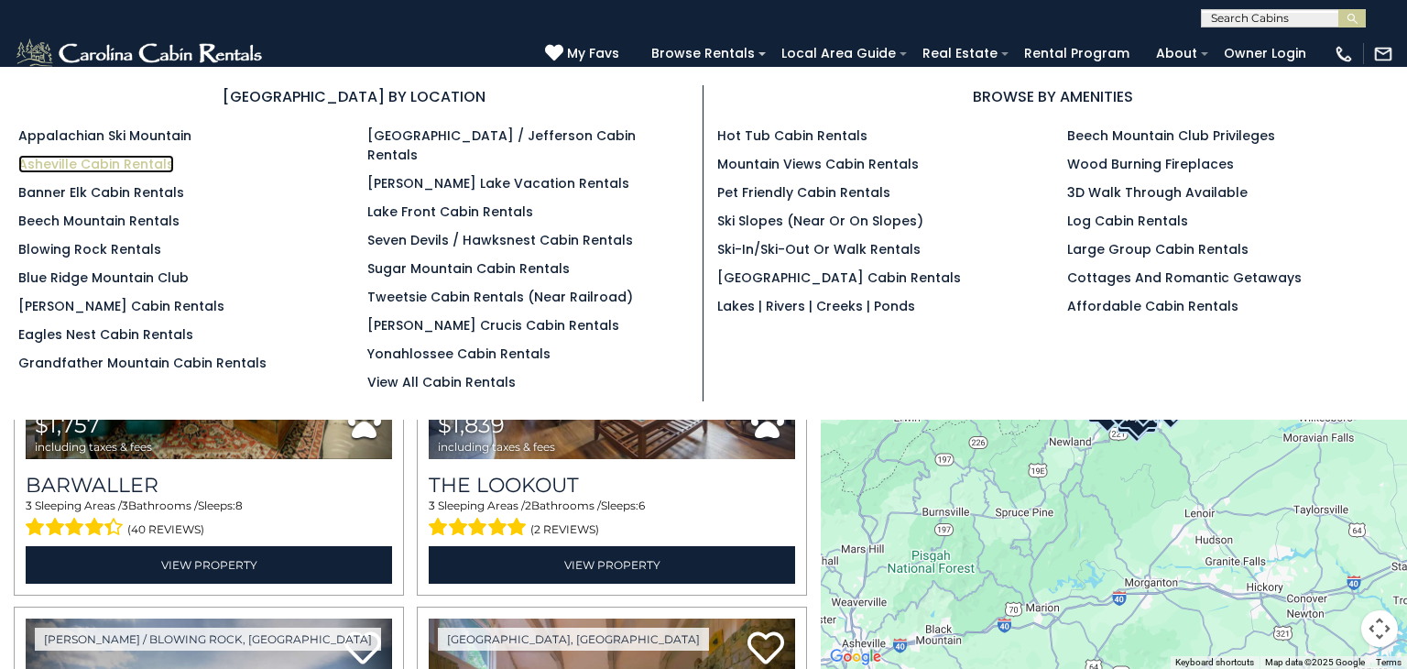
click at [136, 162] on link "Asheville Cabin Rentals" at bounding box center [96, 164] width 156 height 18
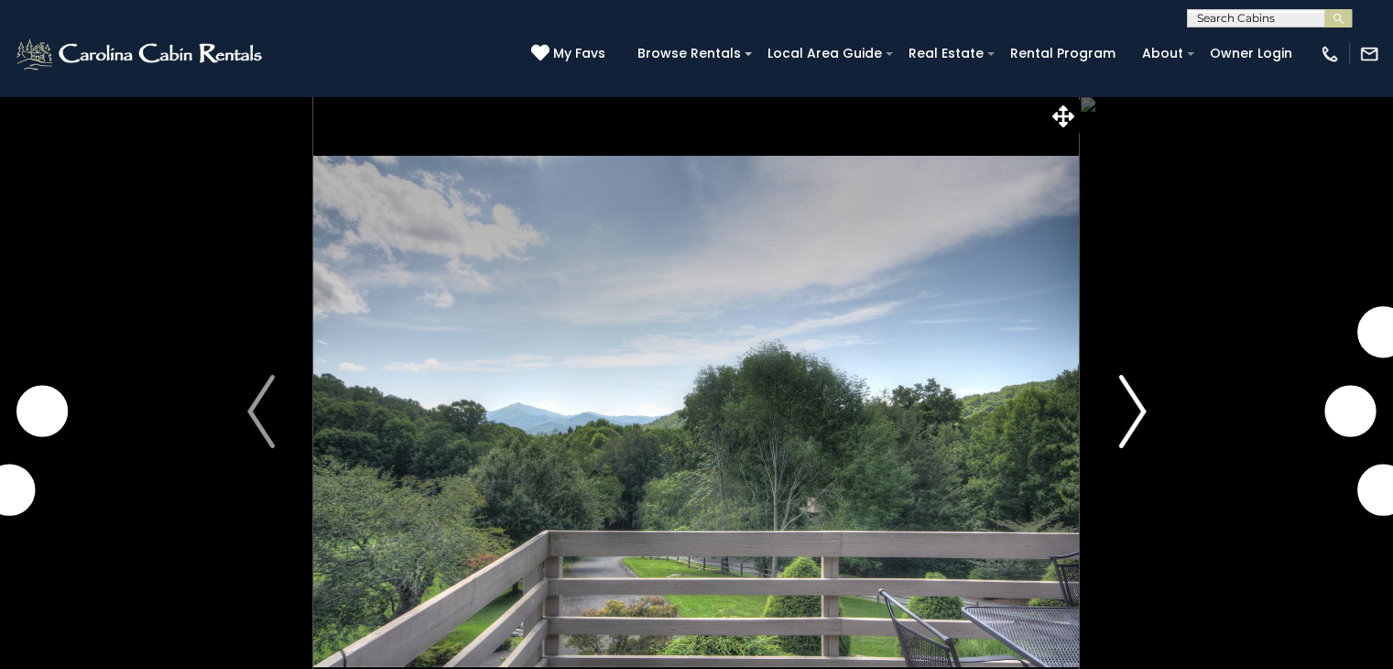
click at [1138, 426] on img "Next" at bounding box center [1132, 411] width 27 height 73
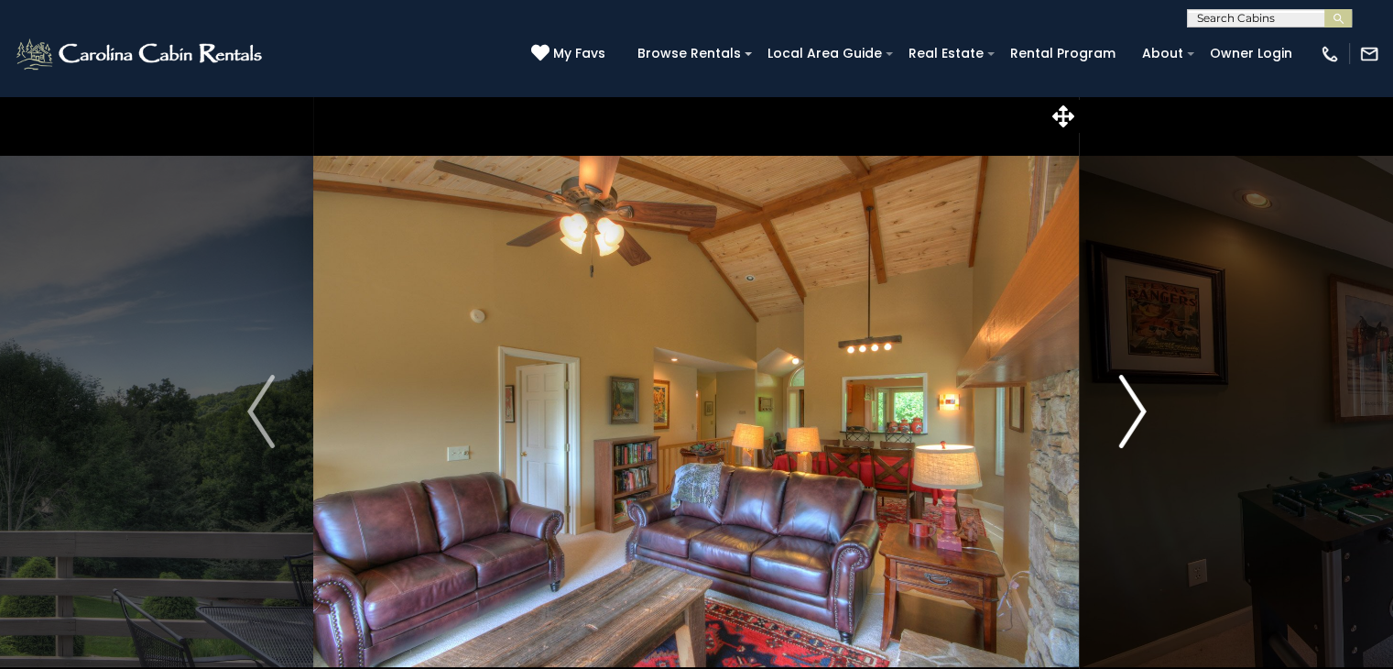
click at [1138, 426] on img "Next" at bounding box center [1132, 411] width 27 height 73
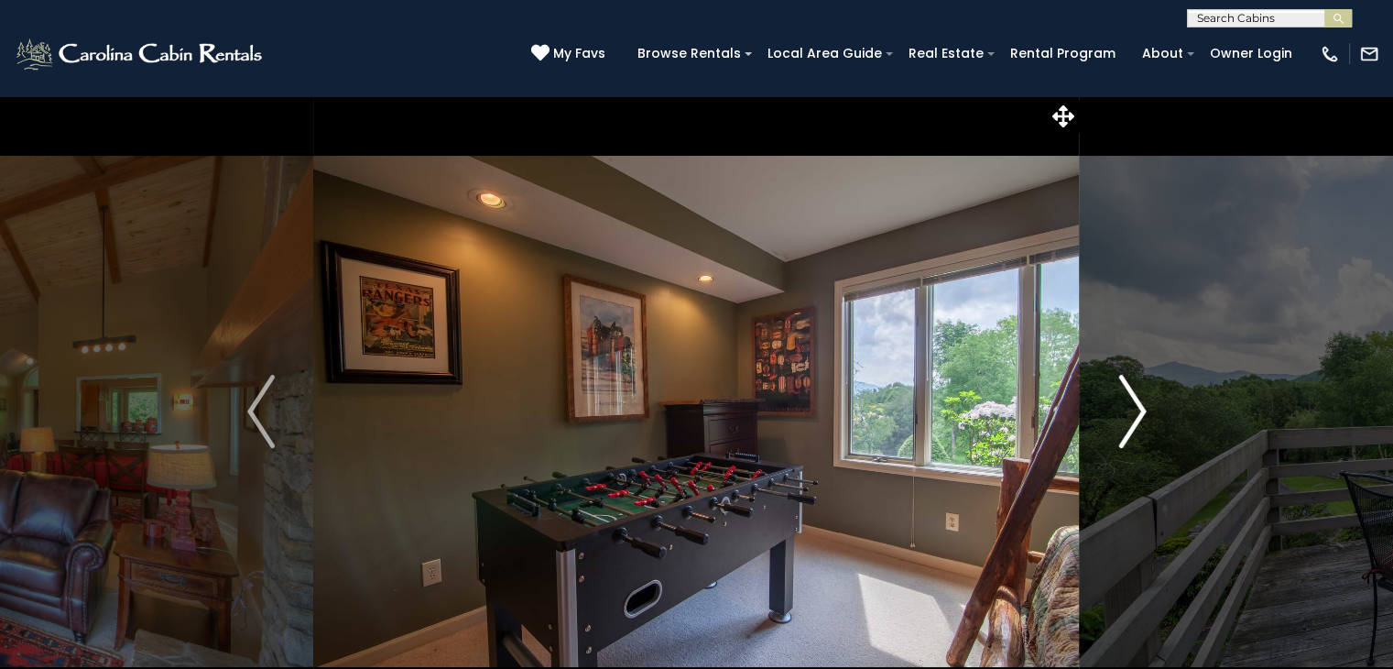
click at [1138, 426] on img "Next" at bounding box center [1132, 411] width 27 height 73
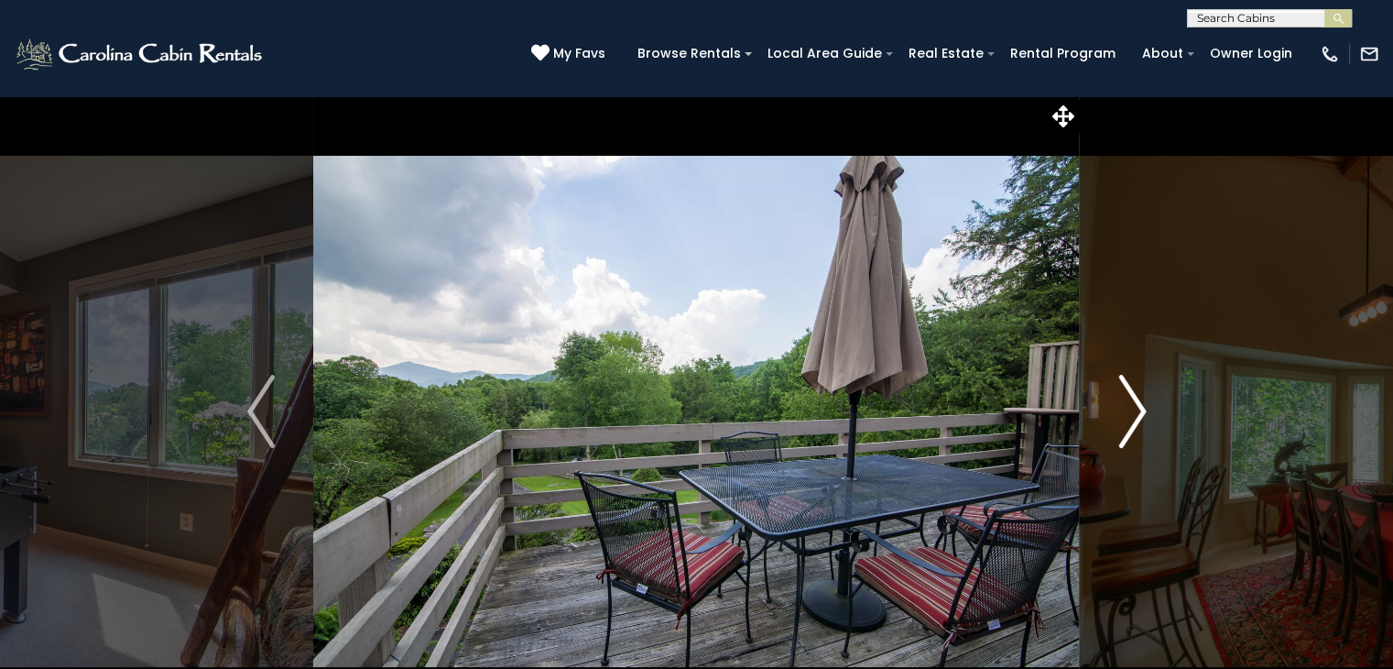
click at [1138, 426] on img "Next" at bounding box center [1132, 411] width 27 height 73
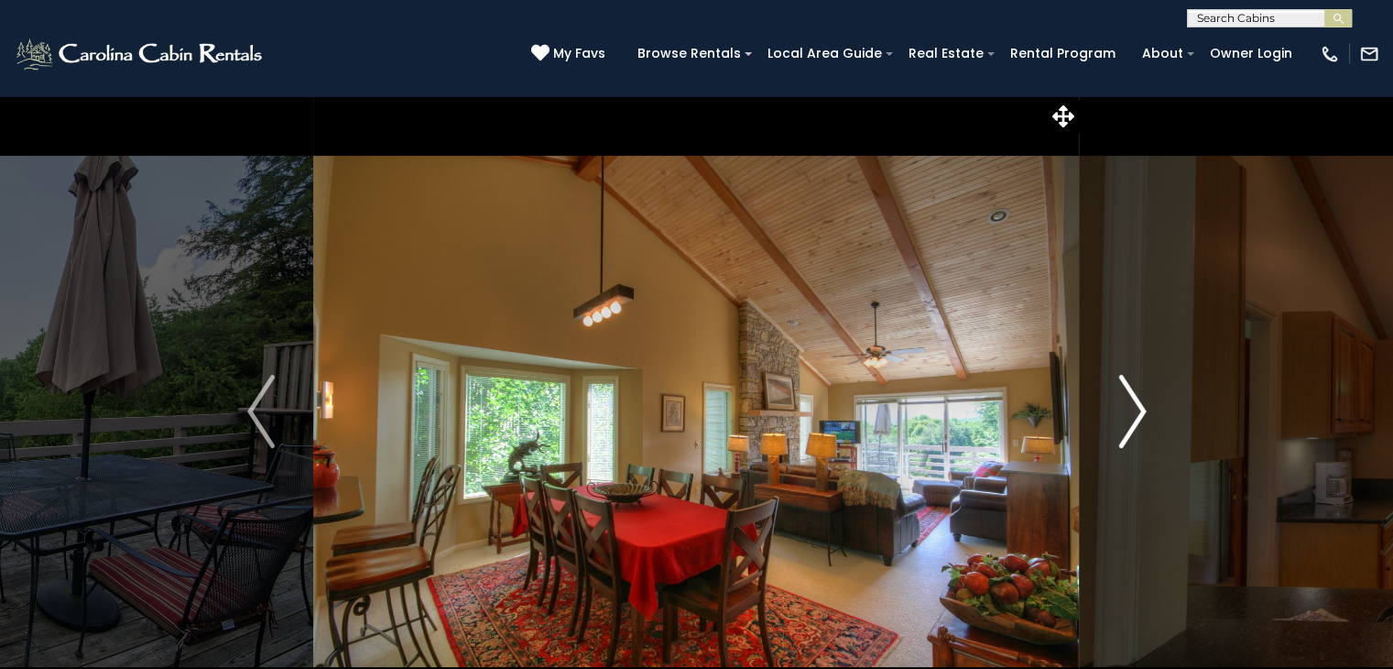
click at [1138, 426] on img "Next" at bounding box center [1132, 411] width 27 height 73
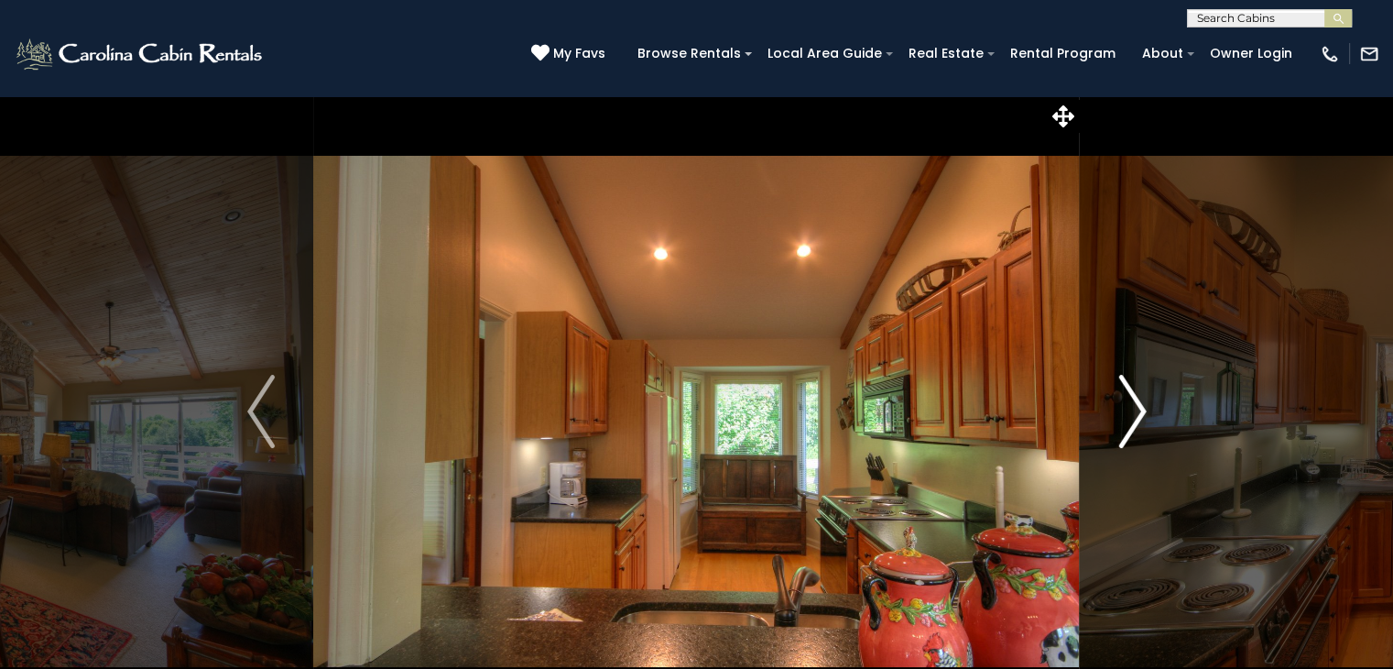
click at [1138, 426] on img "Next" at bounding box center [1132, 411] width 27 height 73
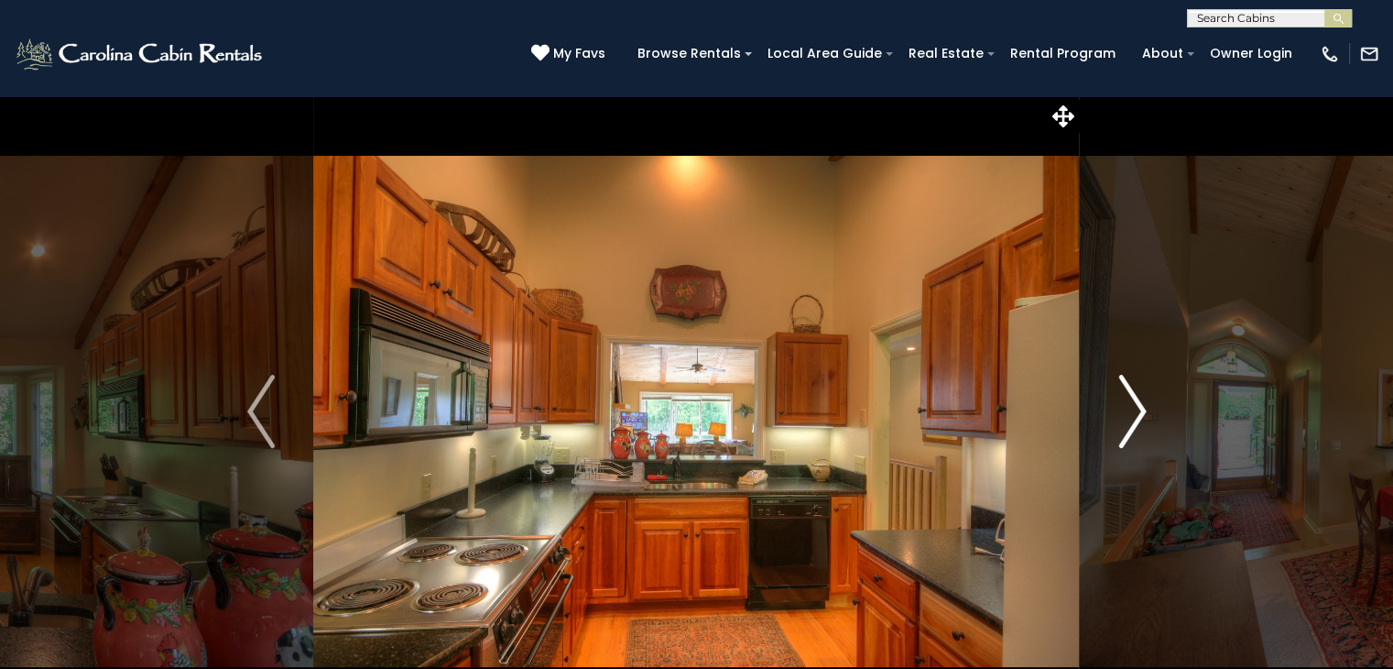
click at [1138, 426] on img "Next" at bounding box center [1132, 411] width 27 height 73
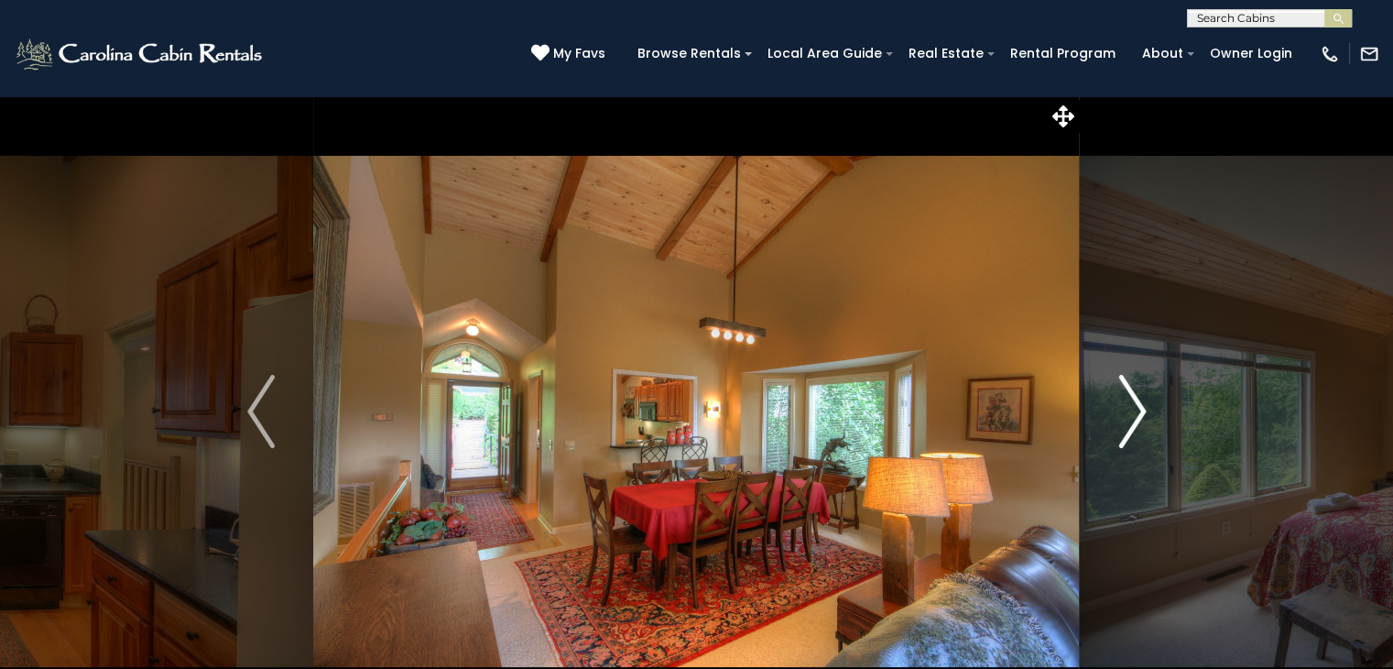
click at [1138, 426] on img "Next" at bounding box center [1132, 411] width 27 height 73
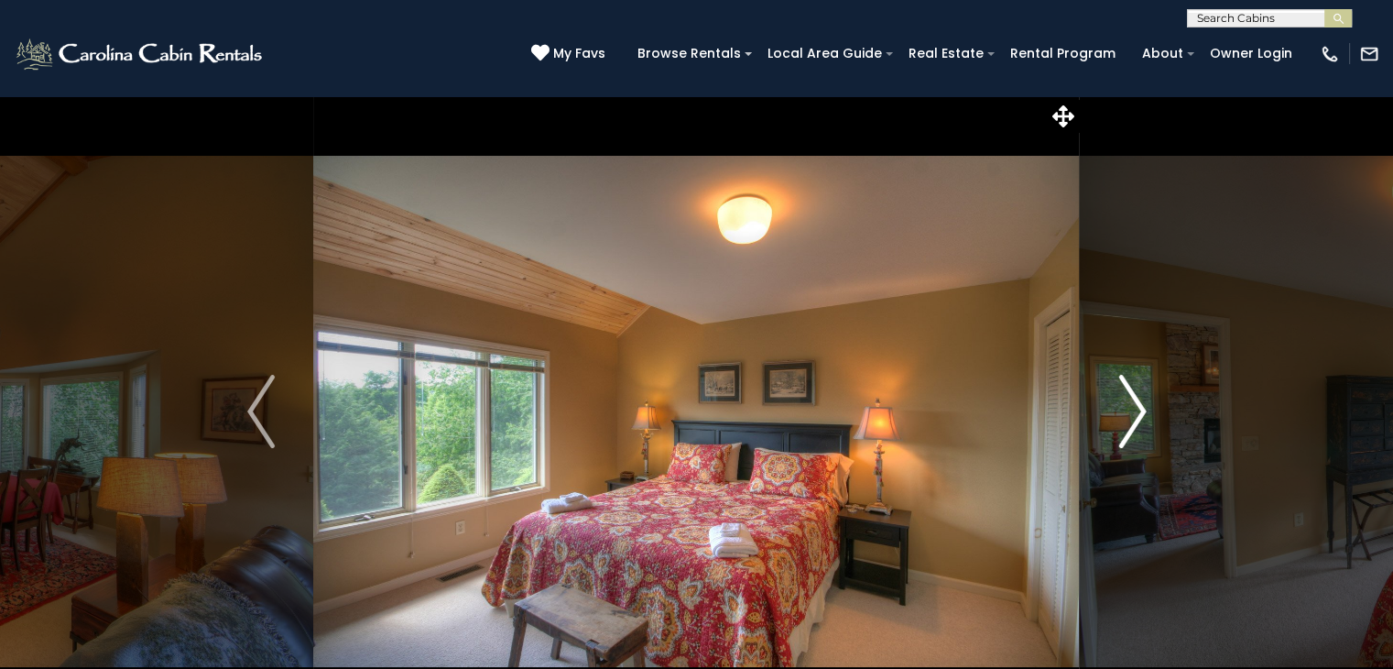
click at [1138, 426] on img "Next" at bounding box center [1132, 411] width 27 height 73
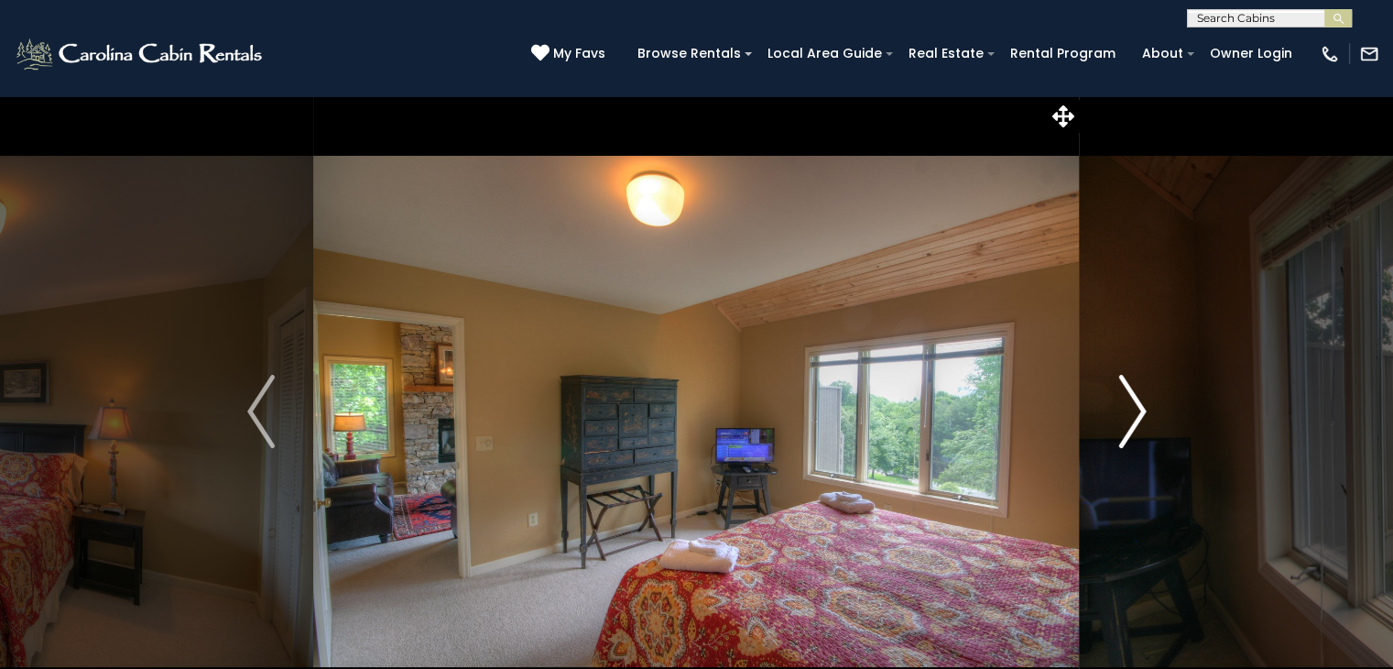
click at [1138, 426] on img "Next" at bounding box center [1132, 411] width 27 height 73
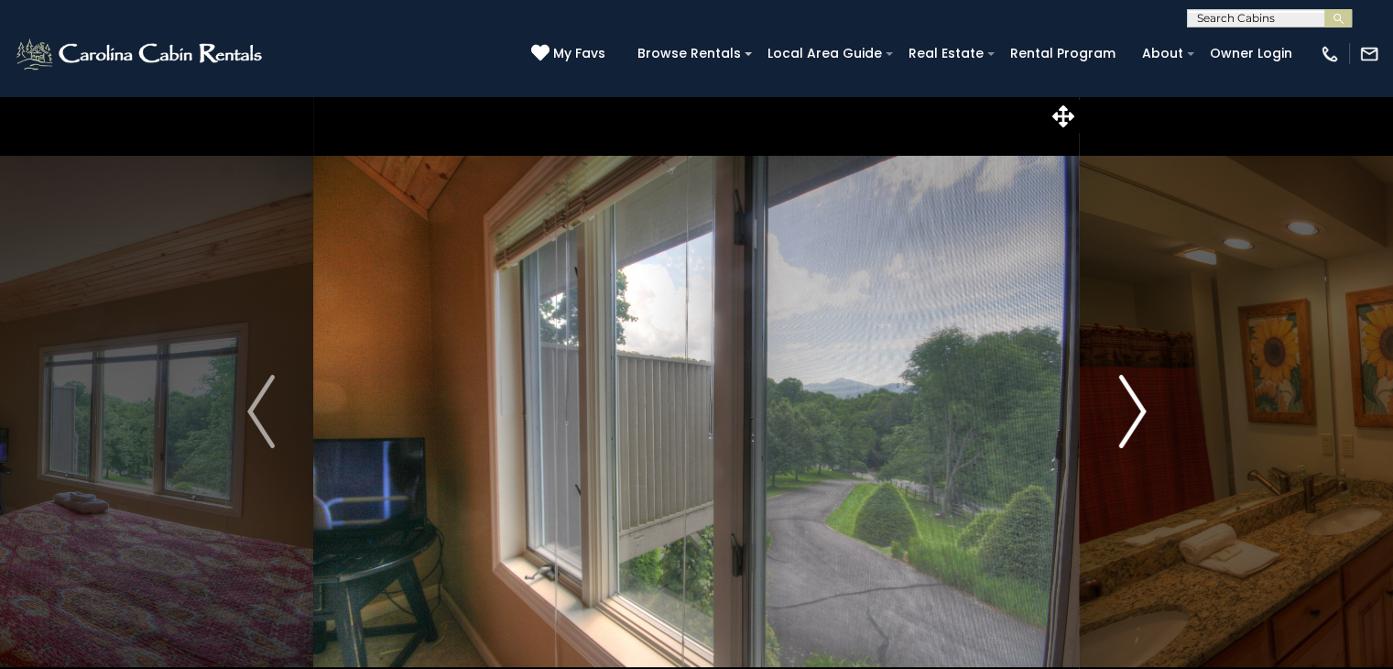
click at [1138, 426] on img "Next" at bounding box center [1132, 411] width 27 height 73
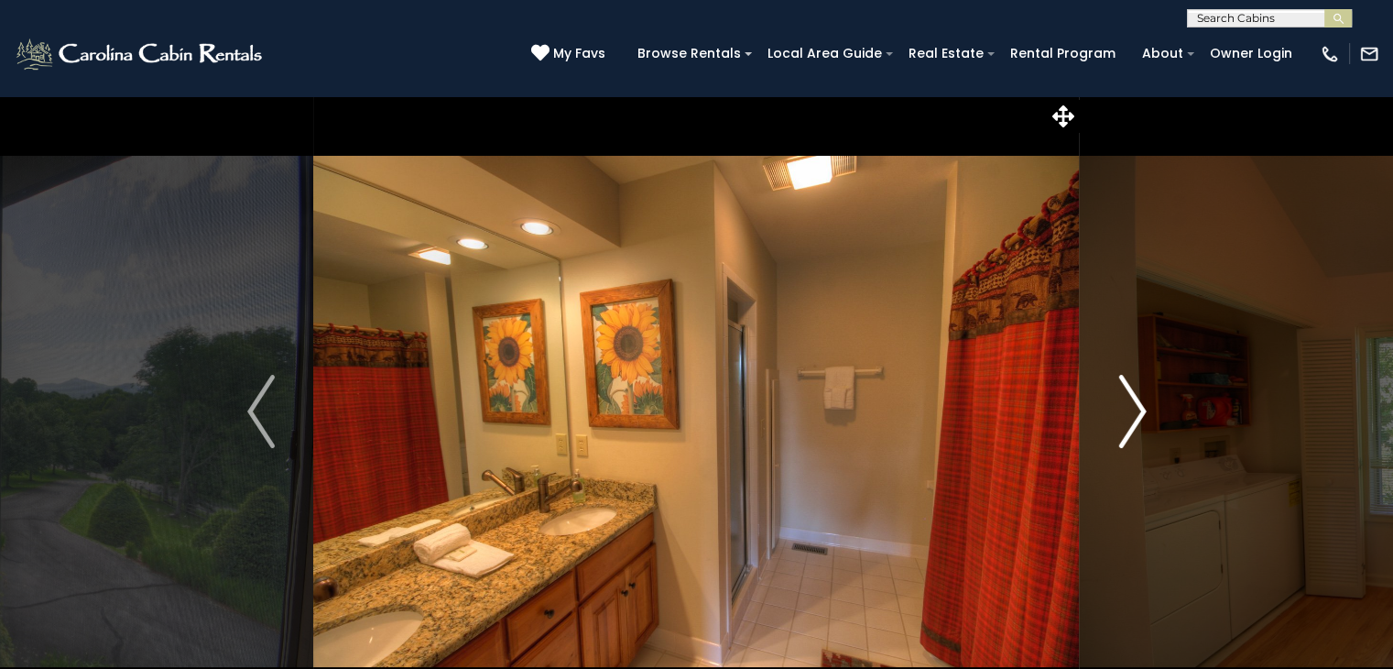
click at [1138, 426] on img "Next" at bounding box center [1132, 411] width 27 height 73
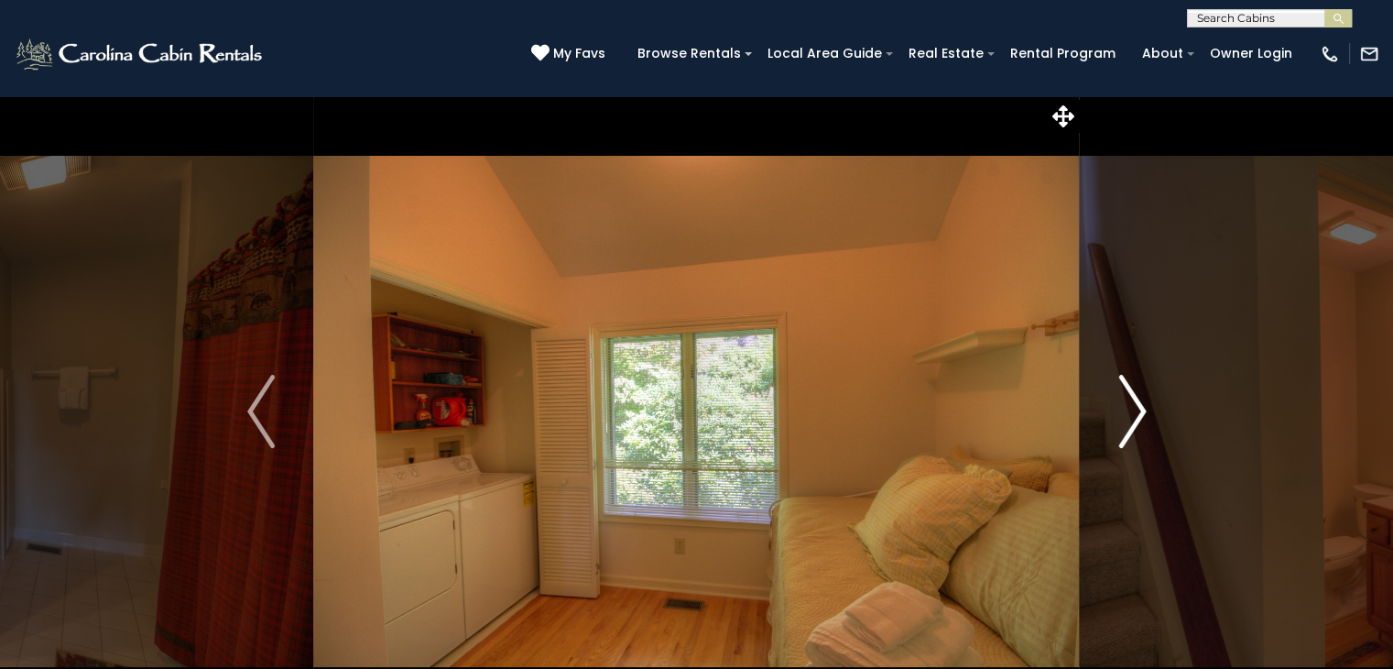
click at [1138, 426] on img "Next" at bounding box center [1132, 411] width 27 height 73
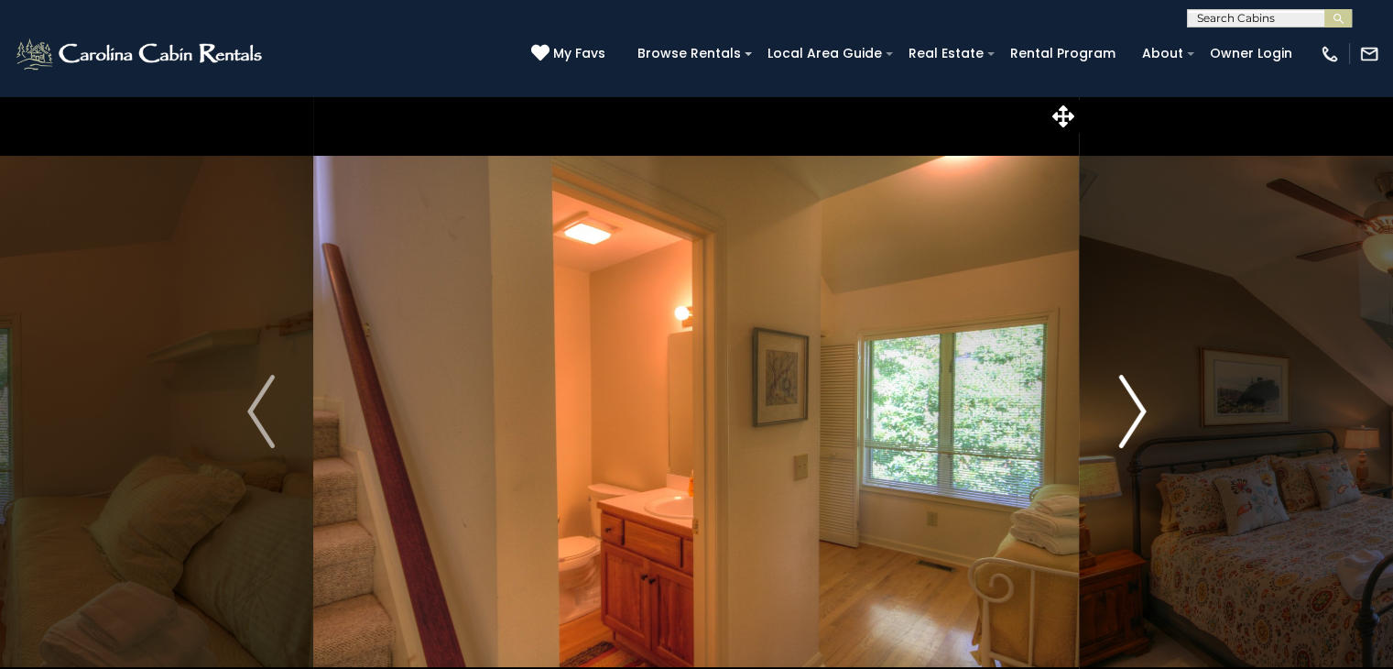
click at [1138, 426] on img "Next" at bounding box center [1132, 411] width 27 height 73
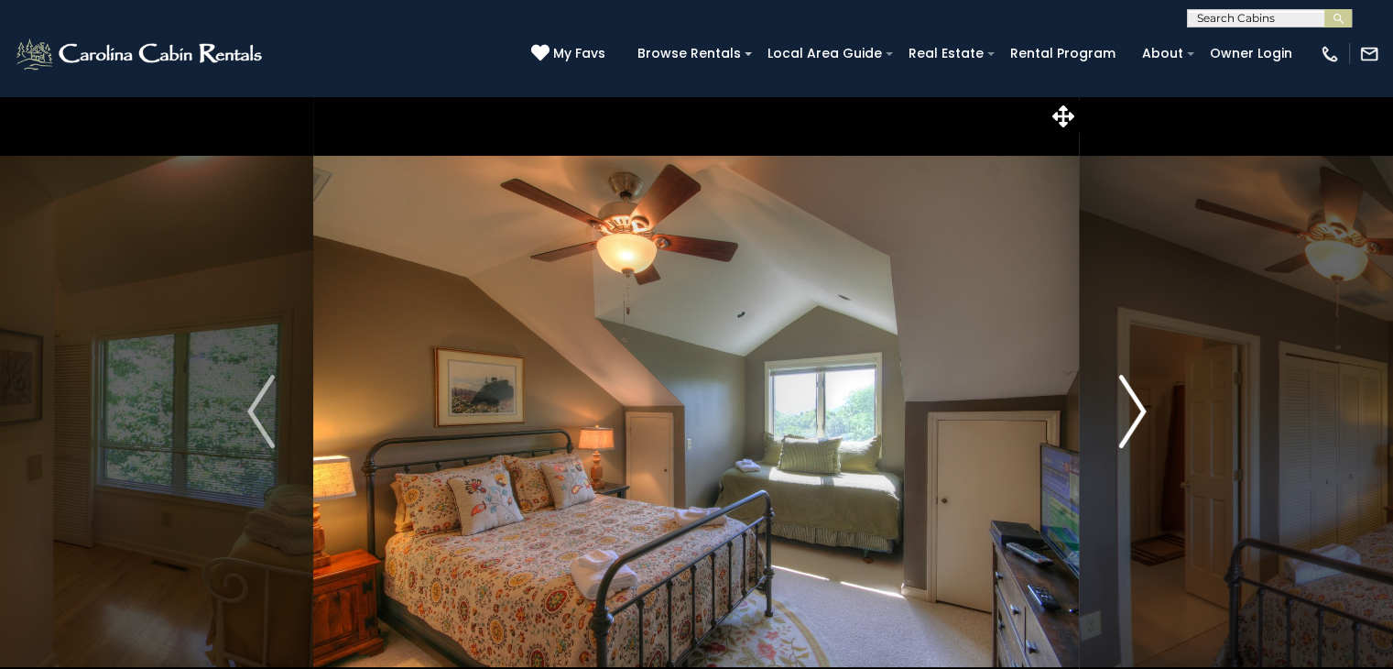
click at [1138, 426] on img "Next" at bounding box center [1132, 411] width 27 height 73
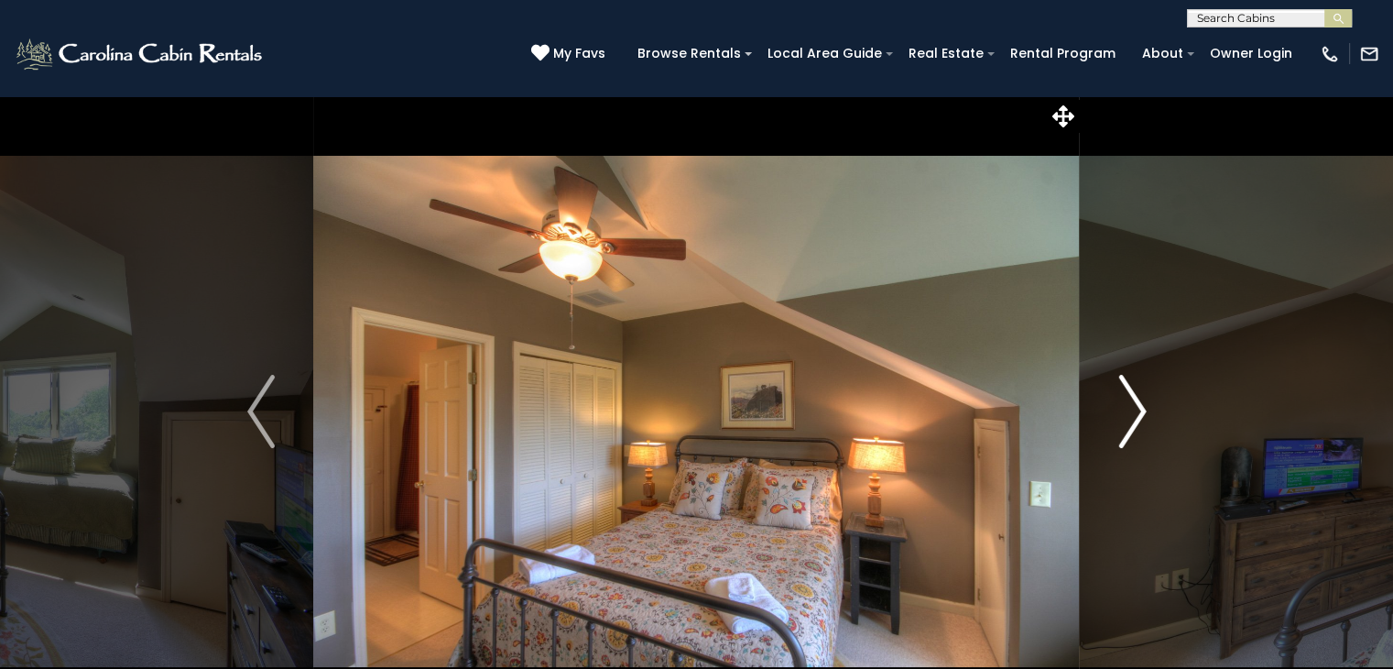
click at [1138, 426] on img "Next" at bounding box center [1132, 411] width 27 height 73
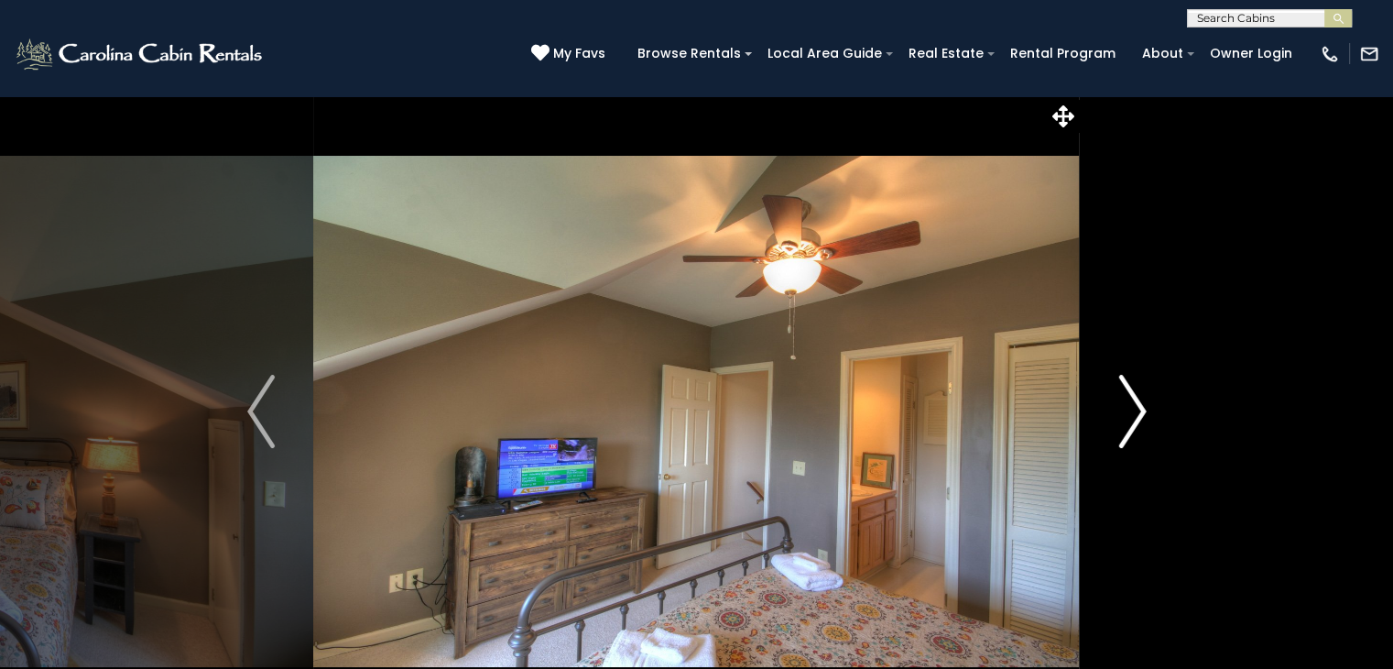
click at [1138, 426] on img "Next" at bounding box center [1132, 411] width 27 height 73
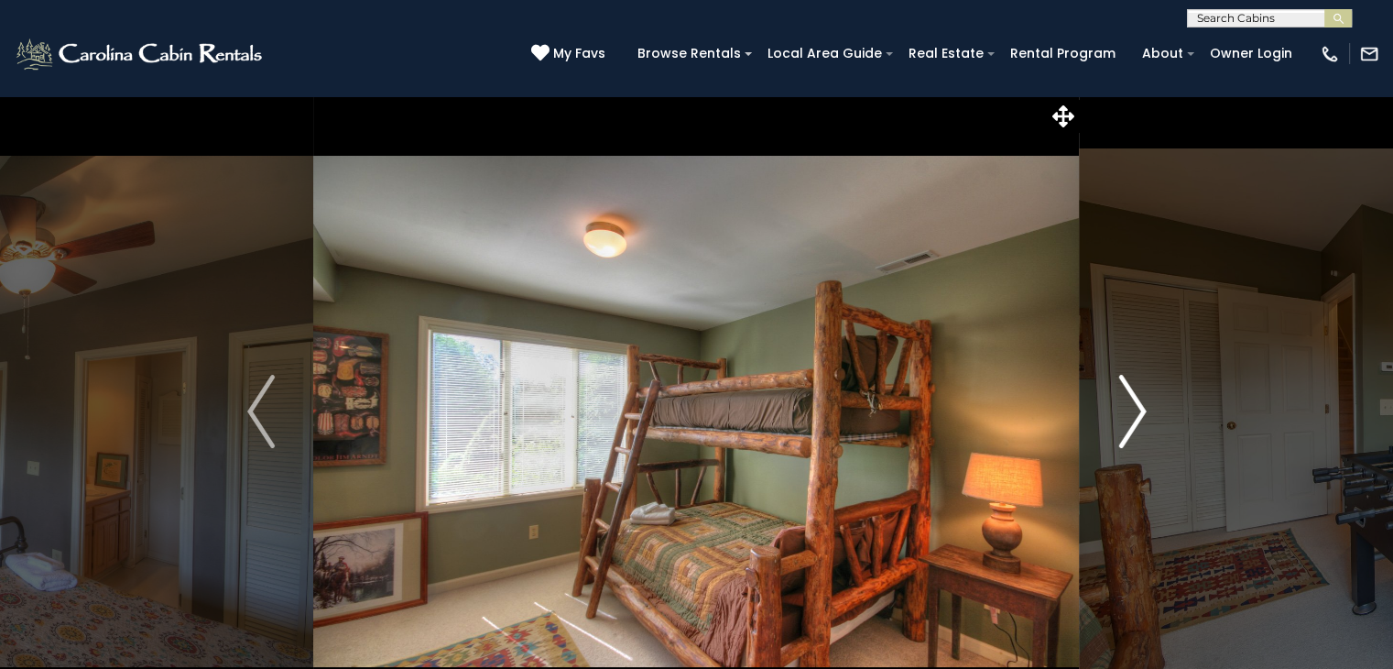
click at [1138, 426] on img "Next" at bounding box center [1132, 411] width 27 height 73
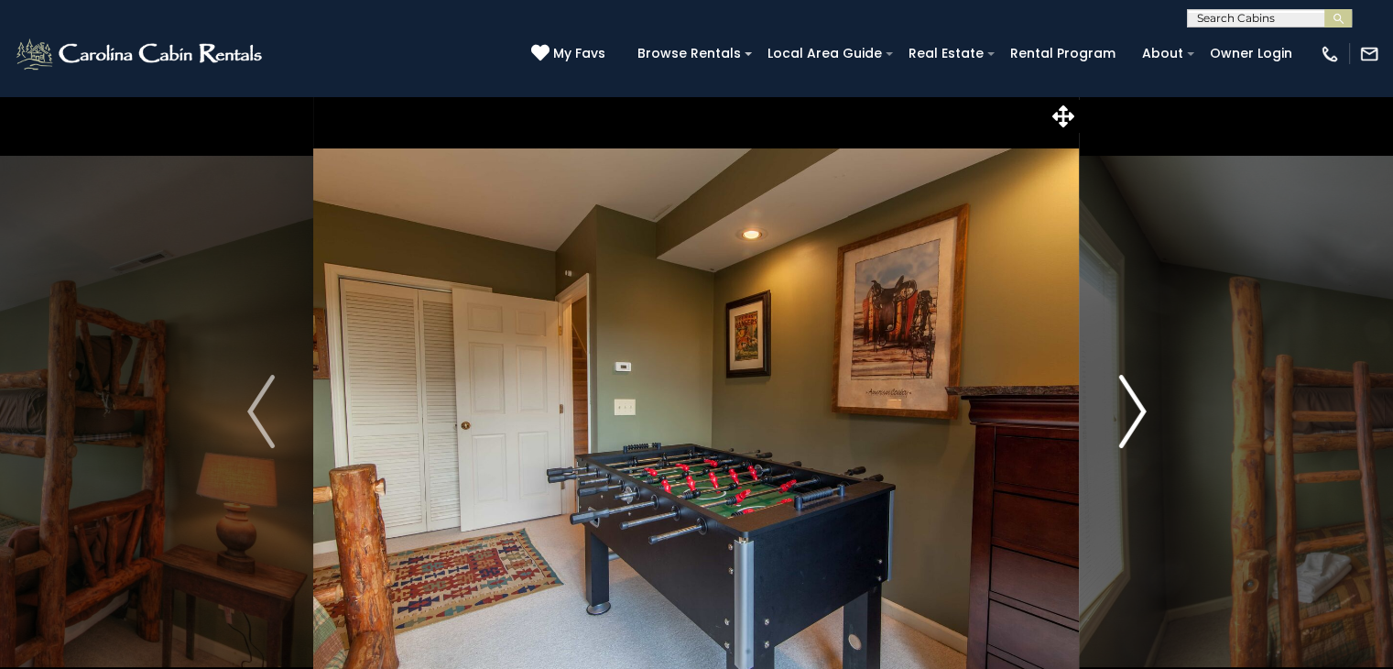
click at [1138, 426] on img "Next" at bounding box center [1132, 411] width 27 height 73
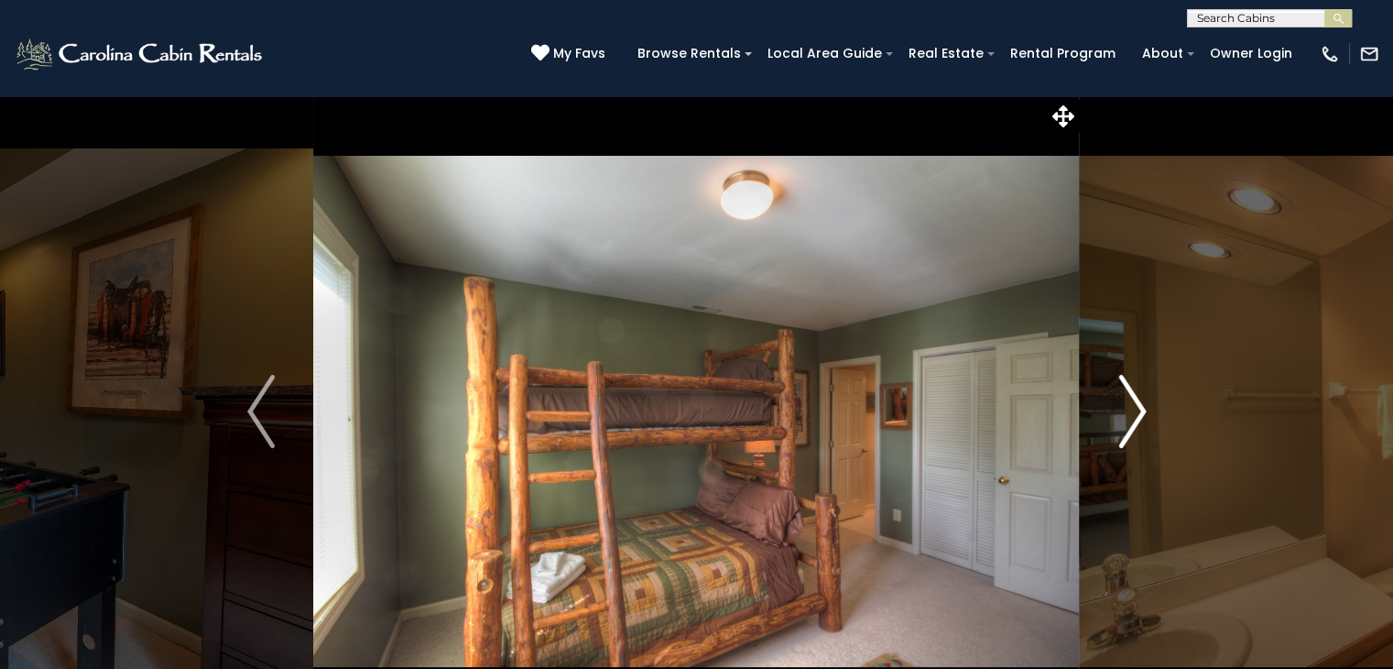
click at [1138, 426] on img "Next" at bounding box center [1132, 411] width 27 height 73
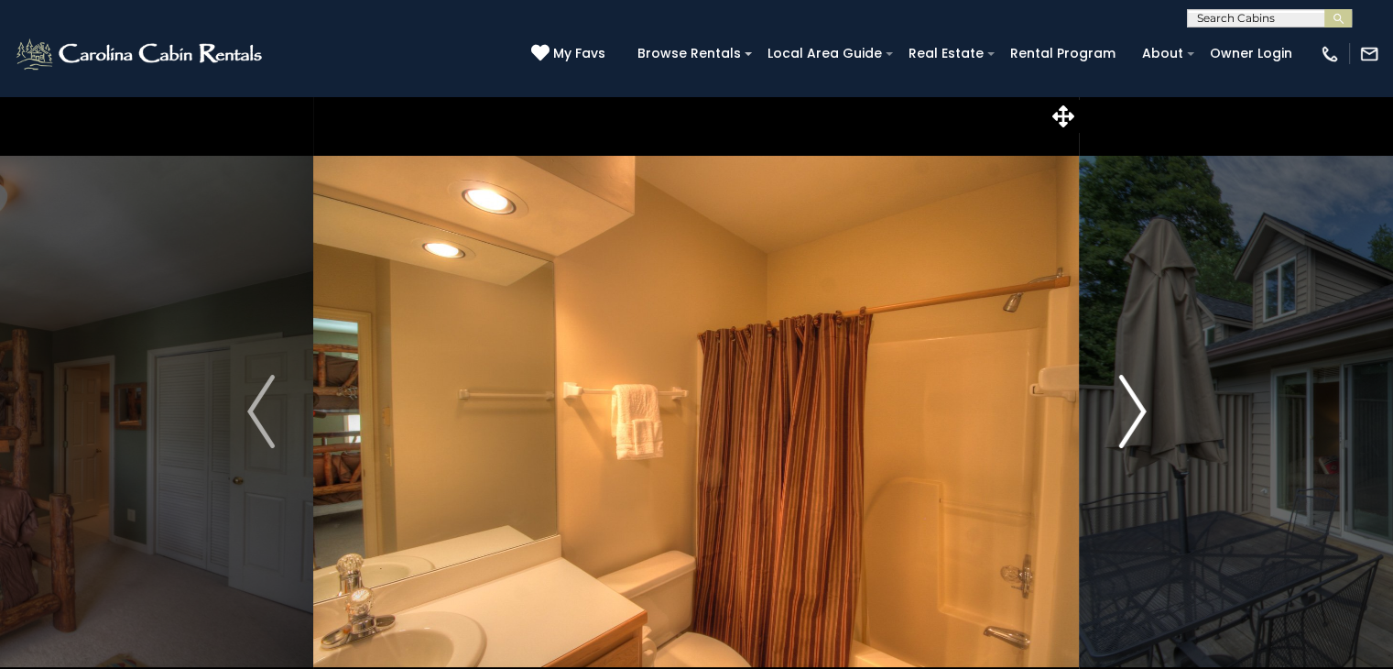
click at [1138, 426] on img "Next" at bounding box center [1132, 411] width 27 height 73
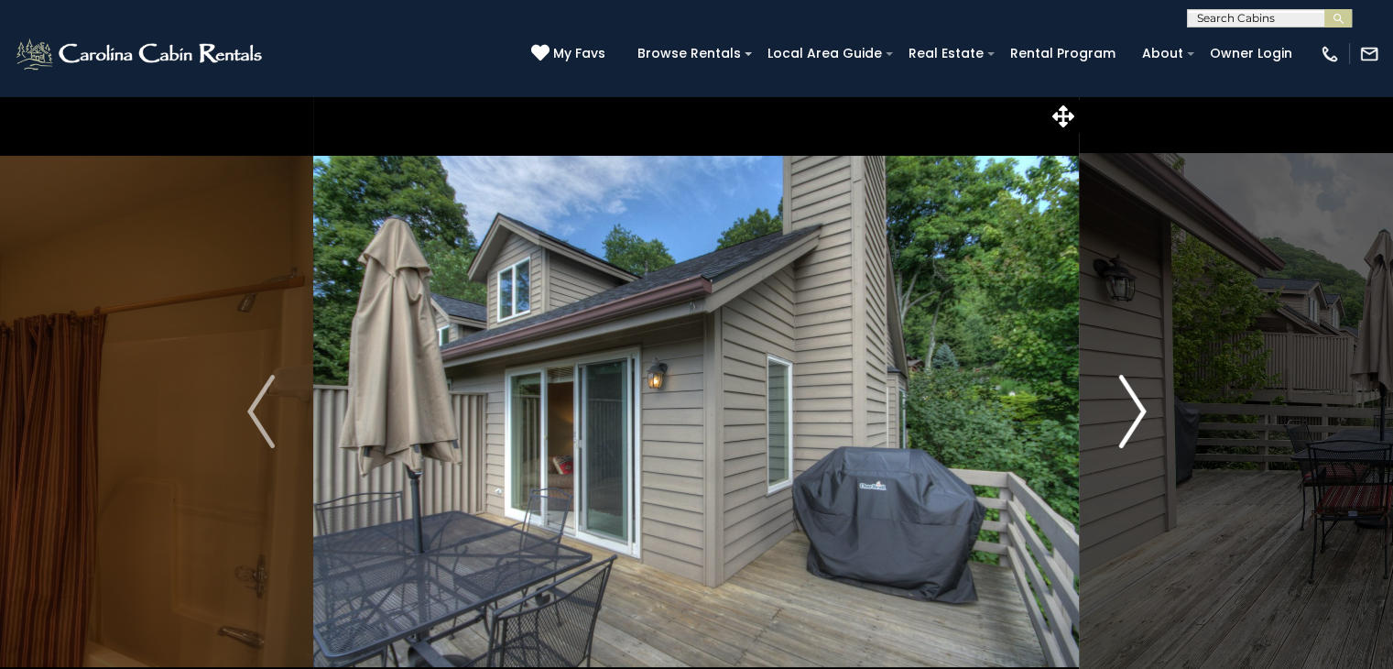
click at [1138, 426] on img "Next" at bounding box center [1132, 411] width 27 height 73
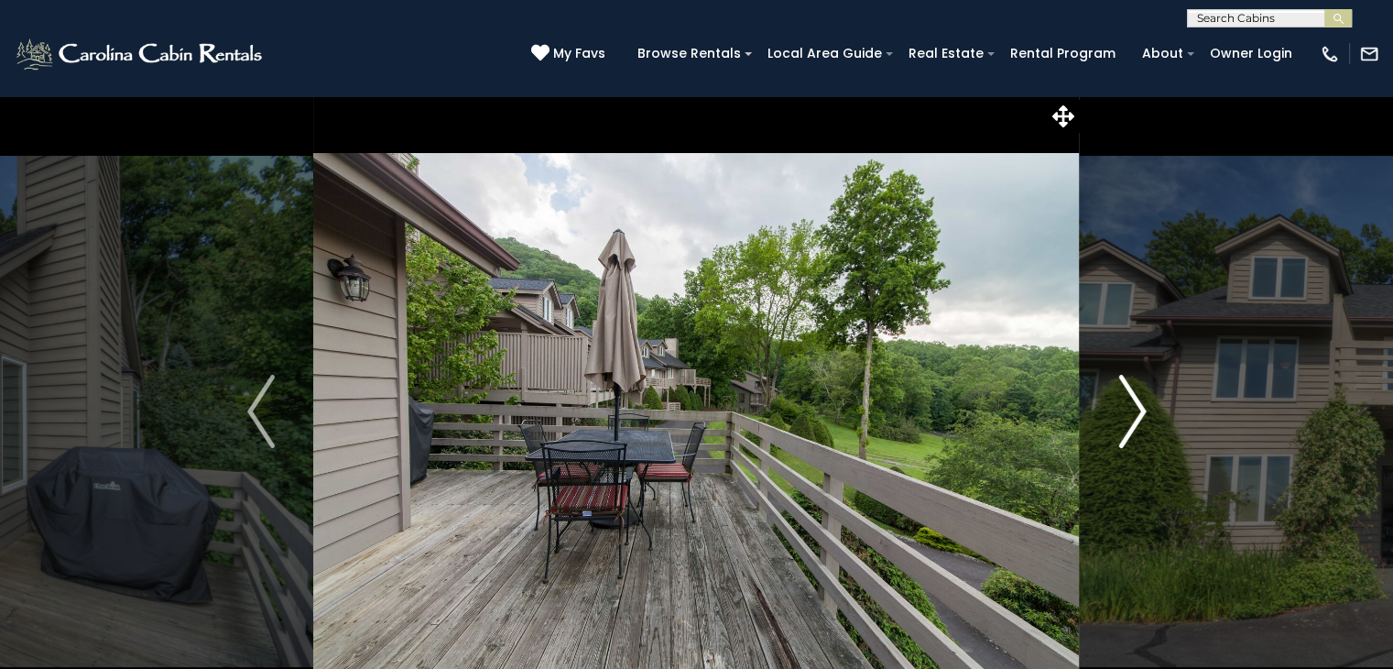
click at [1138, 426] on img "Next" at bounding box center [1132, 411] width 27 height 73
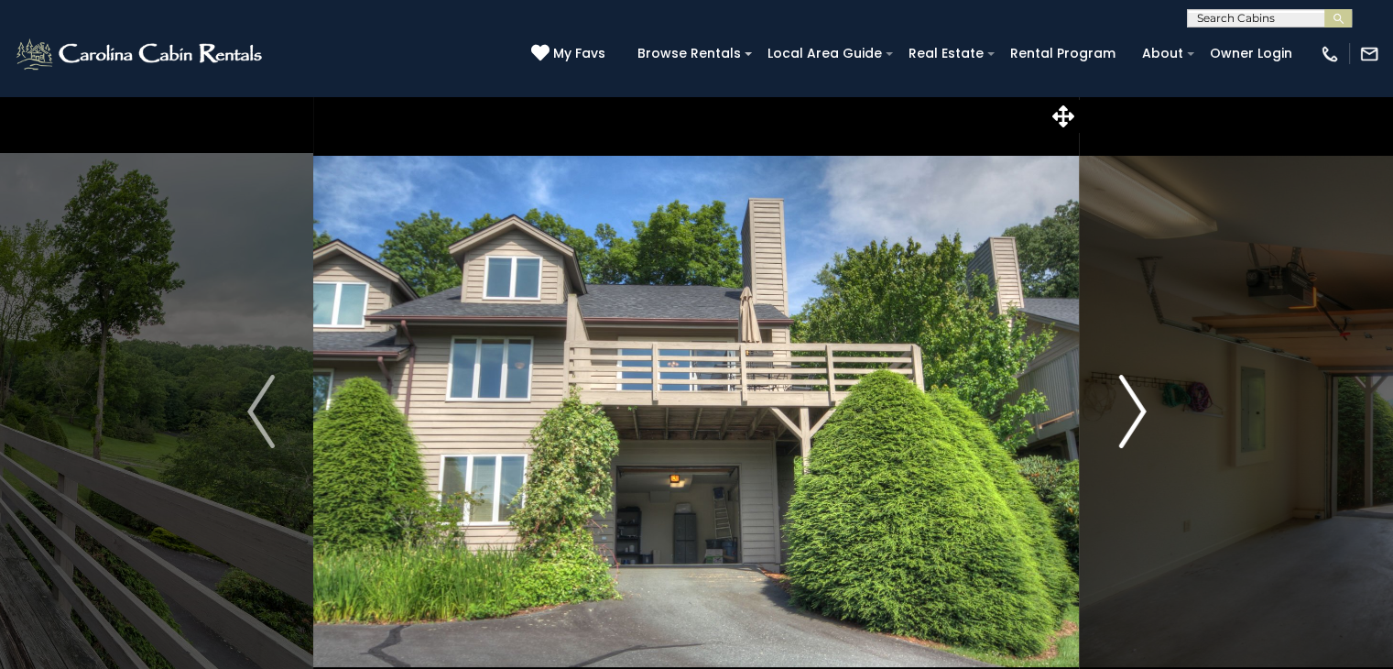
click at [1138, 426] on img "Next" at bounding box center [1132, 411] width 27 height 73
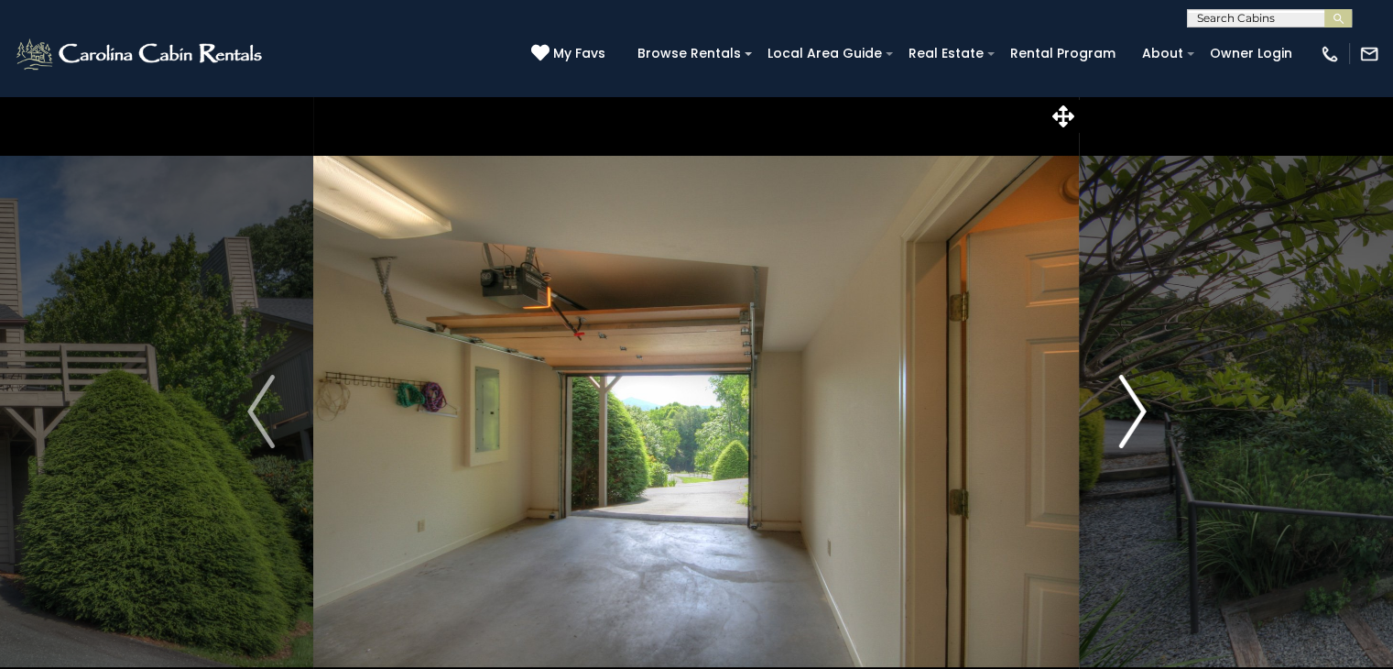
click at [1138, 426] on img "Next" at bounding box center [1132, 411] width 27 height 73
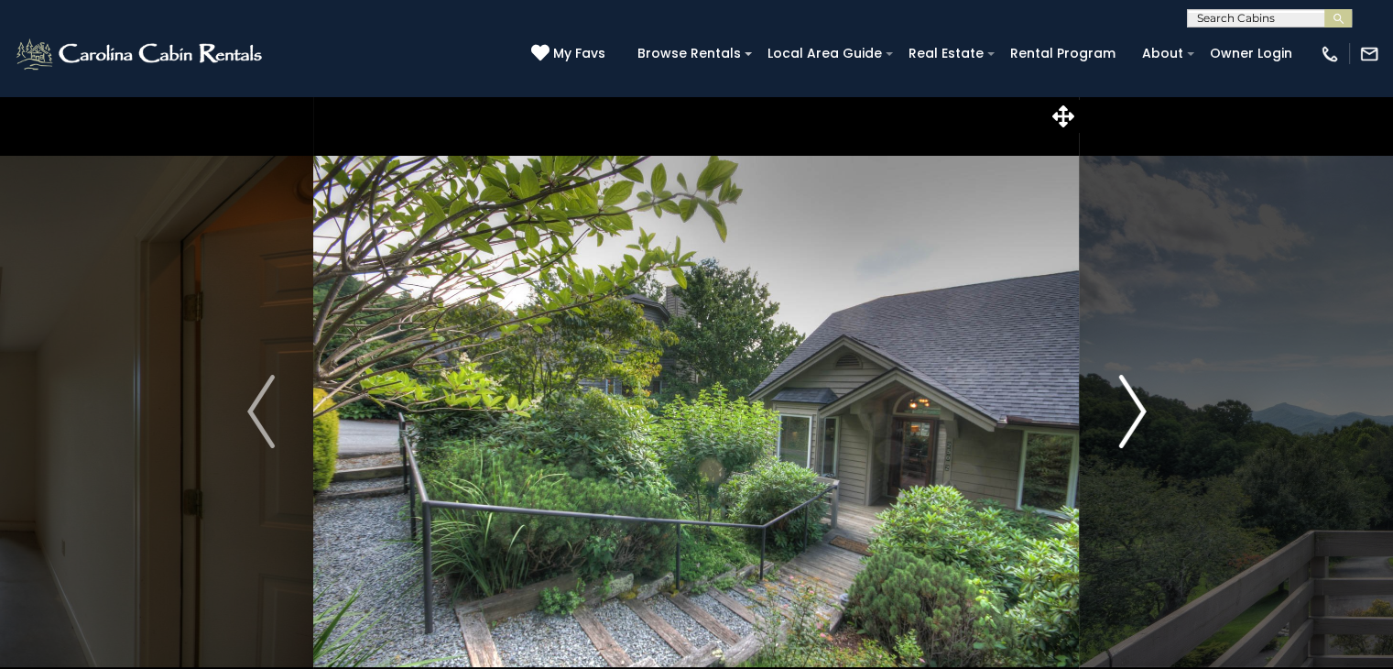
click at [1138, 426] on img "Next" at bounding box center [1132, 411] width 27 height 73
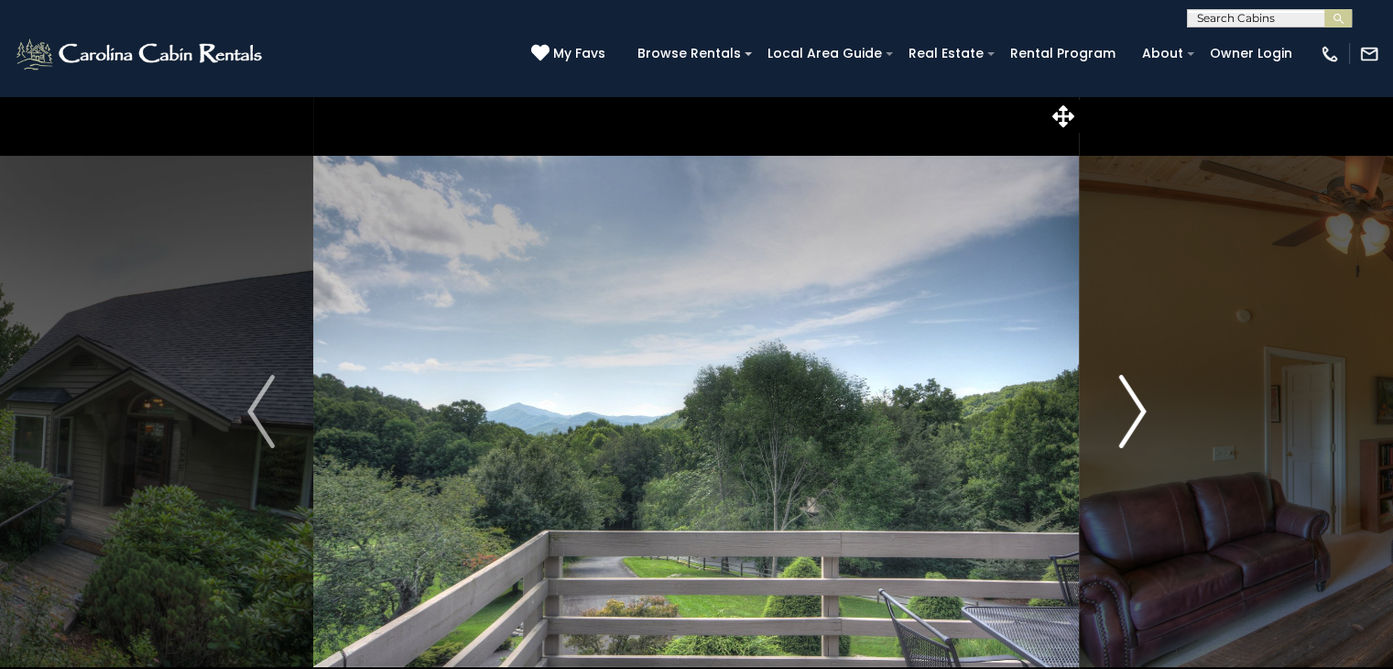
click at [1138, 426] on img "Next" at bounding box center [1132, 411] width 27 height 73
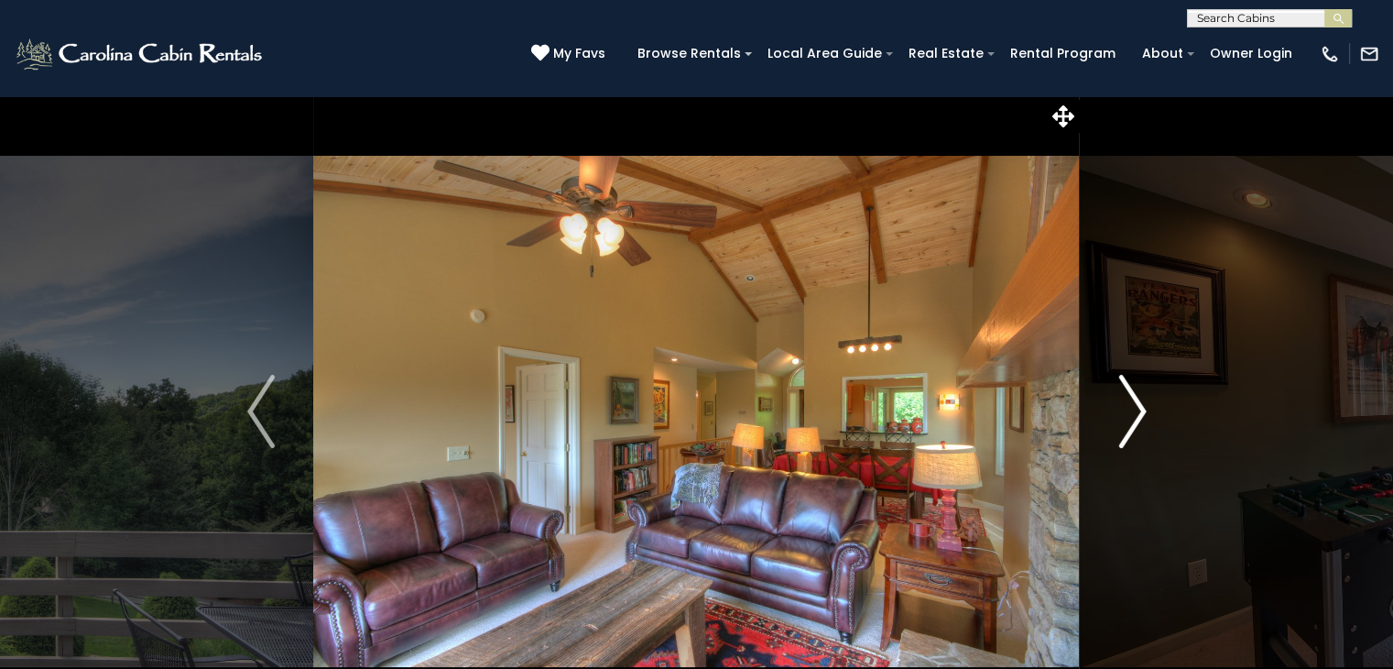
click at [1138, 426] on img "Next" at bounding box center [1132, 411] width 27 height 73
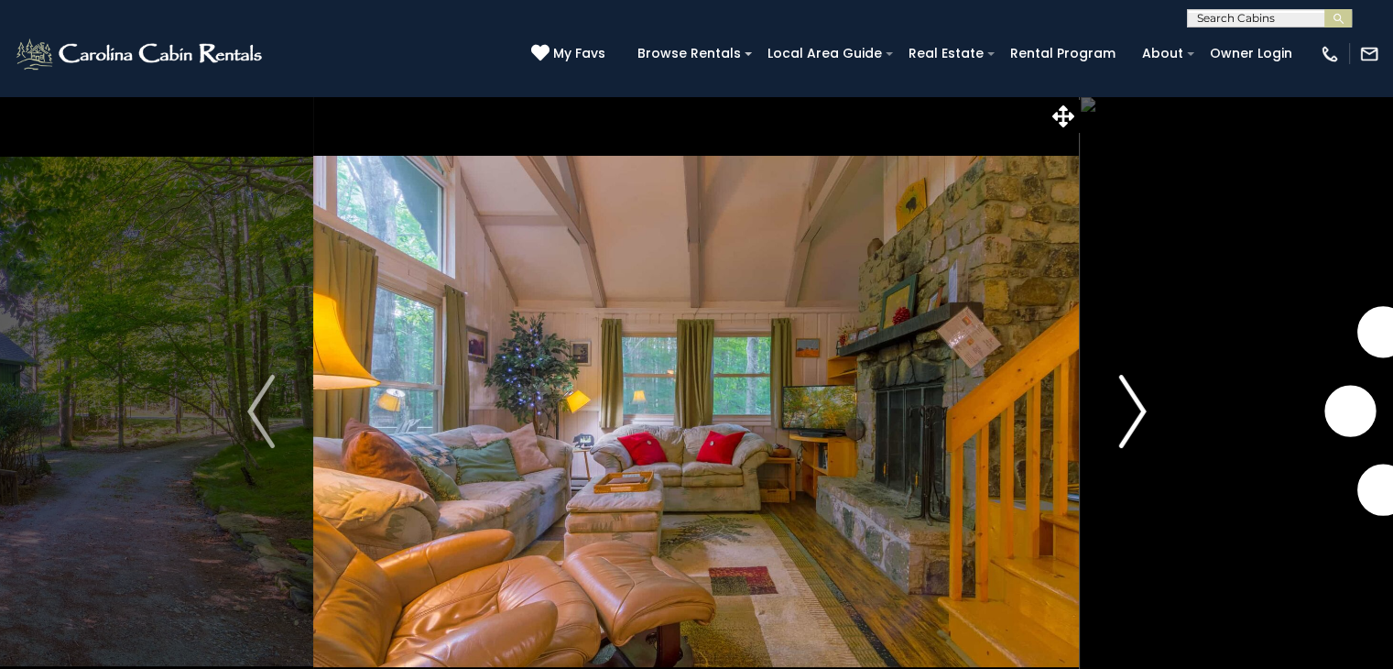
click at [1132, 421] on img "Next" at bounding box center [1132, 411] width 27 height 73
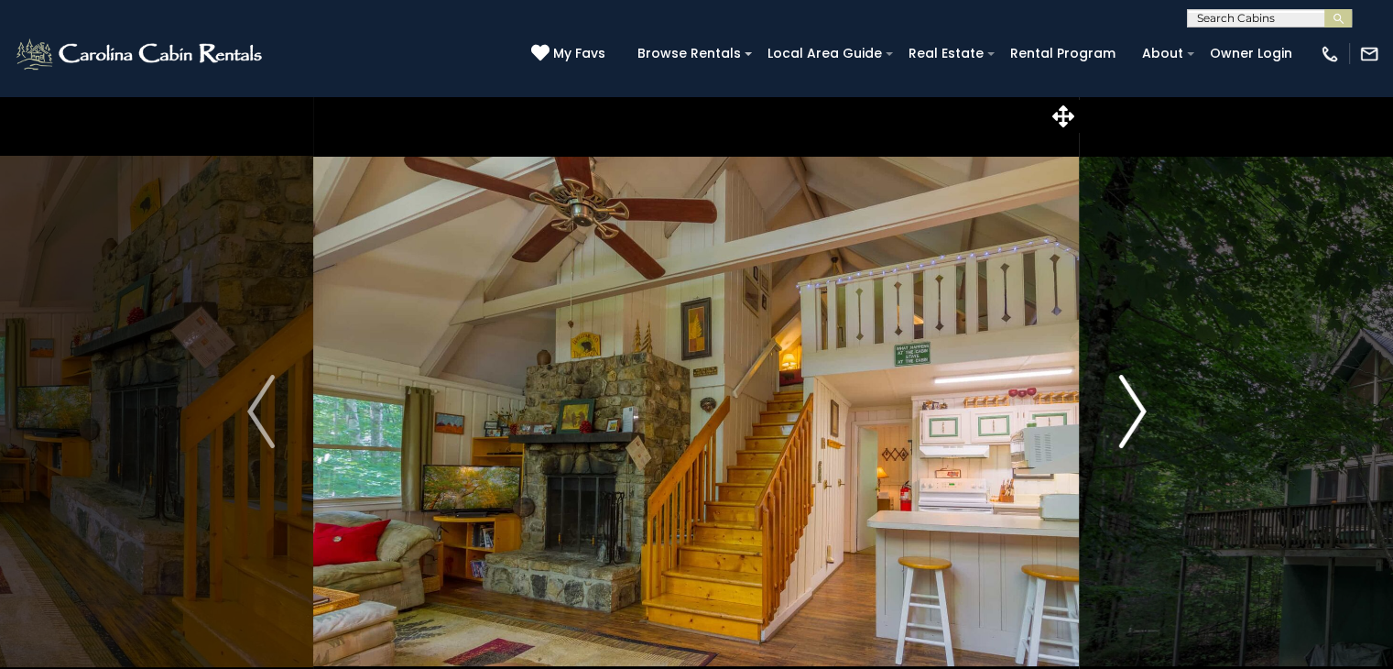
click at [1132, 421] on img "Next" at bounding box center [1132, 411] width 27 height 73
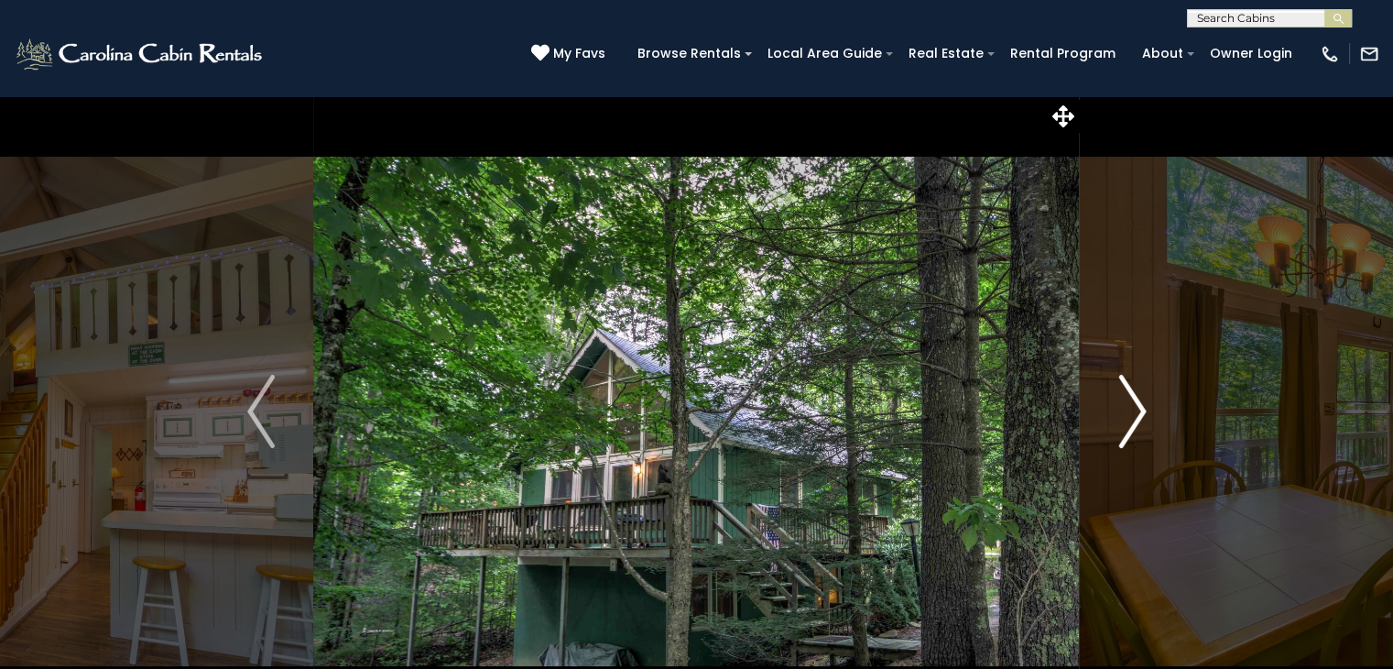
click at [1132, 421] on img "Next" at bounding box center [1132, 411] width 27 height 73
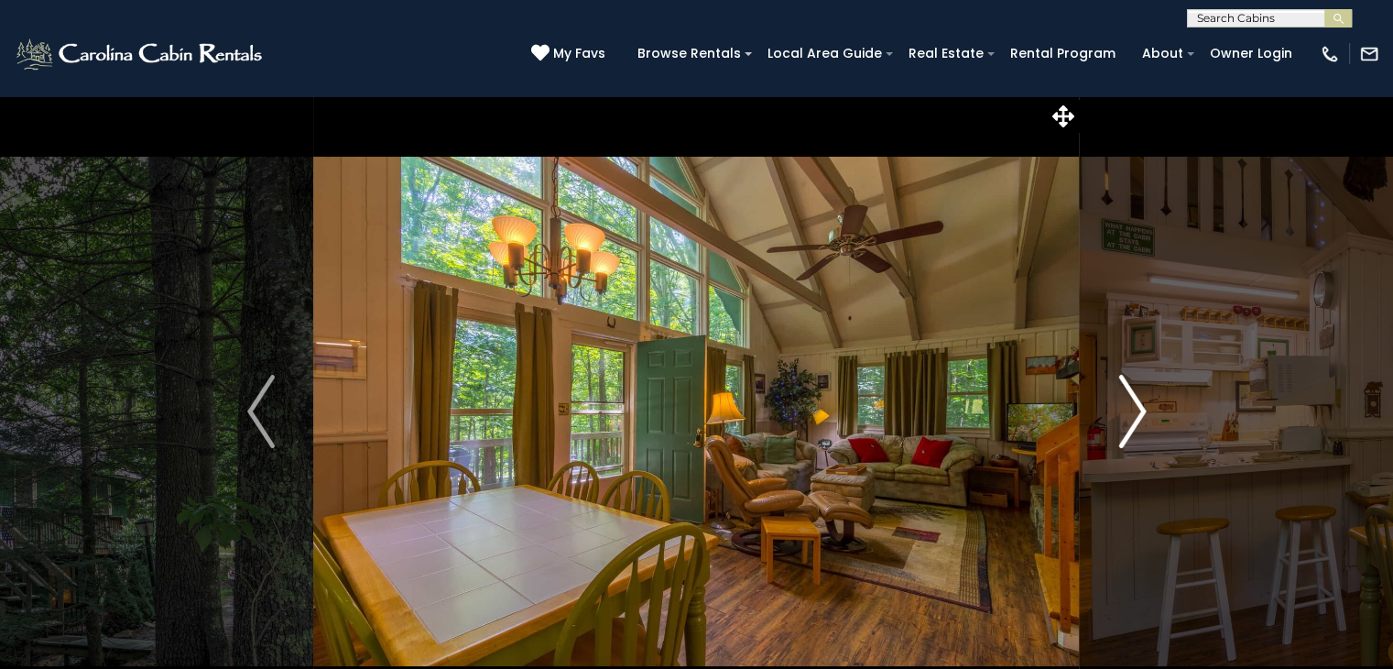
click at [1132, 421] on img "Next" at bounding box center [1132, 411] width 27 height 73
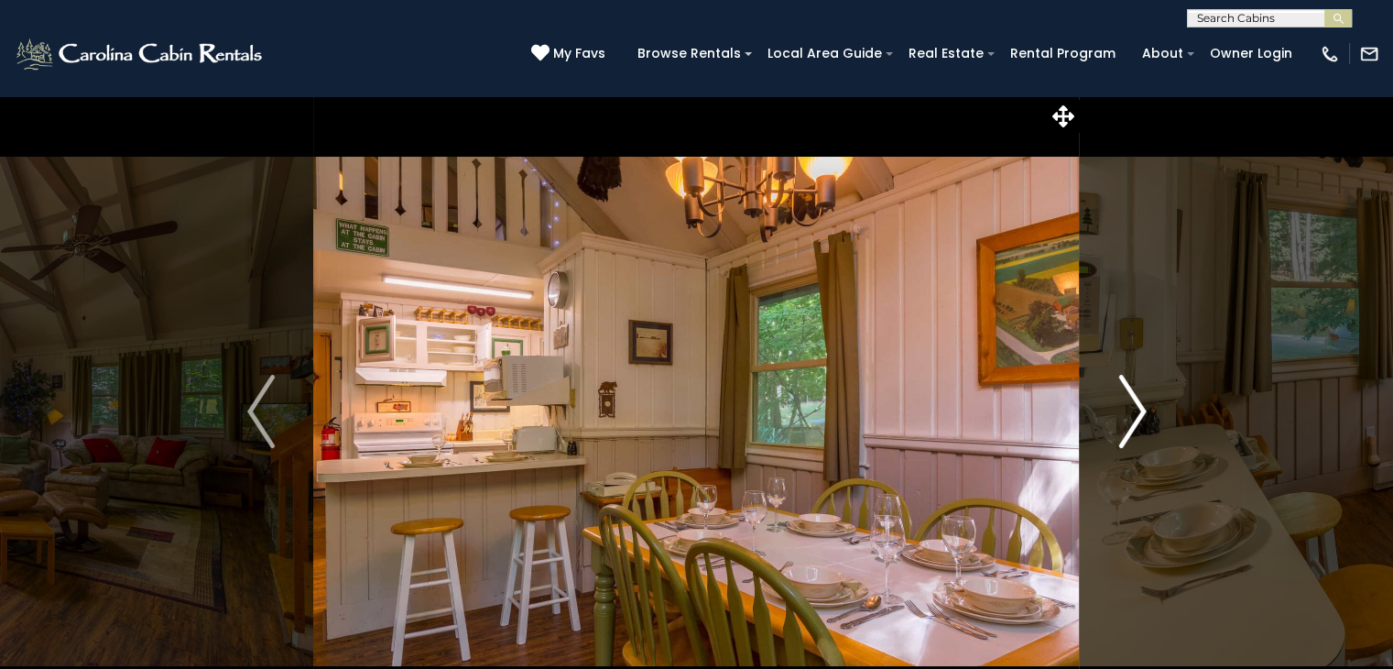
click at [1132, 421] on img "Next" at bounding box center [1132, 411] width 27 height 73
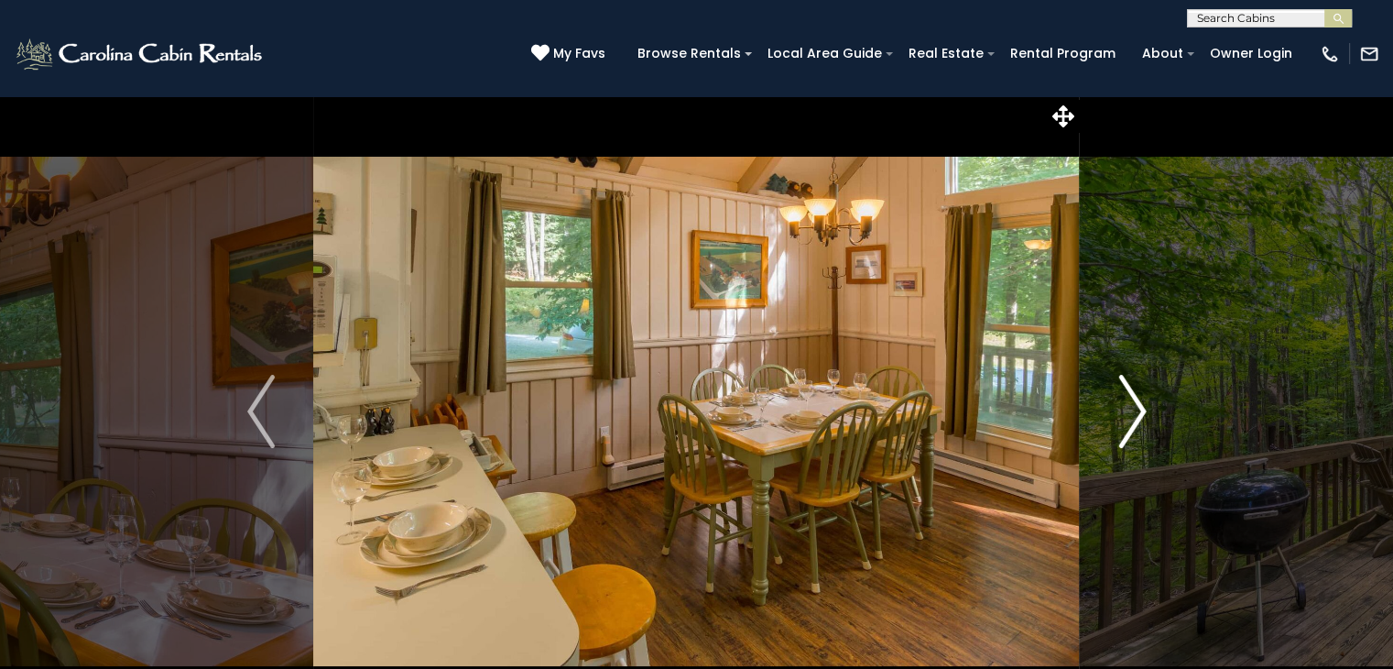
click at [1132, 421] on img "Next" at bounding box center [1132, 411] width 27 height 73
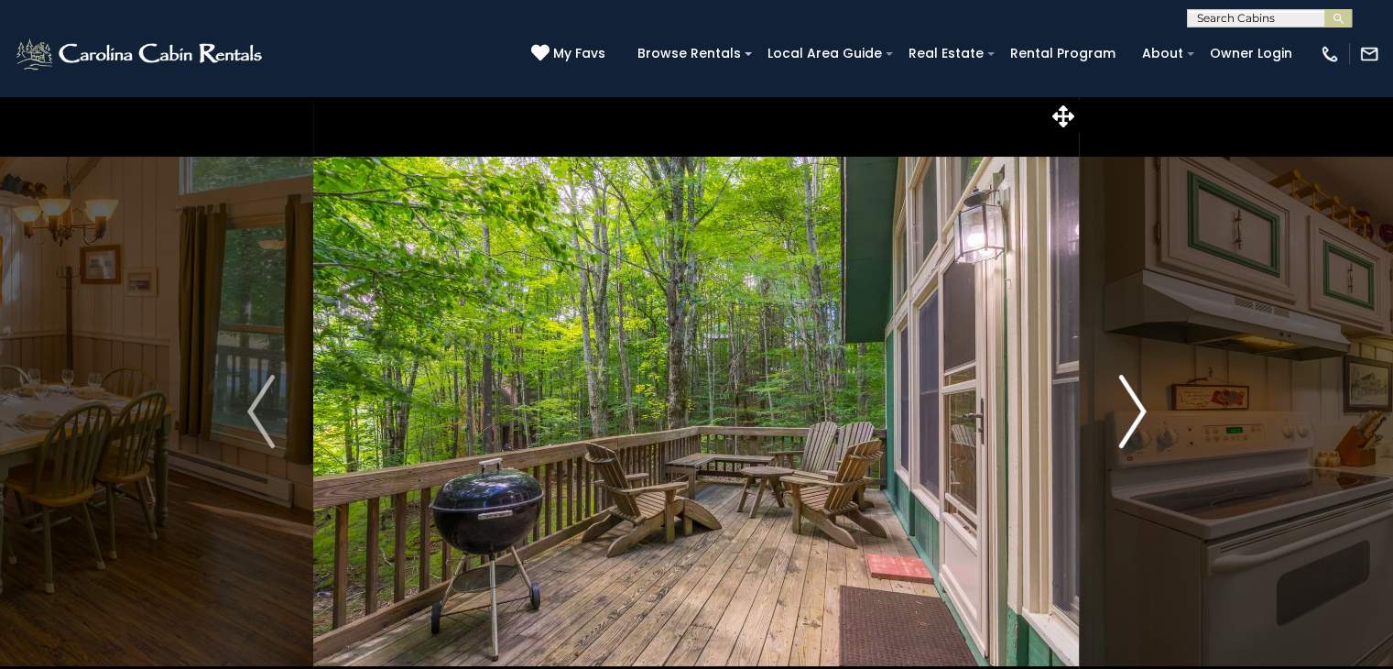
click at [1132, 421] on img "Next" at bounding box center [1132, 411] width 27 height 73
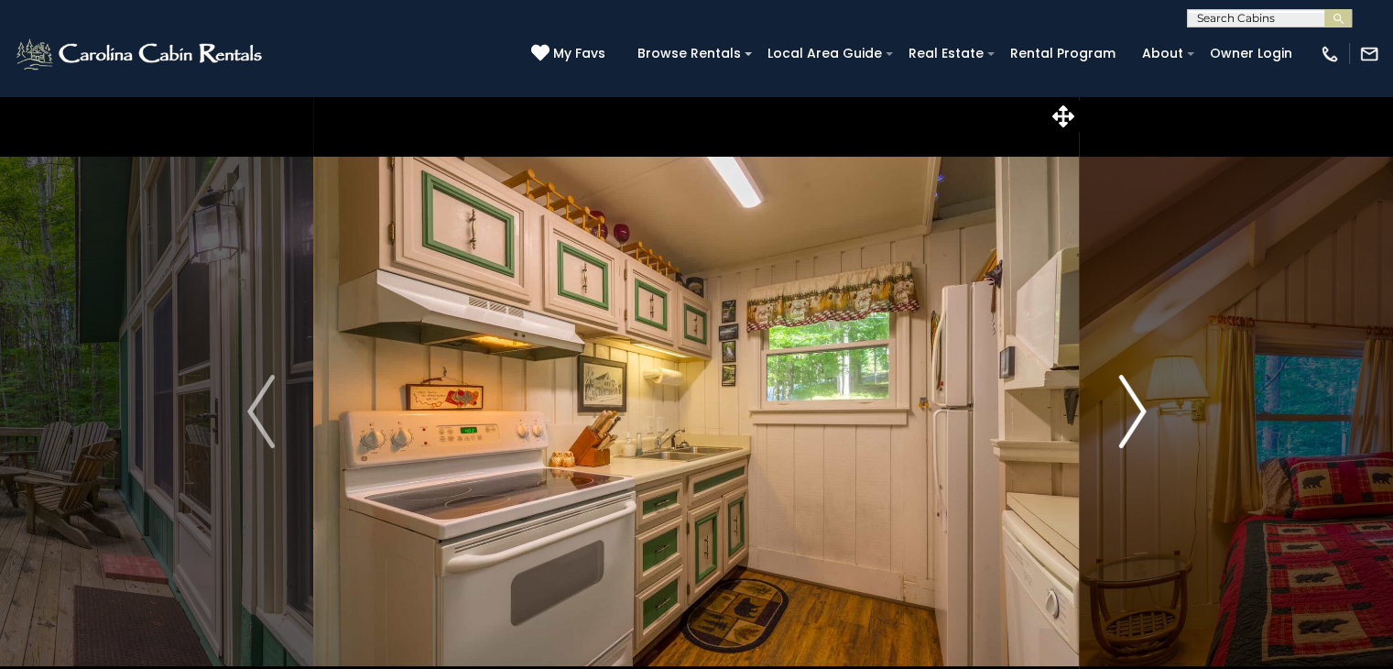
click at [1132, 421] on img "Next" at bounding box center [1132, 411] width 27 height 73
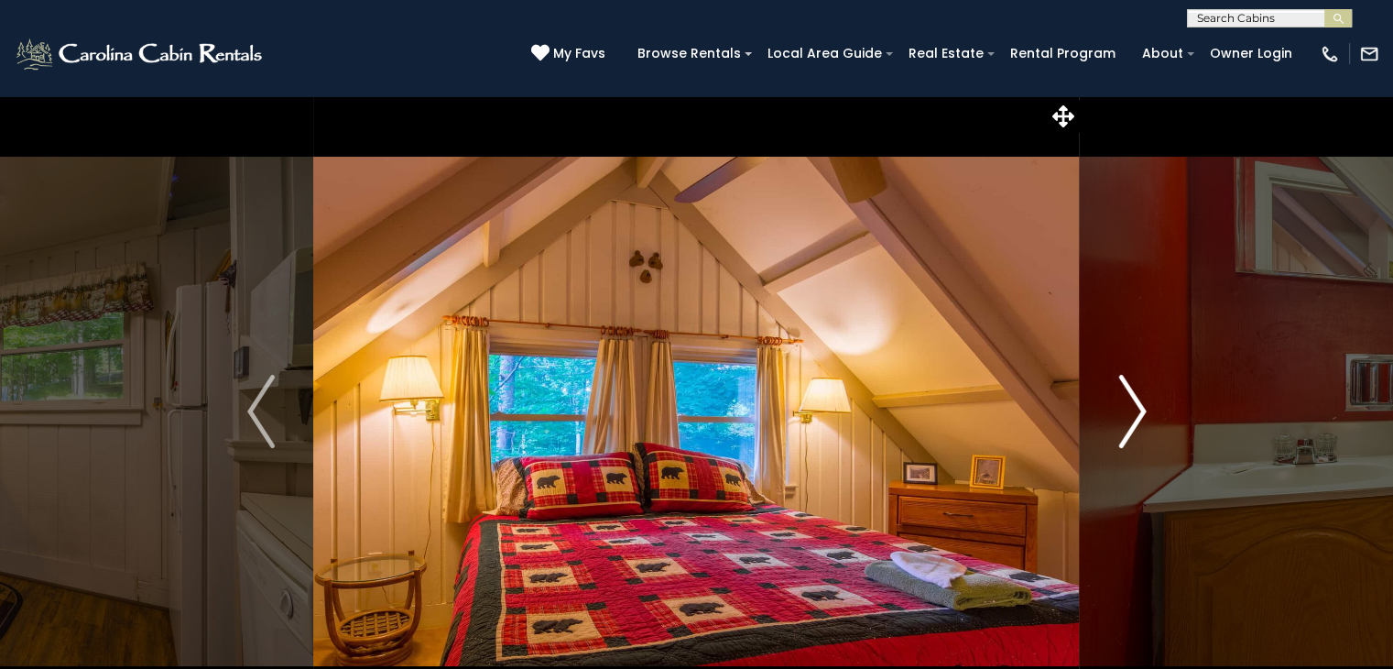
click at [1132, 421] on img "Next" at bounding box center [1132, 411] width 27 height 73
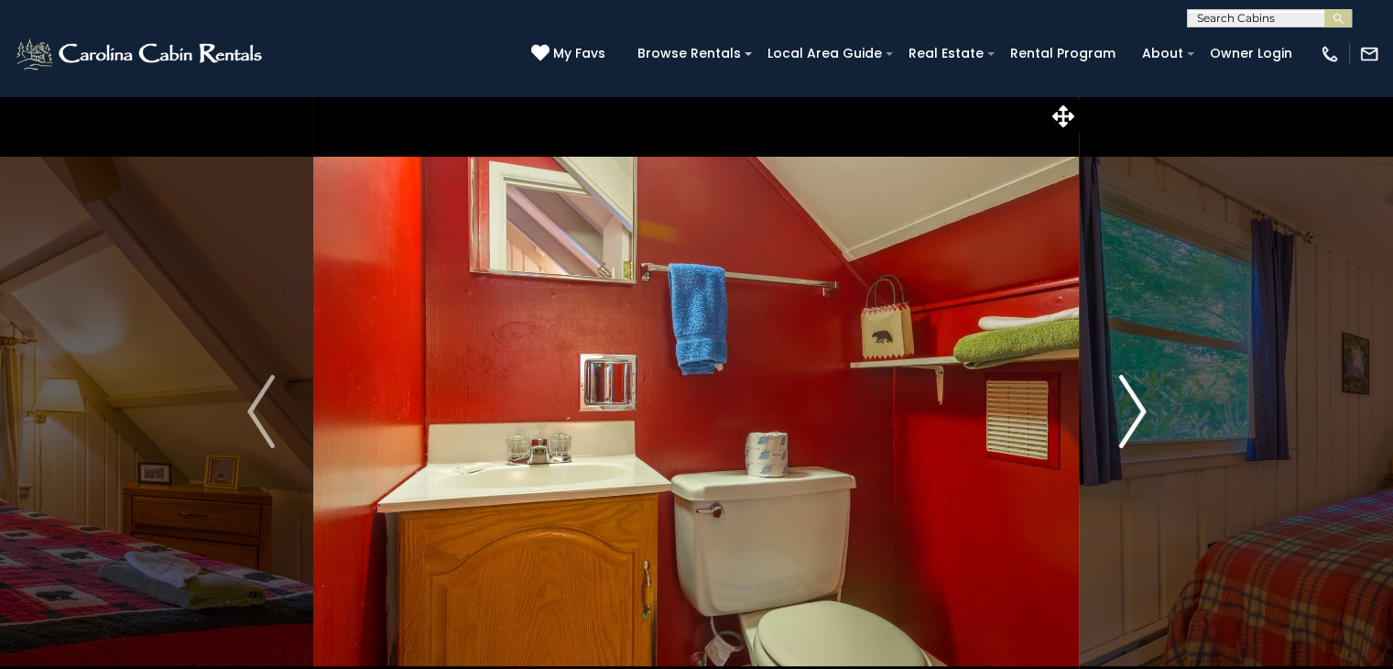
click at [1132, 421] on img "Next" at bounding box center [1132, 411] width 27 height 73
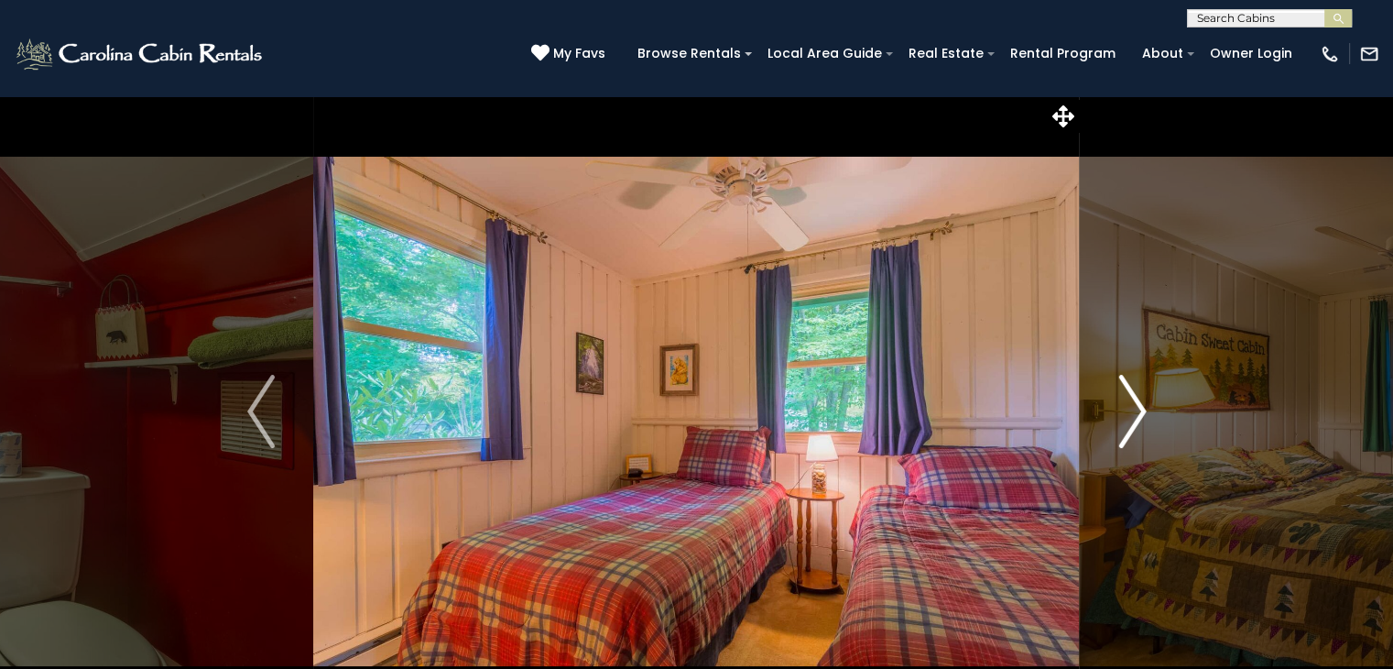
click at [1132, 421] on img "Next" at bounding box center [1132, 411] width 27 height 73
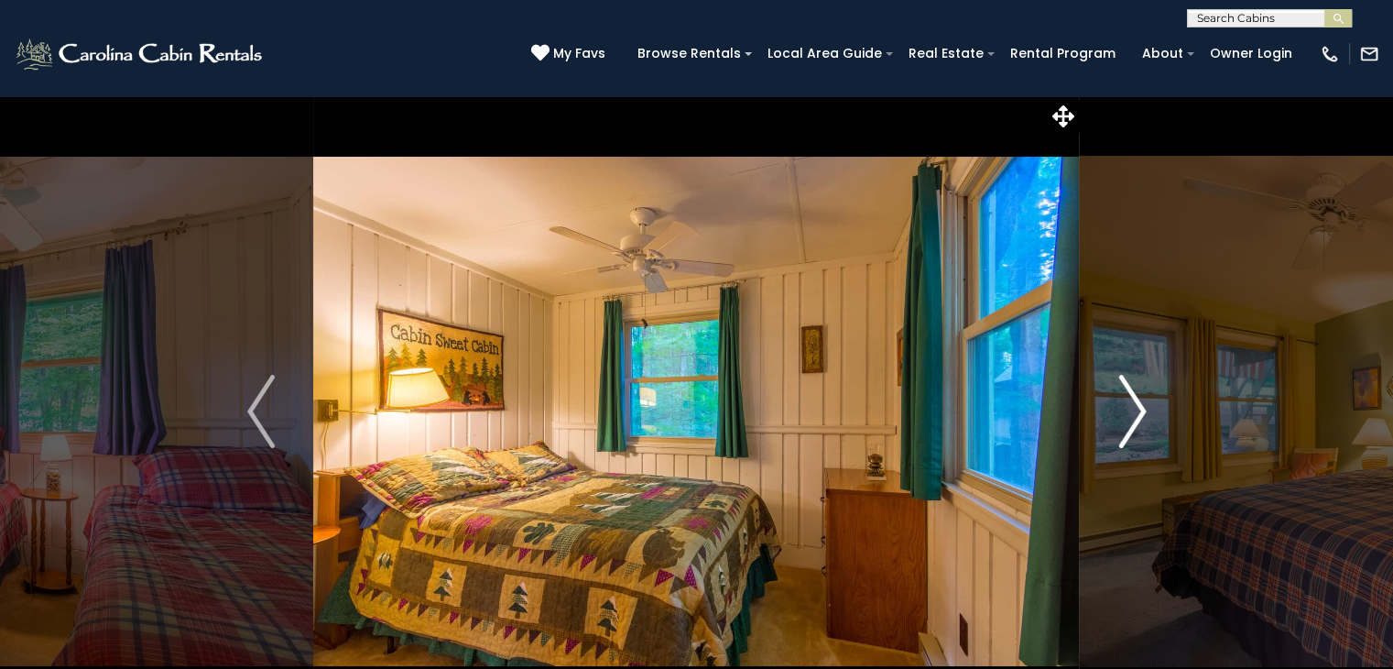
click at [1132, 421] on img "Next" at bounding box center [1132, 411] width 27 height 73
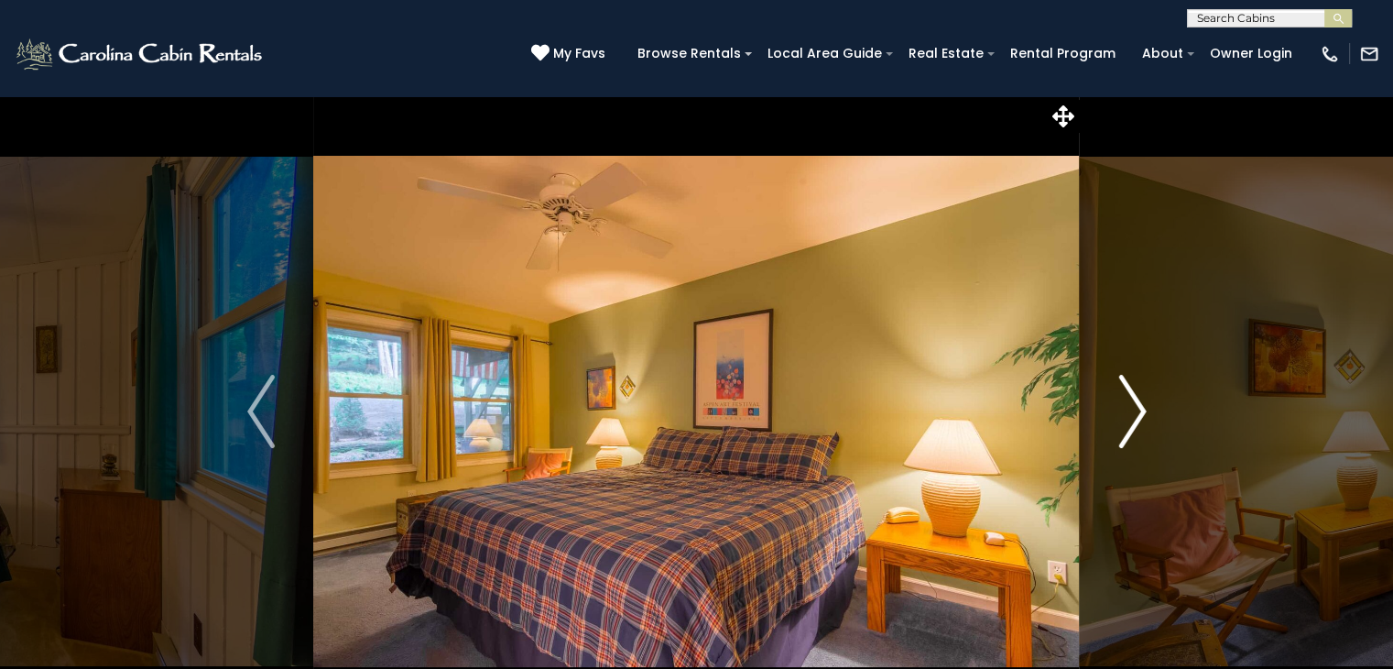
click at [1132, 421] on img "Next" at bounding box center [1132, 411] width 27 height 73
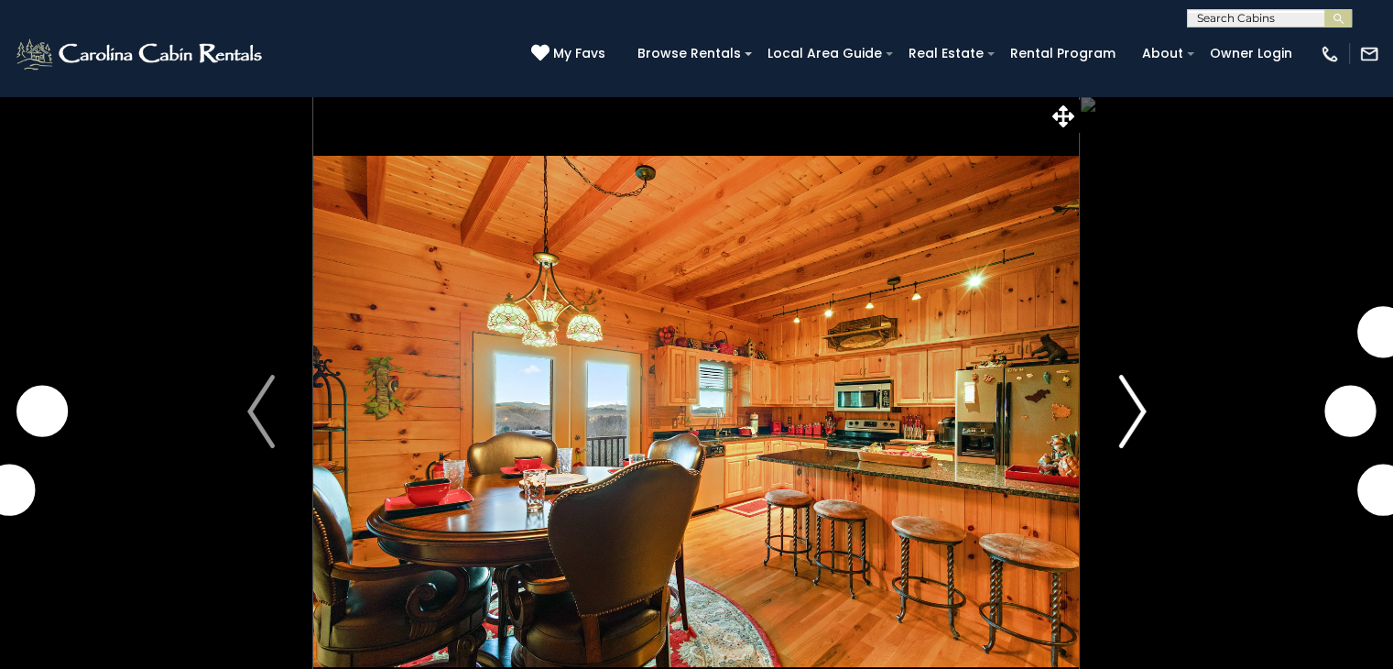
click at [1134, 414] on img "Next" at bounding box center [1132, 411] width 27 height 73
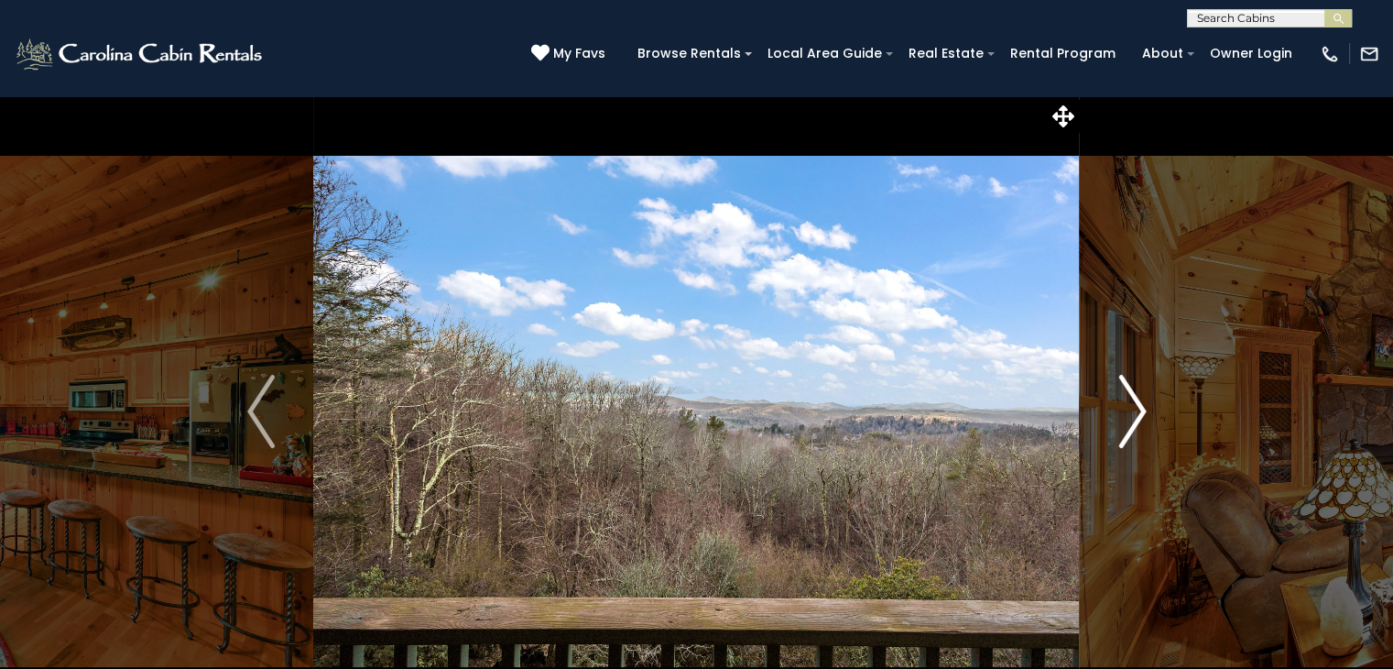
click at [1134, 414] on img "Next" at bounding box center [1132, 411] width 27 height 73
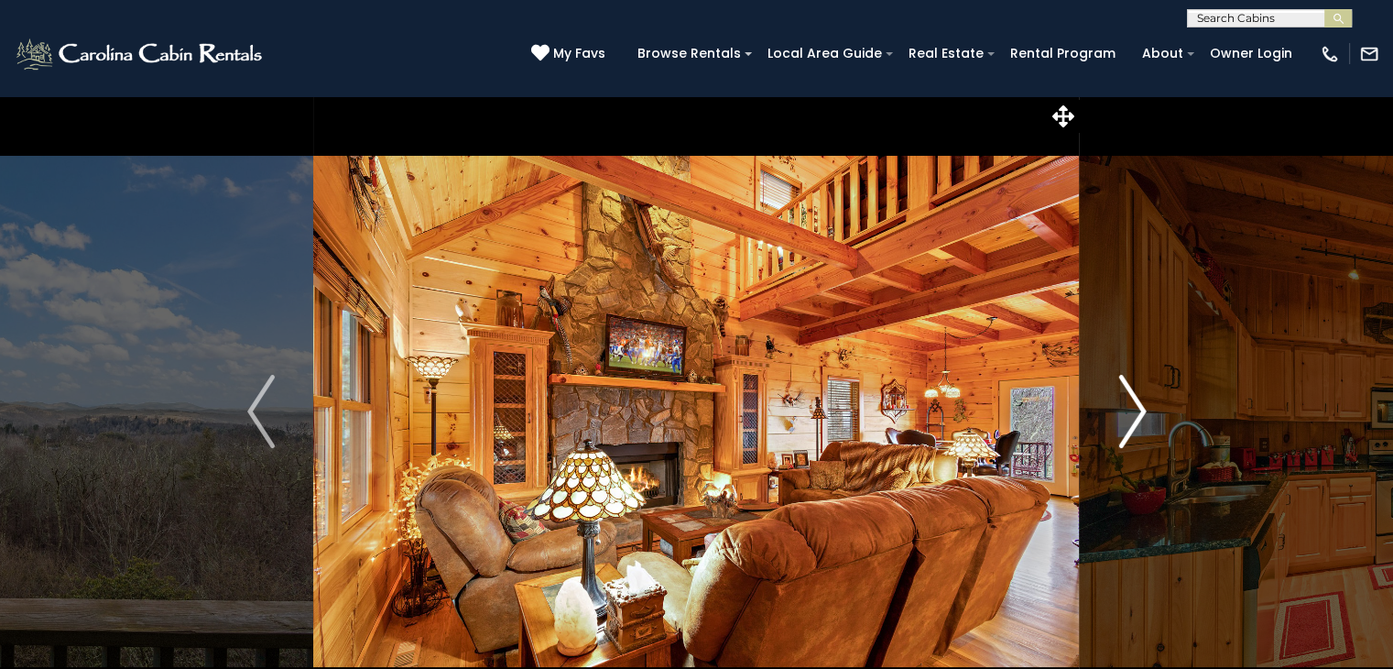
click at [1134, 414] on img "Next" at bounding box center [1132, 411] width 27 height 73
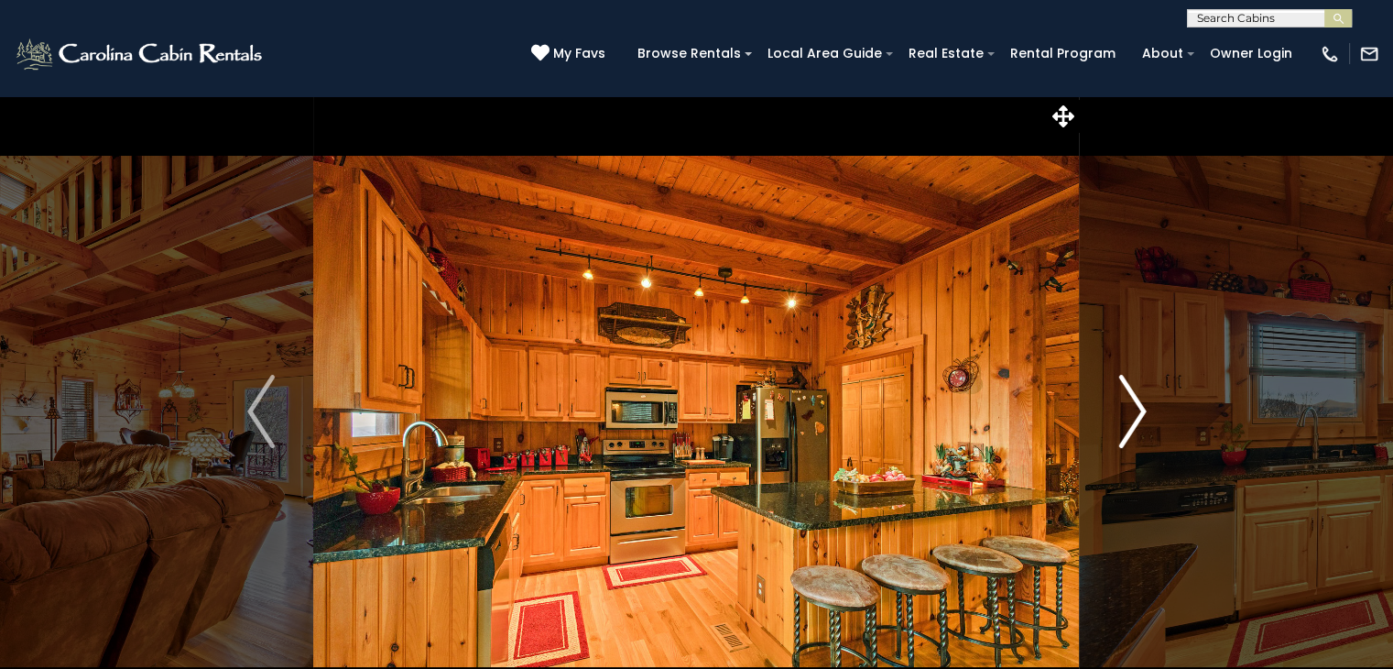
click at [1134, 414] on img "Next" at bounding box center [1132, 411] width 27 height 73
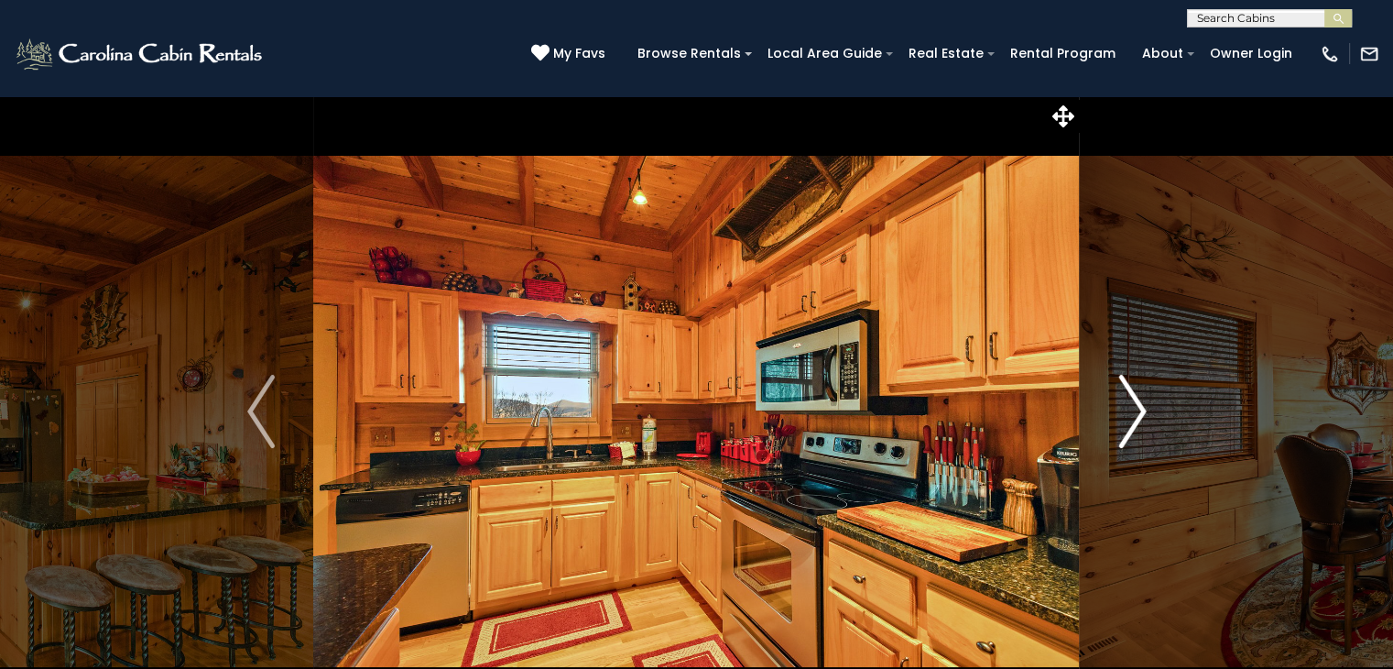
click at [1134, 414] on img "Next" at bounding box center [1132, 411] width 27 height 73
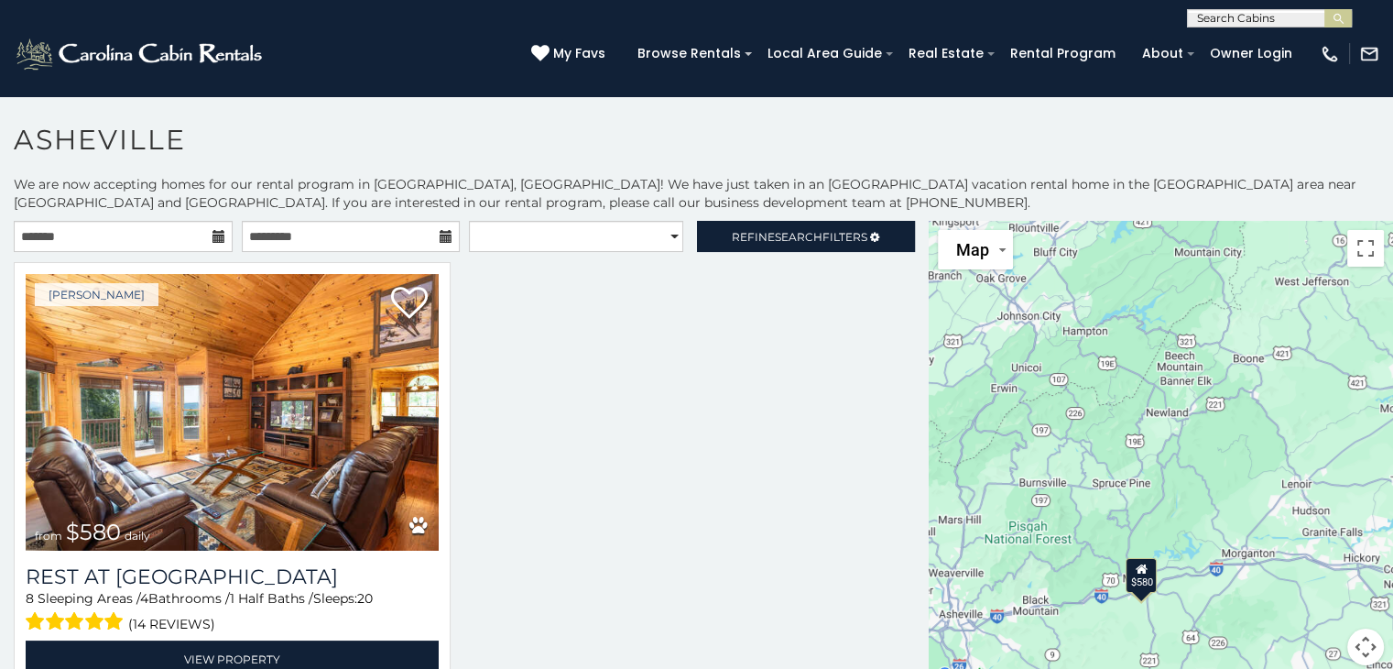
click at [215, 235] on icon at bounding box center [219, 236] width 13 height 13
click at [195, 235] on input "text" at bounding box center [123, 236] width 219 height 31
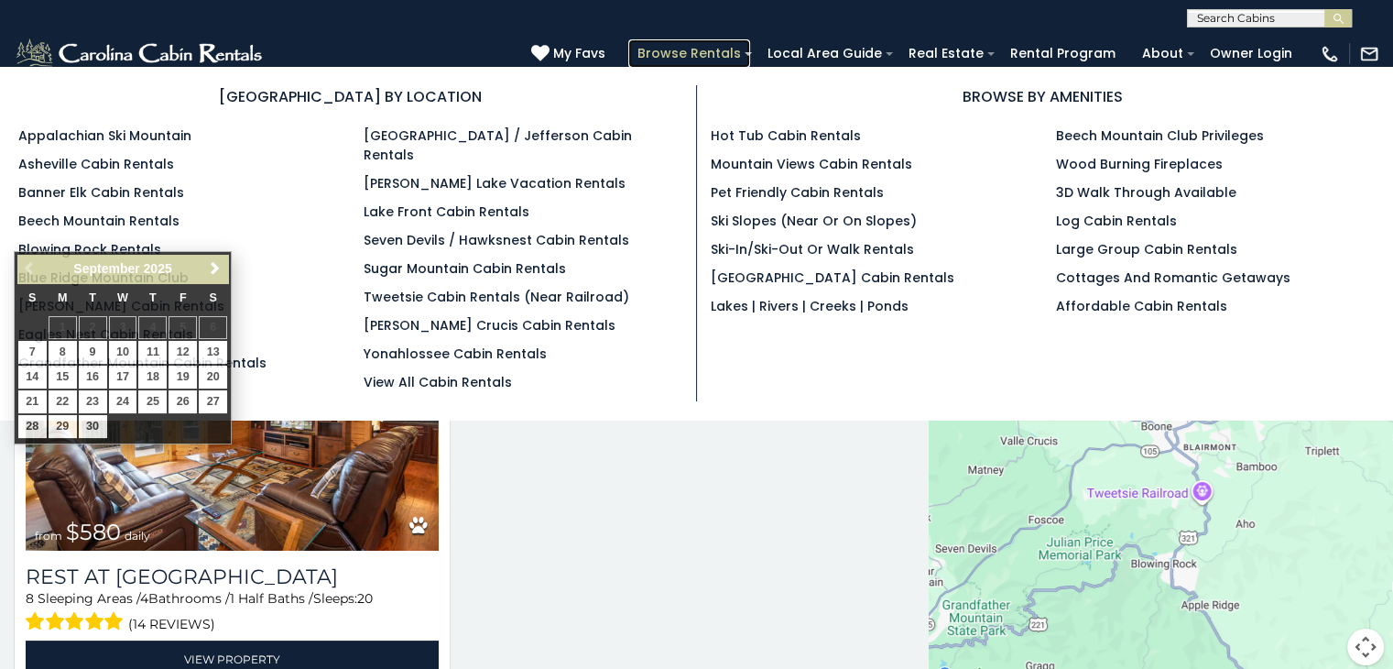
click at [700, 63] on link "Browse Rentals" at bounding box center [689, 53] width 122 height 28
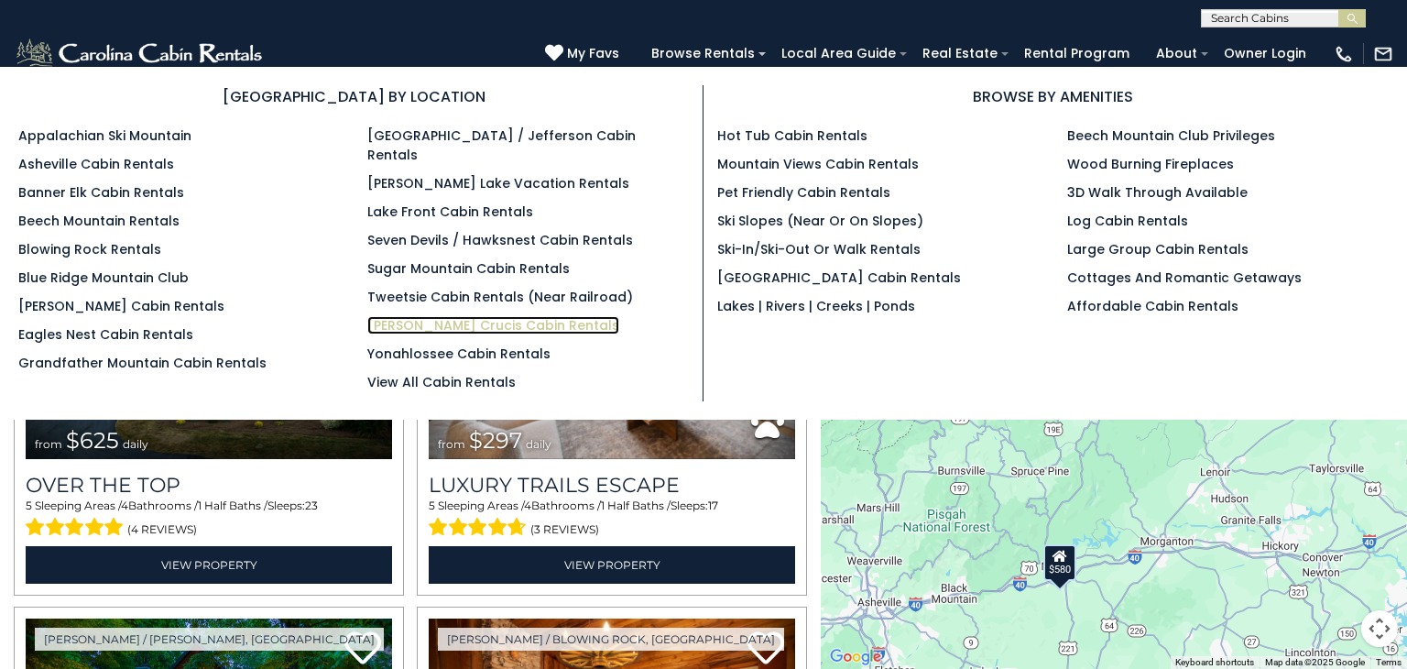
click at [399, 316] on link "[PERSON_NAME] Crucis Cabin Rentals" at bounding box center [493, 325] width 252 height 18
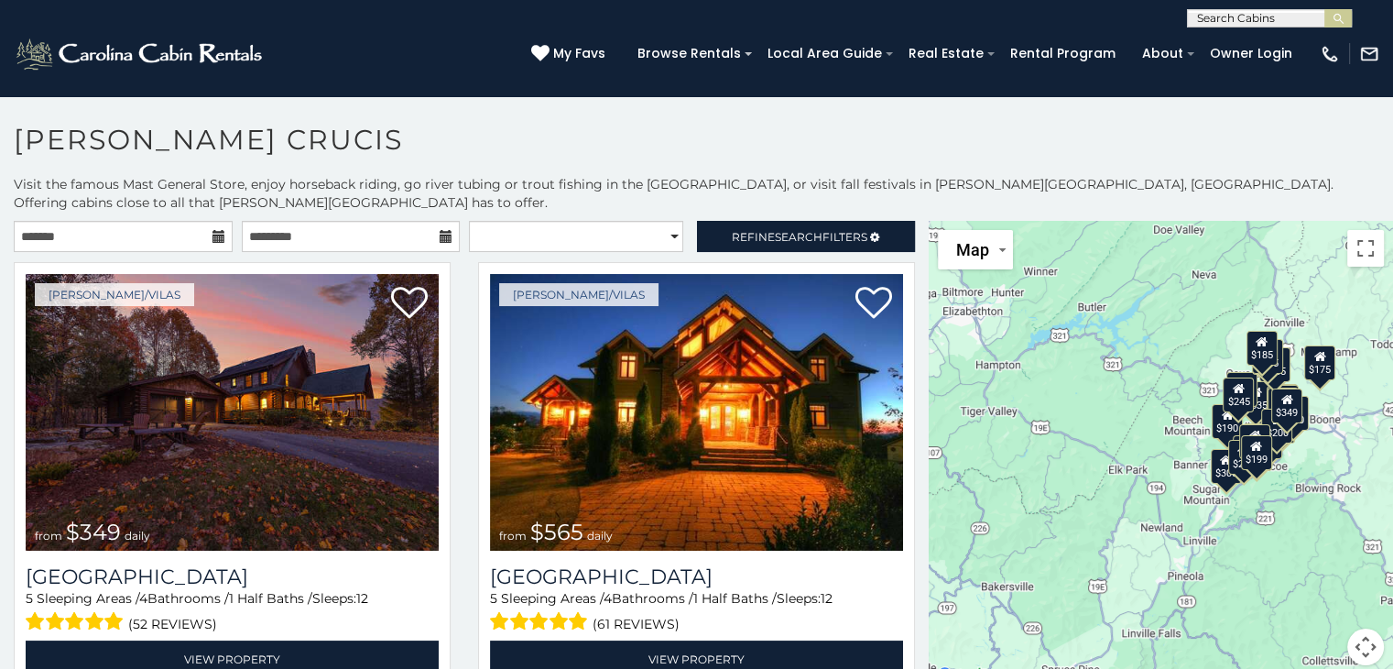
click at [213, 230] on icon at bounding box center [219, 236] width 13 height 13
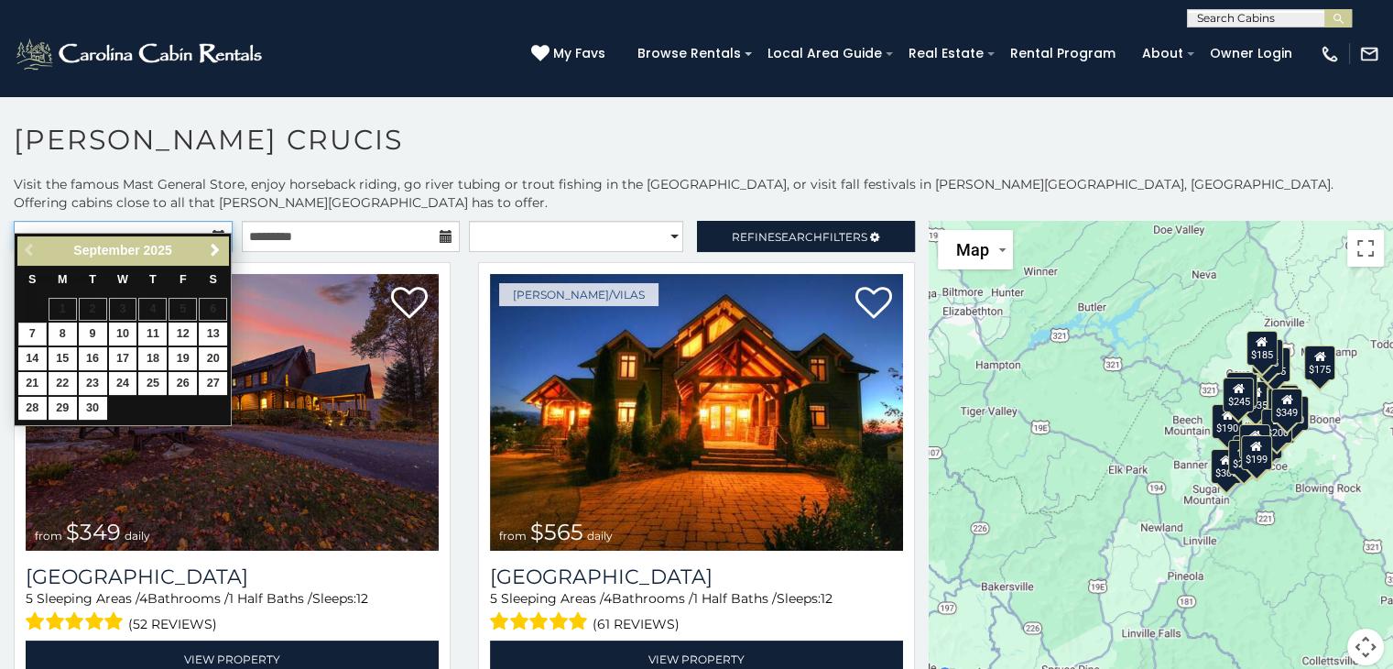
click at [161, 221] on input "text" at bounding box center [123, 236] width 219 height 31
click at [121, 378] on link "24" at bounding box center [123, 383] width 28 height 23
type input "**********"
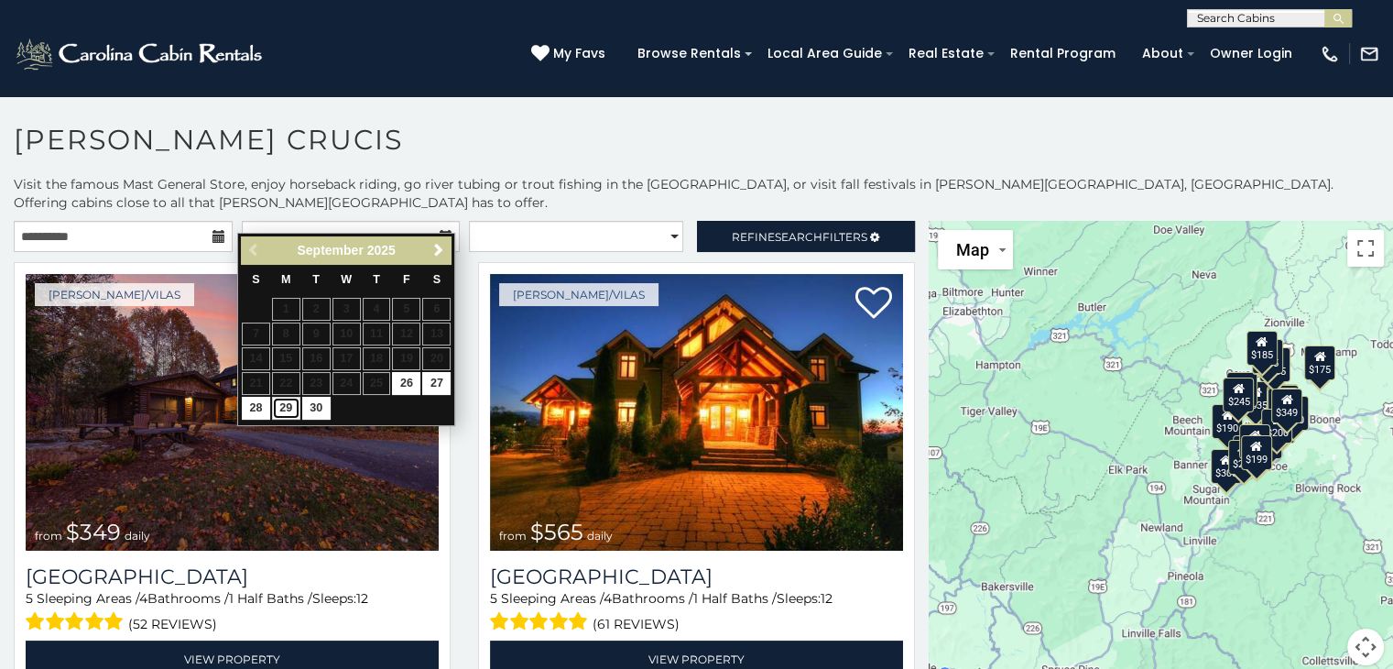
click at [288, 411] on link "29" at bounding box center [286, 408] width 28 height 23
type input "**********"
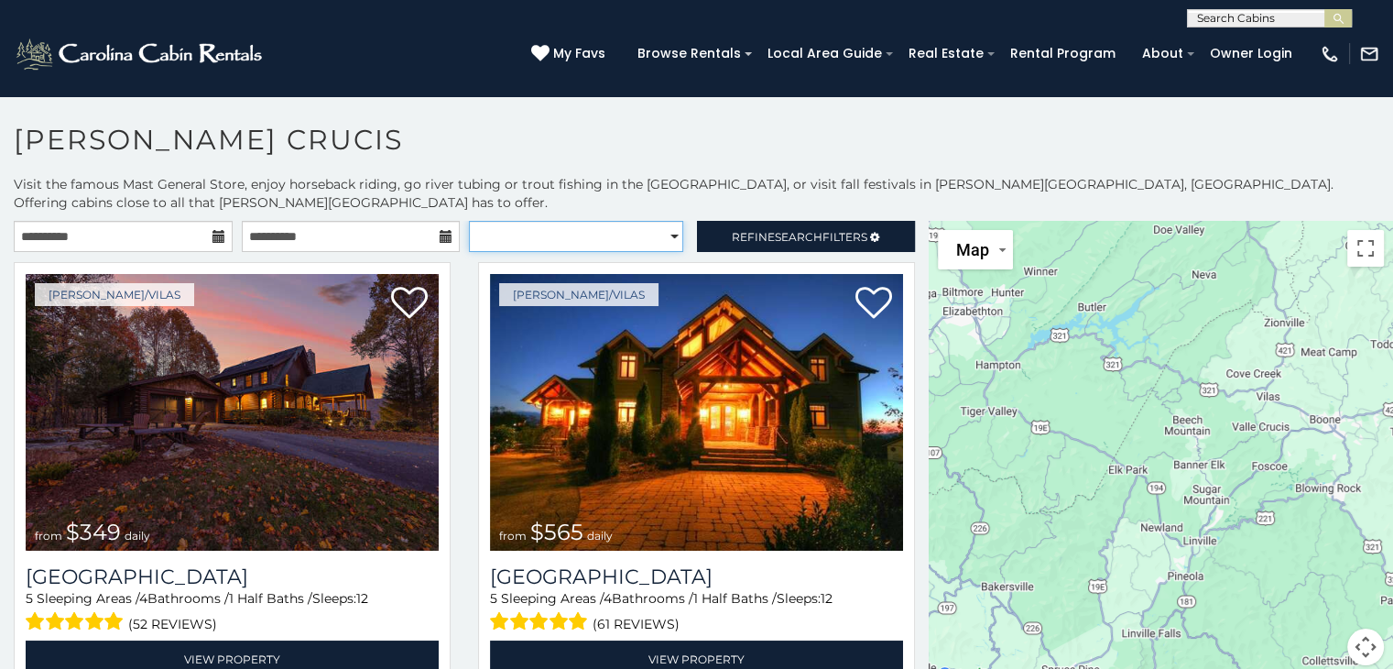
click at [662, 221] on select "**********" at bounding box center [576, 236] width 214 height 31
click at [469, 221] on select "**********" at bounding box center [576, 236] width 214 height 31
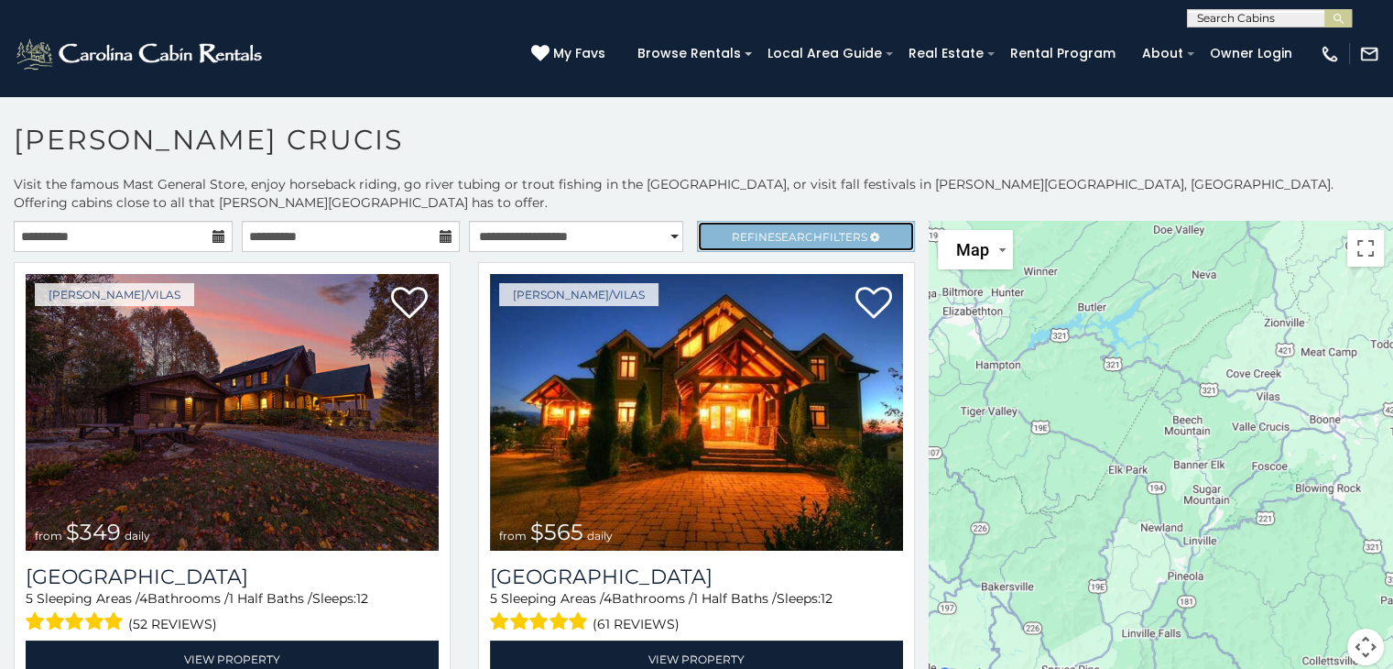
click at [825, 230] on span "Refine Search Filters" at bounding box center [800, 237] width 136 height 14
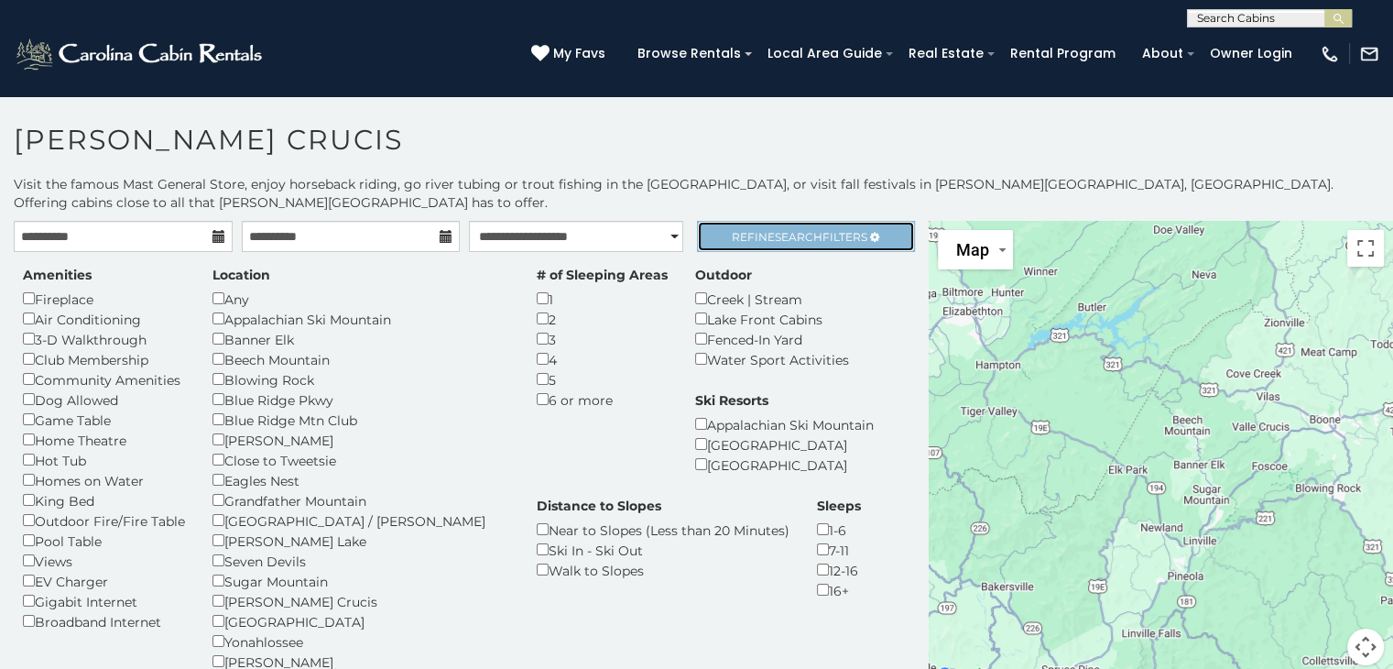
click at [795, 224] on link "Refine Search Filters" at bounding box center [806, 236] width 219 height 31
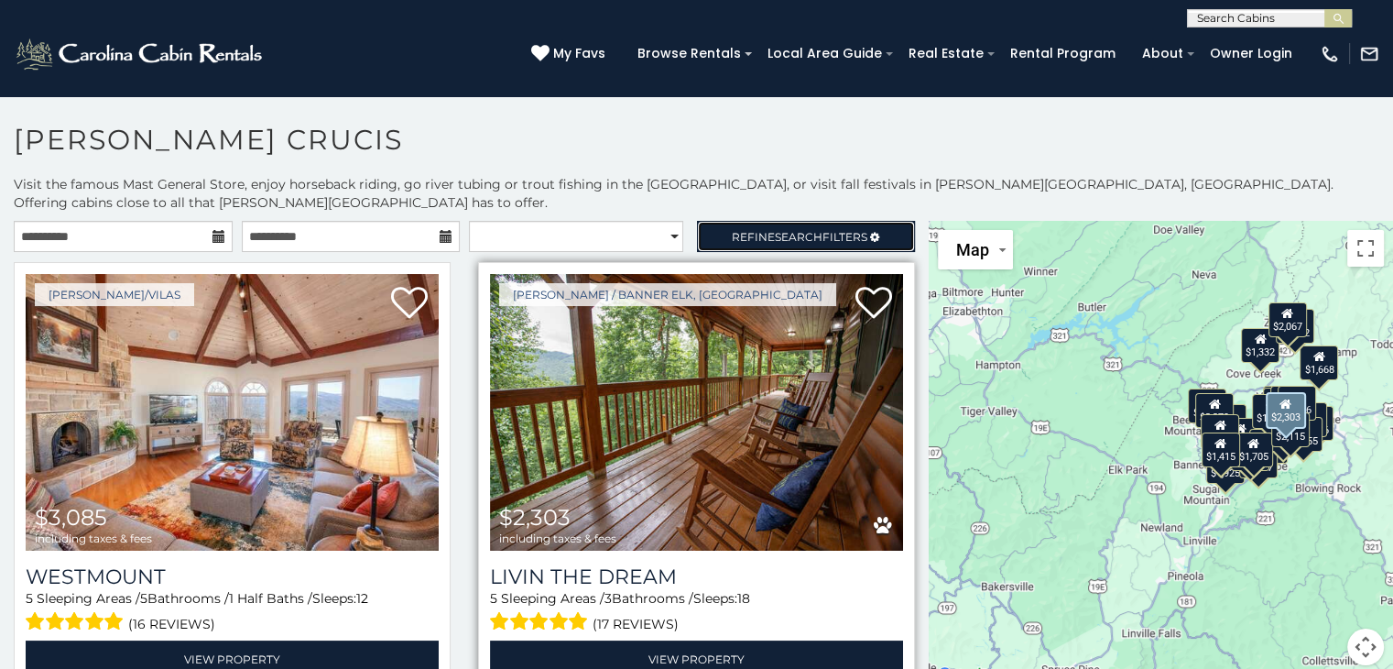
select select "*********"
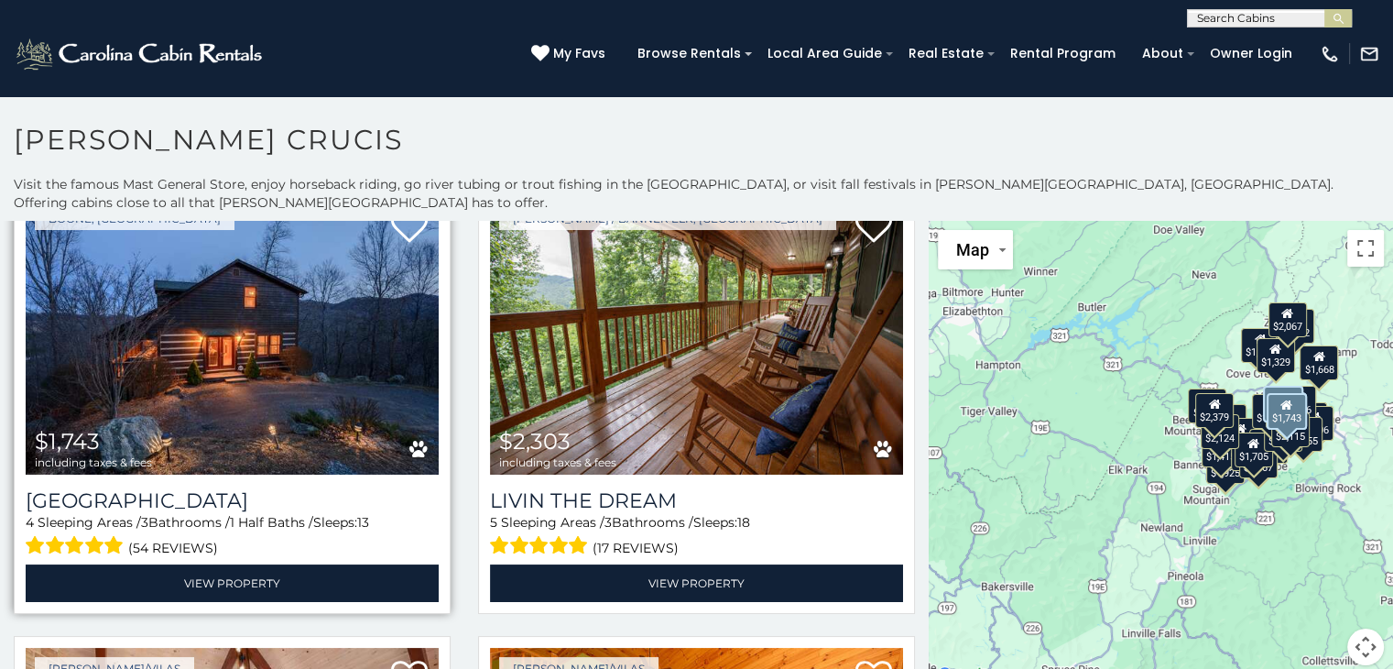
scroll to position [5, 0]
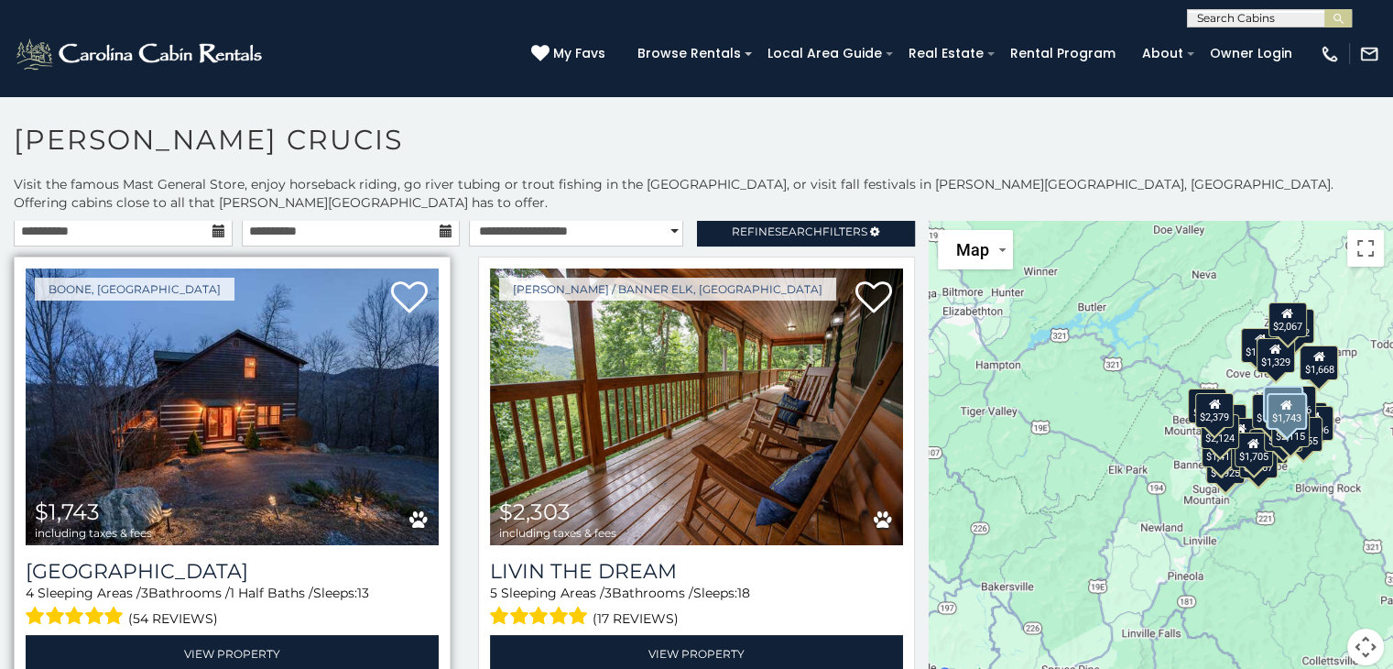
click at [240, 409] on img at bounding box center [232, 406] width 413 height 277
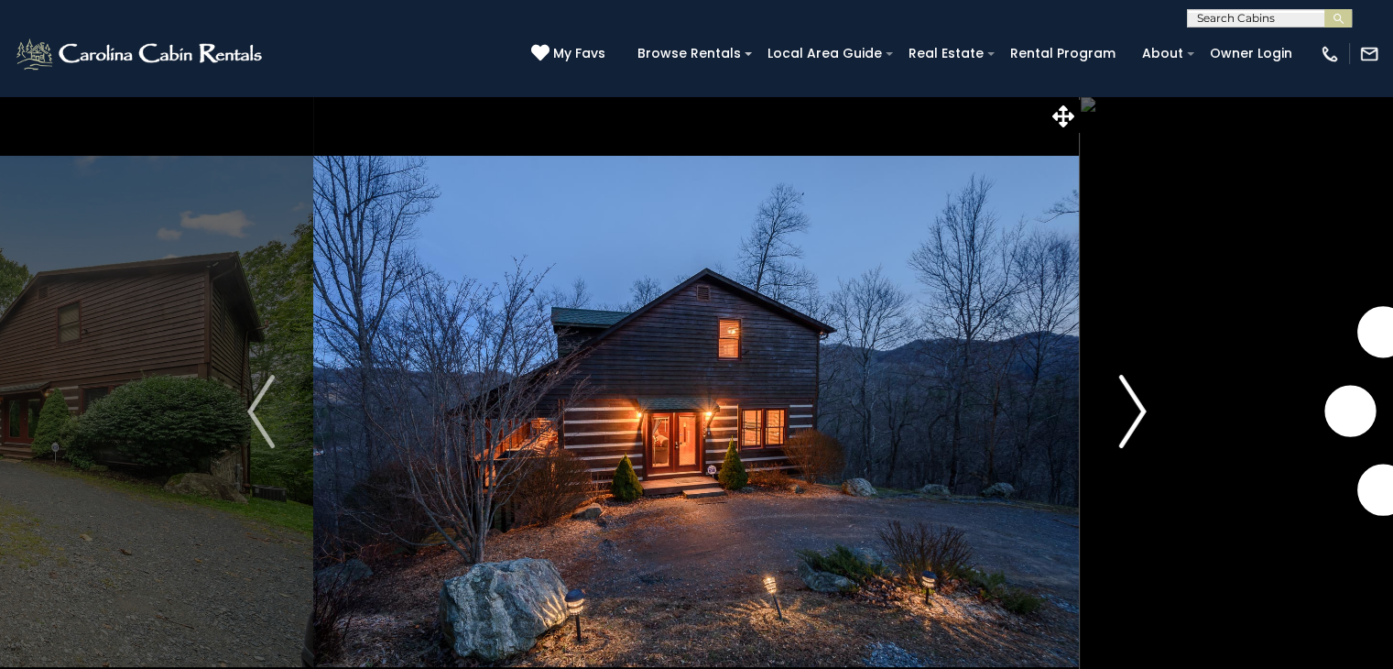
click at [1141, 409] on img "Next" at bounding box center [1132, 411] width 27 height 73
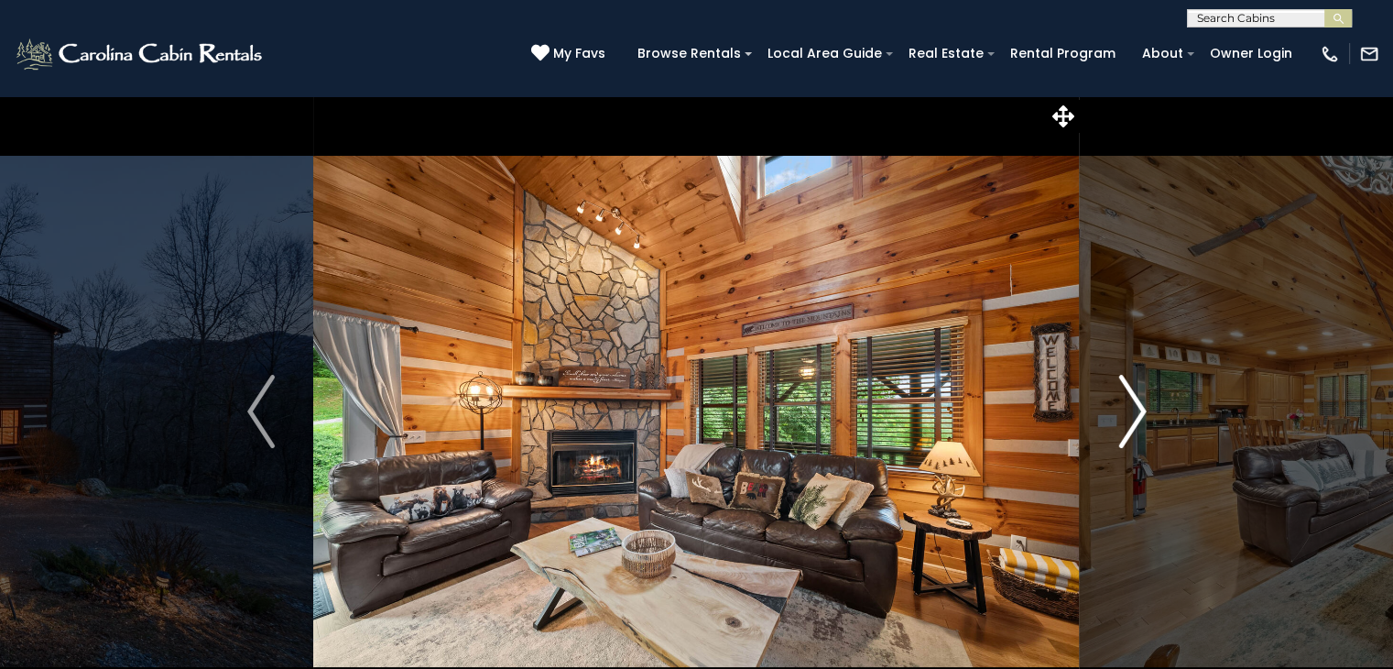
click at [1141, 409] on img "Next" at bounding box center [1132, 411] width 27 height 73
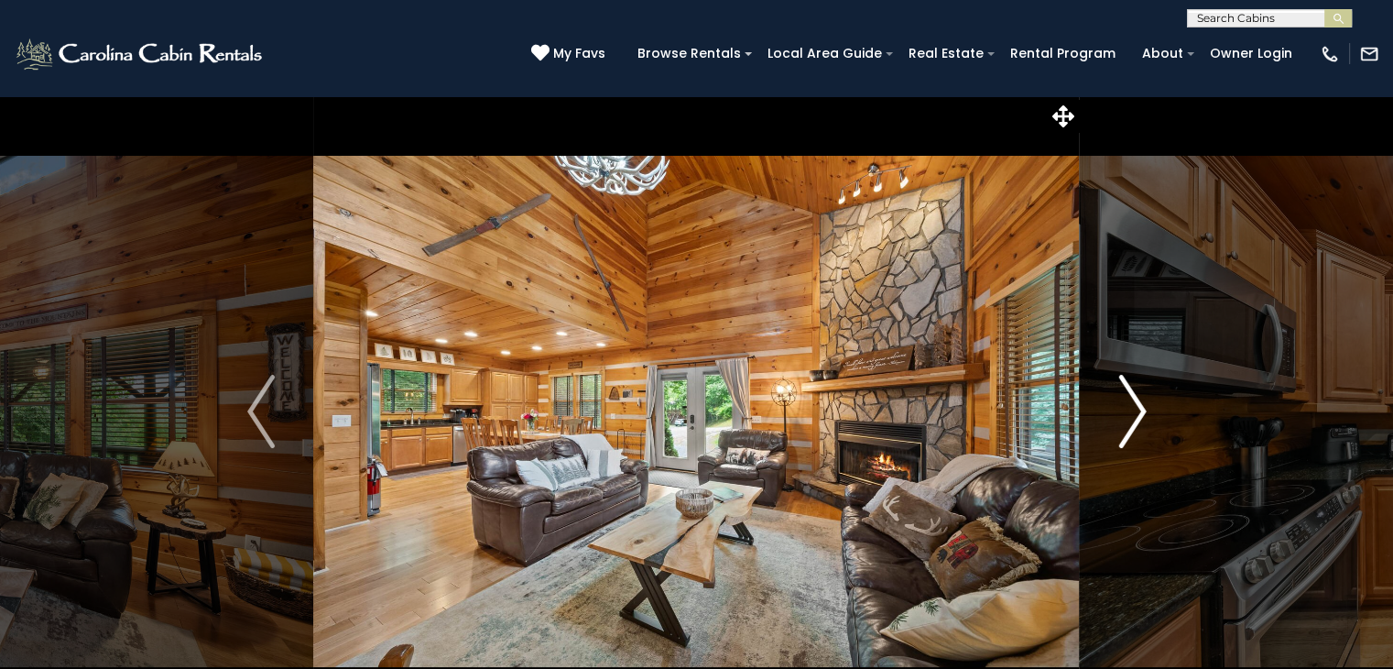
click at [1141, 409] on img "Next" at bounding box center [1132, 411] width 27 height 73
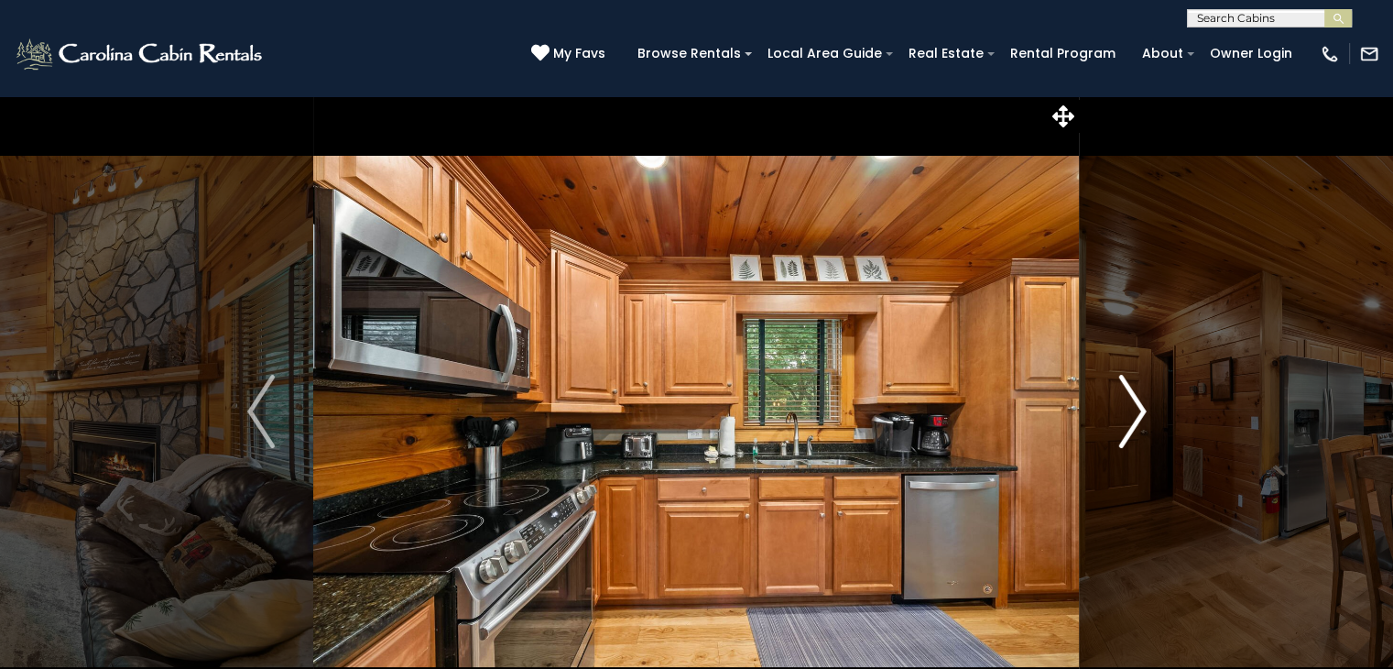
click at [1141, 409] on img "Next" at bounding box center [1132, 411] width 27 height 73
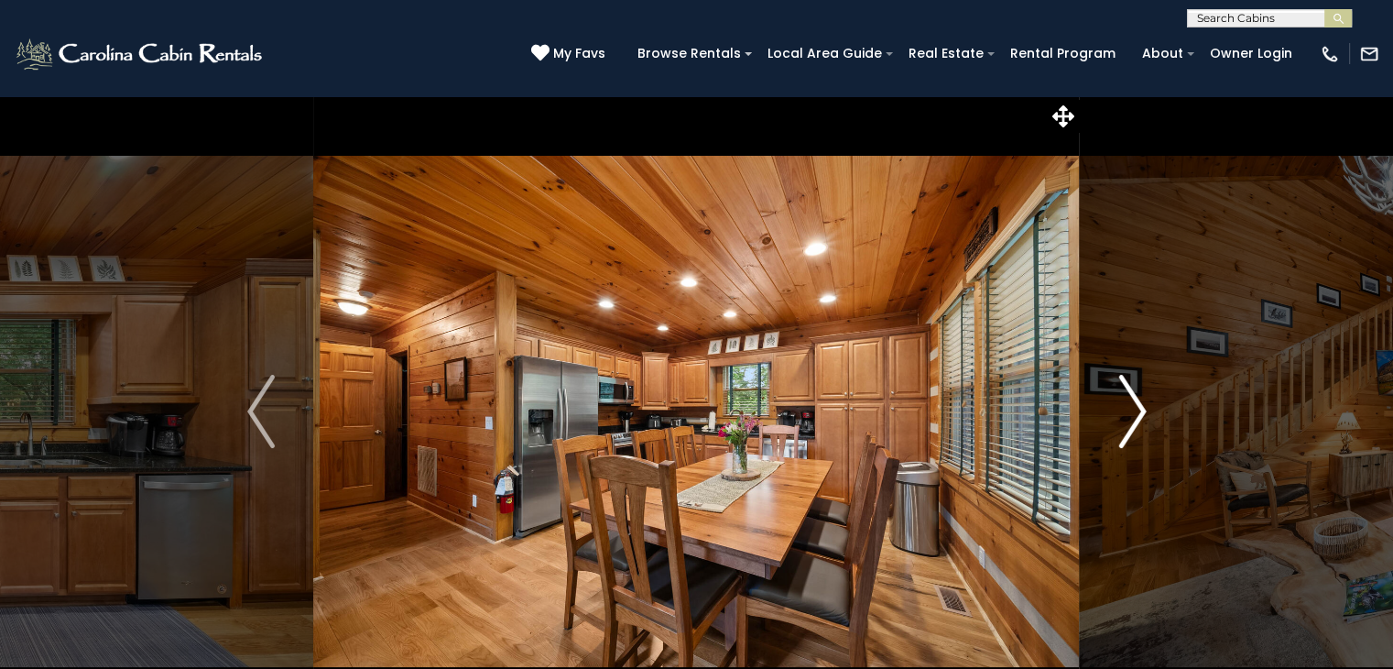
click at [1141, 409] on img "Next" at bounding box center [1132, 411] width 27 height 73
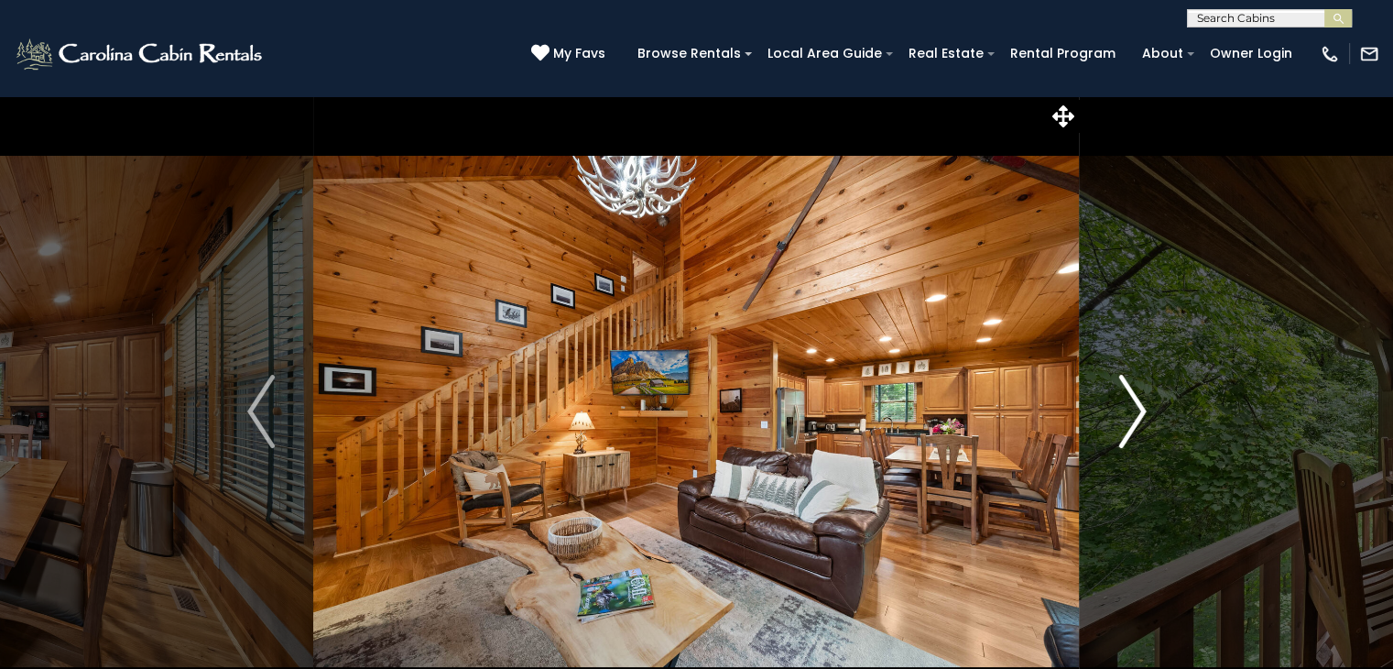
click at [1141, 409] on img "Next" at bounding box center [1132, 411] width 27 height 73
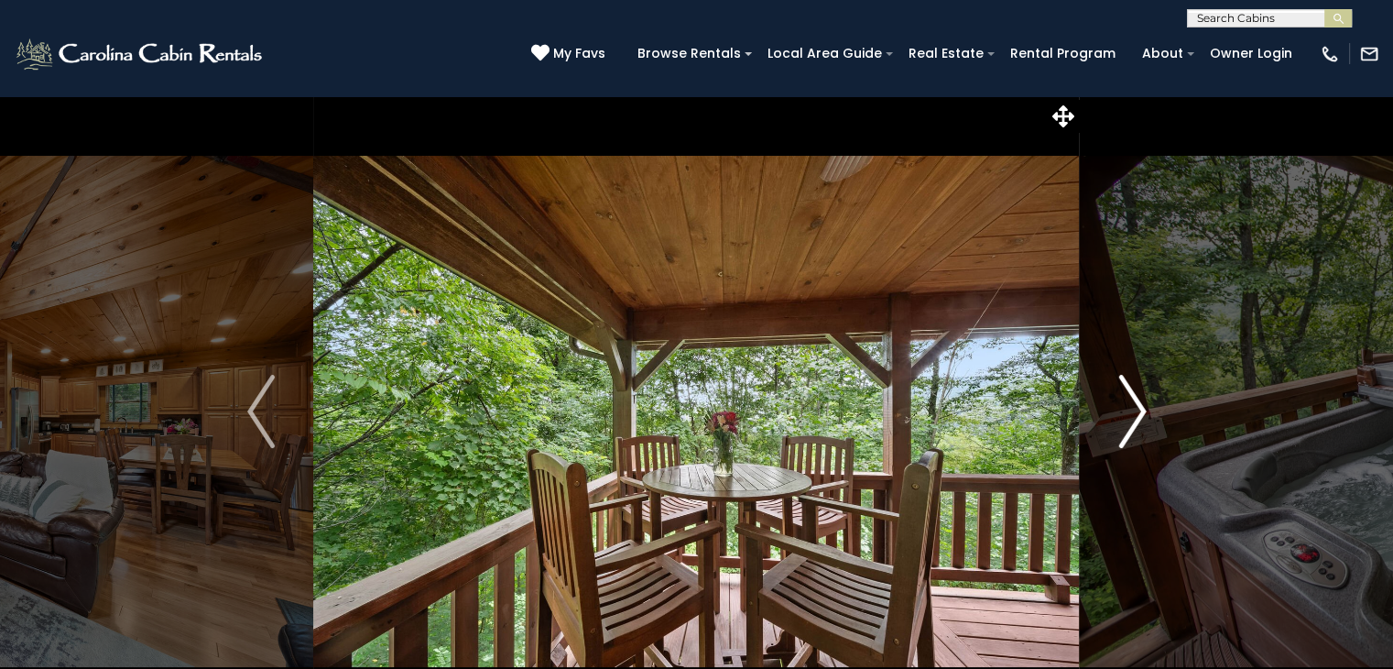
click at [1141, 409] on img "Next" at bounding box center [1132, 411] width 27 height 73
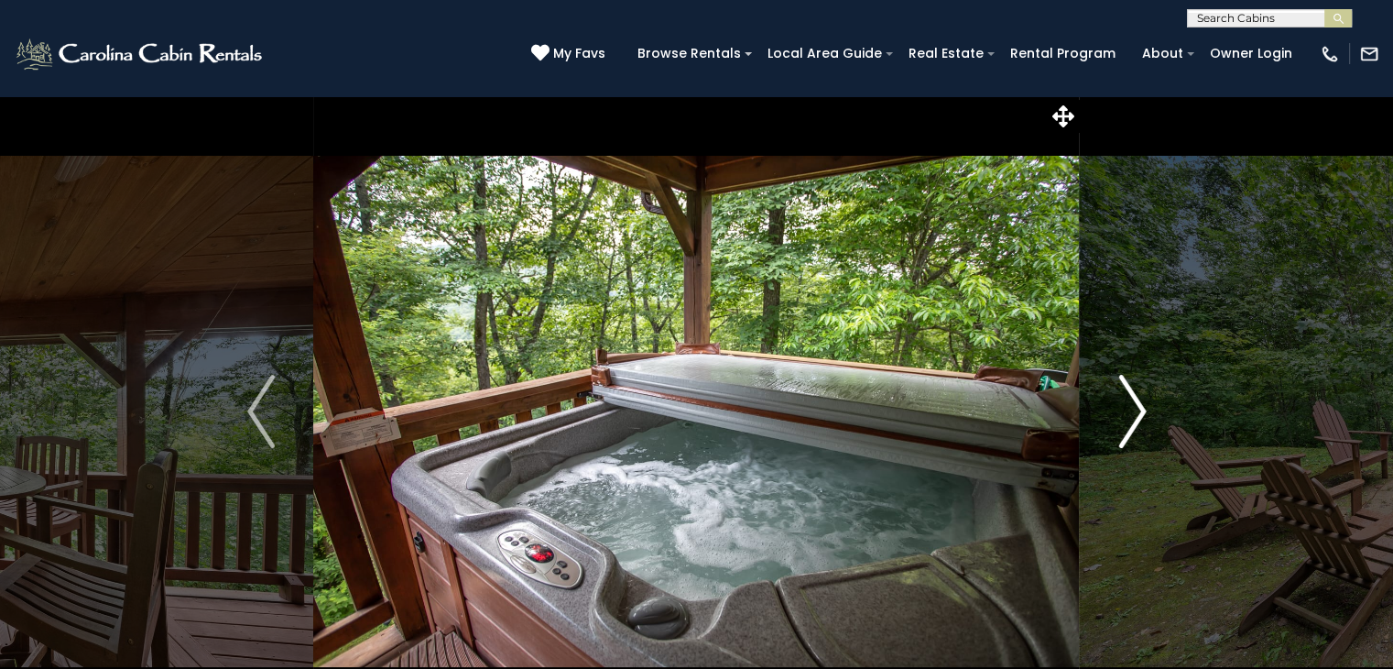
click at [1141, 409] on img "Next" at bounding box center [1132, 411] width 27 height 73
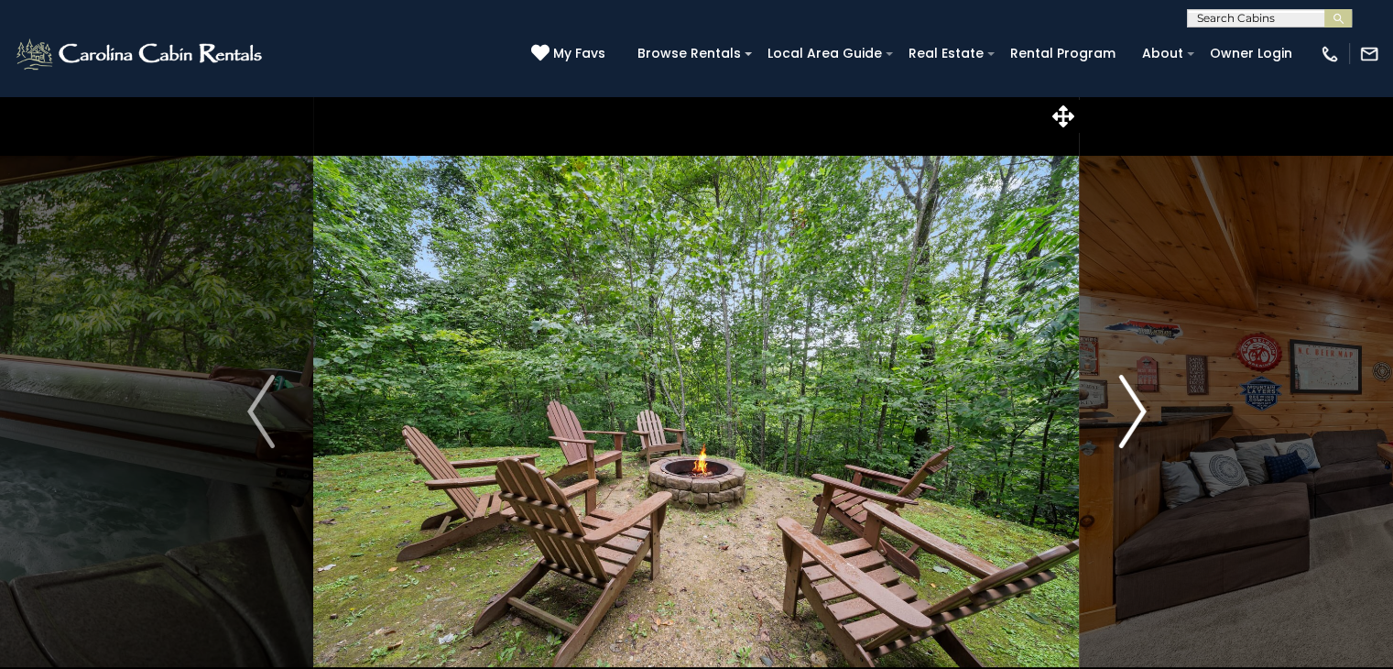
click at [1141, 409] on img "Next" at bounding box center [1132, 411] width 27 height 73
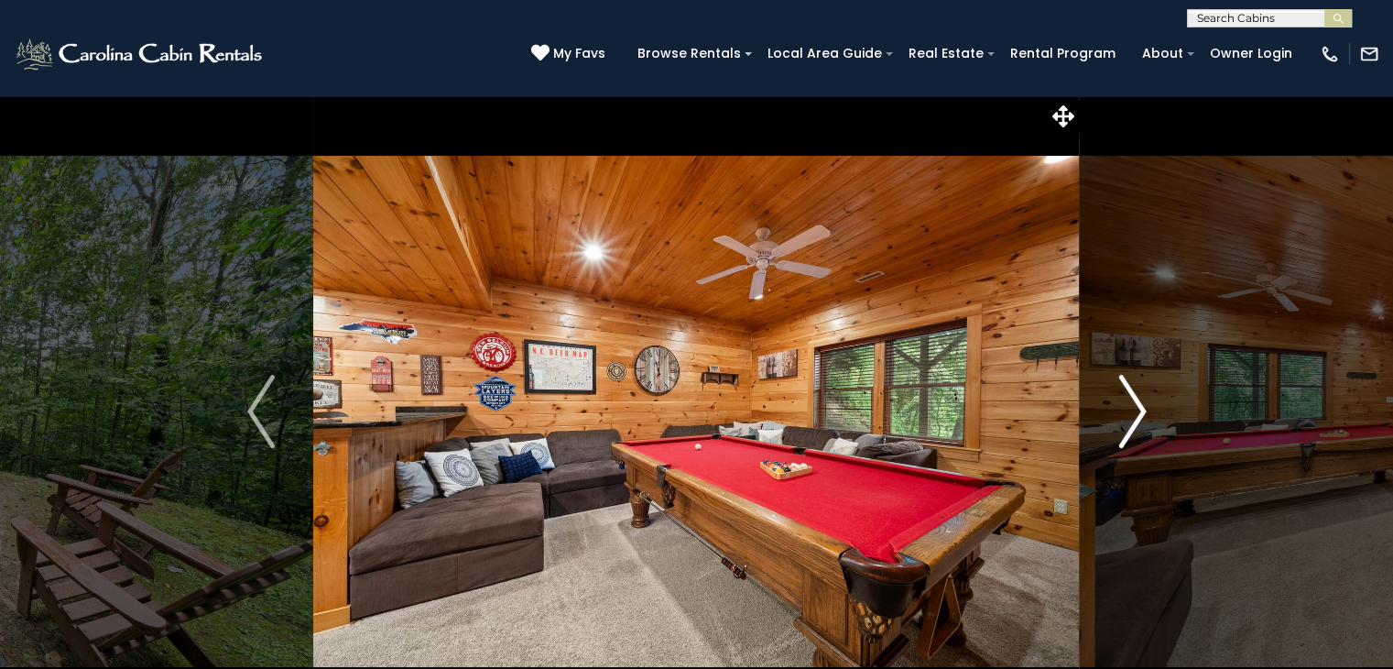
click at [1141, 409] on img "Next" at bounding box center [1132, 411] width 27 height 73
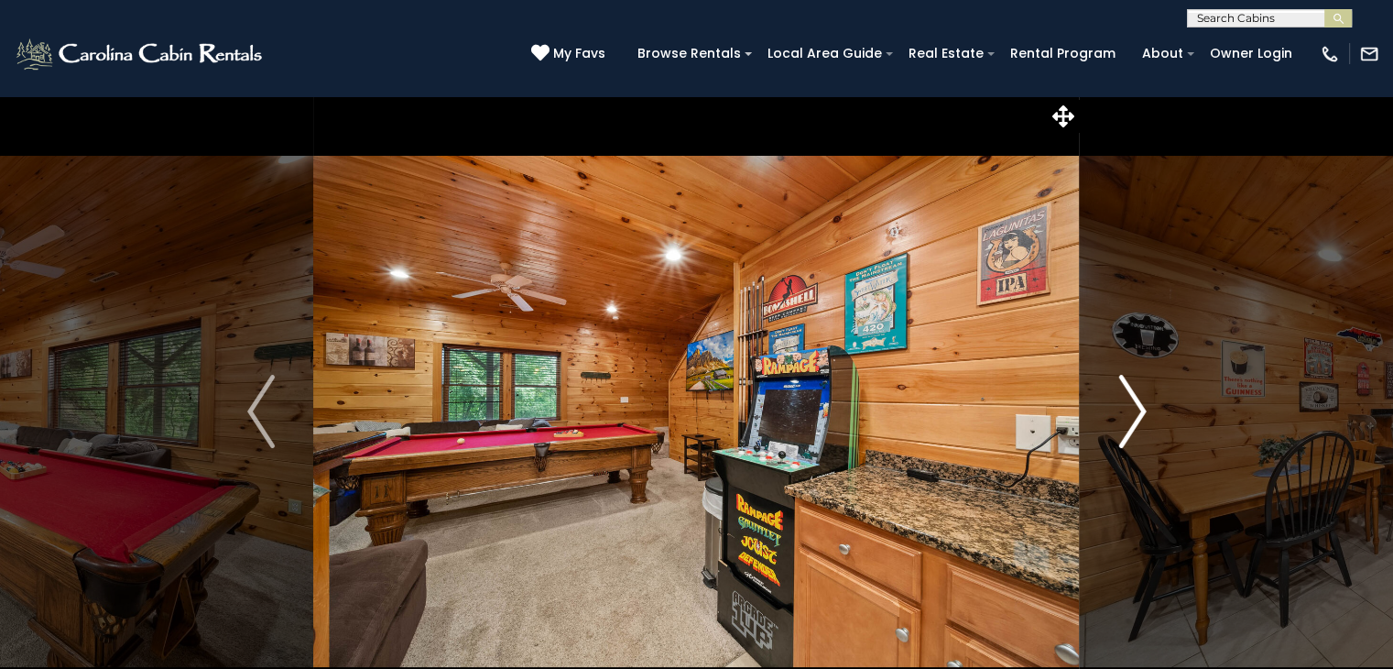
click at [1141, 409] on img "Next" at bounding box center [1132, 411] width 27 height 73
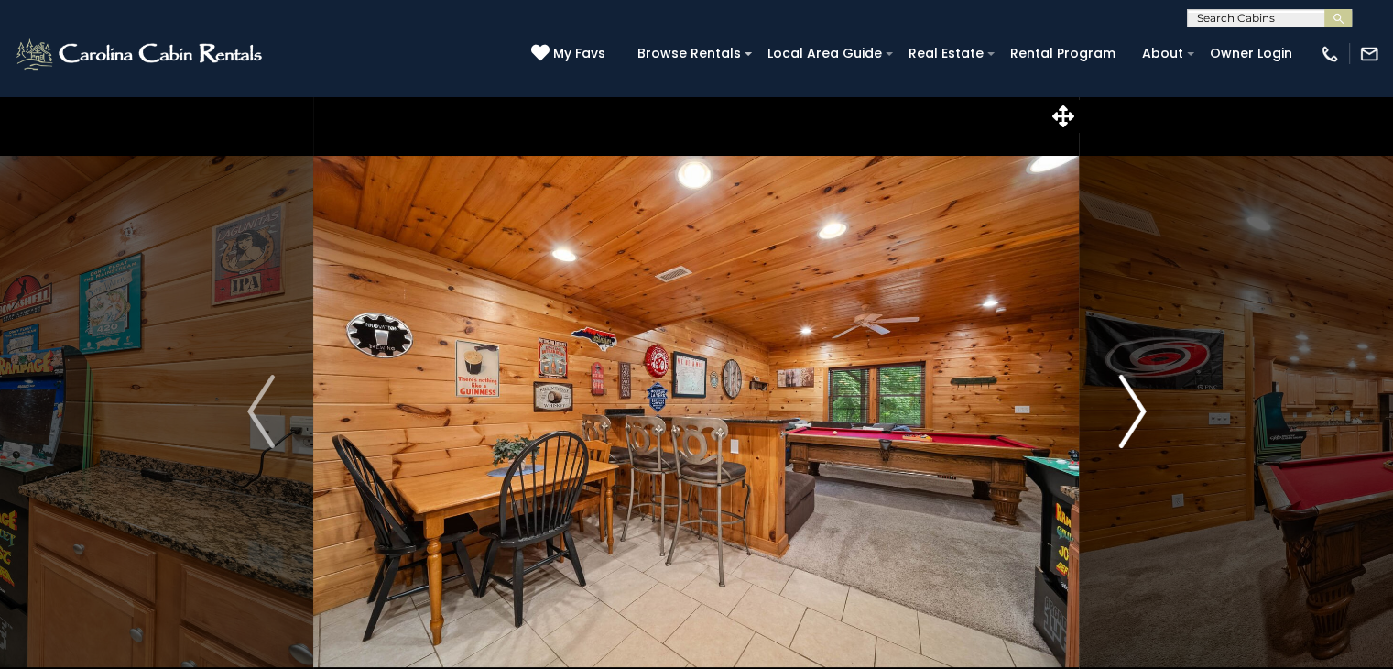
click at [1141, 409] on img "Next" at bounding box center [1132, 411] width 27 height 73
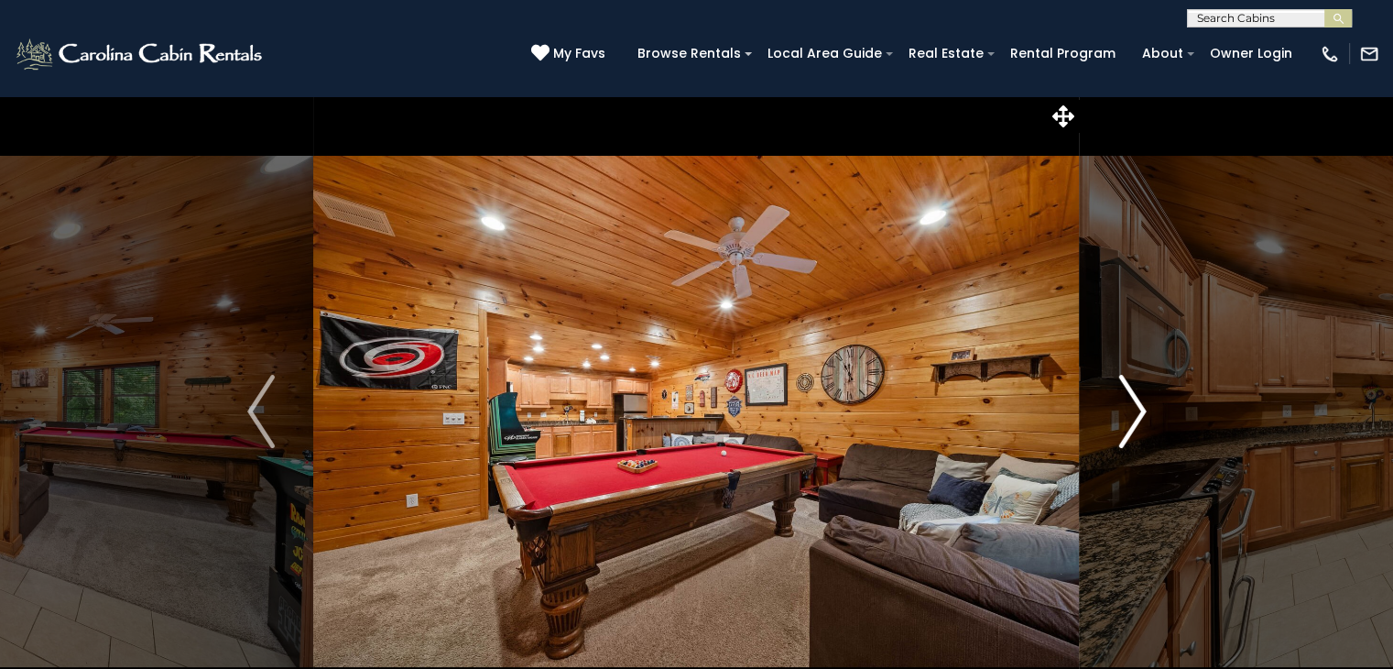
click at [1141, 409] on img "Next" at bounding box center [1132, 411] width 27 height 73
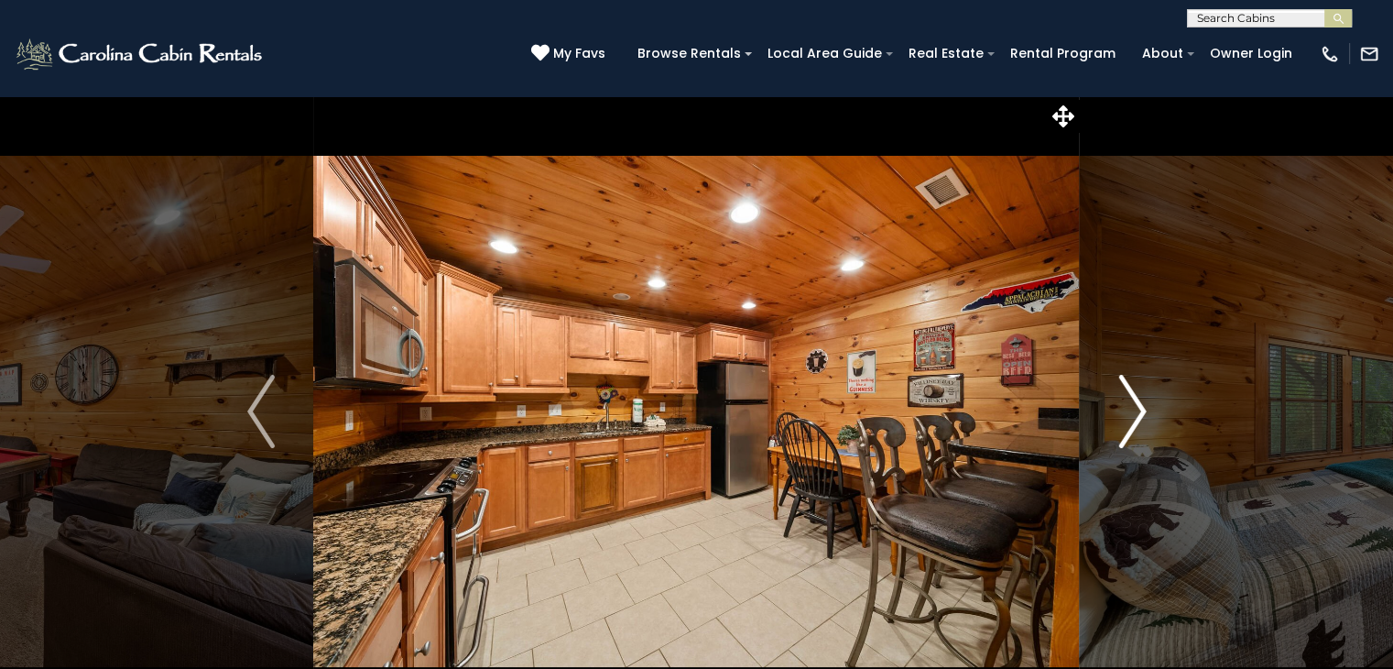
click at [1141, 409] on img "Next" at bounding box center [1132, 411] width 27 height 73
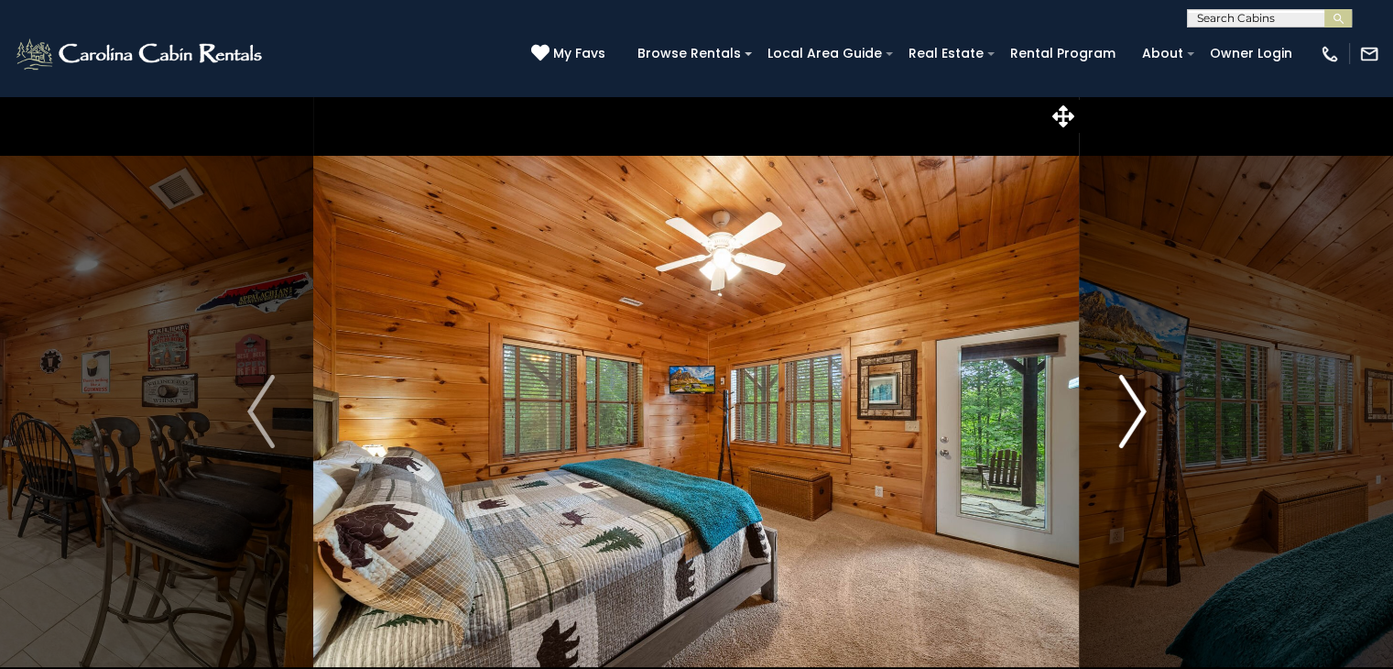
click at [1141, 409] on img "Next" at bounding box center [1132, 411] width 27 height 73
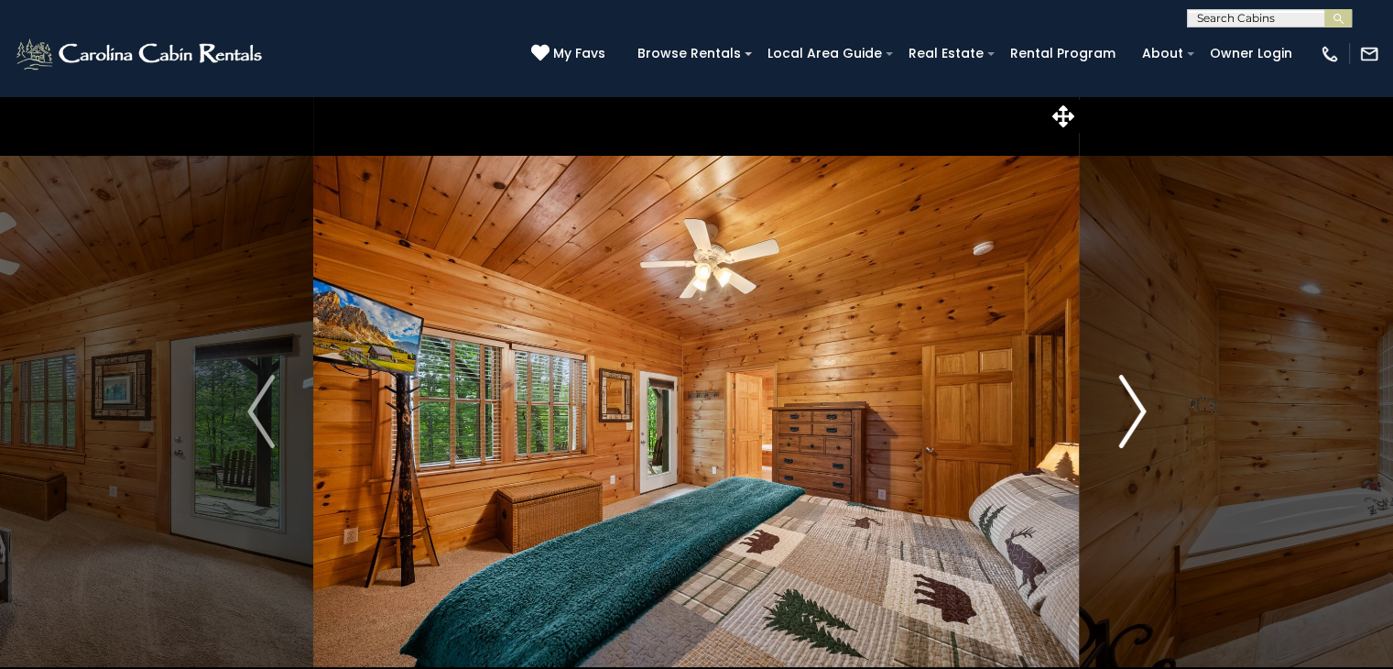
click at [1141, 409] on img "Next" at bounding box center [1132, 411] width 27 height 73
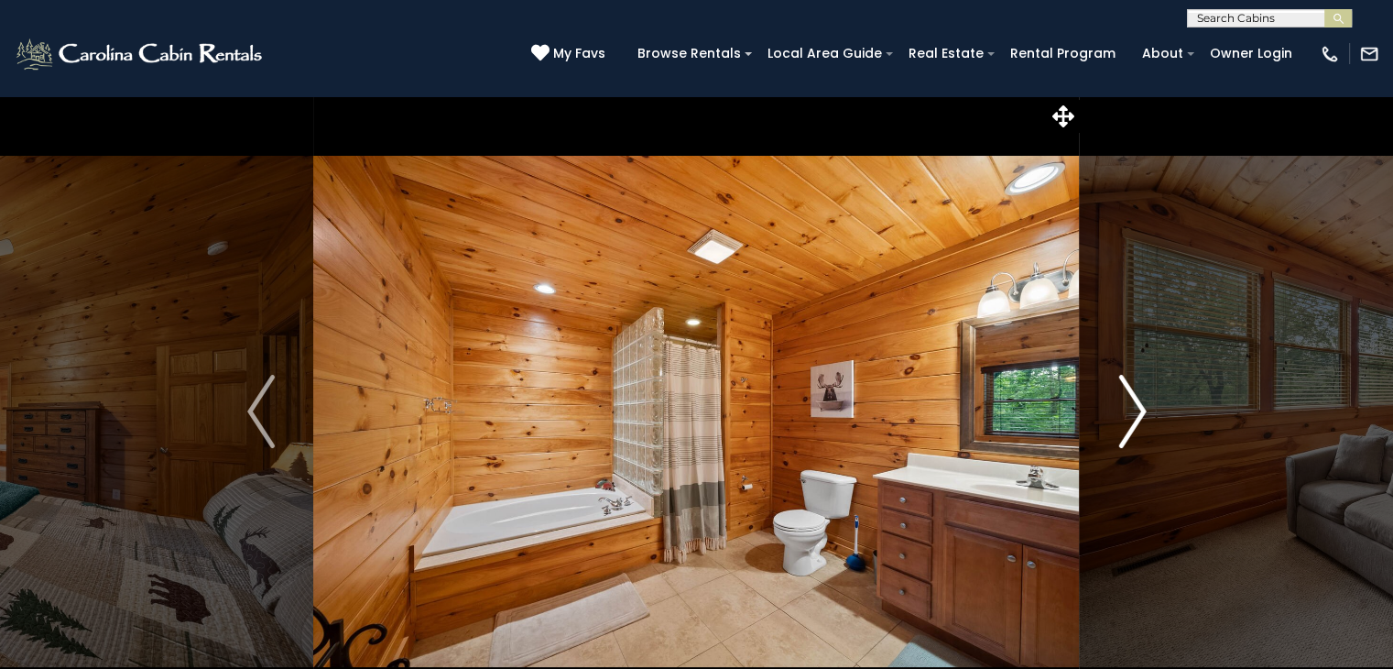
click at [1141, 409] on img "Next" at bounding box center [1132, 411] width 27 height 73
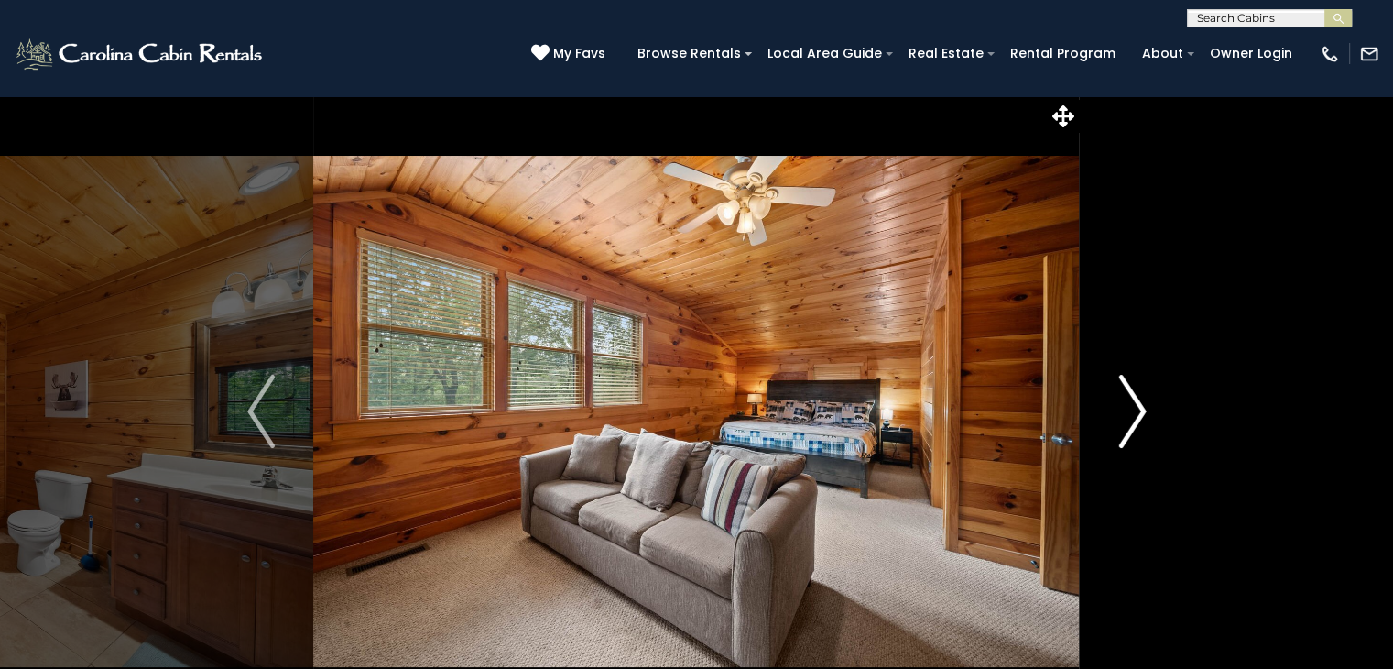
click at [1141, 409] on img "Next" at bounding box center [1132, 411] width 27 height 73
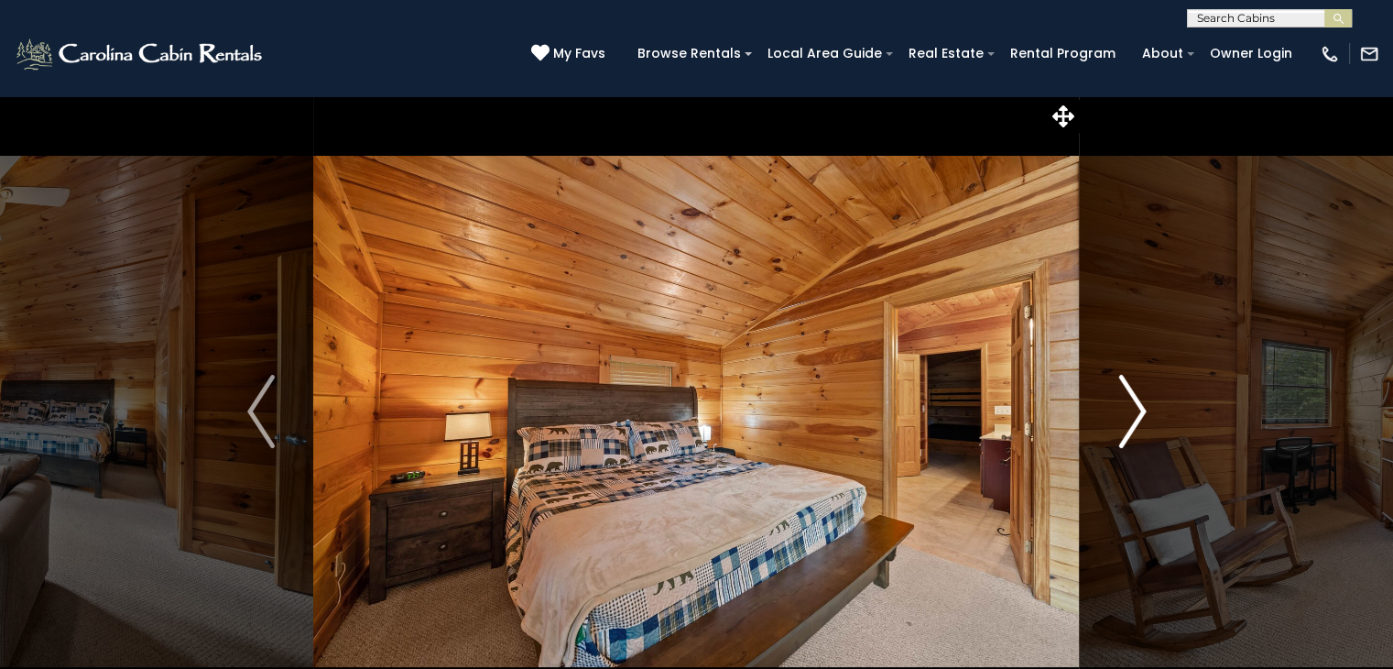
click at [1141, 409] on img "Next" at bounding box center [1132, 411] width 27 height 73
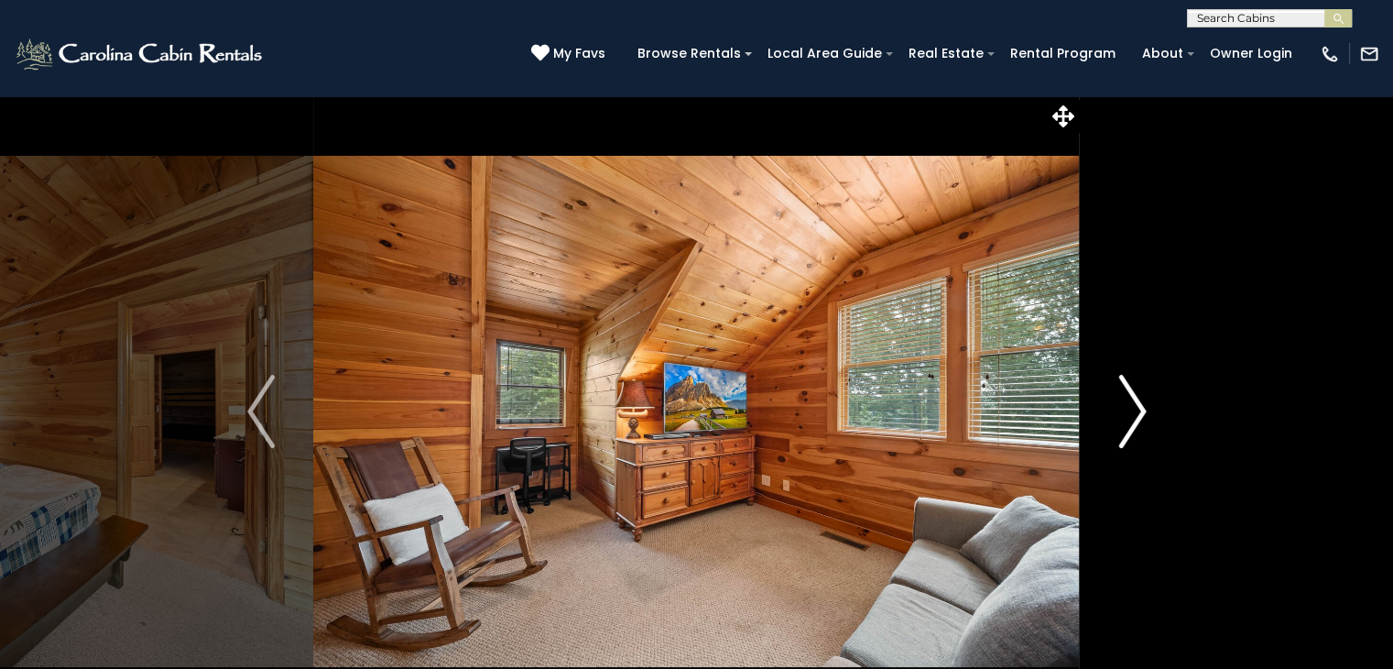
click at [1141, 409] on img "Next" at bounding box center [1132, 411] width 27 height 73
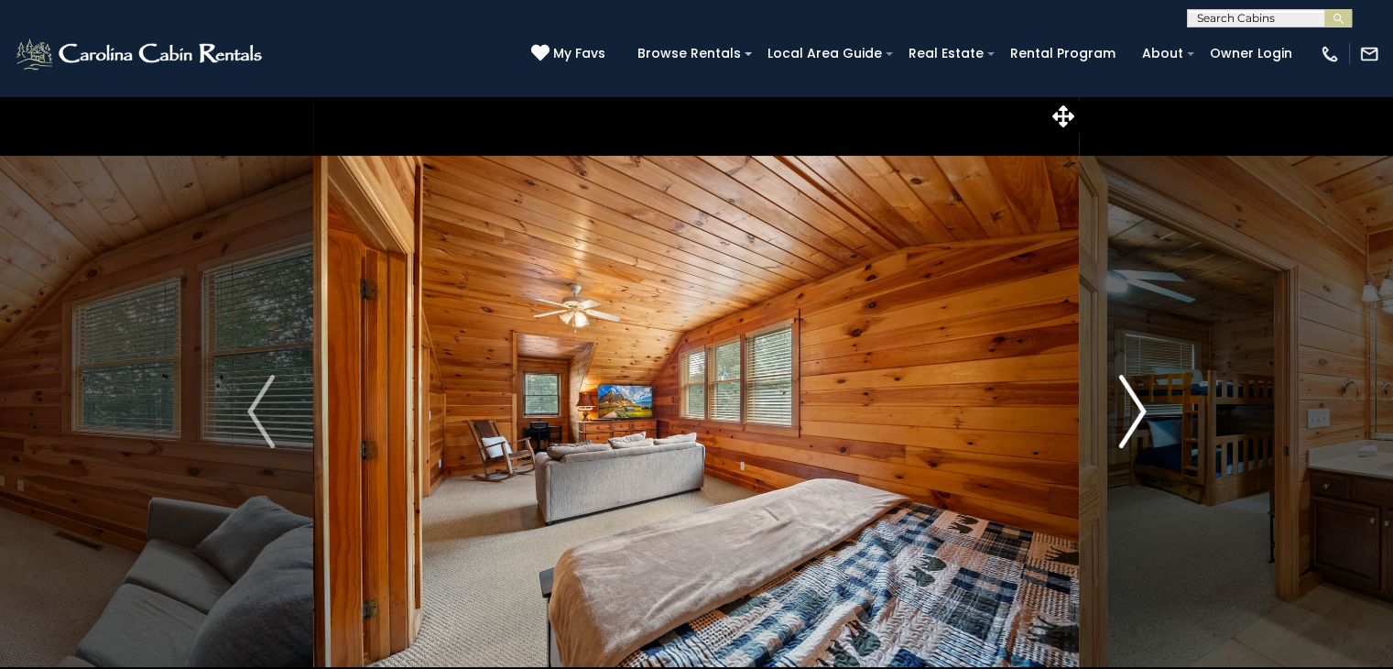
click at [1141, 409] on img "Next" at bounding box center [1132, 411] width 27 height 73
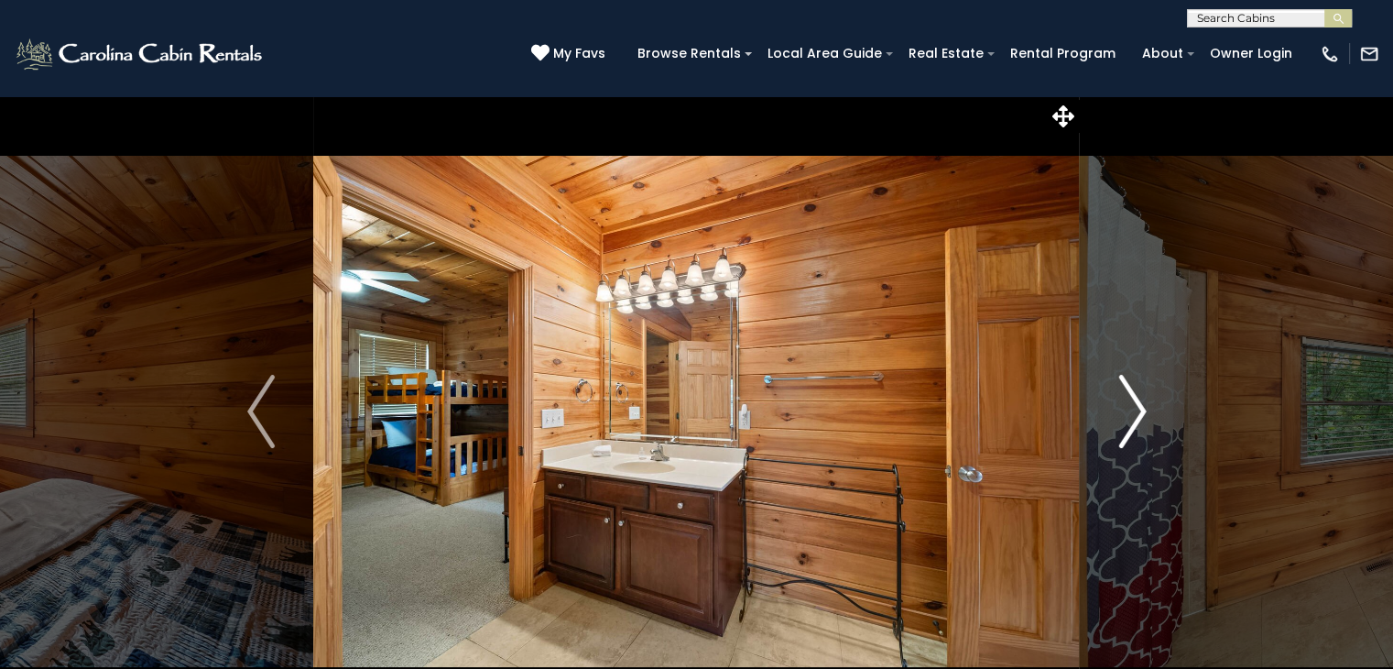
click at [1141, 409] on img "Next" at bounding box center [1132, 411] width 27 height 73
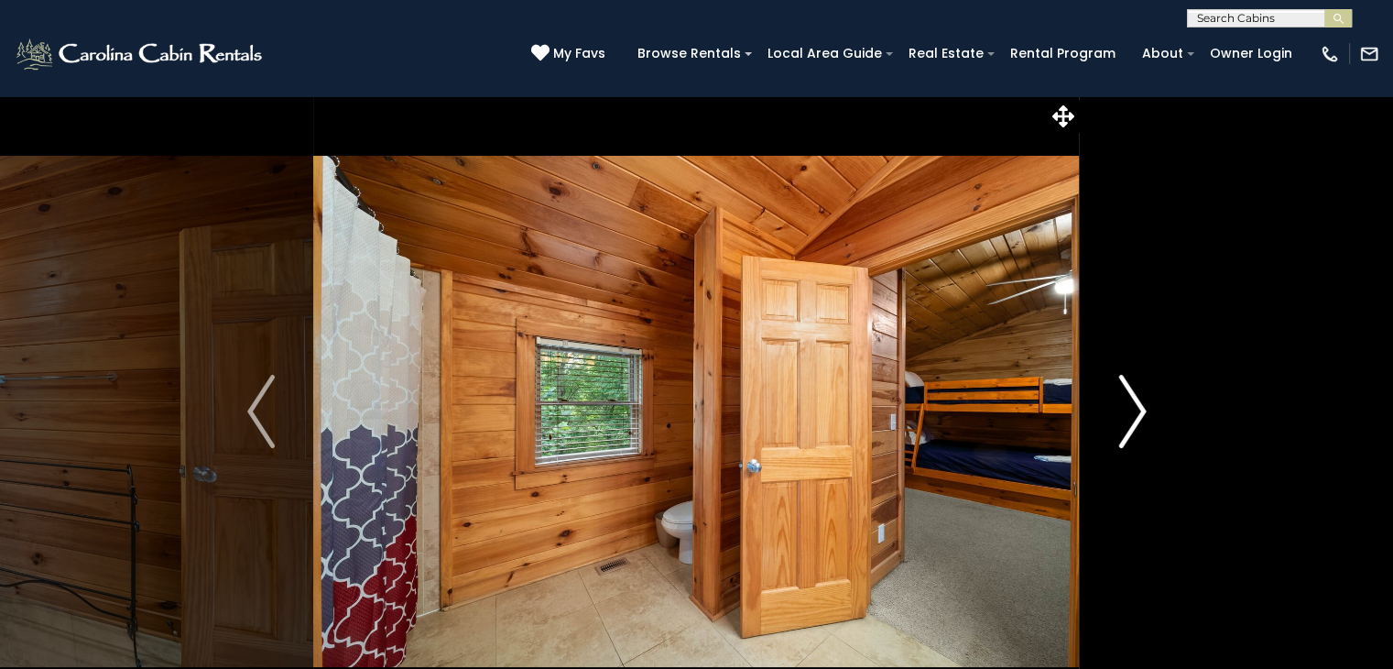
click at [1141, 409] on img "Next" at bounding box center [1132, 411] width 27 height 73
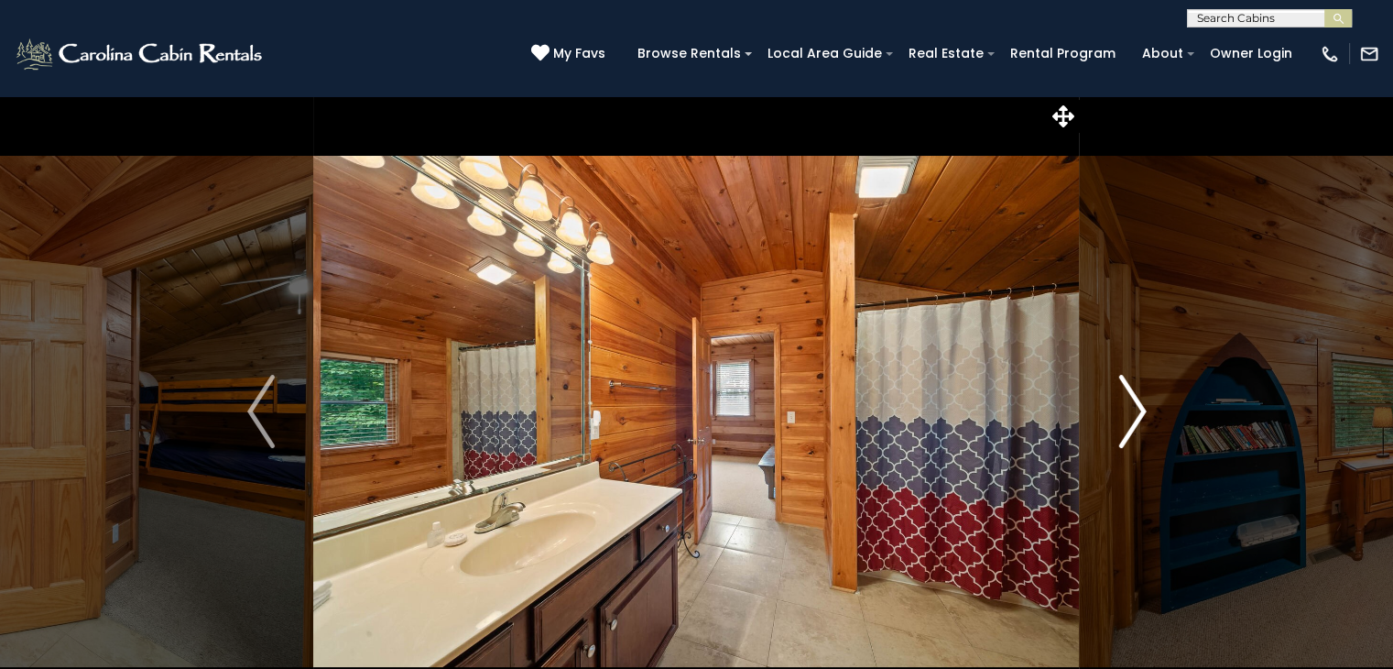
click at [1141, 409] on img "Next" at bounding box center [1132, 411] width 27 height 73
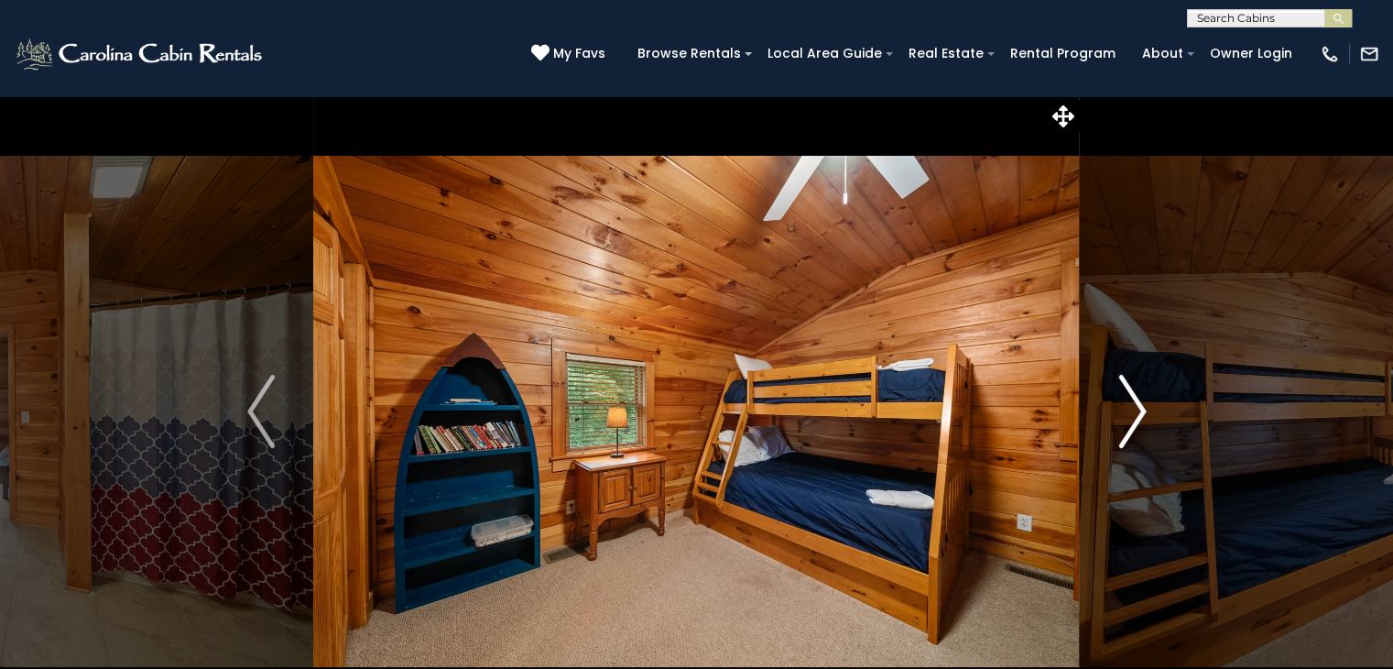
click at [1141, 409] on img "Next" at bounding box center [1132, 411] width 27 height 73
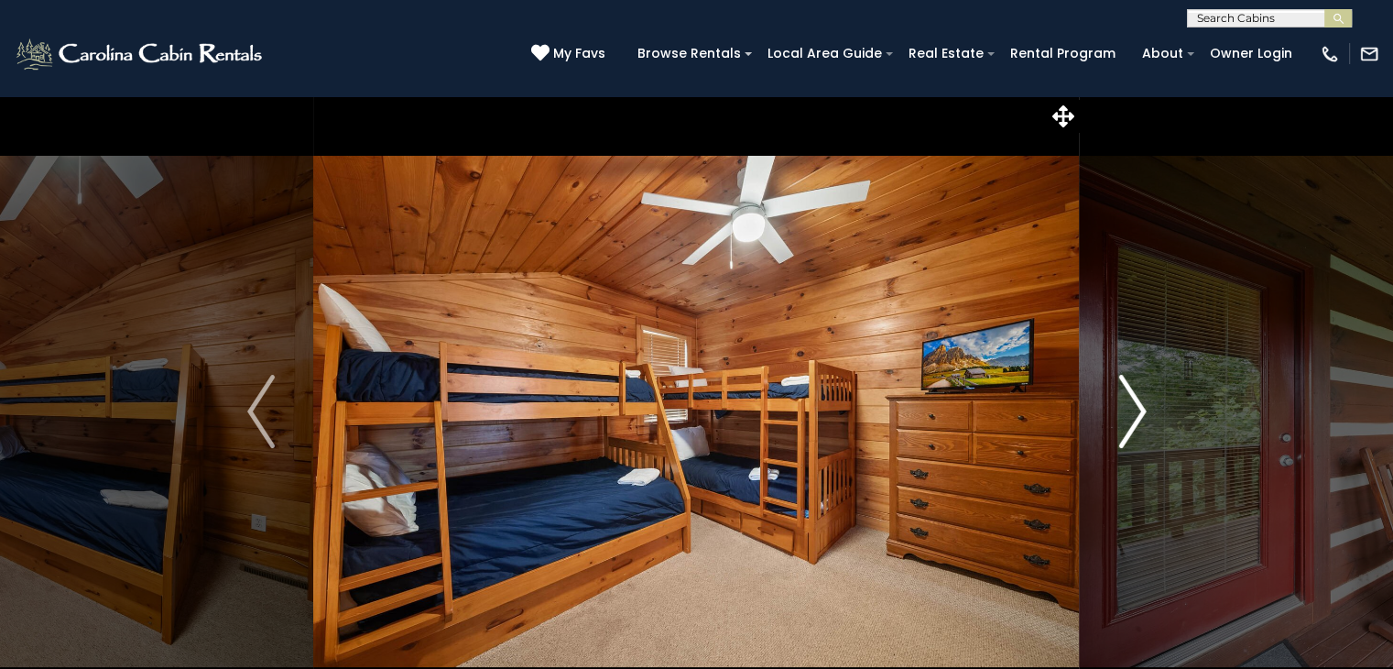
click at [1141, 409] on img "Next" at bounding box center [1132, 411] width 27 height 73
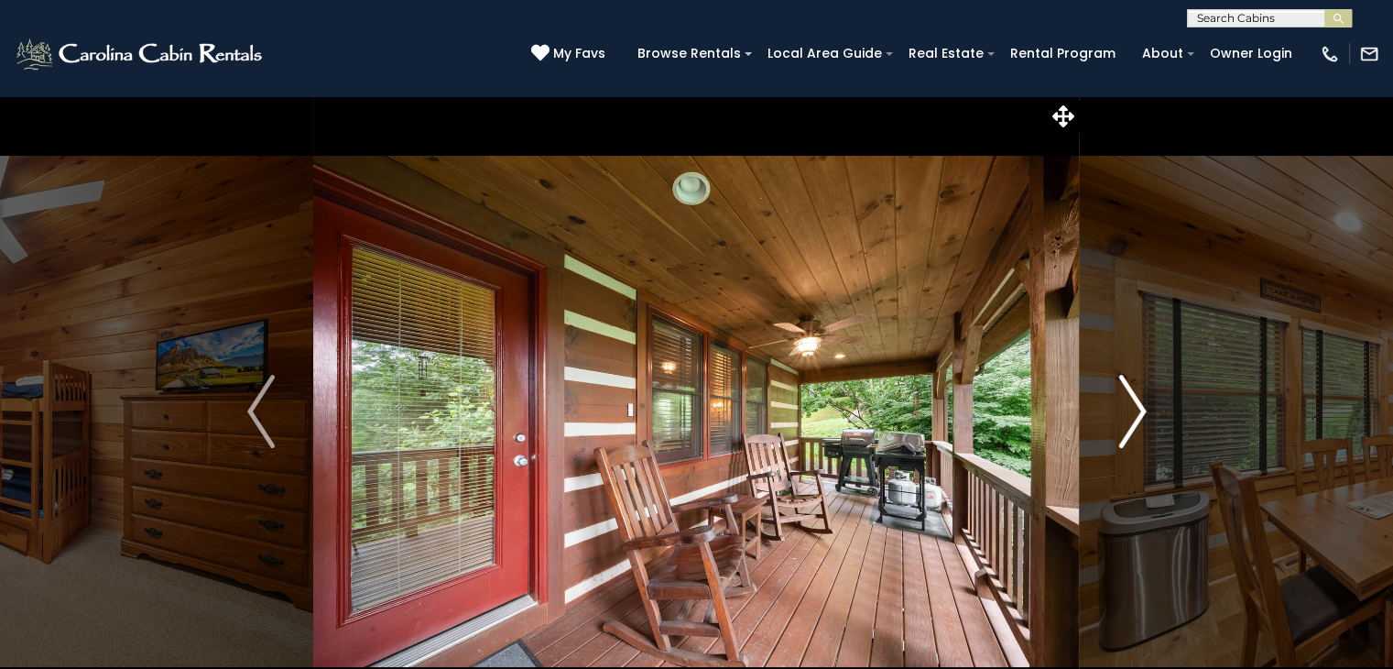
click at [1141, 409] on img "Next" at bounding box center [1132, 411] width 27 height 73
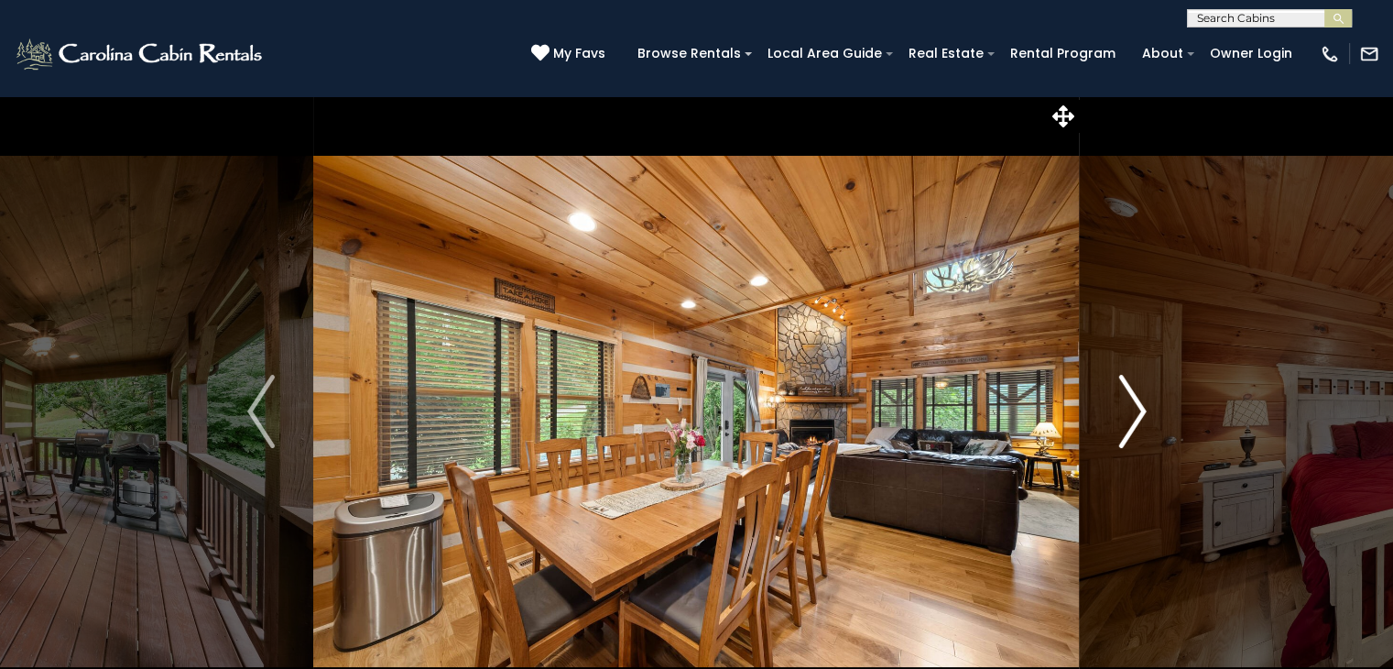
click at [1141, 409] on img "Next" at bounding box center [1132, 411] width 27 height 73
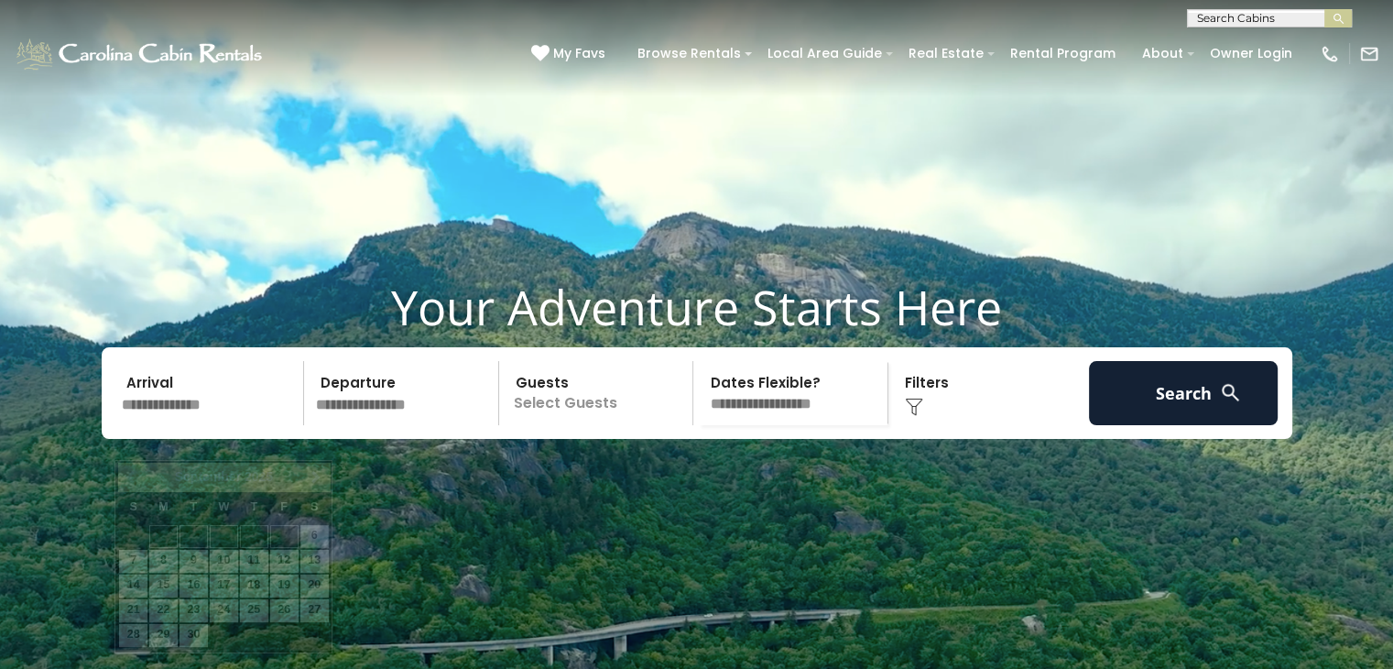
click at [224, 425] on input "text" at bounding box center [210, 393] width 190 height 64
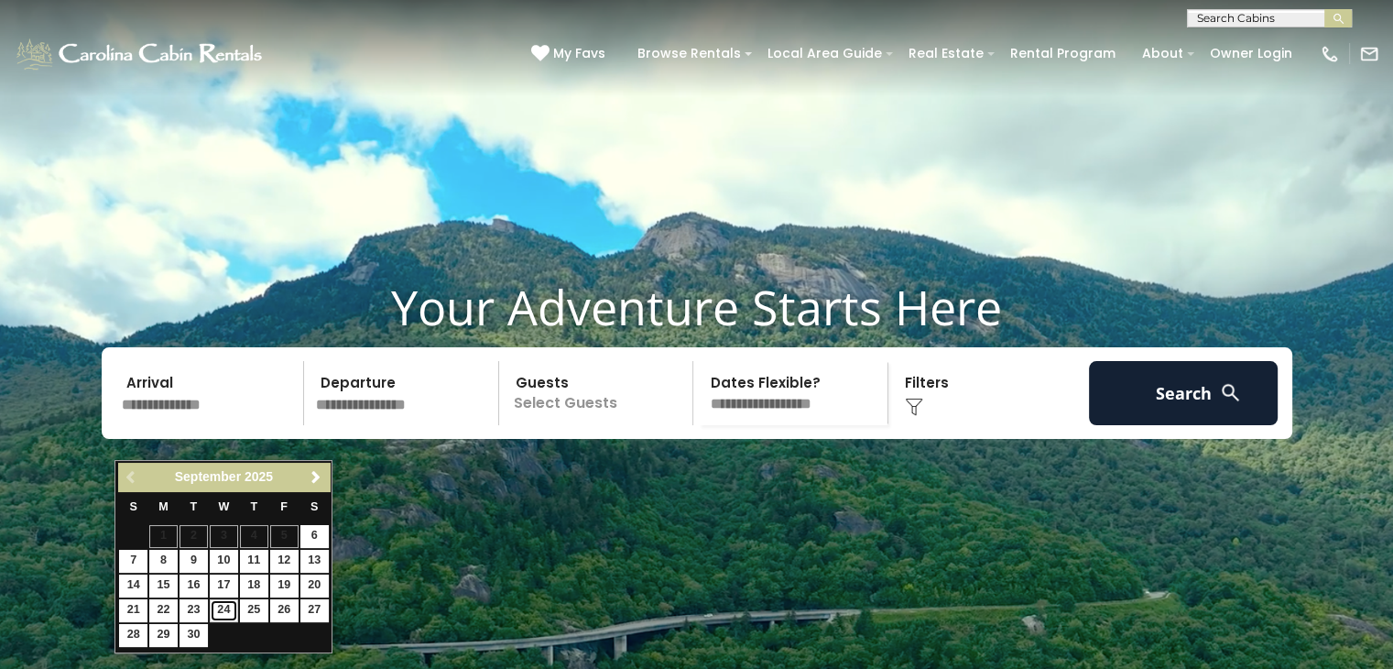
click at [224, 606] on link "24" at bounding box center [224, 610] width 28 height 23
type input "*******"
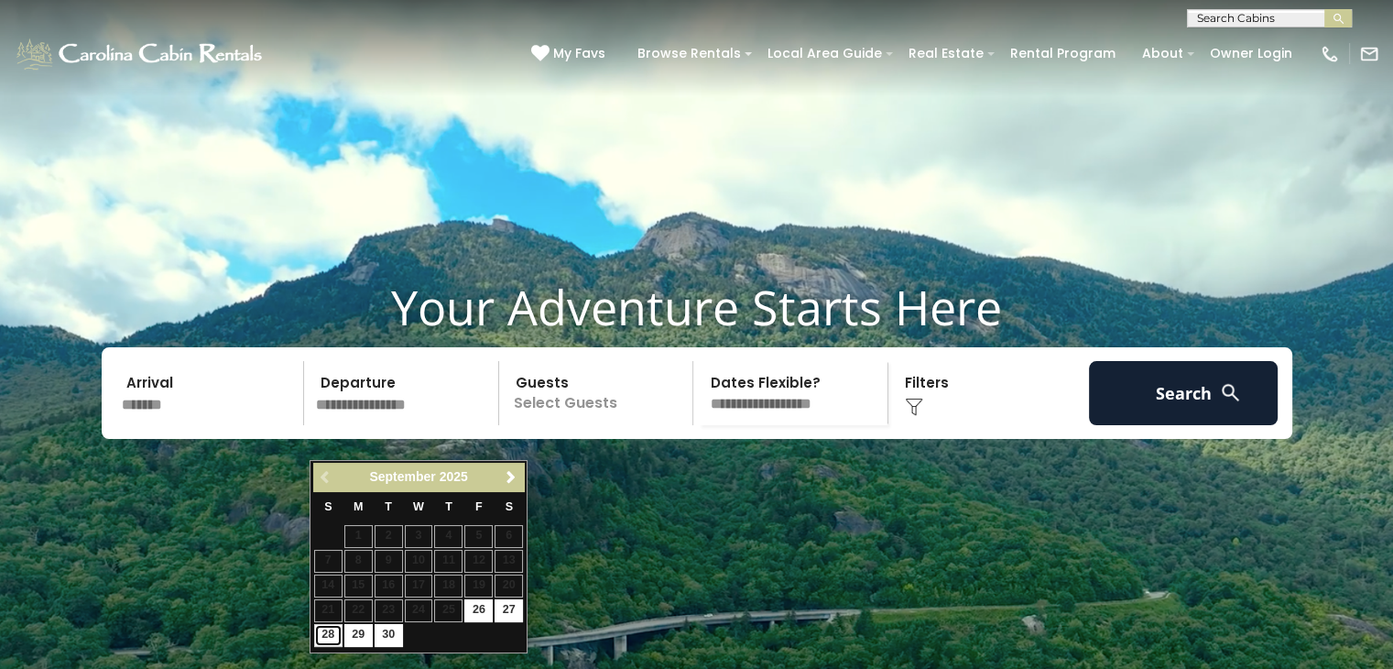
click at [328, 637] on link "28" at bounding box center [328, 635] width 28 height 23
type input "*******"
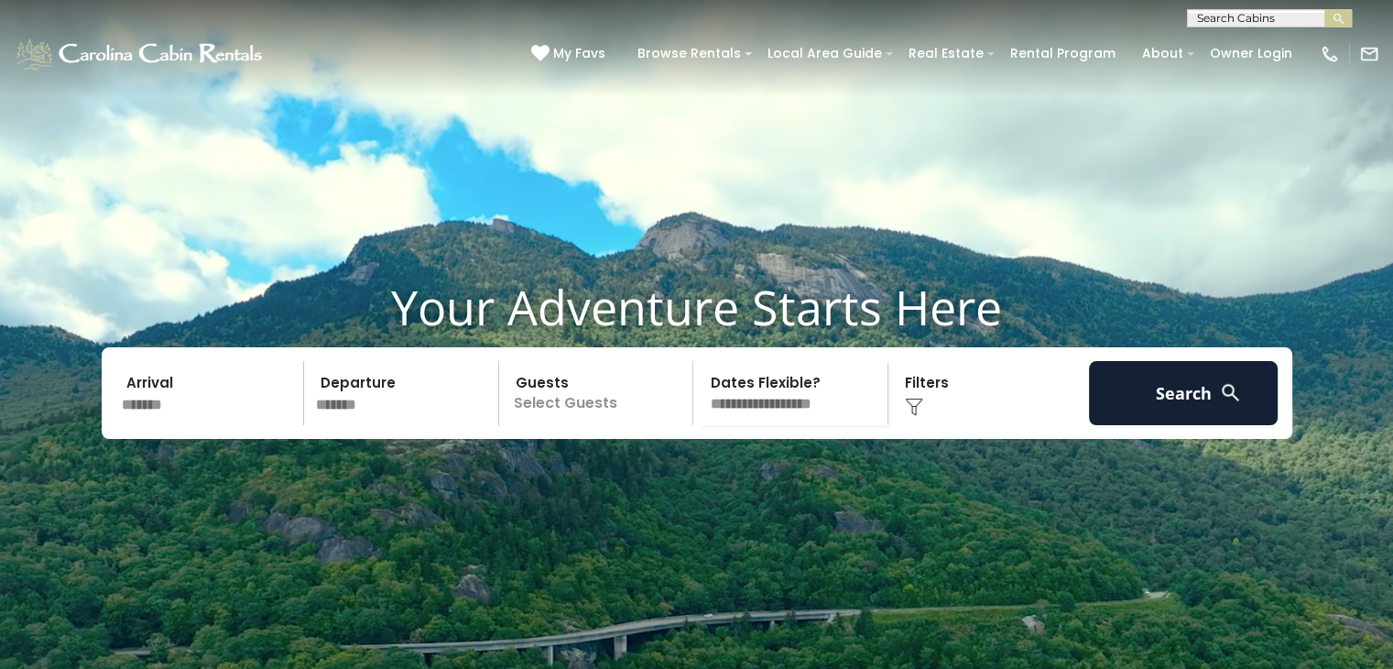
click at [628, 425] on p "Select Guests" at bounding box center [599, 393] width 189 height 64
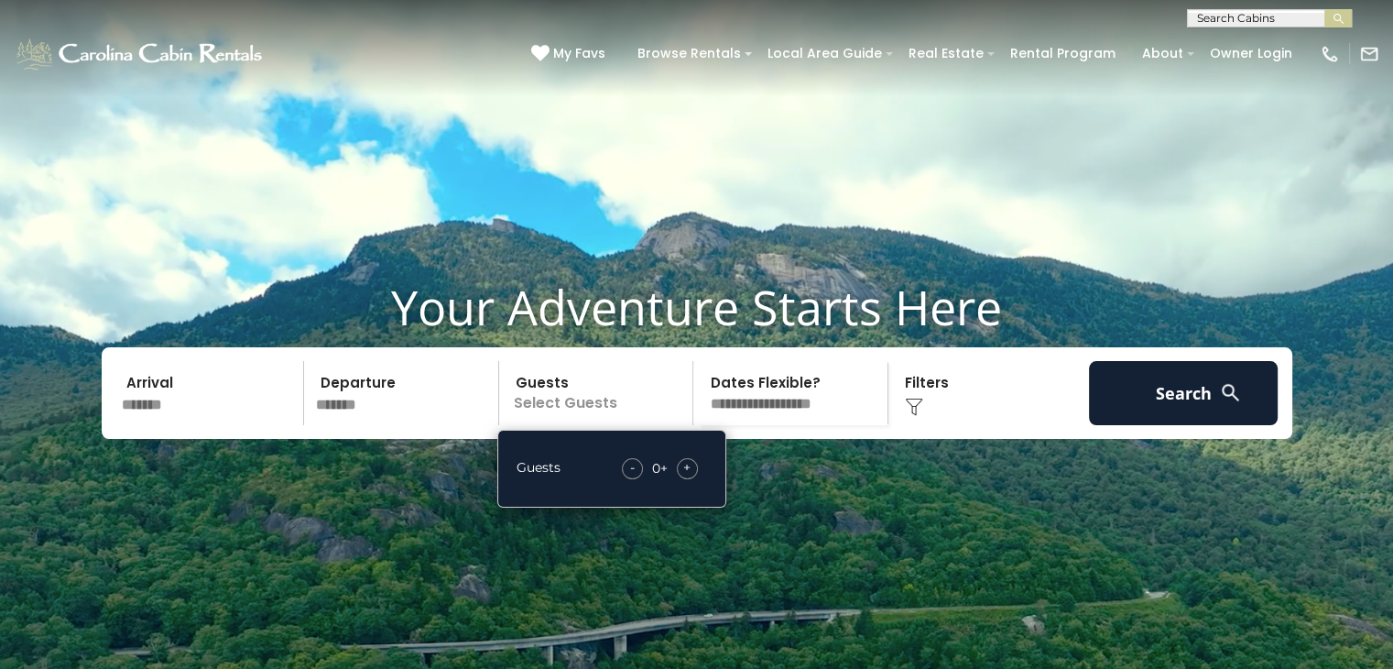
click at [684, 476] on span "+" at bounding box center [686, 467] width 7 height 18
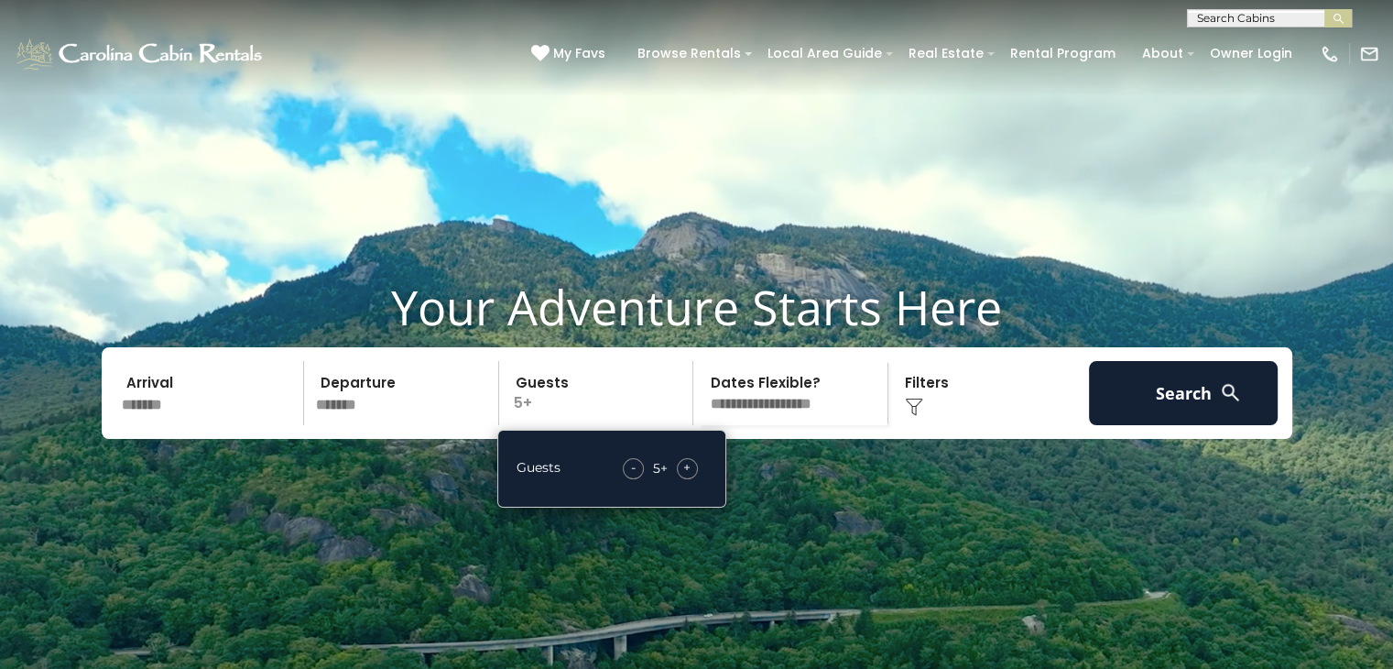
click at [684, 476] on span "+" at bounding box center [686, 467] width 7 height 18
click at [1013, 220] on video at bounding box center [696, 348] width 1393 height 697
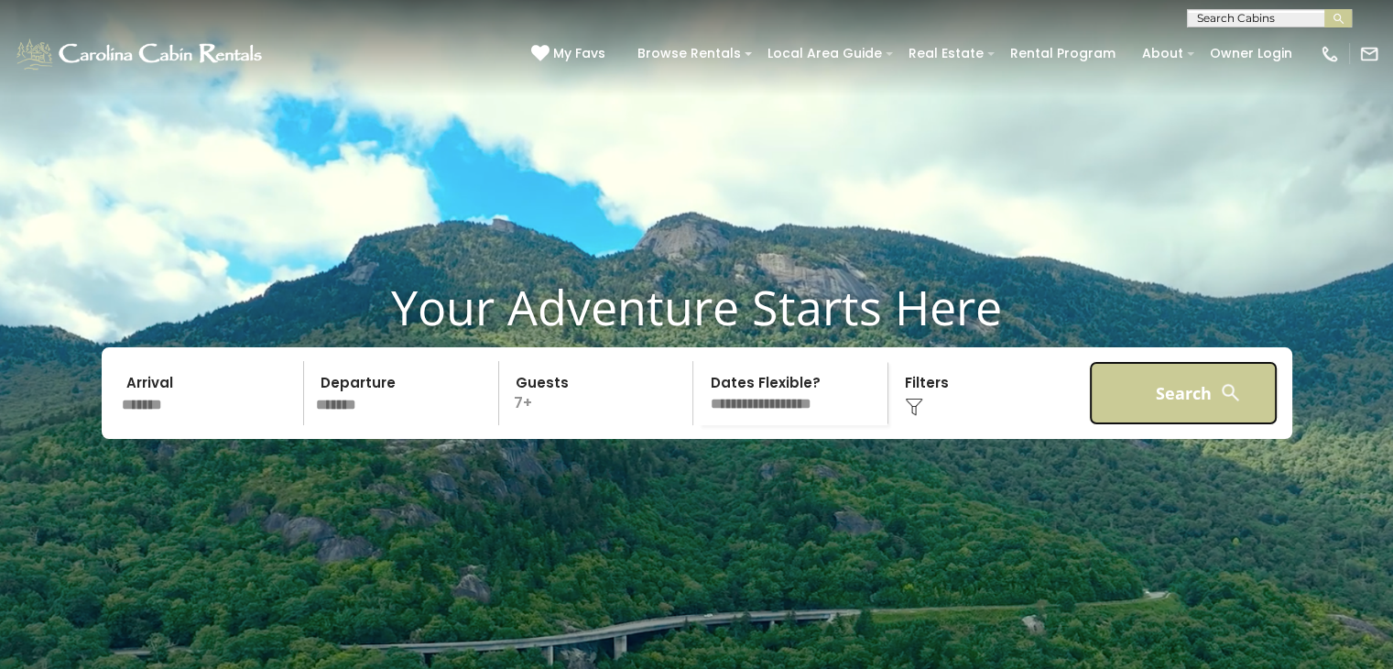
click at [1171, 425] on button "Search" at bounding box center [1184, 393] width 190 height 64
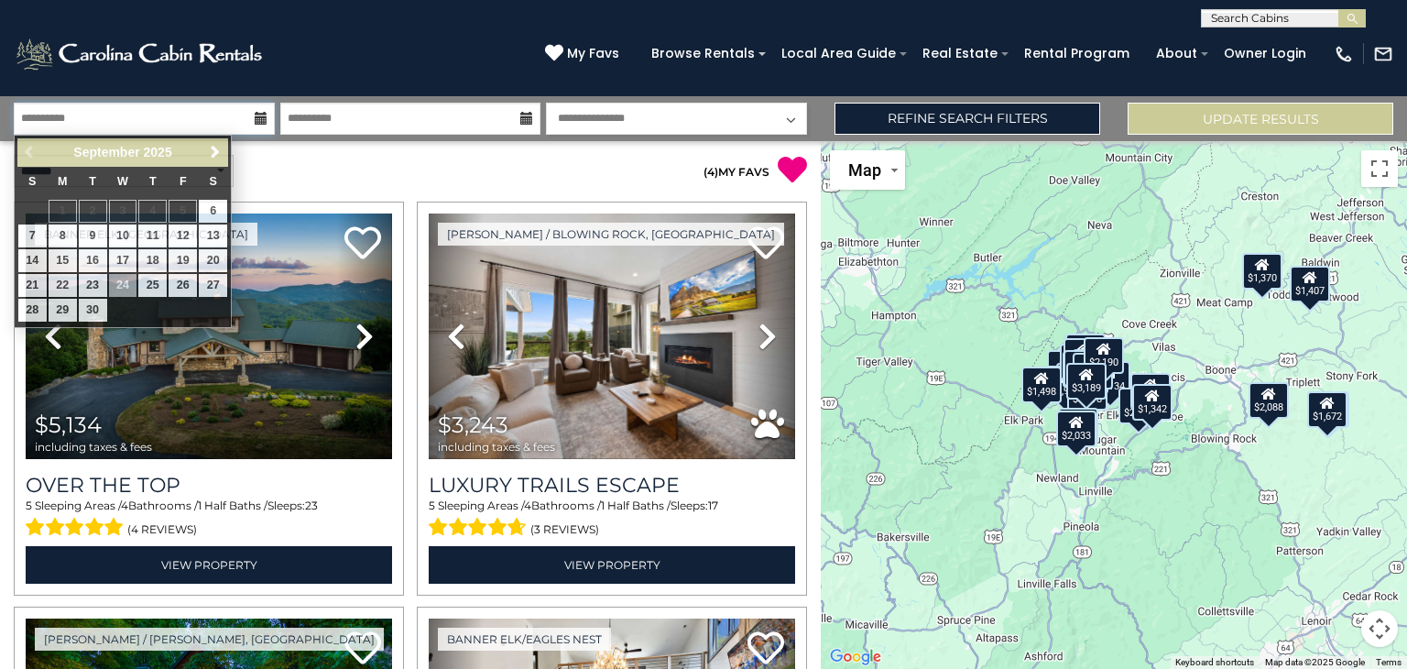
click at [220, 118] on input "**********" at bounding box center [144, 119] width 261 height 32
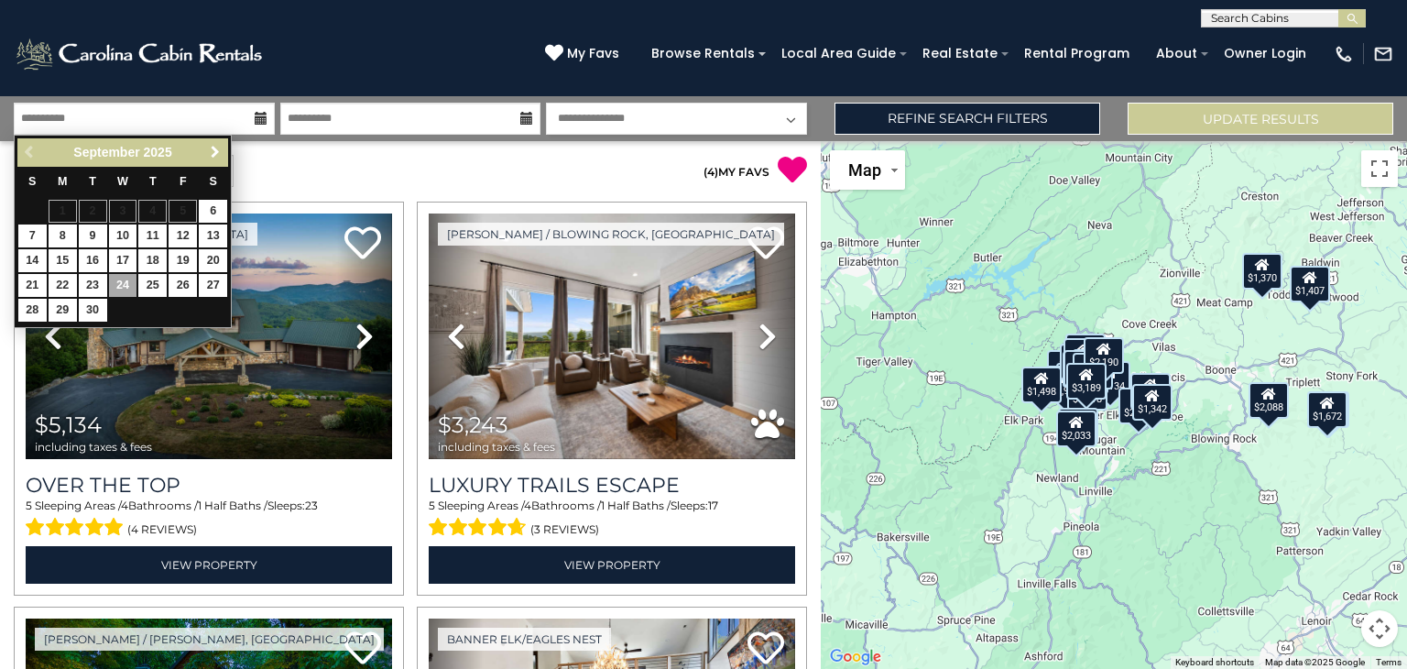
click at [215, 156] on span "Next" at bounding box center [215, 152] width 15 height 15
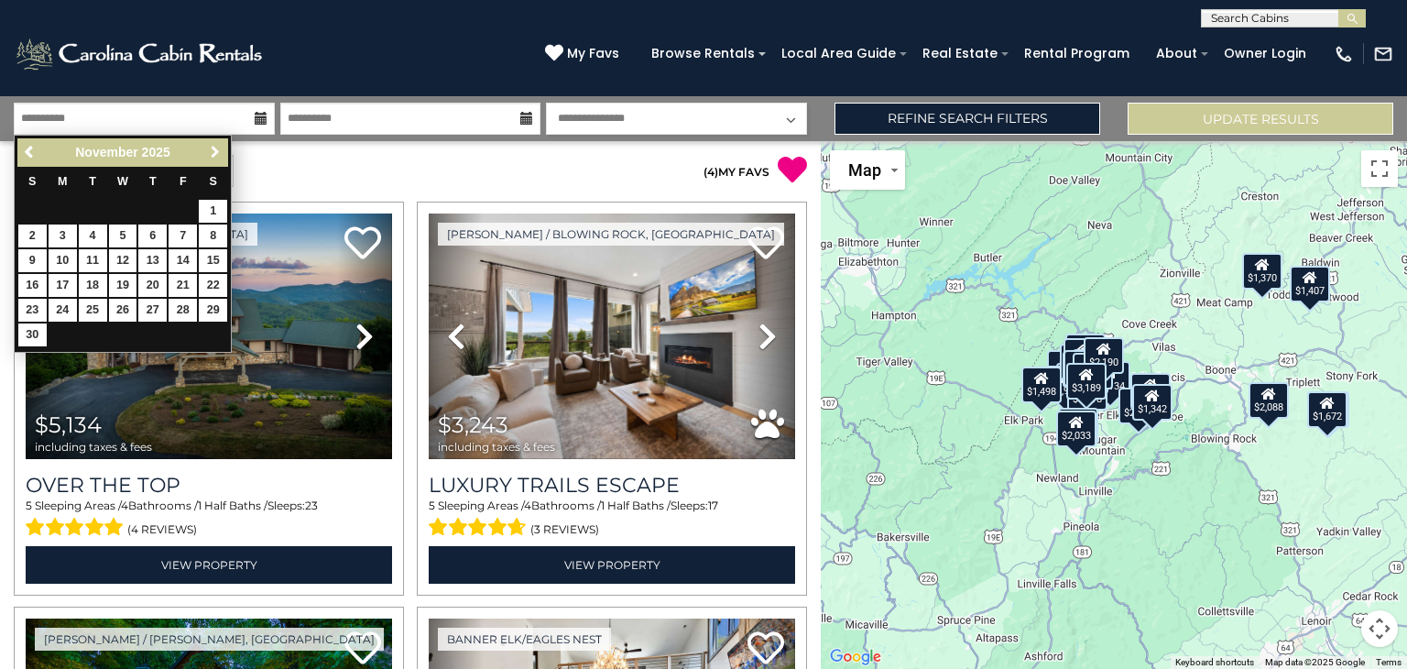
click at [220, 147] on span "Next" at bounding box center [215, 152] width 15 height 15
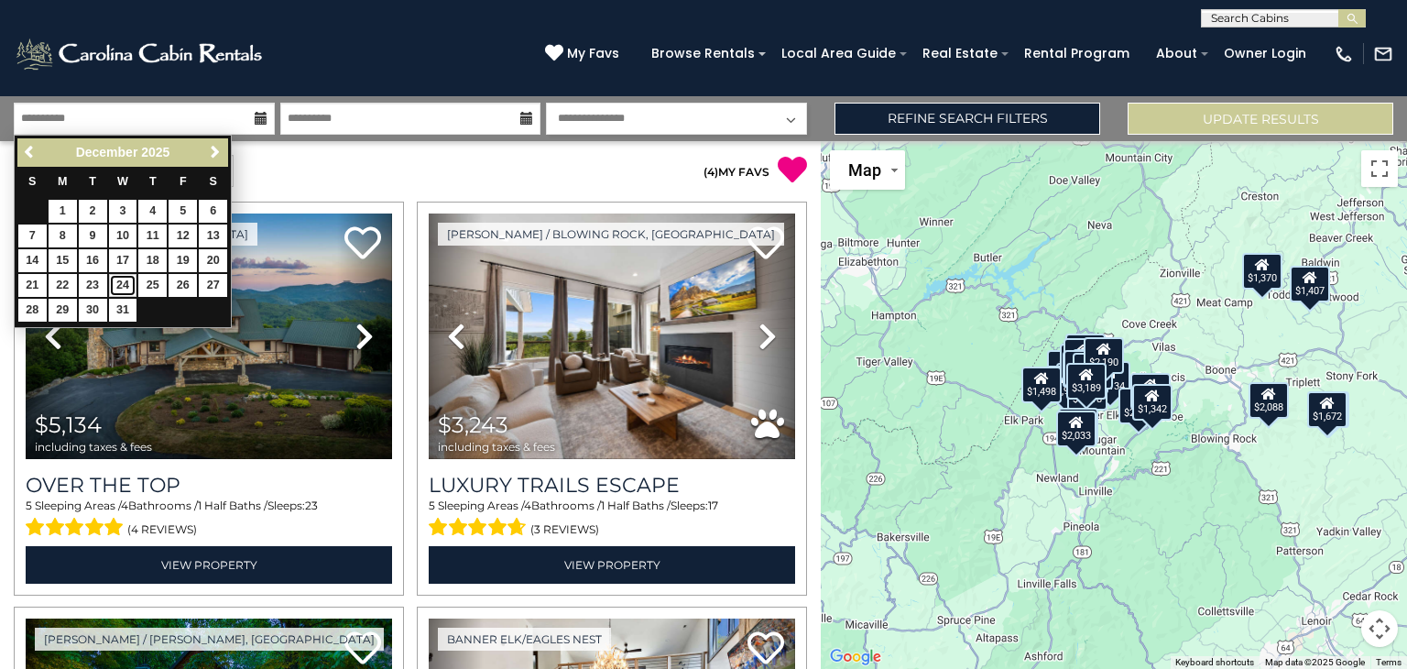
click at [119, 281] on link "24" at bounding box center [123, 285] width 28 height 23
type input "********"
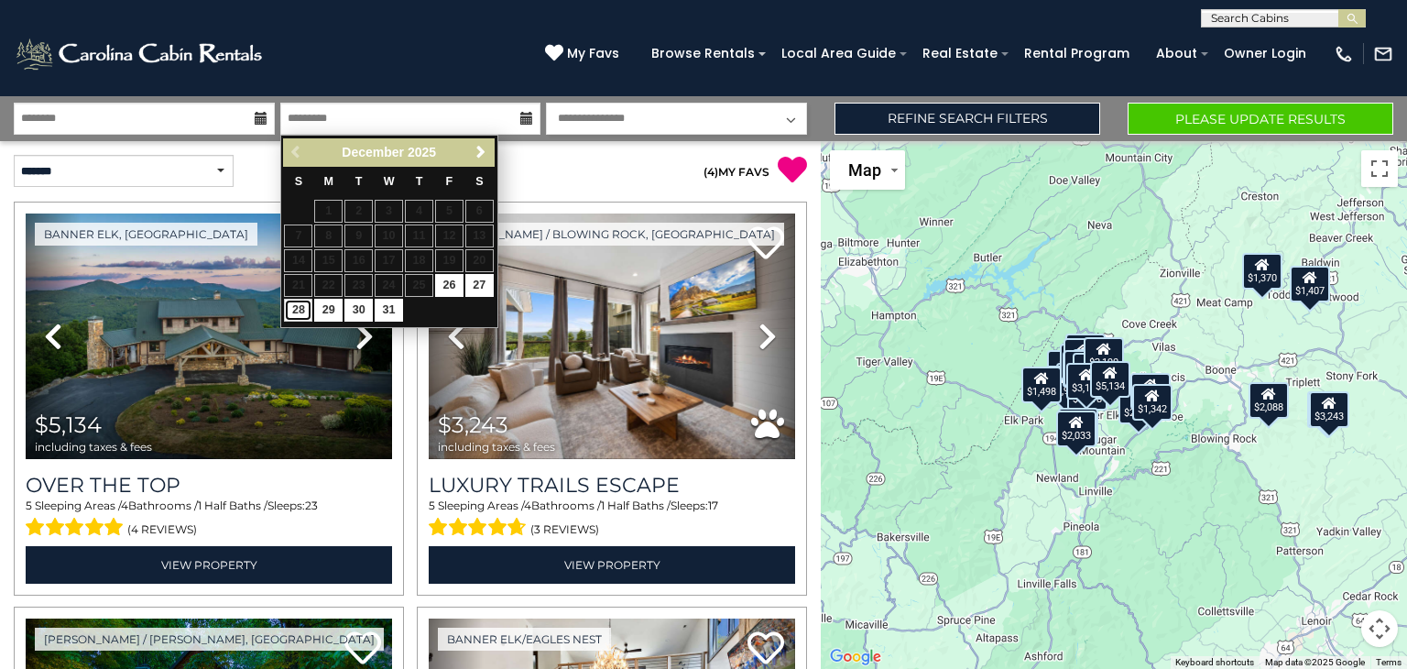
click at [304, 306] on link "28" at bounding box center [298, 310] width 28 height 23
type input "********"
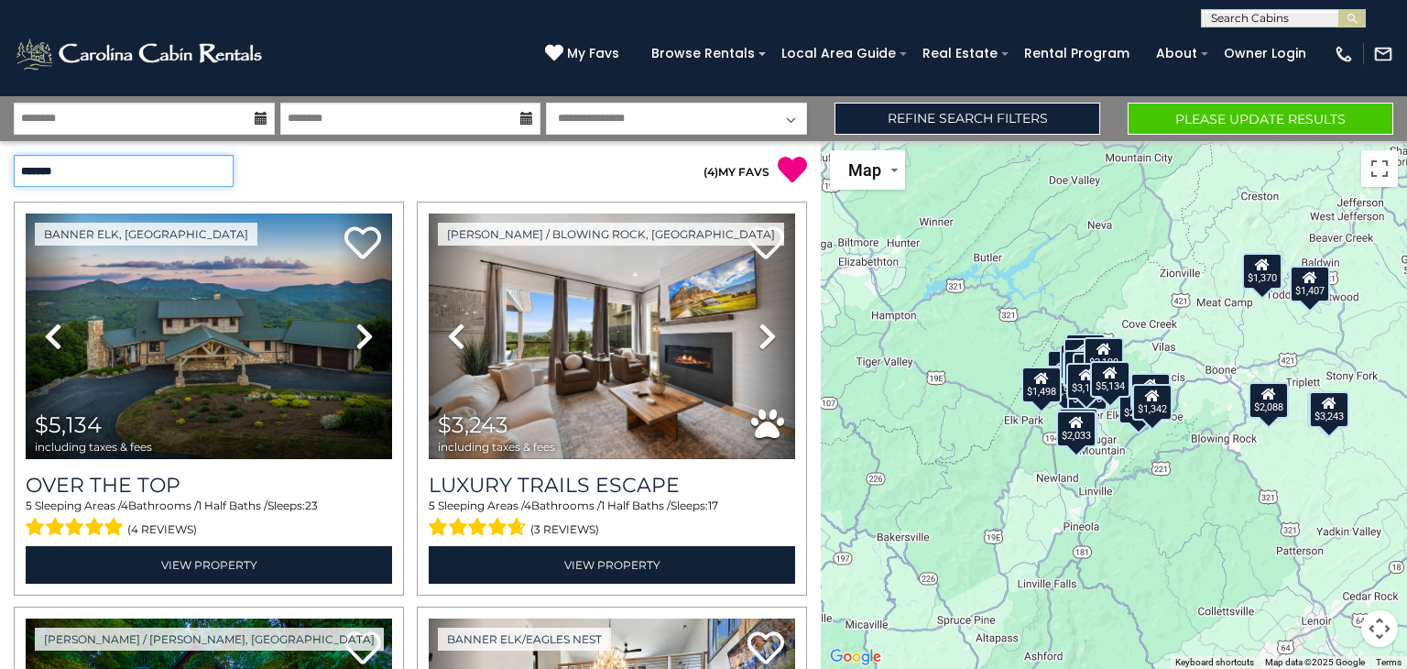
click at [225, 173] on select "**********" at bounding box center [124, 171] width 220 height 32
select select "*********"
click at [14, 155] on select "**********" at bounding box center [124, 171] width 220 height 32
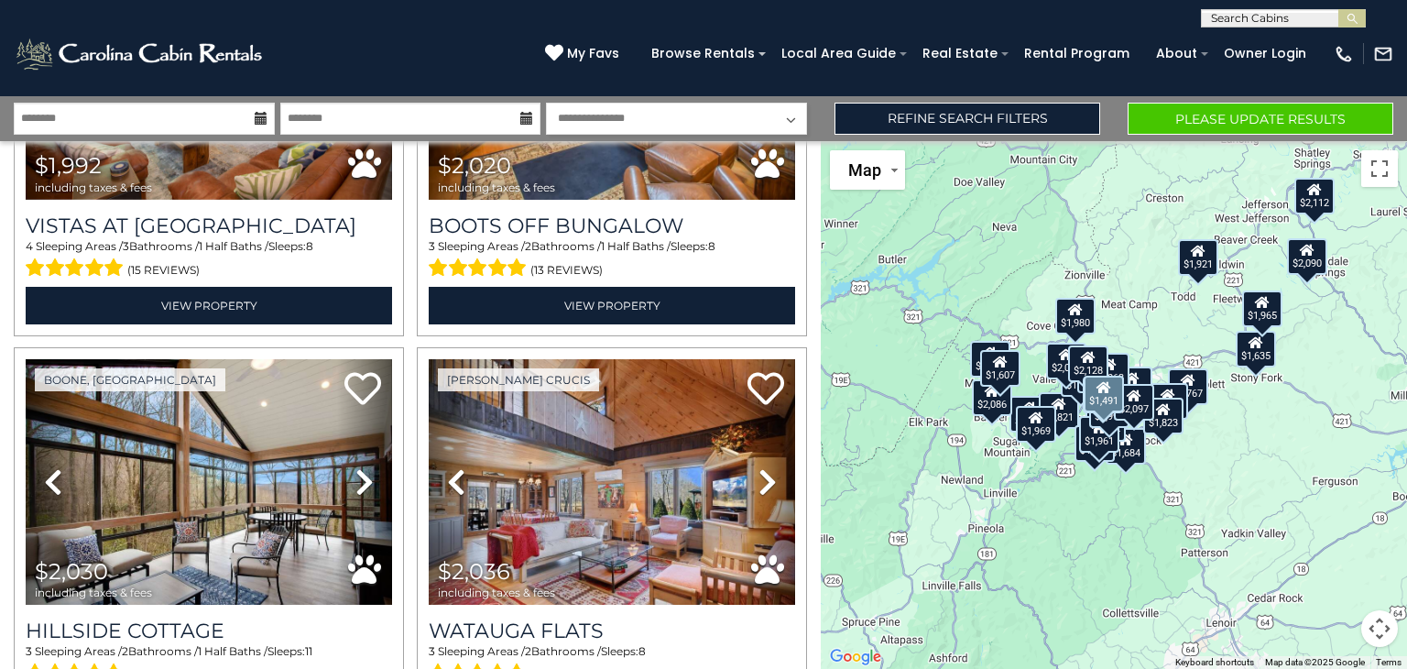
scroll to position [4312, 0]
